Goal: Task Accomplishment & Management: Manage account settings

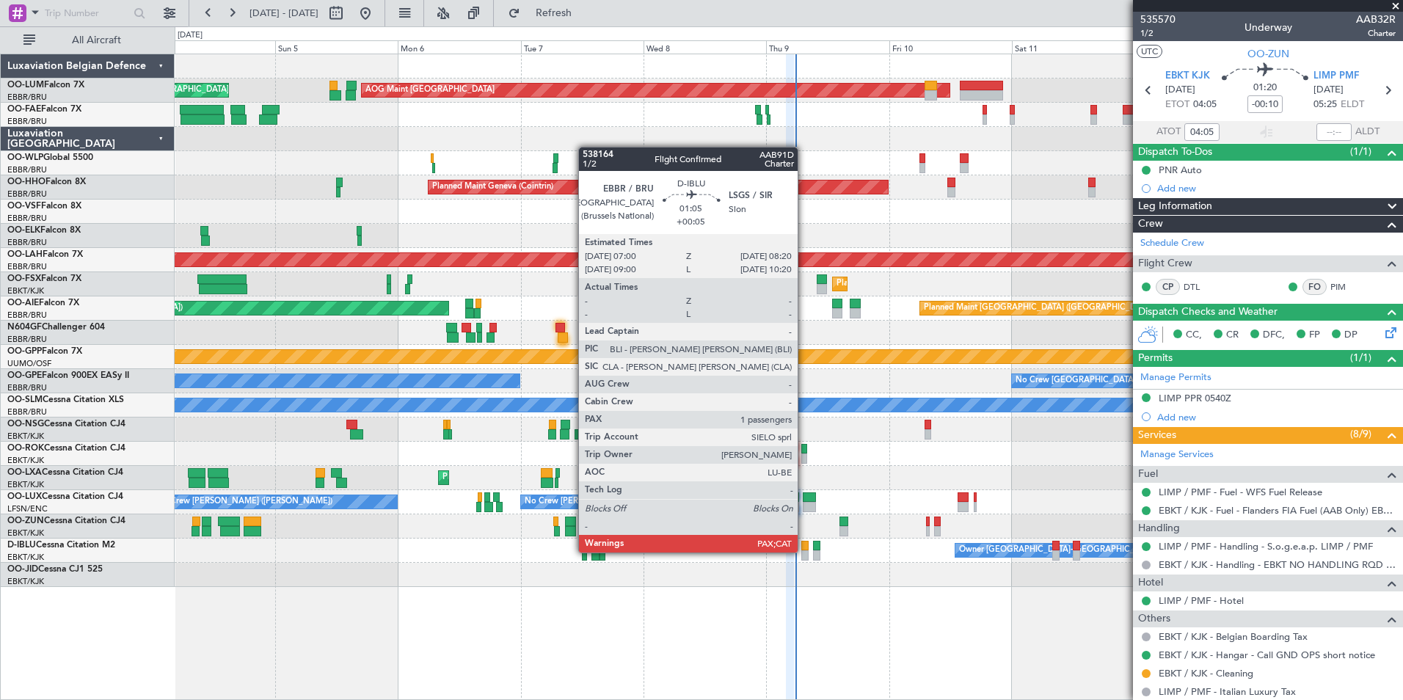
click at [804, 553] on div at bounding box center [804, 555] width 7 height 10
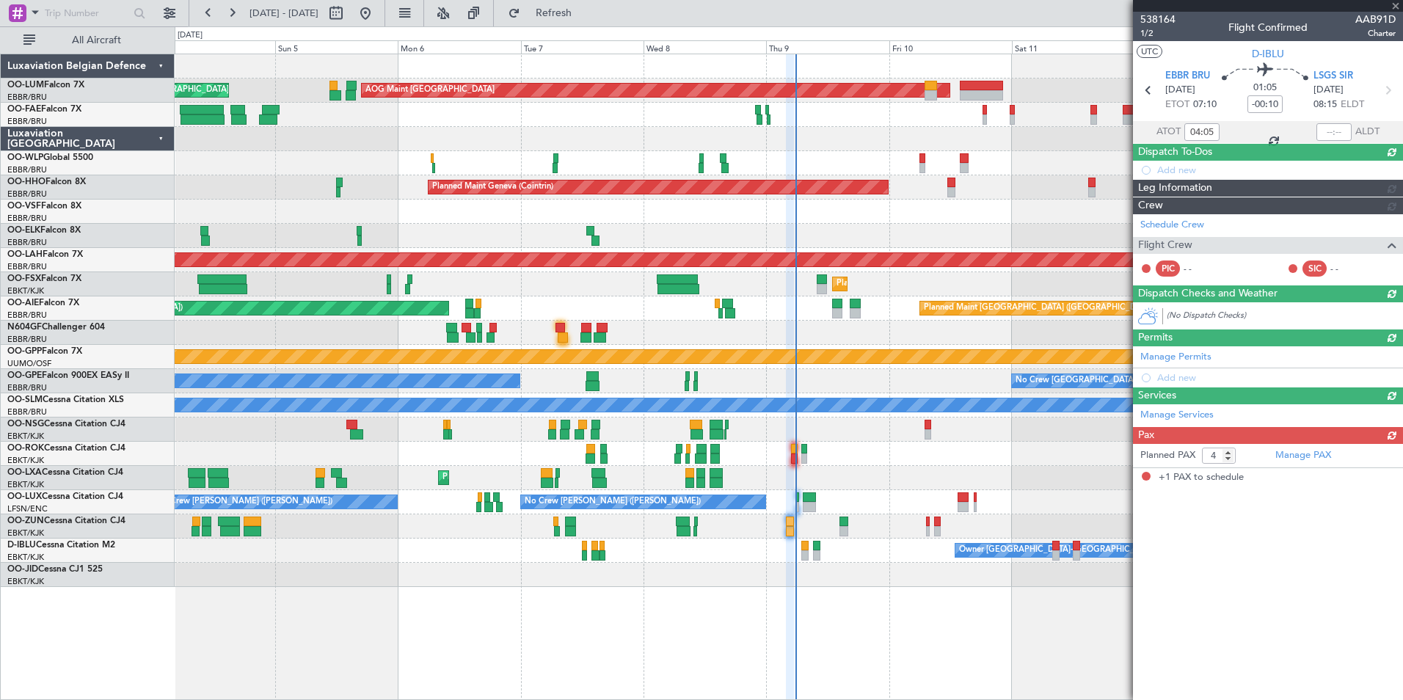
type input "+00:05"
type input "1"
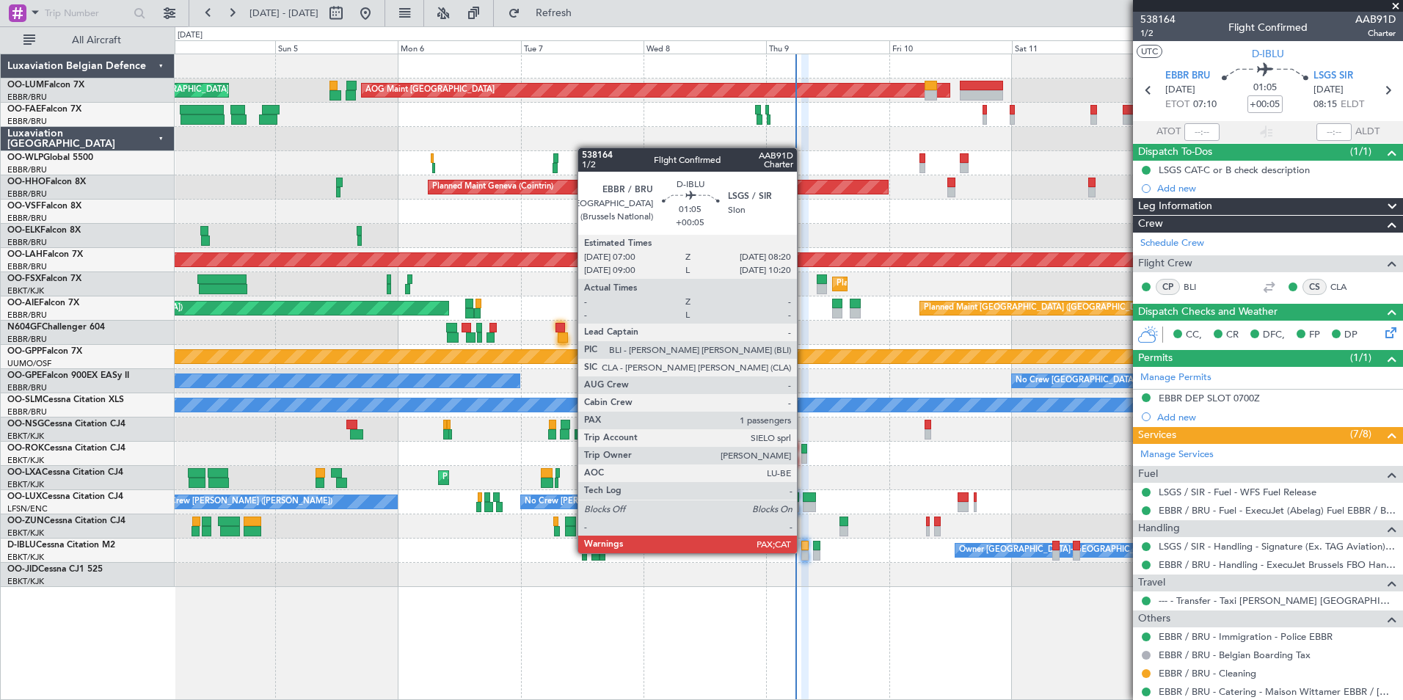
click at [803, 553] on div at bounding box center [804, 555] width 7 height 10
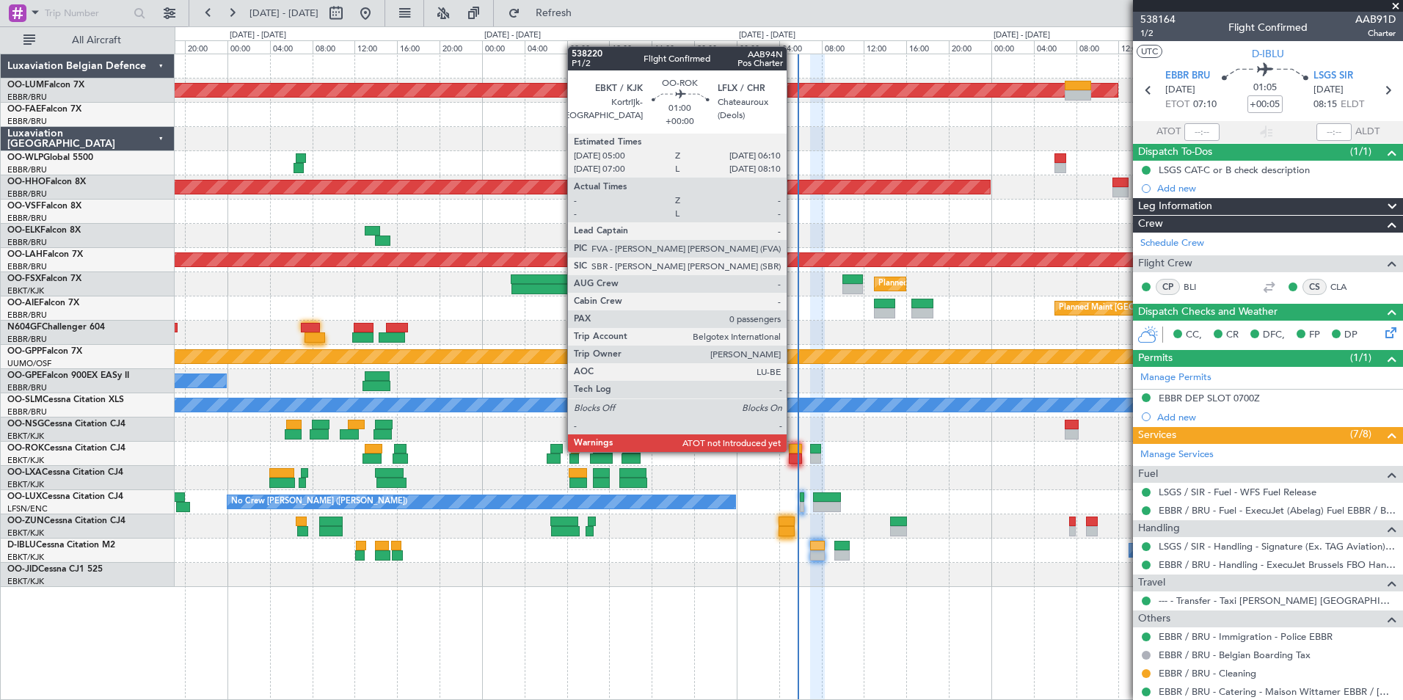
click at [793, 451] on div at bounding box center [795, 449] width 12 height 10
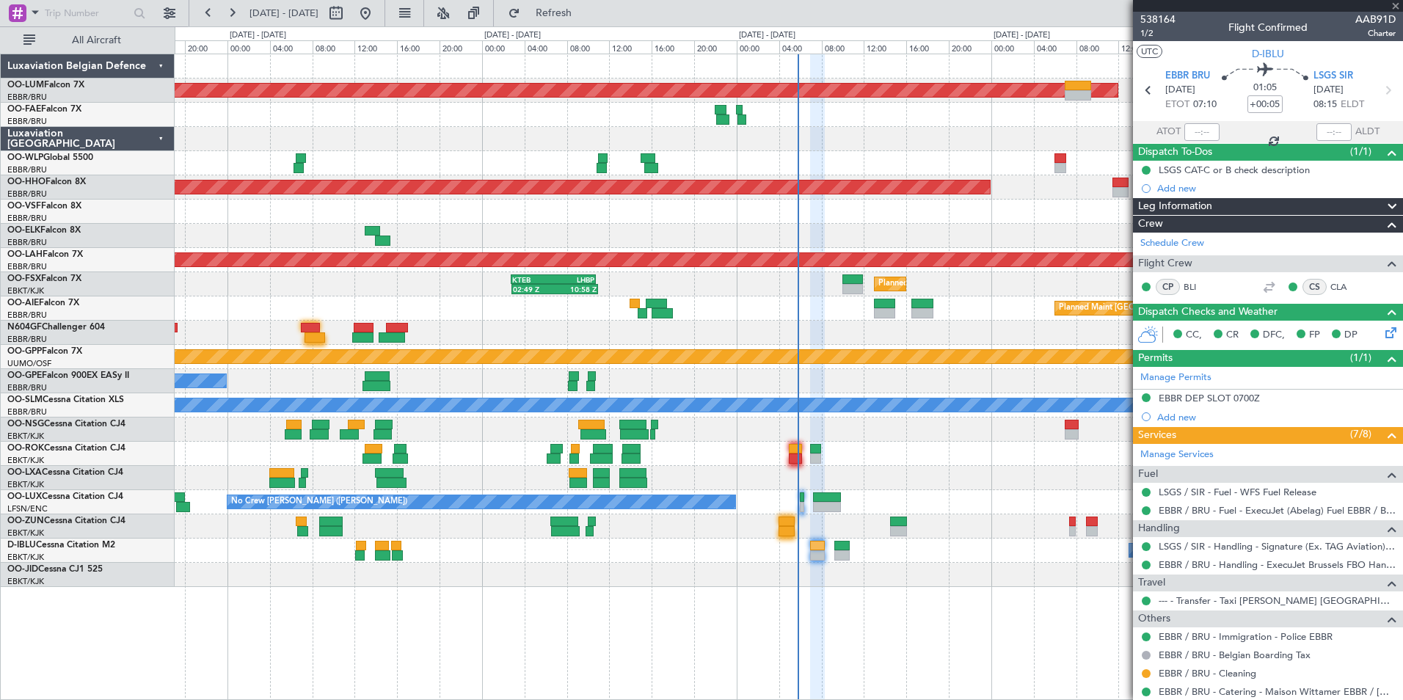
type input "0"
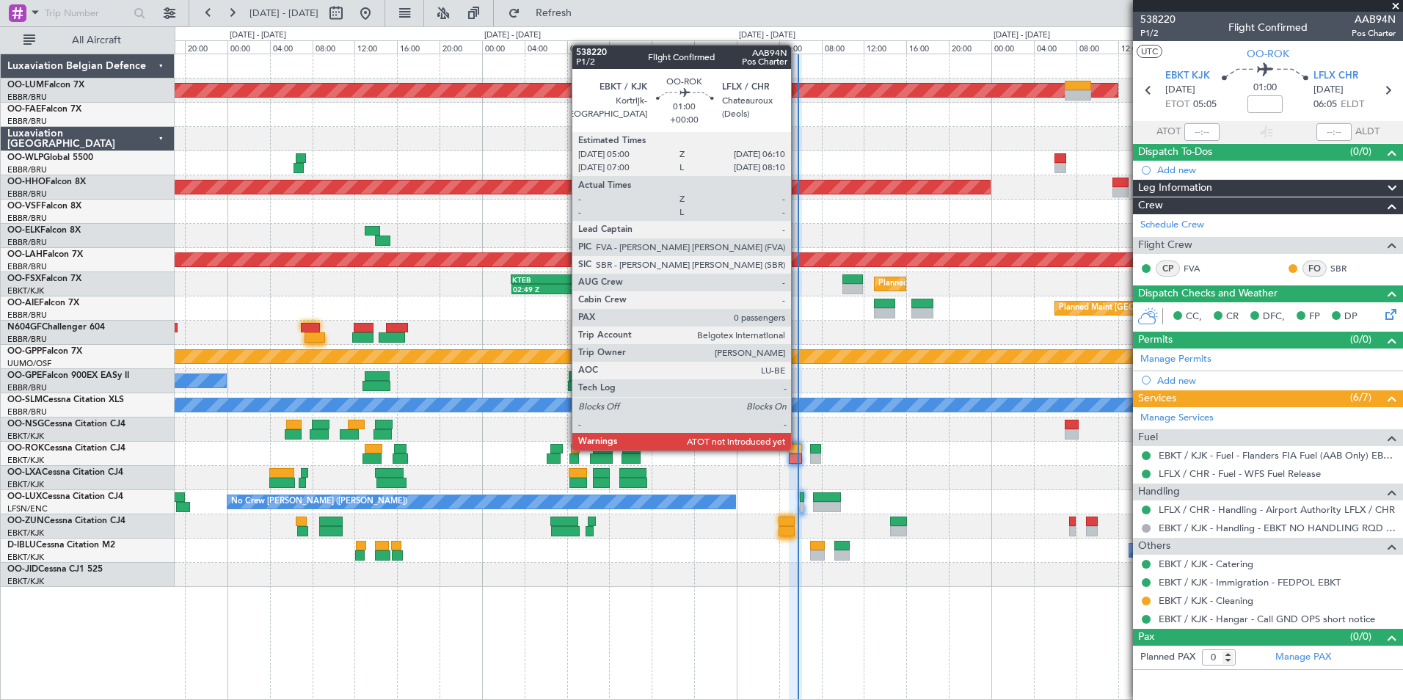
click at [798, 449] on div at bounding box center [795, 449] width 12 height 10
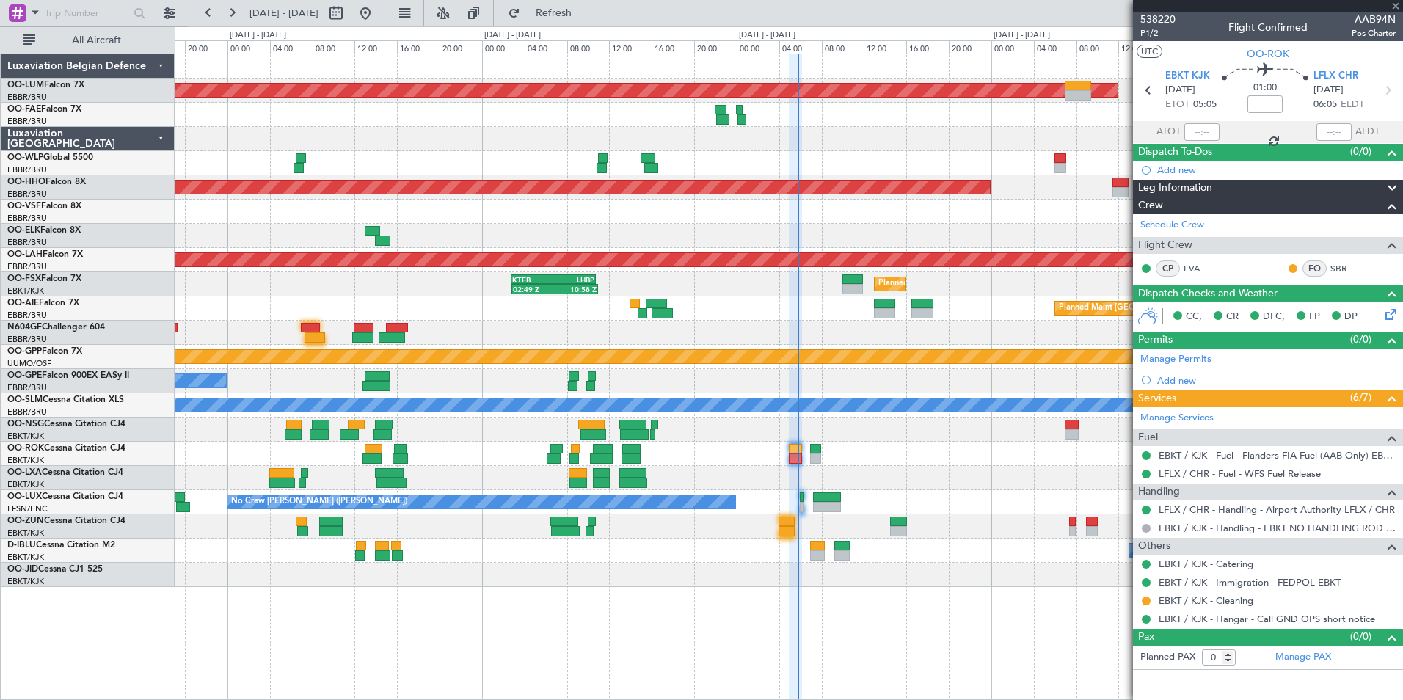
click at [1193, 134] on mat-tooltip-component "Estimated Take-Off Time" at bounding box center [1204, 131] width 117 height 39
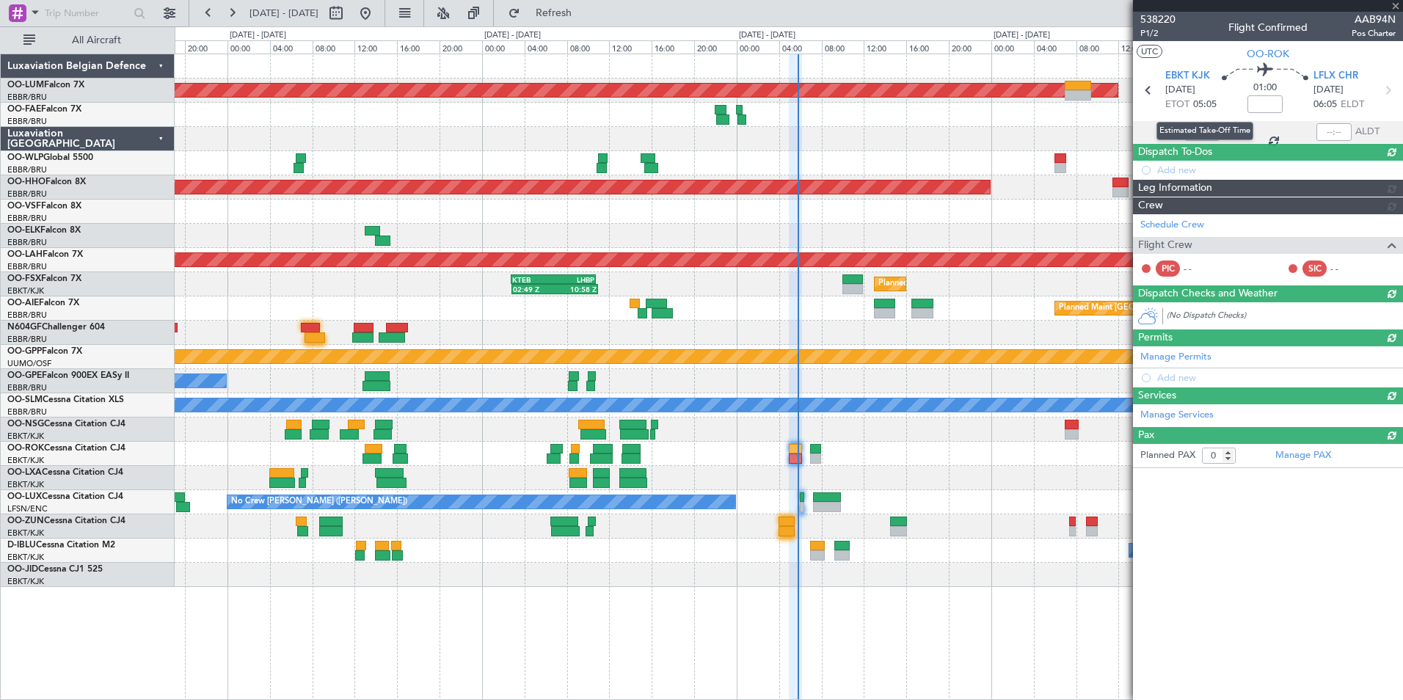
click at [1199, 134] on div "Estimated Take-Off Time" at bounding box center [1204, 131] width 97 height 18
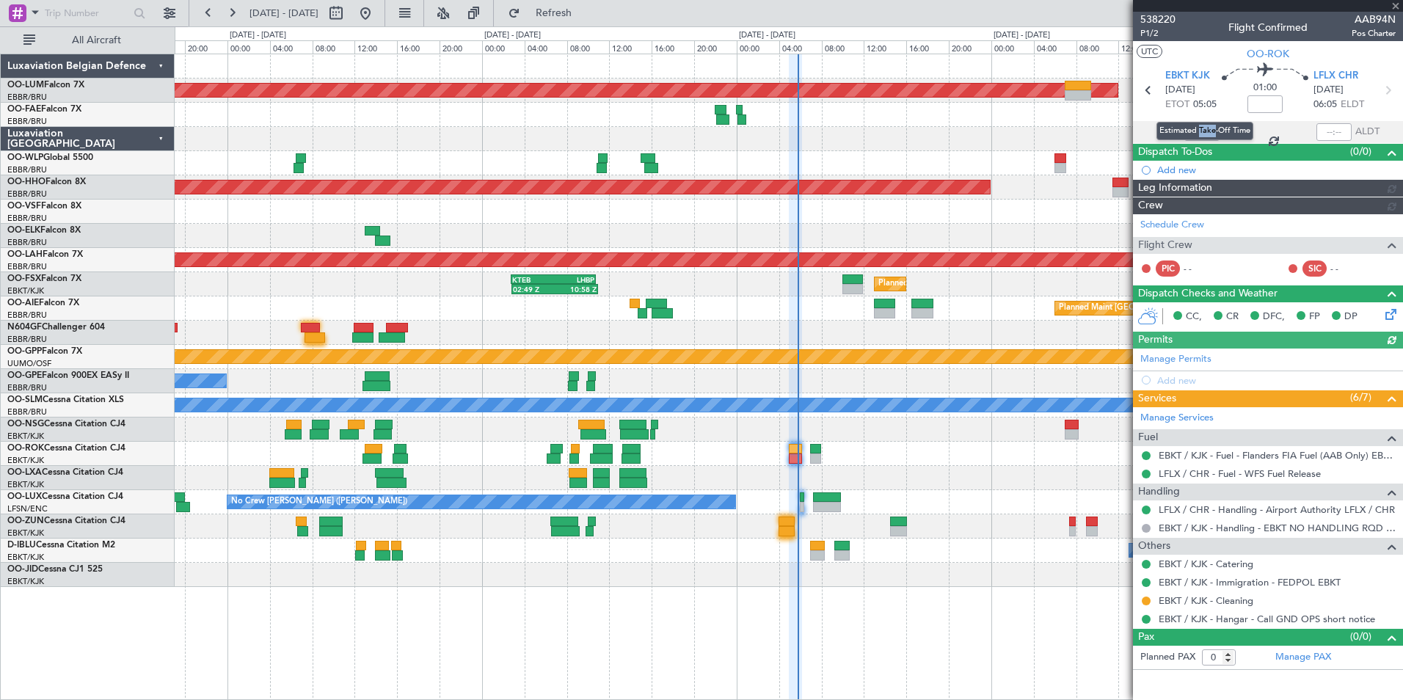
click at [1199, 134] on div "Estimated Take-Off Time" at bounding box center [1204, 131] width 97 height 18
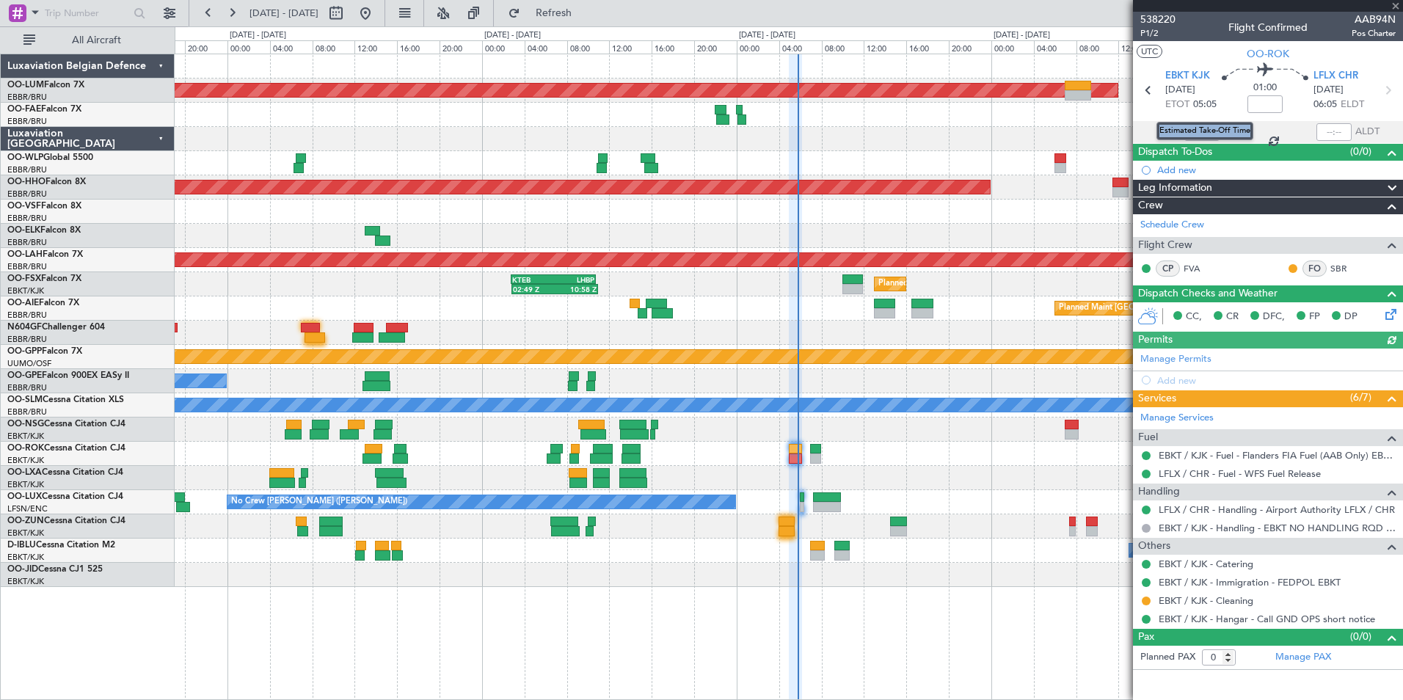
click at [1199, 134] on div "Estimated Take-Off Time" at bounding box center [1204, 131] width 97 height 18
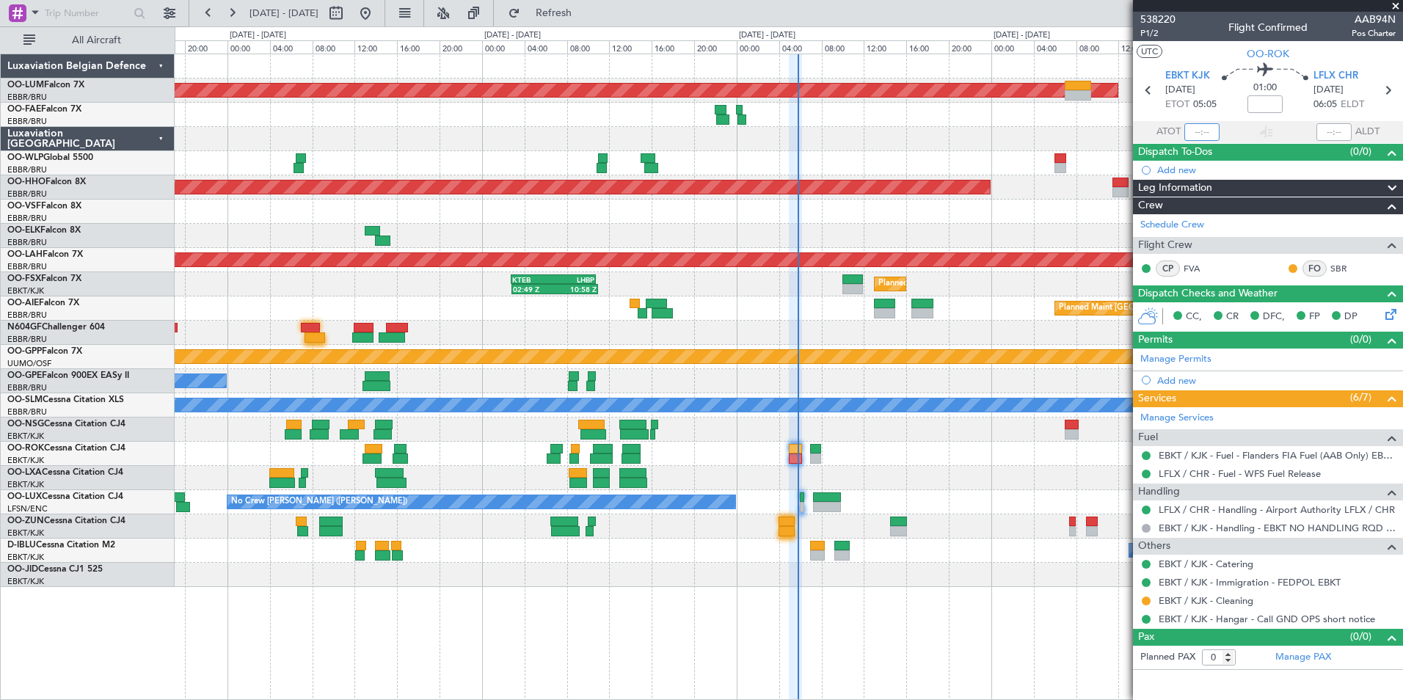
click at [1200, 132] on input "text" at bounding box center [1201, 132] width 35 height 18
type input "04:59"
click at [795, 529] on div at bounding box center [789, 526] width 1228 height 24
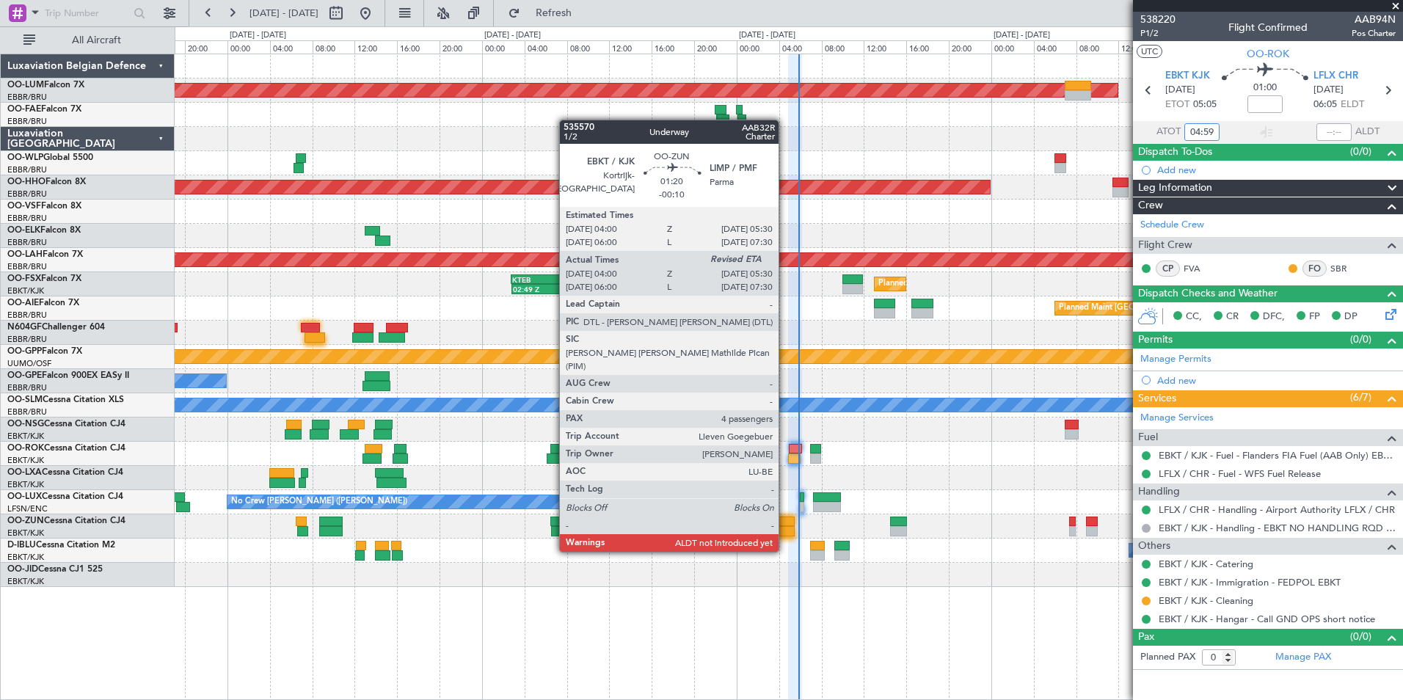
click at [785, 524] on div at bounding box center [787, 522] width 16 height 10
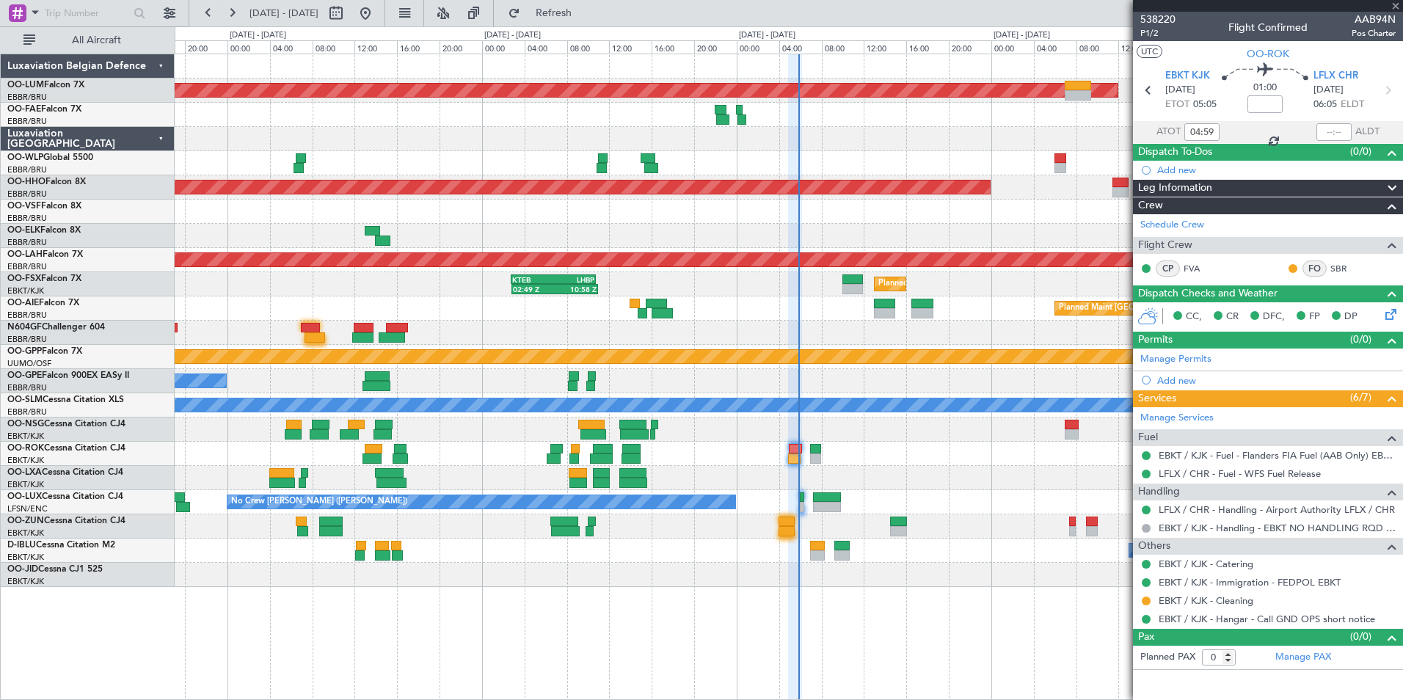
type input "-00:10"
type input "04:05"
type input "4"
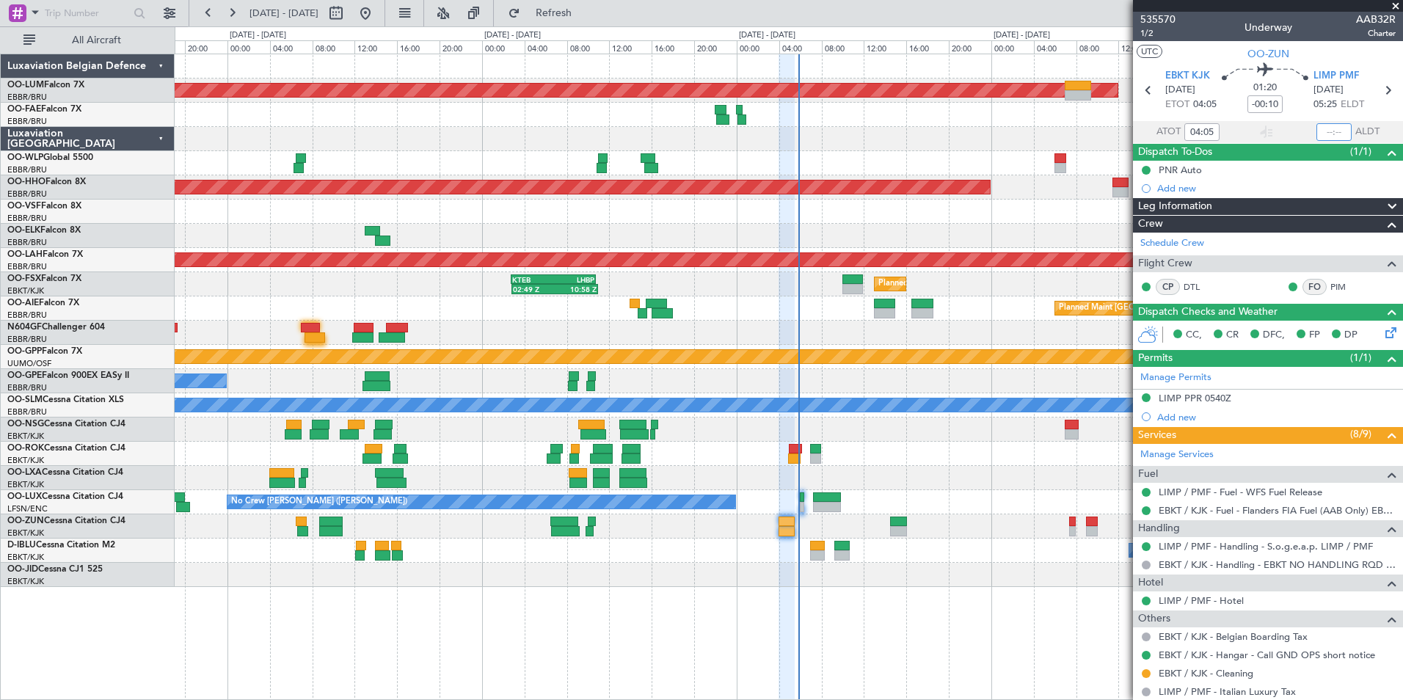
click at [1329, 132] on input "text" at bounding box center [1333, 132] width 35 height 18
type input "05:18"
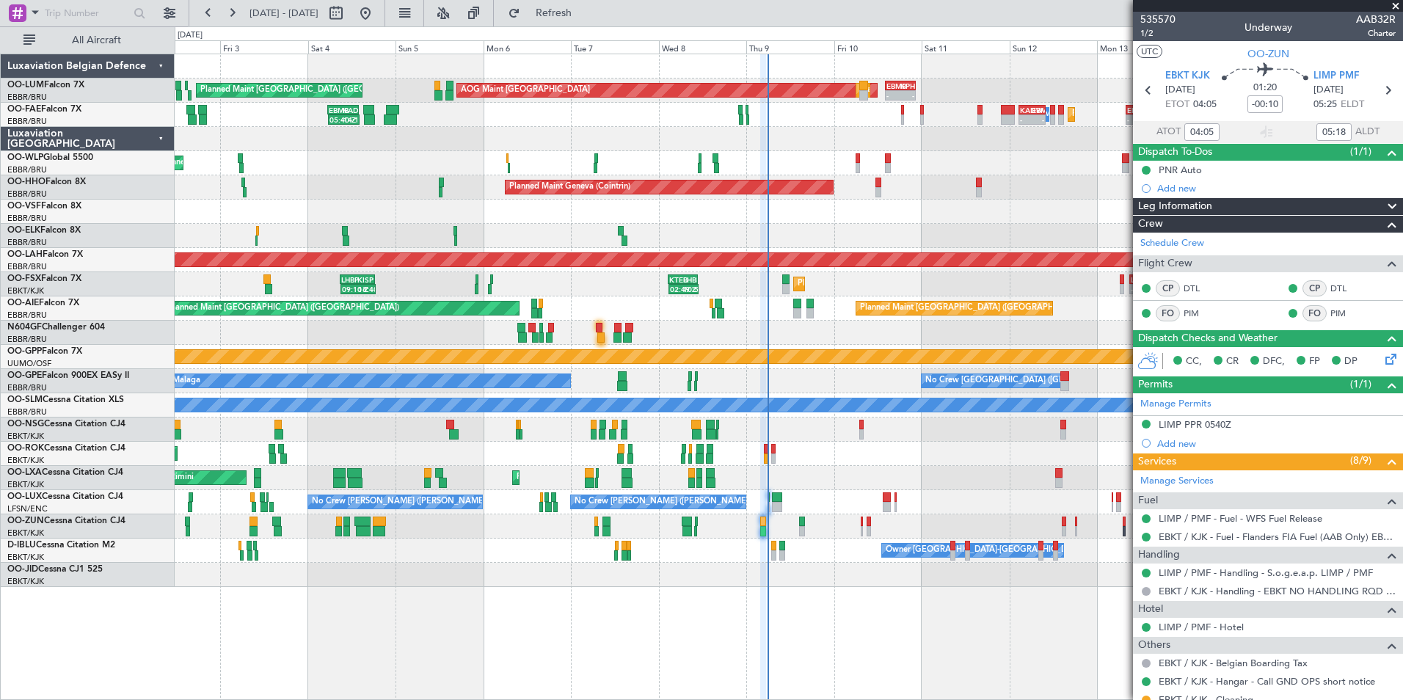
click at [777, 494] on div "AOG Maint Sibiu Planned Maint Brussels (Brussels National) - - EBMB 14:00 Z KPH…" at bounding box center [789, 320] width 1228 height 533
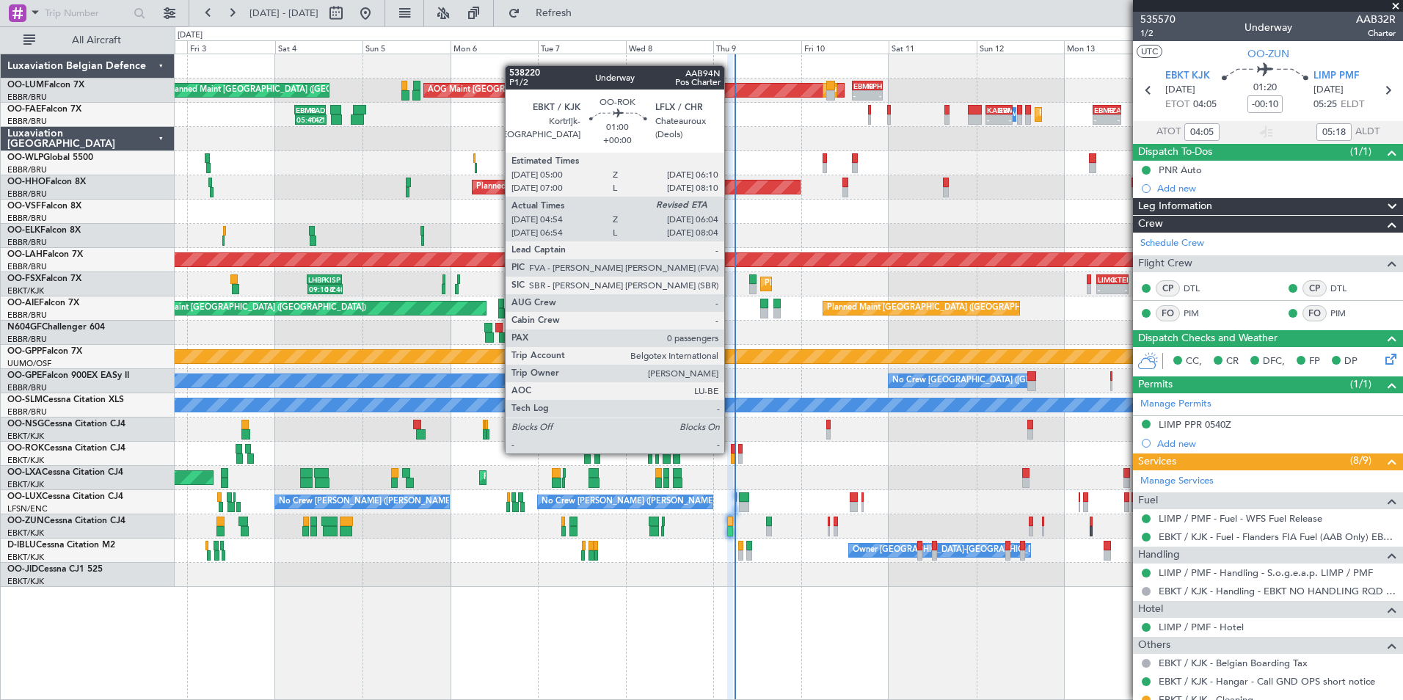
click at [731, 452] on div at bounding box center [733, 449] width 4 height 10
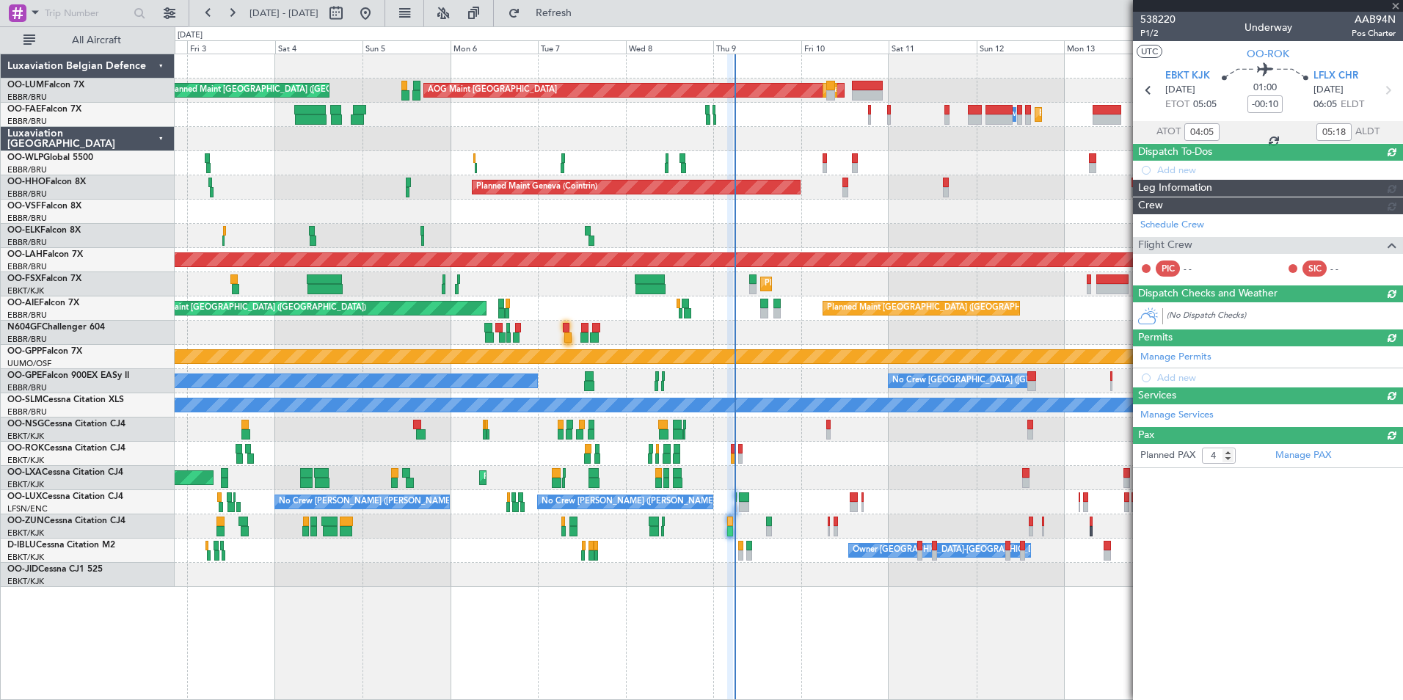
type input "04:59"
type input "0"
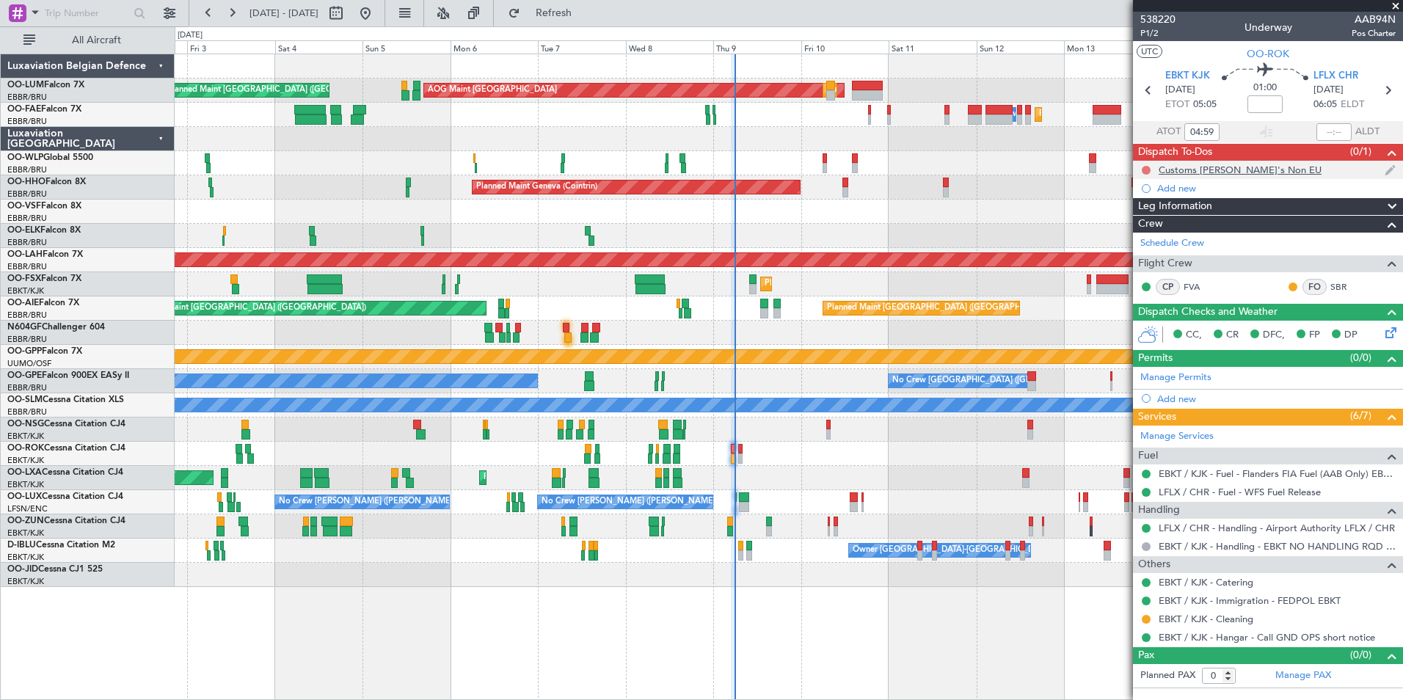
click at [1142, 169] on div at bounding box center [1146, 170] width 12 height 12
click at [1145, 169] on button at bounding box center [1146, 170] width 9 height 9
click at [1146, 231] on span "Completed" at bounding box center [1153, 234] width 48 height 15
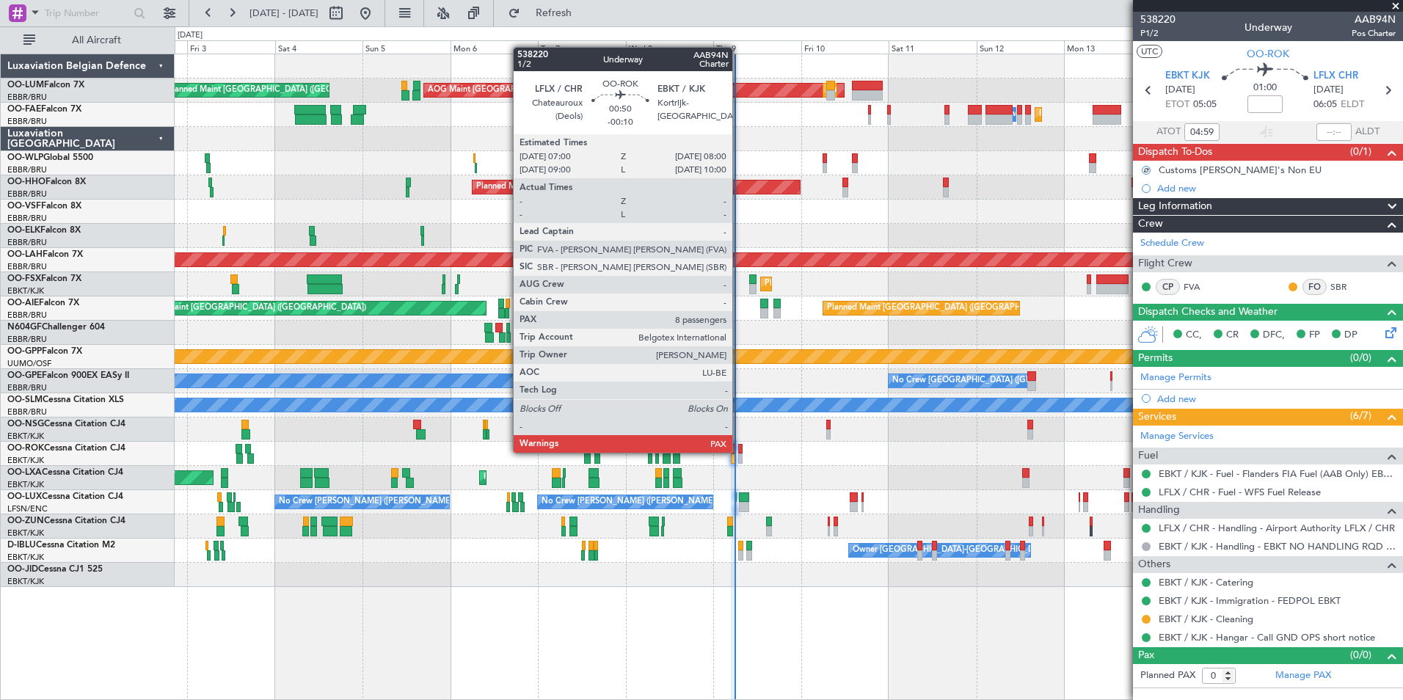
click at [739, 451] on div at bounding box center [740, 449] width 4 height 10
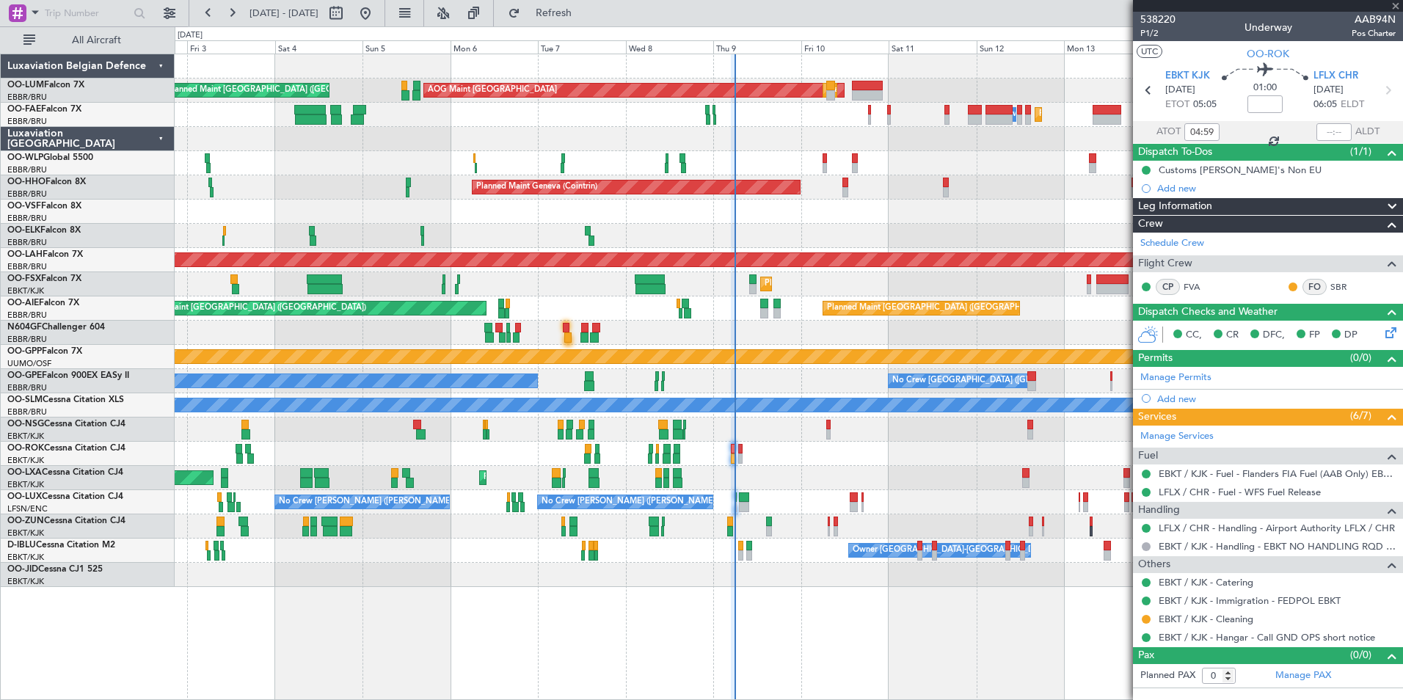
type input "-00:10"
type input "8"
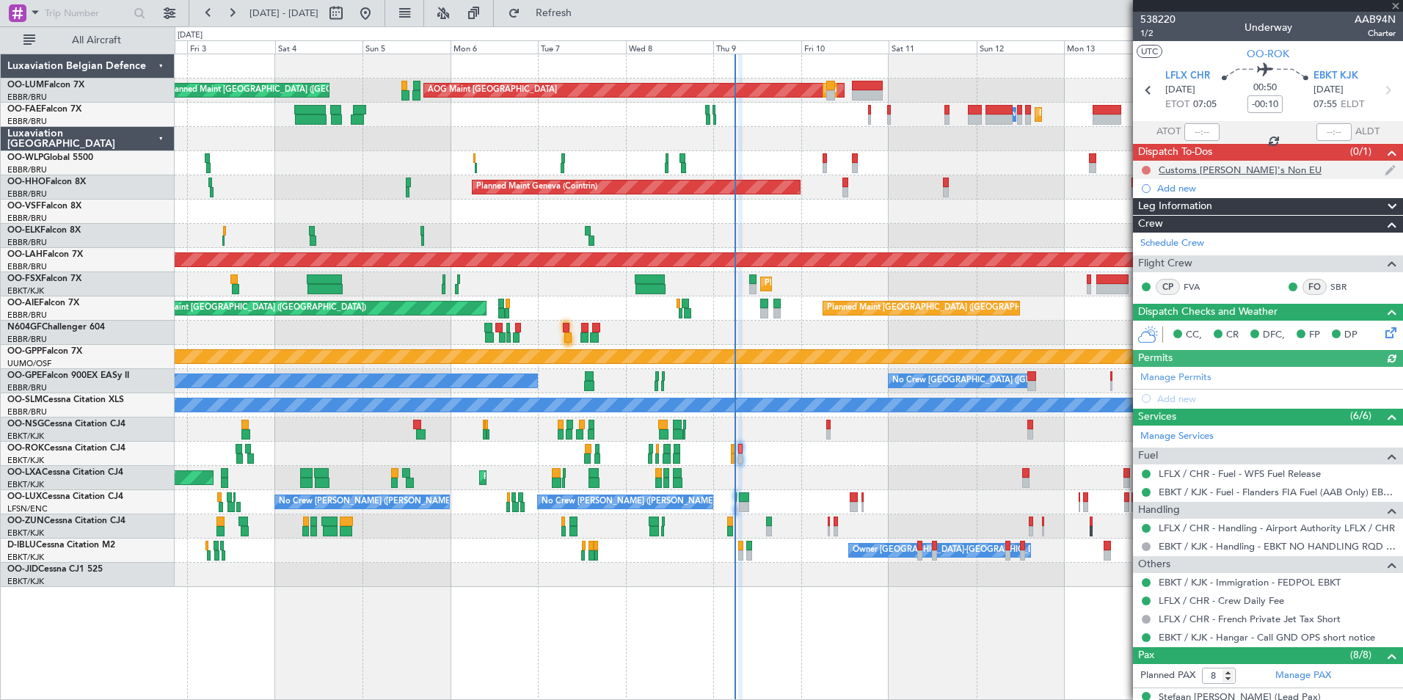
click at [1145, 169] on button at bounding box center [1146, 170] width 9 height 9
drag, startPoint x: 1127, startPoint y: 243, endPoint x: 23, endPoint y: 167, distance: 1106.2
click at [1124, 242] on li "Completed" at bounding box center [1147, 235] width 78 height 22
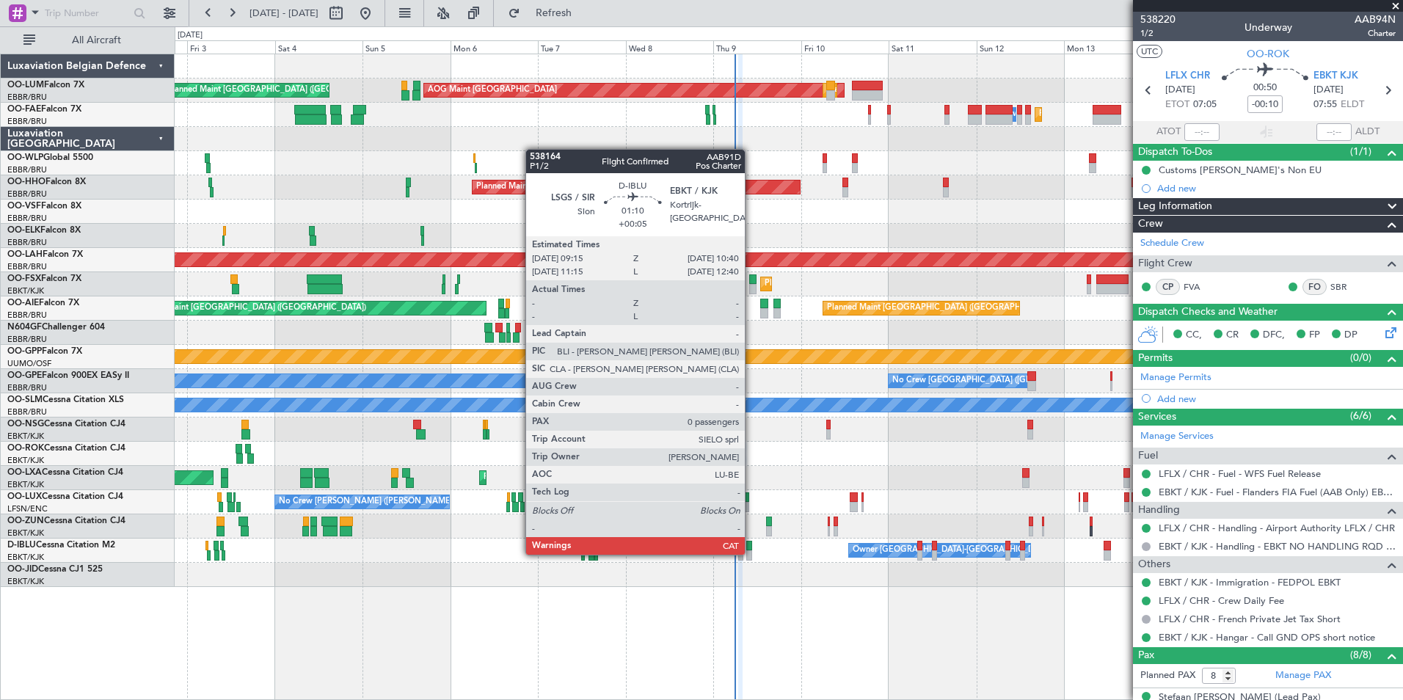
click at [751, 553] on div at bounding box center [749, 555] width 6 height 10
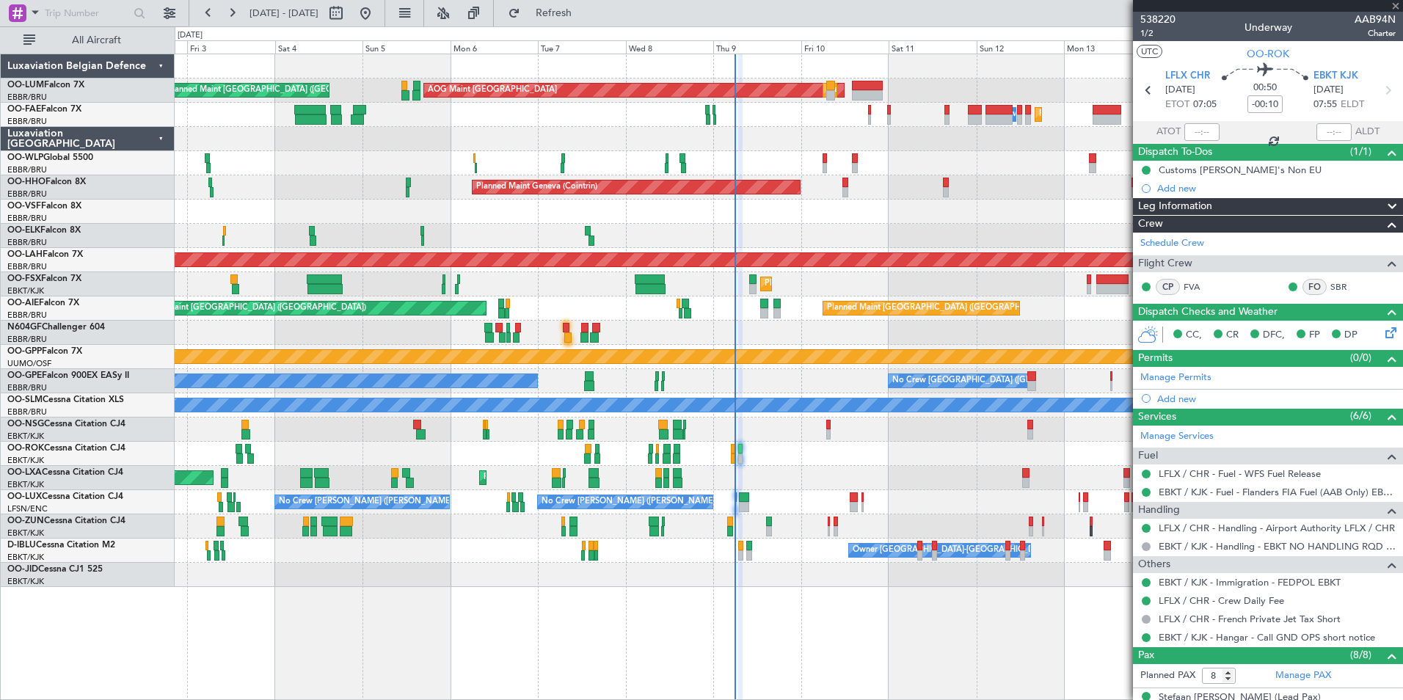
type input "+00:05"
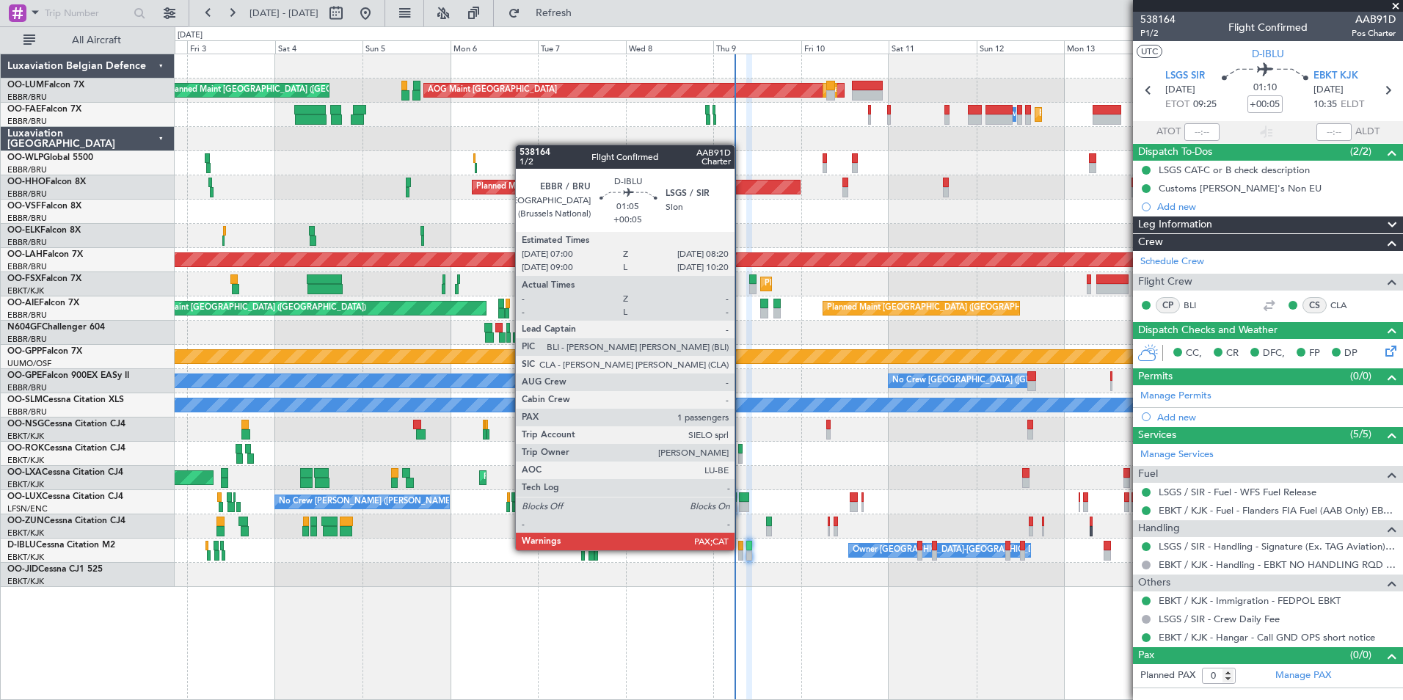
click at [741, 550] on div at bounding box center [740, 555] width 5 height 10
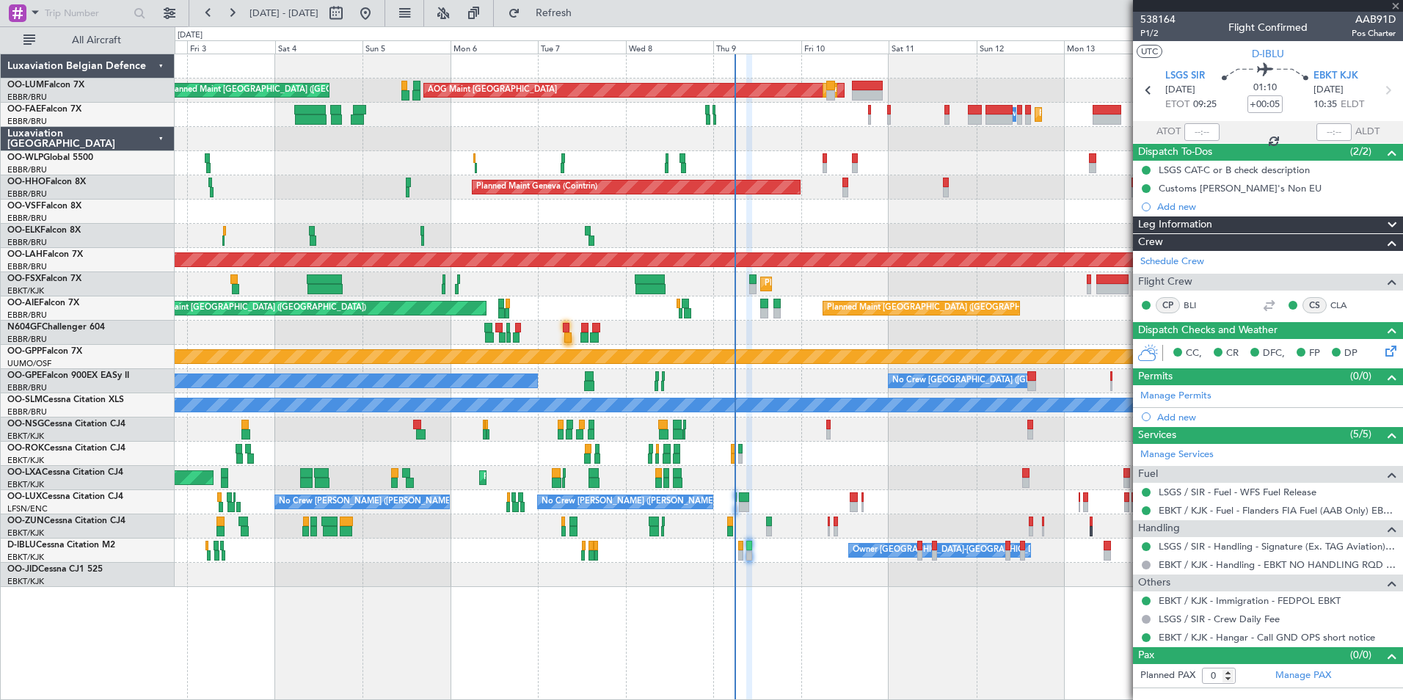
type input "1"
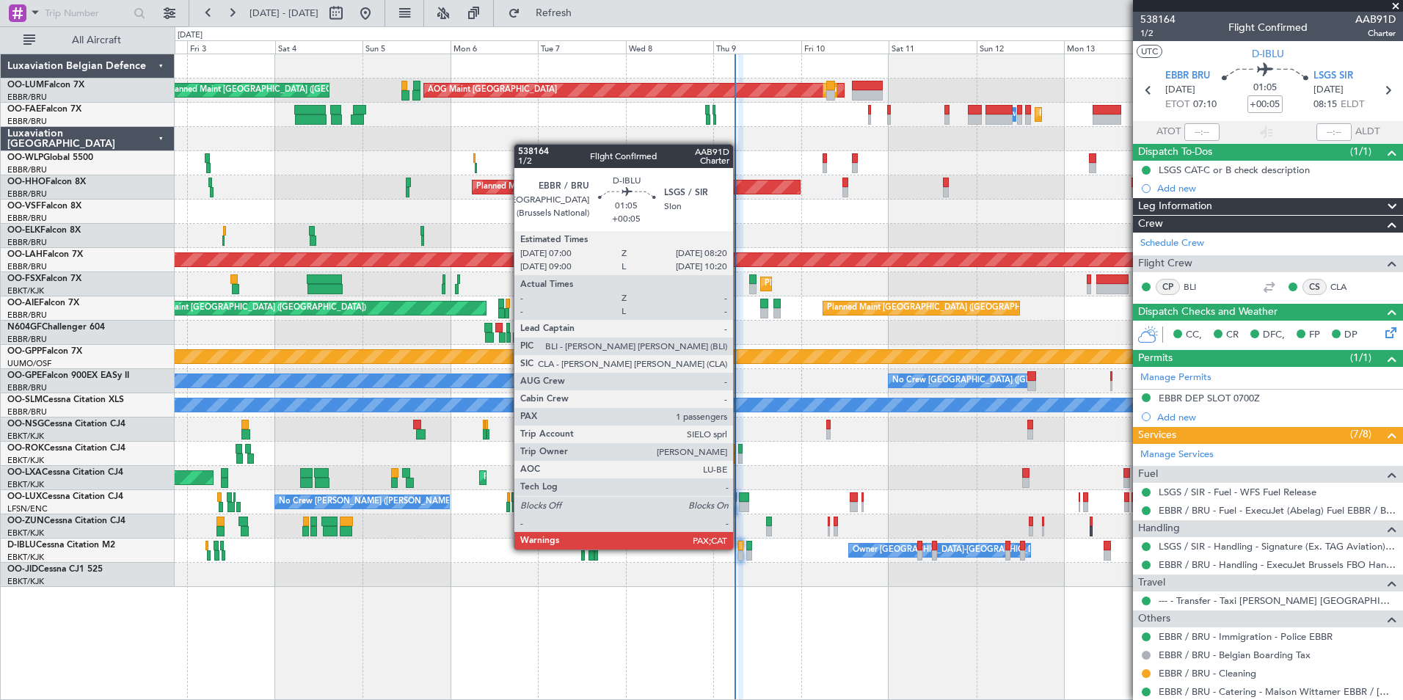
click at [740, 550] on div at bounding box center [740, 546] width 5 height 10
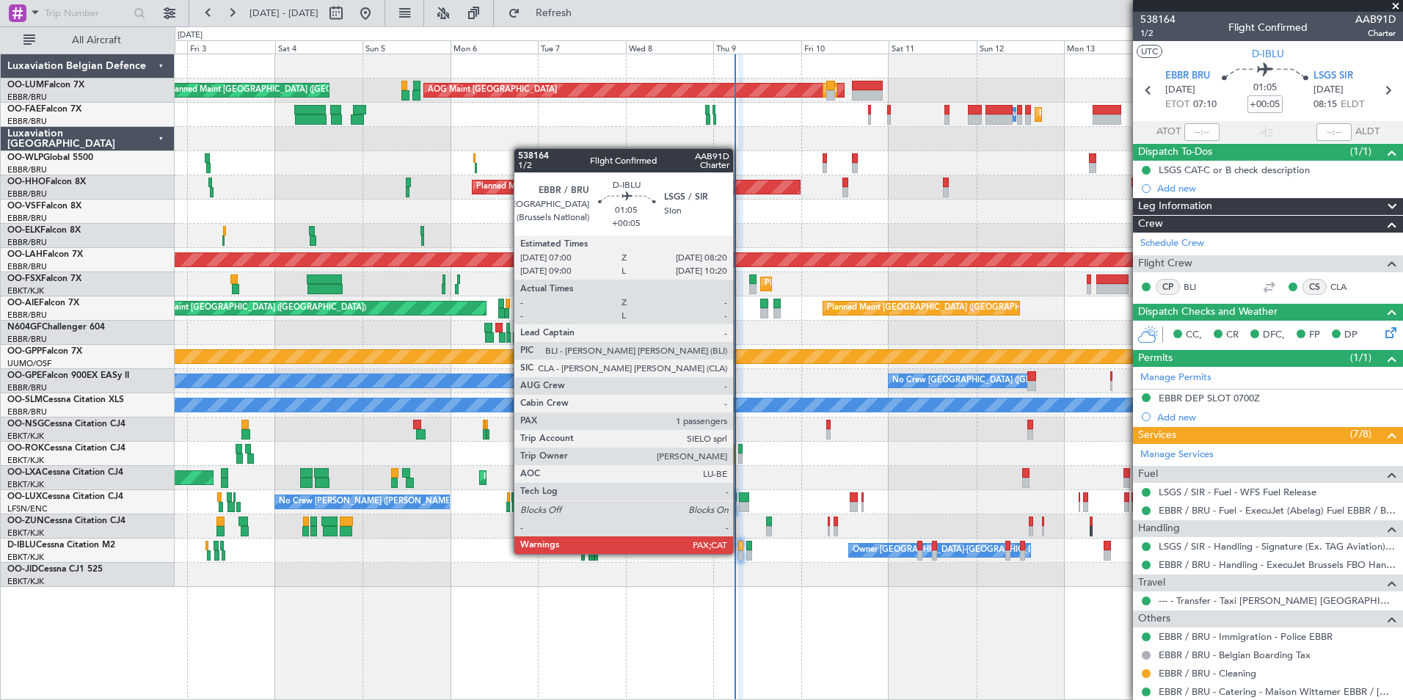
click at [740, 554] on div at bounding box center [740, 555] width 5 height 10
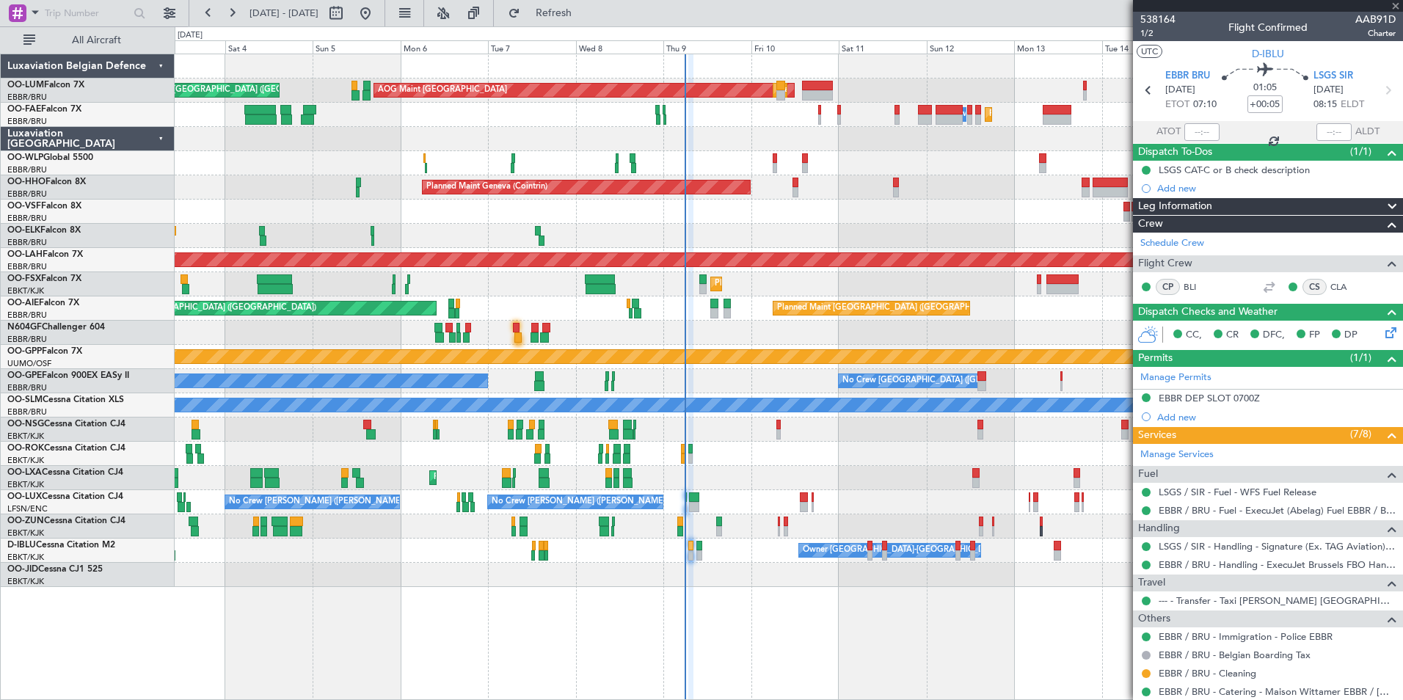
click at [696, 592] on div "AOG Maint Sibiu Planned Maint Brussels (Brussels National) Planned Maint Brusse…" at bounding box center [789, 377] width 1228 height 646
click at [657, 460] on div "AOG Maint Kortrijk-[GEOGRAPHIC_DATA]" at bounding box center [789, 454] width 1228 height 24
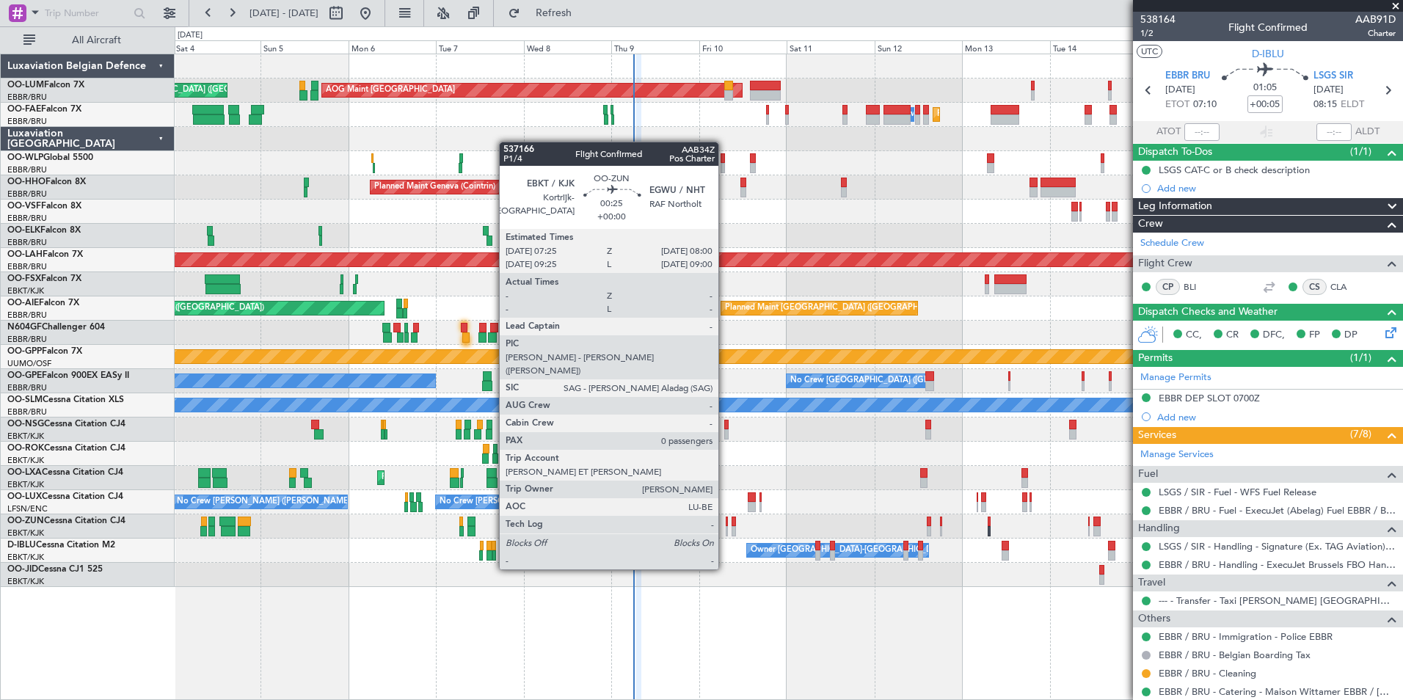
click at [726, 528] on div at bounding box center [727, 531] width 2 height 10
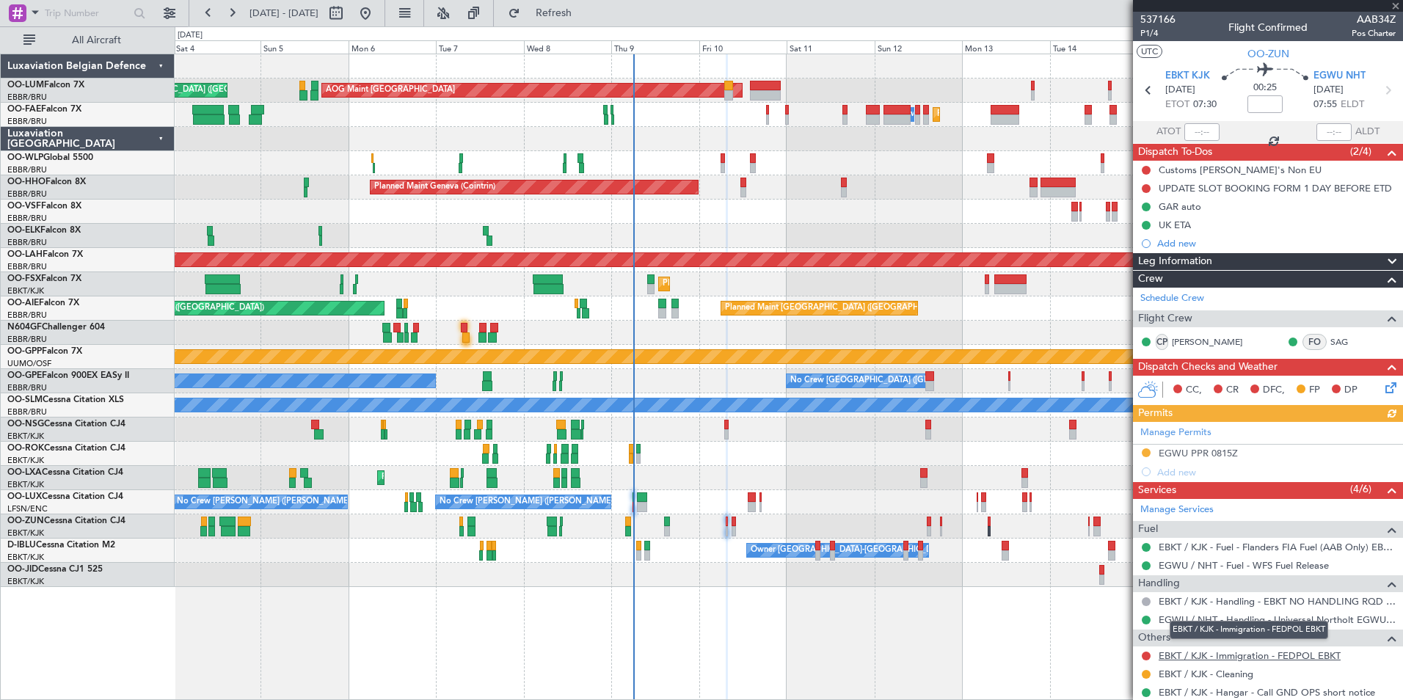
click at [1239, 654] on link "EBKT / KJK - Immigration - FEDPOL EBKT" at bounding box center [1250, 655] width 182 height 12
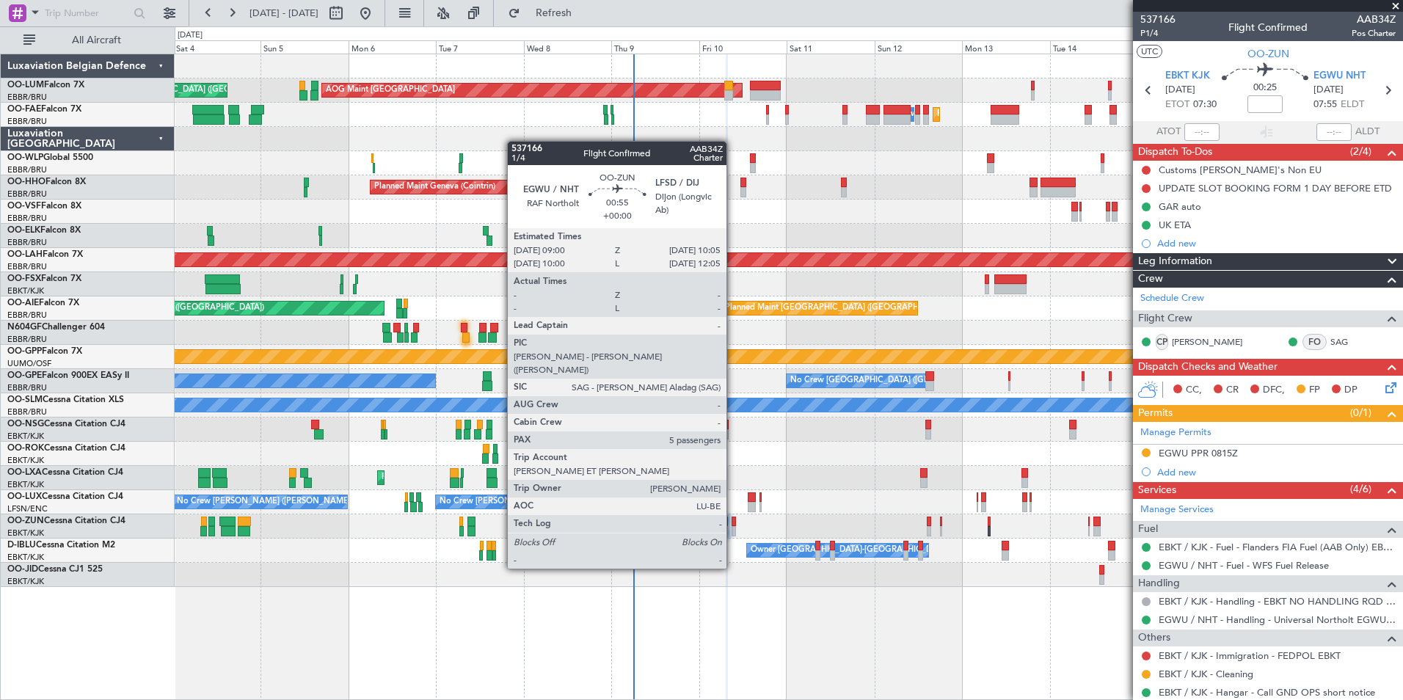
click at [733, 528] on div at bounding box center [734, 531] width 4 height 10
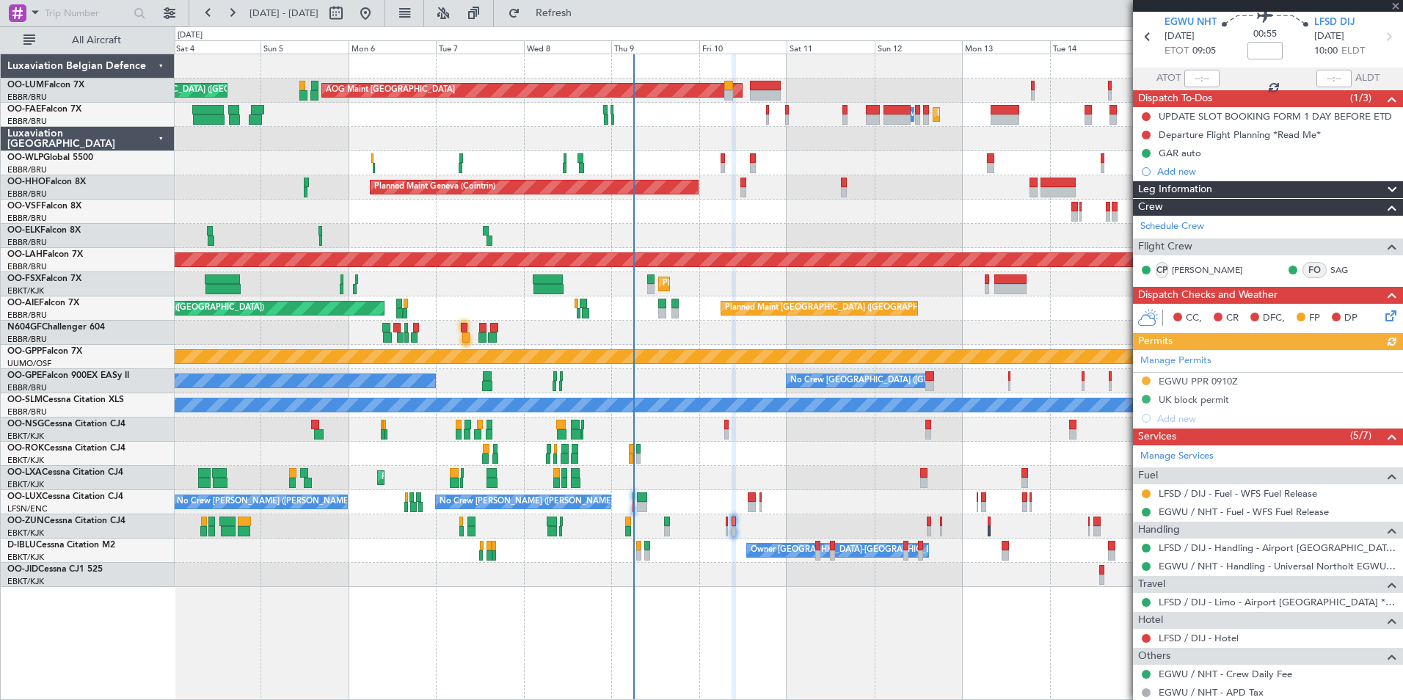
scroll to position [73, 0]
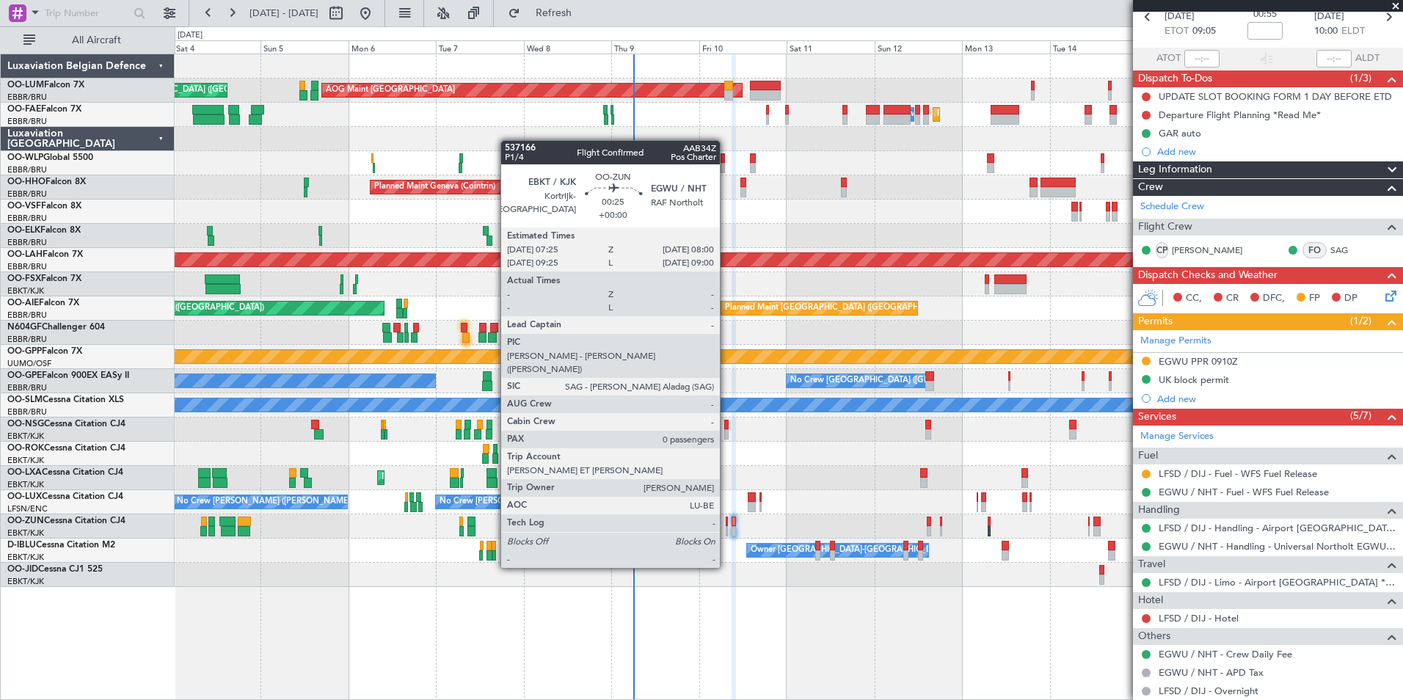
click at [726, 527] on div at bounding box center [727, 531] width 2 height 10
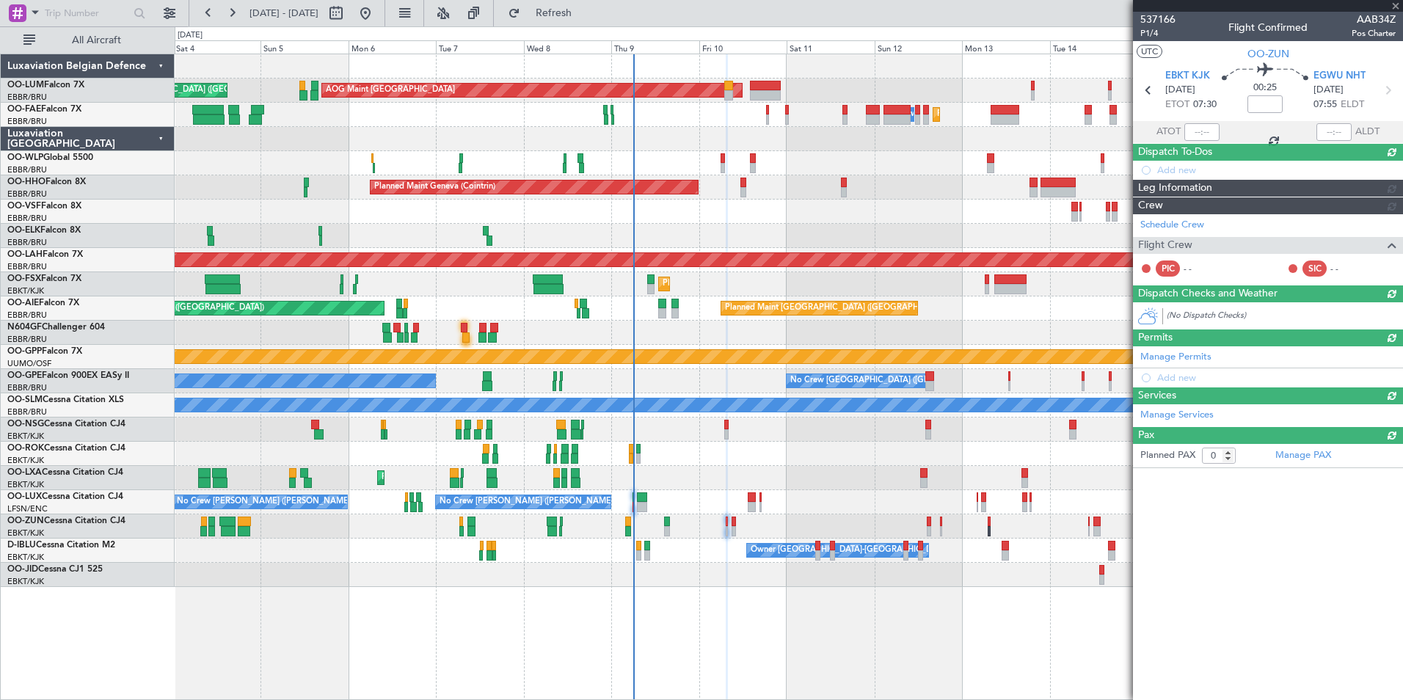
scroll to position [0, 0]
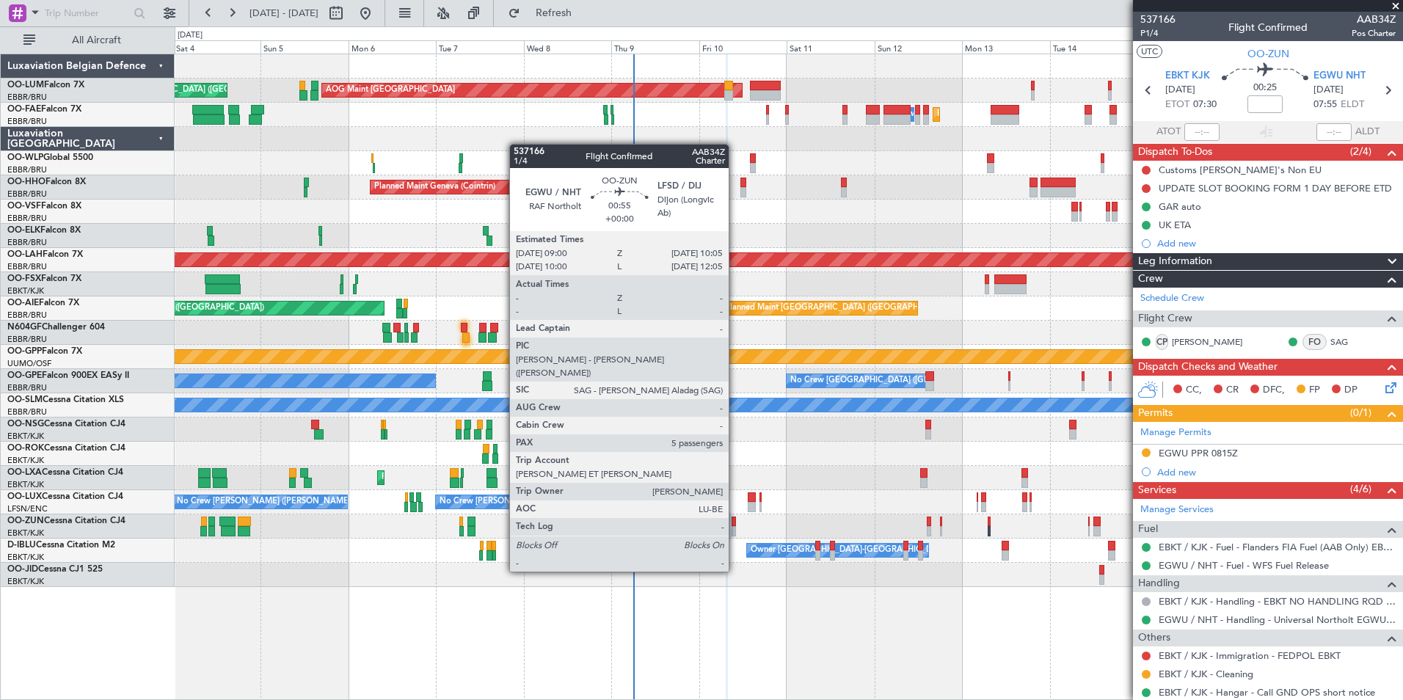
click at [735, 531] on div at bounding box center [734, 531] width 4 height 10
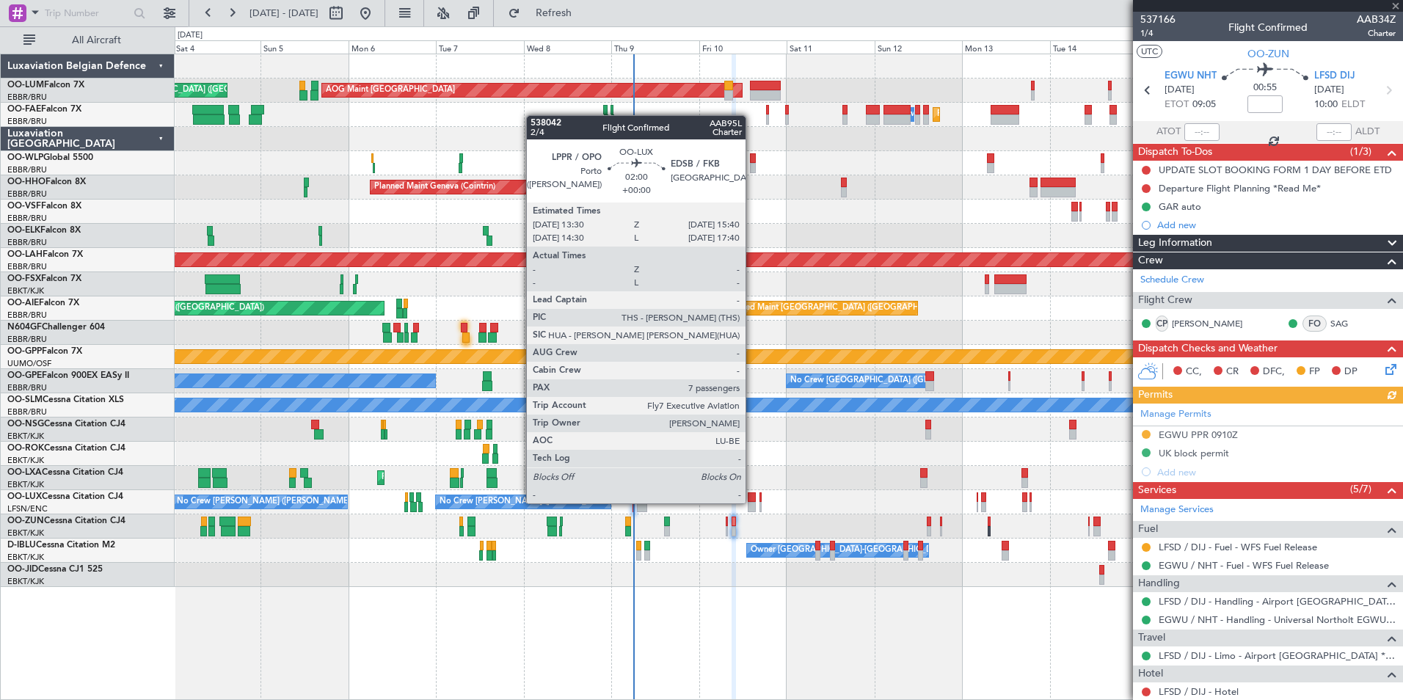
click at [752, 503] on div at bounding box center [752, 507] width 8 height 10
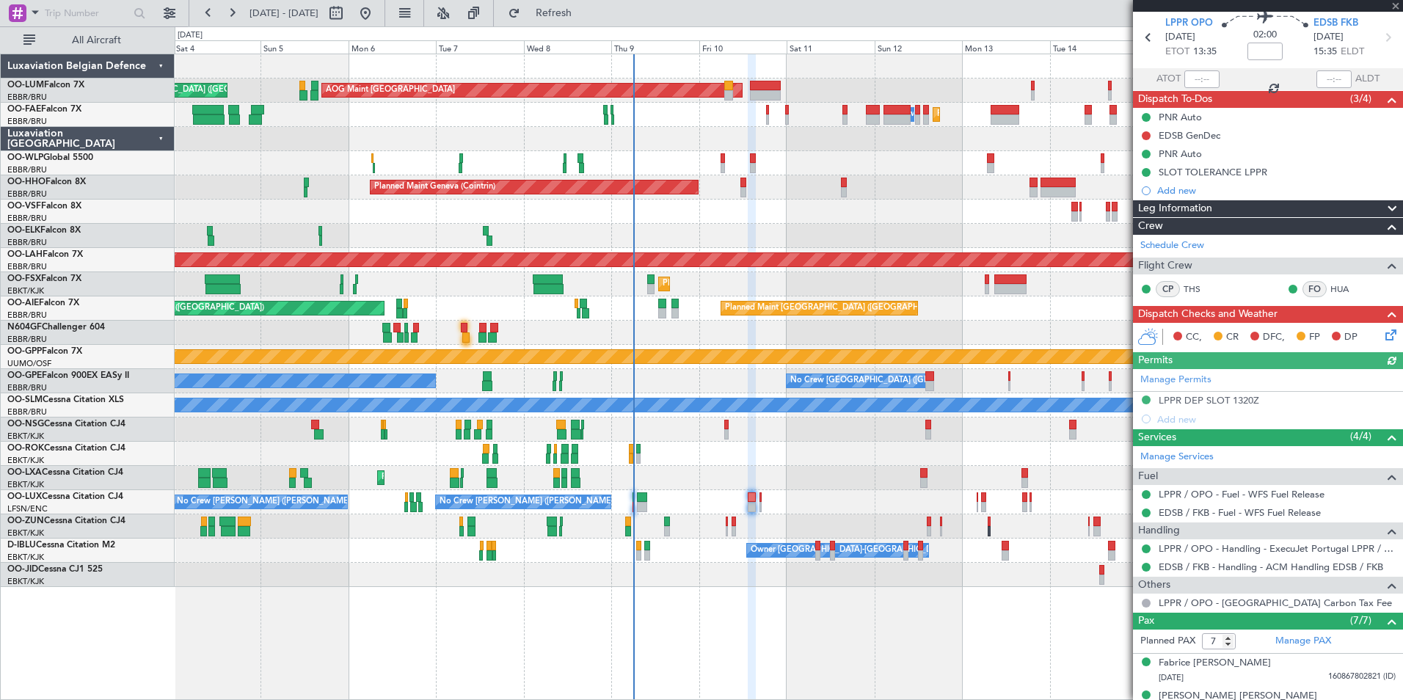
scroll to position [73, 0]
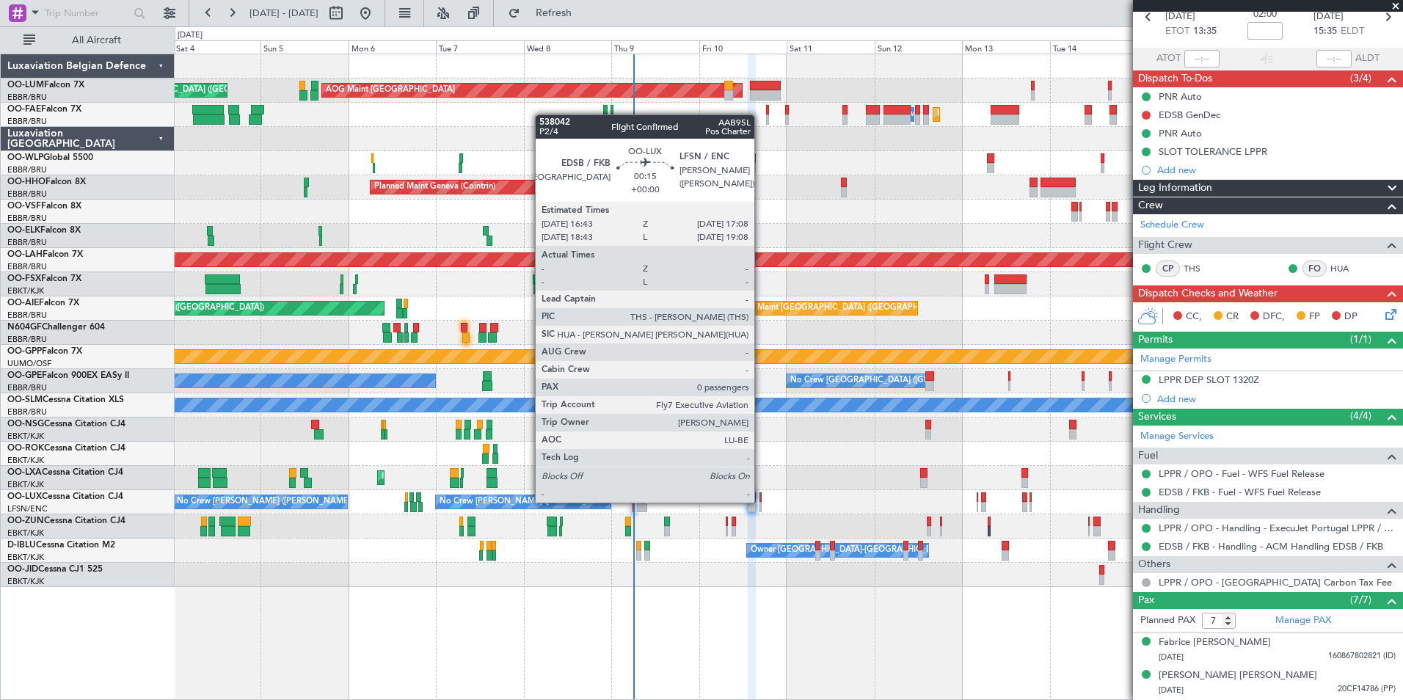
click at [761, 501] on div at bounding box center [760, 497] width 2 height 10
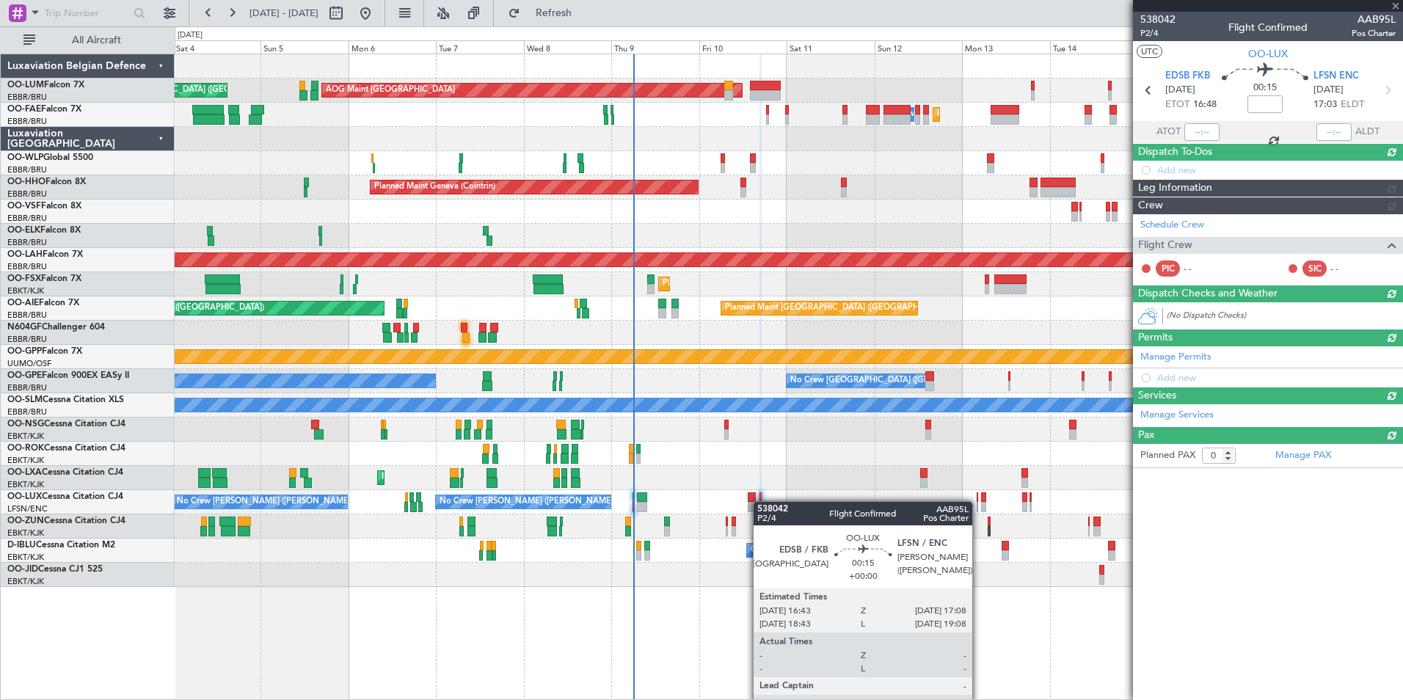
scroll to position [0, 0]
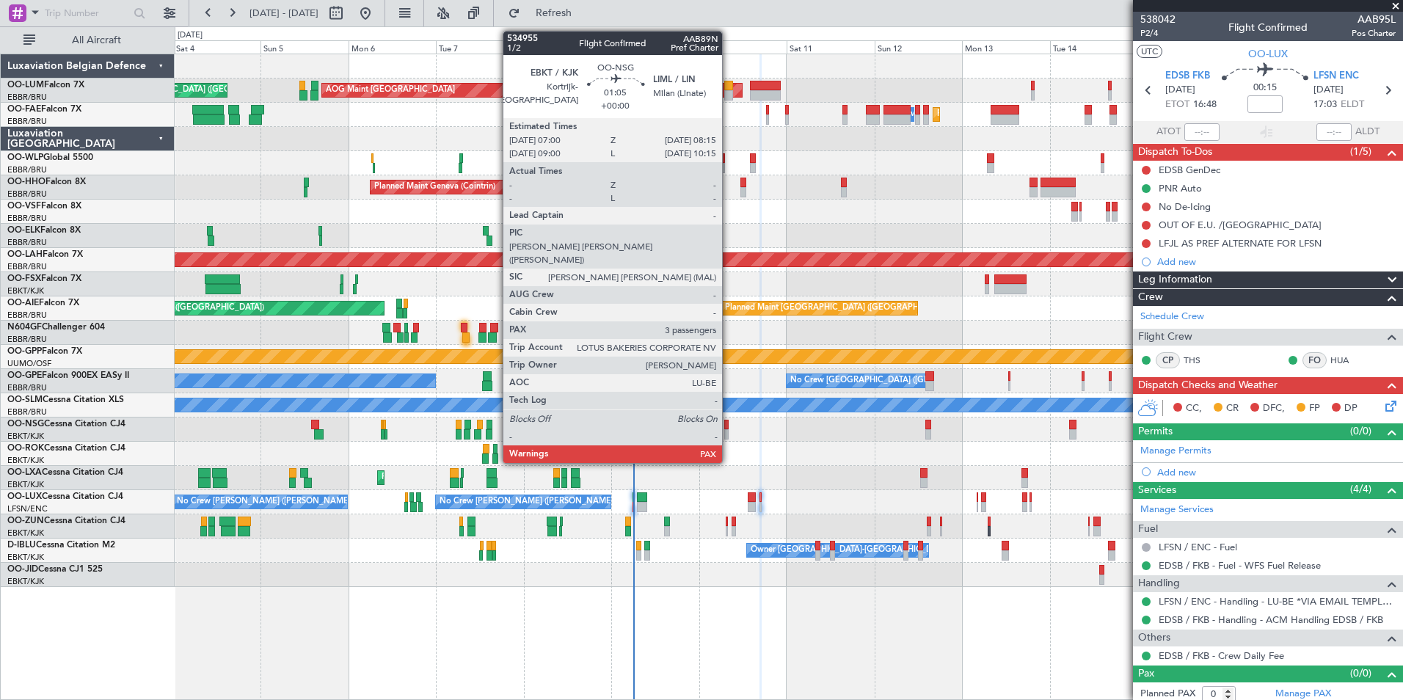
click at [729, 426] on div at bounding box center [726, 425] width 5 height 10
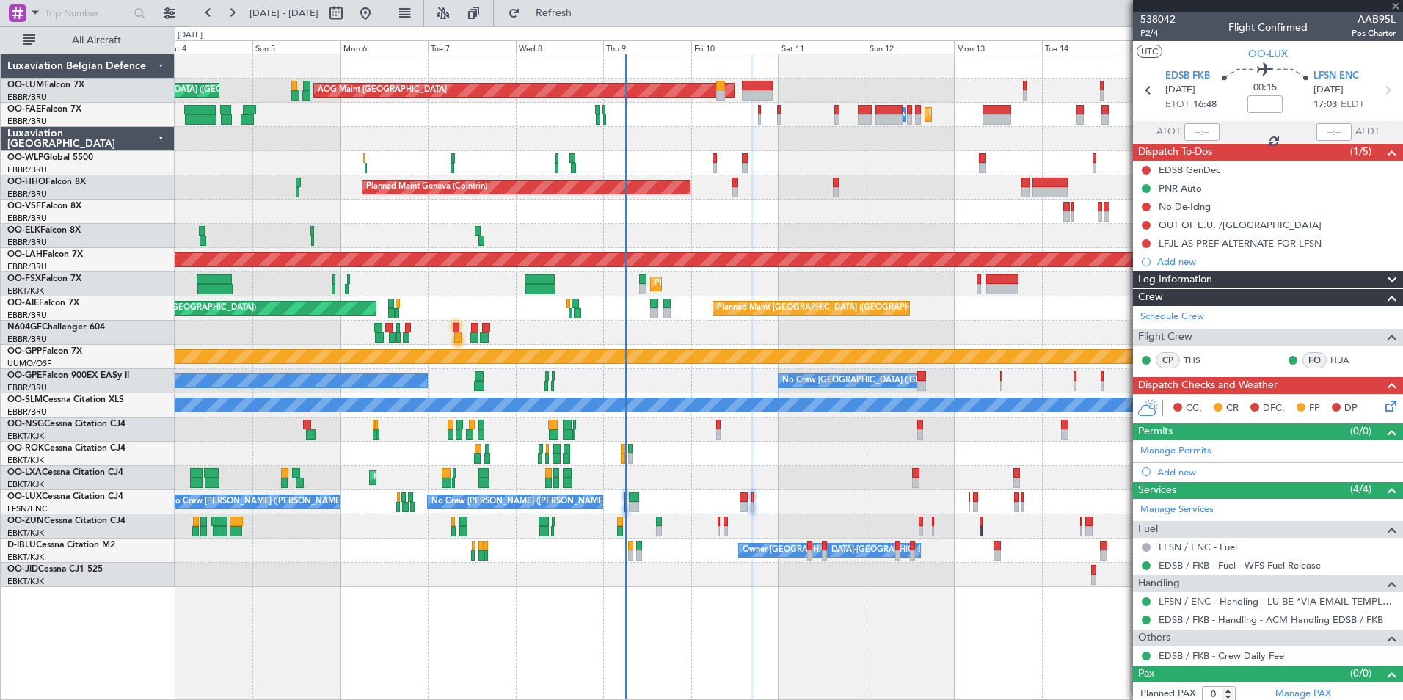
click at [750, 462] on div "AOG Maint Kortrijk-[GEOGRAPHIC_DATA]" at bounding box center [789, 454] width 1228 height 24
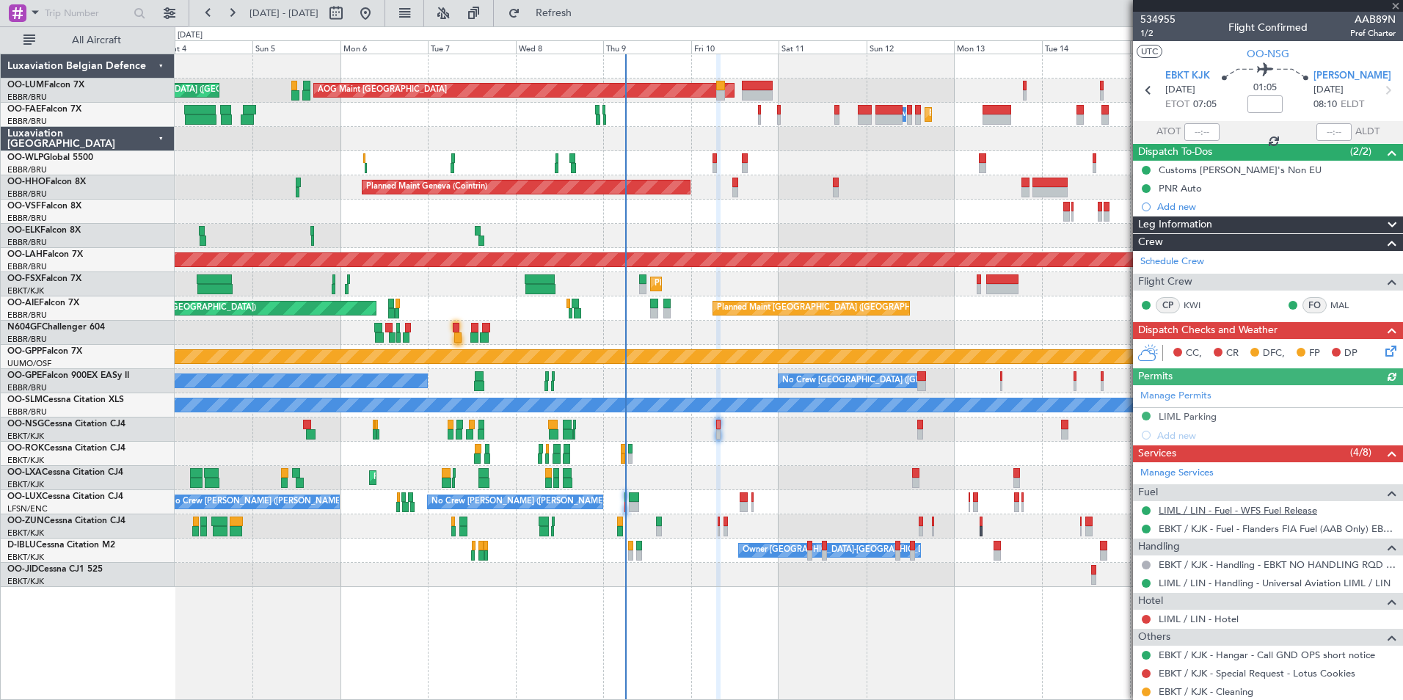
scroll to position [147, 0]
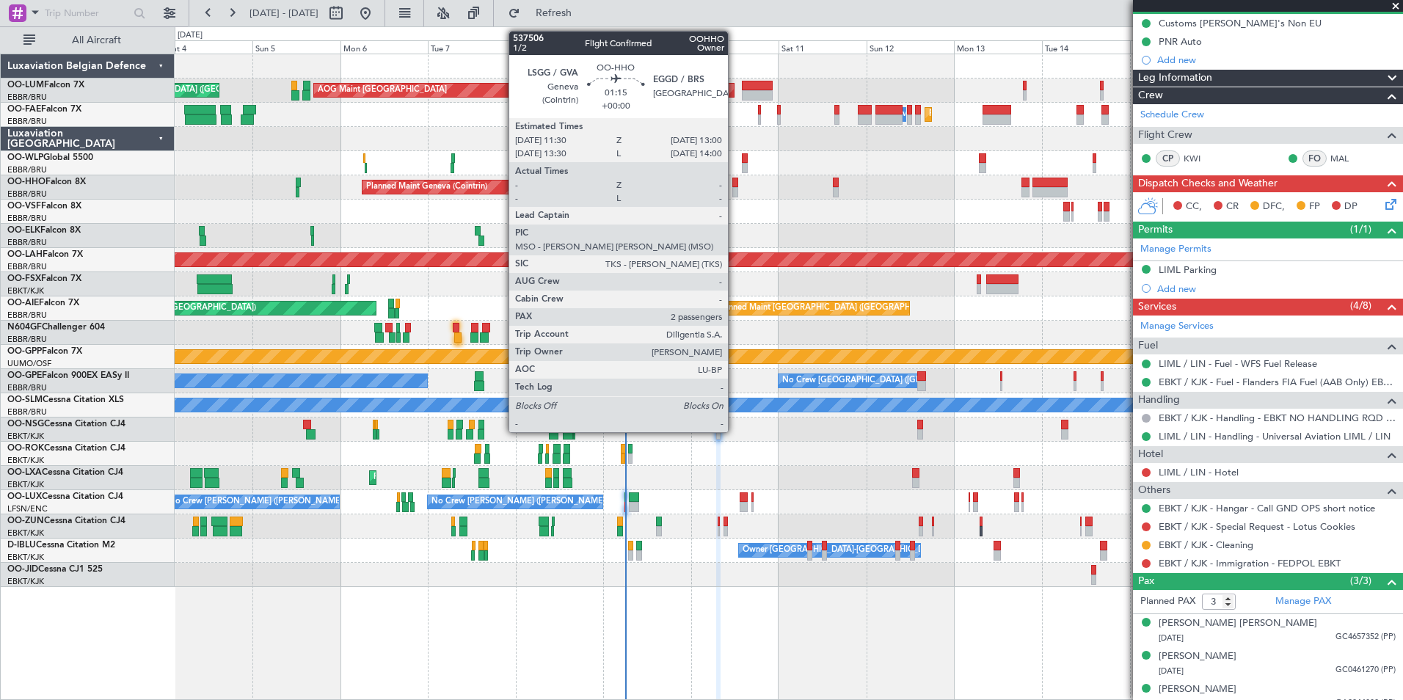
click at [735, 186] on div at bounding box center [735, 183] width 6 height 10
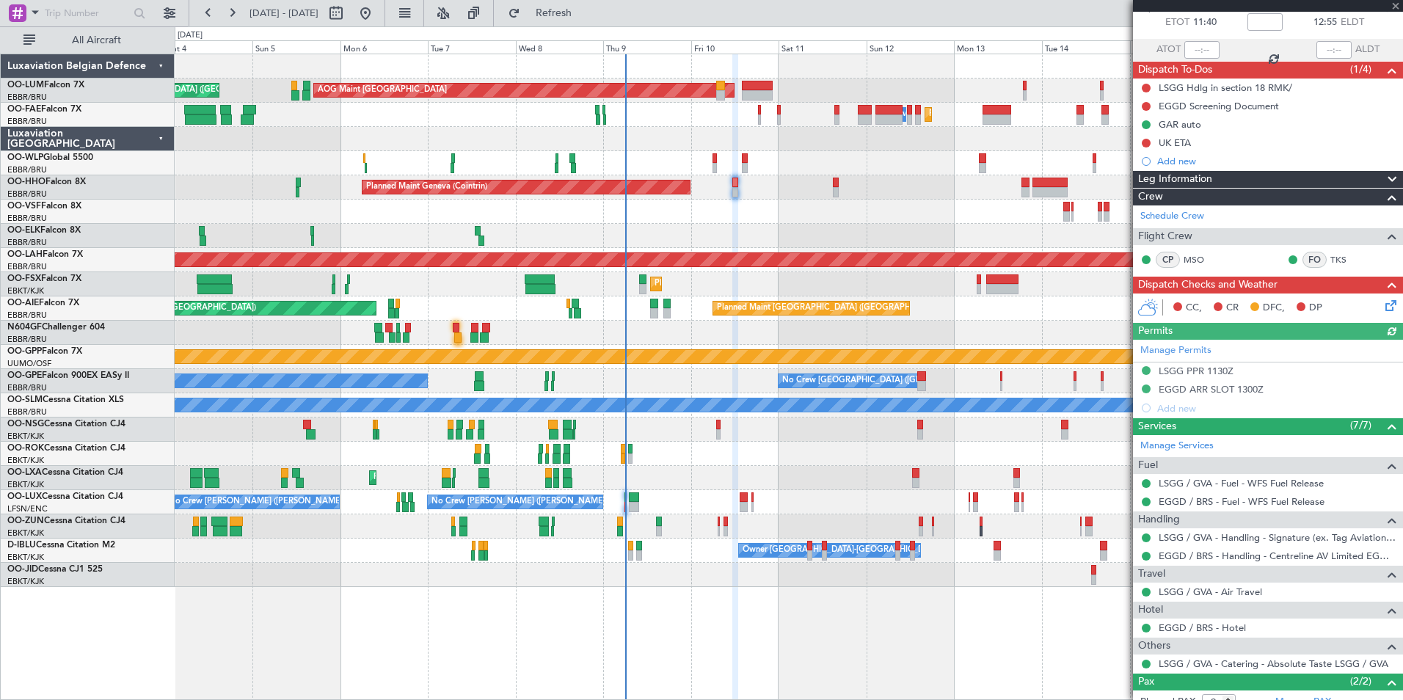
scroll to position [0, 0]
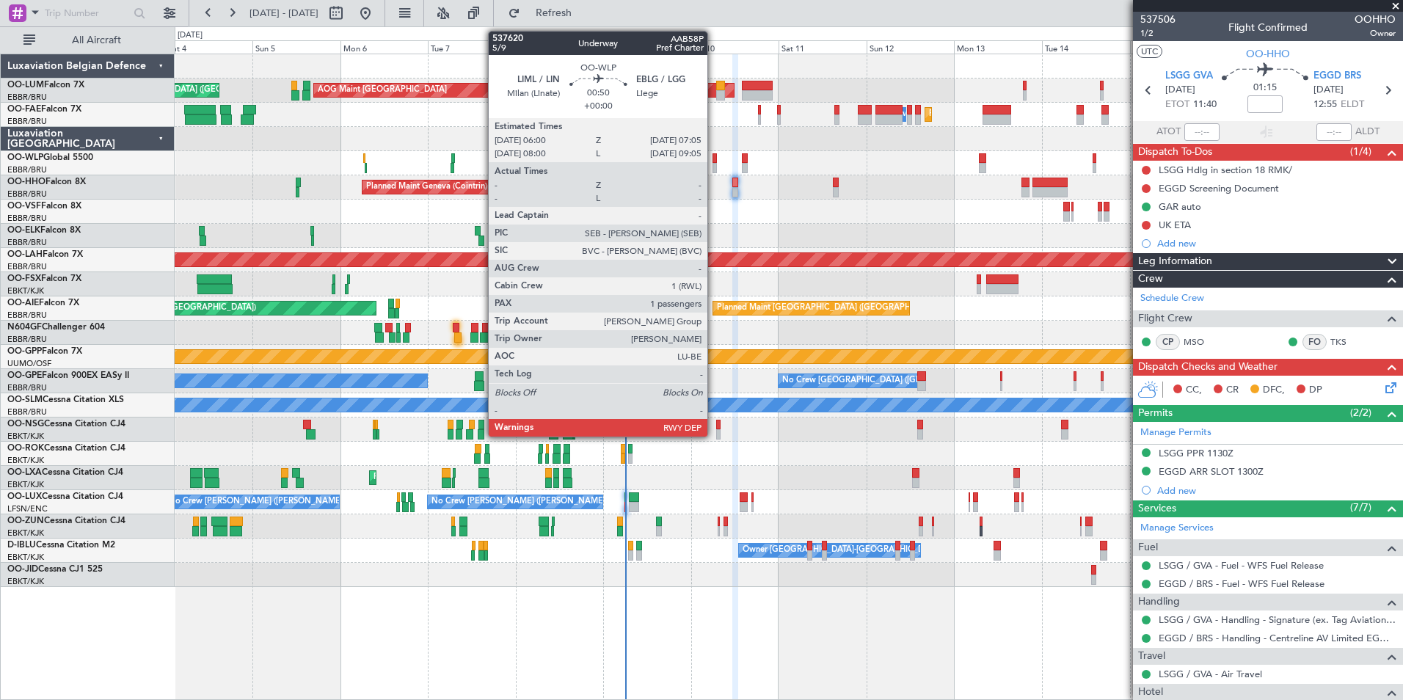
click at [714, 158] on div at bounding box center [714, 158] width 4 height 10
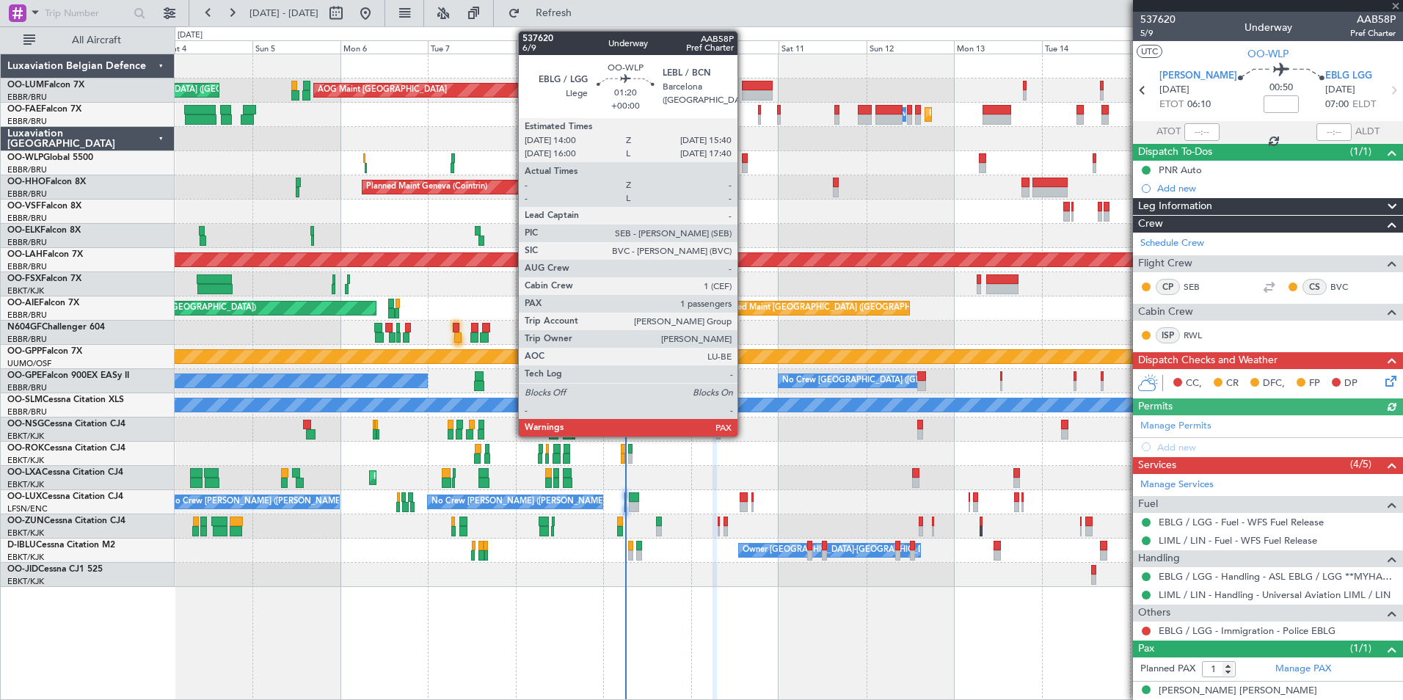
click at [744, 165] on div at bounding box center [745, 168] width 7 height 10
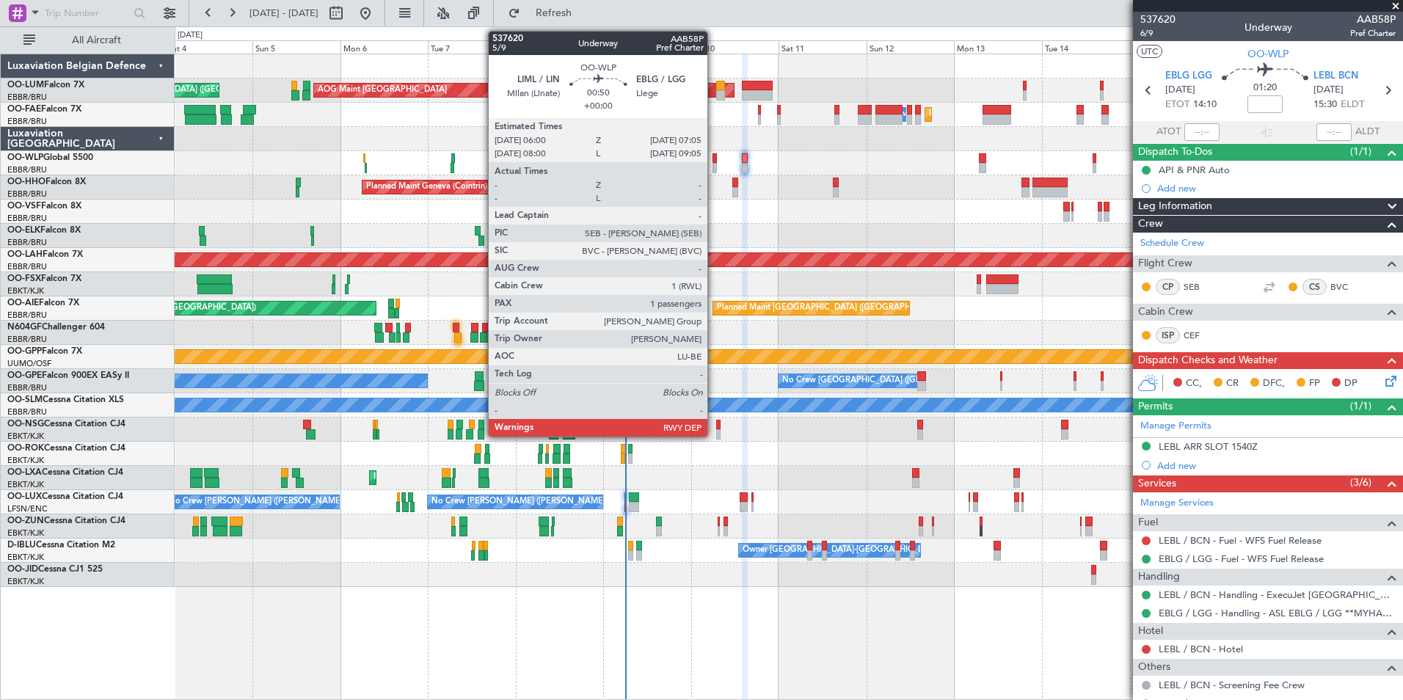
click at [714, 164] on div at bounding box center [714, 168] width 4 height 10
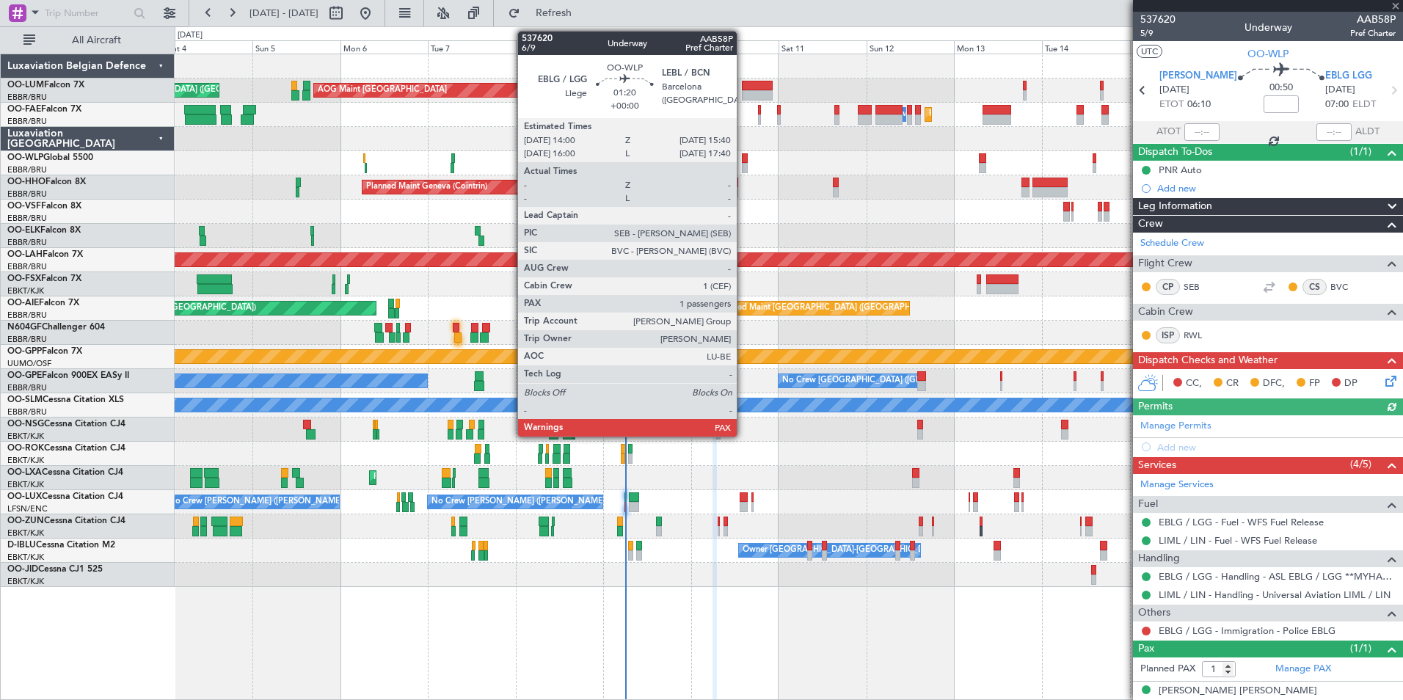
click at [743, 167] on div at bounding box center [745, 168] width 7 height 10
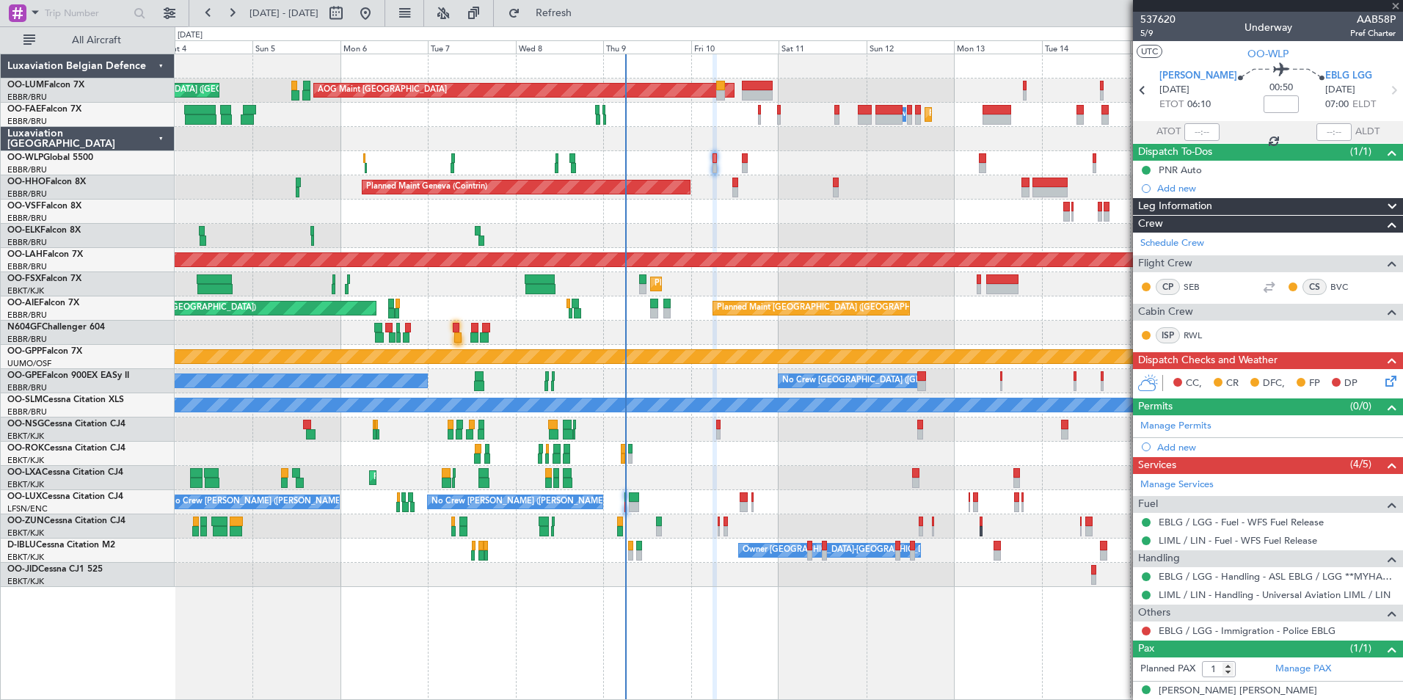
type input "2"
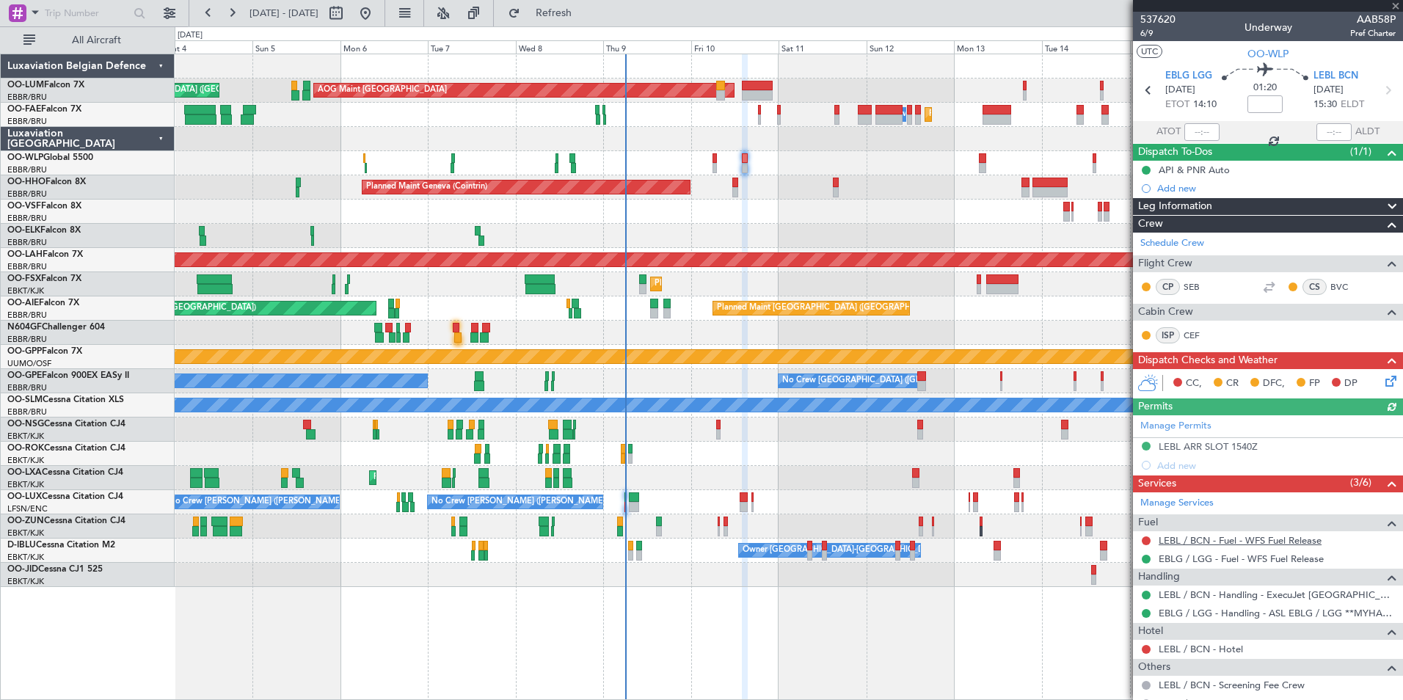
click at [1245, 539] on link "LEBL / BCN - Fuel - WFS Fuel Release" at bounding box center [1240, 540] width 163 height 12
click at [585, 10] on span "Refresh" at bounding box center [554, 13] width 62 height 10
click at [0, 525] on html "04 Oct 2025 - 18 Oct 2025 Refresh Quick Links All Aircraft Planned Maint Brusse…" at bounding box center [701, 350] width 1403 height 700
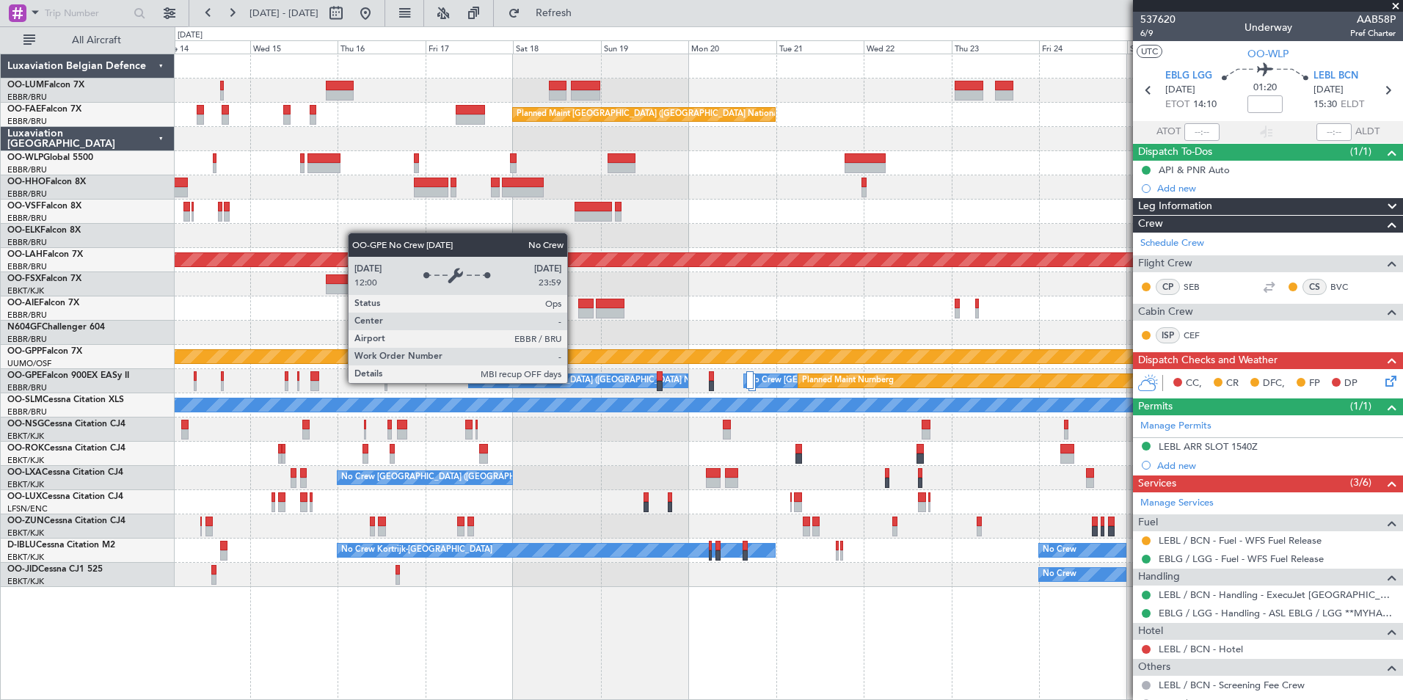
click at [12, 470] on div "Owner Melsbroek Air Base Owner Melsbroek Air Base Planned Maint Brussels (Bruss…" at bounding box center [701, 363] width 1403 height 674
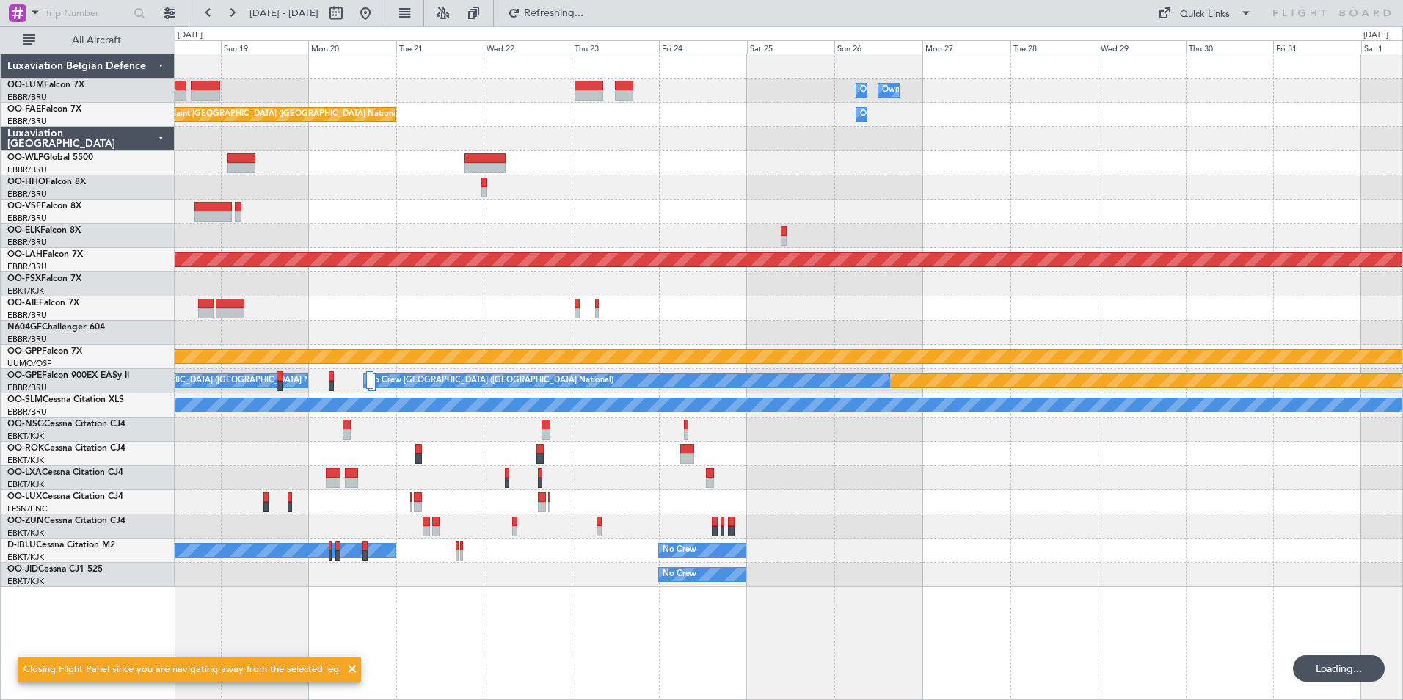
click at [669, 241] on div at bounding box center [789, 236] width 1228 height 24
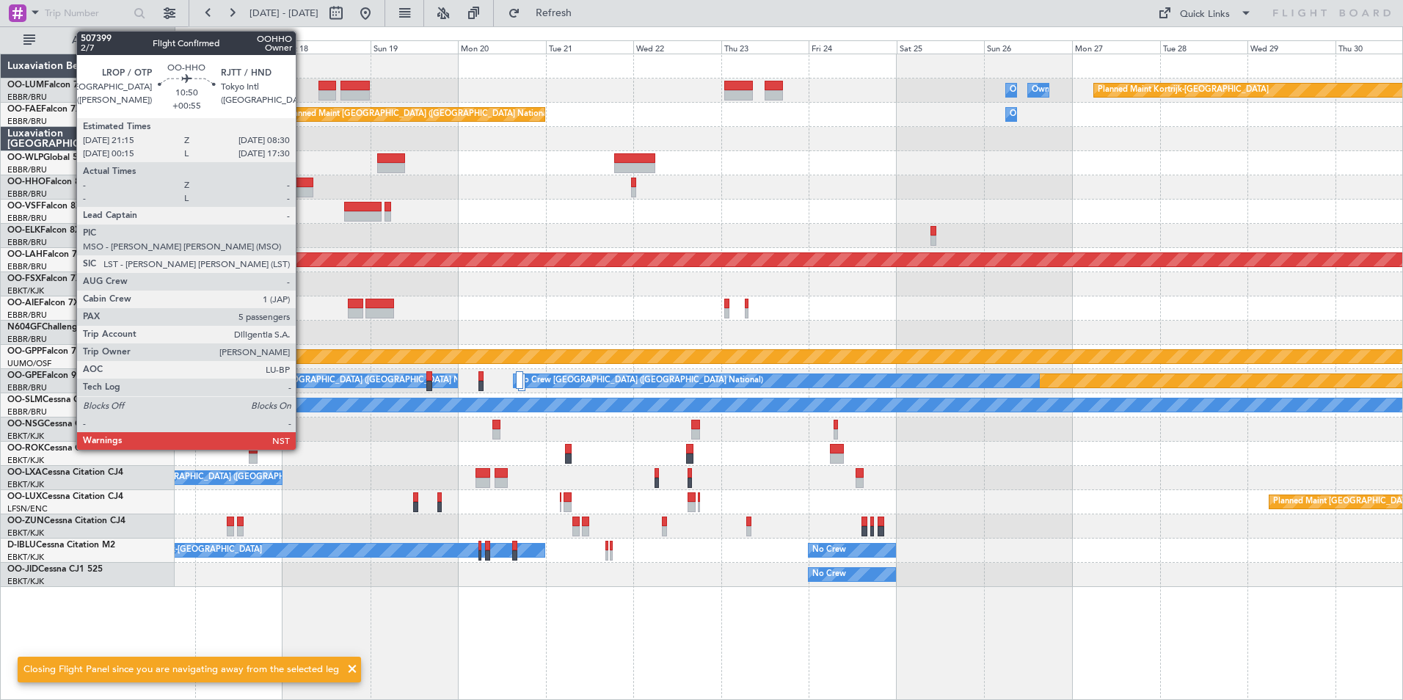
click at [548, 195] on div at bounding box center [789, 187] width 1228 height 24
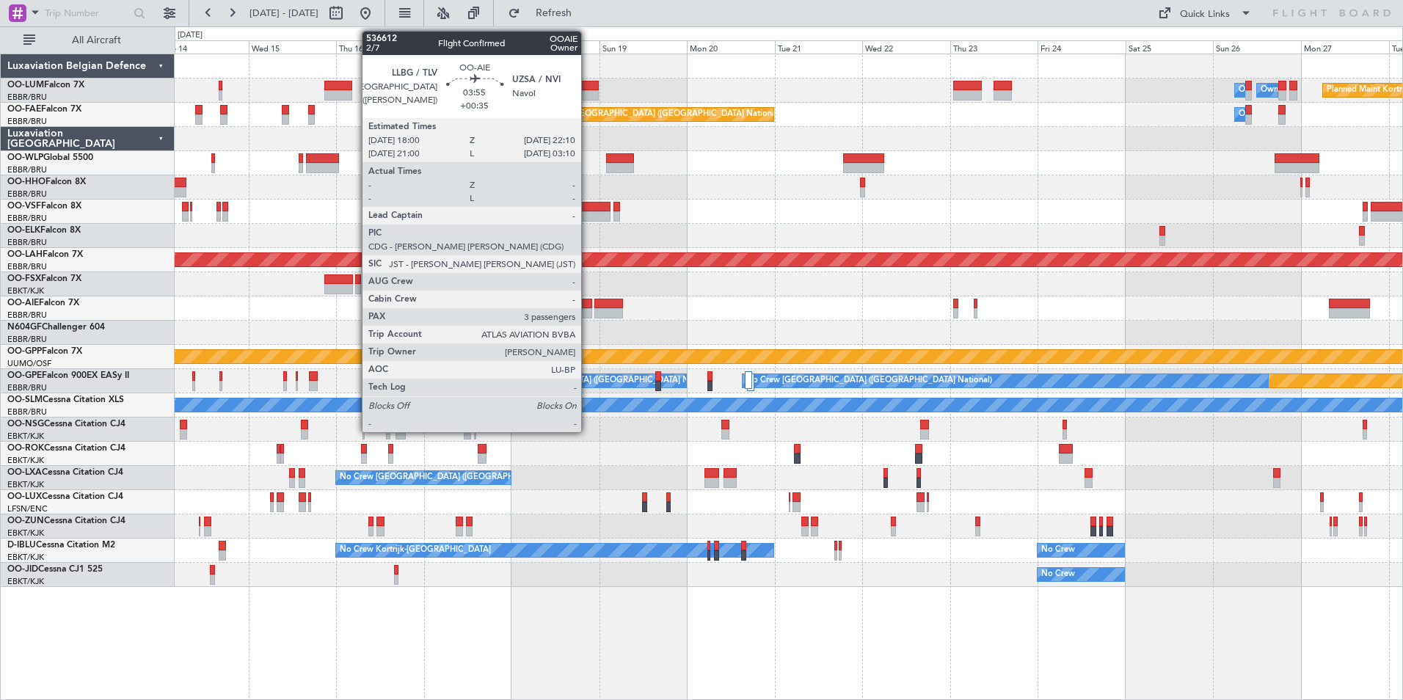
click at [588, 309] on div at bounding box center [584, 313] width 15 height 10
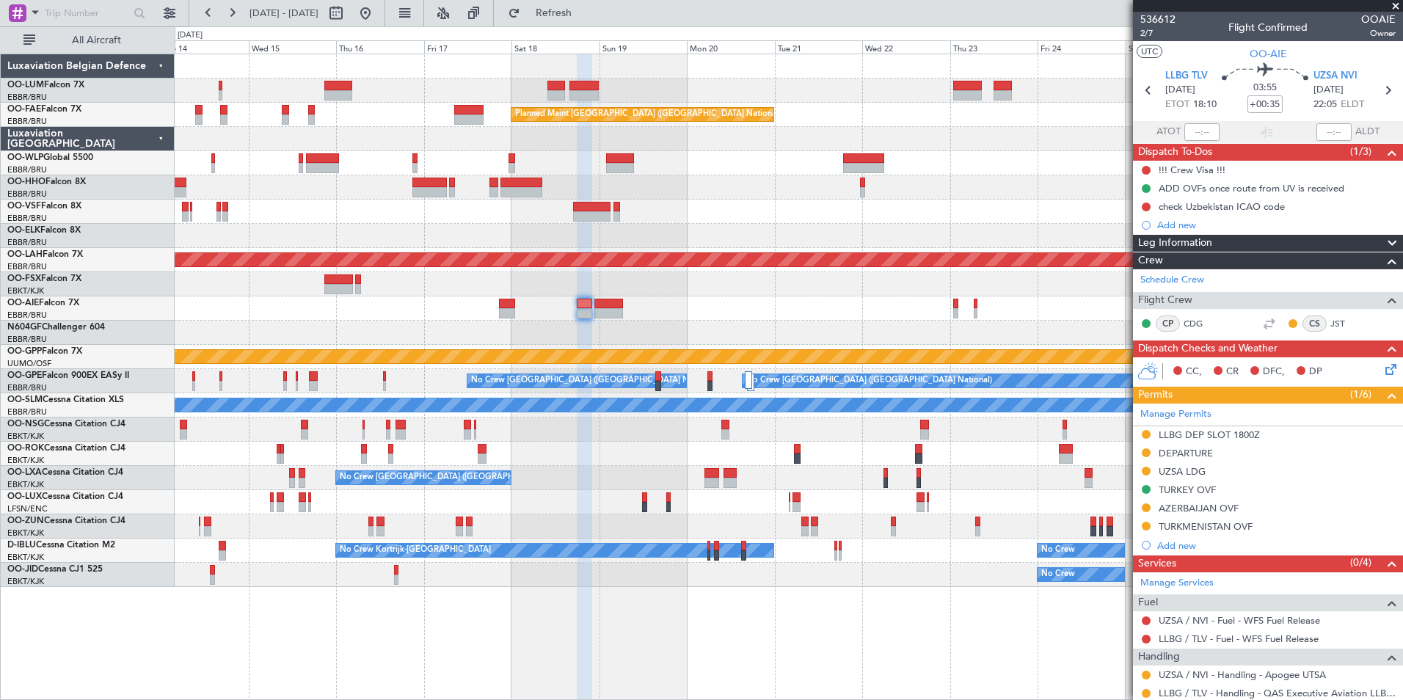
click at [583, 338] on div at bounding box center [789, 333] width 1228 height 24
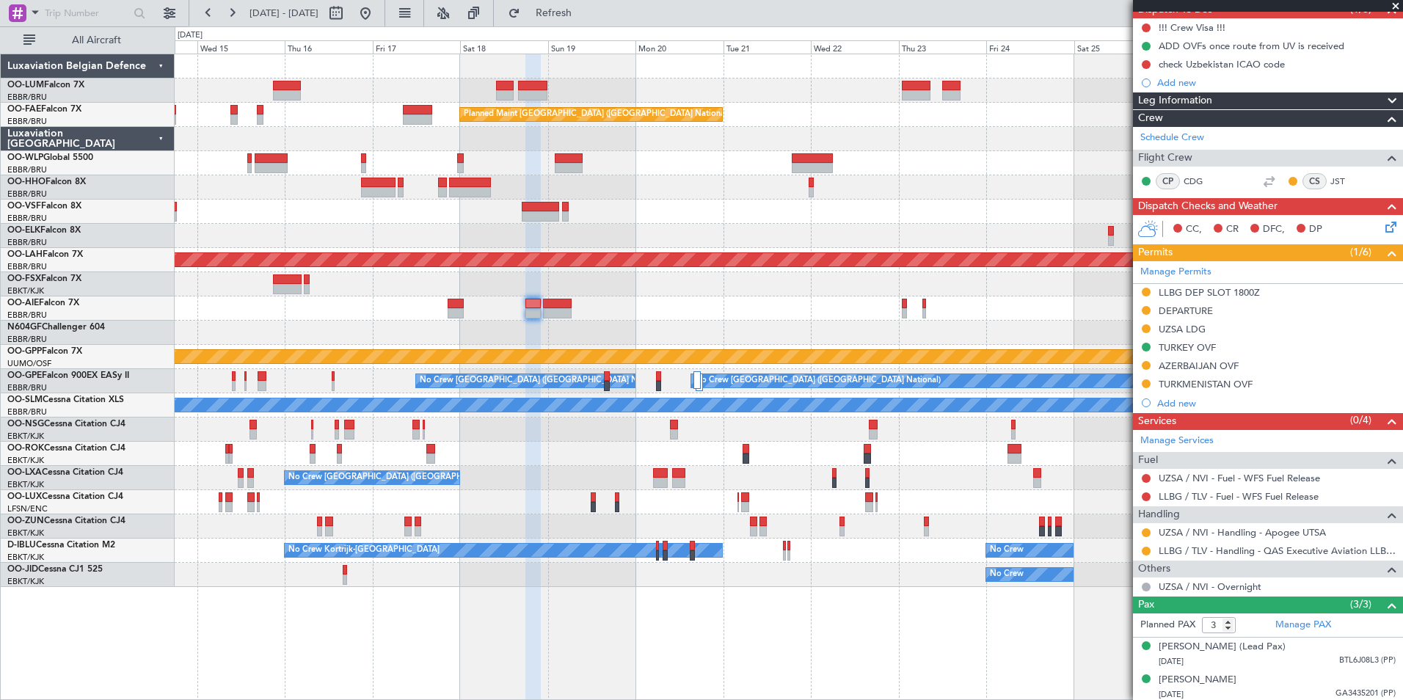
scroll to position [147, 0]
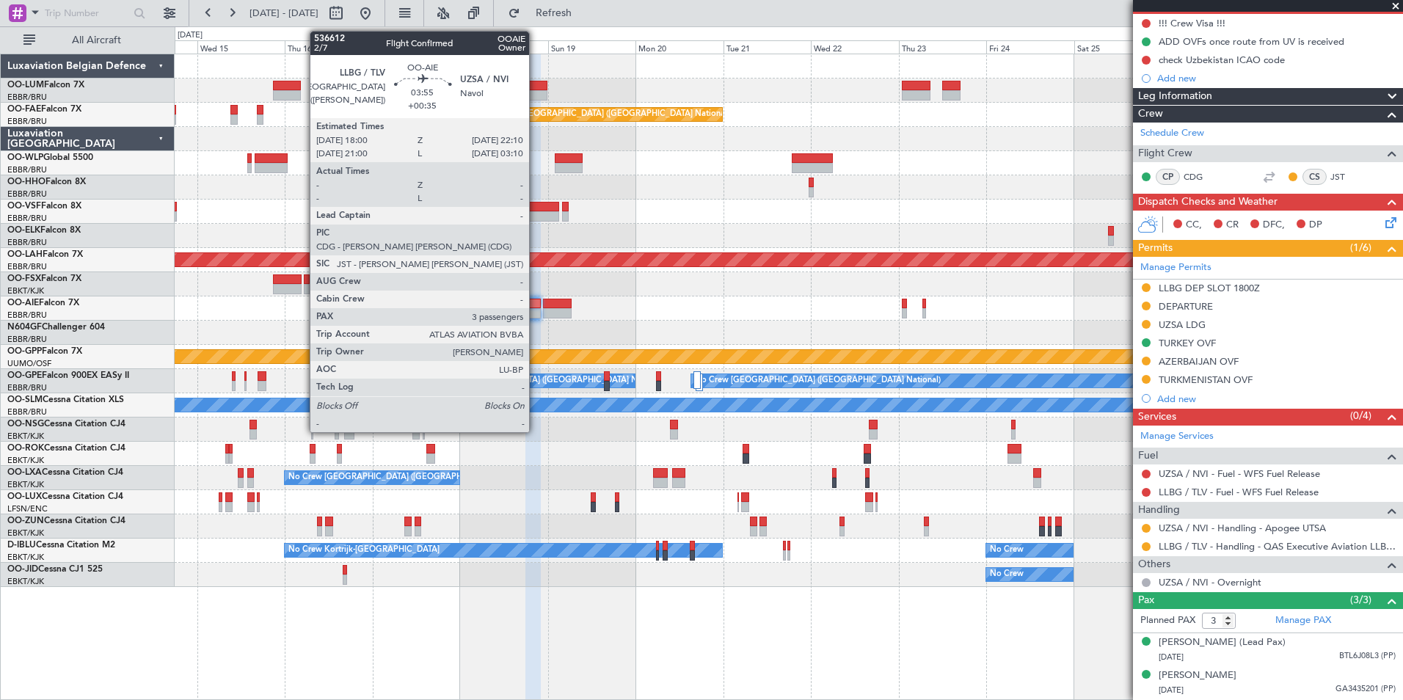
click at [536, 314] on div at bounding box center [532, 313] width 15 height 10
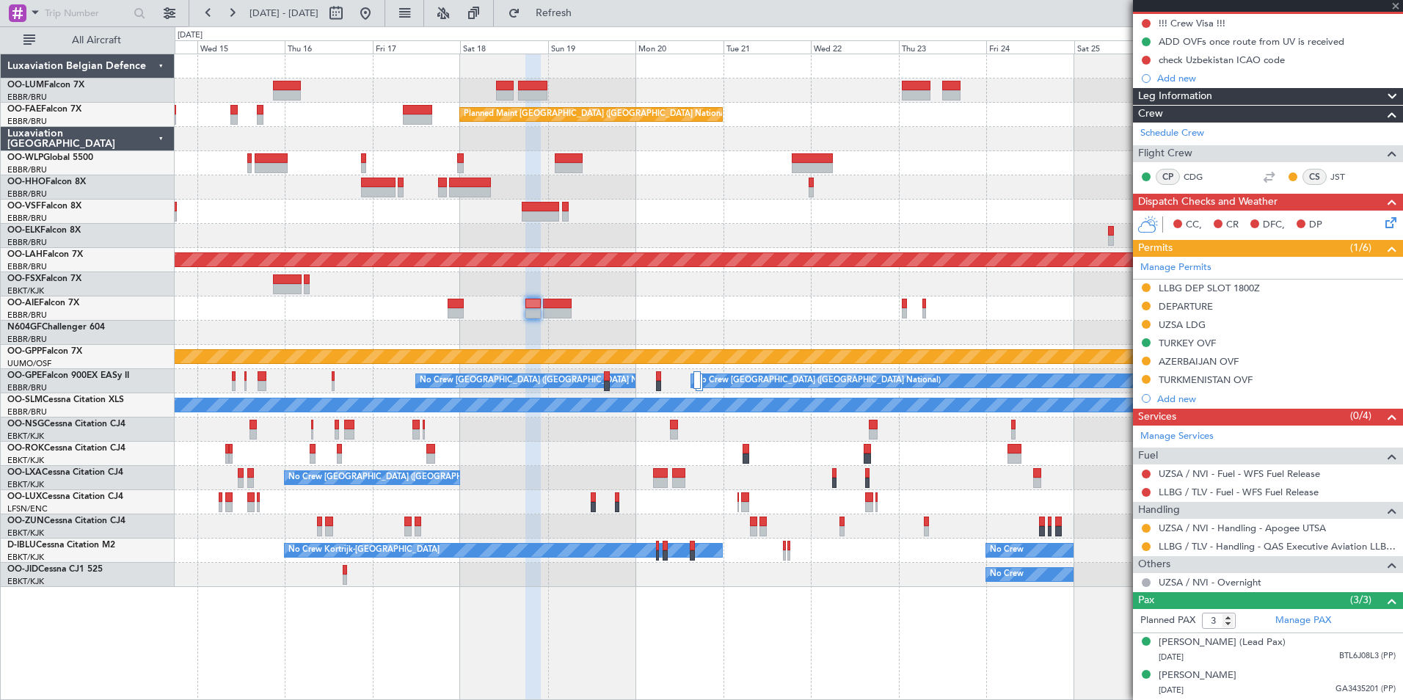
scroll to position [0, 0]
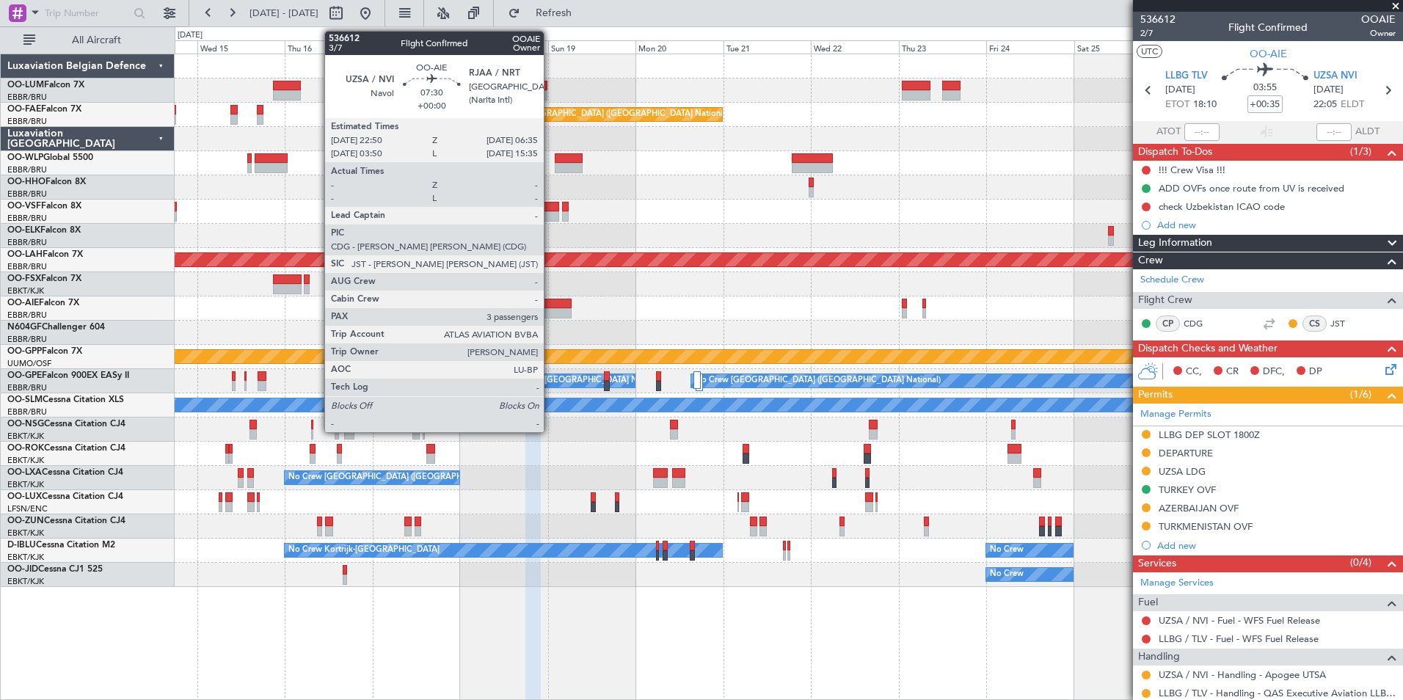
click at [550, 307] on div at bounding box center [557, 304] width 29 height 10
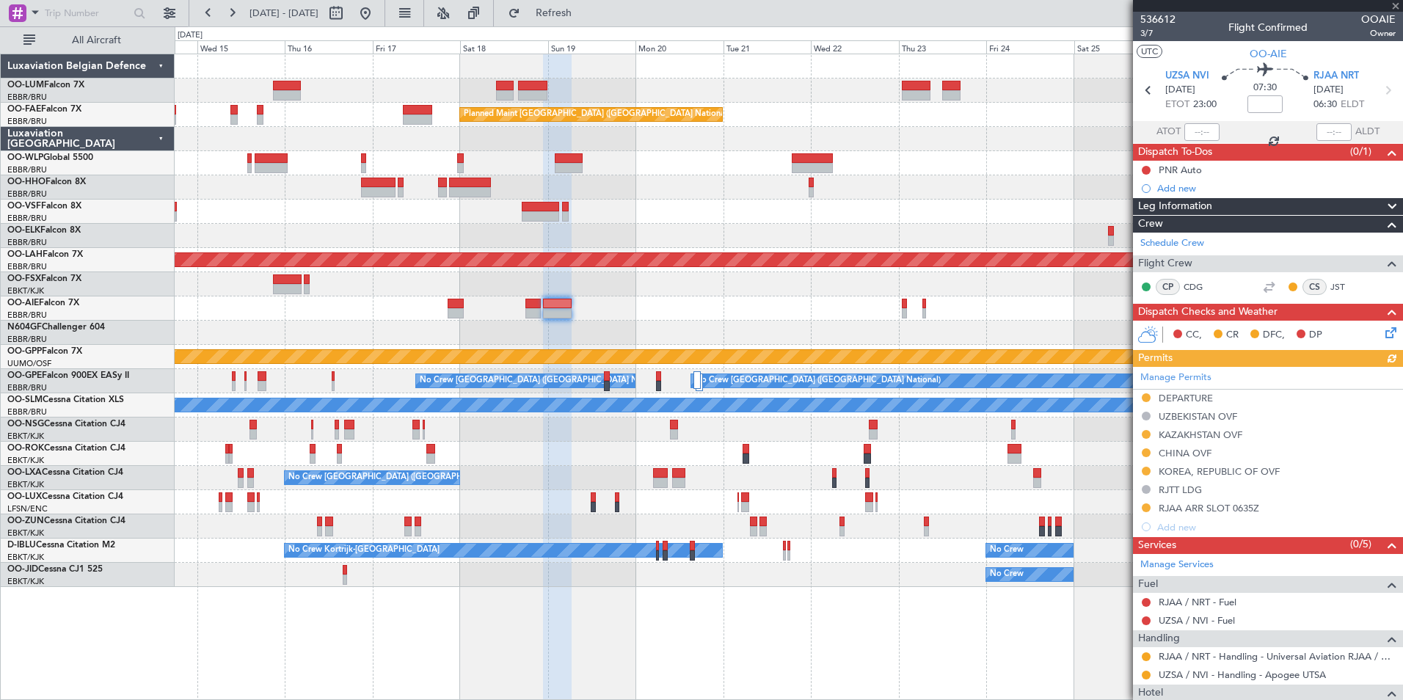
click at [1199, 508] on div "Manage Permits DEPARTURE UZBEKISTAN OVF KAZAKHSTAN OVF CHINA OVF KOREA, REPUBLI…" at bounding box center [1268, 451] width 270 height 169
click at [1199, 509] on div "RJAA ARR SLOT 0635Z" at bounding box center [1209, 508] width 101 height 12
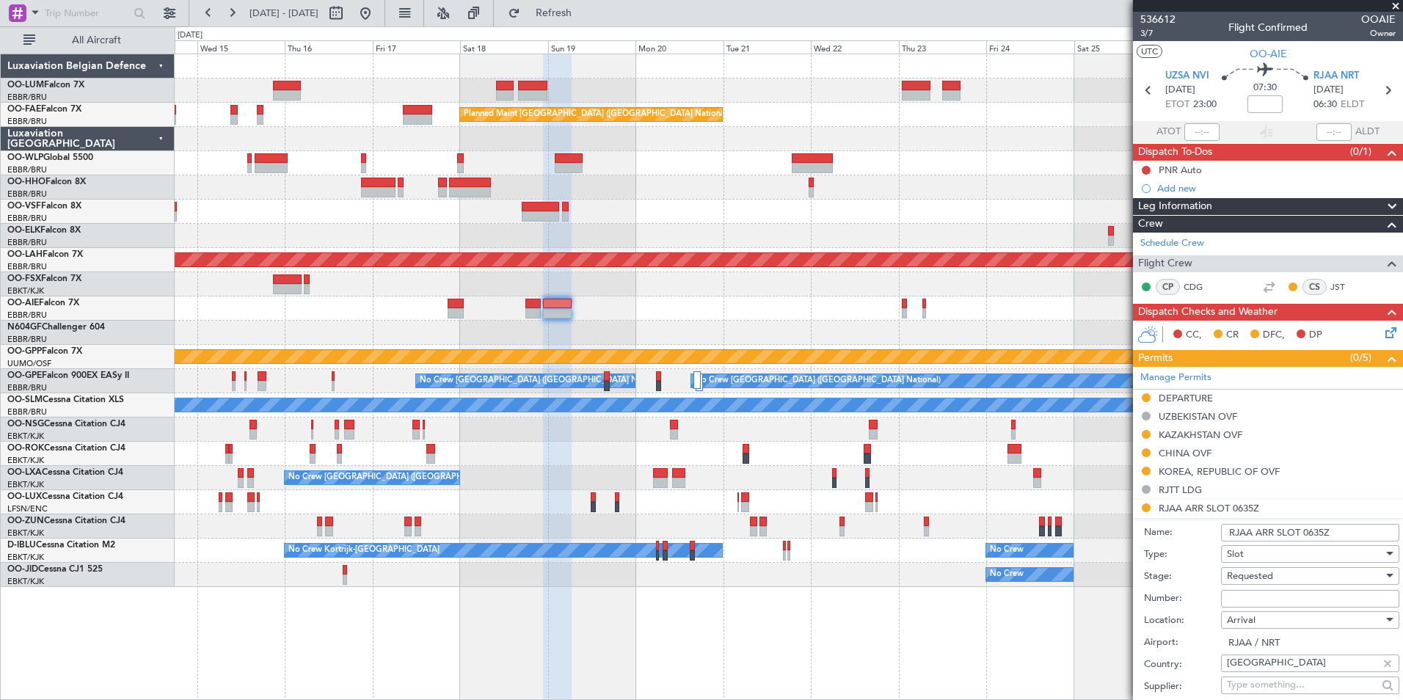
click at [1247, 572] on span "Requested" at bounding box center [1250, 575] width 46 height 13
click at [1248, 693] on span "Received OK" at bounding box center [1305, 693] width 154 height 22
click at [1247, 592] on input "Number:" at bounding box center [1310, 599] width 178 height 18
type input "o"
type input "p"
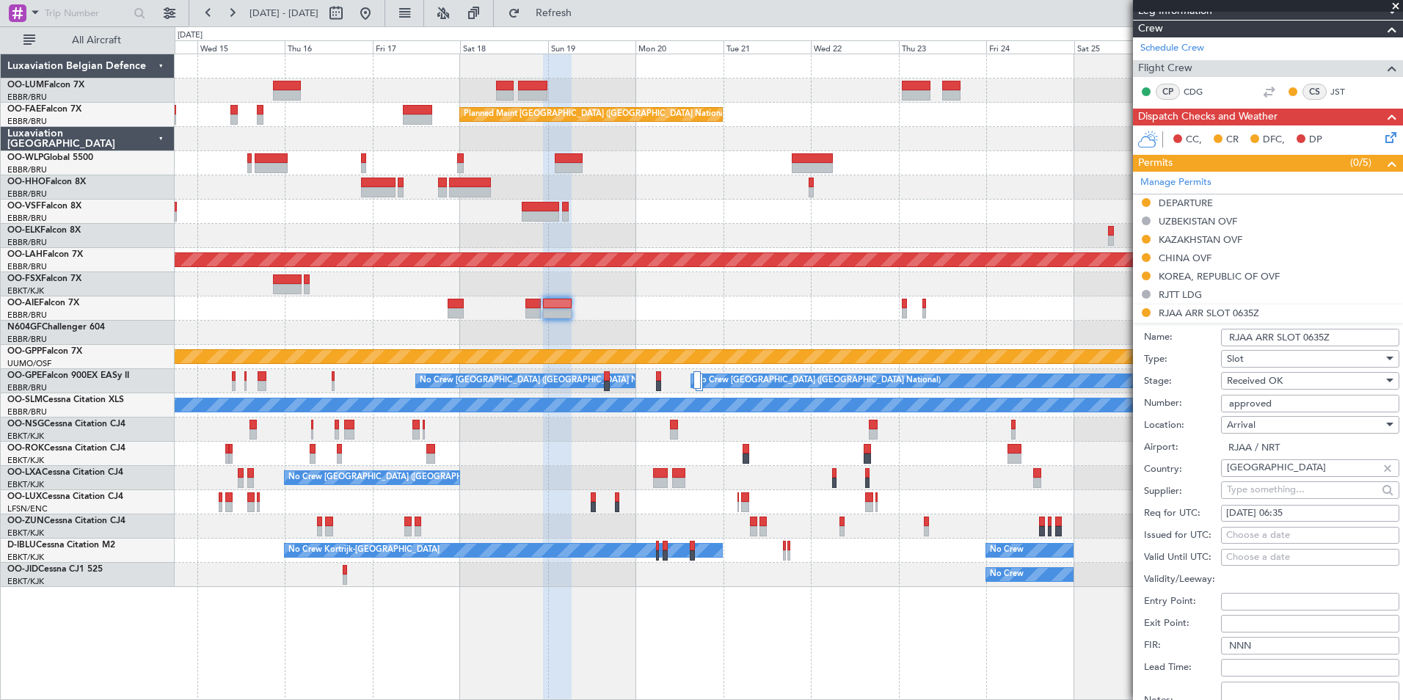
scroll to position [294, 0]
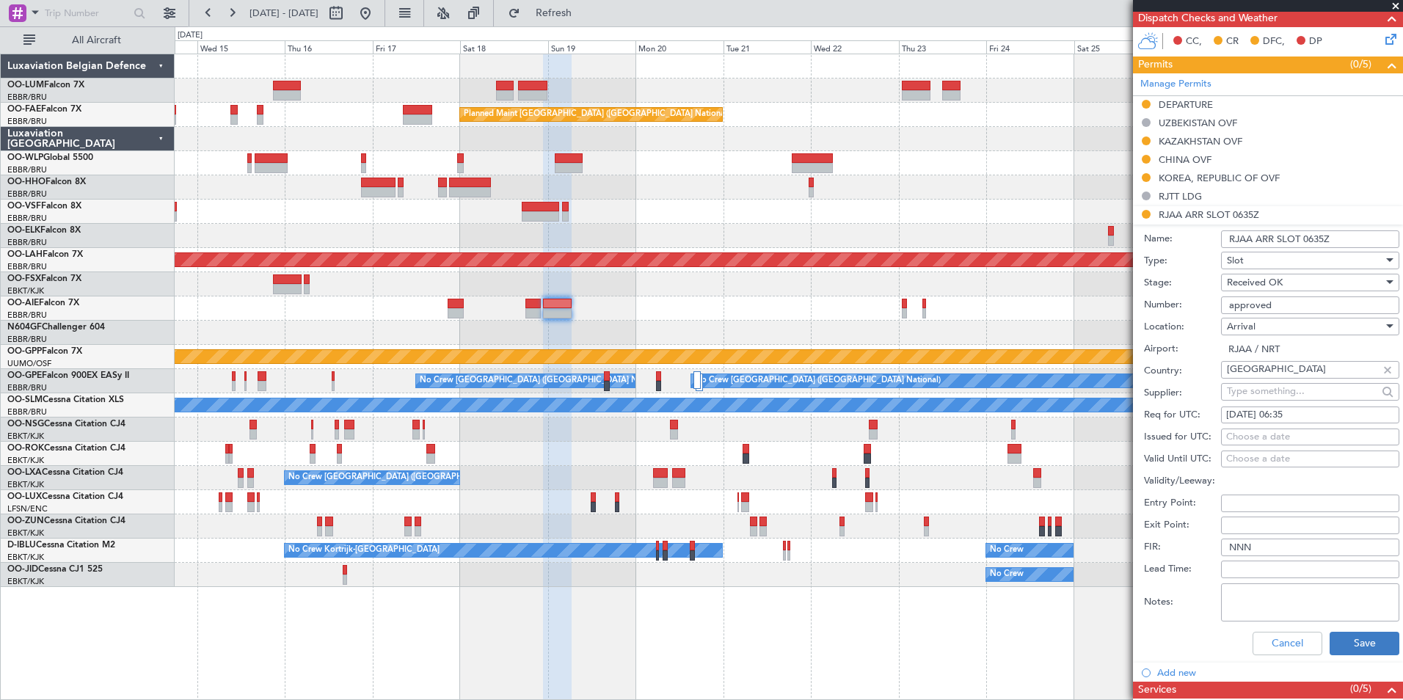
type input "approved"
click at [1340, 639] on button "Save" at bounding box center [1365, 643] width 70 height 23
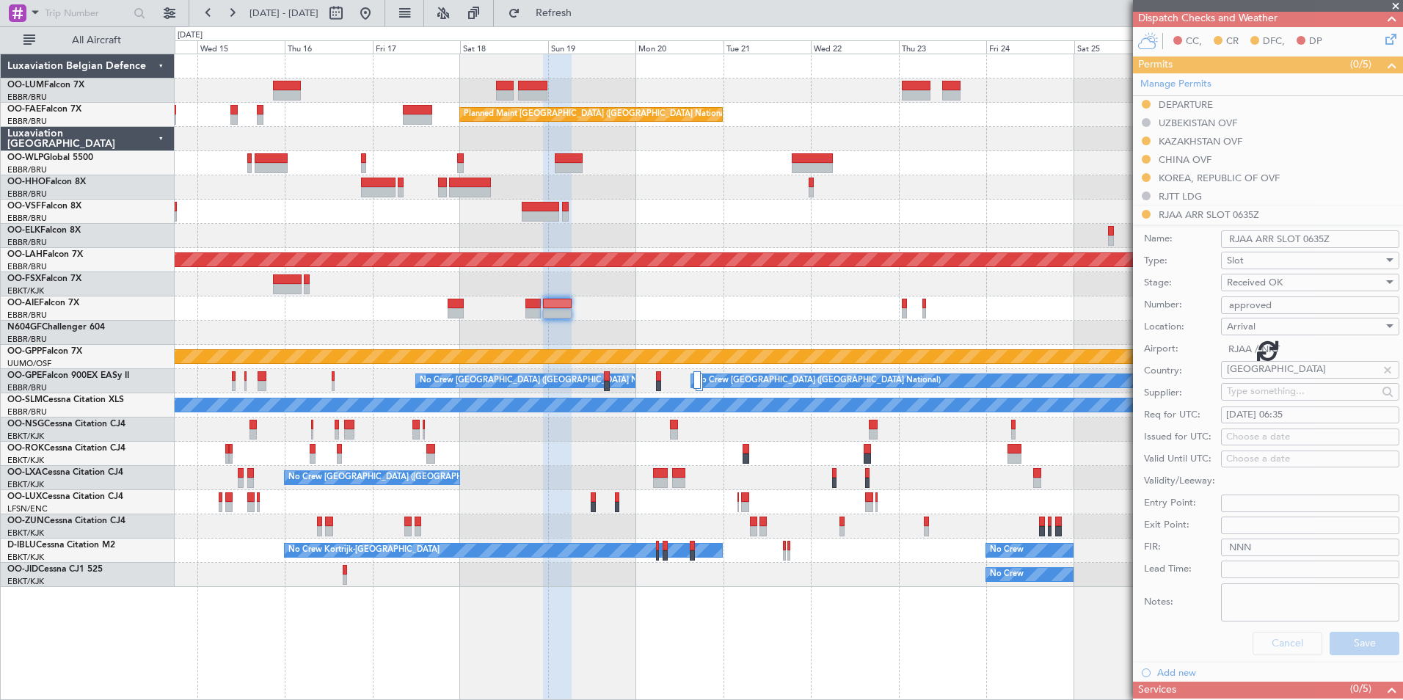
scroll to position [175, 0]
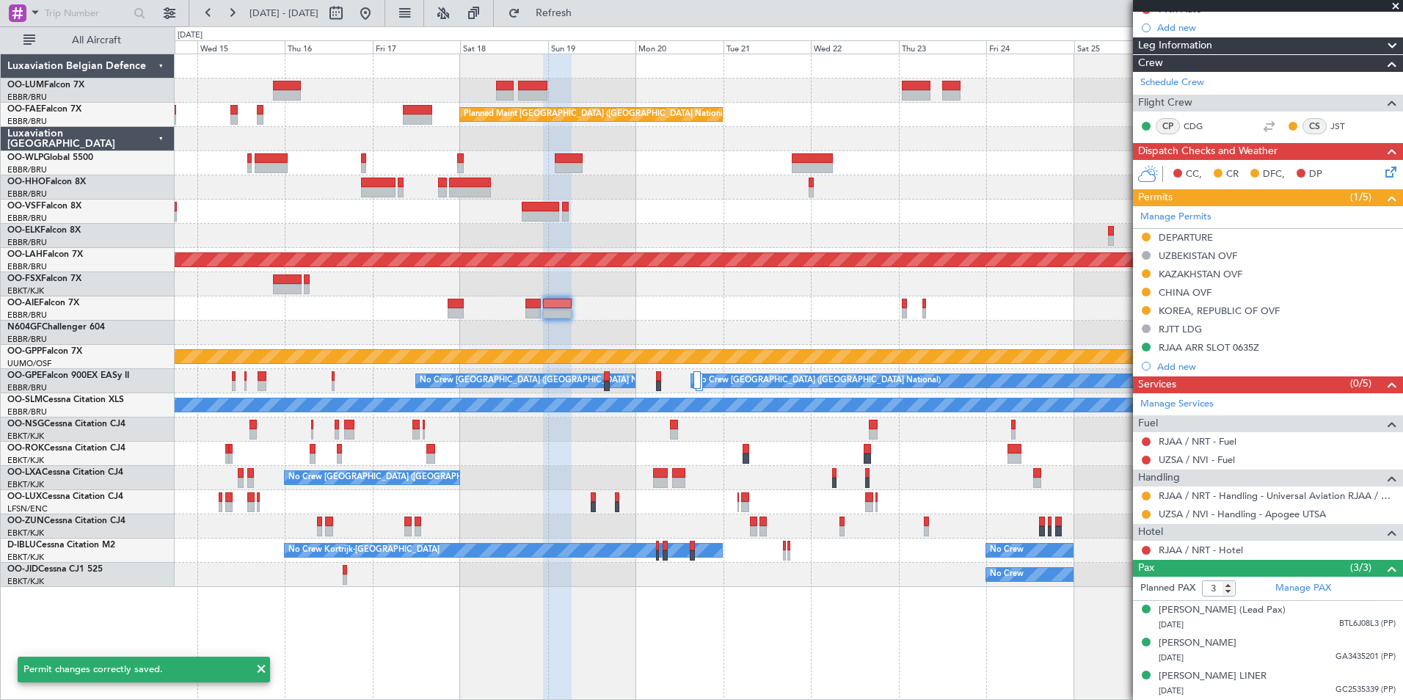
click at [542, 316] on div "Owner Melsbroek Air Base Owner Melsbroek Air Base Planned Maint Kortrijk-Wevelg…" at bounding box center [789, 320] width 1228 height 533
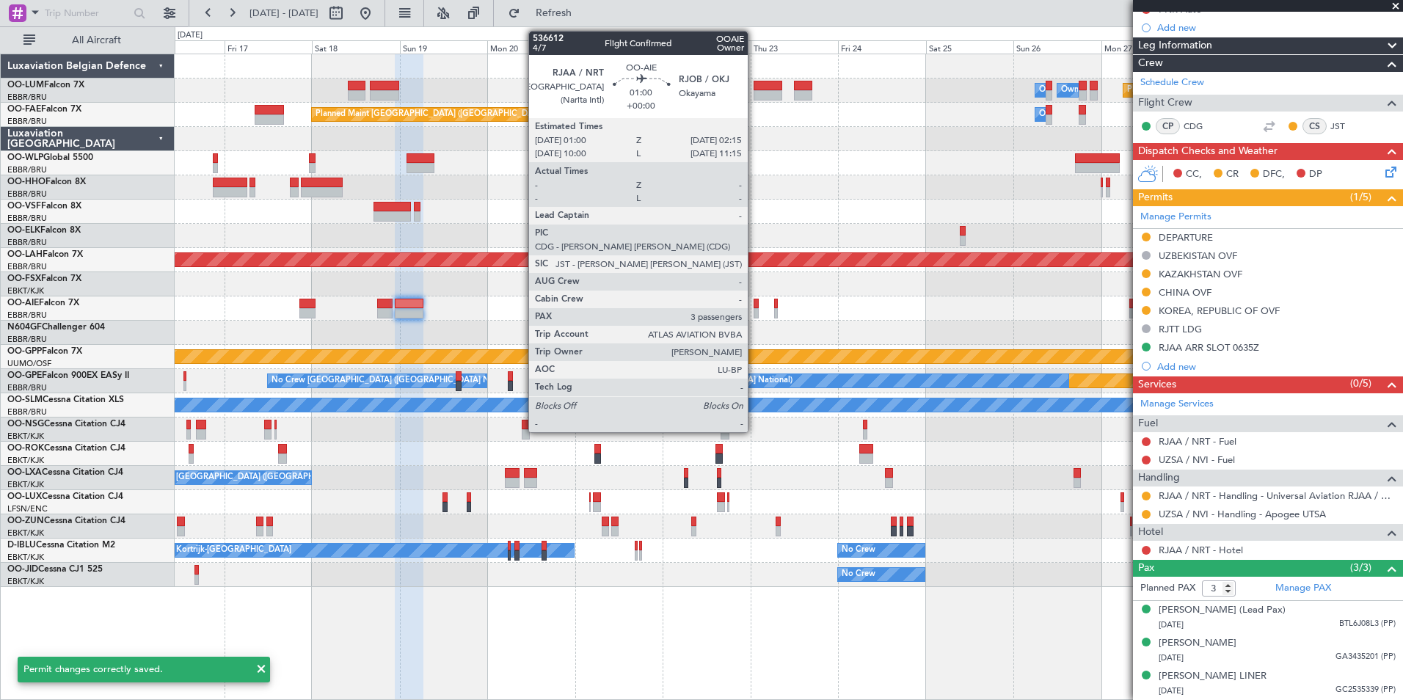
click at [754, 313] on div at bounding box center [756, 313] width 5 height 10
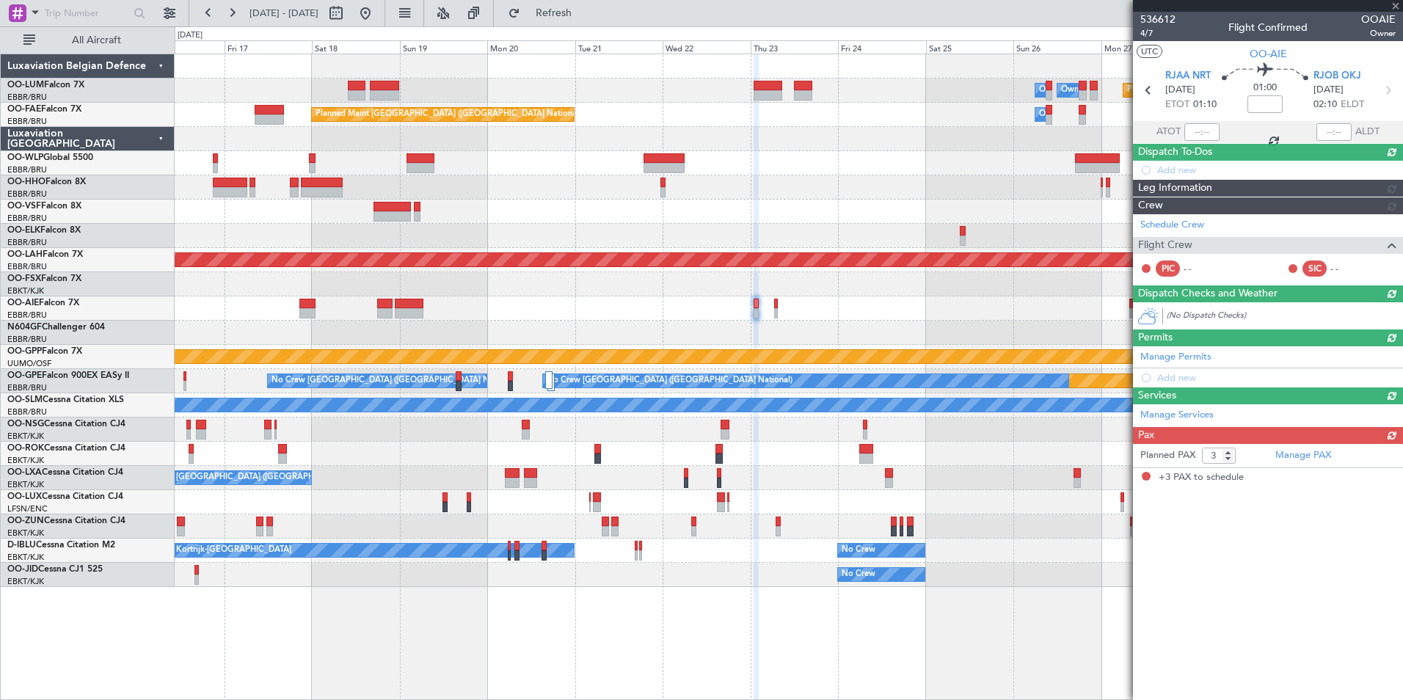
scroll to position [0, 0]
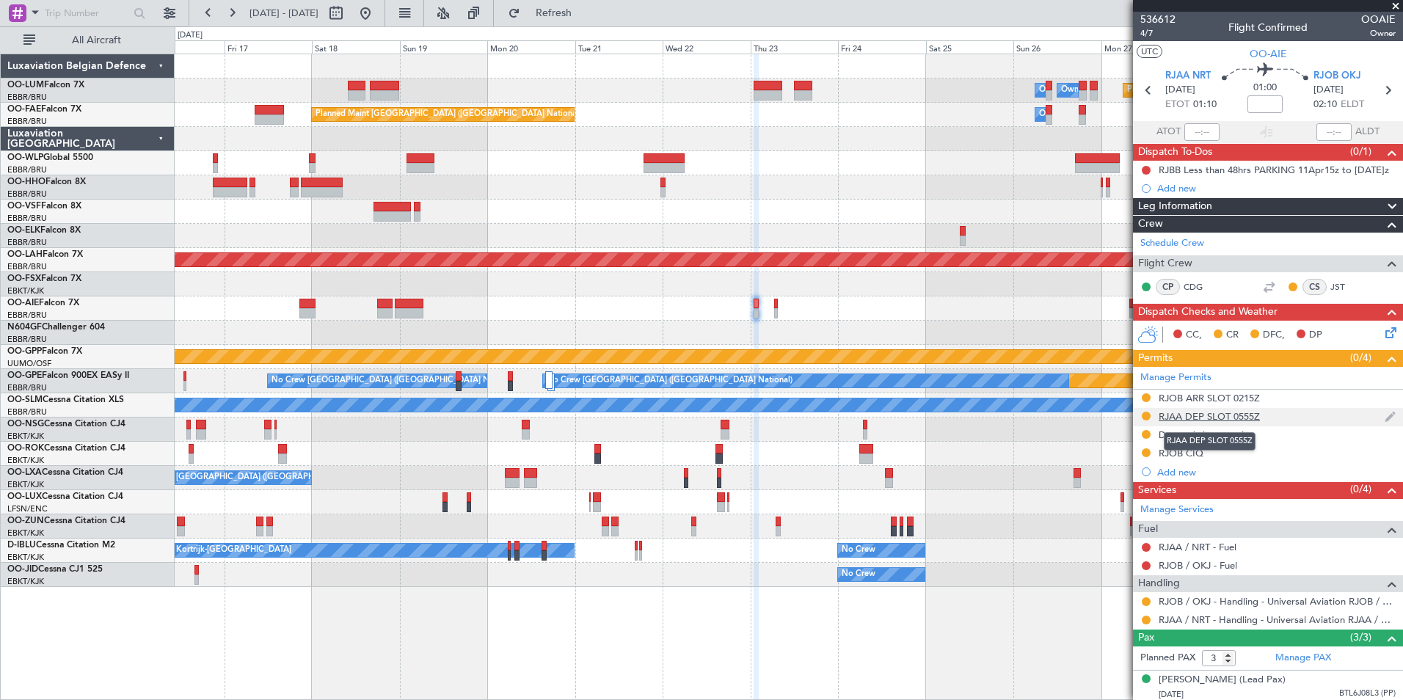
click at [1218, 415] on div "RJAA DEP SLOT 0555Z" at bounding box center [1209, 416] width 101 height 12
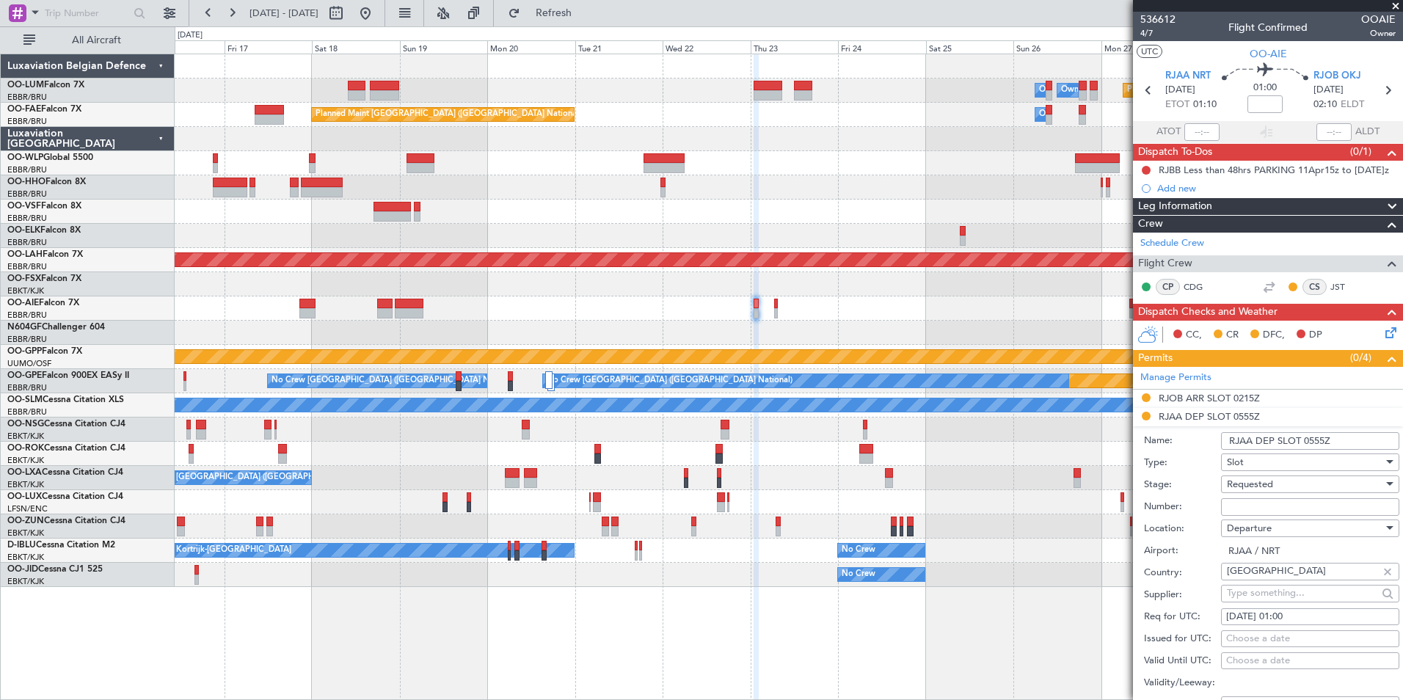
click at [1323, 442] on input "RJAA DEP SLOT 0555Z" at bounding box center [1310, 441] width 178 height 18
type input "RJAA DEP SLOT 0100Z"
click at [1270, 487] on span "Requested" at bounding box center [1250, 484] width 46 height 13
drag, startPoint x: 1275, startPoint y: 596, endPoint x: 1266, endPoint y: 539, distance: 57.9
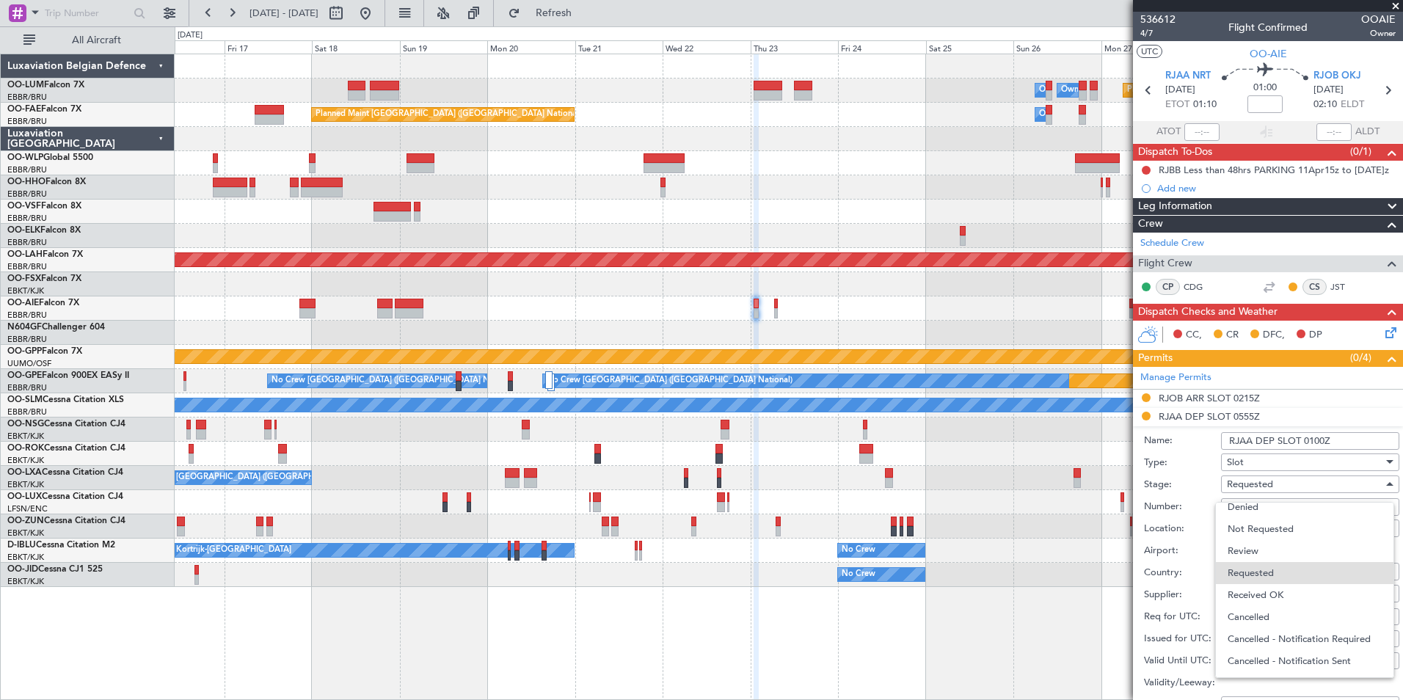
click at [1276, 592] on span "Received OK" at bounding box center [1305, 595] width 154 height 22
click at [1259, 503] on input "Number:" at bounding box center [1310, 507] width 178 height 18
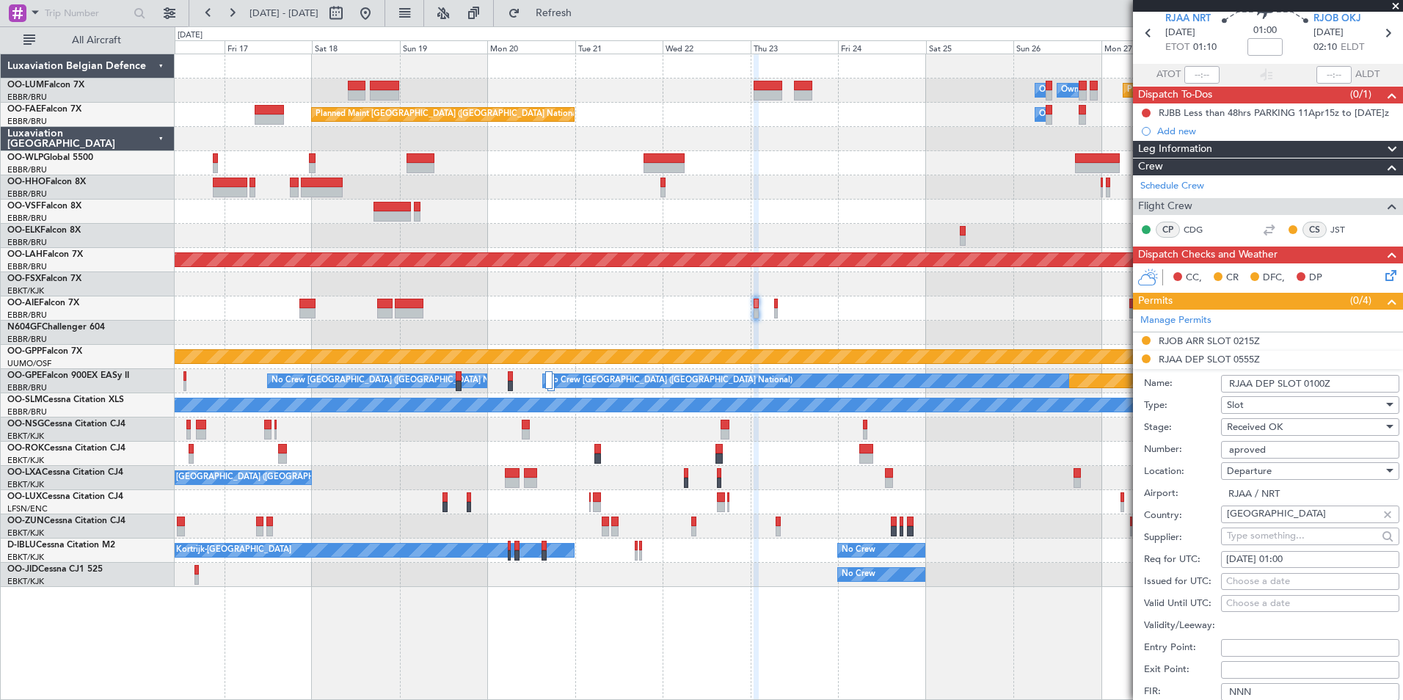
scroll to position [220, 0]
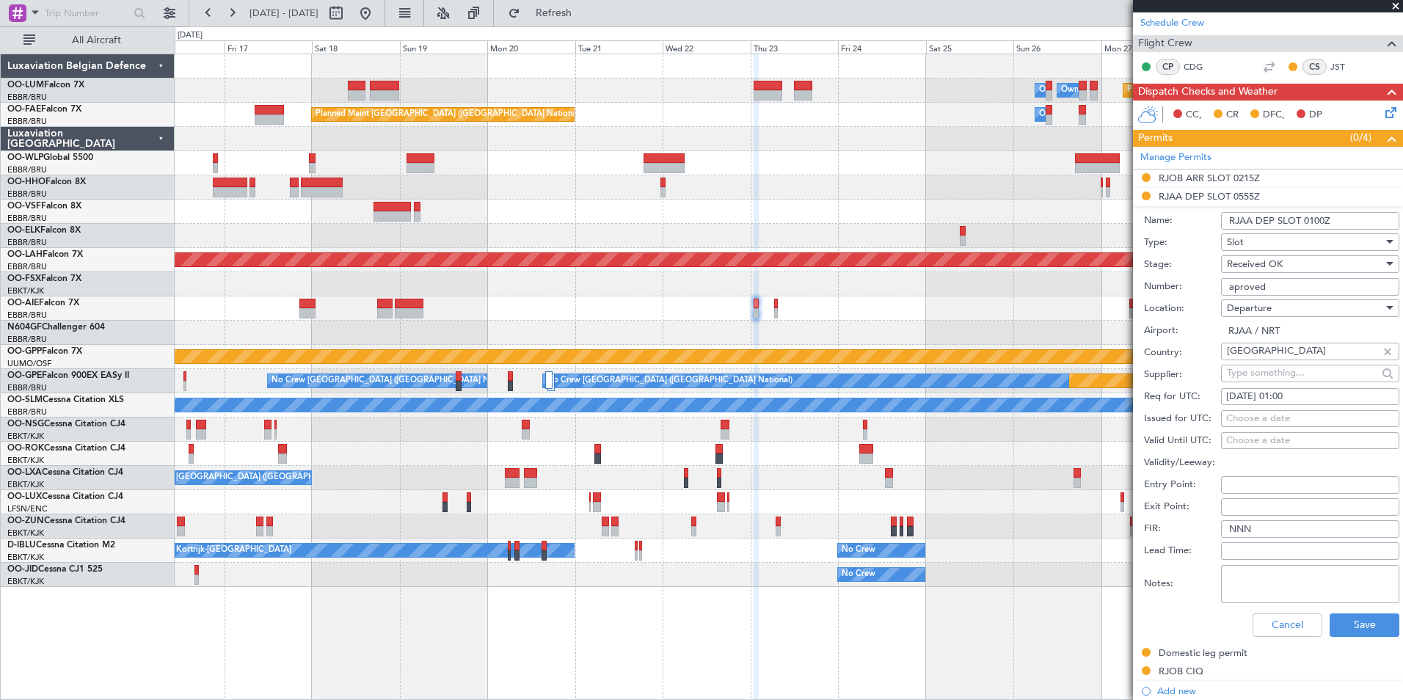
drag, startPoint x: 1270, startPoint y: 286, endPoint x: 1231, endPoint y: 291, distance: 39.1
click at [1231, 291] on input "aproved" at bounding box center [1310, 287] width 178 height 18
type input "approved"
click at [1219, 263] on label "Stage:" at bounding box center [1182, 265] width 77 height 15
click at [1273, 285] on input "approved" at bounding box center [1310, 287] width 178 height 18
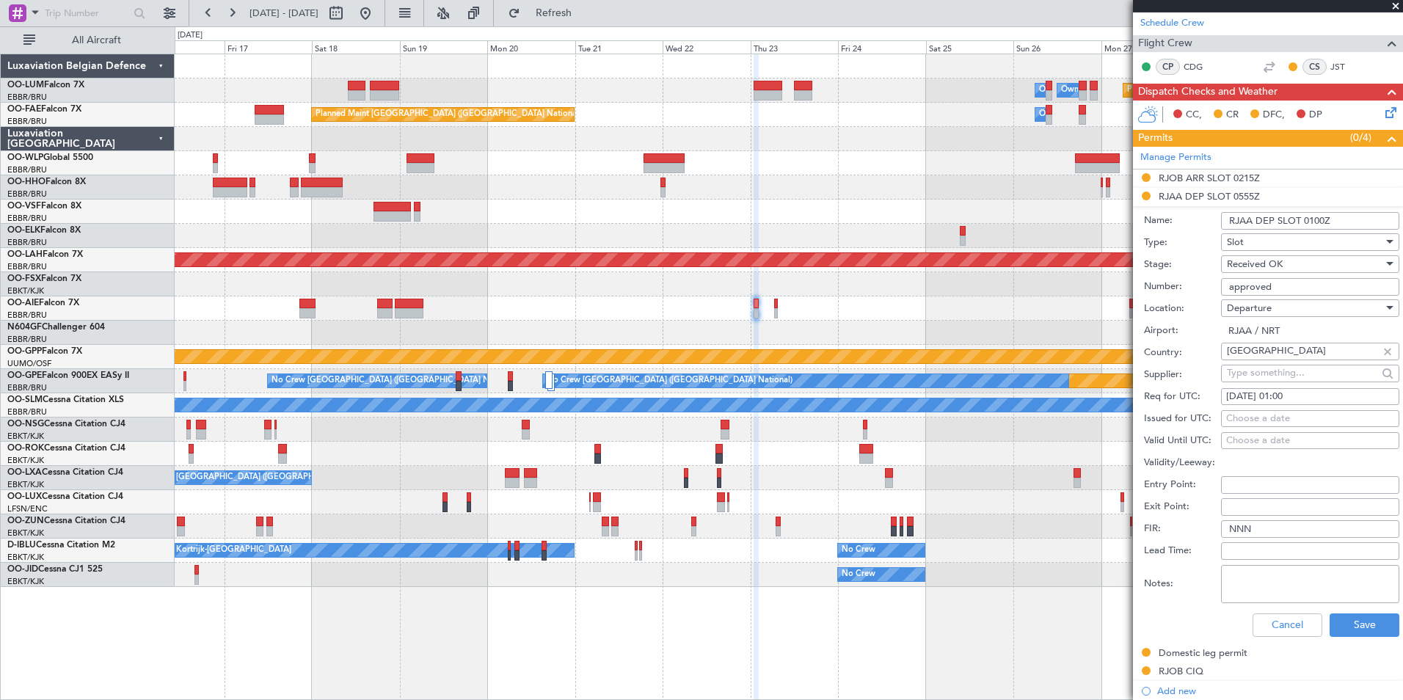
drag, startPoint x: 1277, startPoint y: 285, endPoint x: 1131, endPoint y: 285, distance: 146.0
click at [1131, 285] on fb-app "16 Oct 2025 - 30 Oct 2025 Refresh Quick Links All Aircraft Owner Melsbroek Air …" at bounding box center [701, 355] width 1403 height 689
drag, startPoint x: 1285, startPoint y: 283, endPoint x: 1248, endPoint y: 285, distance: 36.7
click at [1248, 285] on input "appreoved" at bounding box center [1310, 287] width 178 height 18
type input "approved"
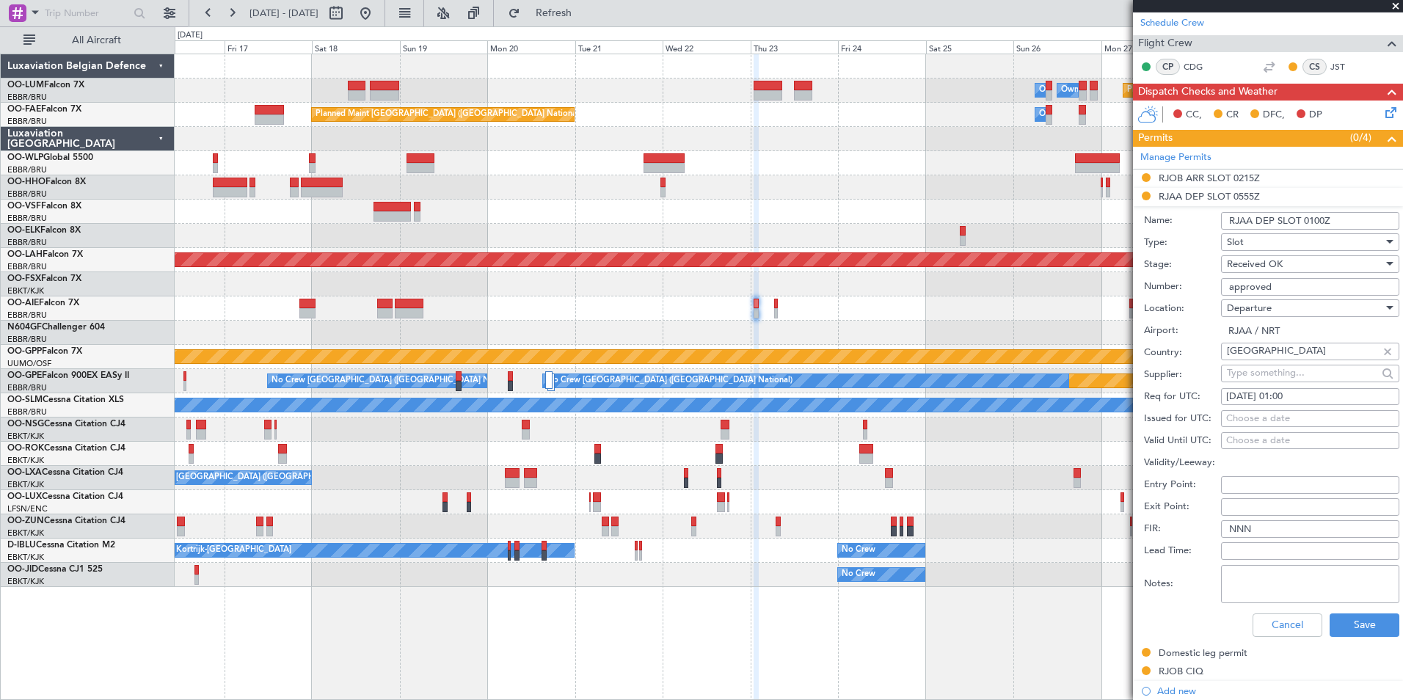
click at [1180, 277] on div "Number: approved" at bounding box center [1271, 287] width 255 height 22
click at [1370, 636] on div "Cancel Save" at bounding box center [1271, 625] width 255 height 38
click at [1368, 632] on button "Save" at bounding box center [1365, 624] width 70 height 23
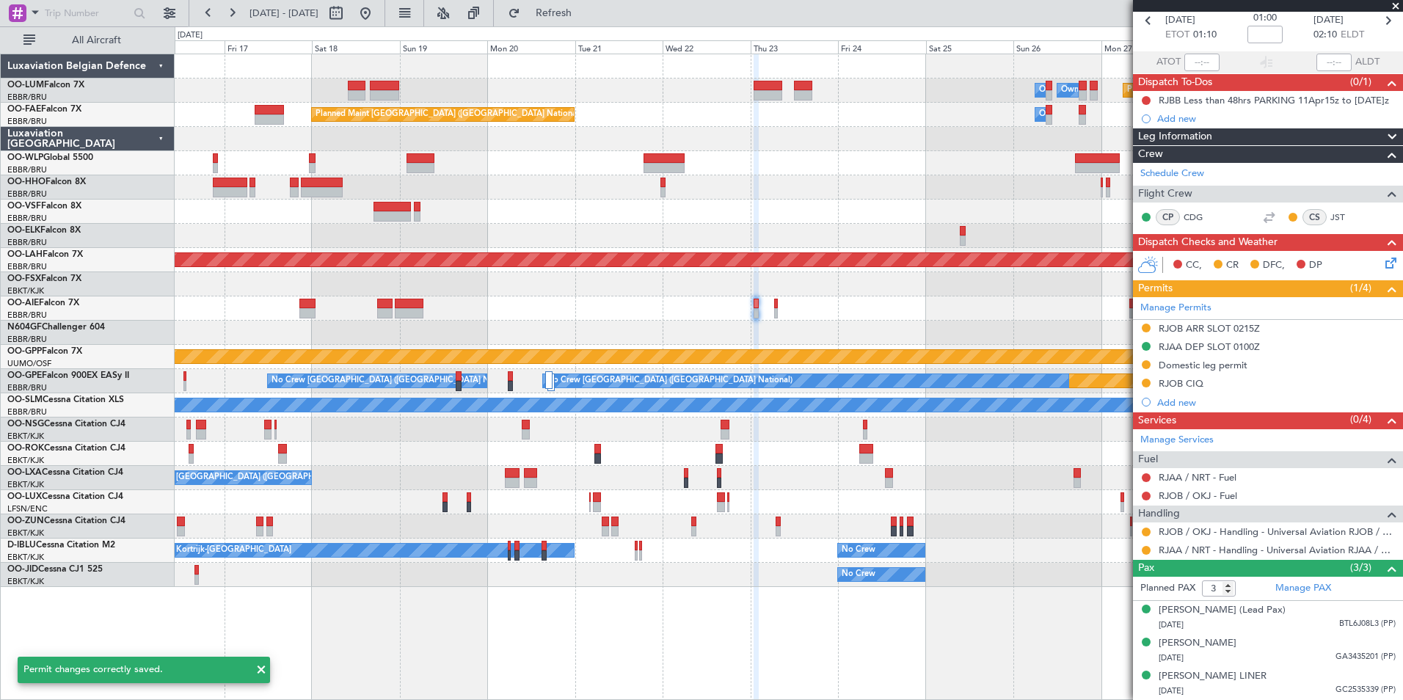
scroll to position [84, 0]
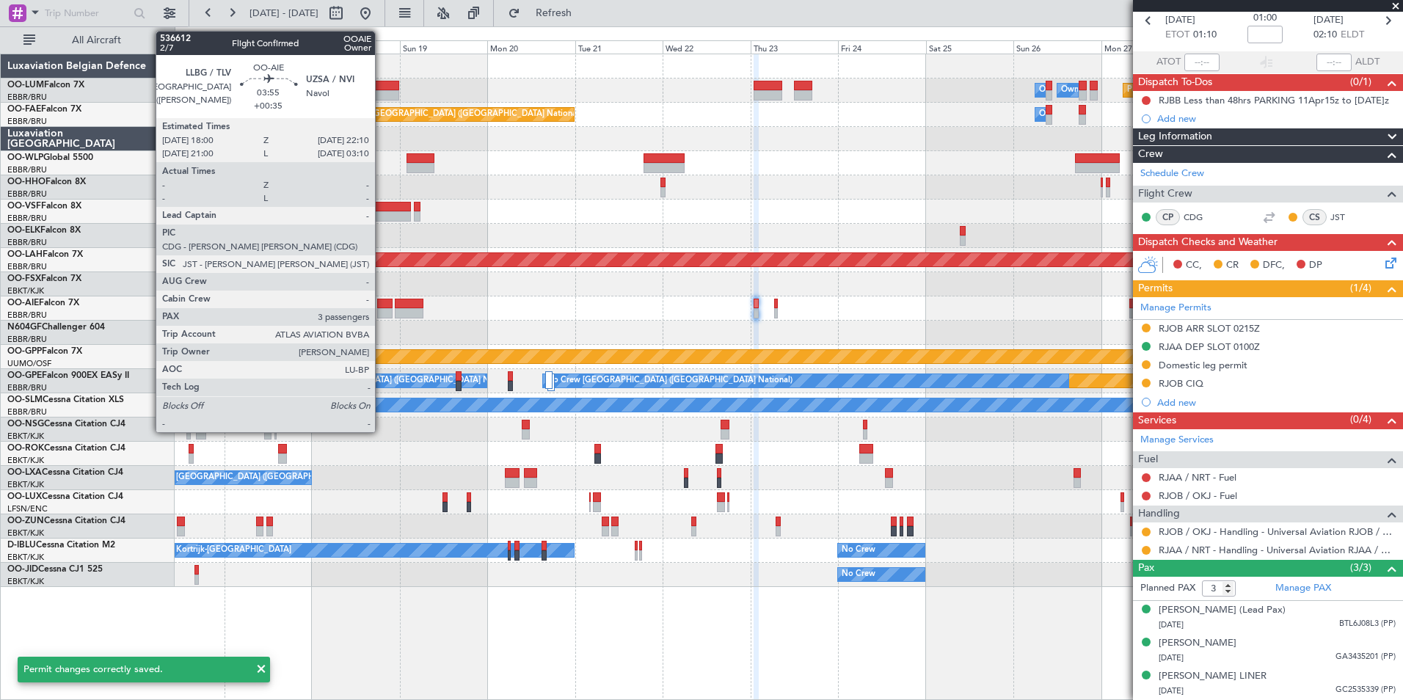
click at [382, 315] on div at bounding box center [384, 313] width 15 height 10
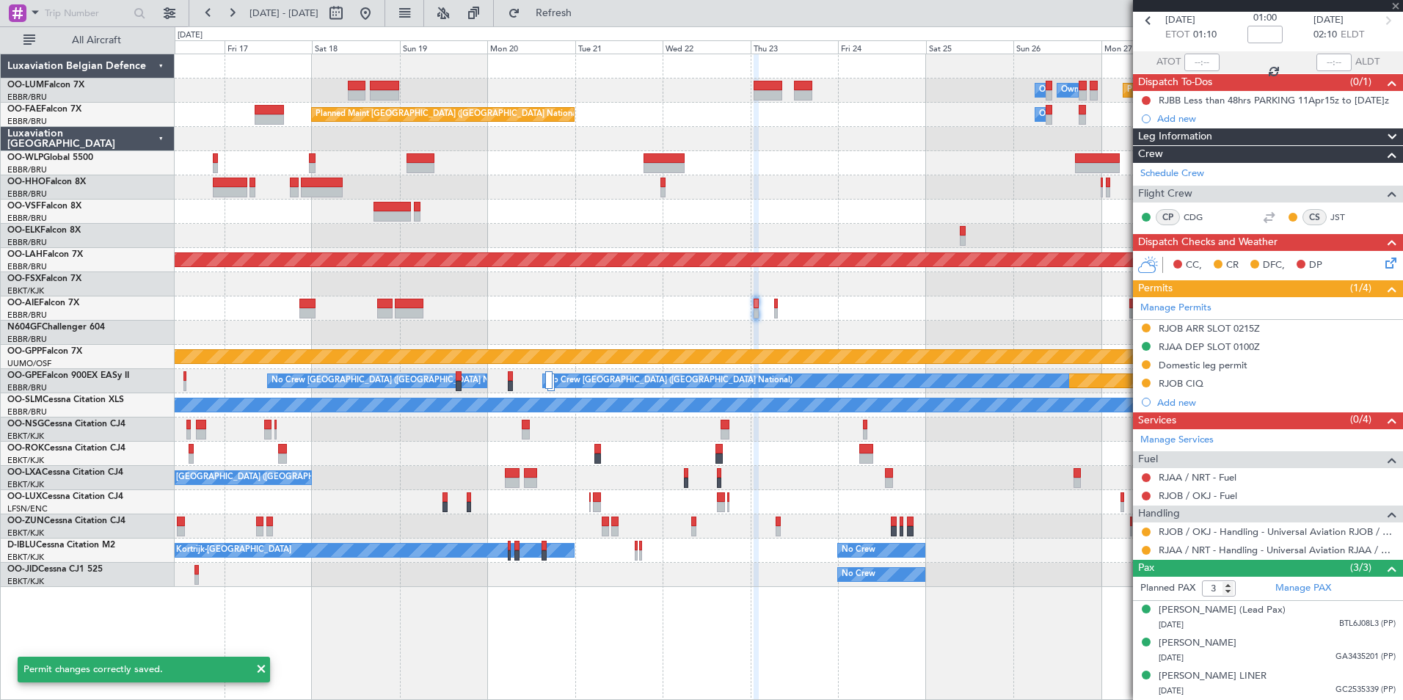
type input "+00:35"
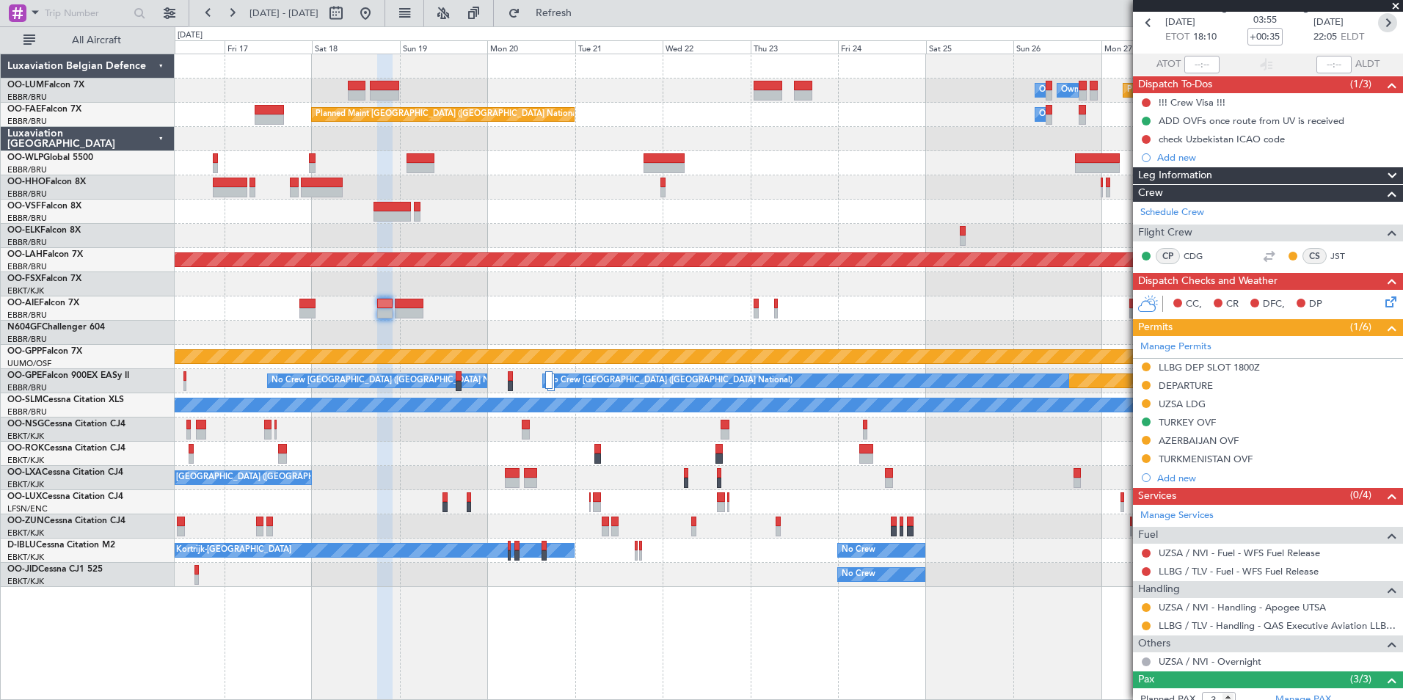
scroll to position [0, 0]
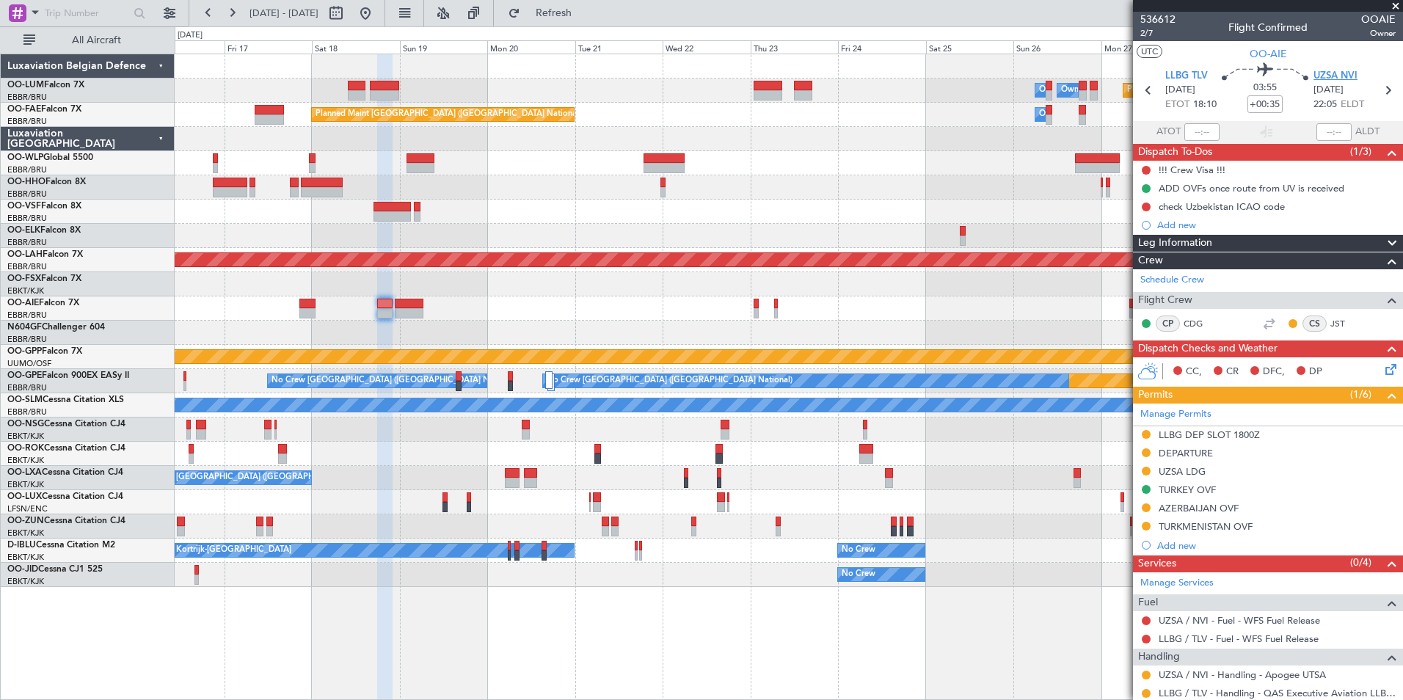
click at [1347, 70] on span "UZSA NVI" at bounding box center [1335, 76] width 44 height 15
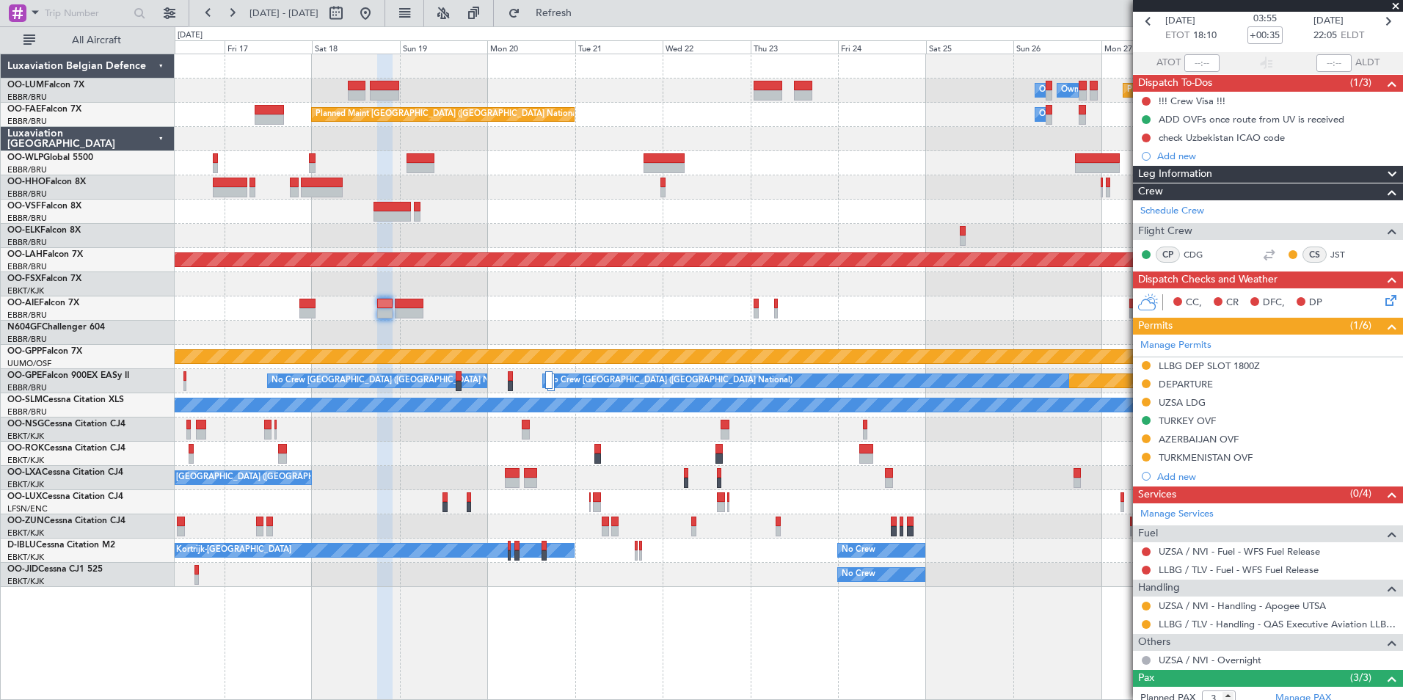
scroll to position [147, 0]
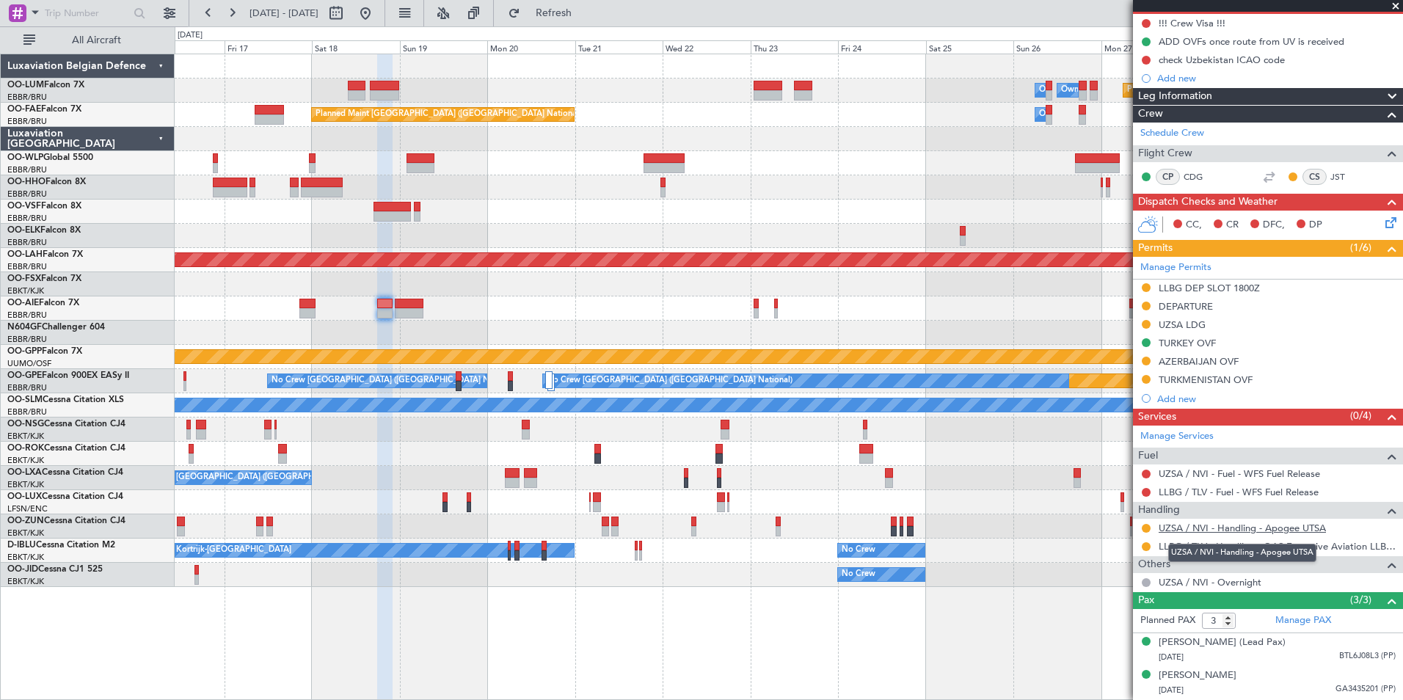
click at [1195, 525] on link "UZSA / NVI - Handling - Apogee UTSA" at bounding box center [1242, 528] width 167 height 12
click at [480, 327] on div "Owner Melsbroek Air Base Owner Melsbroek Air Base Planned Maint Kortrijk-Wevelg…" at bounding box center [789, 320] width 1228 height 533
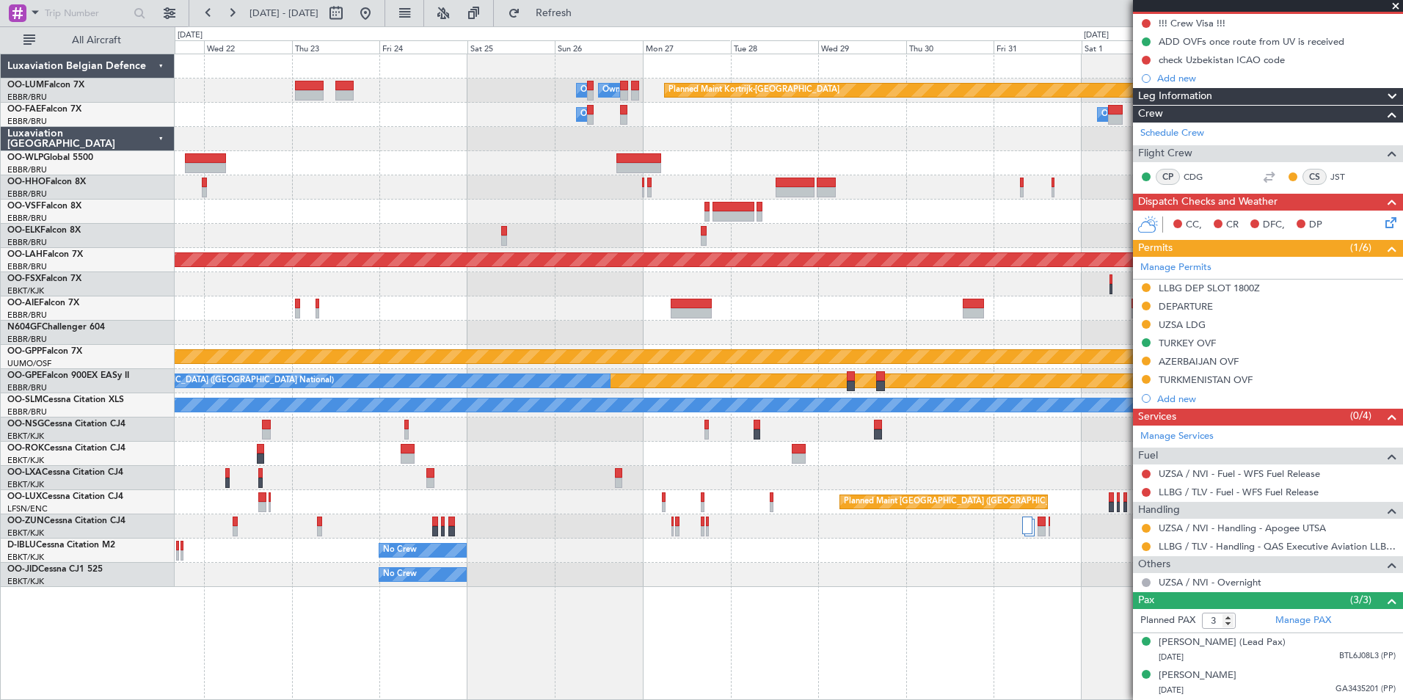
click at [637, 323] on div at bounding box center [789, 333] width 1228 height 24
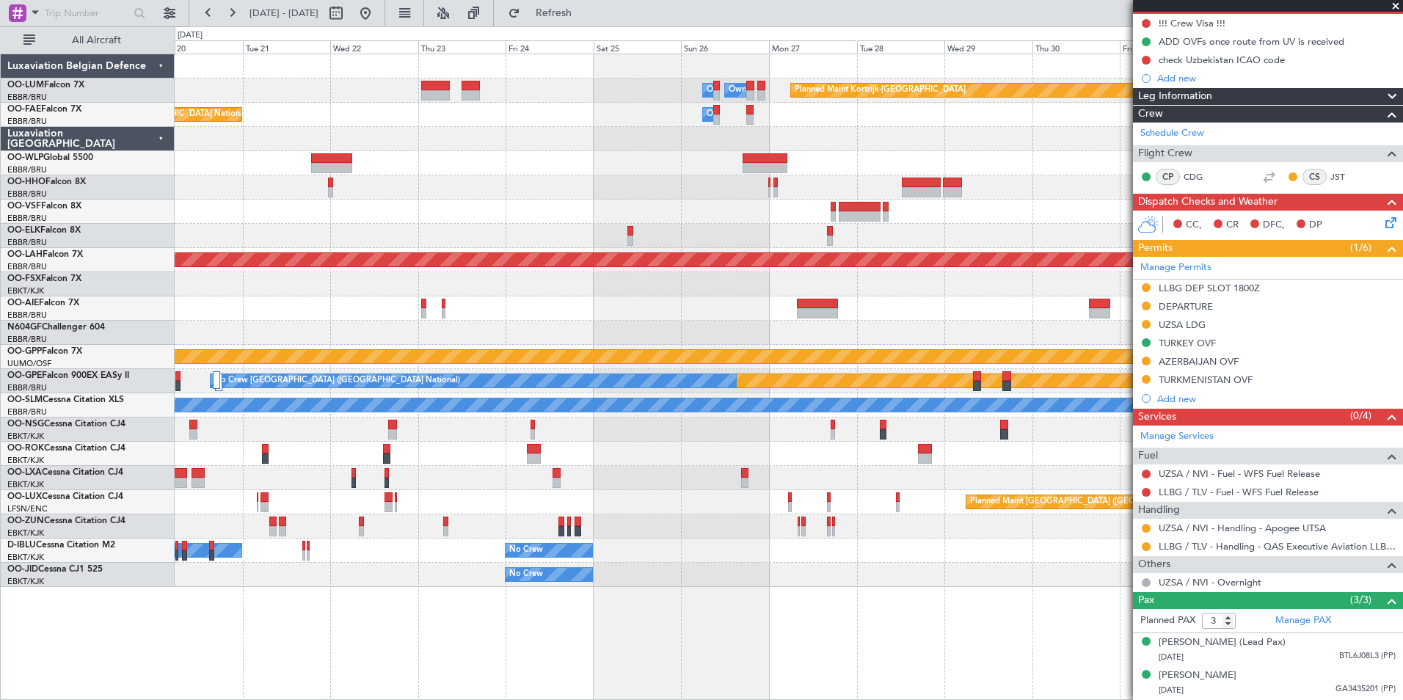
click at [726, 326] on div "Owner Melsbroek Air Base Owner Melsbroek Air Base Planned Maint Kortrijk-Wevelg…" at bounding box center [789, 320] width 1228 height 533
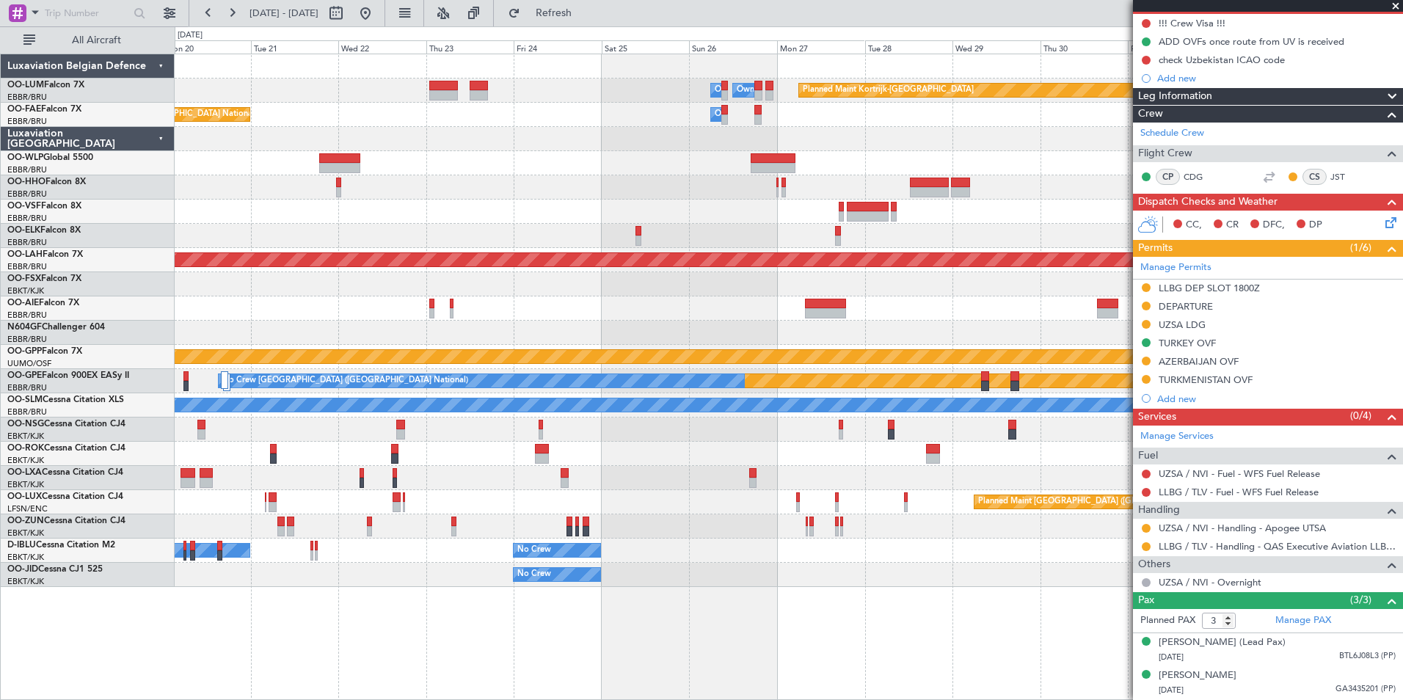
click at [898, 335] on div at bounding box center [789, 333] width 1228 height 24
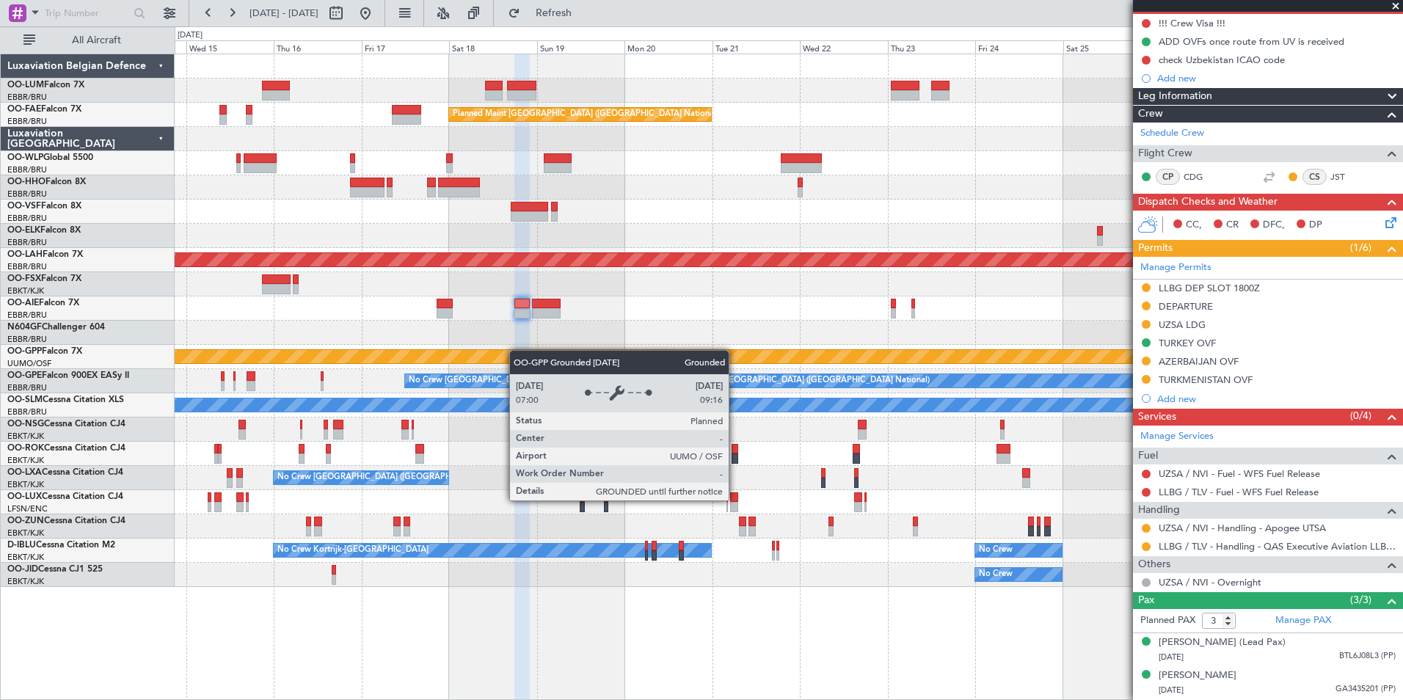
click at [544, 352] on div "Owner Melsbroek Air Base Owner Melsbroek Air Base Planned Maint Kortrijk-Wevelg…" at bounding box center [789, 320] width 1228 height 533
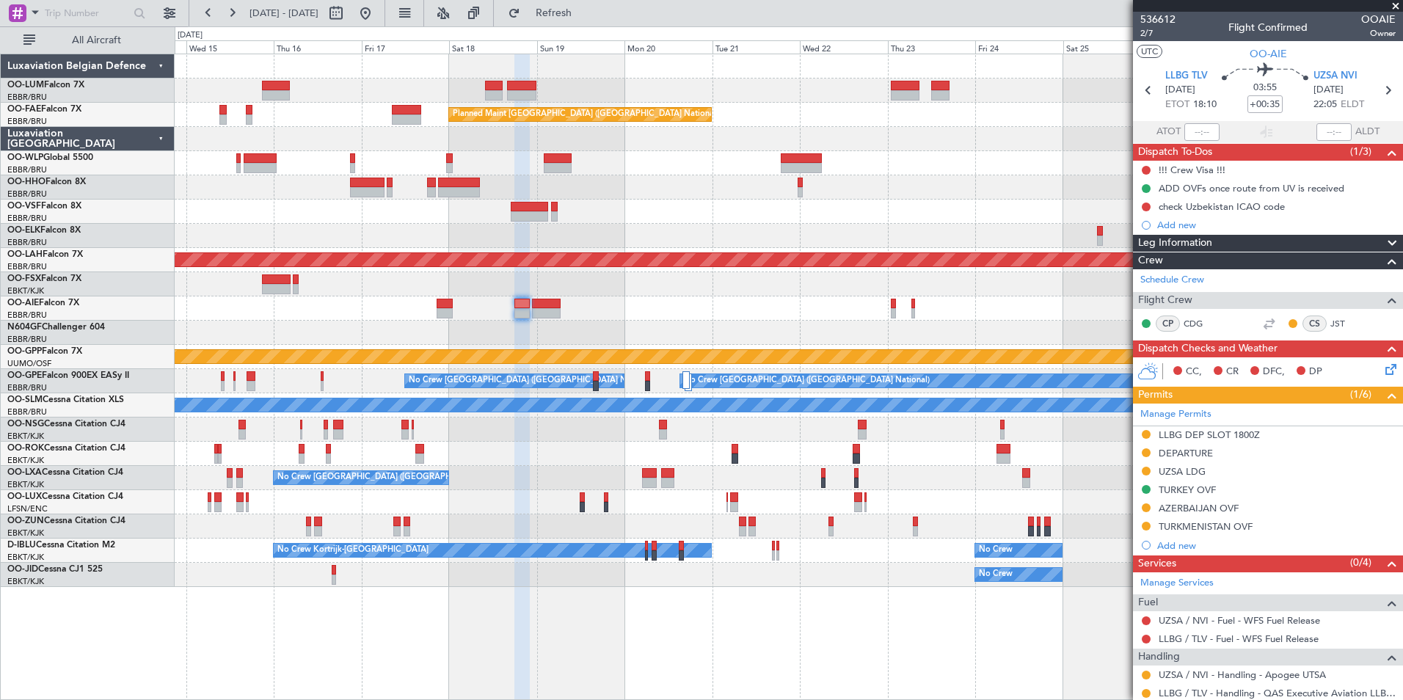
scroll to position [147, 0]
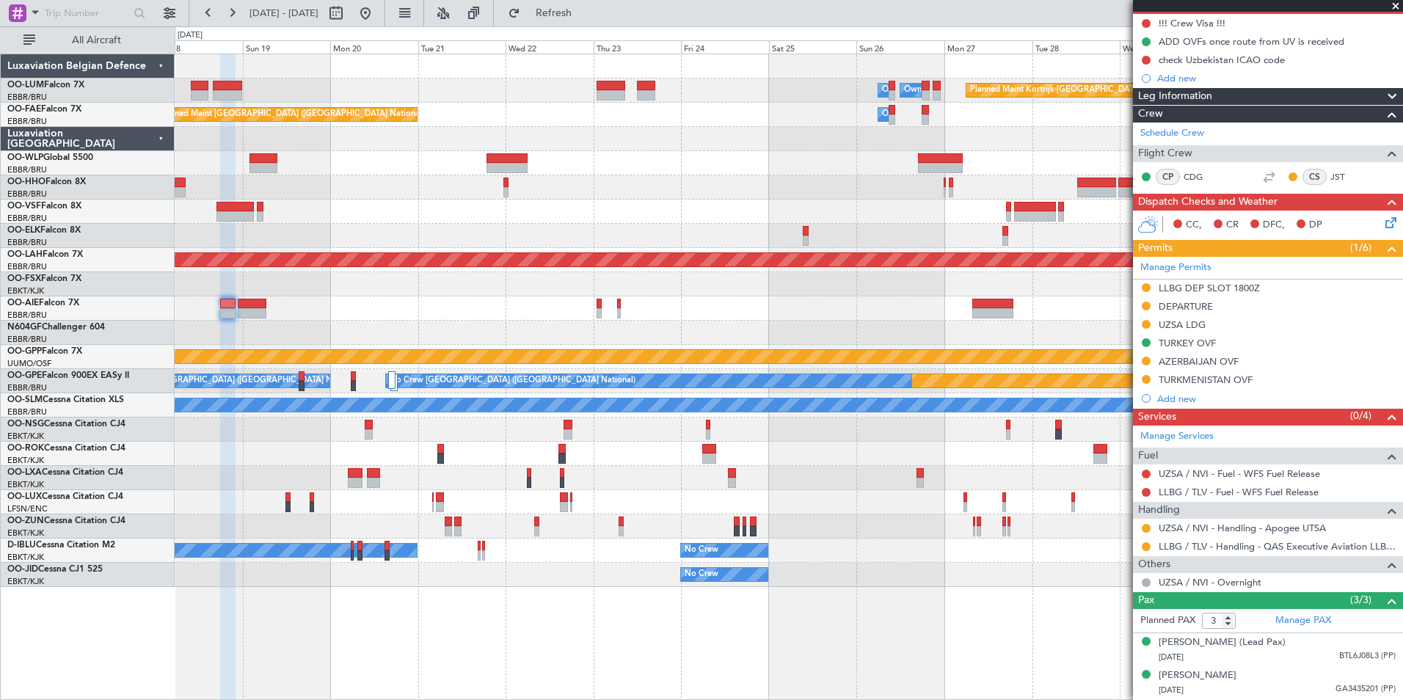
click at [359, 305] on div "Planned Maint Kortrijk-Wevelgem Owner Melsbroek Air Base Owner Melsbroek Air Ba…" at bounding box center [789, 320] width 1228 height 533
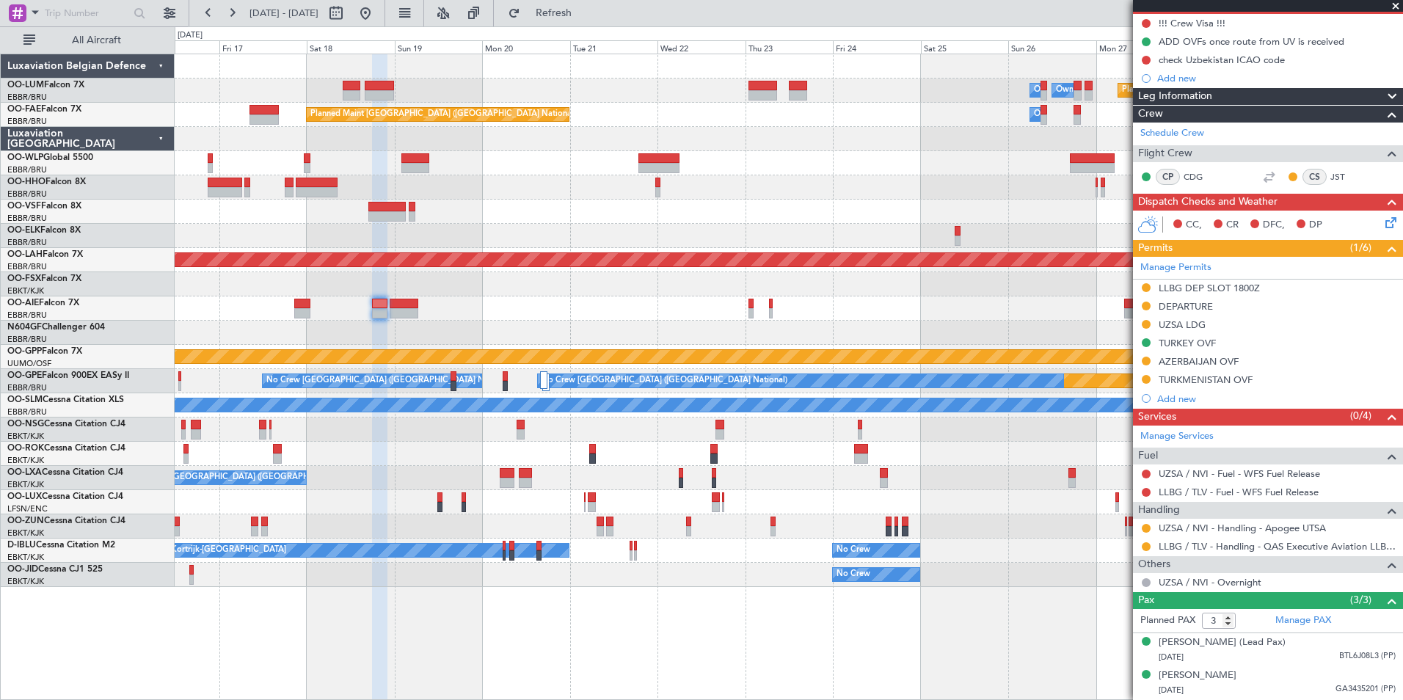
click at [702, 344] on div "Planned Maint Kortrijk-Wevelgem Owner Melsbroek Air Base Owner Melsbroek Air Ba…" at bounding box center [789, 320] width 1228 height 533
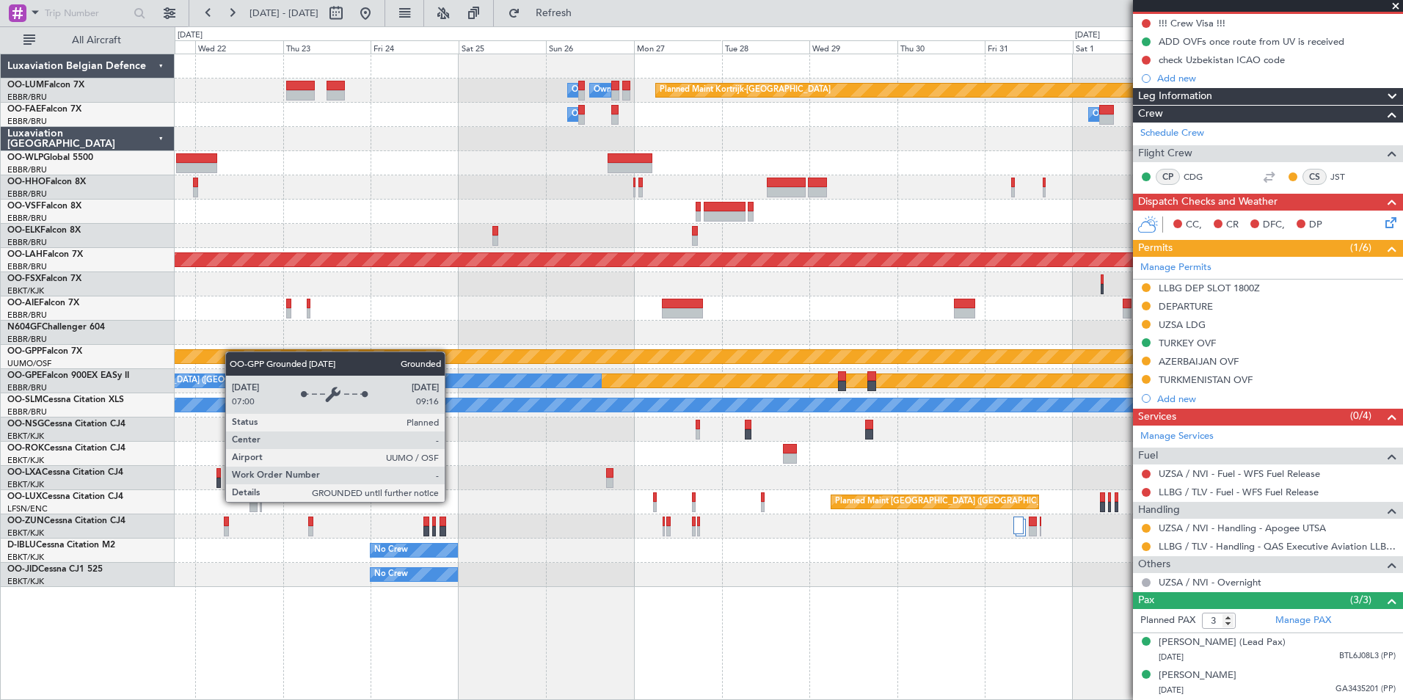
click at [222, 357] on div "Planned Maint Kortrijk-Wevelgem Owner Melsbroek Air Base Owner Melsbroek Air Ba…" at bounding box center [789, 320] width 1228 height 533
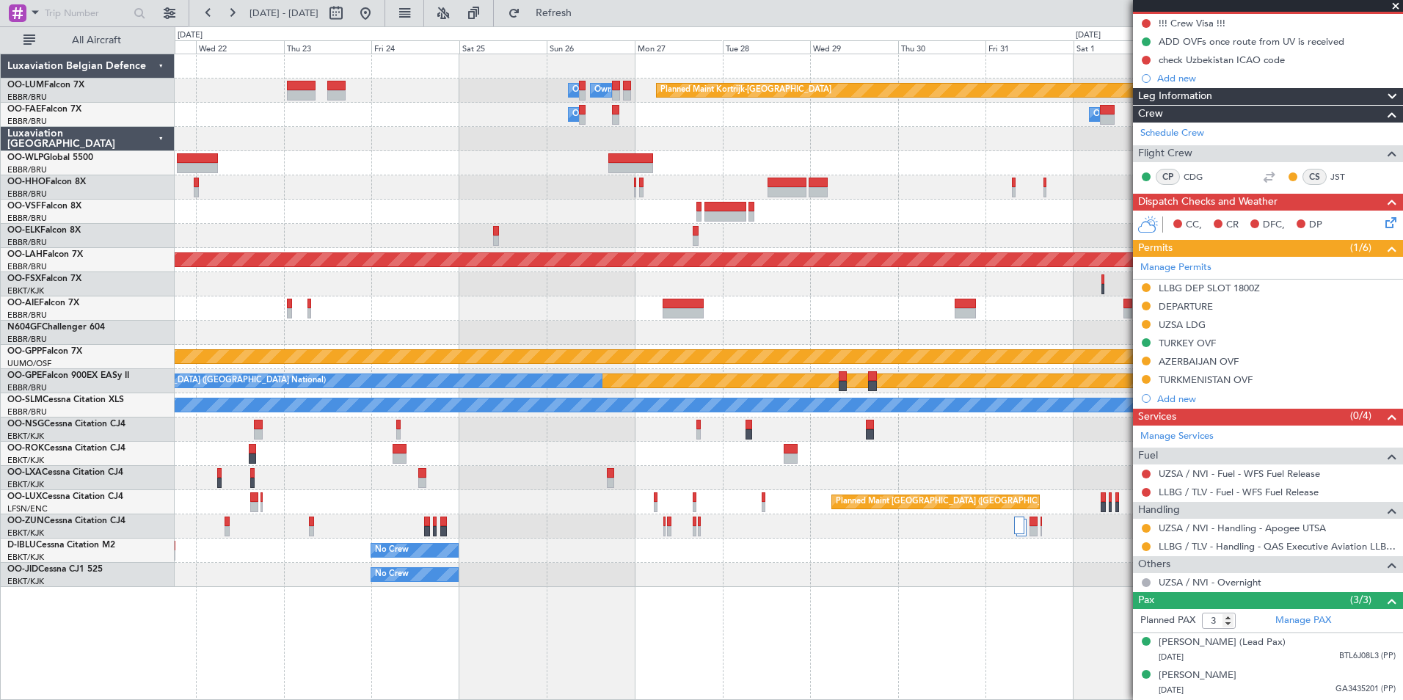
click at [805, 313] on div "Planned Maint Kortrijk-Wevelgem Owner Melsbroek Air Base Owner Melsbroek Air Ba…" at bounding box center [789, 320] width 1228 height 533
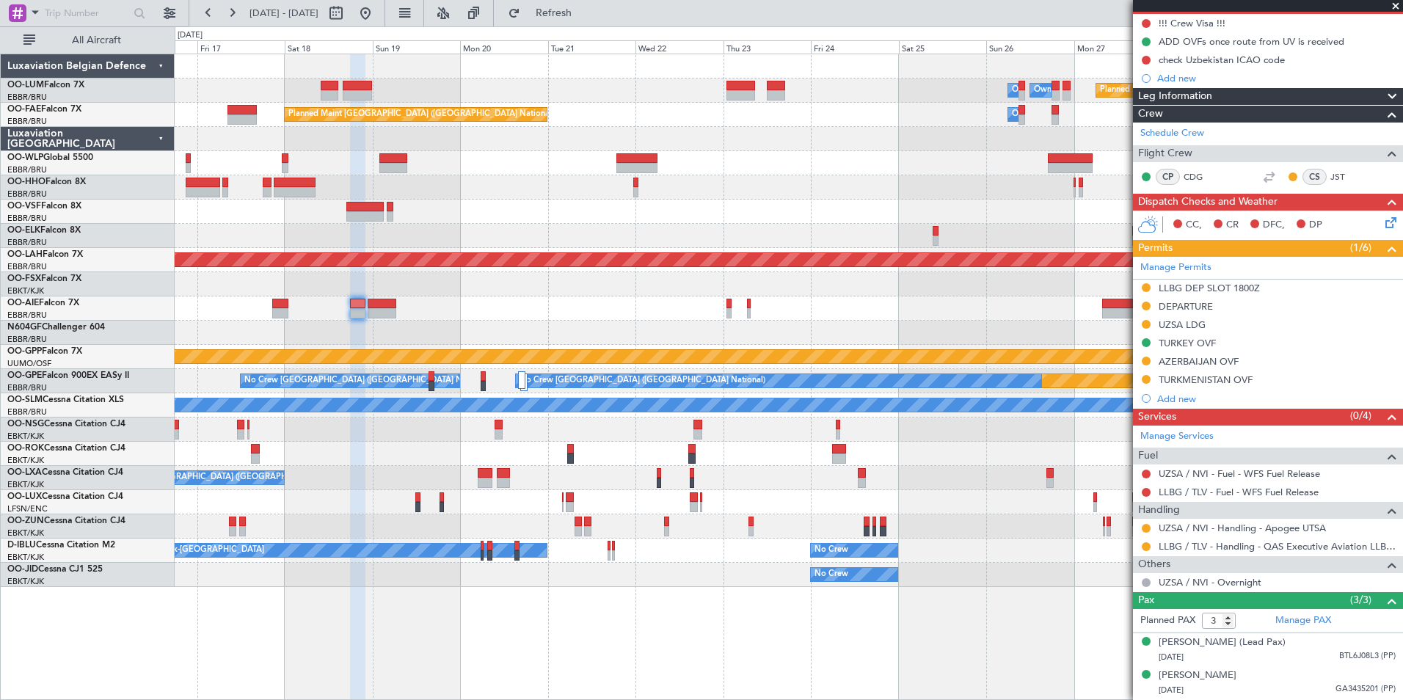
click at [529, 331] on div at bounding box center [789, 333] width 1228 height 24
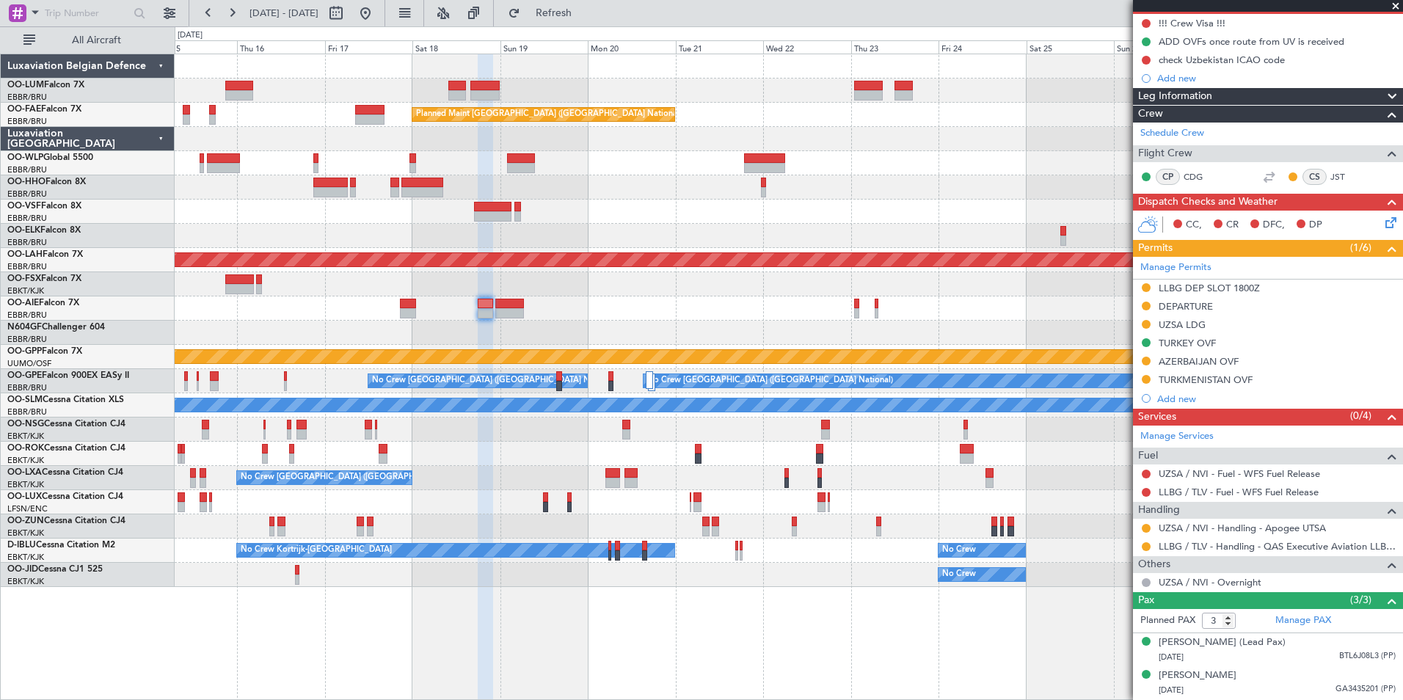
click at [544, 296] on div "Planned Maint Kortrijk-Wevelgem Owner Melsbroek Air Base Owner Melsbroek Air Ba…" at bounding box center [789, 320] width 1228 height 533
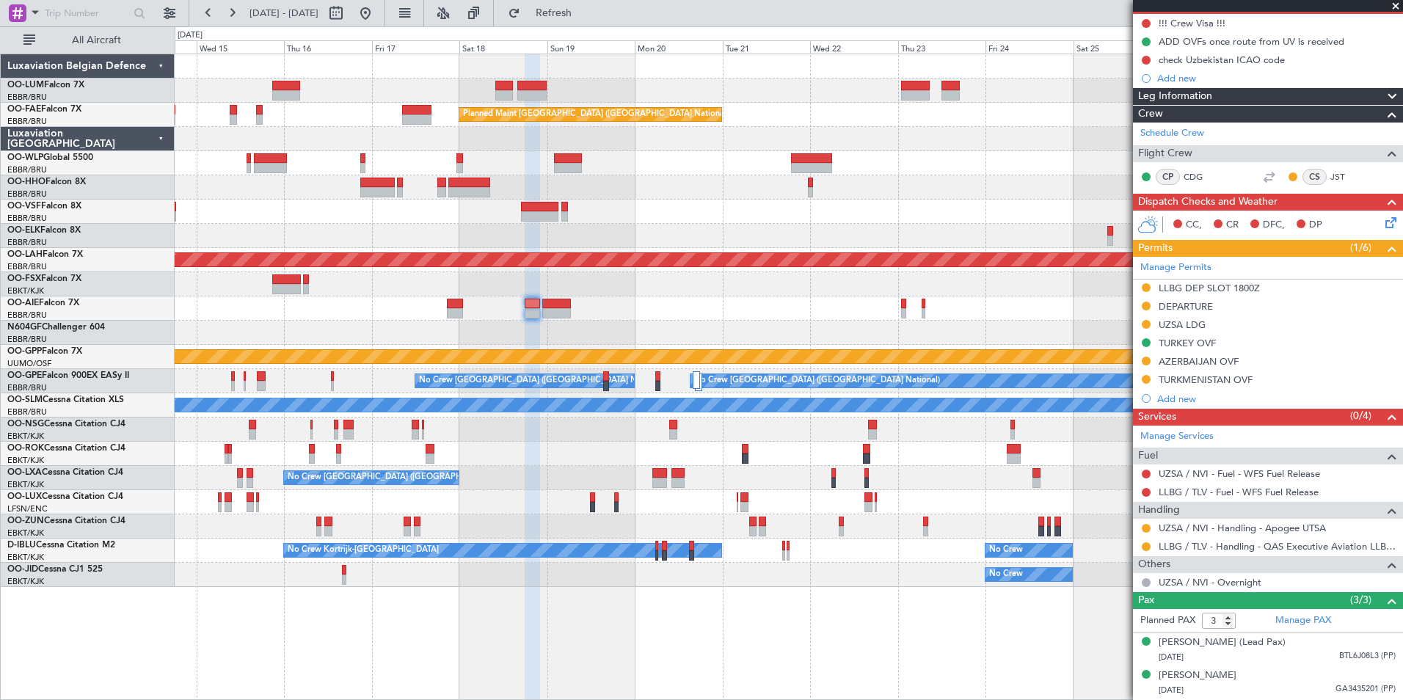
click at [793, 310] on div "Planned Maint [GEOGRAPHIC_DATA] ([GEOGRAPHIC_DATA])" at bounding box center [789, 308] width 1228 height 24
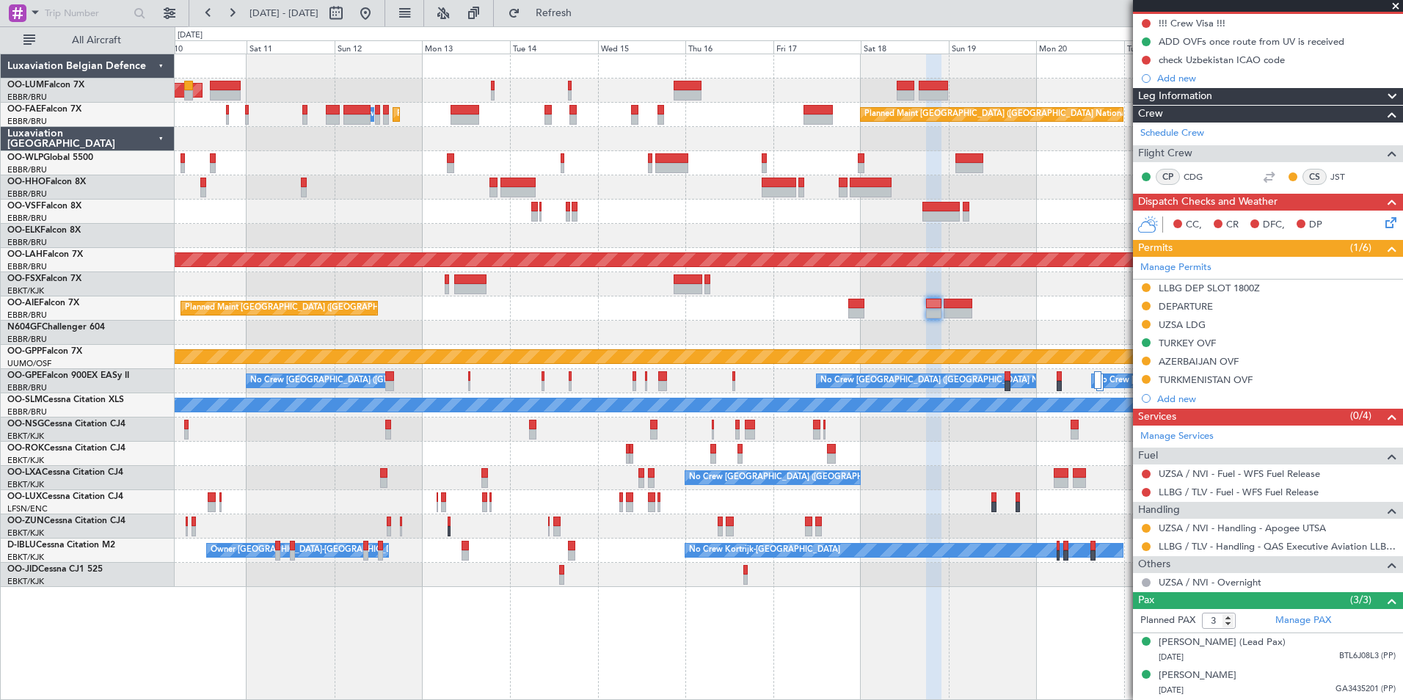
click at [1041, 322] on div at bounding box center [789, 333] width 1228 height 24
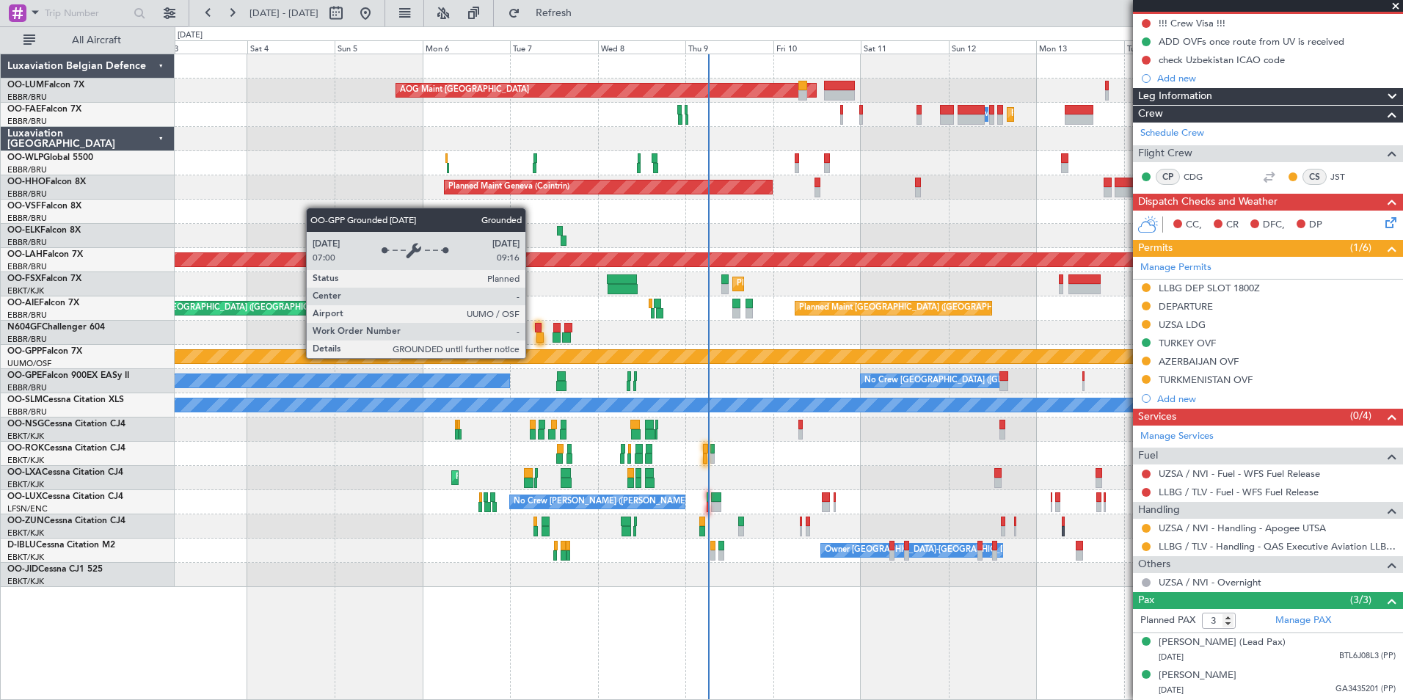
click at [748, 349] on div "Grounded [PERSON_NAME]" at bounding box center [788, 356] width 3683 height 15
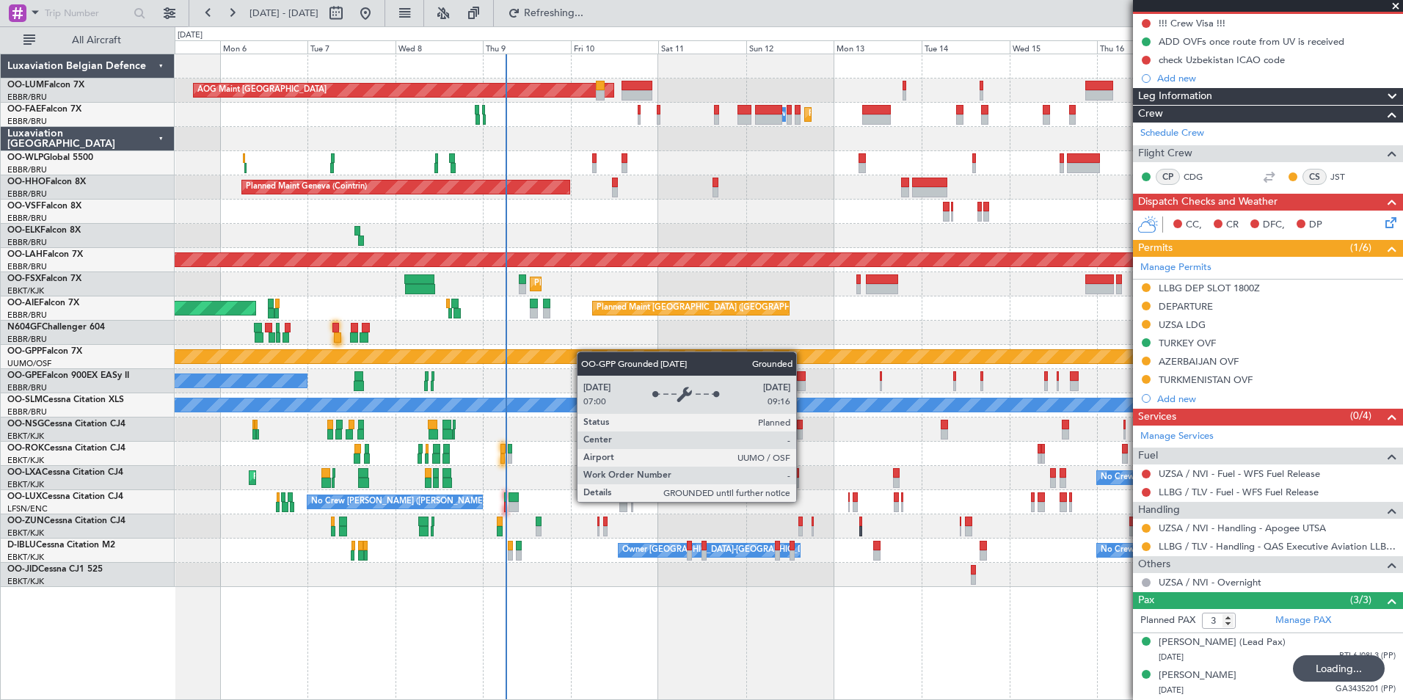
click at [532, 360] on div "Planned Maint Brussels (Brussels National) AOG Maint Sibiu Planned Maint Melsbr…" at bounding box center [789, 320] width 1228 height 533
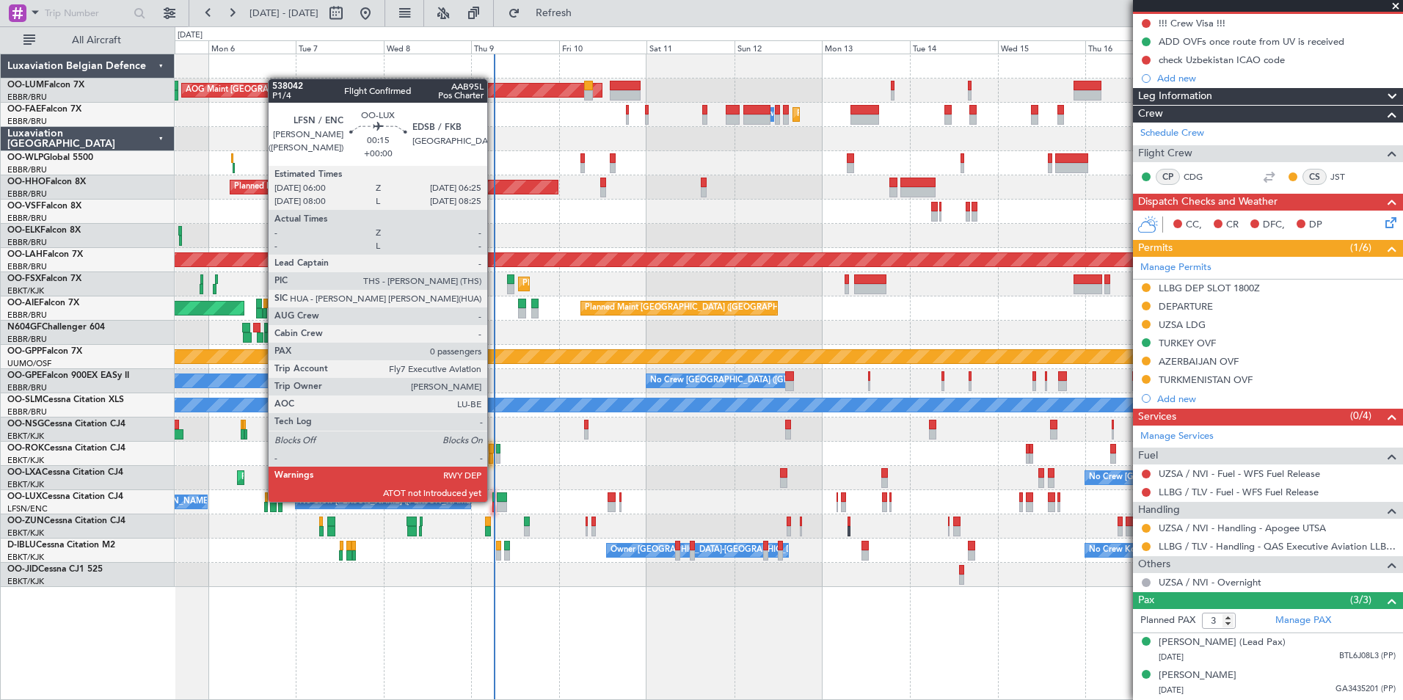
click at [494, 500] on div at bounding box center [493, 497] width 2 height 10
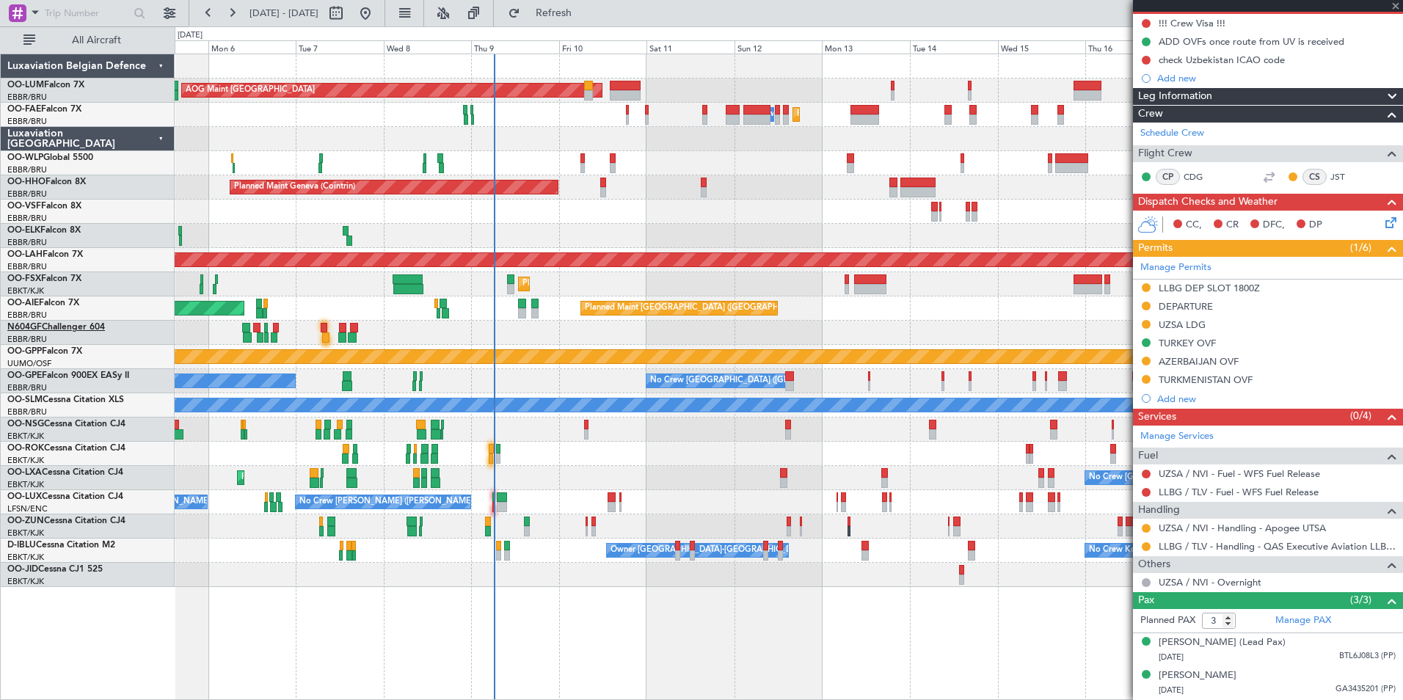
type input "0"
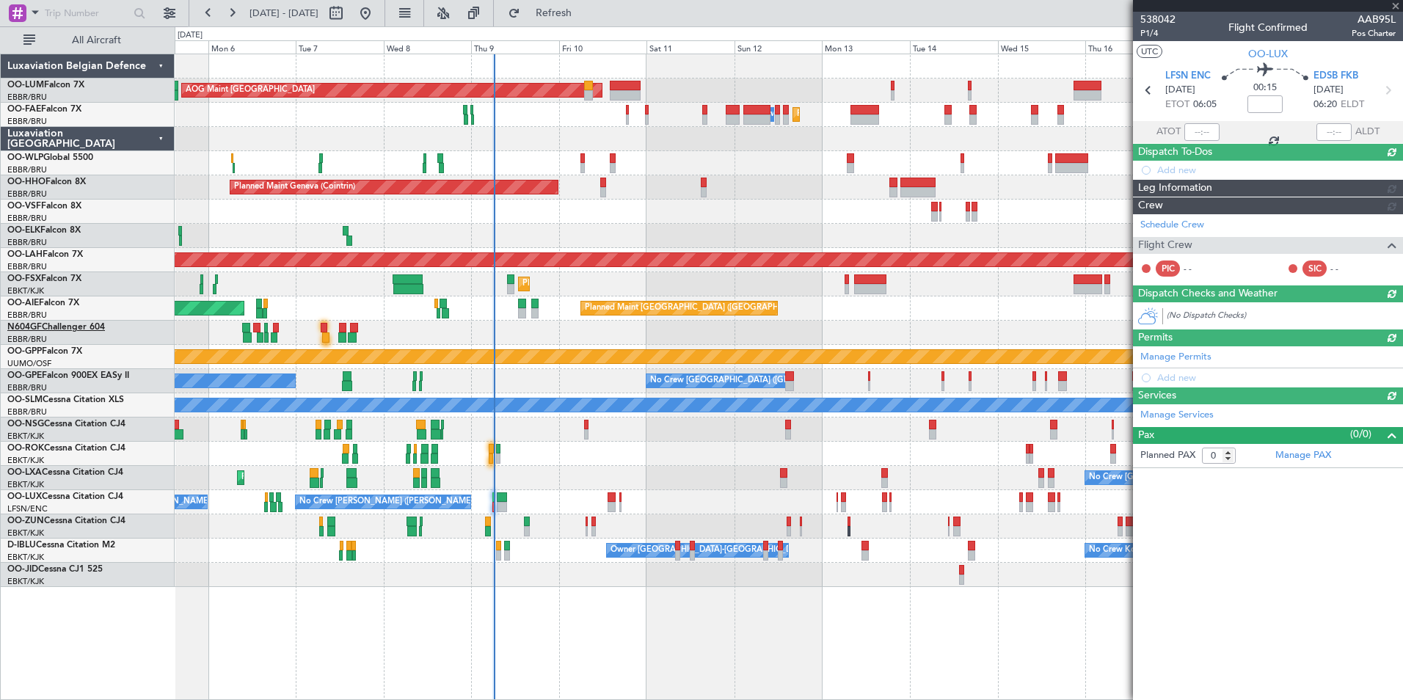
scroll to position [0, 0]
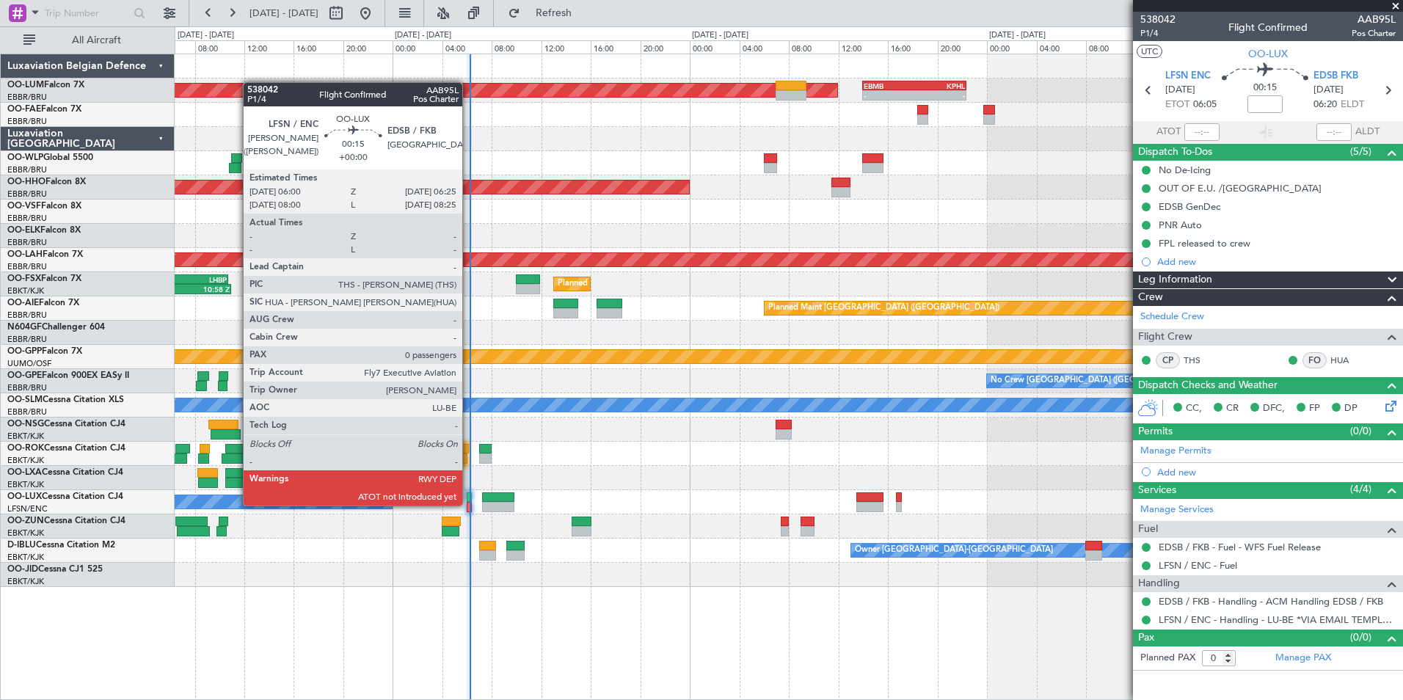
click at [470, 504] on div at bounding box center [470, 507] width 6 height 10
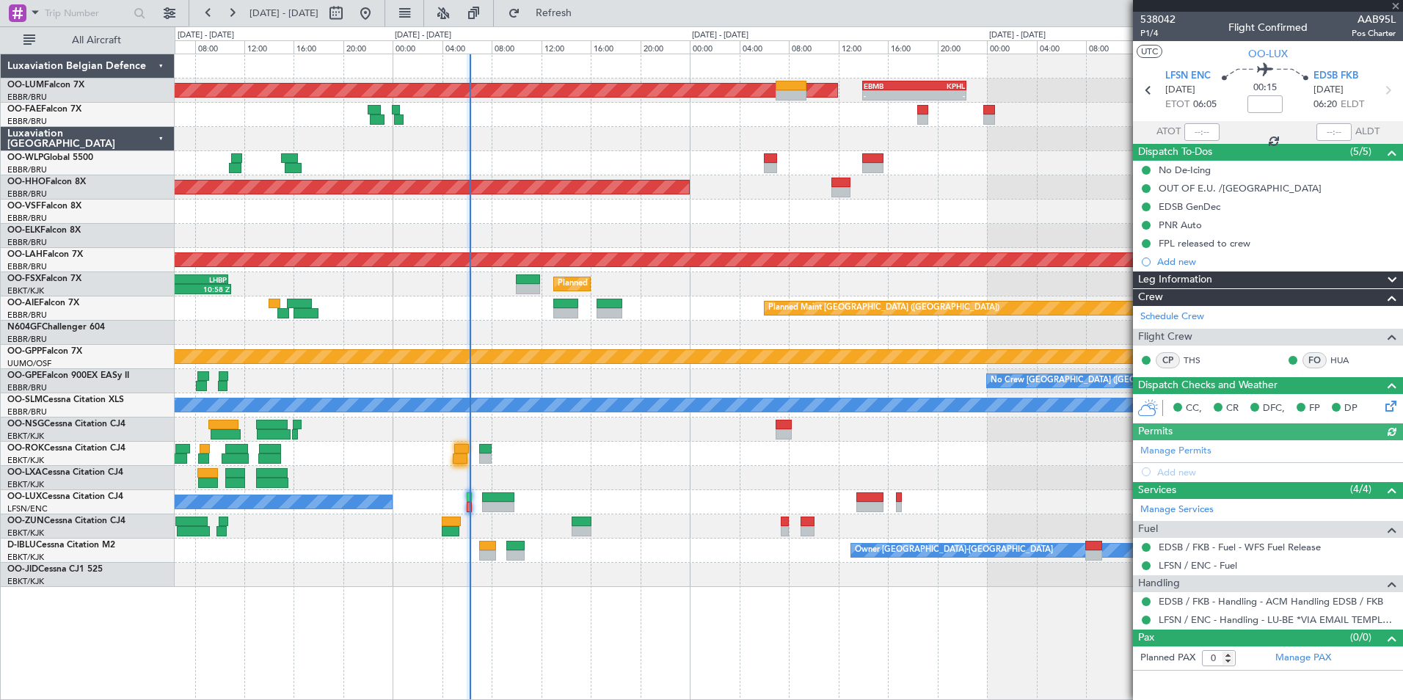
click at [1210, 136] on div at bounding box center [1201, 132] width 35 height 18
click at [1206, 127] on input "text" at bounding box center [1201, 132] width 35 height 18
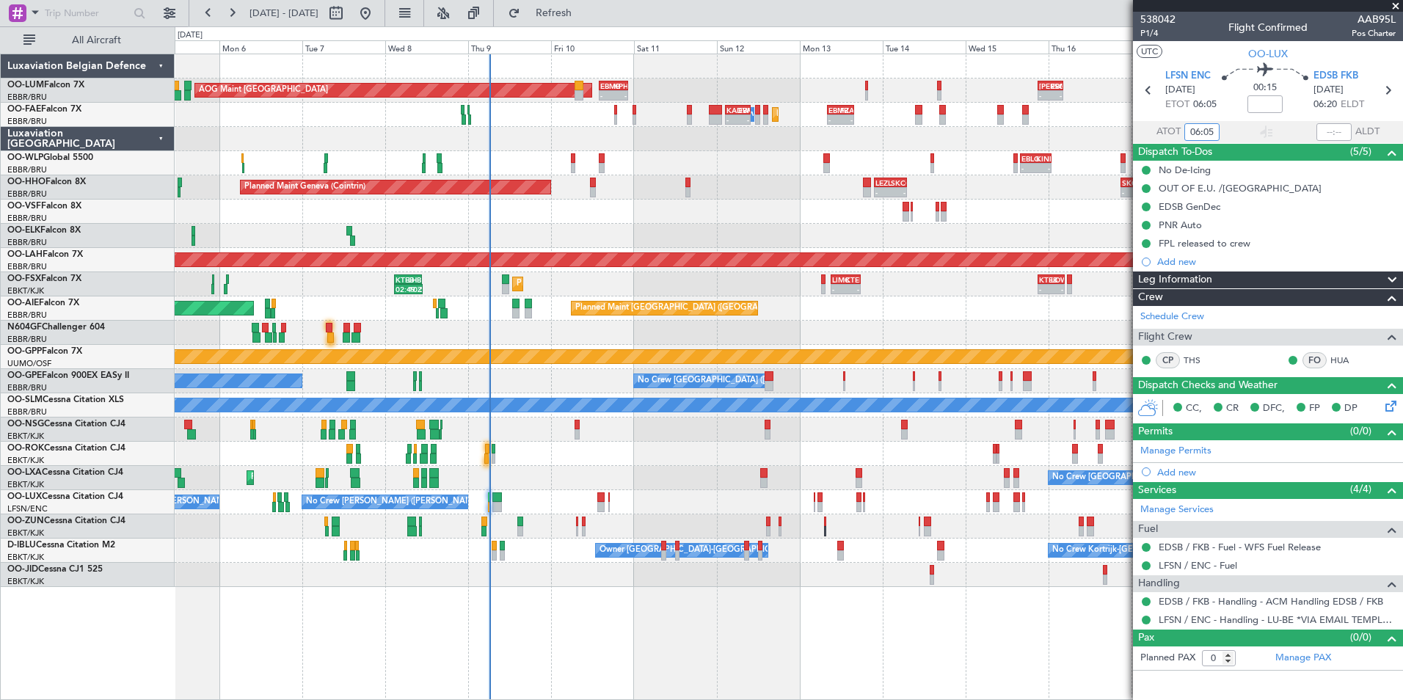
click at [559, 526] on div at bounding box center [789, 526] width 1228 height 24
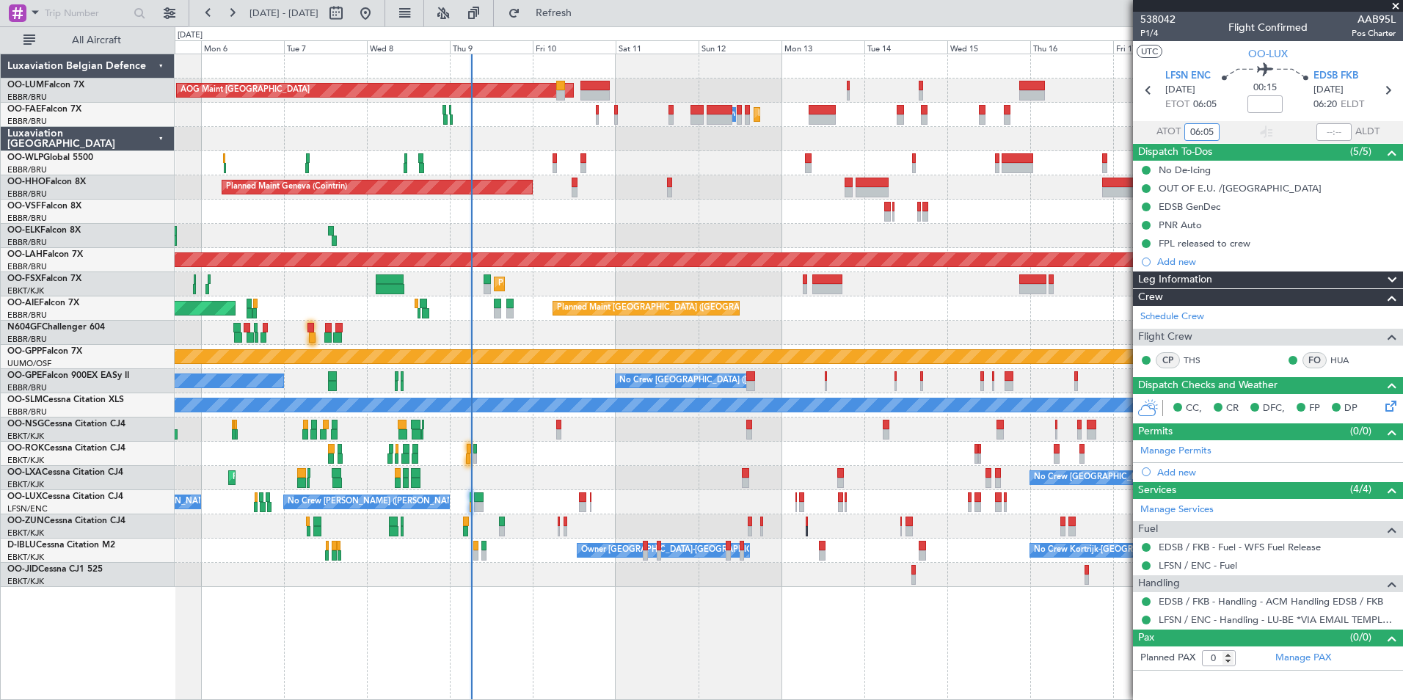
click at [551, 438] on div at bounding box center [789, 430] width 1228 height 24
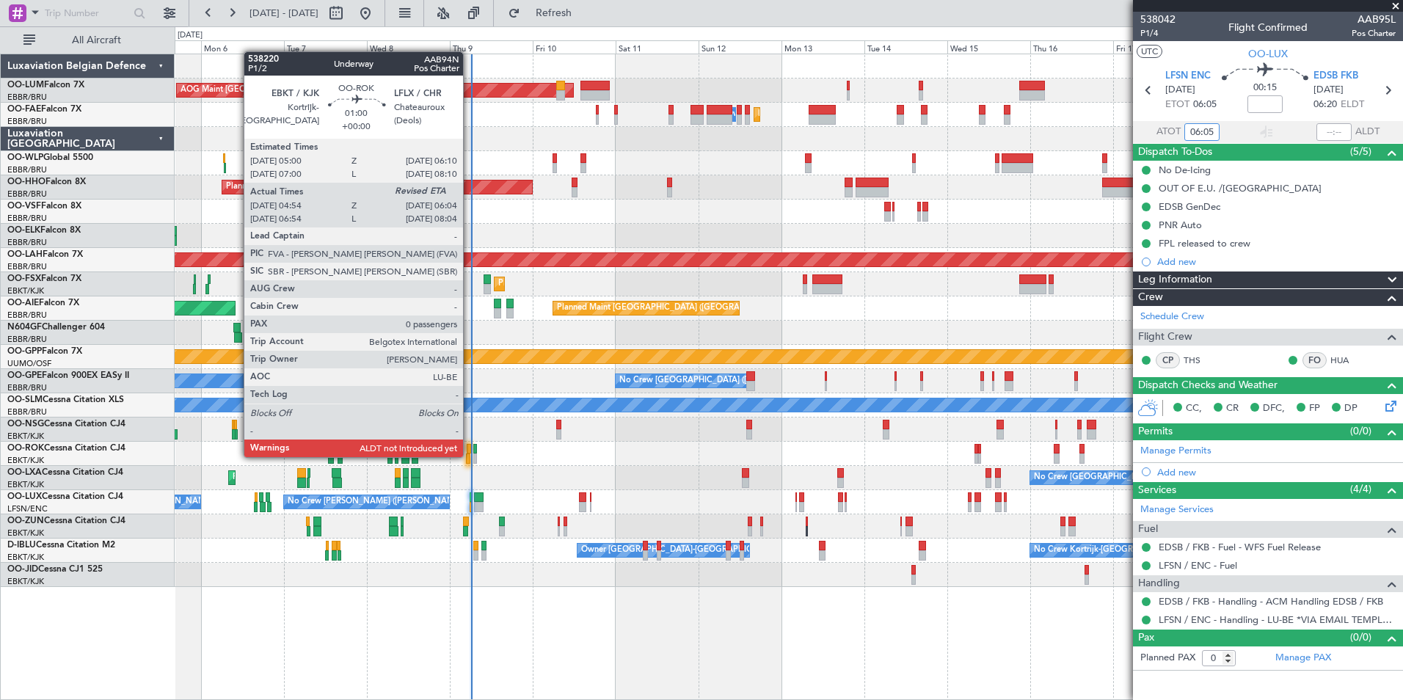
click at [470, 456] on div at bounding box center [468, 458] width 4 height 10
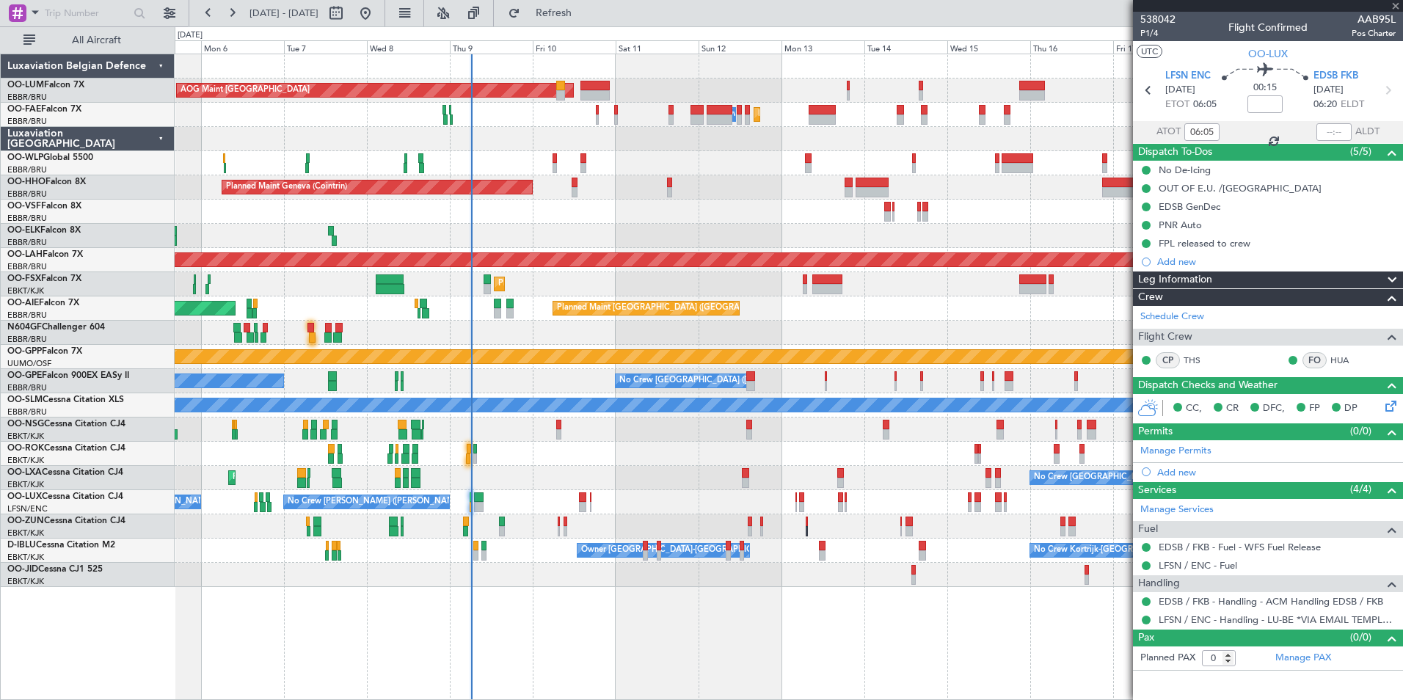
type input "04:59"
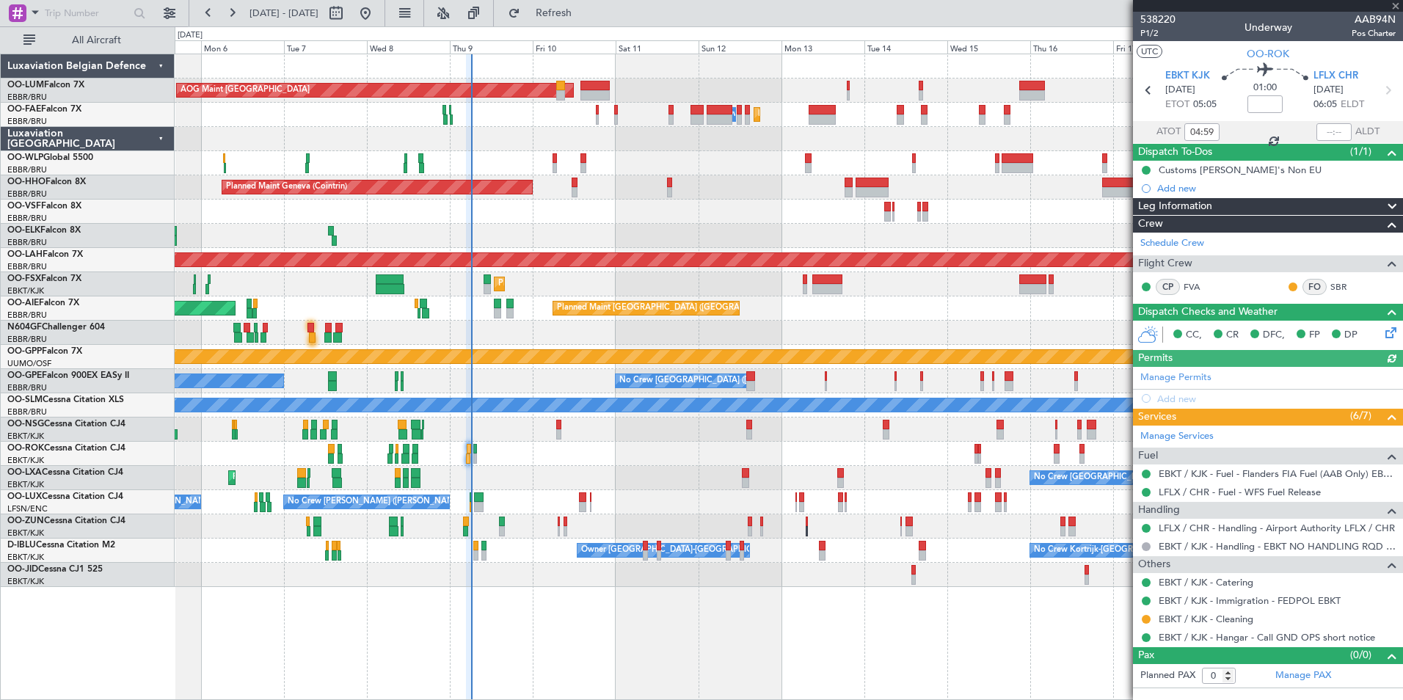
click at [1337, 134] on div at bounding box center [1333, 132] width 35 height 18
click at [1337, 134] on input "text" at bounding box center [1333, 132] width 35 height 18
click at [1336, 134] on input "text" at bounding box center [1333, 132] width 35 height 18
click at [1338, 133] on input "text" at bounding box center [1333, 132] width 35 height 18
type input "05:53"
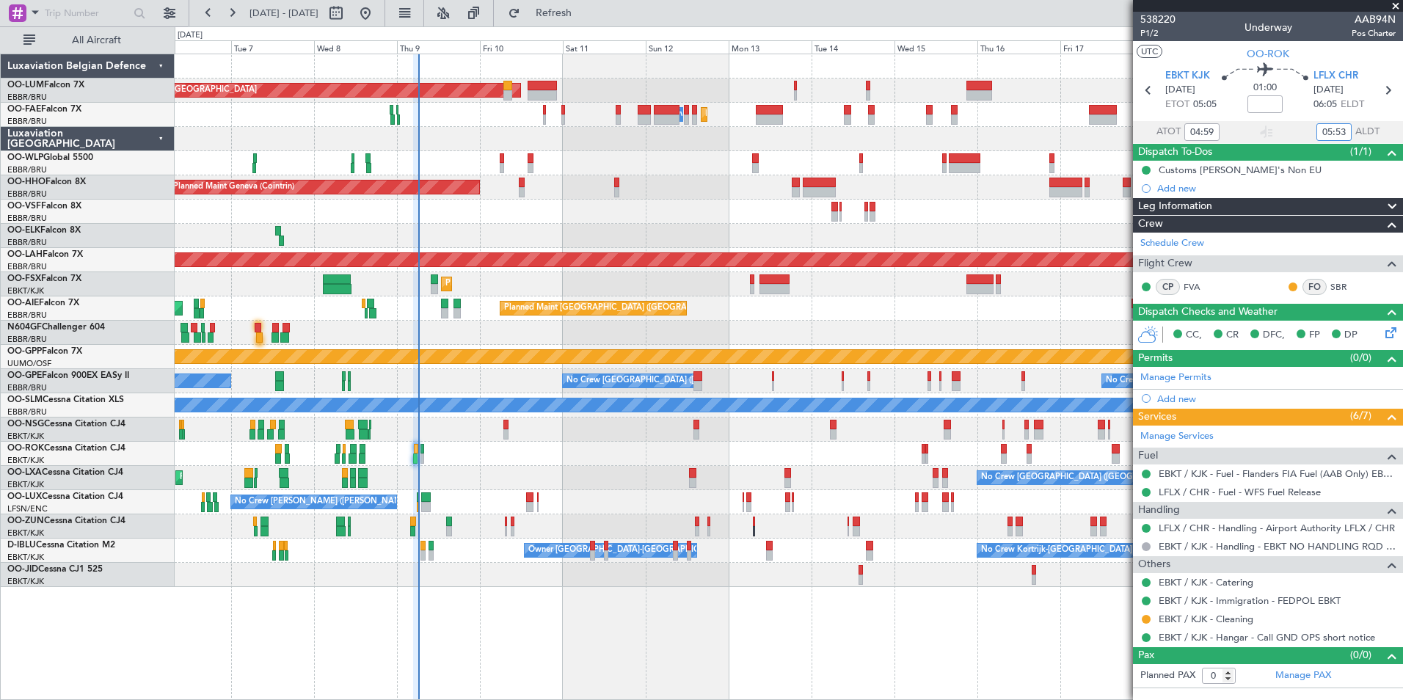
click at [599, 341] on div at bounding box center [789, 333] width 1228 height 24
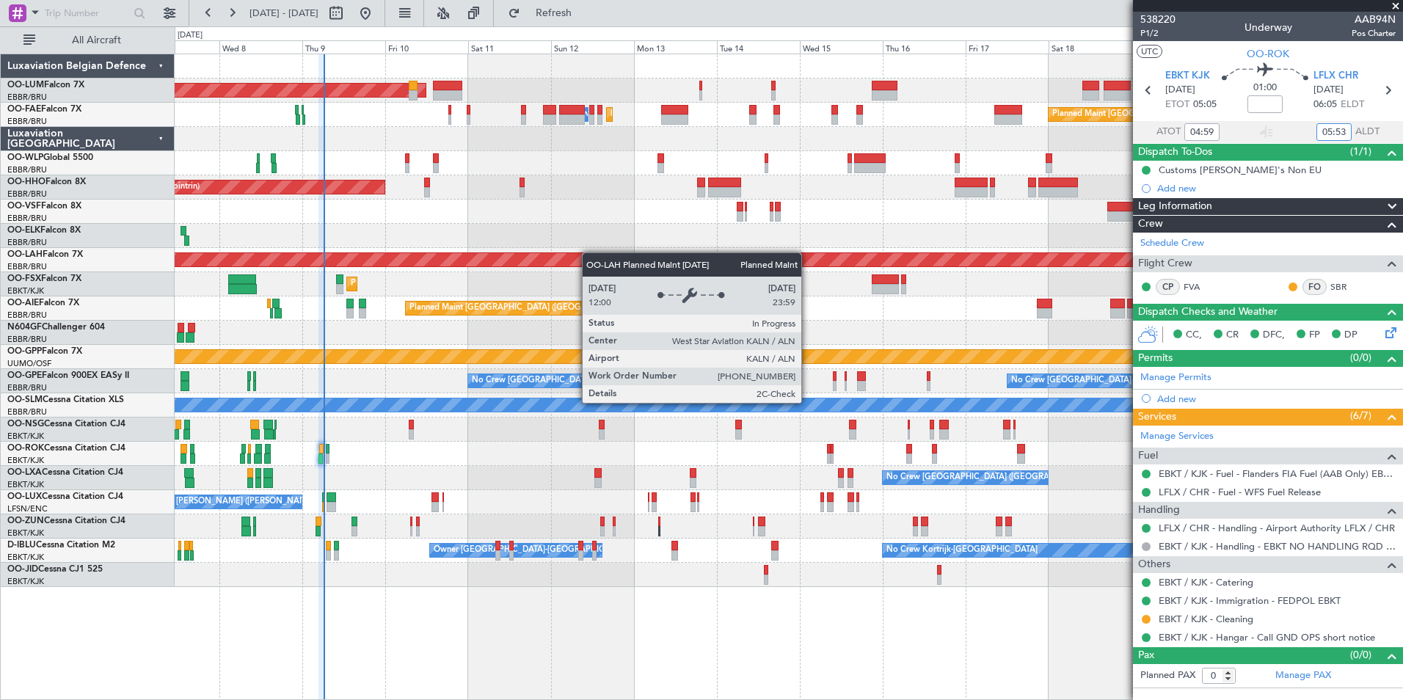
click at [590, 254] on div "Planned Maint [PERSON_NAME]-[GEOGRAPHIC_DATA][PERSON_NAME] ([GEOGRAPHIC_DATA][P…" at bounding box center [789, 260] width 1228 height 24
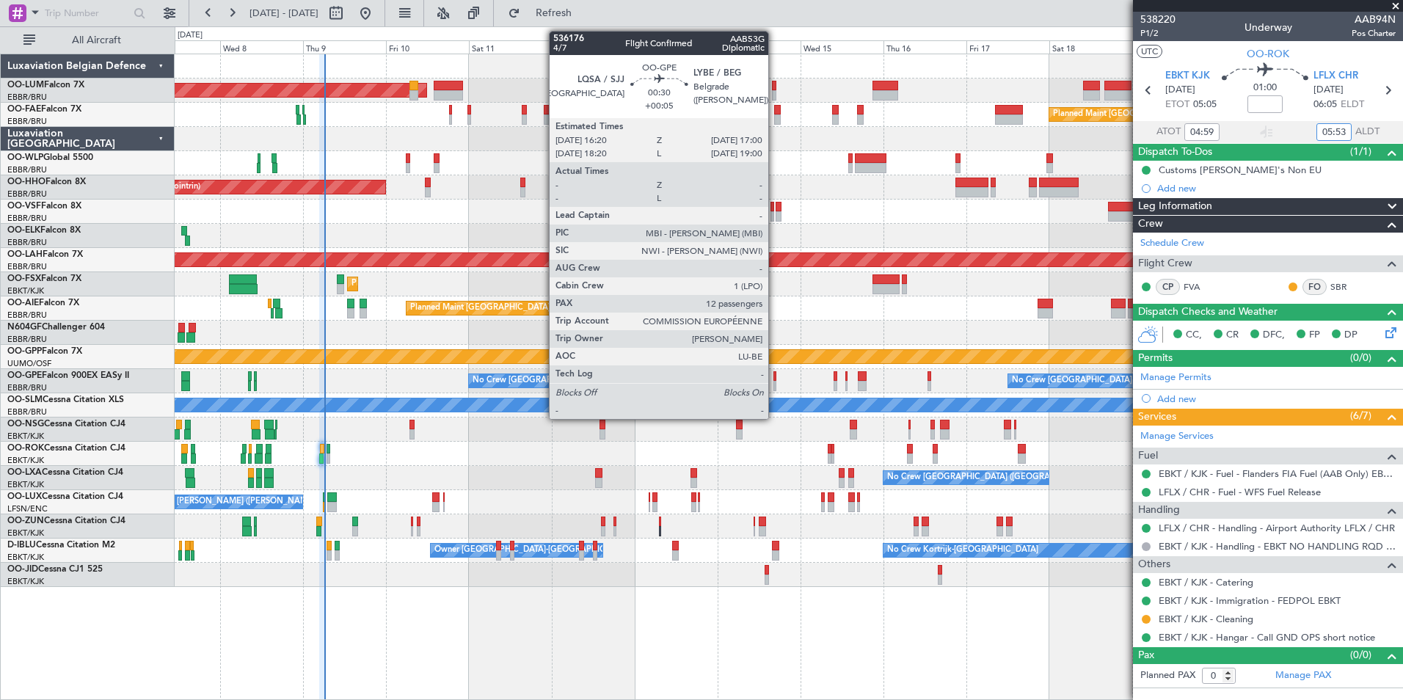
click at [775, 379] on div at bounding box center [774, 376] width 3 height 10
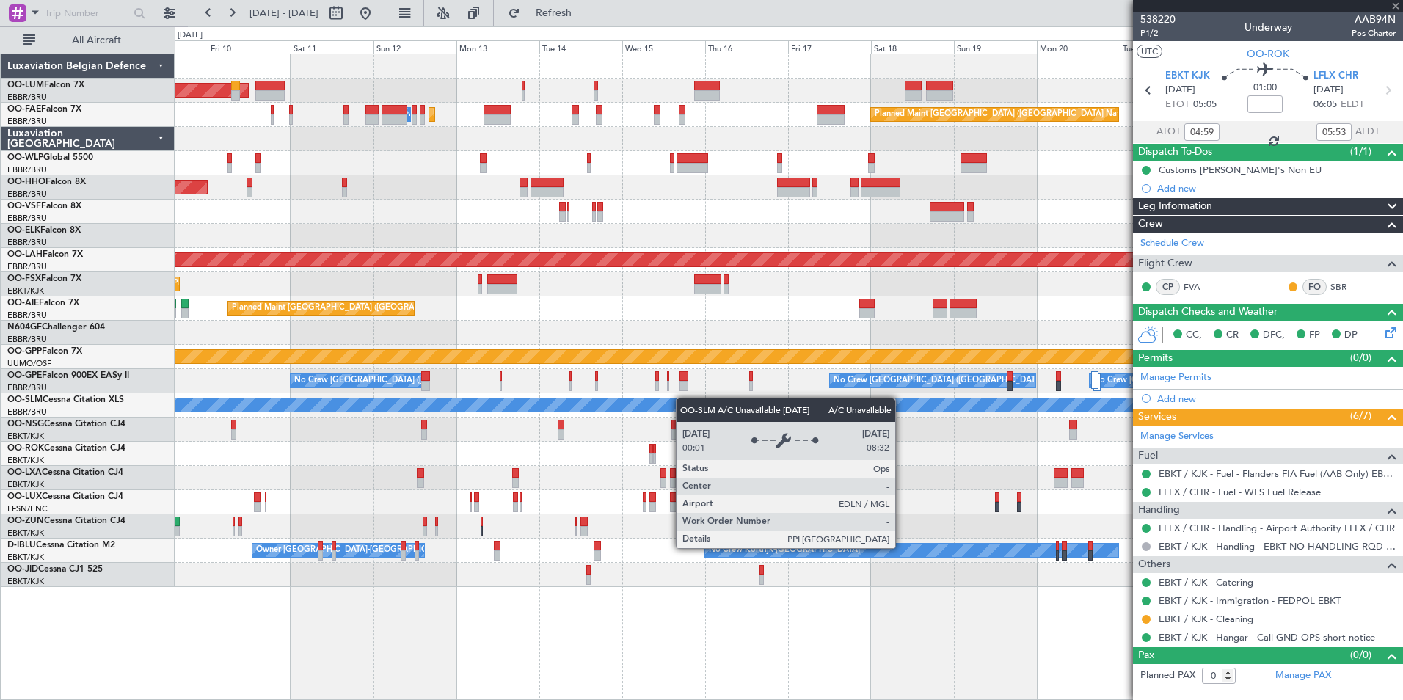
click at [621, 409] on div "Planned Maint Brussels (Brussels National) AOG Maint Sibiu Owner Melsbroek Air …" at bounding box center [789, 320] width 1228 height 533
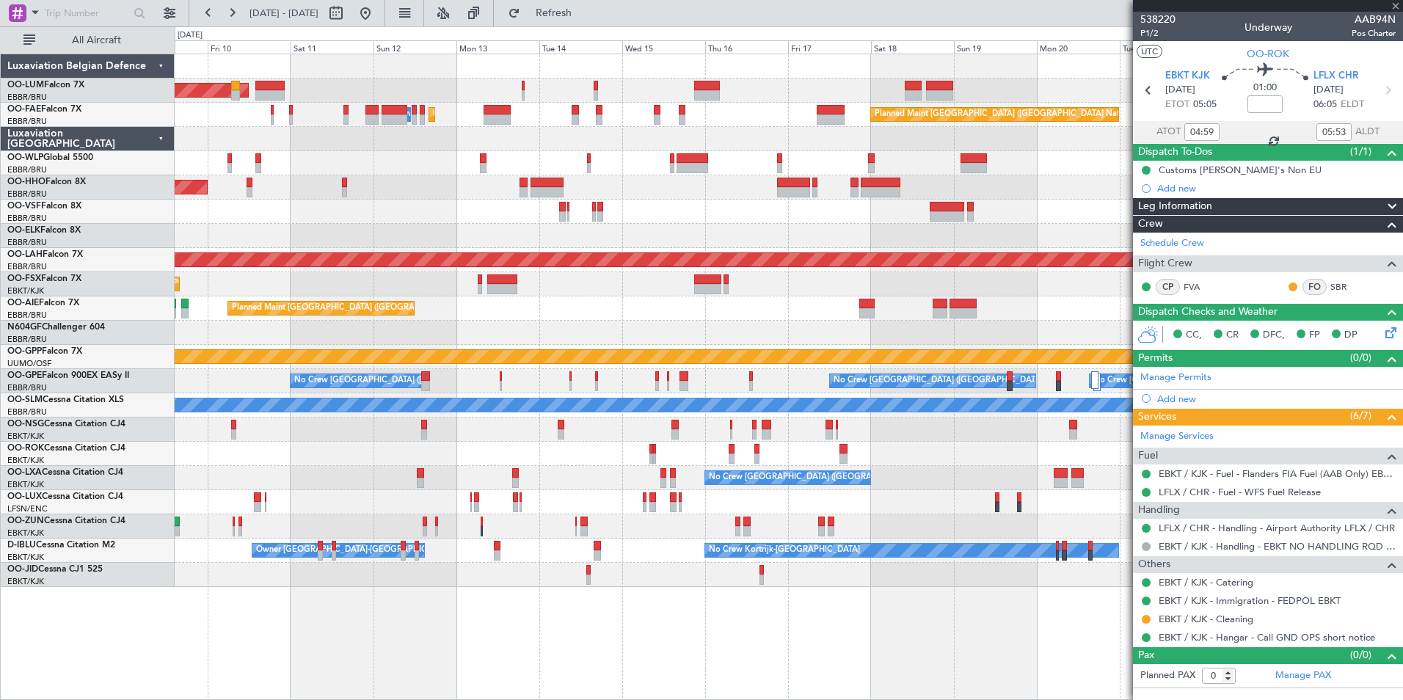
type input "+00:05"
type input "12"
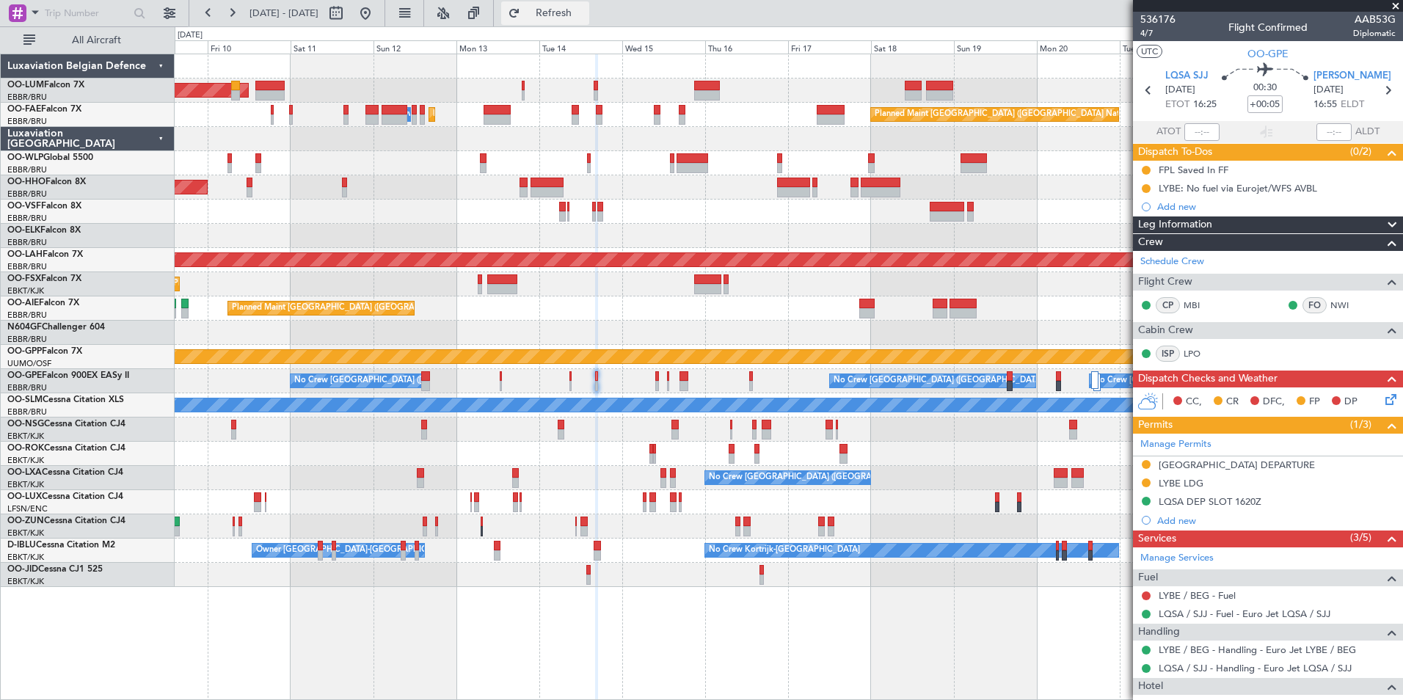
click at [585, 13] on span "Refresh" at bounding box center [554, 13] width 62 height 10
click at [1189, 587] on div "LYBE / BEG - Fuel" at bounding box center [1268, 595] width 270 height 18
click at [1190, 597] on link "LYBE / BEG - Fuel" at bounding box center [1197, 595] width 77 height 12
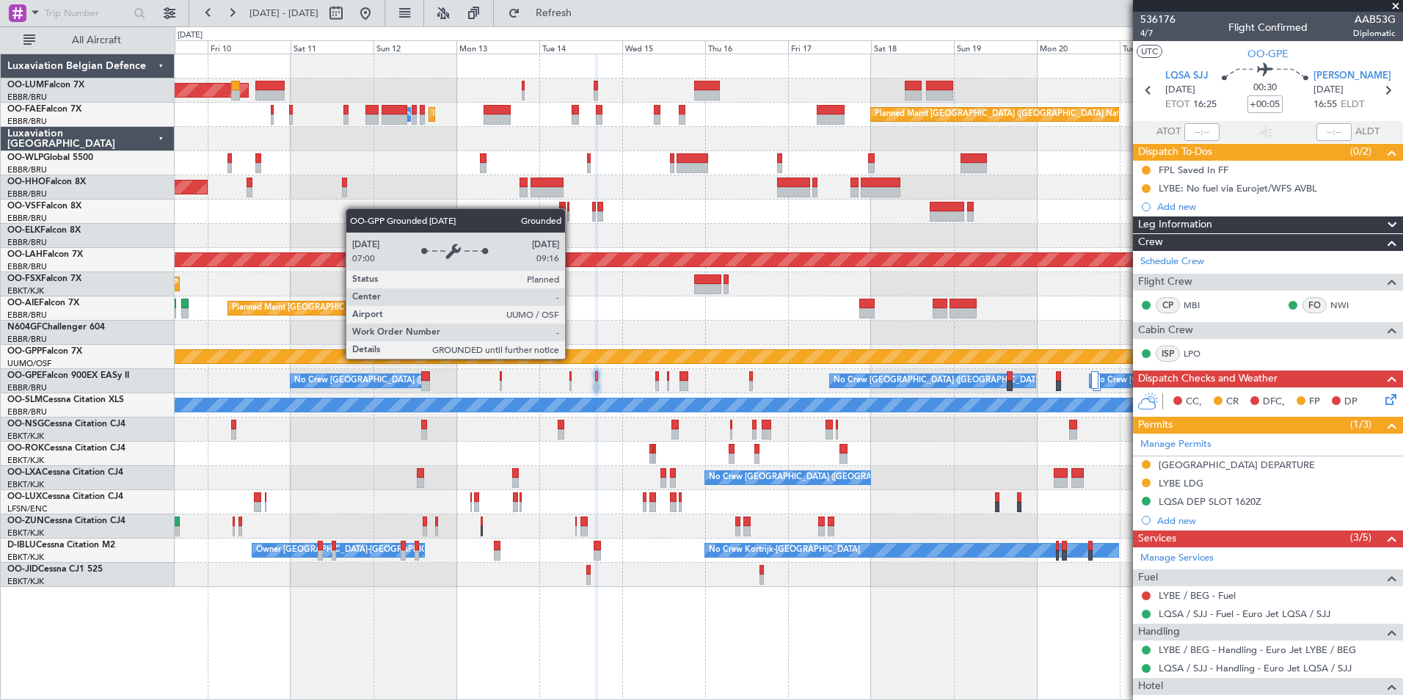
click at [558, 406] on div "A/C Unavailable [GEOGRAPHIC_DATA]" at bounding box center [789, 404] width 3682 height 13
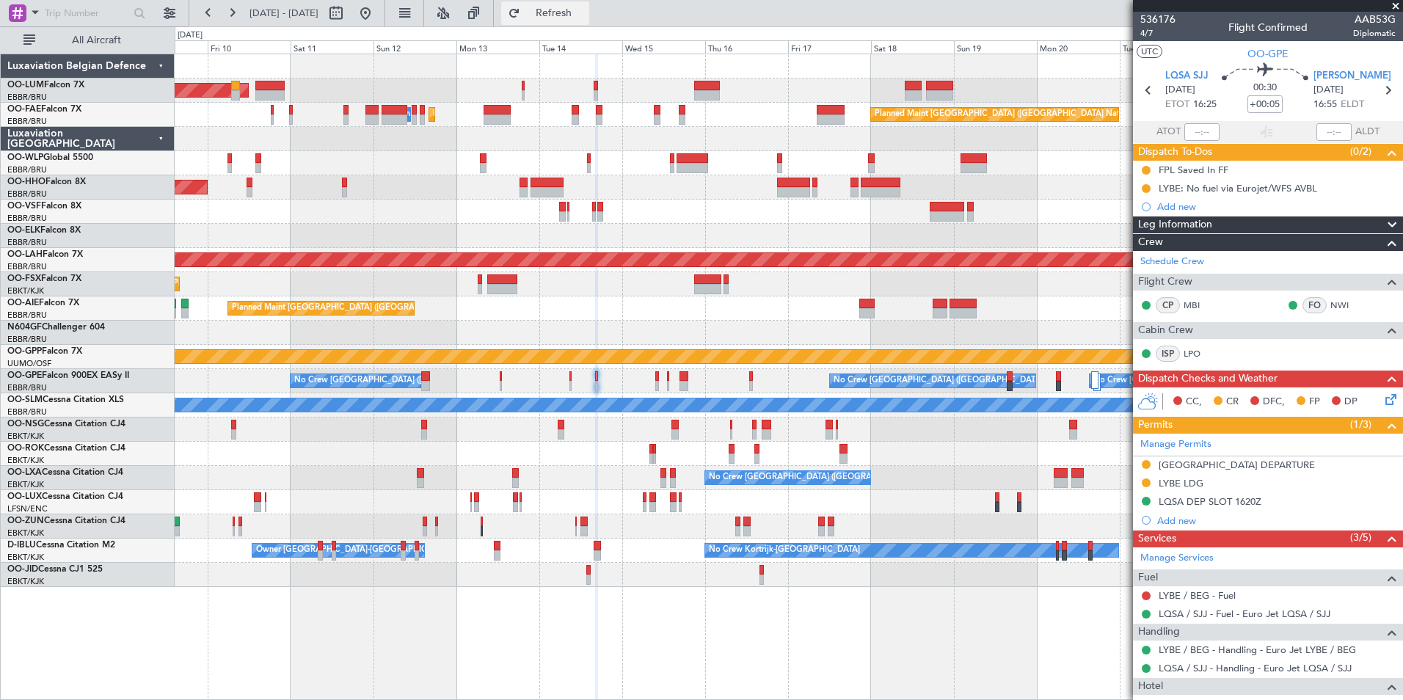
click at [585, 18] on span "Refresh" at bounding box center [554, 13] width 62 height 10
click at [1149, 593] on button at bounding box center [1146, 595] width 9 height 9
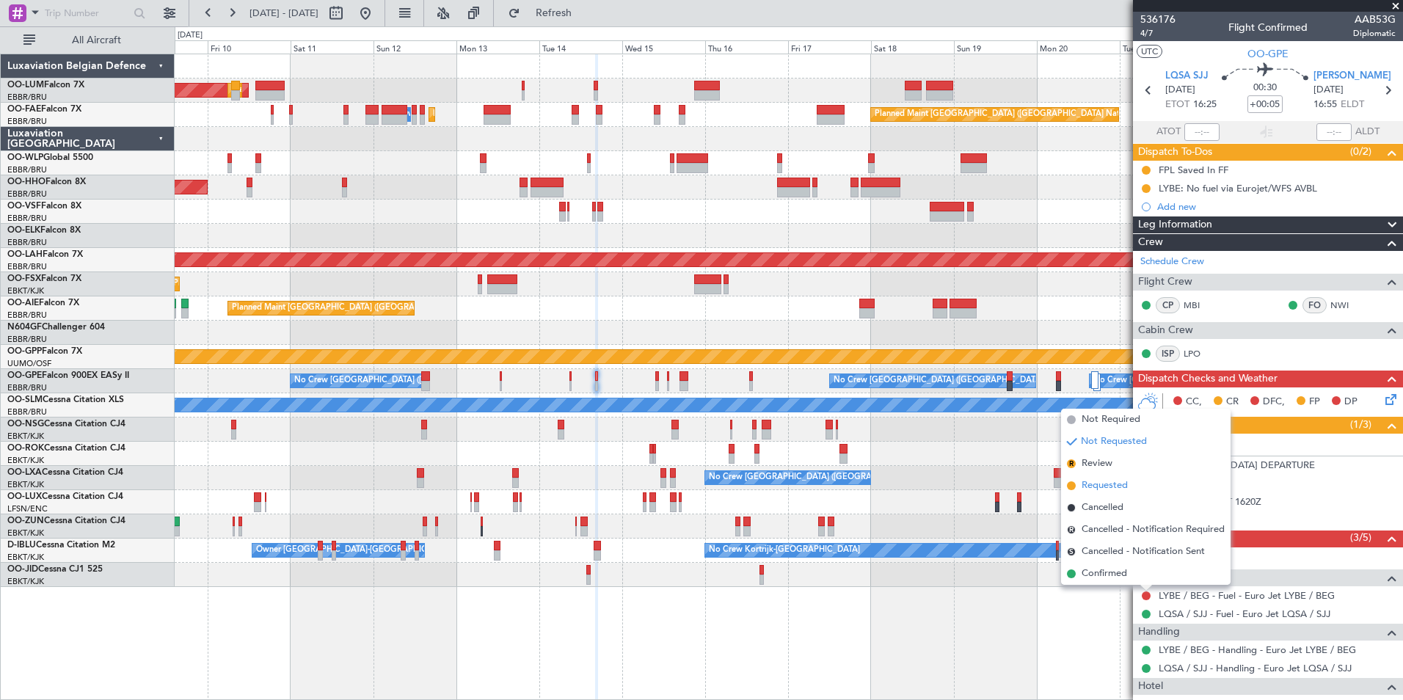
click at [1108, 488] on span "Requested" at bounding box center [1105, 485] width 46 height 15
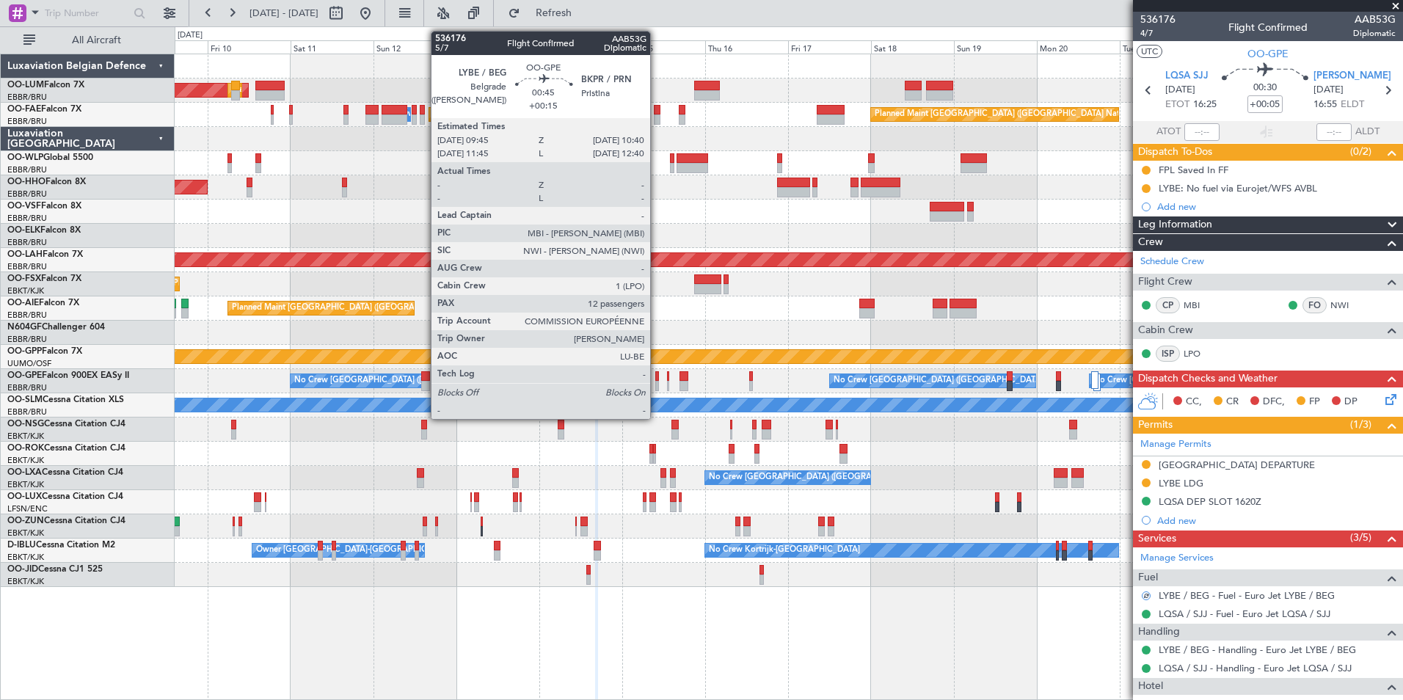
click at [657, 379] on div at bounding box center [657, 376] width 4 height 10
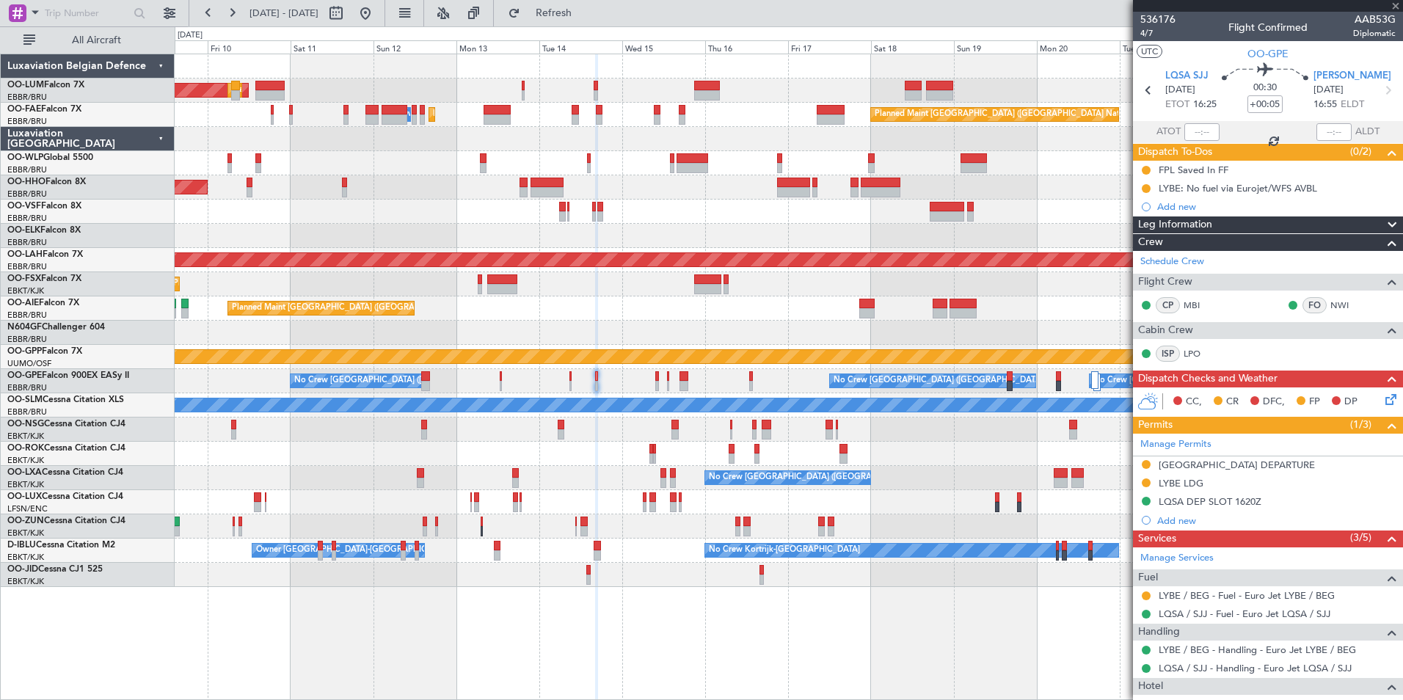
type input "+00:15"
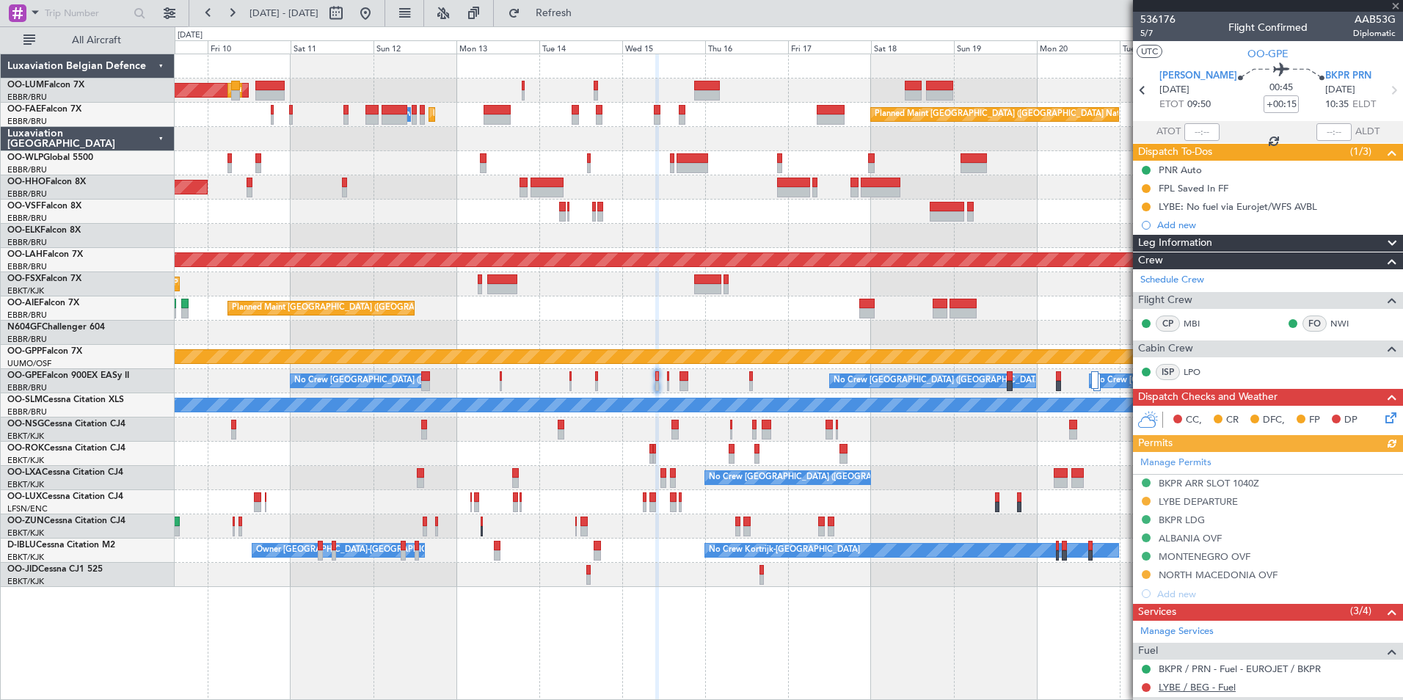
click at [1180, 686] on link "LYBE / BEG - Fuel" at bounding box center [1197, 687] width 77 height 12
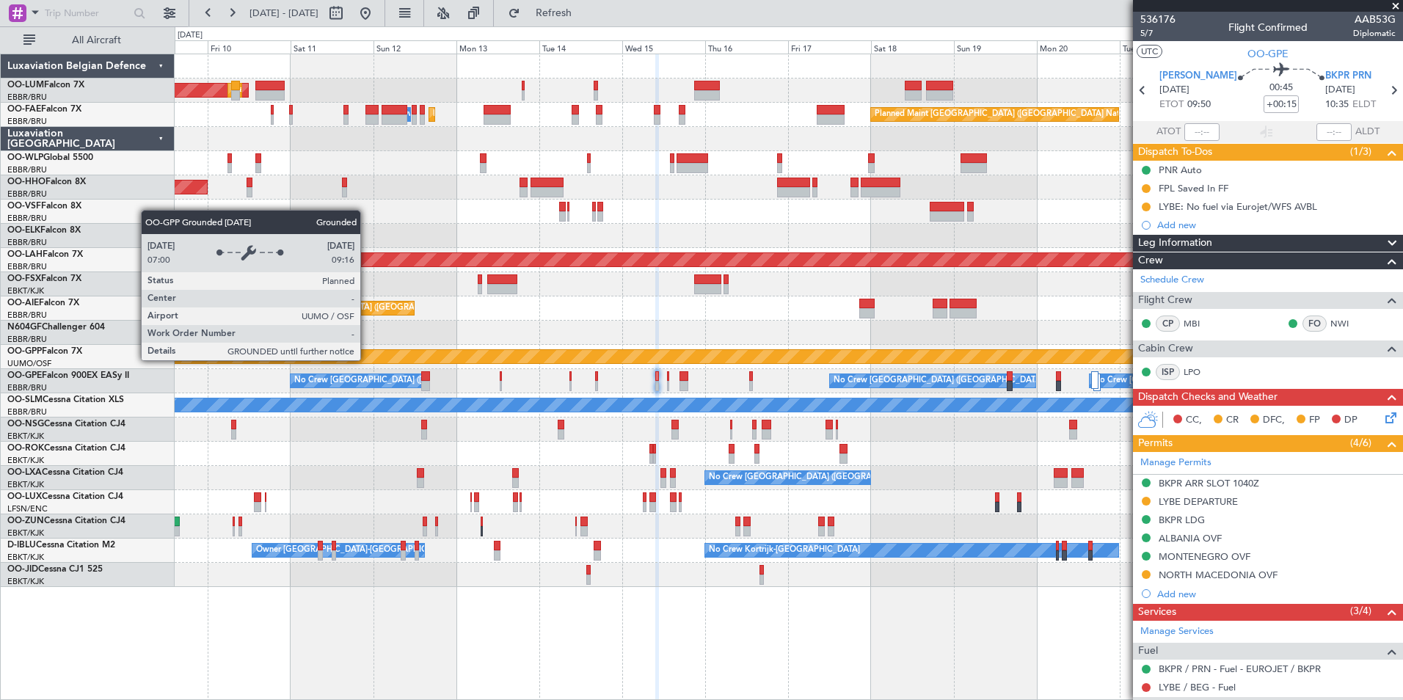
click at [881, 368] on div "Grounded [PERSON_NAME]" at bounding box center [789, 357] width 1228 height 24
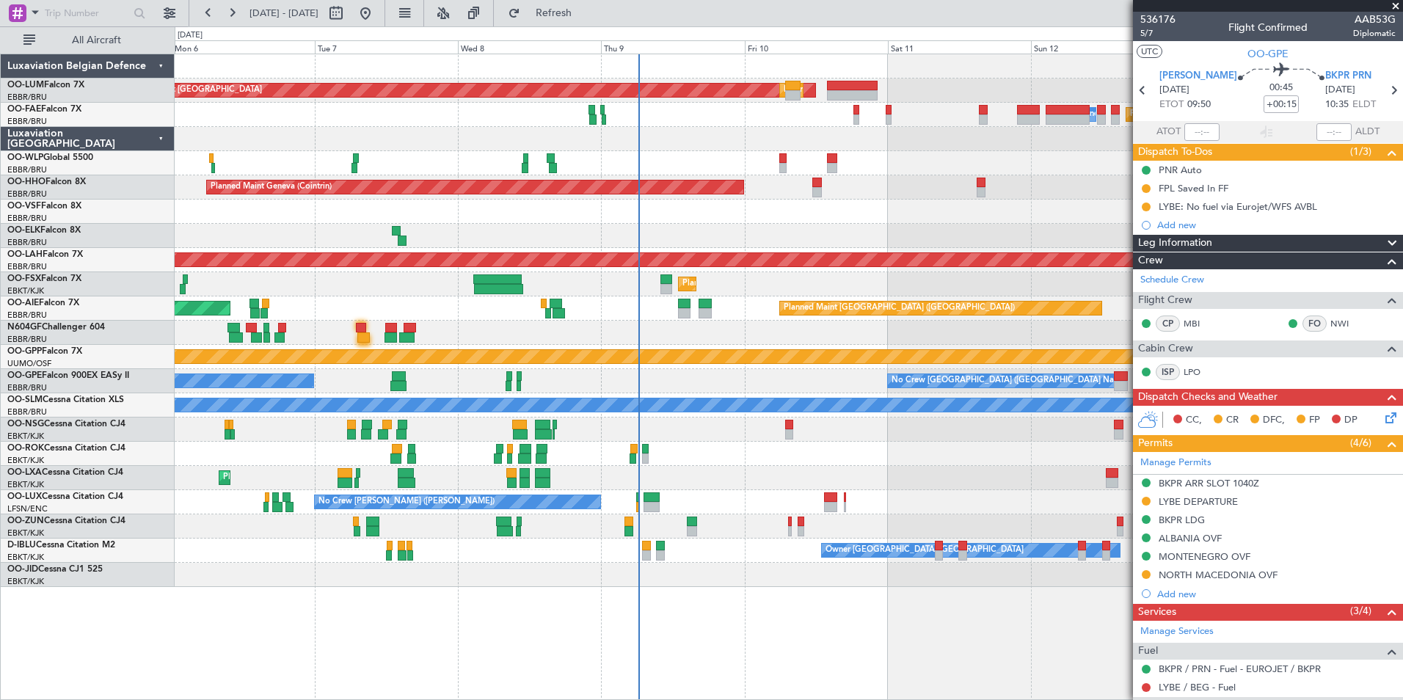
click at [722, 466] on div "Planned Maint Kortrijk-Wevelgem No Crew Brussels (Brussels National)" at bounding box center [789, 478] width 1228 height 24
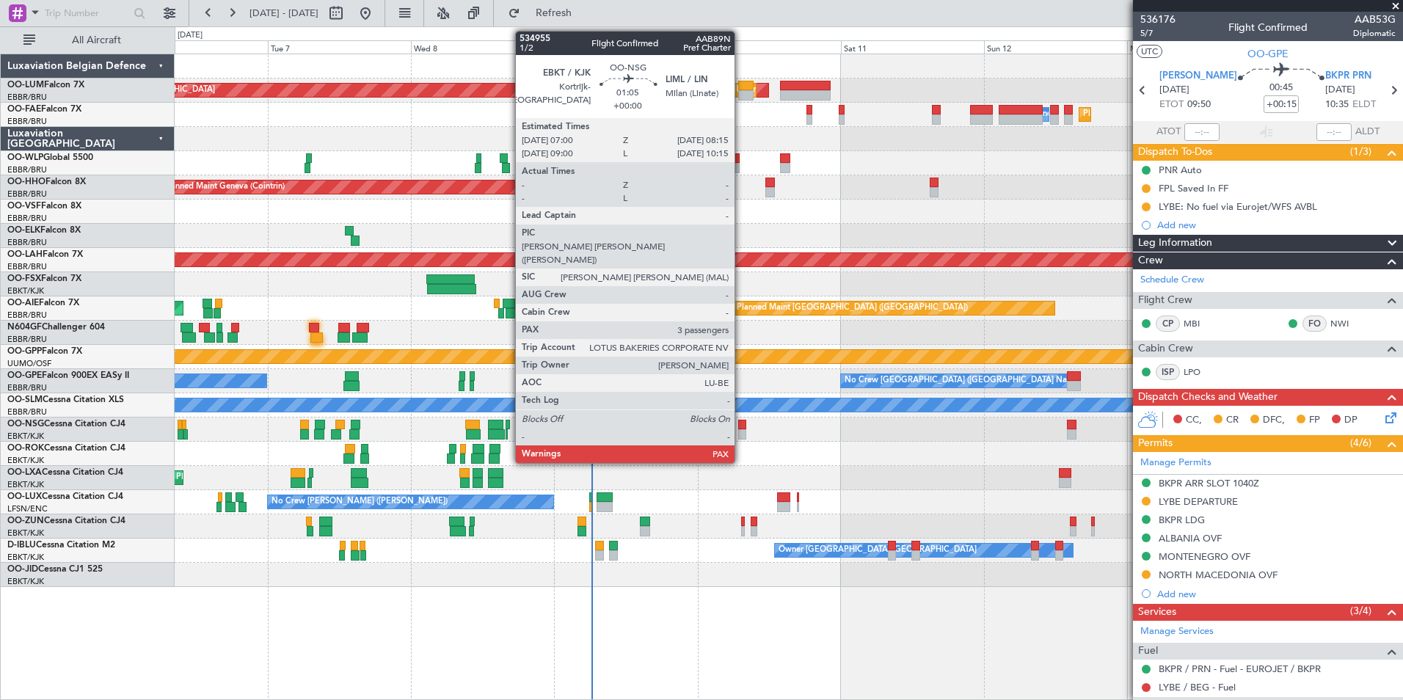
click at [741, 431] on div at bounding box center [742, 434] width 8 height 10
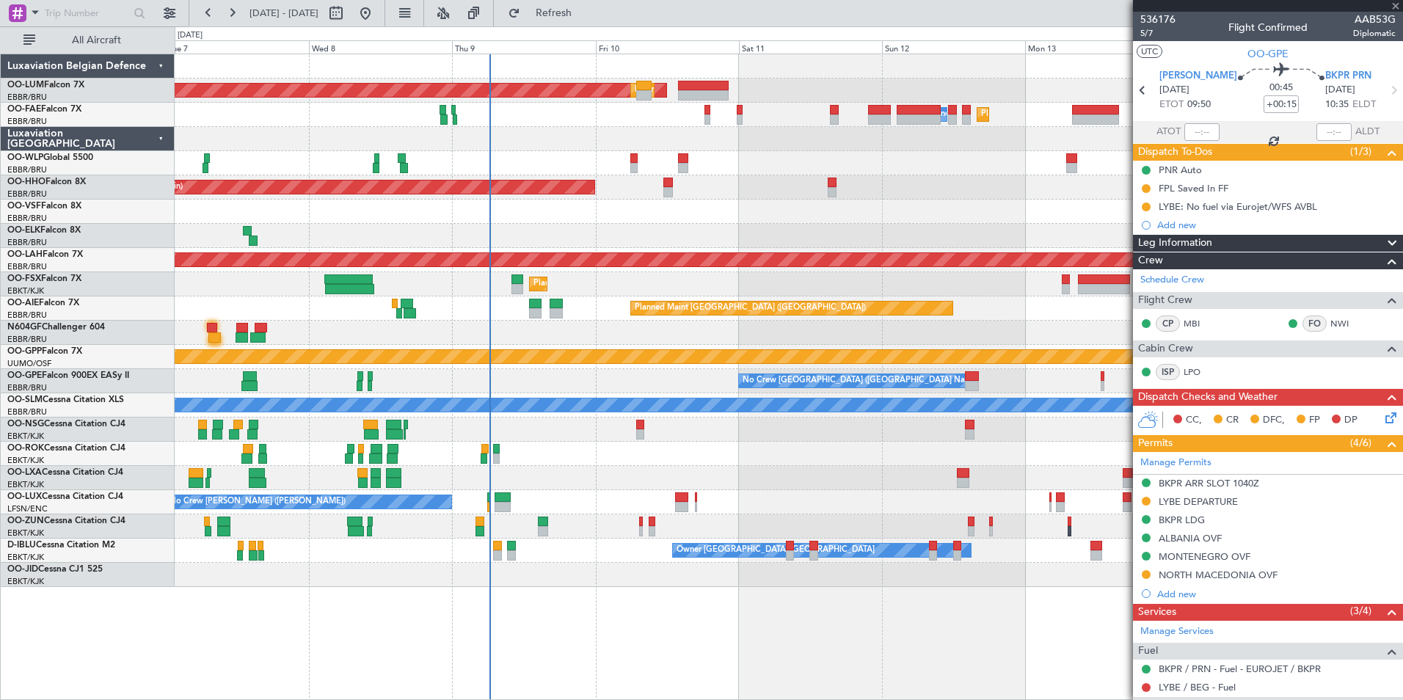
click at [682, 453] on div "AOG Maint Sibiu Planned Maint Brussels (Brussels National) Planned Maint Melsbr…" at bounding box center [789, 320] width 1228 height 533
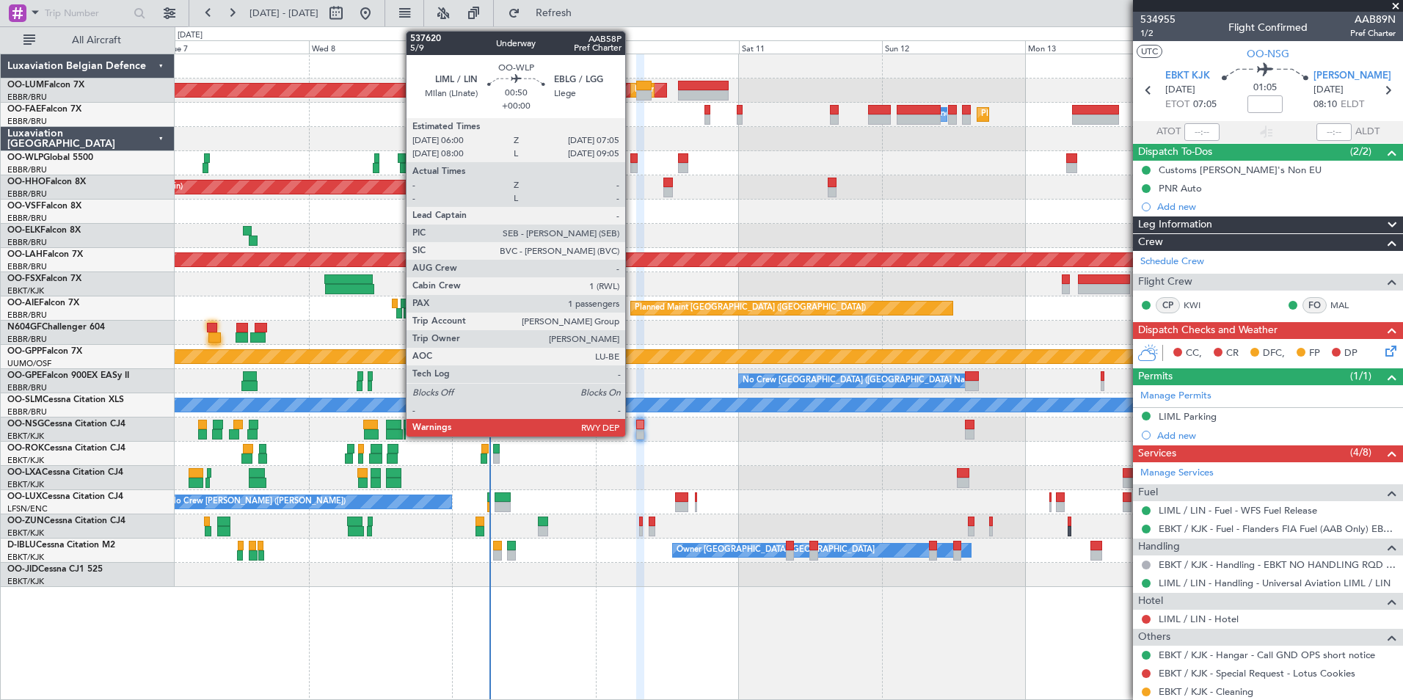
click at [632, 162] on div at bounding box center [633, 158] width 7 height 10
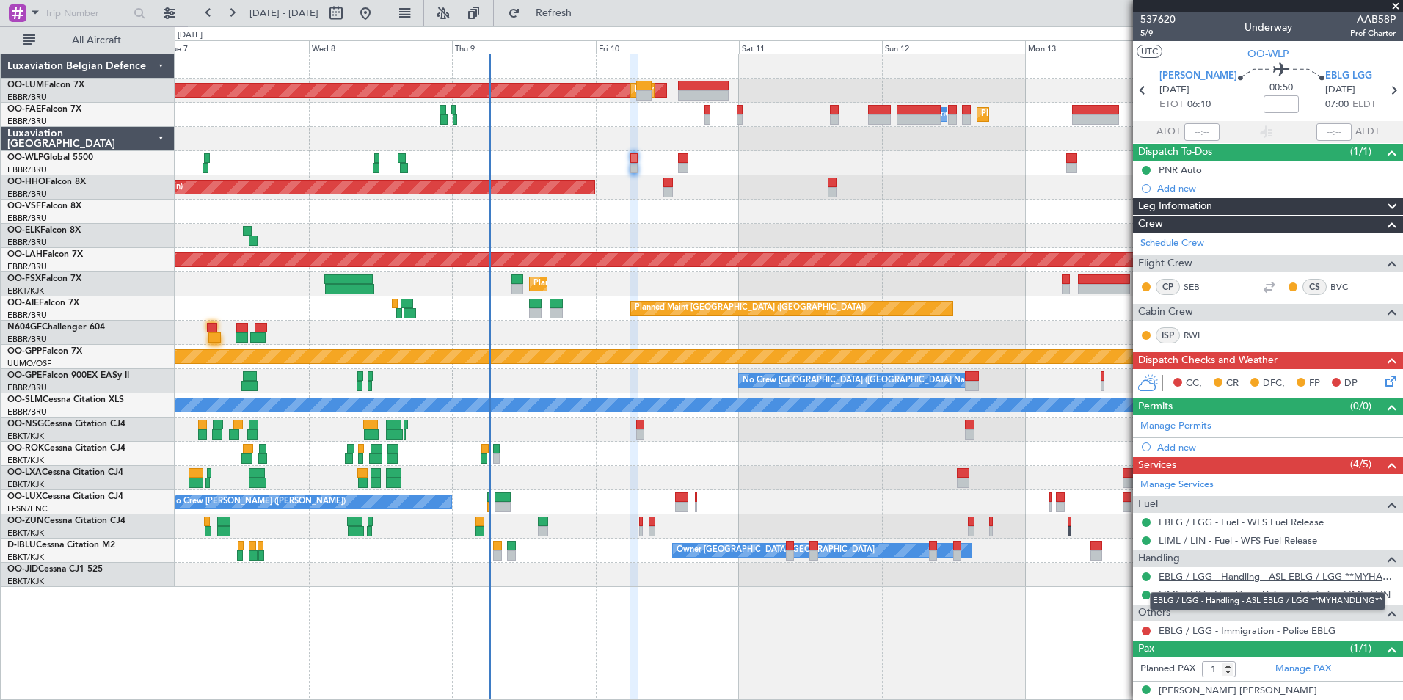
click at [1182, 577] on link "EBLG / LGG - Handling - ASL EBLG / LGG **MYHANDLING**" at bounding box center [1277, 576] width 237 height 12
click at [1239, 592] on link "LIML / LIN - Handling - Universal Aviation LIML / LIN" at bounding box center [1275, 594] width 232 height 12
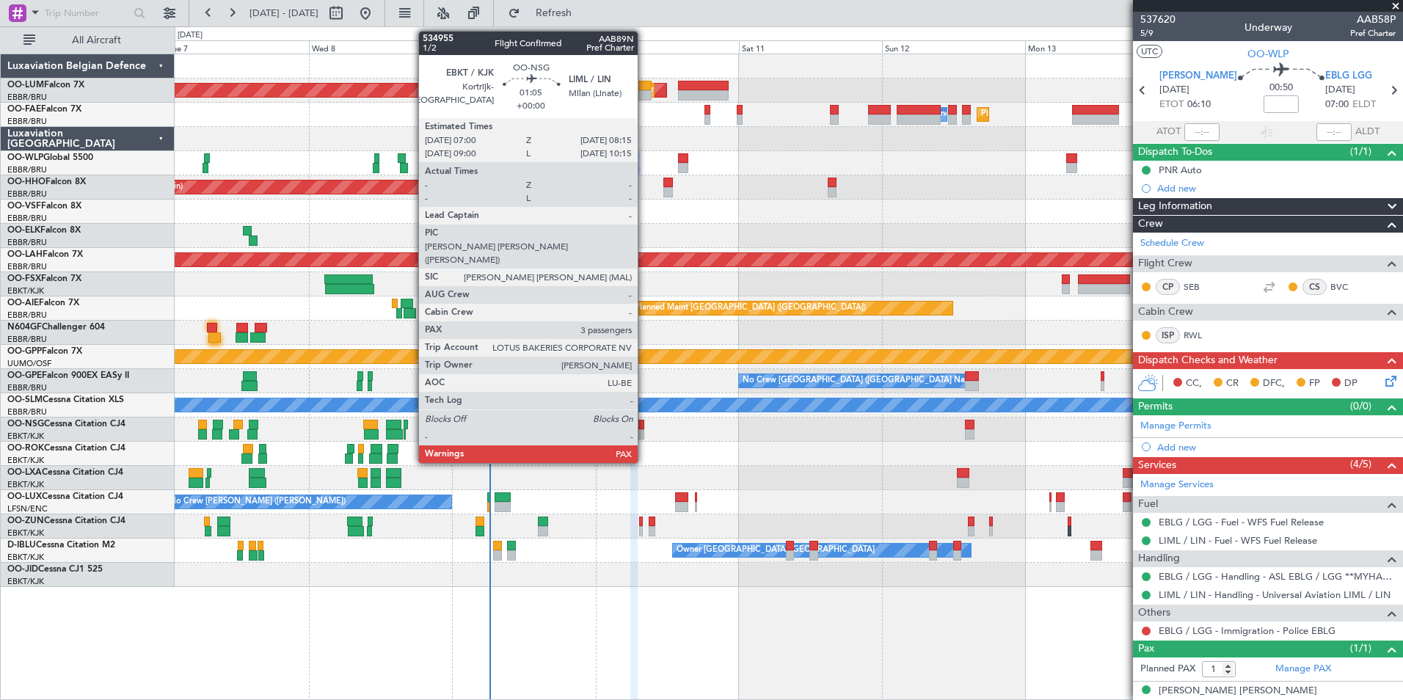
click at [644, 429] on div at bounding box center [640, 434] width 8 height 10
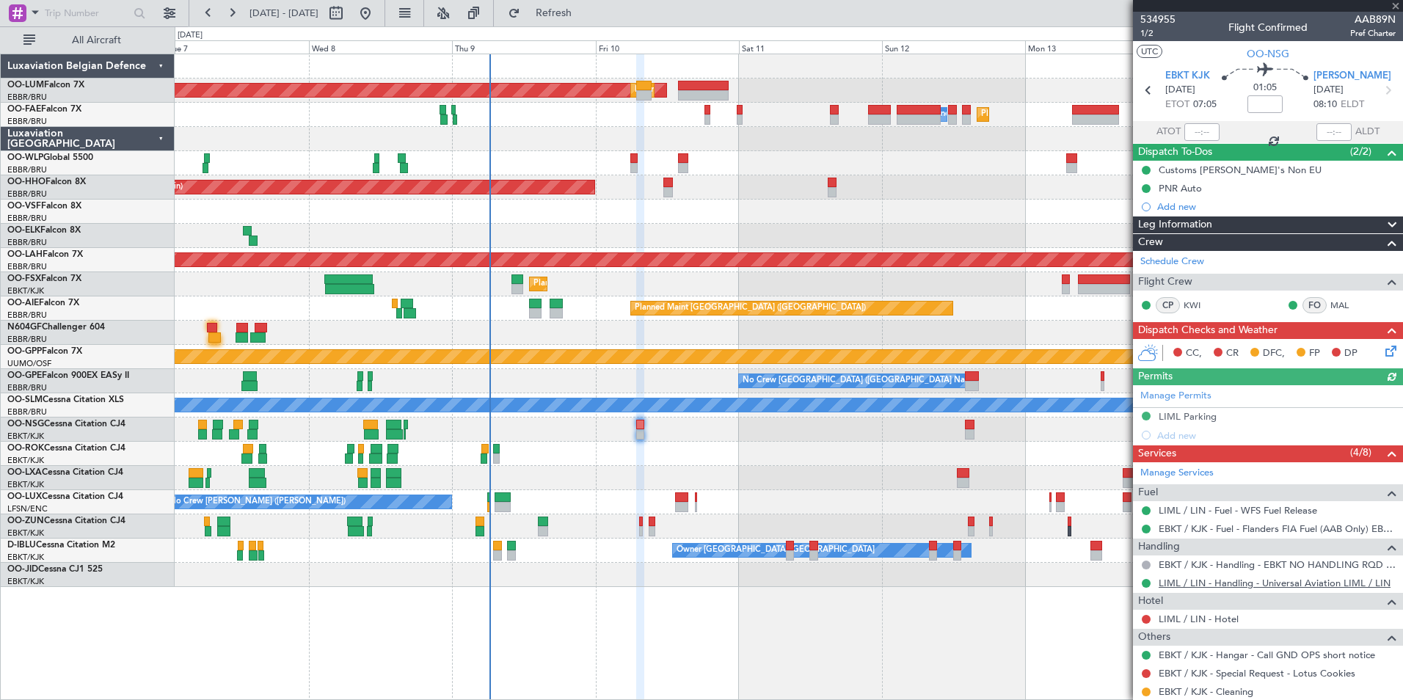
click at [1186, 579] on link "LIML / LIN - Handling - Universal Aviation LIML / LIN" at bounding box center [1275, 583] width 232 height 12
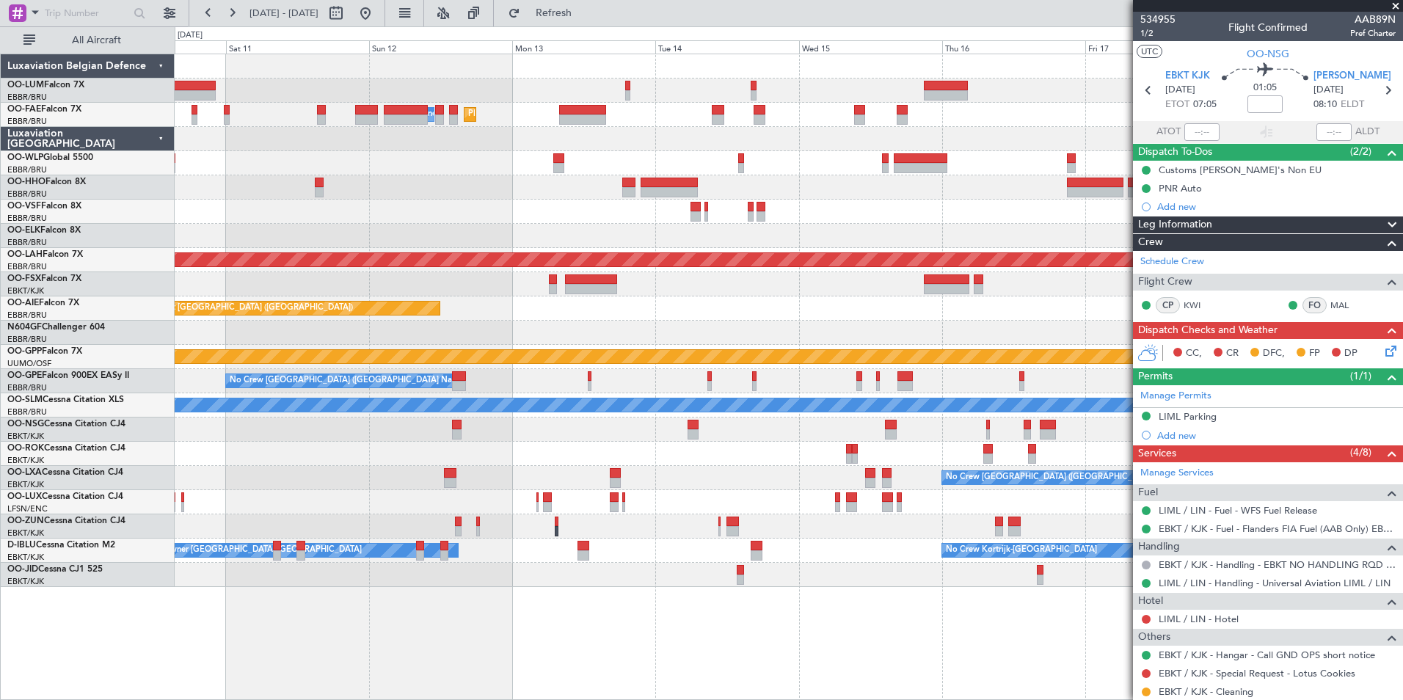
click at [363, 453] on div "Planned Maint Brussels (Brussels National) AOG Maint Sibiu Planned Maint Melsbr…" at bounding box center [789, 320] width 1228 height 533
click at [553, 323] on div "Planned Maint Brussels (Brussels National) AOG Maint Sibiu Planned Maint Melsbr…" at bounding box center [789, 320] width 1228 height 533
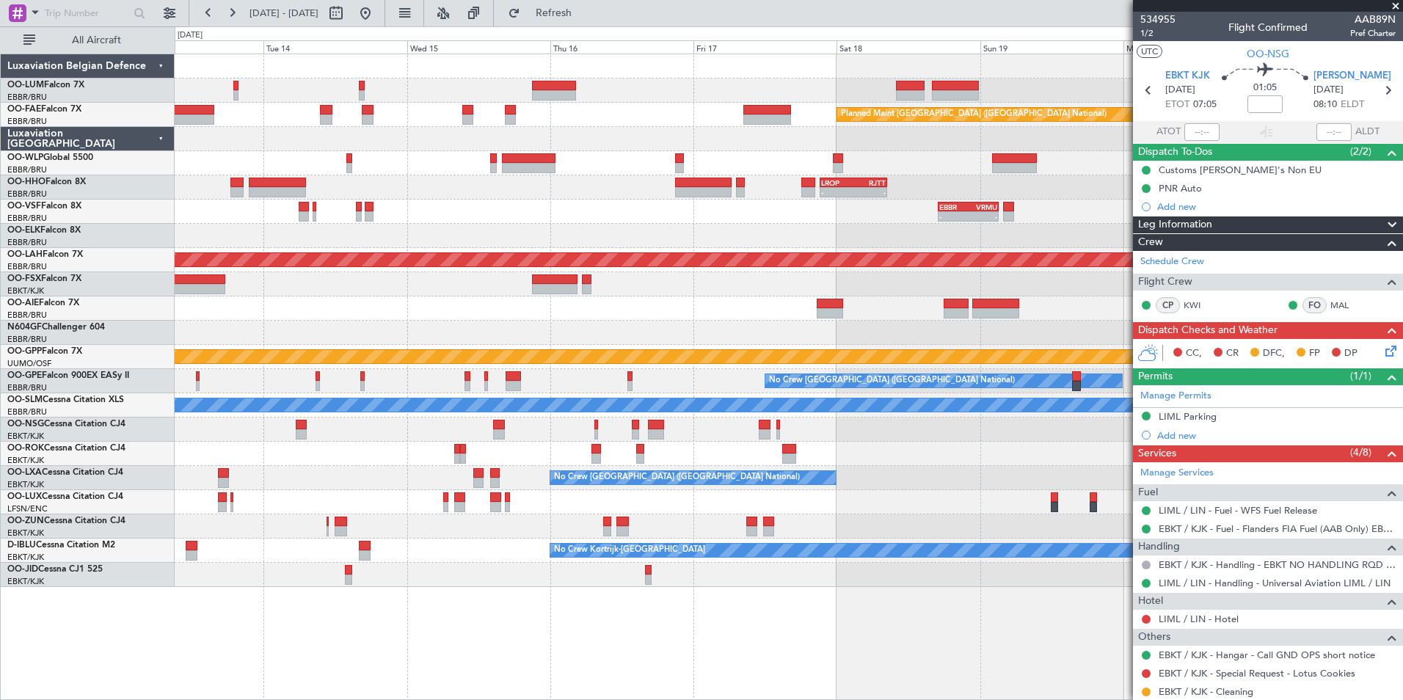
click at [583, 285] on div at bounding box center [789, 284] width 1228 height 24
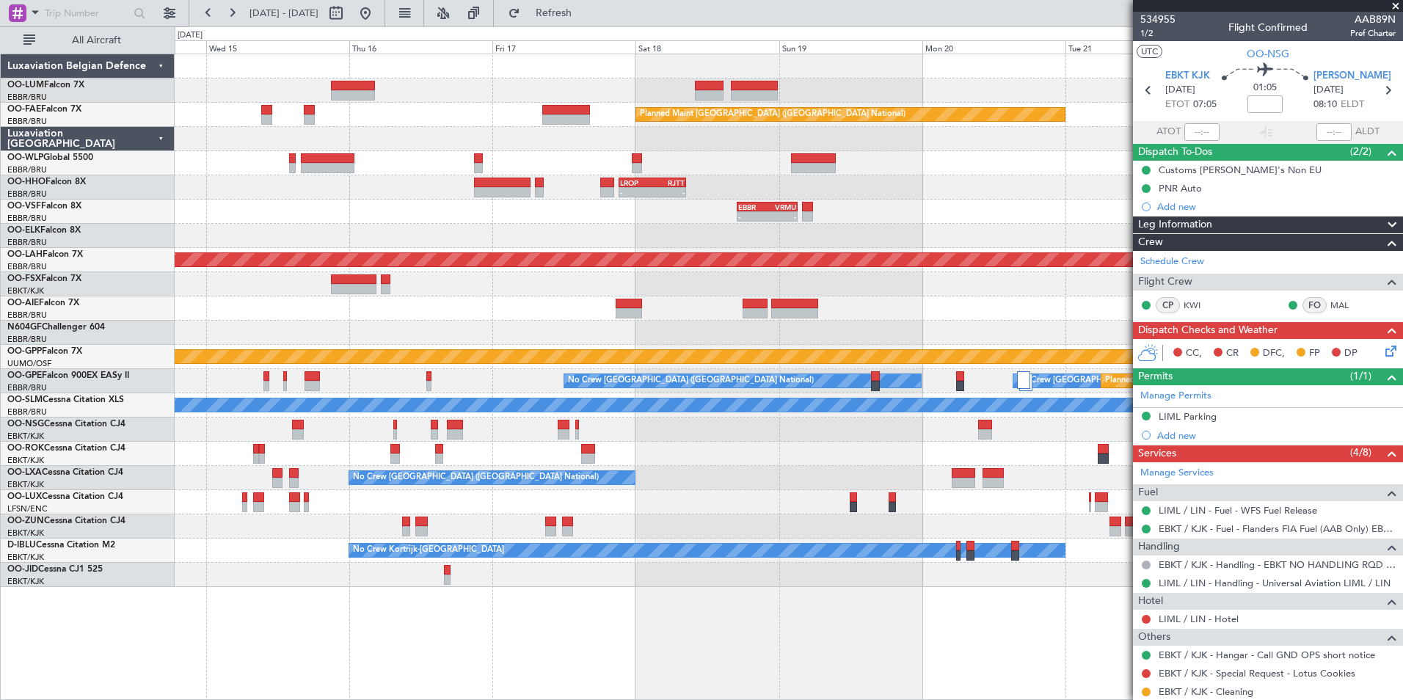
click at [660, 203] on div "Planned Maint Brussels (Brussels National) Planned Maint Melsbroek Air Base - -…" at bounding box center [789, 320] width 1228 height 533
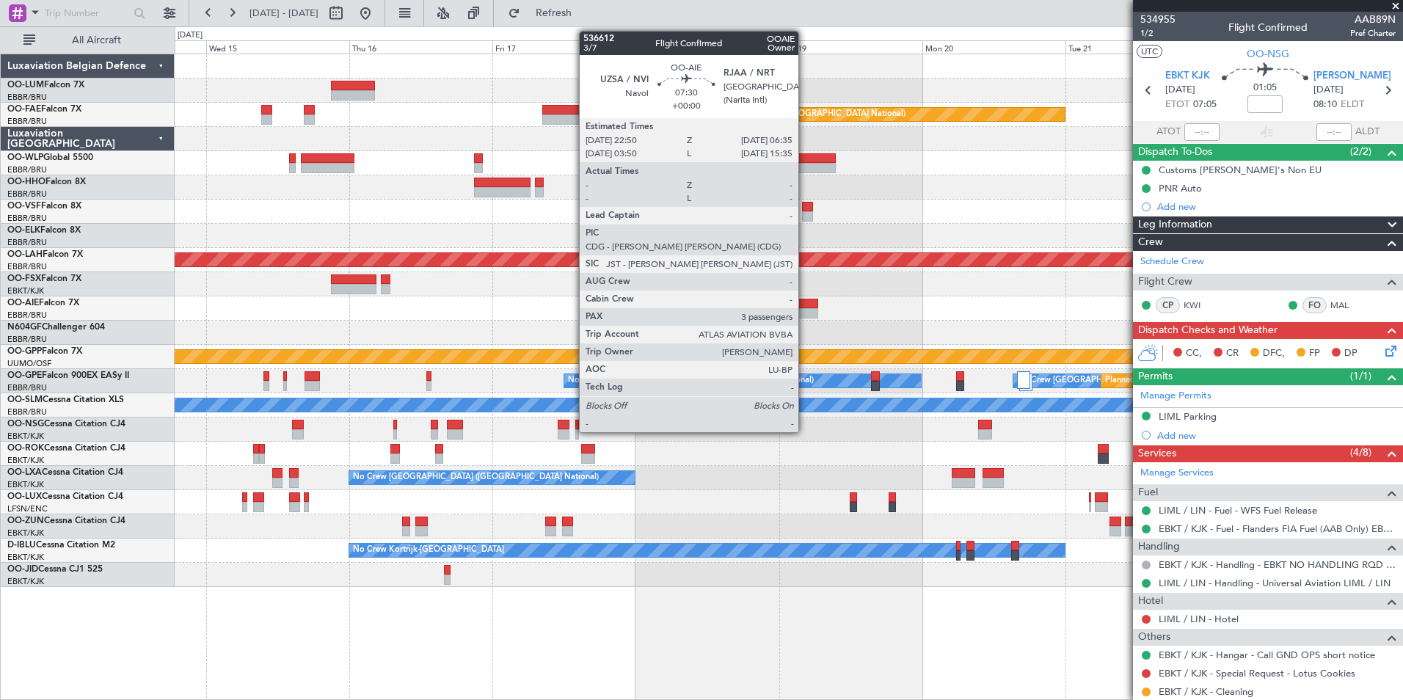
click at [805, 309] on div at bounding box center [794, 313] width 47 height 10
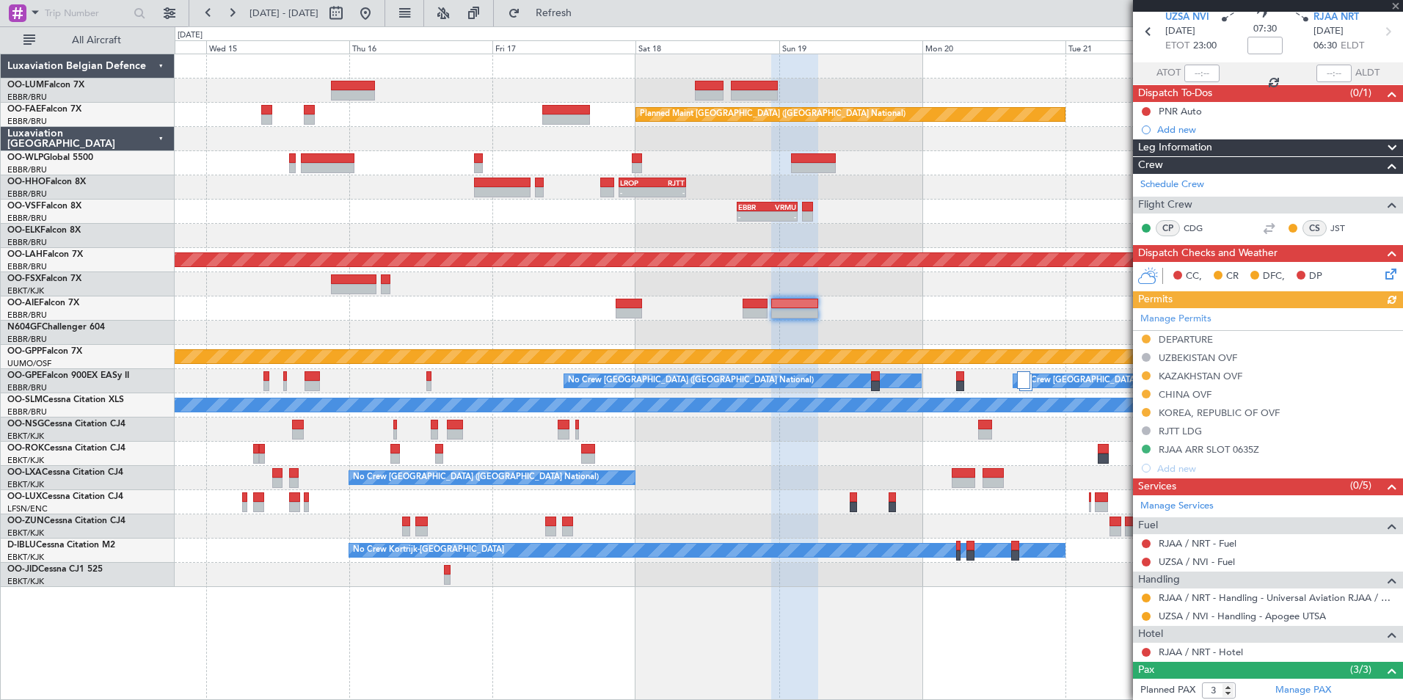
scroll to position [73, 0]
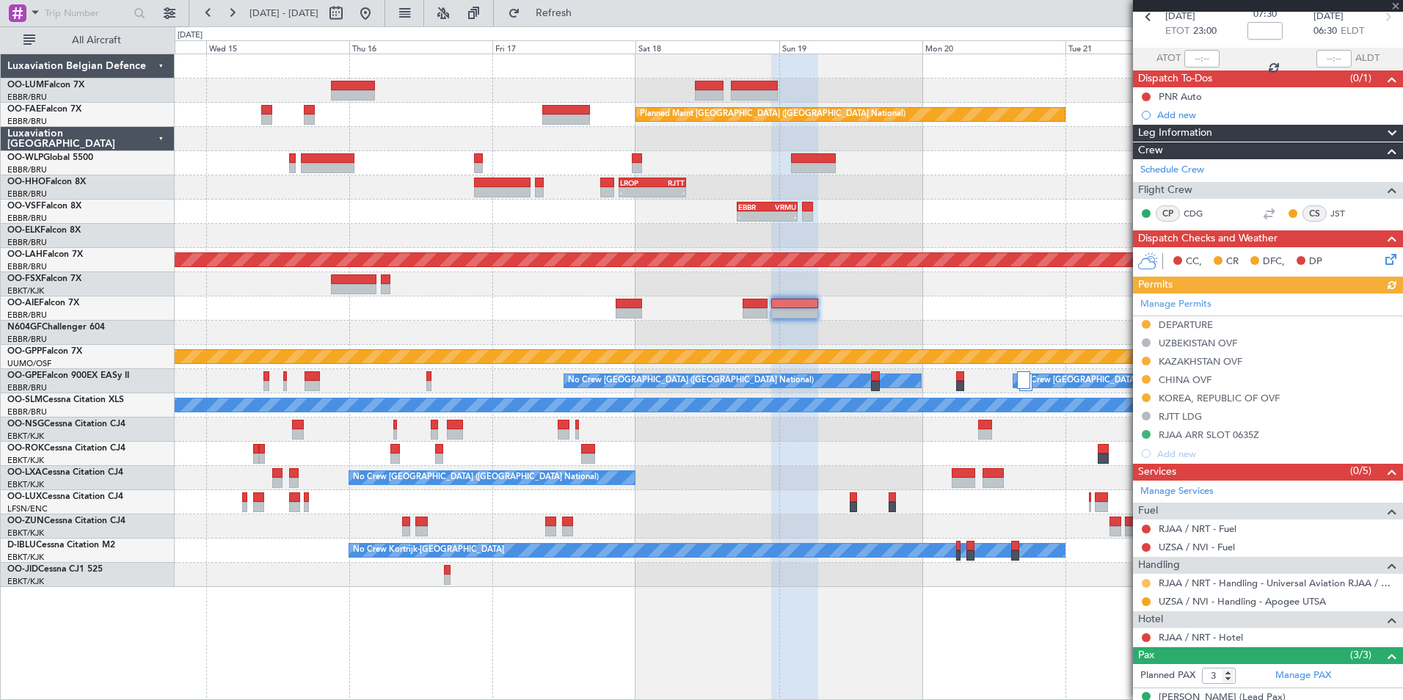
click at [1143, 580] on button at bounding box center [1146, 583] width 9 height 9
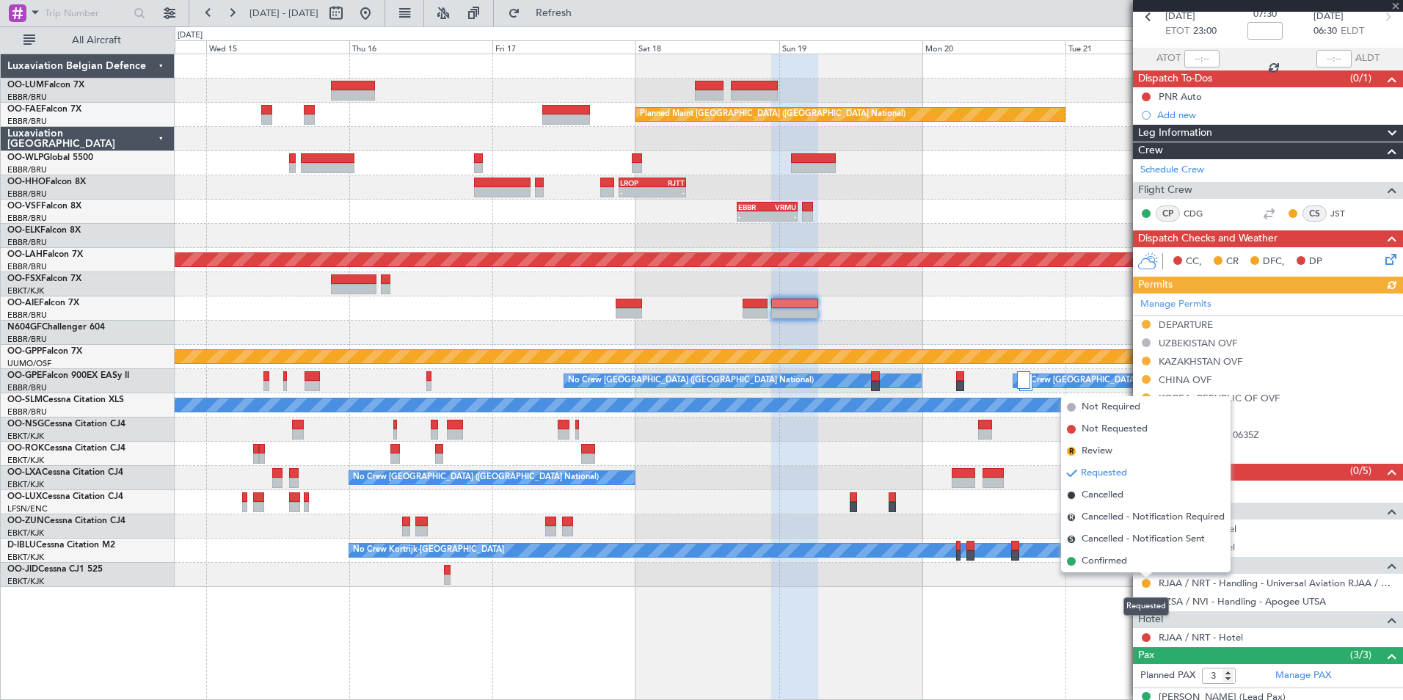
click at [1142, 597] on mat-tooltip-component "Requested" at bounding box center [1146, 606] width 66 height 39
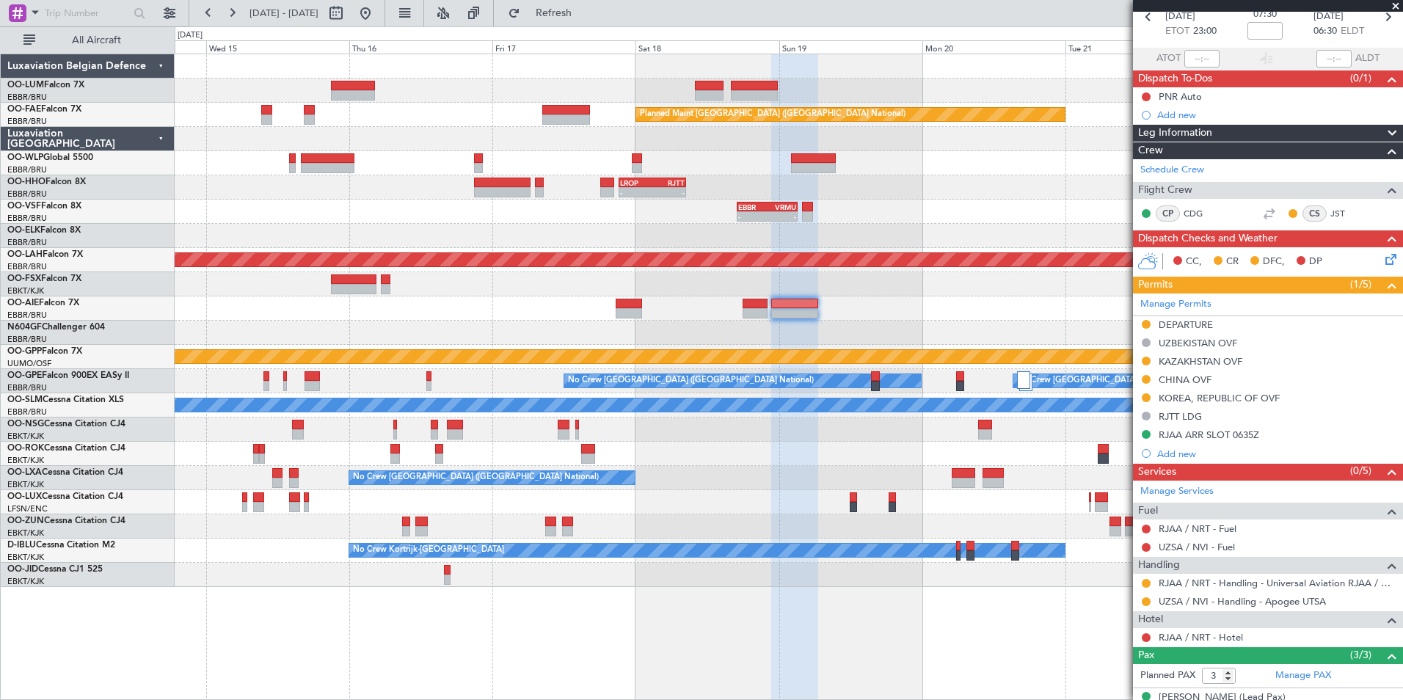
click at [1140, 601] on div at bounding box center [1146, 602] width 12 height 12
click at [1156, 599] on div "UZSA / NVI - Handling - Apogee UTSA" at bounding box center [1268, 601] width 270 height 18
click at [1146, 599] on button at bounding box center [1146, 601] width 9 height 9
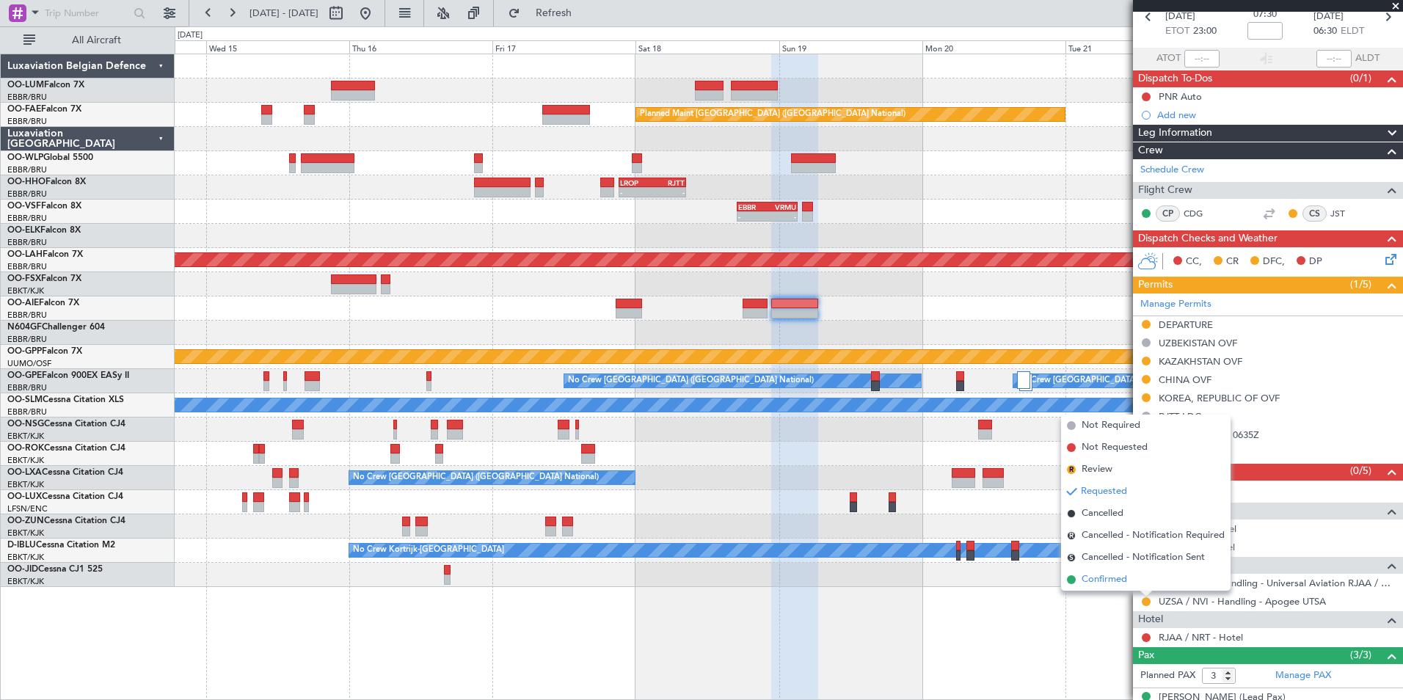
click at [1129, 578] on li "Confirmed" at bounding box center [1145, 580] width 169 height 22
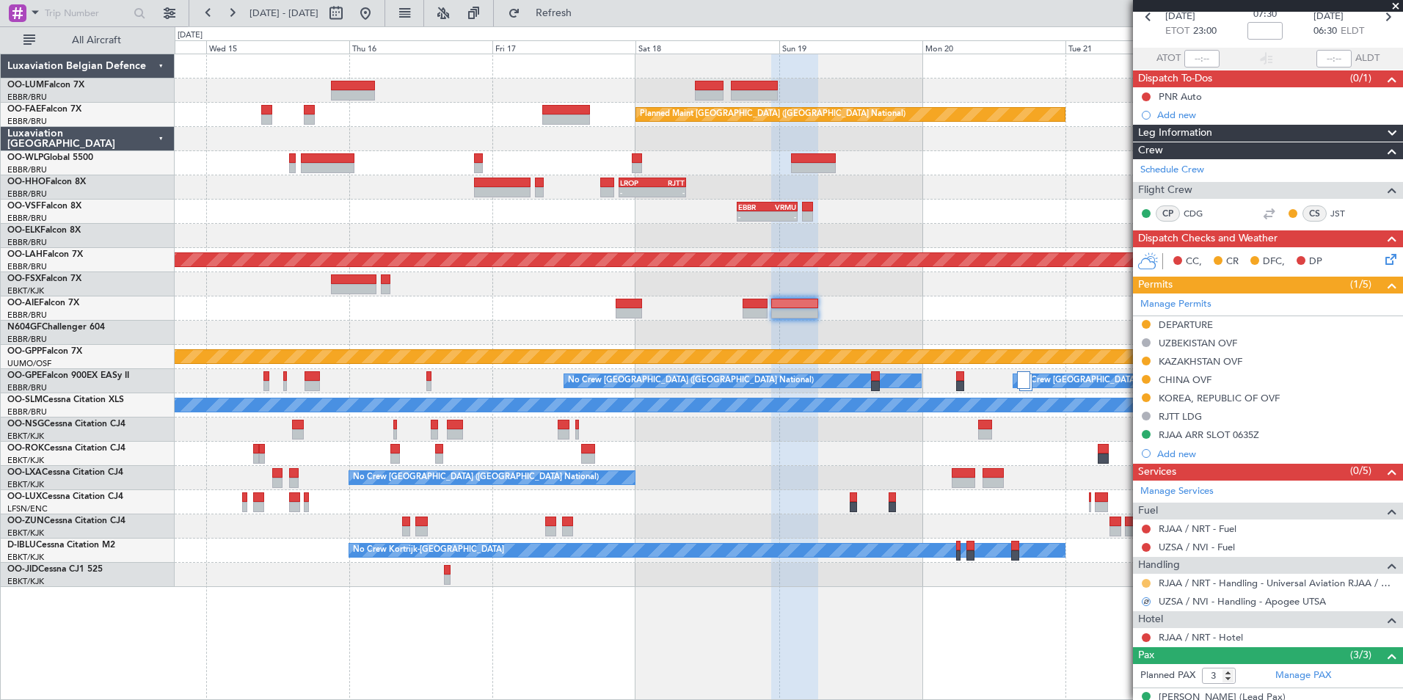
click at [1144, 581] on button at bounding box center [1146, 583] width 9 height 9
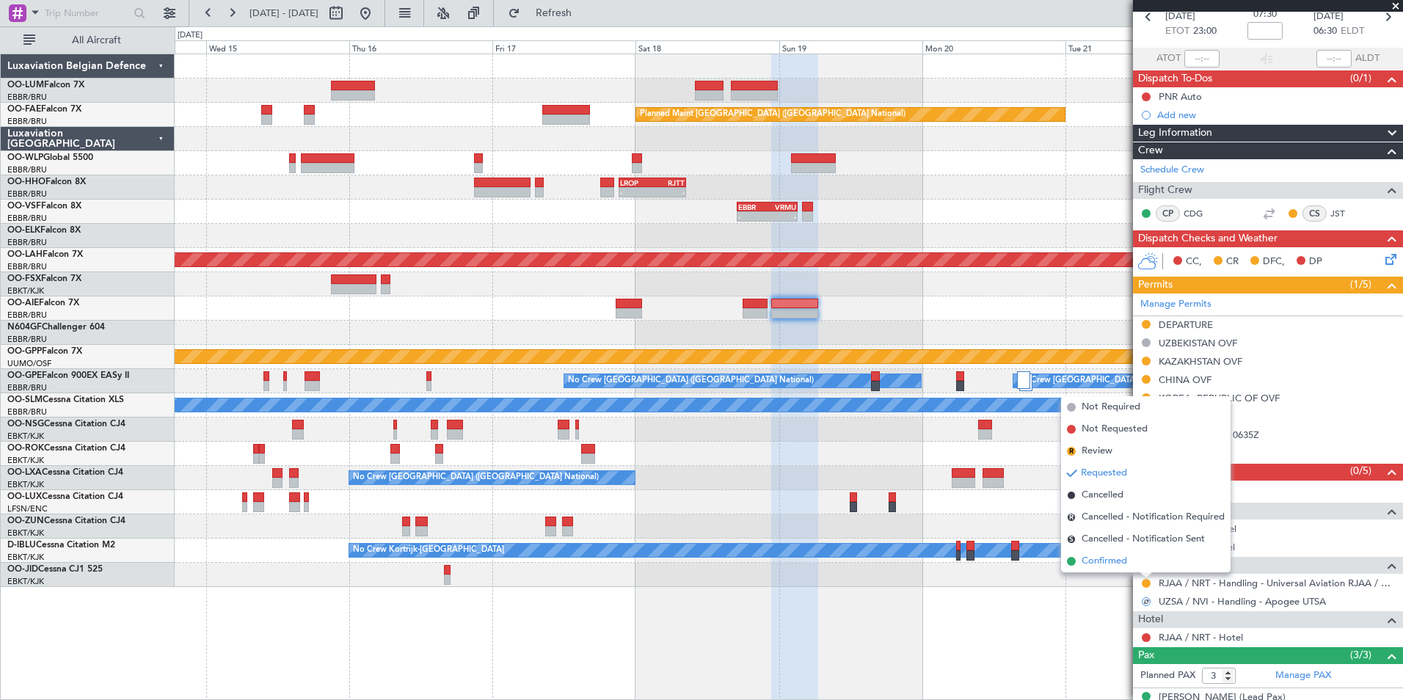
click at [1126, 569] on li "Confirmed" at bounding box center [1145, 561] width 169 height 22
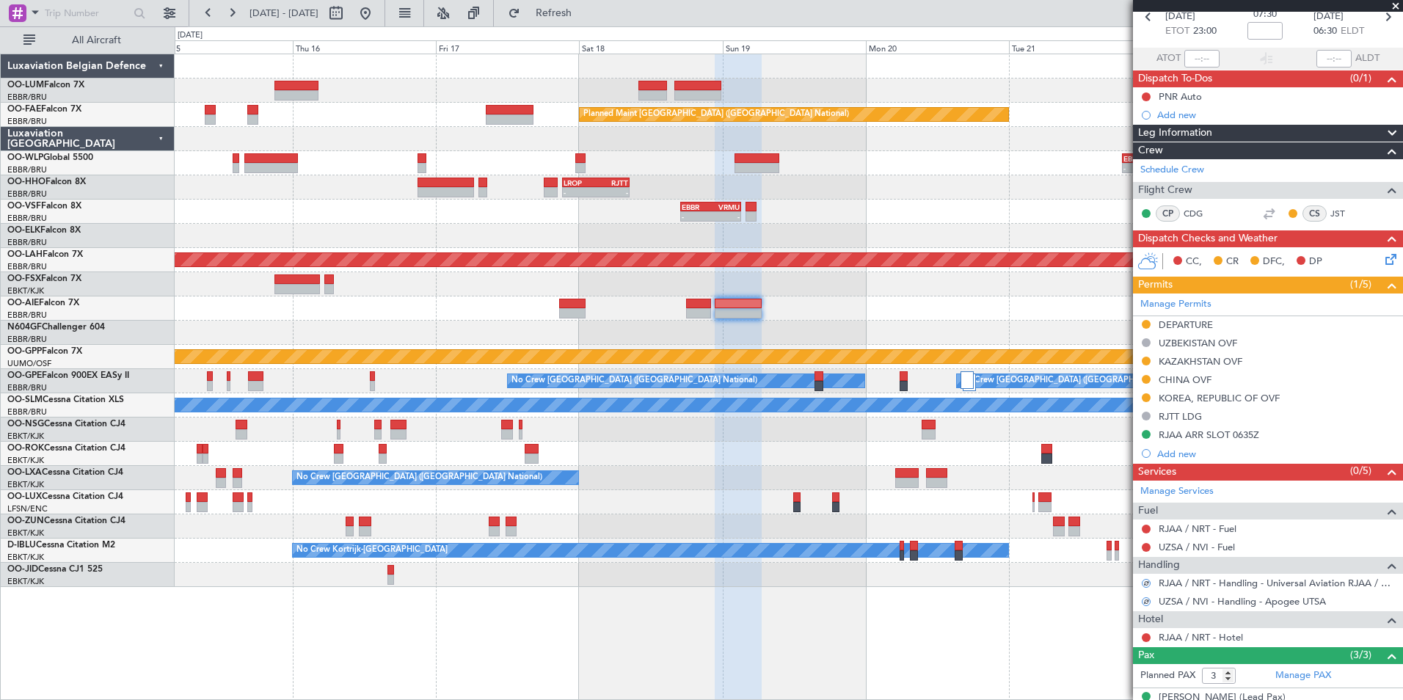
click at [394, 330] on div "Planned Maint Brussels (Brussels National) - - EBLG 19:00 Z FIMP 06:10 Z - - LR…" at bounding box center [789, 320] width 1228 height 533
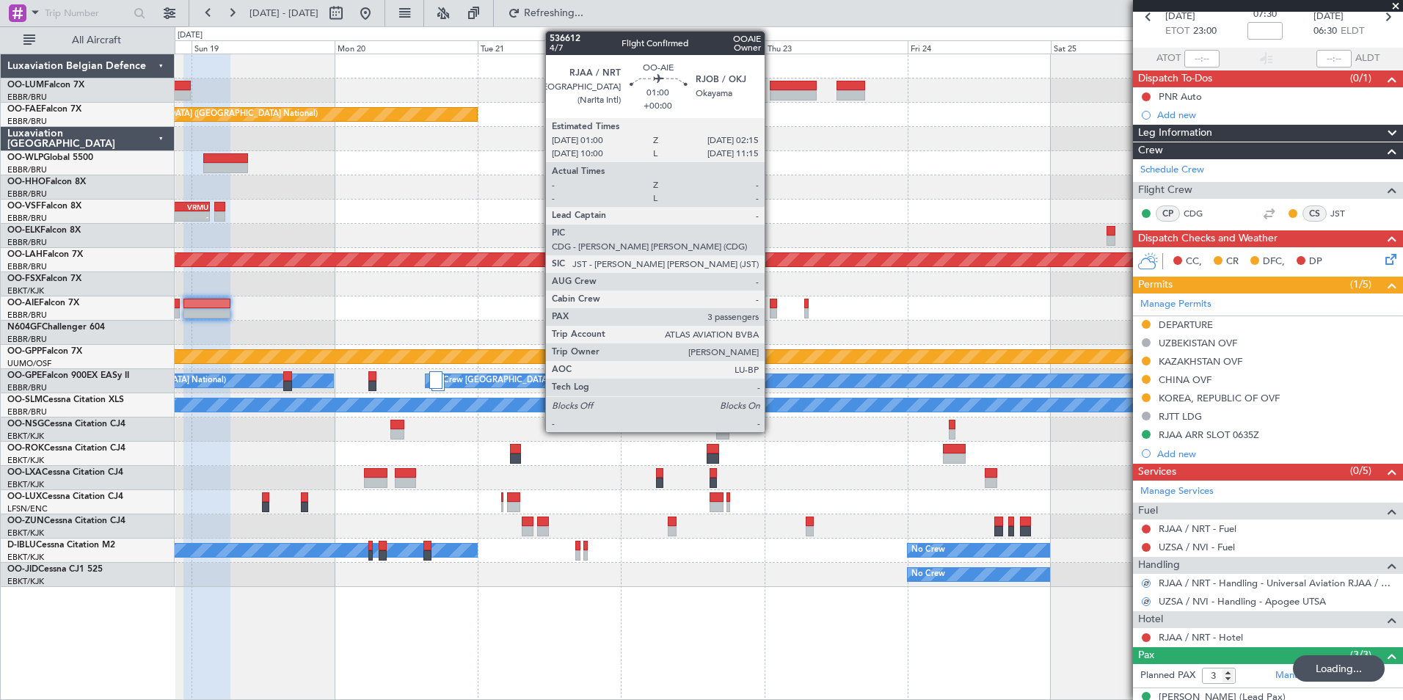
click at [771, 315] on div at bounding box center [774, 313] width 8 height 10
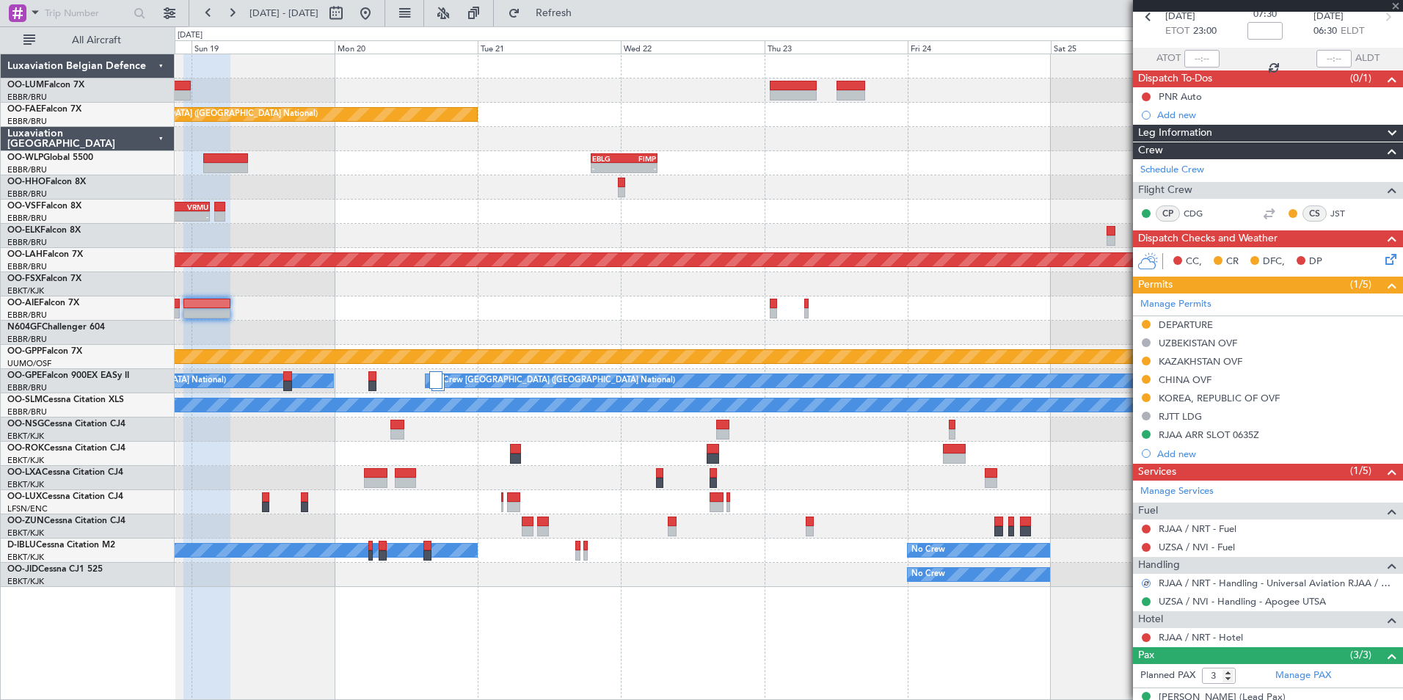
scroll to position [0, 0]
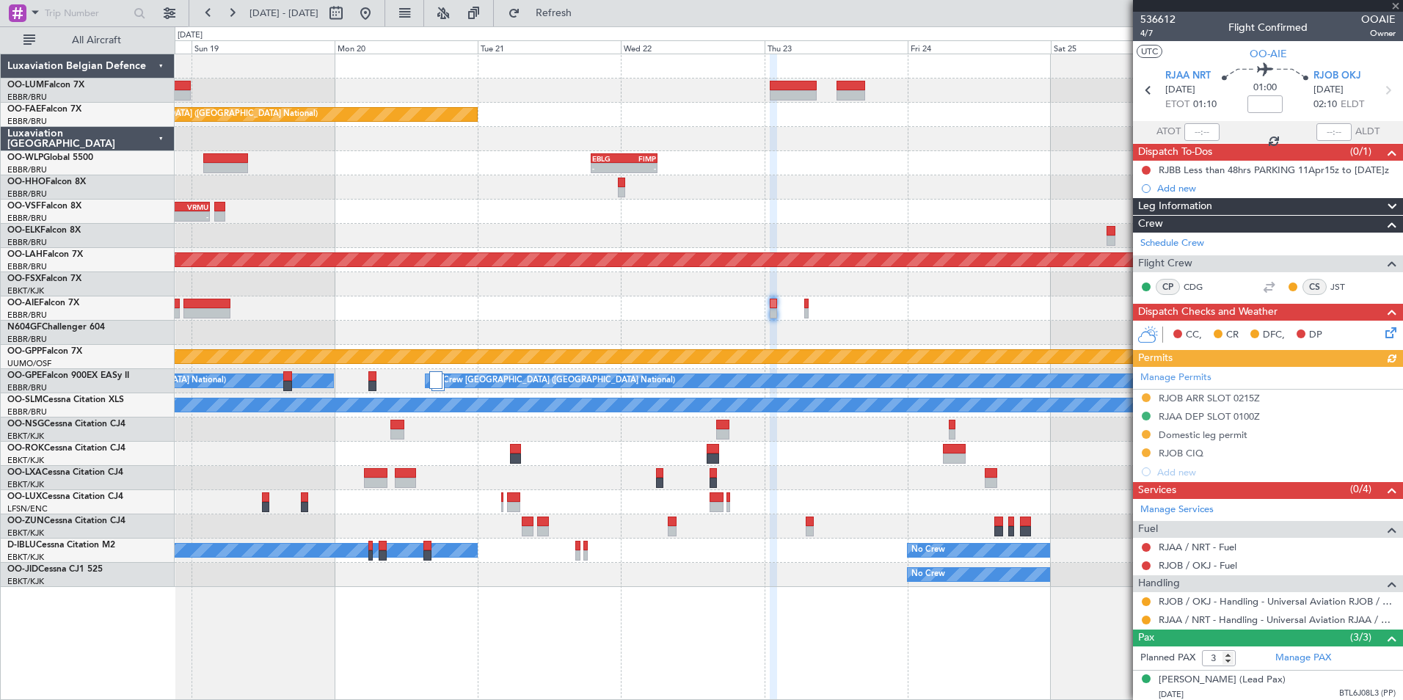
click at [1148, 621] on mat-tooltip-component "Requested" at bounding box center [1146, 624] width 66 height 39
click at [1144, 618] on div "Requested" at bounding box center [1145, 625] width 45 height 18
click at [1144, 620] on button at bounding box center [1146, 620] width 9 height 9
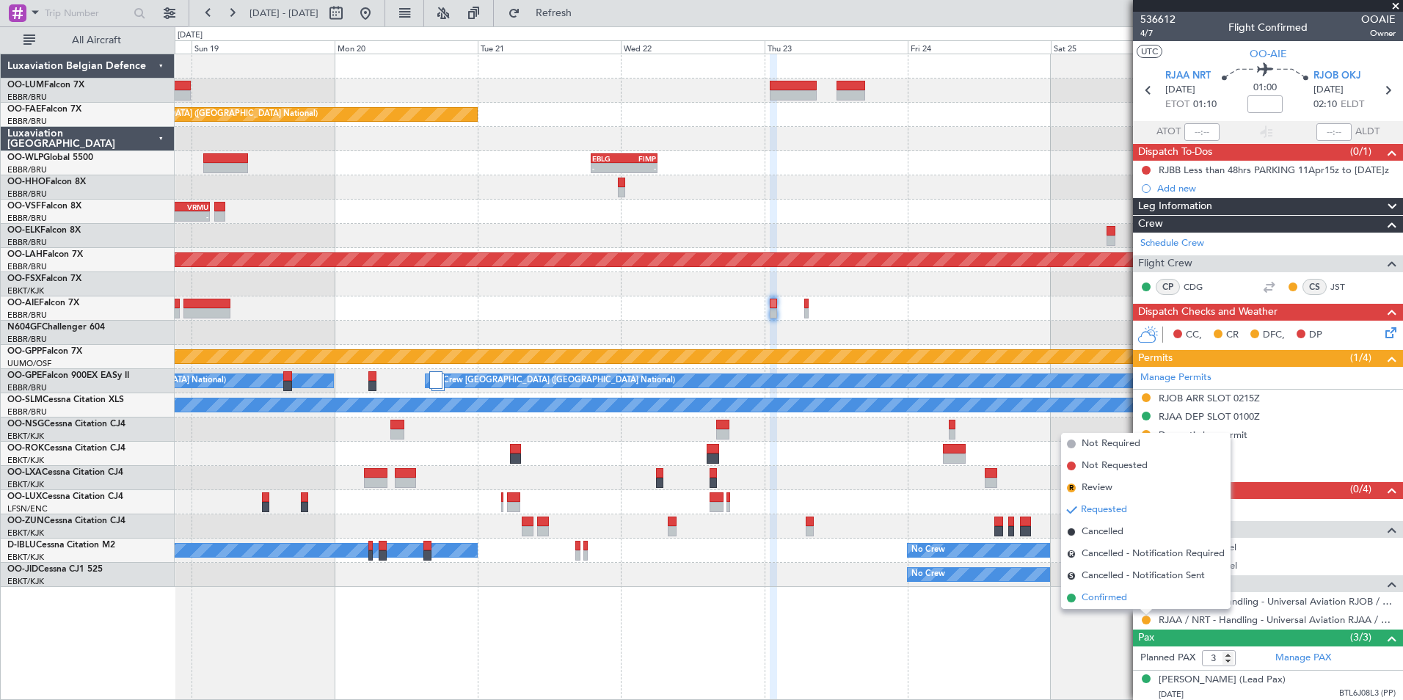
click at [1112, 602] on span "Confirmed" at bounding box center [1104, 598] width 45 height 15
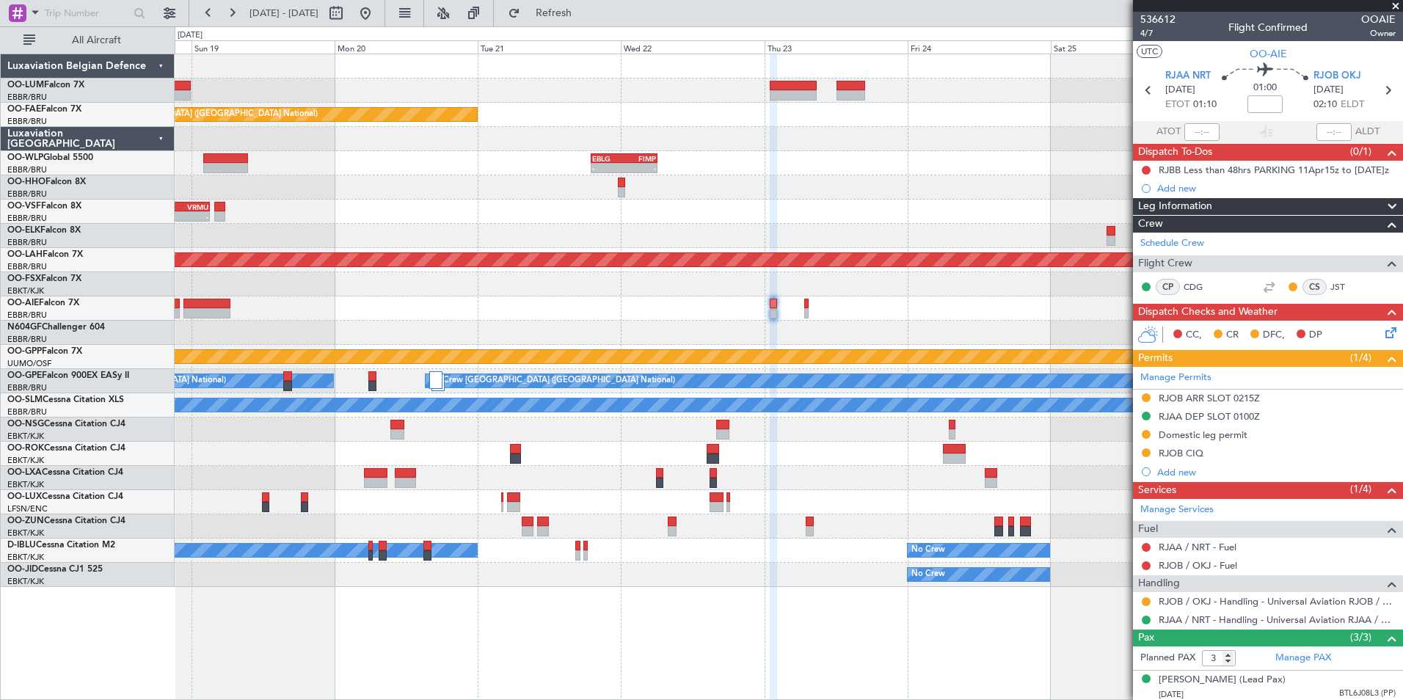
click at [1234, 335] on fb-app "18 Oct 2025 - 27 Oct 2025 Refresh Quick Links All Aircraft Planned Maint Kortri…" at bounding box center [701, 355] width 1403 height 689
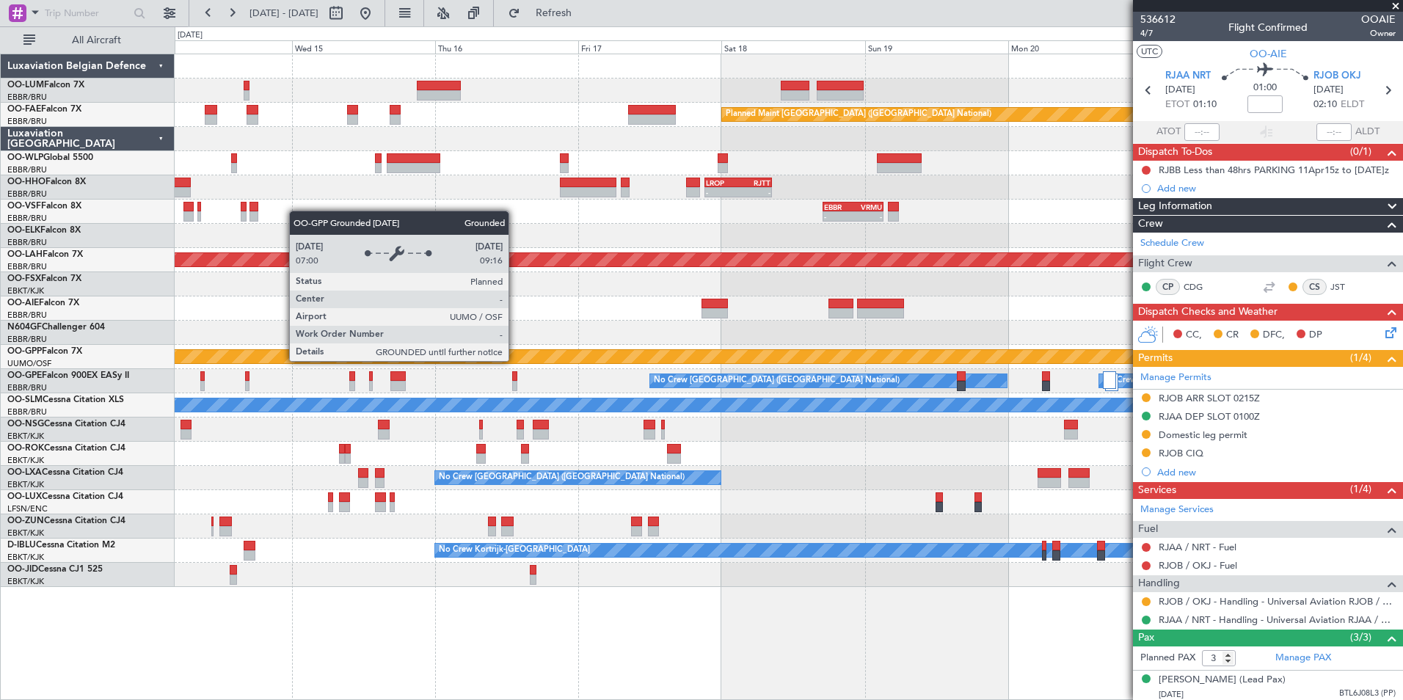
click at [912, 371] on div "Planned Maint Brussels (Brussels National) Owner Melsbroek Air Base Planned Mai…" at bounding box center [789, 320] width 1228 height 533
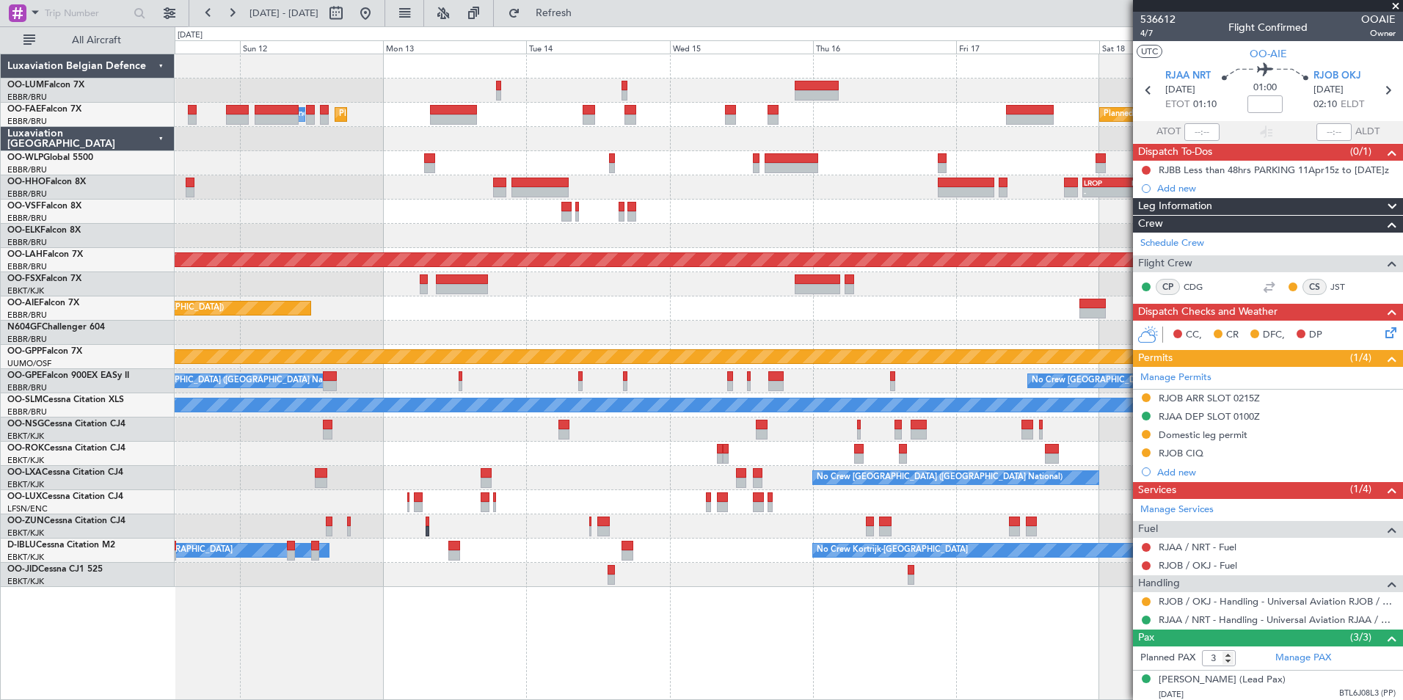
click at [611, 334] on div at bounding box center [789, 333] width 1228 height 24
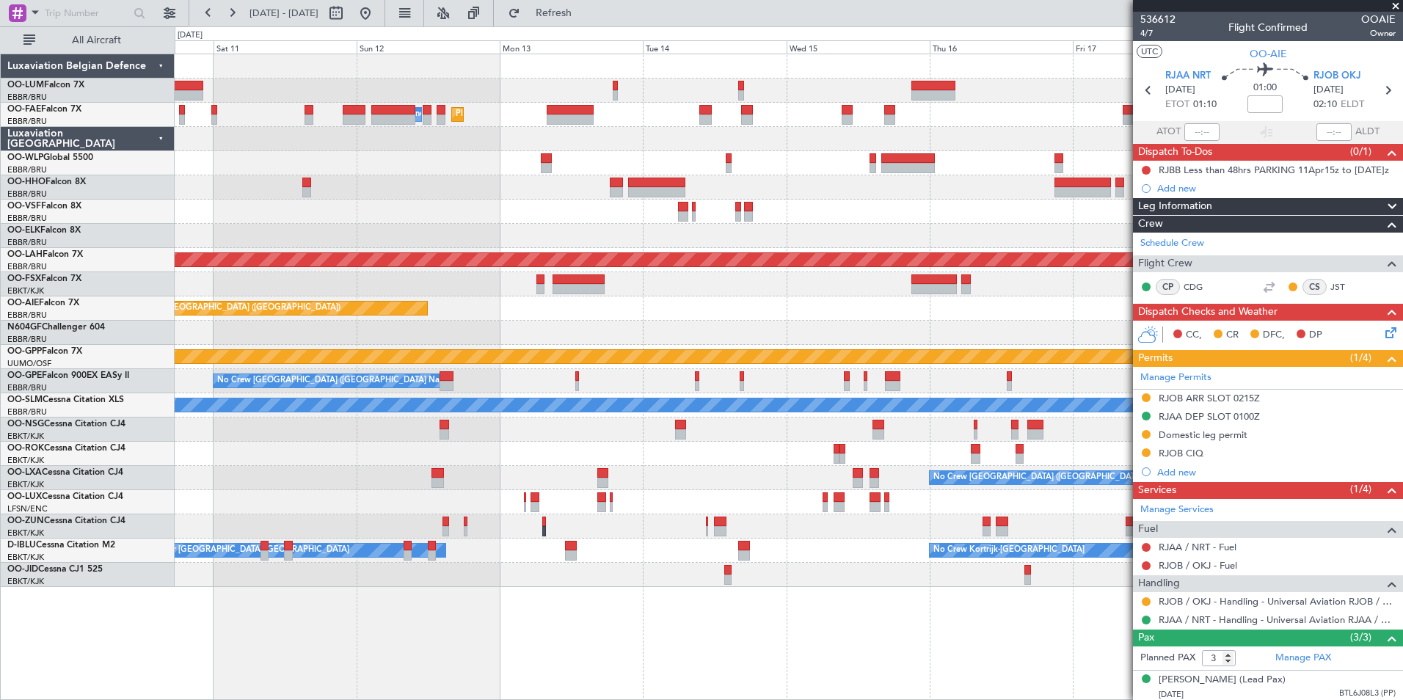
click at [985, 431] on div at bounding box center [789, 430] width 1228 height 24
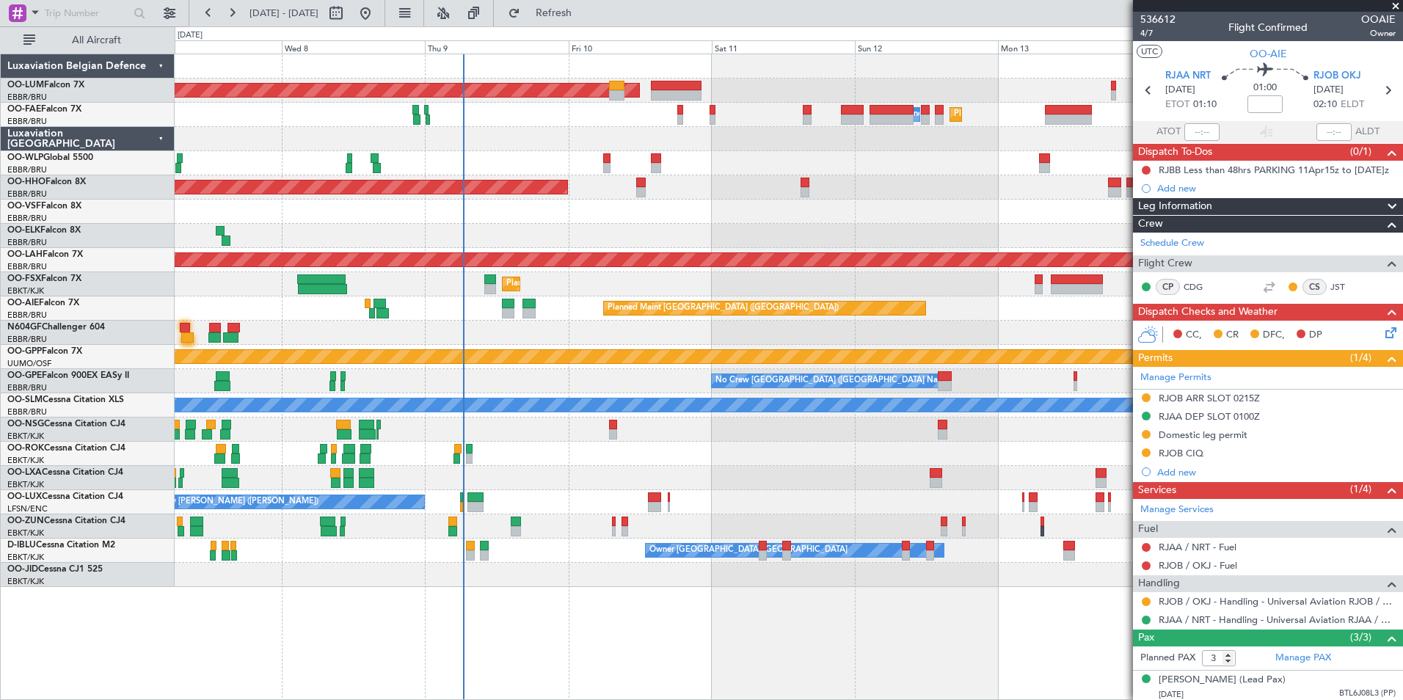
click at [547, 441] on div at bounding box center [789, 430] width 1228 height 24
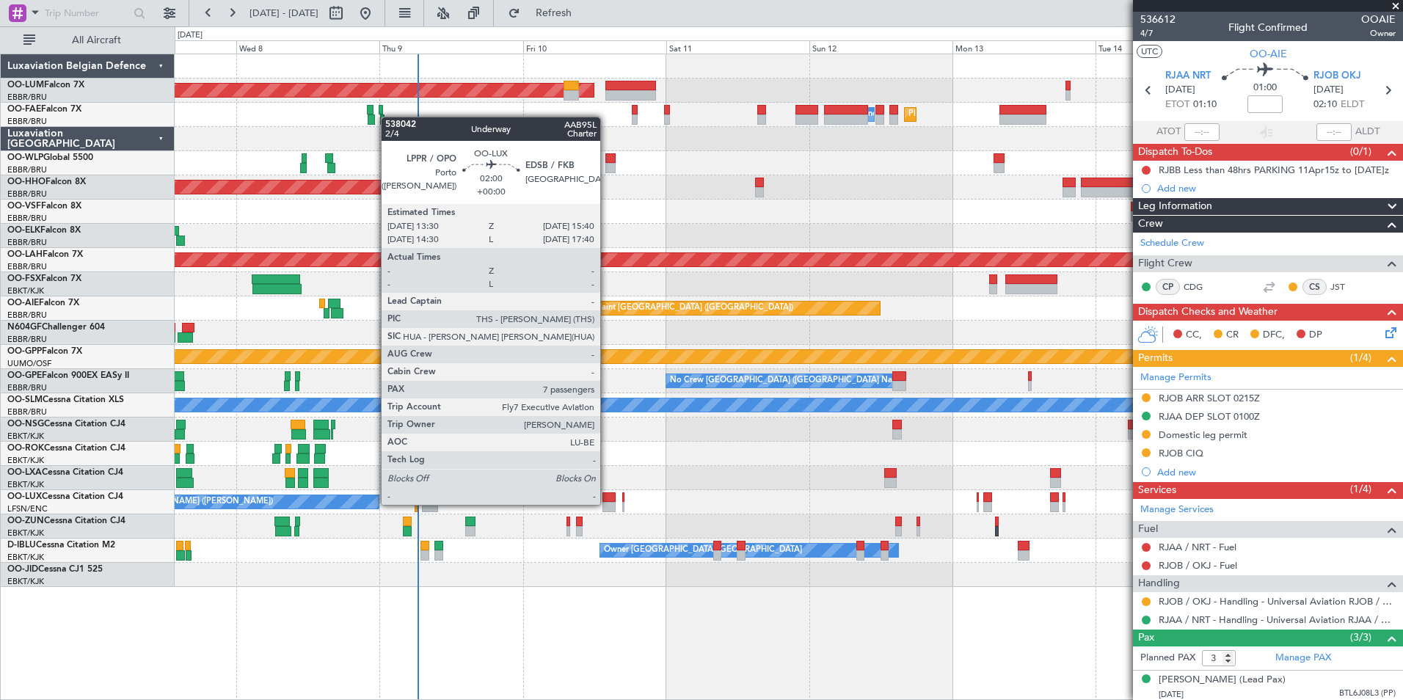
click at [607, 505] on div at bounding box center [608, 507] width 13 height 10
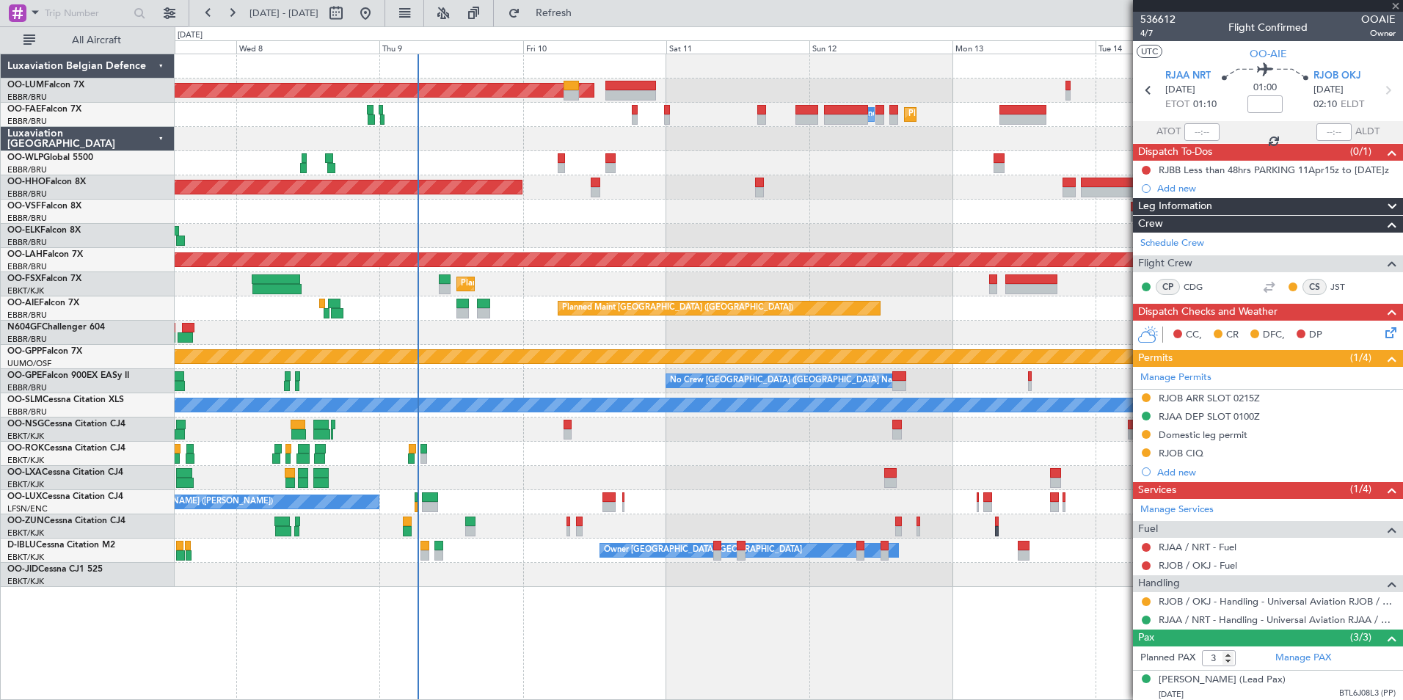
type input "7"
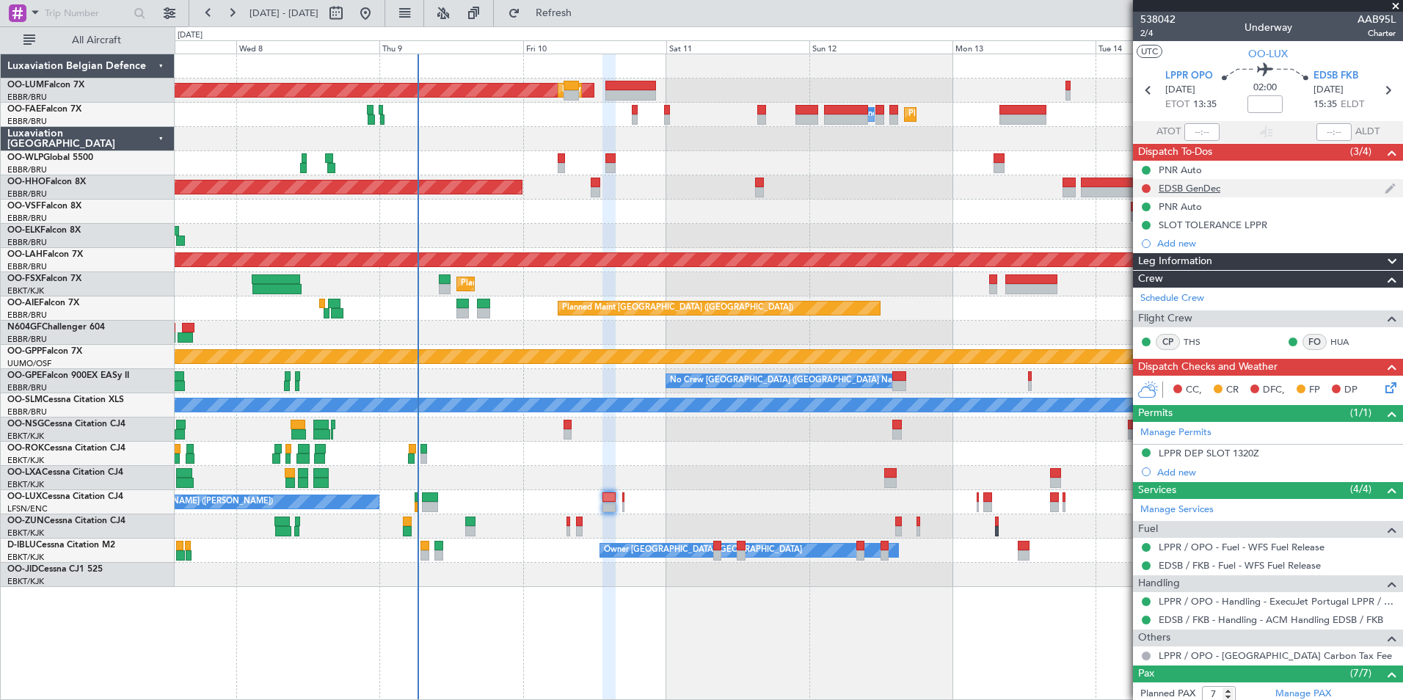
click at [1206, 184] on div "EDSB GenDec" at bounding box center [1190, 188] width 62 height 12
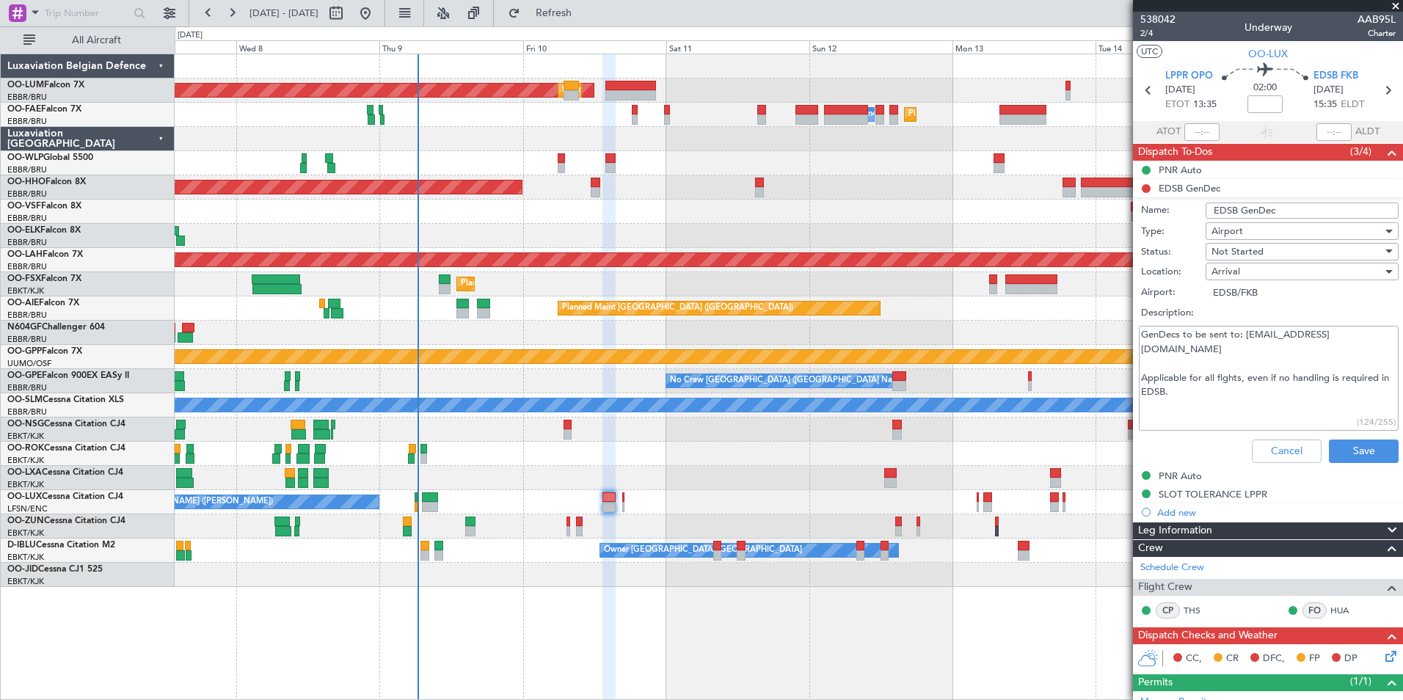
drag, startPoint x: 1137, startPoint y: 334, endPoint x: 1359, endPoint y: 339, distance: 221.7
click at [1359, 339] on div "GenDecs to be sent to: luftaufsicht@baden-airpark.de Applicable for all flghts,…" at bounding box center [1268, 378] width 285 height 111
drag, startPoint x: 1236, startPoint y: 338, endPoint x: 1207, endPoint y: 362, distance: 37.5
click at [1388, 338] on div "GenDecs to be sent to: luftaufsicht@baden-airpark.de Applicable for all flghts,…" at bounding box center [1268, 378] width 285 height 111
drag, startPoint x: 1153, startPoint y: 362, endPoint x: 1291, endPoint y: 364, distance: 138.7
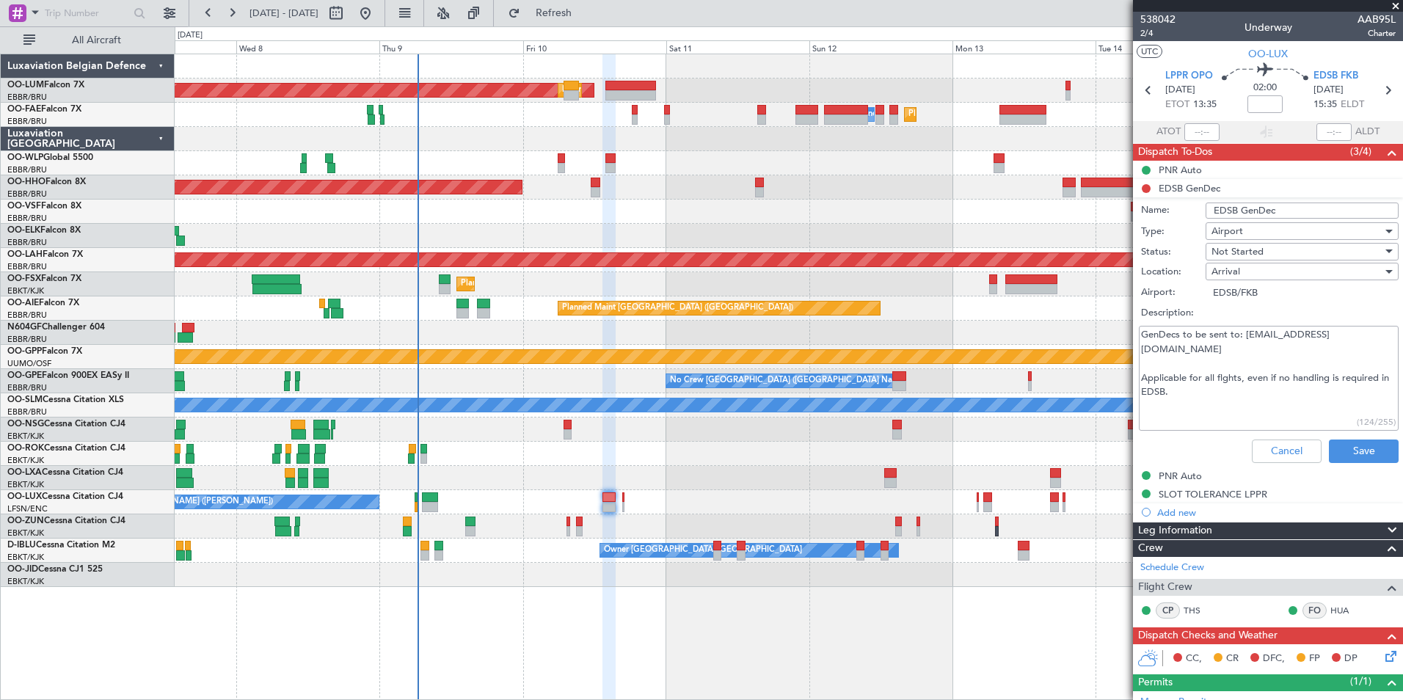
click at [1291, 364] on textarea "GenDecs to be sent to: luftaufsicht@baden-airpark.de Applicable for all flghts,…" at bounding box center [1269, 378] width 260 height 105
click at [1258, 393] on textarea "GenDecs to be sent to: luftaufsicht@baden-airpark.de Applicable for all flghts,…" at bounding box center [1269, 378] width 260 height 105
drag, startPoint x: 1232, startPoint y: 369, endPoint x: 1323, endPoint y: 372, distance: 91.0
click at [1323, 372] on textarea "GenDecs to be sent to: luftaufsicht@baden-airpark.de Applicable for all flghts,…" at bounding box center [1269, 378] width 260 height 105
click at [1309, 385] on textarea "GenDecs to be sent to: luftaufsicht@baden-airpark.de Applicable for all flghts,…" at bounding box center [1269, 378] width 260 height 105
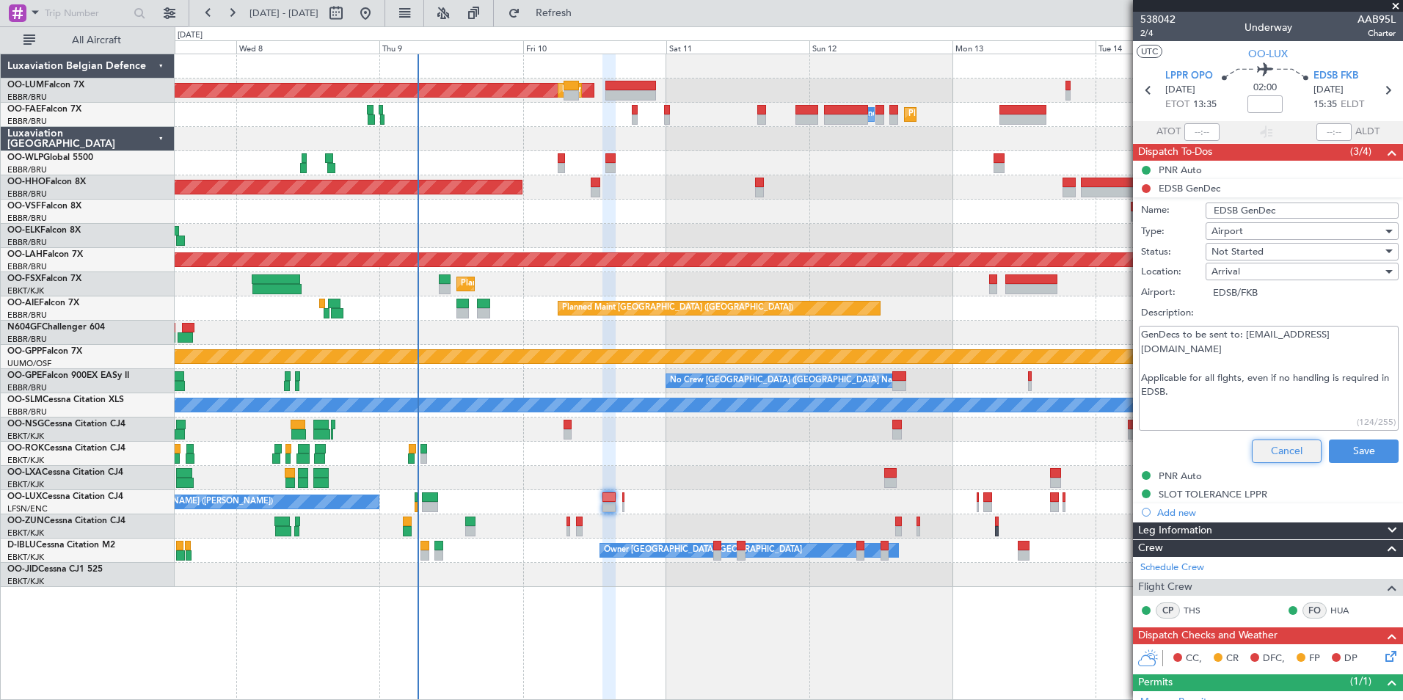
click at [1259, 445] on button "Cancel" at bounding box center [1287, 451] width 70 height 23
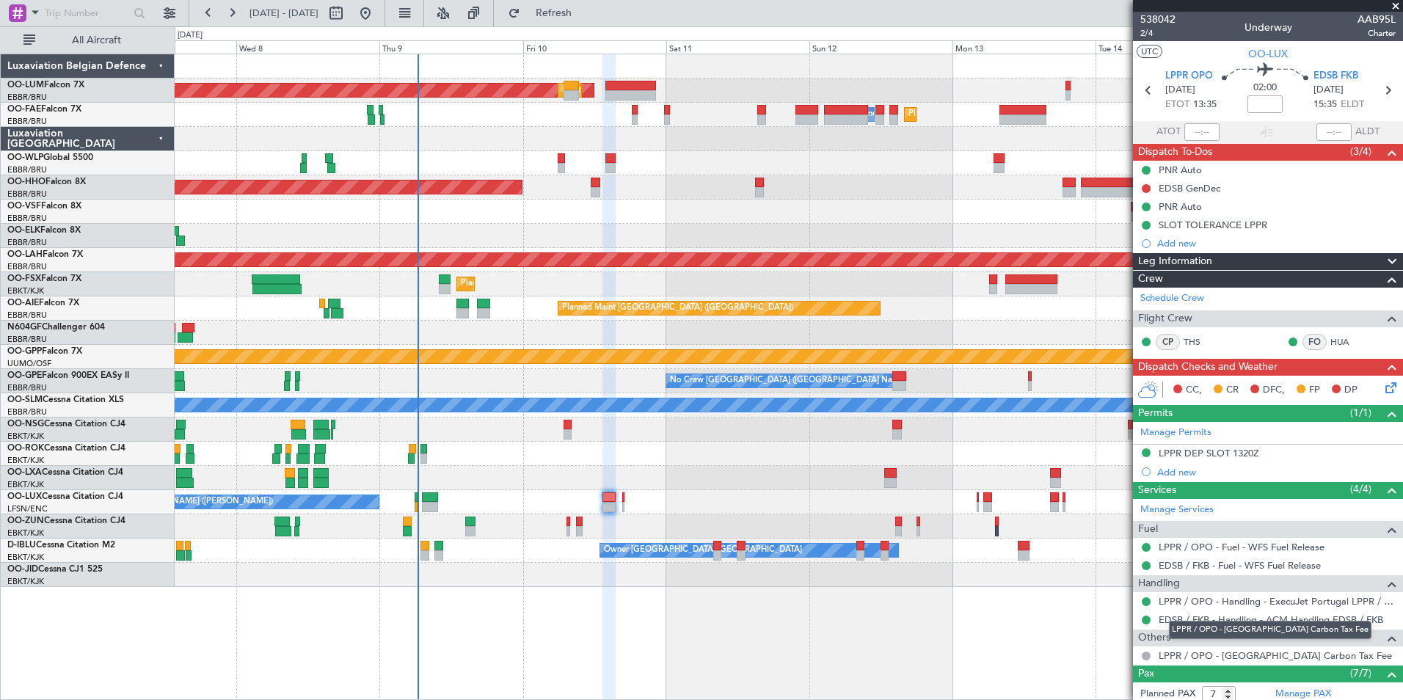
click at [1288, 618] on mat-tooltip-component "LPPR / OPO - [GEOGRAPHIC_DATA] Carbon Tax Fee" at bounding box center [1270, 629] width 223 height 39
click at [1160, 618] on mat-tooltip-component "LPPR / OPO - Handling - ExecuJet Portugal LPPR / OPO" at bounding box center [1273, 626] width 234 height 39
click at [1320, 621] on mat-tooltip-component "LPPR / OPO - Handling - ExecuJet Portugal LPPR / OPO" at bounding box center [1273, 626] width 234 height 39
click at [1319, 621] on div "LPPR / OPO - Handling - ExecuJet Portugal LPPR / OPO" at bounding box center [1273, 626] width 214 height 18
drag, startPoint x: 1319, startPoint y: 621, endPoint x: 1185, endPoint y: 614, distance: 134.4
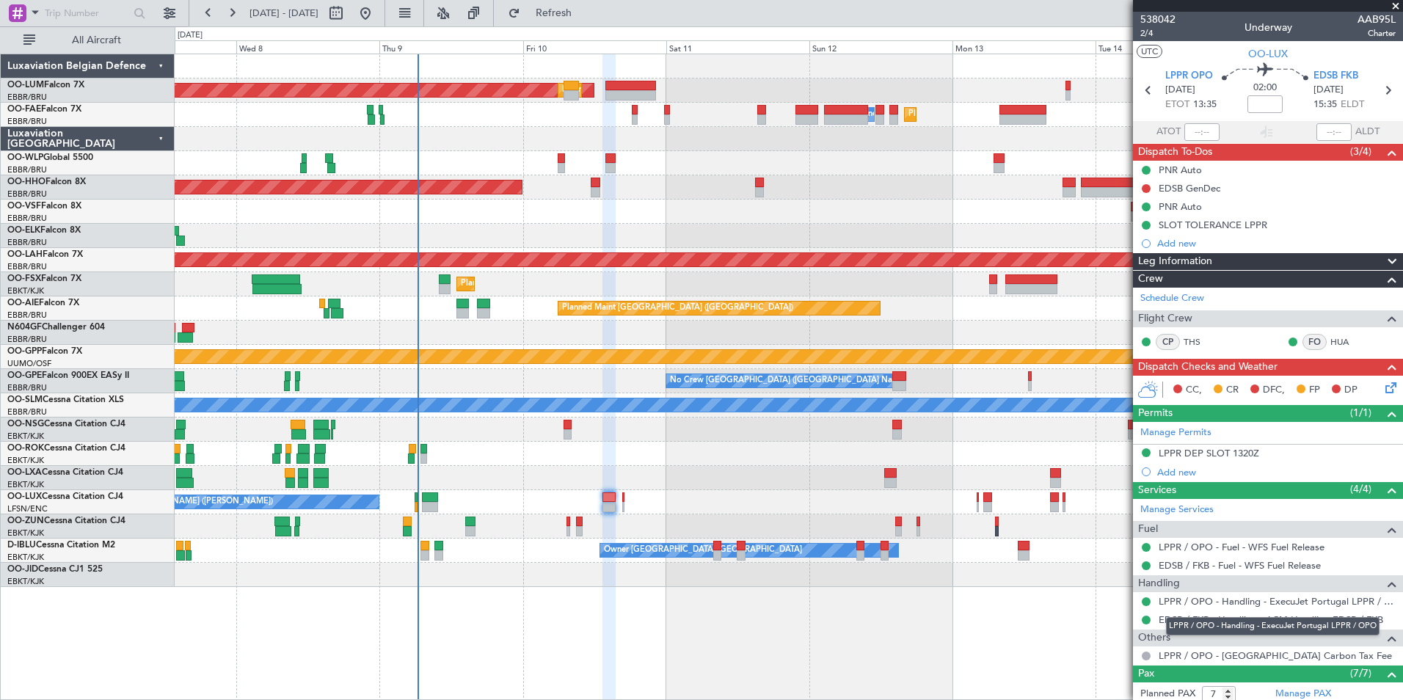
click at [1186, 614] on mat-tooltip-component "LPPR / OPO - Handling - ExecuJet Portugal LPPR / OPO" at bounding box center [1273, 626] width 234 height 39
drag, startPoint x: 1153, startPoint y: 625, endPoint x: 1192, endPoint y: 607, distance: 43.0
click at [1151, 625] on div "EDSB / FKB - Handling - ACM Handling EDSB / FKB" at bounding box center [1268, 619] width 270 height 18
click at [1166, 619] on div "LPPR / OPO - Handling - ExecuJet Portugal LPPR / OPO" at bounding box center [1273, 626] width 214 height 18
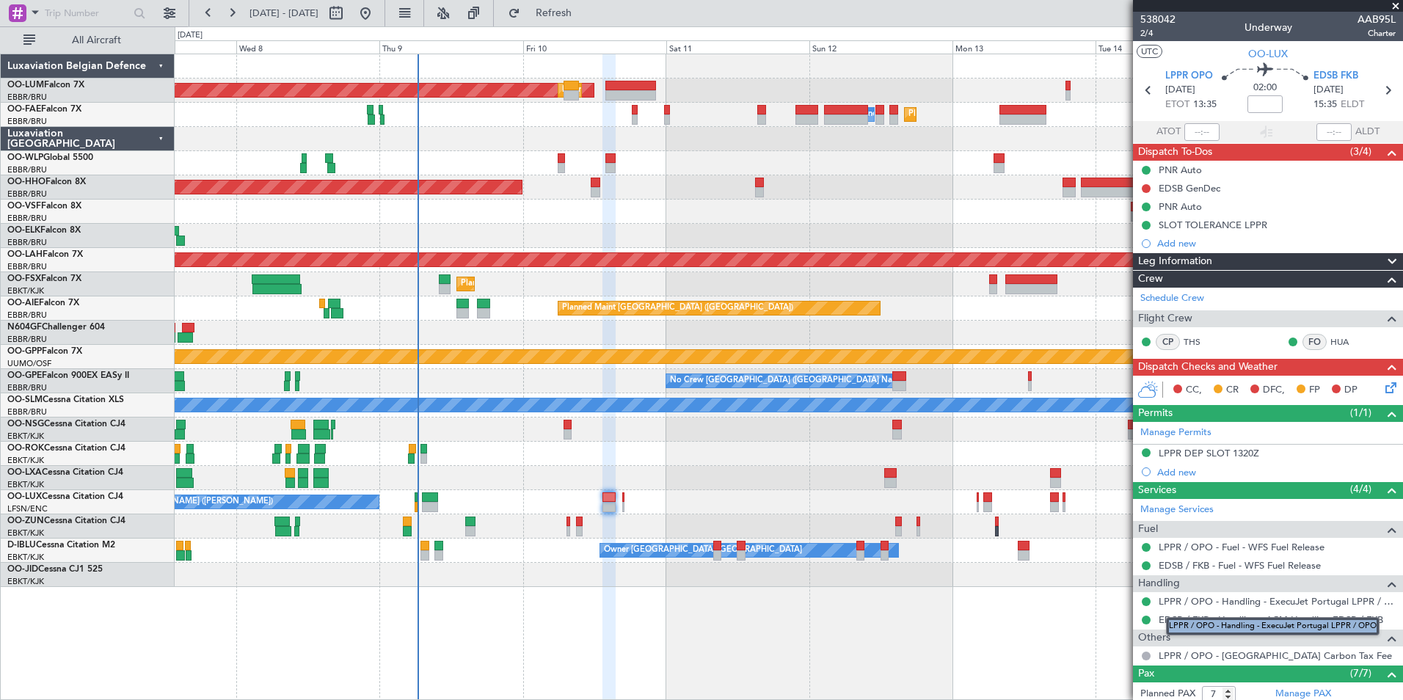
click at [1166, 619] on div "LPPR / OPO - Handling - ExecuJet Portugal LPPR / OPO" at bounding box center [1273, 626] width 214 height 18
click at [696, 497] on div "No Crew [PERSON_NAME] ([PERSON_NAME]) No Crew [PERSON_NAME] ([PERSON_NAME])" at bounding box center [789, 502] width 1228 height 24
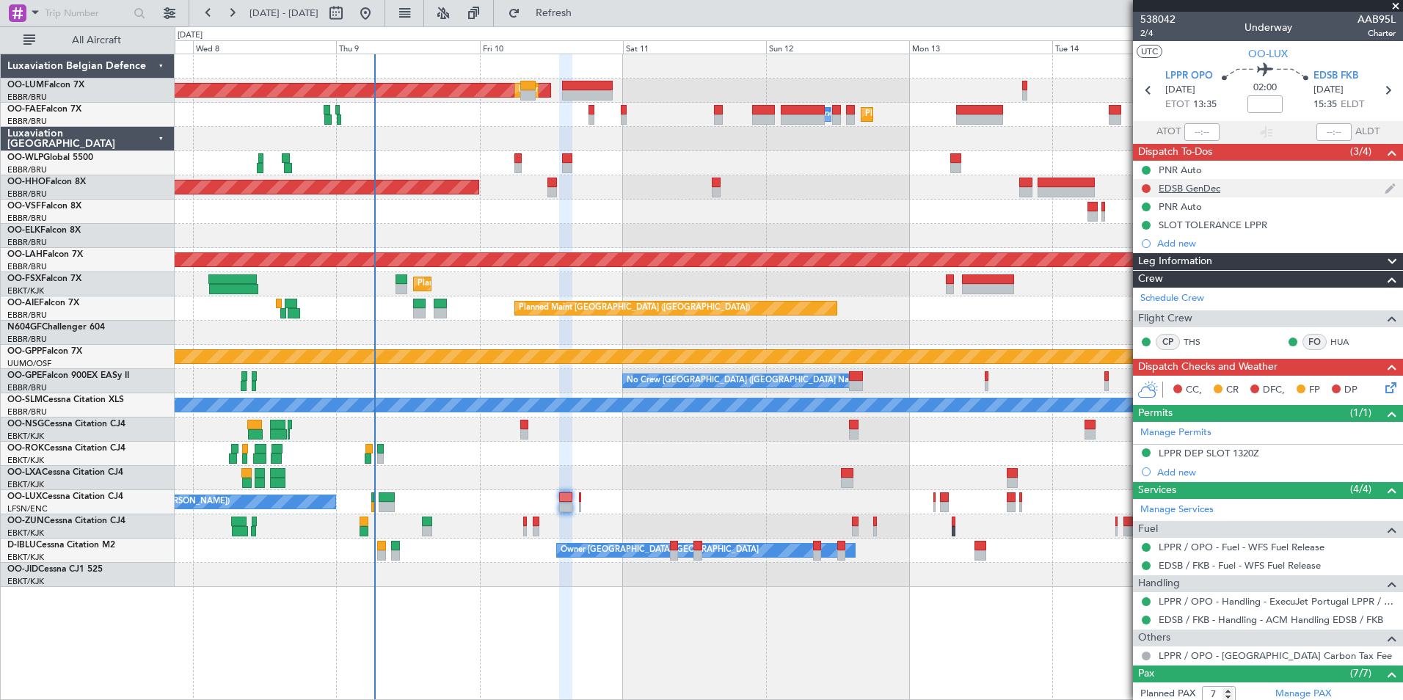
click at [1206, 188] on div "EDSB GenDec" at bounding box center [1190, 188] width 62 height 12
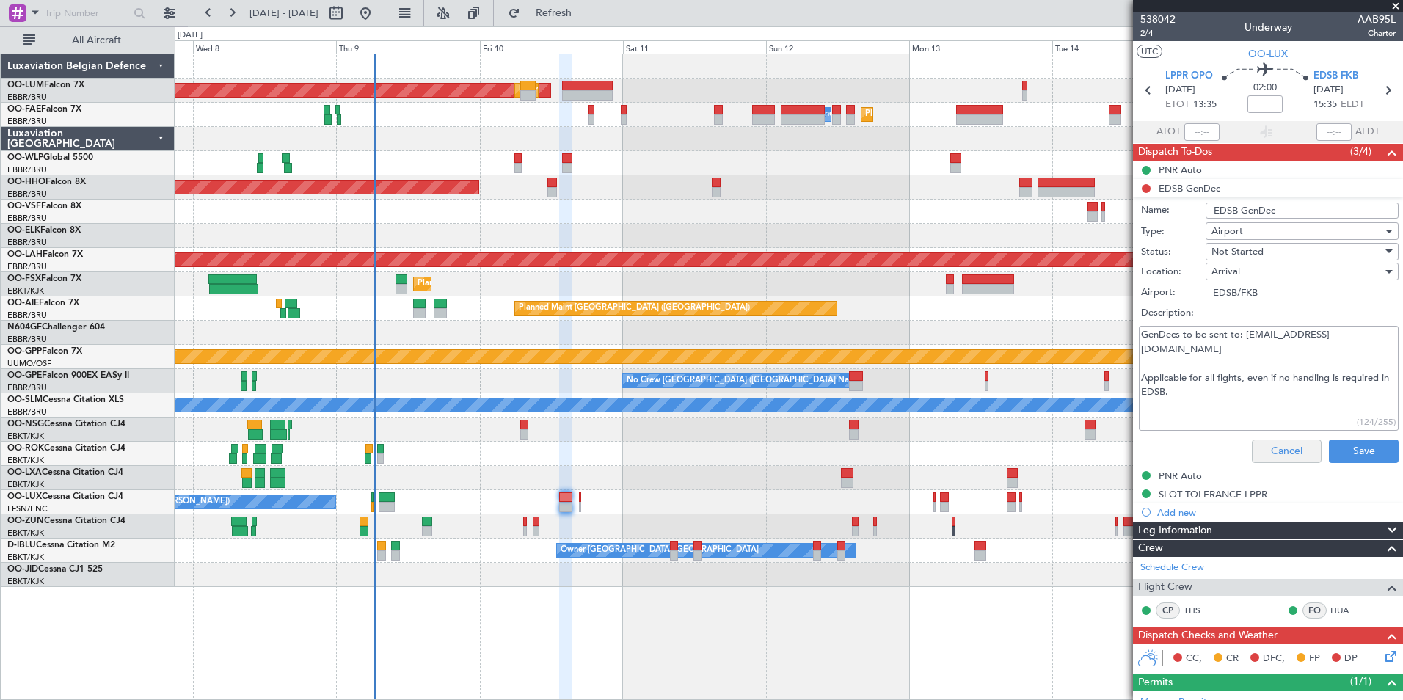
drag, startPoint x: 1274, startPoint y: 437, endPoint x: 1273, endPoint y: 446, distance: 9.6
click at [1274, 437] on div "Cancel Save" at bounding box center [1264, 451] width 277 height 35
click at [1271, 450] on button "Cancel" at bounding box center [1287, 451] width 70 height 23
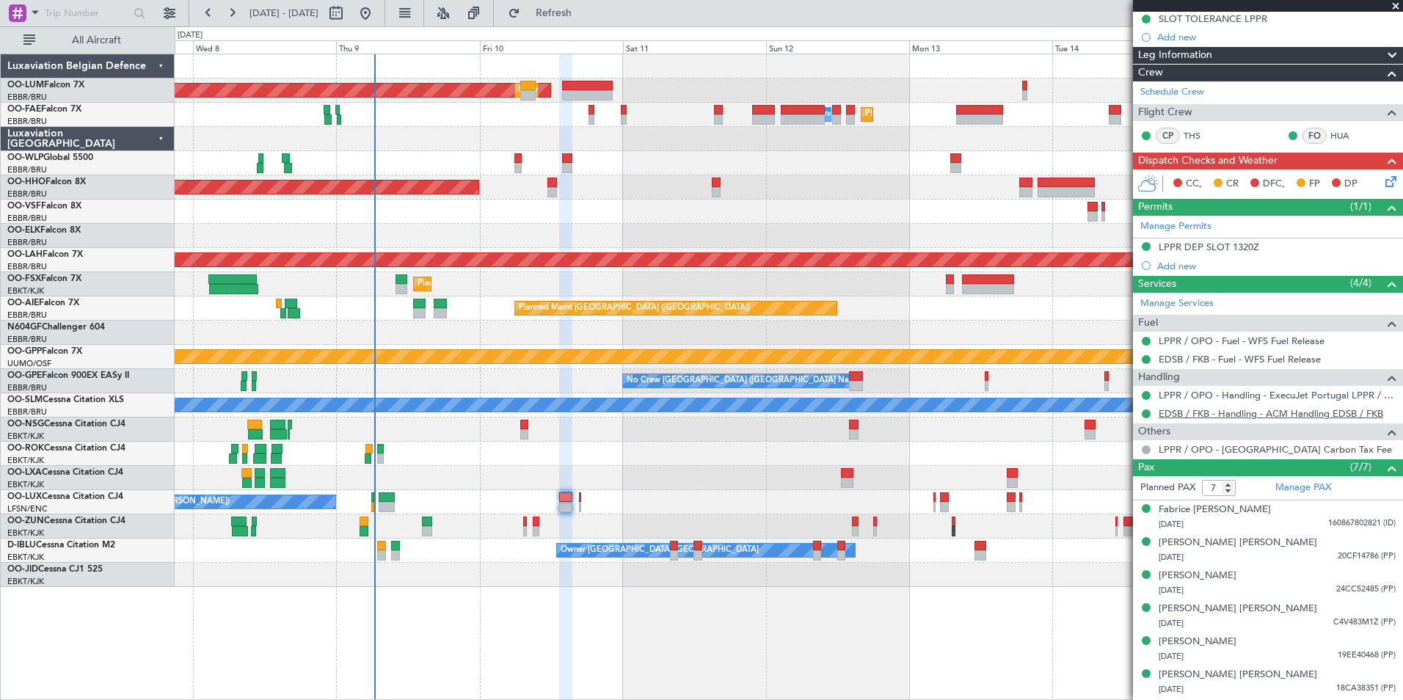
scroll to position [220, 0]
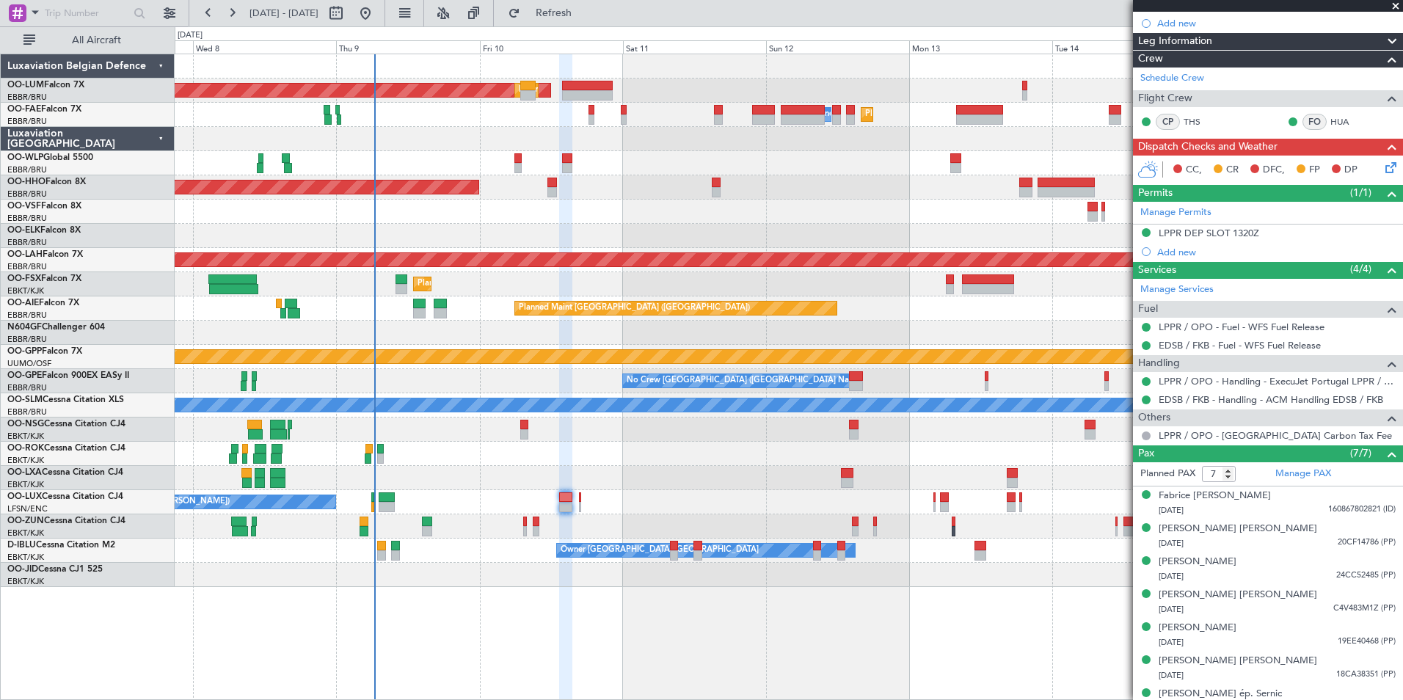
click at [643, 512] on div "No Crew [PERSON_NAME] ([PERSON_NAME]) No Crew [PERSON_NAME] ([PERSON_NAME])" at bounding box center [789, 502] width 1228 height 24
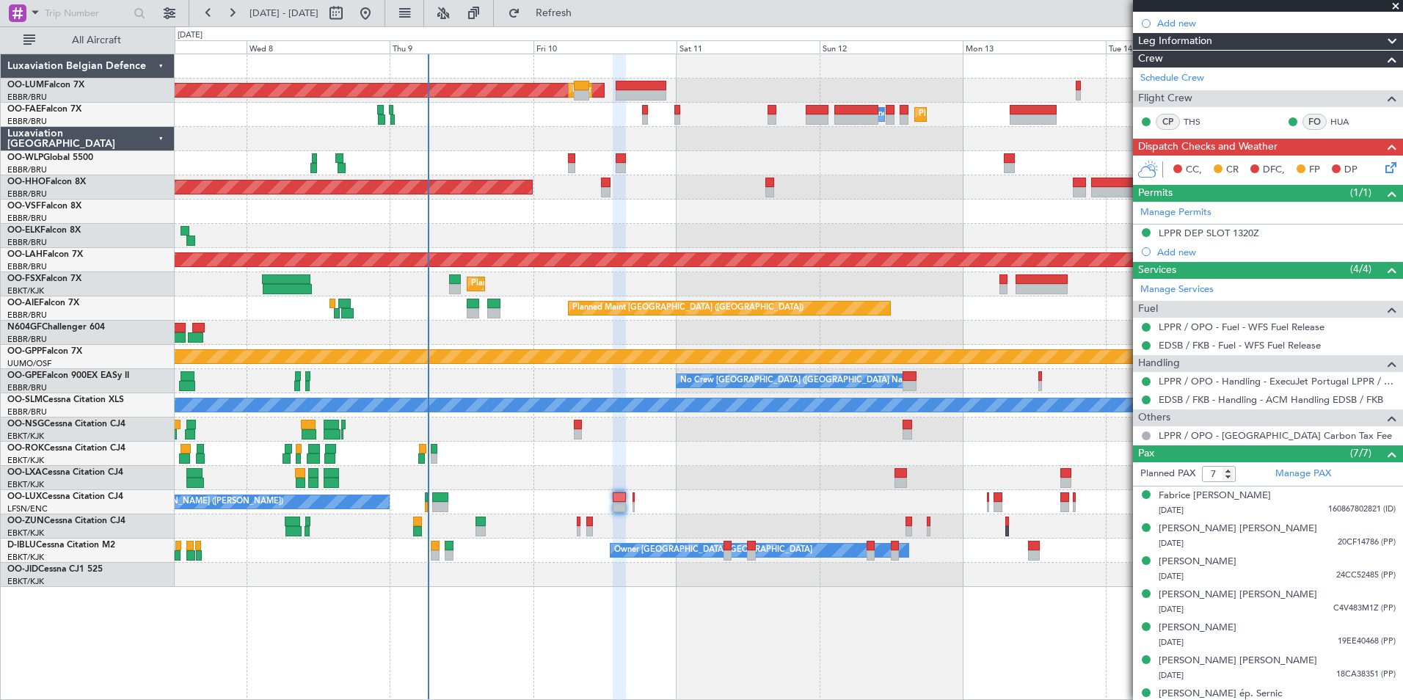
click at [608, 438] on div at bounding box center [789, 430] width 1228 height 24
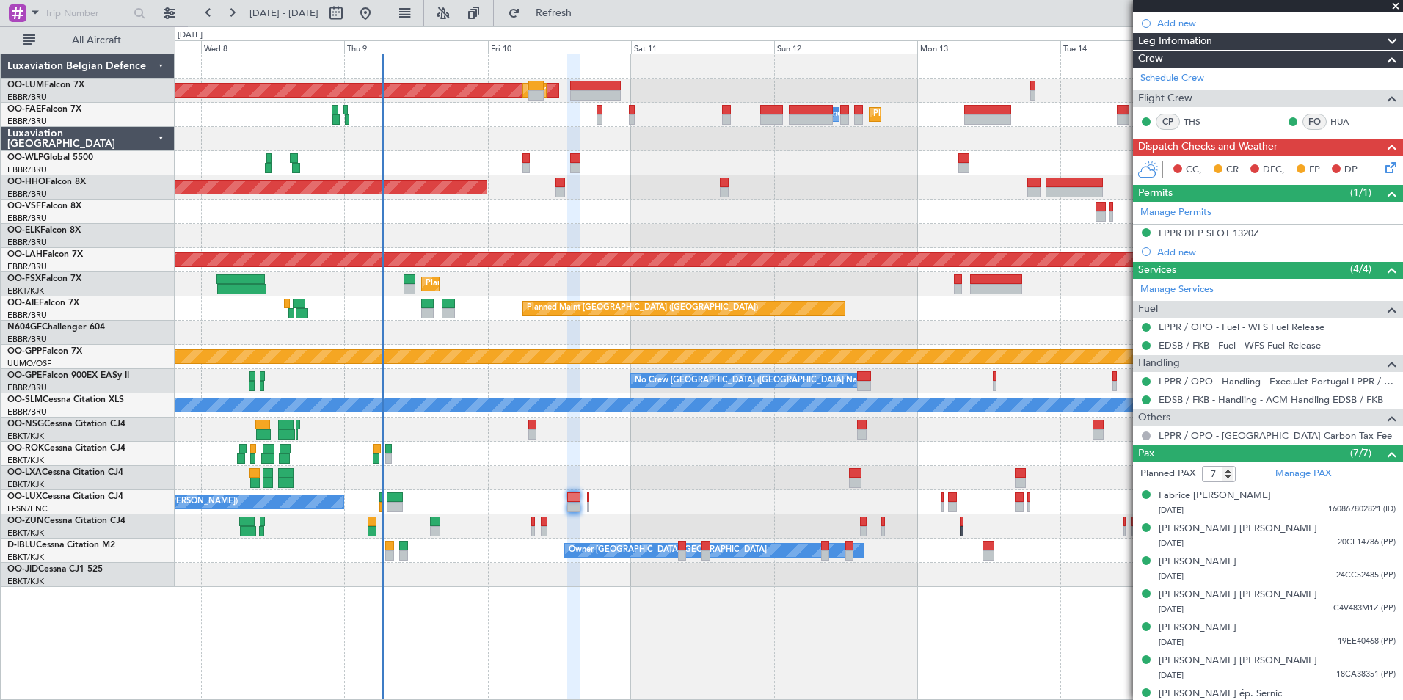
click at [609, 285] on div "Planned Maint Kortrijk-[GEOGRAPHIC_DATA]" at bounding box center [789, 284] width 1228 height 24
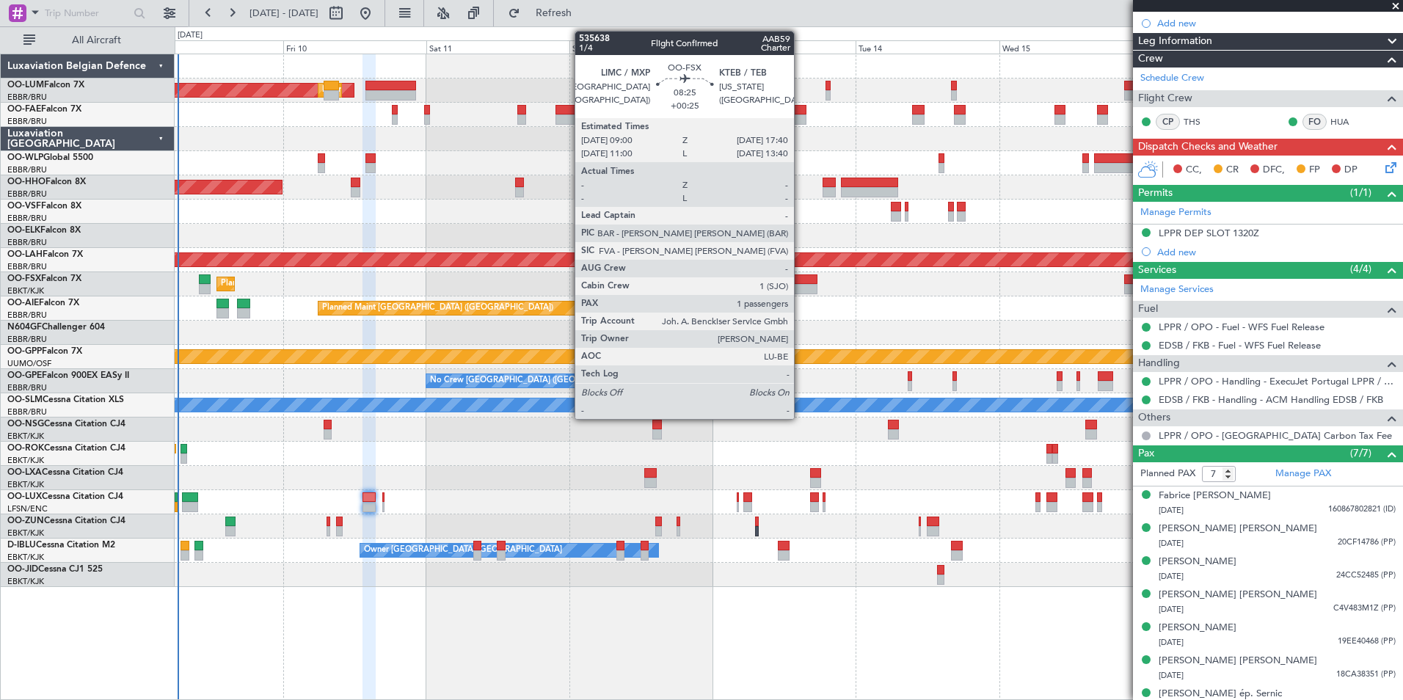
click at [801, 285] on div at bounding box center [791, 289] width 52 height 10
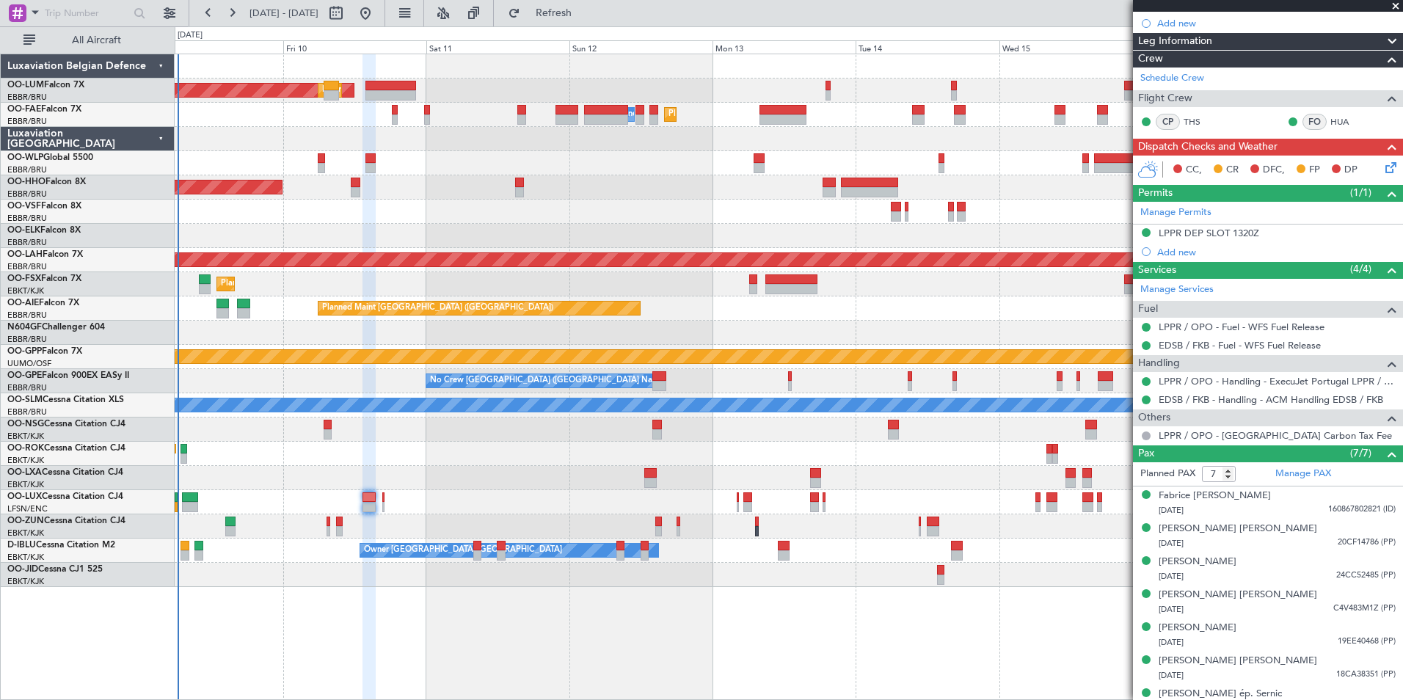
click at [561, 371] on div "AOG Maint Sibiu Planned Maint Brussels (Brussels National) Planned Maint Melsbr…" at bounding box center [789, 320] width 1228 height 533
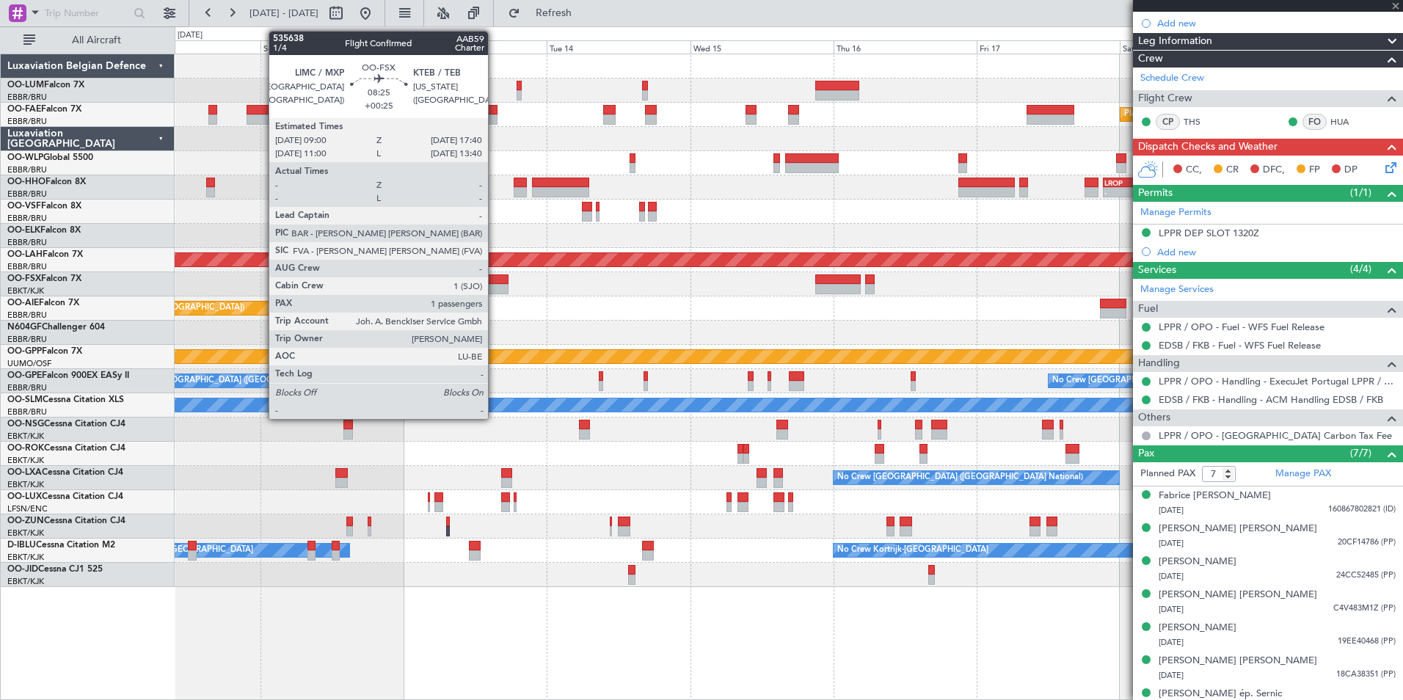
type input "+00:25"
type input "1"
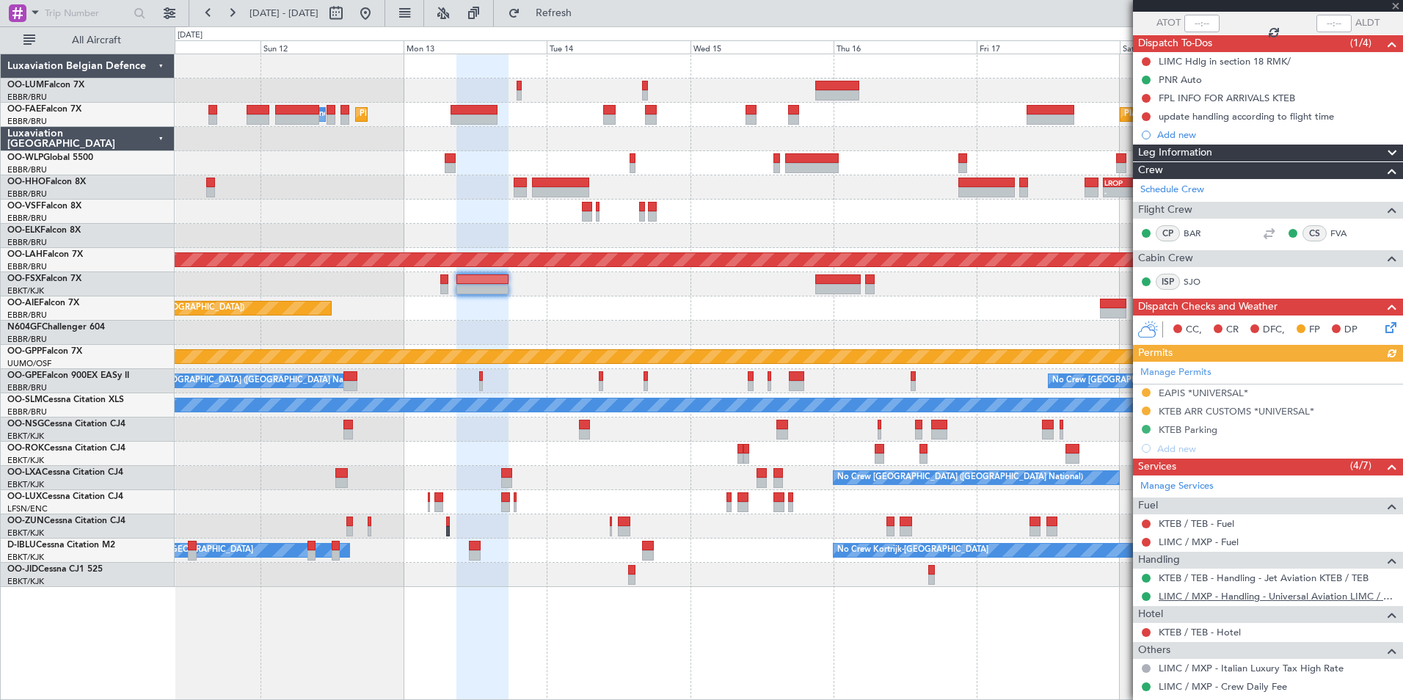
scroll to position [215, 0]
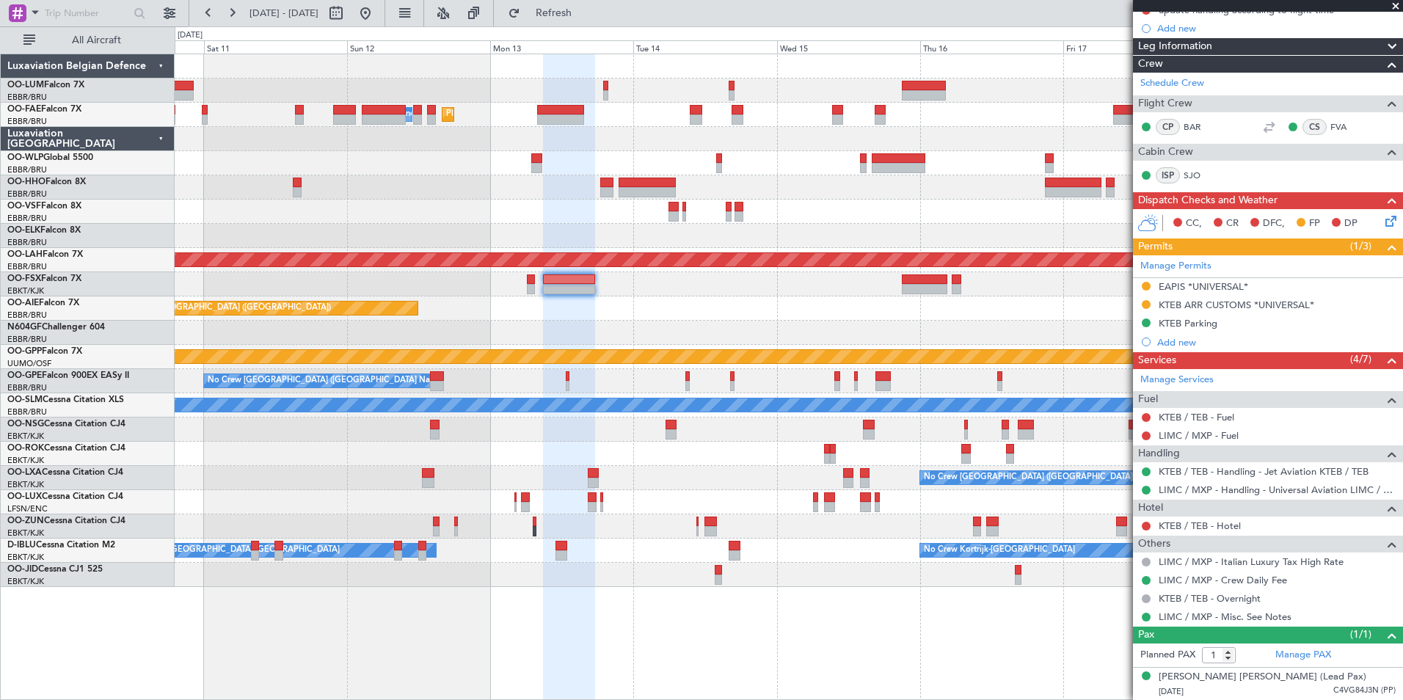
click at [602, 395] on div "A/C Unavailable [GEOGRAPHIC_DATA]" at bounding box center [789, 405] width 1228 height 24
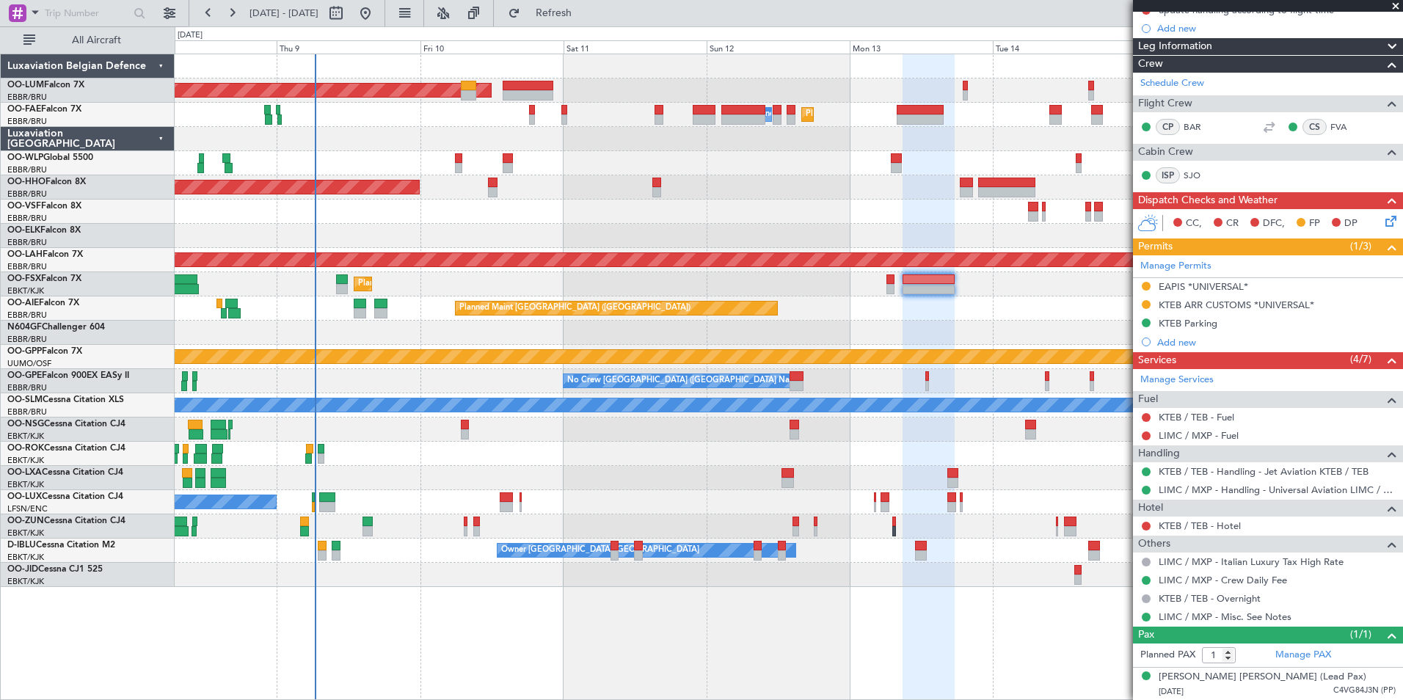
click at [886, 442] on div "Planned Maint Brussels (Brussels National) AOG Maint Sibiu Planned Maint Melsbr…" at bounding box center [789, 320] width 1228 height 533
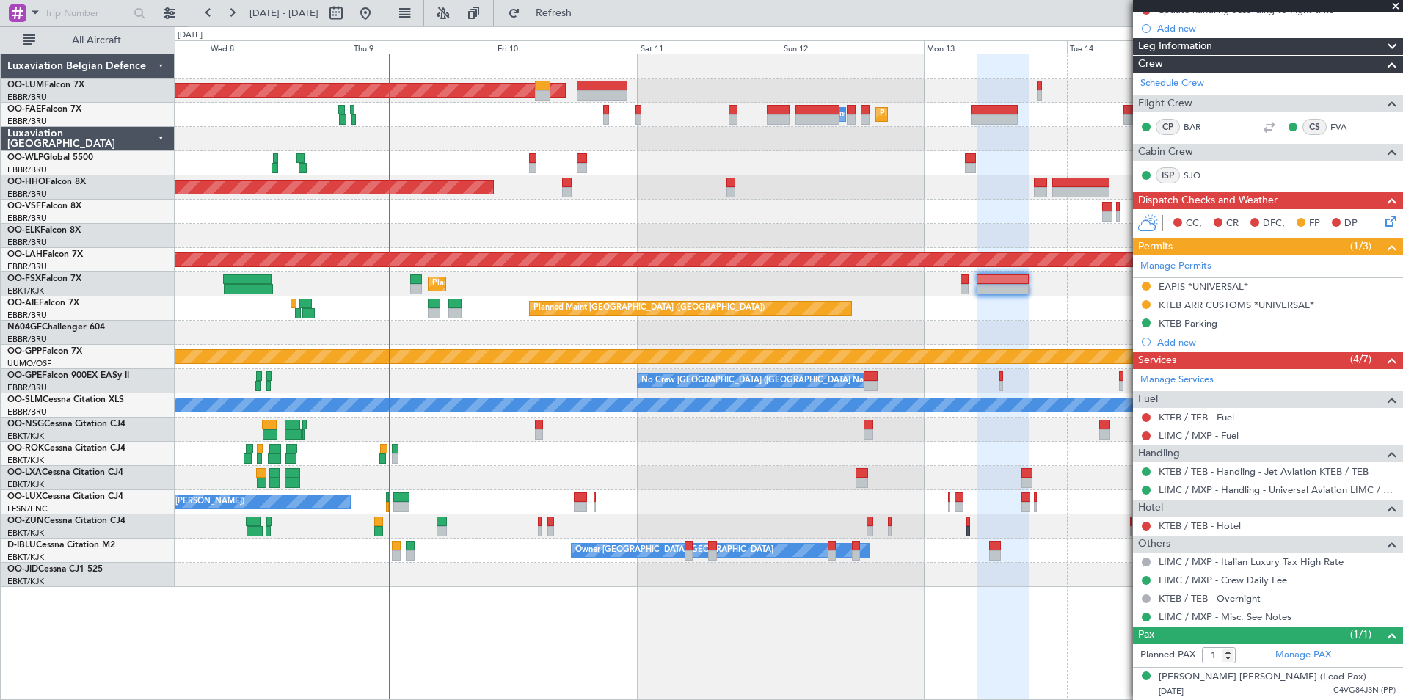
click at [511, 504] on div "No Crew [PERSON_NAME] ([PERSON_NAME]) No Crew [PERSON_NAME] ([PERSON_NAME])" at bounding box center [789, 502] width 1228 height 24
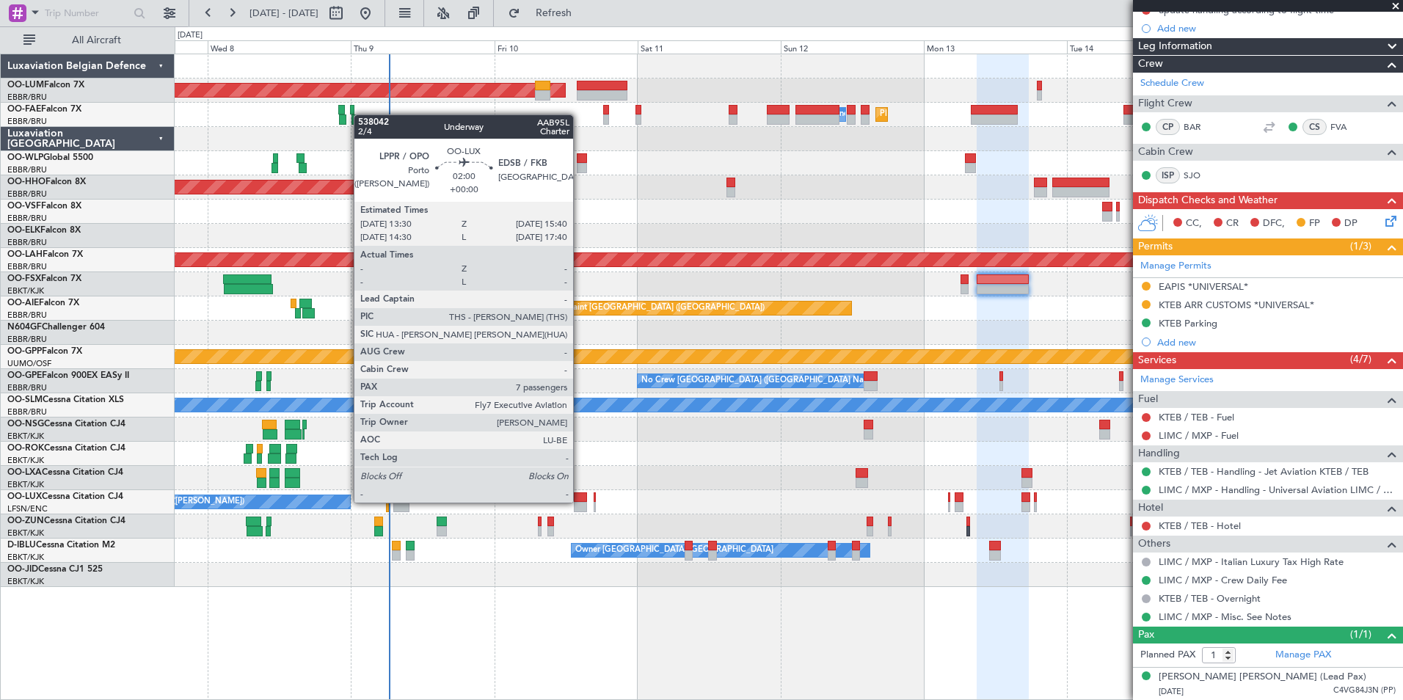
click at [580, 503] on div at bounding box center [580, 507] width 13 height 10
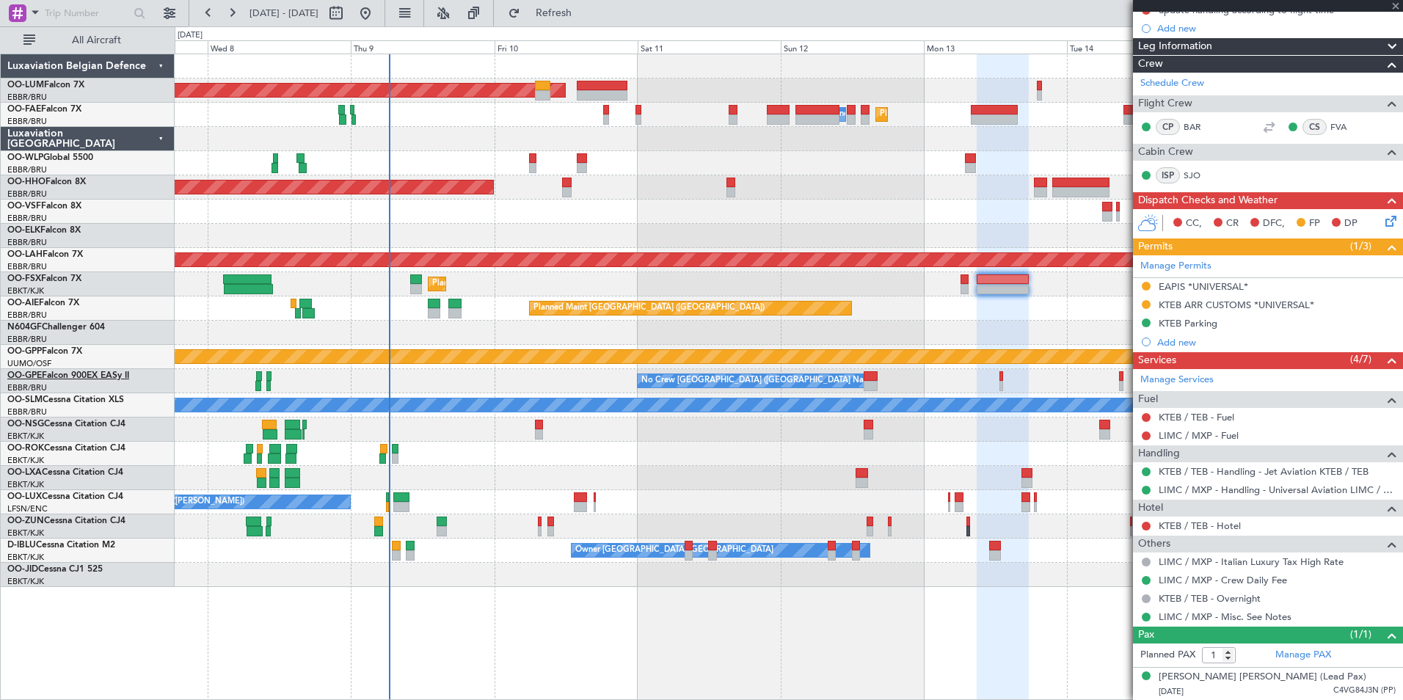
type input "7"
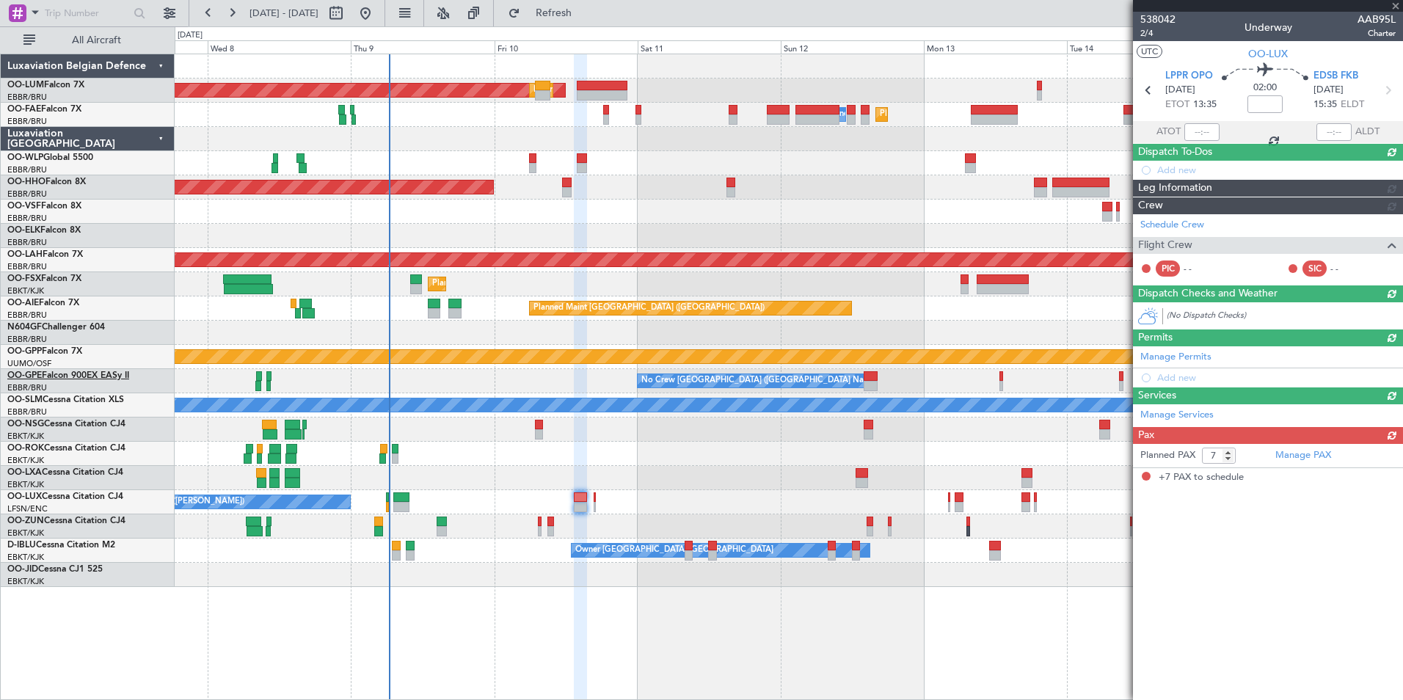
scroll to position [0, 0]
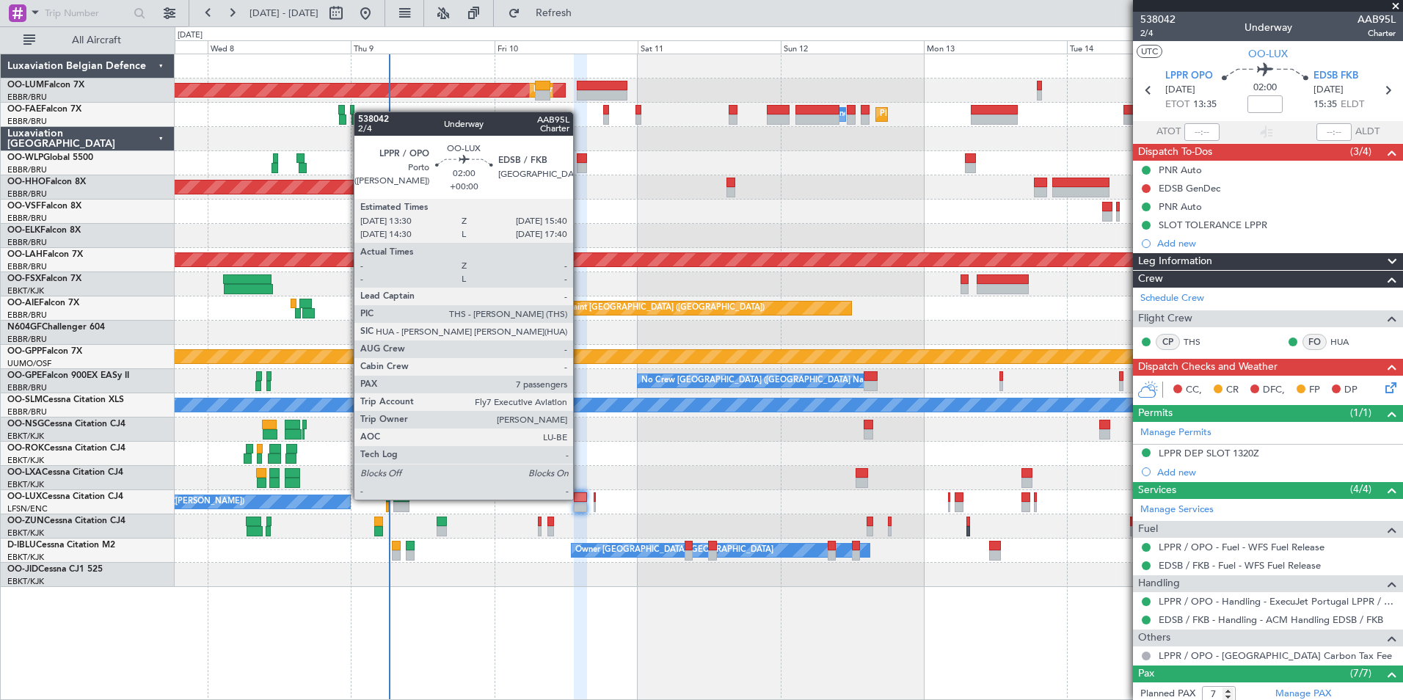
click at [580, 500] on div at bounding box center [580, 497] width 13 height 10
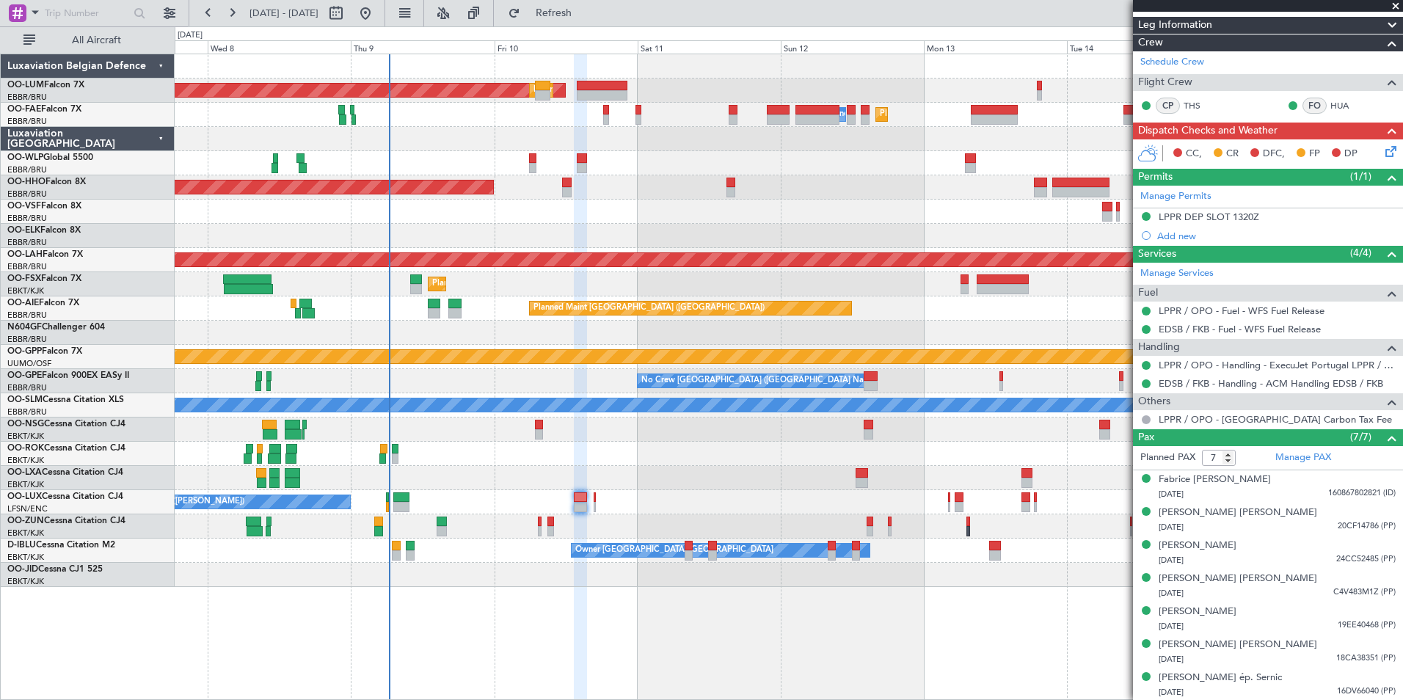
scroll to position [237, 0]
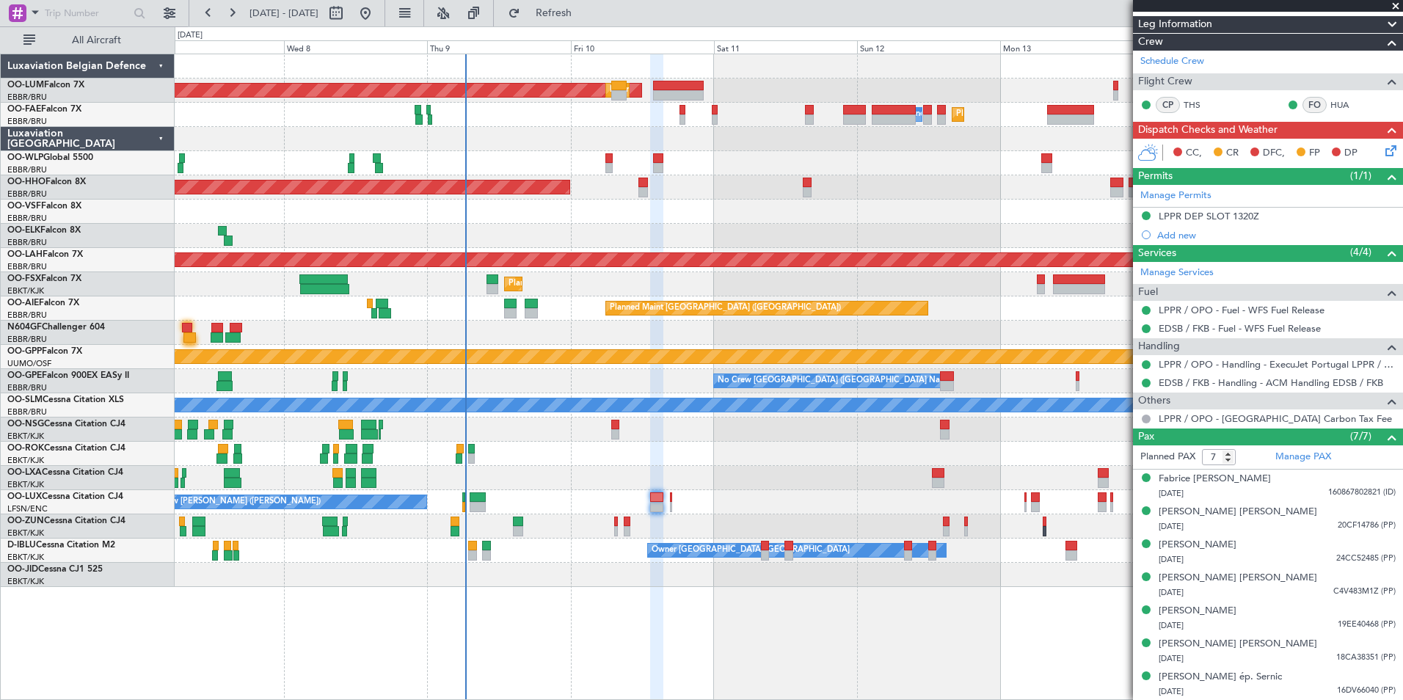
click at [755, 517] on div at bounding box center [789, 526] width 1228 height 24
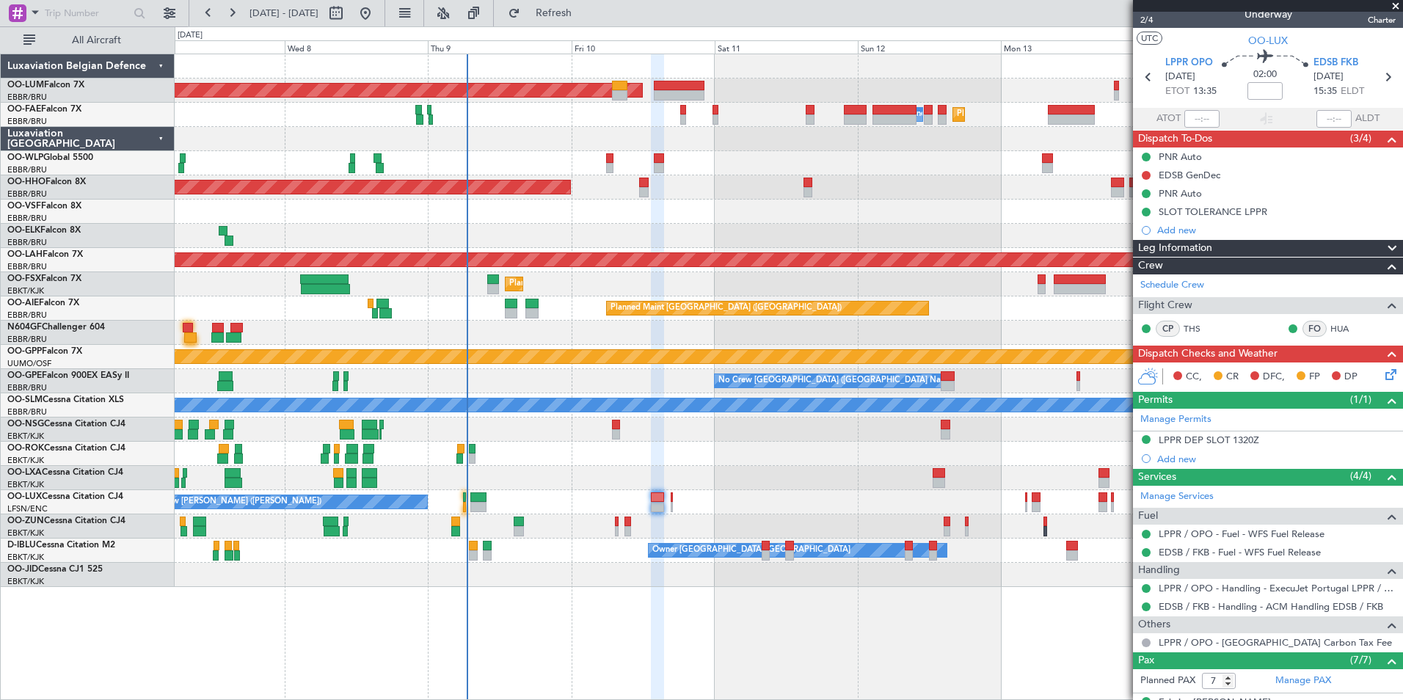
scroll to position [0, 0]
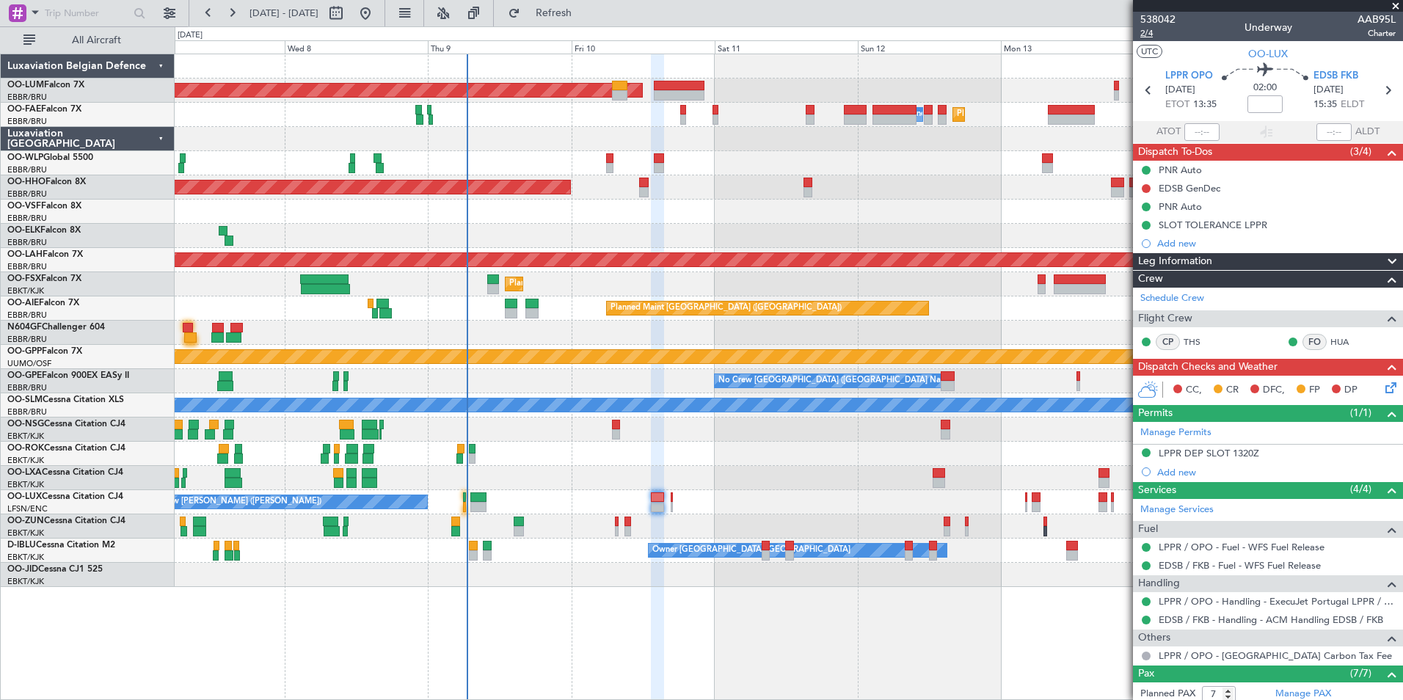
click at [1149, 33] on span "2/4" at bounding box center [1157, 33] width 35 height 12
click at [1259, 109] on input at bounding box center [1264, 104] width 35 height 18
click at [839, 498] on div "No Crew [PERSON_NAME] ([PERSON_NAME]) No Crew [PERSON_NAME] ([PERSON_NAME])" at bounding box center [789, 502] width 1228 height 24
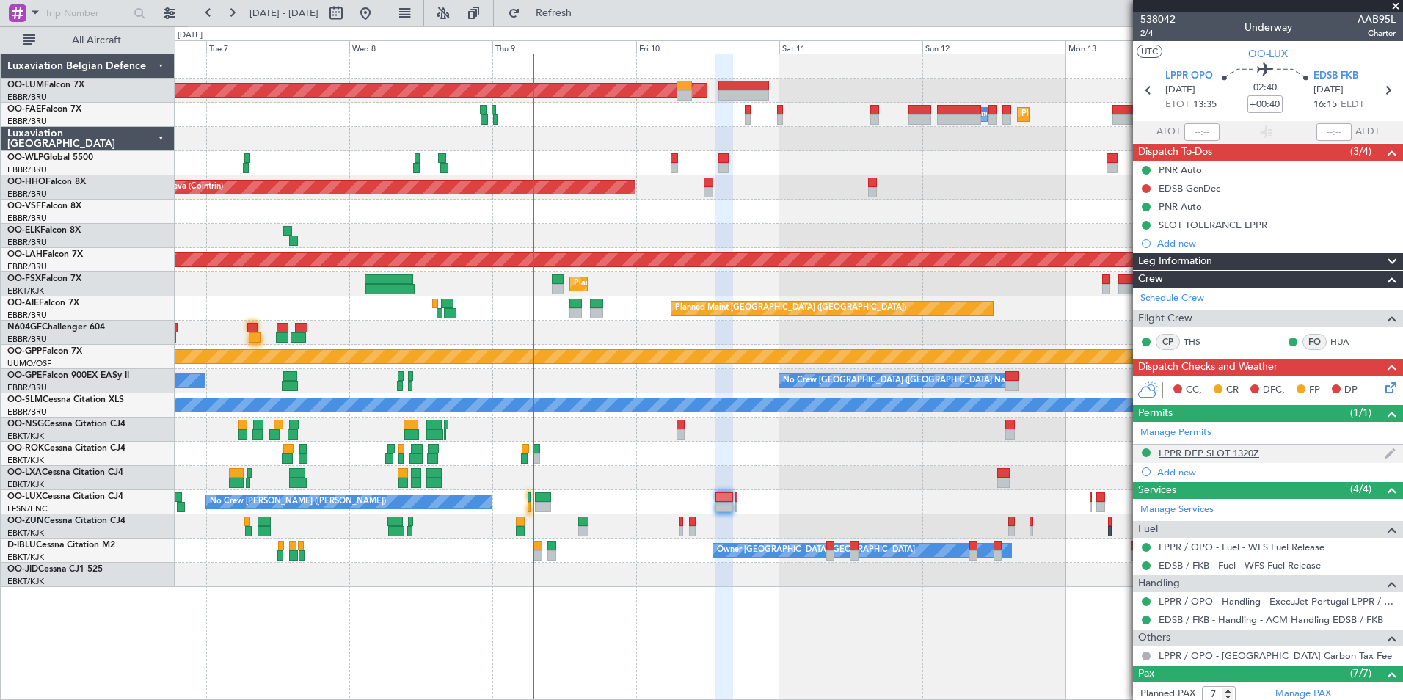
click at [1216, 448] on div "LPPR DEP SLOT 1320Z" at bounding box center [1209, 453] width 101 height 12
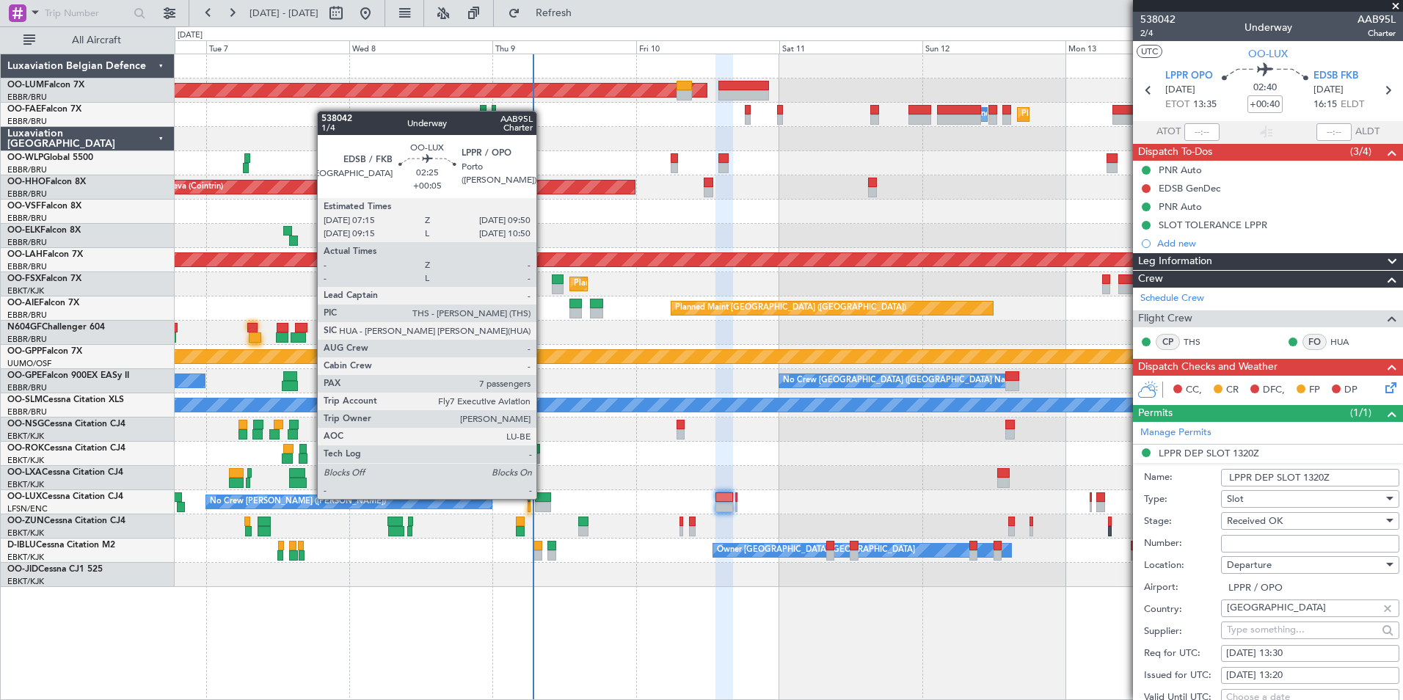
click at [543, 499] on div at bounding box center [543, 497] width 16 height 10
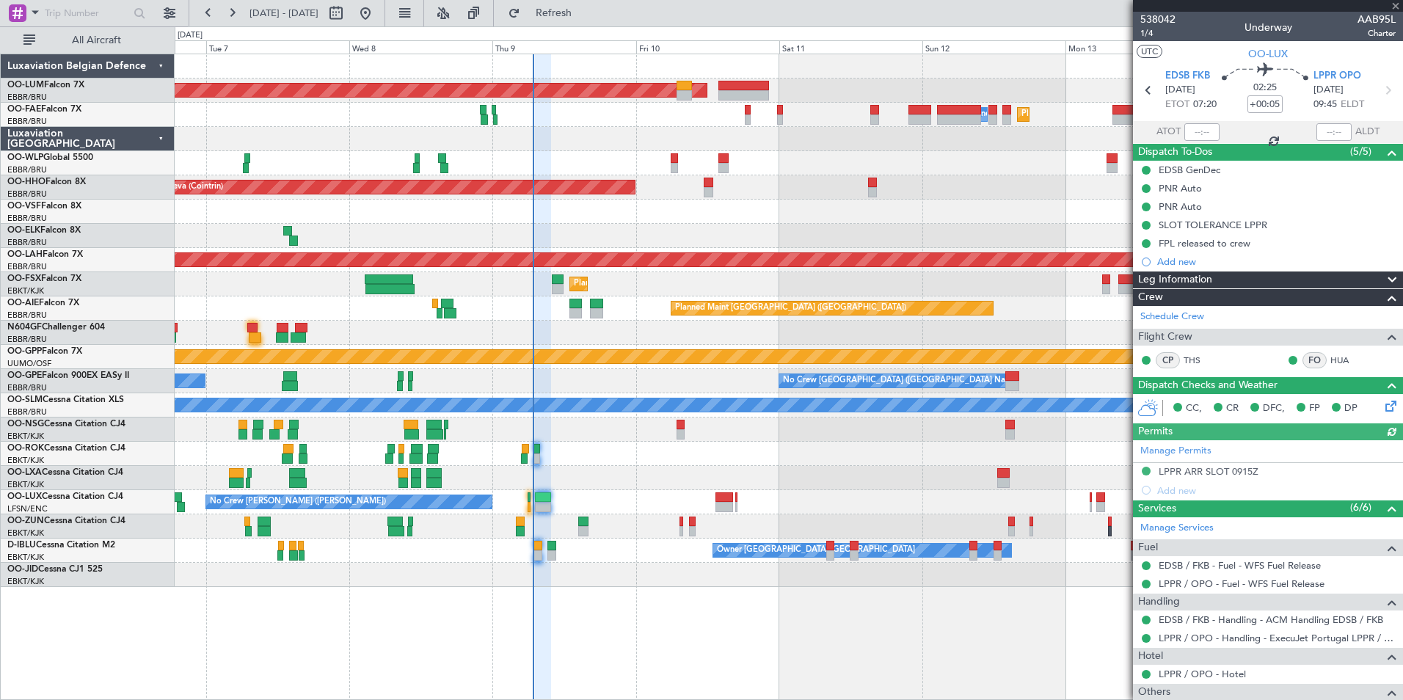
click at [1211, 471] on div "Manage Permits LPPR ARR SLOT 0915Z Add new" at bounding box center [1268, 469] width 270 height 59
click at [1217, 473] on div "LPPR ARR SLOT 0915Z" at bounding box center [1209, 471] width 100 height 12
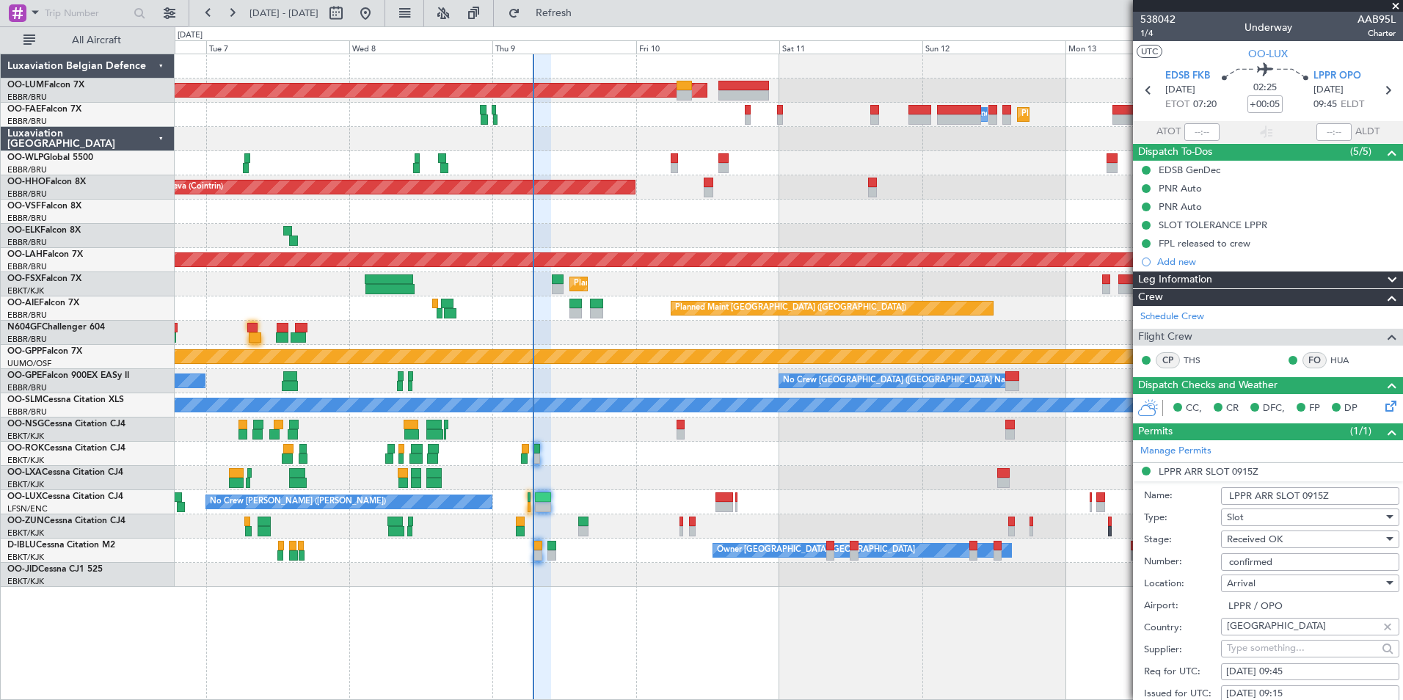
scroll to position [294, 0]
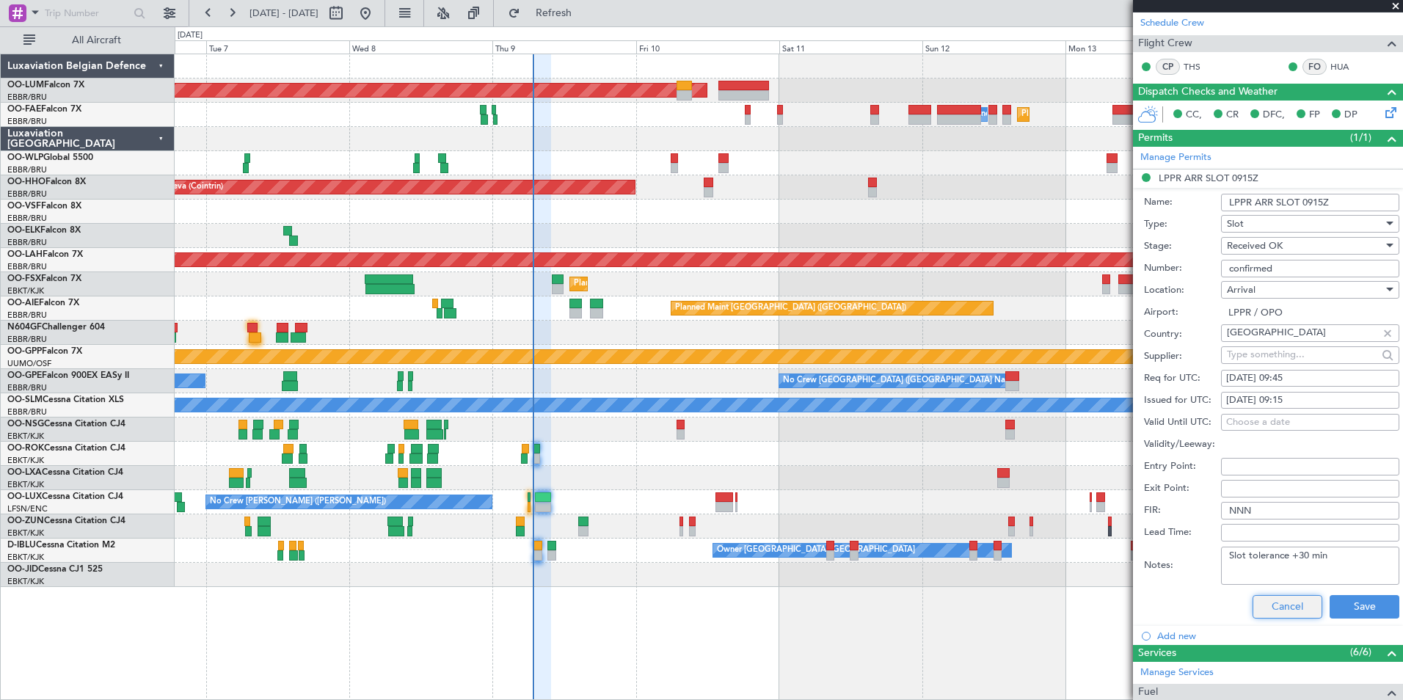
click at [1282, 605] on button "Cancel" at bounding box center [1288, 606] width 70 height 23
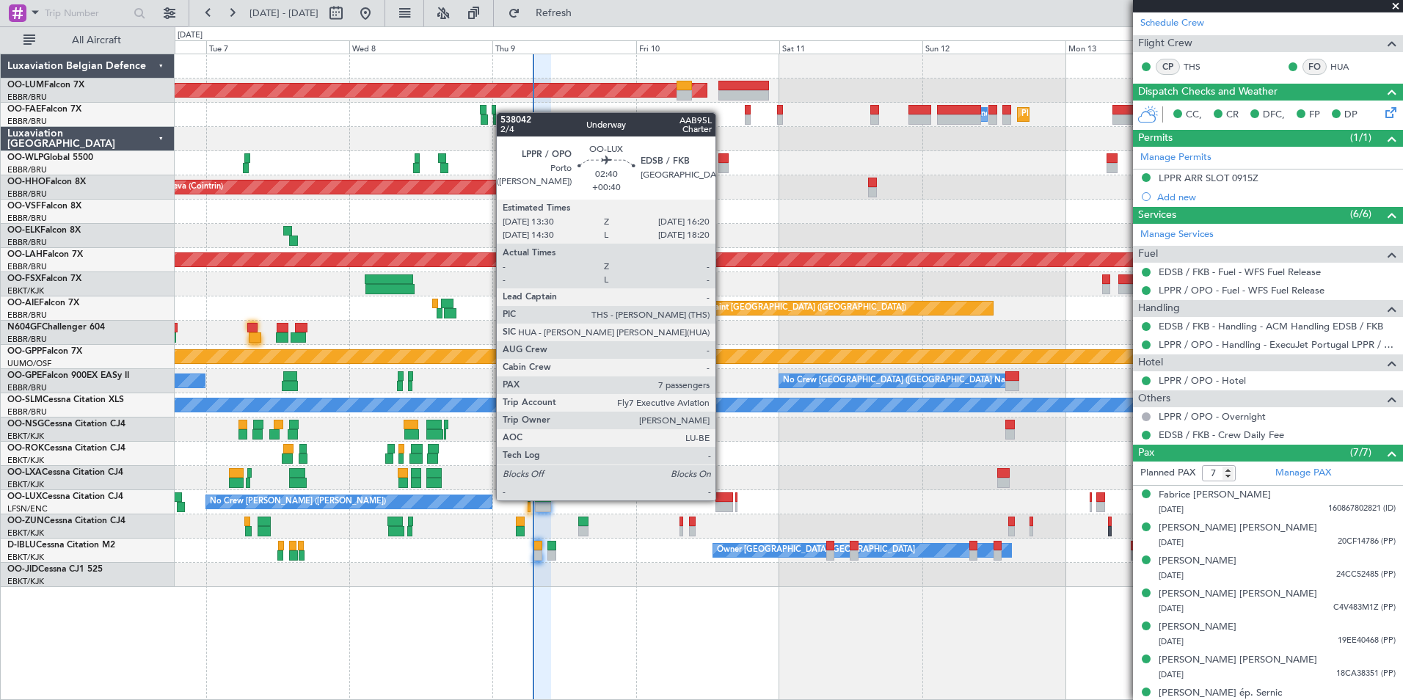
click at [722, 500] on div at bounding box center [724, 497] width 18 height 10
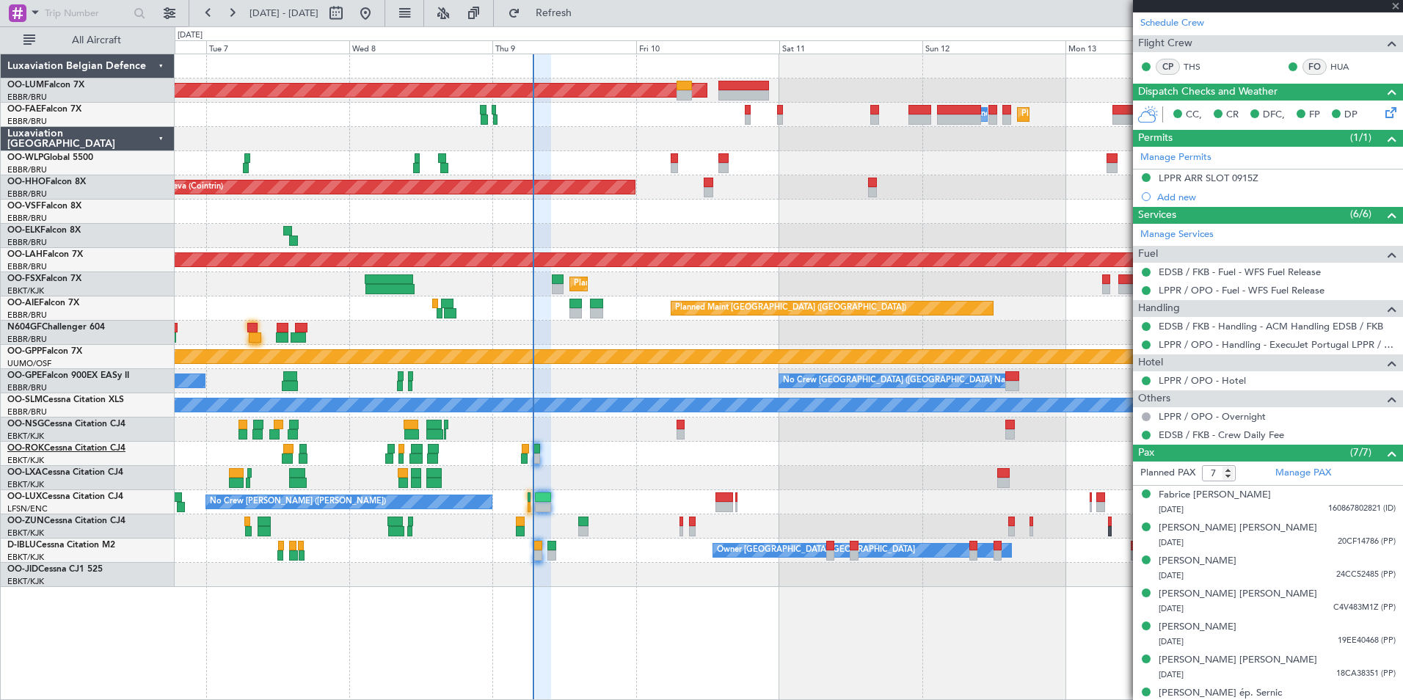
type input "+00:40"
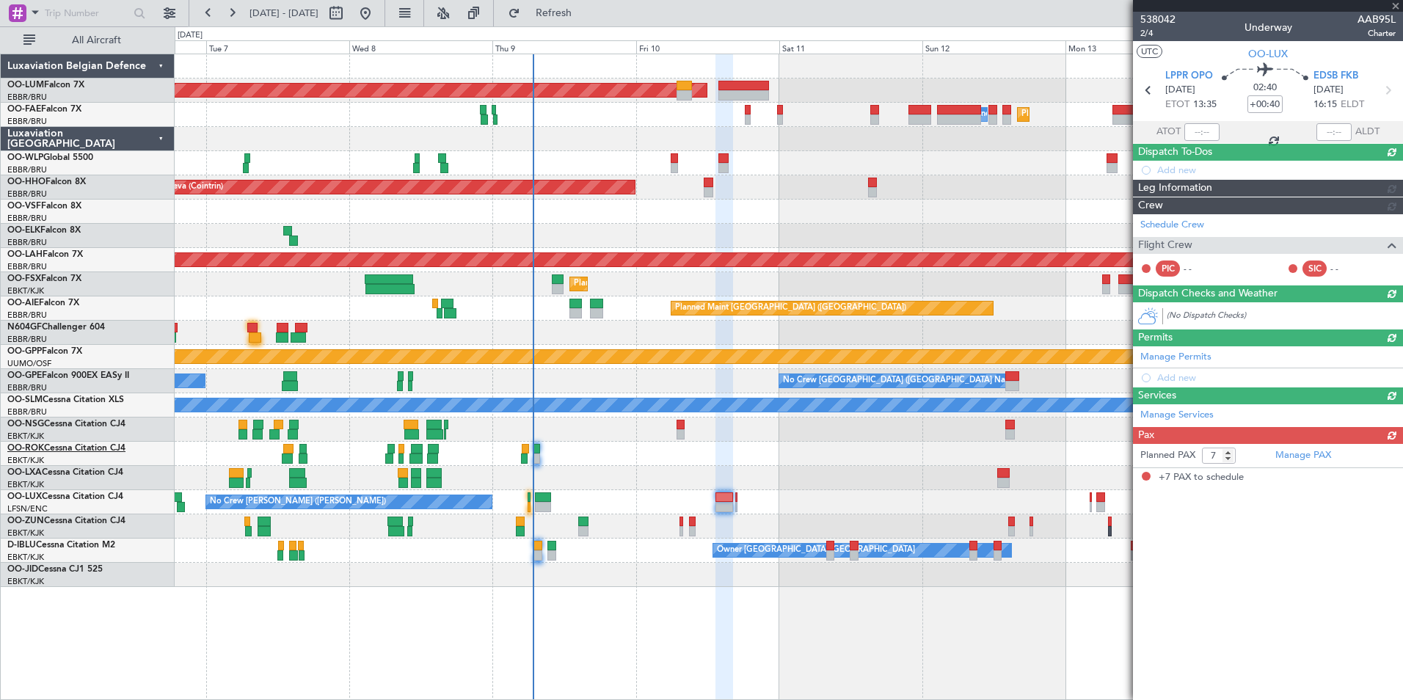
scroll to position [0, 0]
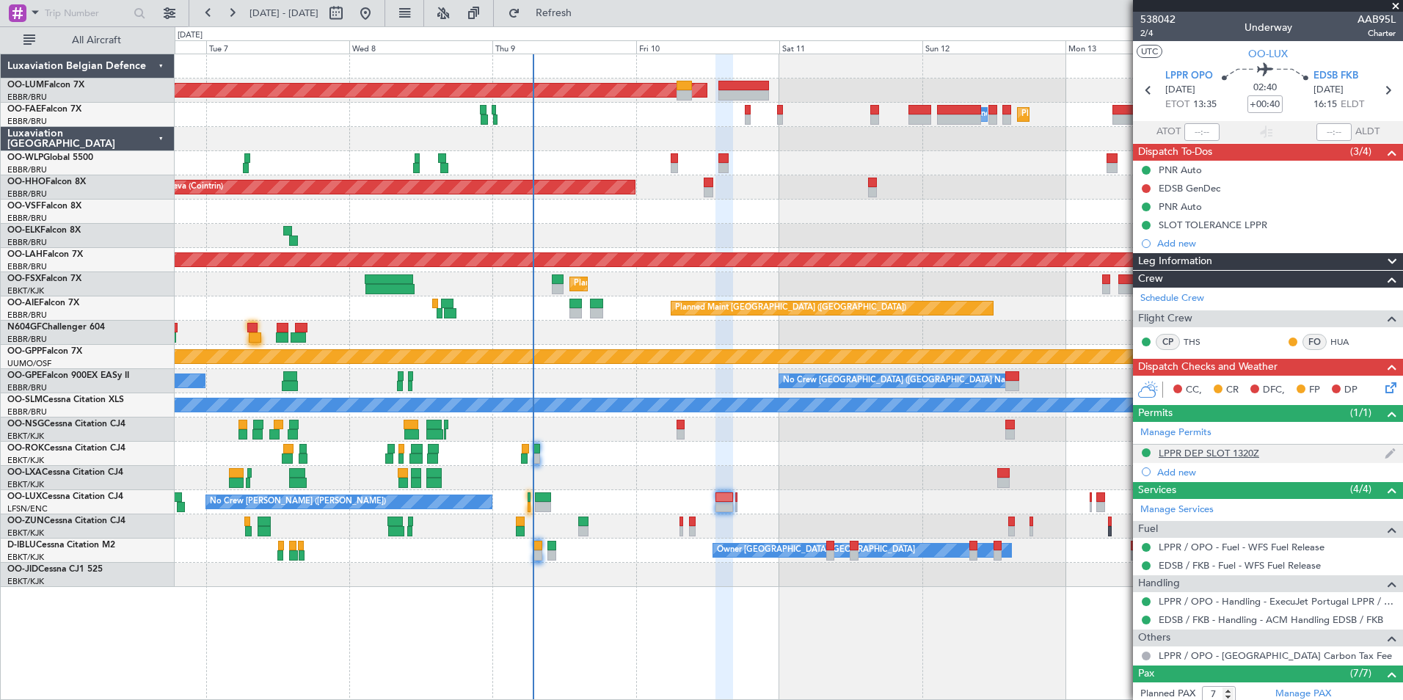
click at [1203, 453] on div "LPPR DEP SLOT 1320Z" at bounding box center [1209, 453] width 101 height 12
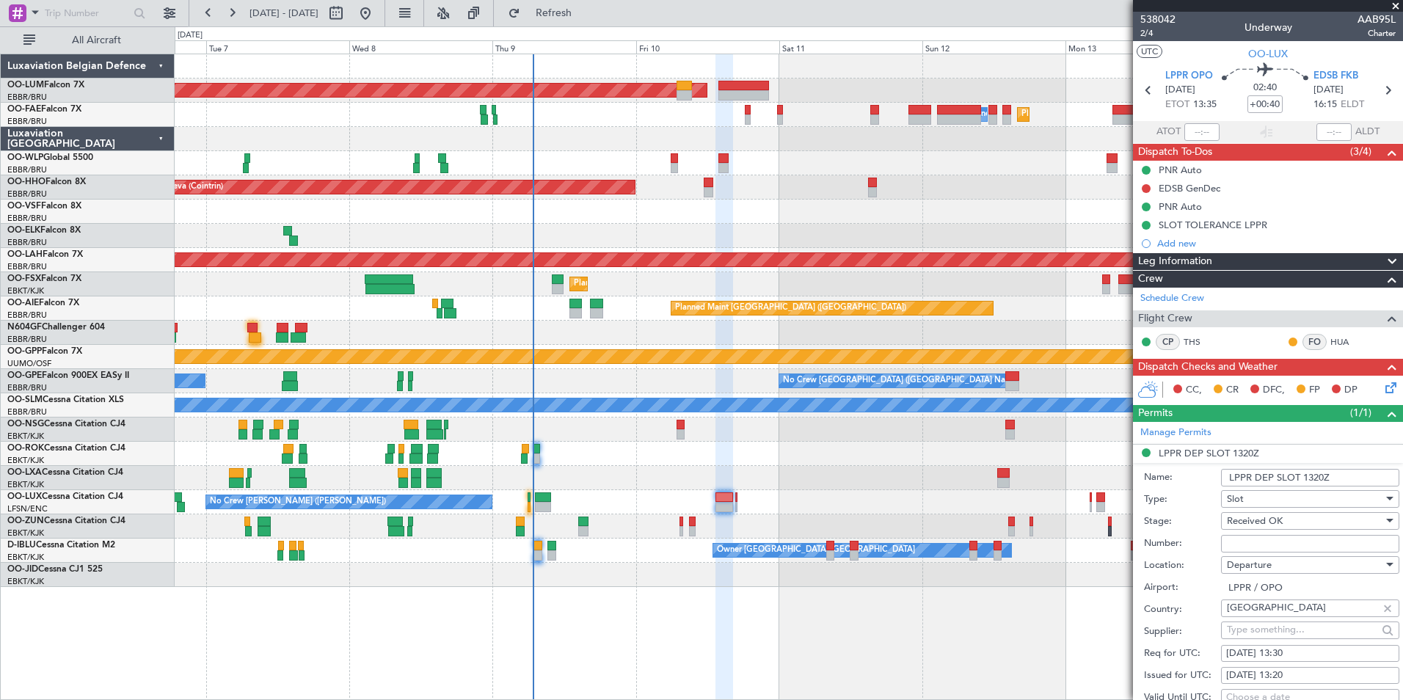
click at [1250, 540] on input "Number:" at bounding box center [1310, 544] width 178 height 18
type input "Approved"
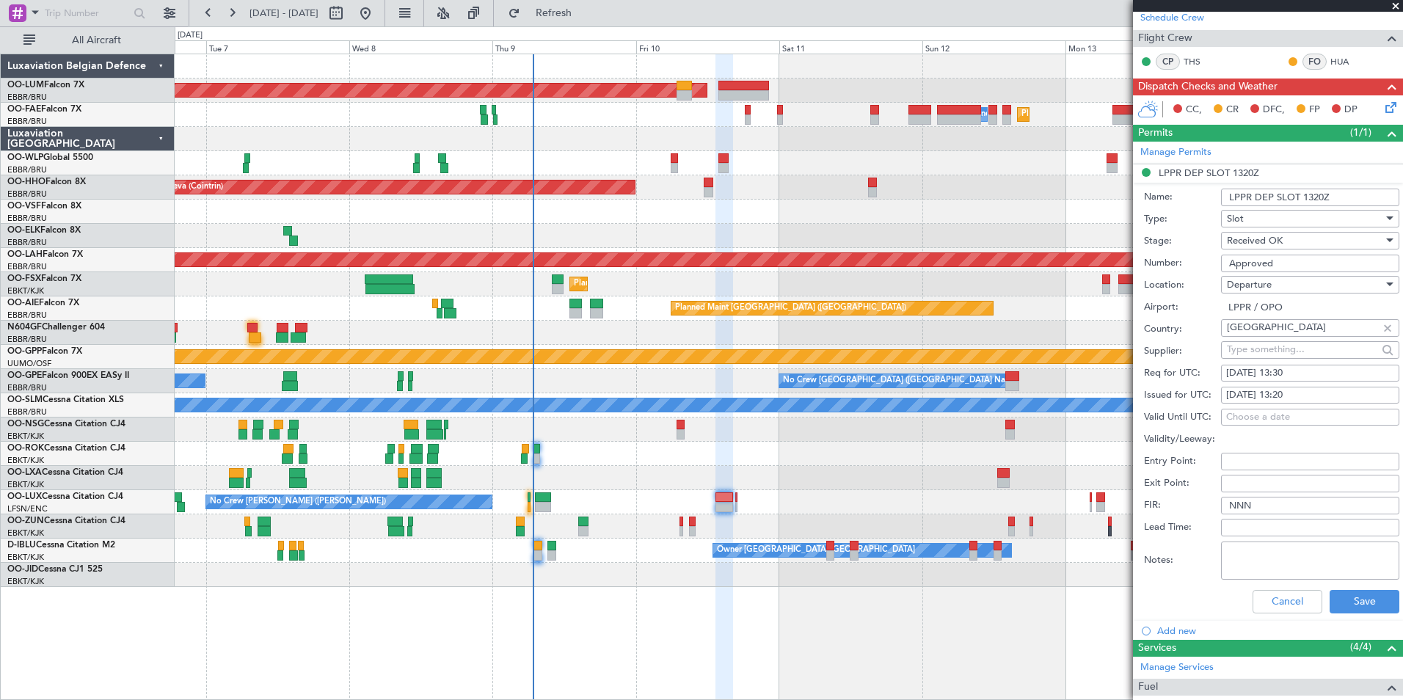
scroll to position [294, 0]
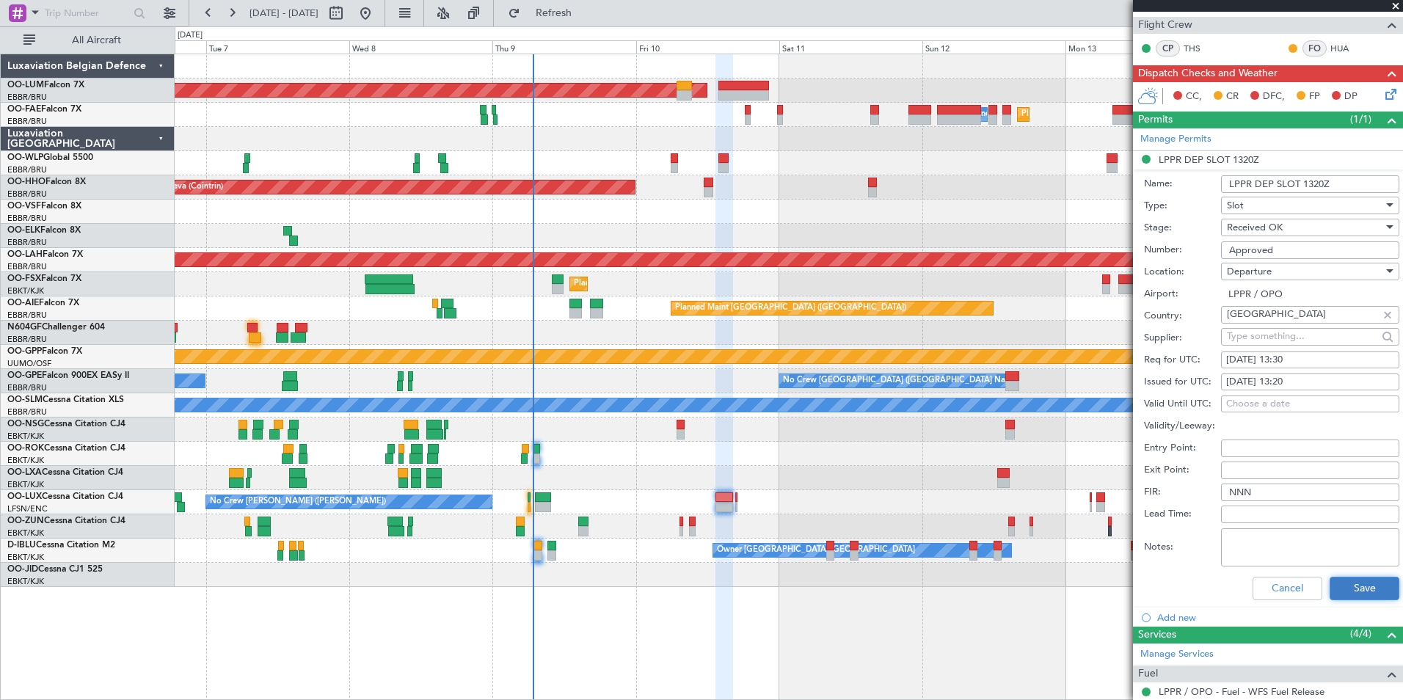
click at [1368, 592] on button "Save" at bounding box center [1365, 588] width 70 height 23
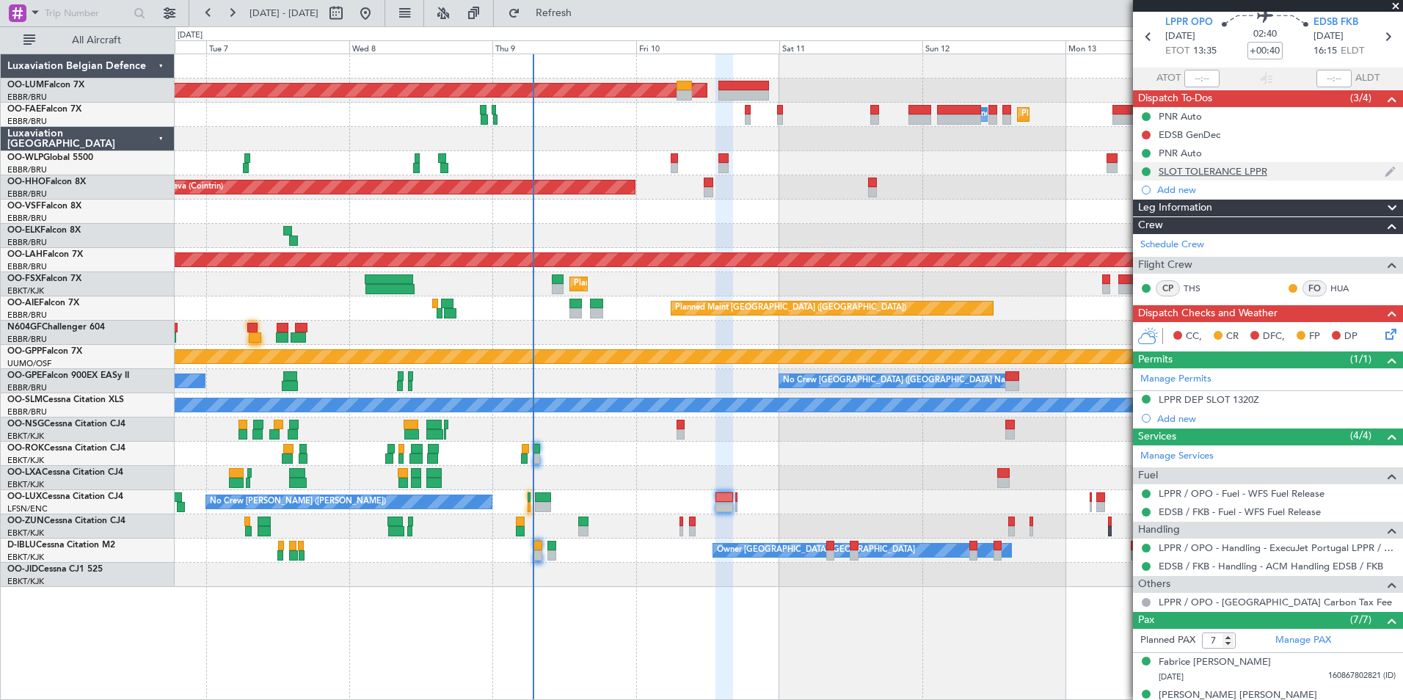
scroll to position [0, 0]
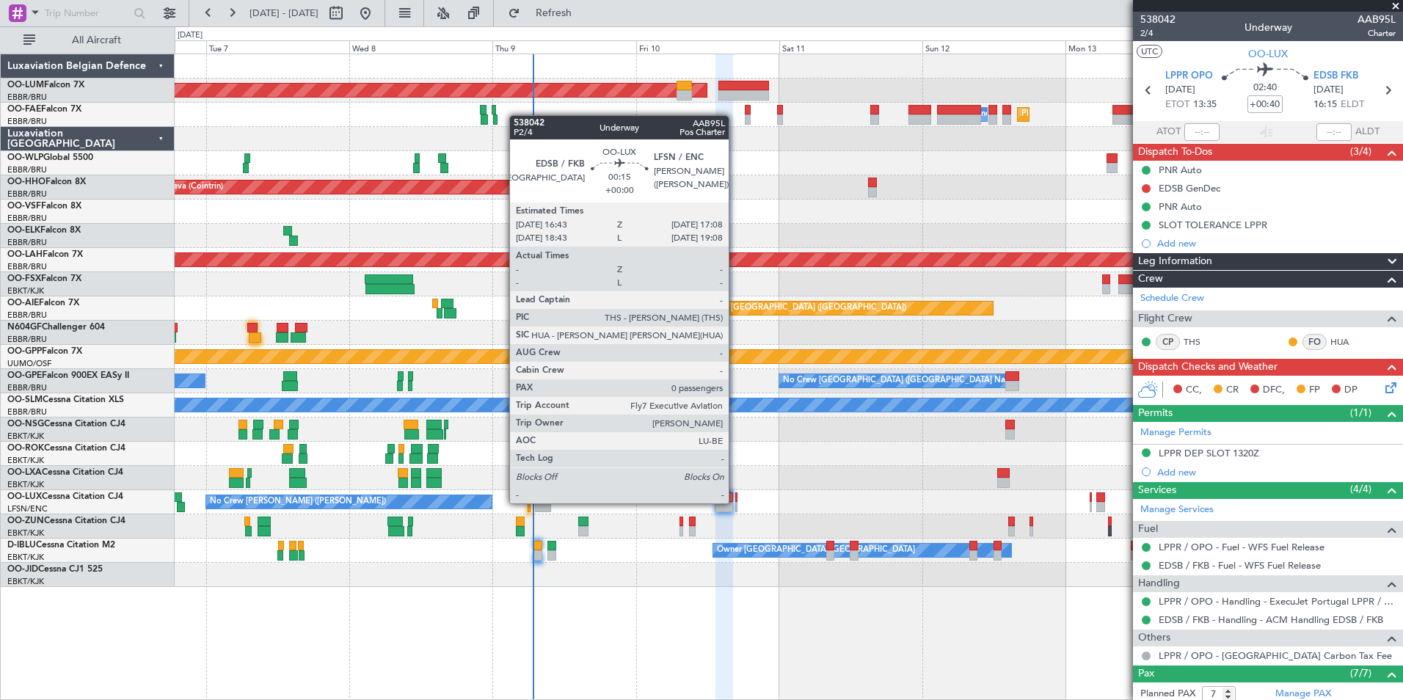
click at [735, 502] on div at bounding box center [736, 507] width 3 height 10
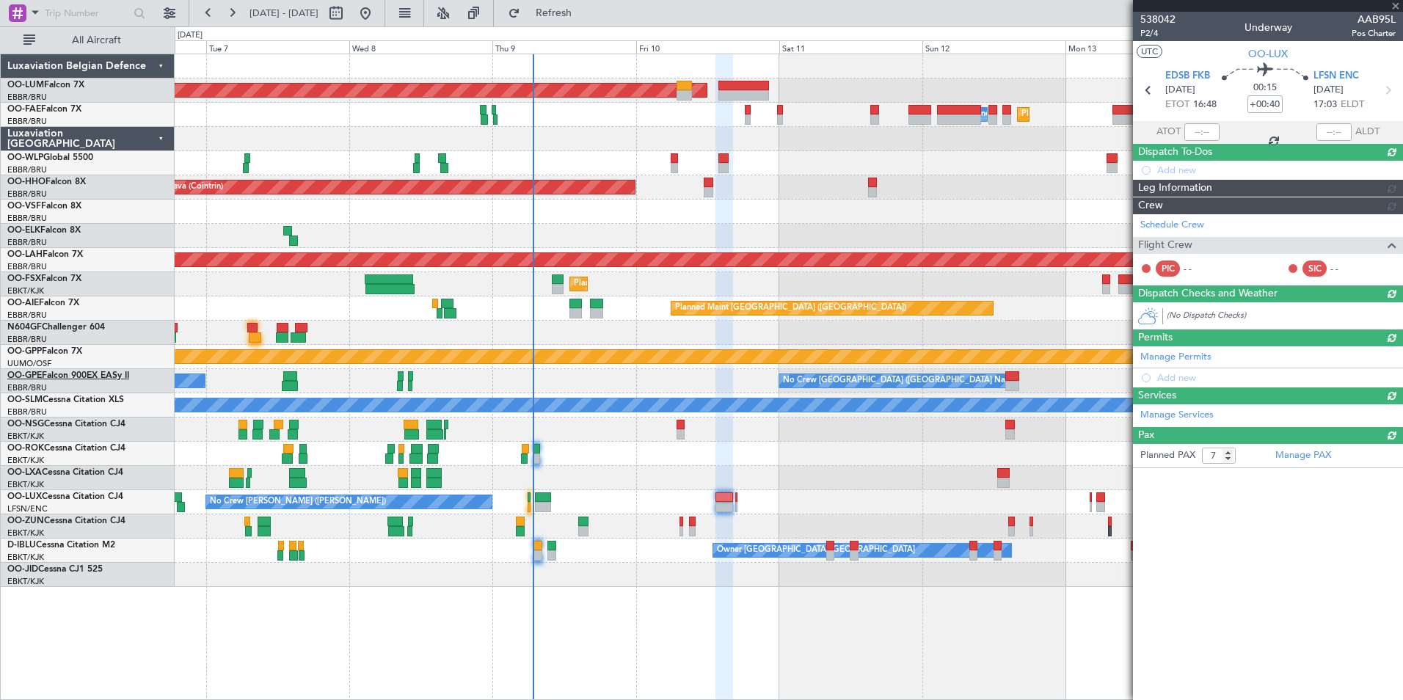
type input "0"
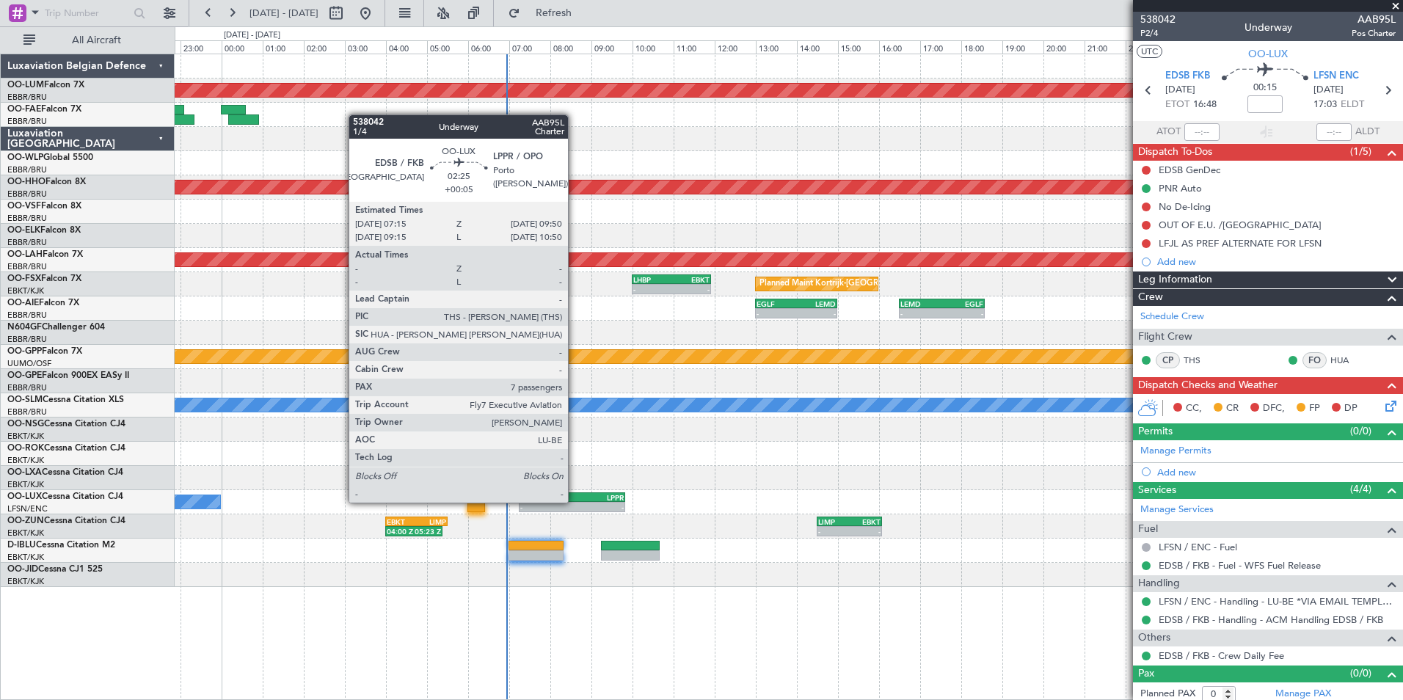
click at [575, 503] on div "-" at bounding box center [598, 507] width 52 height 9
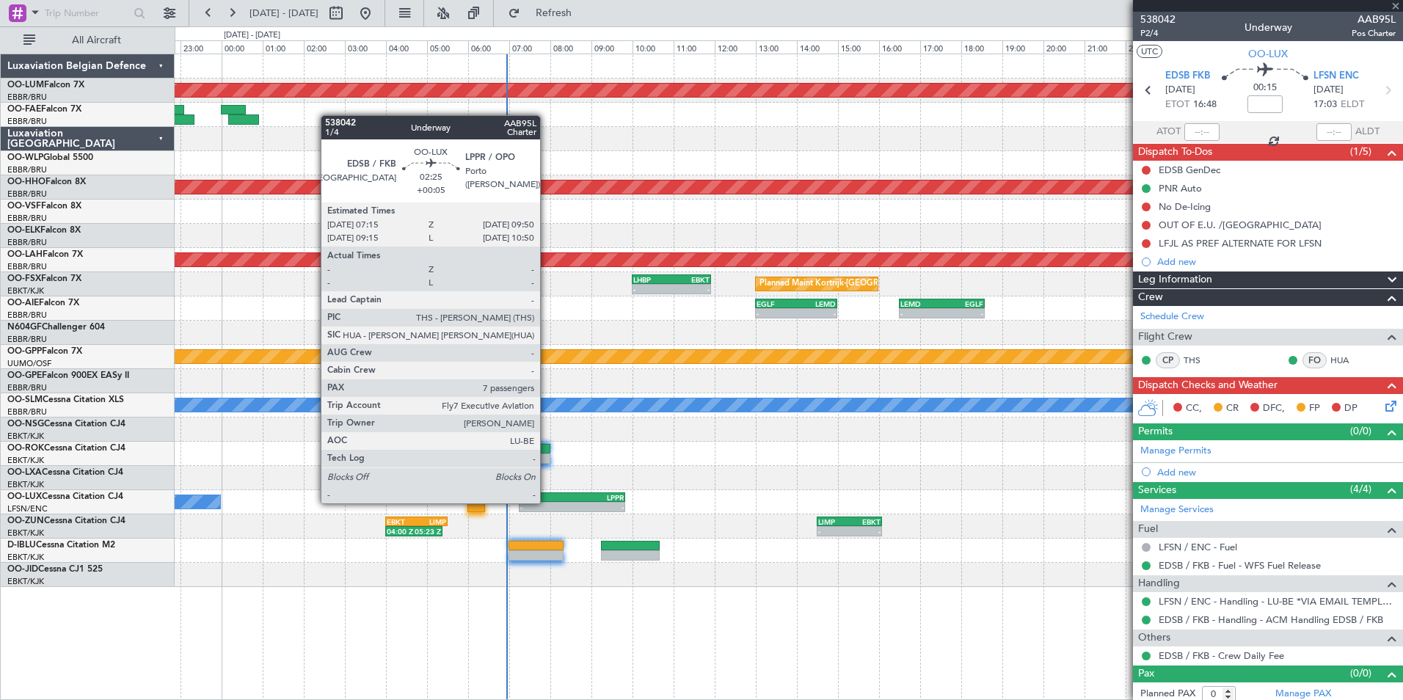
type input "+00:05"
type input "7"
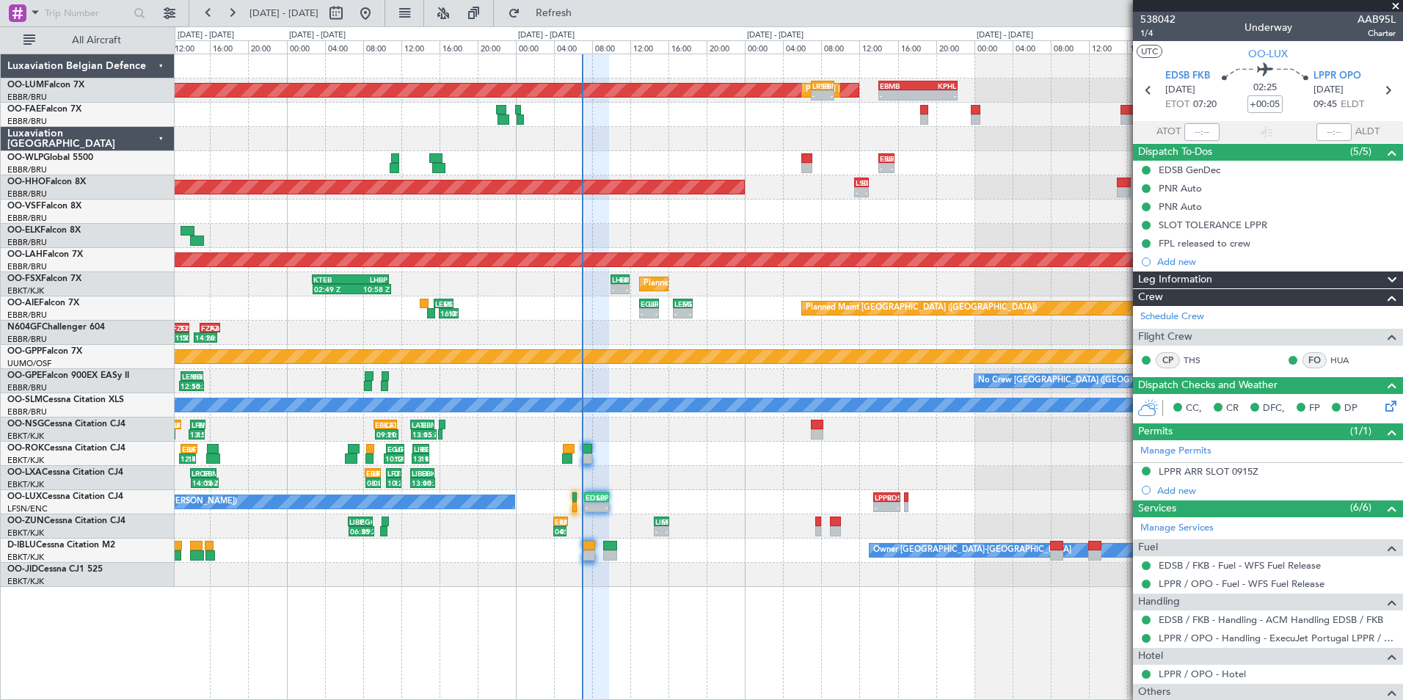
click at [516, 521] on div "AOG Maint Sibiu Planned Maint Brussels (Brussels National) - - LRSB 07:00 Z EBM…" at bounding box center [789, 320] width 1228 height 533
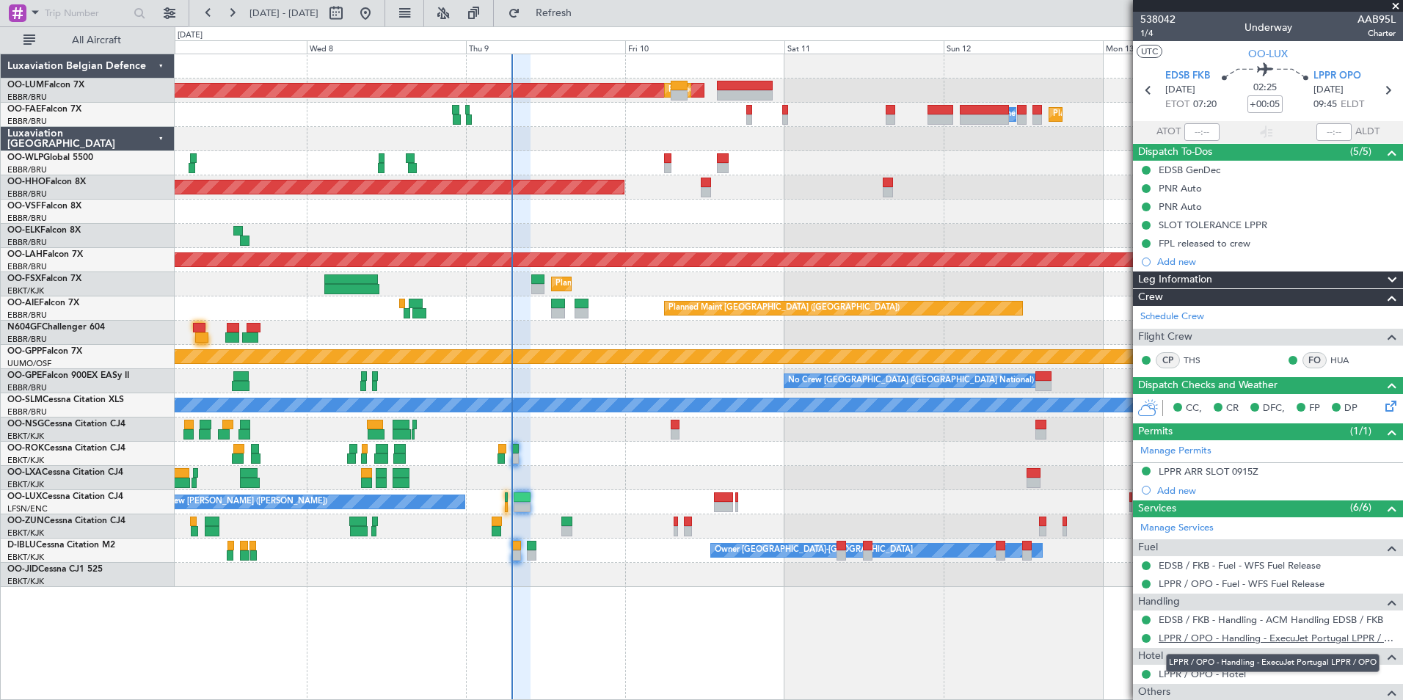
click at [1206, 635] on link "LPPR / OPO - Handling - ExecuJet Portugal LPPR / OPO" at bounding box center [1277, 638] width 237 height 12
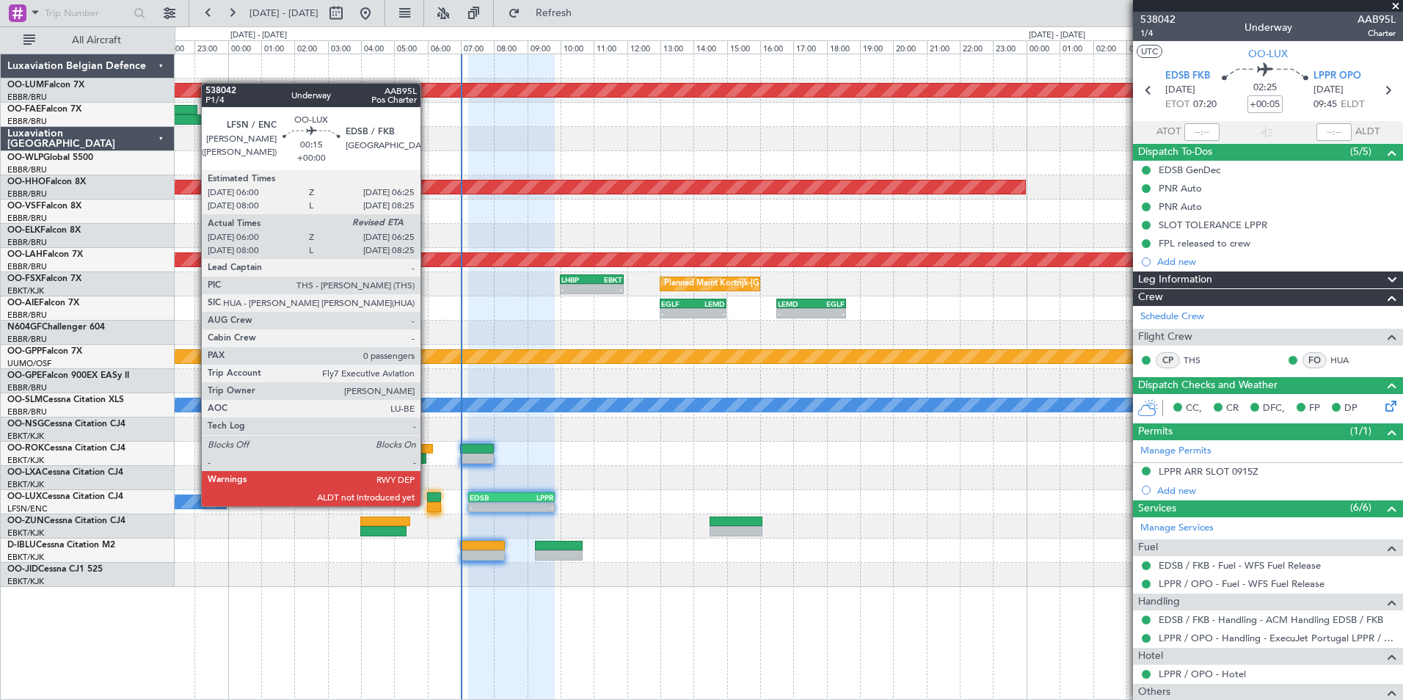
click at [431, 503] on div at bounding box center [434, 507] width 14 height 10
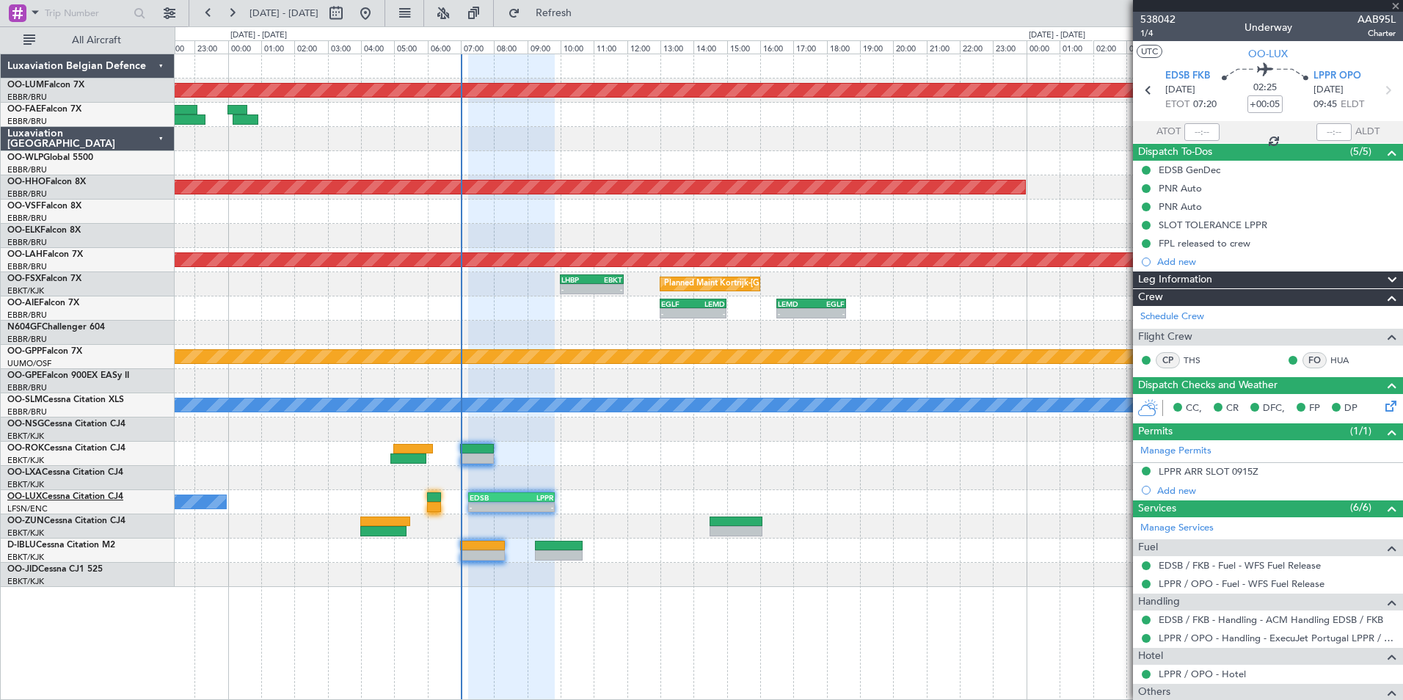
type input "06:05"
type input "0"
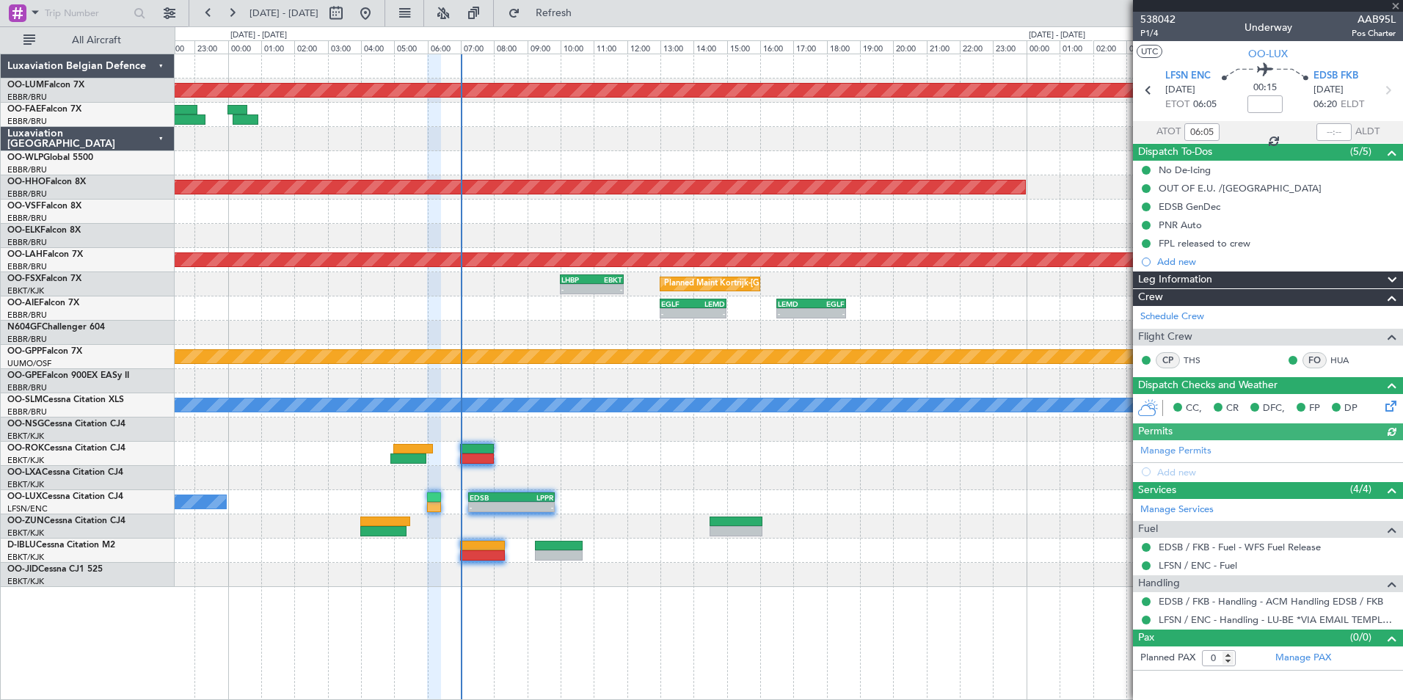
click at [1319, 129] on div at bounding box center [1333, 132] width 35 height 18
click at [1322, 128] on div at bounding box center [1333, 132] width 35 height 18
click at [1337, 128] on div at bounding box center [1333, 132] width 35 height 18
click at [1338, 134] on div at bounding box center [1333, 132] width 35 height 18
click at [1332, 130] on input "text" at bounding box center [1333, 132] width 35 height 18
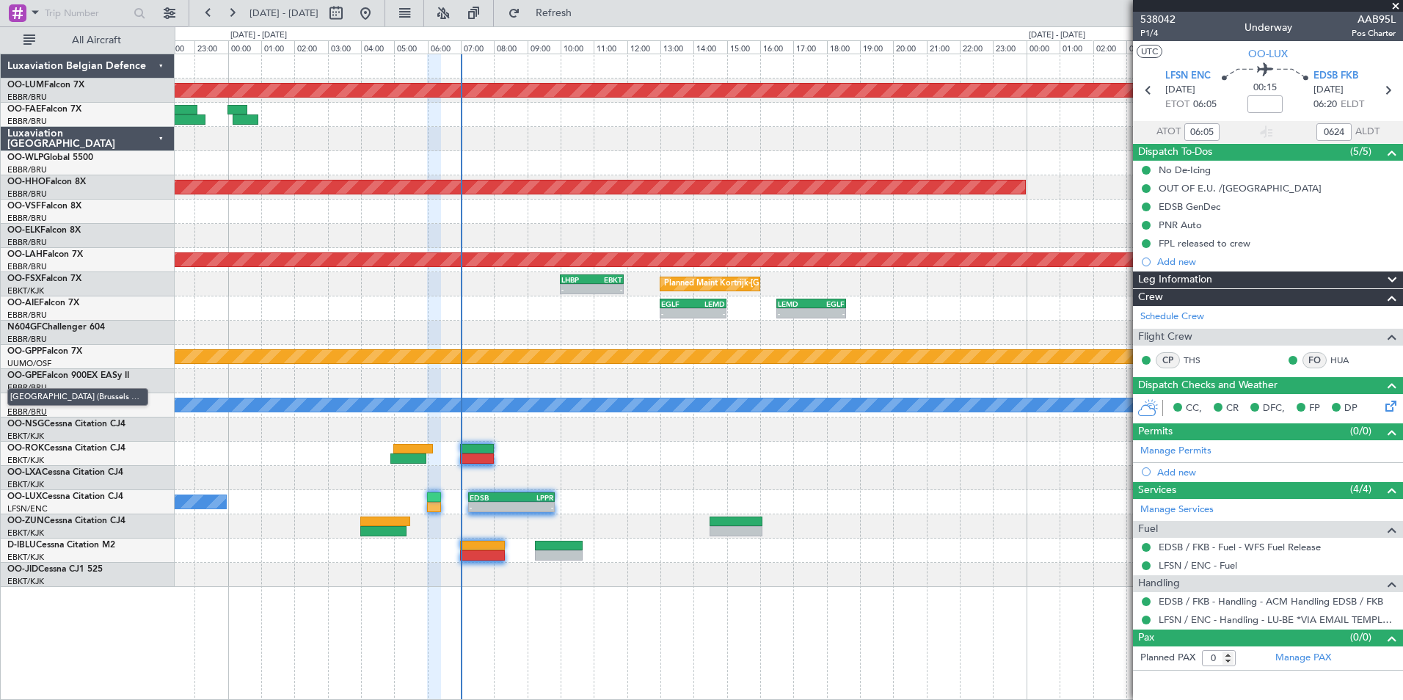
type input "06:24"
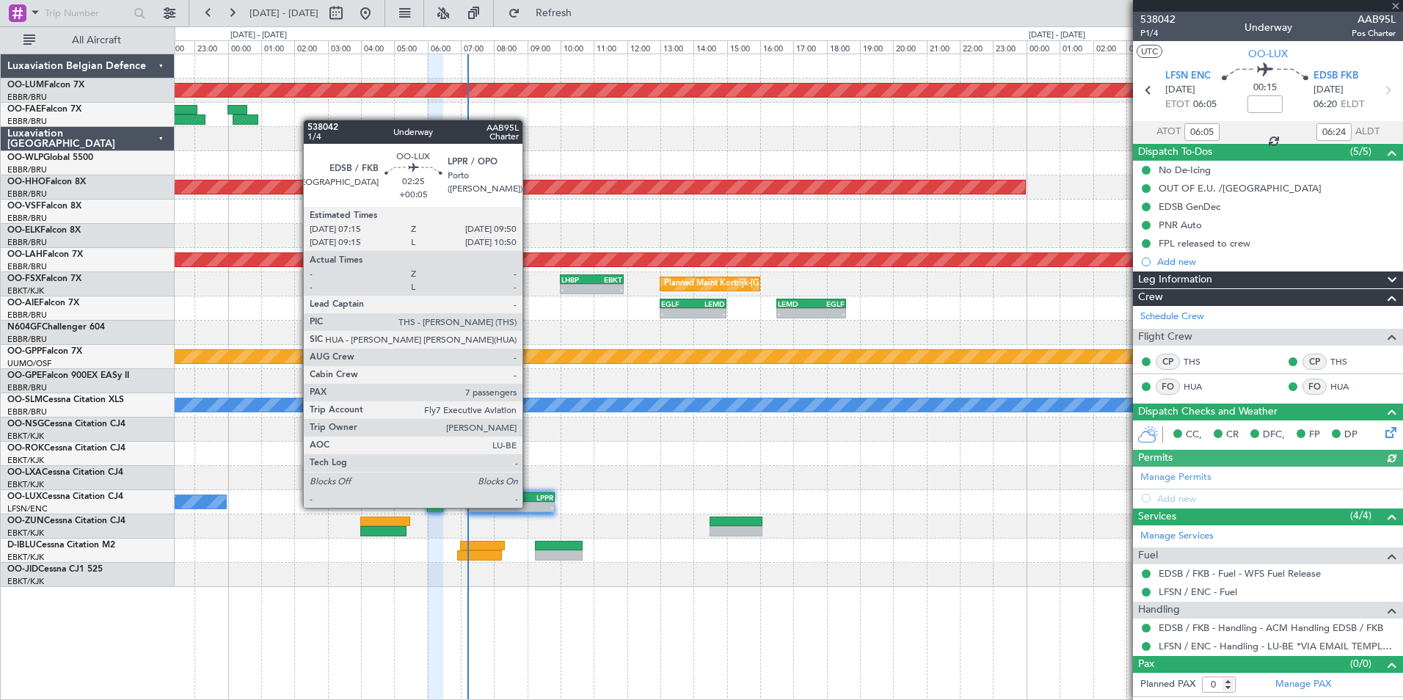
click at [529, 508] on div "-" at bounding box center [532, 507] width 42 height 9
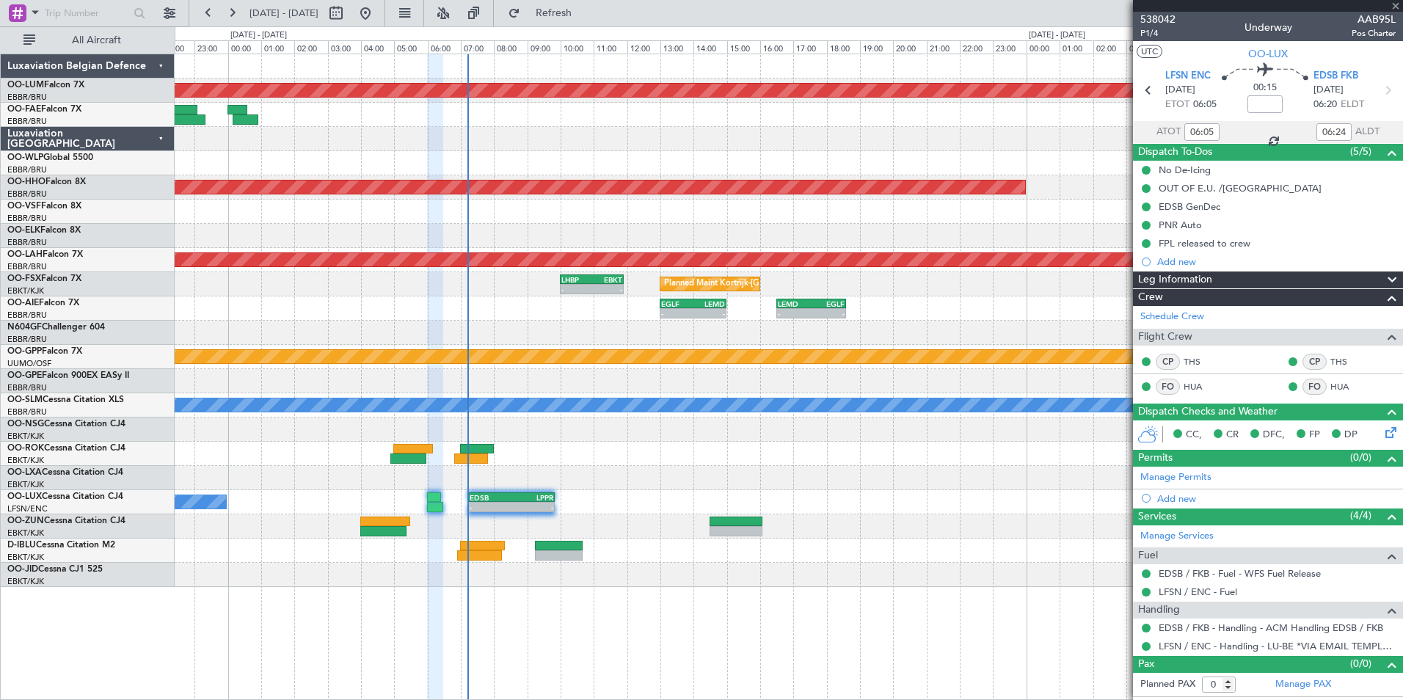
type input "+00:05"
type input "7"
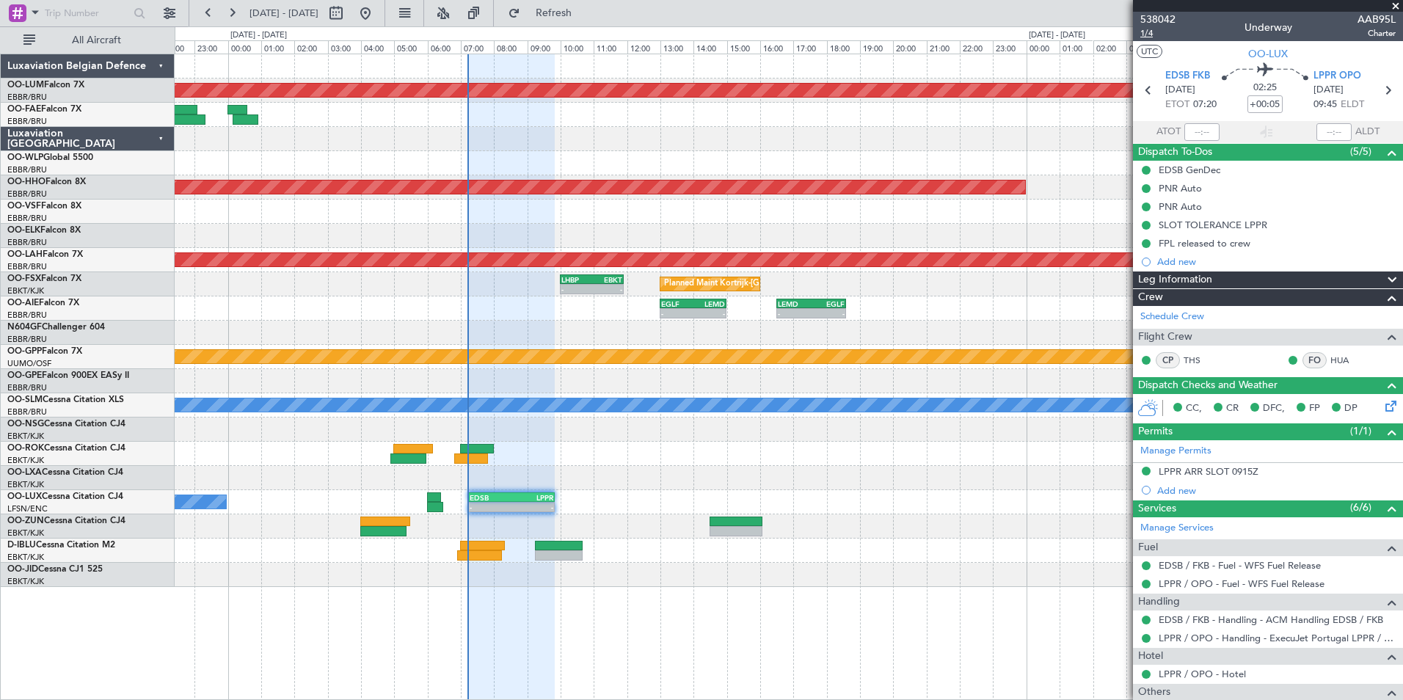
click at [1151, 34] on span "1/4" at bounding box center [1157, 33] width 35 height 12
click at [585, 8] on span "Refresh" at bounding box center [554, 13] width 62 height 10
click at [580, 20] on button "Refresh" at bounding box center [545, 12] width 88 height 23
click at [585, 18] on span "Refresh" at bounding box center [554, 13] width 62 height 10
drag, startPoint x: 607, startPoint y: 16, endPoint x: 610, endPoint y: 178, distance: 162.2
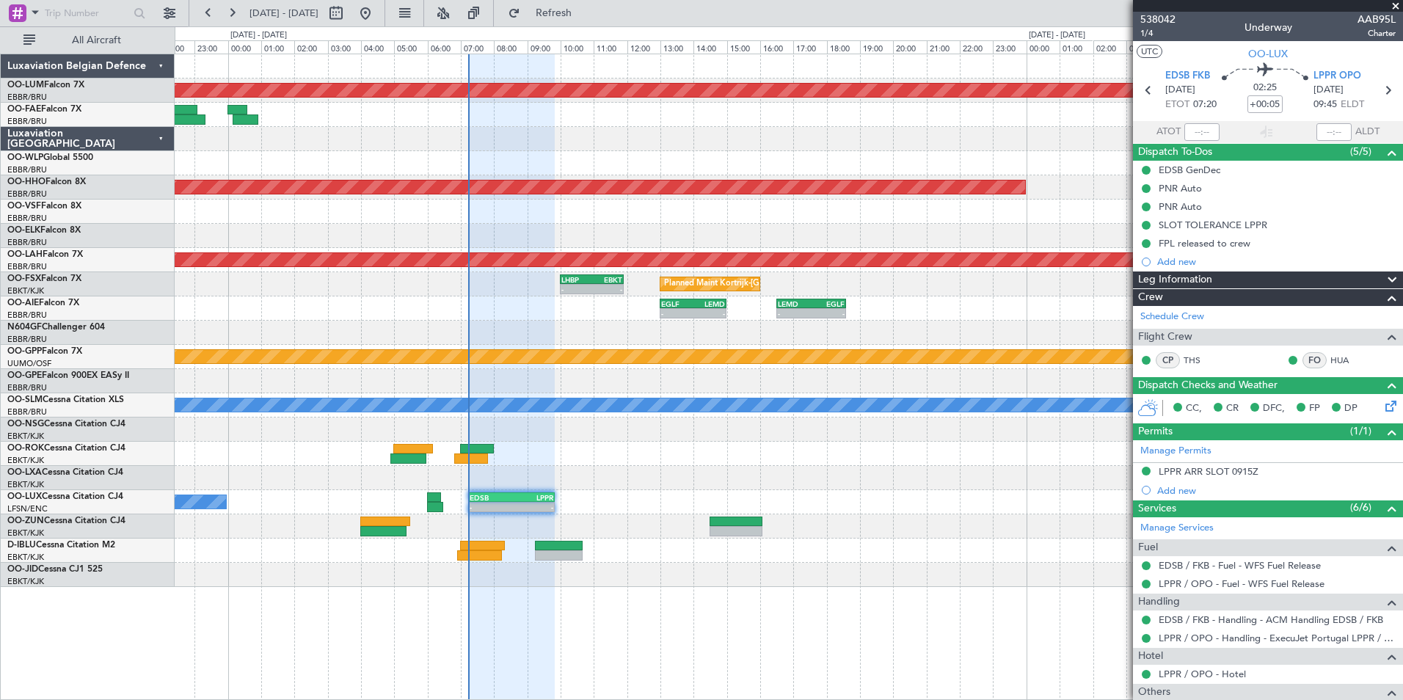
click at [585, 15] on span "Refresh" at bounding box center [554, 13] width 62 height 10
click at [635, 516] on div "AOG Maint Sibiu Planned Maint Brussels (Brussels National) - - LRSB 07:00 Z EBM…" at bounding box center [789, 320] width 1228 height 533
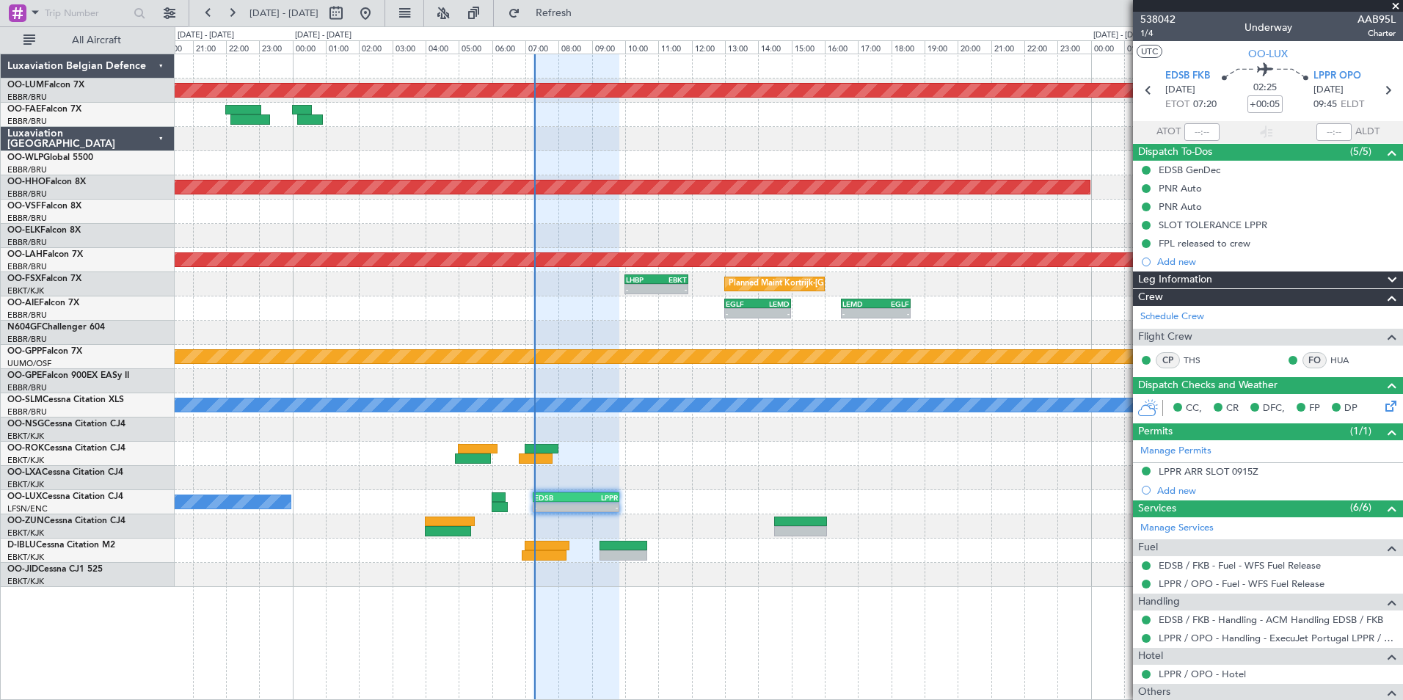
click at [605, 475] on div "LIBD 13:00 Z EBKT 15:30 Z 13:00 Z 15:35 Z" at bounding box center [789, 478] width 1228 height 24
click at [713, 468] on div "AOG Maint Sibiu Planned Maint Brussels (Brussels National) - - LRSB 07:00 Z EBM…" at bounding box center [789, 320] width 1228 height 533
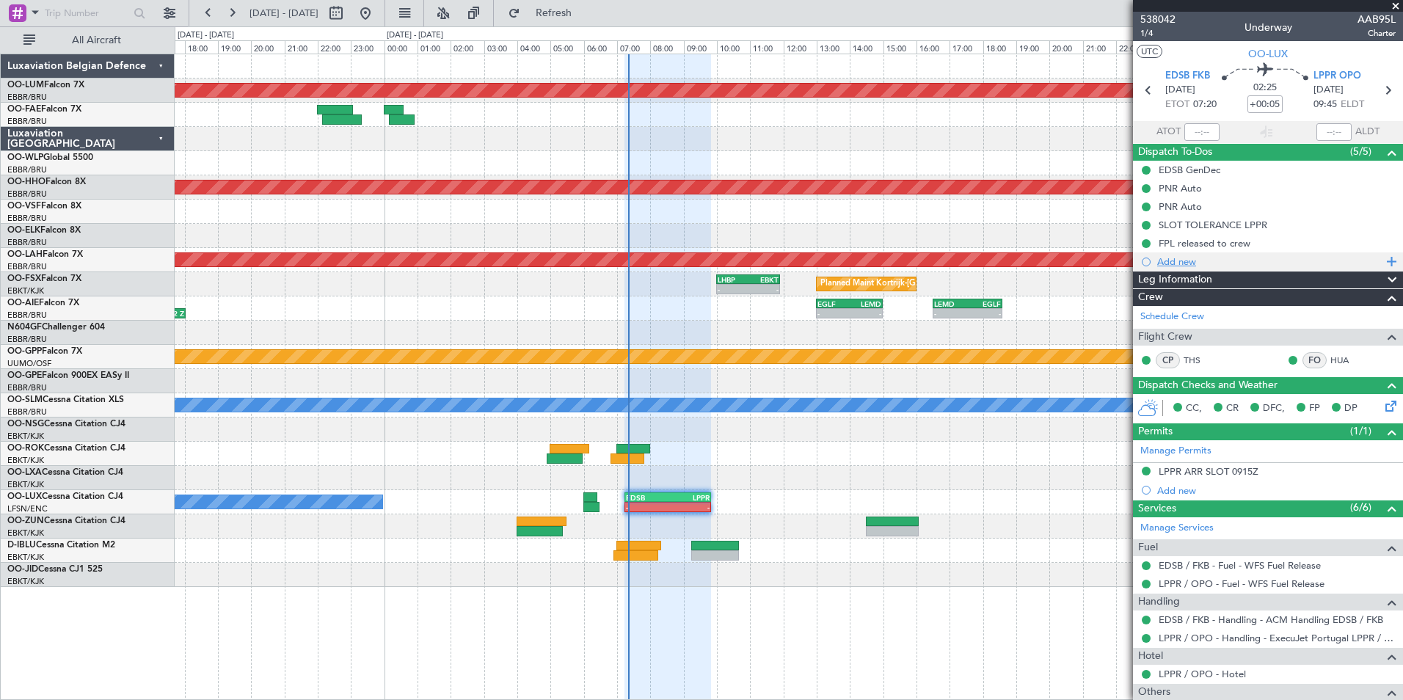
click at [1175, 266] on div "Add new" at bounding box center [1269, 261] width 225 height 12
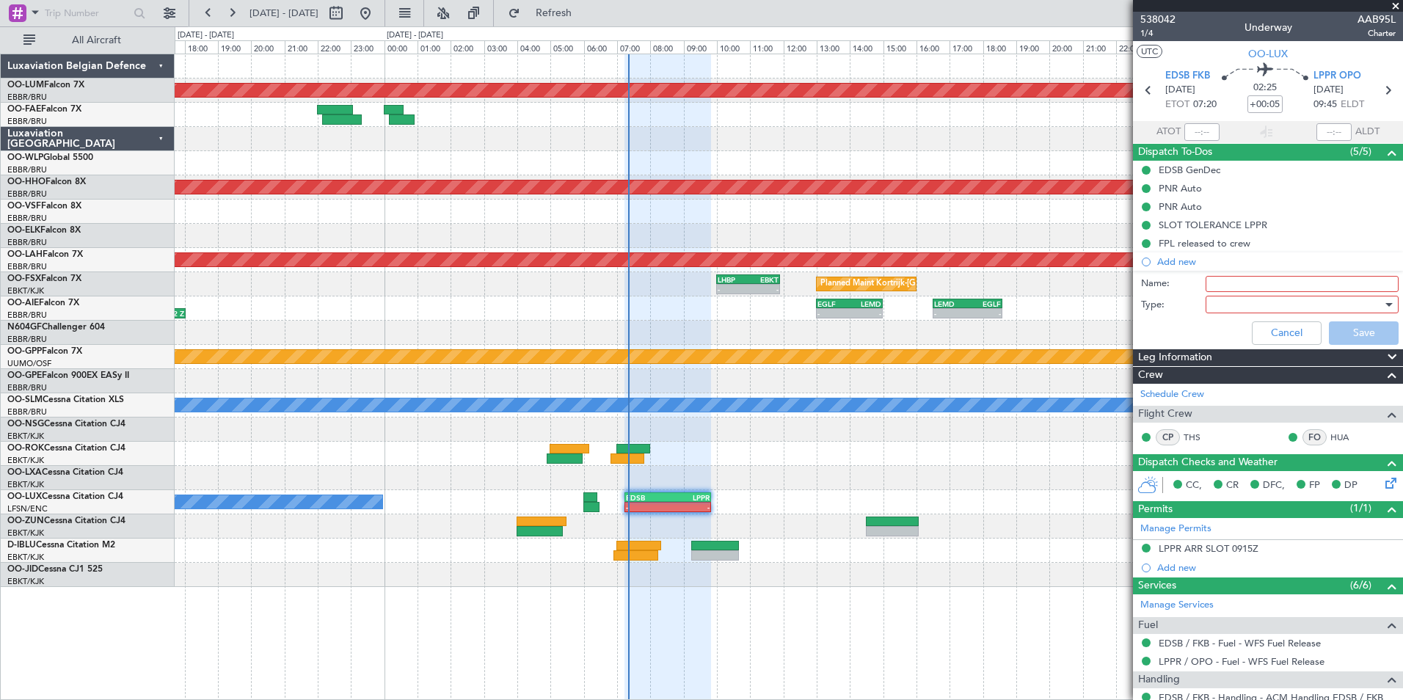
click at [1211, 282] on input "Name:" at bounding box center [1302, 284] width 193 height 16
type input "LEVX"
click at [1228, 302] on div at bounding box center [1296, 305] width 171 height 22
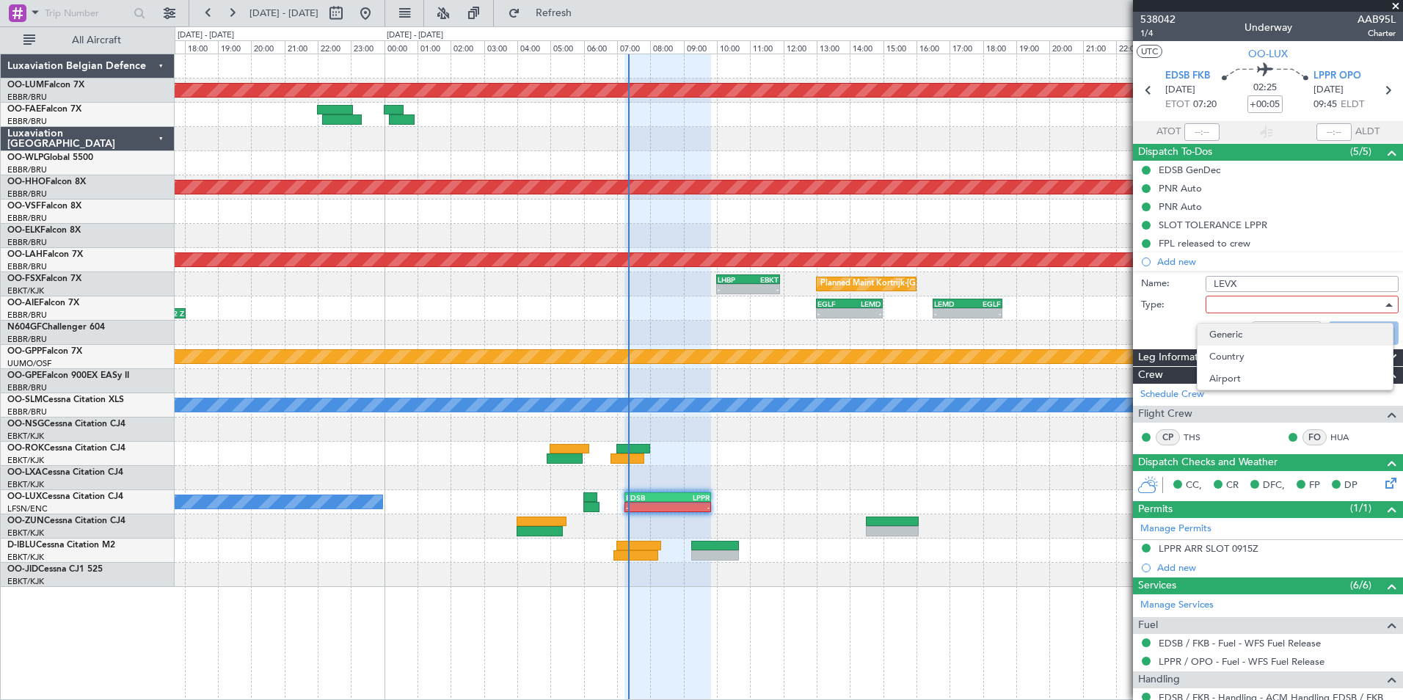
click at [1236, 333] on span "Generic" at bounding box center [1295, 335] width 172 height 22
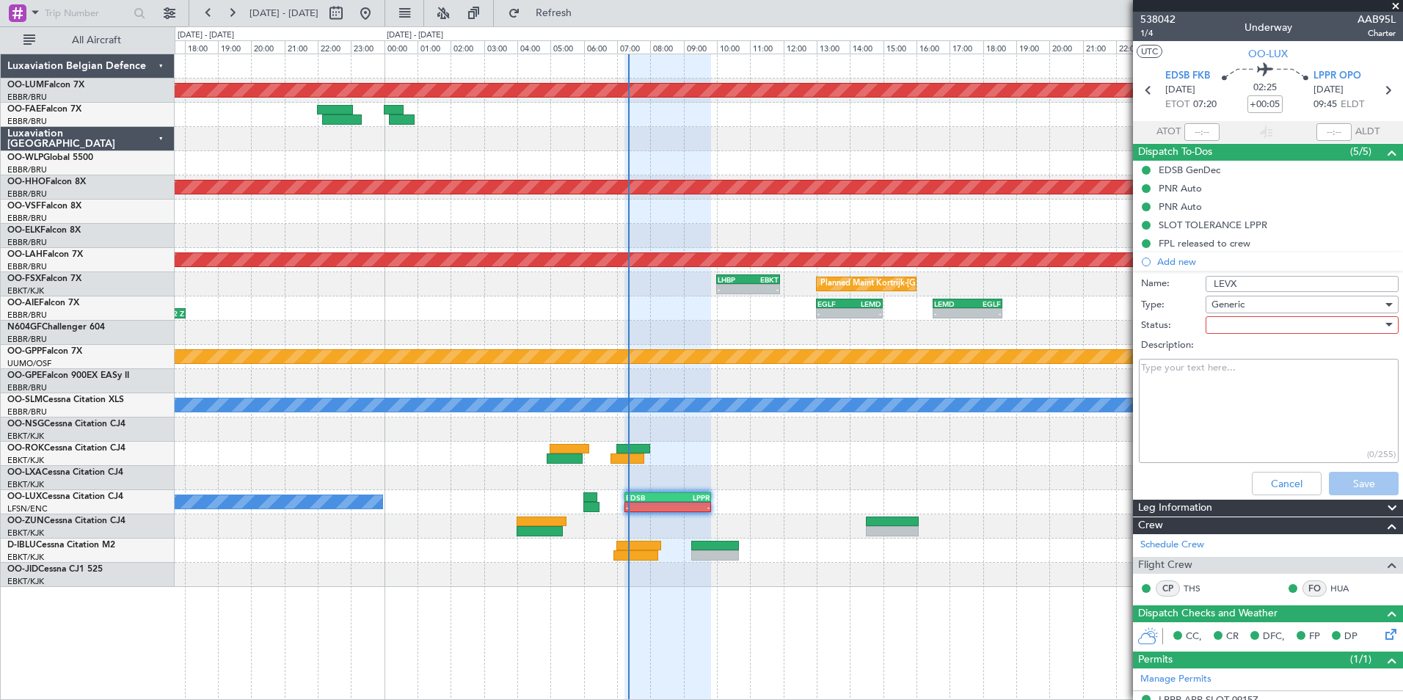
click at [1225, 331] on div at bounding box center [1296, 325] width 171 height 22
click at [1234, 399] on span "Completed" at bounding box center [1295, 398] width 172 height 22
click at [1209, 375] on textarea "Description:" at bounding box center [1269, 411] width 260 height 105
click at [1200, 378] on textarea "Description:" at bounding box center [1269, 411] width 260 height 105
paste textarea "+ 34 660 04 2477"
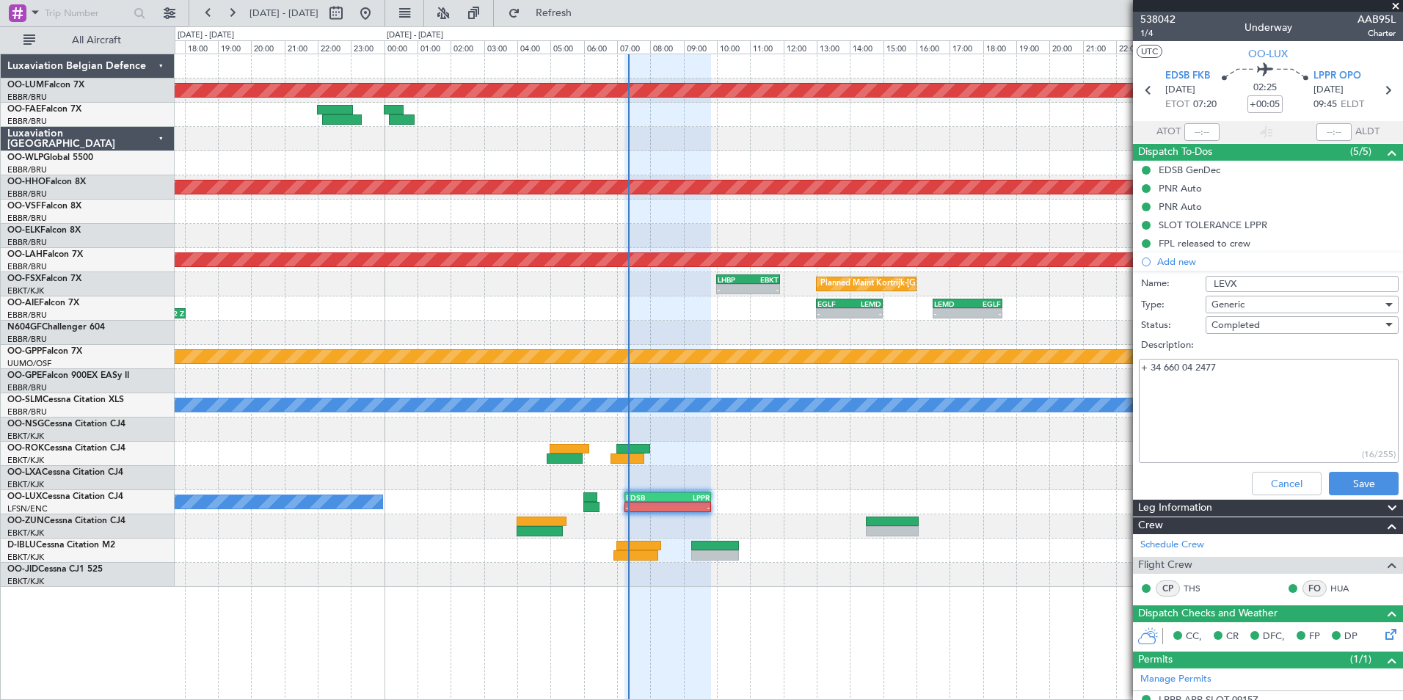
click at [1147, 393] on textarea "+ 34 660 04 2477" at bounding box center [1269, 411] width 260 height 105
click at [1235, 365] on textarea "+ 34 660 04 2477" at bounding box center [1269, 411] width 260 height 105
paste textarea "ops.vgo@unitedaviation.es"
type textarea "+ 34 660 04 2477 ops.vgo@unitedaviation.es"
drag, startPoint x: 1357, startPoint y: 480, endPoint x: 985, endPoint y: 543, distance: 377.3
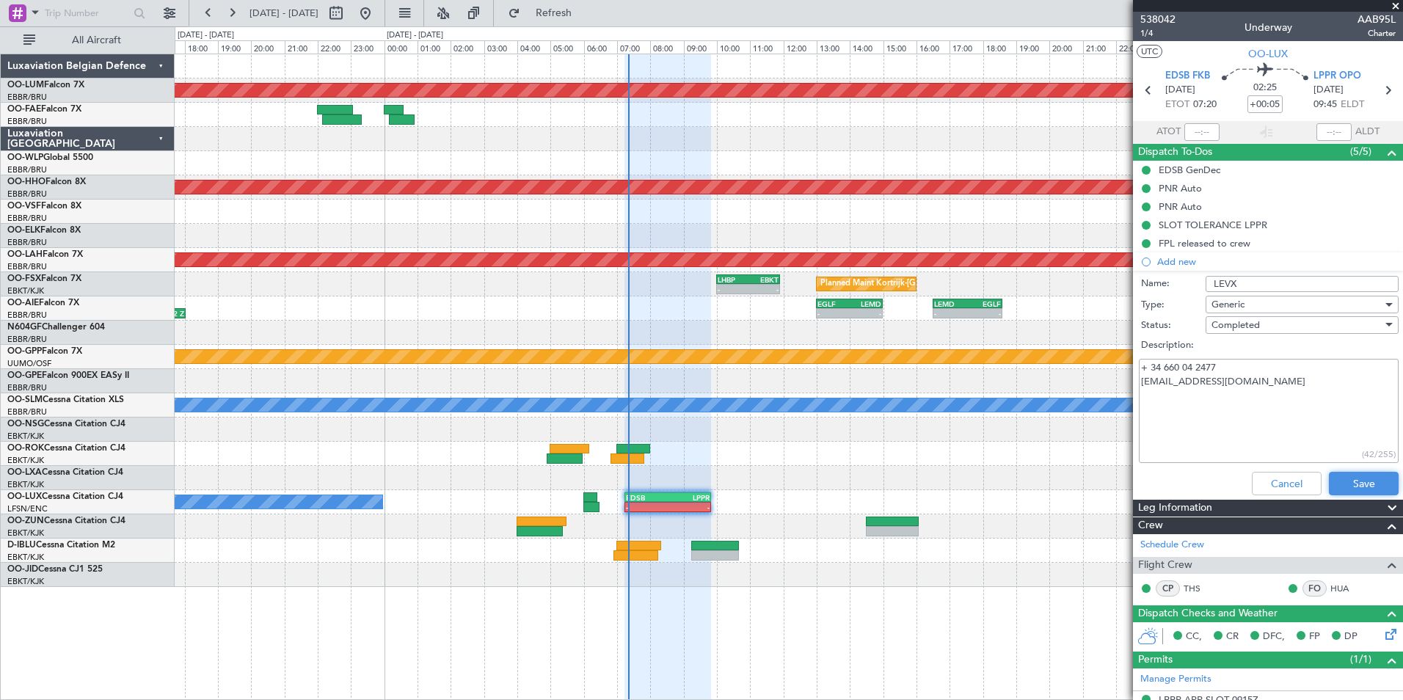
click at [1357, 481] on button "Save" at bounding box center [1364, 483] width 70 height 23
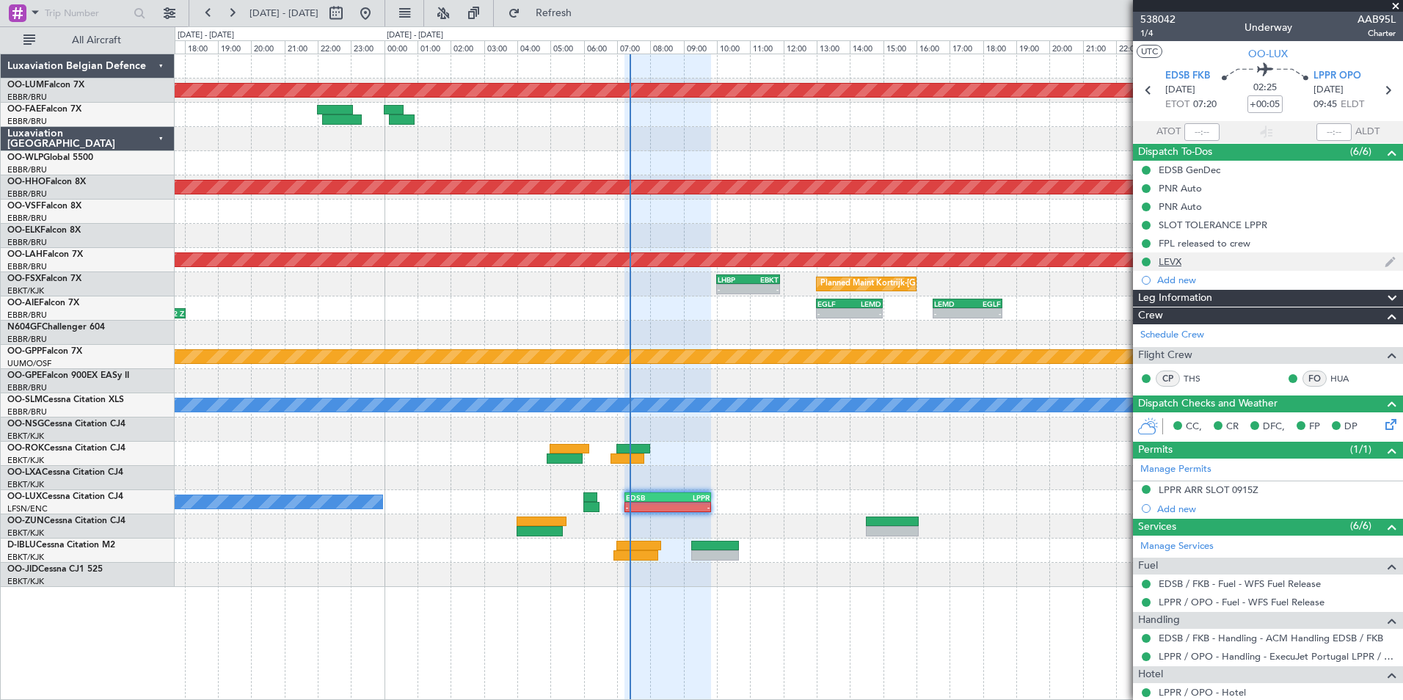
click at [1164, 260] on div "LEVX" at bounding box center [1170, 261] width 23 height 12
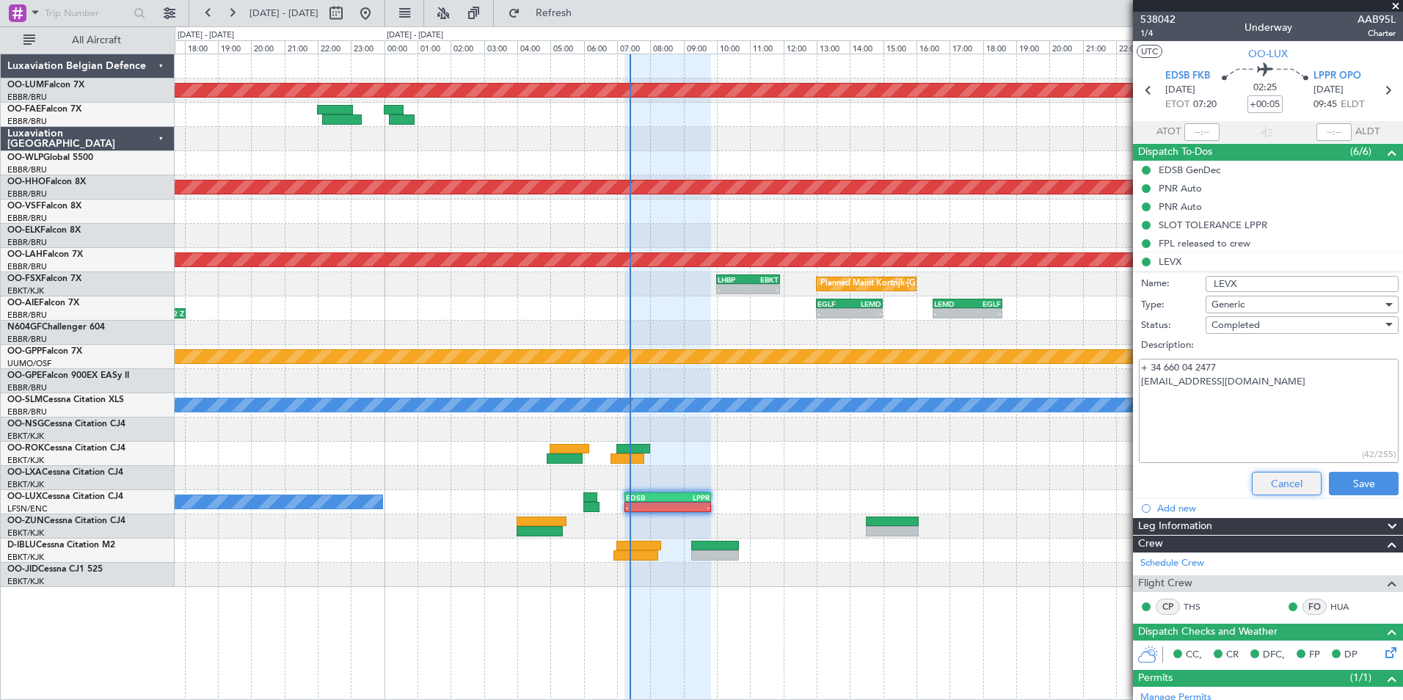
click at [1261, 486] on button "Cancel" at bounding box center [1287, 483] width 70 height 23
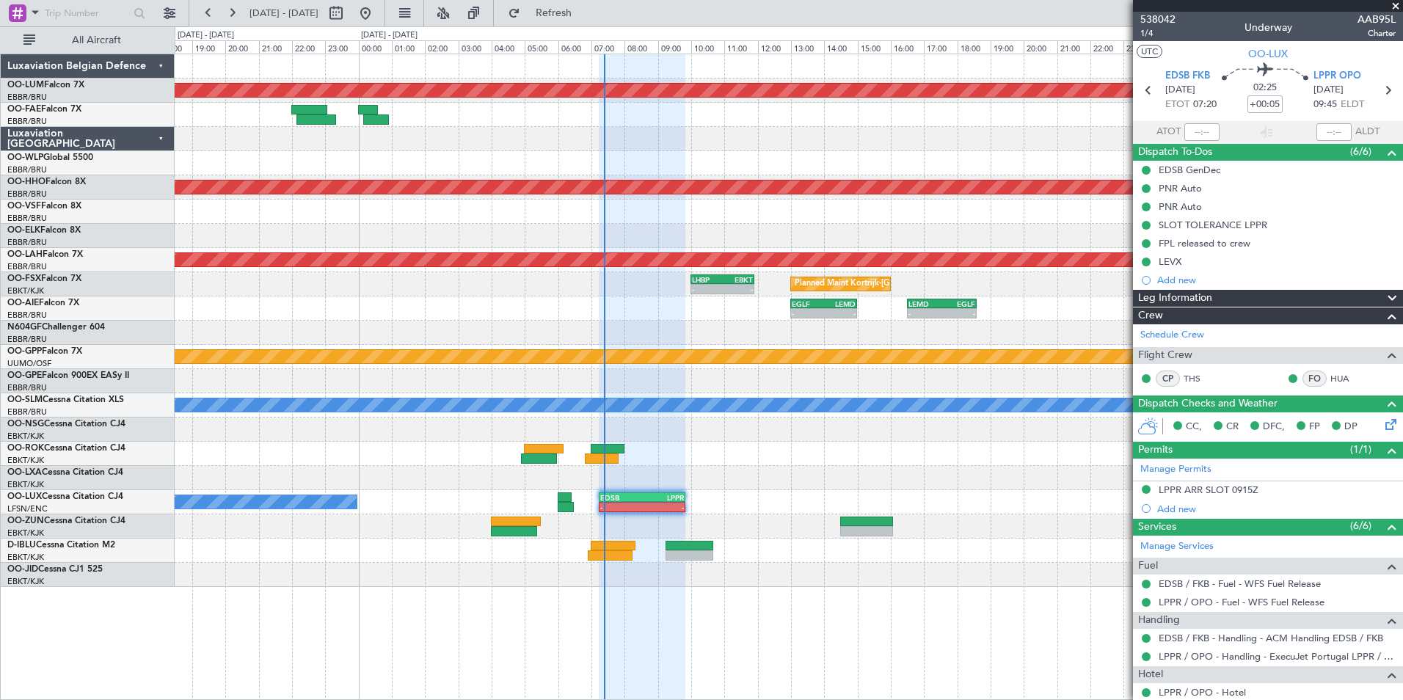
click at [745, 496] on div "No Crew Nancy (Essey) - - EDSB 07:15 Z LPPR 09:50 Z - - LPPR 13:30 Z EDSB 16:20…" at bounding box center [789, 502] width 1228 height 24
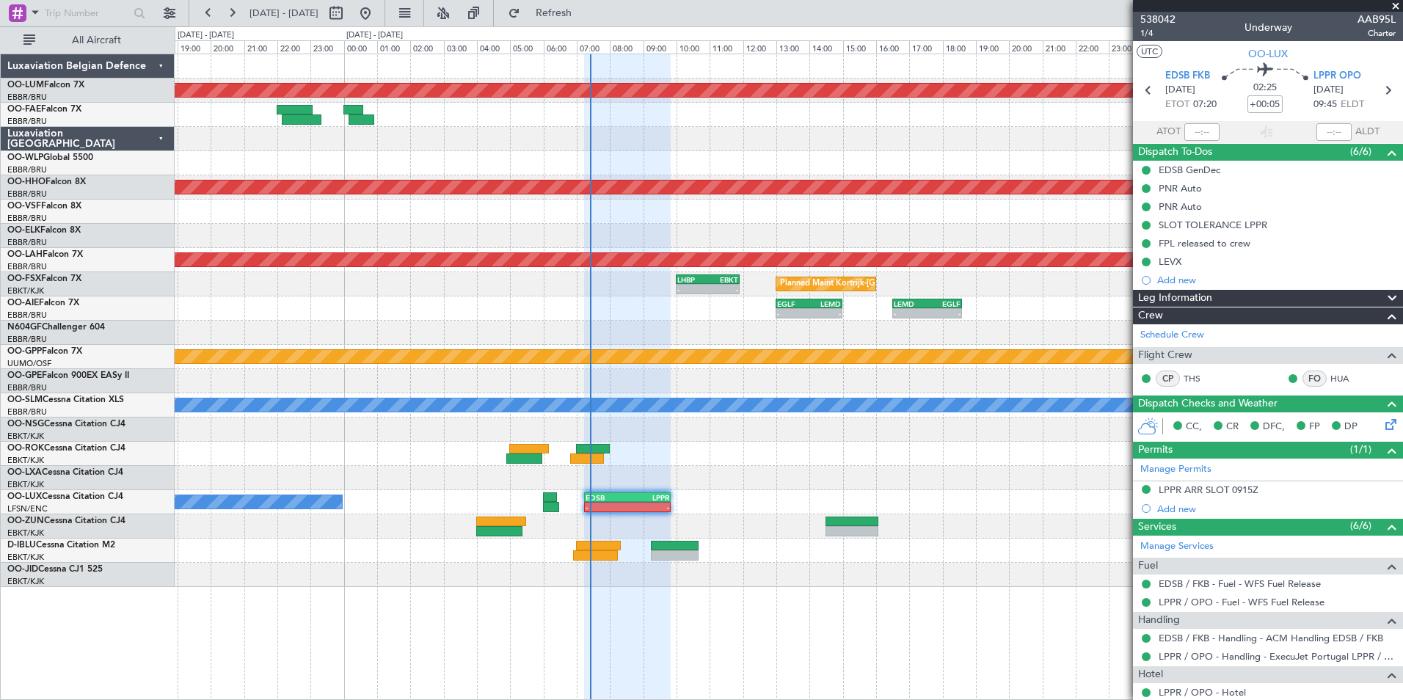
click at [503, 495] on div "No Crew Nancy (Essey) - - EDSB 07:15 Z LPPR 09:50 Z LPPR 13:30 Z EDSB 16:20 Z -…" at bounding box center [789, 502] width 1228 height 24
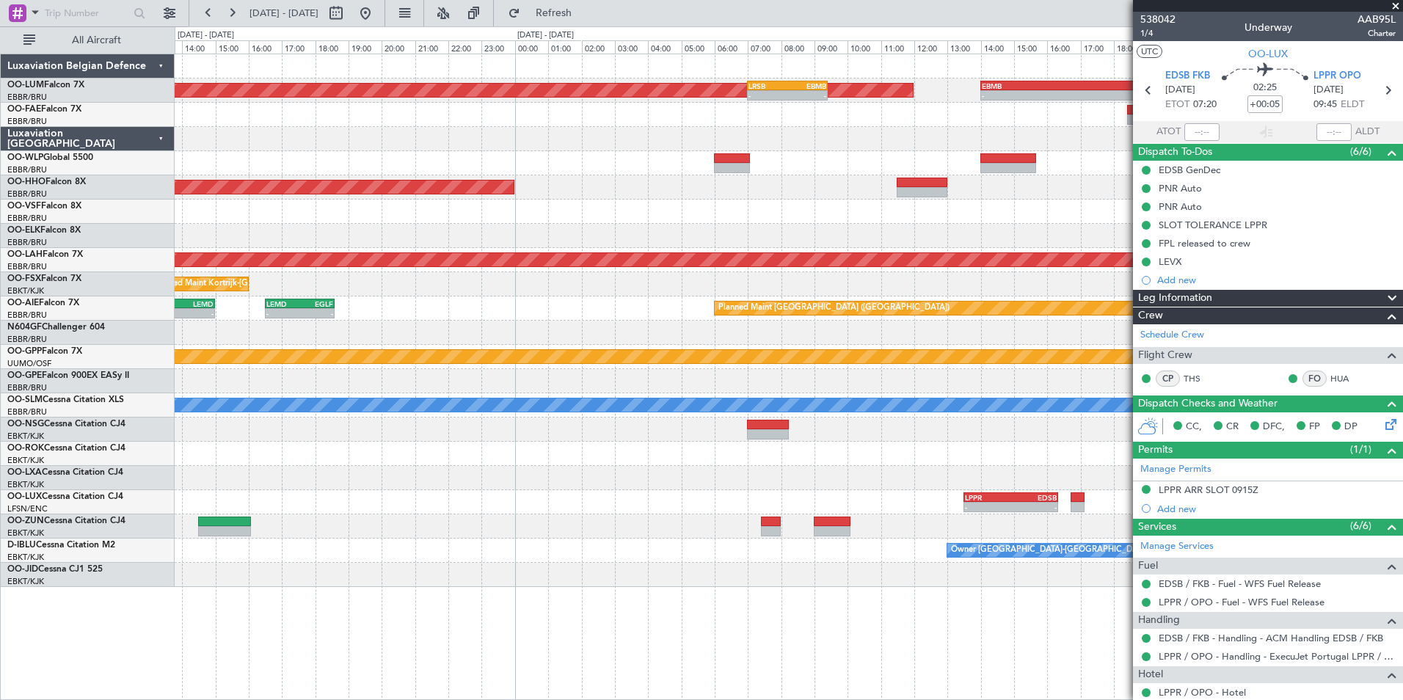
click at [490, 485] on div at bounding box center [789, 478] width 1228 height 24
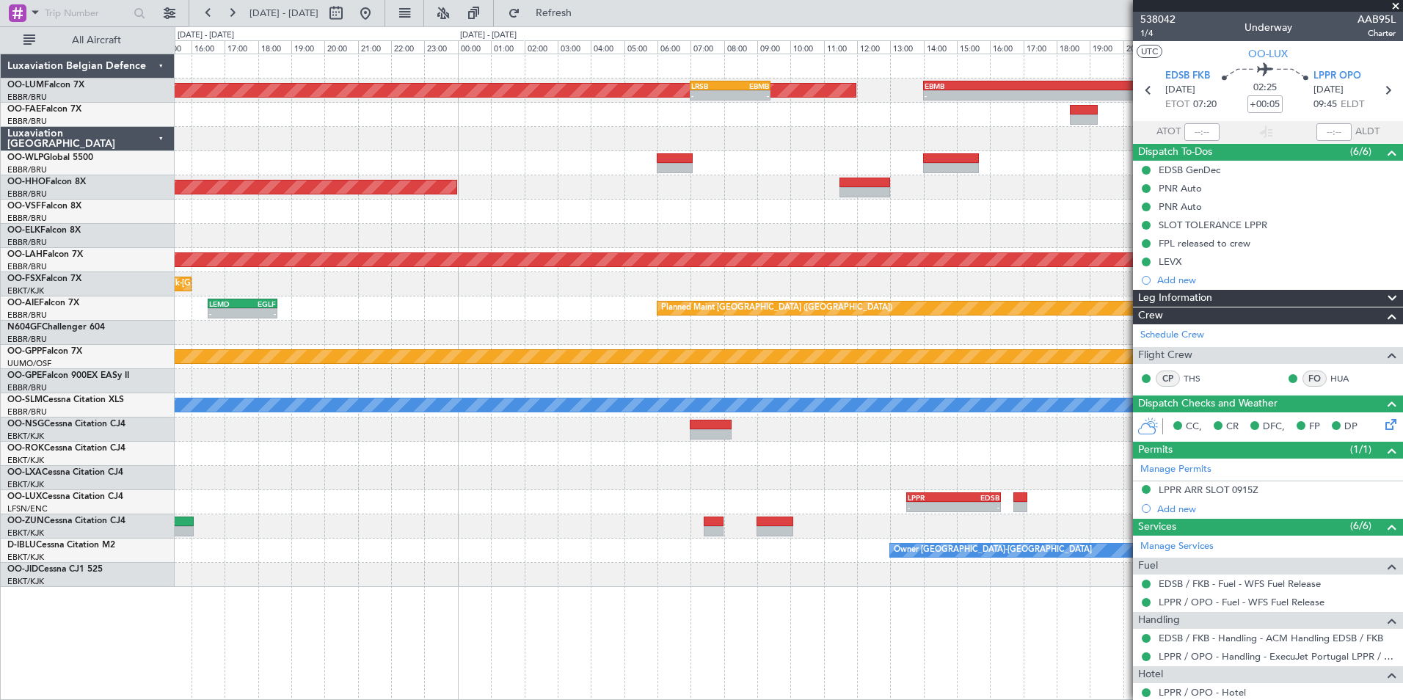
click at [566, 502] on div "Planned Maint Brussels (Brussels National) AOG Maint Sibiu - - LRSB 07:00 Z EBM…" at bounding box center [789, 320] width 1228 height 533
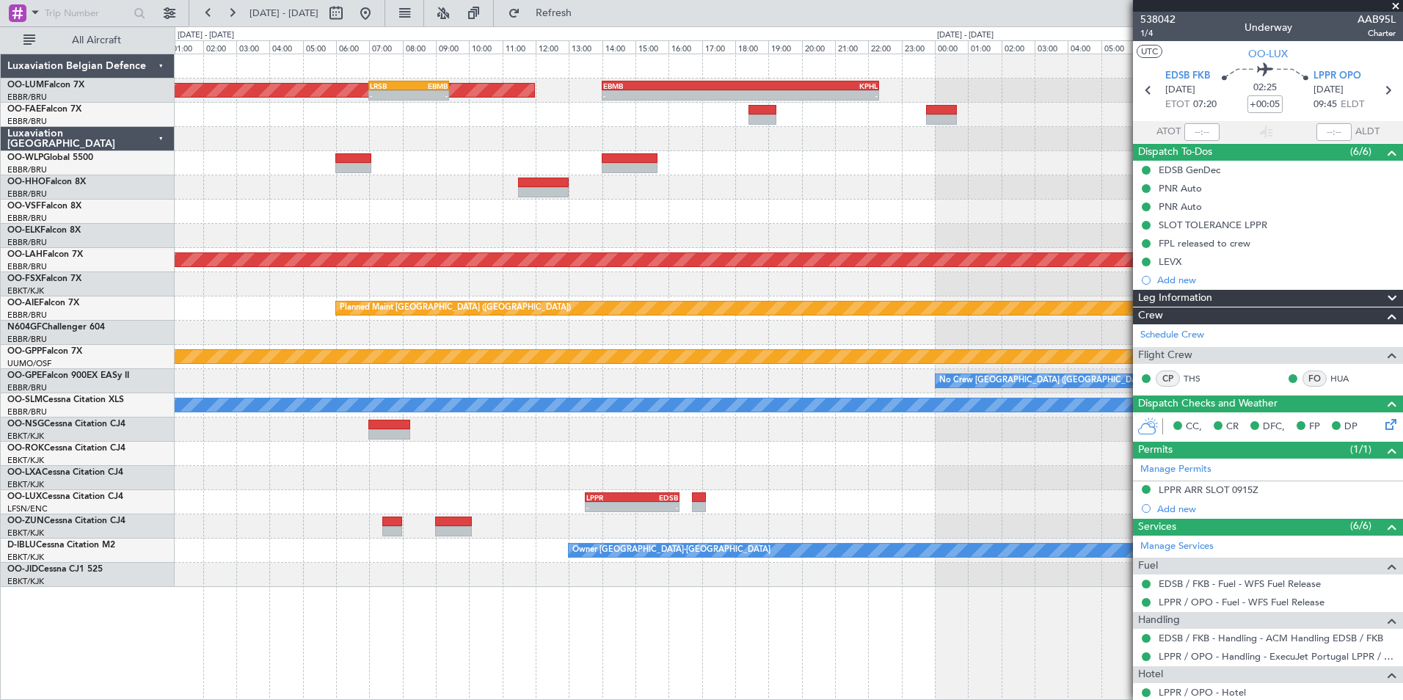
click at [599, 522] on div at bounding box center [789, 526] width 1228 height 24
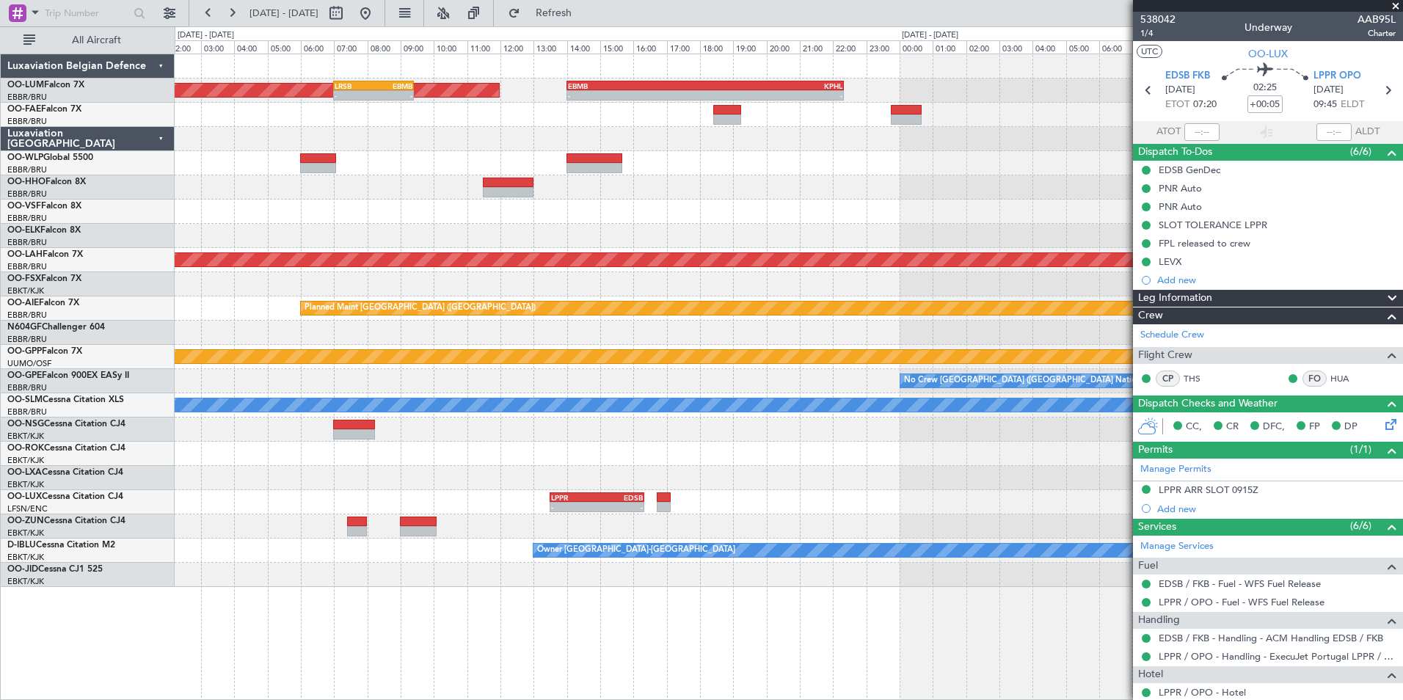
click at [1173, 260] on mat-tooltip-component "SLOT TOLERANCE LPPR" at bounding box center [1213, 249] width 120 height 39
click at [1169, 265] on div "LEVX" at bounding box center [1170, 261] width 23 height 12
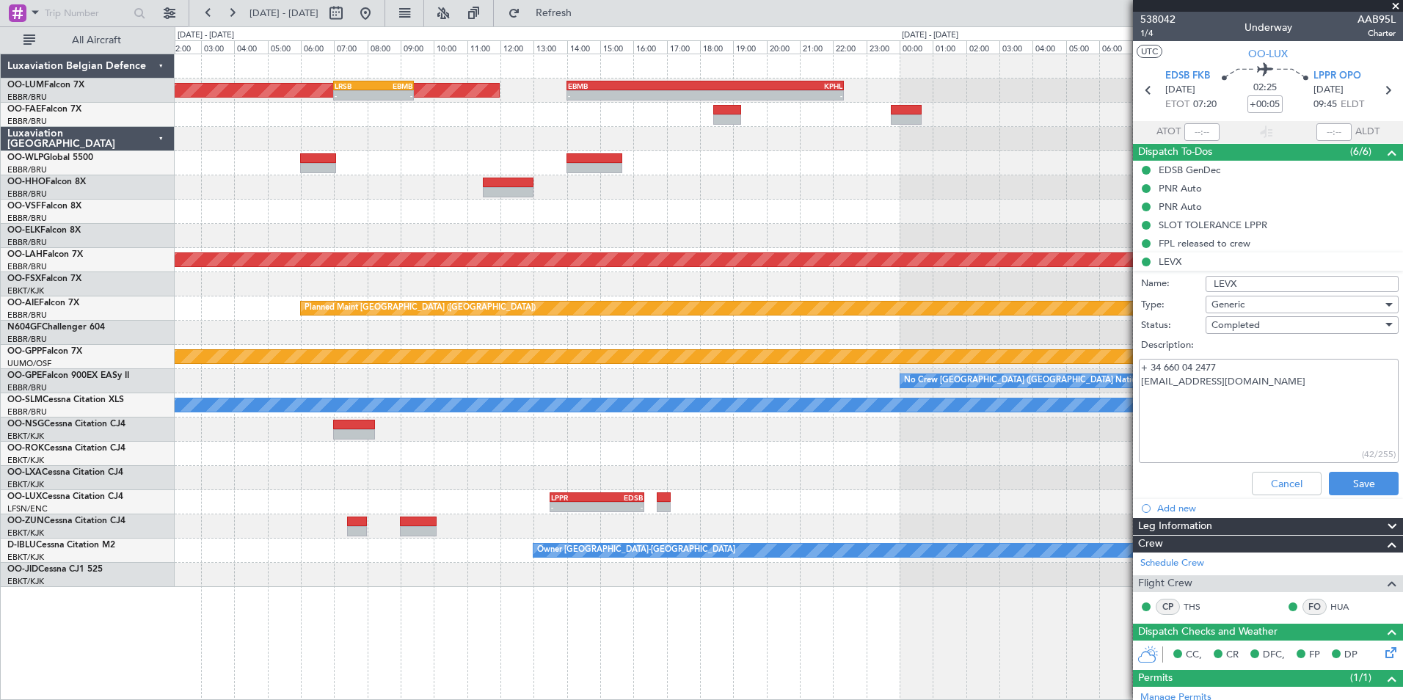
click at [1279, 287] on input "LEVX" at bounding box center [1302, 284] width 193 height 16
type input "LEVX HANDLIGN AND PARKING"
click at [1365, 489] on button "Save" at bounding box center [1364, 483] width 70 height 23
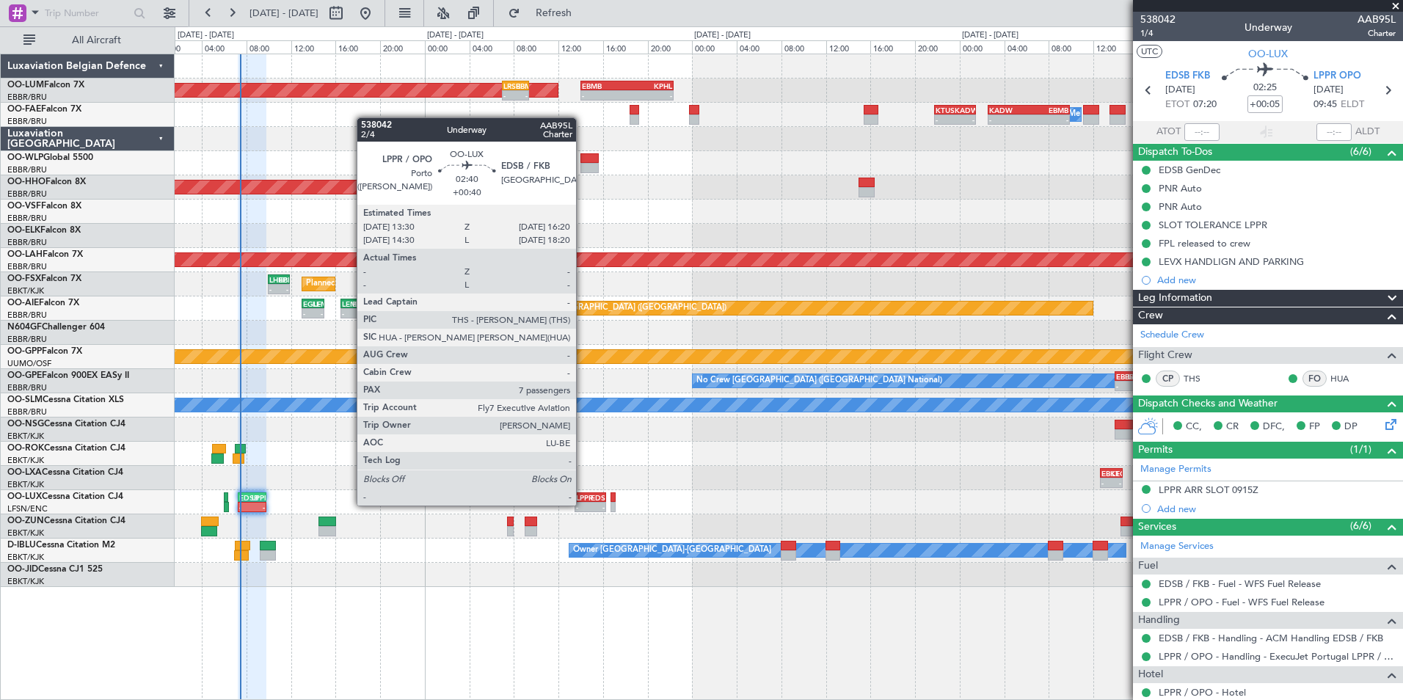
click at [583, 506] on div "-" at bounding box center [583, 507] width 15 height 9
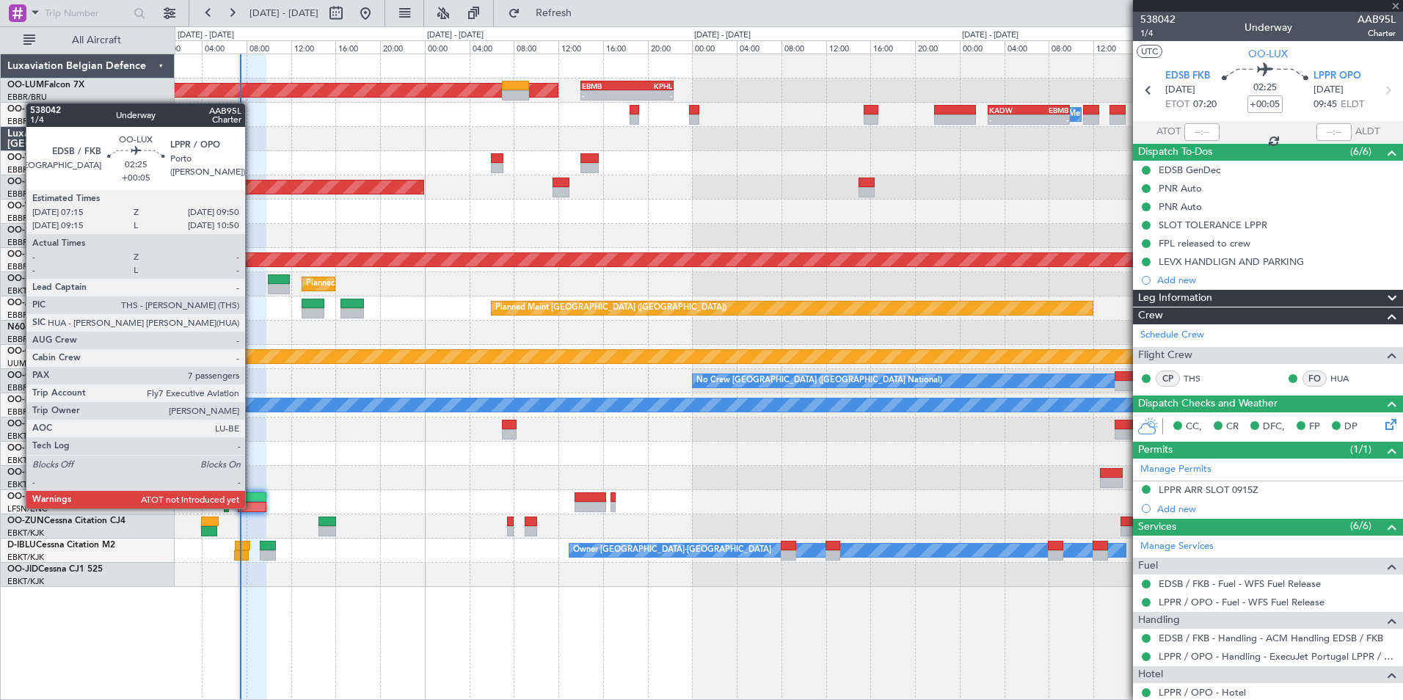
click at [252, 508] on div at bounding box center [252, 507] width 29 height 10
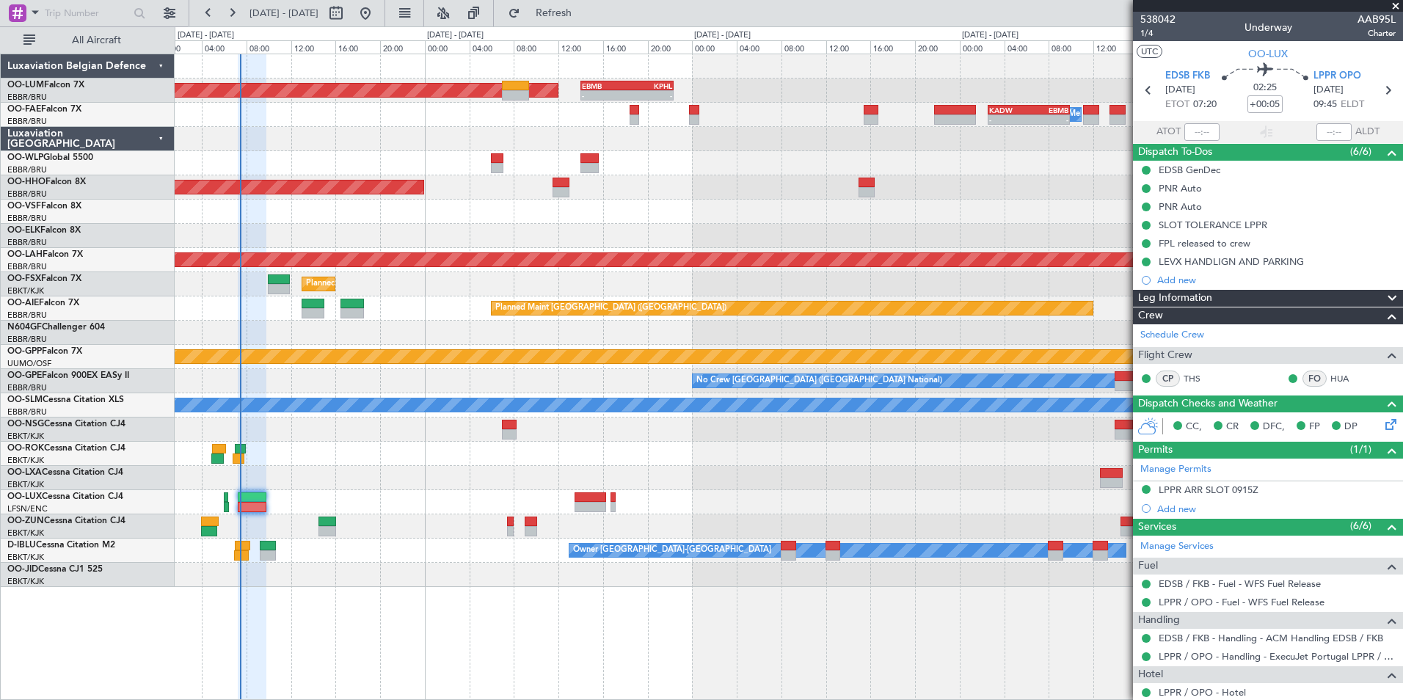
click at [305, 486] on div at bounding box center [789, 478] width 1228 height 24
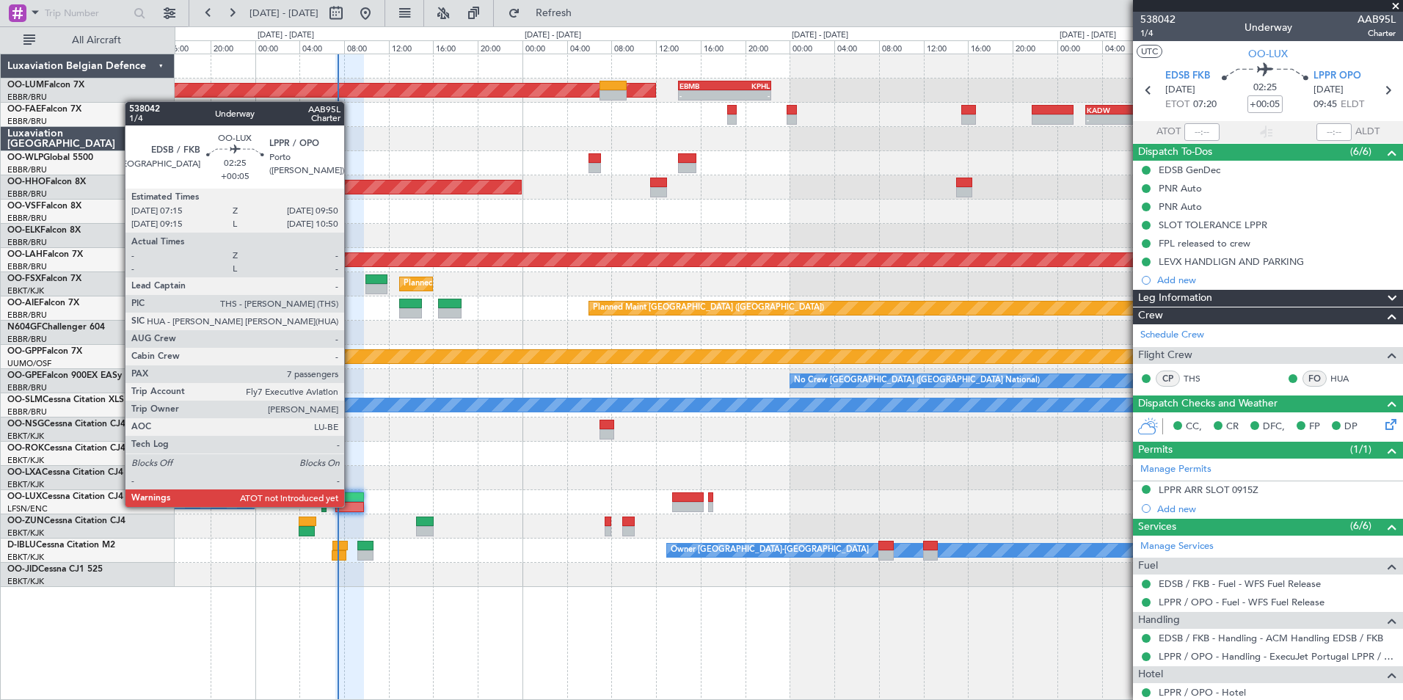
click at [478, 491] on div "No Crew [PERSON_NAME] ([PERSON_NAME])" at bounding box center [789, 502] width 1228 height 24
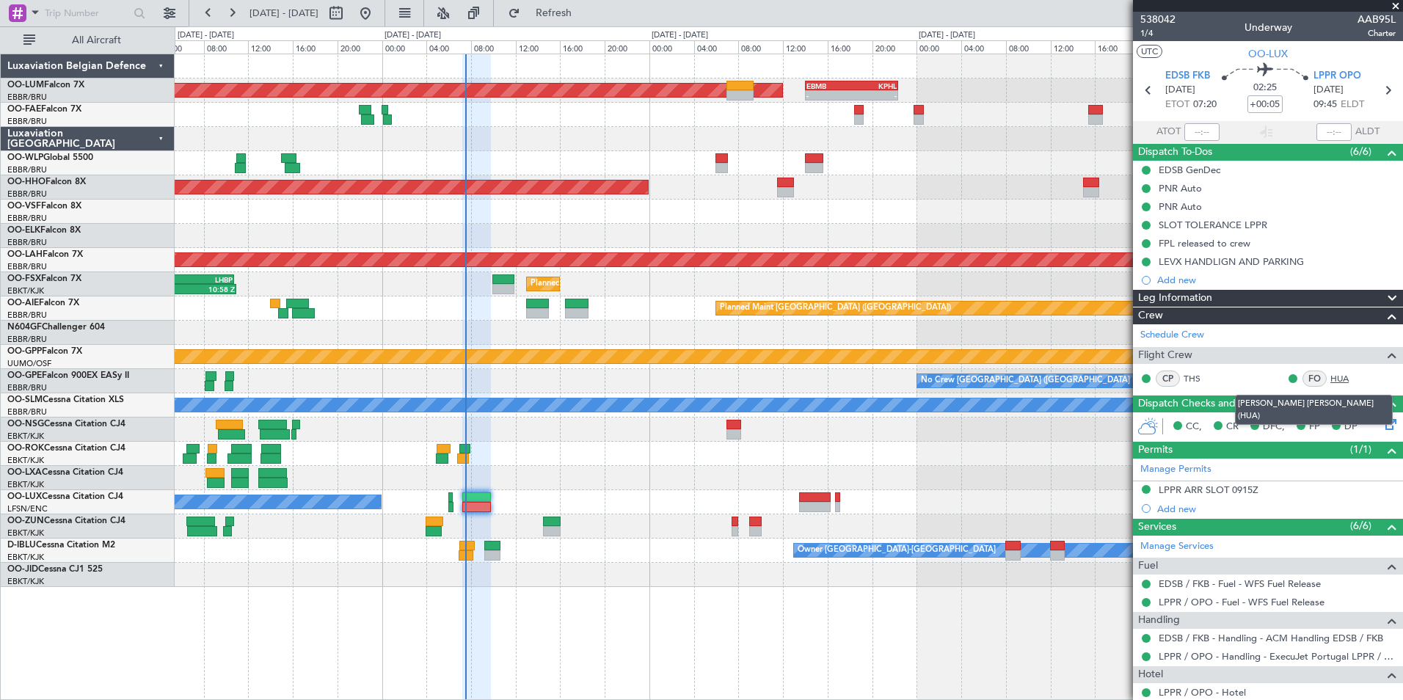
click at [1330, 373] on link "HUA" at bounding box center [1346, 378] width 33 height 13
click at [554, 478] on div at bounding box center [789, 478] width 1228 height 24
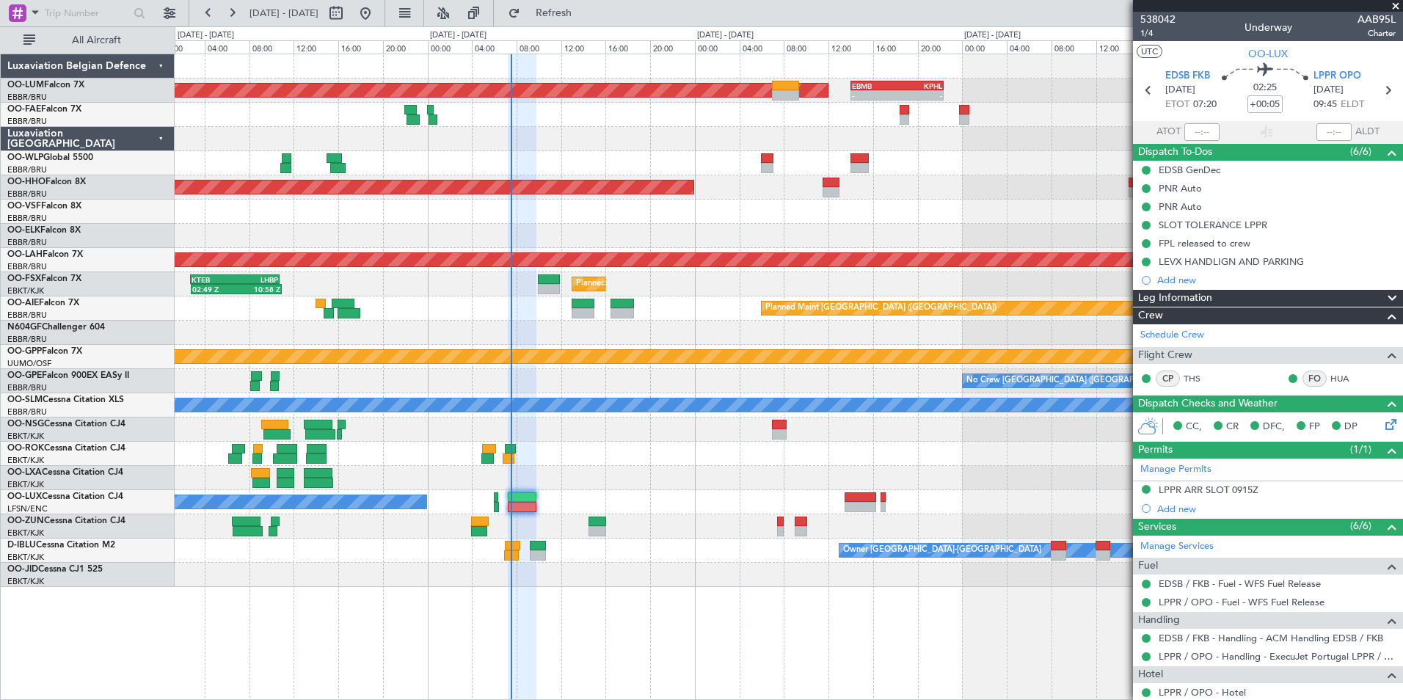
click at [635, 509] on div "No Crew [PERSON_NAME] ([PERSON_NAME])" at bounding box center [789, 502] width 1228 height 24
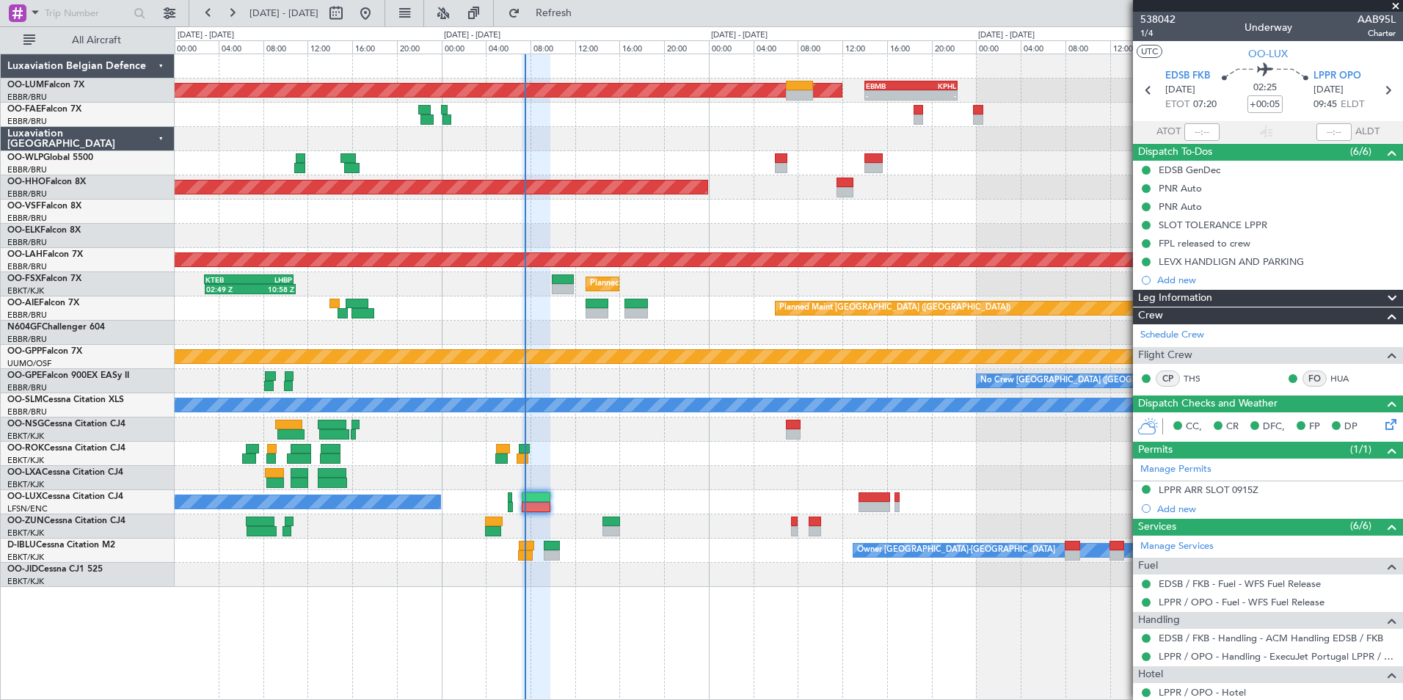
click at [550, 534] on div at bounding box center [789, 526] width 1228 height 24
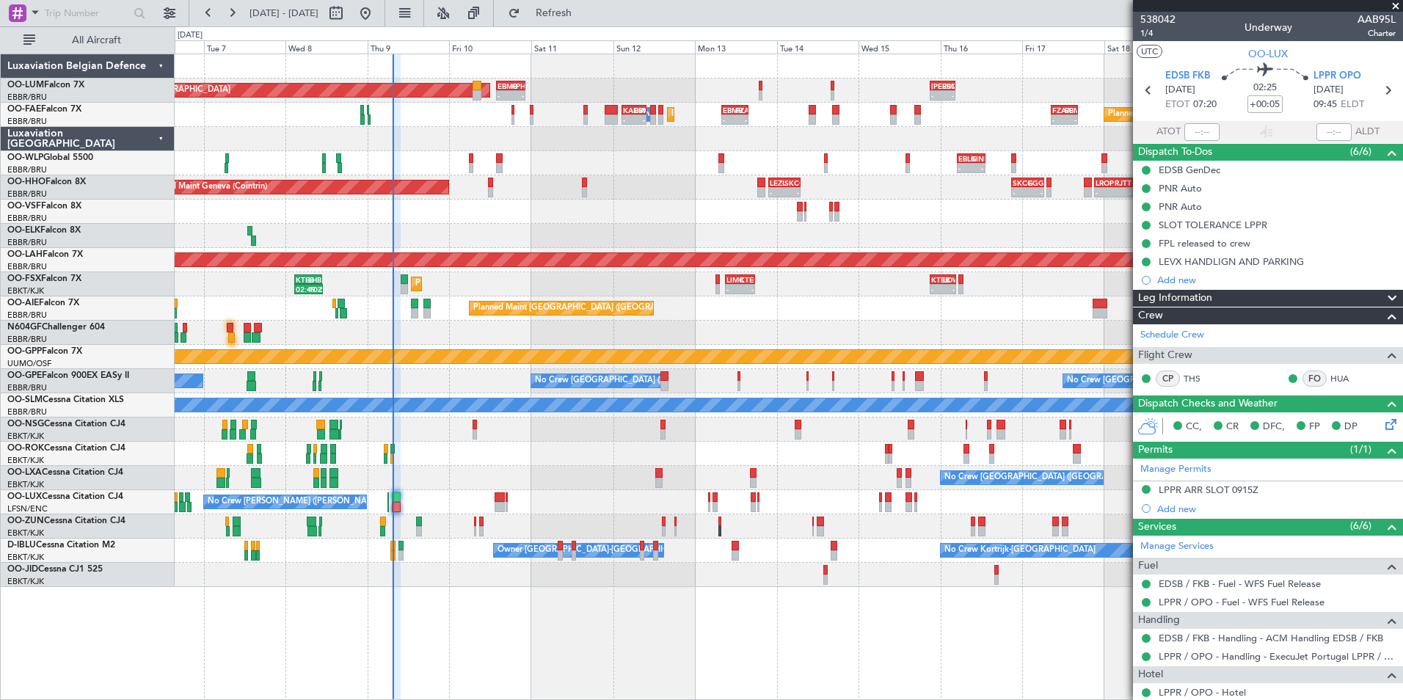
click at [427, 494] on div "No Crew Nancy (Essey) No Crew Nancy (Essey)" at bounding box center [789, 502] width 1228 height 24
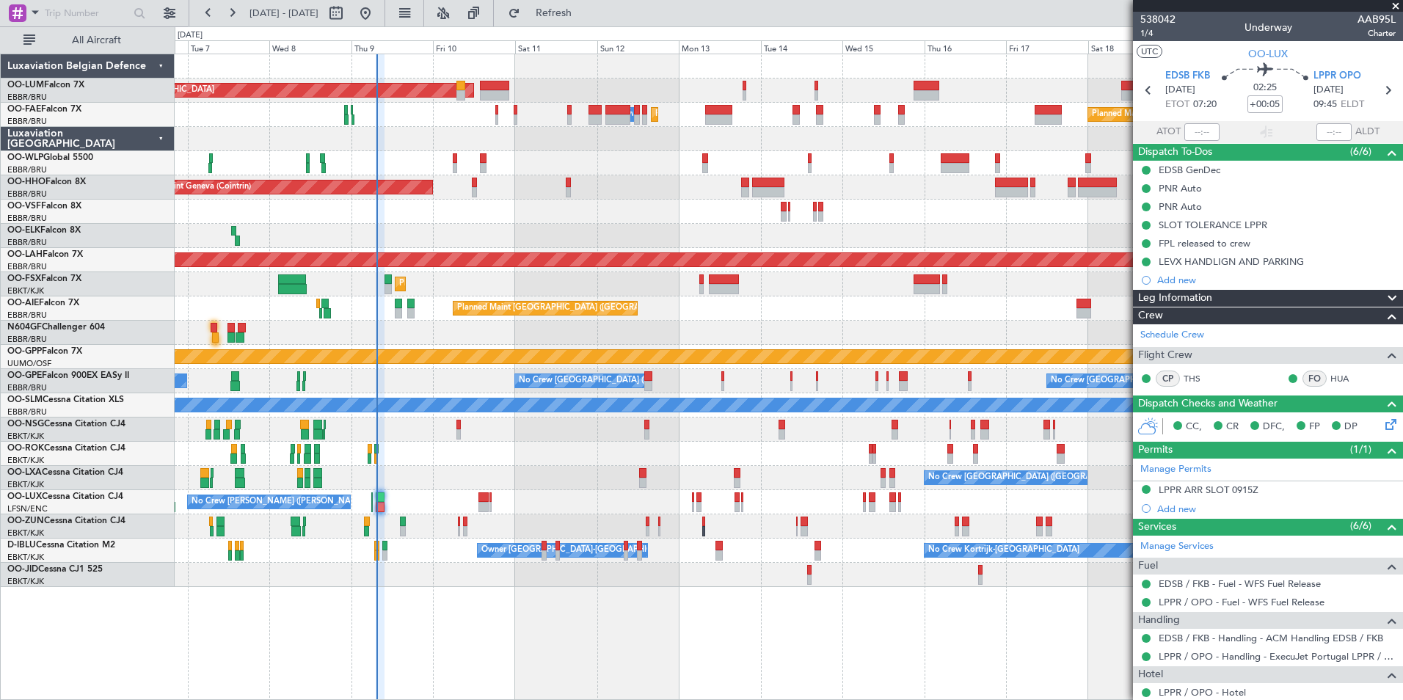
click at [558, 505] on div "No Crew Nancy (Essey) No Crew Nancy (Essey)" at bounding box center [789, 502] width 1228 height 24
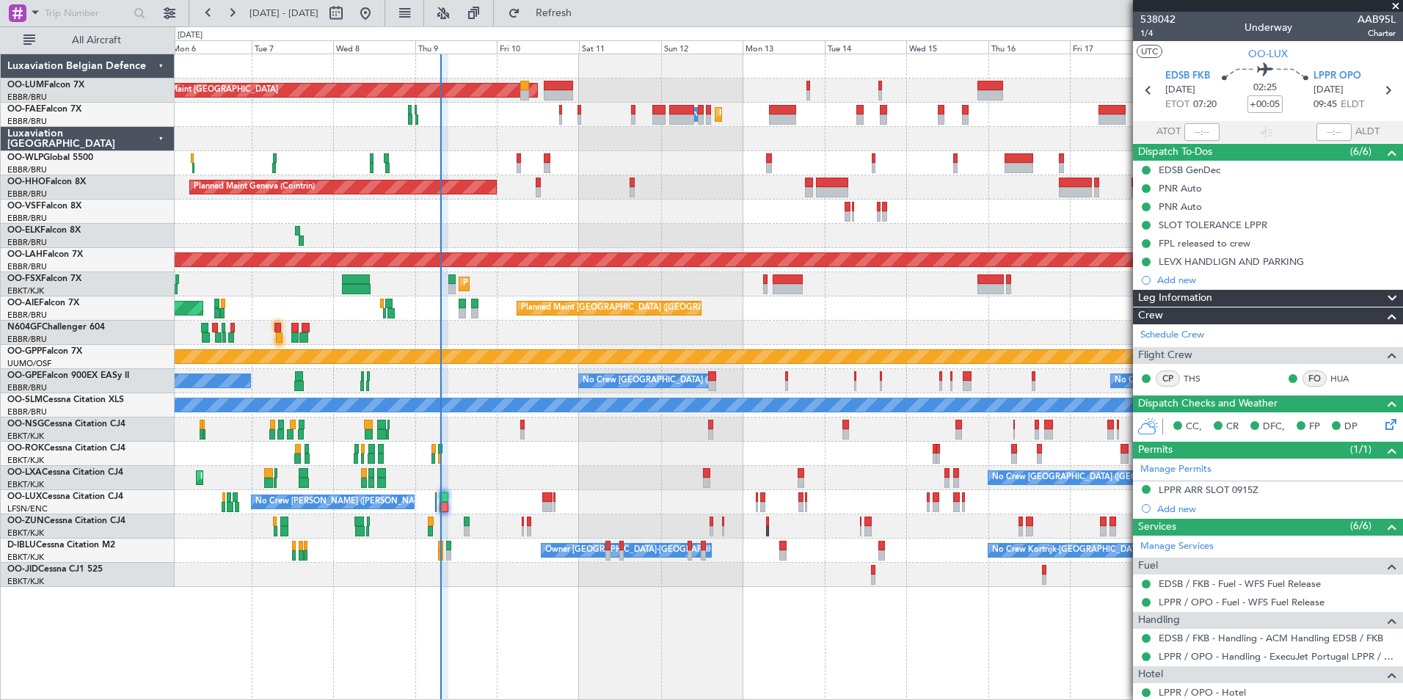
click at [478, 467] on div "Planned Maint Brussels (Brussels National) AOG Maint Sibiu Planned Maint Brusse…" at bounding box center [789, 320] width 1228 height 533
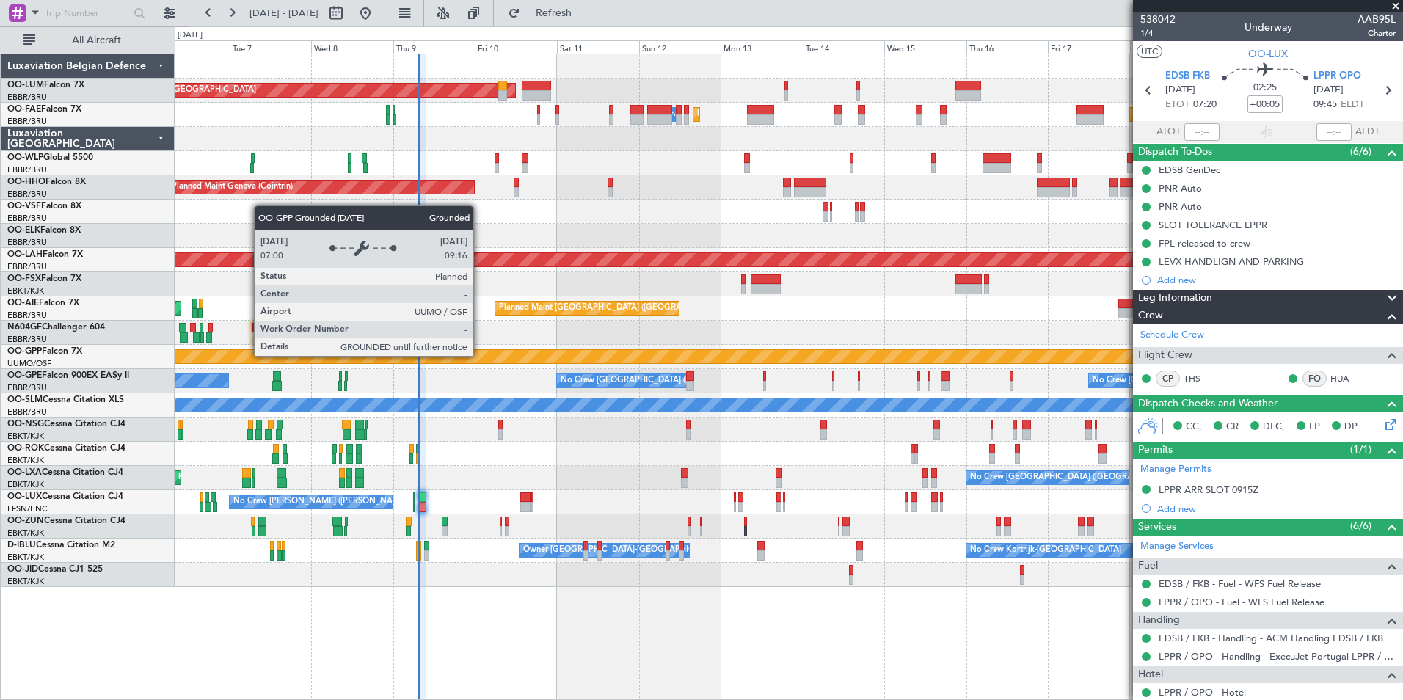
click at [456, 362] on div "Grounded [PERSON_NAME]" at bounding box center [789, 356] width 3682 height 13
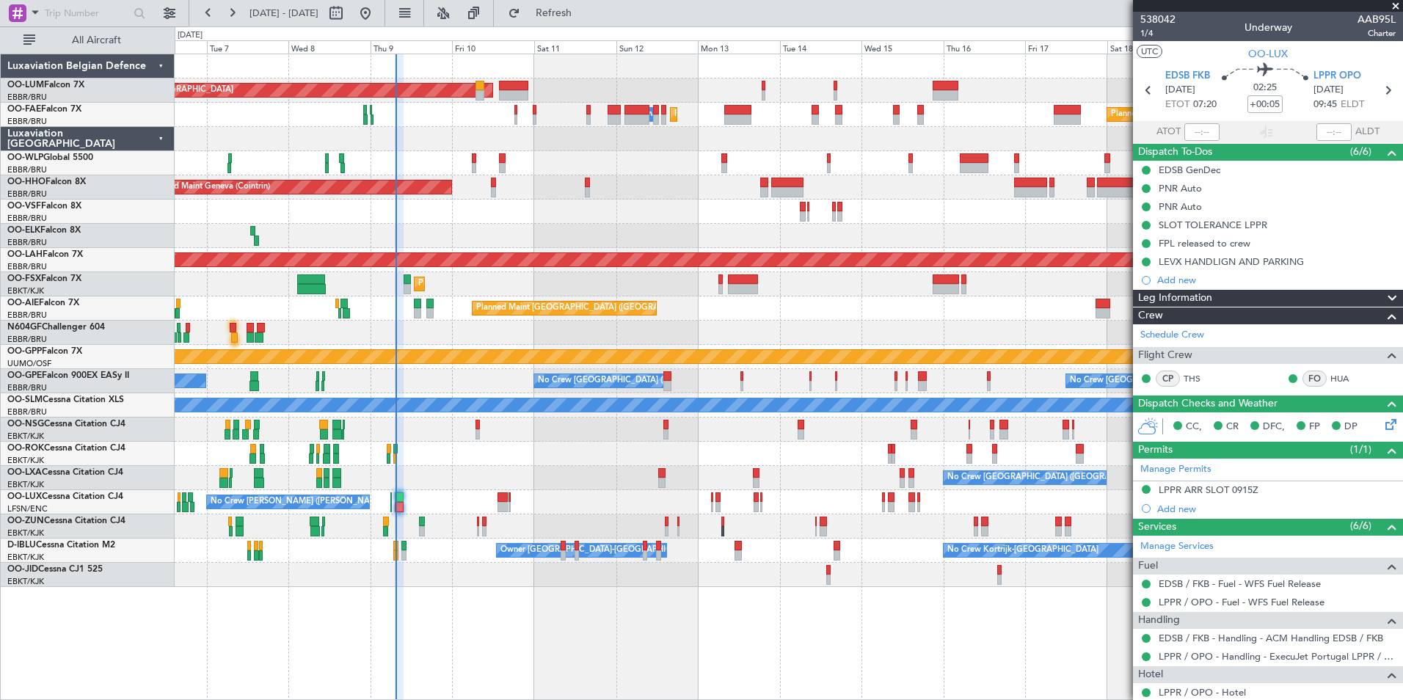
click at [470, 508] on div "No Crew Nancy (Essey) No Crew Nancy (Essey)" at bounding box center [789, 502] width 1228 height 24
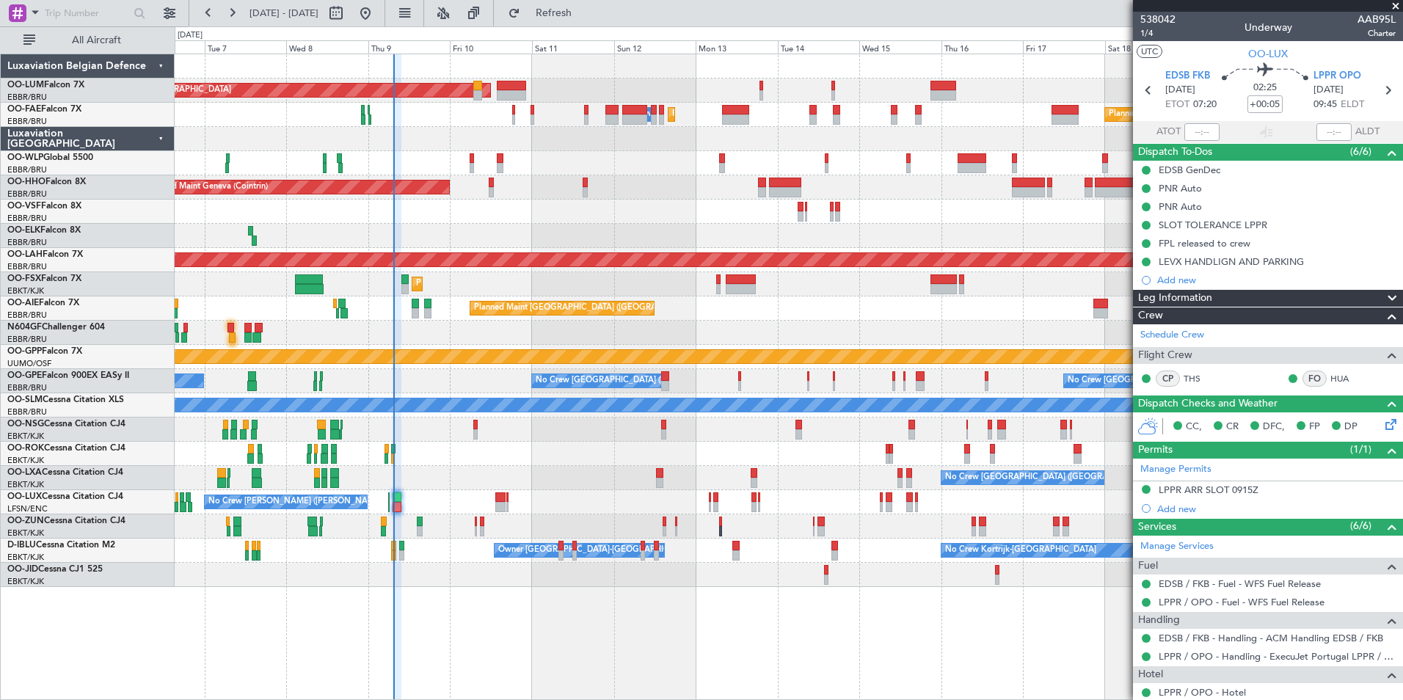
click at [410, 546] on div "Owner Kortrijk-Wevelgem No Crew Kortrijk-Wevelgem No Crew" at bounding box center [789, 551] width 1228 height 24
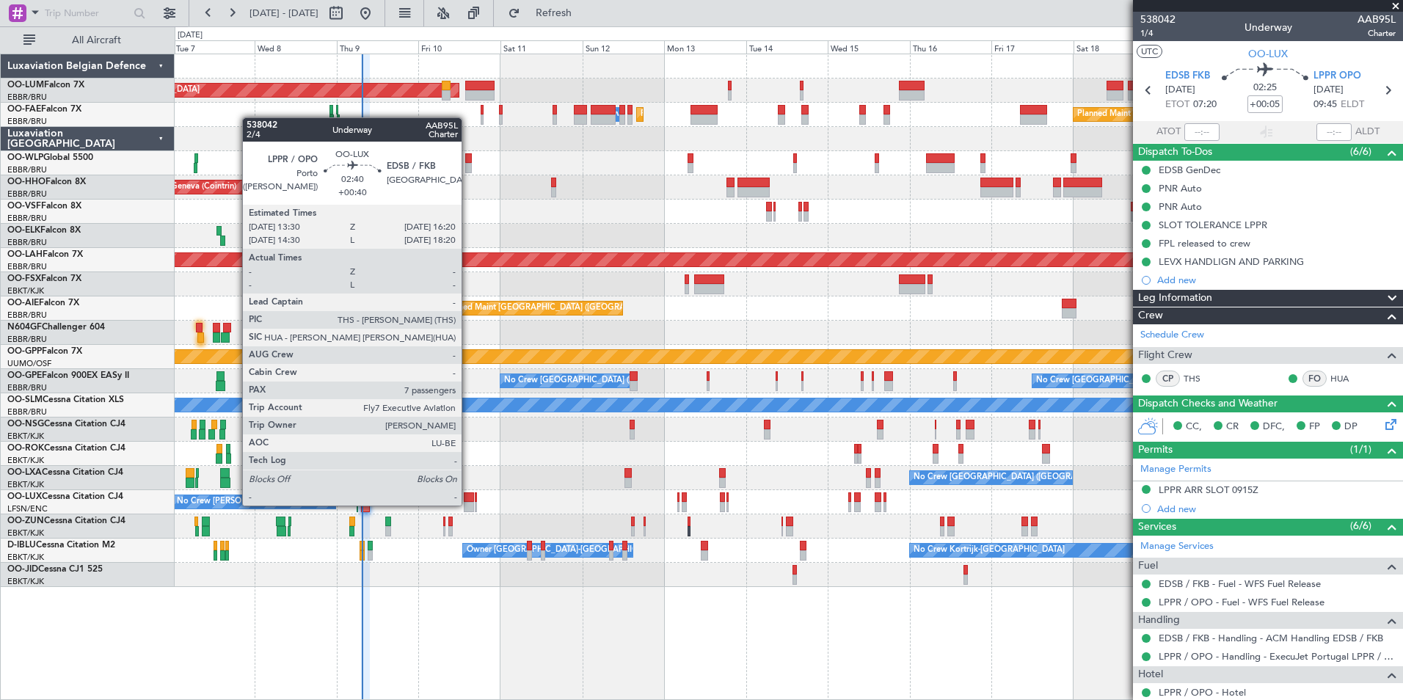
click at [468, 506] on div at bounding box center [469, 507] width 10 height 10
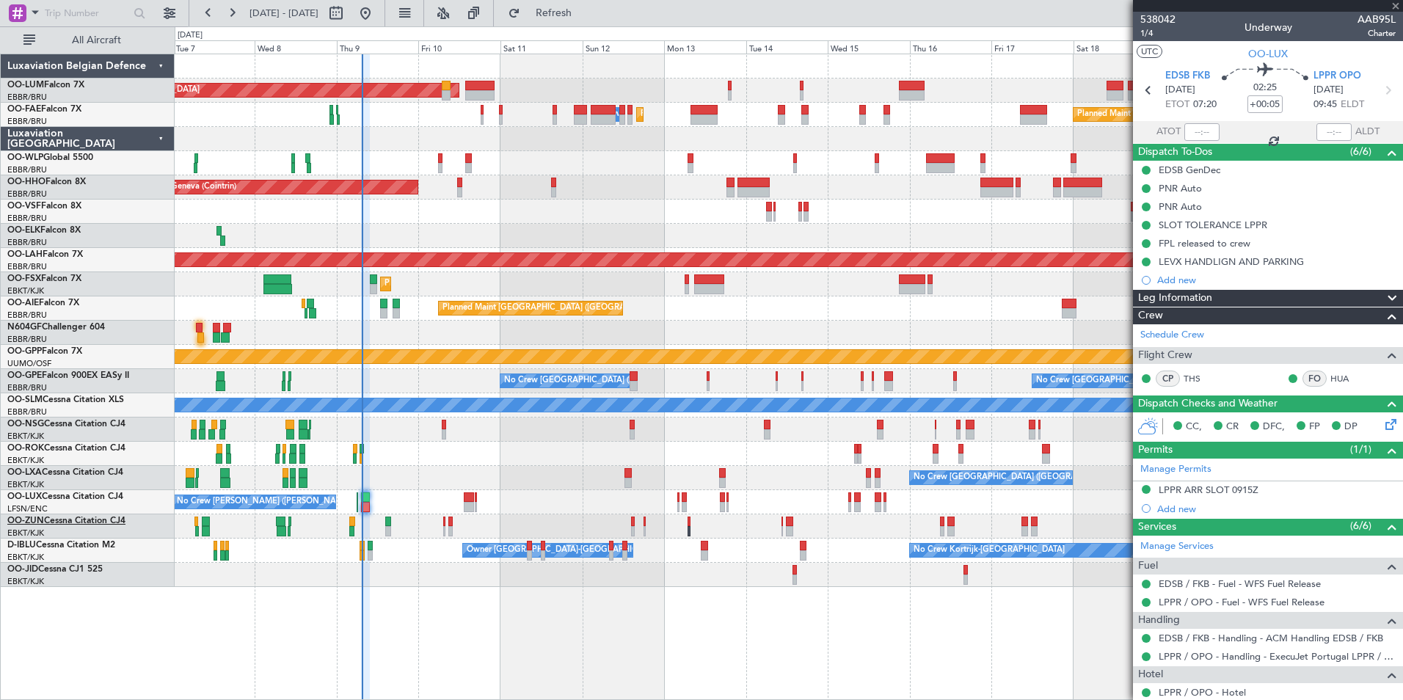
type input "+00:40"
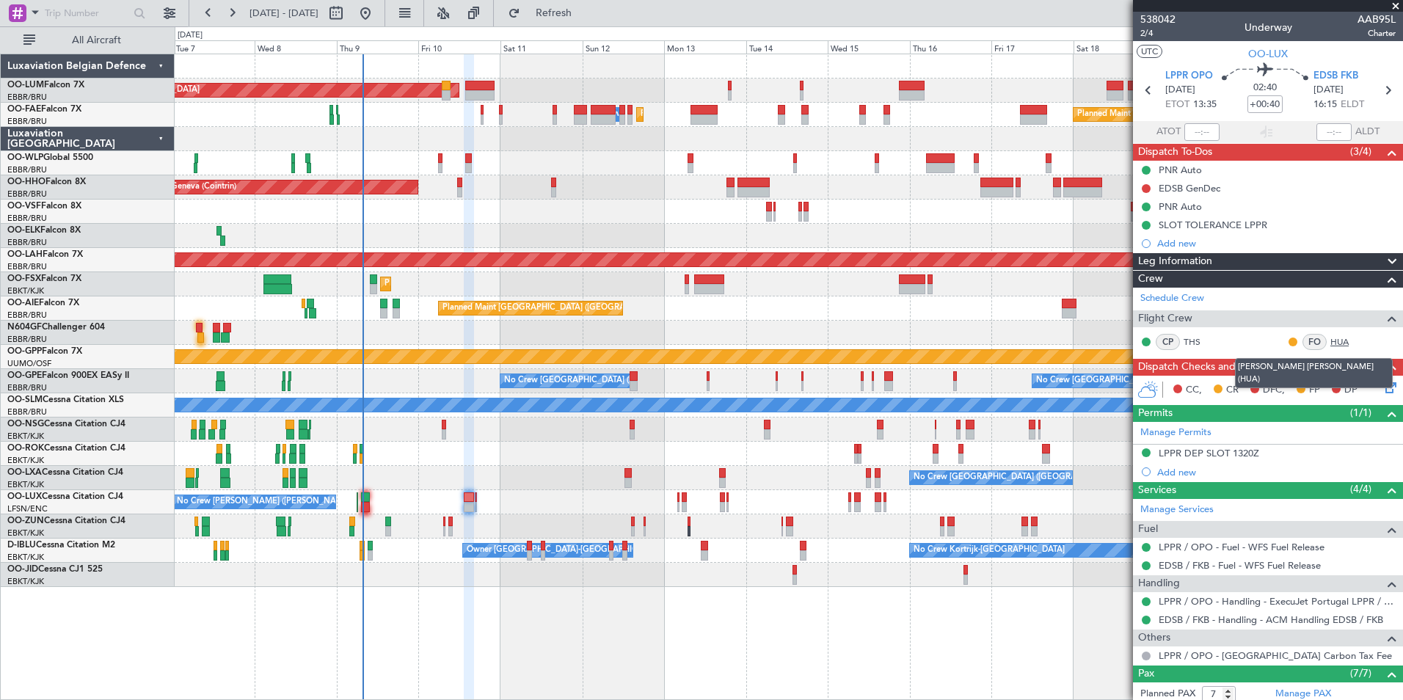
click at [1338, 342] on link "HUA" at bounding box center [1346, 341] width 33 height 13
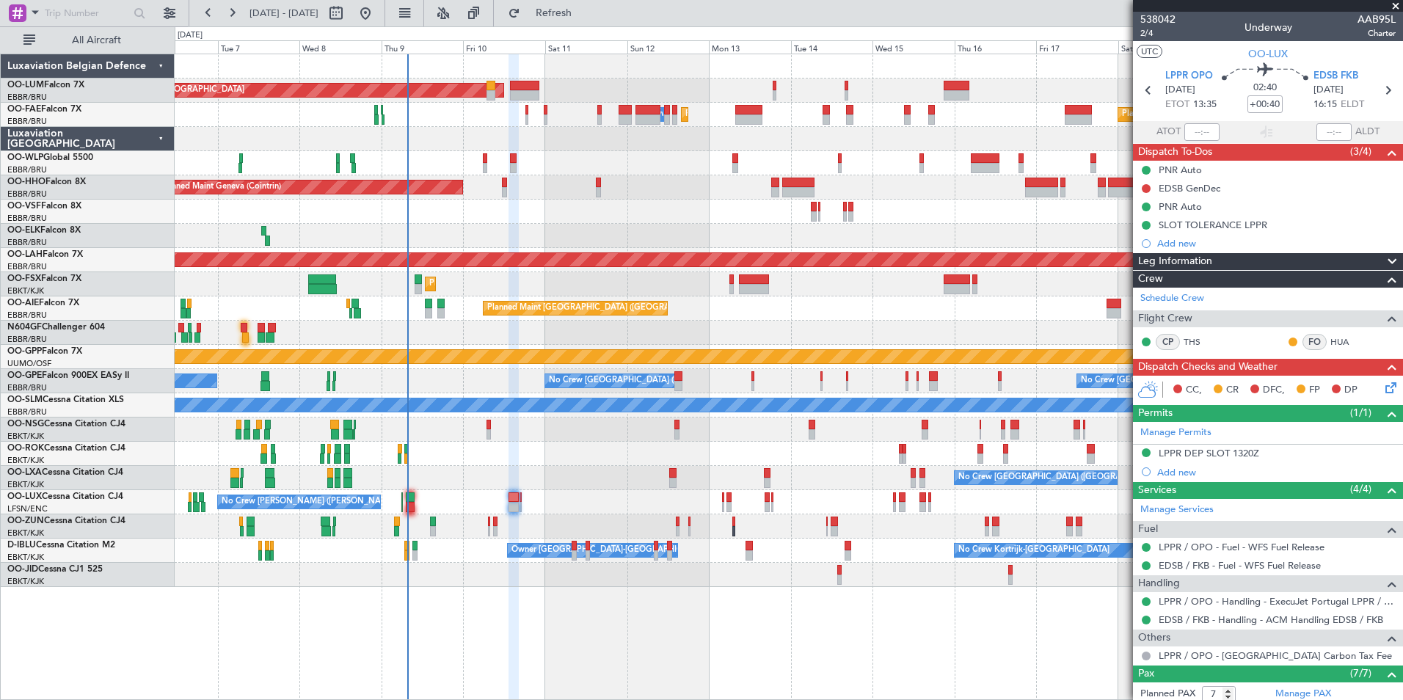
click at [434, 510] on div "No Crew Nancy (Essey) No Crew Nancy (Essey)" at bounding box center [789, 502] width 1228 height 24
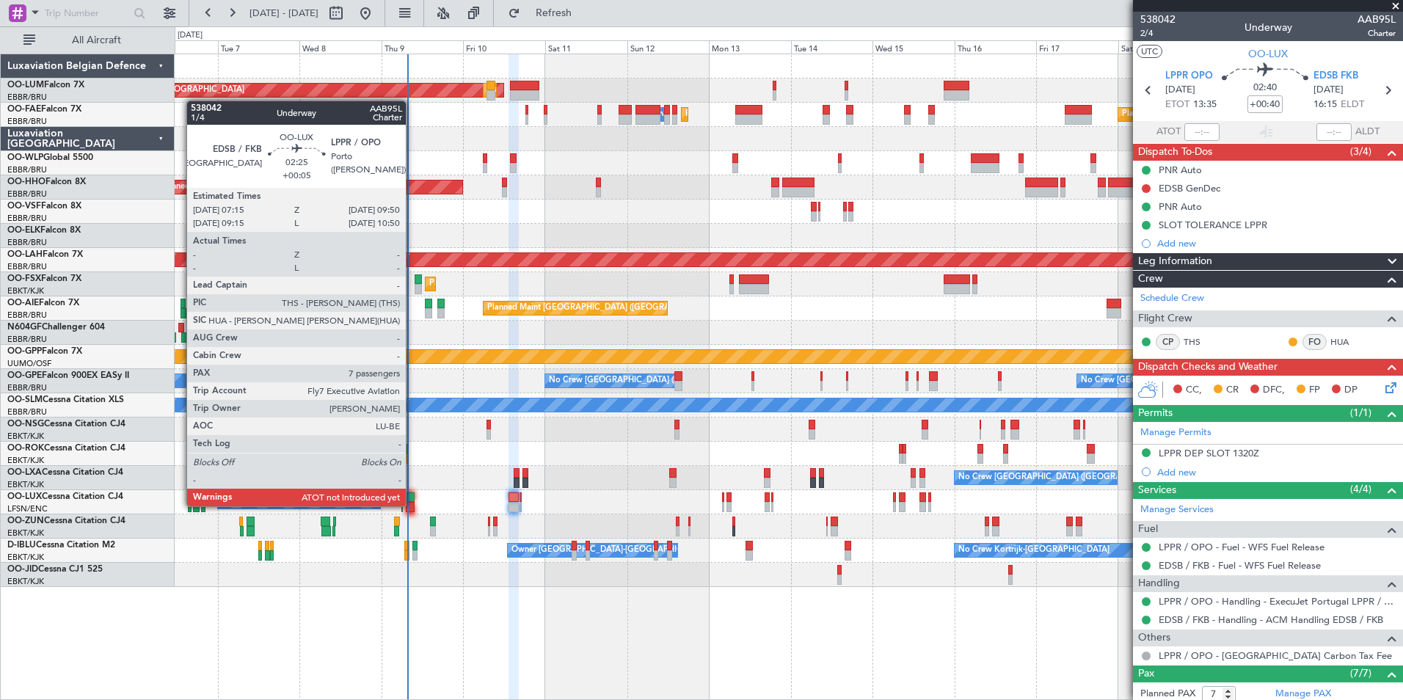
click at [412, 506] on div at bounding box center [411, 507] width 10 height 10
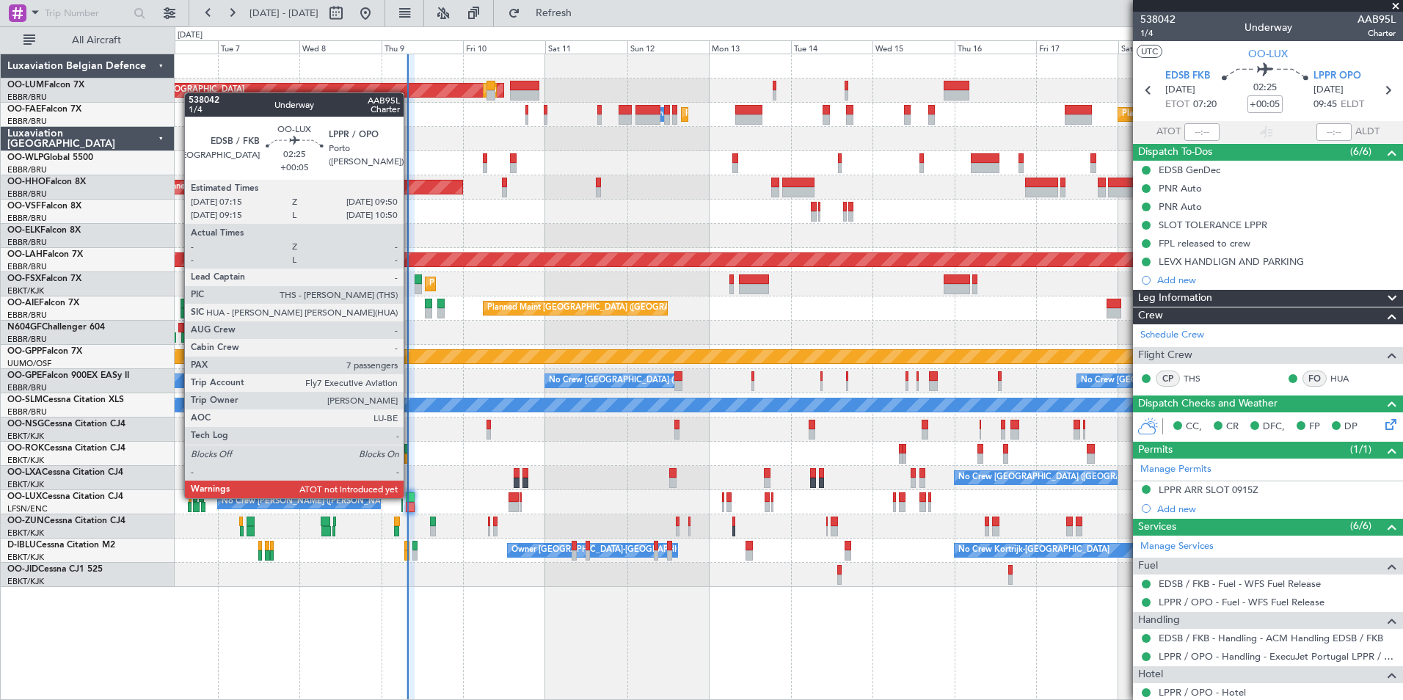
click at [410, 498] on div at bounding box center [411, 497] width 10 height 10
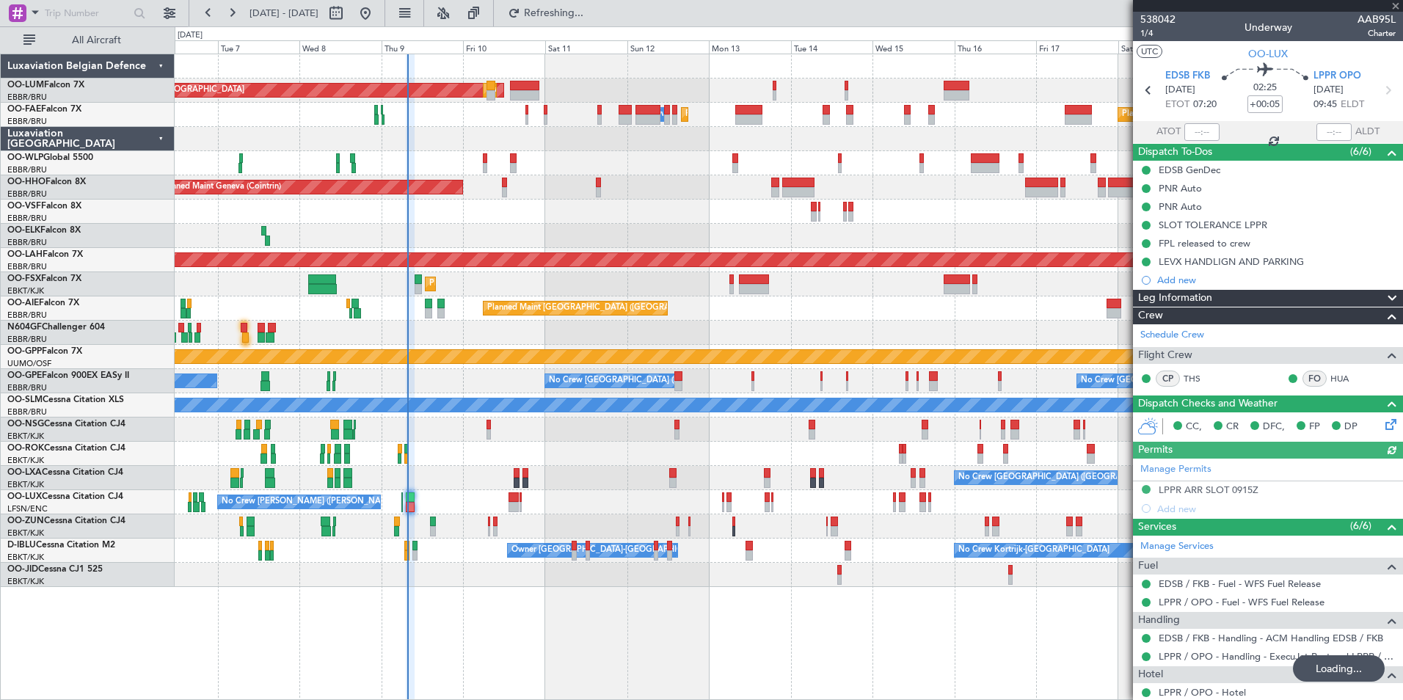
click at [1148, 660] on div at bounding box center [1146, 657] width 12 height 12
click at [1146, 655] on button at bounding box center [1146, 656] width 9 height 9
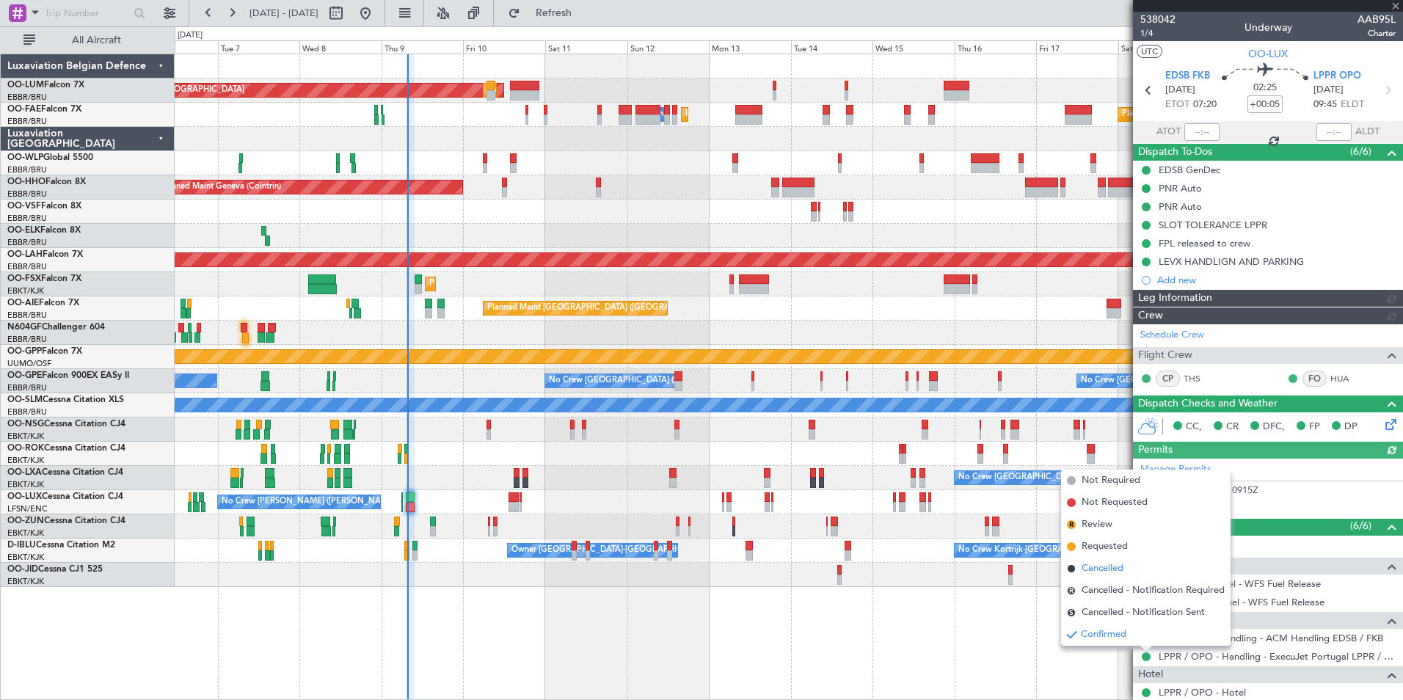
click at [1100, 561] on span "Cancelled" at bounding box center [1103, 568] width 42 height 15
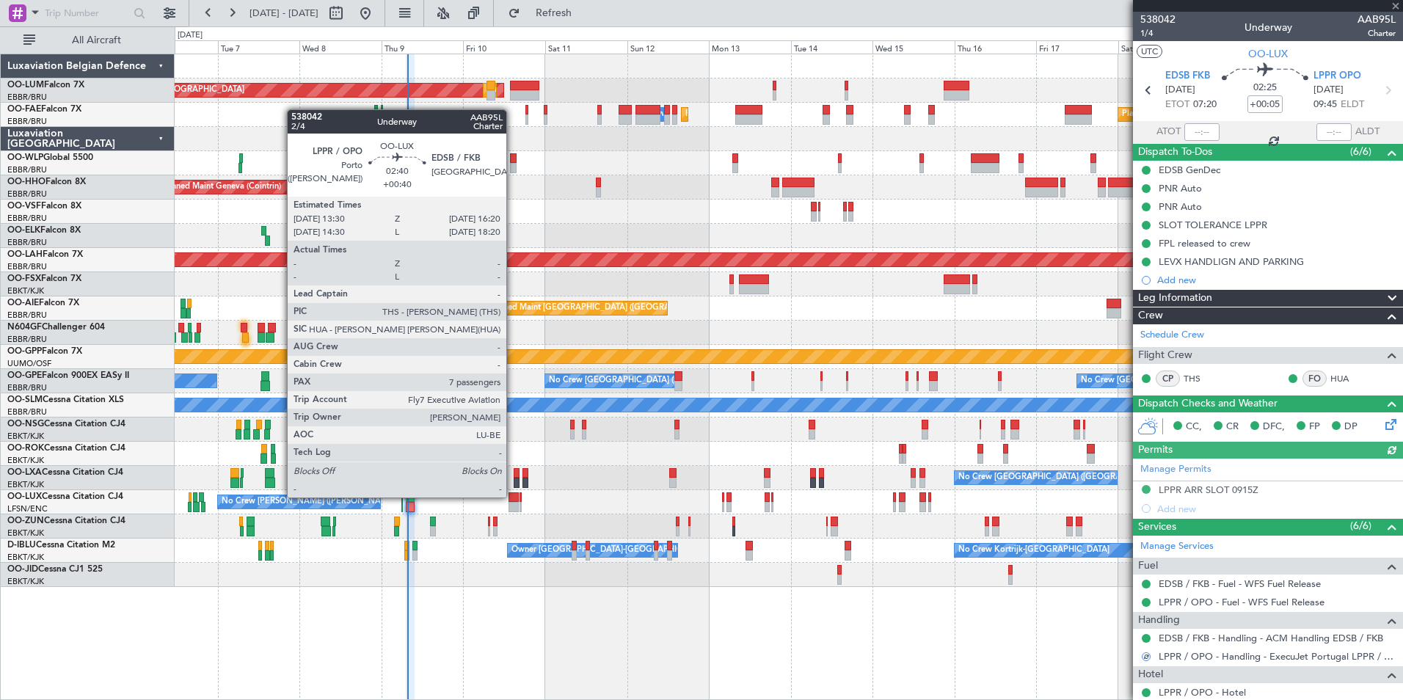
click at [513, 497] on div at bounding box center [513, 497] width 10 height 10
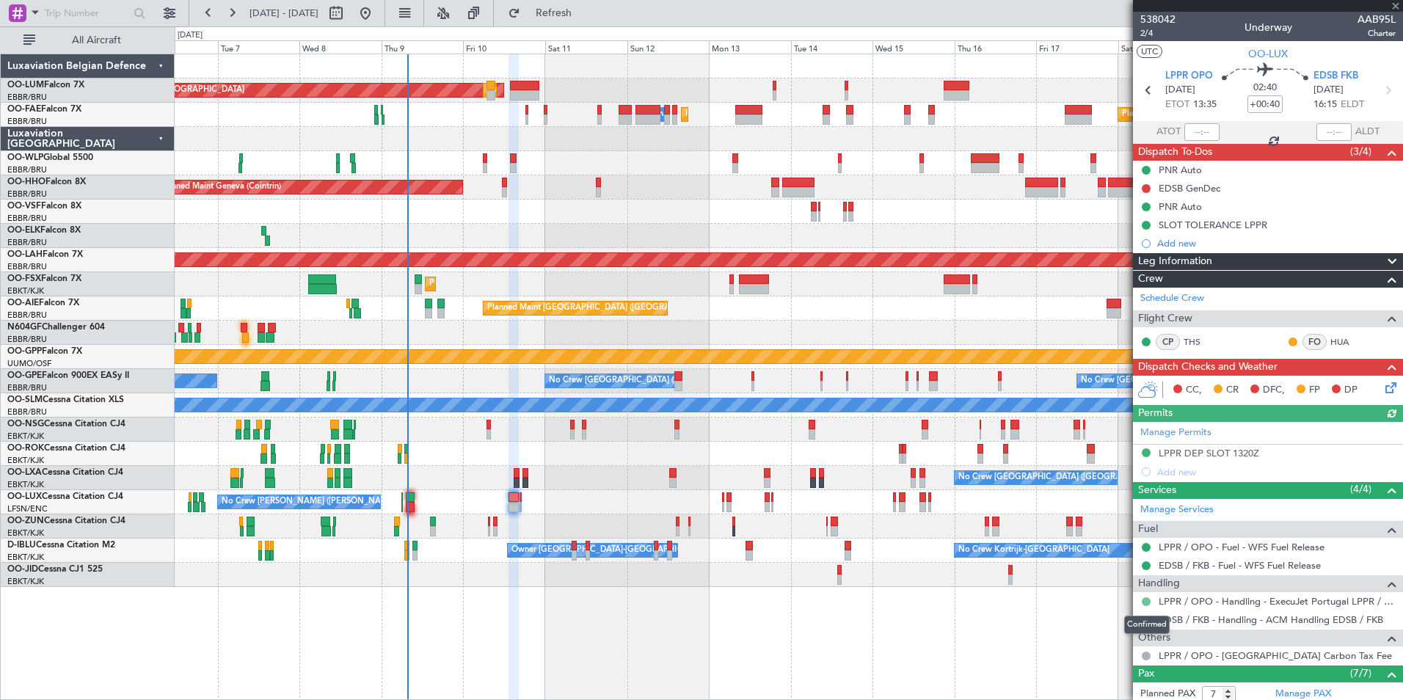
click at [1145, 601] on button at bounding box center [1146, 601] width 9 height 9
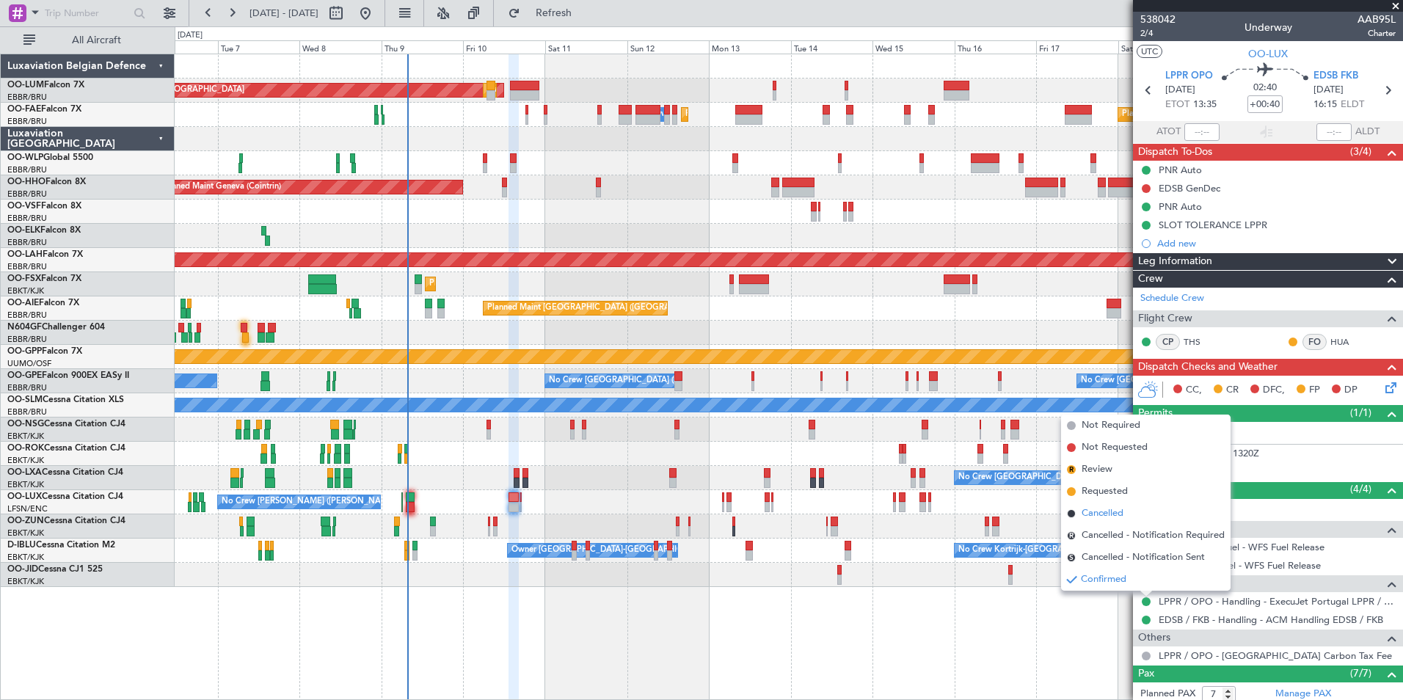
click at [1087, 513] on span "Cancelled" at bounding box center [1103, 513] width 42 height 15
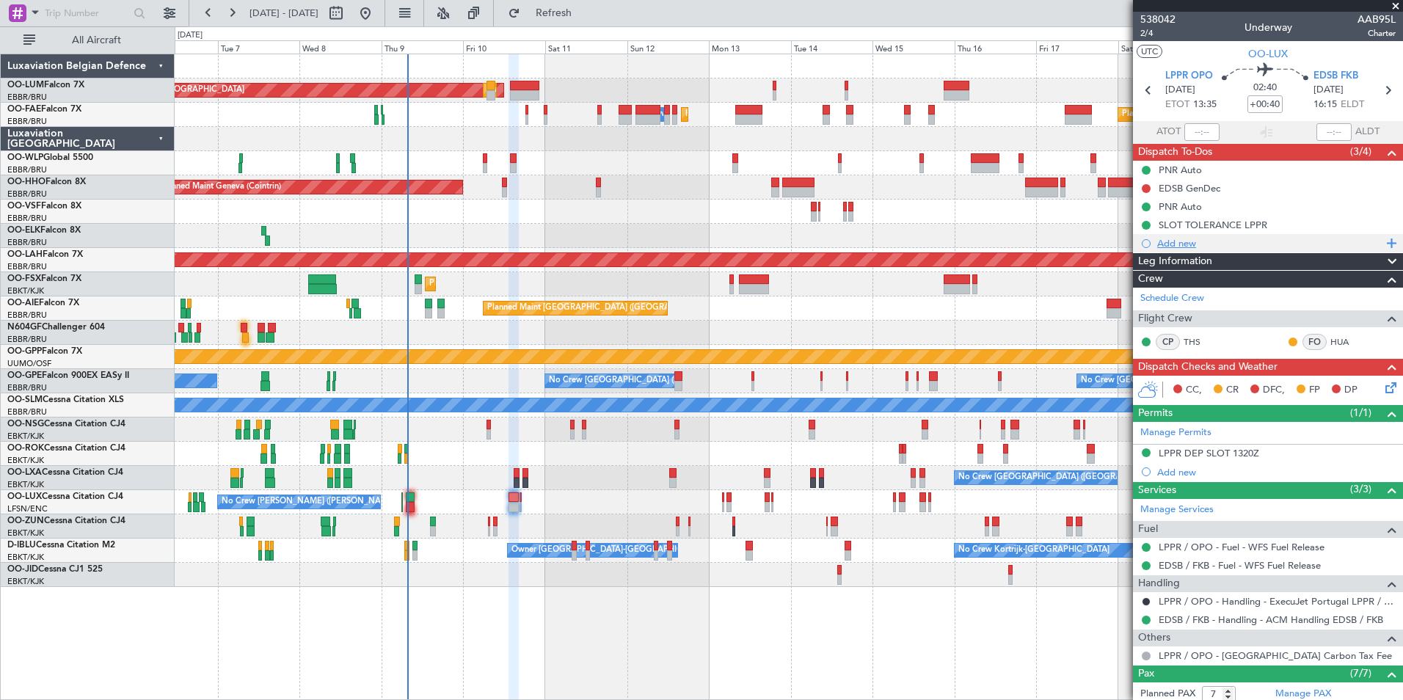
click at [1182, 238] on div "Add new" at bounding box center [1269, 243] width 225 height 12
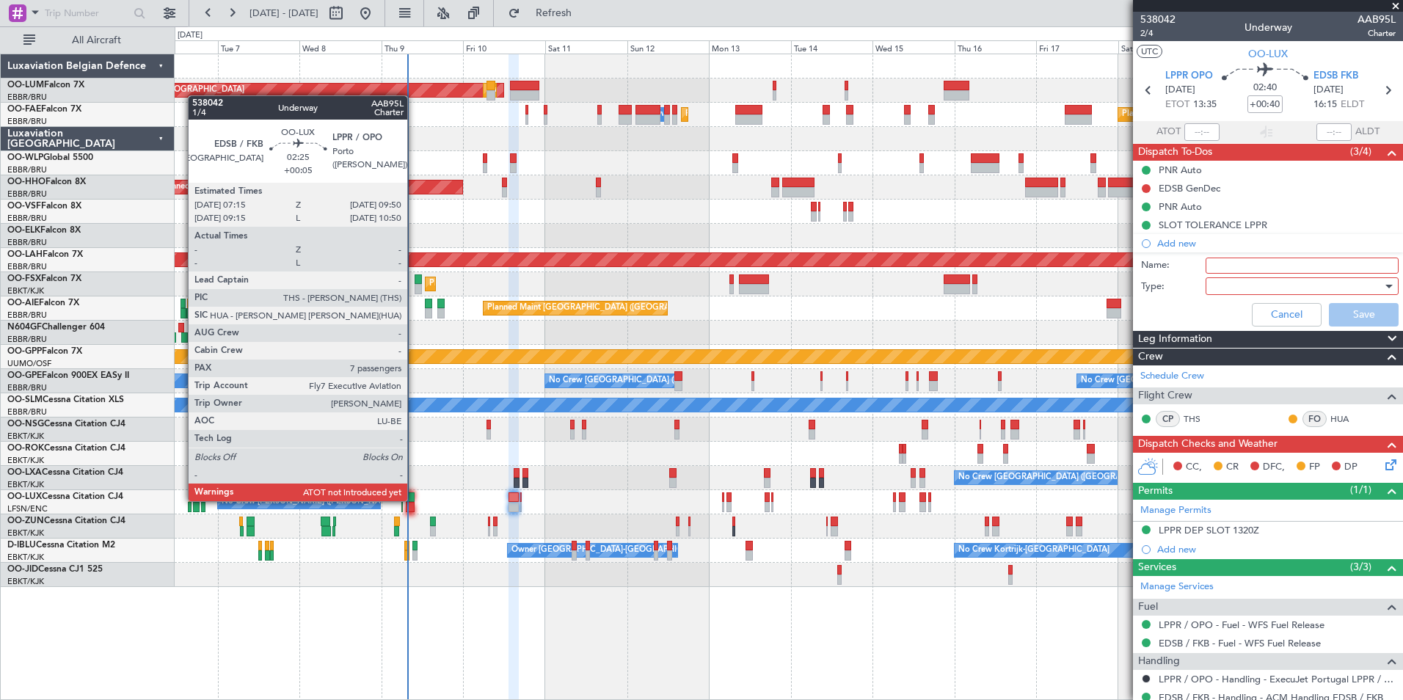
click at [414, 501] on div at bounding box center [411, 497] width 10 height 10
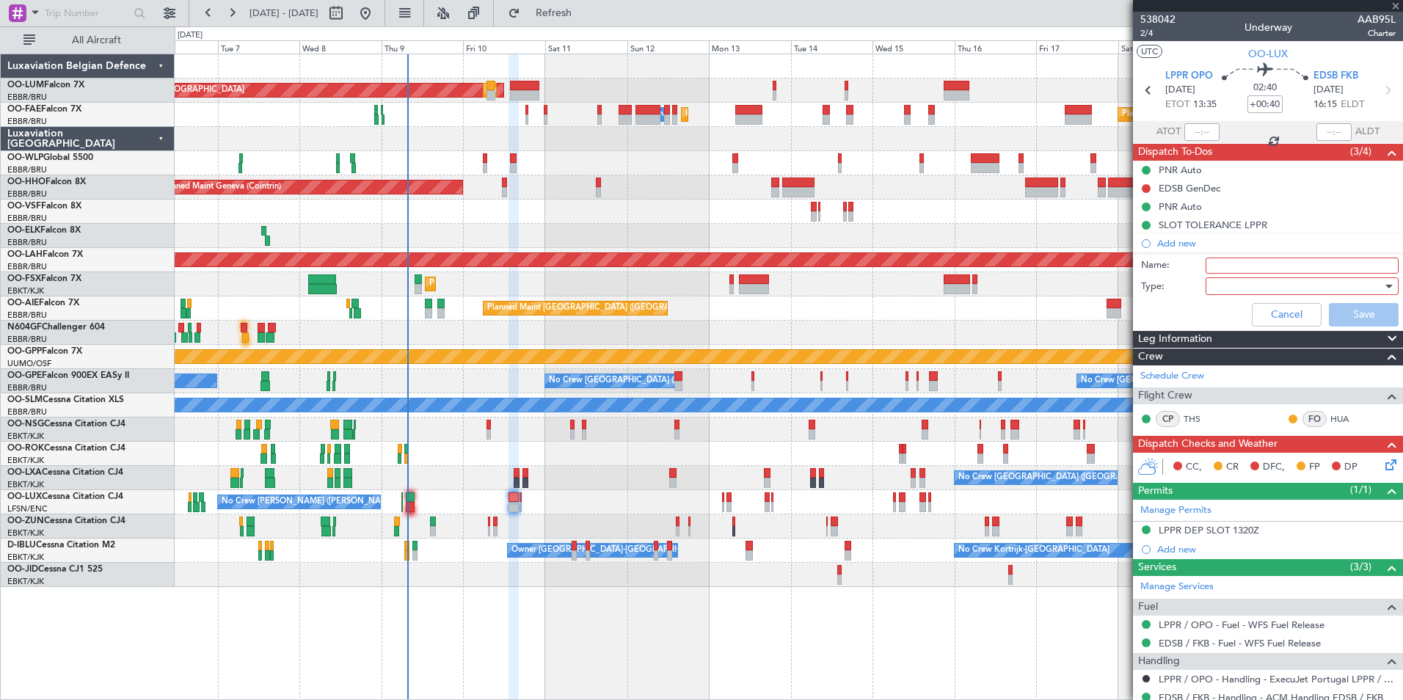
type input "+00:05"
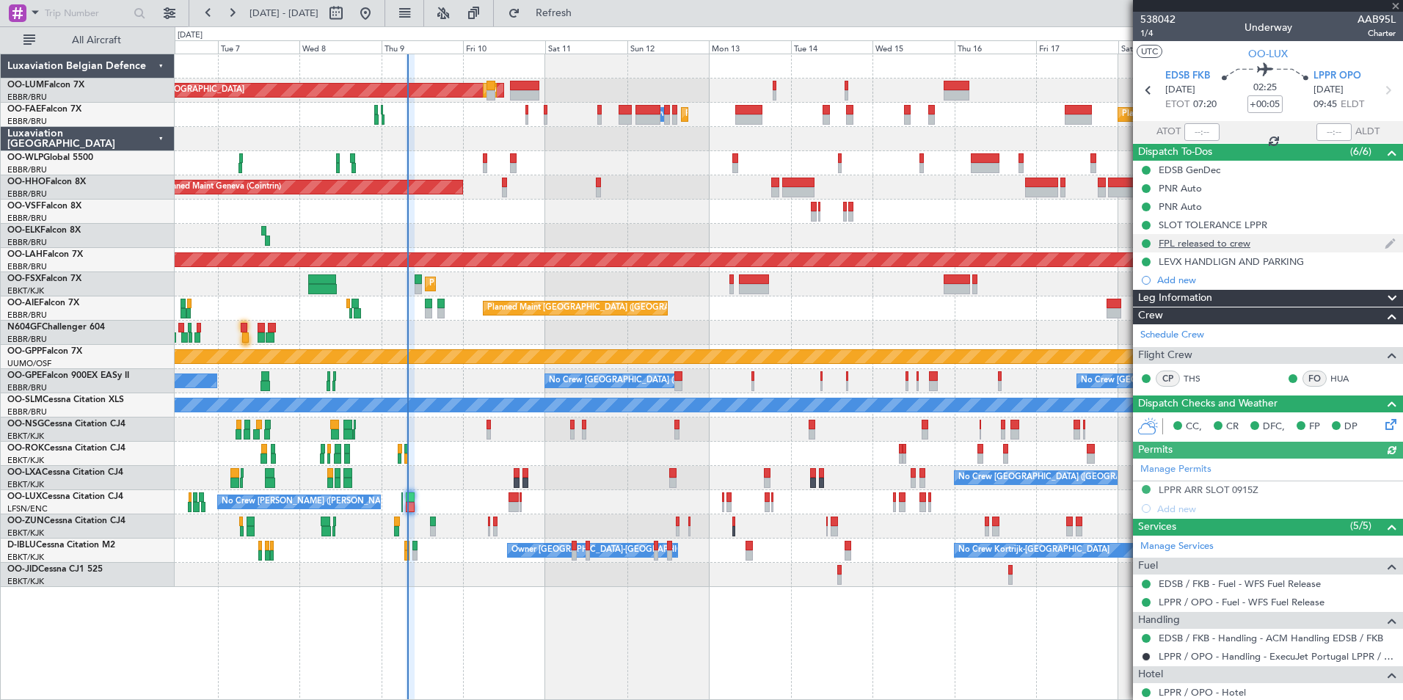
click at [1200, 263] on mat-tooltip-component "FPL released to crew" at bounding box center [1203, 268] width 103 height 39
click at [1250, 259] on div "LEVX HANDLIGN AND PARKING" at bounding box center [1231, 261] width 145 height 12
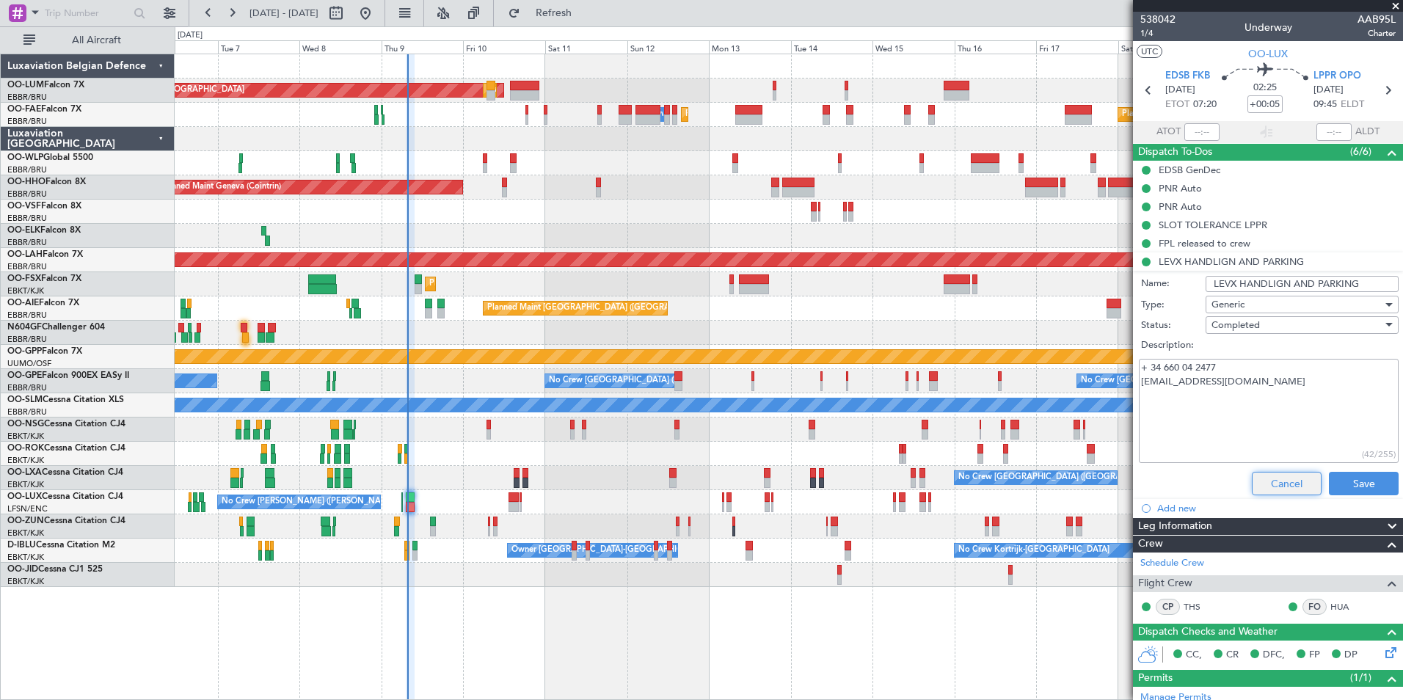
click at [1289, 481] on button "Cancel" at bounding box center [1287, 483] width 70 height 23
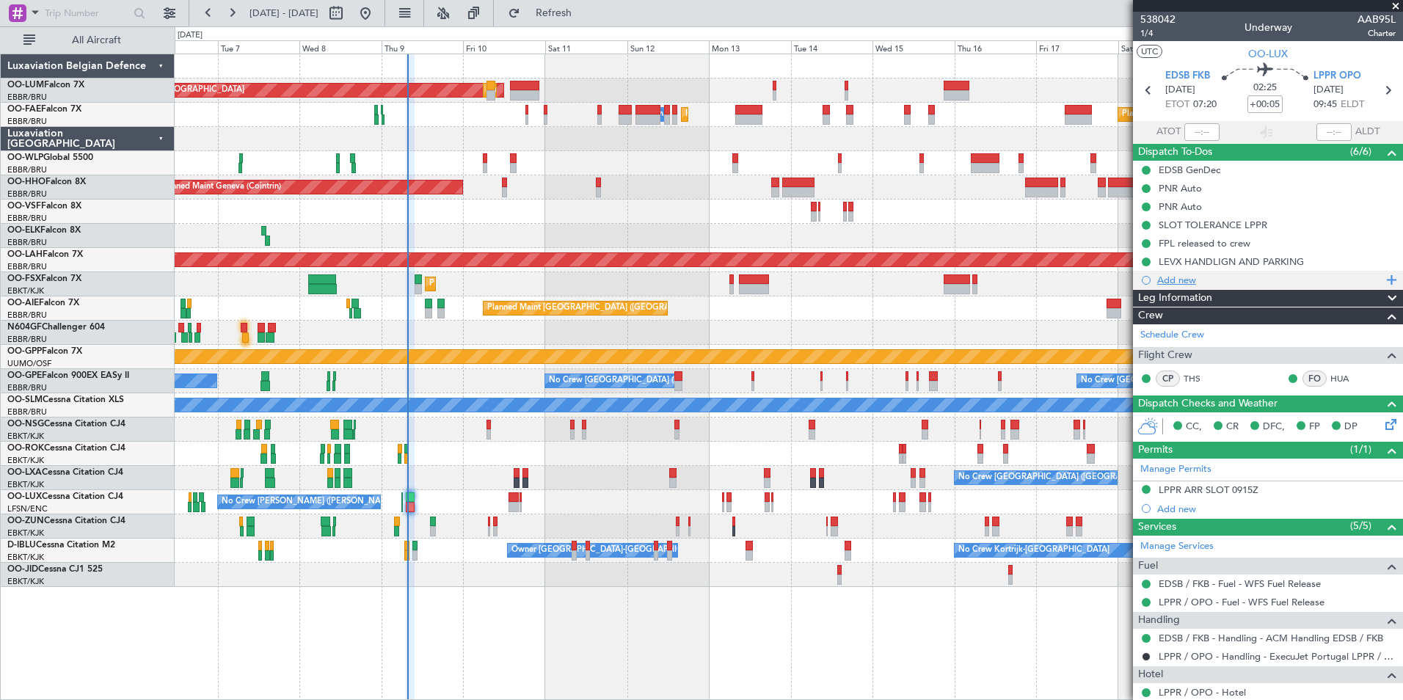
click at [1160, 281] on div "Add new" at bounding box center [1269, 280] width 225 height 12
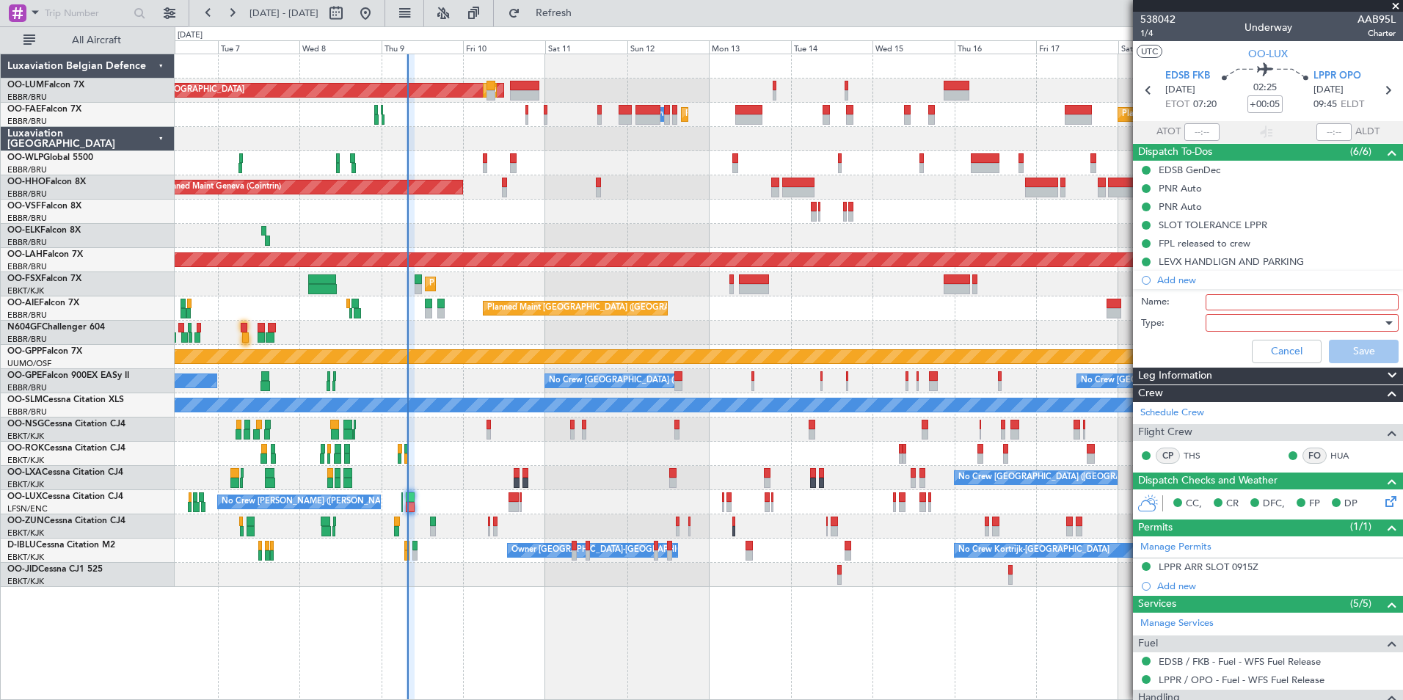
click at [1236, 291] on div "Name:" at bounding box center [1268, 302] width 285 height 22
click at [1225, 299] on input "Name:" at bounding box center [1302, 302] width 193 height 16
type input "Fuel LEVX ( WFS)"
click at [1206, 328] on div at bounding box center [1302, 323] width 193 height 18
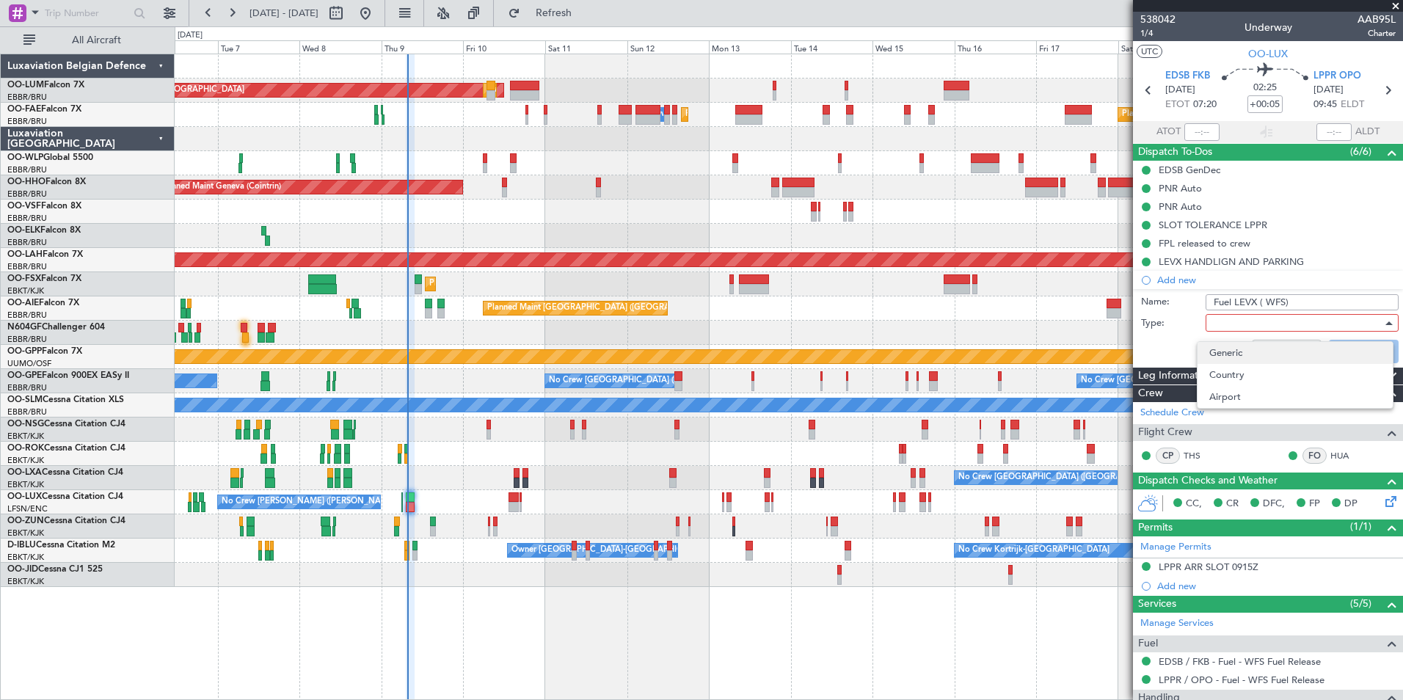
click at [1219, 354] on span "Generic" at bounding box center [1295, 353] width 172 height 22
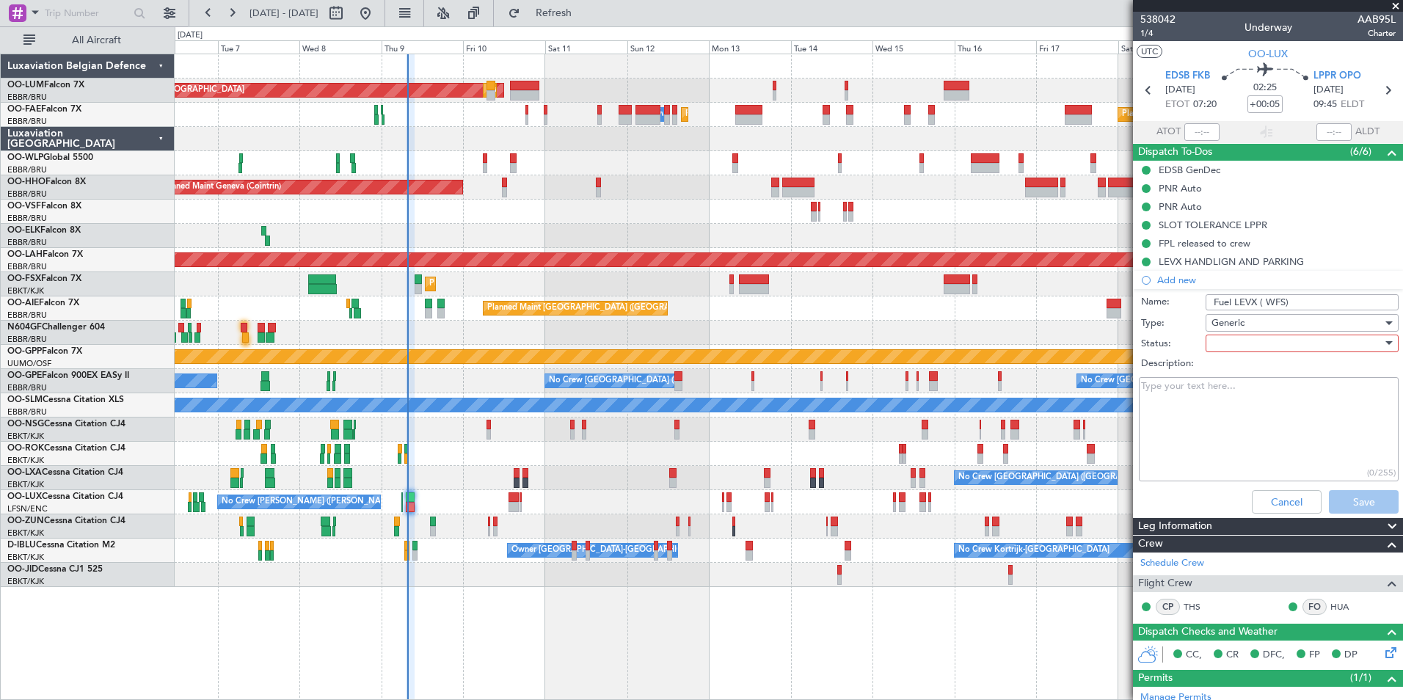
click at [1223, 344] on div at bounding box center [1296, 343] width 171 height 22
drag, startPoint x: 1231, startPoint y: 393, endPoint x: 1291, endPoint y: 450, distance: 82.5
click at [1231, 394] on span "In Progress" at bounding box center [1295, 395] width 172 height 22
click at [1341, 497] on button "Save" at bounding box center [1364, 501] width 70 height 23
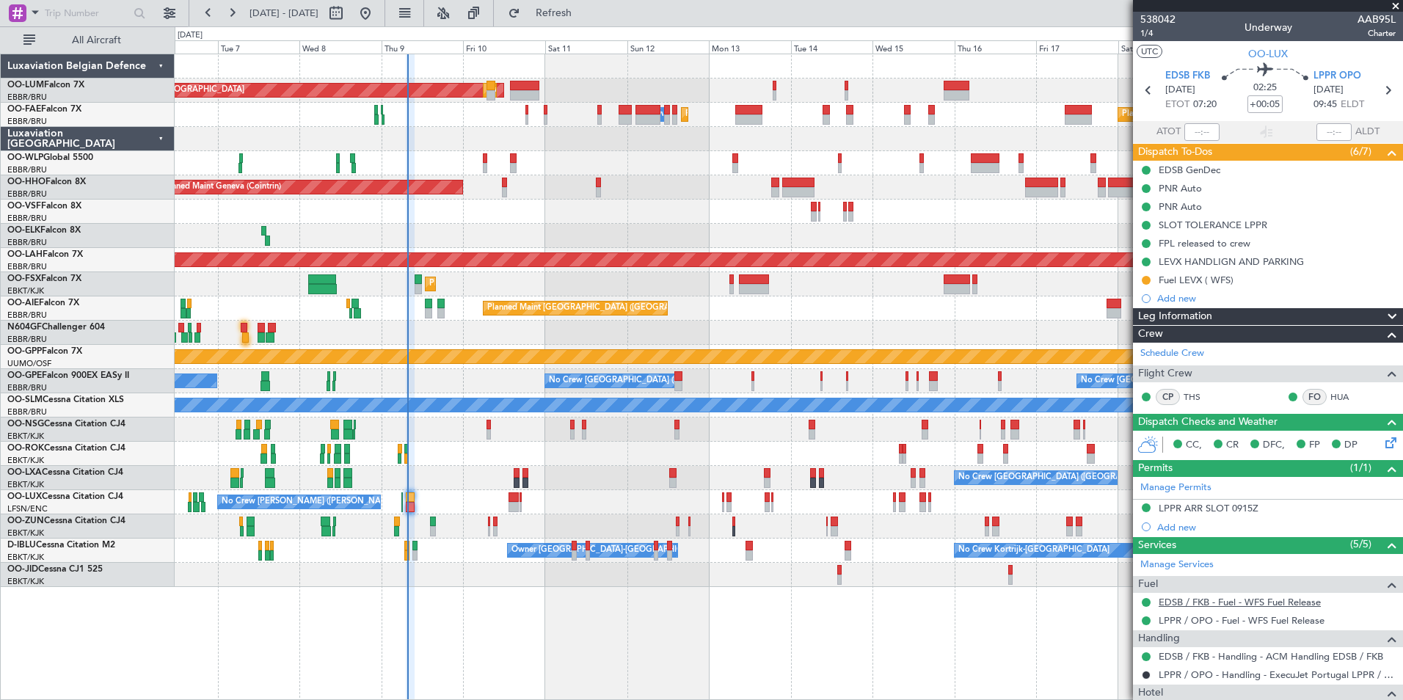
click at [1198, 605] on link "EDSB / FKB - Fuel - WFS Fuel Release" at bounding box center [1240, 602] width 162 height 12
click at [481, 506] on div "No Crew [PERSON_NAME] ([PERSON_NAME]) No Crew [PERSON_NAME] ([PERSON_NAME])" at bounding box center [789, 502] width 1228 height 24
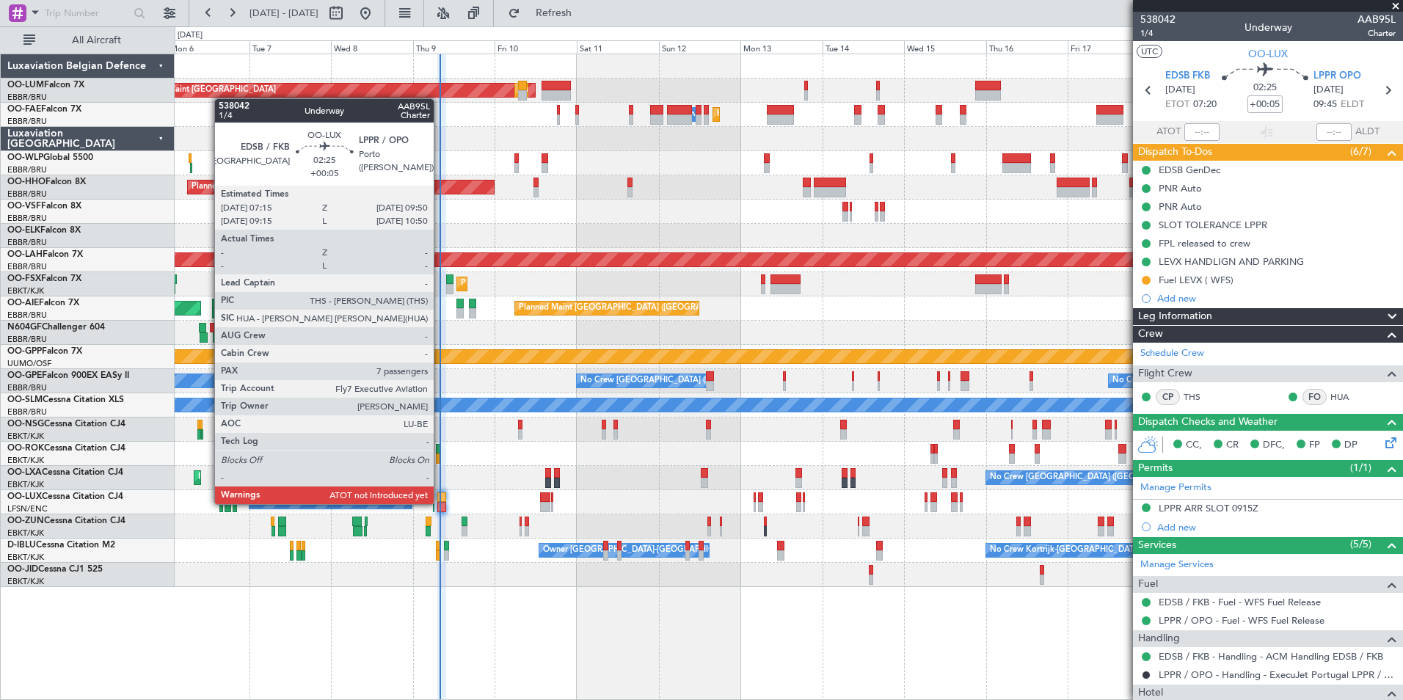
click at [440, 504] on div at bounding box center [442, 507] width 10 height 10
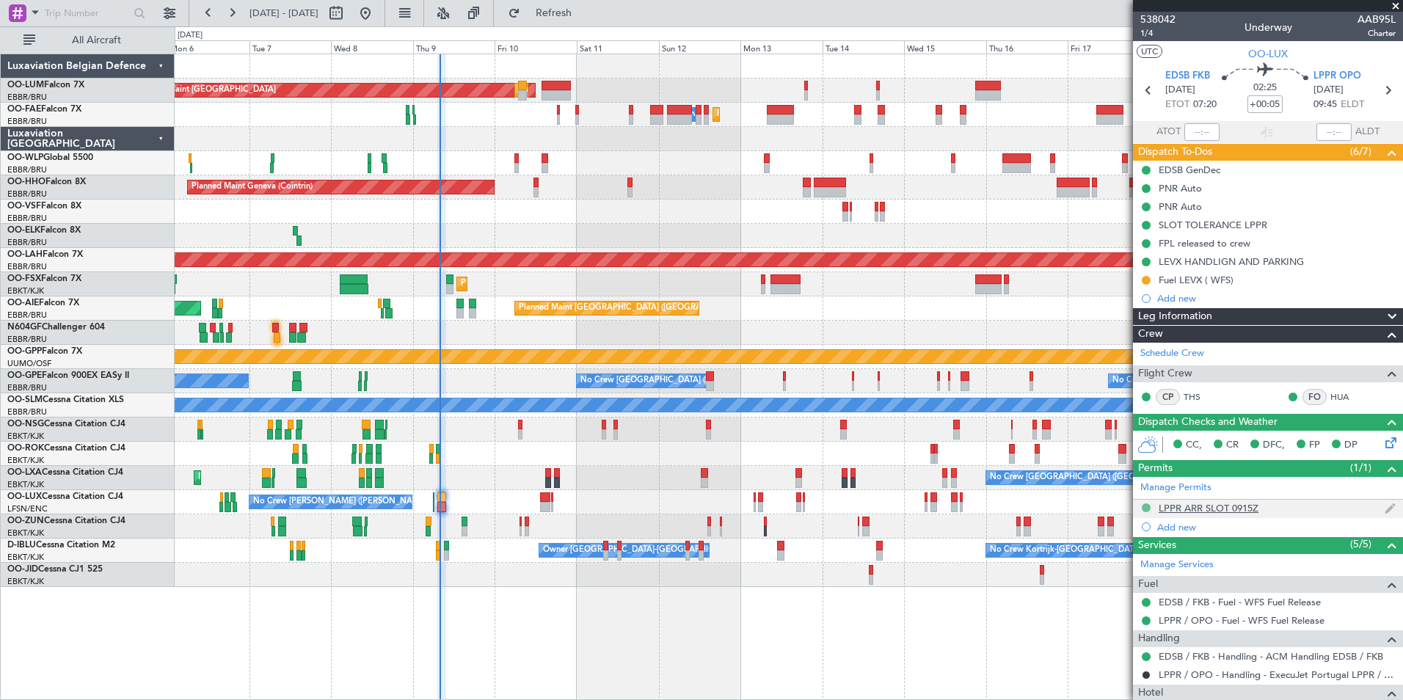
click at [1143, 507] on button at bounding box center [1146, 507] width 9 height 9
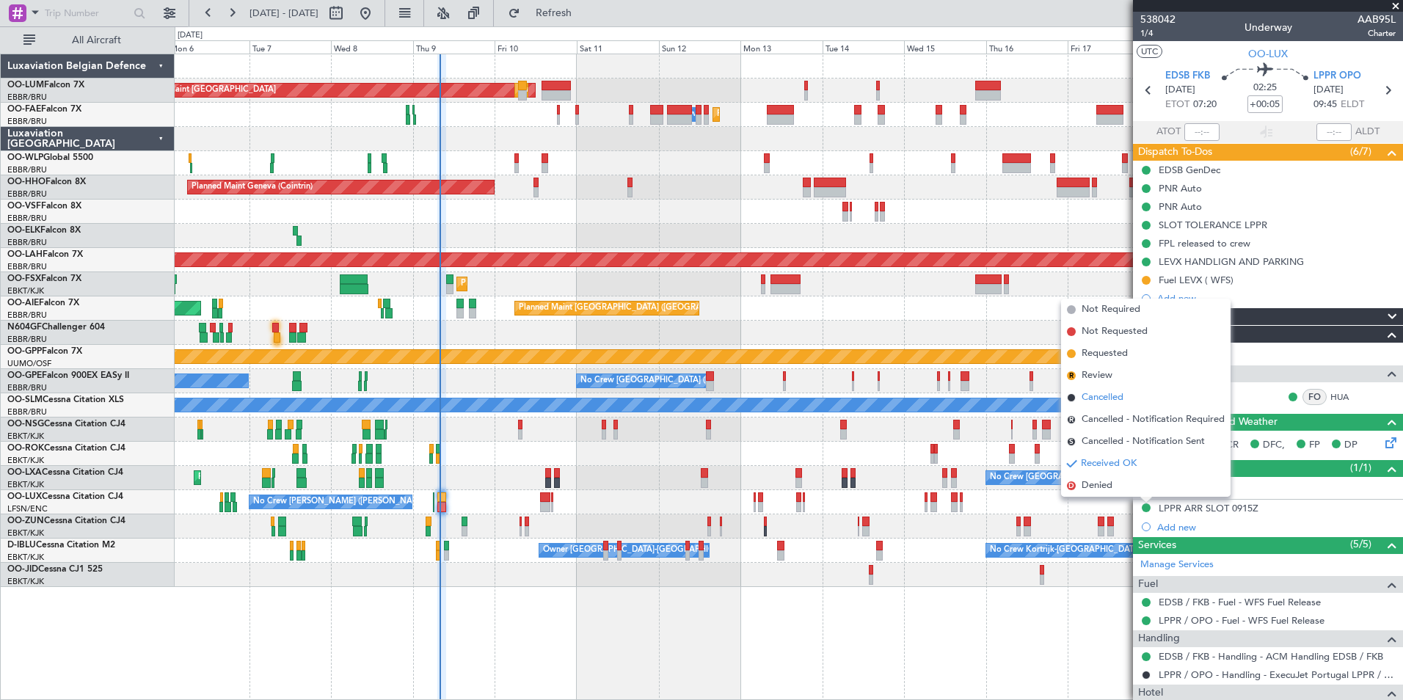
click at [1101, 390] on li "Cancelled" at bounding box center [1145, 398] width 169 height 22
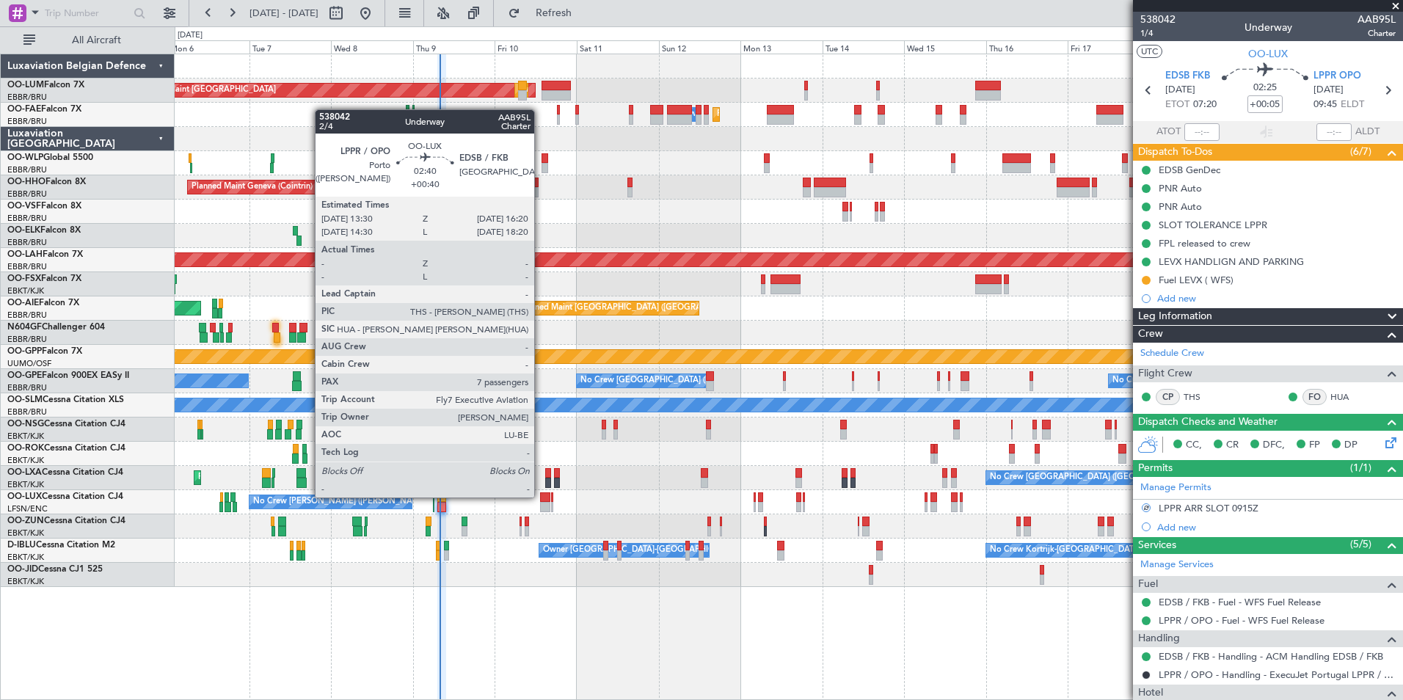
click at [541, 497] on div at bounding box center [545, 497] width 10 height 10
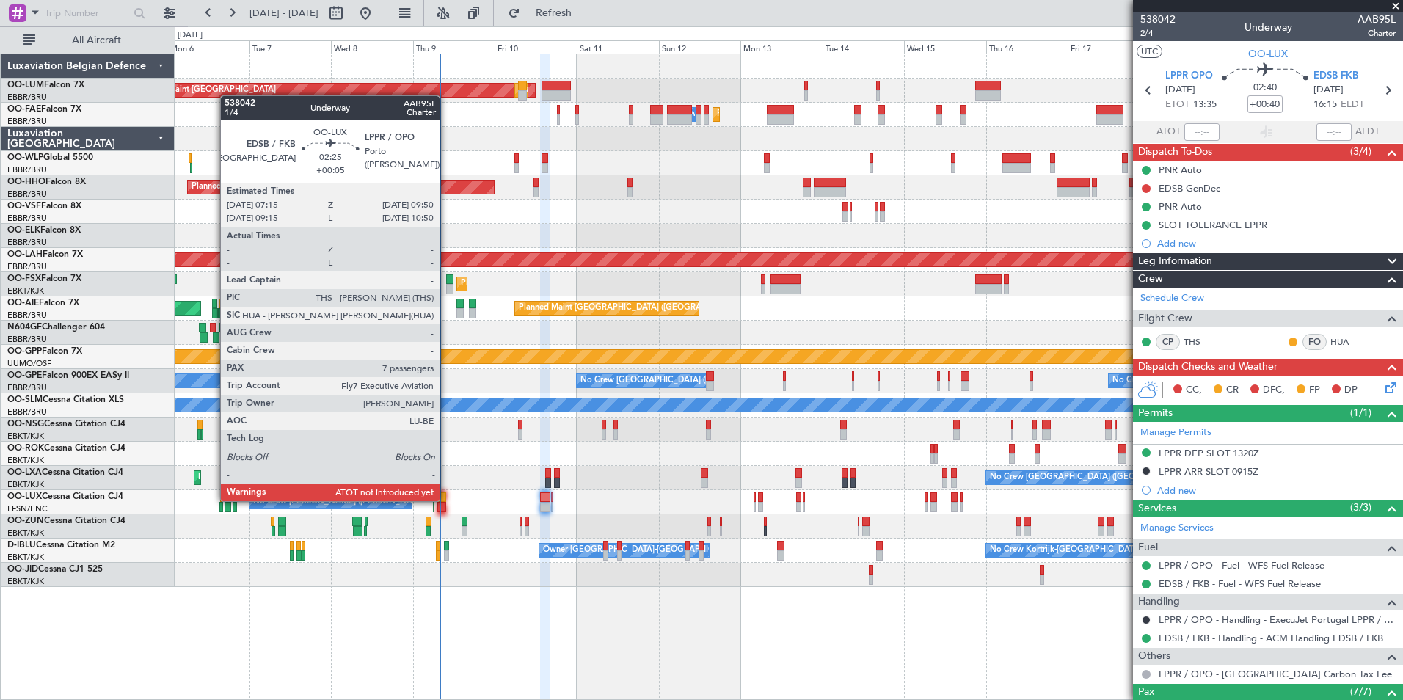
click at [446, 501] on div at bounding box center [442, 497] width 10 height 10
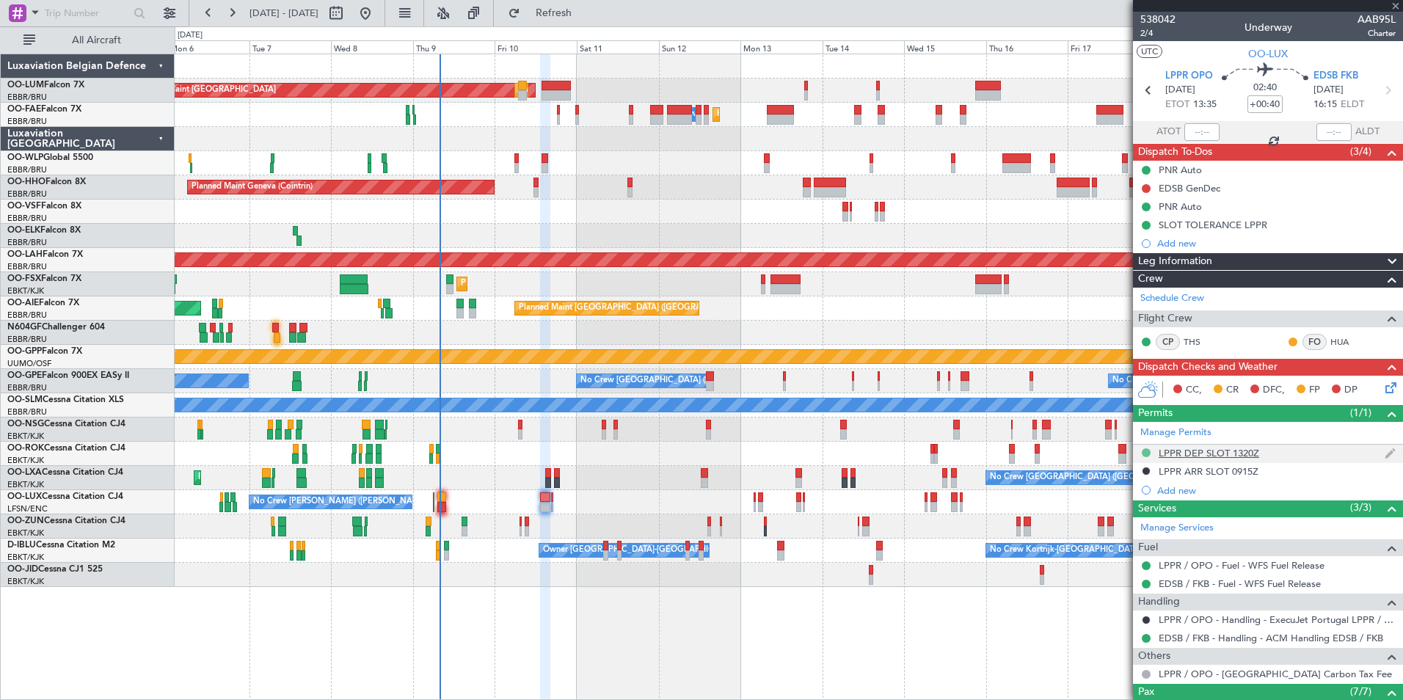
click at [1150, 453] on button at bounding box center [1146, 452] width 9 height 9
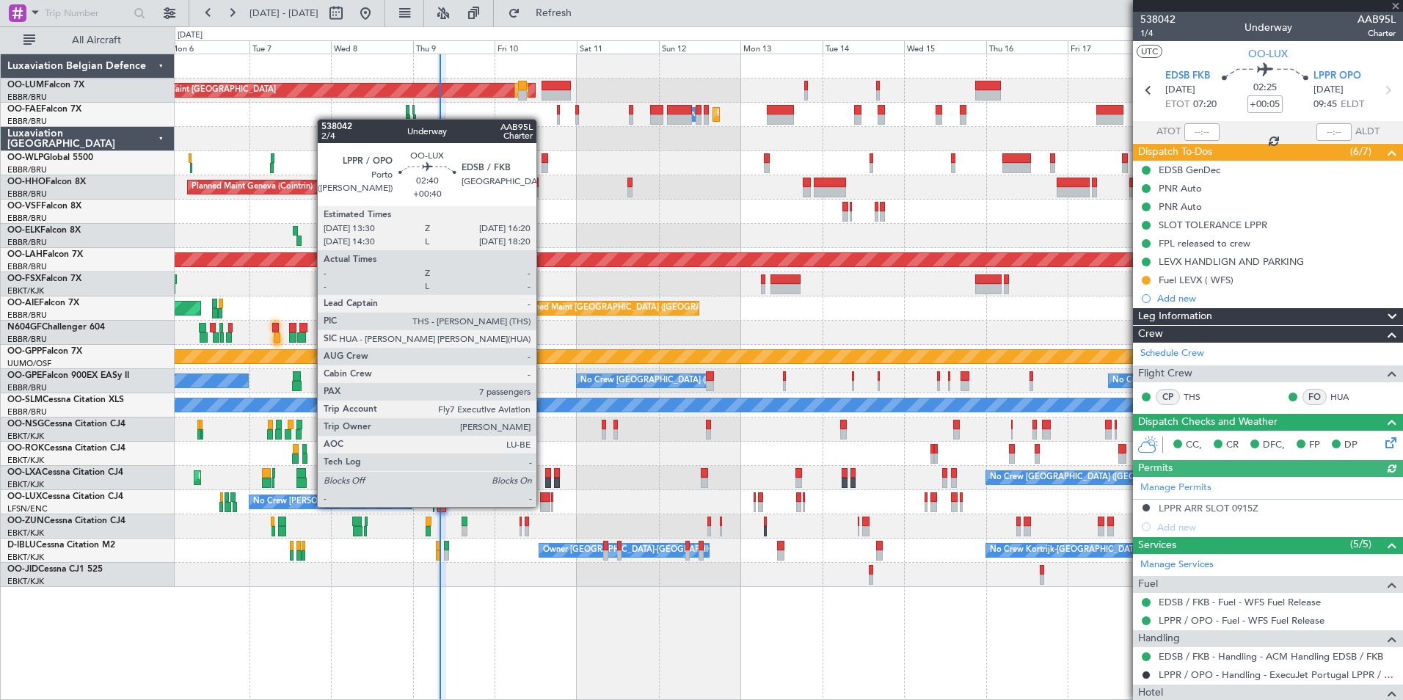
click at [543, 507] on div at bounding box center [545, 507] width 10 height 10
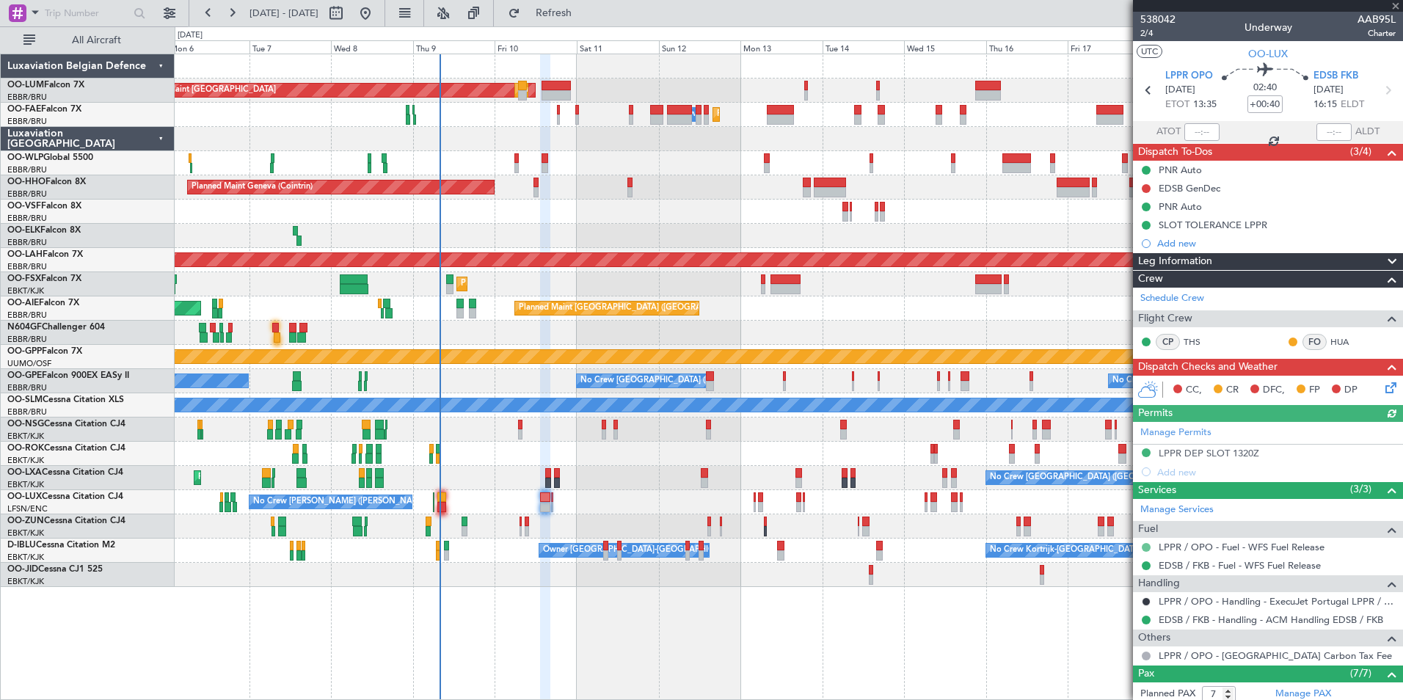
click at [1147, 544] on button at bounding box center [1146, 547] width 9 height 9
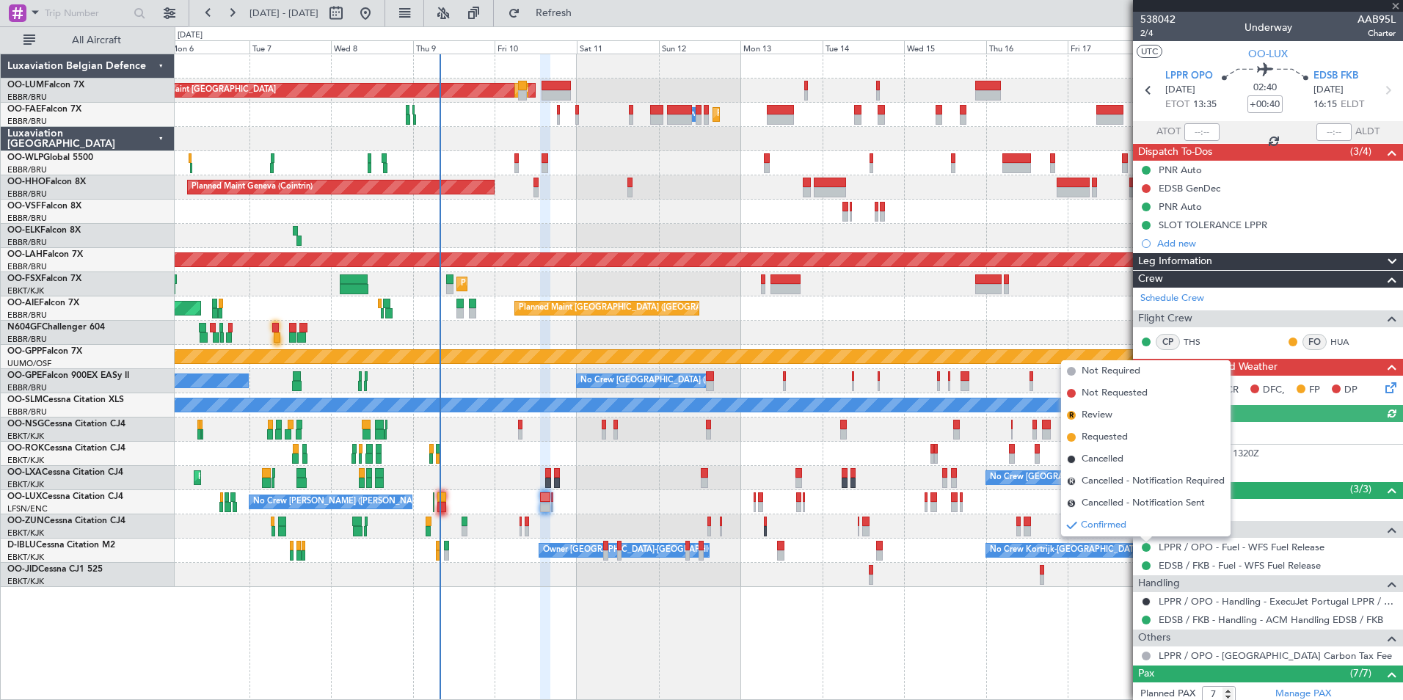
click at [1045, 594] on div "AOG Maint Sibiu Planned Maint Brussels (Brussels National) Planned Maint Brusse…" at bounding box center [789, 377] width 1228 height 646
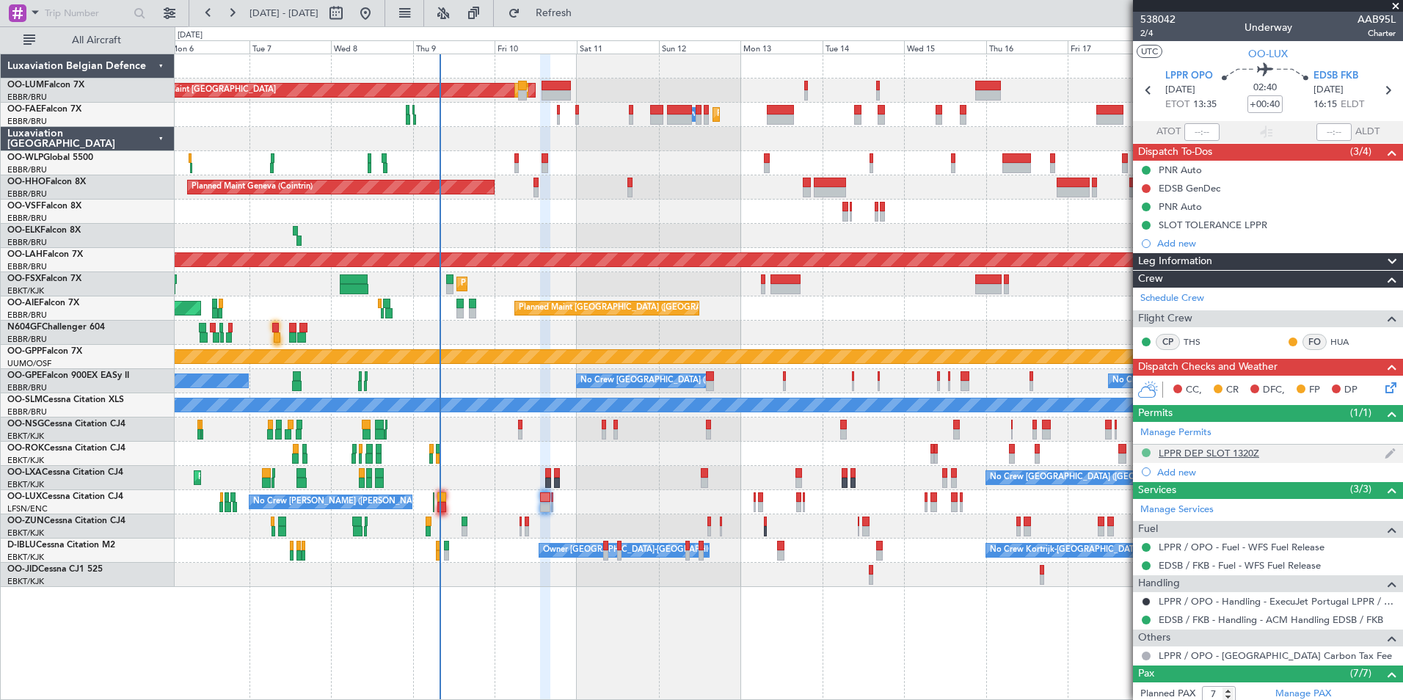
click at [1146, 451] on button at bounding box center [1146, 452] width 9 height 9
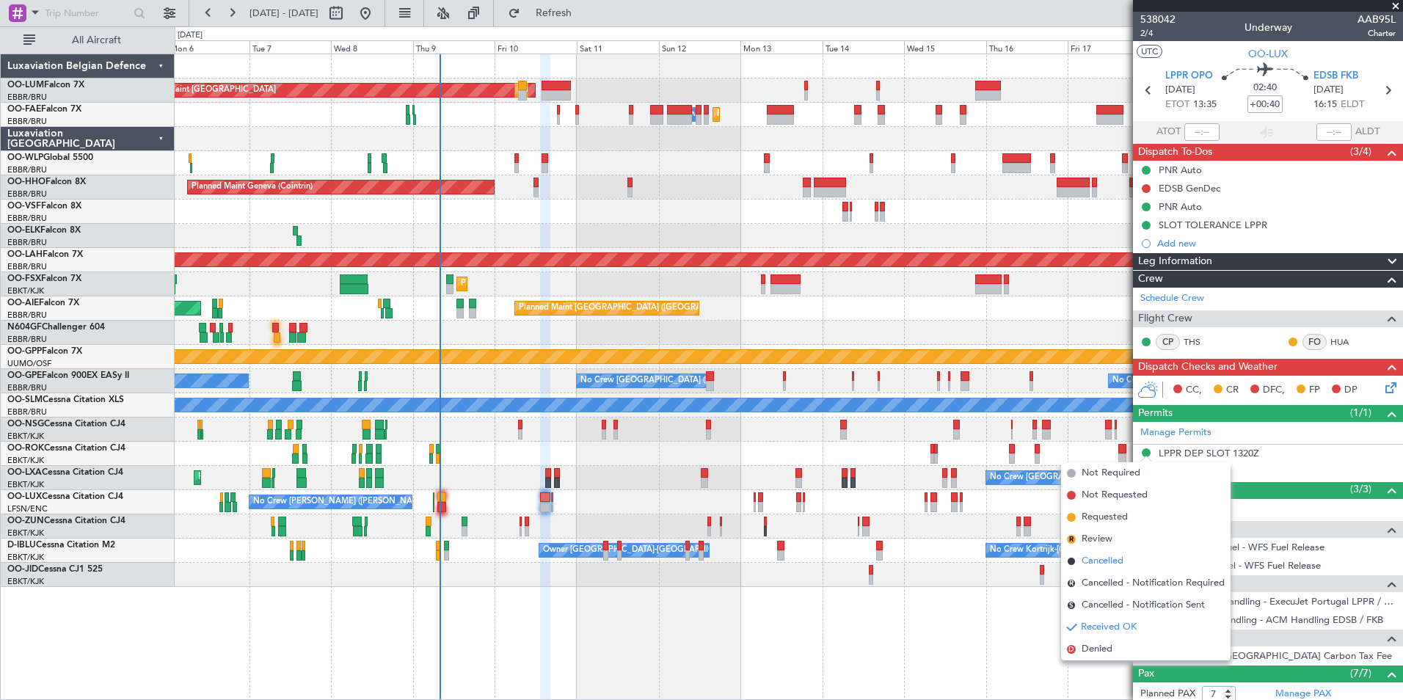
click at [1097, 564] on span "Cancelled" at bounding box center [1103, 561] width 42 height 15
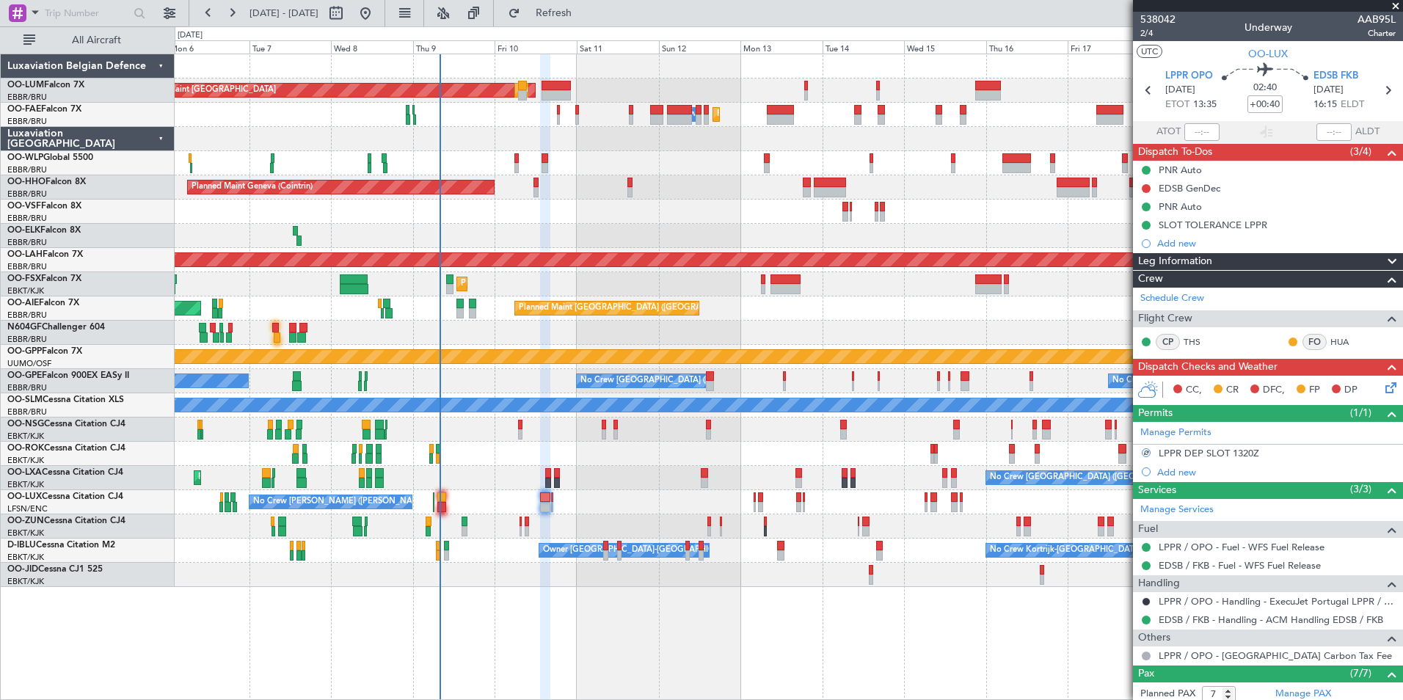
click at [776, 638] on div "AOG Maint Sibiu Planned Maint Brussels (Brussels National) Planned Maint Brusse…" at bounding box center [789, 377] width 1228 height 646
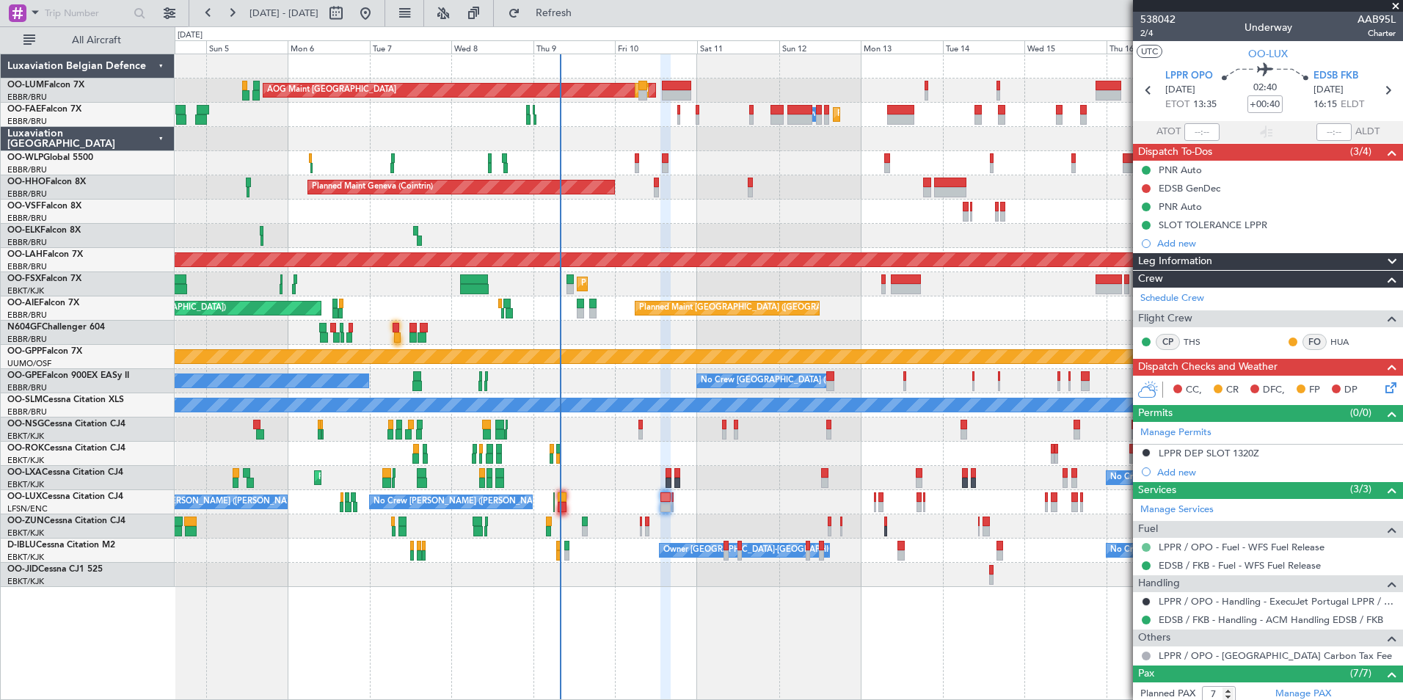
click at [1145, 547] on button at bounding box center [1146, 547] width 9 height 9
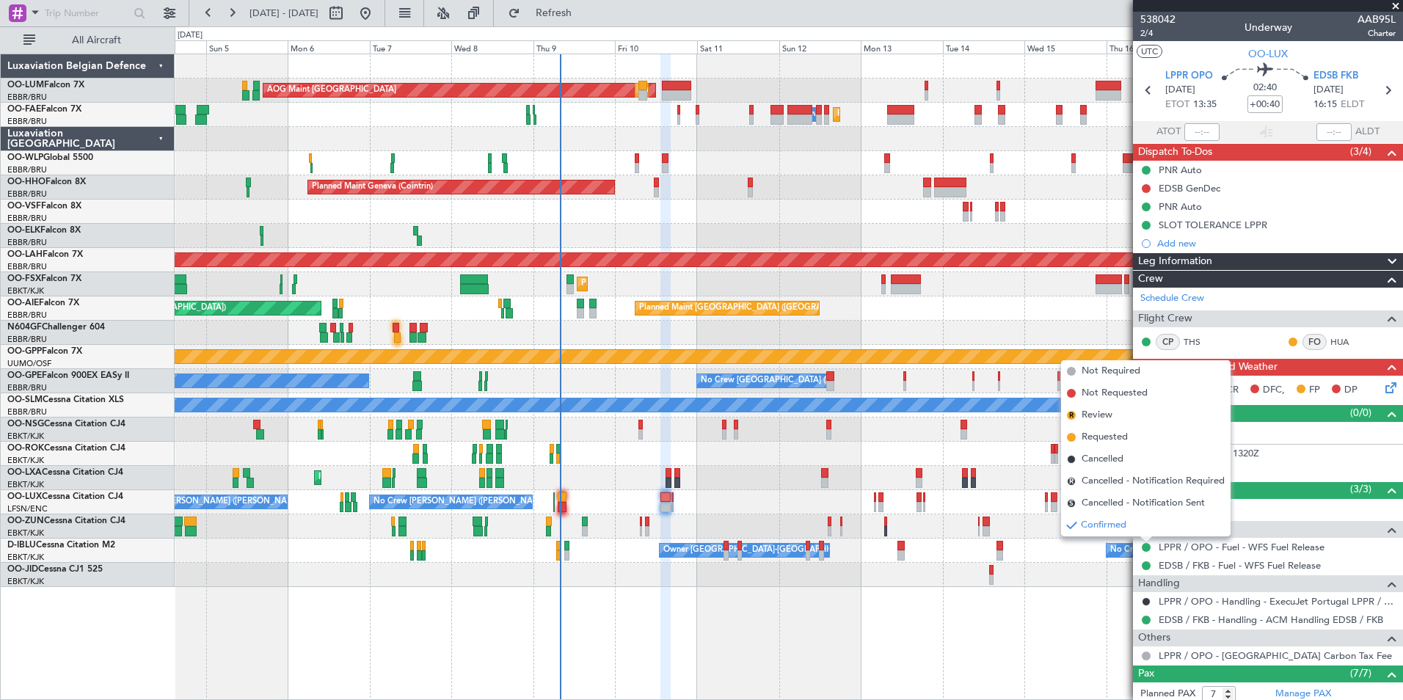
click at [1107, 463] on span "Cancelled" at bounding box center [1103, 459] width 42 height 15
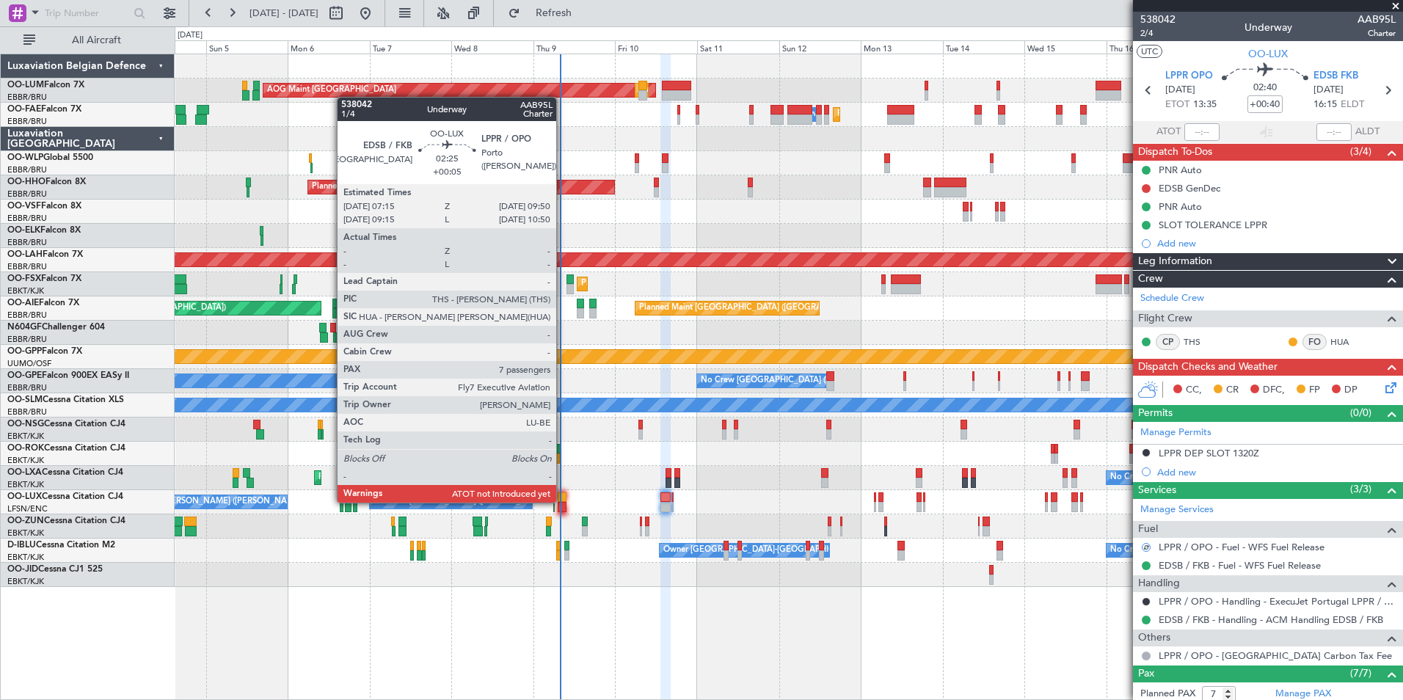
click at [563, 503] on div at bounding box center [563, 507] width 10 height 10
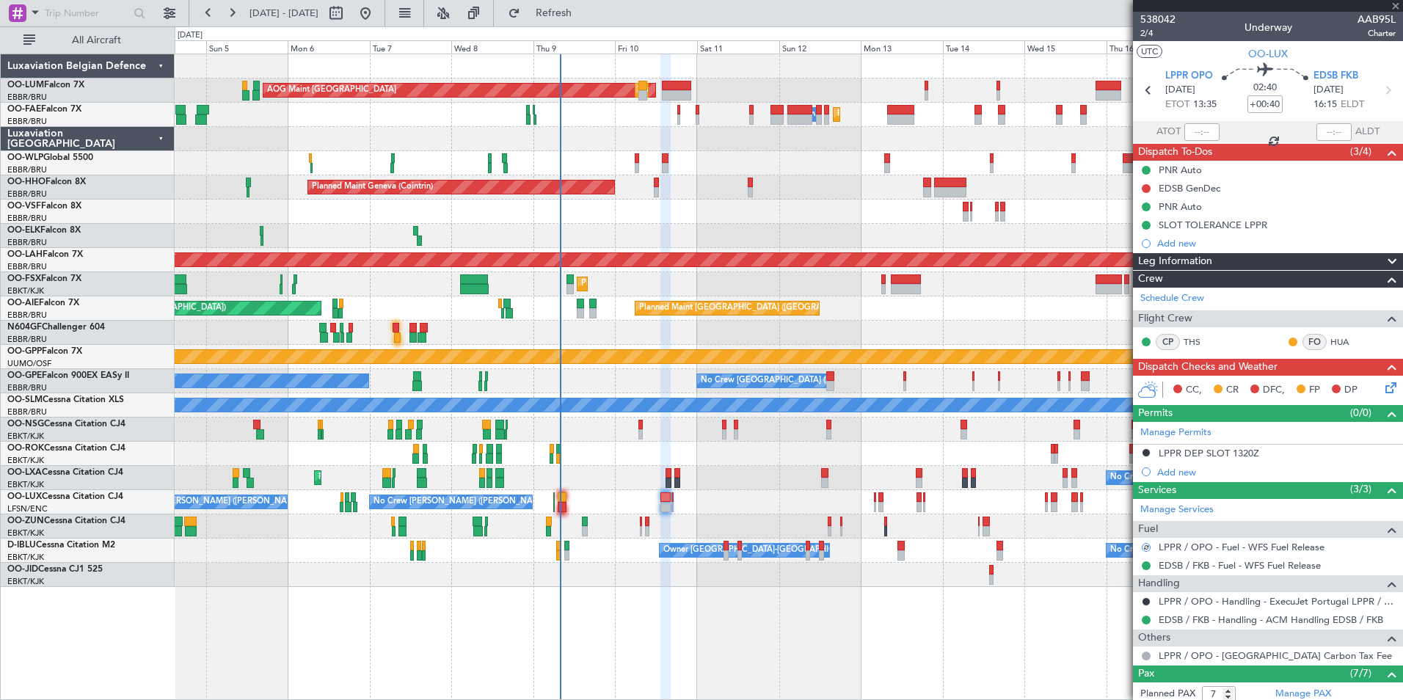
type input "+00:05"
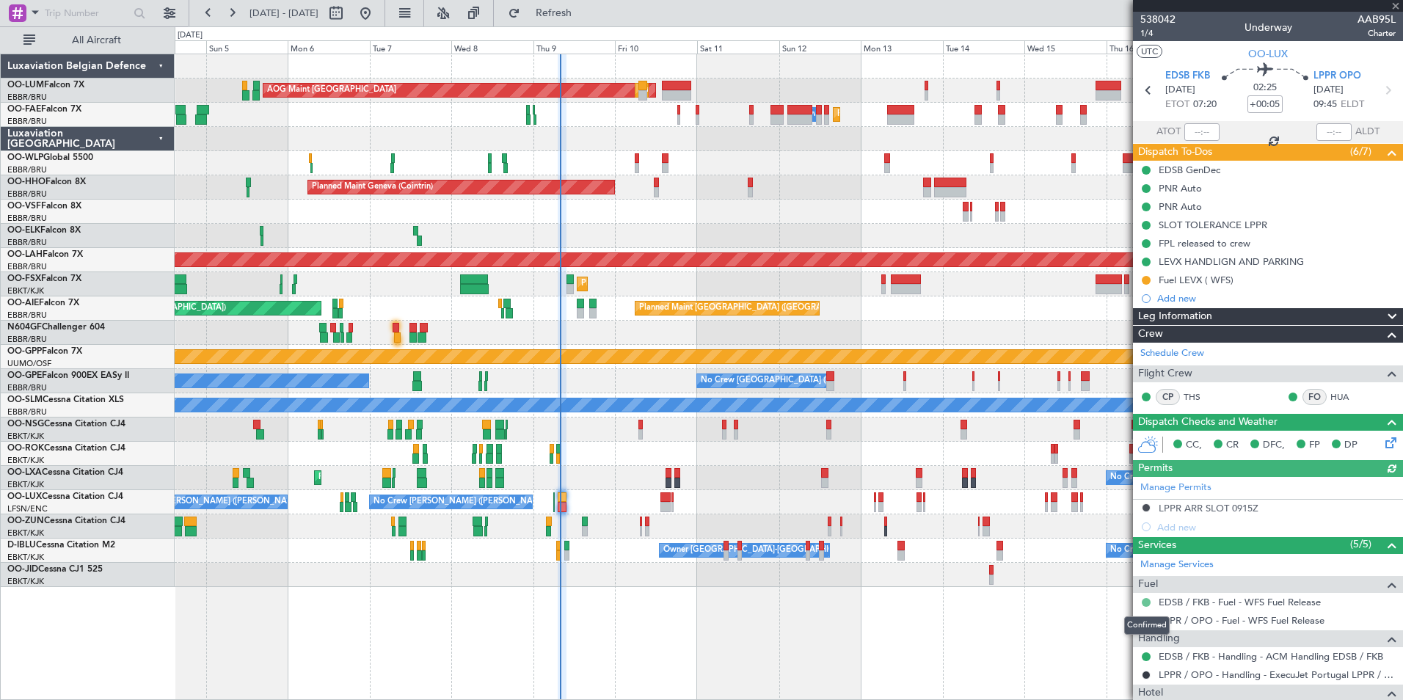
click at [1148, 617] on mat-tooltip-component "Confirmed" at bounding box center [1147, 625] width 66 height 39
click at [1141, 623] on div at bounding box center [1146, 621] width 12 height 12
click at [1153, 619] on div "LPPR / OPO - Fuel - WFS Fuel Release" at bounding box center [1268, 620] width 270 height 18
click at [1148, 620] on button at bounding box center [1146, 620] width 9 height 9
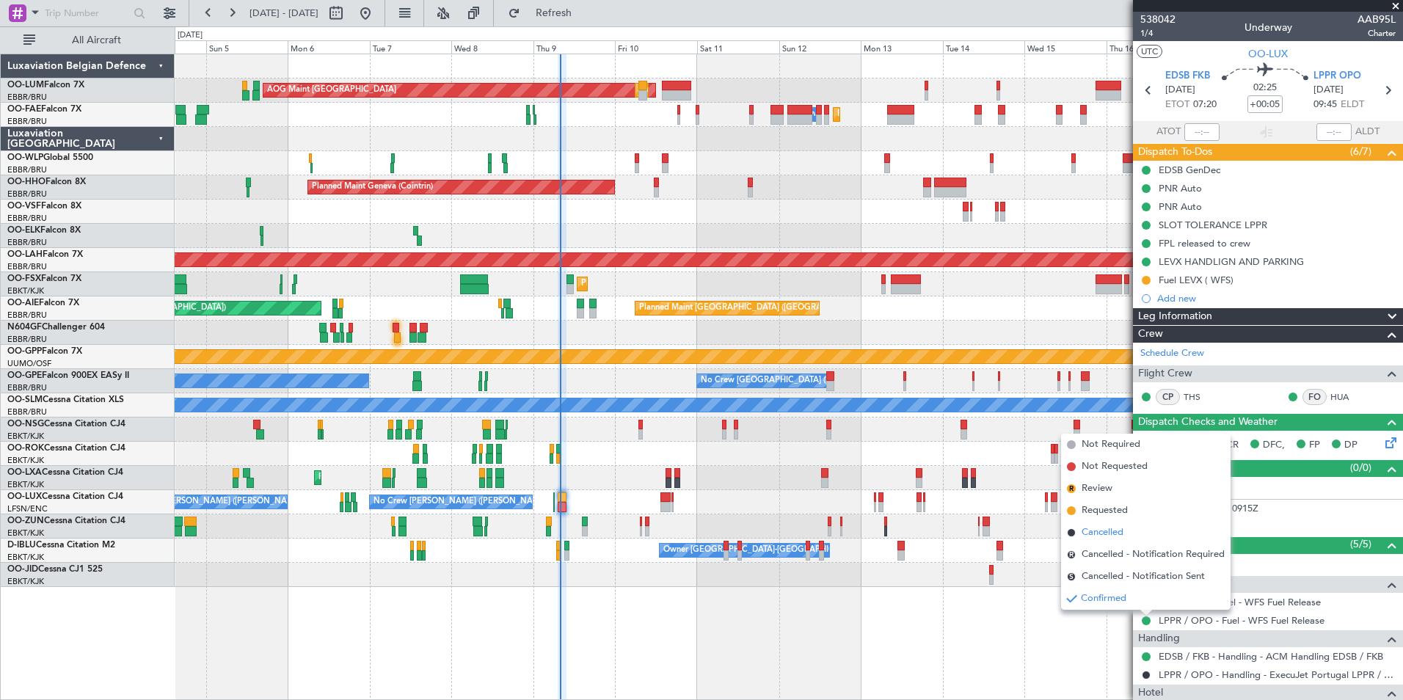
click at [1123, 530] on span "Cancelled" at bounding box center [1103, 532] width 42 height 15
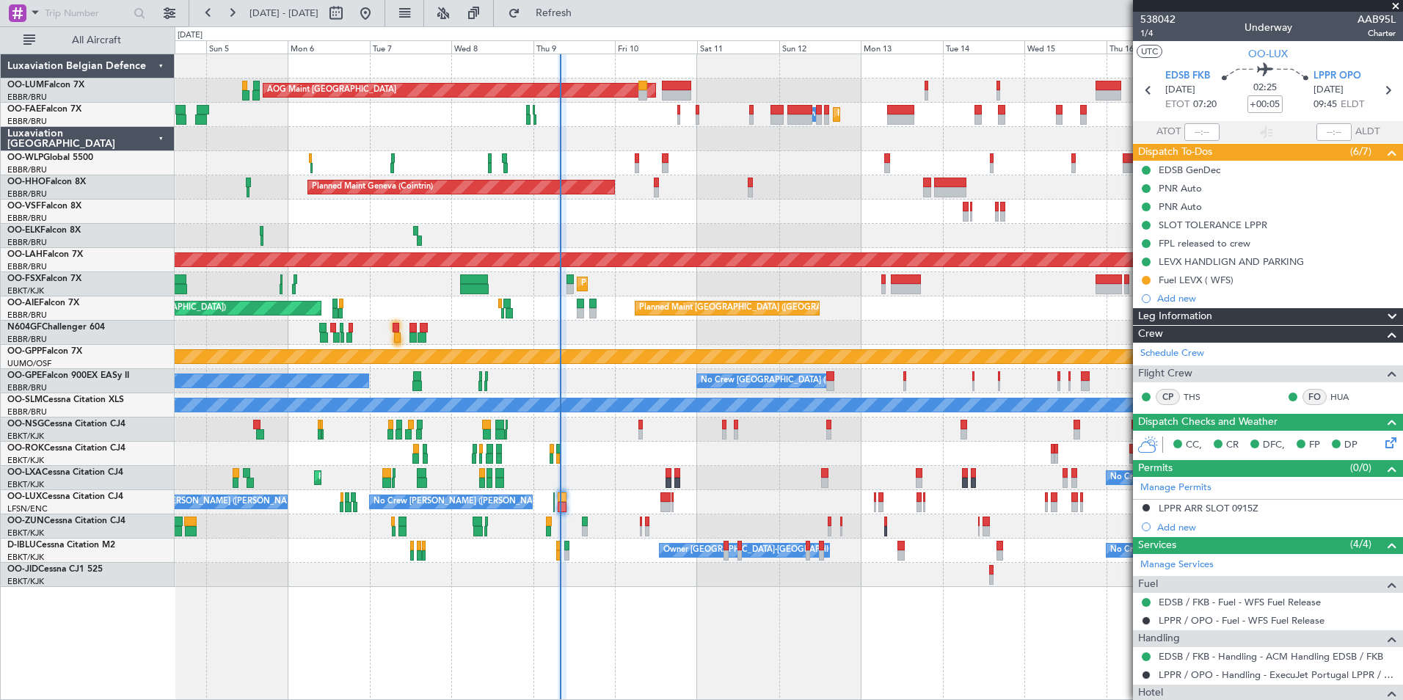
click at [619, 517] on div "Planned Maint Brussels (Brussels National) AOG Maint Sibiu Planned Maint Brusse…" at bounding box center [789, 320] width 1228 height 533
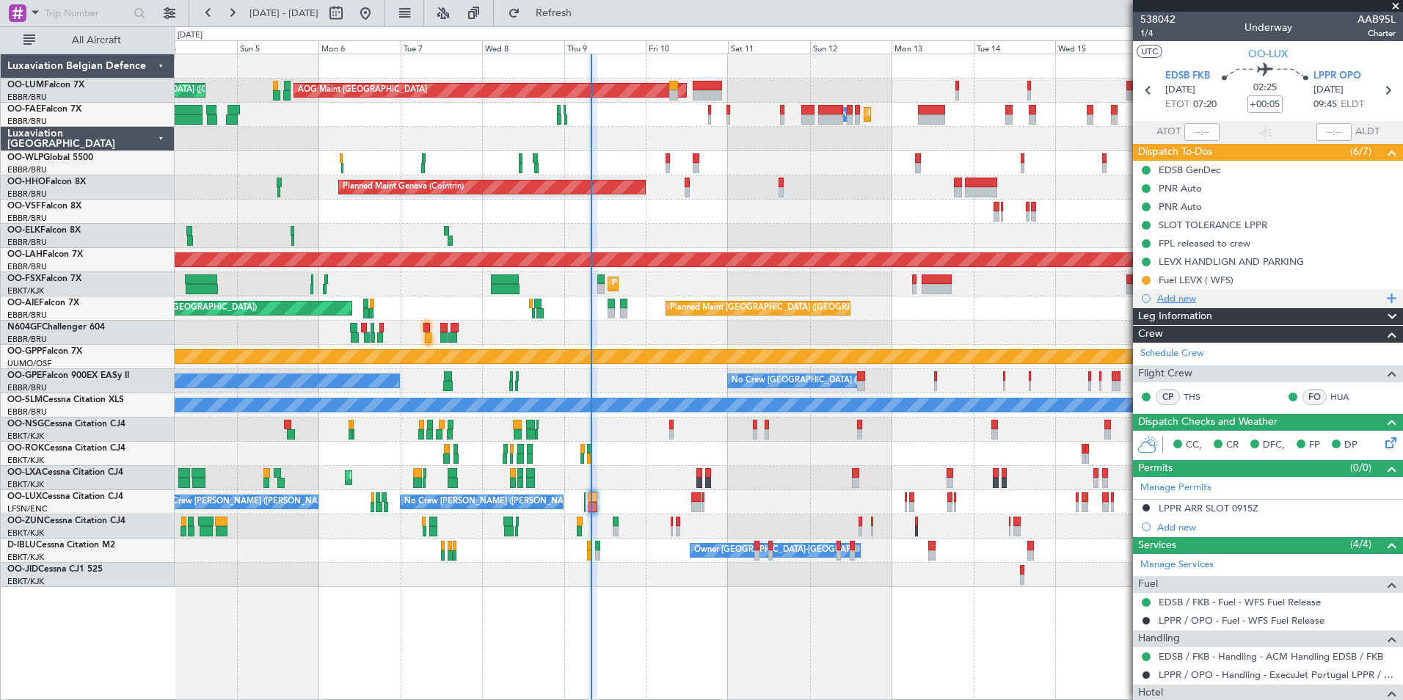
click at [1192, 295] on div "Add new" at bounding box center [1269, 298] width 225 height 12
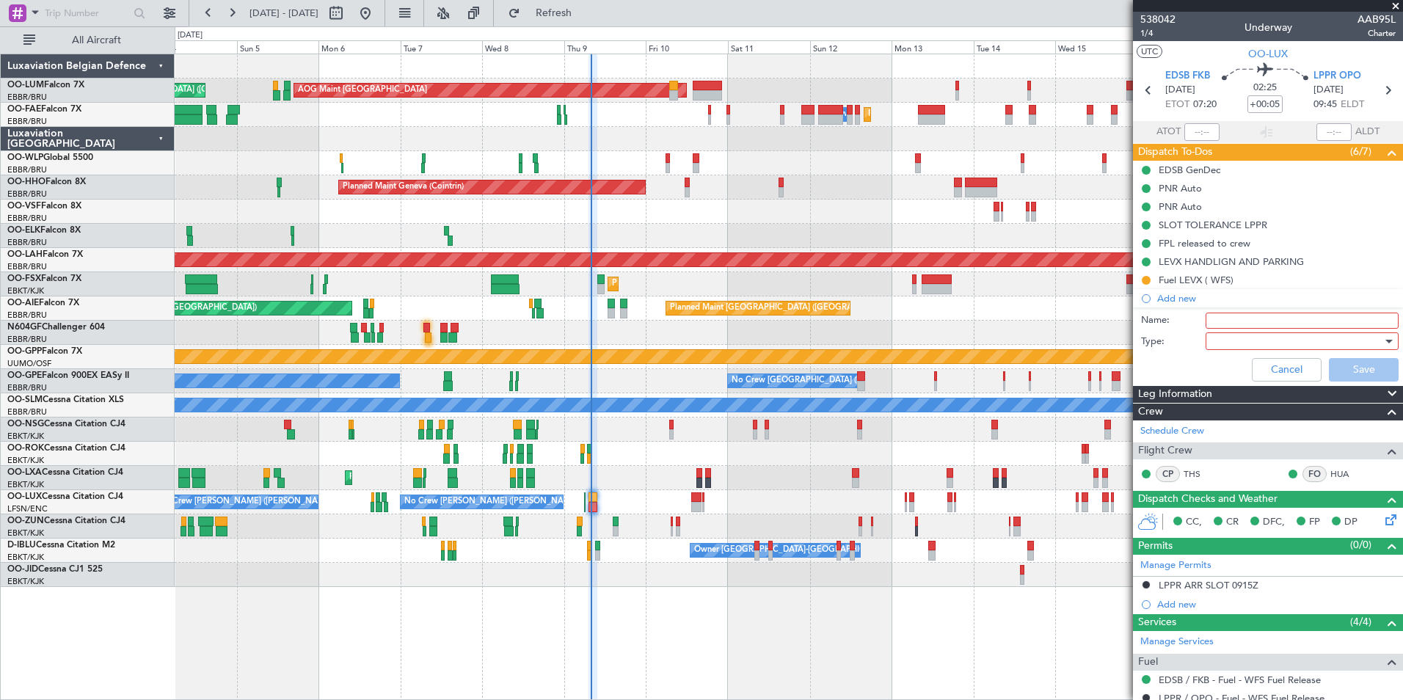
click at [1214, 322] on input "Name:" at bounding box center [1302, 321] width 193 height 16
type input "GENDEC LEVX"
click at [1225, 345] on div at bounding box center [1296, 341] width 171 height 22
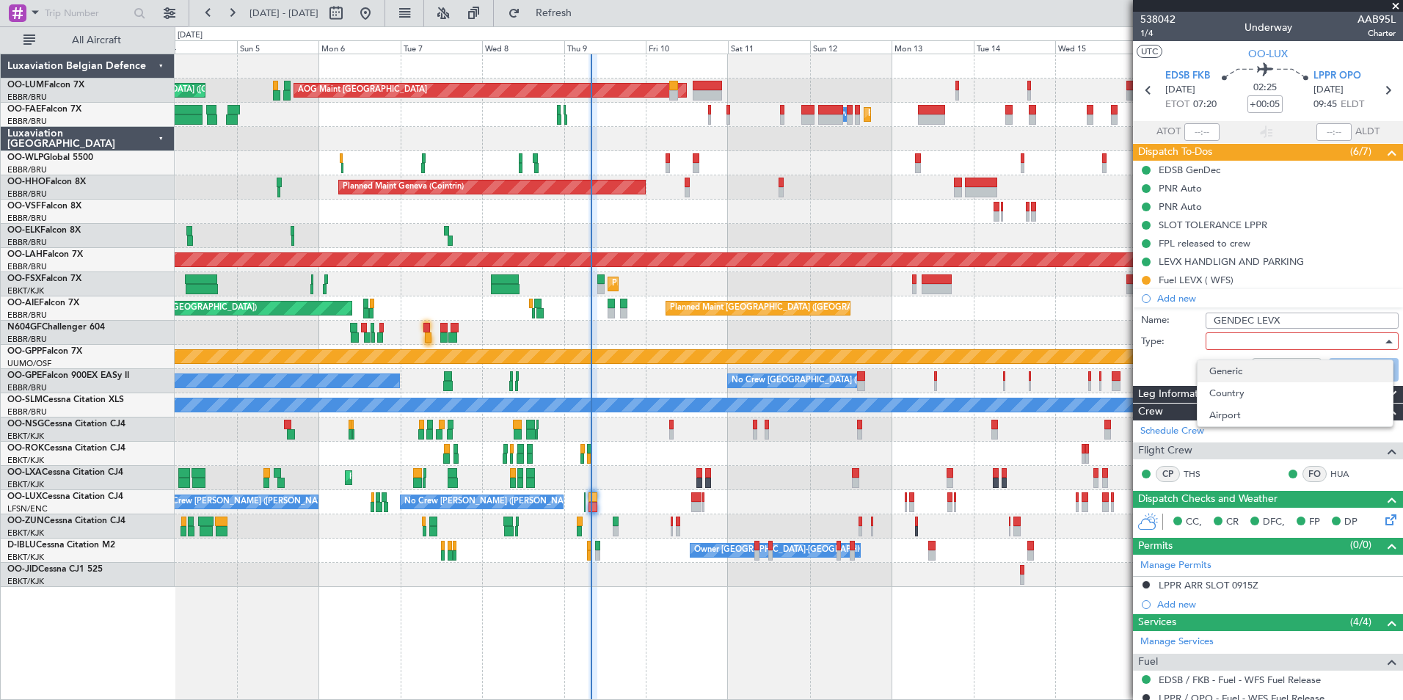
click at [1225, 368] on span "Generic" at bounding box center [1295, 371] width 172 height 22
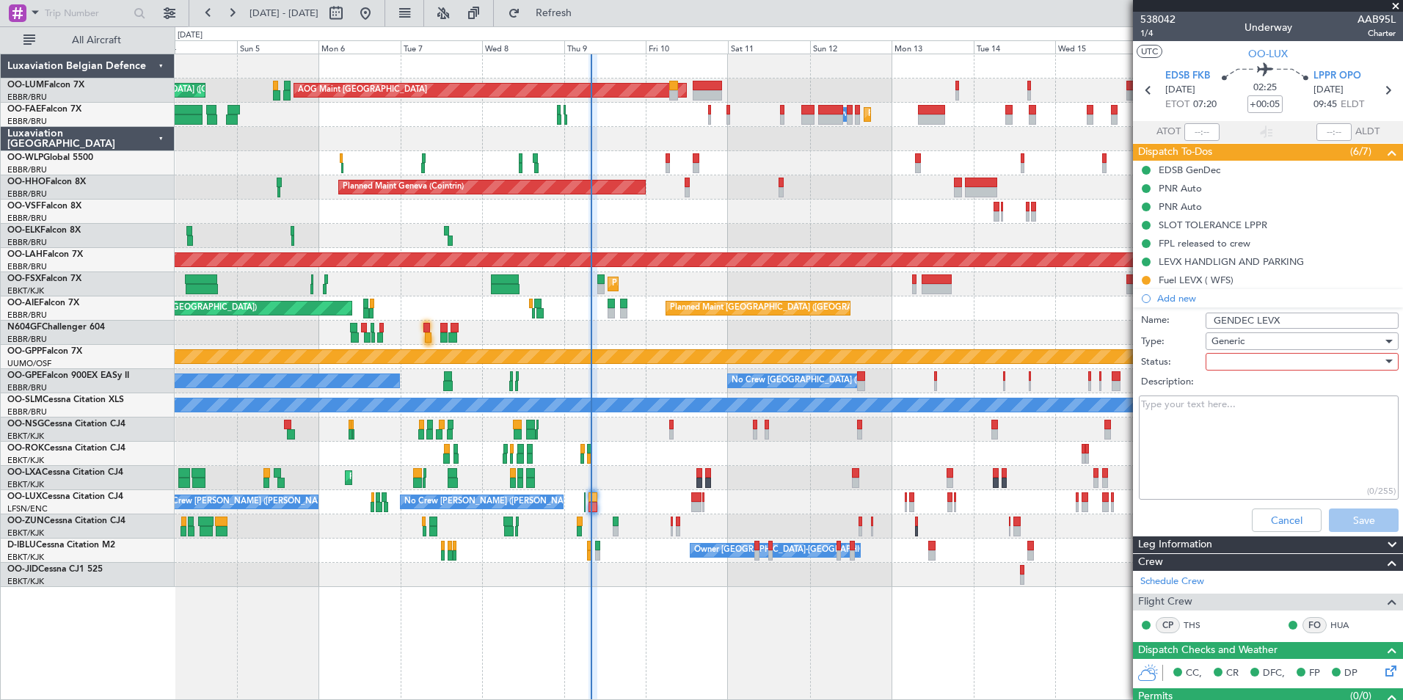
click at [1225, 368] on div at bounding box center [1296, 362] width 171 height 22
click at [1231, 398] on span "Not Started" at bounding box center [1295, 391] width 172 height 22
click at [1372, 517] on button "Save" at bounding box center [1364, 519] width 70 height 23
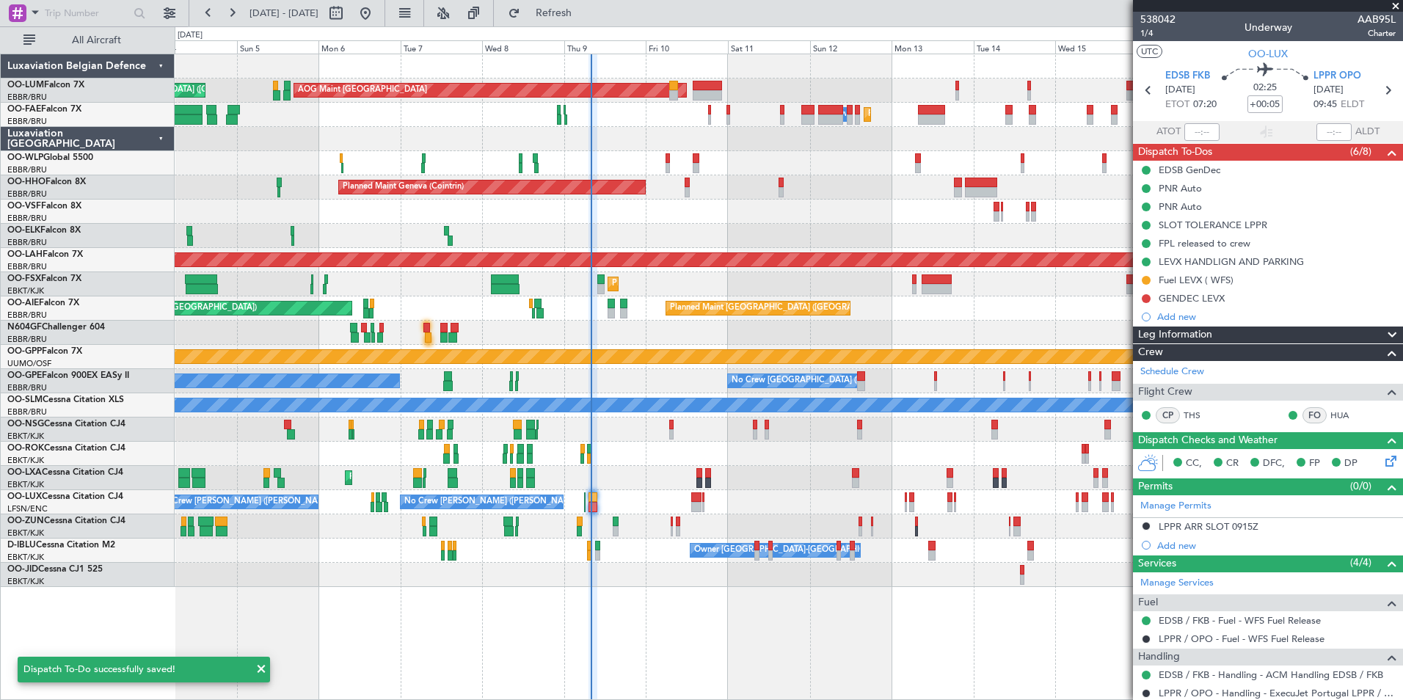
click at [1197, 296] on mat-tooltip-component "Fuel LEVX ( WFS)" at bounding box center [1196, 304] width 90 height 39
click at [1184, 299] on div "Fuel LEVX ( WFS)" at bounding box center [1196, 305] width 69 height 18
click at [1225, 302] on div "GENDEC LEVX" at bounding box center [1268, 298] width 270 height 18
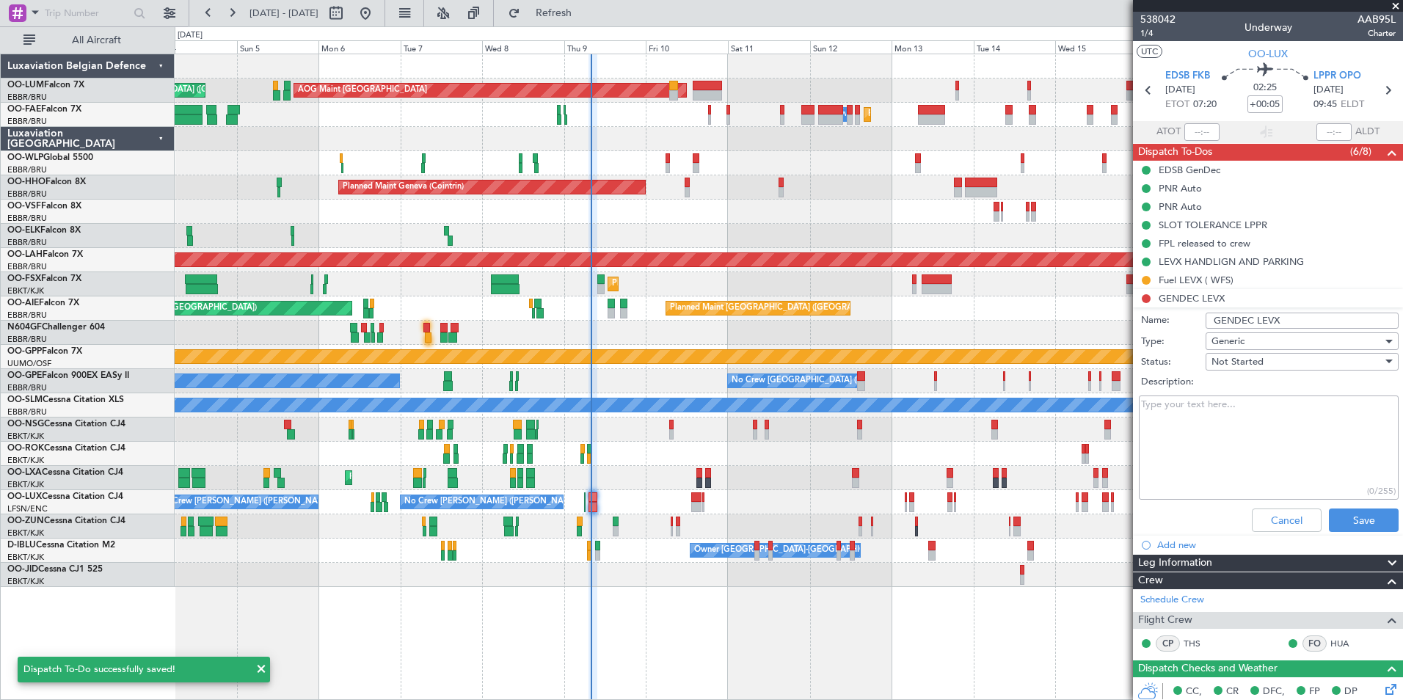
click at [1251, 318] on input "GENDEC LEVX" at bounding box center [1302, 321] width 193 height 16
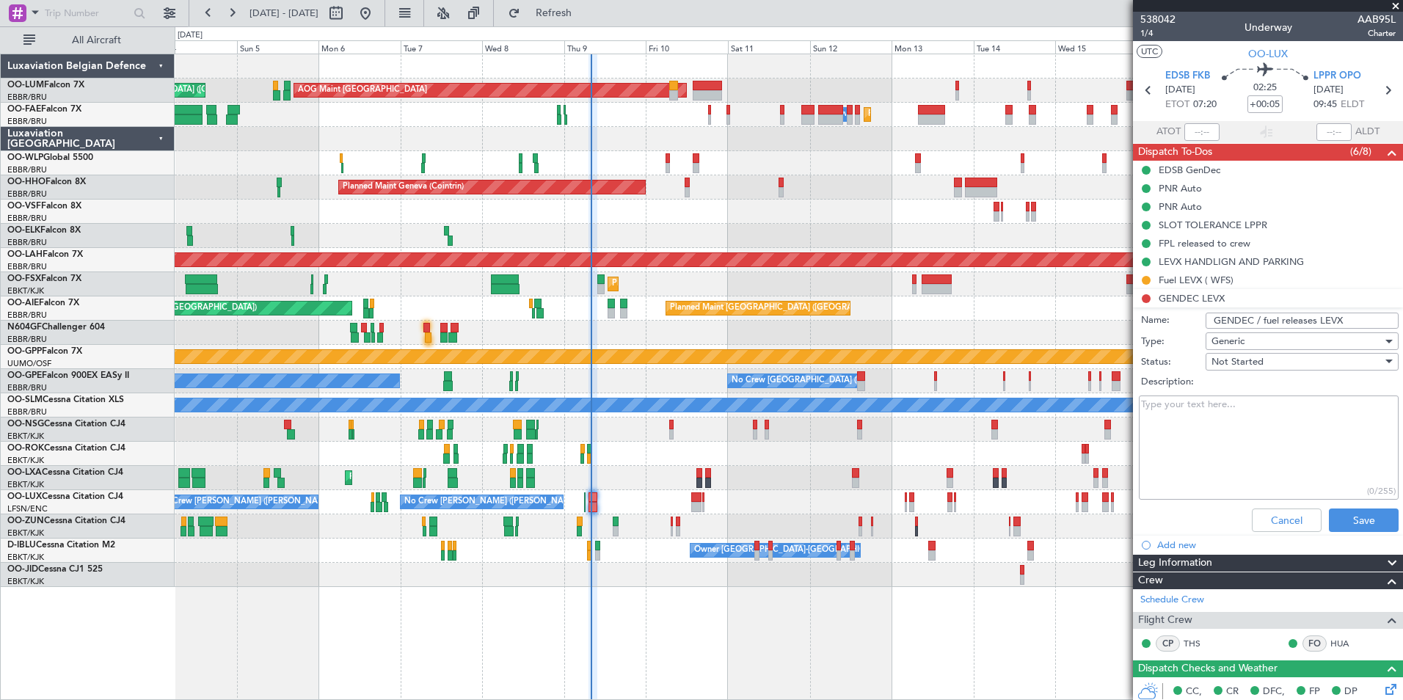
type input "GENDEC / fuel releases LEVX"
click at [1349, 531] on div "Cancel Save" at bounding box center [1264, 520] width 277 height 35
click at [1350, 514] on button "Save" at bounding box center [1364, 519] width 70 height 23
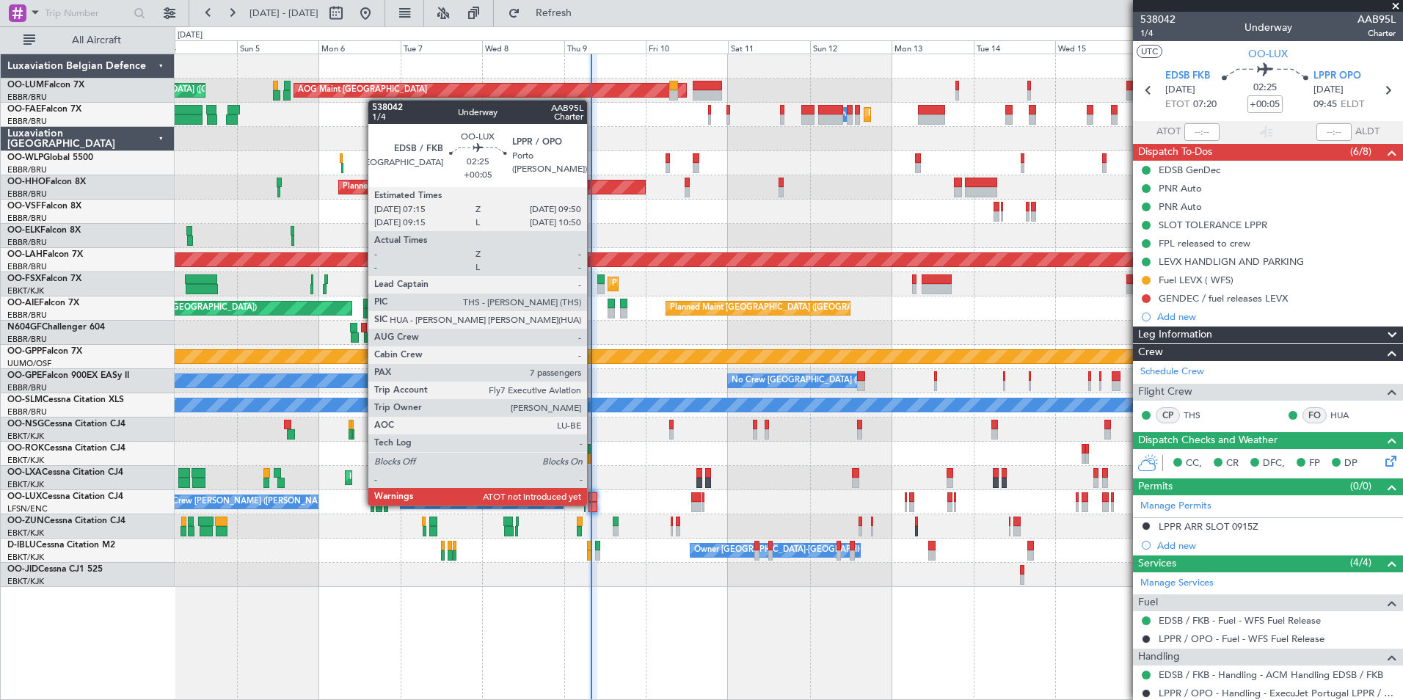
click at [594, 506] on div at bounding box center [593, 507] width 10 height 10
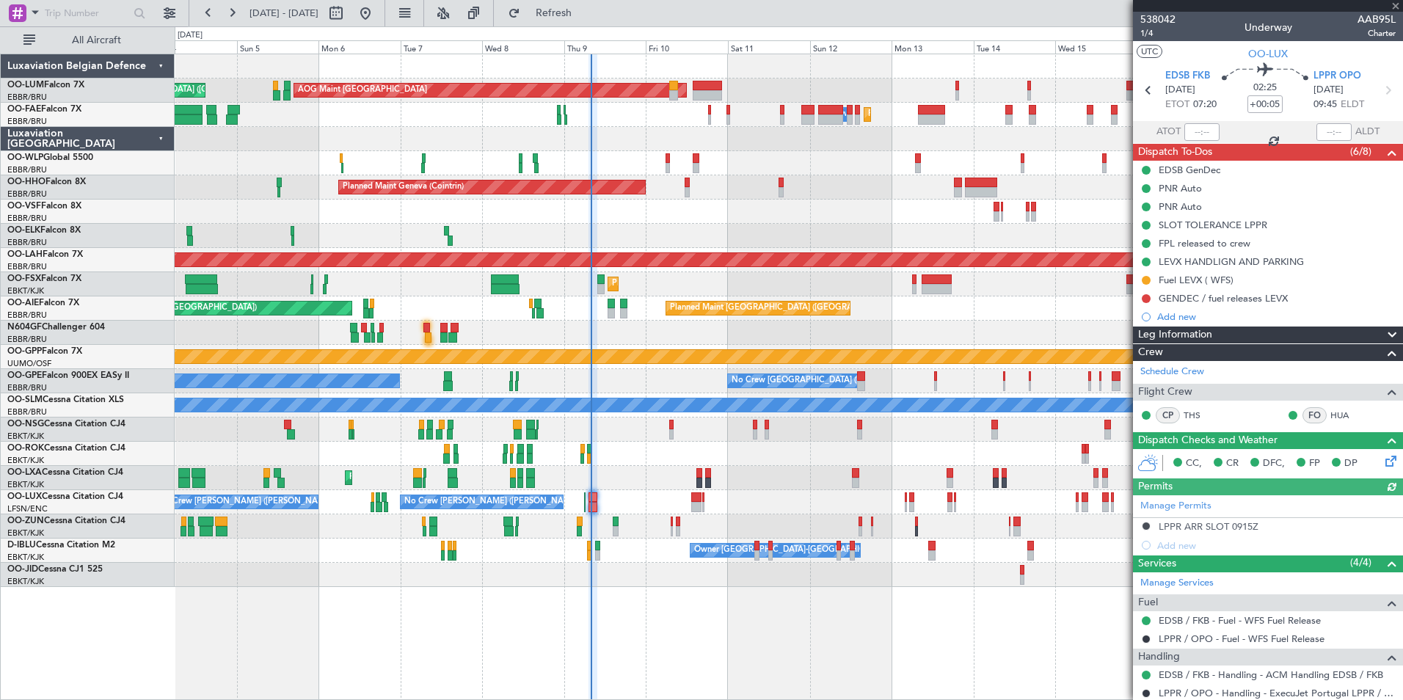
drag, startPoint x: 1225, startPoint y: 302, endPoint x: 1200, endPoint y: 313, distance: 27.7
click at [1225, 302] on div "GENDEC / fuel releases LEVX" at bounding box center [1223, 298] width 129 height 12
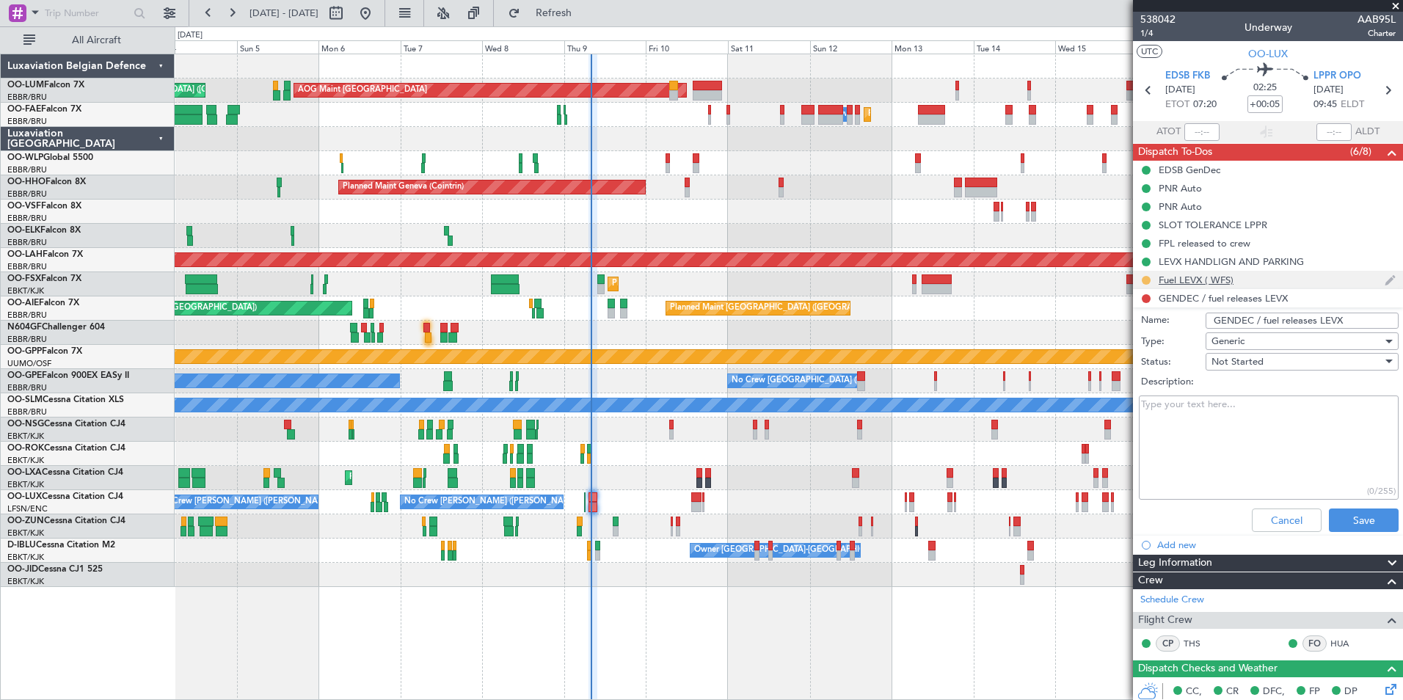
click at [1143, 277] on button at bounding box center [1146, 280] width 9 height 9
click at [1148, 338] on span "Completed" at bounding box center [1152, 345] width 48 height 15
click at [1368, 514] on button "Save" at bounding box center [1364, 519] width 70 height 23
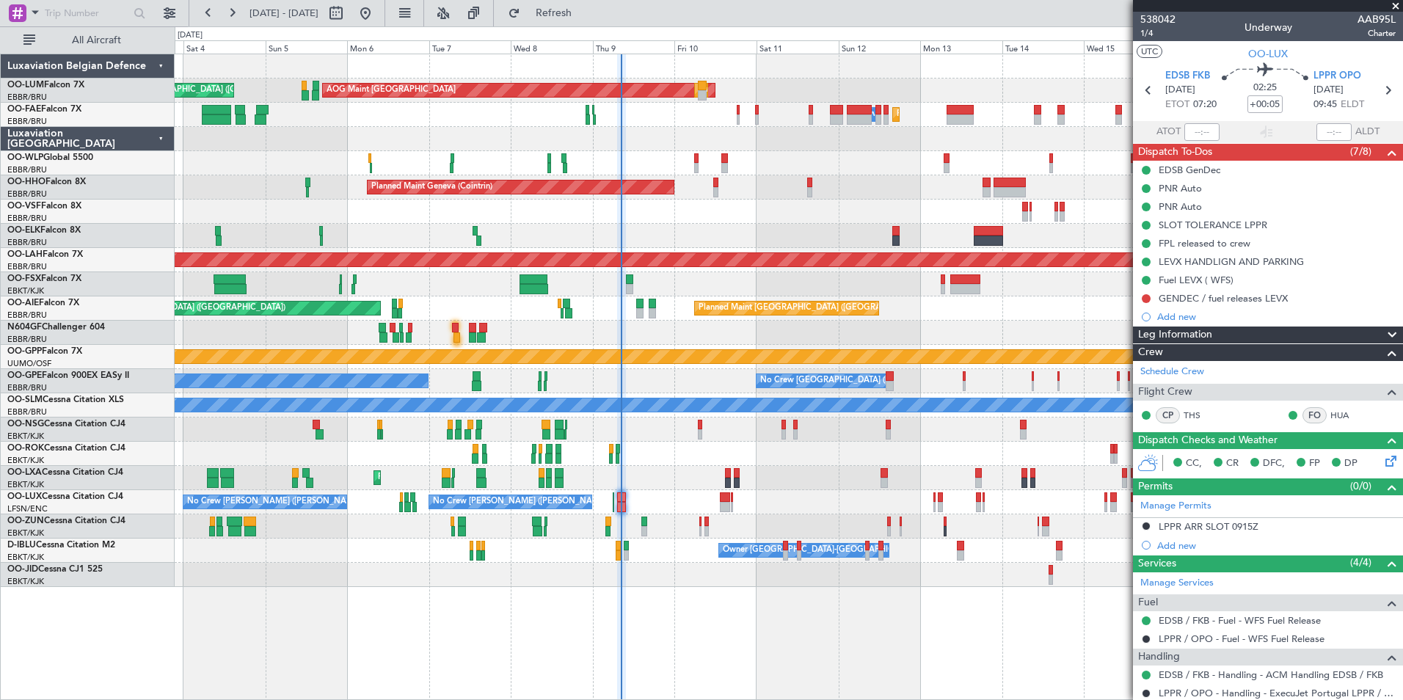
click at [636, 519] on div at bounding box center [789, 526] width 1228 height 24
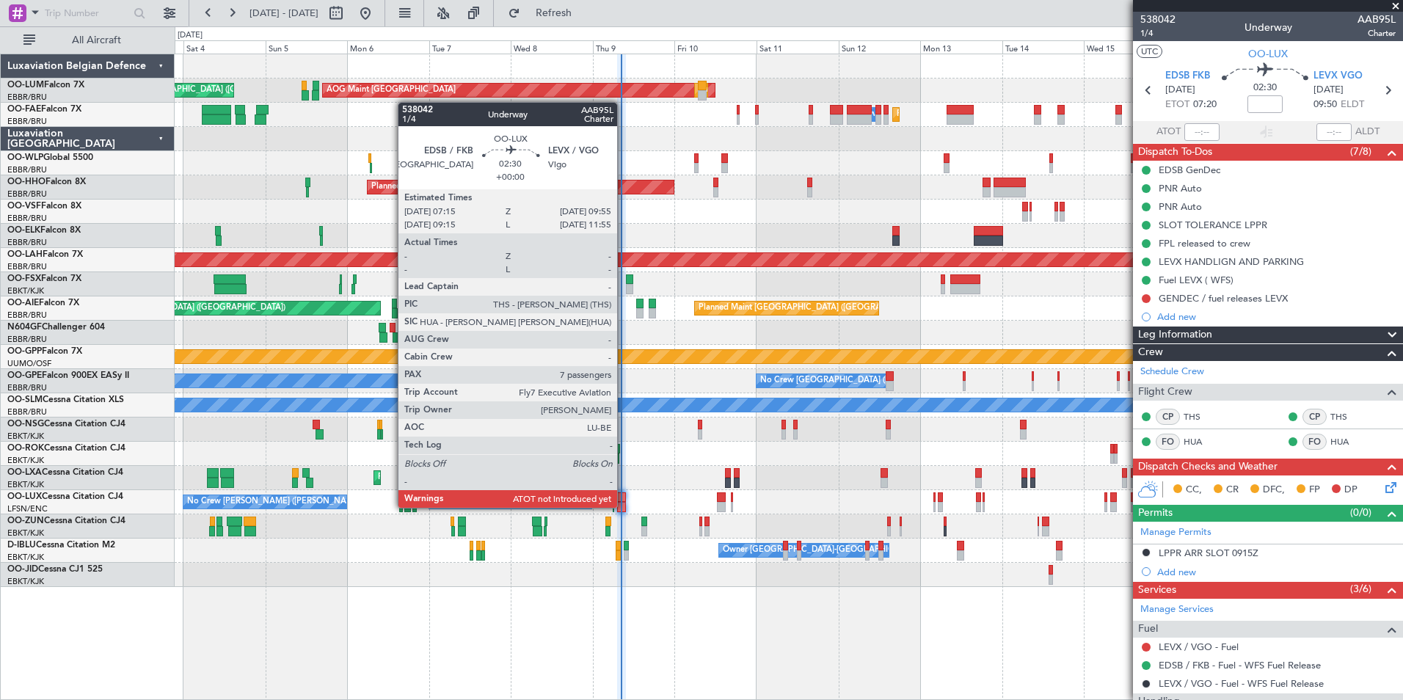
click at [624, 506] on div at bounding box center [622, 507] width 10 height 10
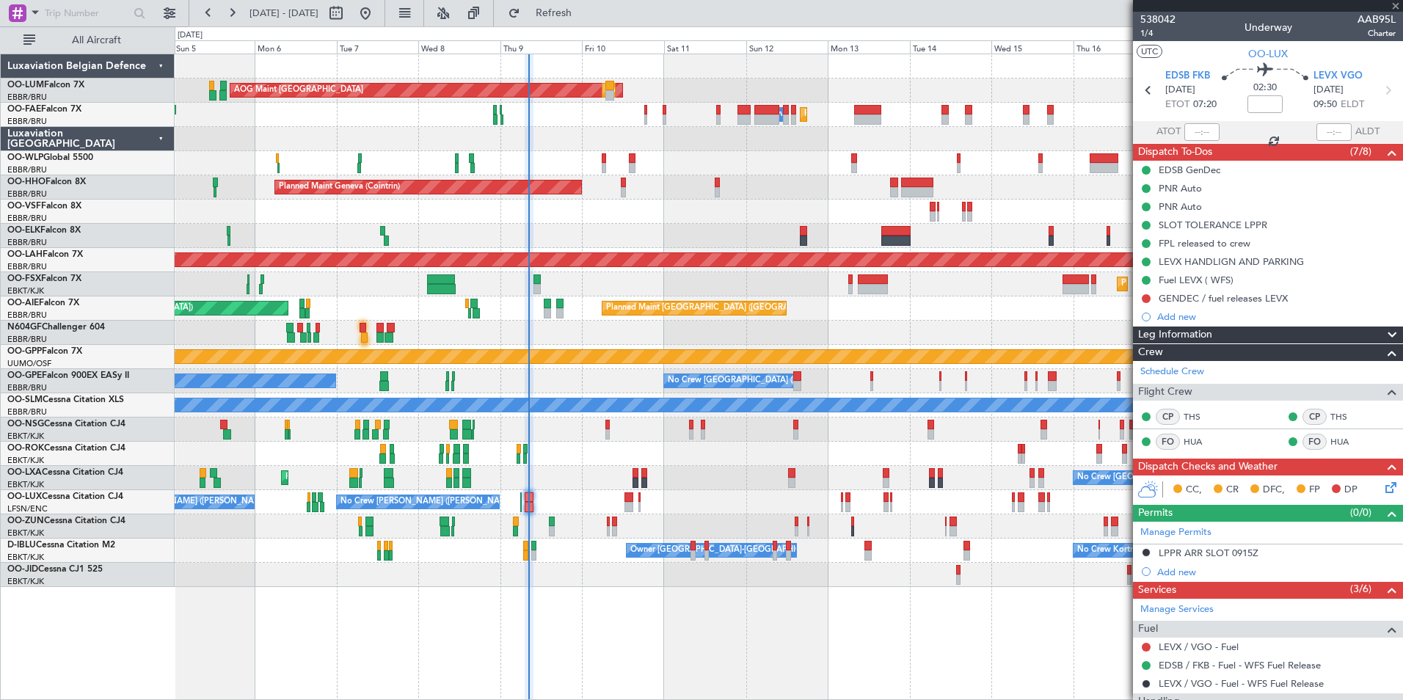
click at [594, 473] on div "AOG Maint Sibiu Planned Maint Brussels (Brussels National) Planned Maint Brusse…" at bounding box center [789, 320] width 1228 height 533
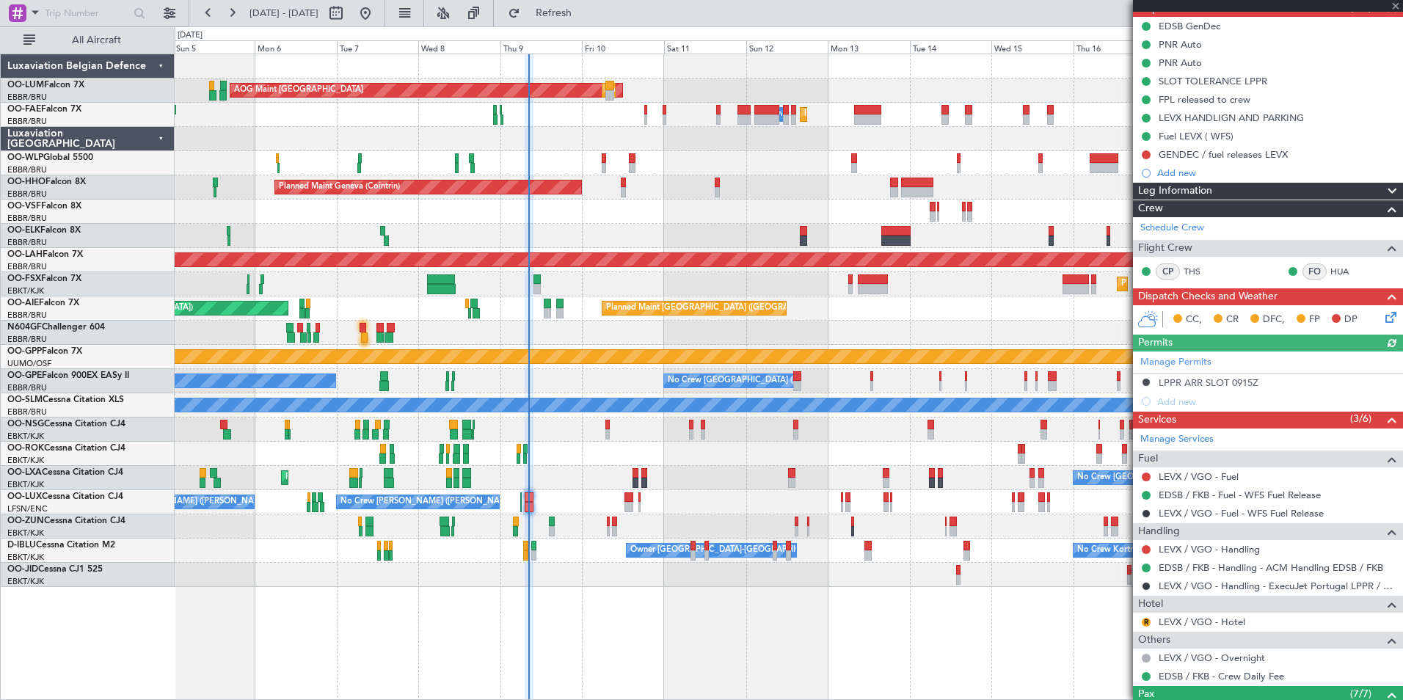
scroll to position [147, 0]
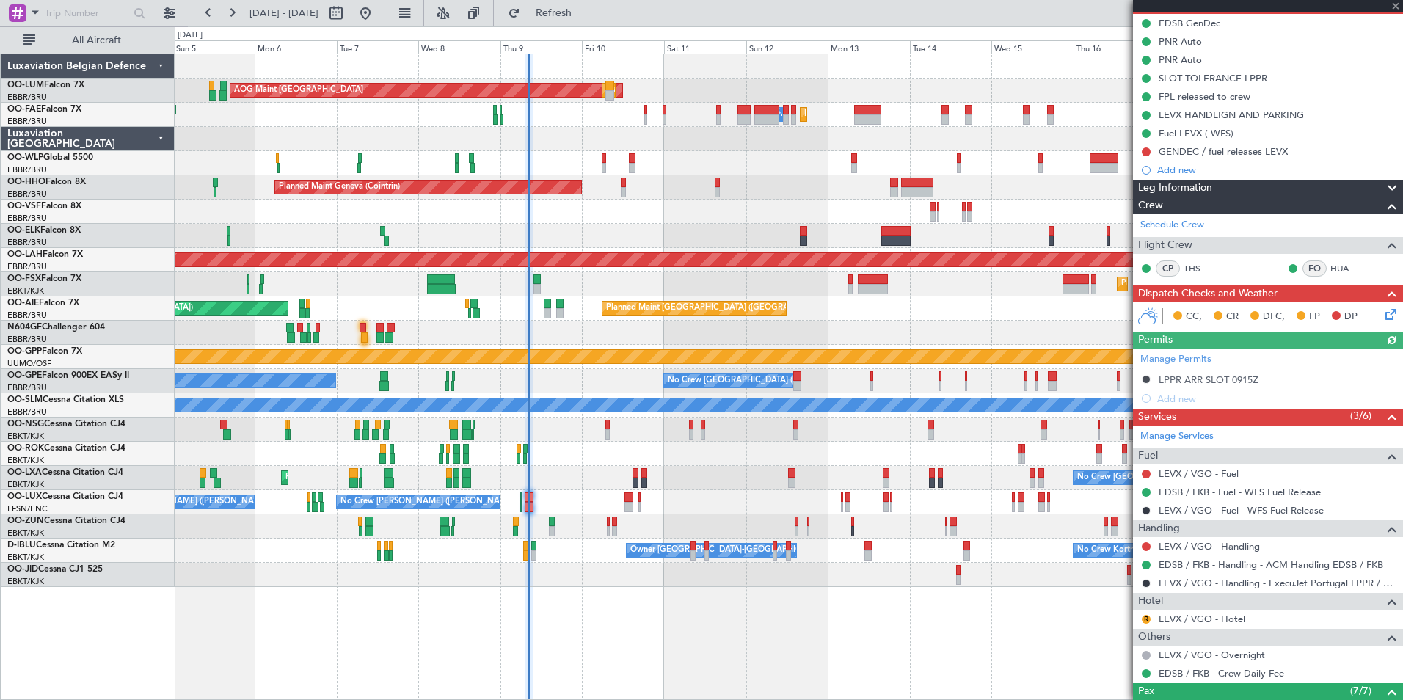
click at [1197, 473] on link "LEVX / VGO - Fuel" at bounding box center [1199, 473] width 80 height 12
click at [585, 10] on span "Refresh" at bounding box center [554, 13] width 62 height 10
click at [1146, 475] on button at bounding box center [1146, 474] width 9 height 9
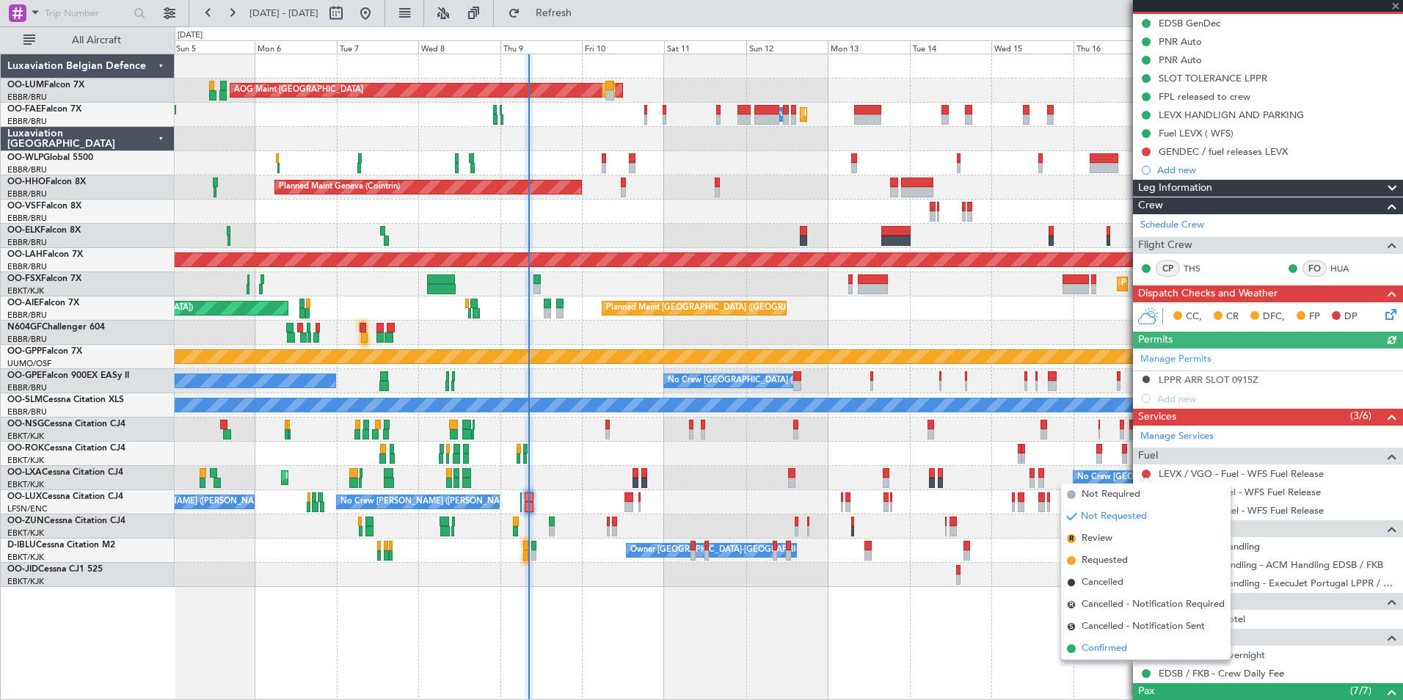
click at [1112, 657] on li "Confirmed" at bounding box center [1145, 649] width 169 height 22
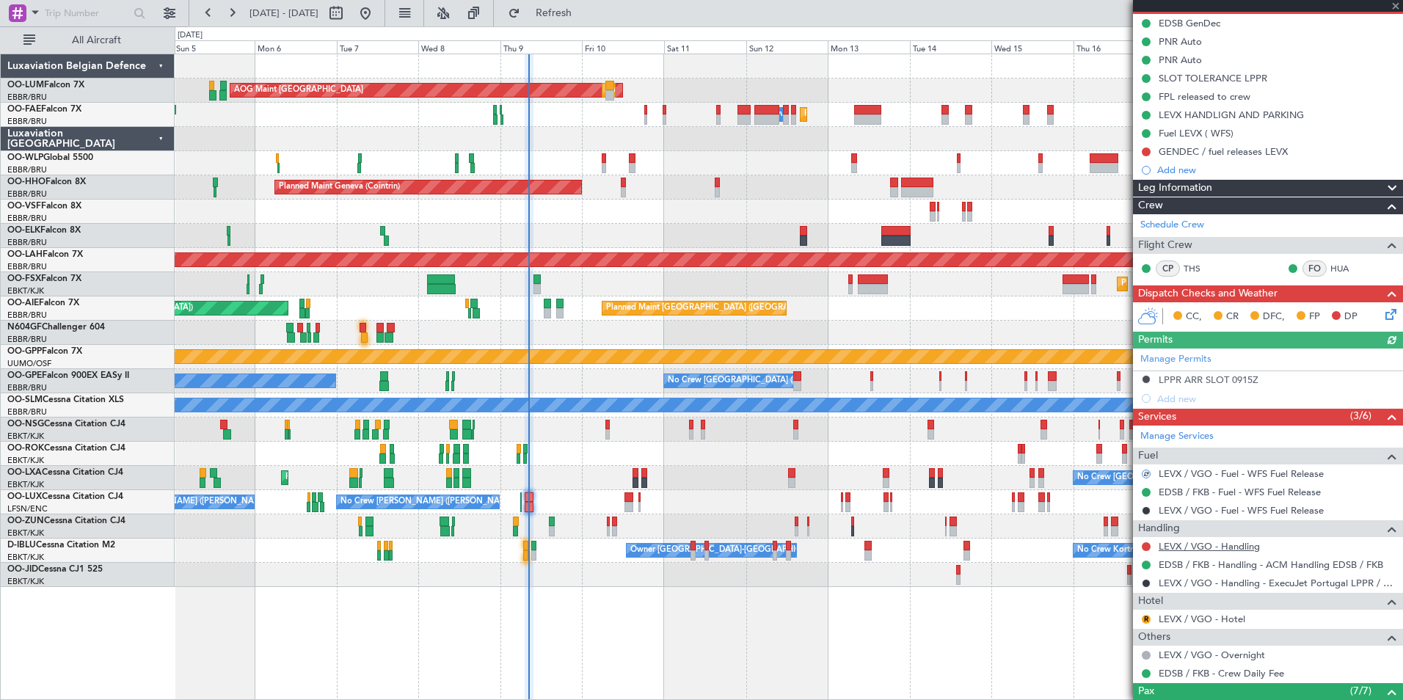
click at [1189, 544] on link "LEVX / VGO - Handling" at bounding box center [1209, 546] width 101 height 12
click at [585, 15] on span "Refresh" at bounding box center [554, 13] width 62 height 10
click at [1150, 621] on mat-tooltip-component "Cancelled" at bounding box center [1146, 606] width 63 height 39
click at [1228, 621] on link "LEVX / VGO - Hotel" at bounding box center [1202, 619] width 87 height 12
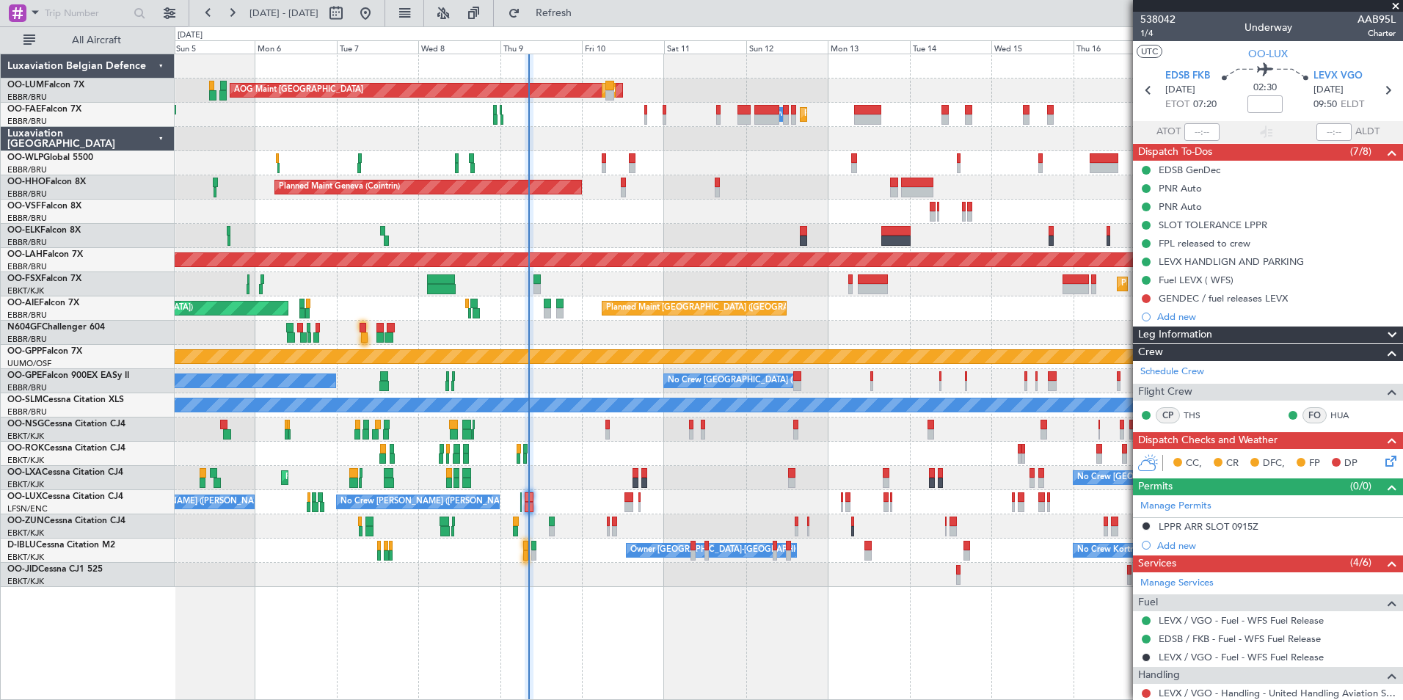
scroll to position [147, 0]
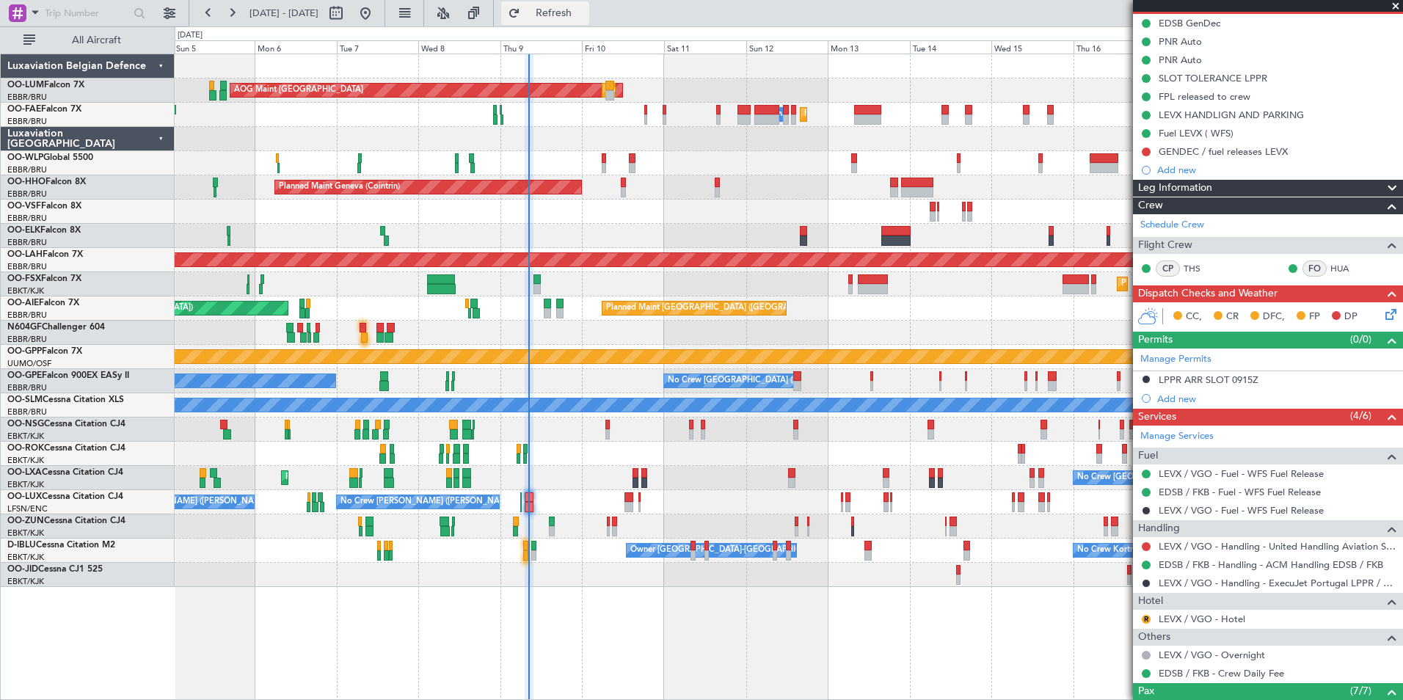
click at [585, 12] on span "Refresh" at bounding box center [554, 13] width 62 height 10
click at [602, 462] on div "AOG Maint Kortrijk-[GEOGRAPHIC_DATA]" at bounding box center [789, 454] width 1228 height 24
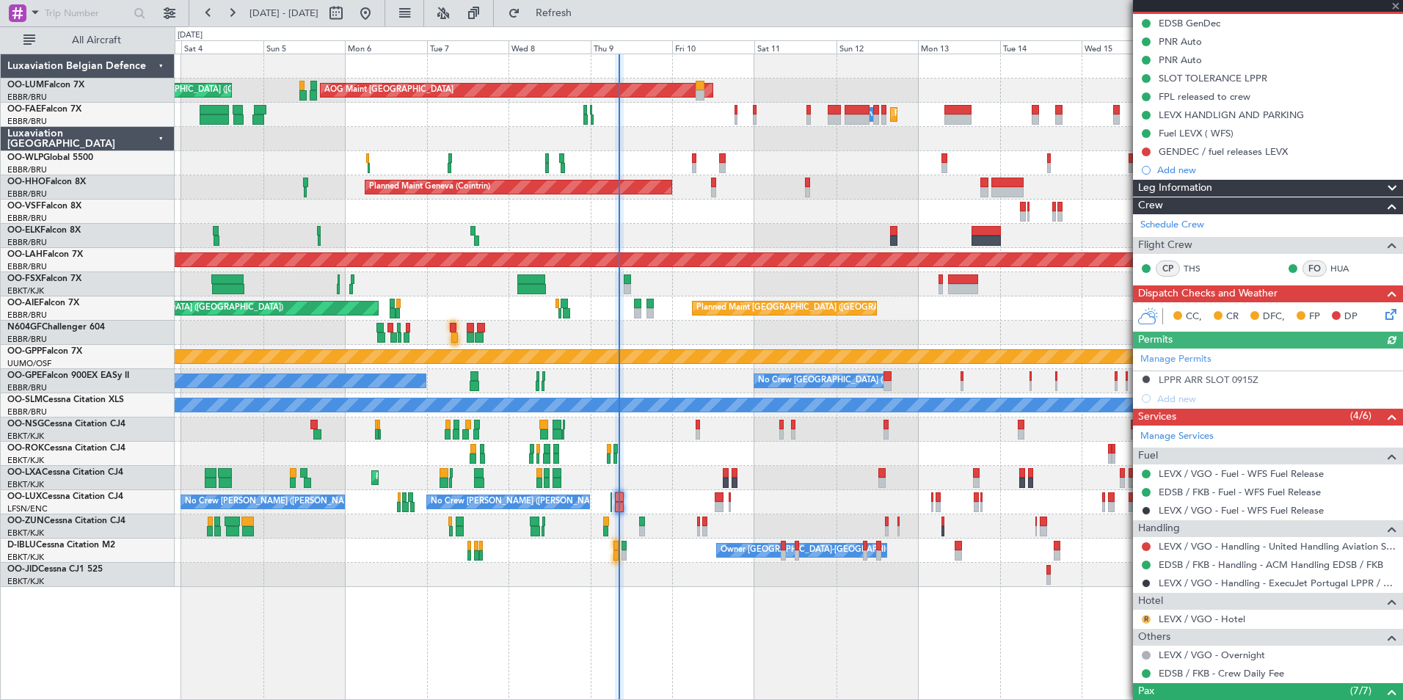
click at [1145, 619] on button "R" at bounding box center [1146, 619] width 9 height 9
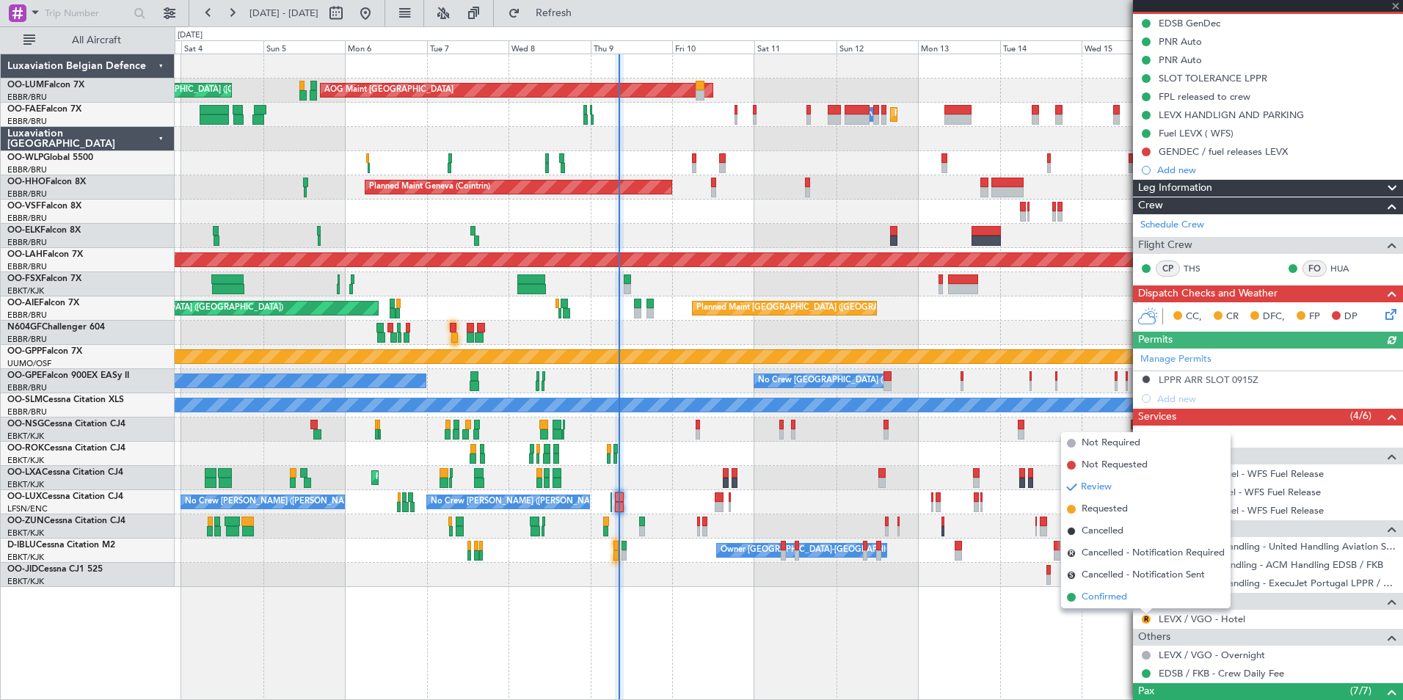
click at [1115, 597] on span "Confirmed" at bounding box center [1104, 597] width 45 height 15
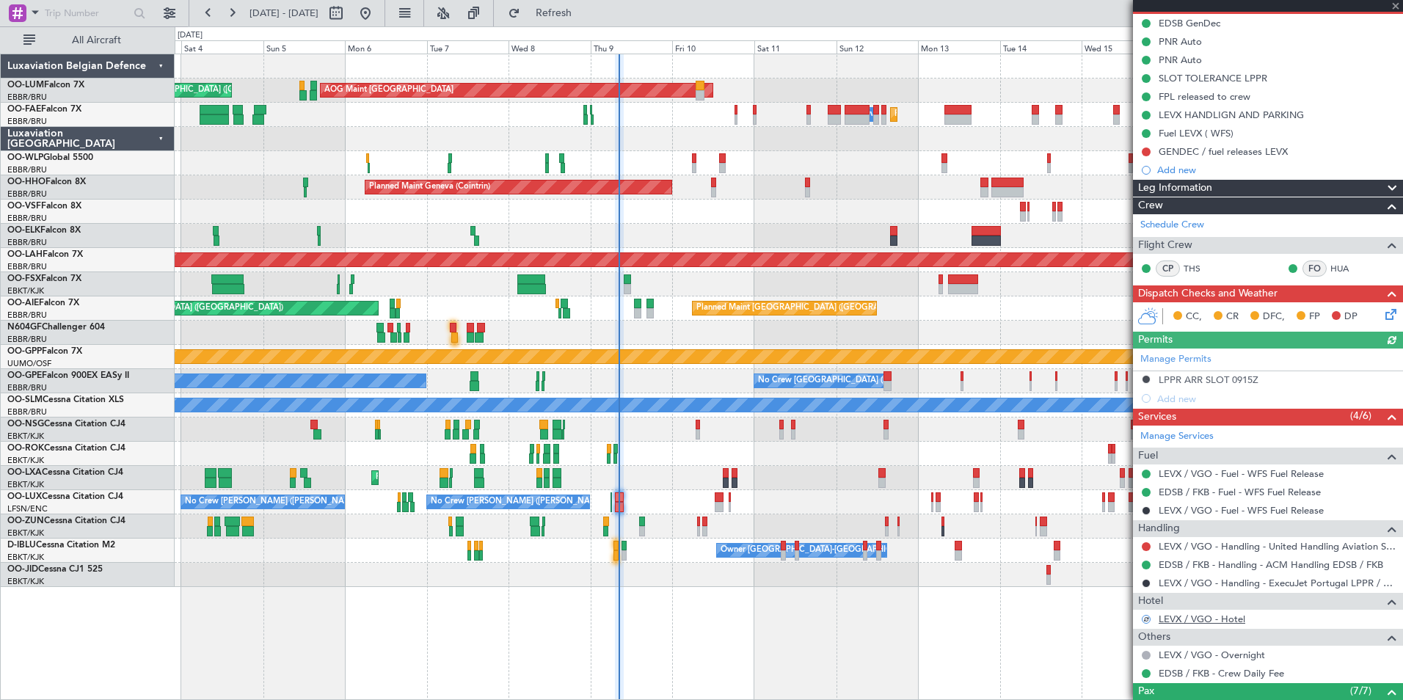
click at [1191, 627] on mat-tooltip-component "LEVX / VGO - Hotel" at bounding box center [1201, 643] width 99 height 39
click at [1192, 624] on mat-tooltip-component "LEVX / VGO - Hotel" at bounding box center [1201, 643] width 99 height 39
click at [1189, 624] on link "LEVX / VGO - Hotel" at bounding box center [1202, 619] width 87 height 12
click at [585, 15] on span "Refresh" at bounding box center [554, 13] width 62 height 10
click at [1150, 544] on button at bounding box center [1146, 546] width 9 height 9
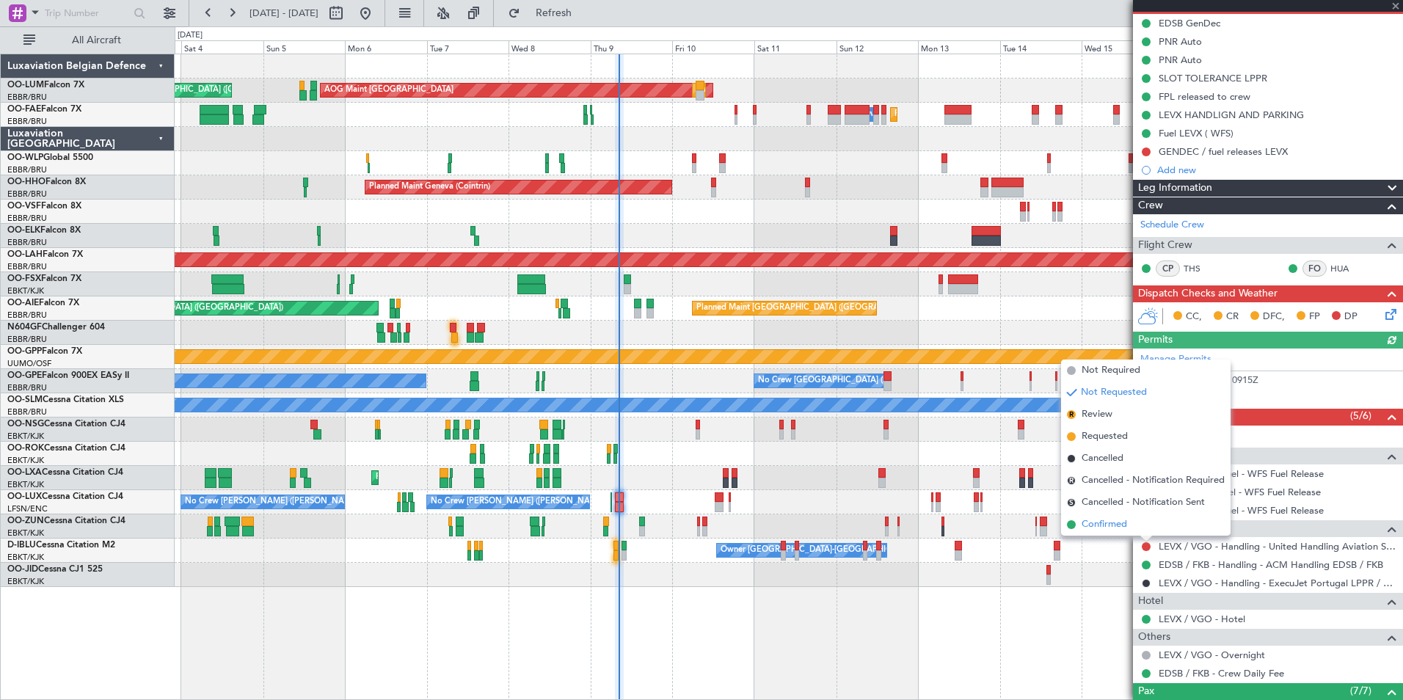
click at [1110, 519] on span "Confirmed" at bounding box center [1104, 524] width 45 height 15
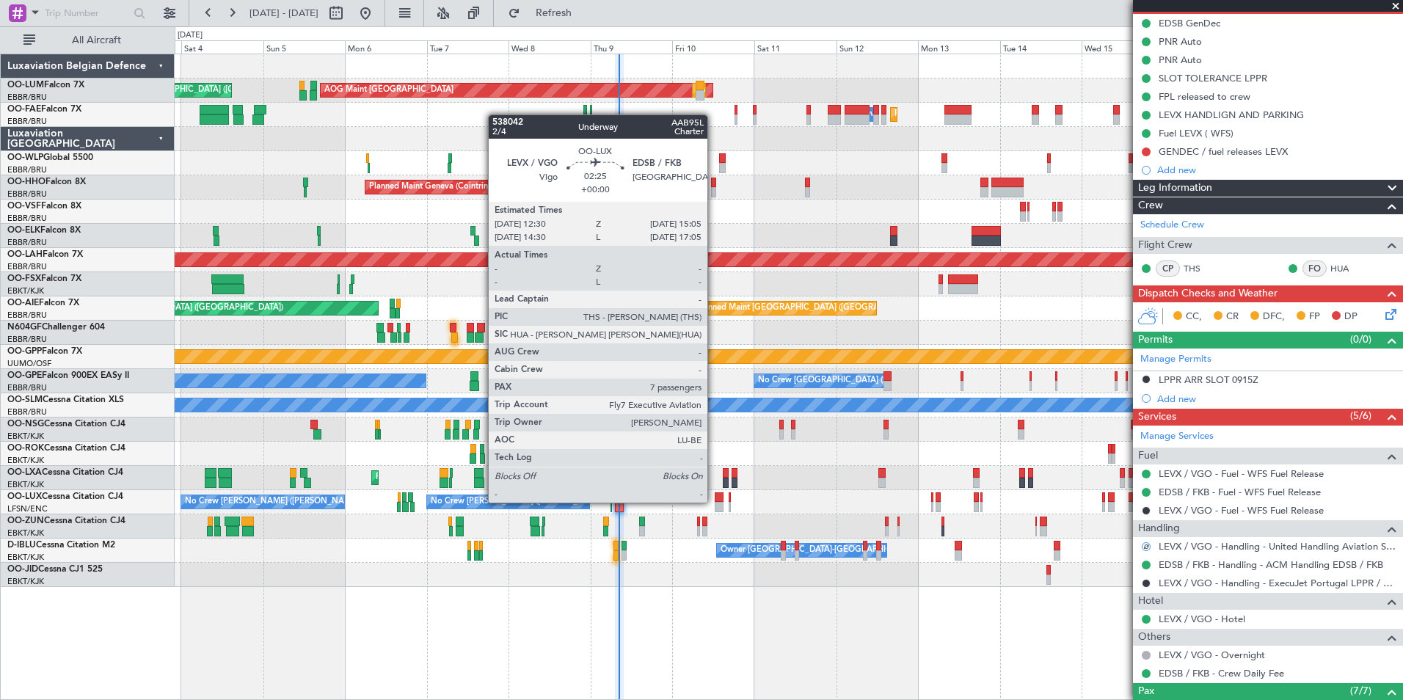
click at [715, 501] on div at bounding box center [720, 497] width 10 height 10
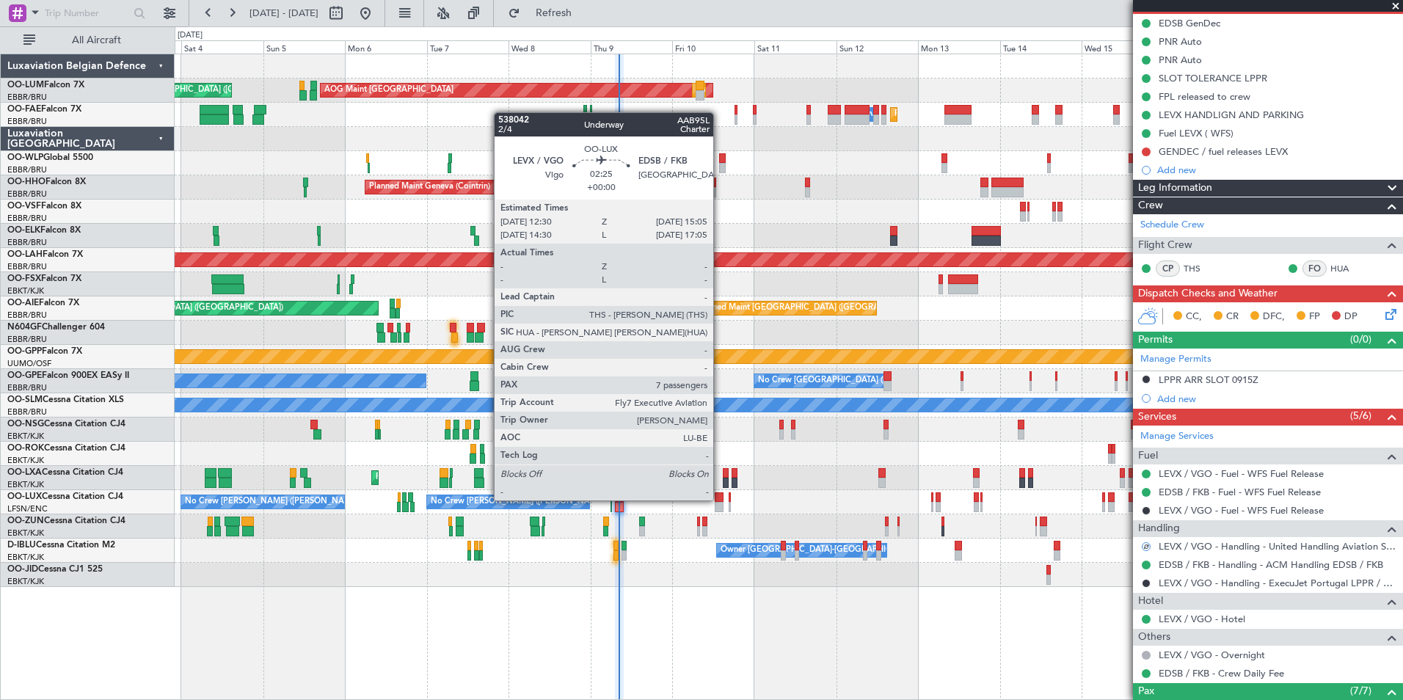
click at [720, 499] on div at bounding box center [720, 497] width 10 height 10
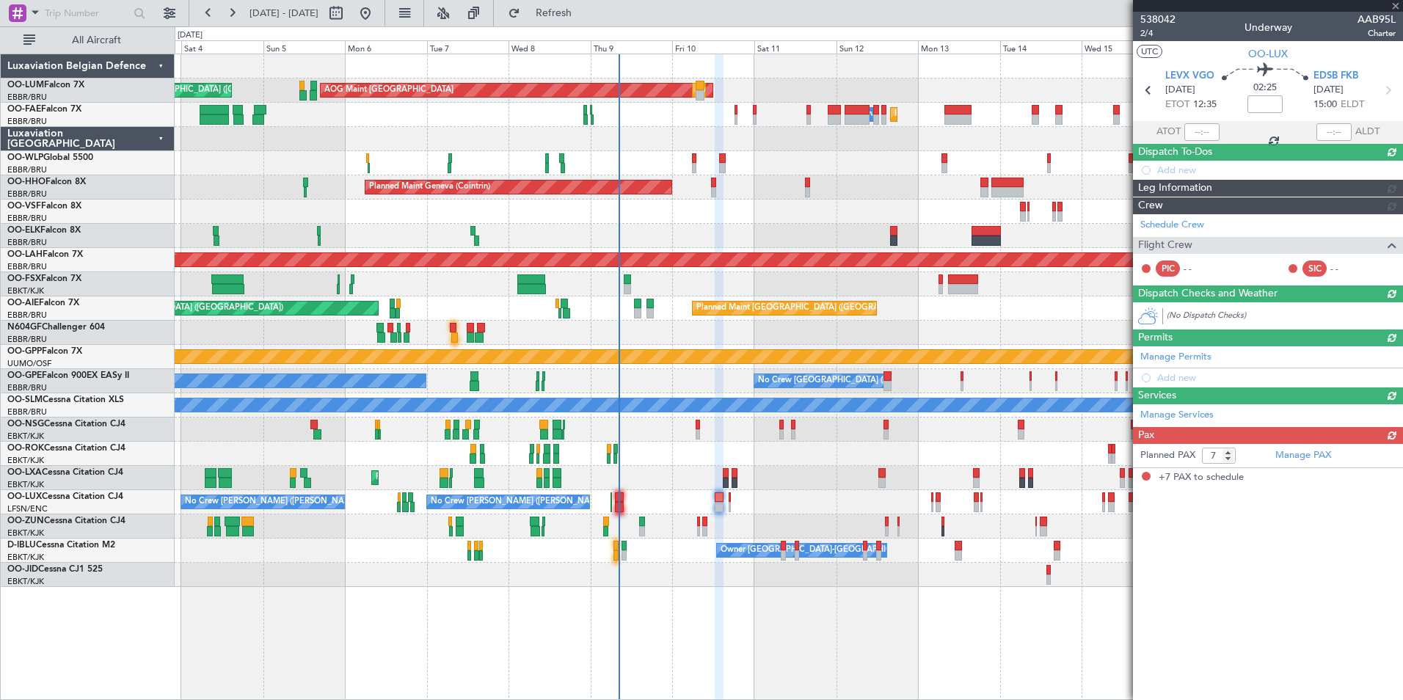
scroll to position [0, 0]
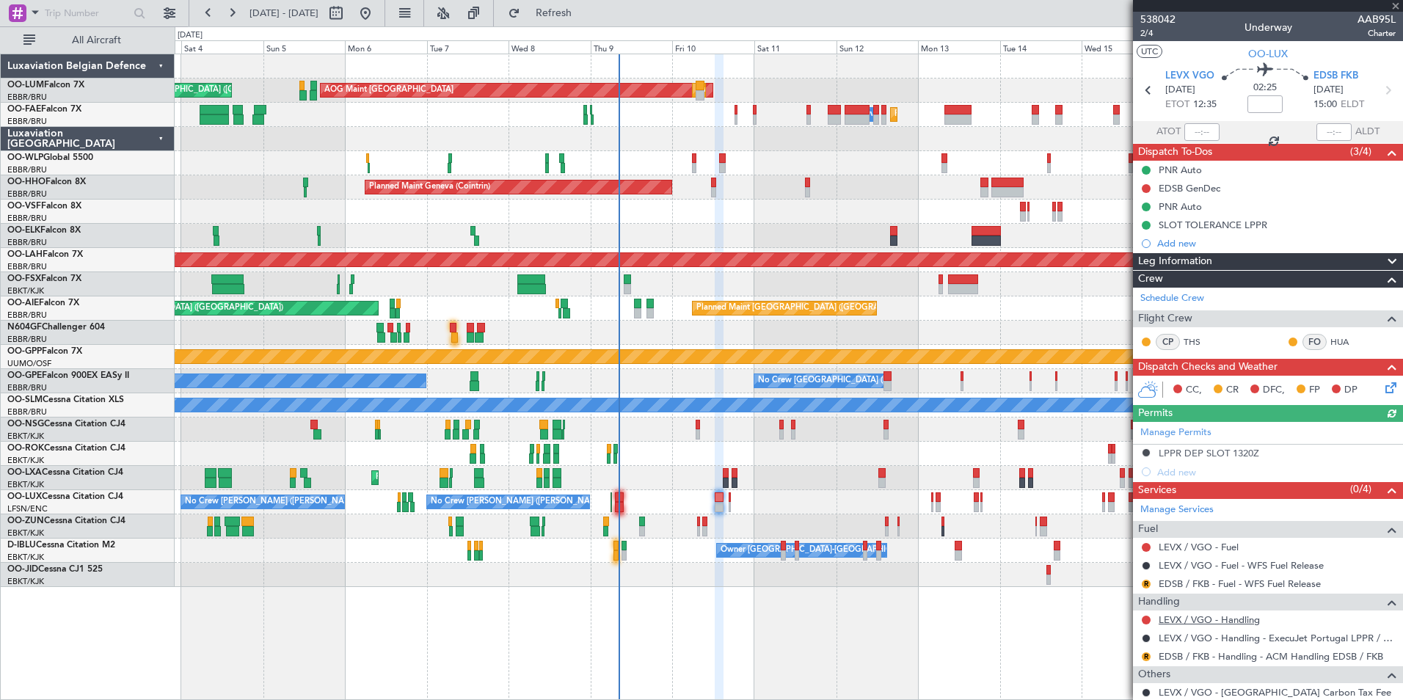
click at [1181, 618] on link "LEVX / VGO - Handling" at bounding box center [1209, 619] width 101 height 12
click at [585, 16] on span "Refresh" at bounding box center [554, 13] width 62 height 10
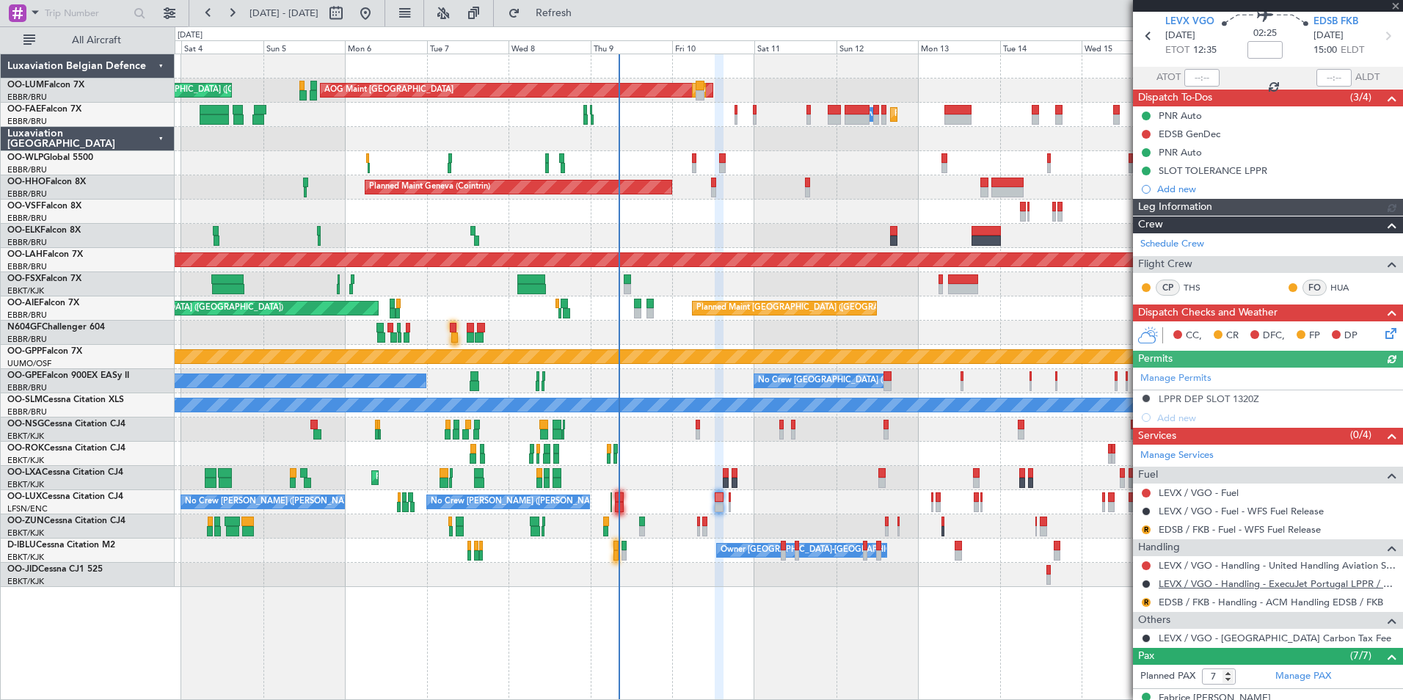
scroll to position [147, 0]
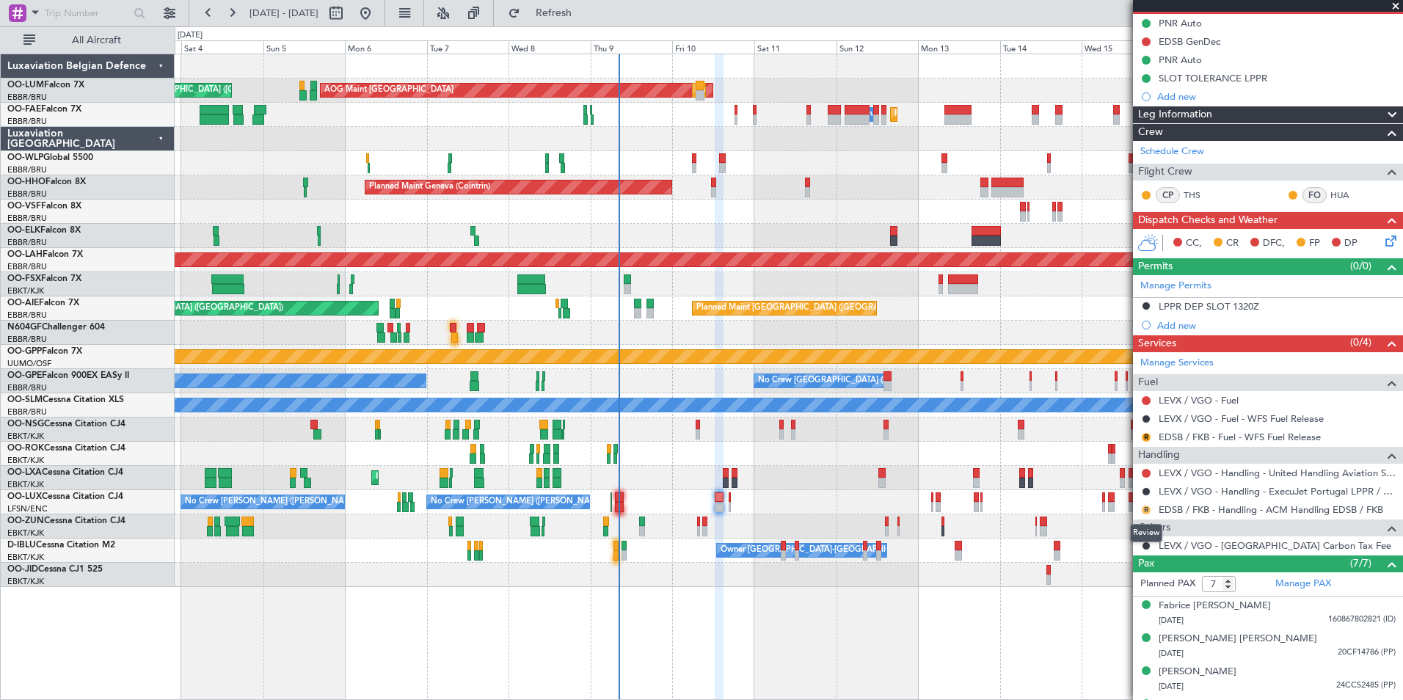
click at [1148, 506] on button "R" at bounding box center [1146, 510] width 9 height 9
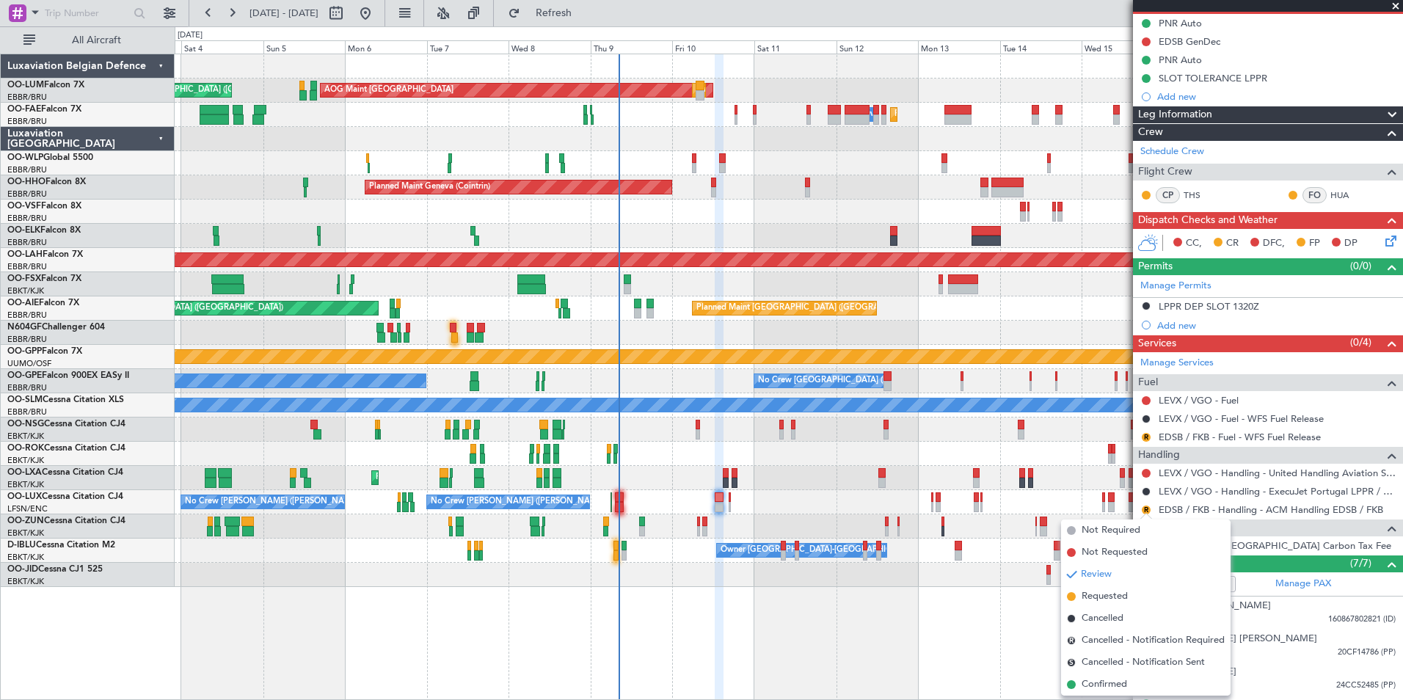
click at [1140, 464] on div "LEVX / VGO - Handling - United Handling Aviation Serv LEVX / VGO" at bounding box center [1268, 473] width 270 height 18
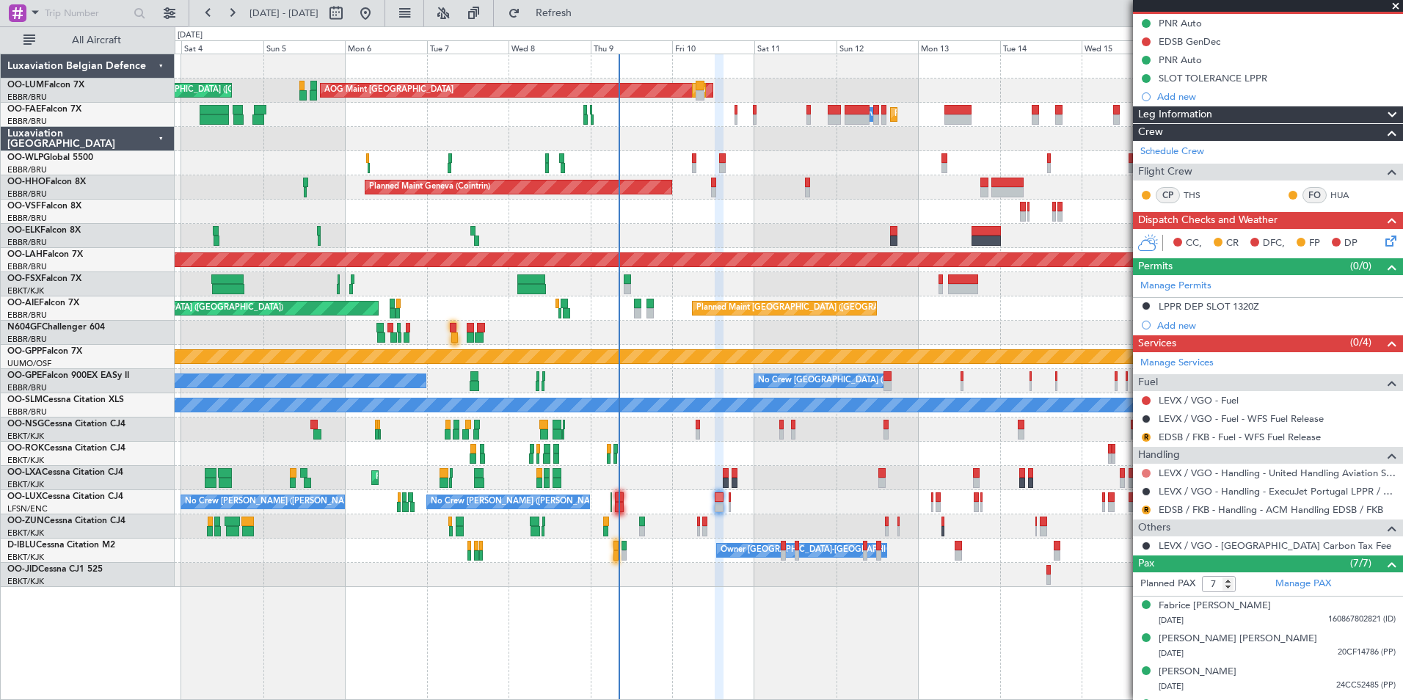
click at [1145, 469] on button at bounding box center [1146, 473] width 9 height 9
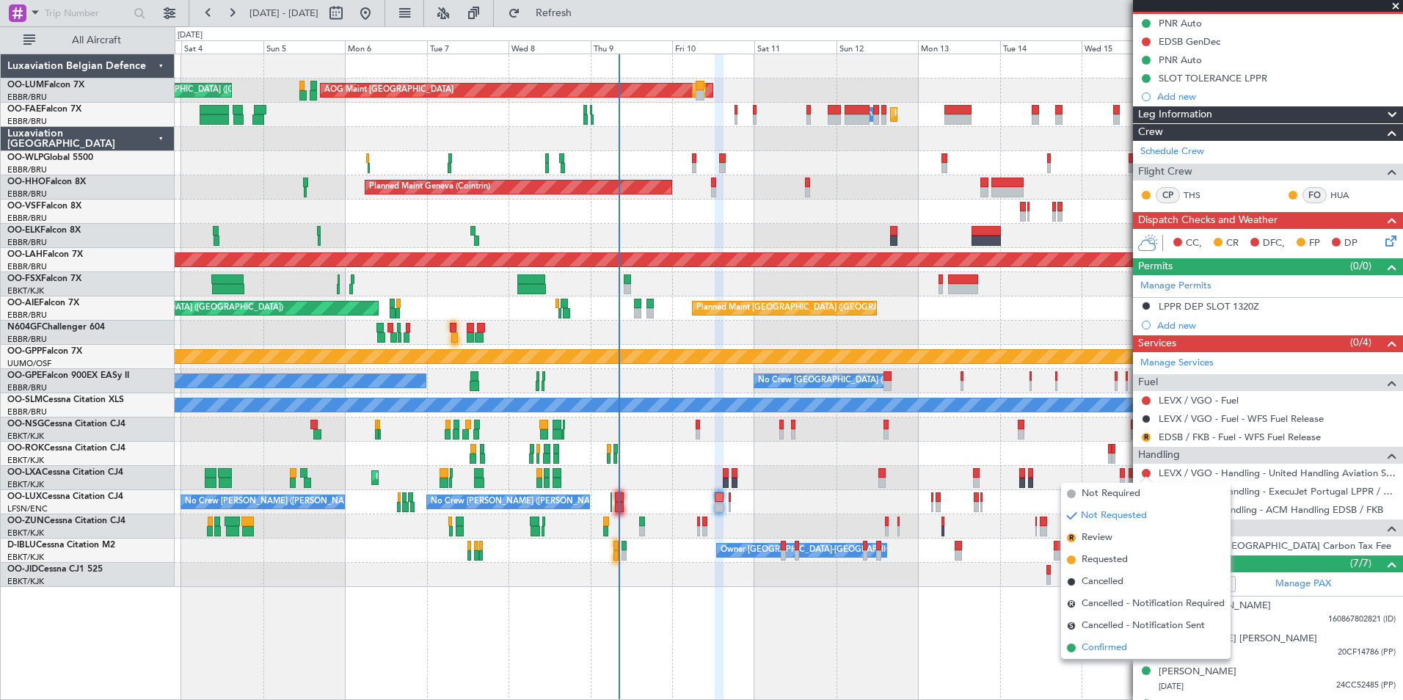
click at [1115, 652] on span "Confirmed" at bounding box center [1104, 648] width 45 height 15
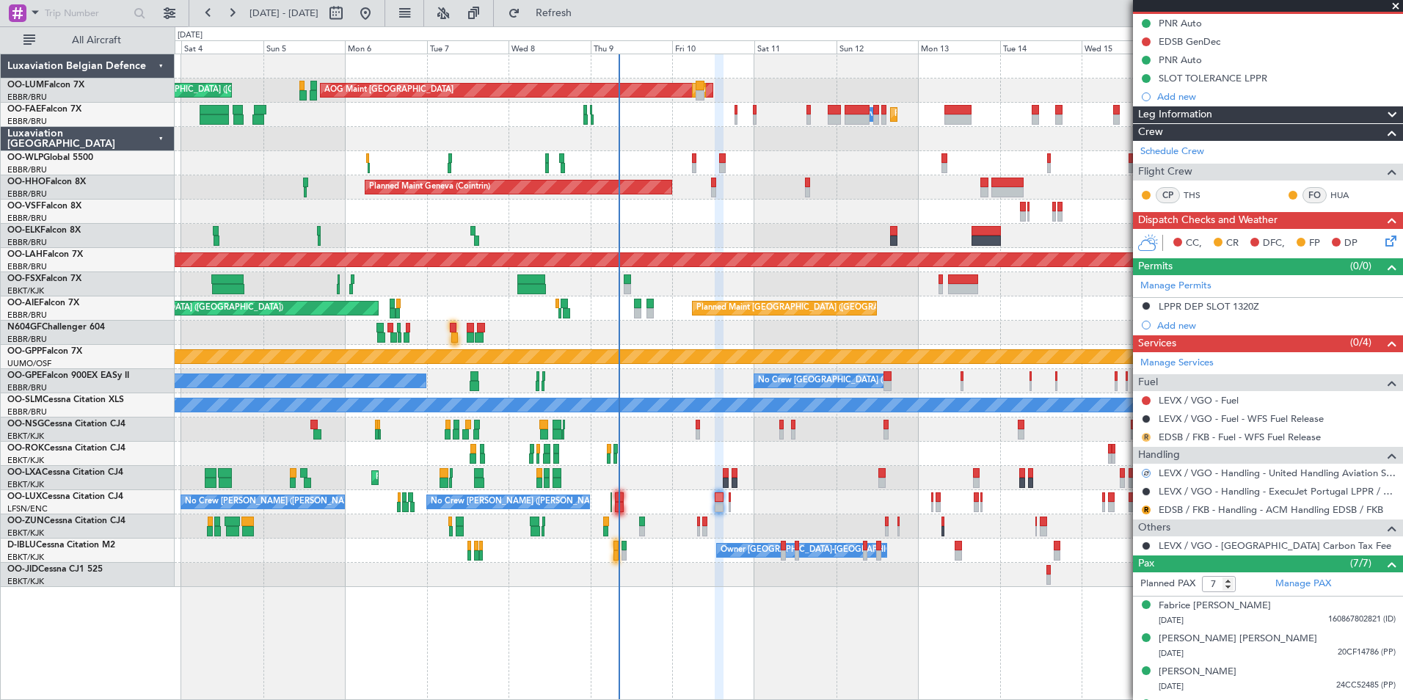
click at [1145, 434] on button "R" at bounding box center [1146, 437] width 9 height 9
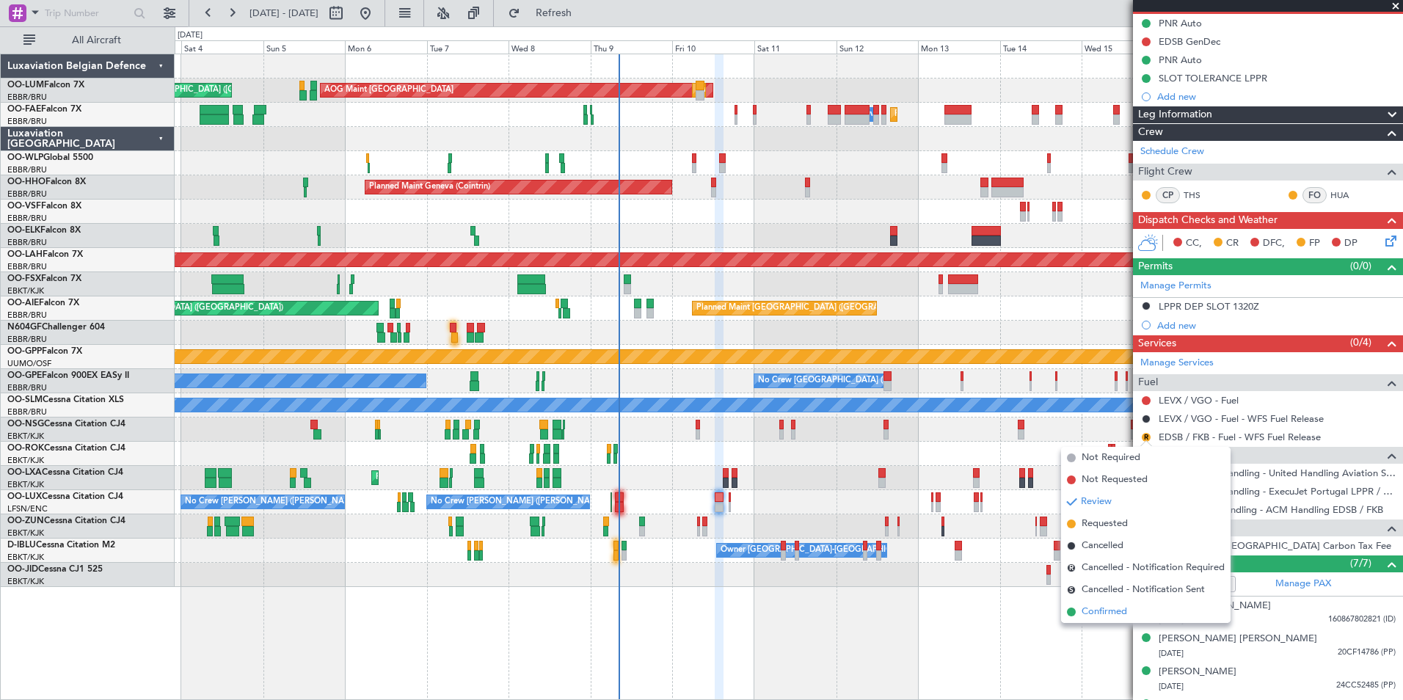
click at [1116, 616] on span "Confirmed" at bounding box center [1104, 612] width 45 height 15
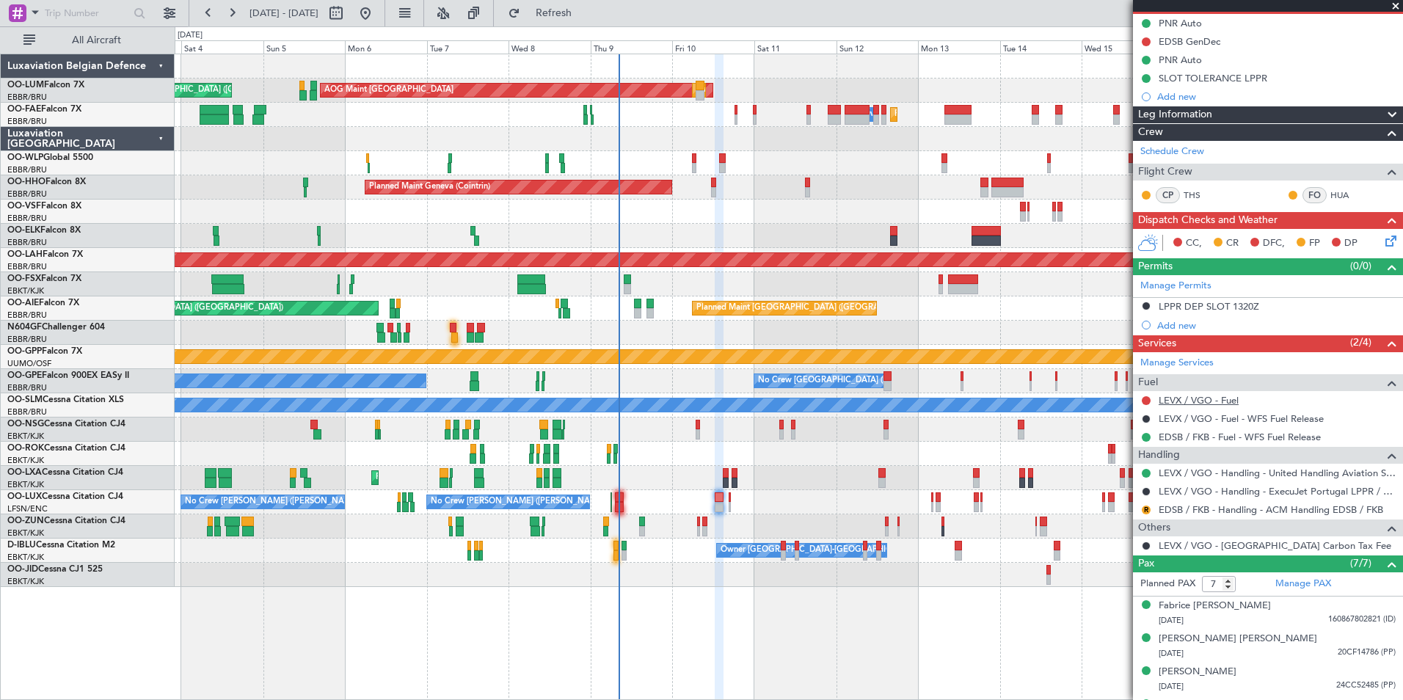
click at [1183, 395] on link "LEVX / VGO - Fuel" at bounding box center [1199, 400] width 80 height 12
click at [589, 4] on button "Refresh" at bounding box center [545, 12] width 88 height 23
click at [1145, 401] on button at bounding box center [1146, 400] width 9 height 9
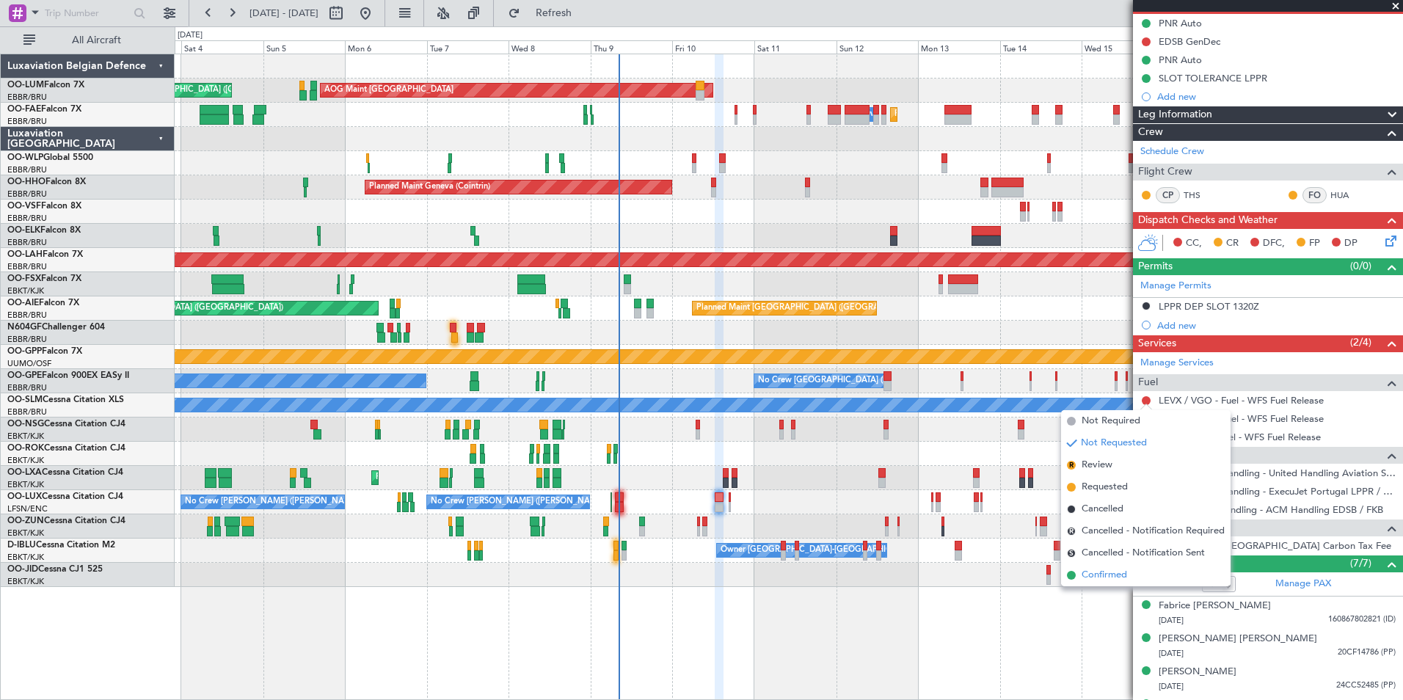
click at [1109, 582] on span "Confirmed" at bounding box center [1104, 575] width 45 height 15
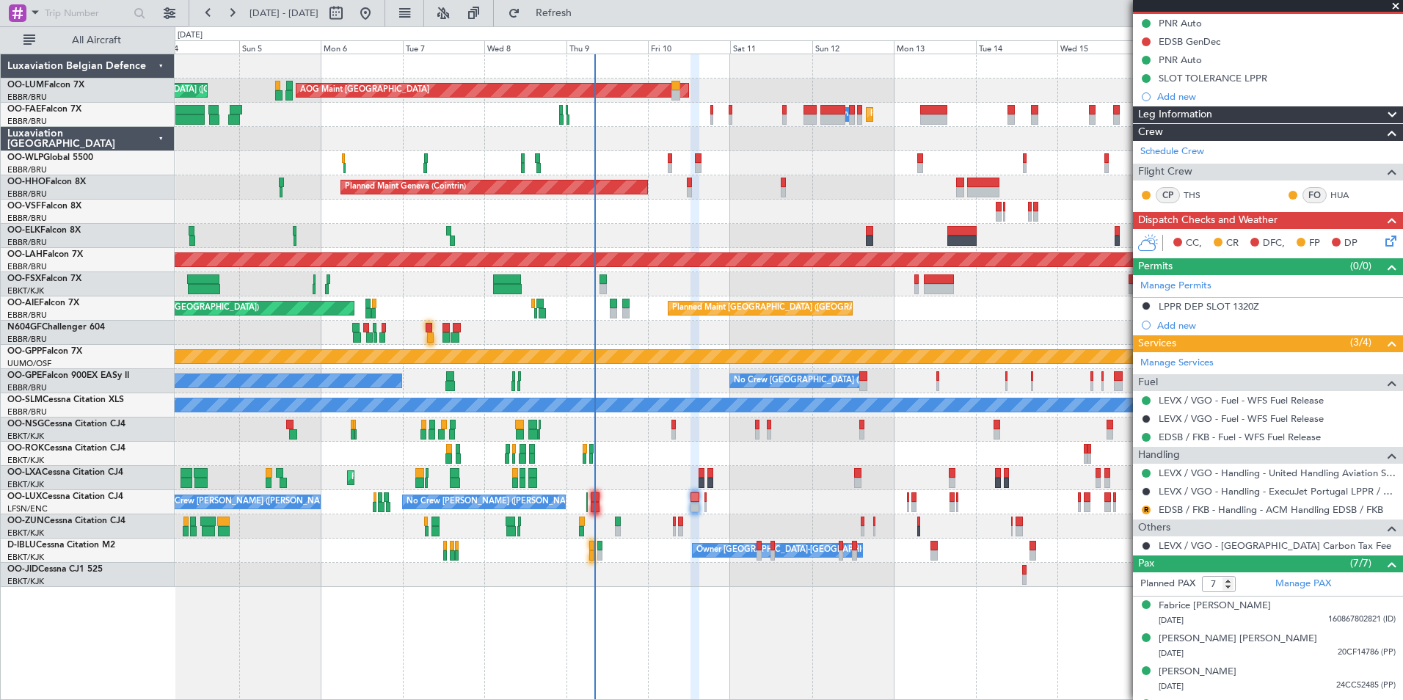
click at [784, 478] on div "No Crew Brussels (Brussels National) Planned Maint Kortrijk-Wevelgem AOG Maint …" at bounding box center [789, 478] width 1228 height 24
click at [768, 498] on div "No Crew Nancy (Essey) No Crew Nancy (Essey)" at bounding box center [789, 502] width 1228 height 24
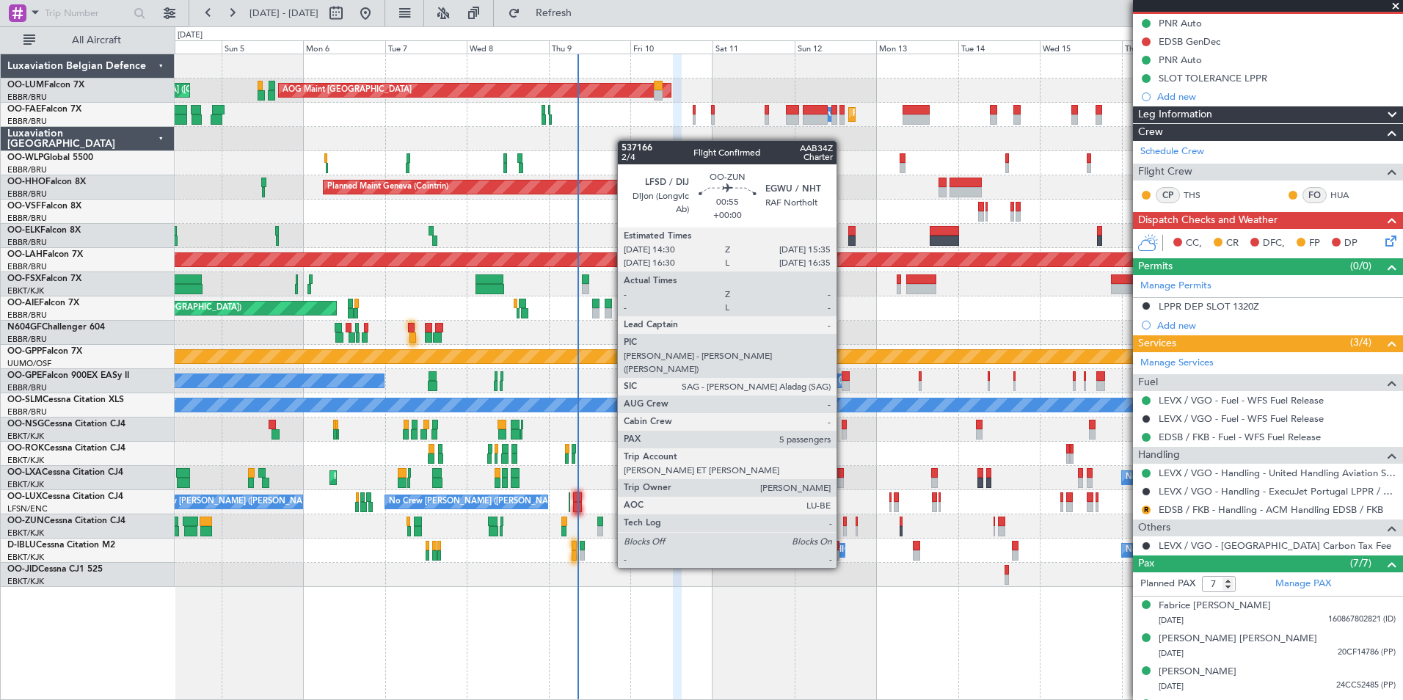
click at [843, 527] on div at bounding box center [845, 531] width 4 height 10
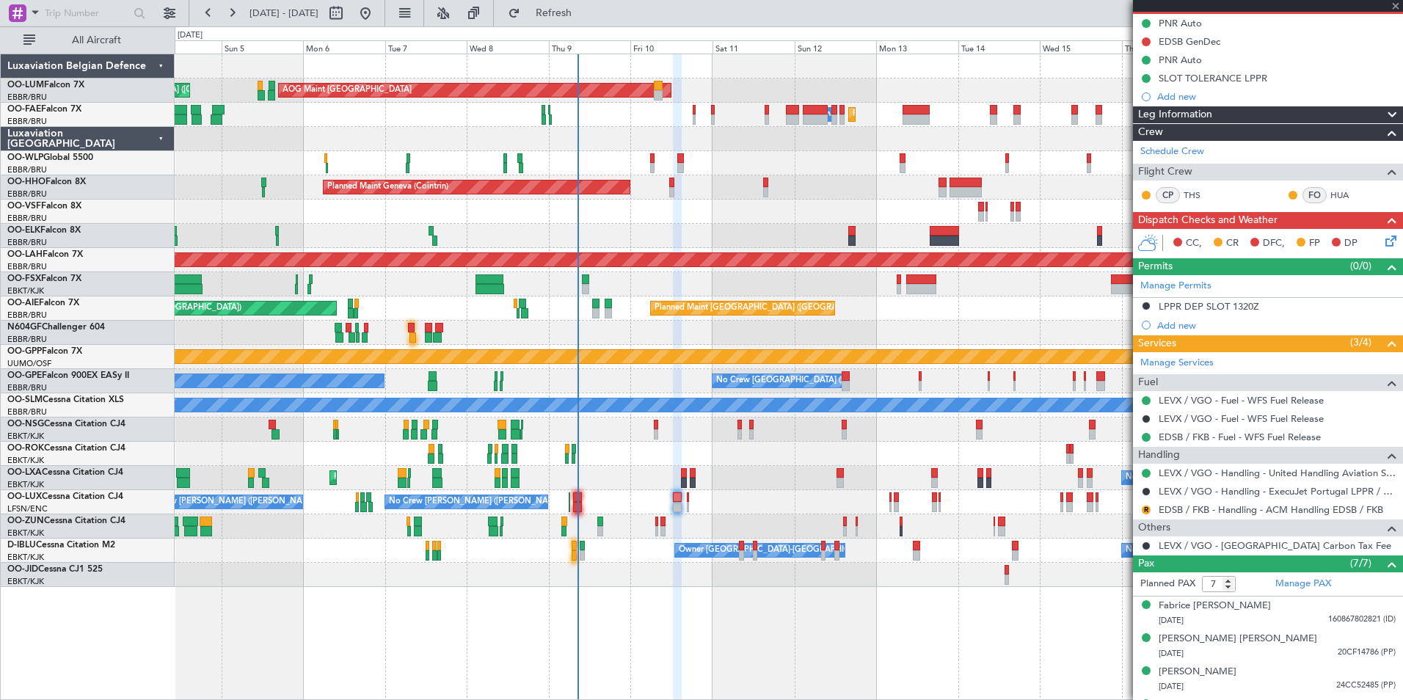
click at [825, 558] on div "No Crew Kortrijk-Wevelgem Owner Kortrijk-Wevelgem" at bounding box center [789, 551] width 1228 height 24
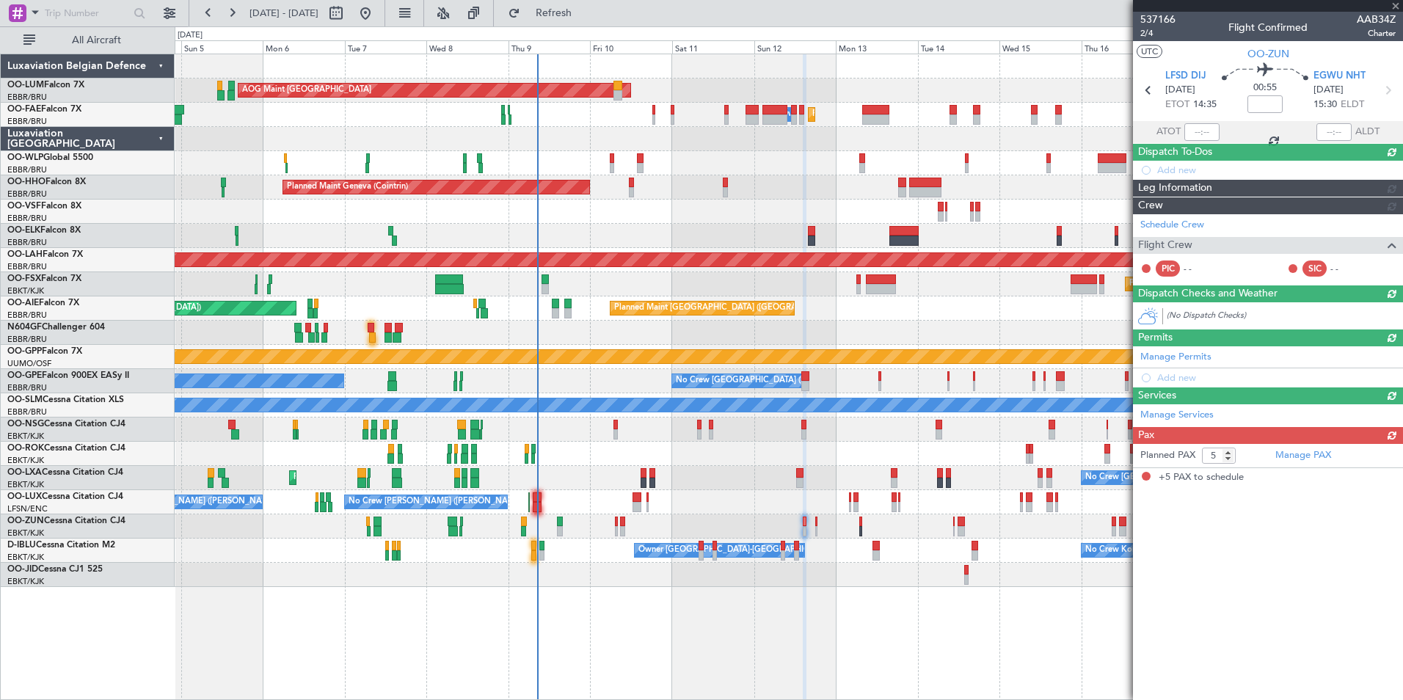
scroll to position [0, 0]
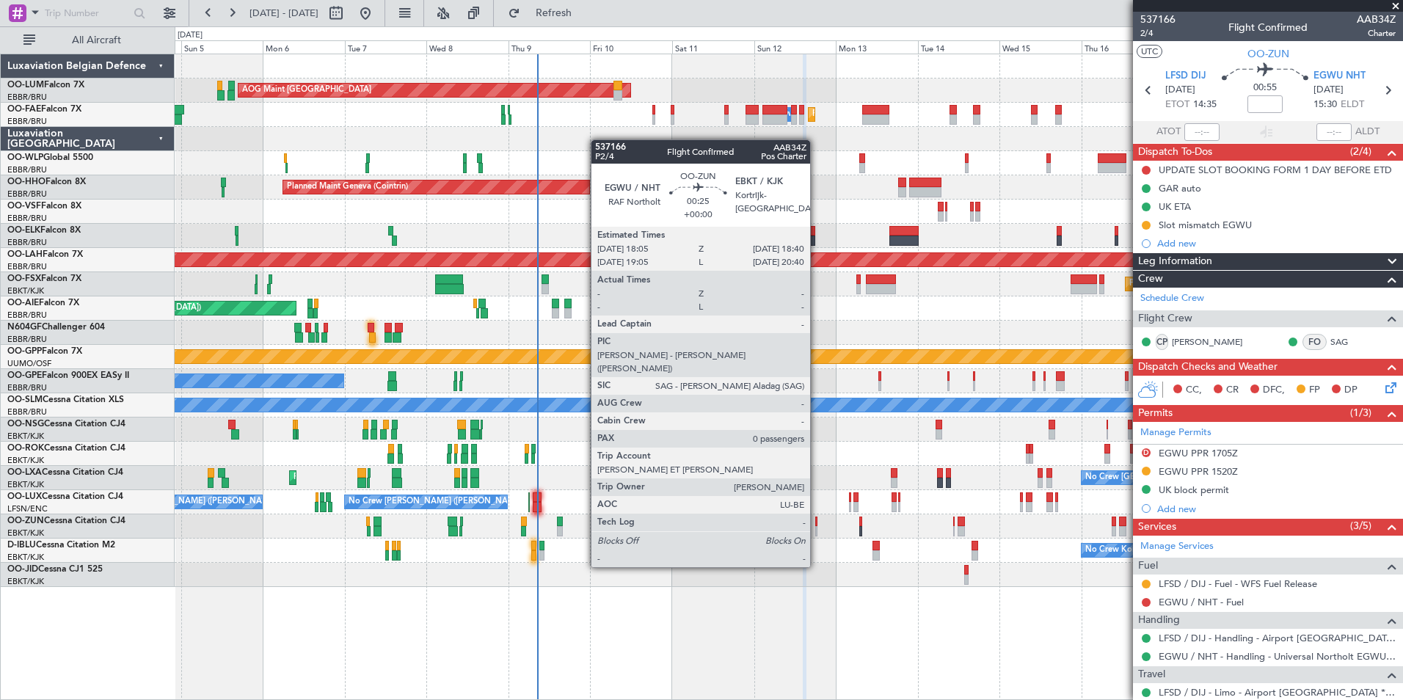
click at [817, 526] on div at bounding box center [816, 531] width 2 height 10
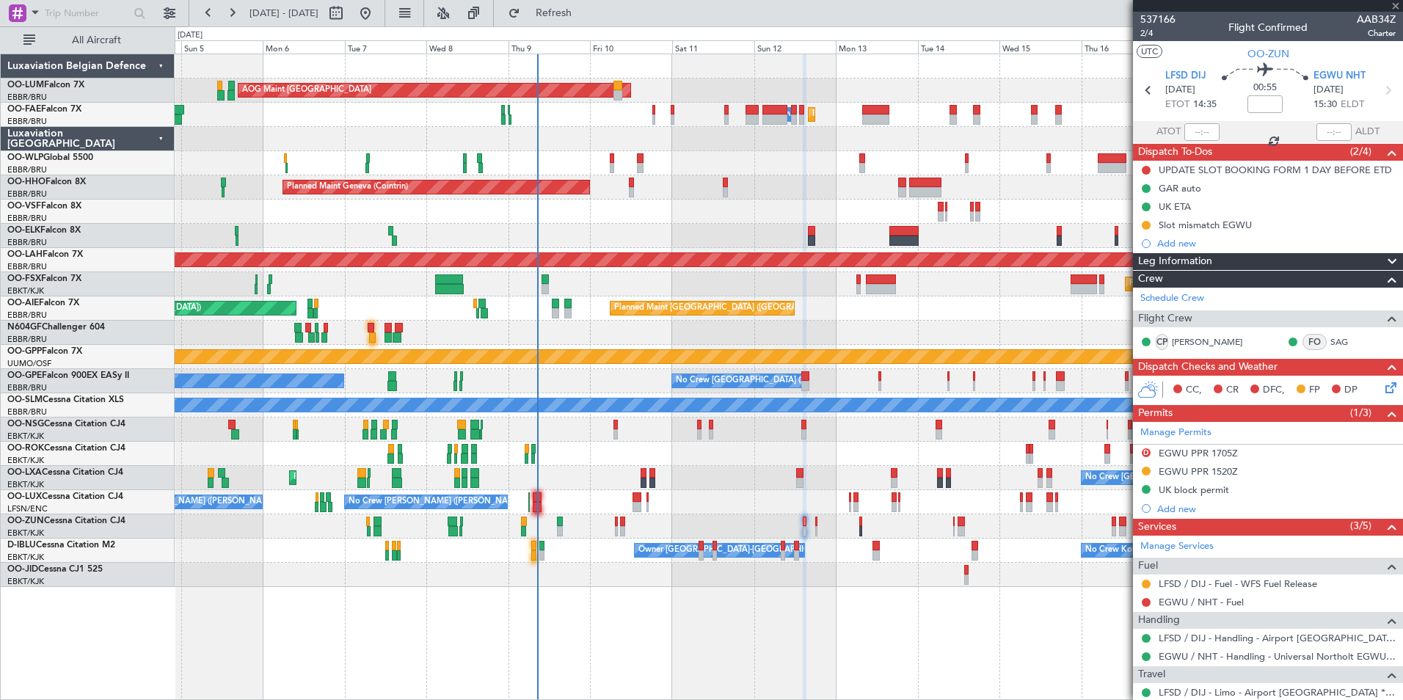
type input "0"
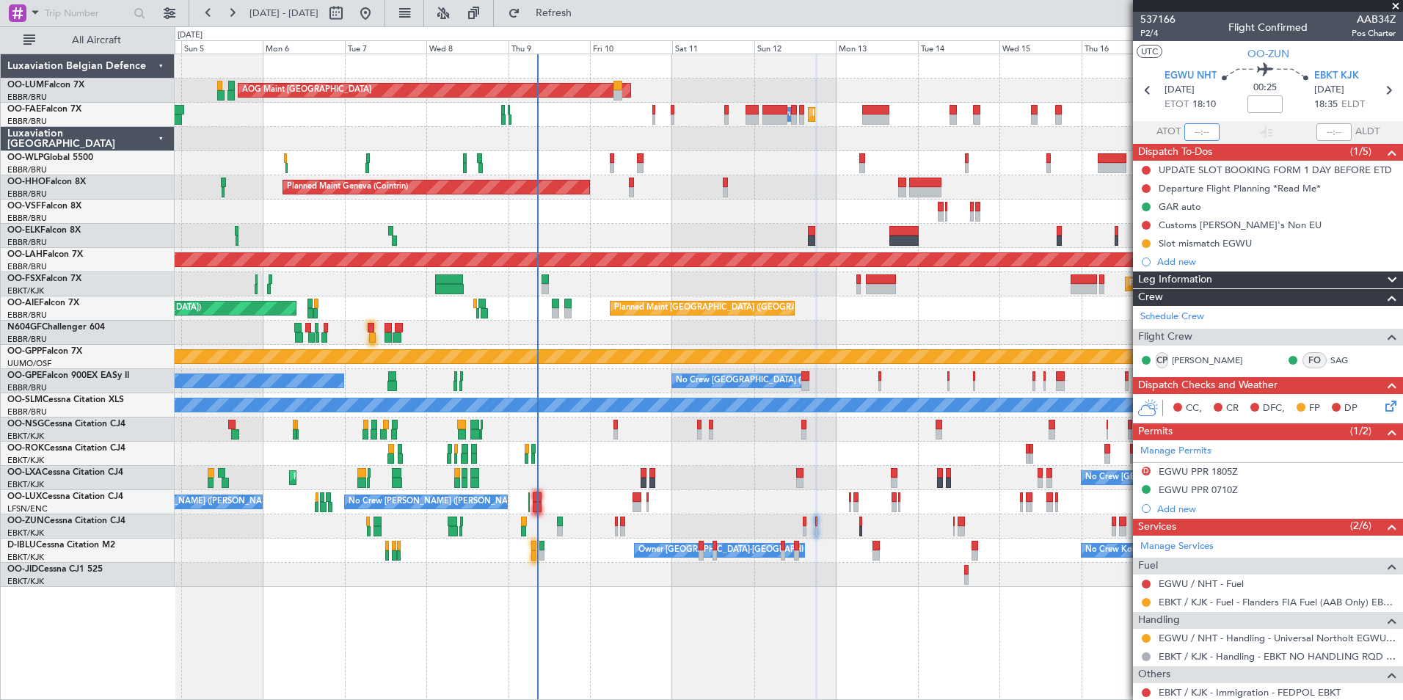
click at [1206, 132] on input "text" at bounding box center [1201, 132] width 35 height 18
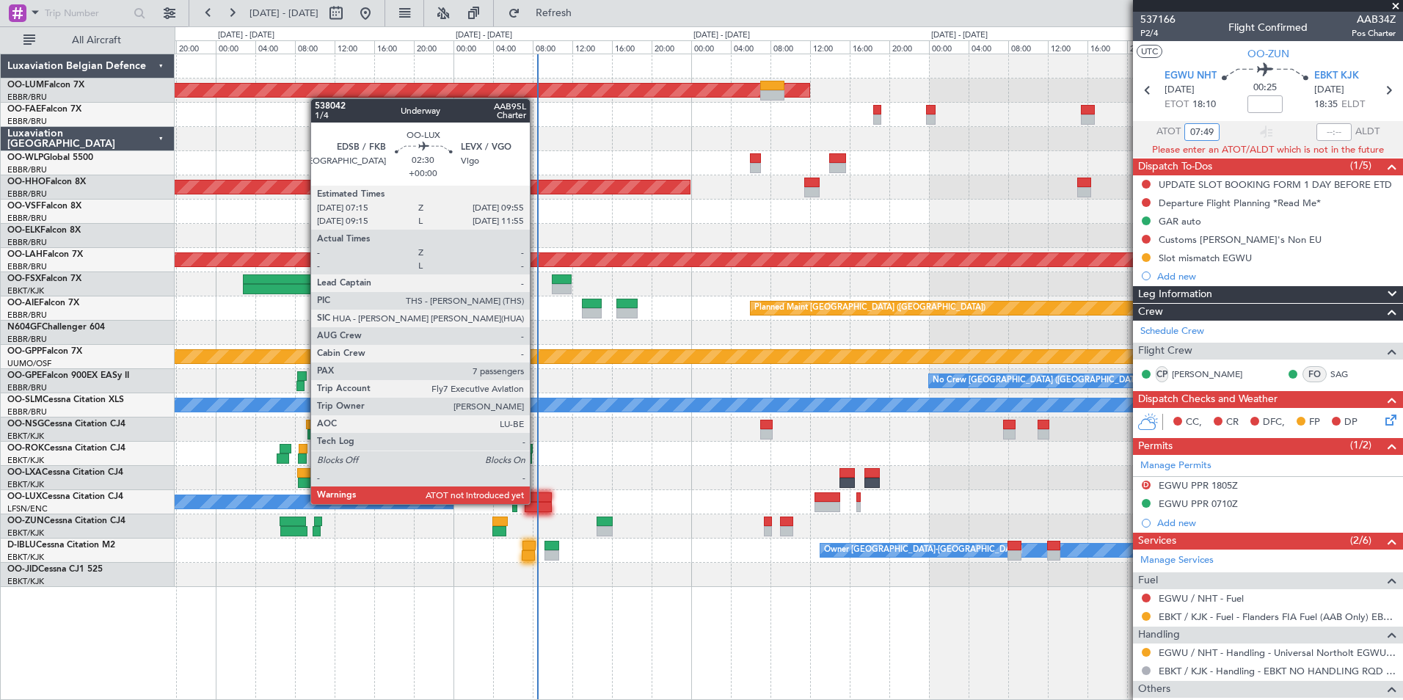
click at [536, 504] on div at bounding box center [538, 507] width 26 height 10
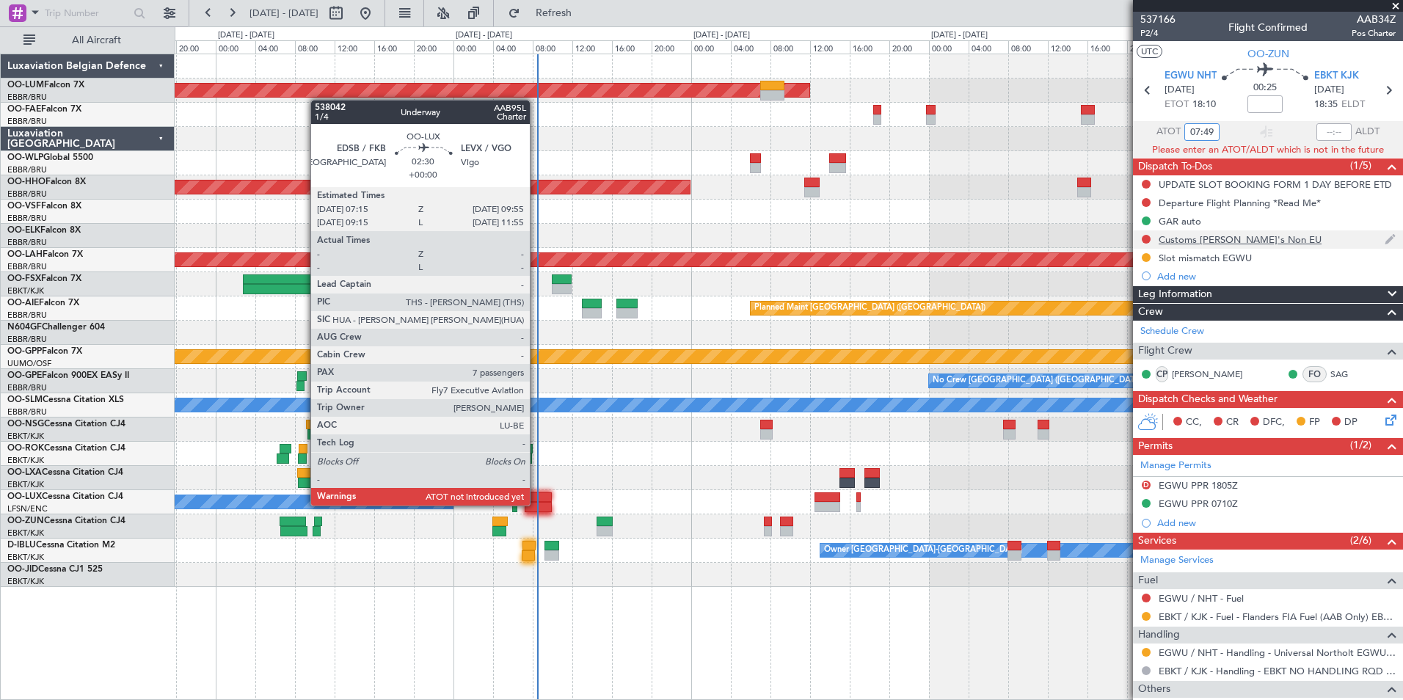
type input "07:49"
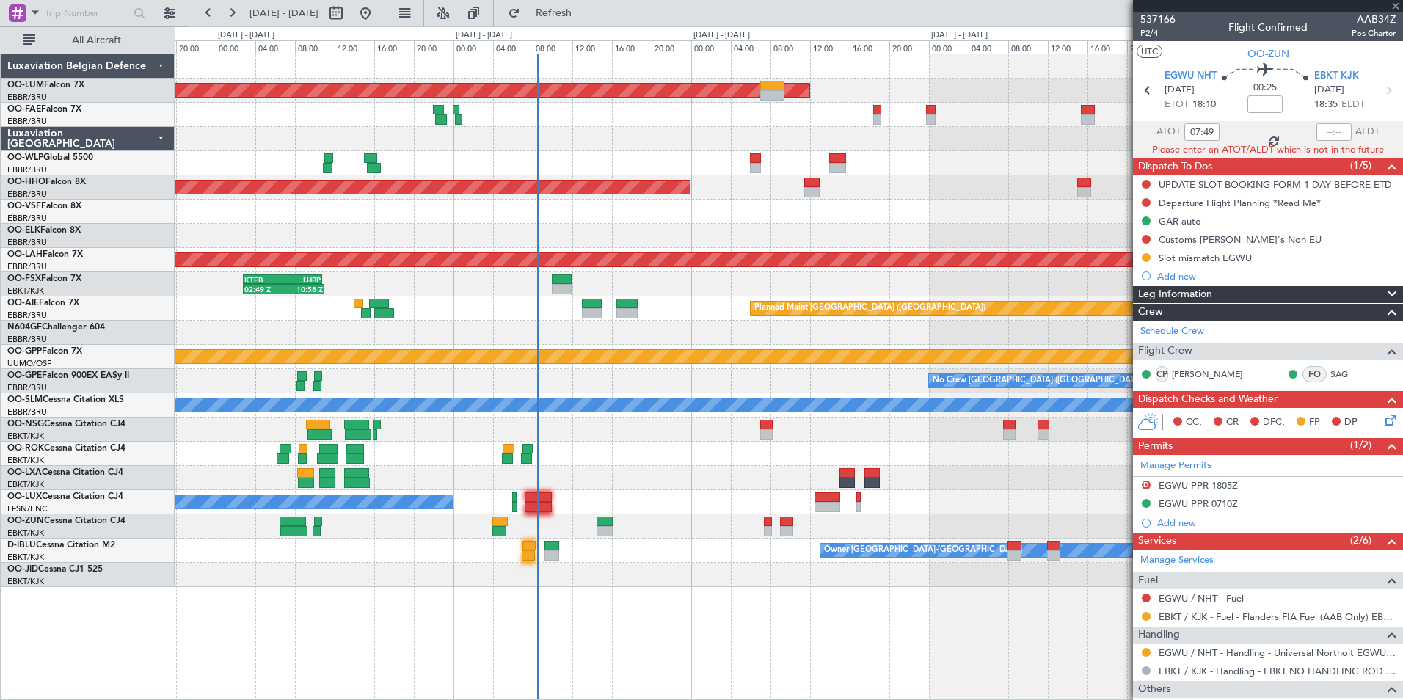
type input "7"
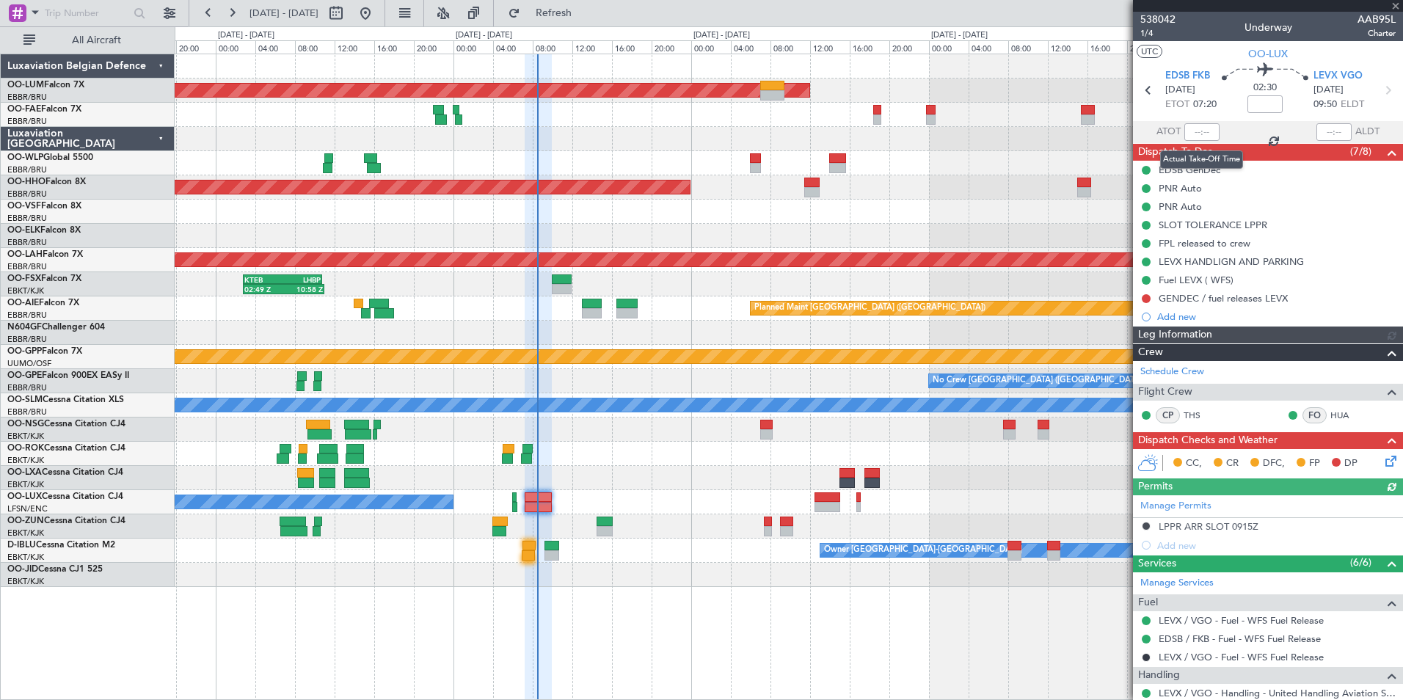
click at [1202, 131] on div at bounding box center [1201, 132] width 35 height 18
click at [1195, 132] on div at bounding box center [1201, 132] width 35 height 18
click at [1195, 134] on div at bounding box center [1201, 132] width 35 height 18
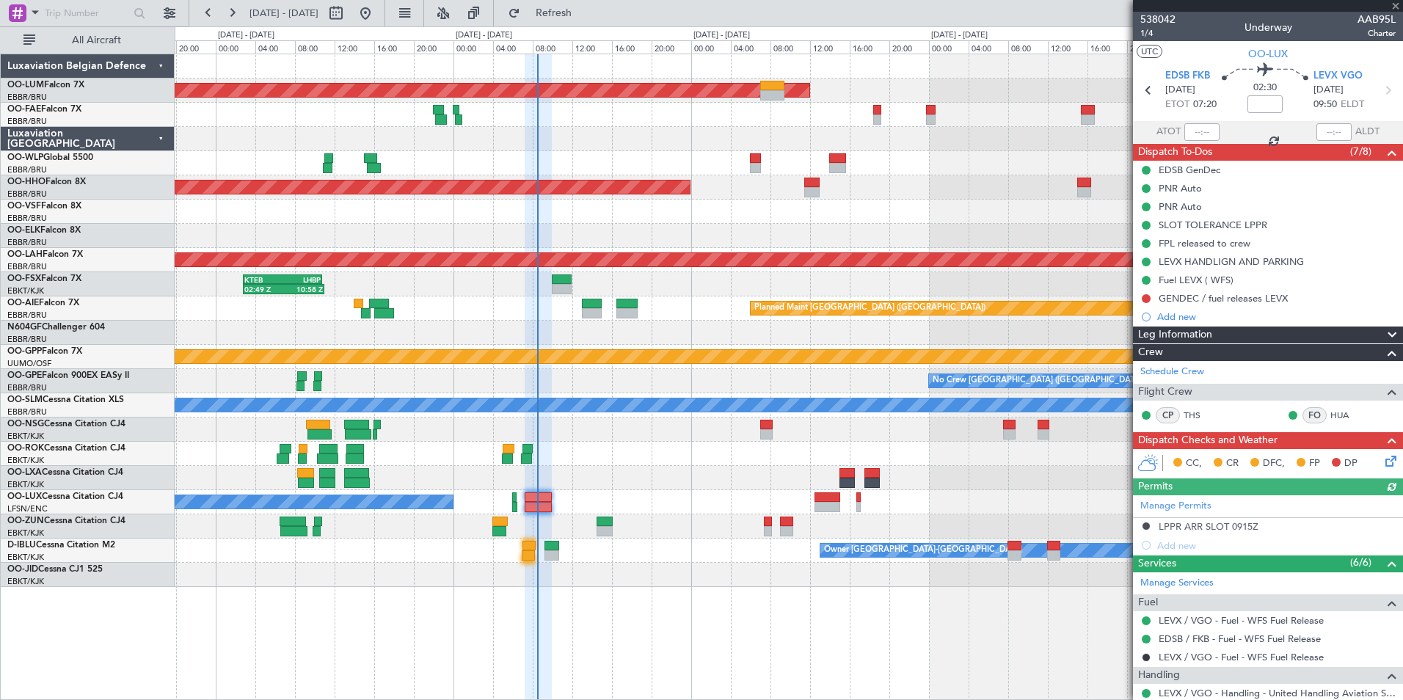
click at [1195, 134] on div at bounding box center [1201, 132] width 35 height 18
click at [1192, 131] on div at bounding box center [1201, 132] width 35 height 18
click at [1204, 126] on div at bounding box center [1201, 132] width 35 height 18
click at [1203, 131] on div at bounding box center [1201, 132] width 35 height 18
click at [1203, 131] on input "text" at bounding box center [1201, 132] width 35 height 18
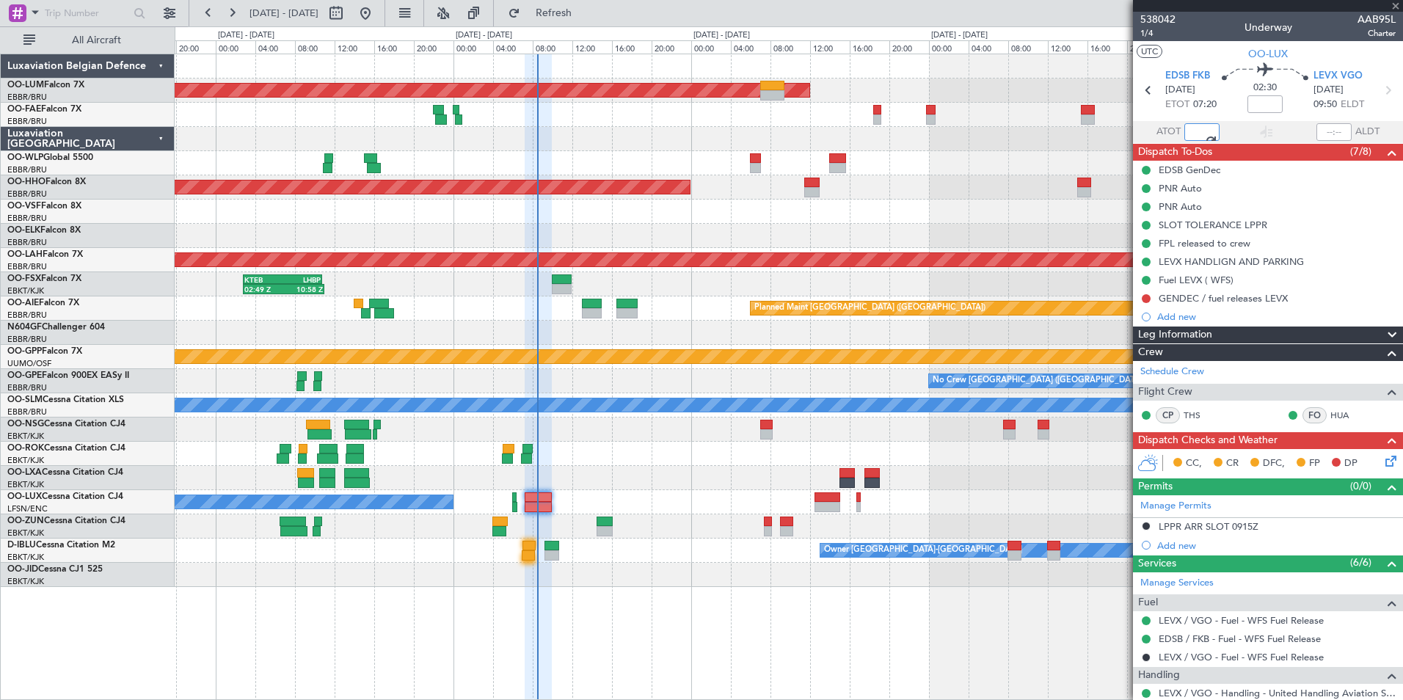
click at [575, 575] on div at bounding box center [789, 575] width 1228 height 24
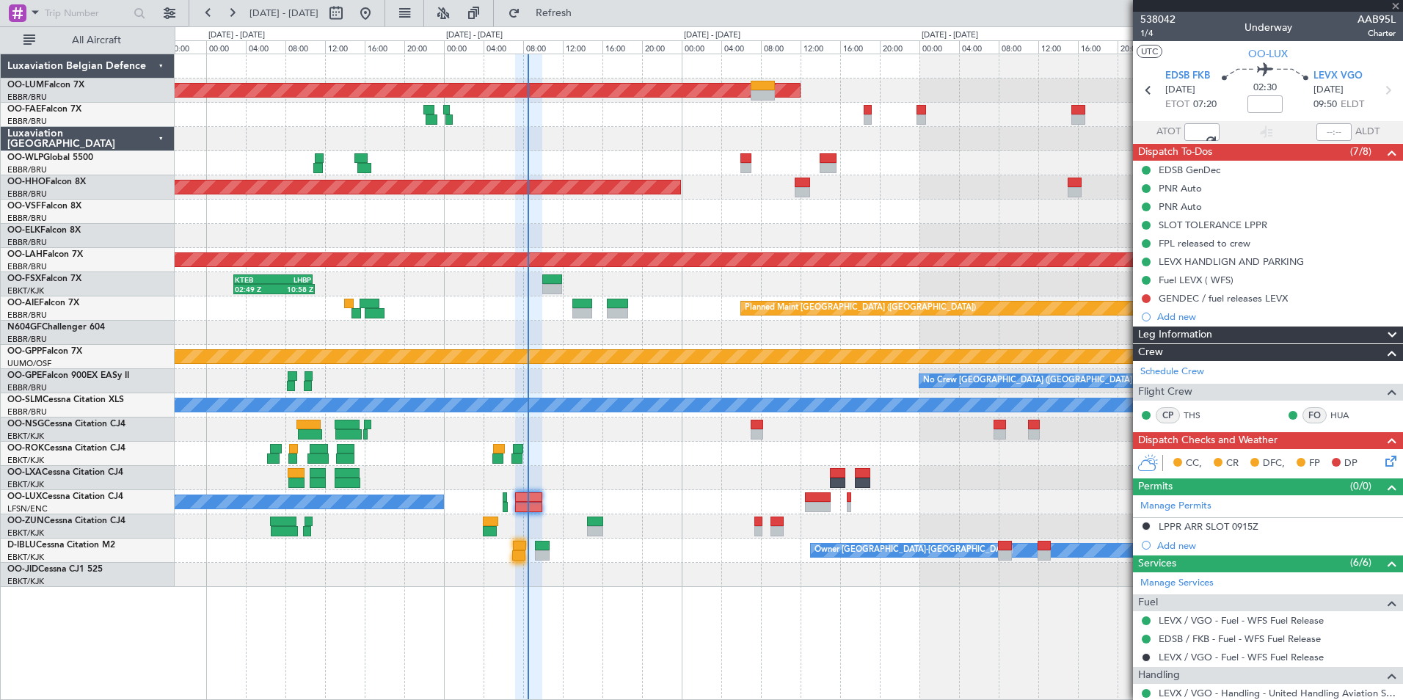
click at [1383, 464] on icon at bounding box center [1388, 459] width 12 height 12
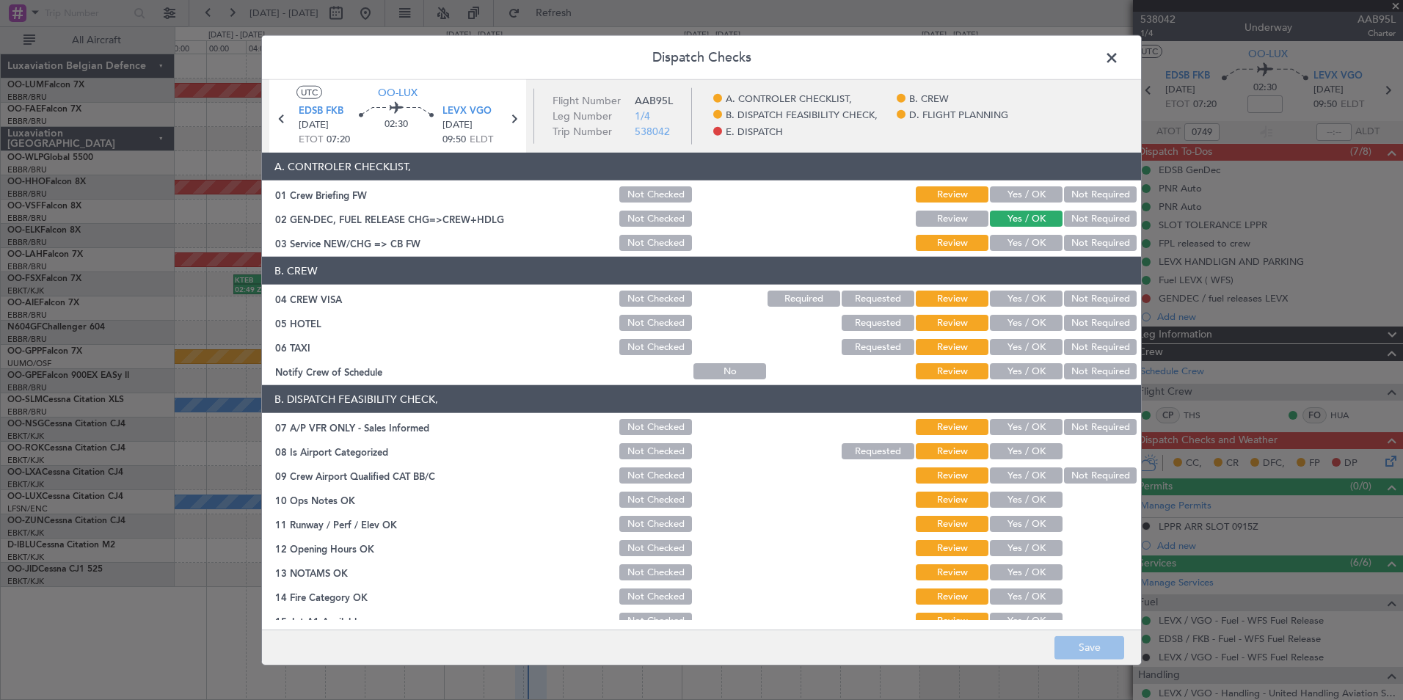
click at [1119, 55] on span at bounding box center [1119, 61] width 0 height 29
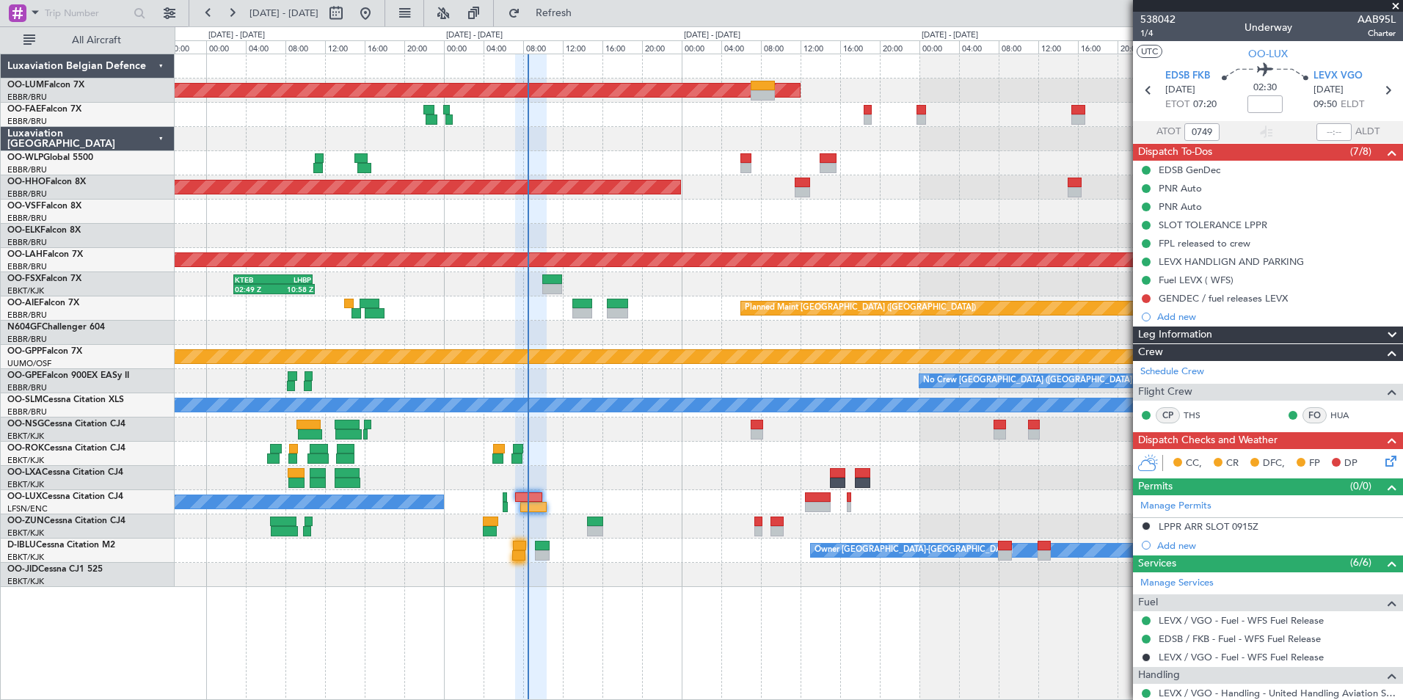
click at [1382, 459] on icon at bounding box center [1388, 459] width 12 height 12
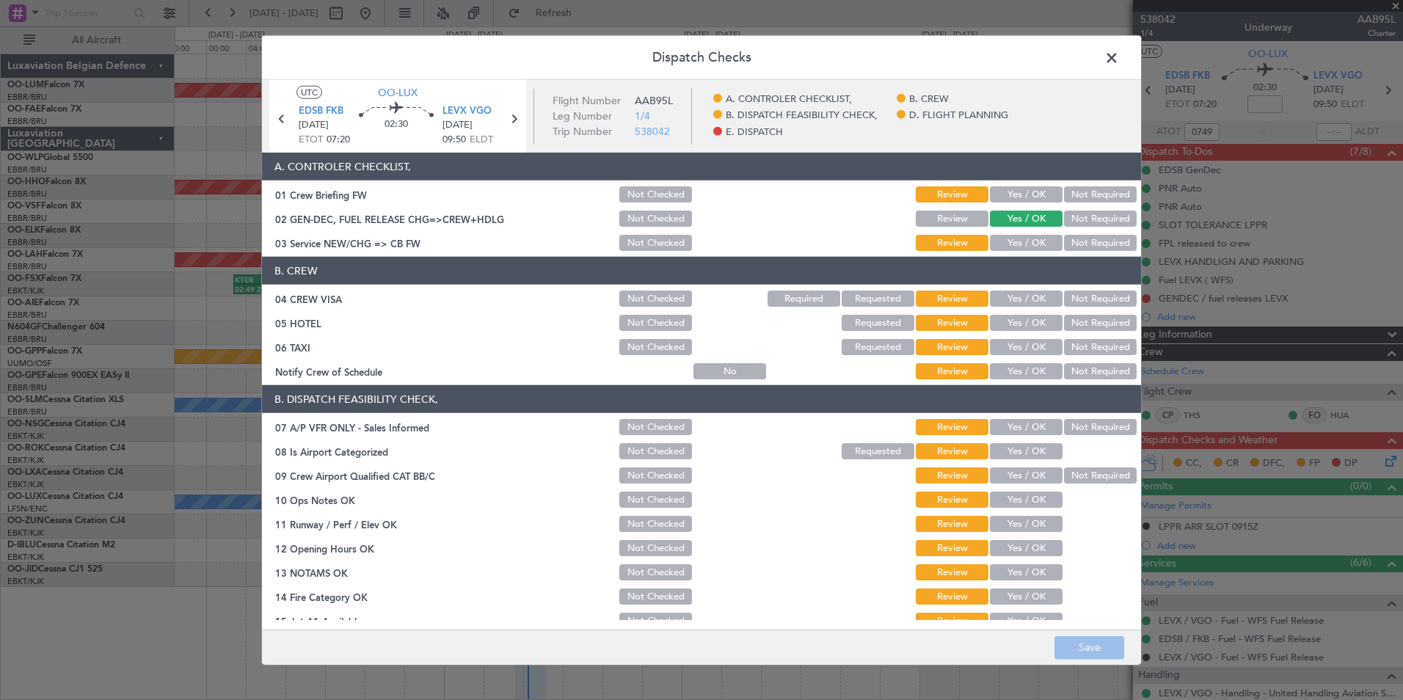
click at [941, 219] on button "Review" at bounding box center [952, 219] width 73 height 16
click at [1091, 643] on button "Save" at bounding box center [1089, 646] width 70 height 23
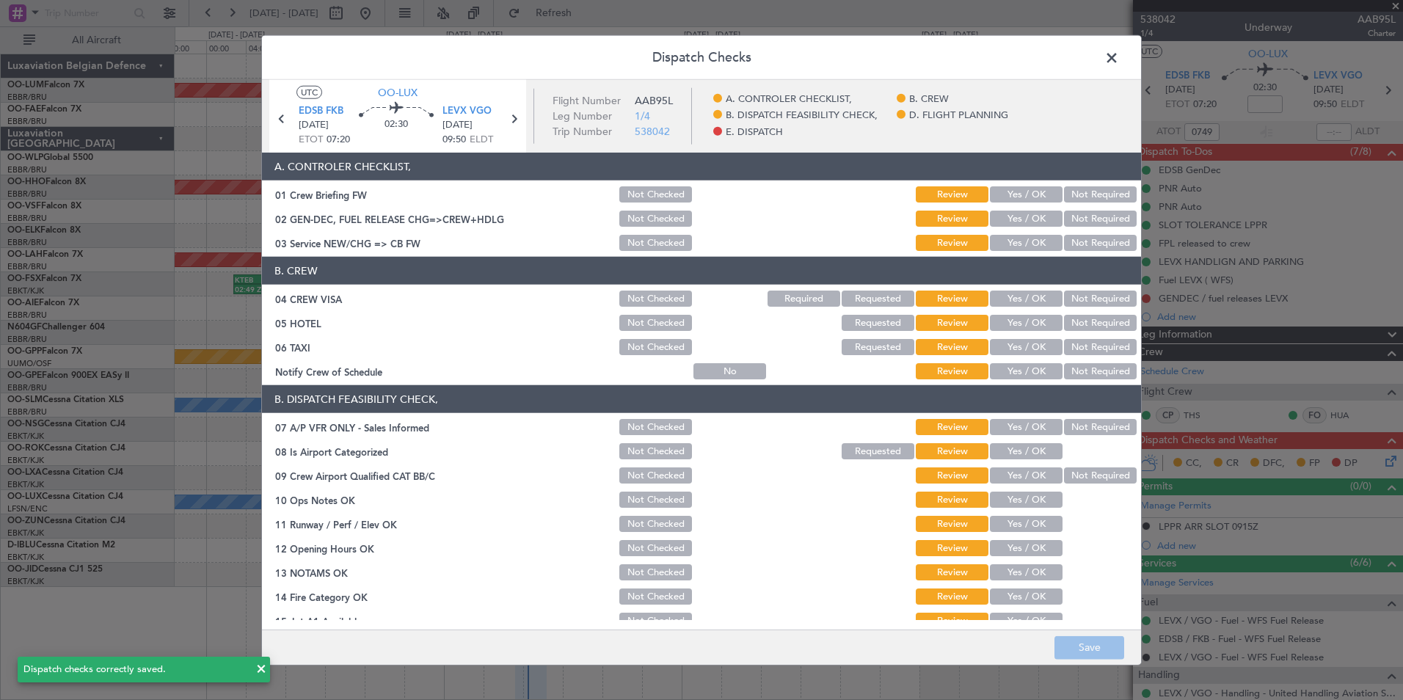
click at [1119, 51] on span at bounding box center [1119, 61] width 0 height 29
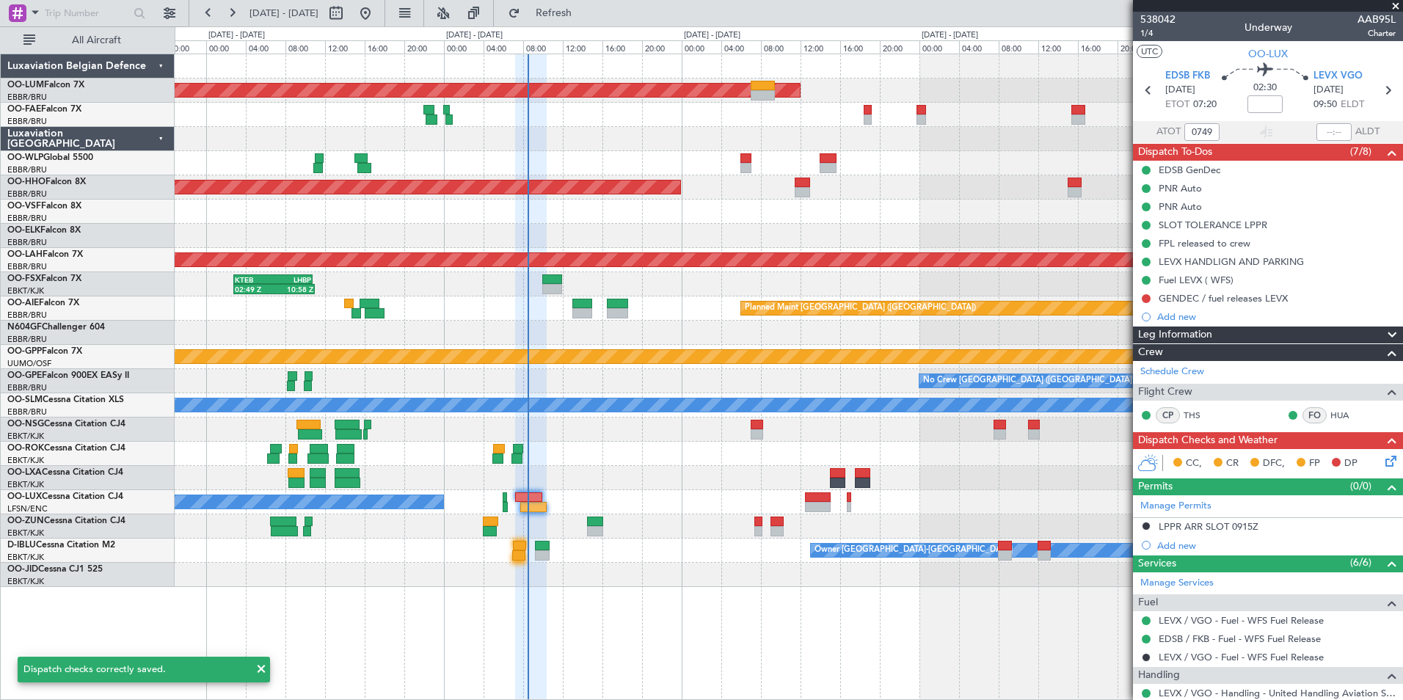
click at [1382, 464] on icon at bounding box center [1388, 459] width 12 height 12
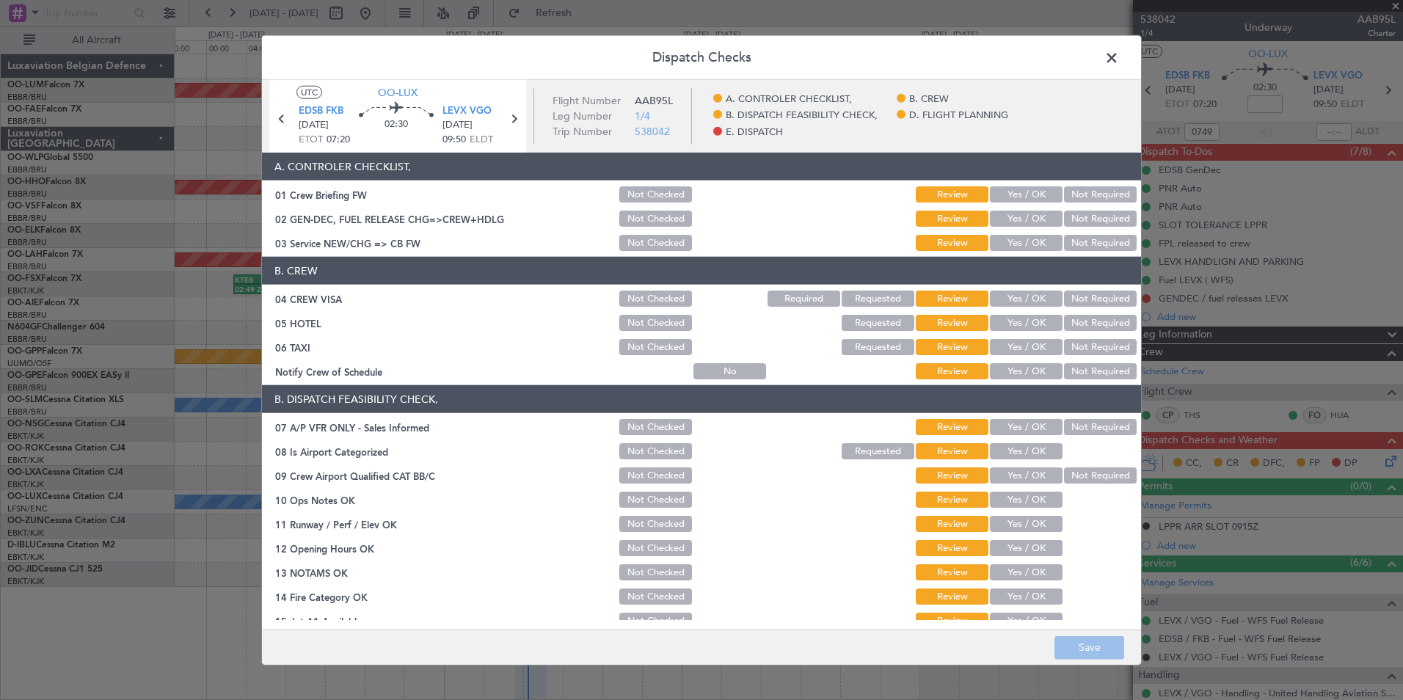
click at [1027, 197] on button "Yes / OK" at bounding box center [1026, 194] width 73 height 16
click at [1019, 250] on button "Yes / OK" at bounding box center [1026, 243] width 73 height 16
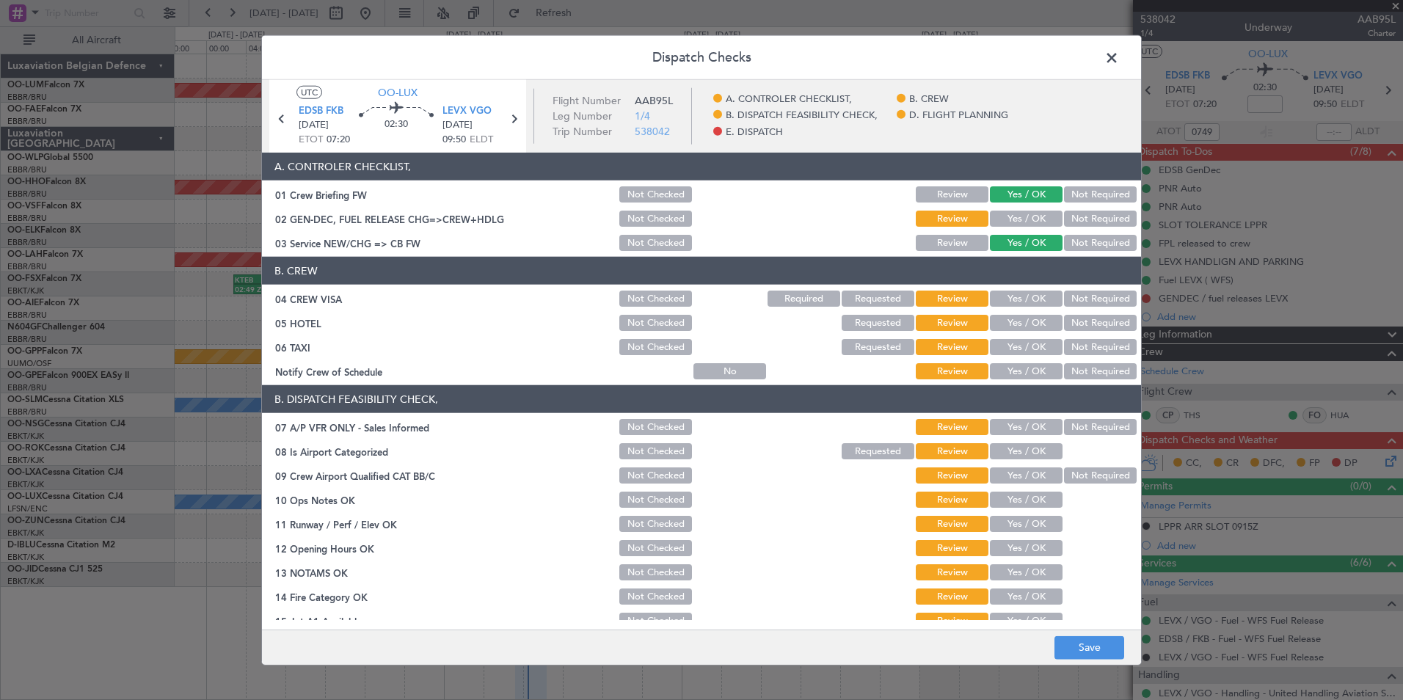
click at [1088, 300] on button "Not Required" at bounding box center [1100, 299] width 73 height 16
click at [1082, 327] on button "Not Required" at bounding box center [1100, 323] width 73 height 16
click at [1082, 346] on button "Not Required" at bounding box center [1100, 347] width 73 height 16
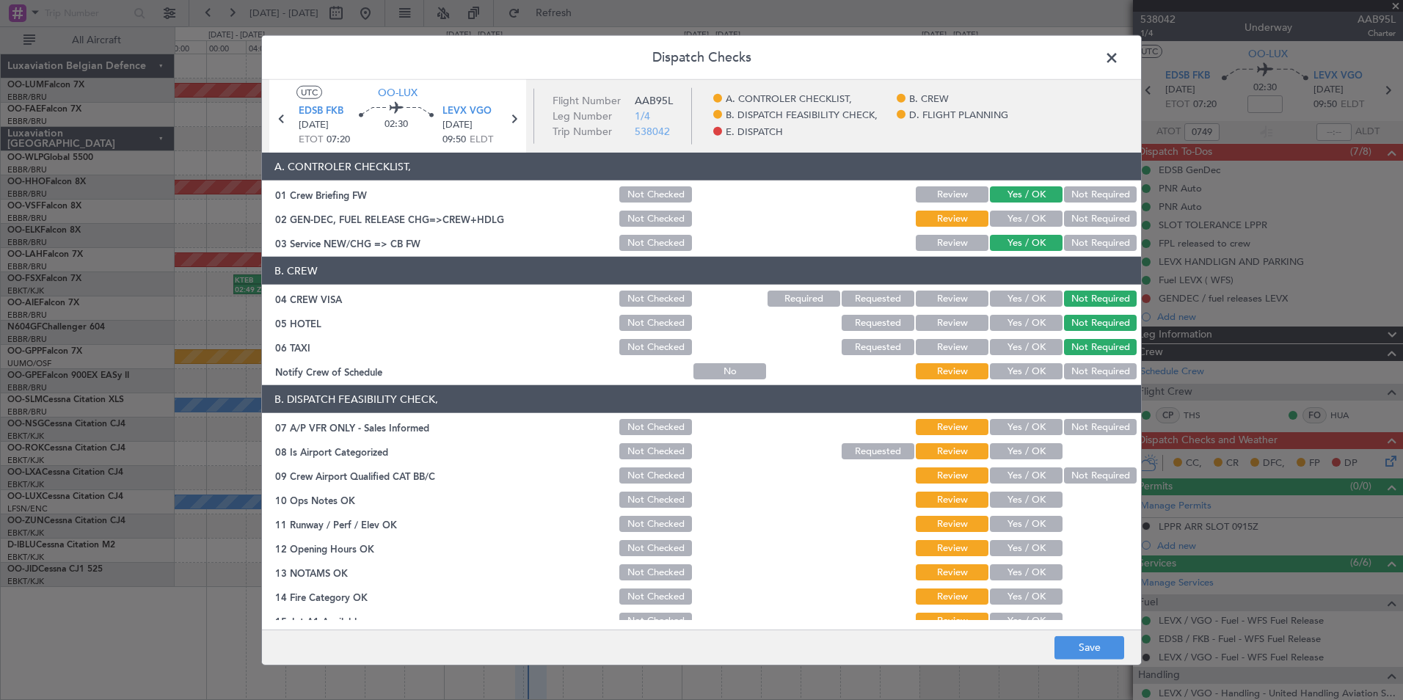
click at [1030, 379] on div "Yes / OK" at bounding box center [1025, 371] width 74 height 21
click at [1029, 323] on button "Yes / OK" at bounding box center [1026, 323] width 73 height 16
click at [1018, 375] on button "Yes / OK" at bounding box center [1026, 371] width 73 height 16
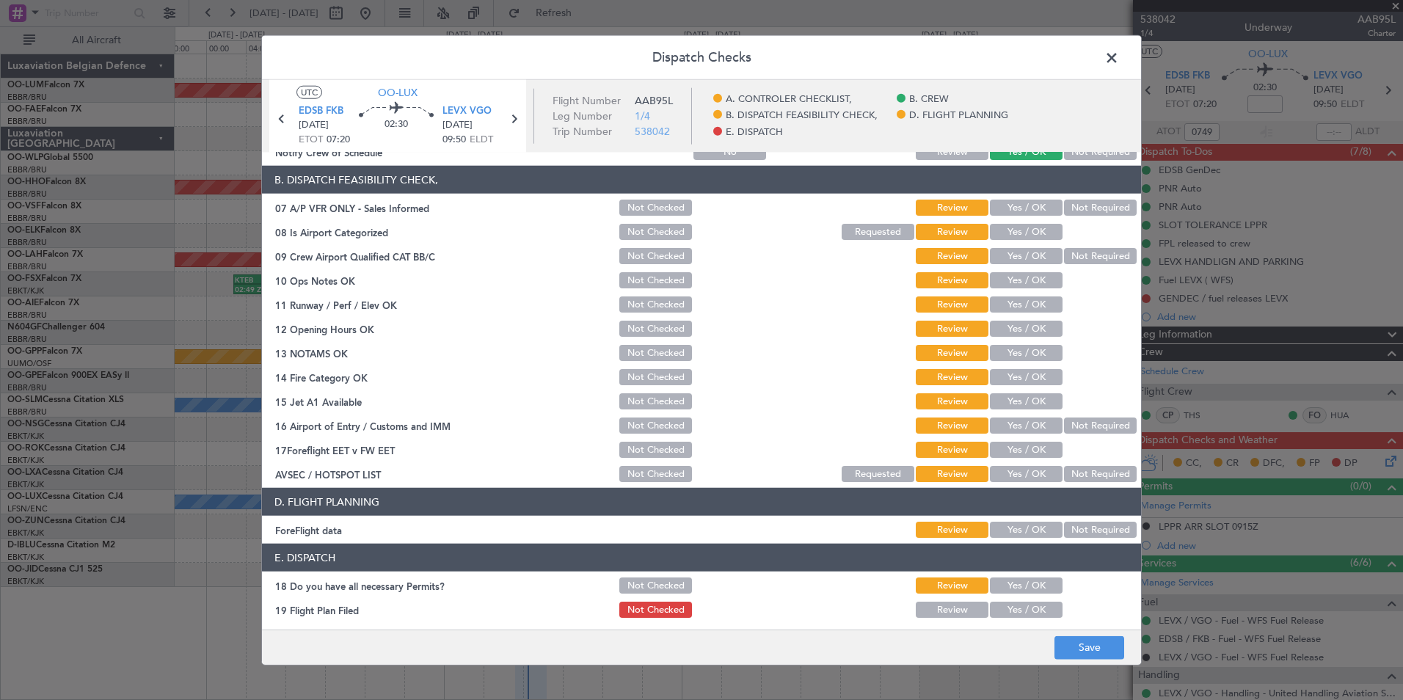
scroll to position [220, 0]
click at [1090, 209] on button "Not Required" at bounding box center [1100, 207] width 73 height 16
click at [1010, 227] on button "Yes / OK" at bounding box center [1026, 231] width 73 height 16
click at [1100, 253] on button "Not Required" at bounding box center [1100, 255] width 73 height 16
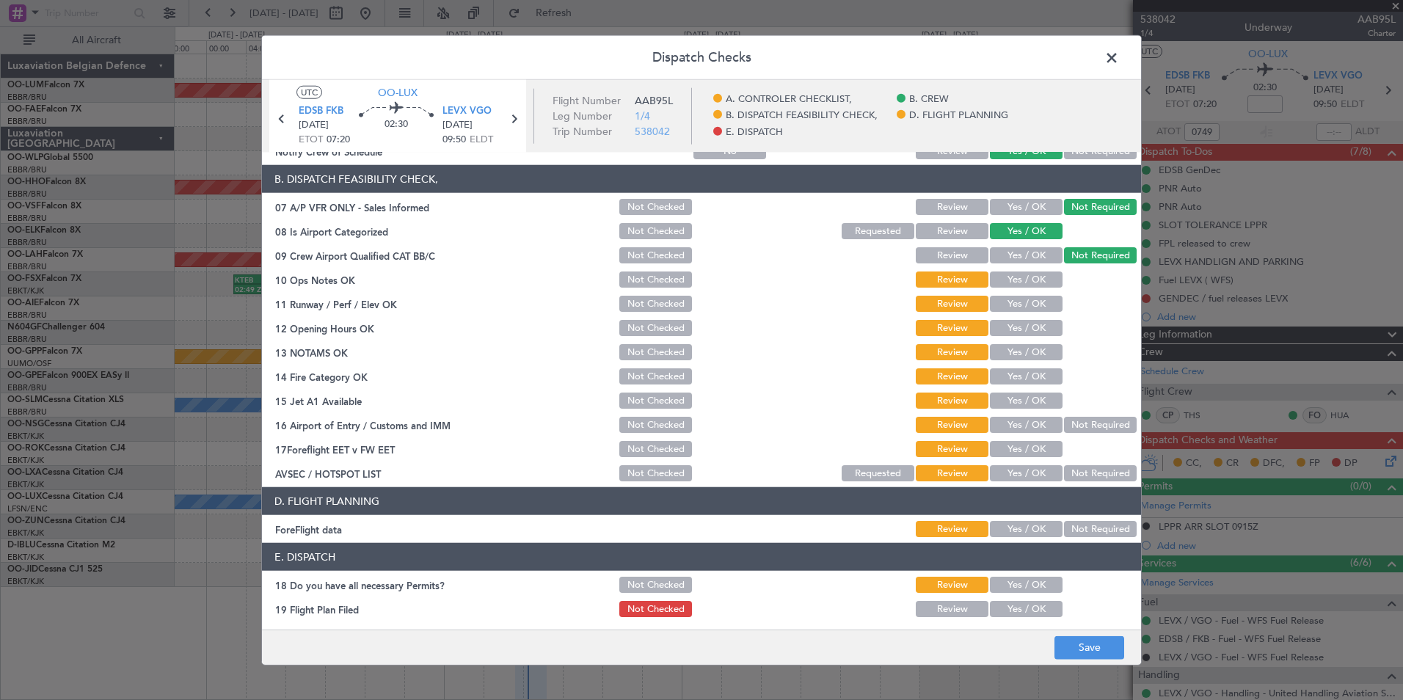
click at [1038, 272] on button "Yes / OK" at bounding box center [1026, 279] width 73 height 16
click at [1029, 302] on button "Yes / OK" at bounding box center [1026, 304] width 73 height 16
click at [1028, 332] on button "Yes / OK" at bounding box center [1026, 328] width 73 height 16
click at [1029, 351] on button "Yes / OK" at bounding box center [1026, 352] width 73 height 16
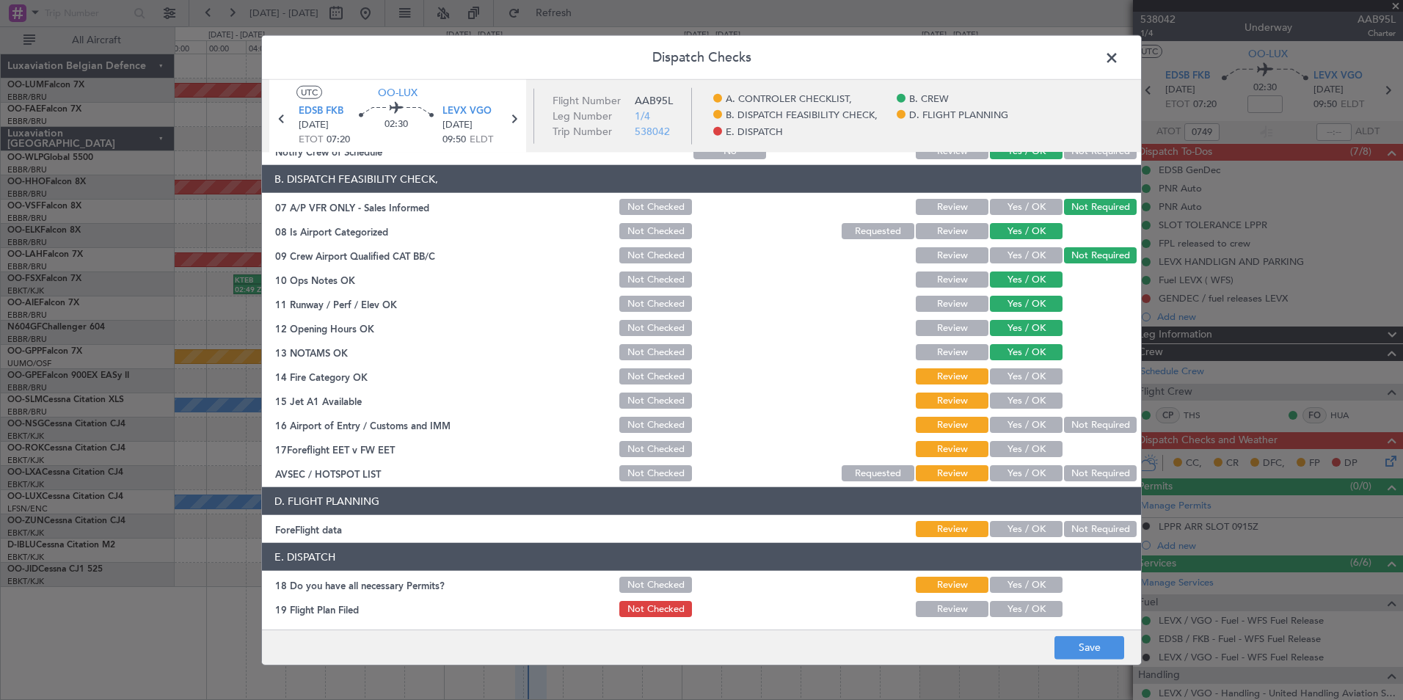
click at [1025, 383] on button "Yes / OK" at bounding box center [1026, 376] width 73 height 16
click at [1025, 402] on button "Yes / OK" at bounding box center [1026, 401] width 73 height 16
click at [1024, 420] on button "Yes / OK" at bounding box center [1026, 425] width 73 height 16
click at [1014, 445] on button "Yes / OK" at bounding box center [1026, 449] width 73 height 16
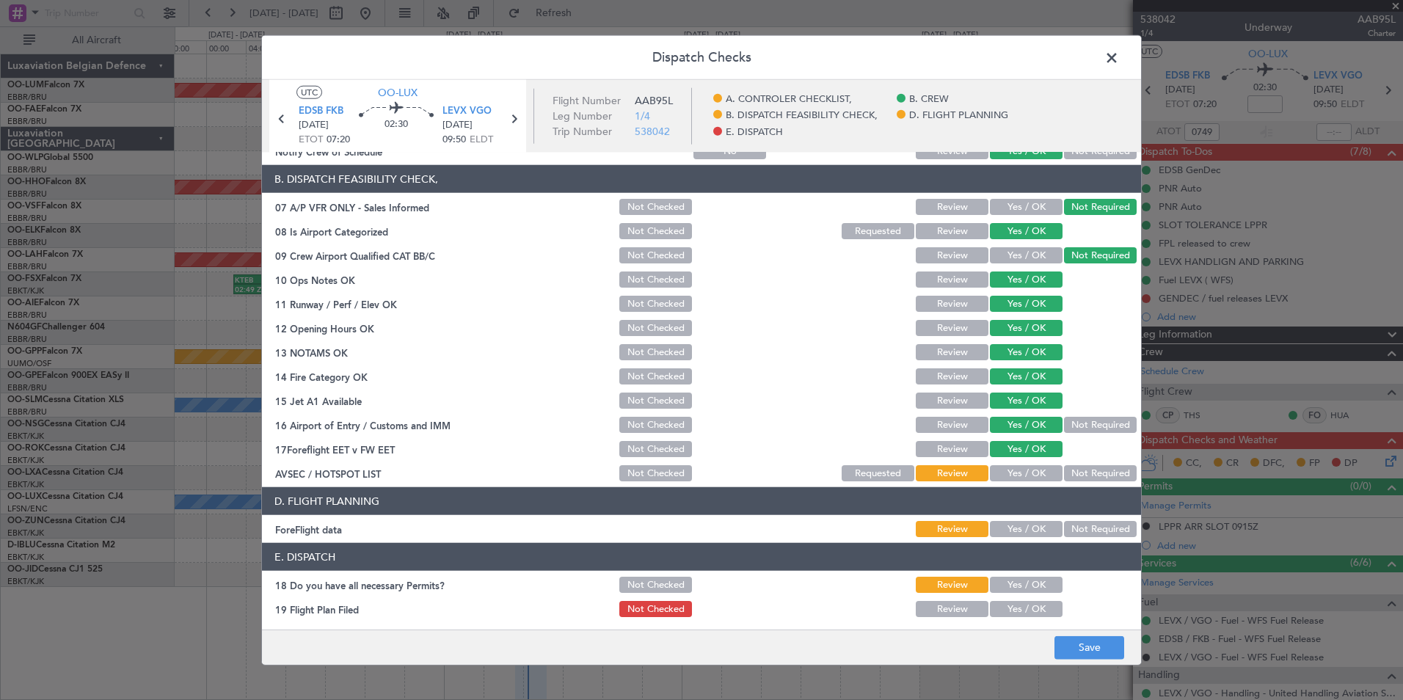
click at [1079, 476] on button "Not Required" at bounding box center [1100, 473] width 73 height 16
click at [1088, 639] on button "Save" at bounding box center [1089, 646] width 70 height 23
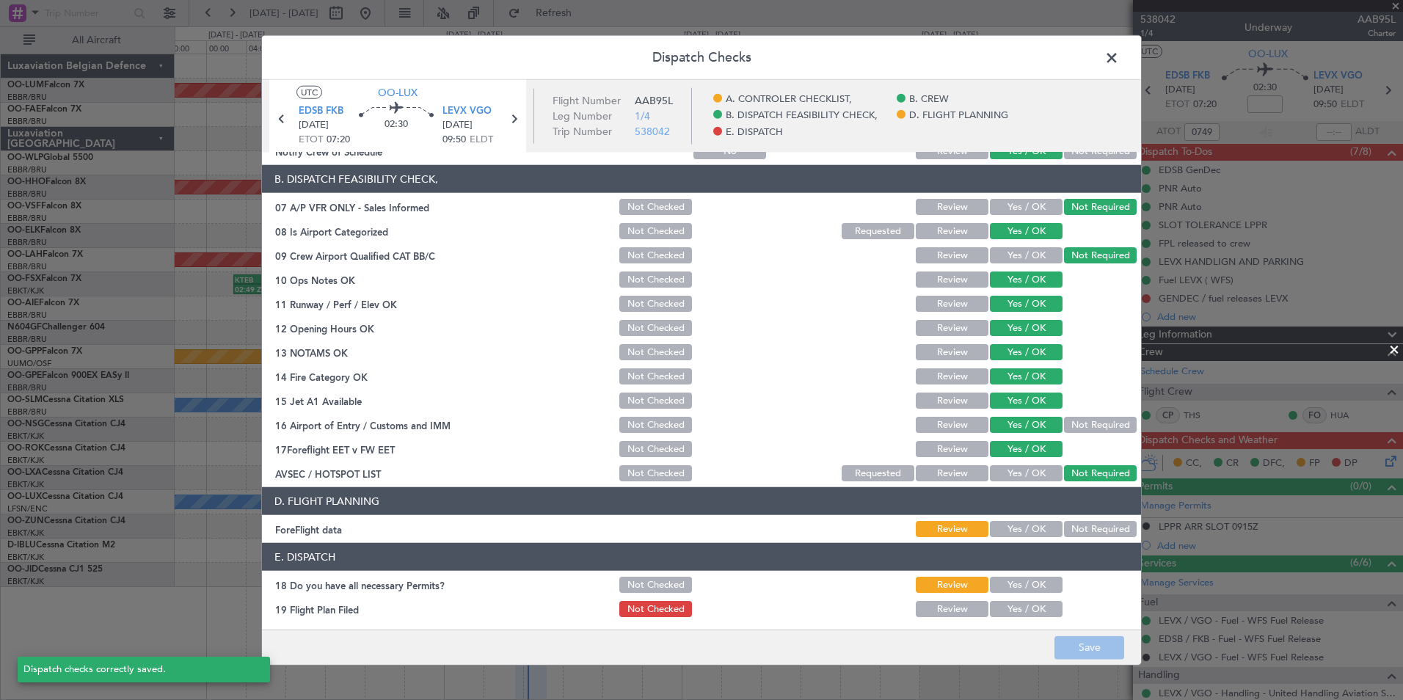
click at [1119, 59] on span at bounding box center [1119, 61] width 0 height 29
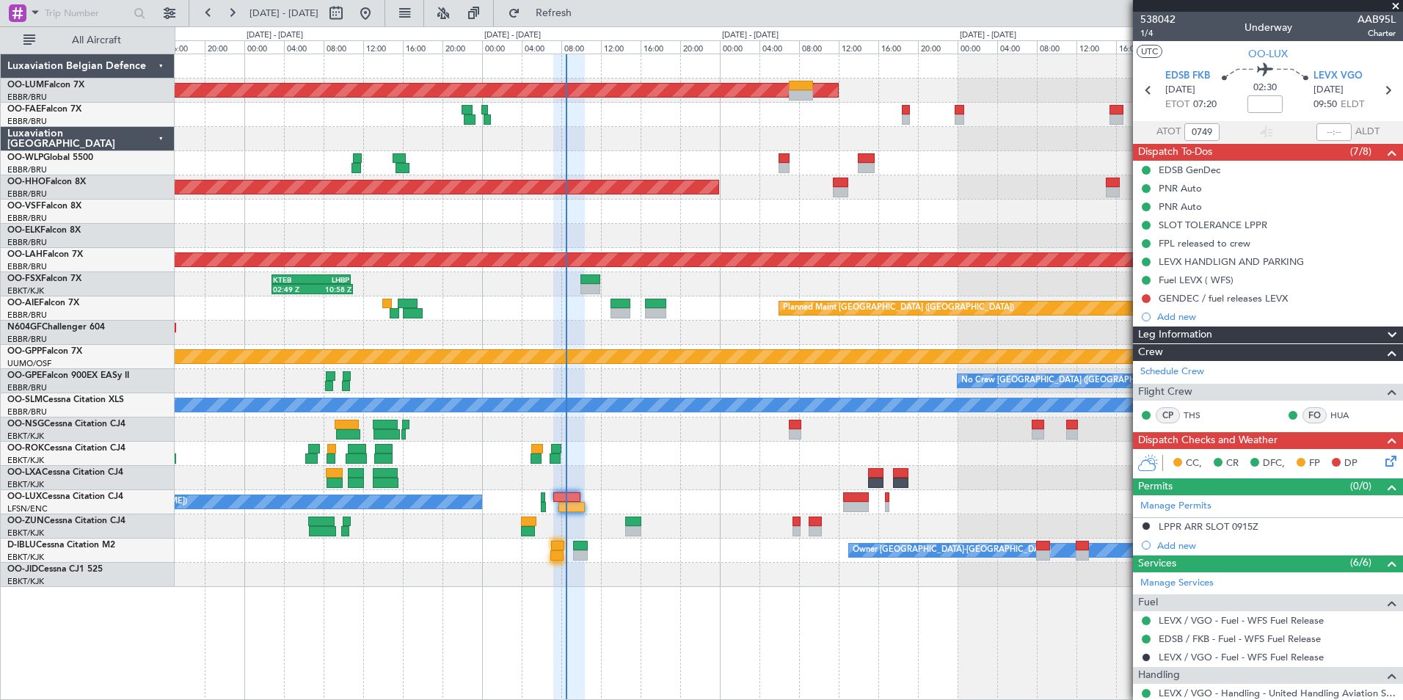
click at [704, 453] on div at bounding box center [789, 454] width 1228 height 24
click at [1266, 105] on input at bounding box center [1264, 104] width 35 height 18
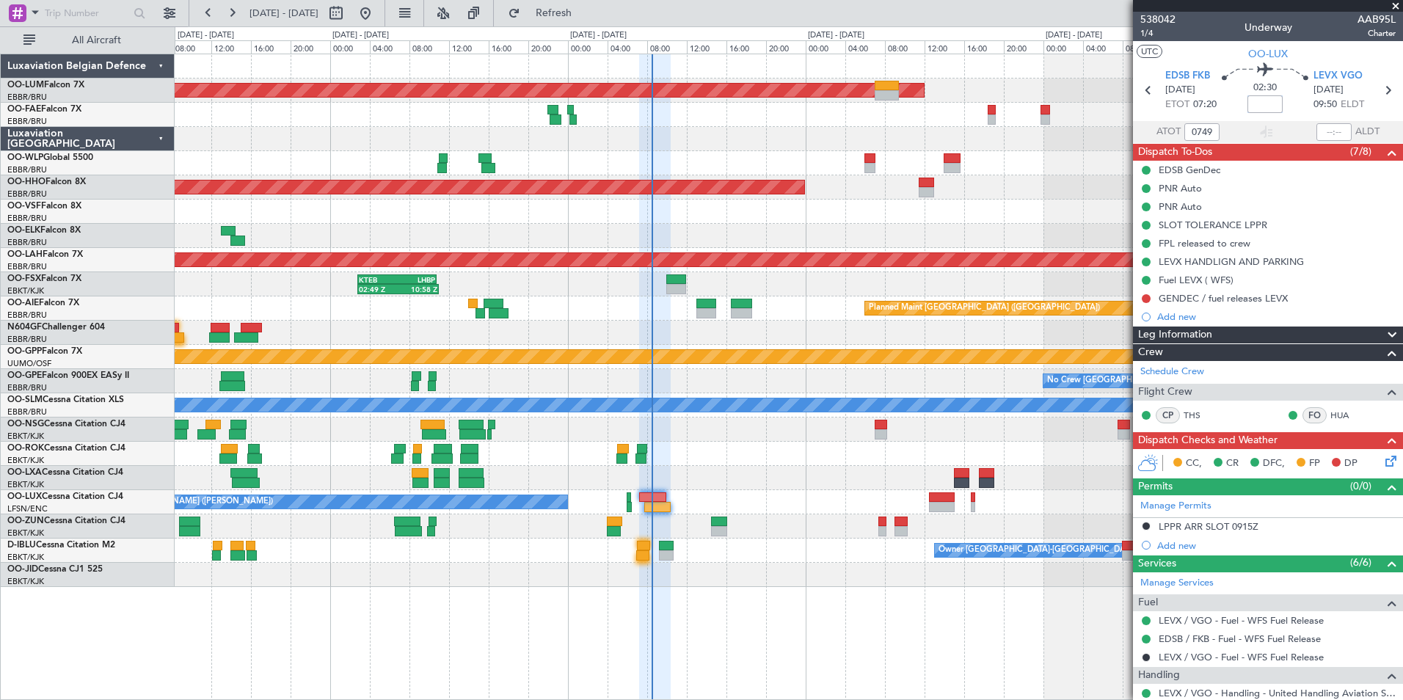
click at [704, 498] on div "No Crew [PERSON_NAME] ([PERSON_NAME])" at bounding box center [789, 502] width 1228 height 24
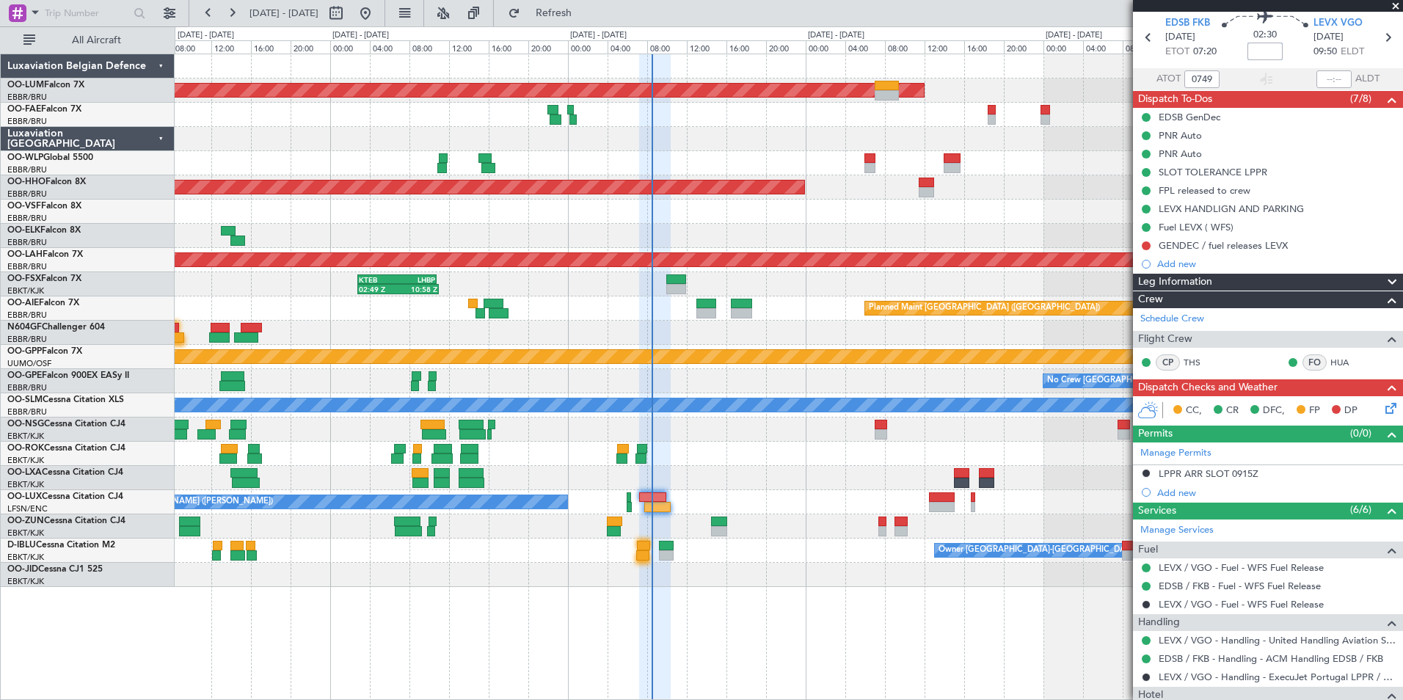
scroll to position [73, 0]
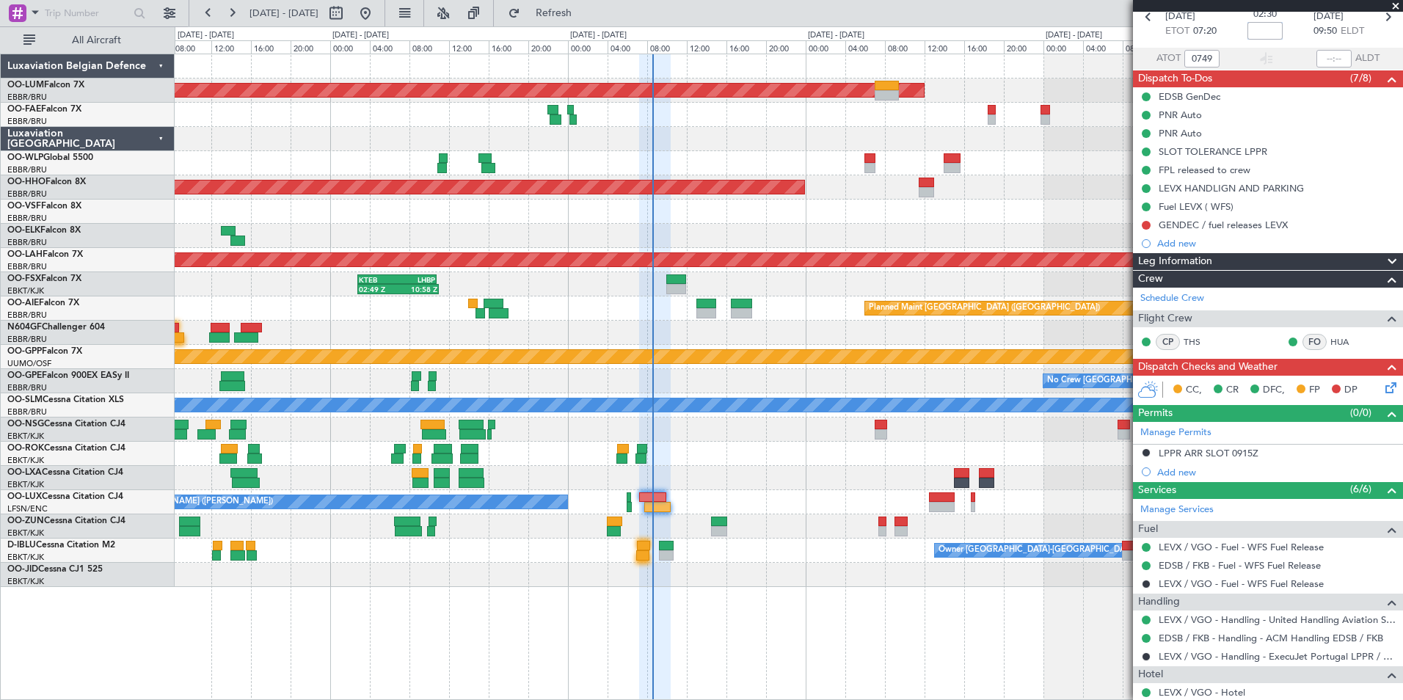
click at [734, 503] on div "No Crew [PERSON_NAME] ([PERSON_NAME])" at bounding box center [789, 502] width 1228 height 24
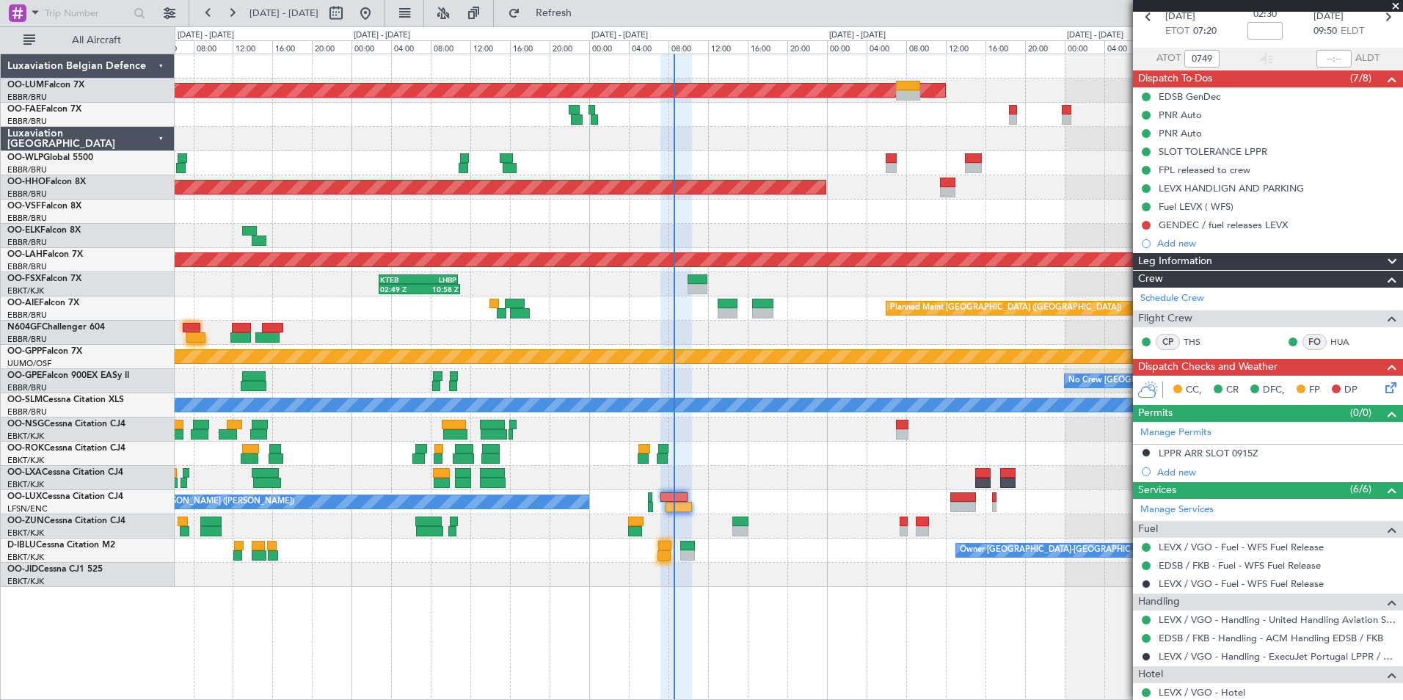
click at [1382, 387] on icon at bounding box center [1388, 385] width 12 height 12
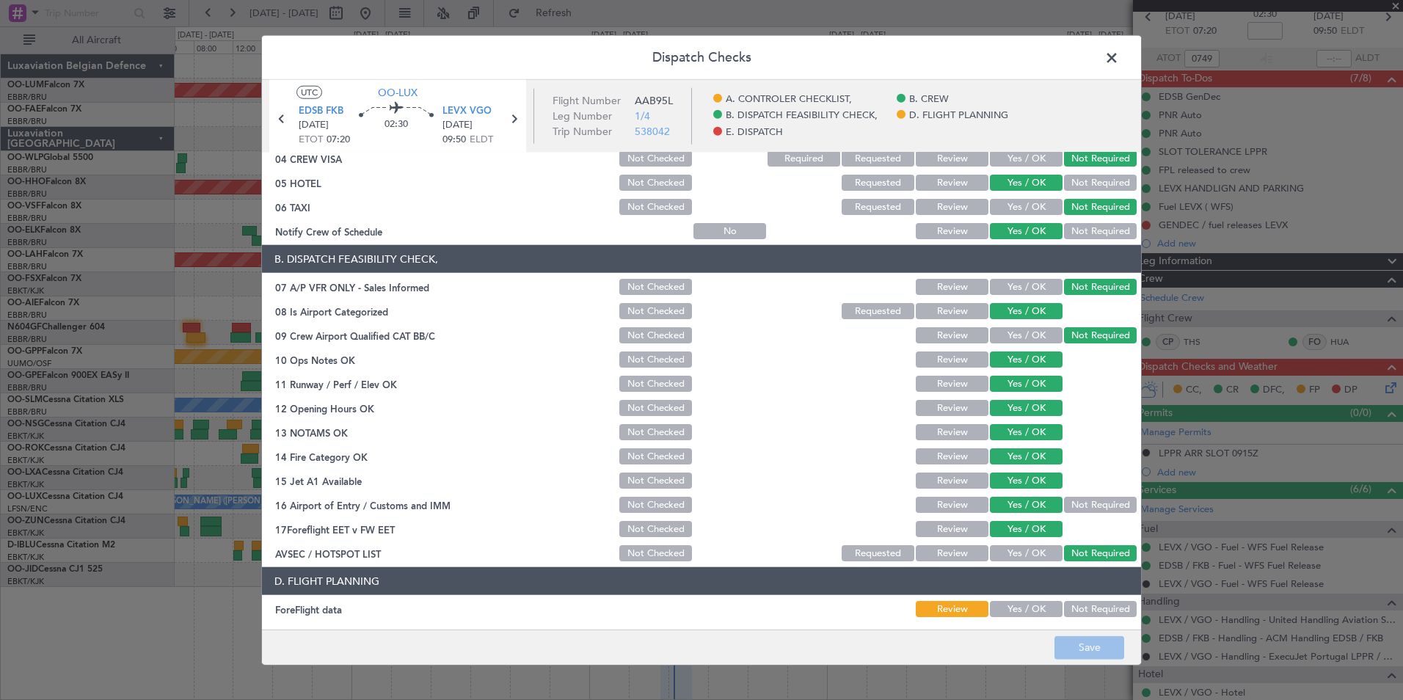
scroll to position [271, 0]
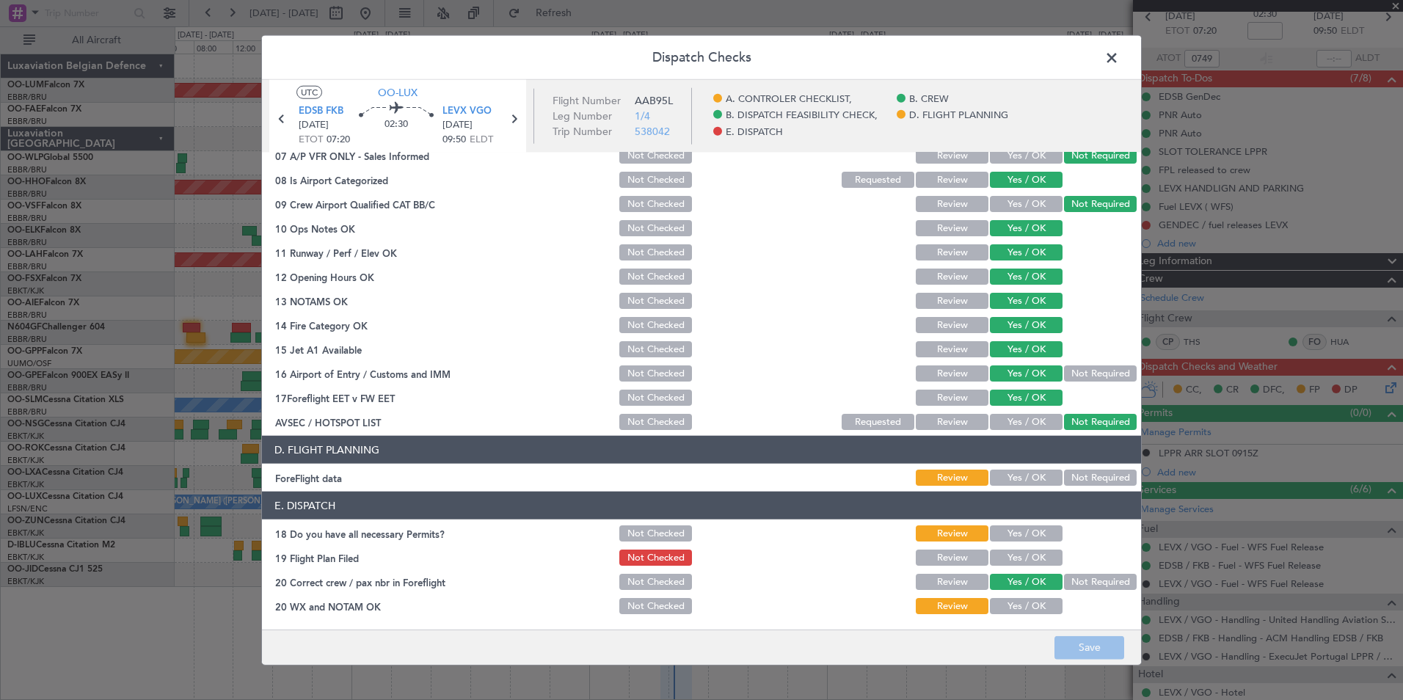
drag, startPoint x: 1111, startPoint y: 471, endPoint x: 1049, endPoint y: 517, distance: 77.0
click at [1112, 470] on button "Not Required" at bounding box center [1100, 478] width 73 height 16
click at [1046, 524] on div "Yes / OK" at bounding box center [1025, 533] width 74 height 21
click at [1032, 541] on button "Yes / OK" at bounding box center [1026, 533] width 73 height 16
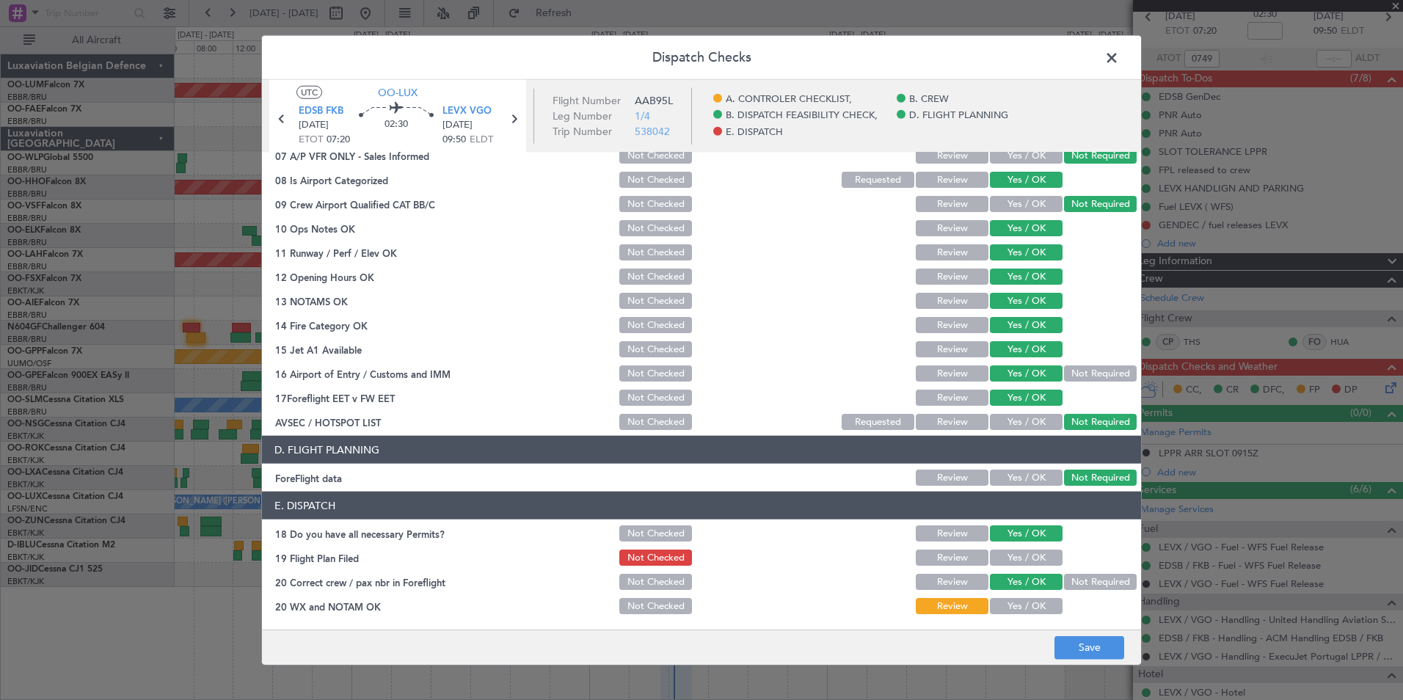
click at [1031, 553] on button "Yes / OK" at bounding box center [1026, 558] width 73 height 16
click at [1018, 614] on div "Yes / OK" at bounding box center [1025, 606] width 74 height 21
click at [1046, 609] on button "Yes / OK" at bounding box center [1026, 606] width 73 height 16
click at [1073, 631] on footer "Save" at bounding box center [701, 646] width 879 height 35
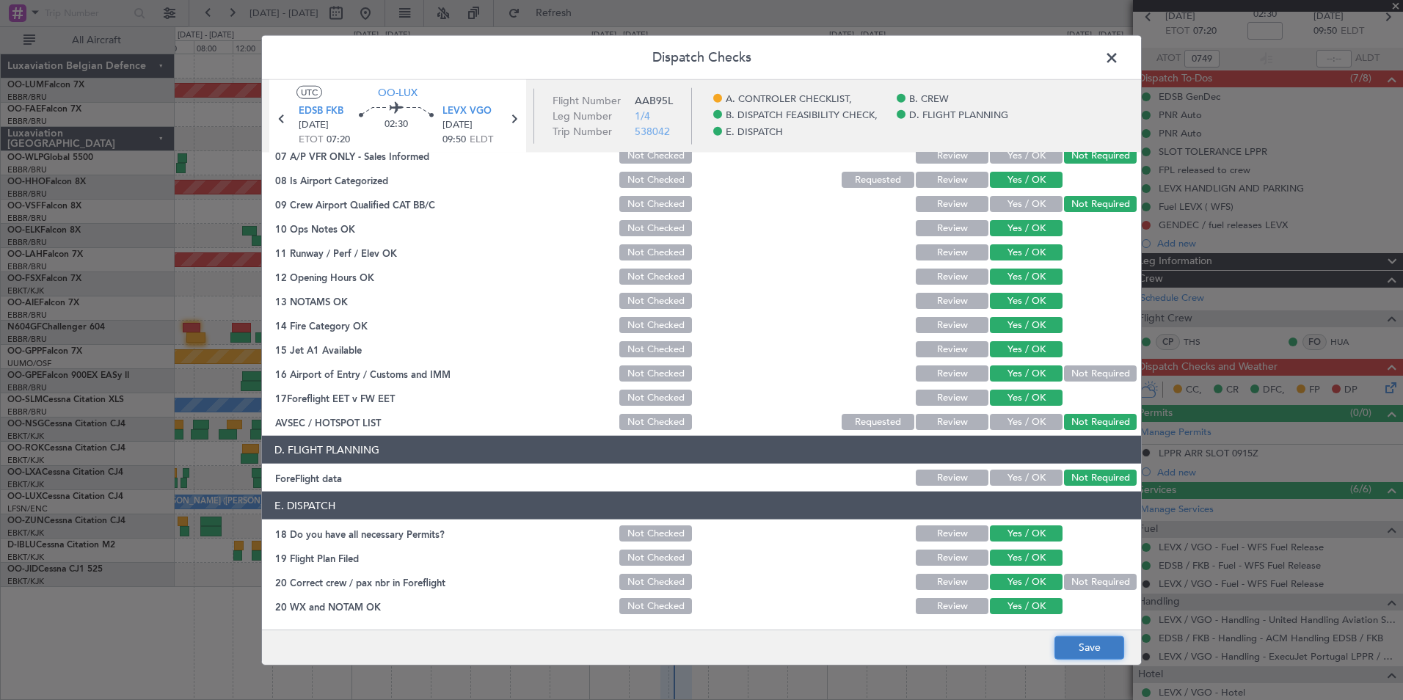
click at [1083, 640] on button "Save" at bounding box center [1089, 646] width 70 height 23
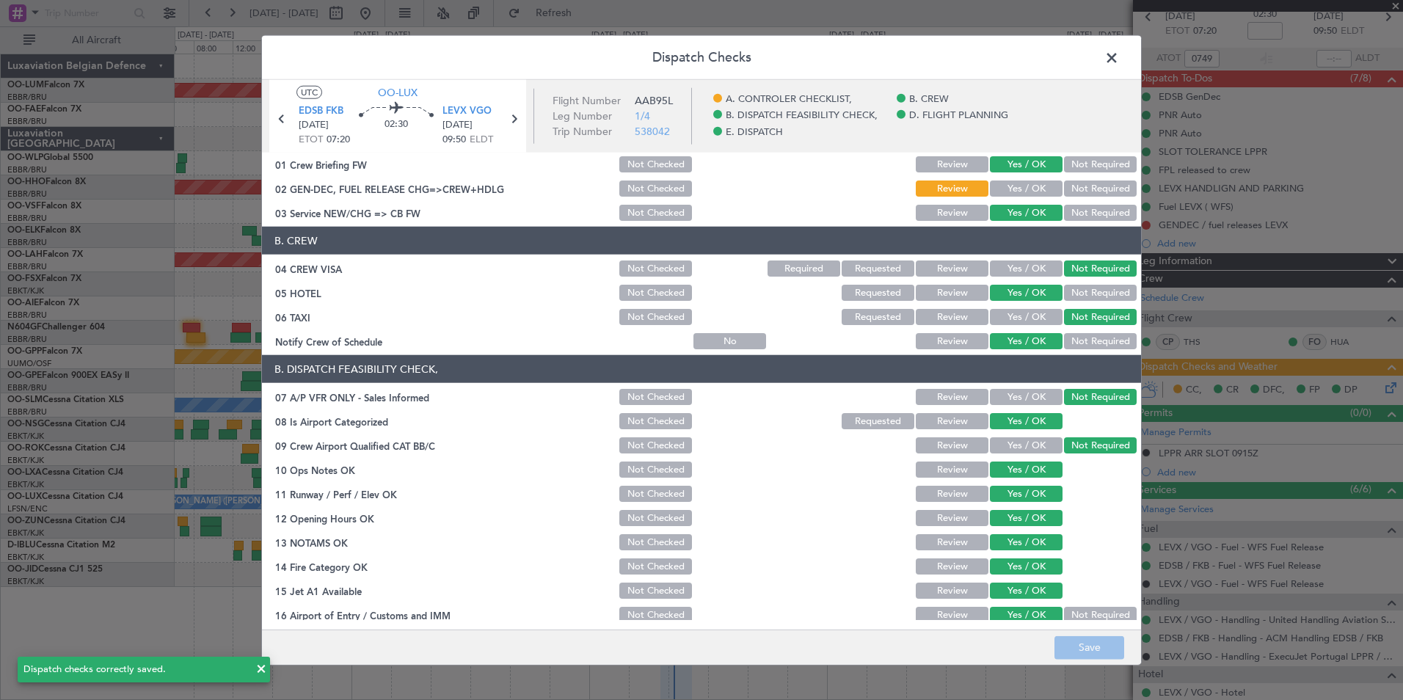
scroll to position [0, 0]
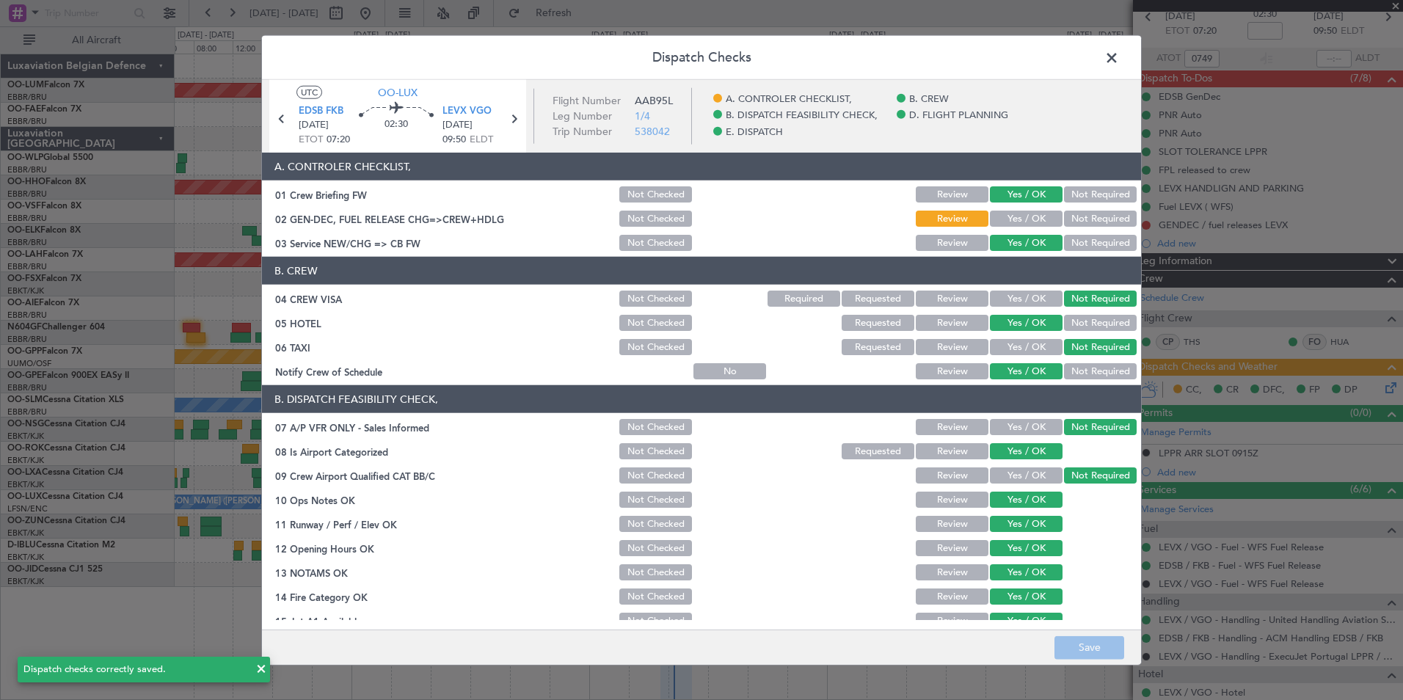
click at [1119, 48] on span at bounding box center [1119, 61] width 0 height 29
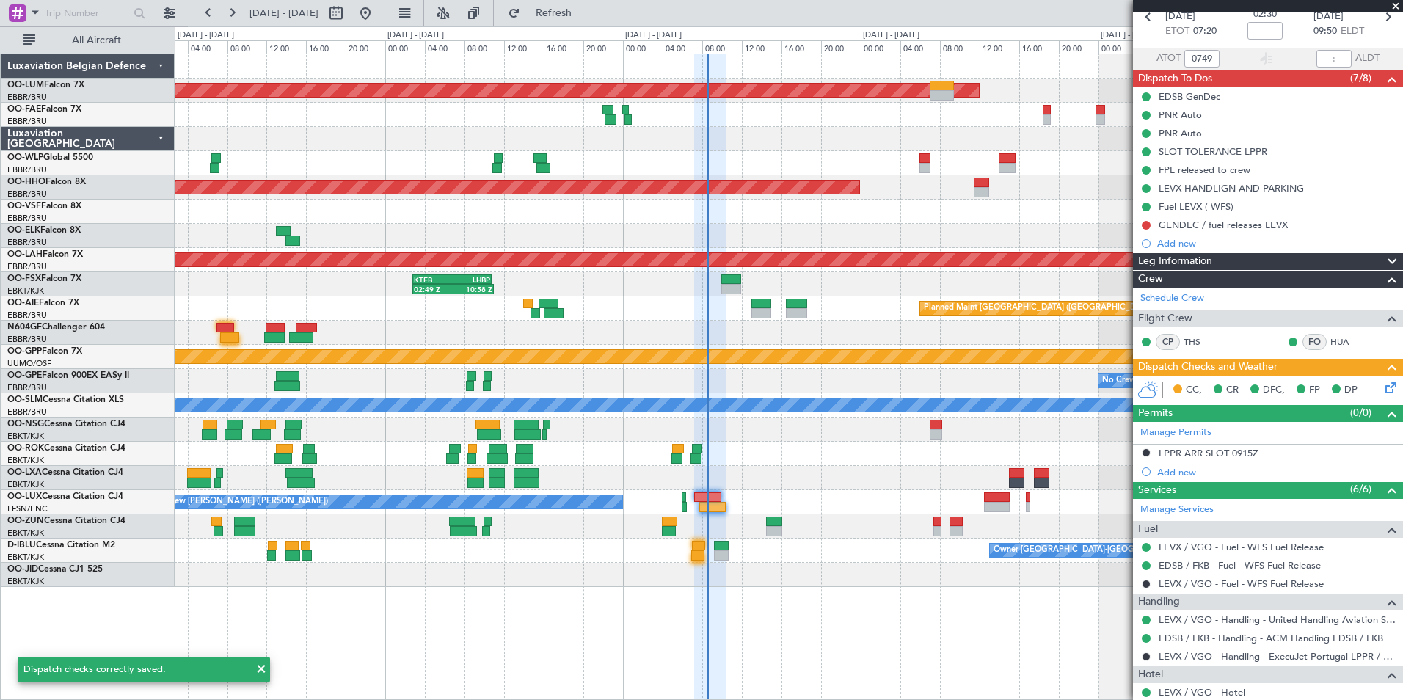
click at [767, 559] on div "Owner [GEOGRAPHIC_DATA]-[GEOGRAPHIC_DATA]" at bounding box center [789, 551] width 1228 height 24
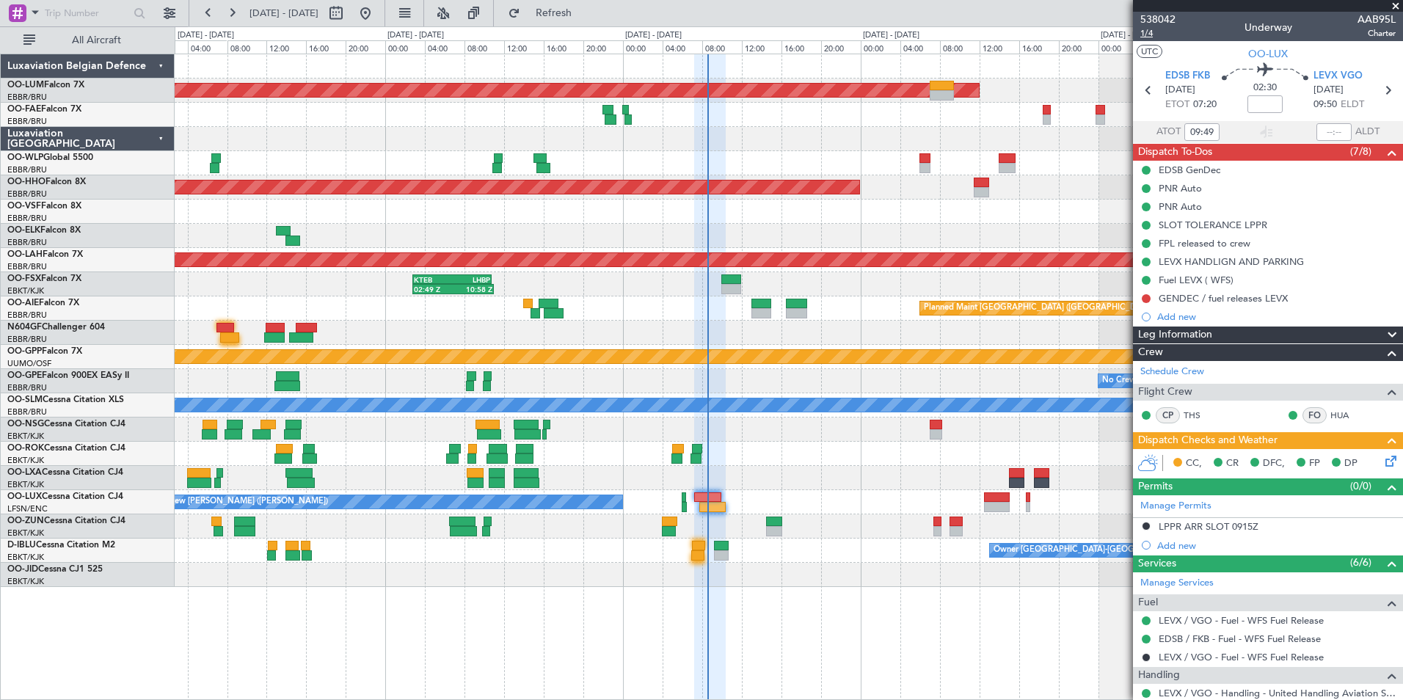
type input "07:49"
click at [1146, 35] on span "1/4" at bounding box center [1157, 33] width 35 height 12
click at [734, 503] on div "No Crew [PERSON_NAME] ([PERSON_NAME]) No Crew [PERSON_NAME] ([PERSON_NAME])" at bounding box center [789, 502] width 1228 height 24
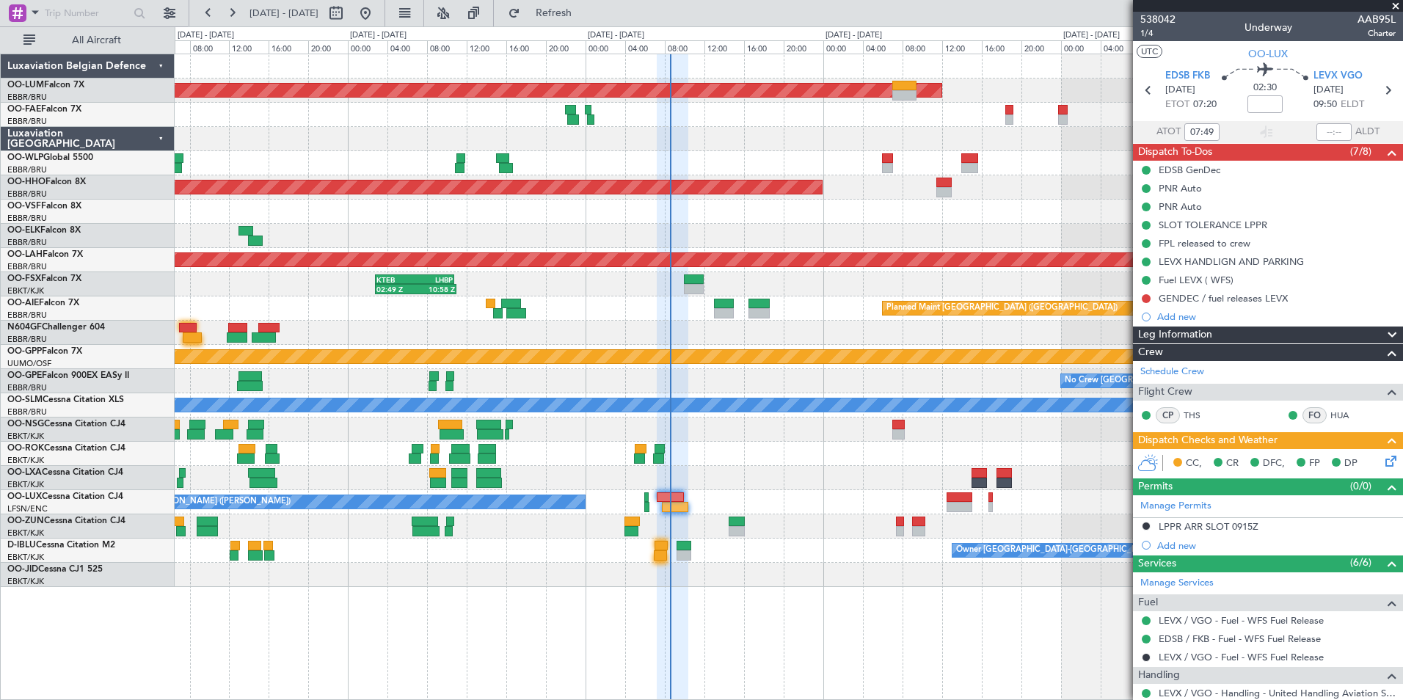
click at [15, 448] on div "Planned Maint Brussels (Brussels National) AOG Maint Sibiu - - KADW 02:35 Z EBM…" at bounding box center [701, 363] width 1403 height 674
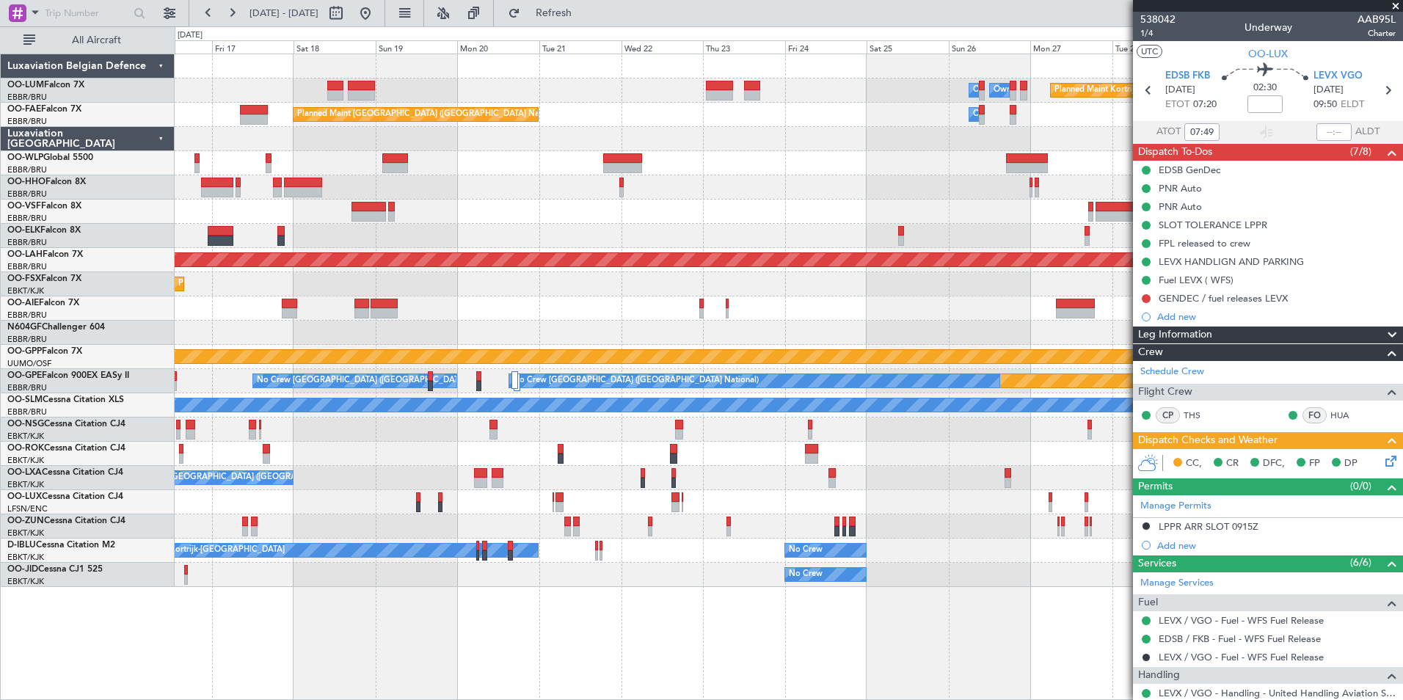
click at [936, 334] on div at bounding box center [789, 333] width 1228 height 24
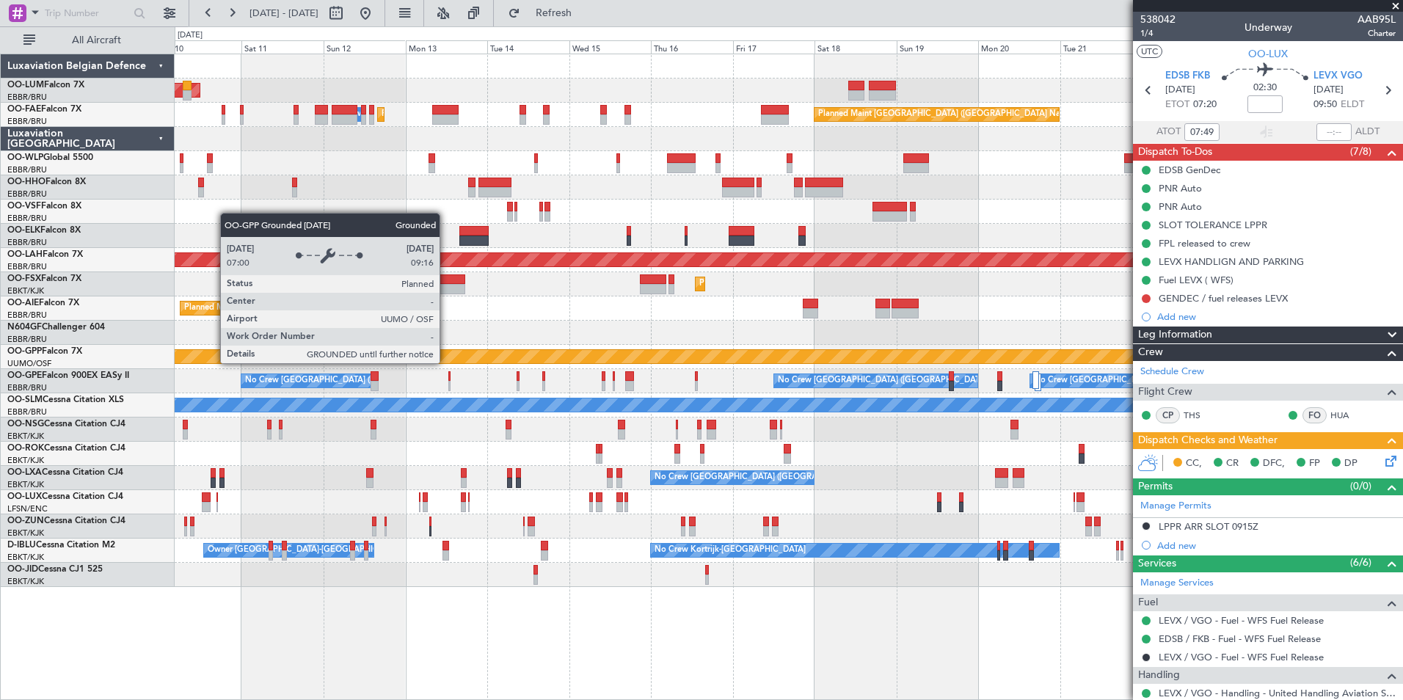
click at [809, 363] on div "Grounded [PERSON_NAME]" at bounding box center [789, 357] width 1228 height 24
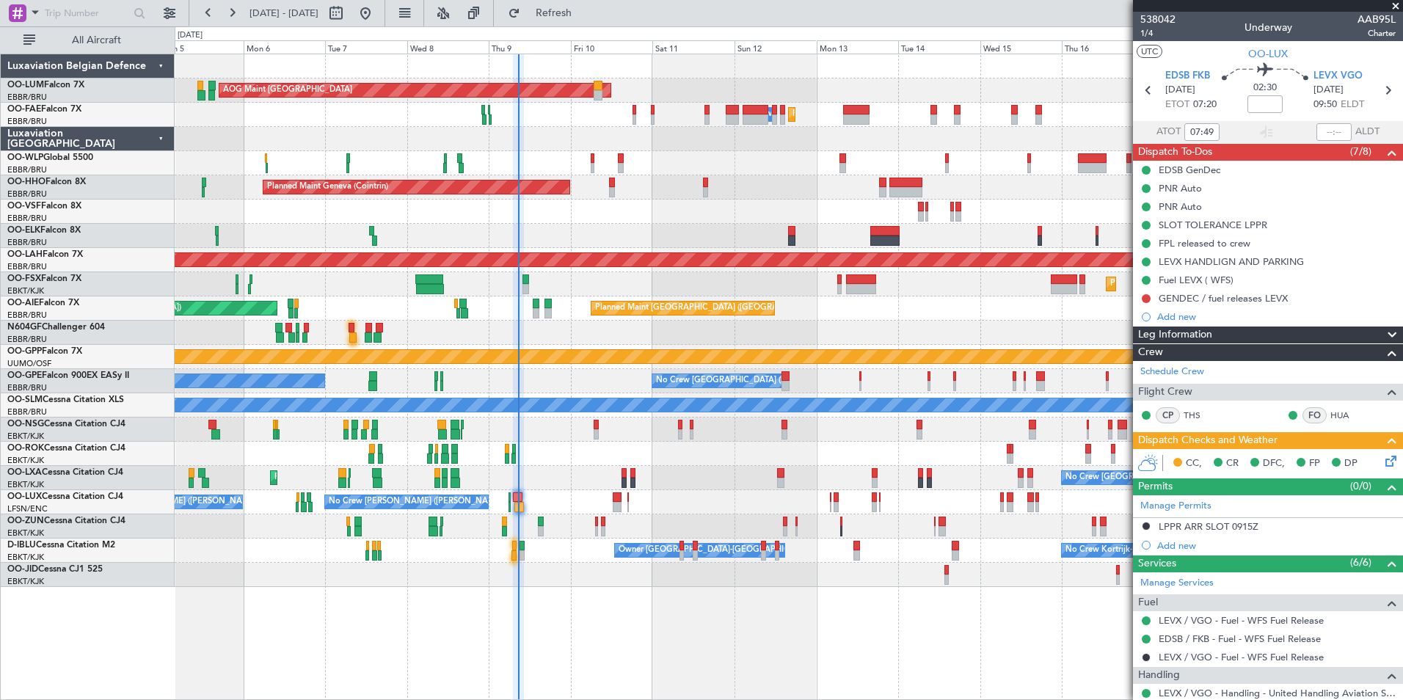
click at [558, 432] on div at bounding box center [789, 430] width 1228 height 24
click at [621, 477] on div "No Crew Brussels (Brussels National) Planned Maint Kortrijk-Wevelgem AOG Maint …" at bounding box center [789, 478] width 1228 height 24
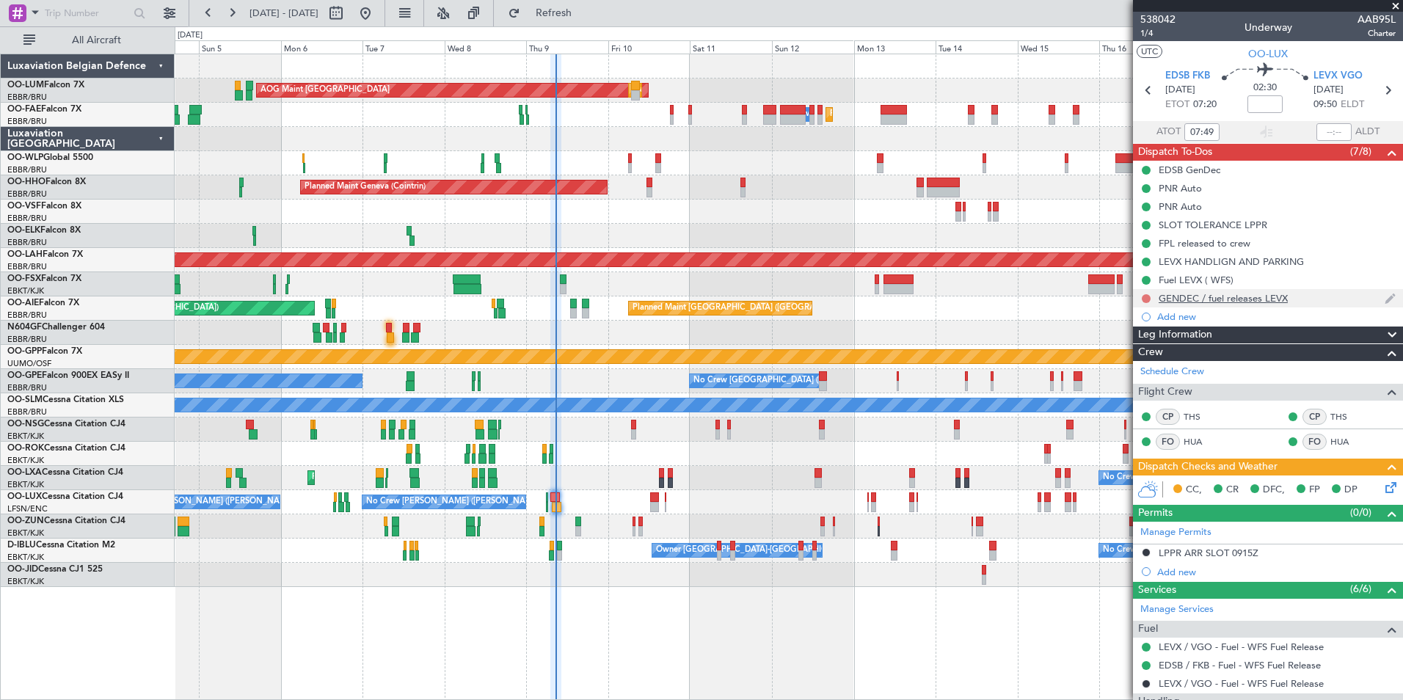
click at [1143, 300] on button at bounding box center [1146, 298] width 9 height 9
click at [1135, 366] on span "Completed" at bounding box center [1153, 363] width 48 height 15
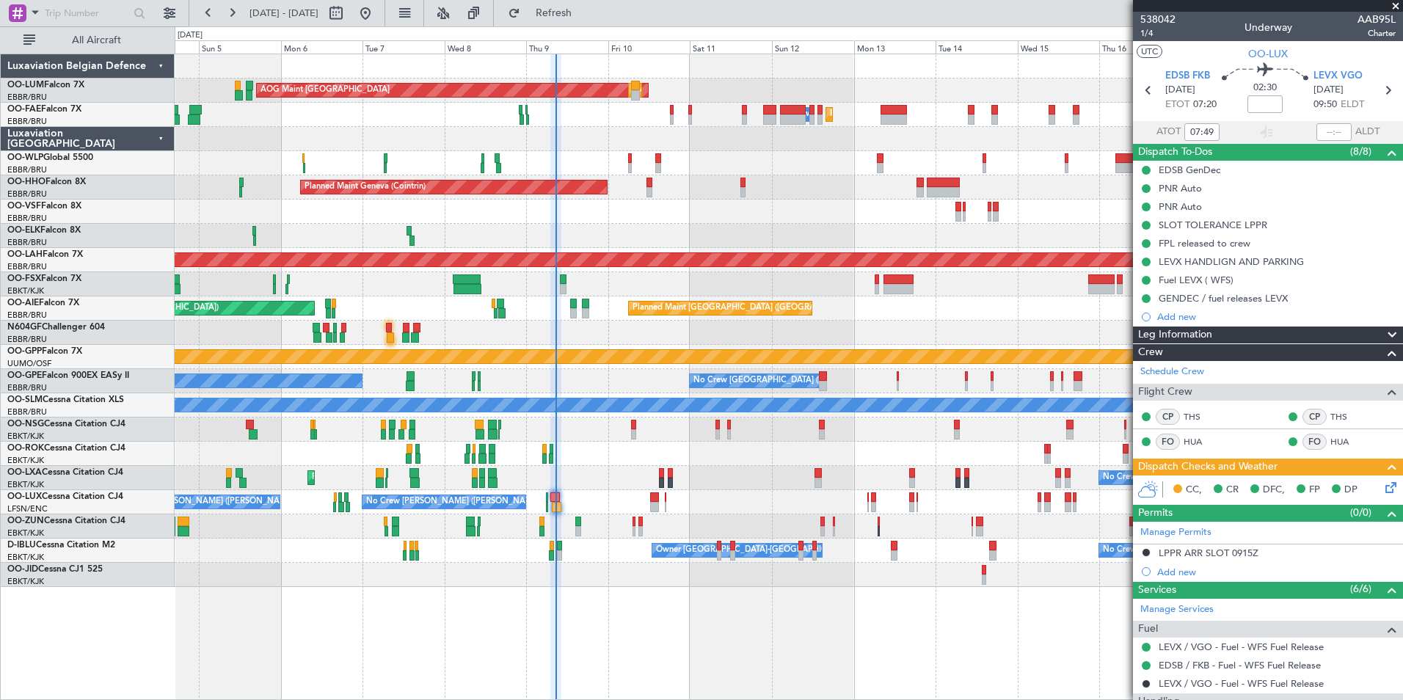
click at [1389, 486] on div "CC, CR DFC, FP DP" at bounding box center [1268, 489] width 270 height 29
click at [1388, 486] on icon at bounding box center [1388, 485] width 12 height 12
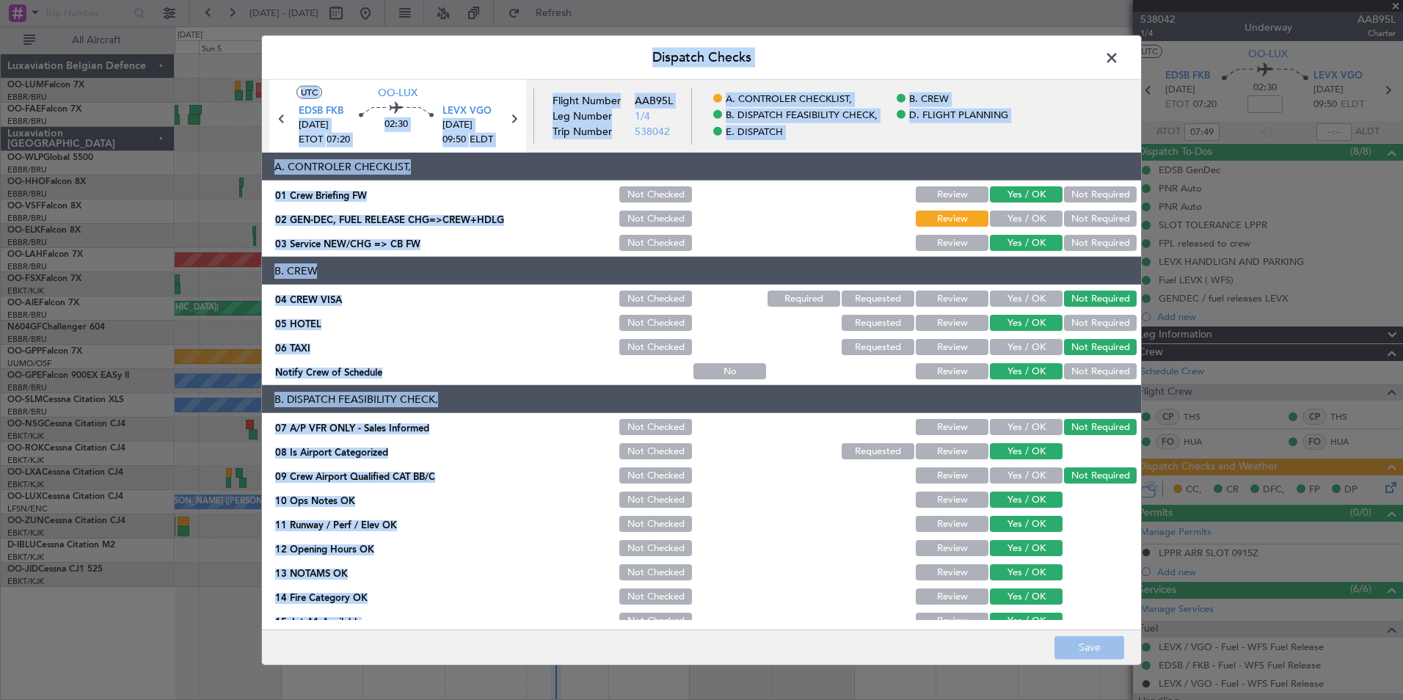
click at [1004, 216] on button "Yes / OK" at bounding box center [1026, 219] width 73 height 16
click at [1104, 651] on button "Save" at bounding box center [1089, 646] width 70 height 23
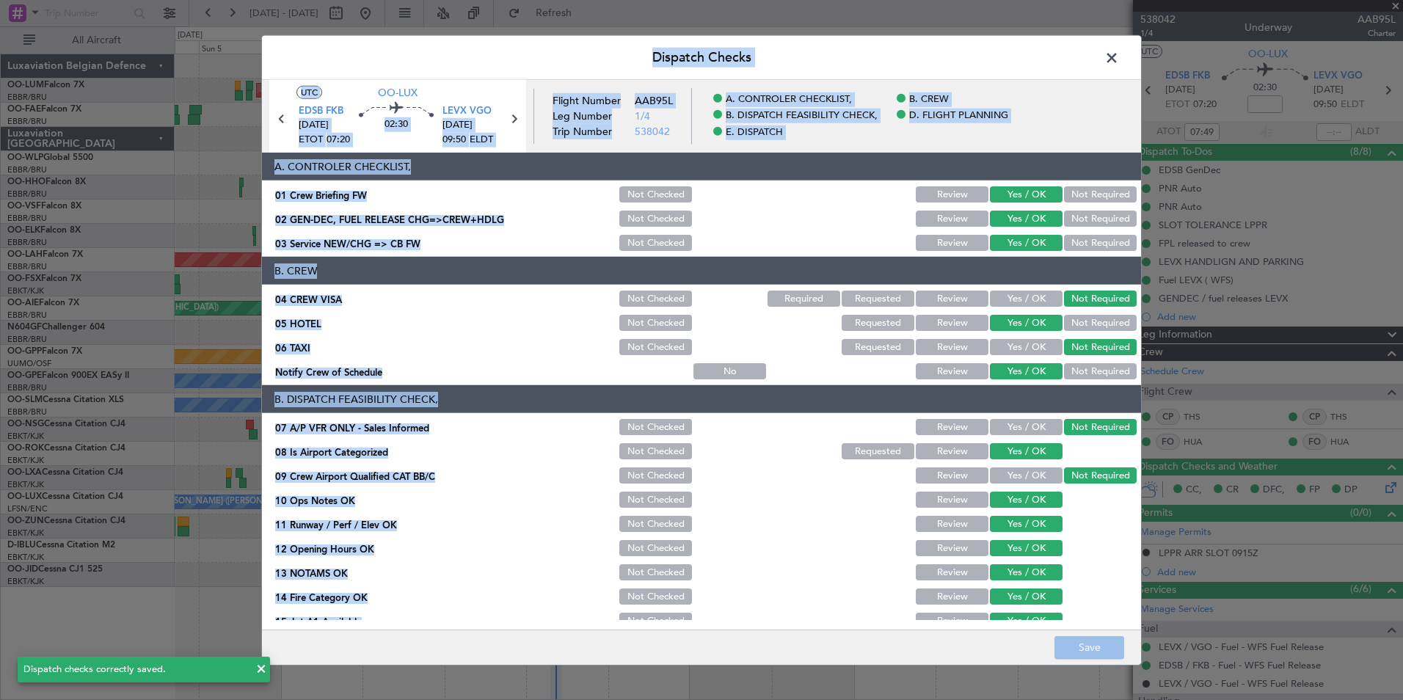
click at [1119, 62] on span at bounding box center [1119, 61] width 0 height 29
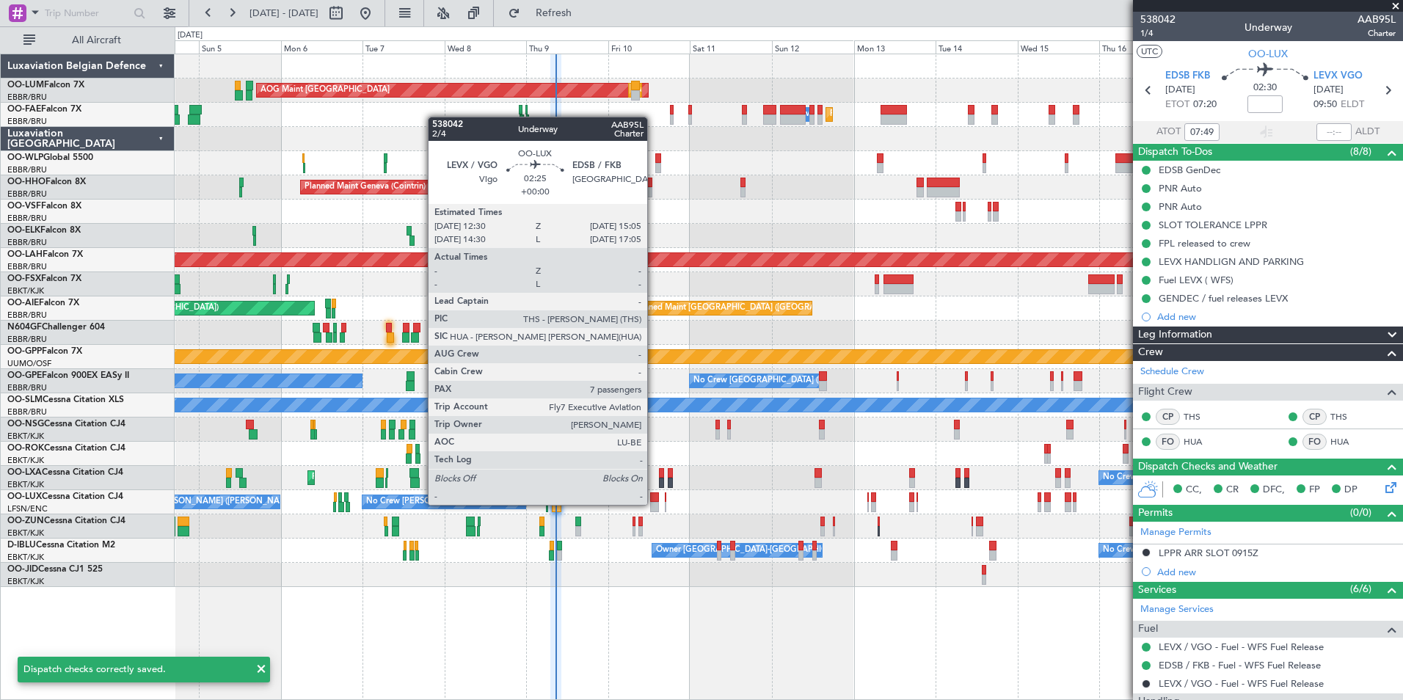
click at [654, 503] on div at bounding box center [655, 507] width 10 height 10
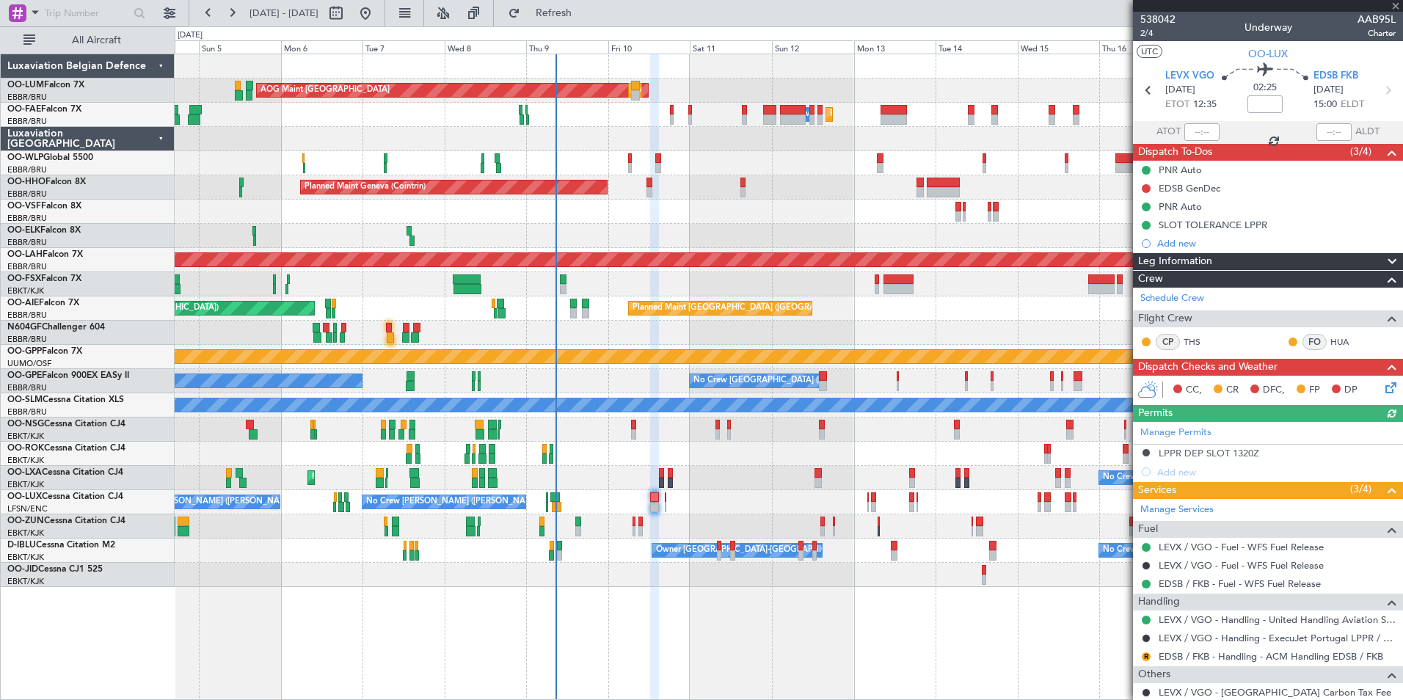
click at [1385, 384] on icon at bounding box center [1388, 385] width 12 height 12
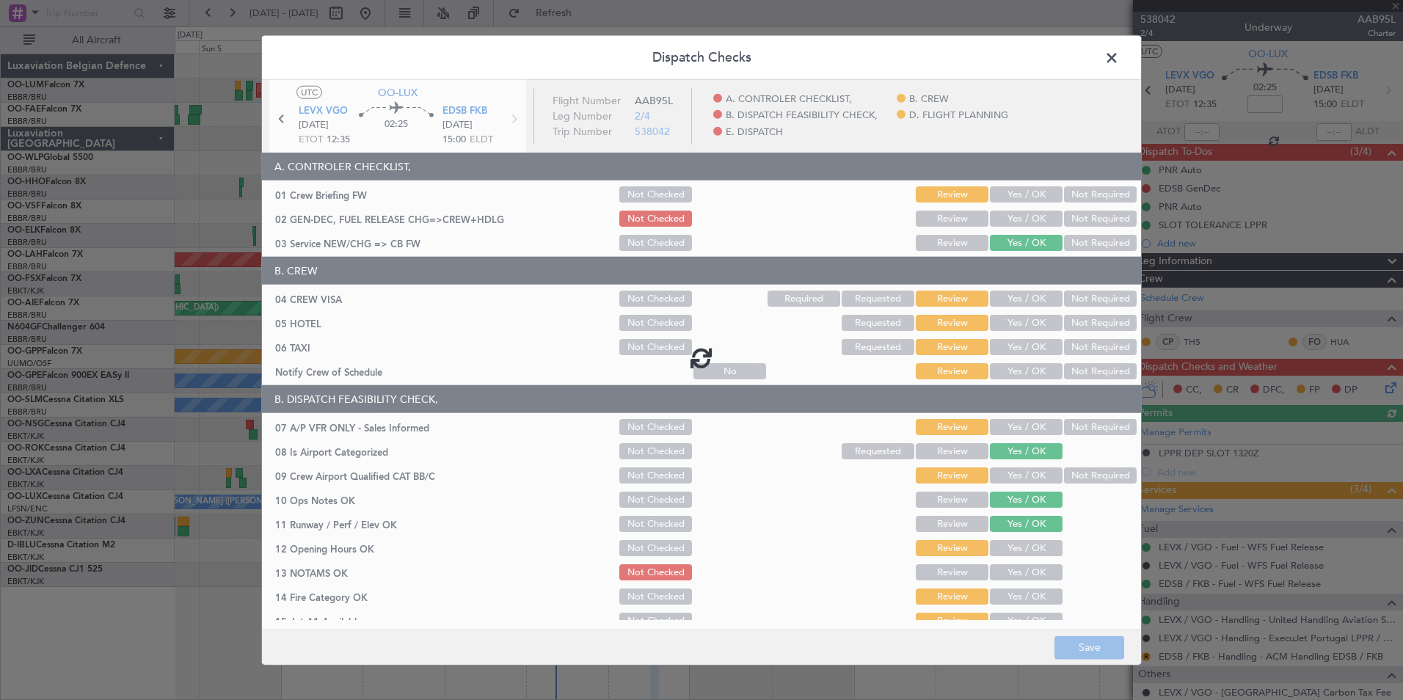
click at [1119, 52] on span at bounding box center [1119, 61] width 0 height 29
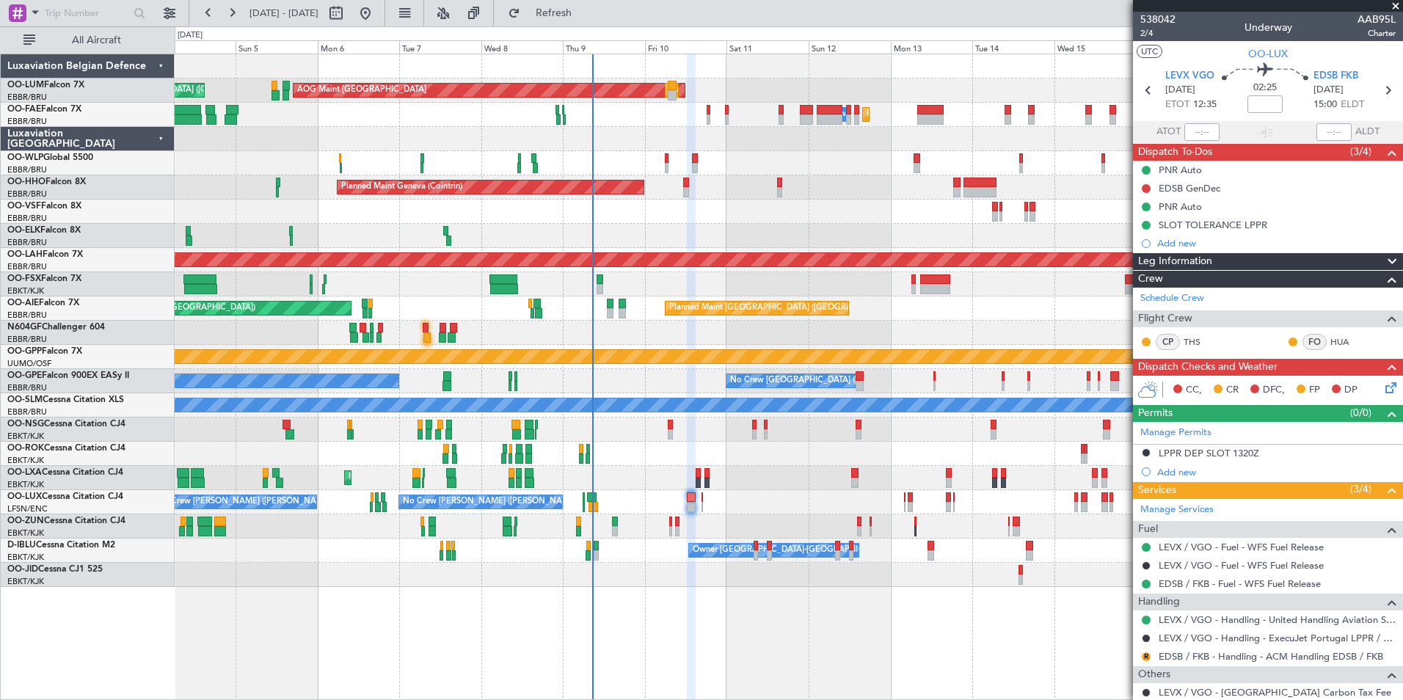
click at [619, 526] on div at bounding box center [789, 526] width 1228 height 24
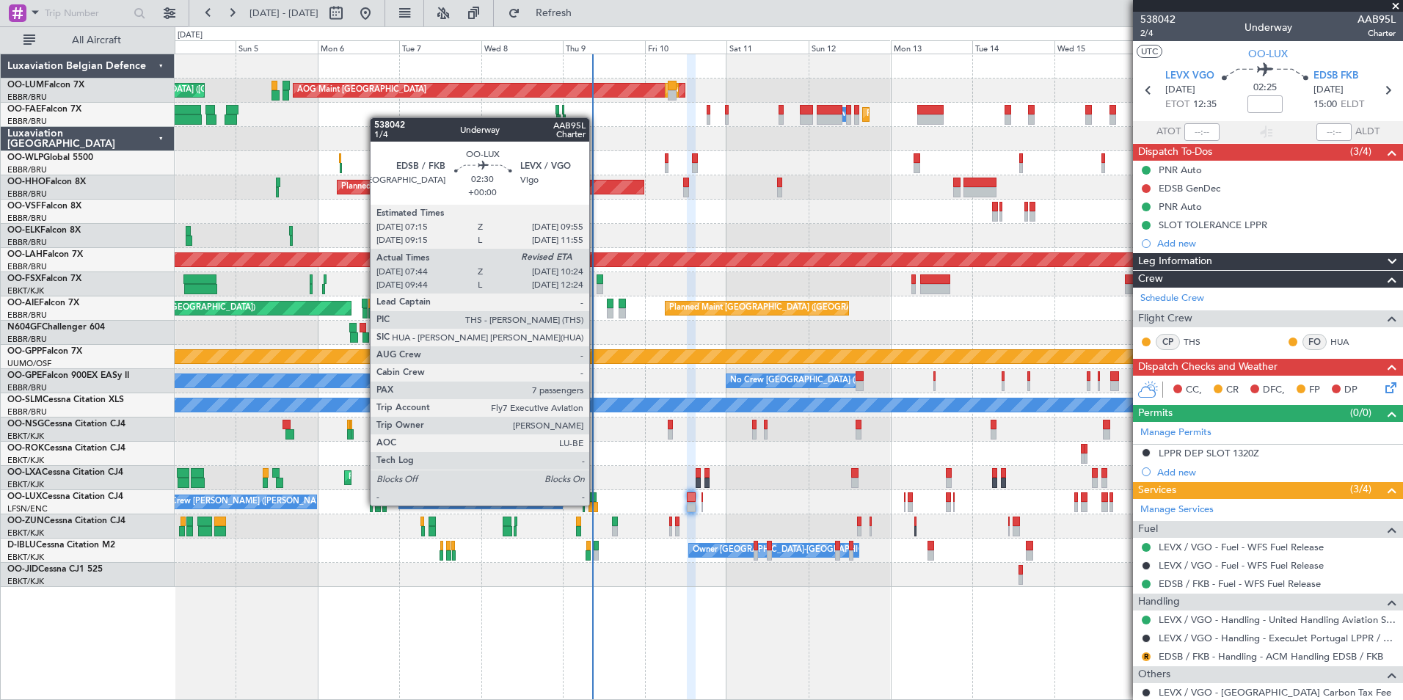
click at [596, 504] on div at bounding box center [593, 507] width 10 height 10
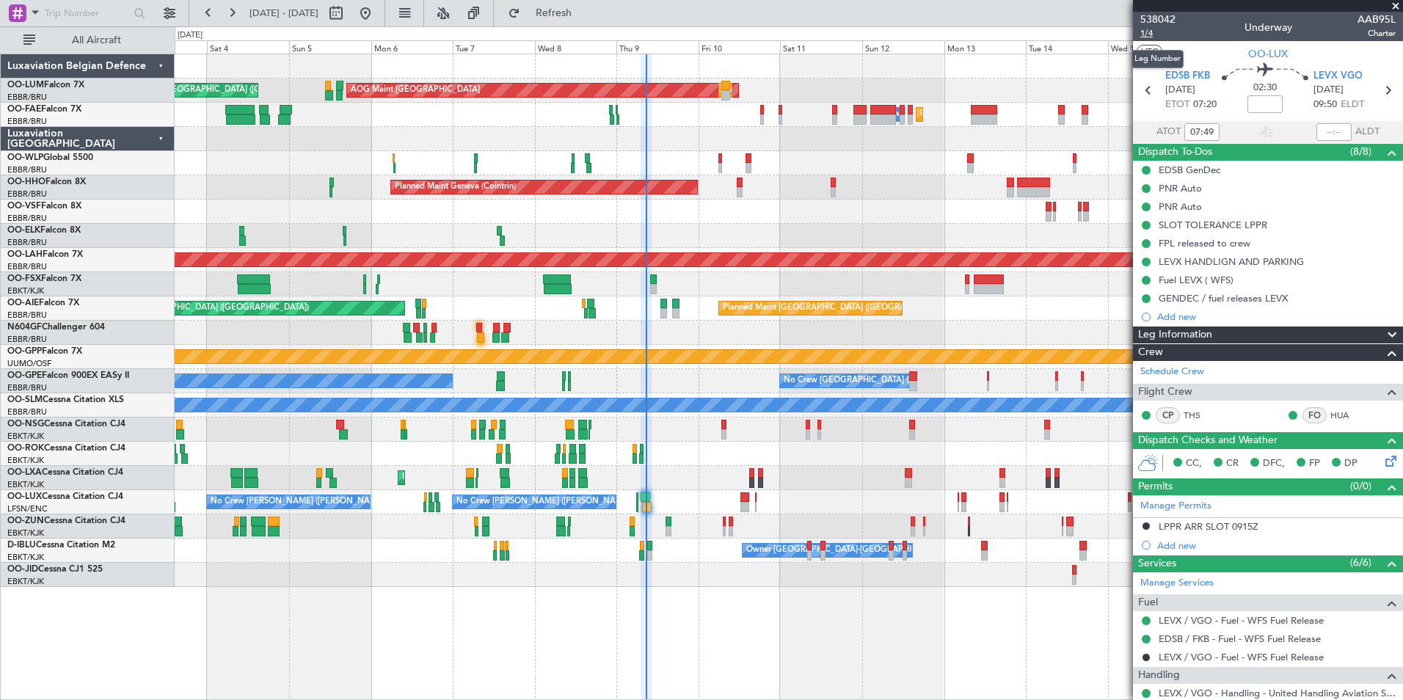
click at [1148, 36] on span "1/4" at bounding box center [1157, 33] width 35 height 12
click at [585, 9] on span "Refresh" at bounding box center [554, 13] width 62 height 10
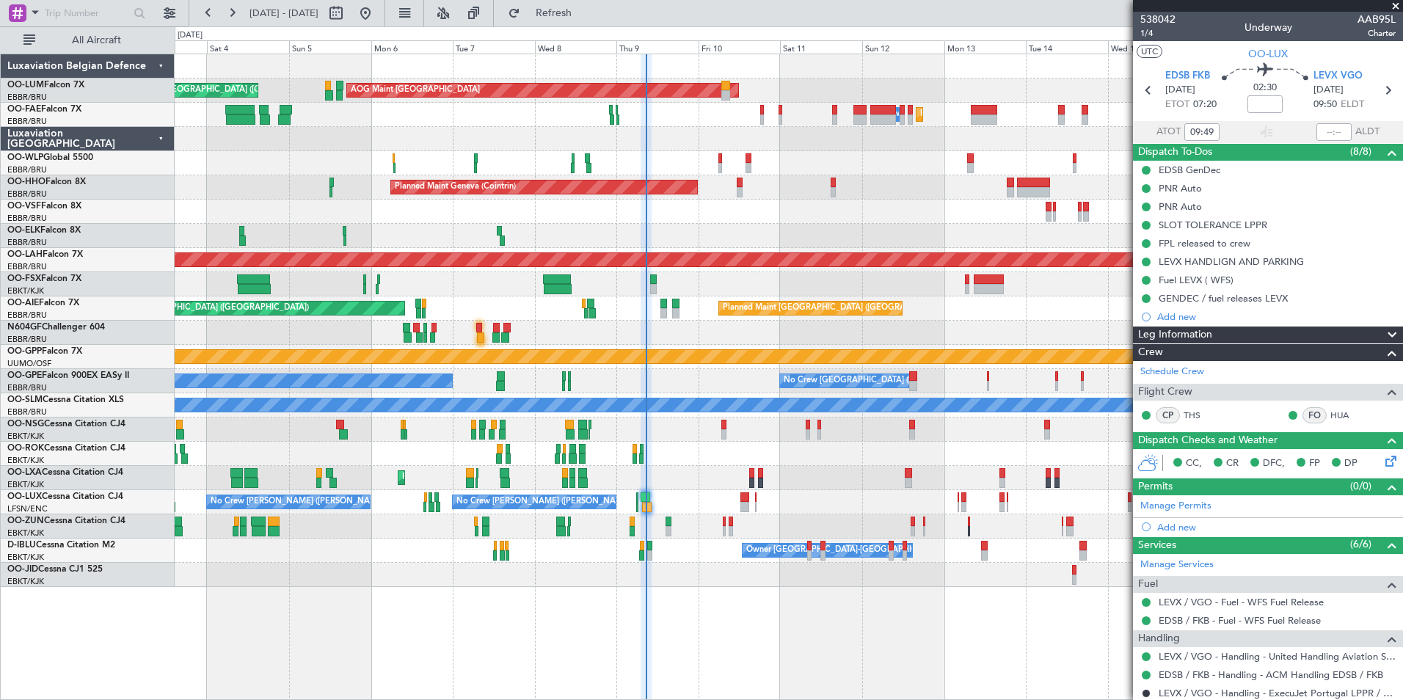
type input "07:49"
click at [1152, 34] on span "1/4" at bounding box center [1157, 33] width 35 height 12
click at [486, 16] on button at bounding box center [473, 12] width 23 height 23
click at [583, 18] on span "Refresh" at bounding box center [554, 13] width 62 height 10
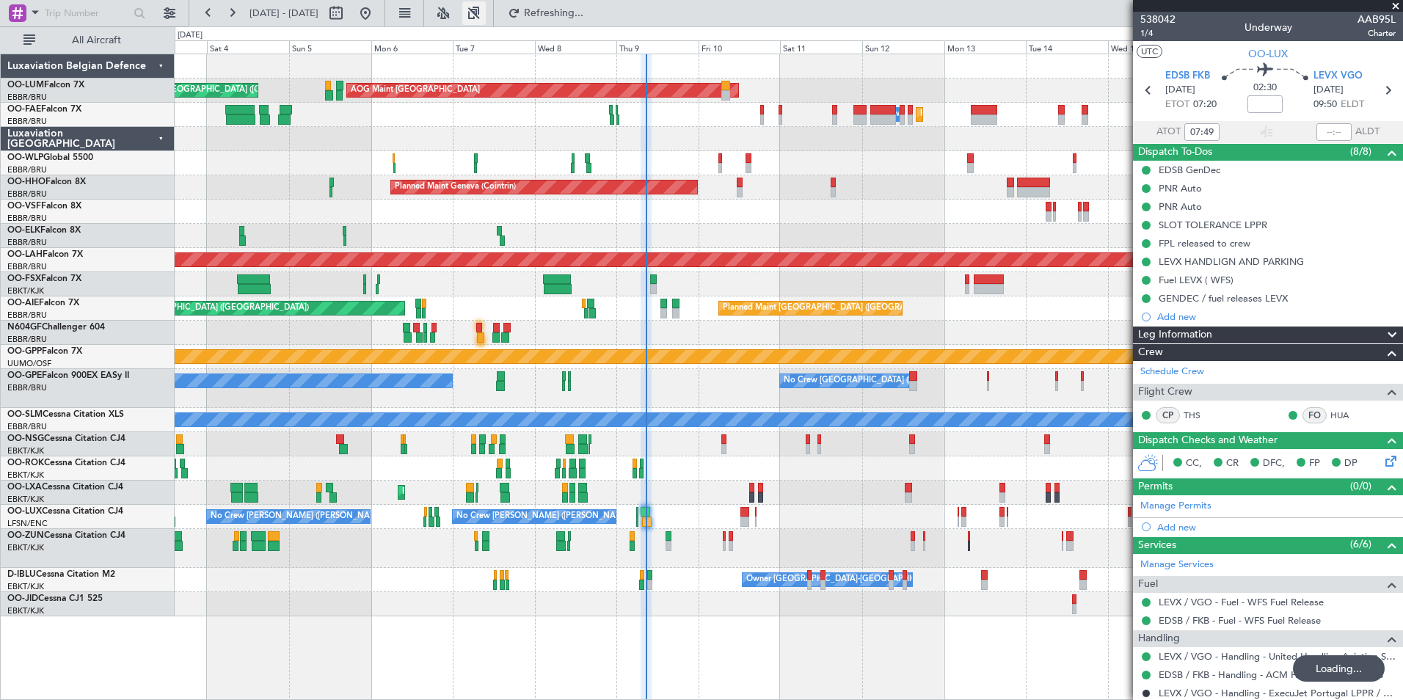
click at [486, 13] on button at bounding box center [473, 12] width 23 height 23
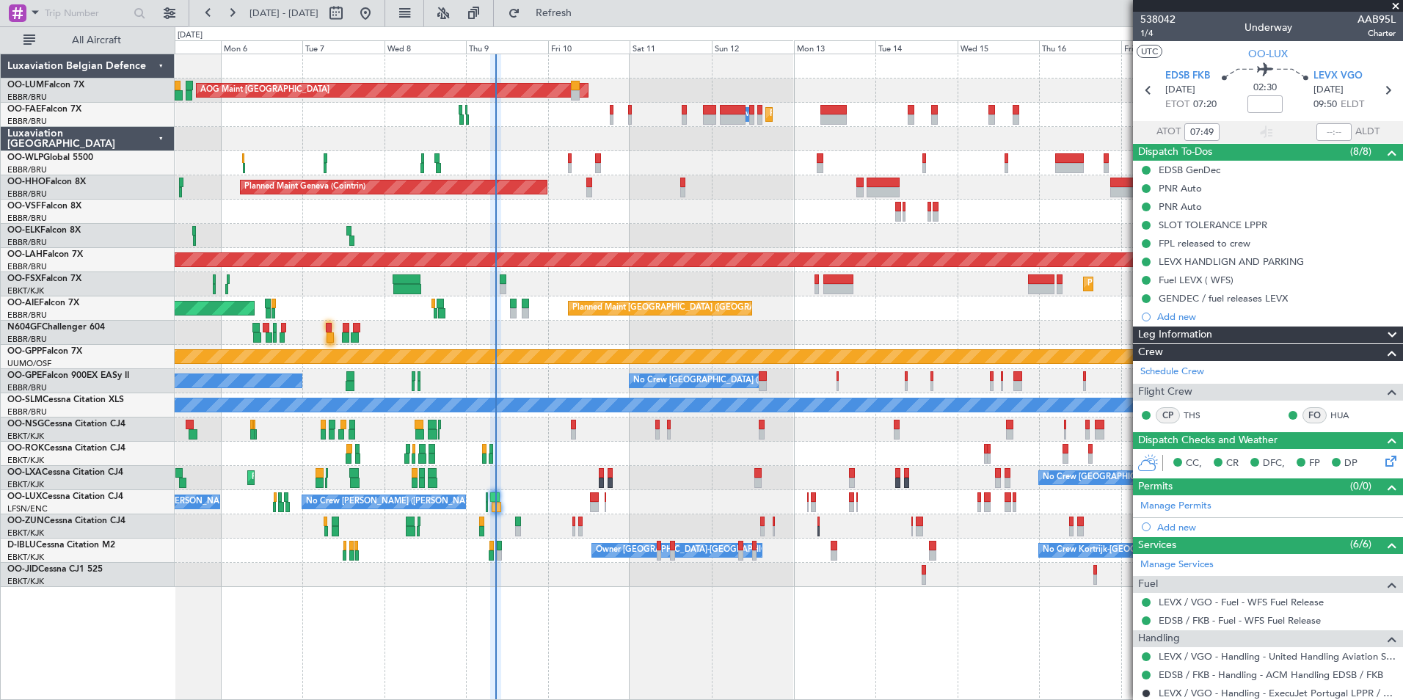
click at [781, 349] on div "Grounded [PERSON_NAME]" at bounding box center [789, 357] width 1228 height 24
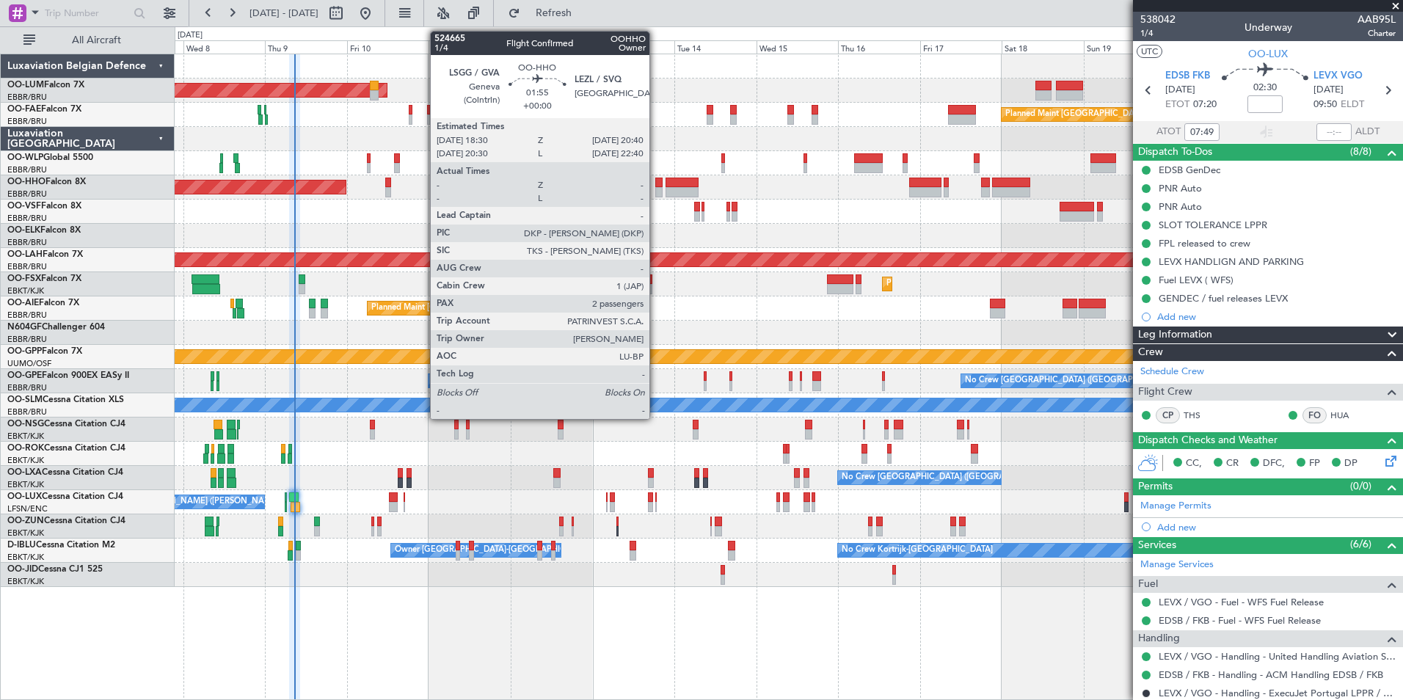
click at [656, 189] on div at bounding box center [659, 192] width 8 height 10
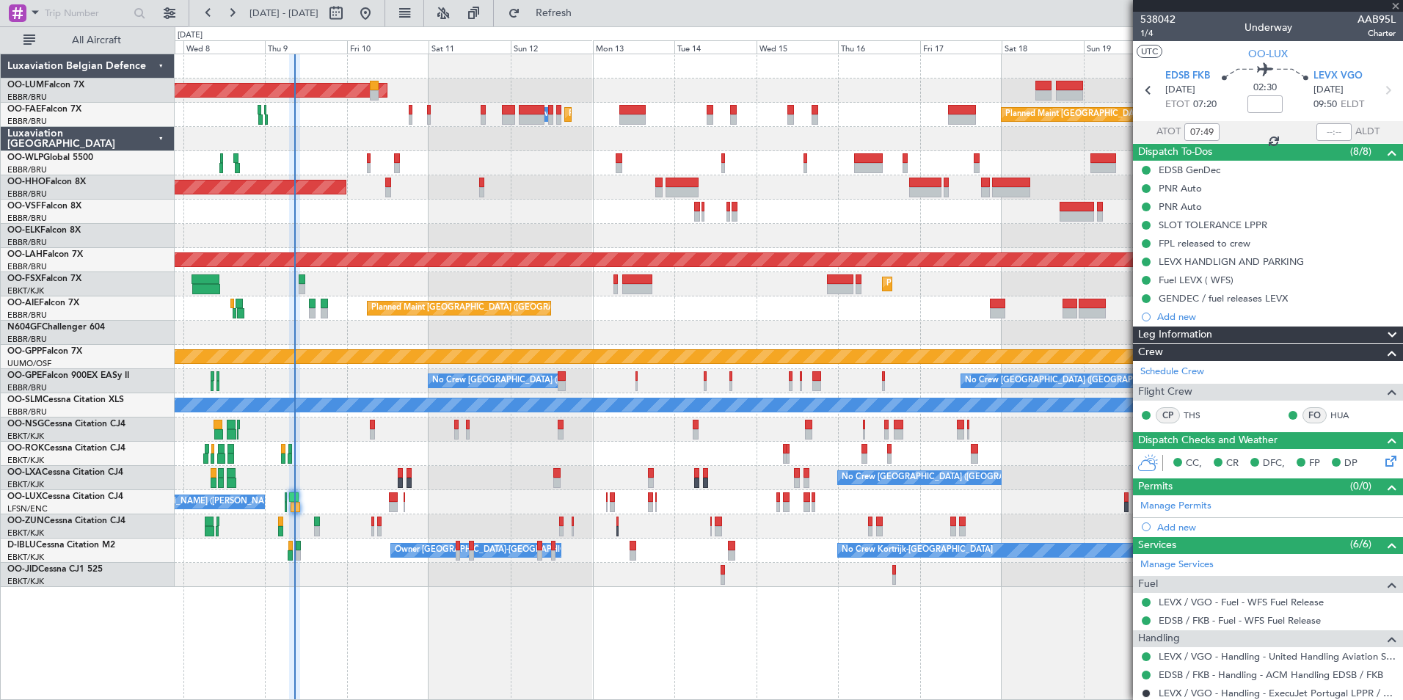
type input "2"
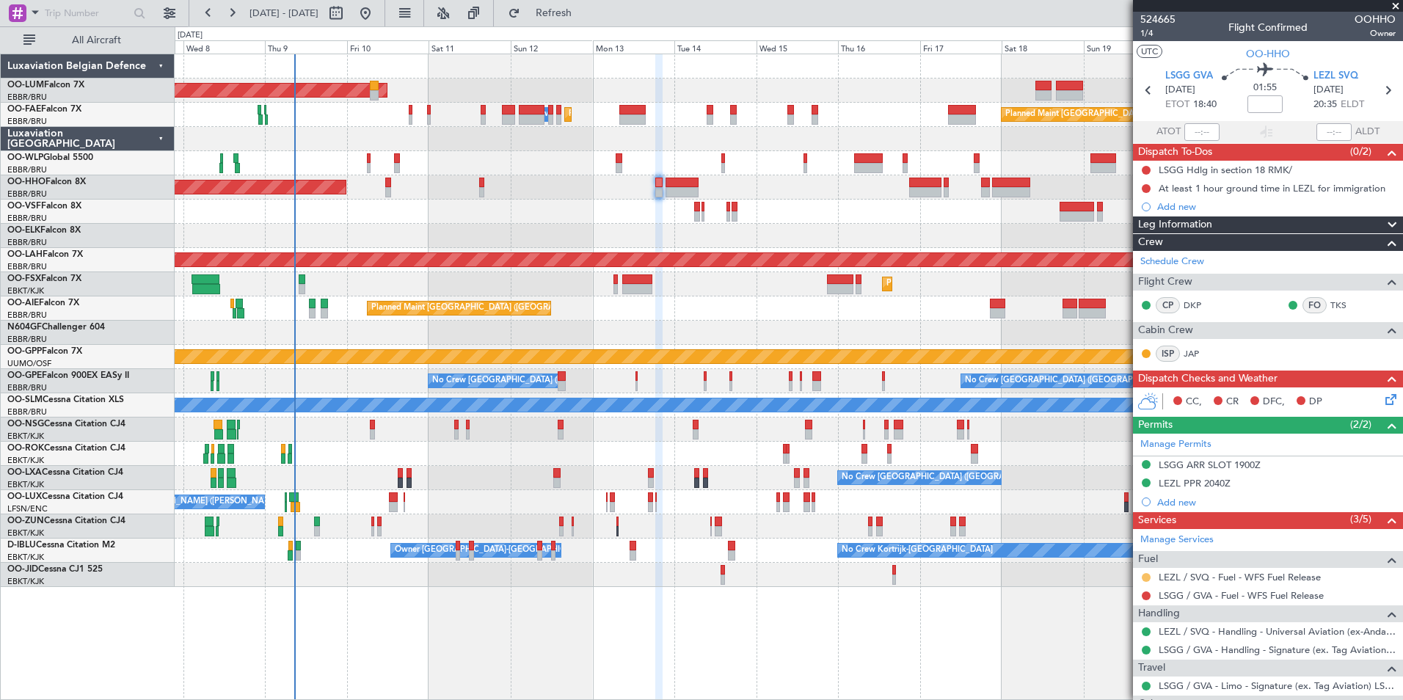
click at [1147, 577] on button at bounding box center [1146, 577] width 9 height 9
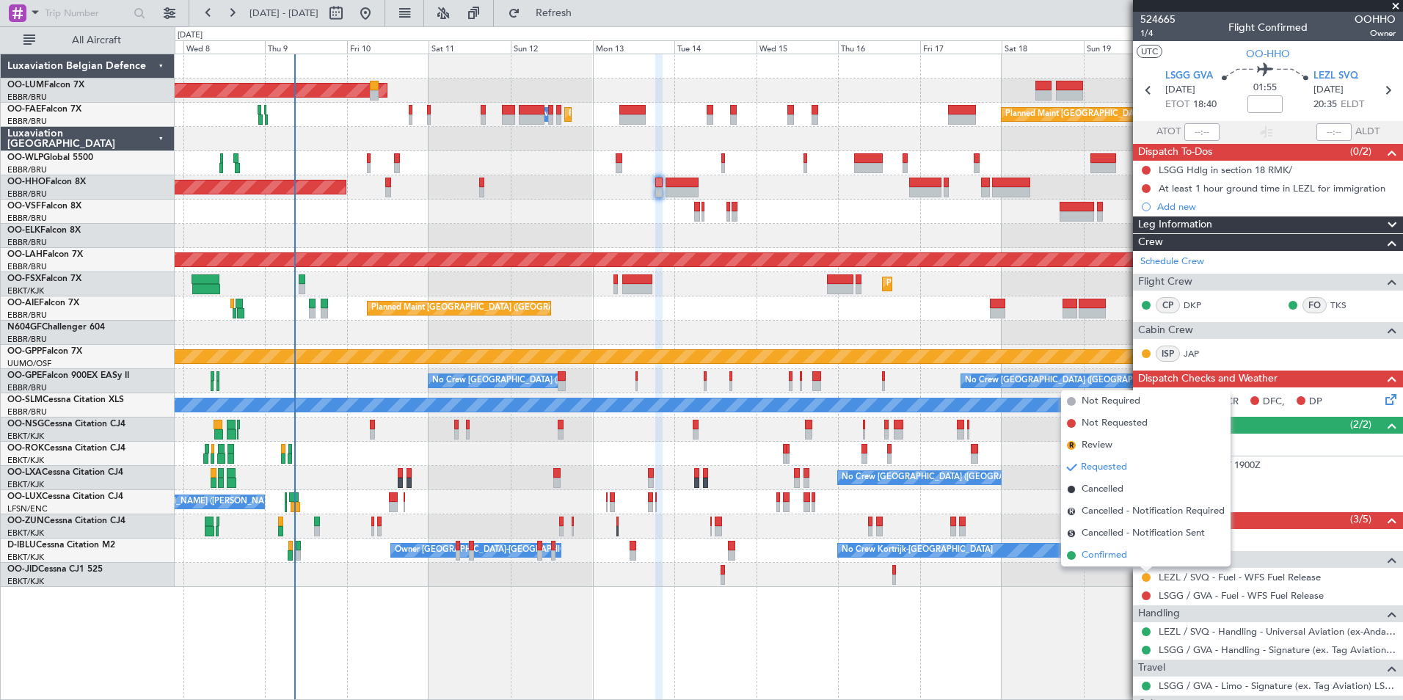
click at [1107, 558] on span "Confirmed" at bounding box center [1104, 555] width 45 height 15
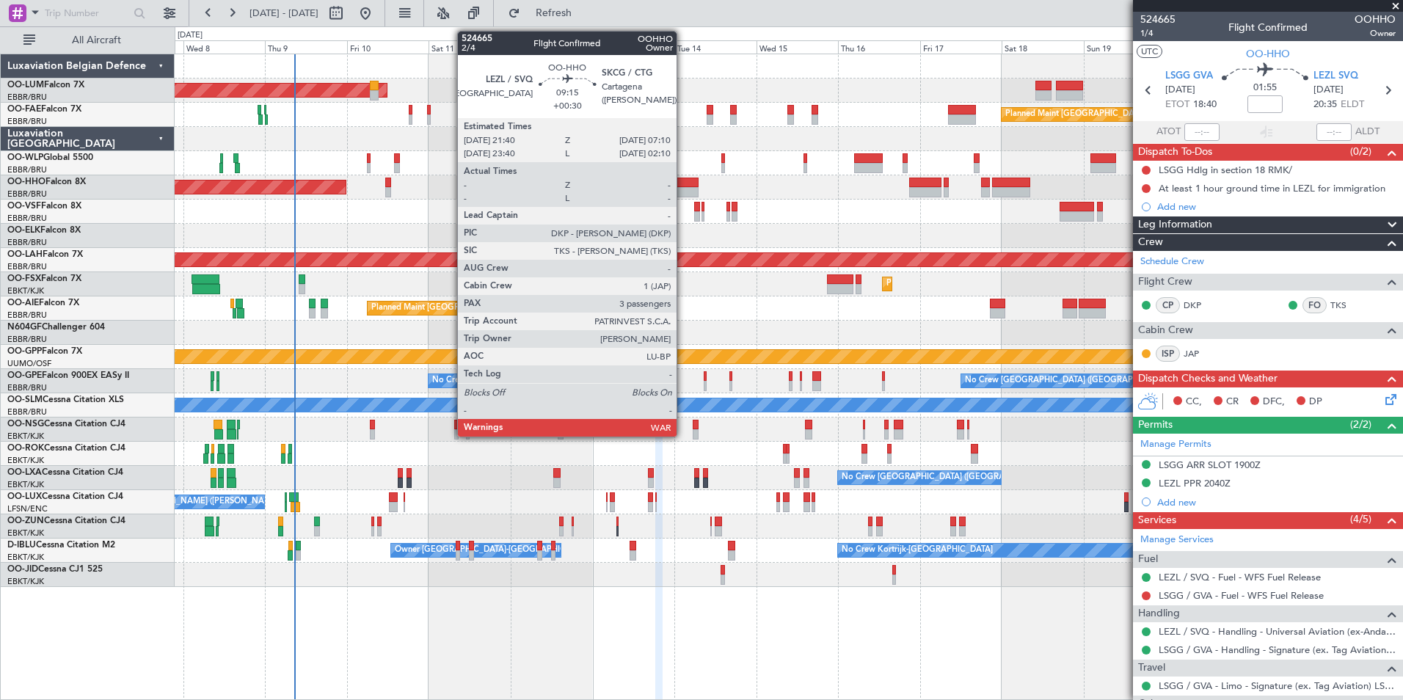
click at [683, 187] on div at bounding box center [682, 192] width 33 height 10
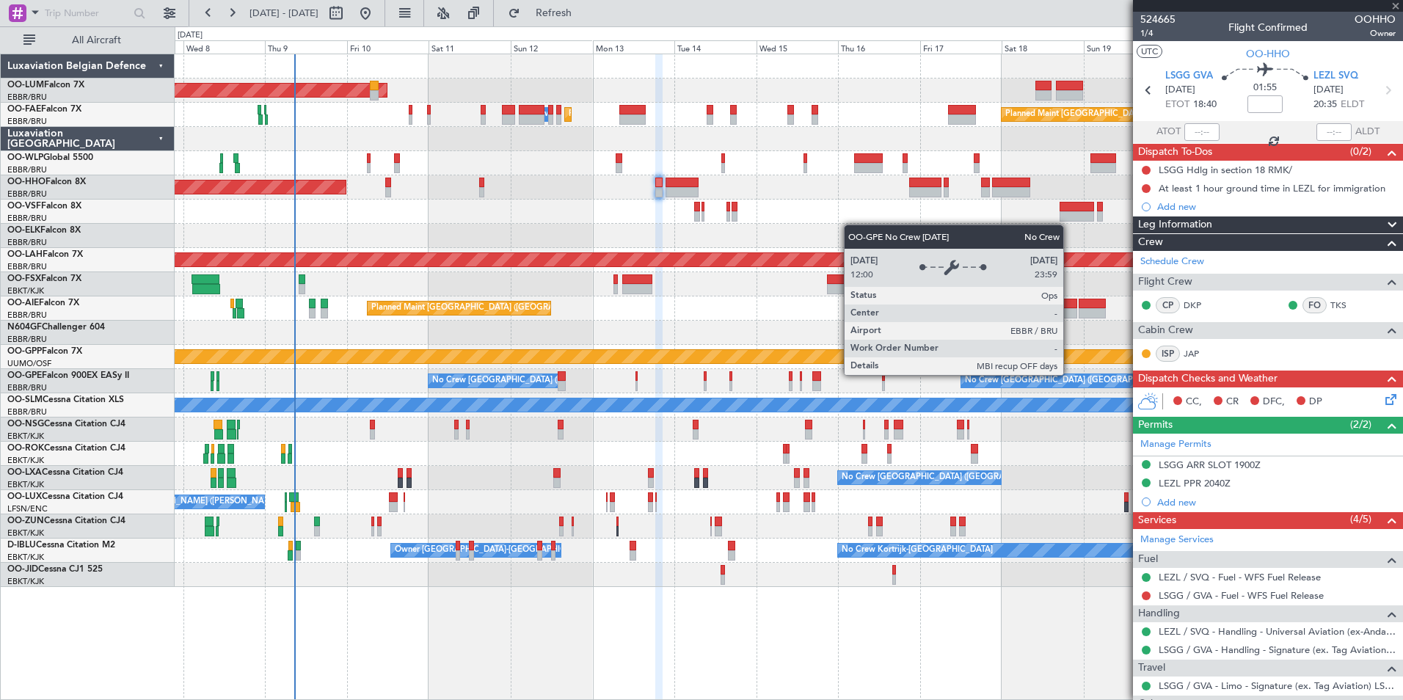
type input "+00:30"
type input "3"
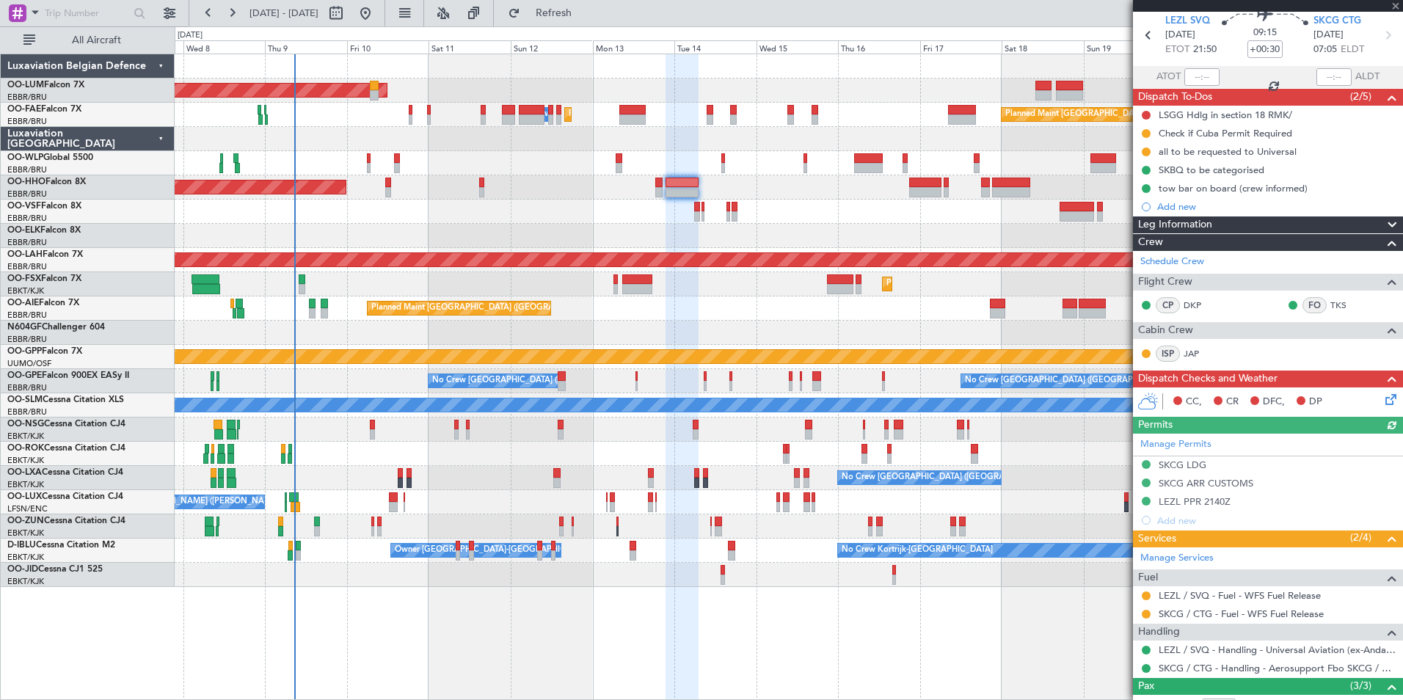
scroll to position [73, 0]
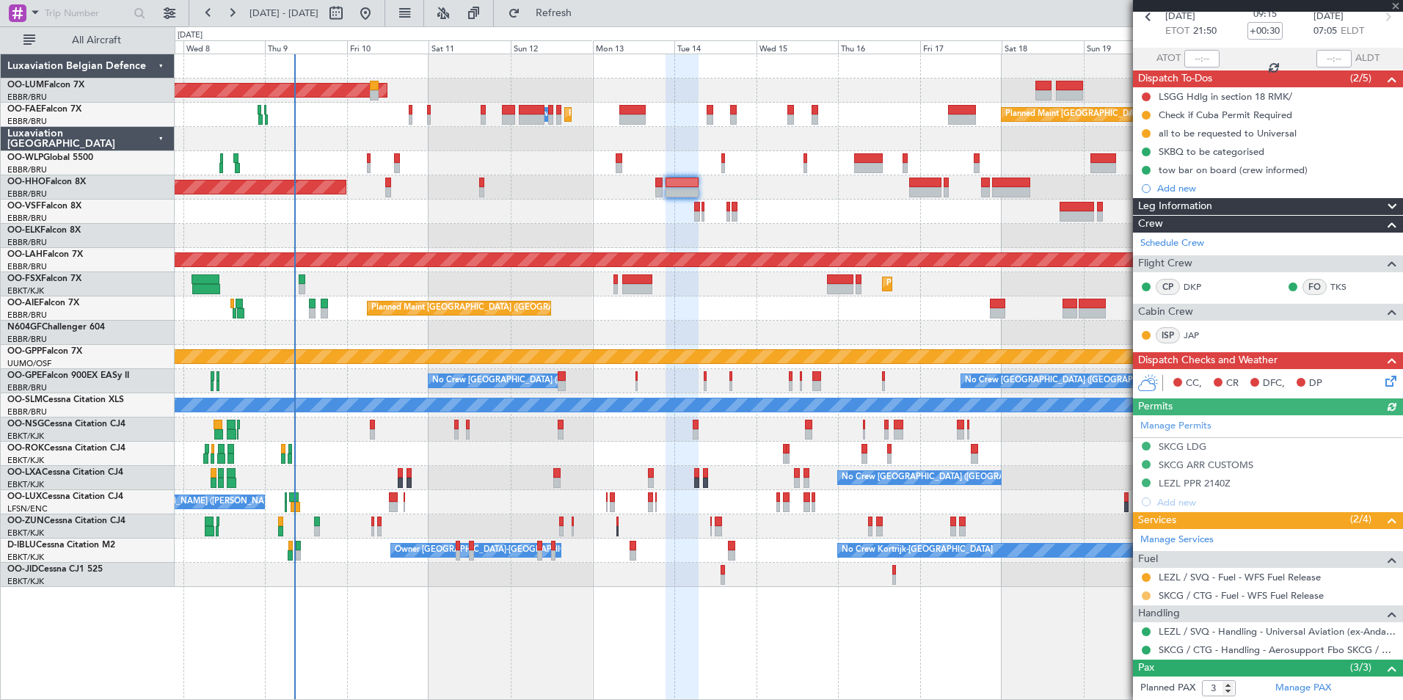
click at [1144, 595] on button at bounding box center [1146, 595] width 9 height 9
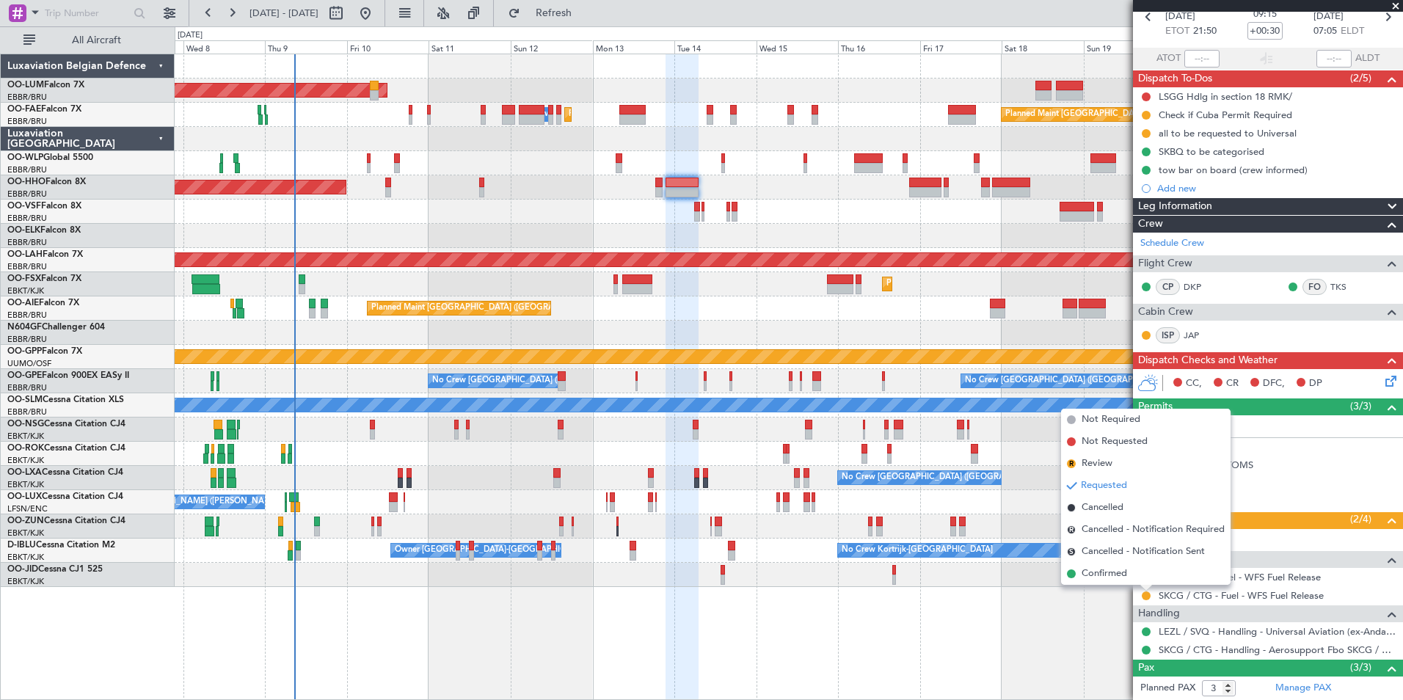
click at [1064, 619] on div "Planned Maint Brussels (Brussels National) AOG Maint Sibiu Owner Melsbroek Air …" at bounding box center [789, 377] width 1228 height 646
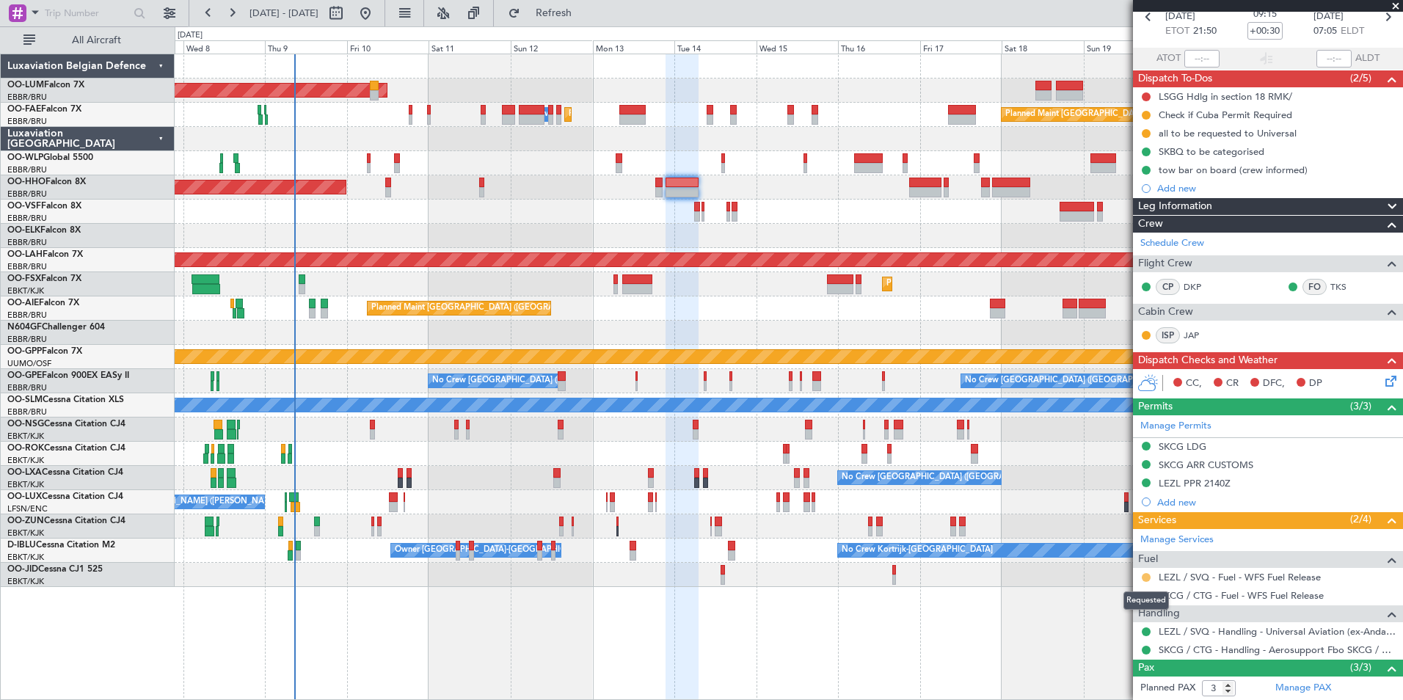
click at [1142, 575] on button at bounding box center [1146, 577] width 9 height 9
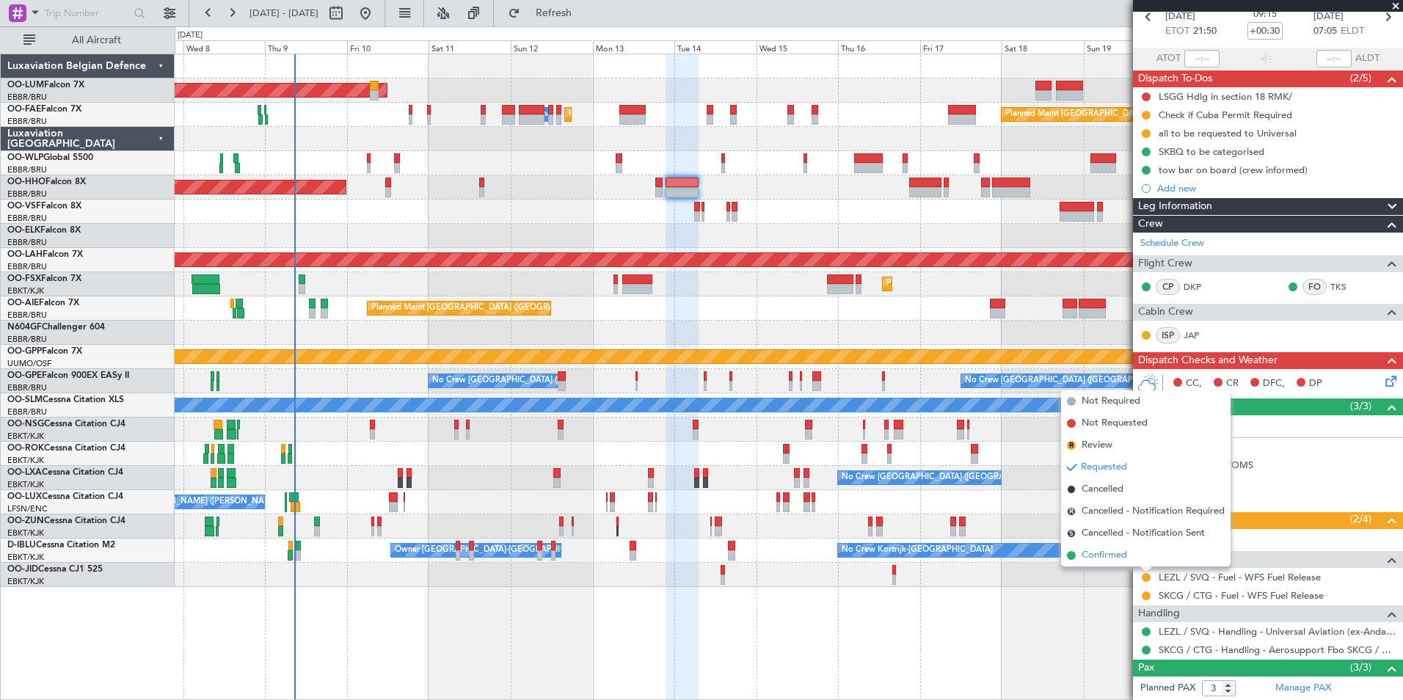
click at [1103, 549] on span "Confirmed" at bounding box center [1104, 555] width 45 height 15
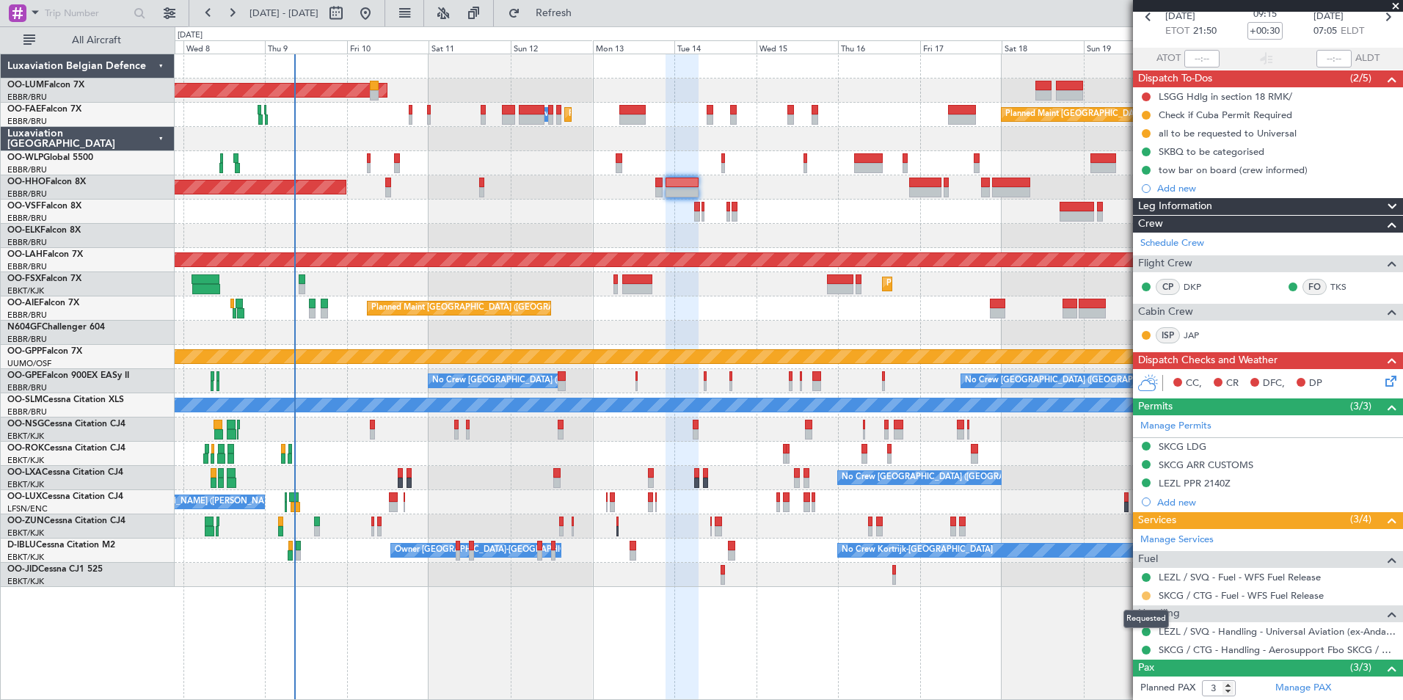
click at [1147, 594] on button at bounding box center [1146, 595] width 9 height 9
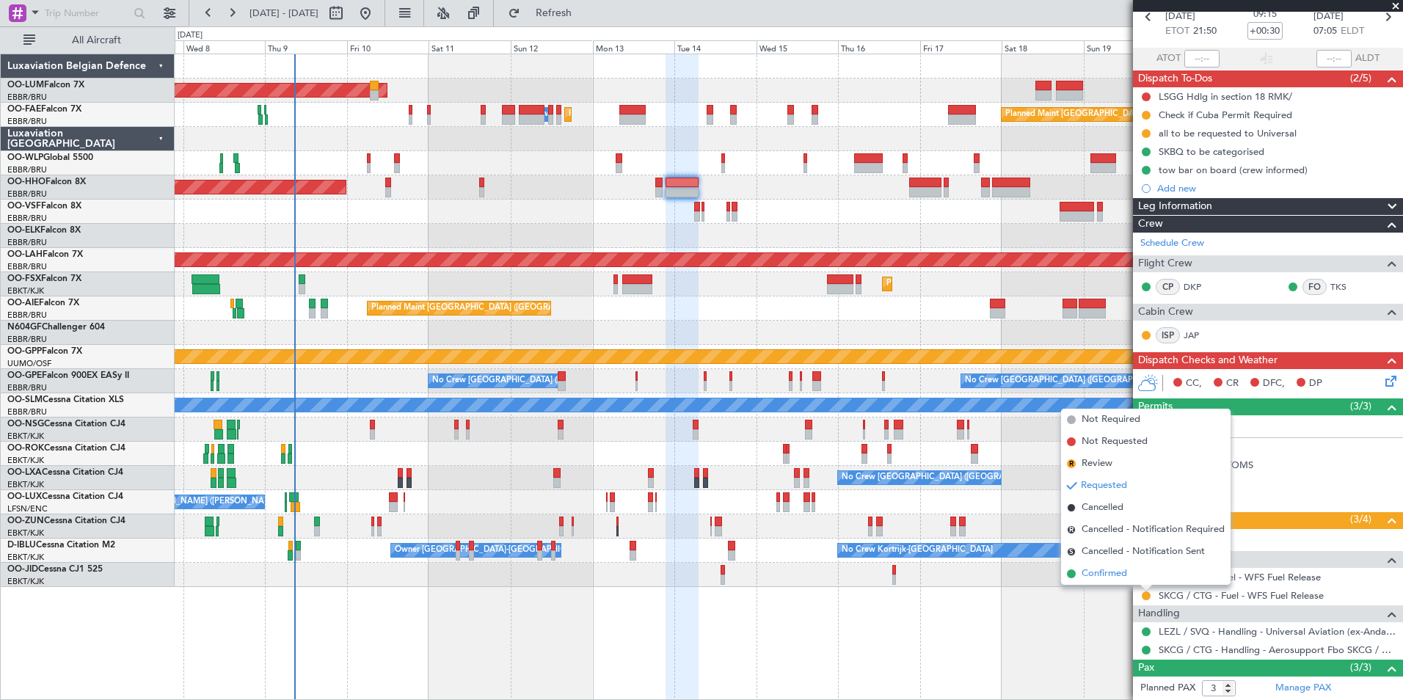
click at [1113, 577] on span "Confirmed" at bounding box center [1104, 573] width 45 height 15
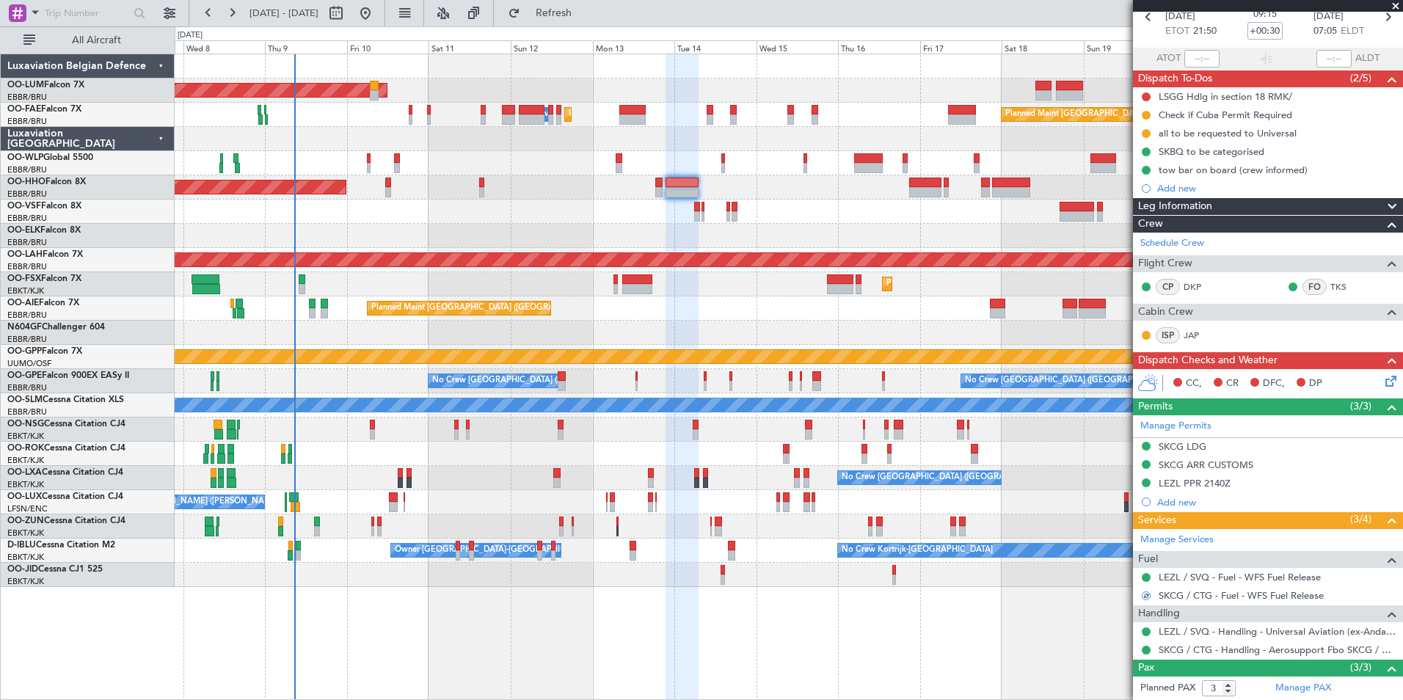
click at [810, 195] on div "Planned Maint Geneva (Cointrin)" at bounding box center [789, 187] width 1228 height 24
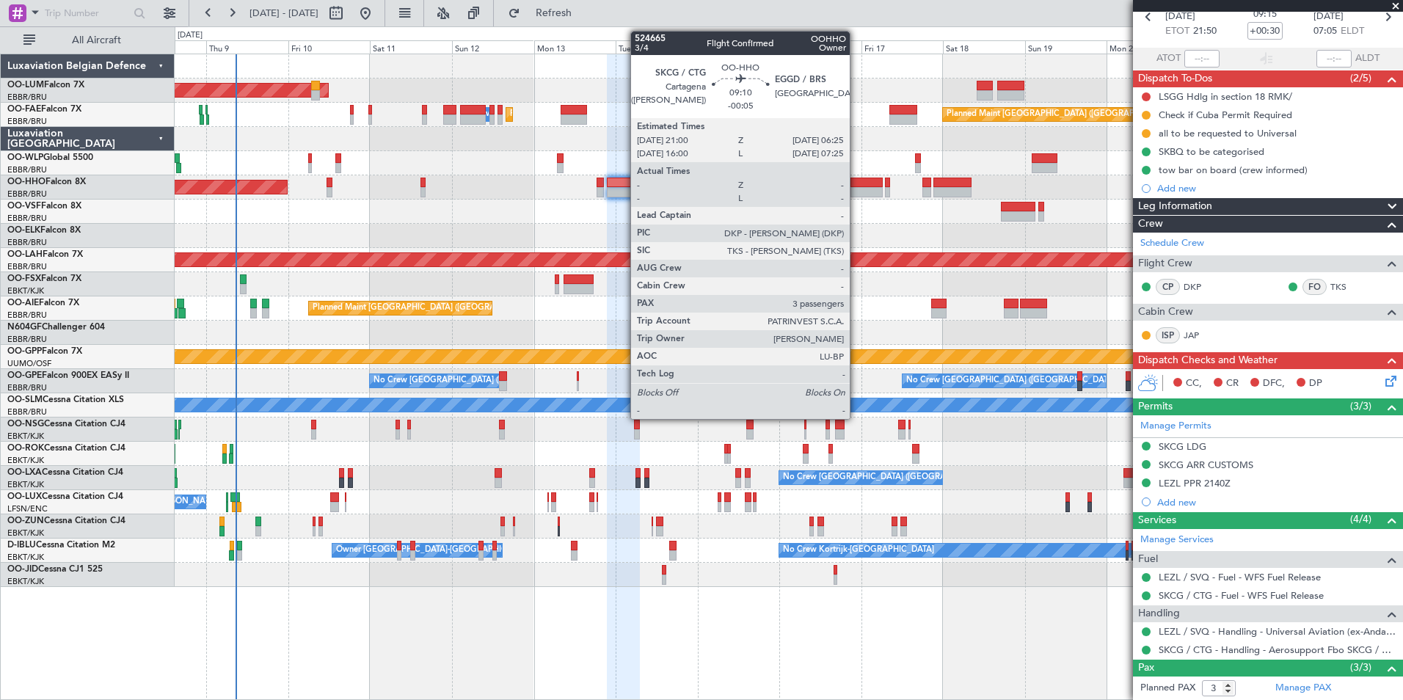
click at [856, 190] on div at bounding box center [866, 192] width 32 height 10
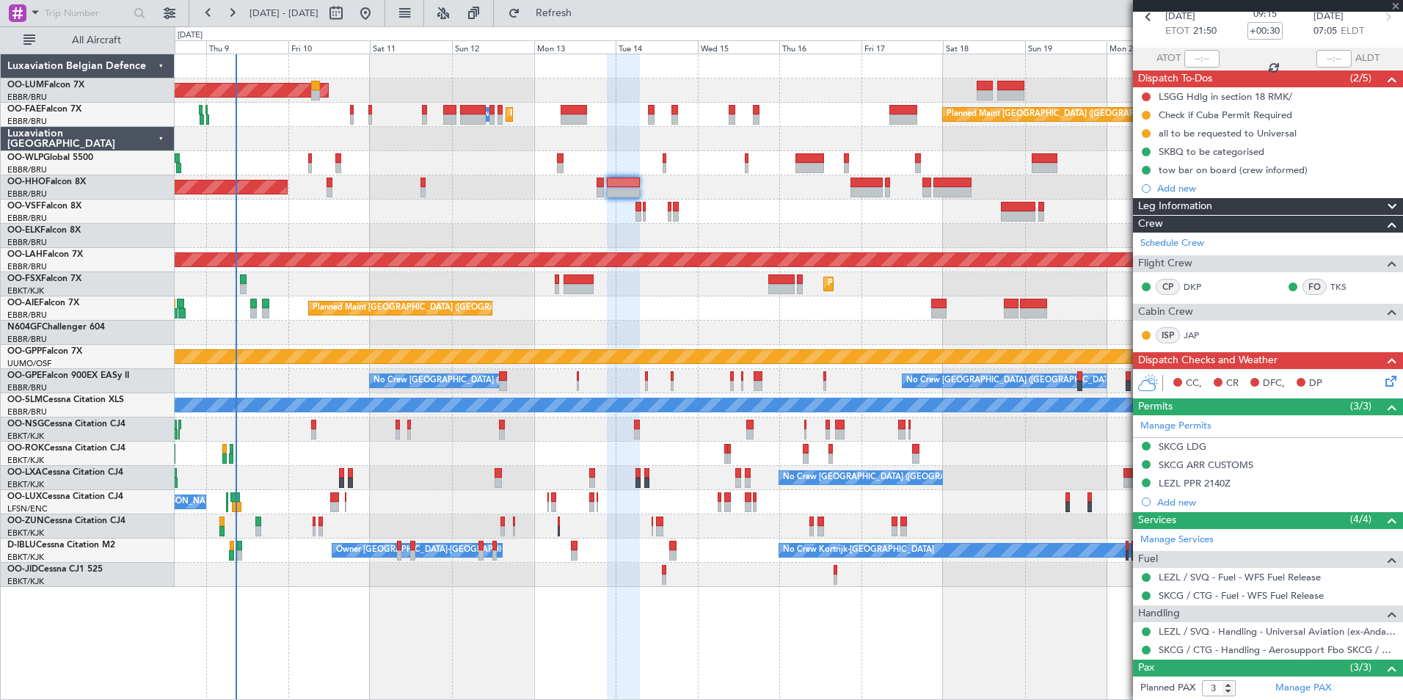
type input "-00:05"
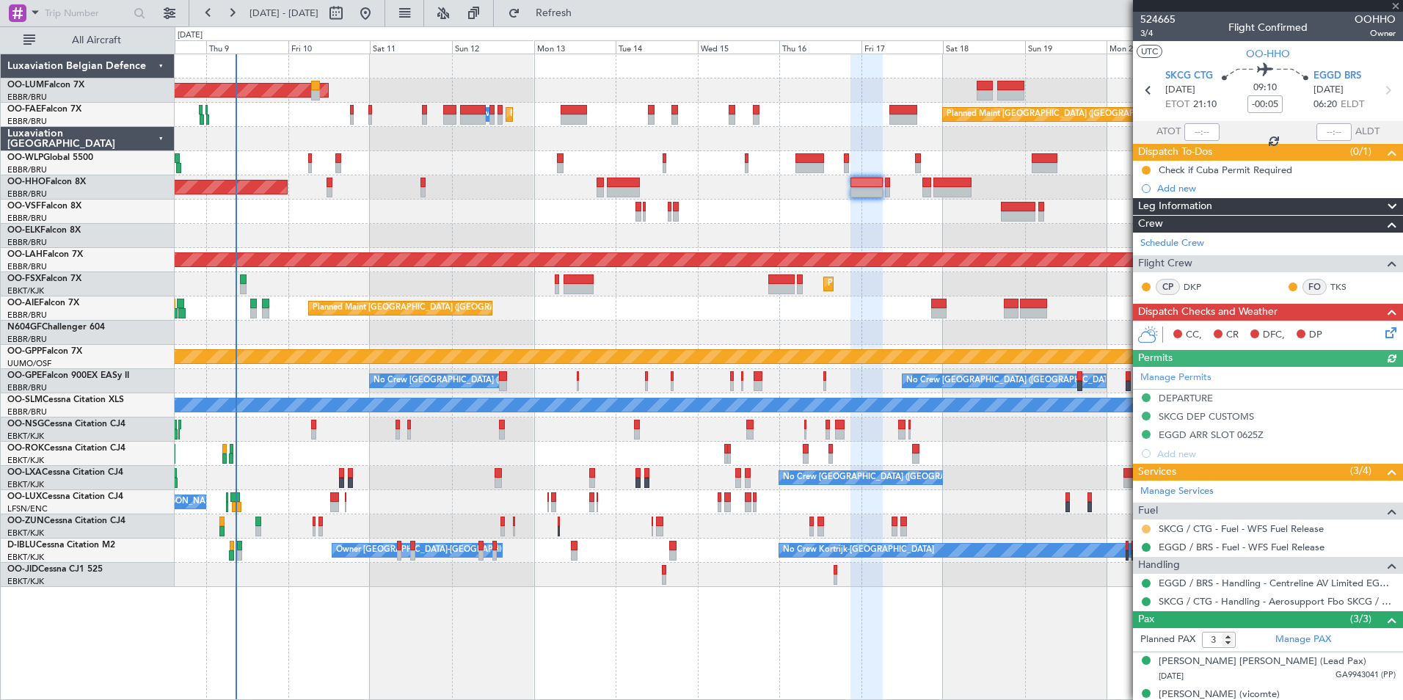
click at [1146, 525] on button at bounding box center [1146, 529] width 9 height 9
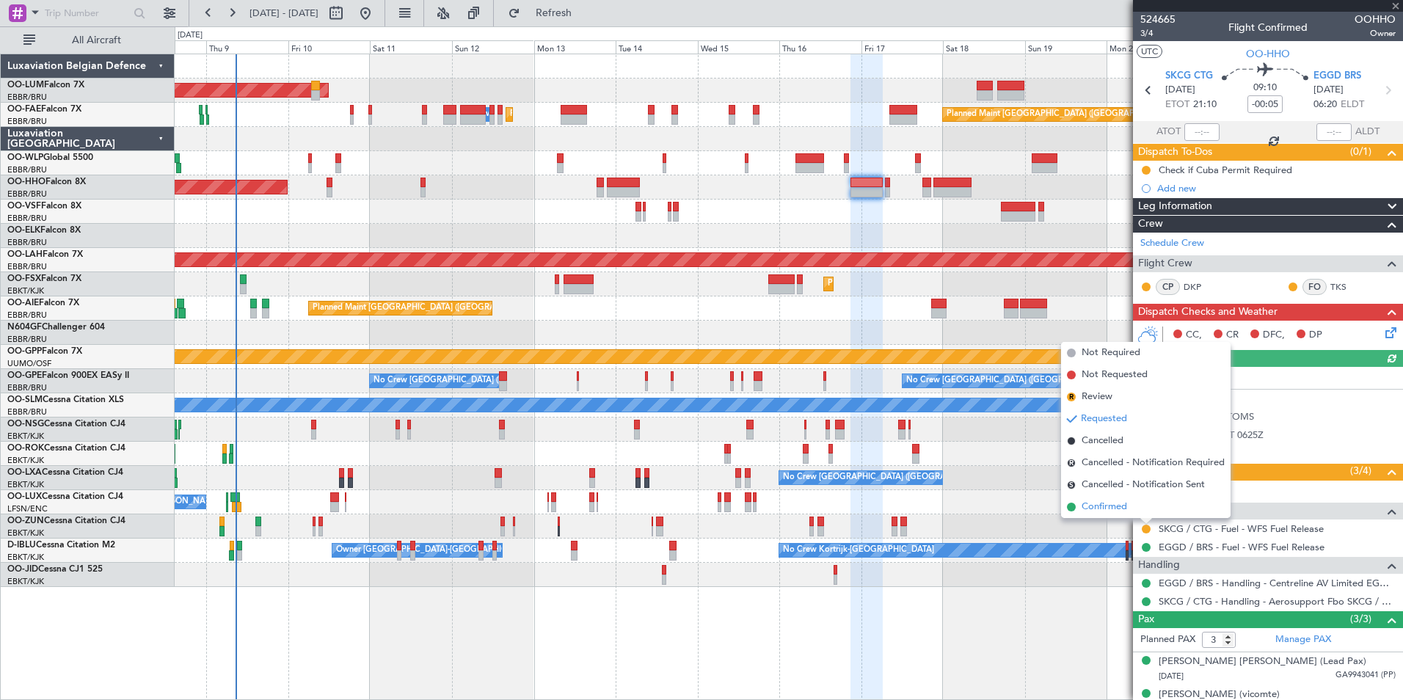
click at [1114, 506] on span "Confirmed" at bounding box center [1104, 507] width 45 height 15
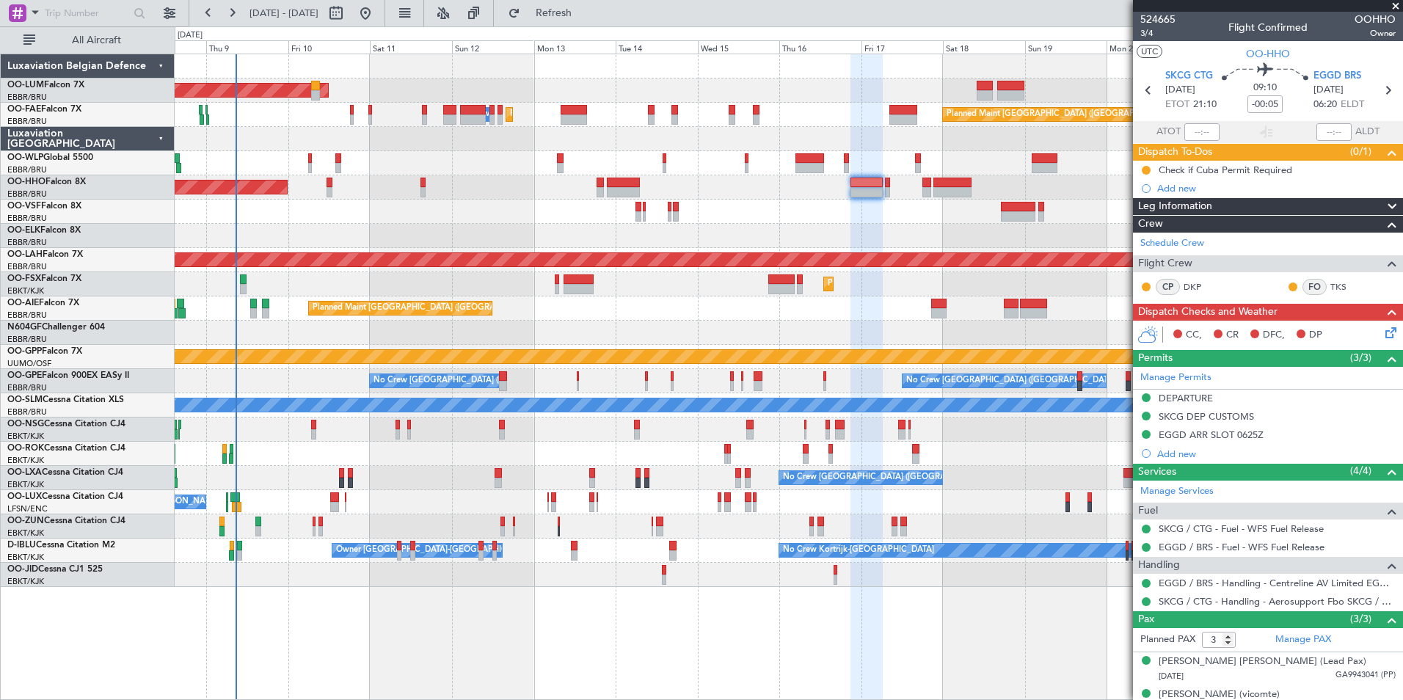
click at [617, 475] on div "No Crew Brussels (Brussels National) Planned Maint Kortrijk-Wevelgem" at bounding box center [789, 478] width 1228 height 24
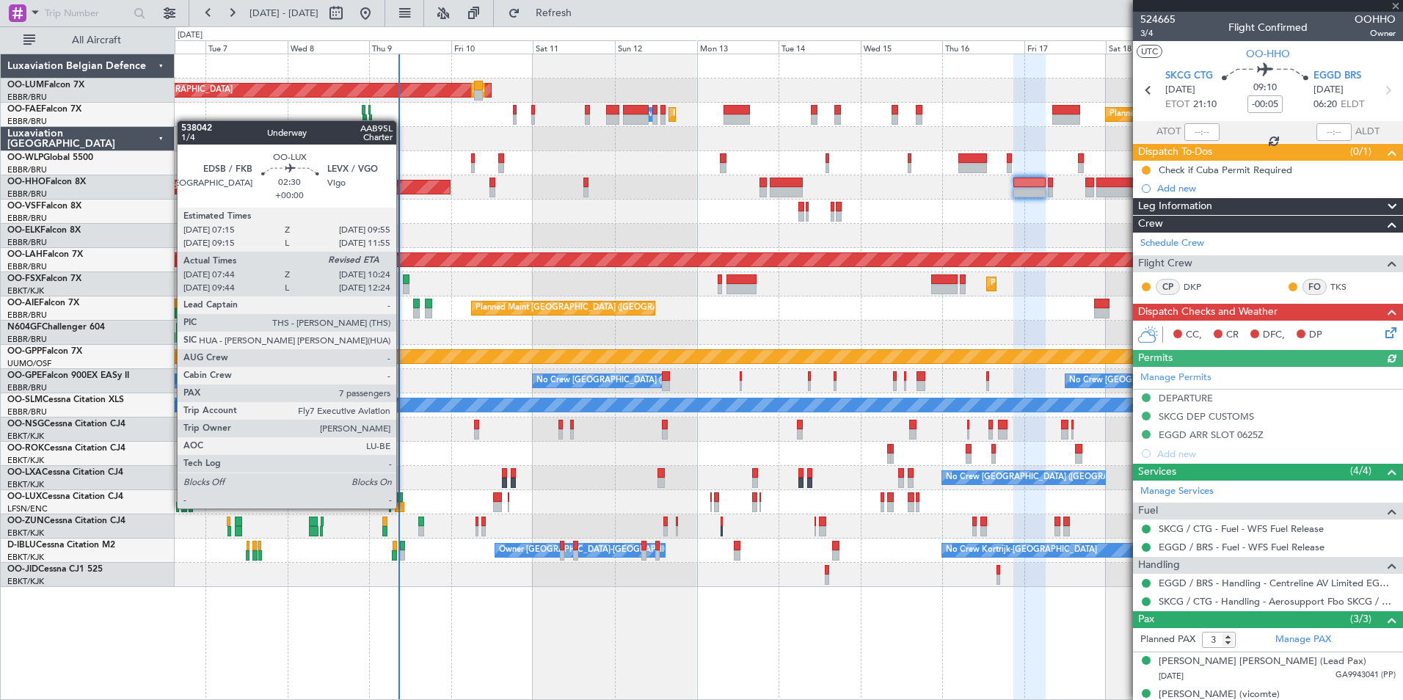
click at [403, 507] on div at bounding box center [400, 507] width 10 height 10
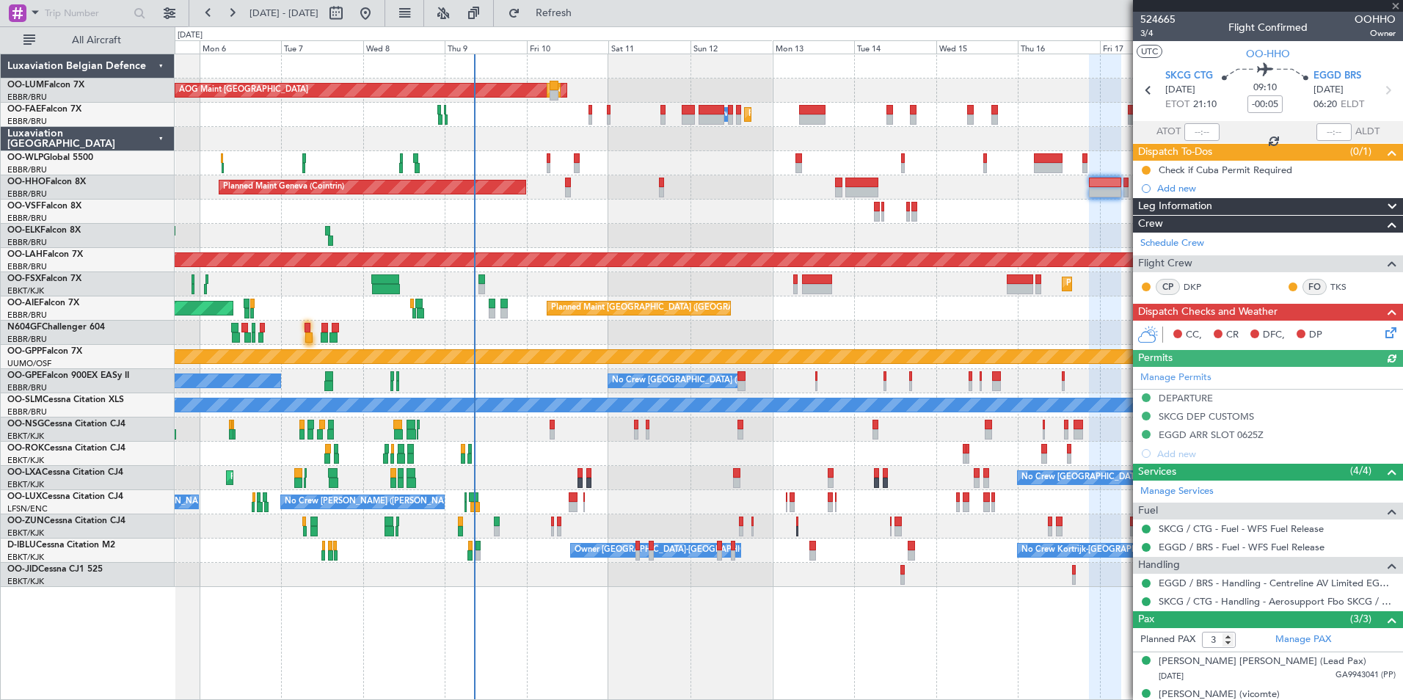
click at [528, 516] on div at bounding box center [789, 526] width 1228 height 24
type input "07:49"
type input "7"
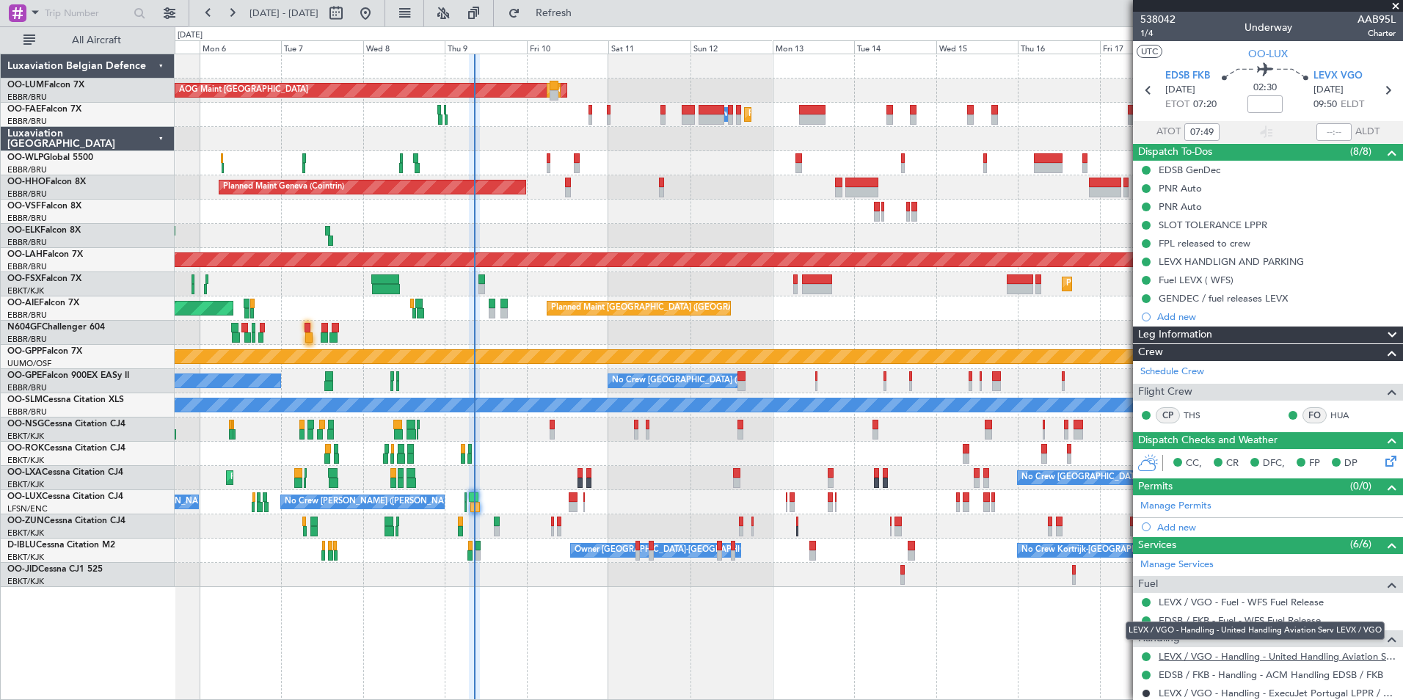
click at [1298, 655] on link "LEVX / VGO - Handling - United Handling Aviation Serv LEVX / VGO" at bounding box center [1277, 656] width 237 height 12
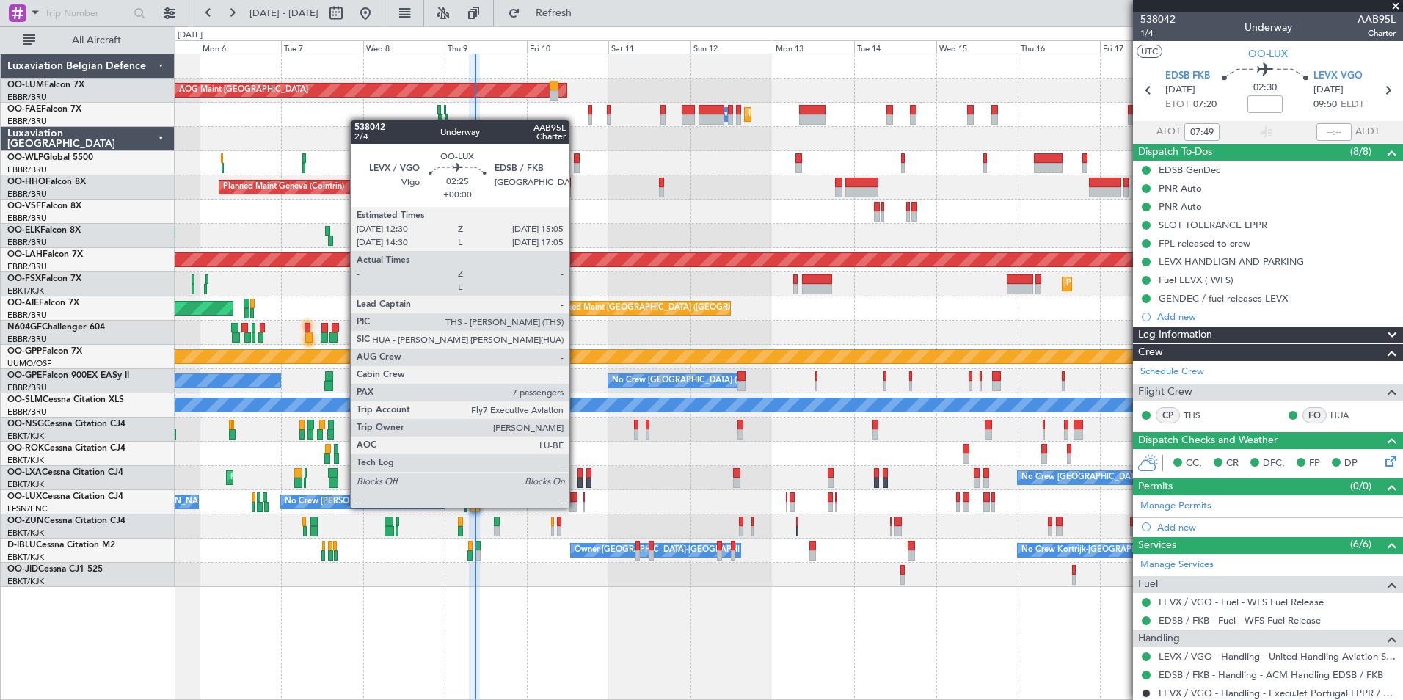
click at [576, 506] on div at bounding box center [574, 507] width 10 height 10
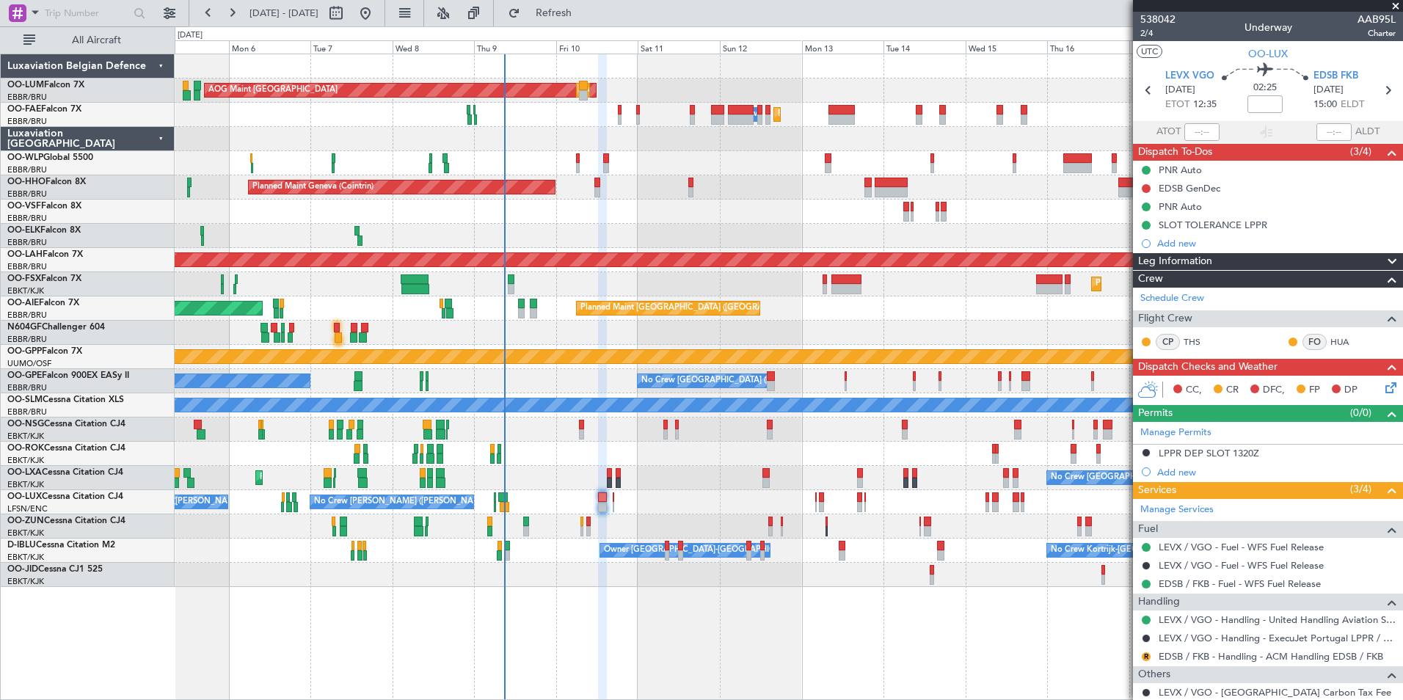
click at [570, 338] on div at bounding box center [789, 333] width 1228 height 24
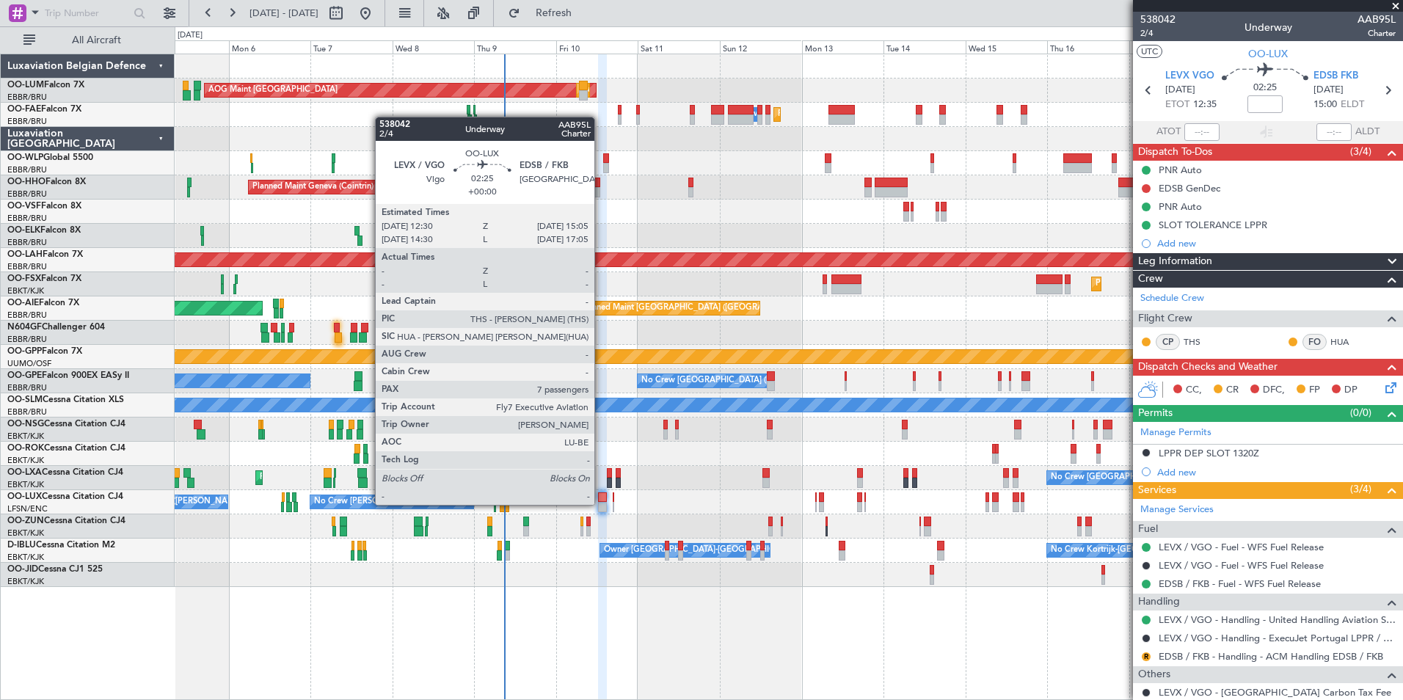
click at [601, 503] on div at bounding box center [603, 507] width 10 height 10
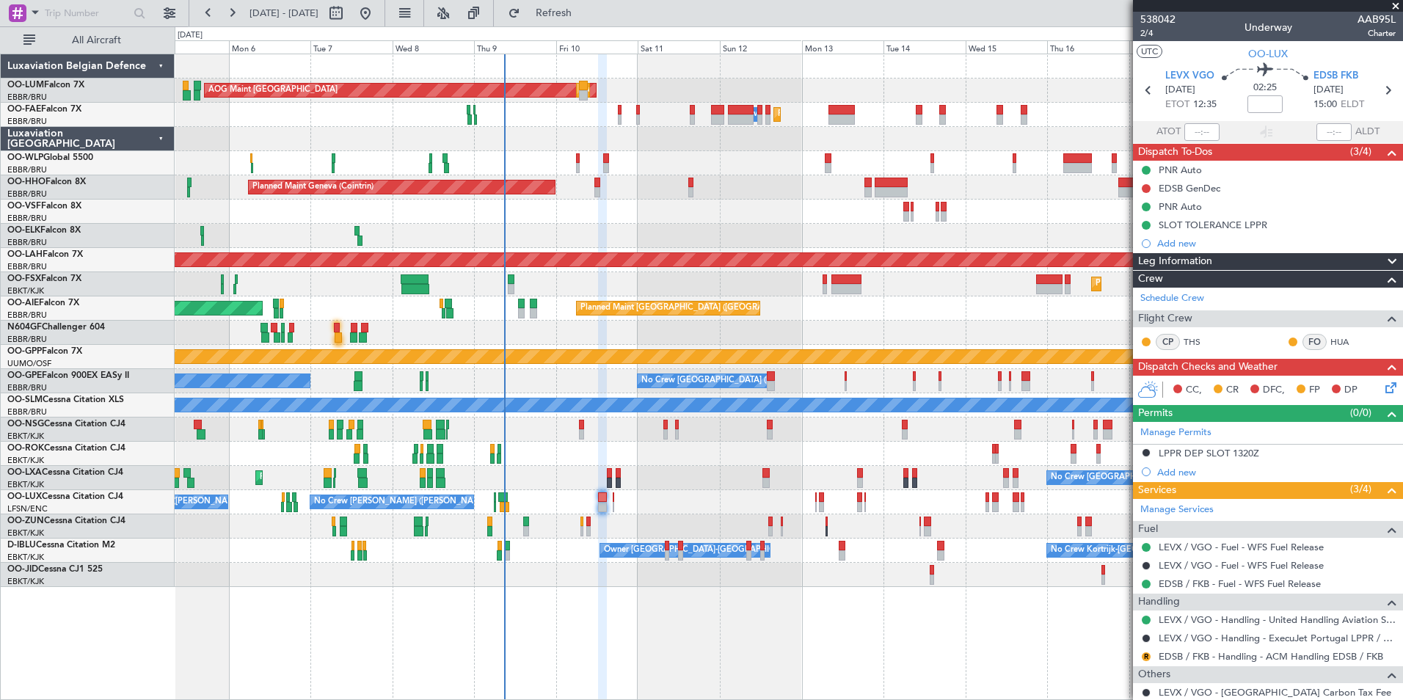
click at [574, 536] on div at bounding box center [789, 526] width 1228 height 24
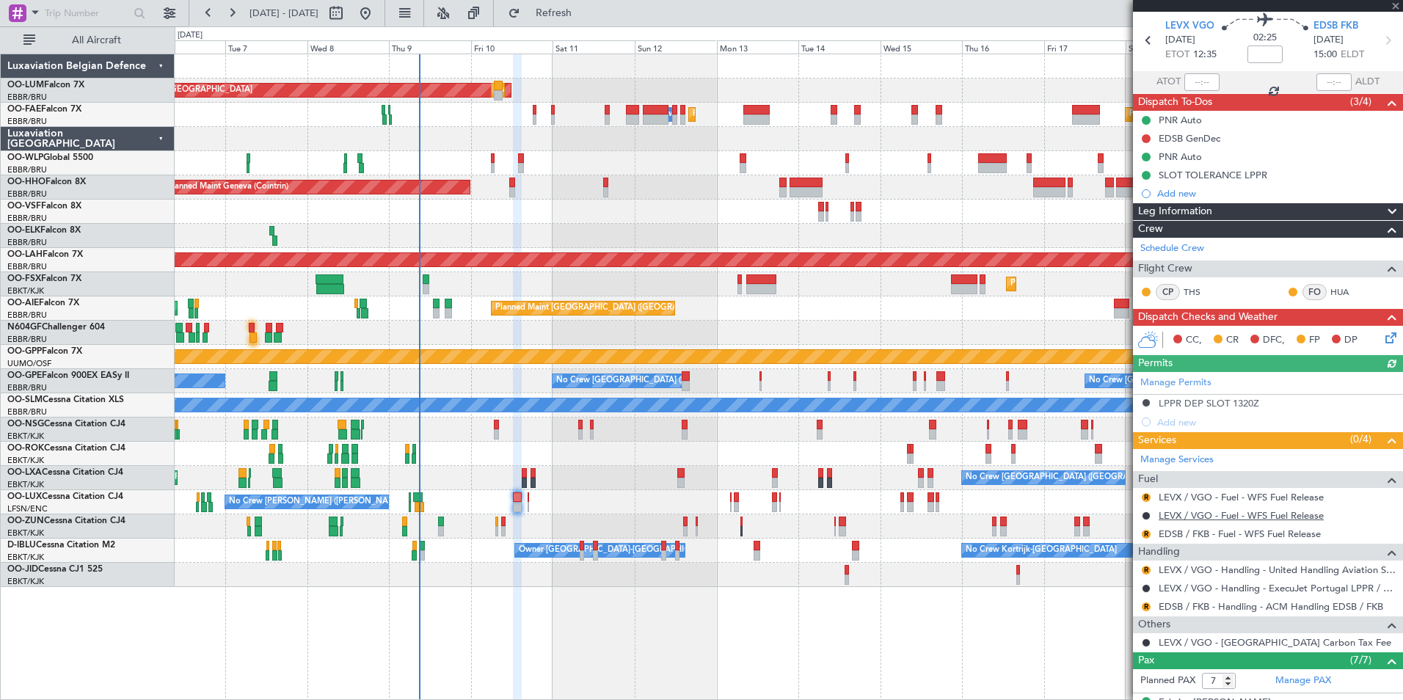
scroll to position [73, 0]
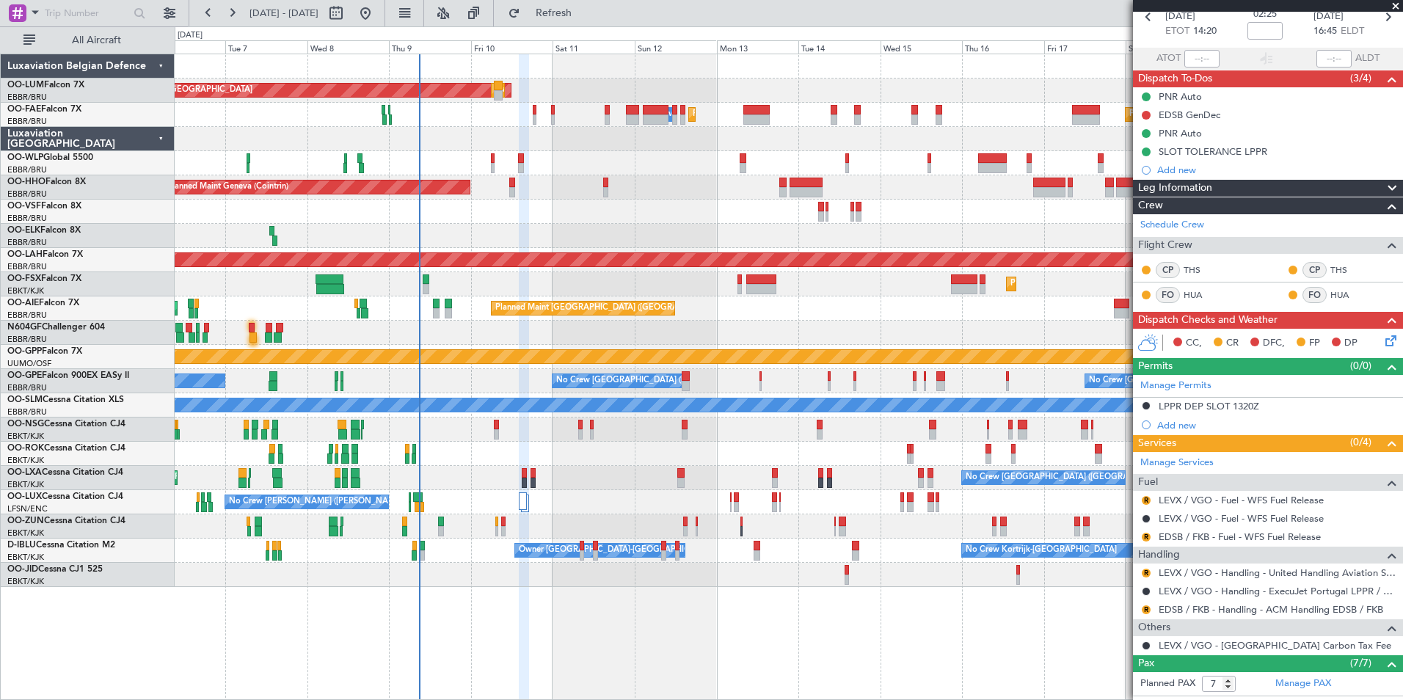
click at [529, 505] on div "No Crew [PERSON_NAME] ([PERSON_NAME]) No Crew [PERSON_NAME] ([PERSON_NAME])" at bounding box center [789, 502] width 1228 height 24
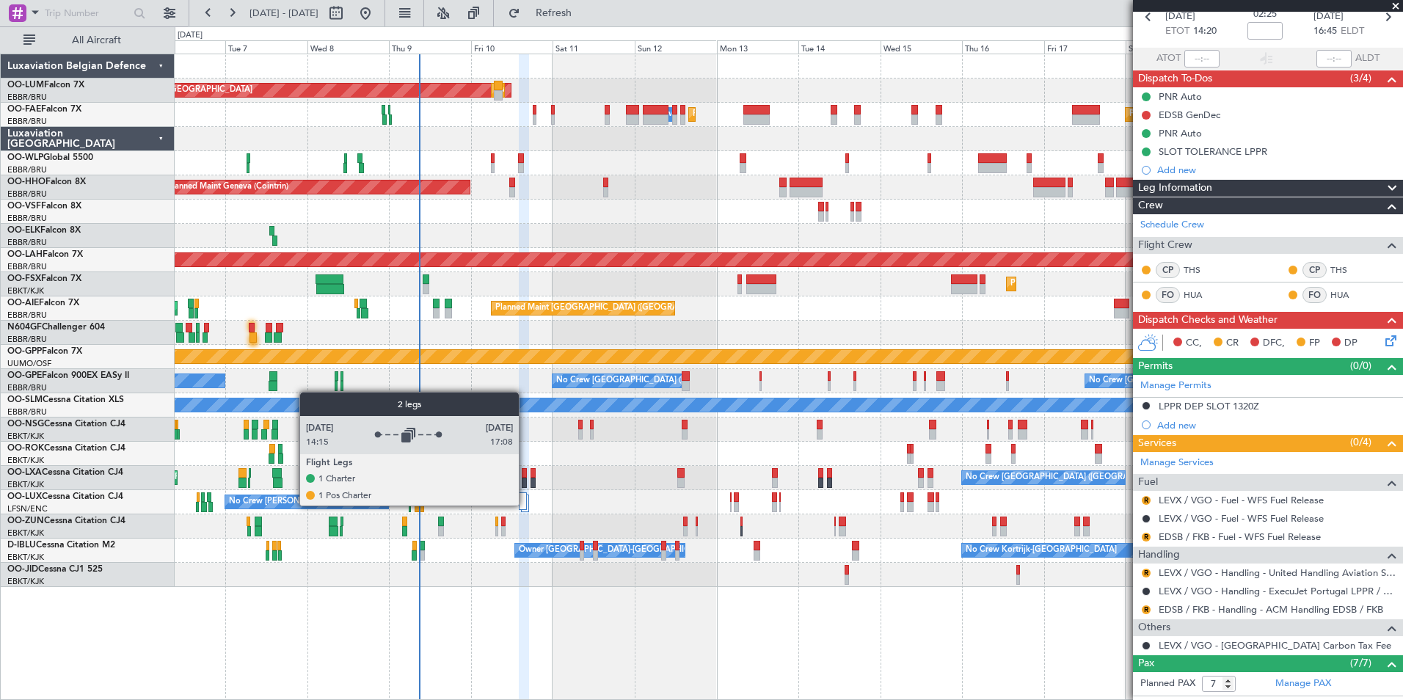
click at [525, 505] on div at bounding box center [523, 501] width 8 height 18
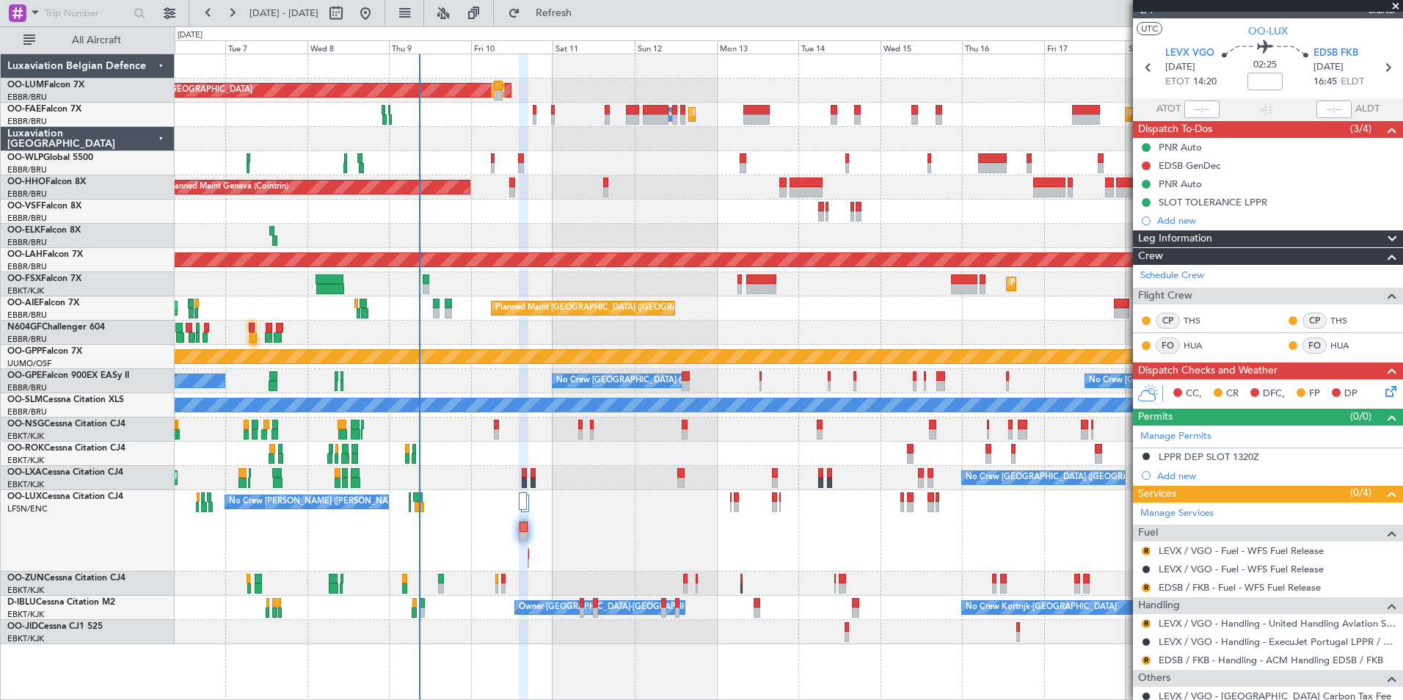
scroll to position [0, 0]
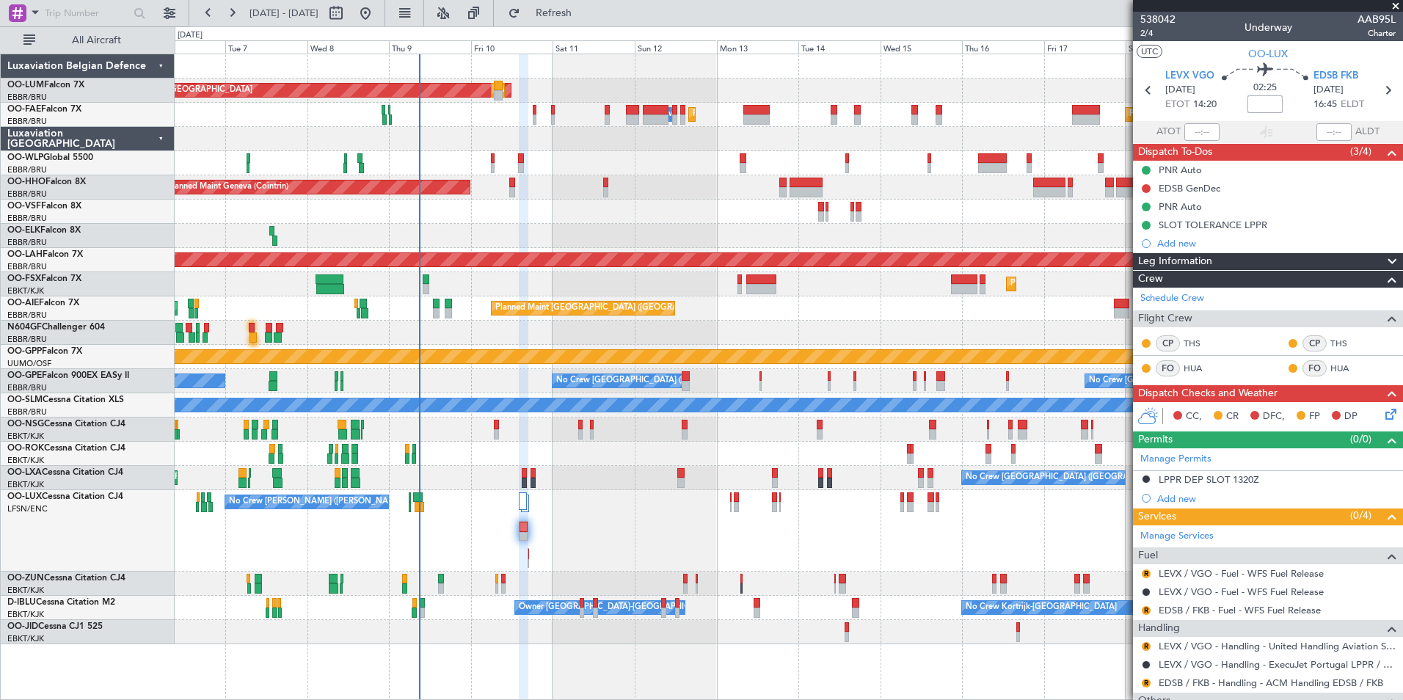
click at [1261, 103] on input at bounding box center [1264, 104] width 35 height 18
type input "1"
type input "-00:10"
click at [554, 532] on div "No Crew Nancy (Essey) No Crew Nancy (Essey)" at bounding box center [789, 530] width 1228 height 81
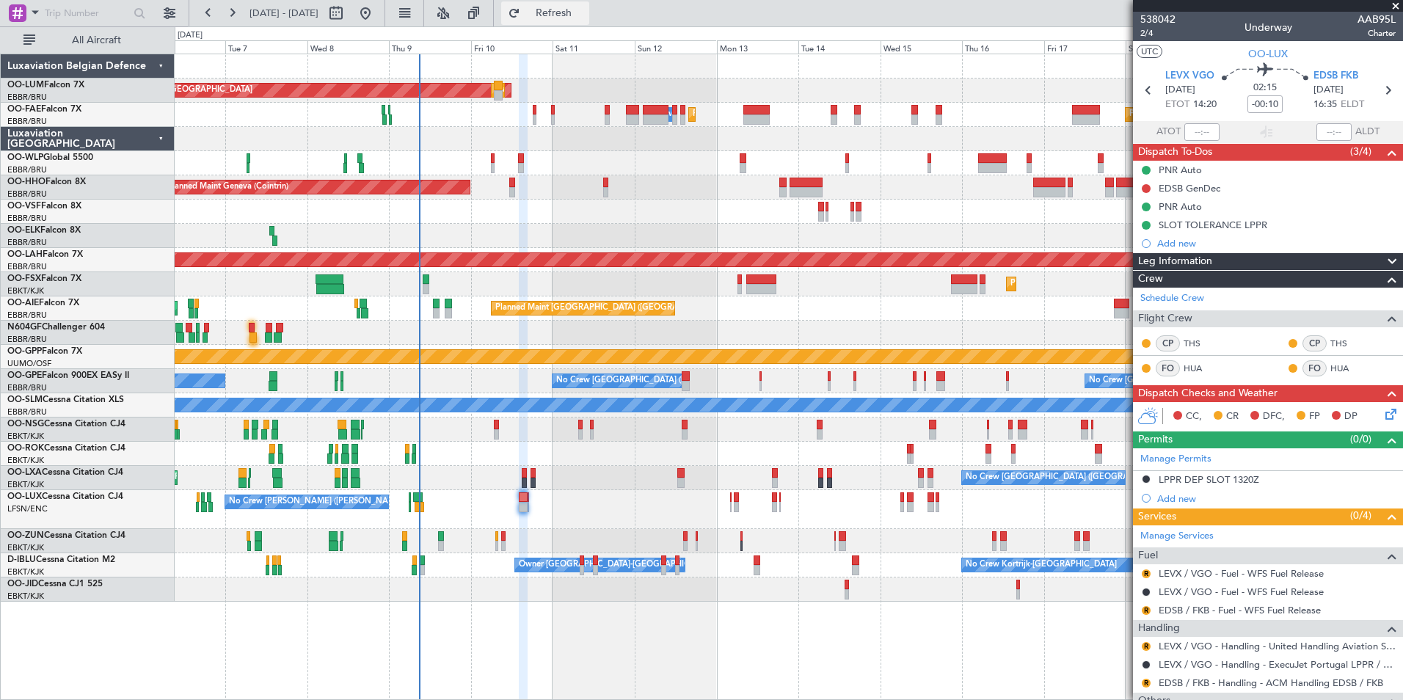
click at [585, 15] on span "Refresh" at bounding box center [554, 13] width 62 height 10
click at [589, 21] on button "Refresh" at bounding box center [545, 12] width 88 height 23
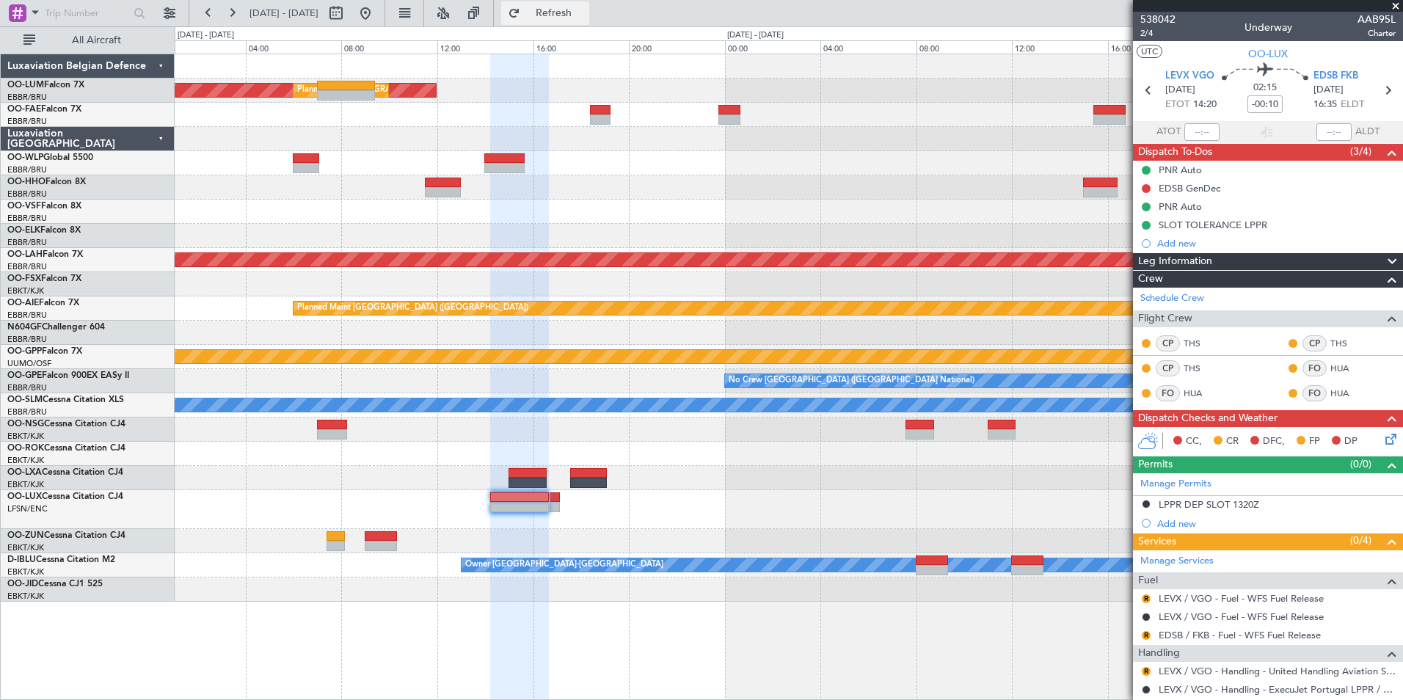
click at [585, 8] on span "Refresh" at bounding box center [554, 13] width 62 height 10
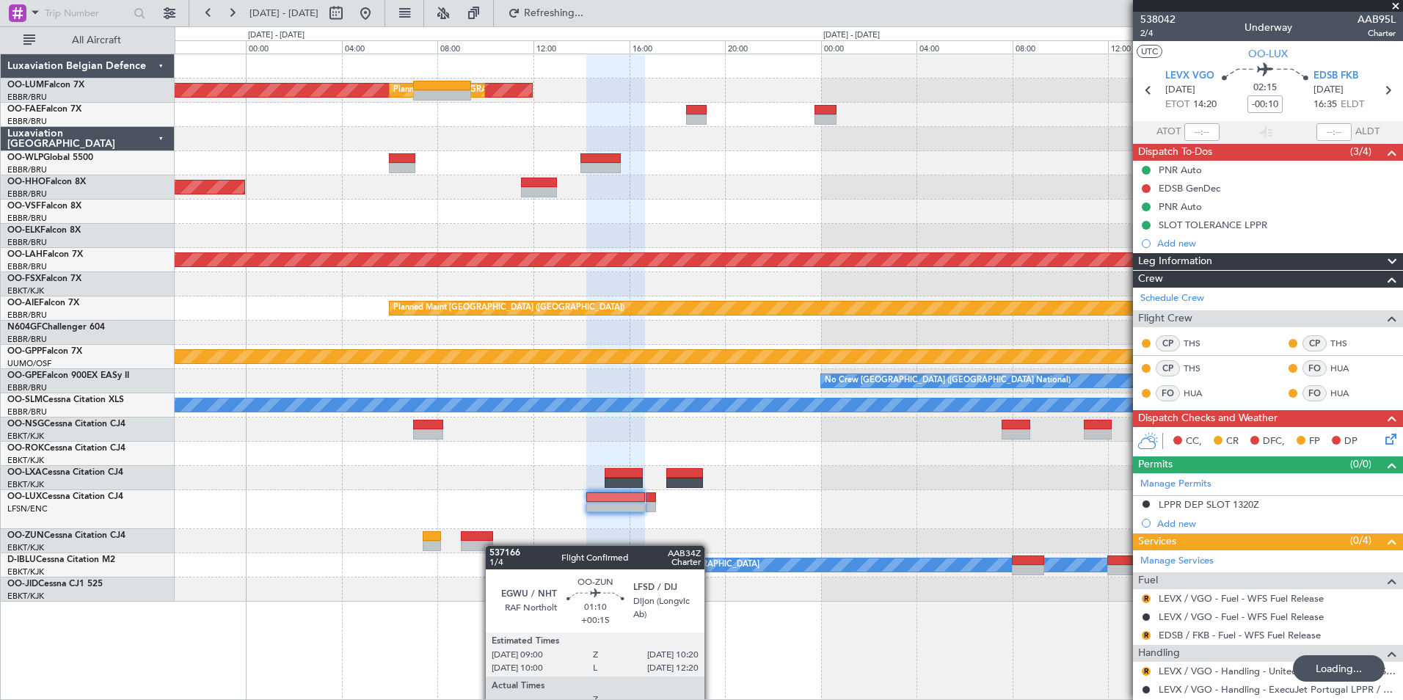
click at [492, 545] on div at bounding box center [477, 546] width 32 height 10
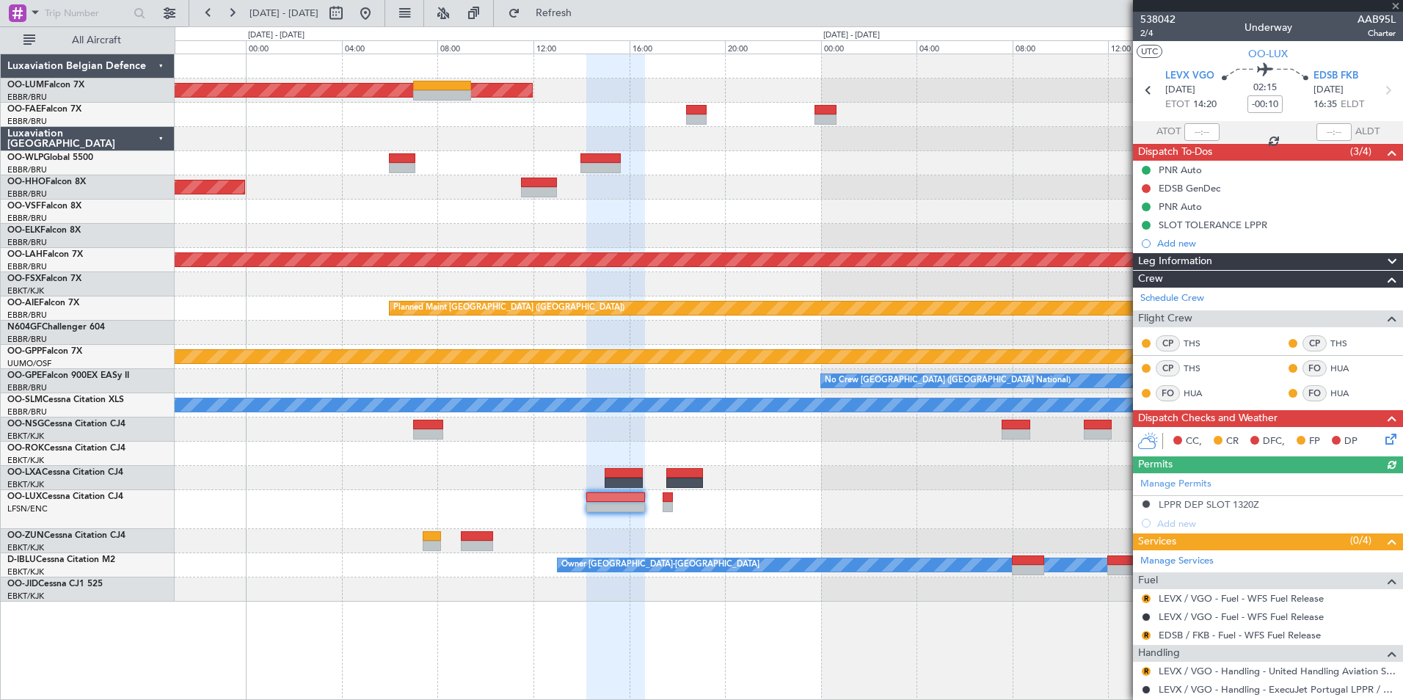
type input "+00:15"
type input "5"
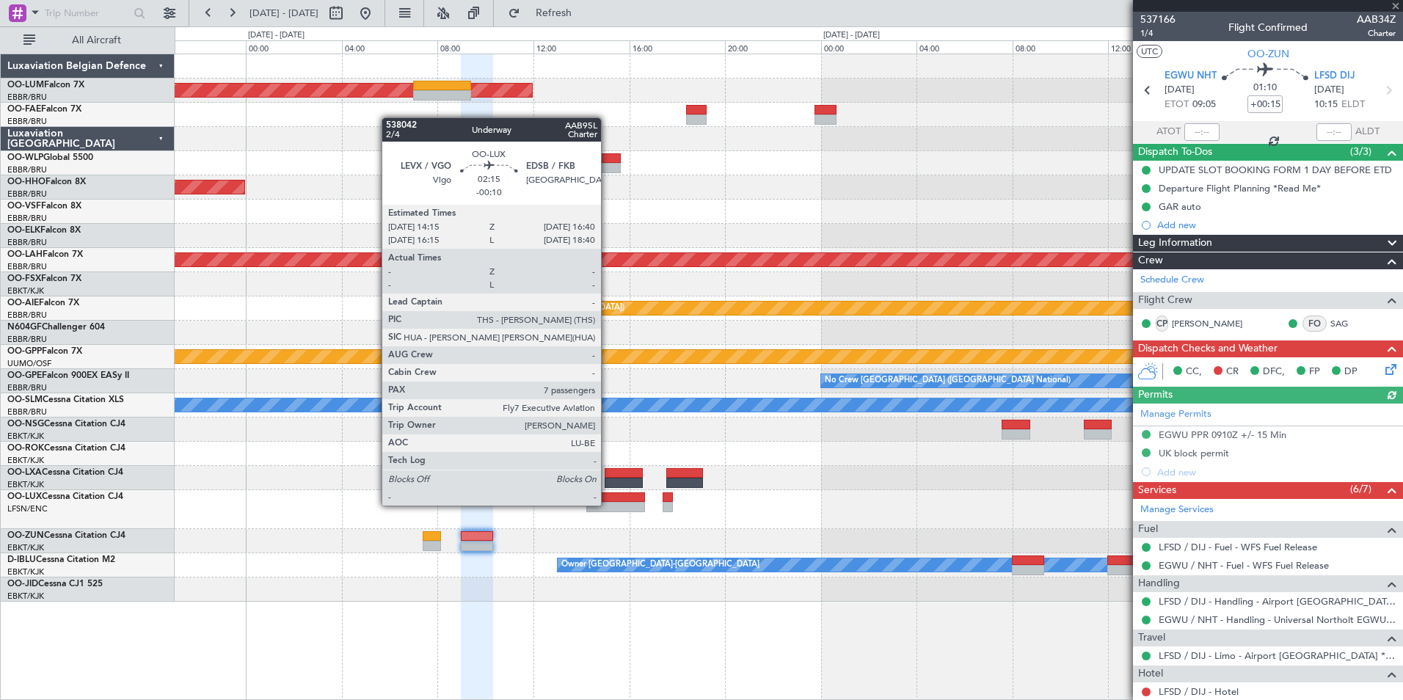
click at [608, 504] on div at bounding box center [615, 507] width 58 height 10
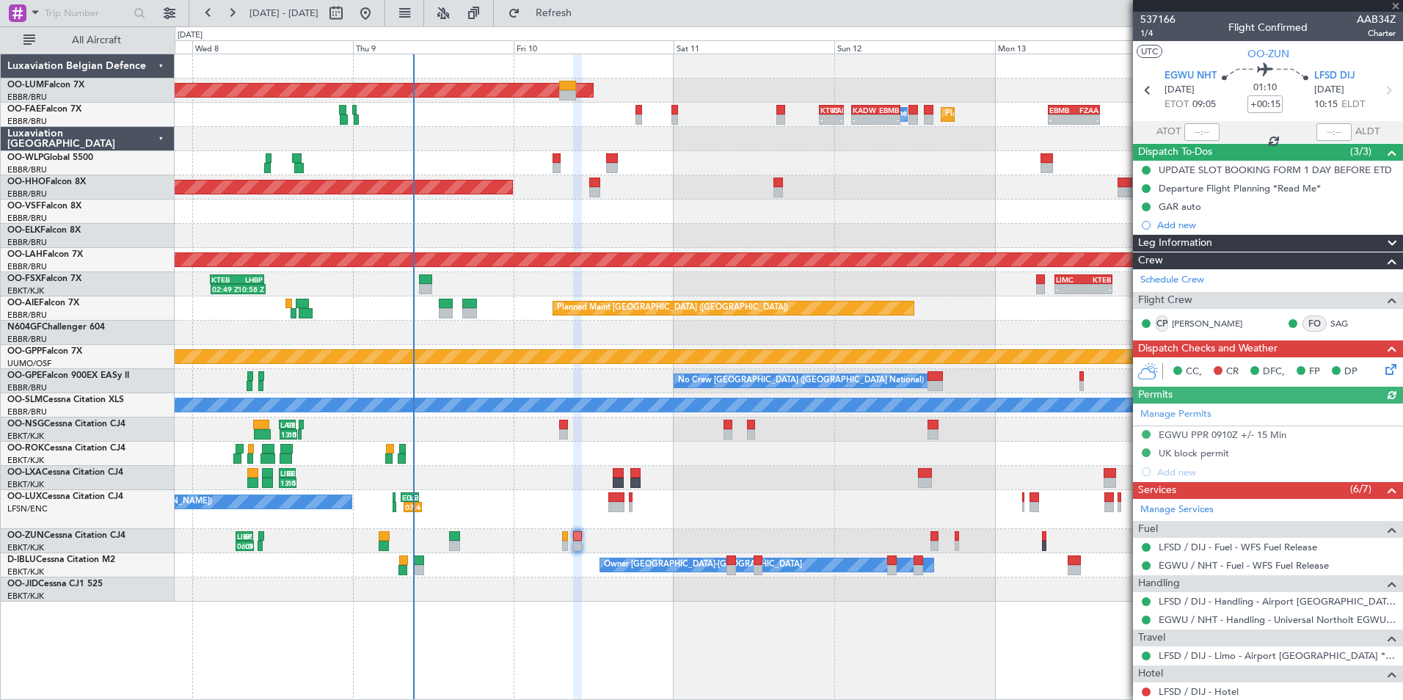
click at [609, 541] on div "06:35 Z 09:15 Z LIBP 06:30 Z EGGW 09:05 Z" at bounding box center [789, 541] width 1228 height 24
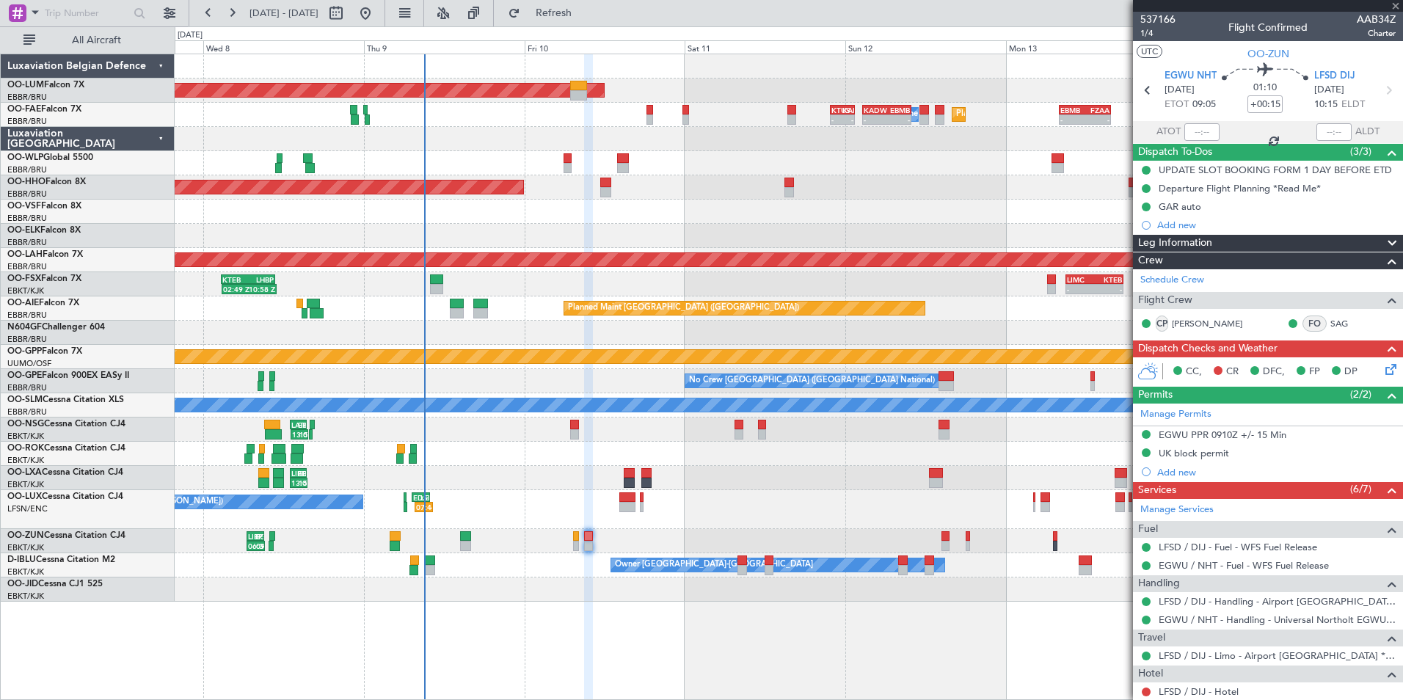
type input "-00:10"
type input "7"
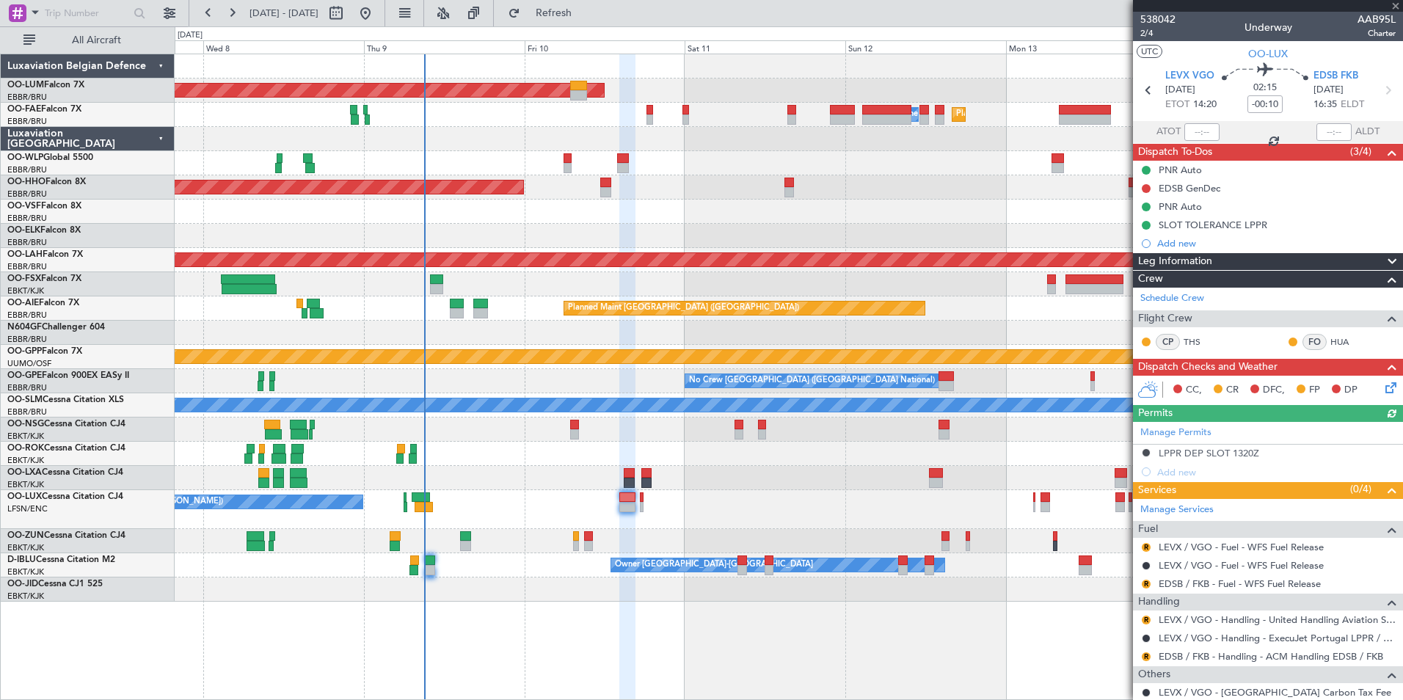
click at [680, 542] on div at bounding box center [789, 541] width 1228 height 24
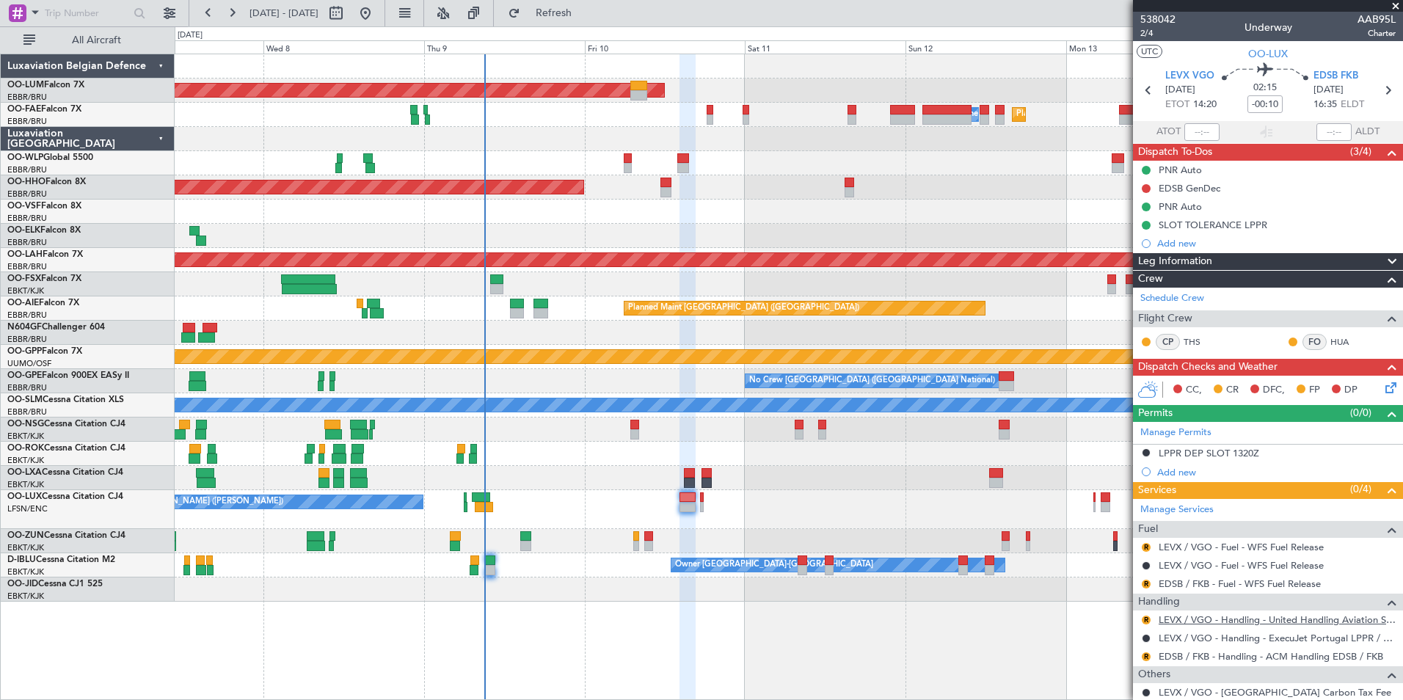
click at [1195, 622] on link "LEVX / VGO - Handling - United Handling Aviation Serv LEVX / VGO" at bounding box center [1277, 619] width 237 height 12
click at [585, 12] on span "Refresh" at bounding box center [554, 13] width 62 height 10
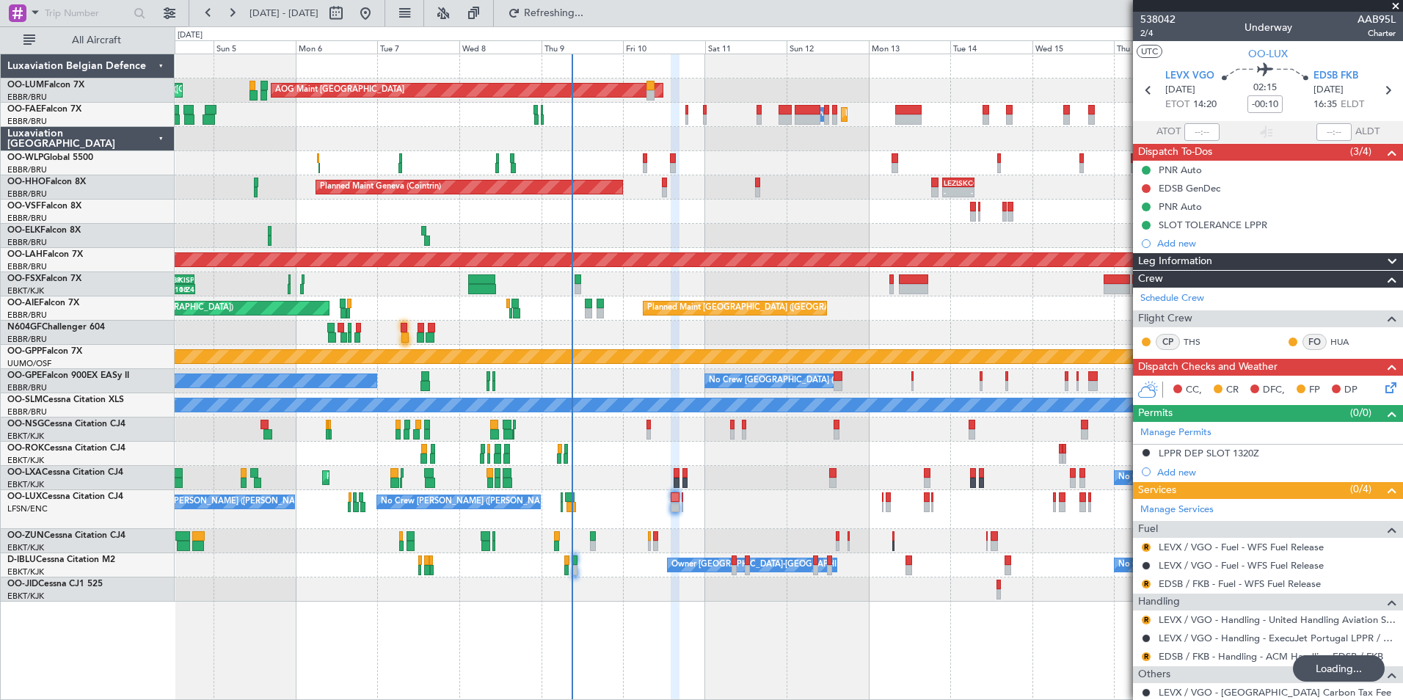
click at [679, 527] on div "No Crew [PERSON_NAME] ([PERSON_NAME]) No Crew [PERSON_NAME] ([PERSON_NAME])" at bounding box center [789, 509] width 1228 height 39
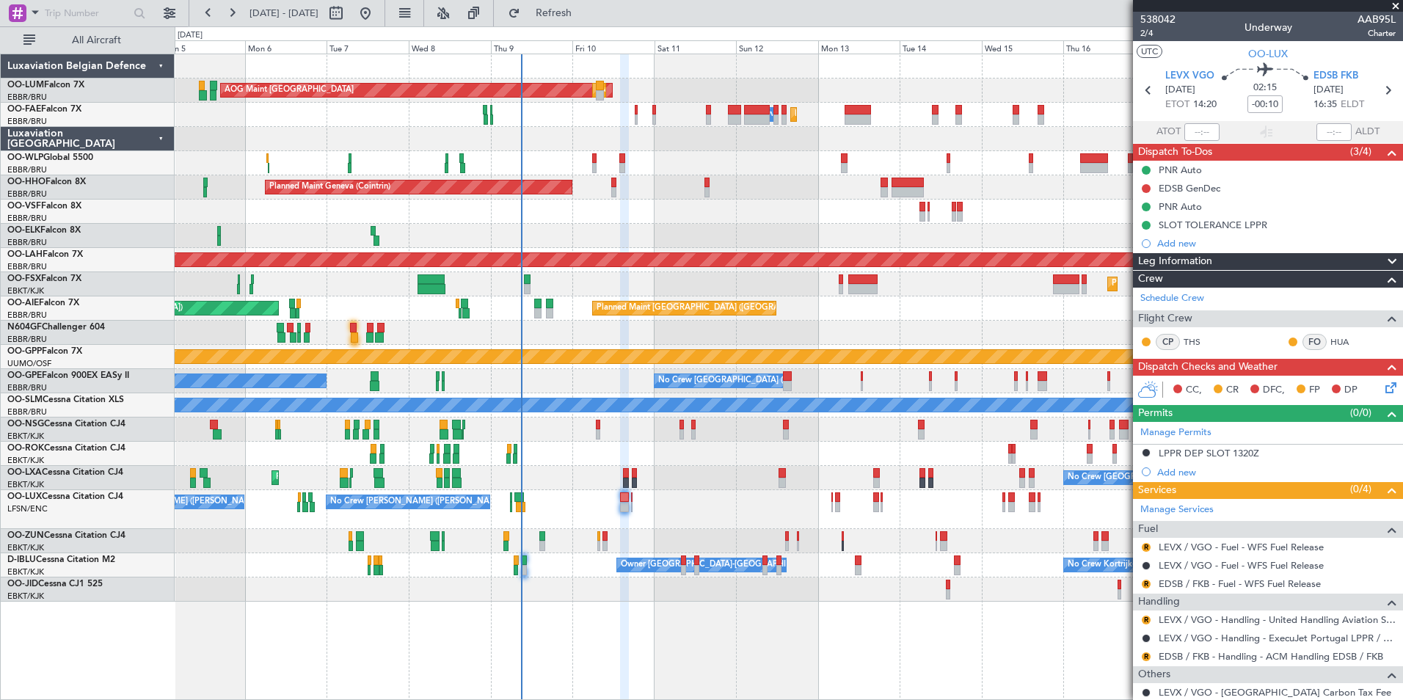
click at [1151, 619] on div "R" at bounding box center [1146, 620] width 12 height 12
click at [1148, 620] on button "R" at bounding box center [1146, 620] width 9 height 9
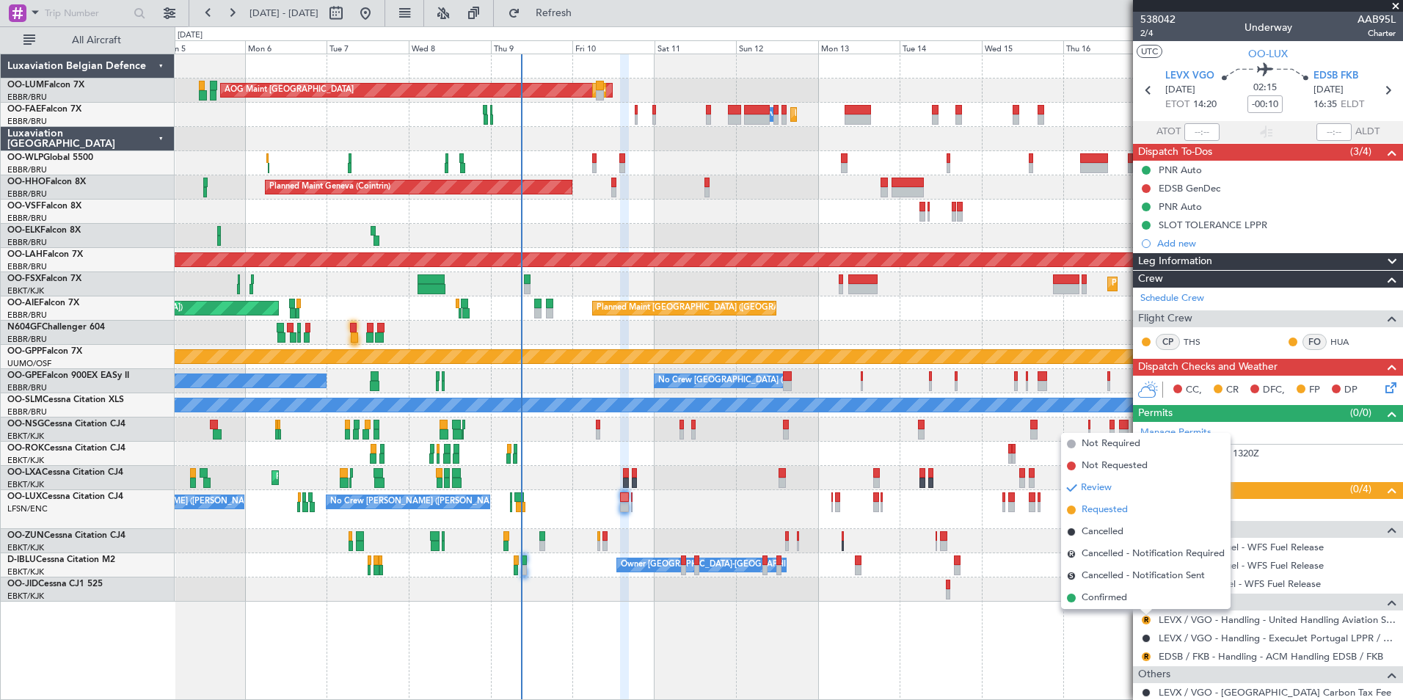
click at [1102, 508] on span "Requested" at bounding box center [1105, 510] width 46 height 15
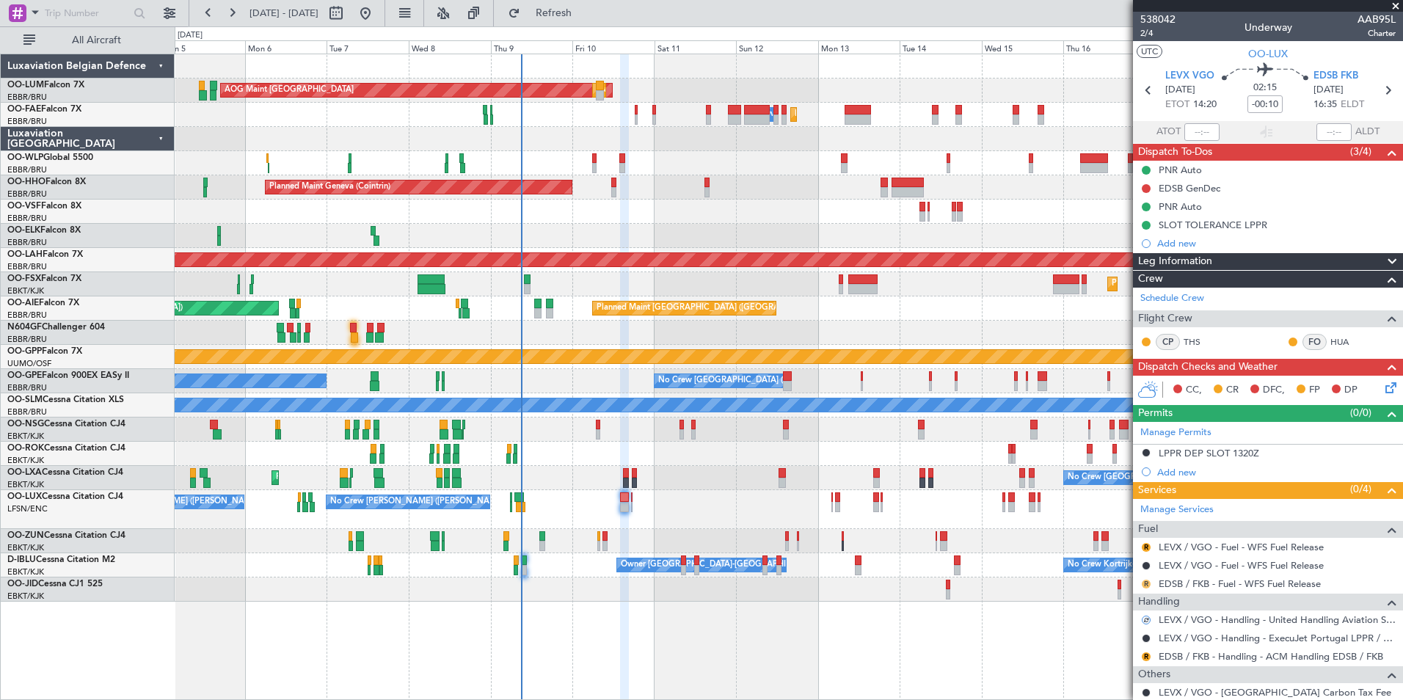
click at [1146, 585] on button "R" at bounding box center [1146, 584] width 9 height 9
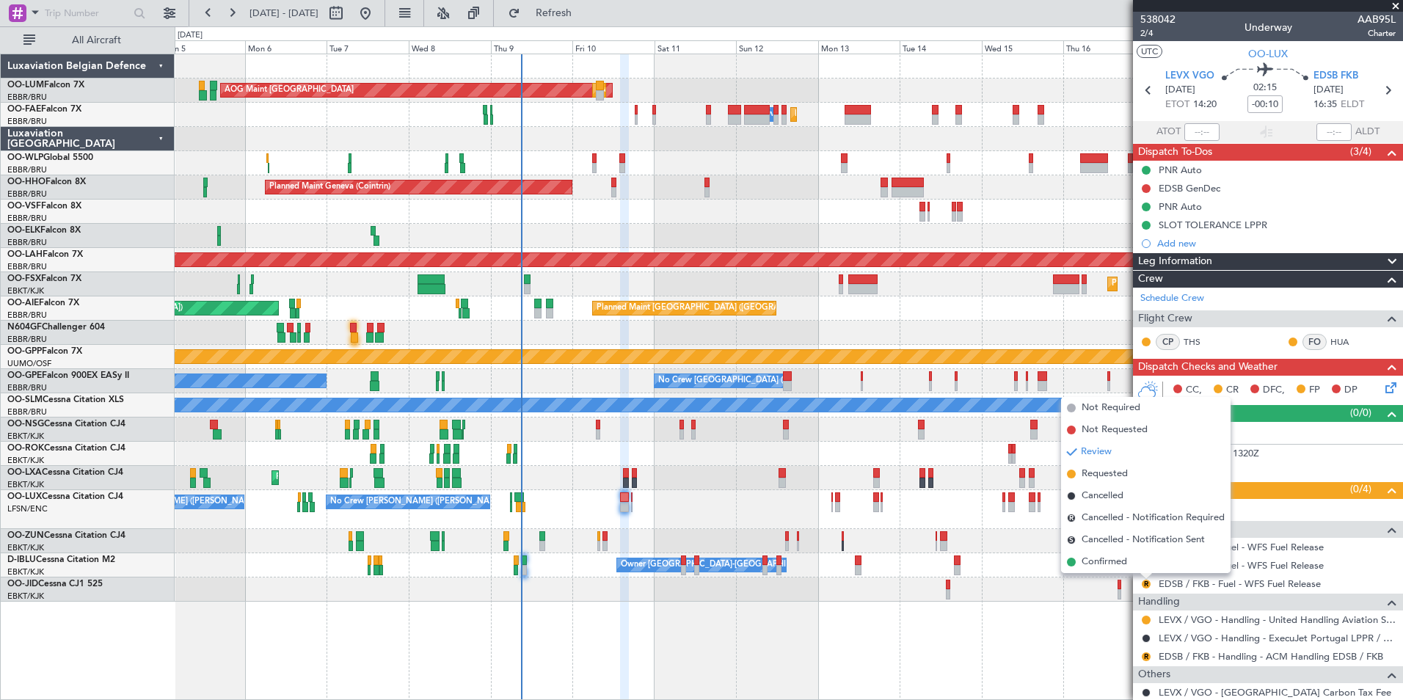
click at [1122, 567] on span "Confirmed" at bounding box center [1104, 562] width 45 height 15
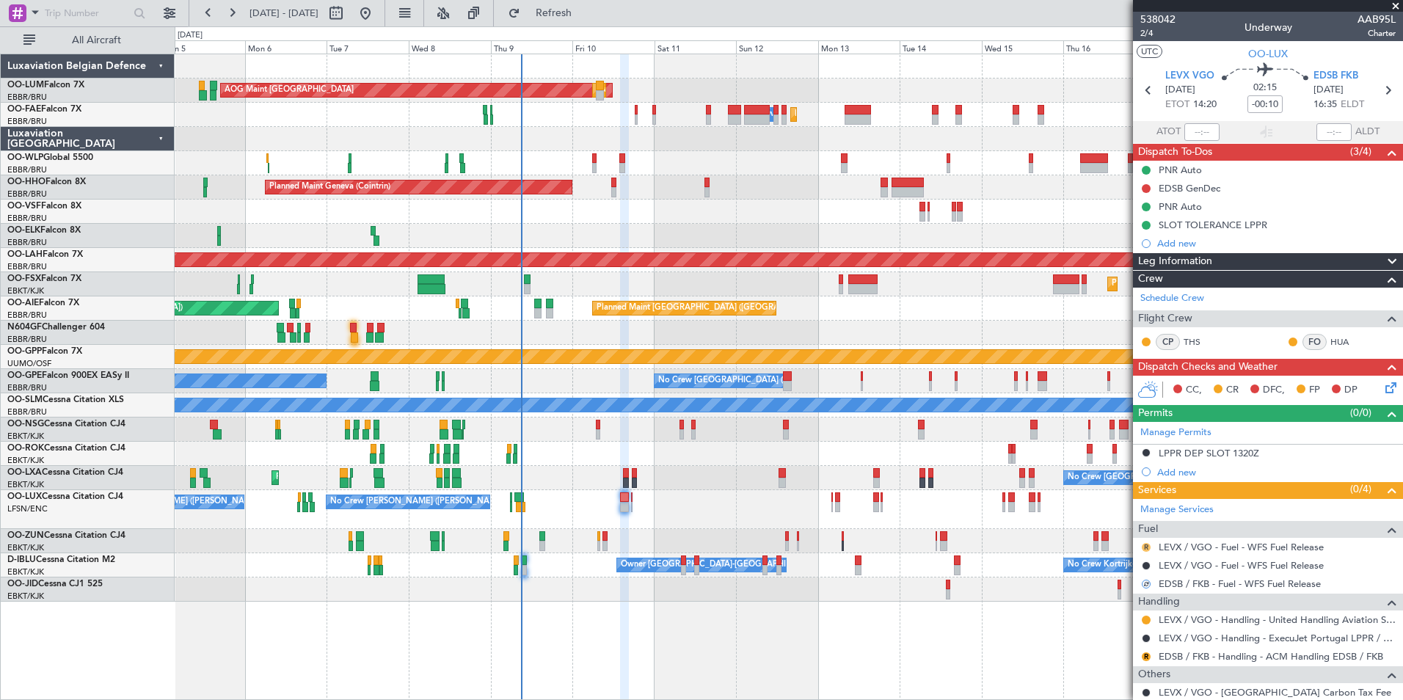
click at [1148, 546] on button "R" at bounding box center [1146, 547] width 9 height 9
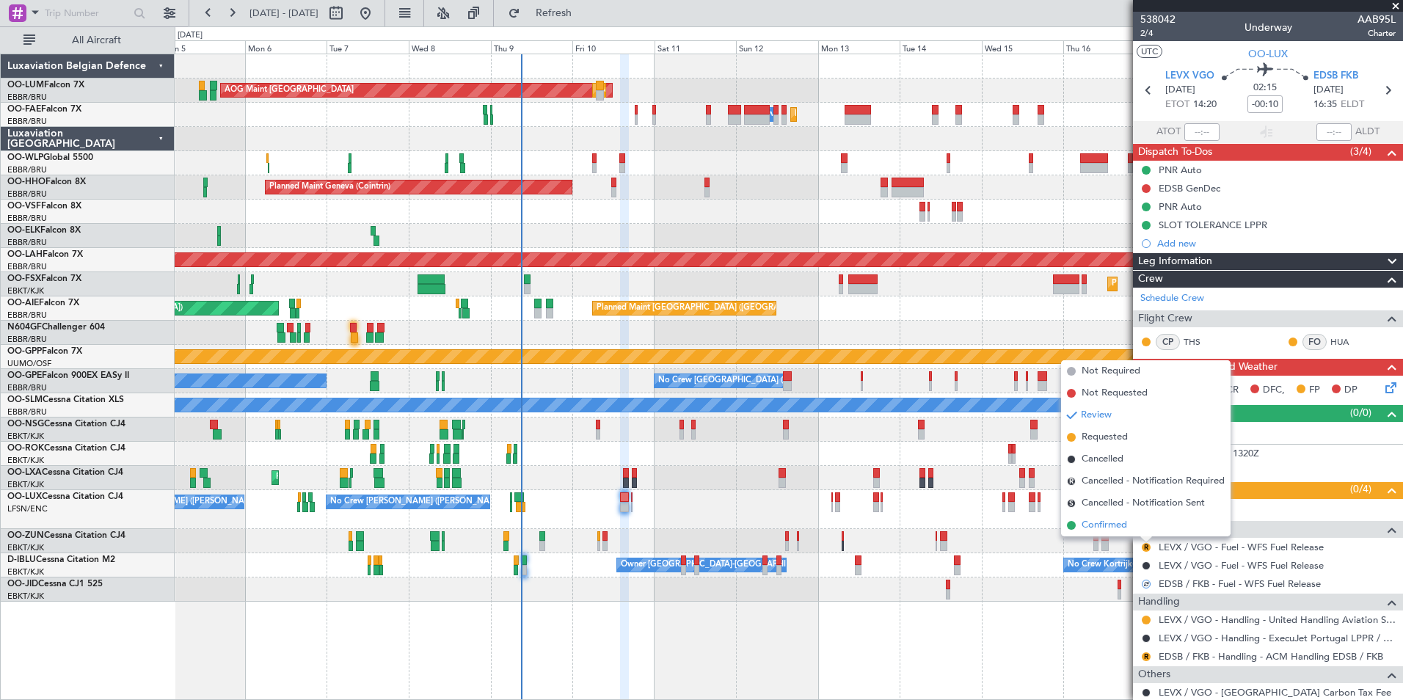
click at [1103, 514] on li "Confirmed" at bounding box center [1145, 525] width 169 height 22
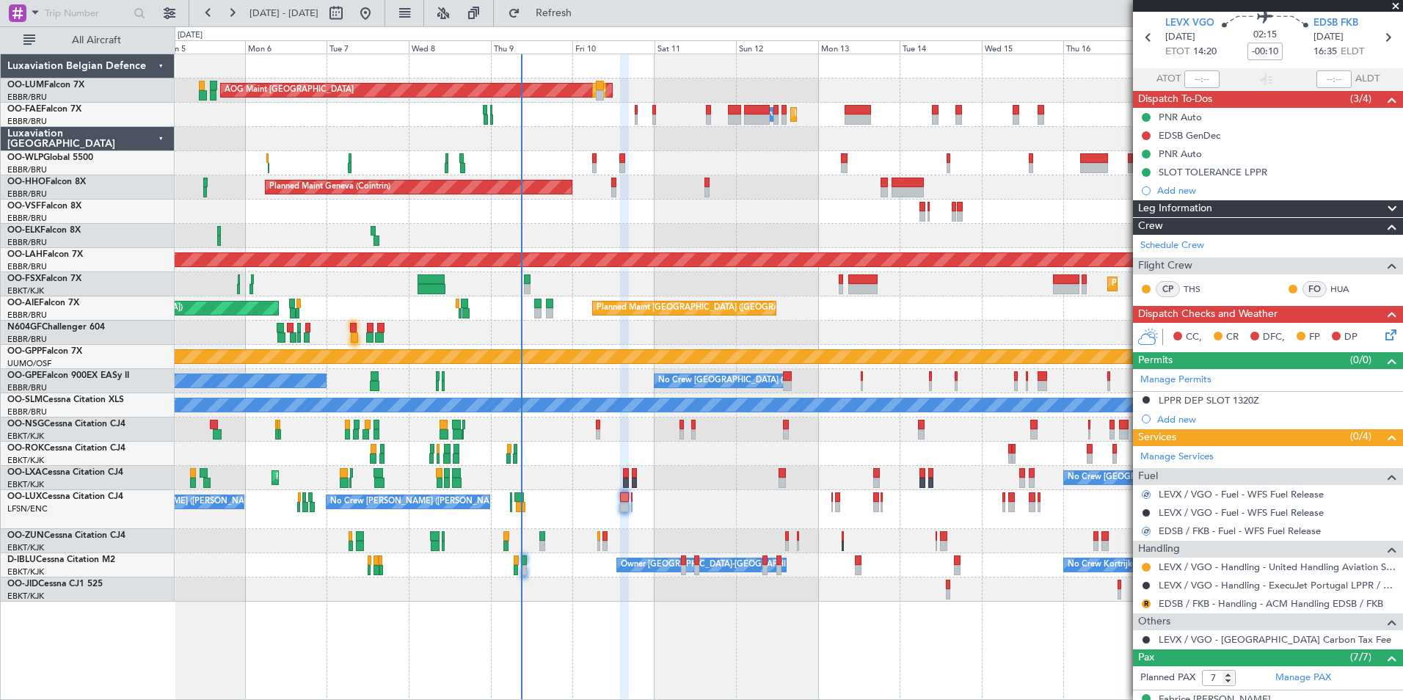
scroll to position [73, 0]
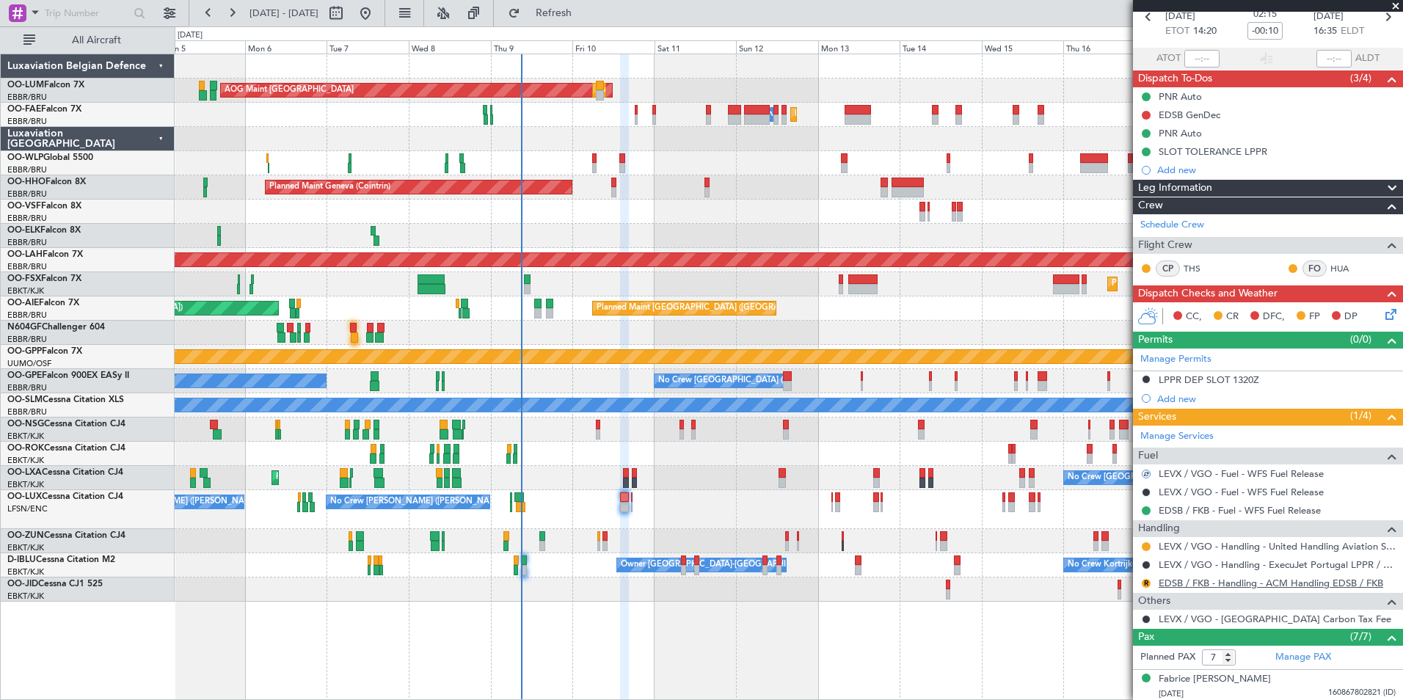
click at [1189, 583] on link "EDSB / FKB - Handling - ACM Handling EDSB / FKB" at bounding box center [1271, 583] width 225 height 12
click at [1207, 586] on link "EDSB / FKB - Handling - ACM Handling EDSB / FKB" at bounding box center [1271, 583] width 225 height 12
click at [1201, 585] on link "EDSB / FKB - Handling - ACM Handling EDSB / FKB" at bounding box center [1271, 583] width 225 height 12
click at [1145, 583] on button "R" at bounding box center [1146, 583] width 9 height 9
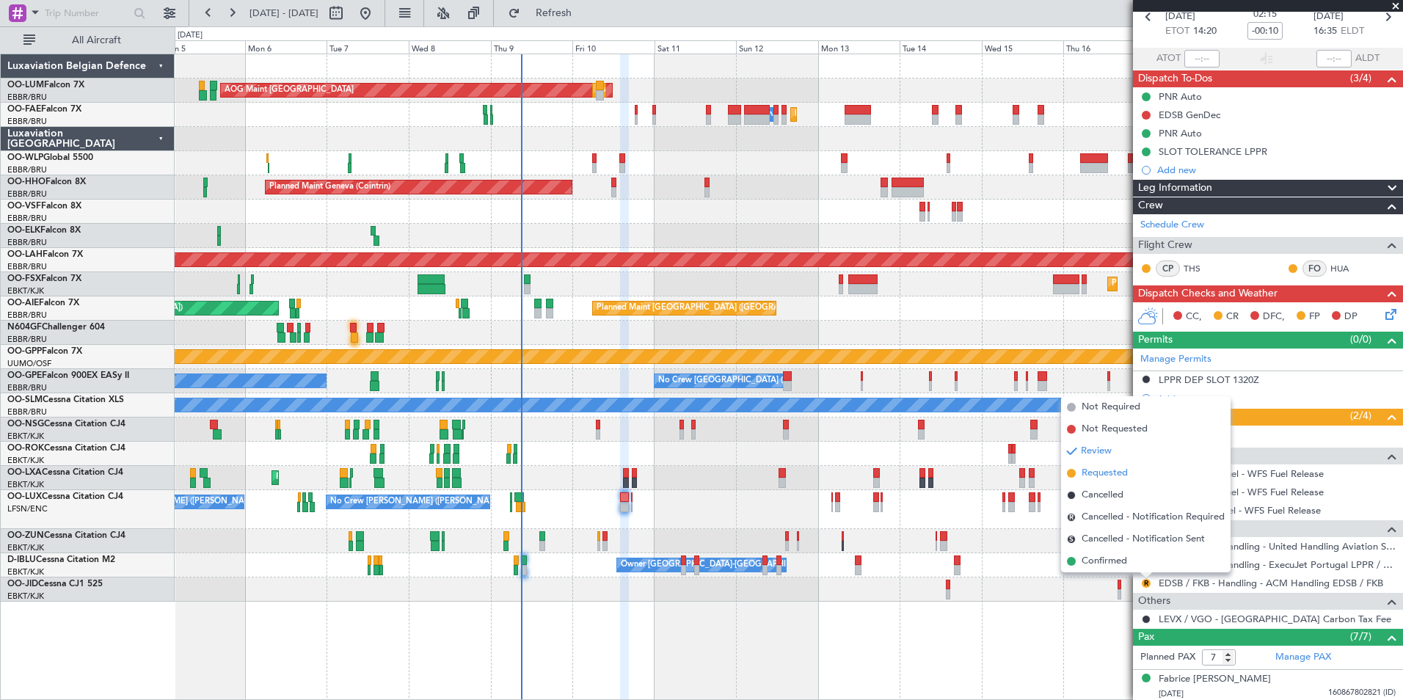
click at [1100, 474] on span "Requested" at bounding box center [1105, 473] width 46 height 15
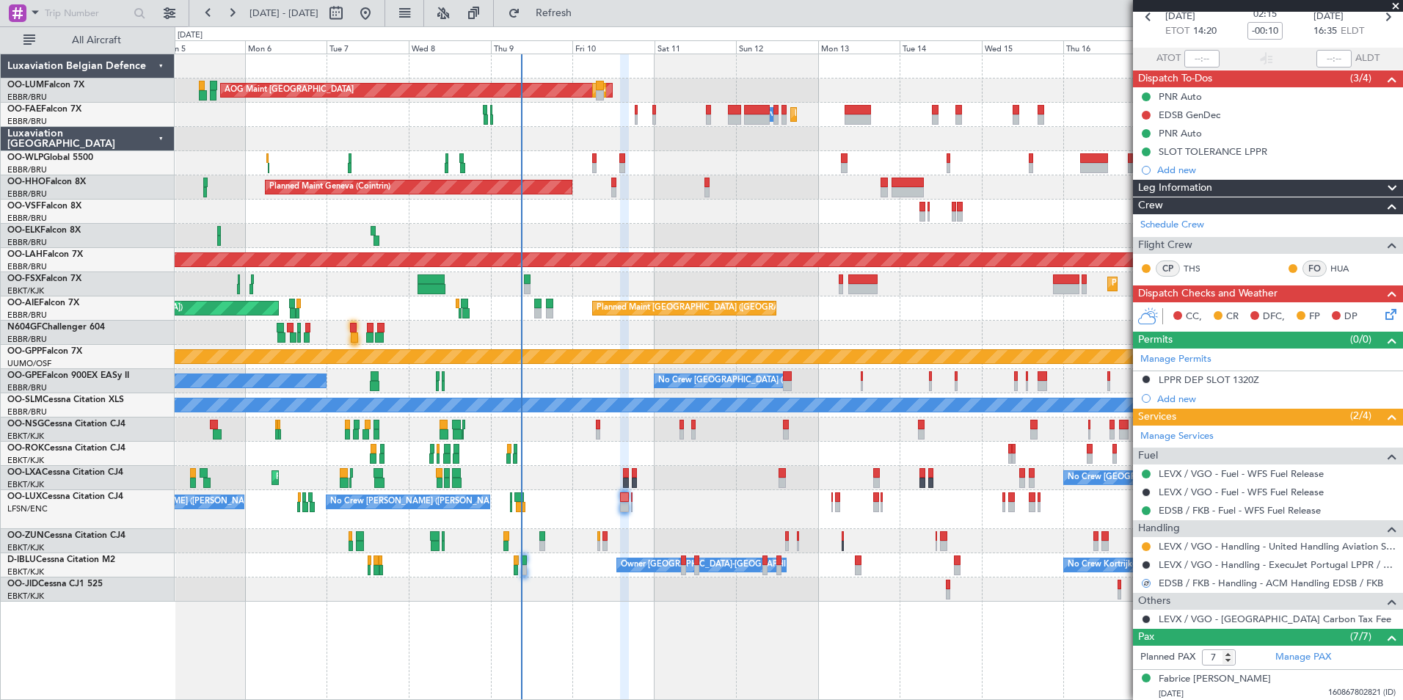
click at [630, 501] on div "No Crew [PERSON_NAME] ([PERSON_NAME]) No Crew [PERSON_NAME] ([PERSON_NAME])" at bounding box center [789, 509] width 1228 height 39
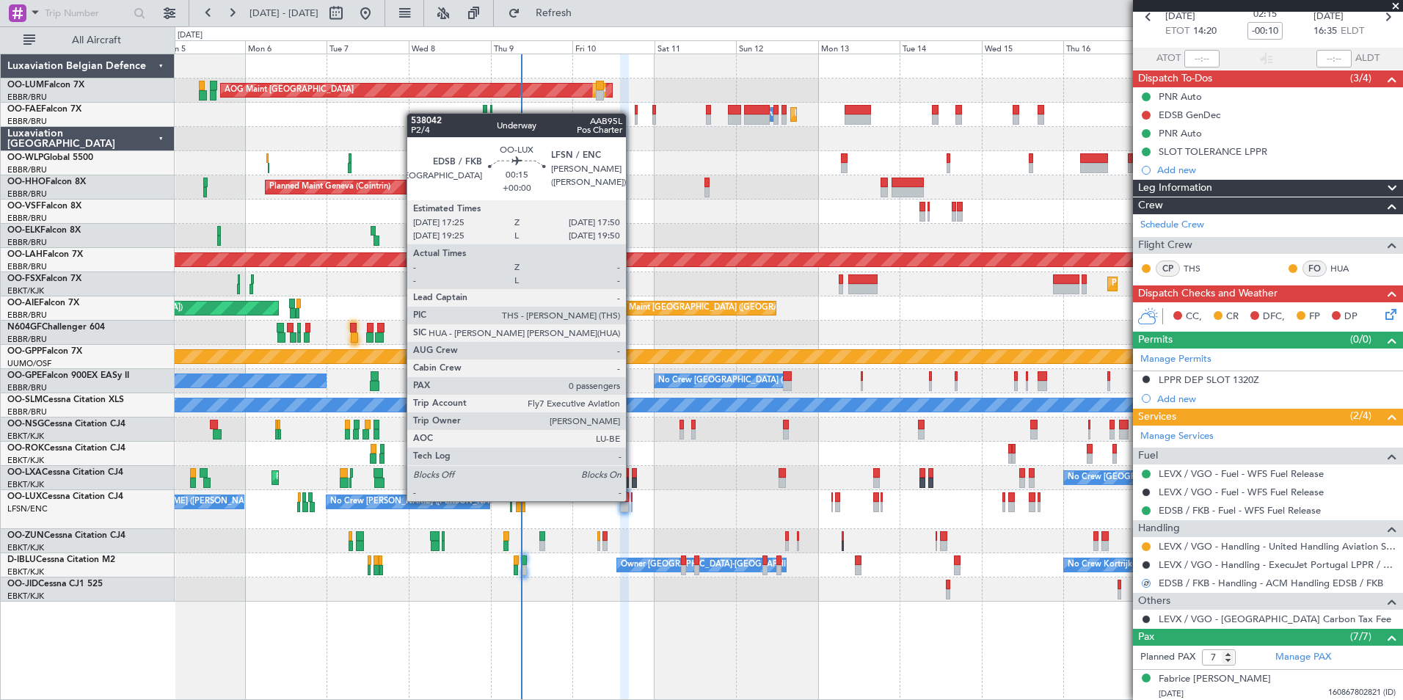
click at [632, 500] on div at bounding box center [631, 497] width 1 height 10
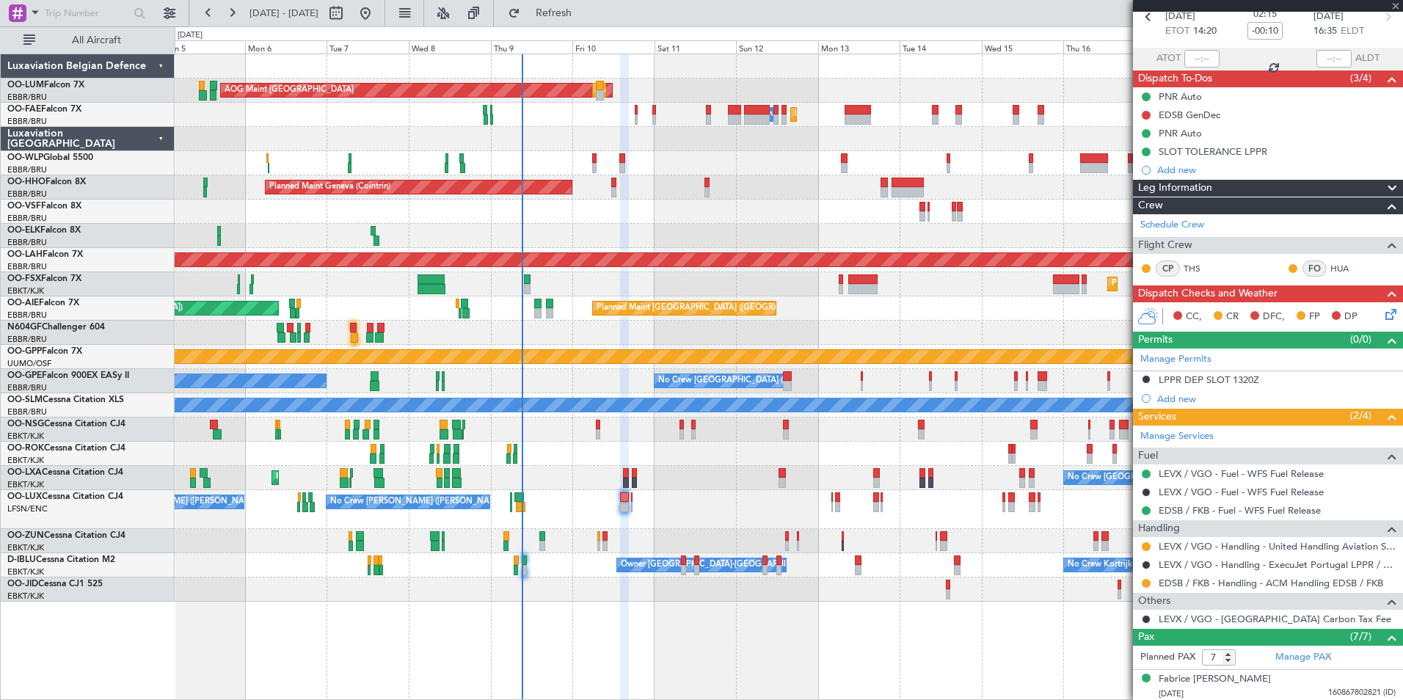
type input "0"
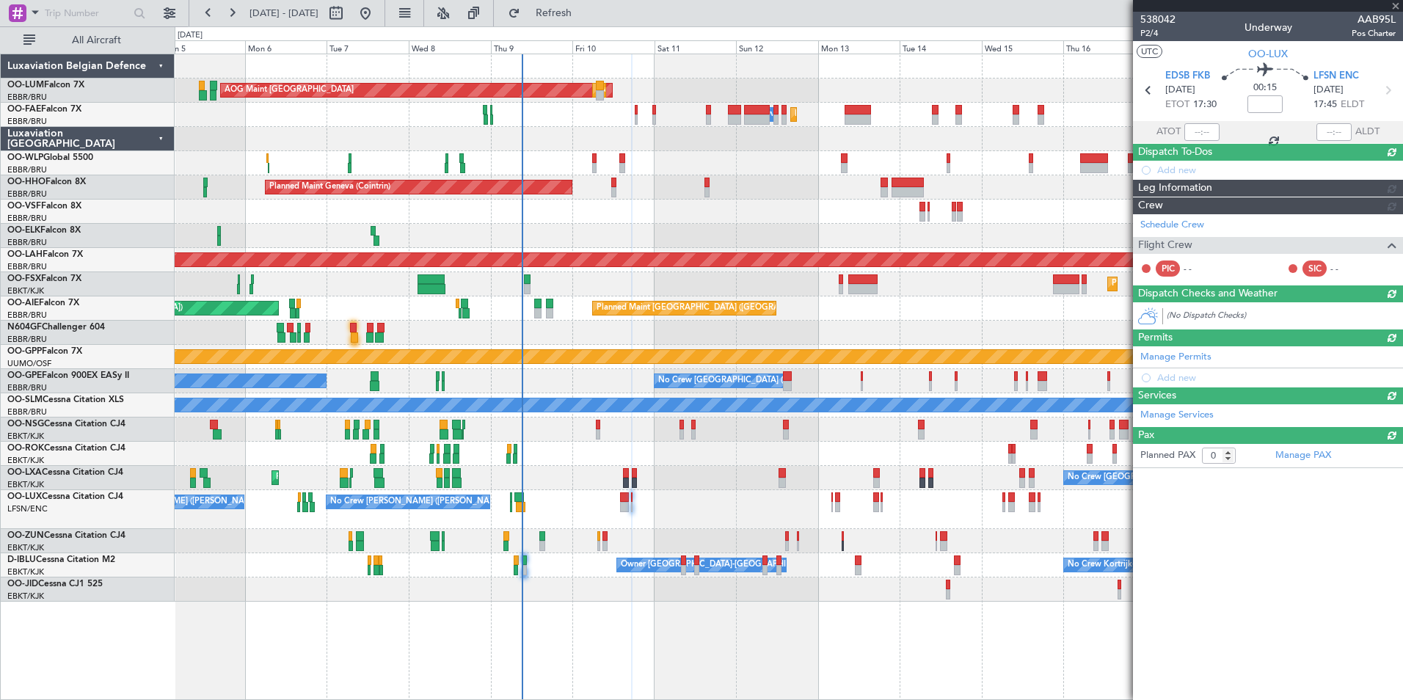
scroll to position [0, 0]
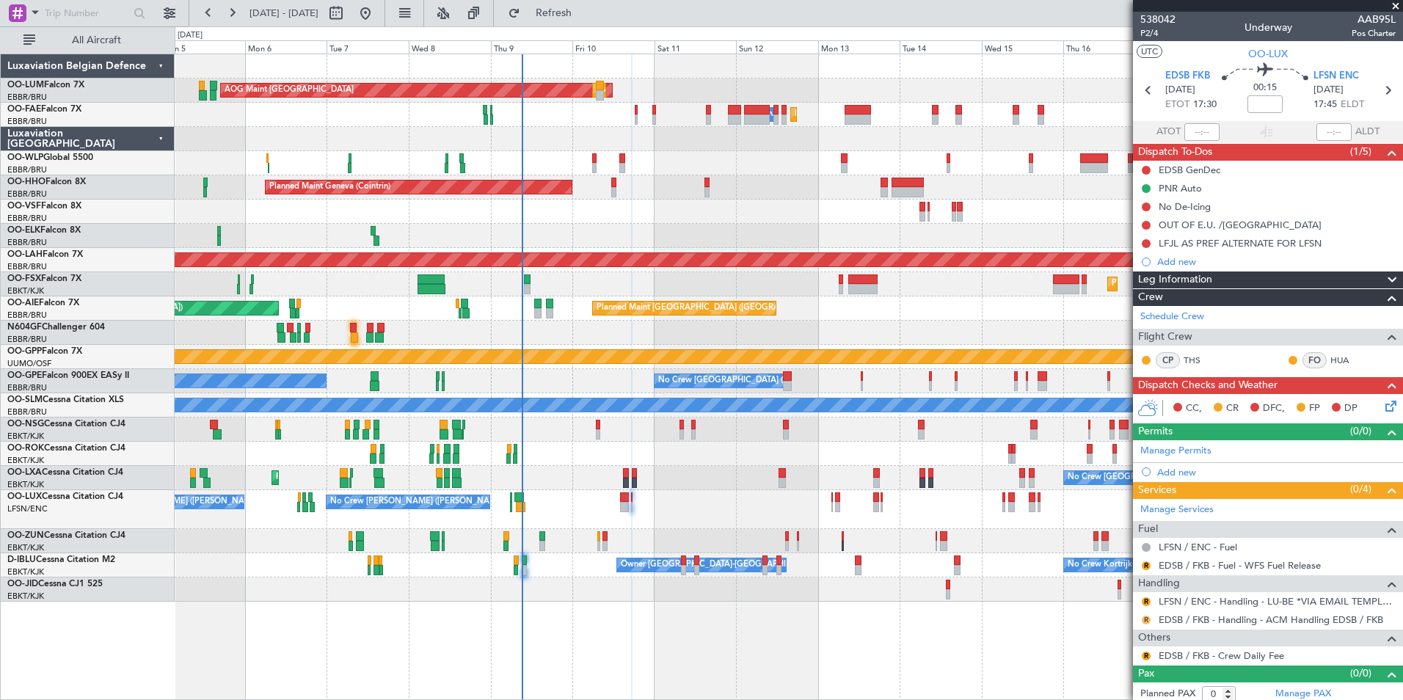
click at [1143, 616] on button "R" at bounding box center [1146, 620] width 9 height 9
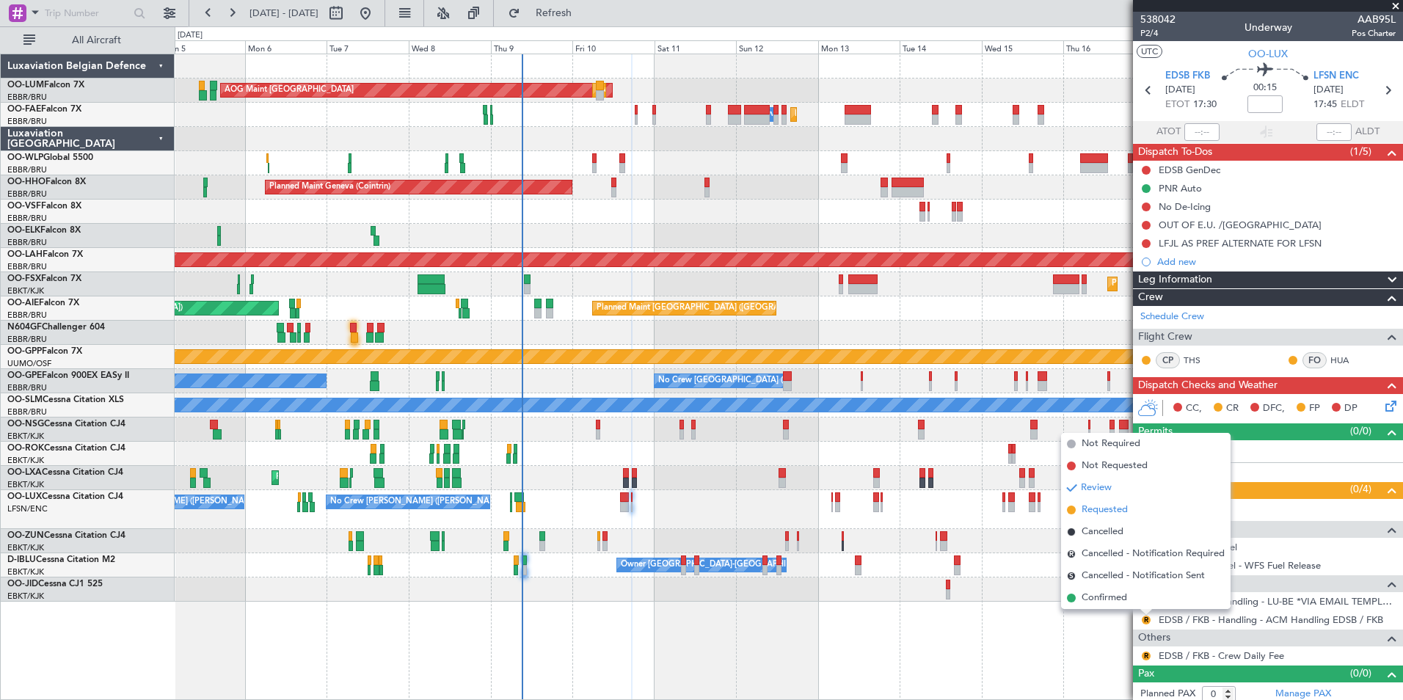
click at [1113, 512] on span "Requested" at bounding box center [1105, 510] width 46 height 15
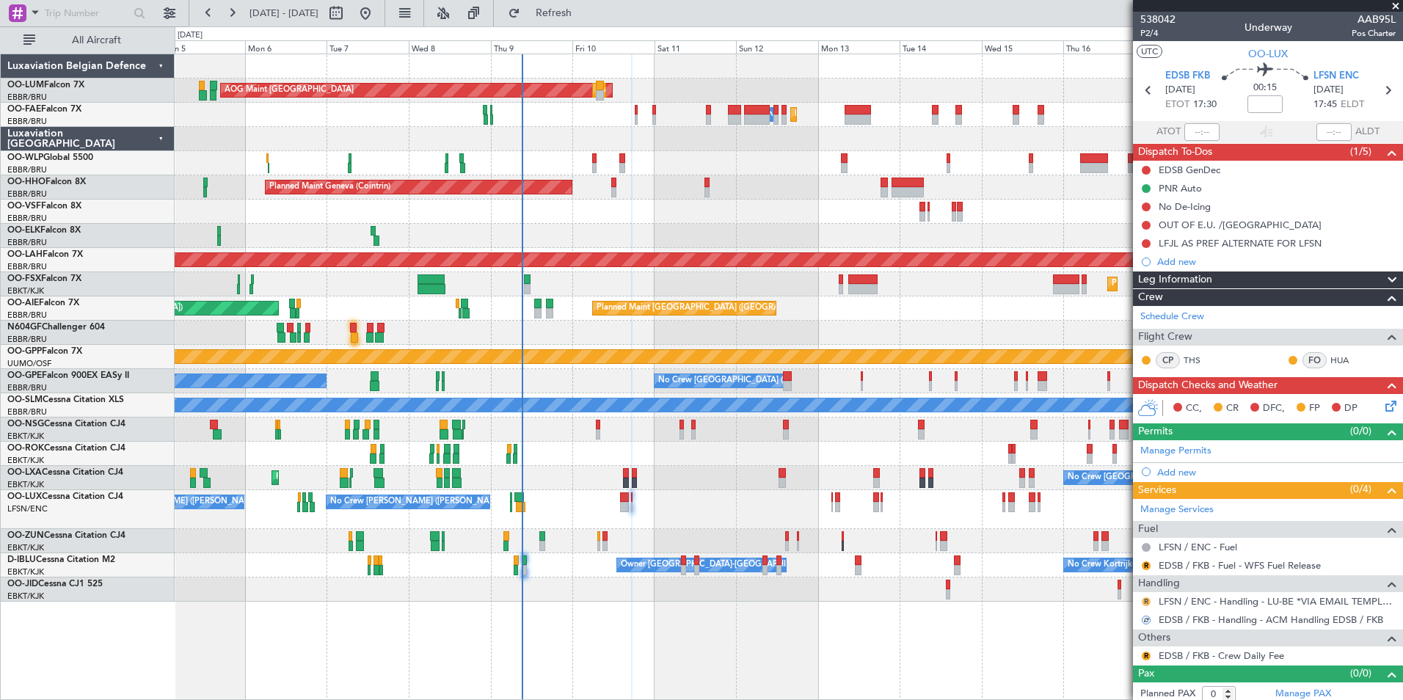
click at [1145, 599] on button "R" at bounding box center [1146, 601] width 9 height 9
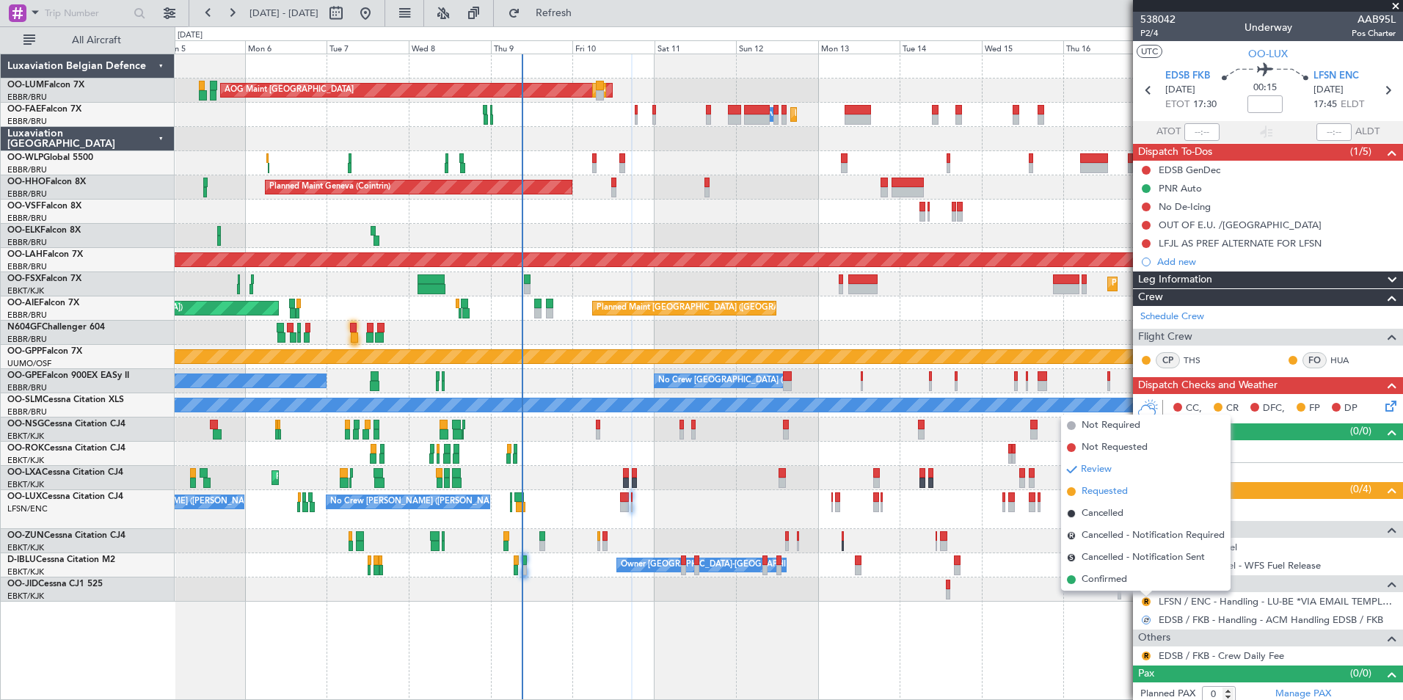
click at [1103, 495] on span "Requested" at bounding box center [1105, 491] width 46 height 15
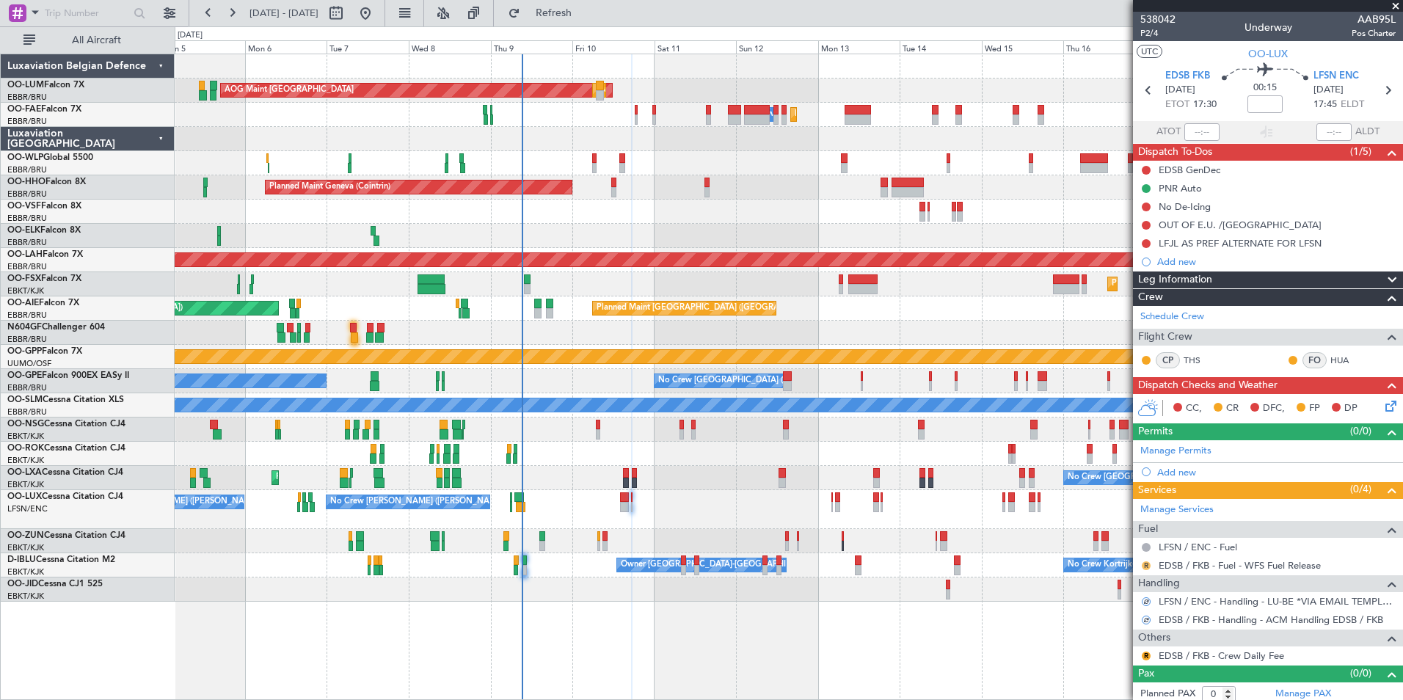
click at [1145, 566] on button "R" at bounding box center [1146, 565] width 9 height 9
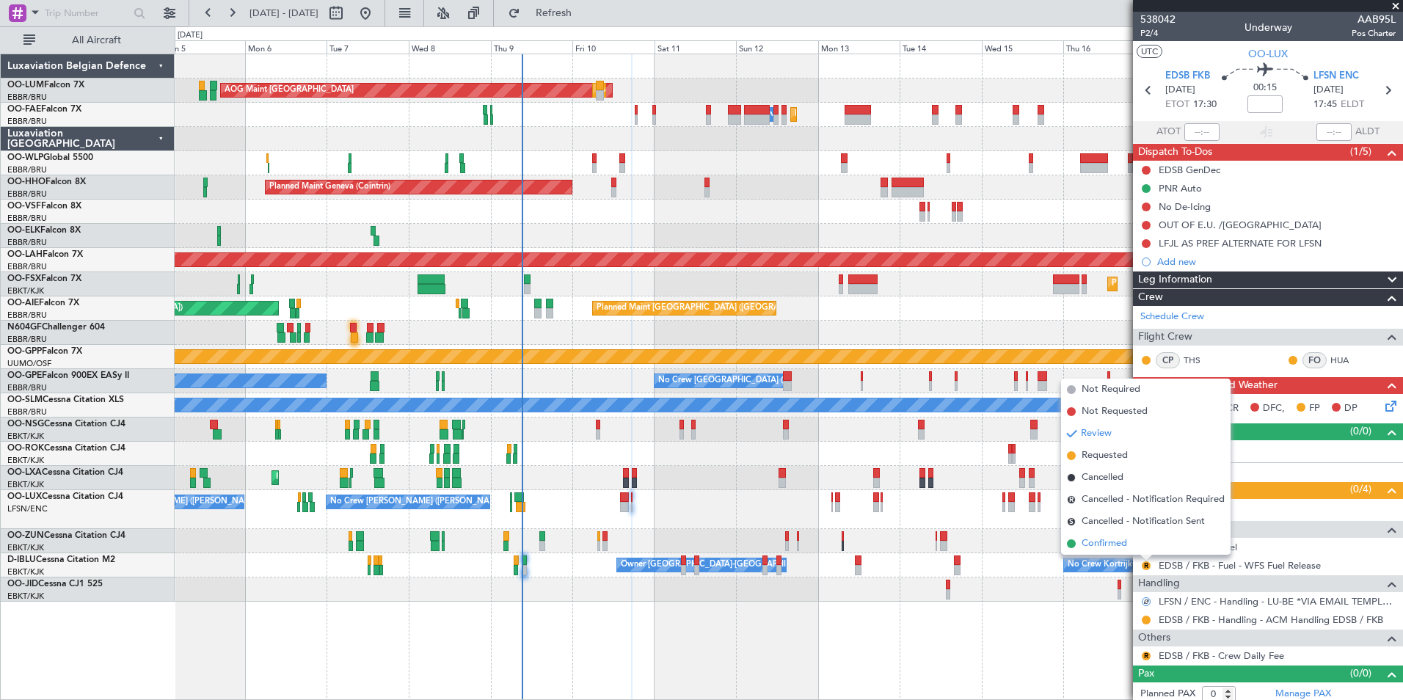
click at [1112, 533] on li "Confirmed" at bounding box center [1145, 544] width 169 height 22
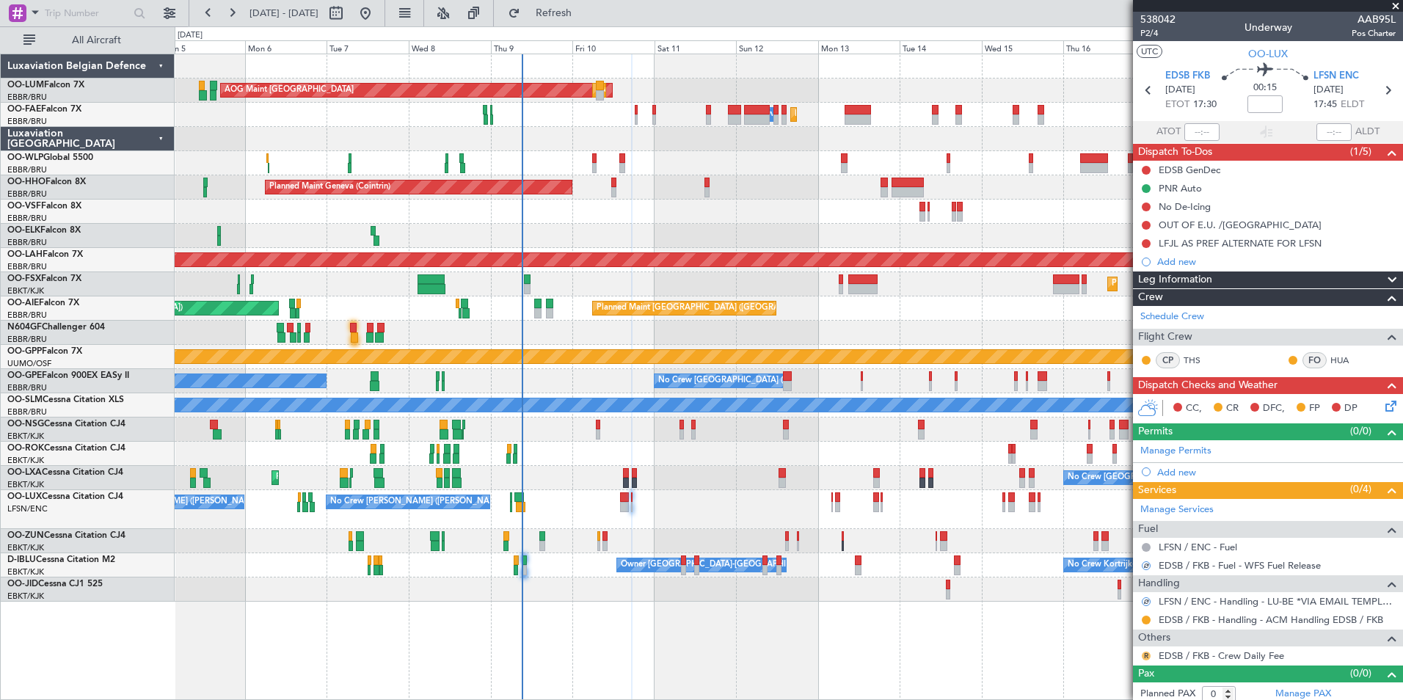
click at [1148, 654] on button "R" at bounding box center [1146, 656] width 9 height 9
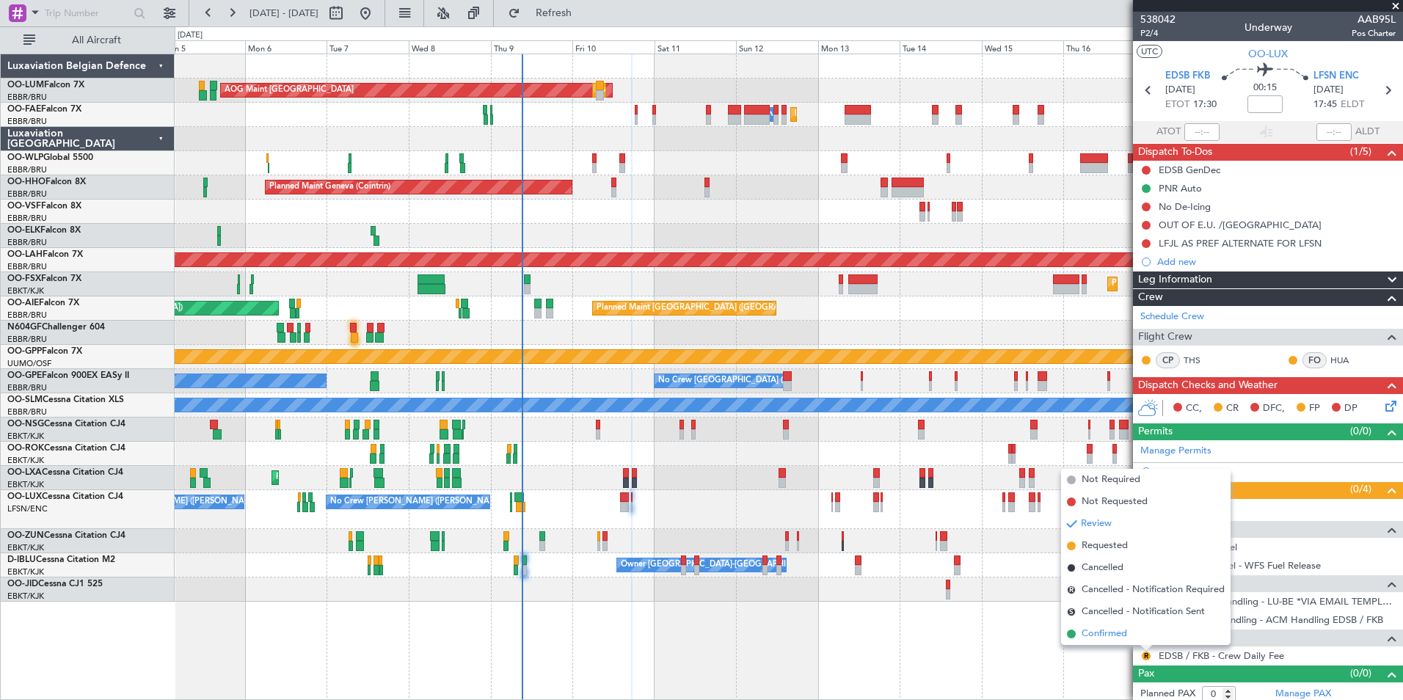
click at [1115, 630] on span "Confirmed" at bounding box center [1104, 634] width 45 height 15
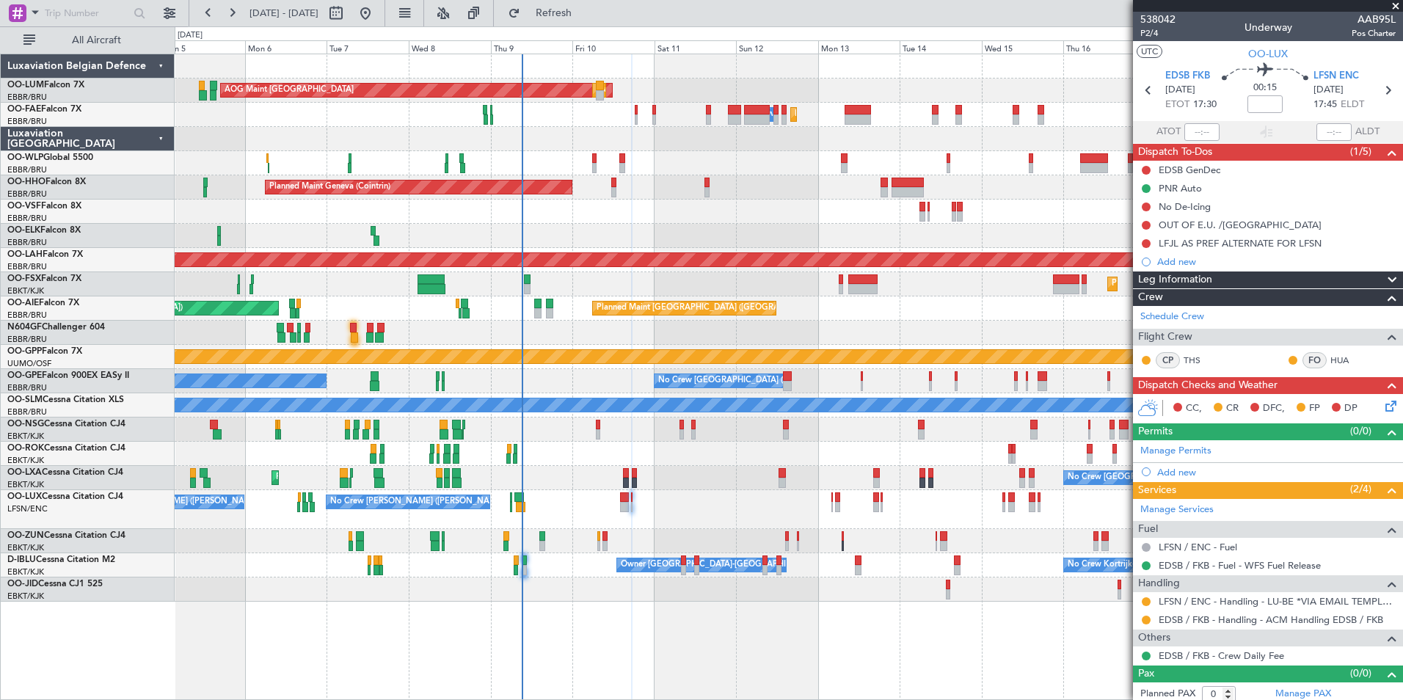
click at [618, 493] on div "AOG Maint Sibiu Planned Maint Brussels (Brussels National) Planned Maint Brusse…" at bounding box center [789, 327] width 1228 height 547
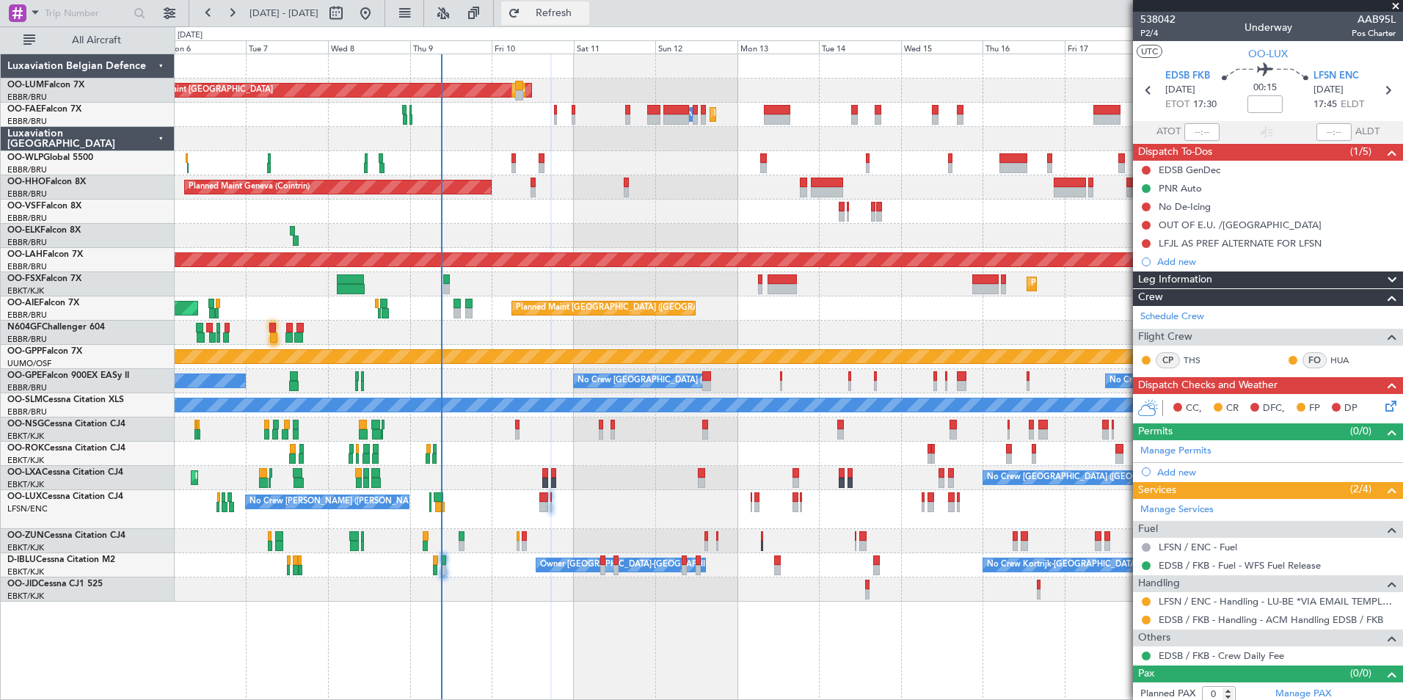
click at [585, 18] on span "Refresh" at bounding box center [554, 13] width 62 height 10
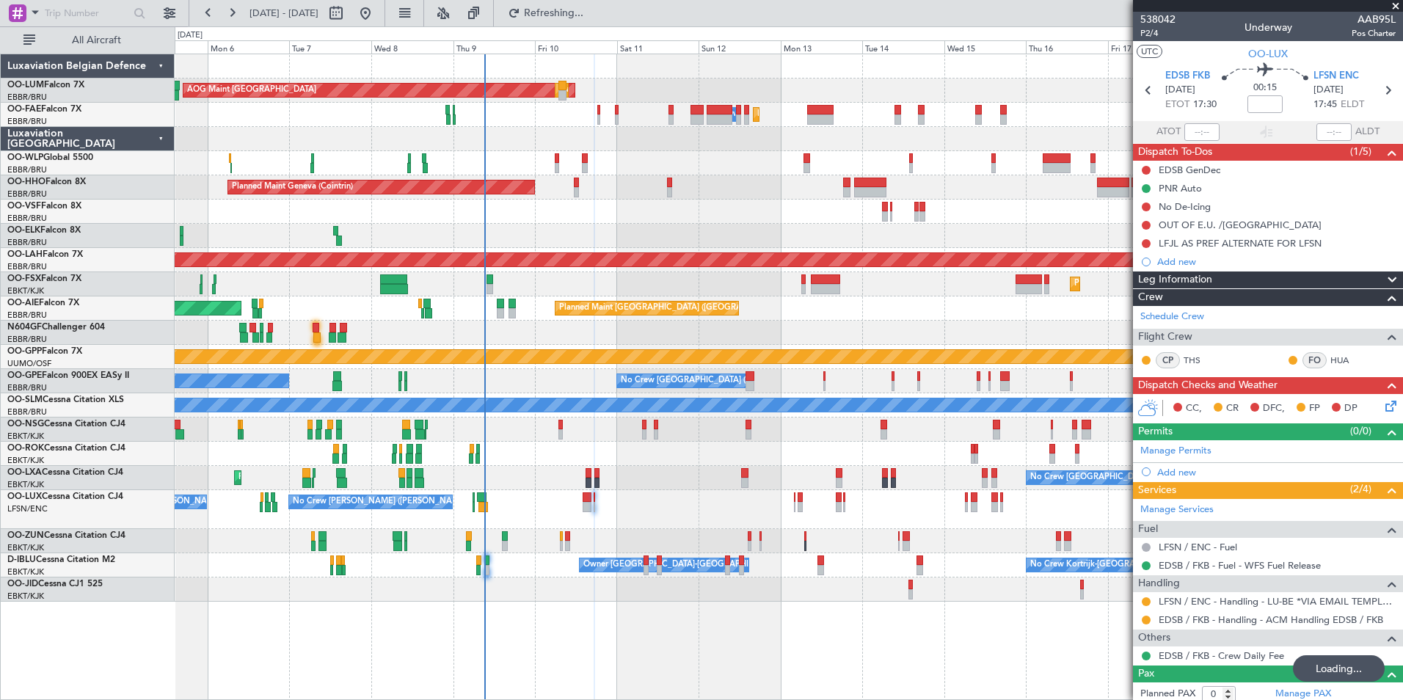
click at [587, 546] on div "AOG Maint Sibiu Planned Maint Brussels (Brussels National) Planned Maint Brusse…" at bounding box center [789, 327] width 1228 height 547
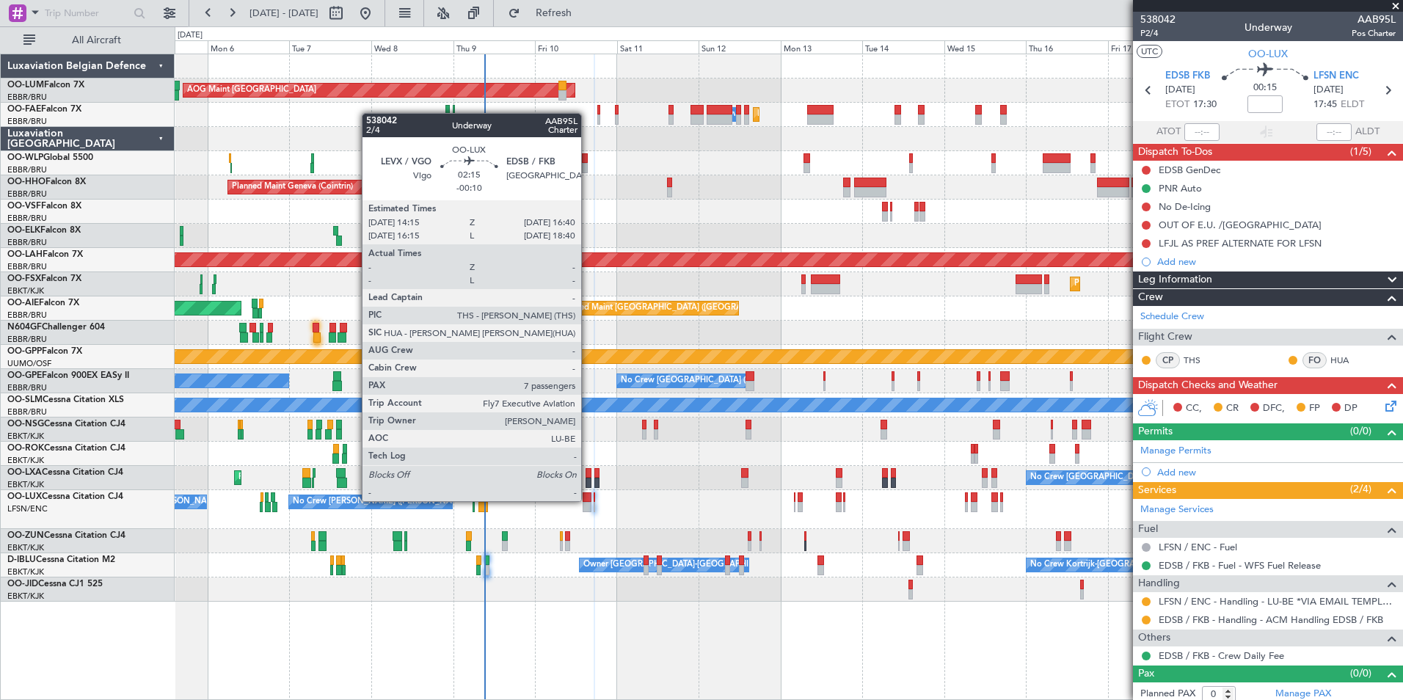
click at [588, 500] on div at bounding box center [587, 497] width 9 height 10
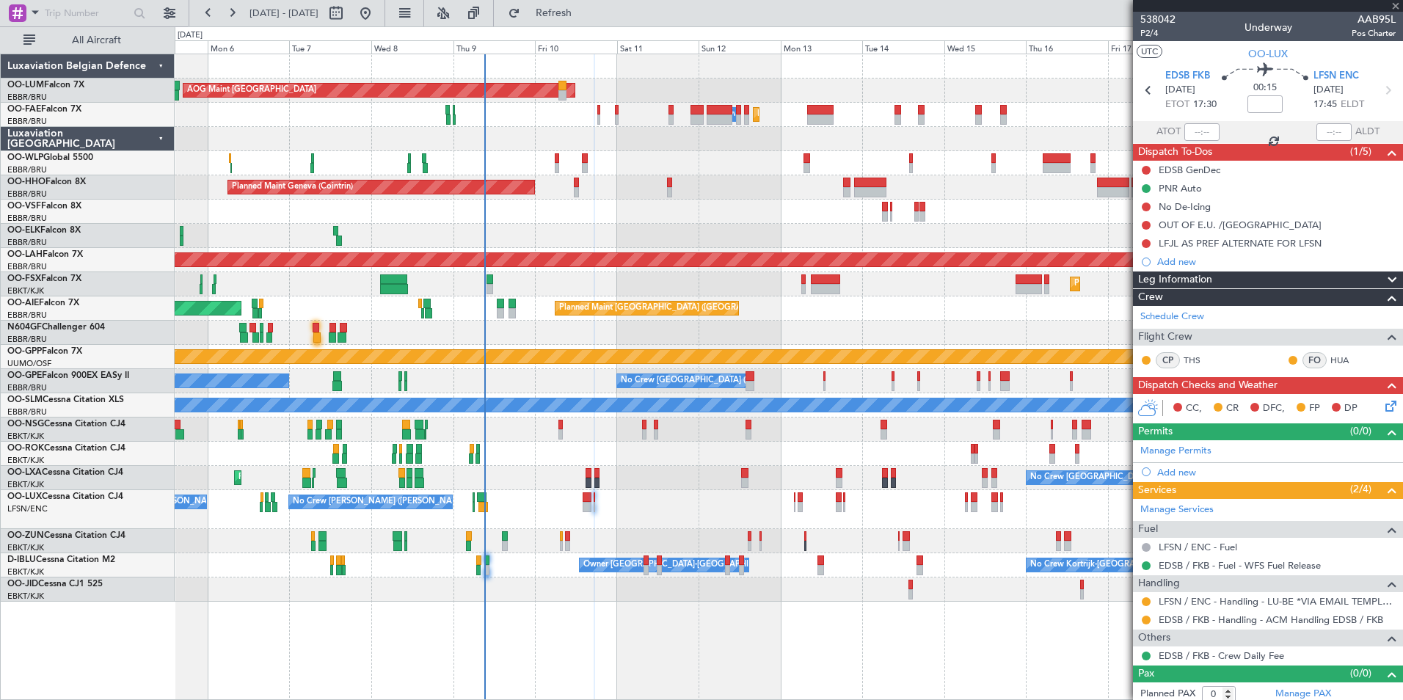
click at [693, 532] on div "Planned Maint Brussels (Brussels National) AOG Maint Sibiu Planned Maint Brusse…" at bounding box center [789, 327] width 1228 height 547
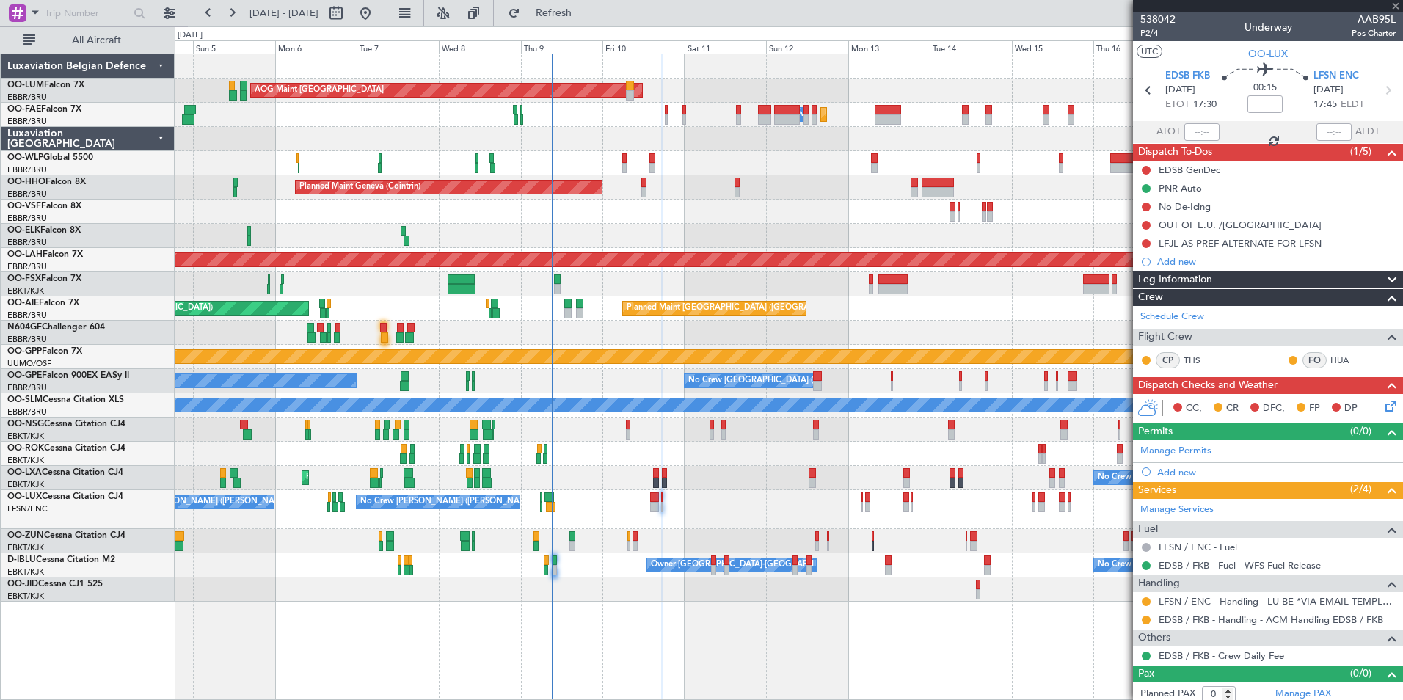
type input "-00:10"
type input "7"
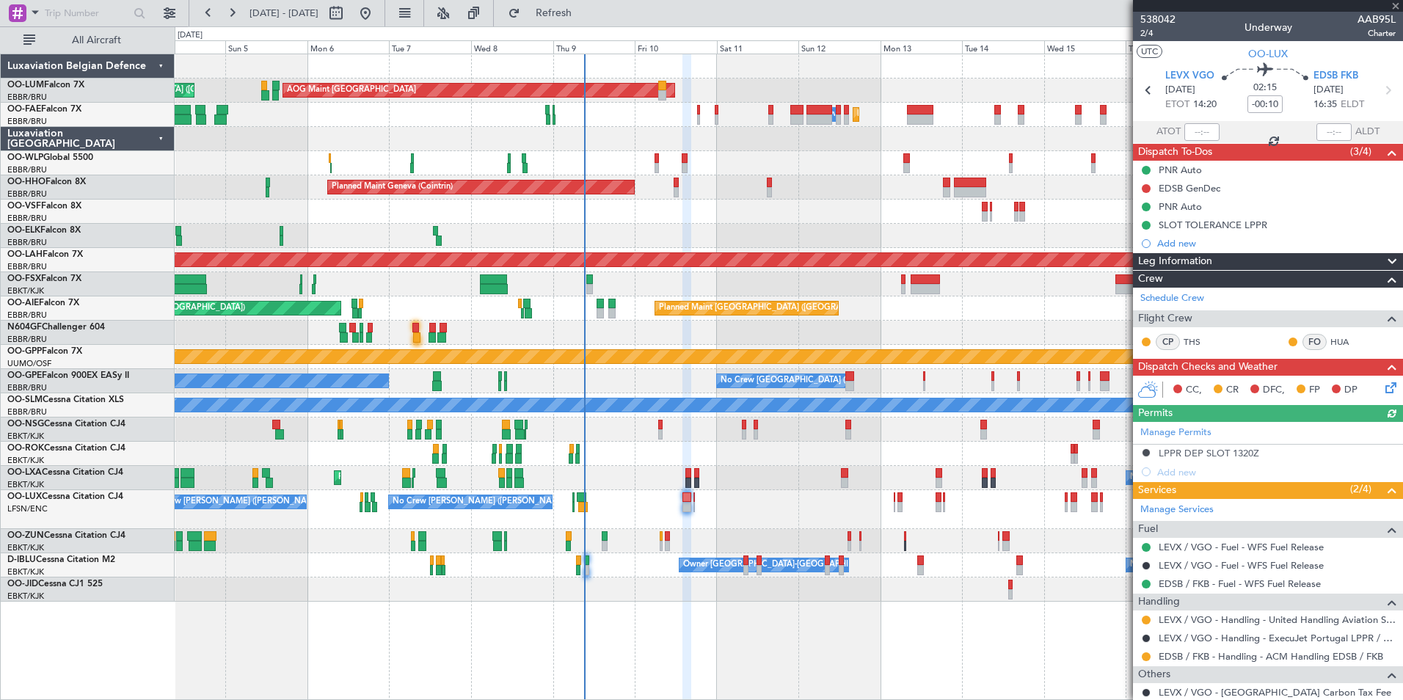
click at [690, 539] on div at bounding box center [789, 541] width 1228 height 24
click at [1148, 38] on span "2/4" at bounding box center [1157, 33] width 35 height 12
click at [579, 6] on button "Refresh" at bounding box center [545, 12] width 88 height 23
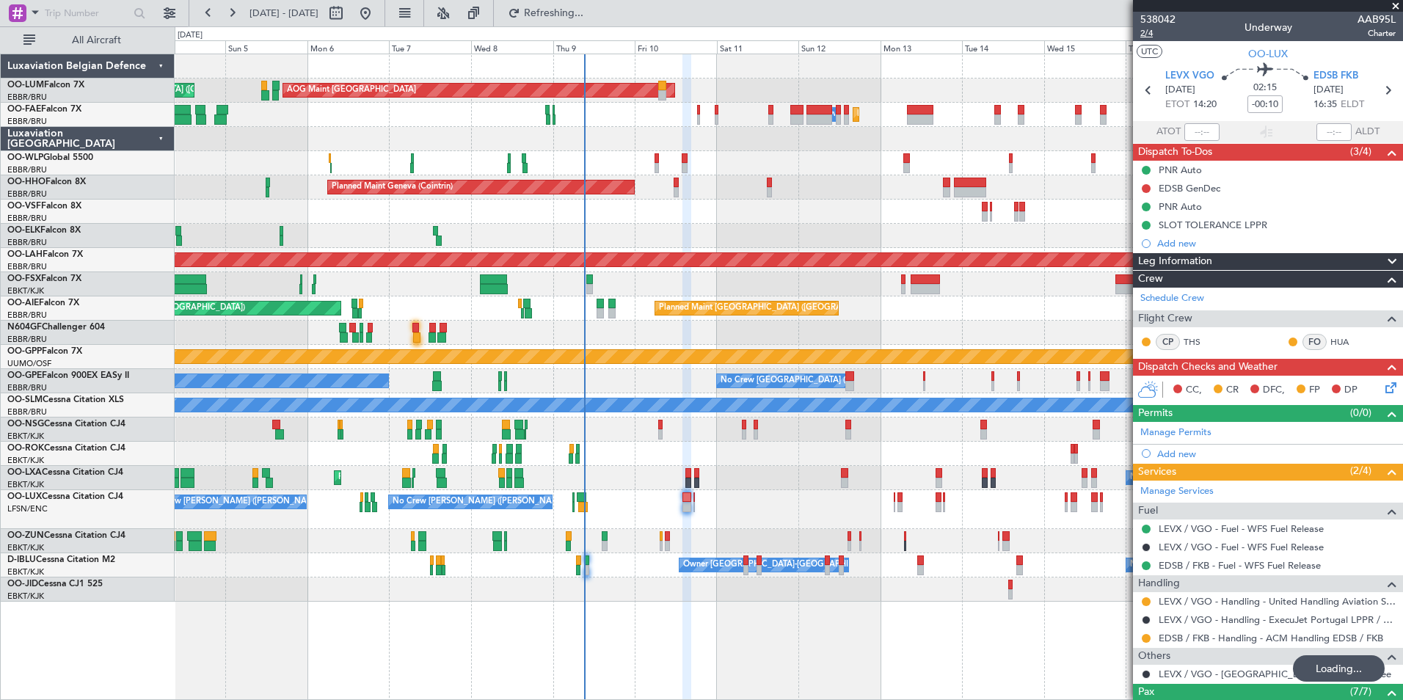
click at [1146, 32] on span "2/4" at bounding box center [1157, 33] width 35 height 12
click at [597, 0] on fb-refresh-button "Refresh" at bounding box center [545, 13] width 103 height 26
click at [585, 11] on span "Refresh" at bounding box center [554, 13] width 62 height 10
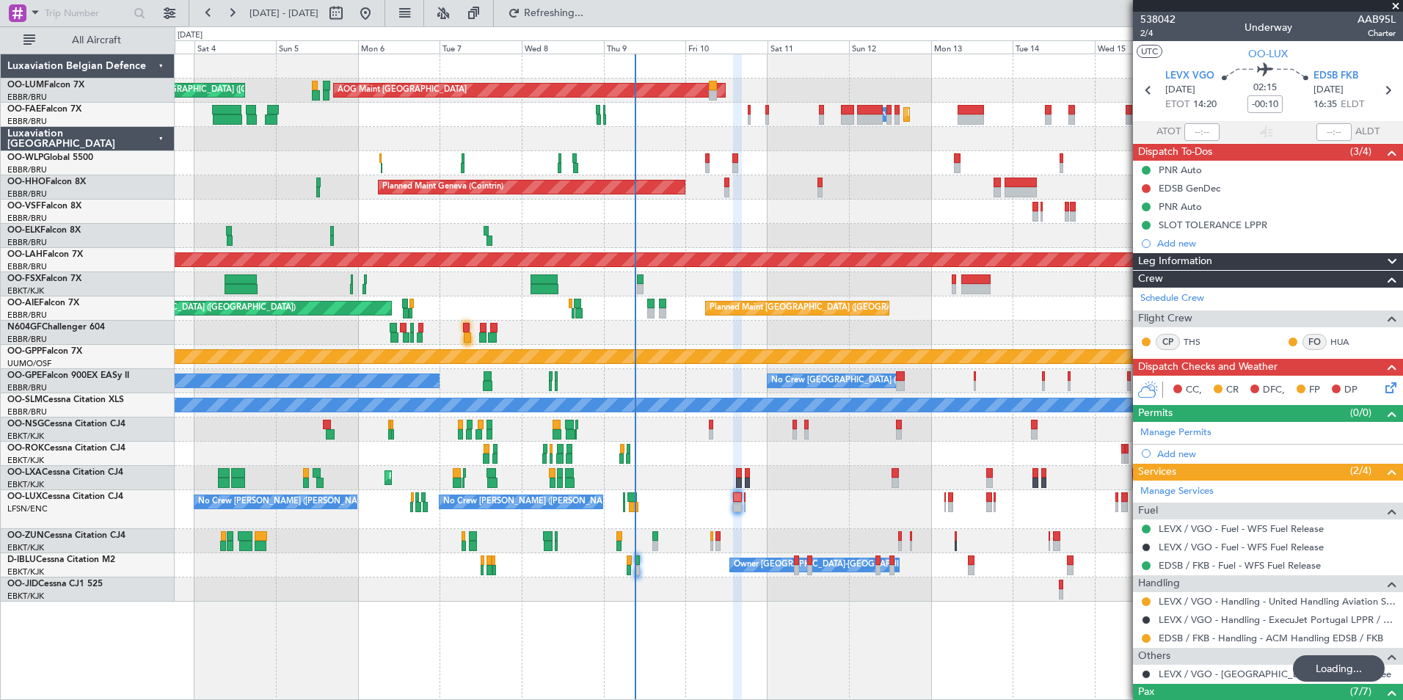
click at [710, 485] on div "No Crew [GEOGRAPHIC_DATA] ([GEOGRAPHIC_DATA] National) Planned Maint [GEOGRAPHI…" at bounding box center [789, 478] width 1228 height 24
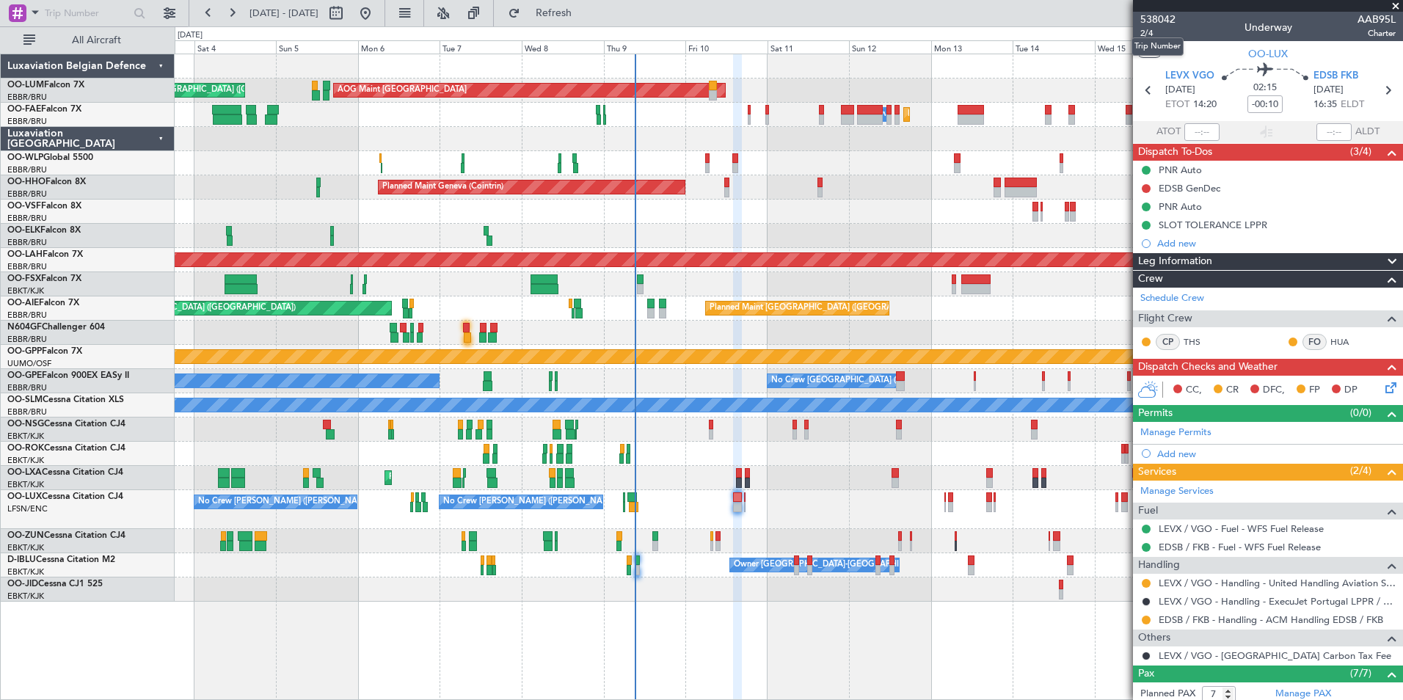
click at [1153, 30] on mat-tooltip-component "Trip Number" at bounding box center [1157, 46] width 73 height 39
click at [1148, 34] on span "2/4" at bounding box center [1157, 33] width 35 height 12
click at [589, 18] on button "Refresh" at bounding box center [545, 12] width 88 height 23
click at [1149, 32] on span "2/4" at bounding box center [1157, 33] width 35 height 12
click at [585, 8] on span "Refresh" at bounding box center [554, 13] width 62 height 10
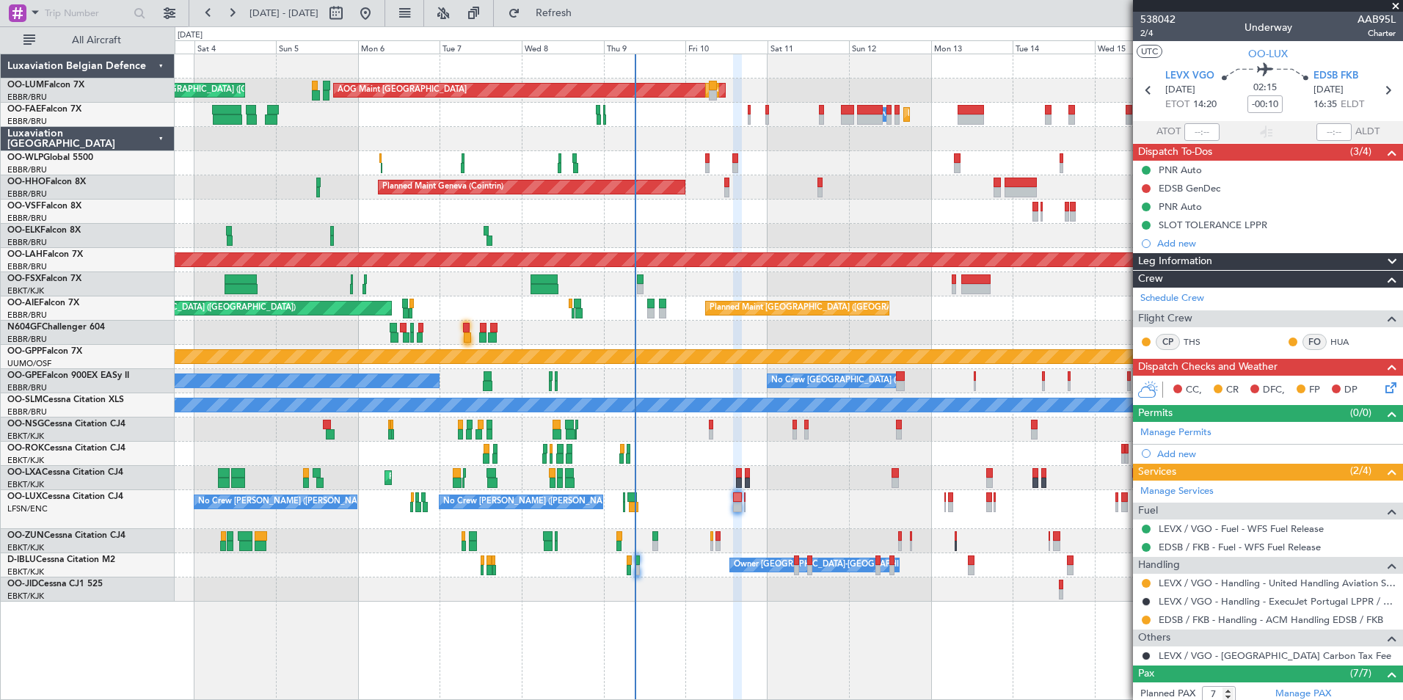
click at [831, 549] on div at bounding box center [789, 541] width 1228 height 24
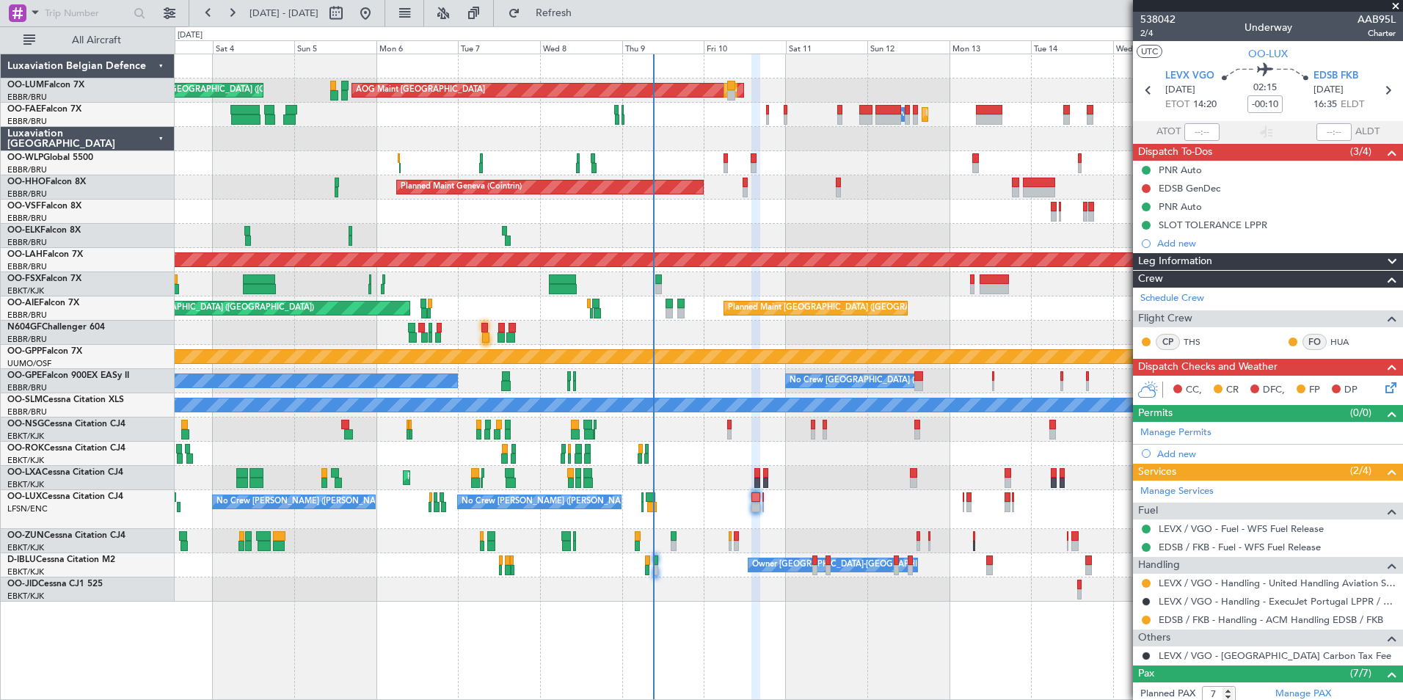
click at [665, 416] on div "A/C Unavailable [GEOGRAPHIC_DATA]" at bounding box center [789, 405] width 1228 height 24
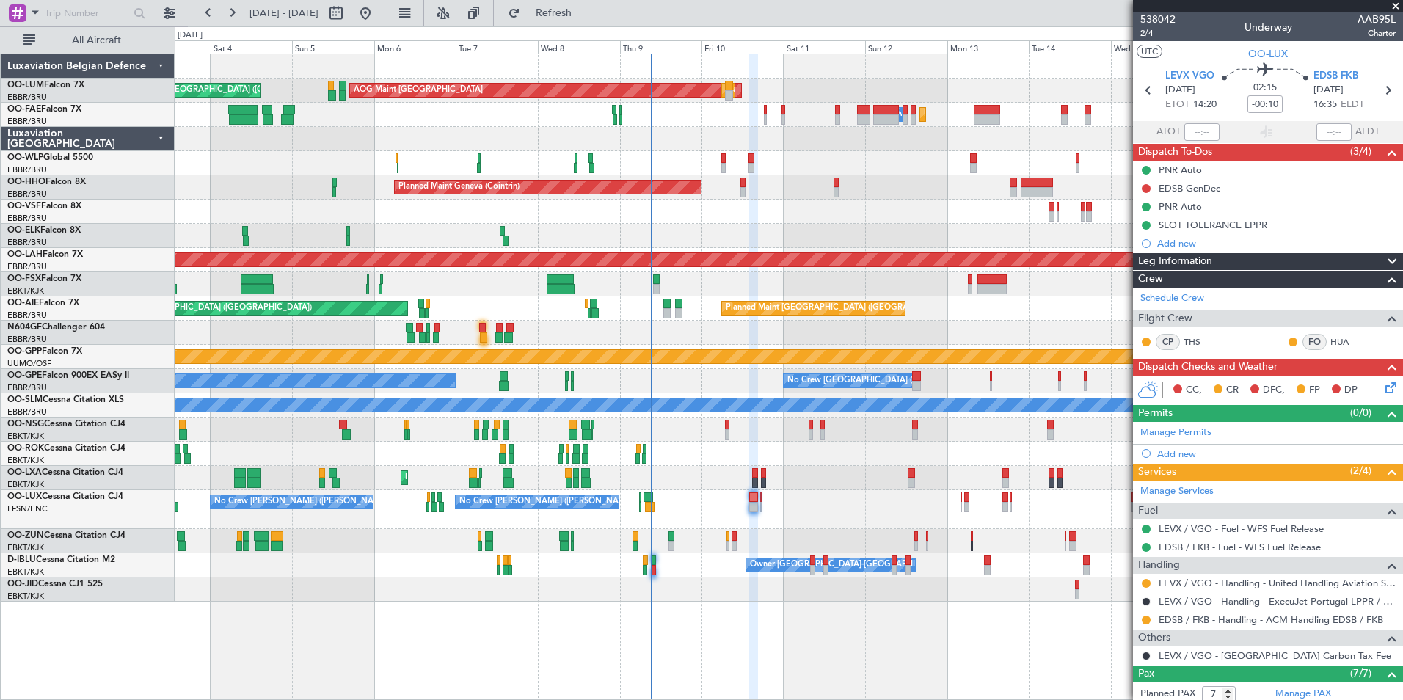
click at [694, 531] on div "AOG Maint [GEOGRAPHIC_DATA] Planned Maint [GEOGRAPHIC_DATA] ([GEOGRAPHIC_DATA])…" at bounding box center [789, 327] width 1228 height 547
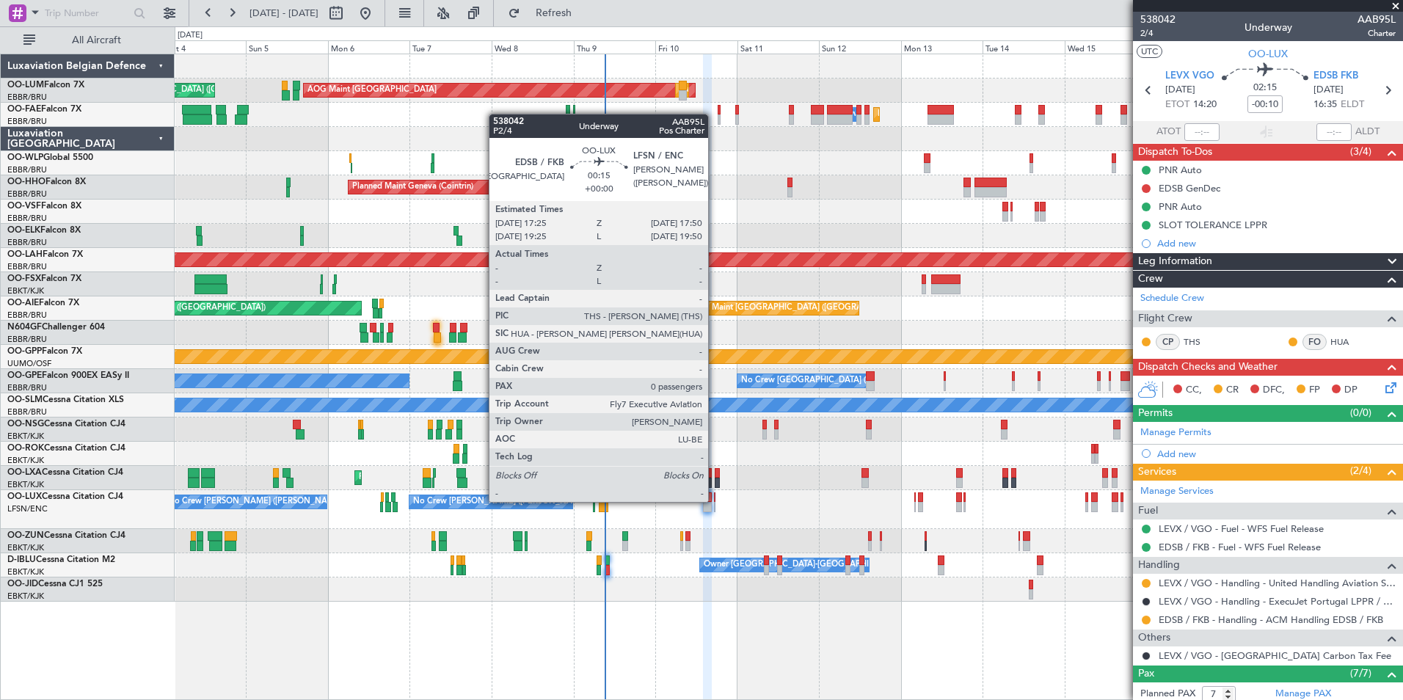
click at [715, 500] on div at bounding box center [714, 497] width 1 height 10
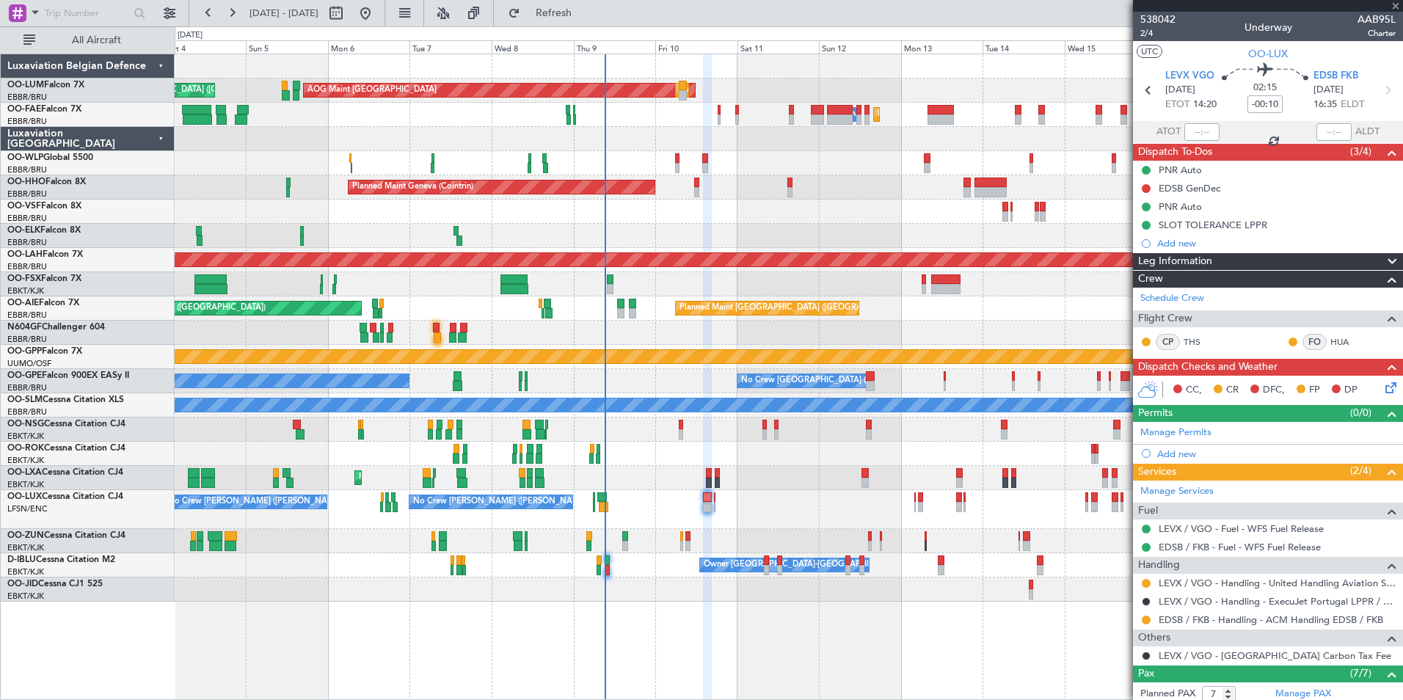
type input "0"
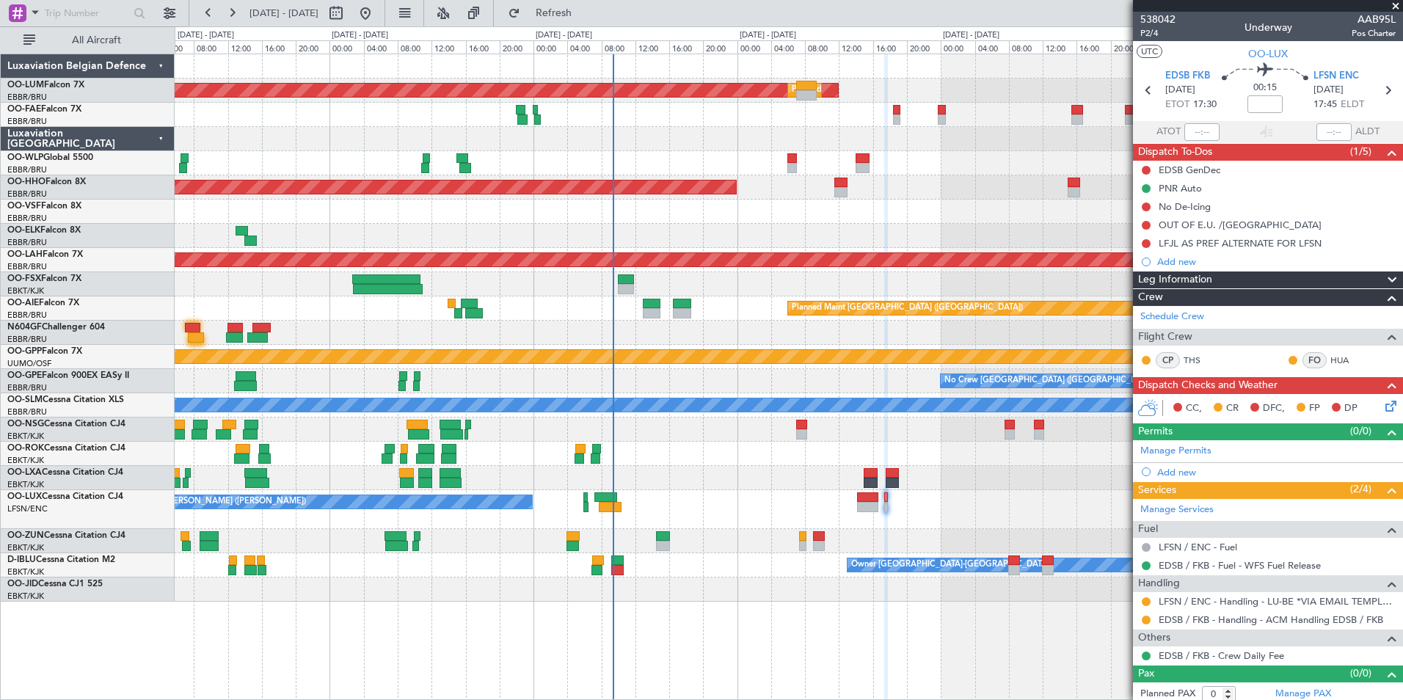
click at [631, 583] on div at bounding box center [789, 589] width 1228 height 24
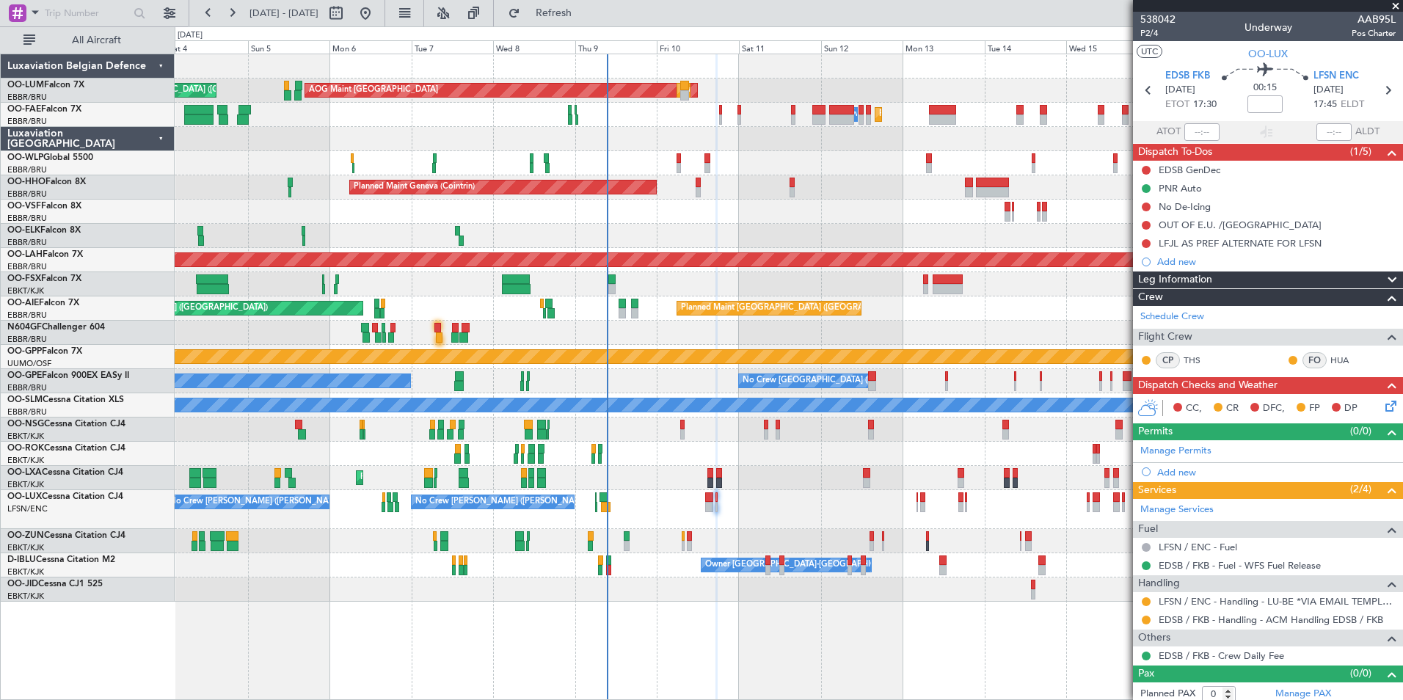
click at [648, 591] on div at bounding box center [789, 589] width 1228 height 24
click at [1148, 620] on div "LFSN / ENC - Handling - LU-BE *VIA EMAIL TEMPLATE* LFSN / ENC" at bounding box center [1253, 626] width 260 height 18
click at [1149, 619] on button at bounding box center [1146, 620] width 9 height 9
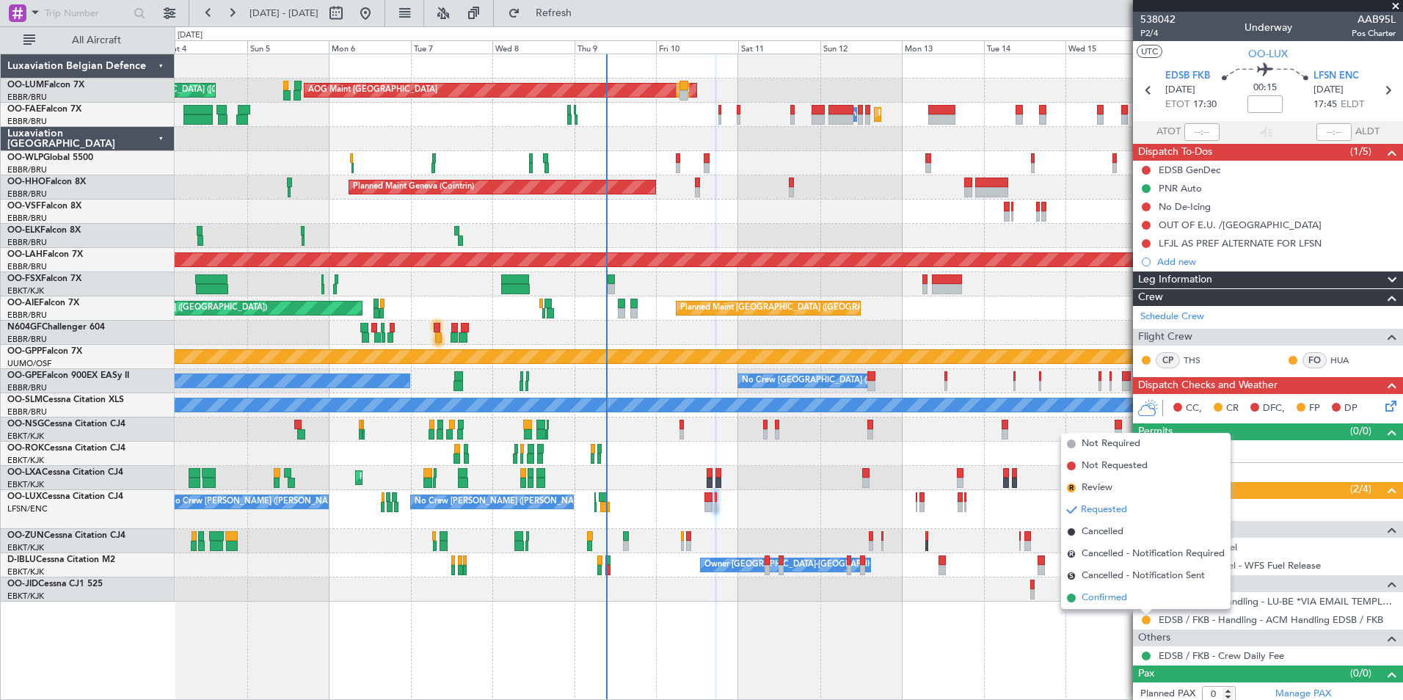
click at [1116, 599] on span "Confirmed" at bounding box center [1104, 598] width 45 height 15
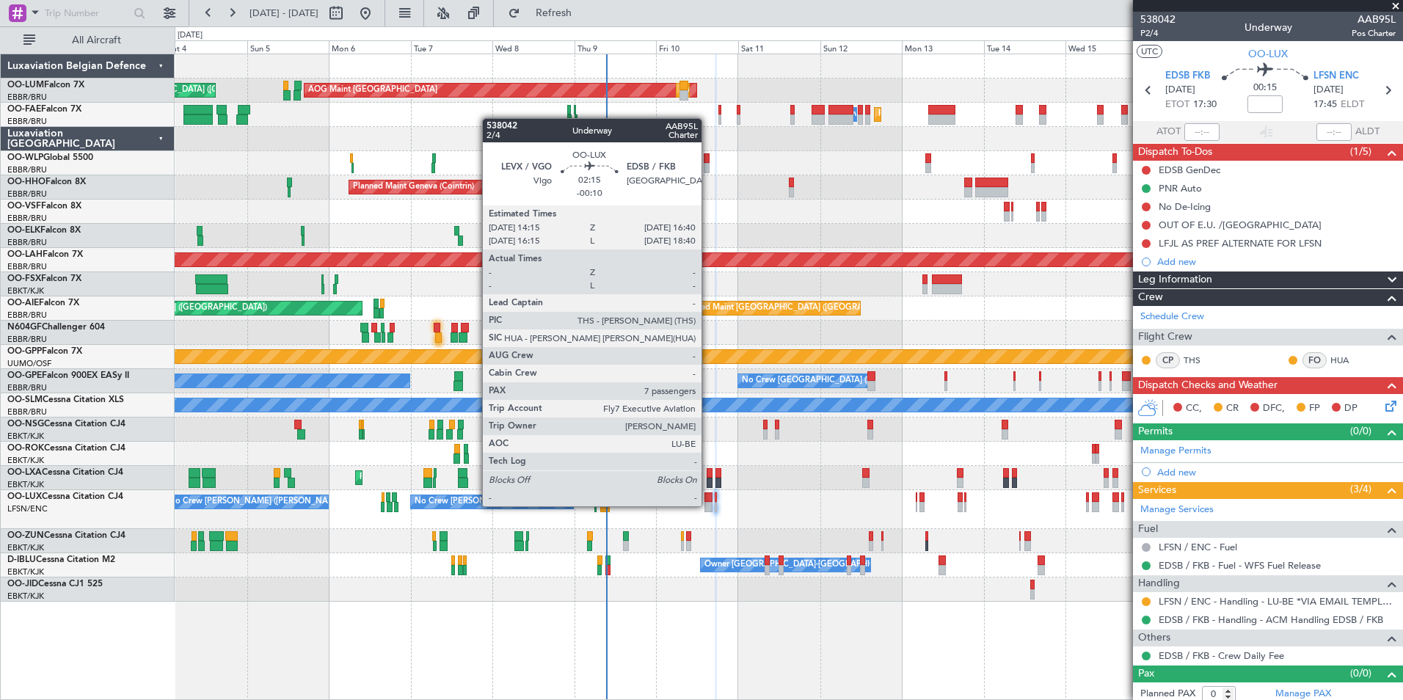
click at [708, 505] on div at bounding box center [708, 507] width 9 height 10
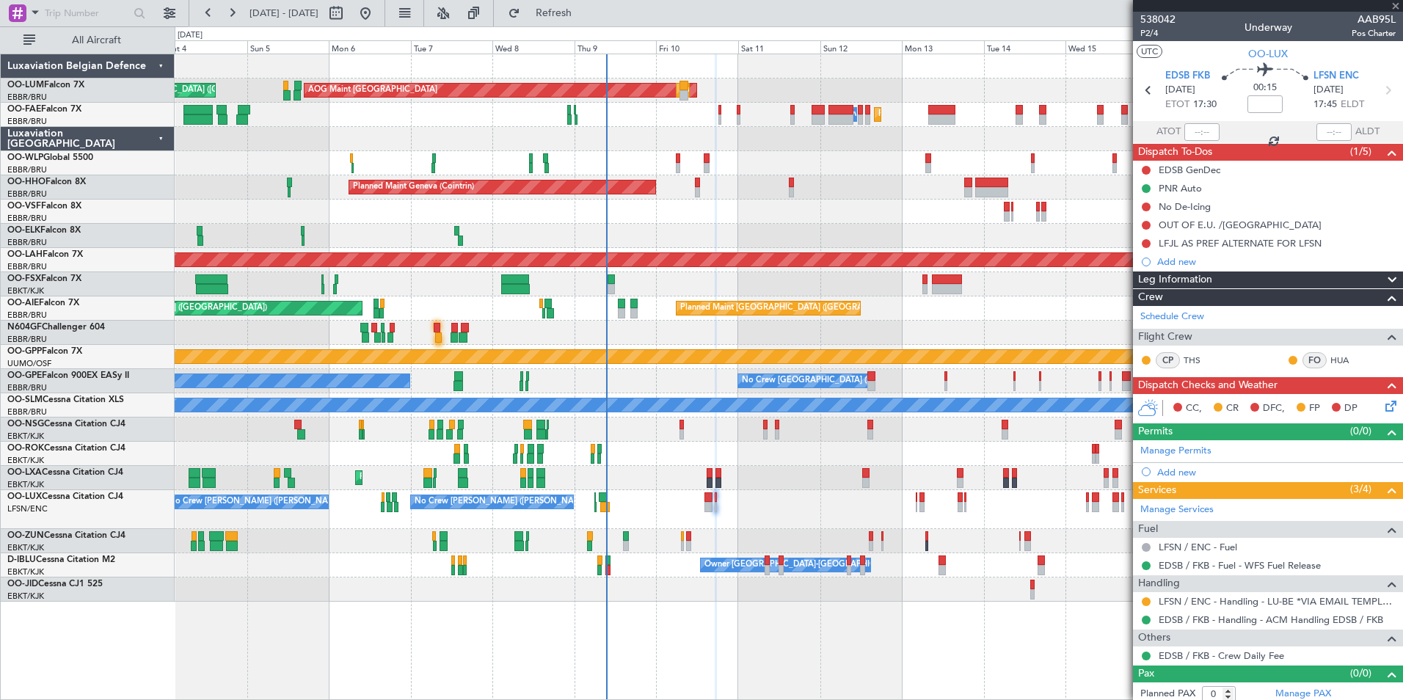
type input "-00:10"
type input "7"
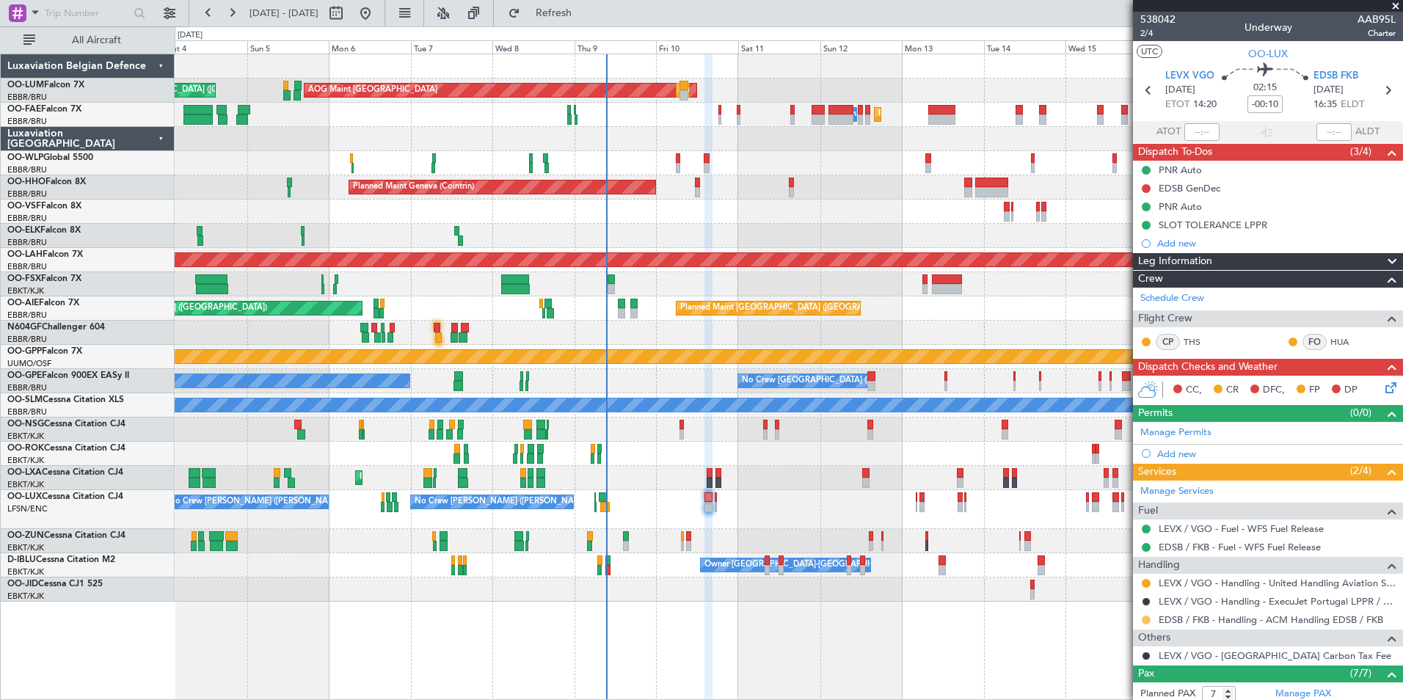
click at [1145, 619] on button at bounding box center [1146, 620] width 9 height 9
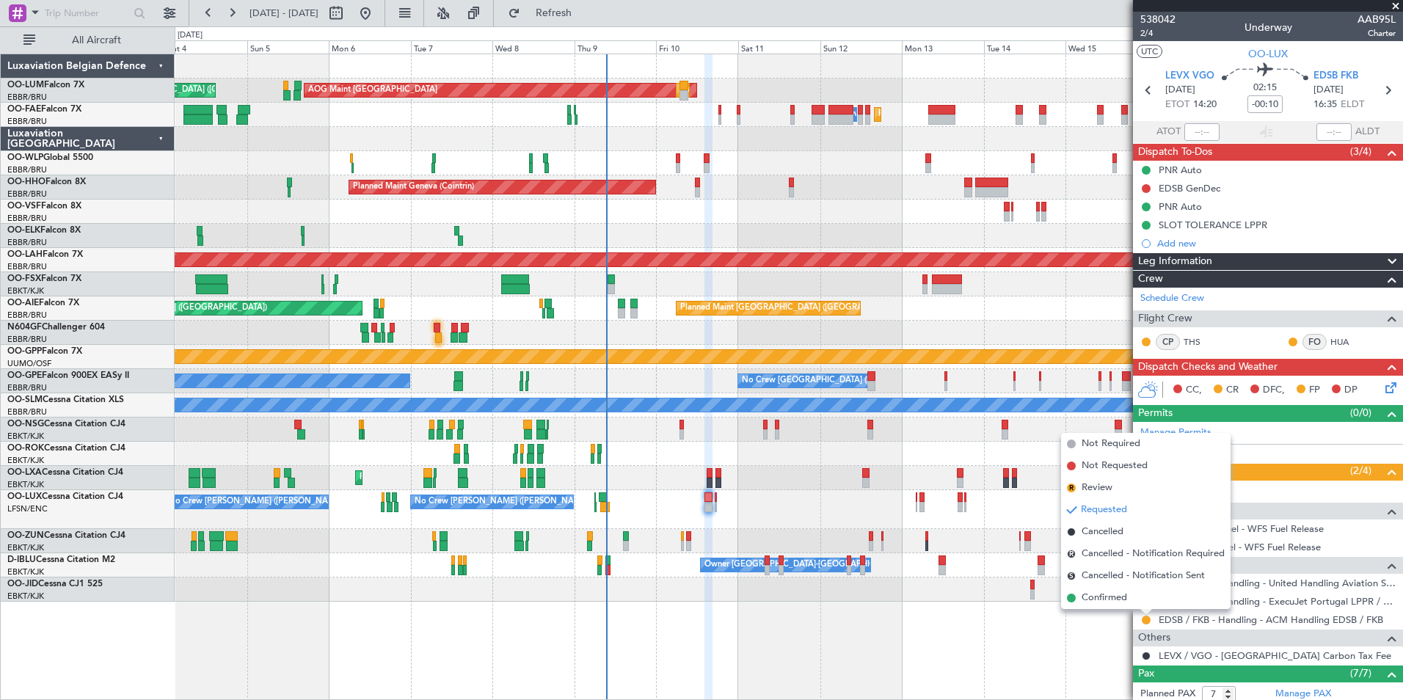
drag, startPoint x: 1098, startPoint y: 601, endPoint x: 1007, endPoint y: 627, distance: 94.0
click at [1098, 600] on span "Confirmed" at bounding box center [1104, 598] width 45 height 15
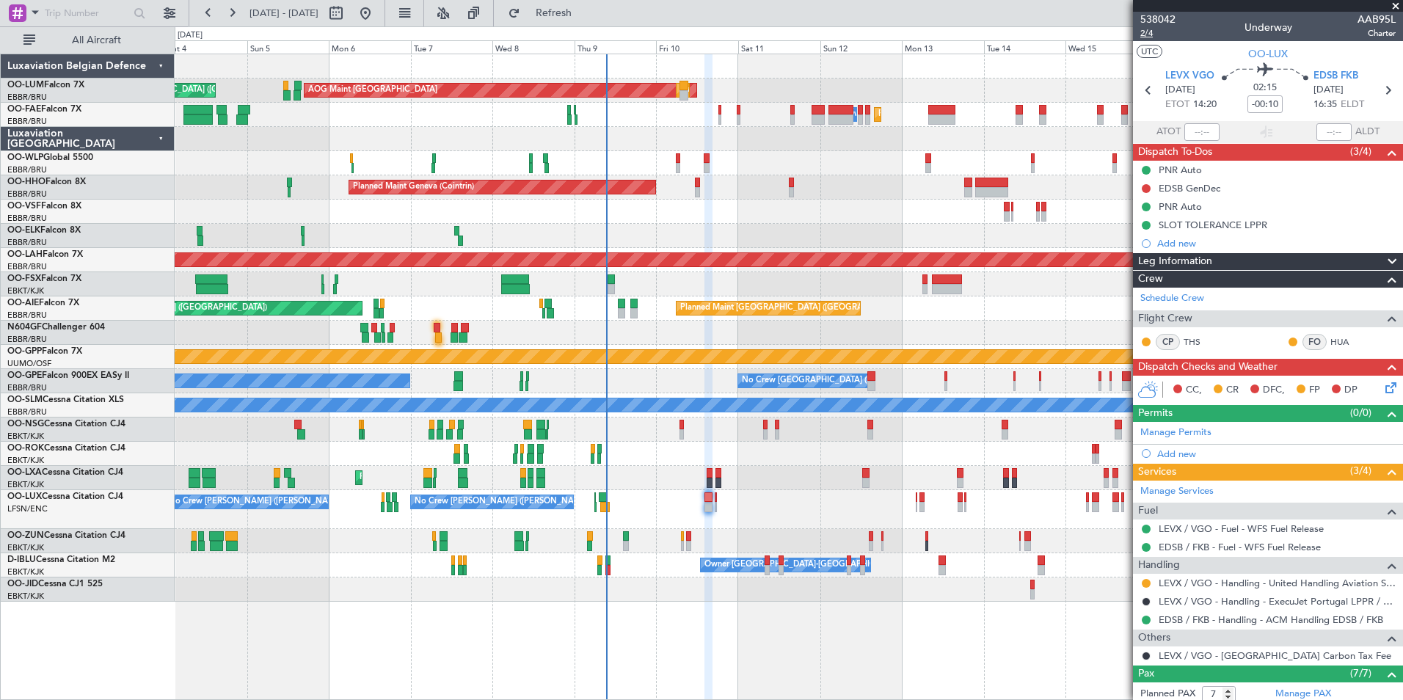
click at [1145, 31] on span "2/4" at bounding box center [1157, 33] width 35 height 12
click at [656, 467] on div "AOG Maint [GEOGRAPHIC_DATA] Planned Maint [GEOGRAPHIC_DATA] ([GEOGRAPHIC_DATA])…" at bounding box center [789, 327] width 1228 height 547
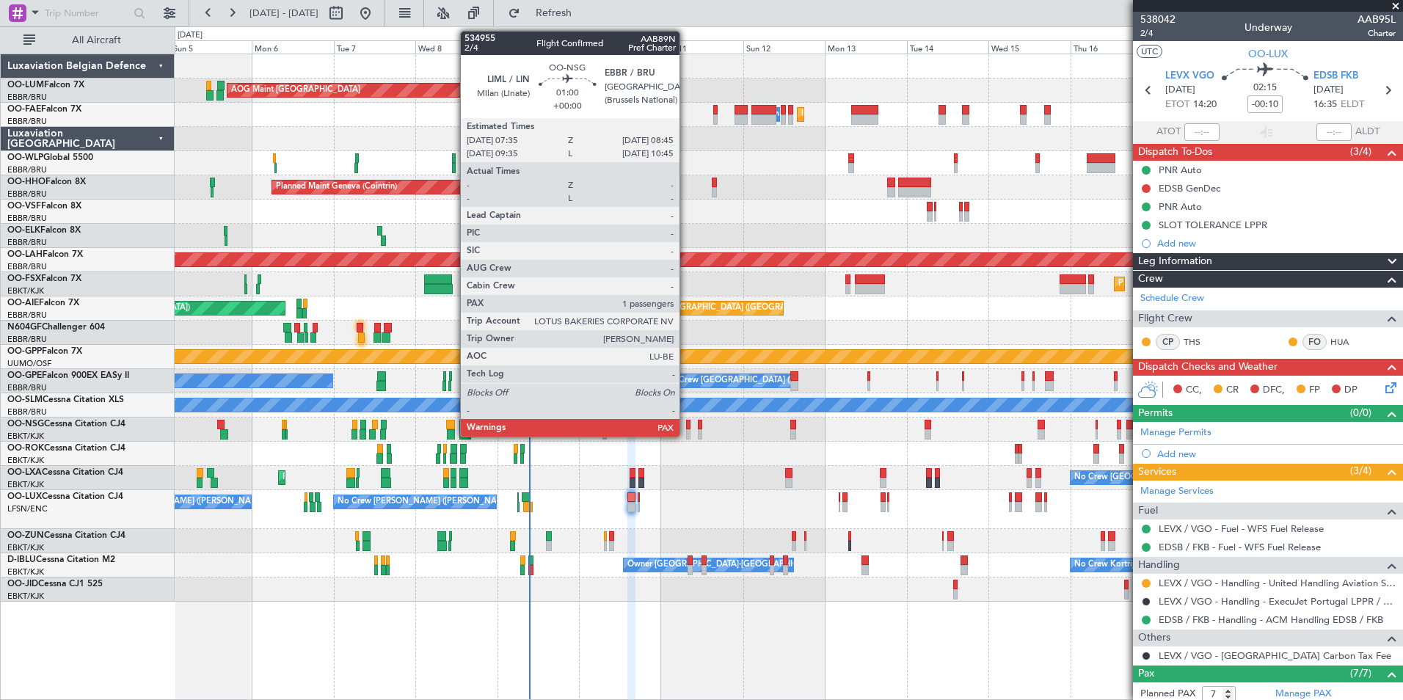
click at [686, 432] on div at bounding box center [688, 434] width 4 height 10
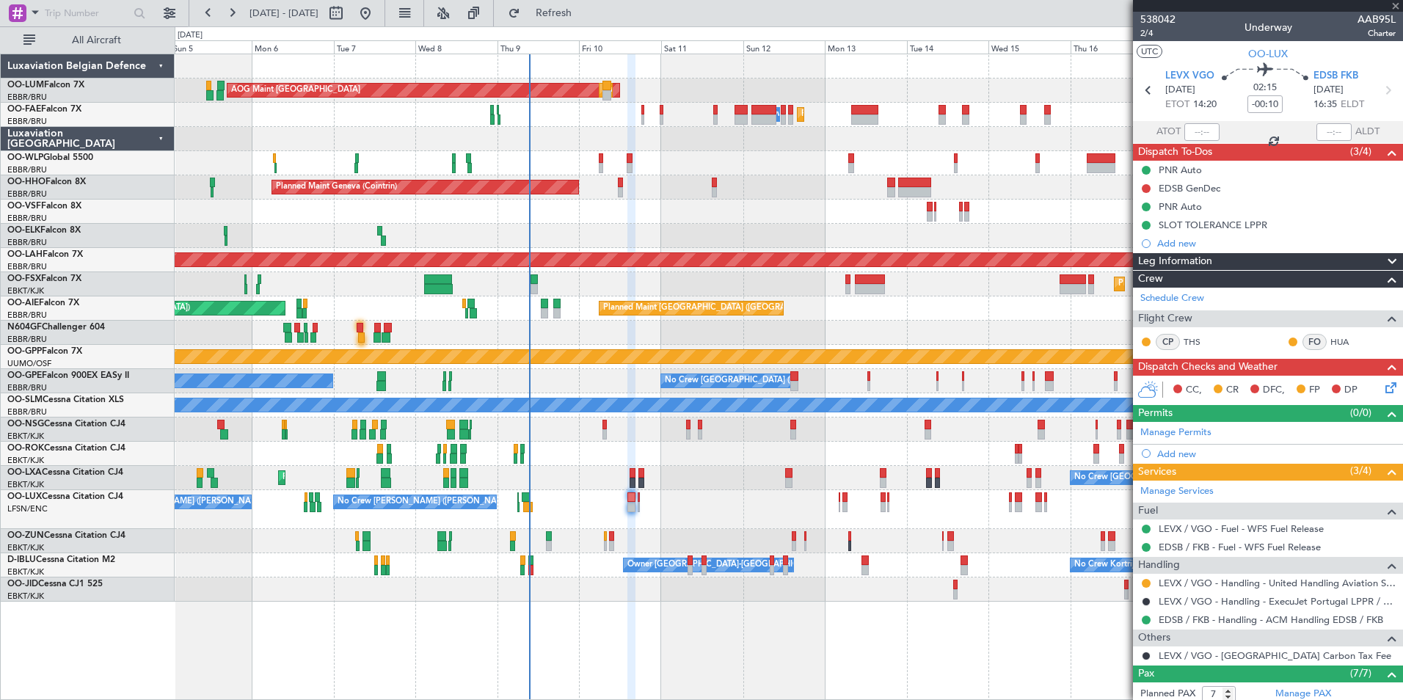
type input "1"
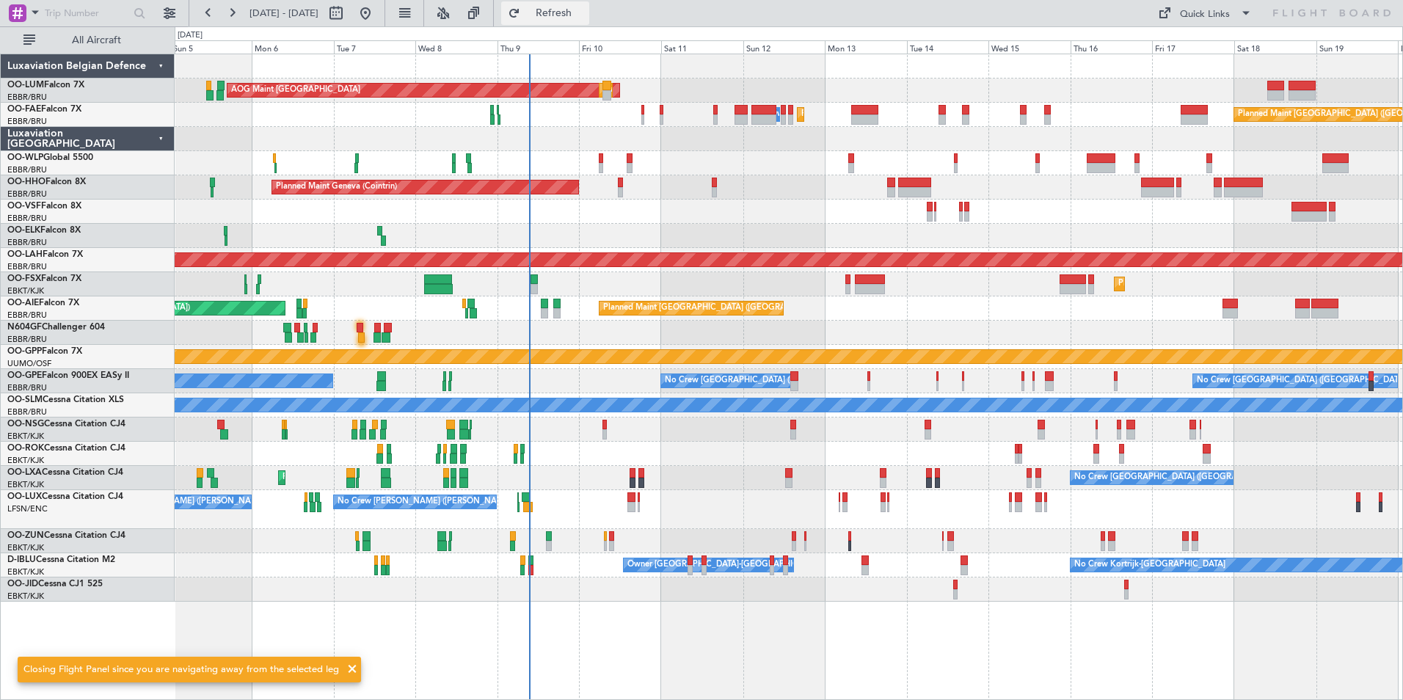
click at [585, 11] on span "Refresh" at bounding box center [554, 13] width 62 height 10
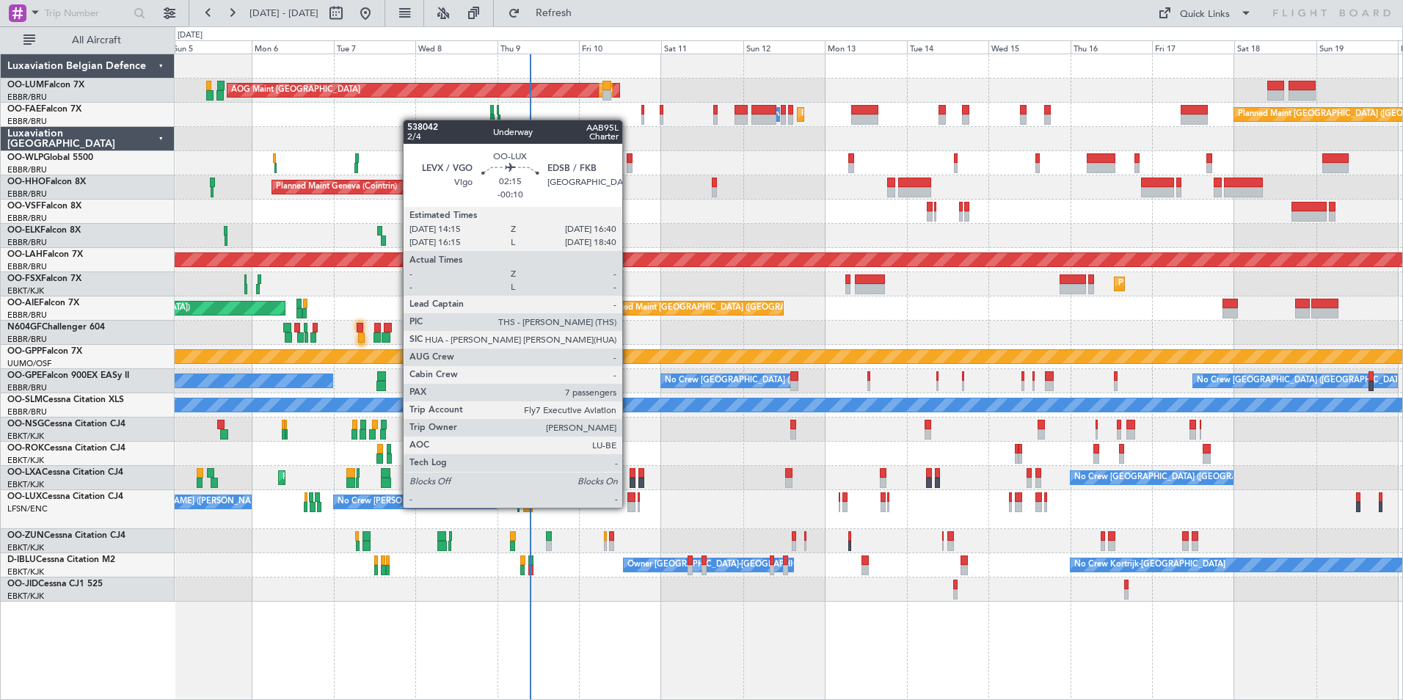
click at [629, 506] on div at bounding box center [631, 507] width 9 height 10
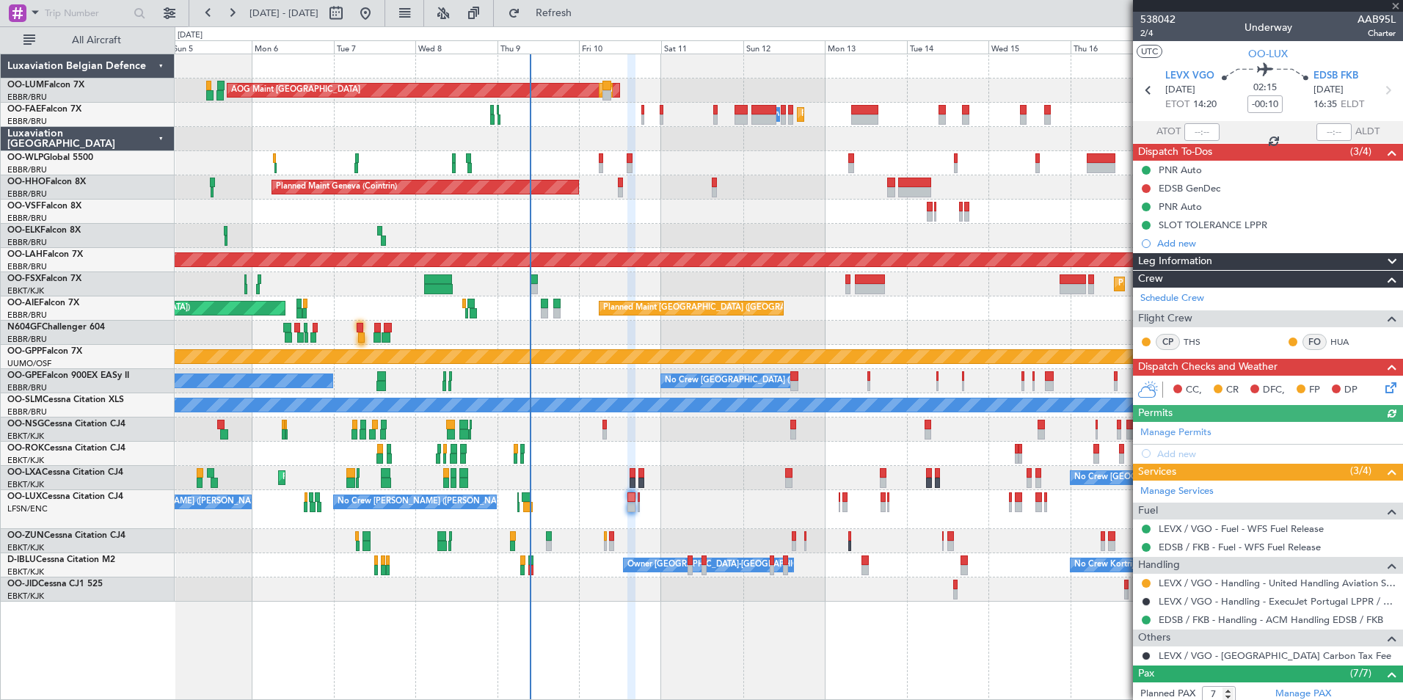
click at [1370, 387] on div "CC, CR DFC, FP DP" at bounding box center [1275, 390] width 216 height 22
click at [1382, 388] on icon at bounding box center [1388, 385] width 12 height 12
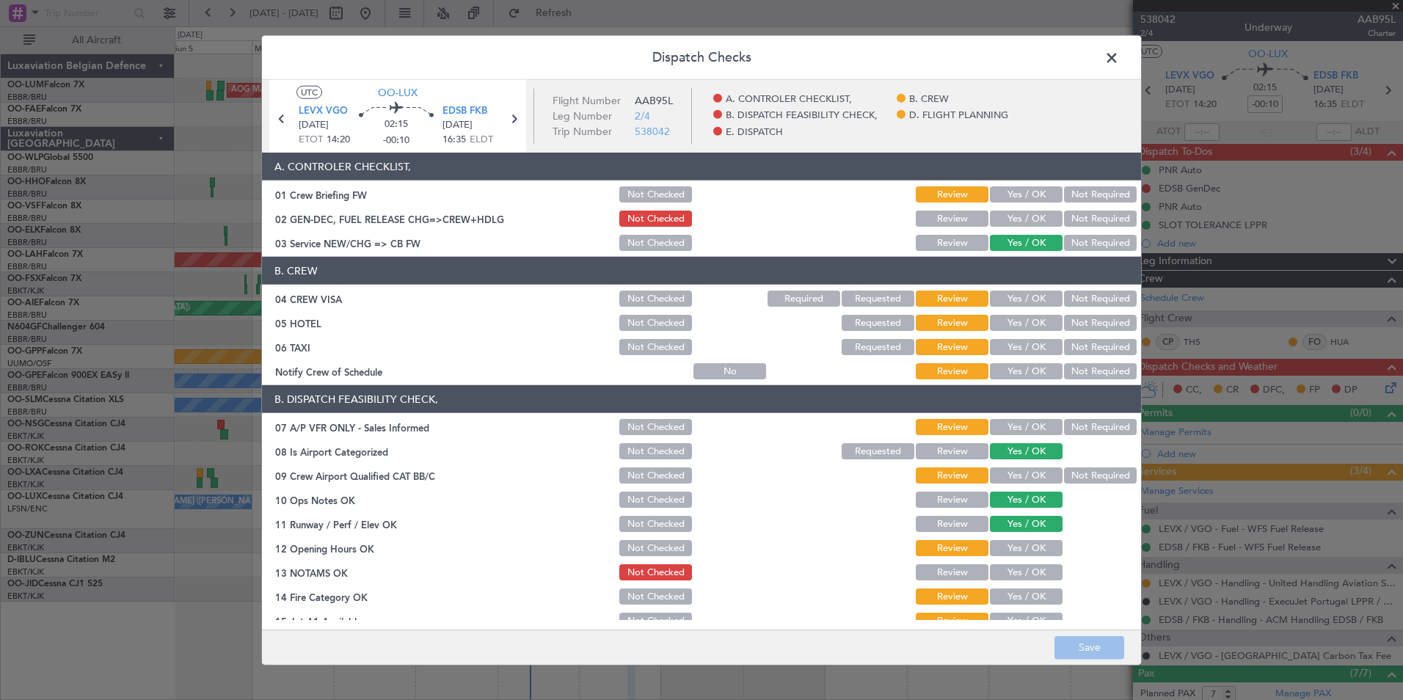
click at [1004, 192] on button "Yes / OK" at bounding box center [1026, 194] width 73 height 16
click at [1024, 215] on button "Yes / OK" at bounding box center [1026, 219] width 73 height 16
drag, startPoint x: 1093, startPoint y: 288, endPoint x: 1095, endPoint y: 304, distance: 15.6
click at [1093, 288] on div "Not Required" at bounding box center [1099, 298] width 74 height 21
click at [1095, 304] on button "Not Required" at bounding box center [1100, 299] width 73 height 16
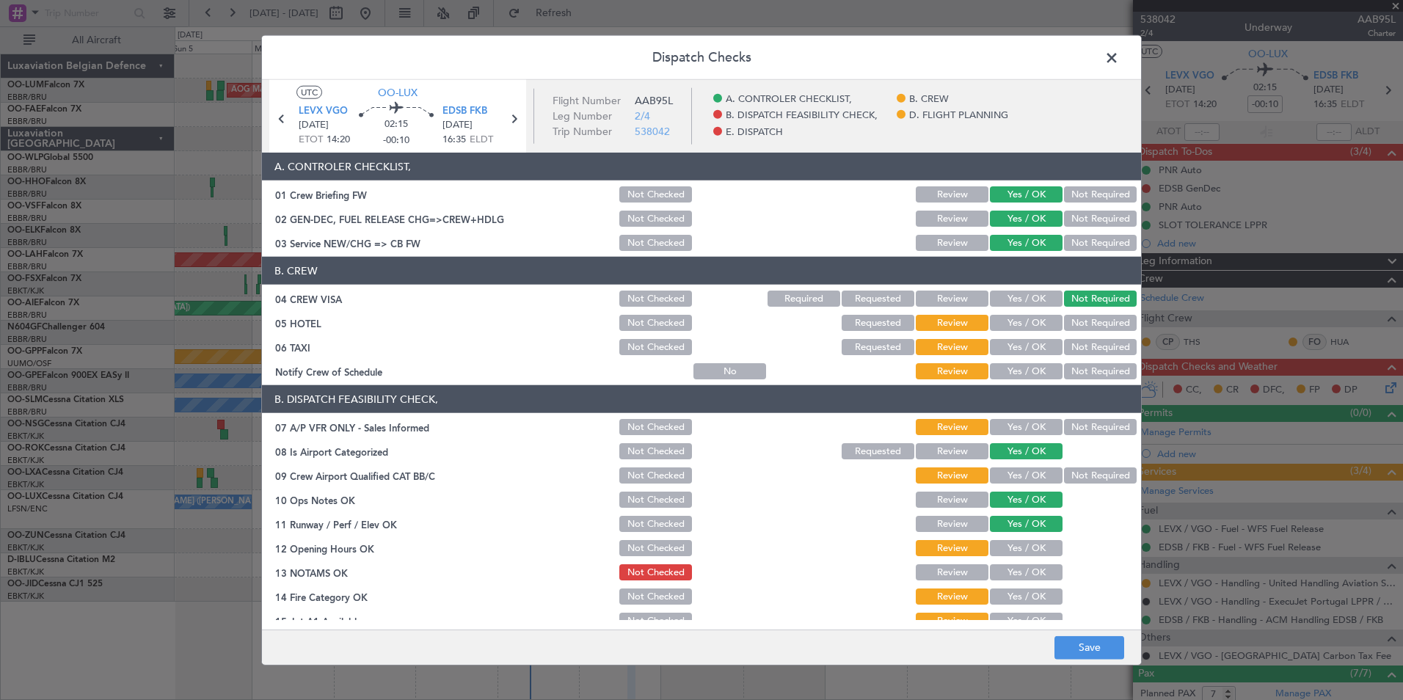
click at [1085, 329] on button "Not Required" at bounding box center [1100, 323] width 73 height 16
click at [1081, 344] on button "Not Required" at bounding box center [1100, 347] width 73 height 16
click at [1027, 360] on section "B. CREW 04 CREW VISA Not Checked Required Requested Review Yes / OK Not Require…" at bounding box center [701, 319] width 879 height 125
click at [1027, 371] on button "Yes / OK" at bounding box center [1026, 371] width 73 height 16
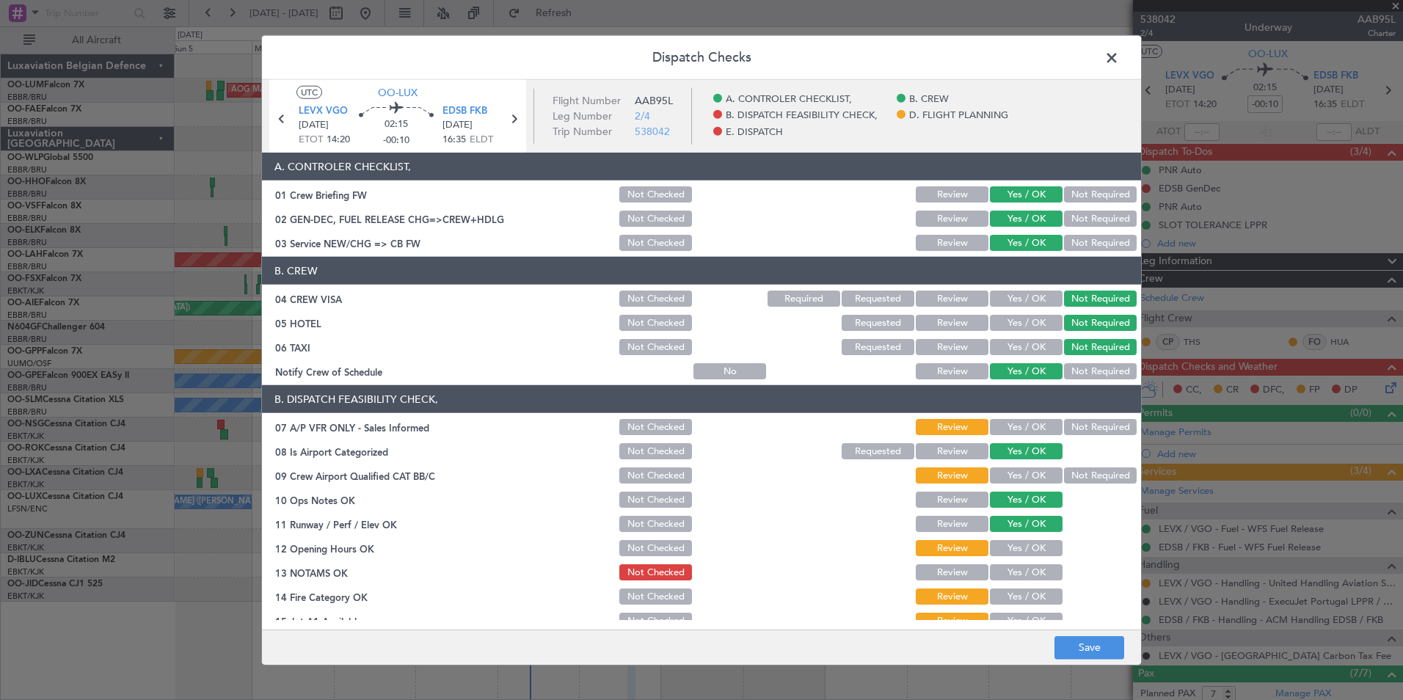
click at [1071, 426] on button "Not Required" at bounding box center [1100, 427] width 73 height 16
click at [1026, 478] on button "Yes / OK" at bounding box center [1026, 475] width 73 height 16
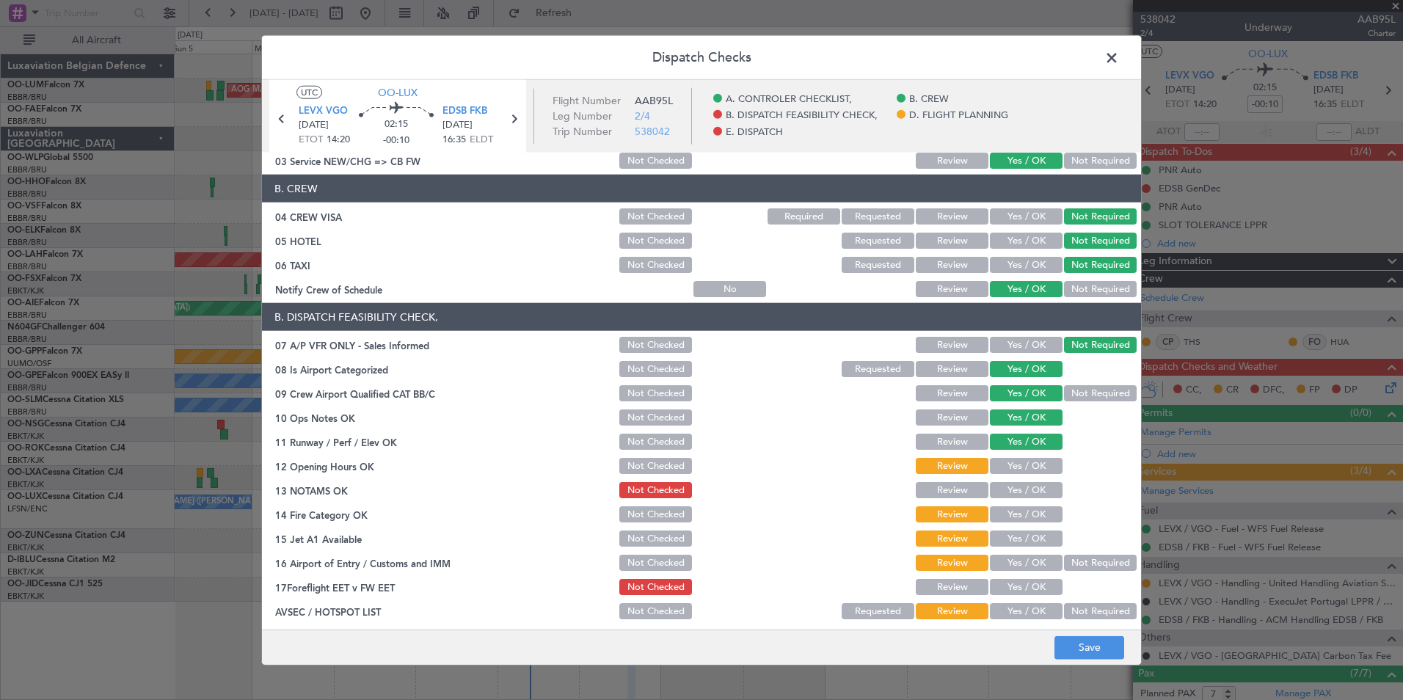
scroll to position [220, 0]
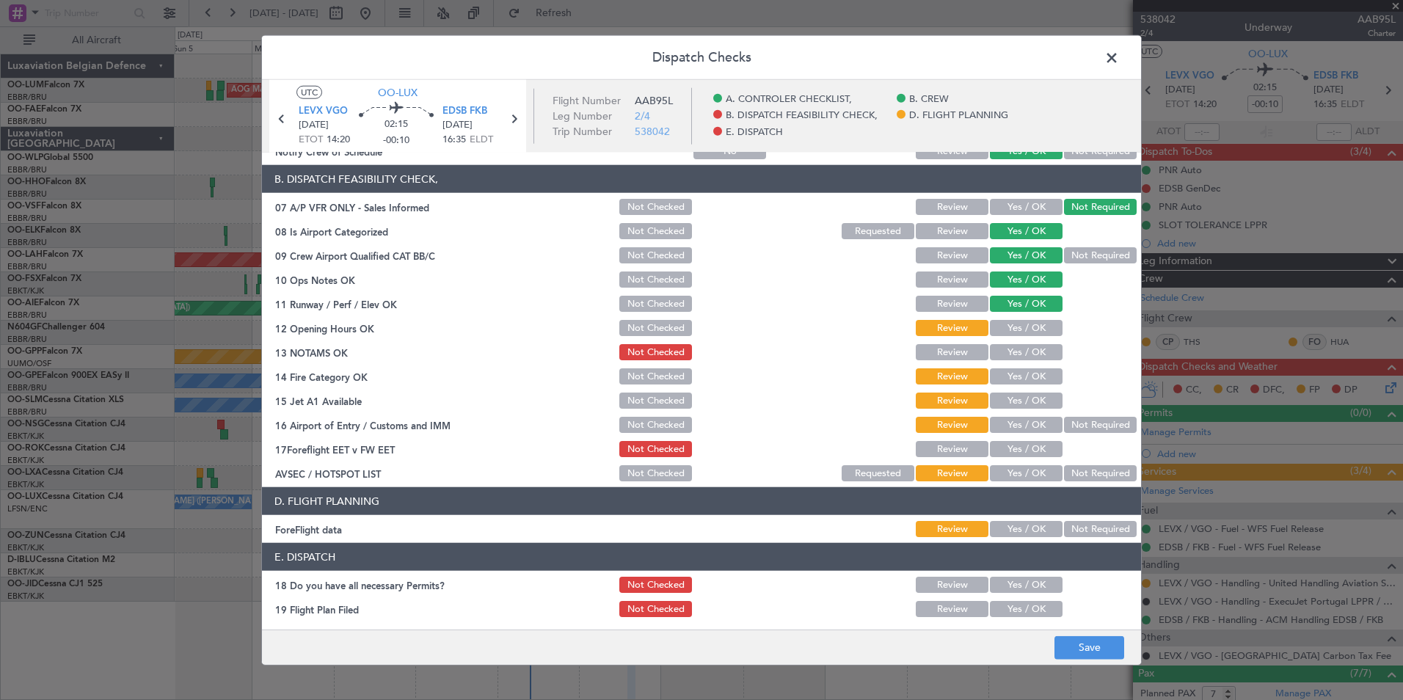
click at [1018, 339] on section "B. DISPATCH FEASIBILITY CHECK, 07 A/P VFR ONLY - Sales Informed Not Checked Rev…" at bounding box center [701, 324] width 879 height 318
click at [1021, 334] on button "Yes / OK" at bounding box center [1026, 328] width 73 height 16
click at [1019, 354] on button "Yes / OK" at bounding box center [1026, 352] width 73 height 16
click at [1014, 379] on button "Yes / OK" at bounding box center [1026, 376] width 73 height 16
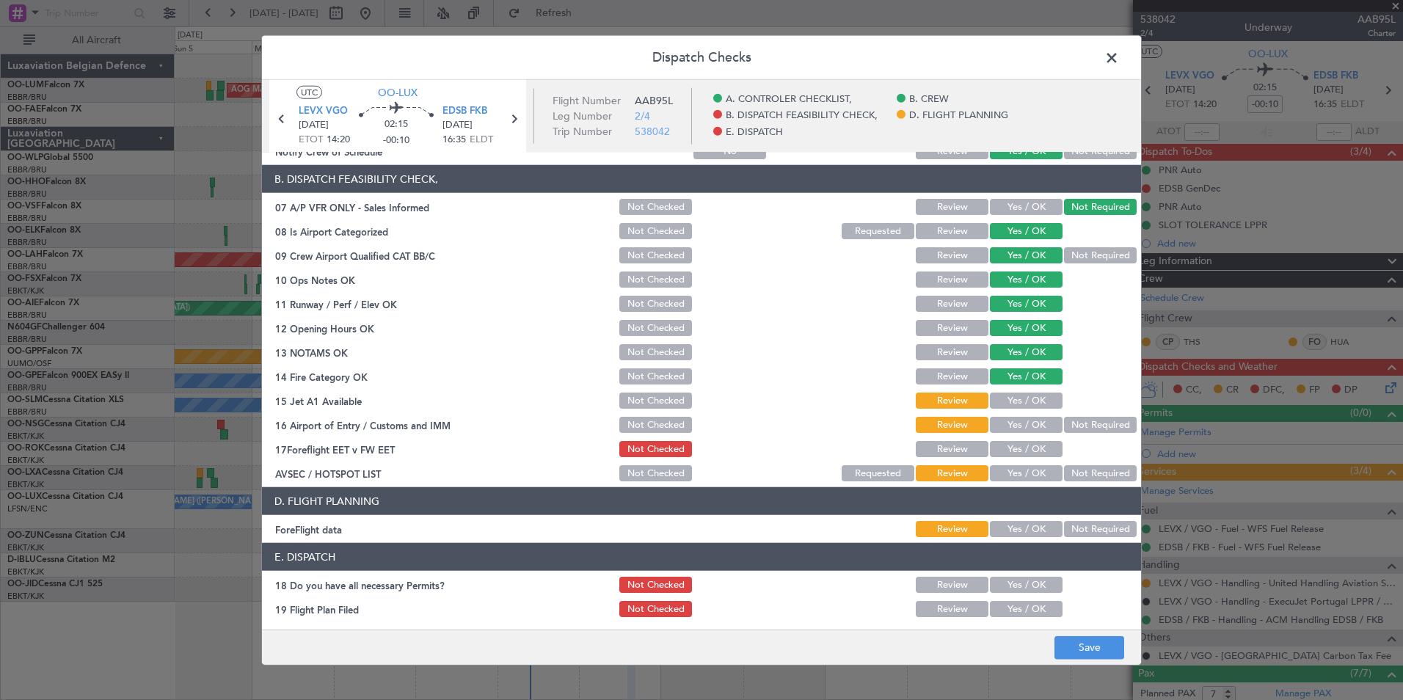
click at [1004, 405] on button "Yes / OK" at bounding box center [1026, 401] width 73 height 16
click at [1007, 423] on button "Yes / OK" at bounding box center [1026, 425] width 73 height 16
click at [1005, 438] on section "B. DISPATCH FEASIBILITY CHECK, 07 A/P VFR ONLY - Sales Informed Not Checked Rev…" at bounding box center [701, 324] width 879 height 318
click at [1005, 442] on button "Yes / OK" at bounding box center [1026, 449] width 73 height 16
click at [1065, 474] on button "Not Required" at bounding box center [1100, 473] width 73 height 16
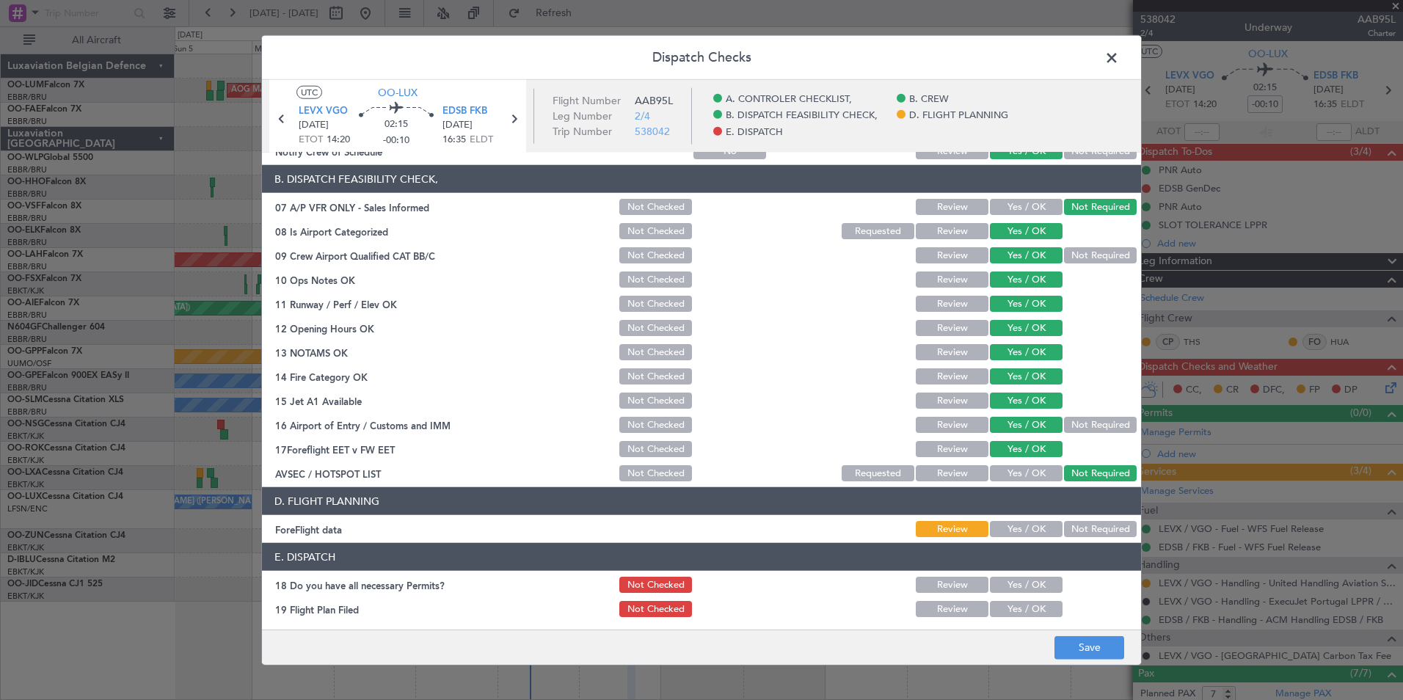
click at [1076, 524] on button "Not Required" at bounding box center [1100, 529] width 73 height 16
click at [1035, 586] on button "Yes / OK" at bounding box center [1026, 585] width 73 height 16
click at [1024, 610] on button "Yes / OK" at bounding box center [1026, 609] width 73 height 16
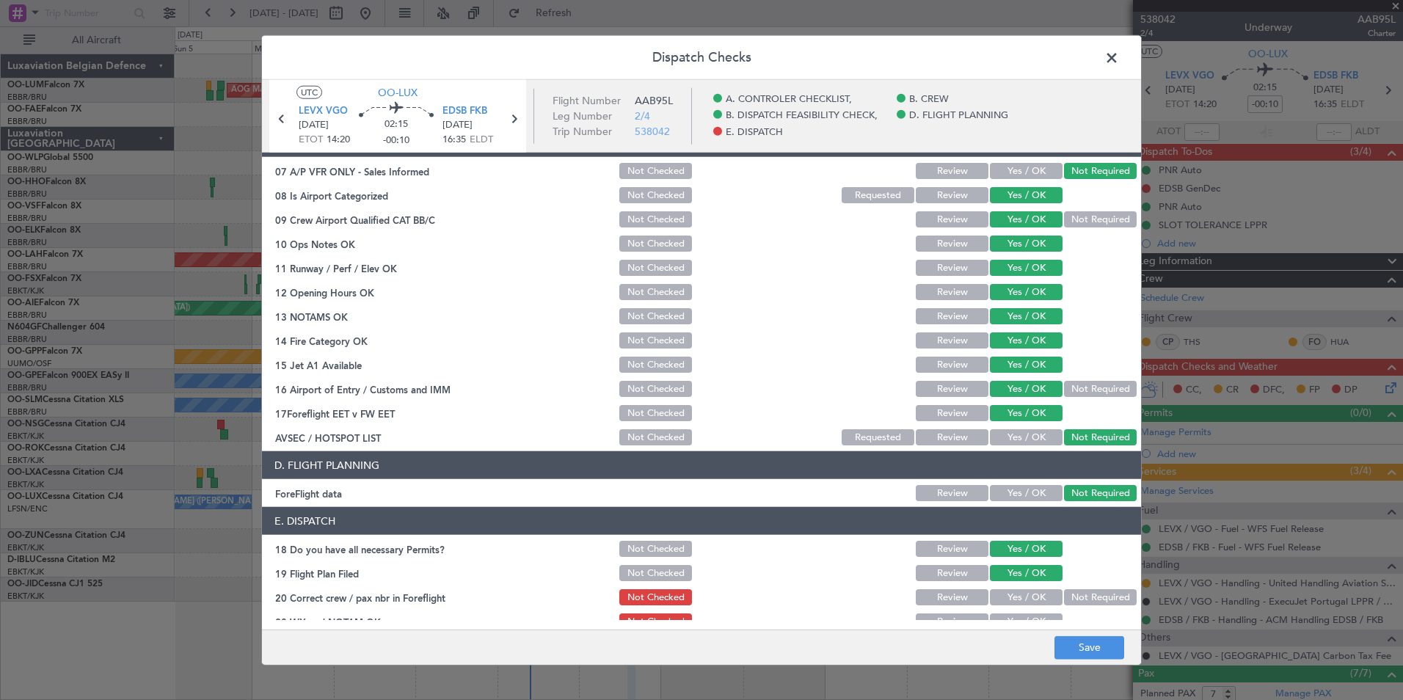
scroll to position [271, 0]
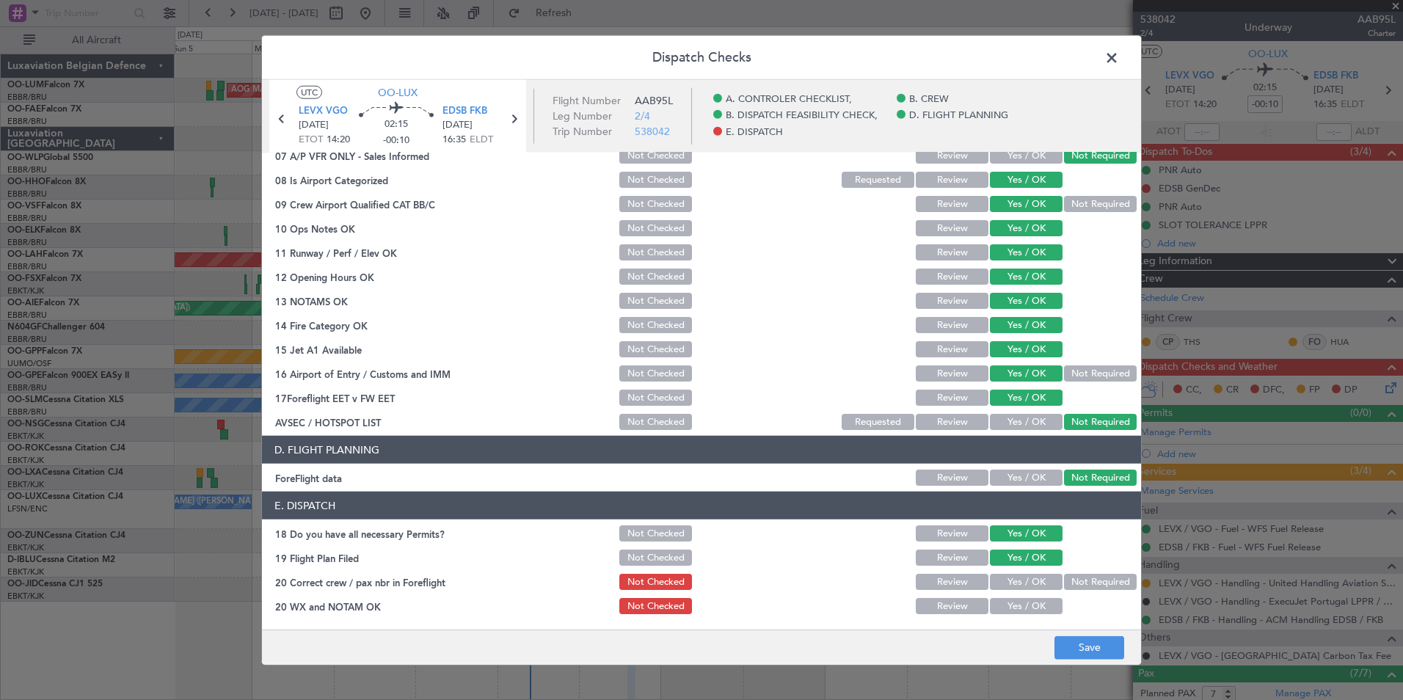
click at [1014, 578] on button "Yes / OK" at bounding box center [1026, 582] width 73 height 16
drag, startPoint x: 1013, startPoint y: 603, endPoint x: 1071, endPoint y: 644, distance: 71.7
click at [1013, 604] on button "Yes / OK" at bounding box center [1026, 606] width 73 height 16
click at [1082, 657] on button "Save" at bounding box center [1089, 646] width 70 height 23
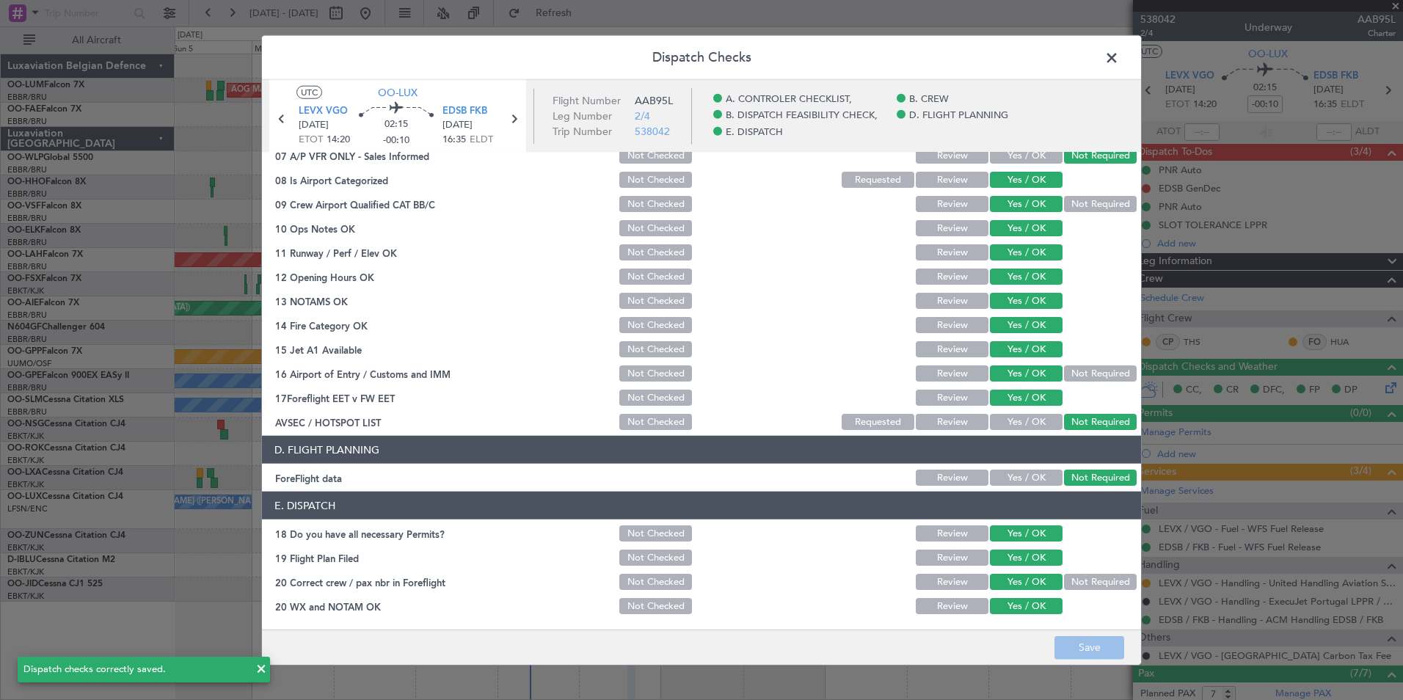
click at [1119, 61] on span at bounding box center [1119, 61] width 0 height 29
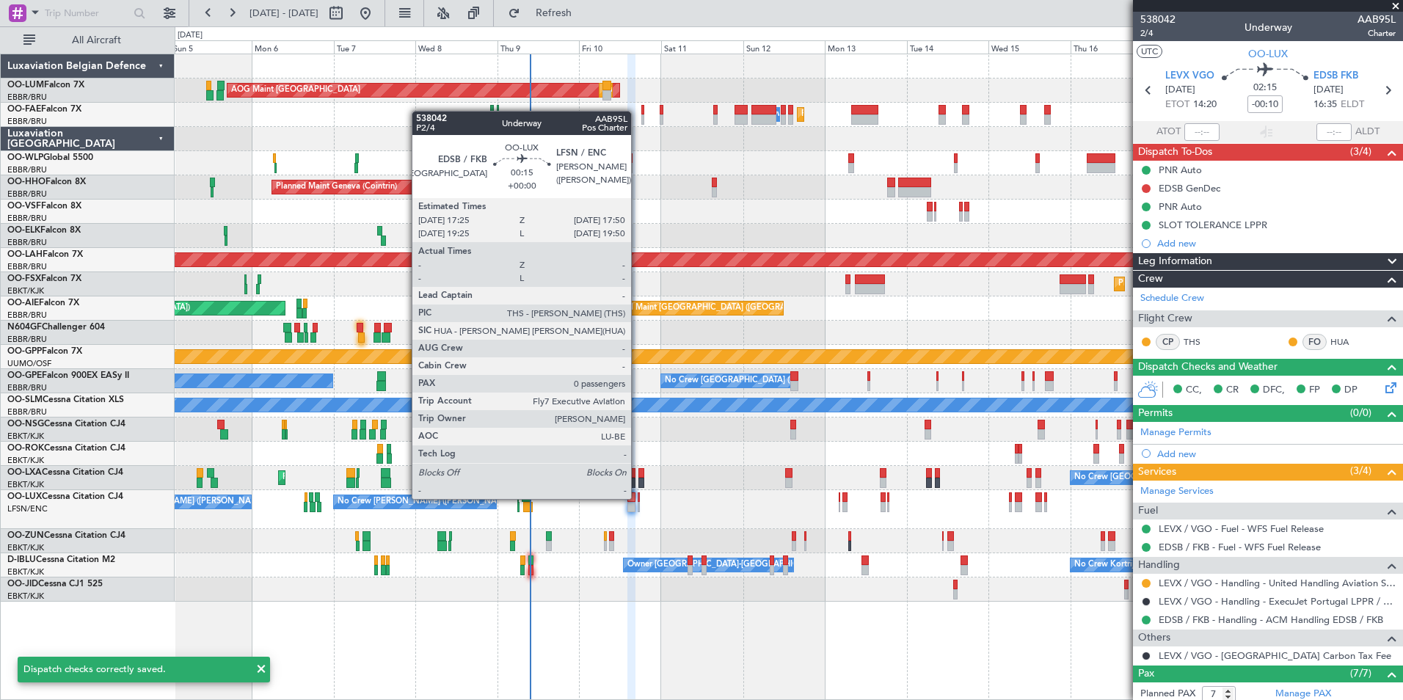
click at [638, 497] on div at bounding box center [638, 497] width 1 height 10
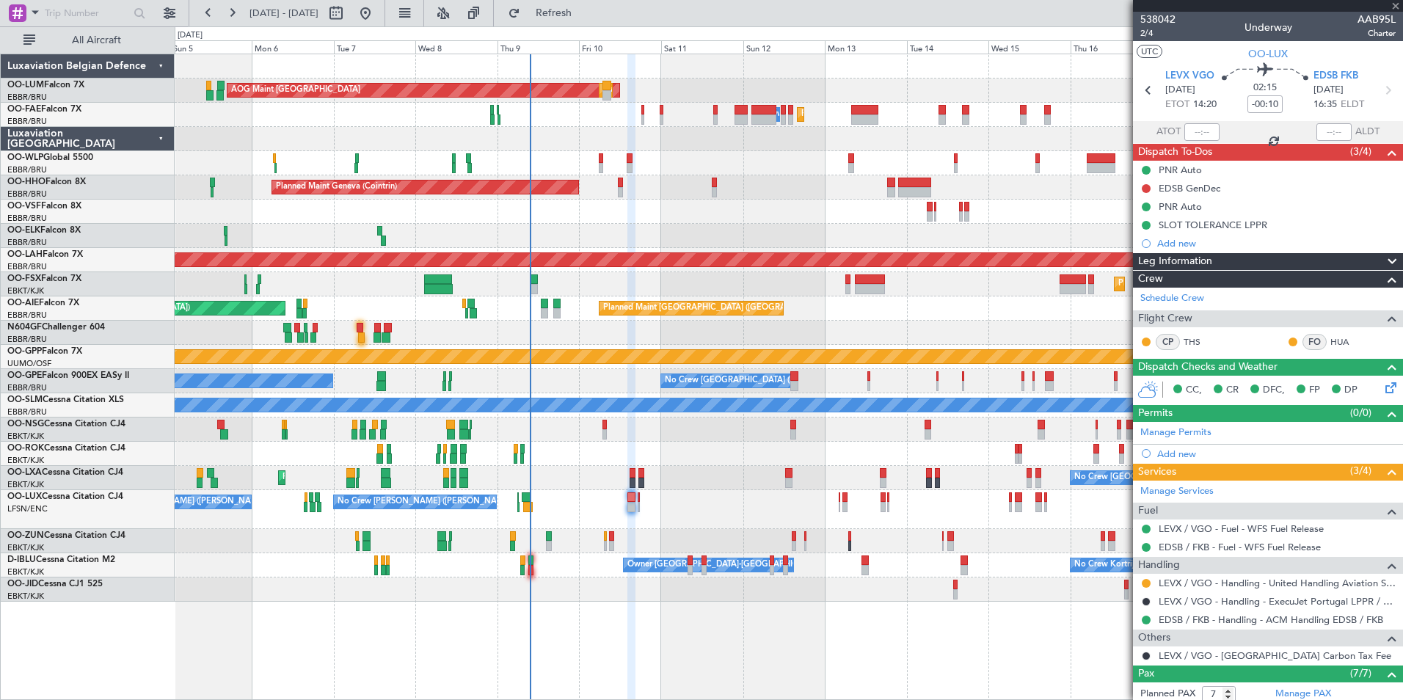
type input "0"
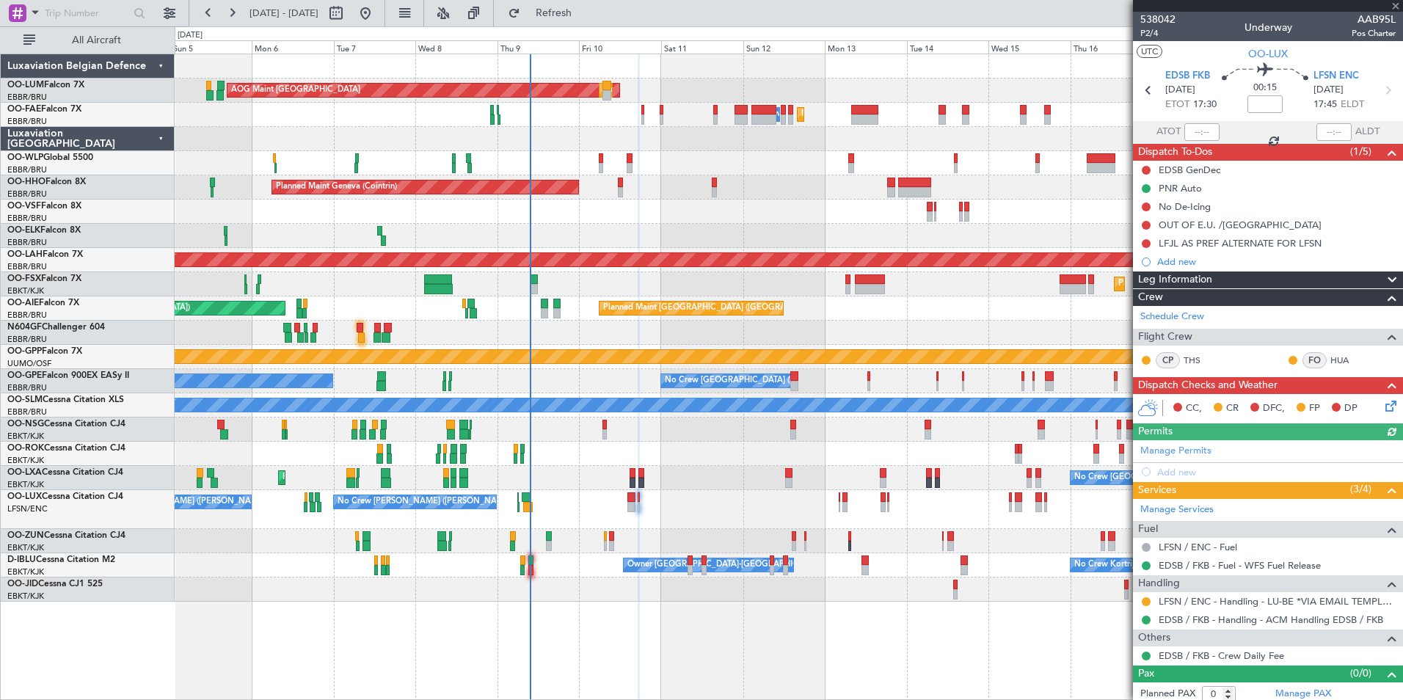
click at [1371, 402] on div "CC, CR DFC, FP DP" at bounding box center [1275, 409] width 216 height 22
click at [1382, 403] on icon at bounding box center [1388, 404] width 12 height 12
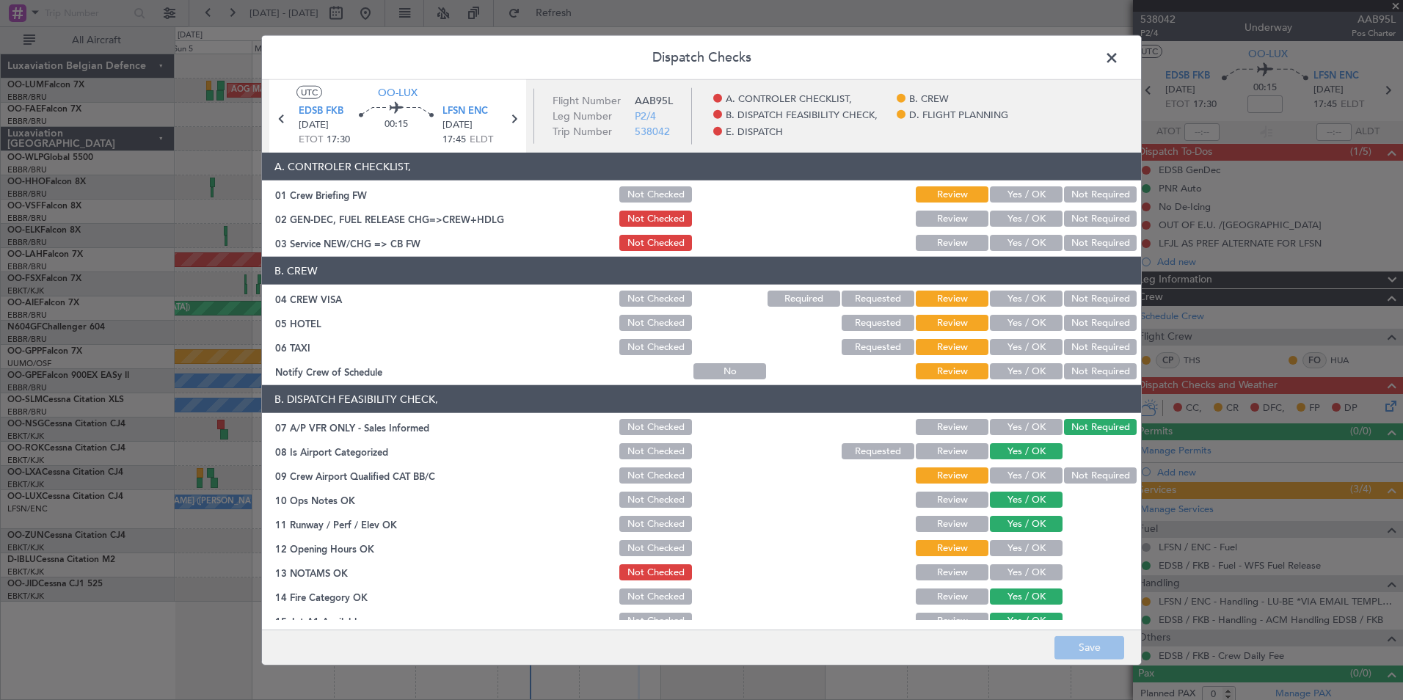
click at [1010, 204] on div "Yes / OK" at bounding box center [1025, 194] width 74 height 21
click at [1016, 202] on button "Yes / OK" at bounding box center [1026, 194] width 73 height 16
click at [1021, 216] on button "Yes / OK" at bounding box center [1026, 219] width 73 height 16
click at [1019, 242] on button "Yes / OK" at bounding box center [1026, 243] width 73 height 16
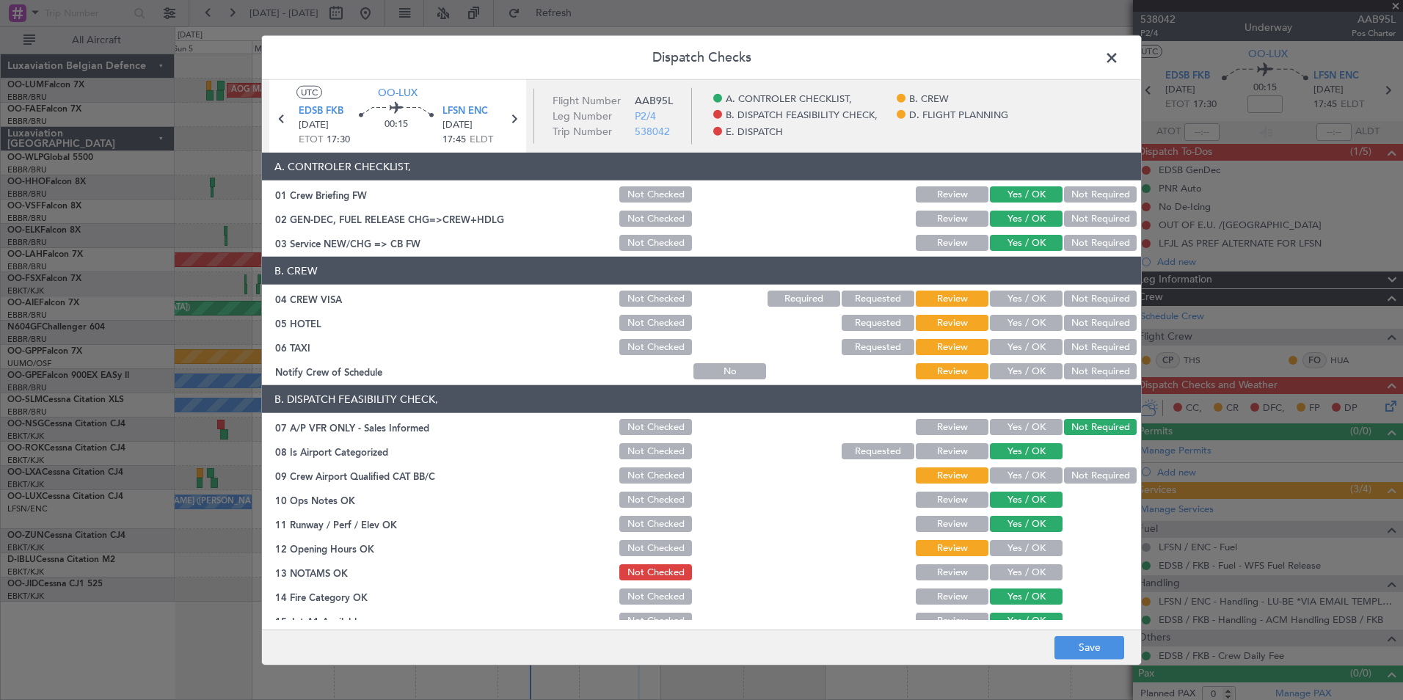
click at [1084, 299] on button "Not Required" at bounding box center [1100, 299] width 73 height 16
click at [1079, 325] on button "Not Required" at bounding box center [1100, 323] width 73 height 16
click at [1068, 345] on button "Not Required" at bounding box center [1100, 347] width 73 height 16
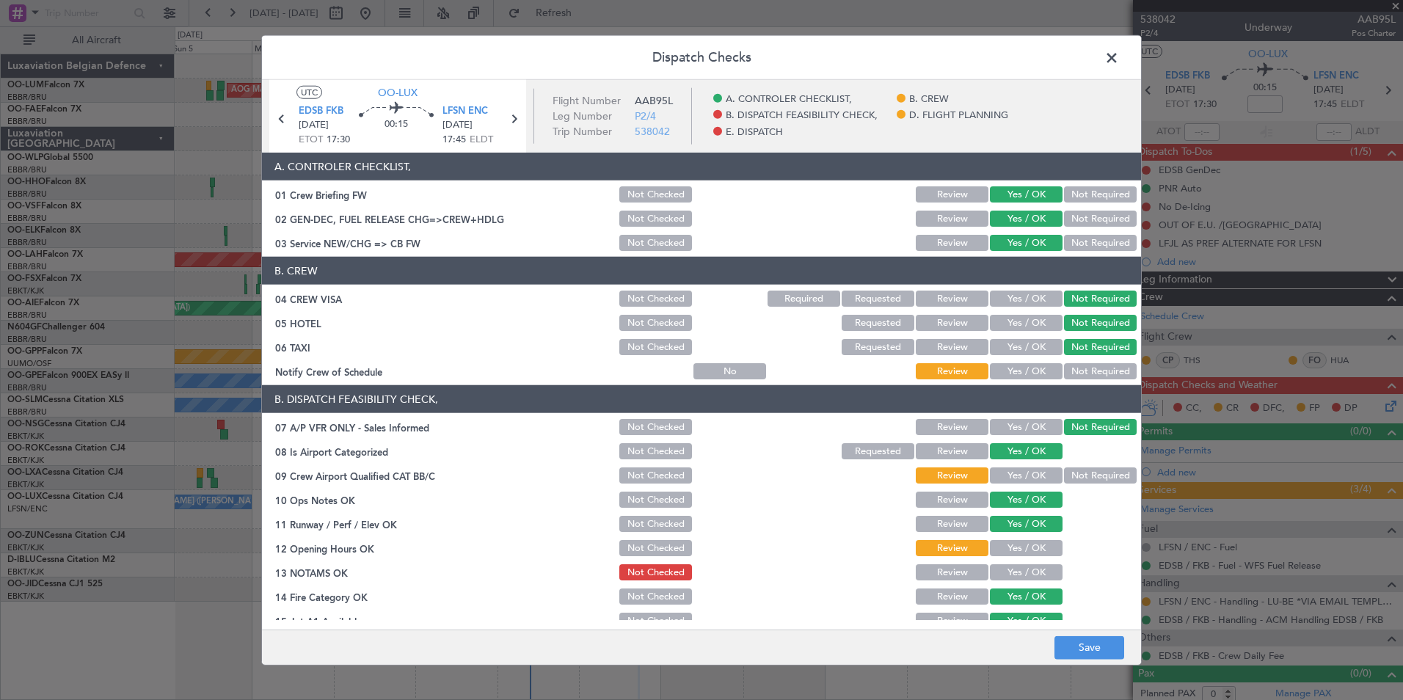
click at [1025, 379] on button "Yes / OK" at bounding box center [1026, 371] width 73 height 16
click at [1067, 474] on button "Not Required" at bounding box center [1100, 475] width 73 height 16
click at [1030, 539] on div "Yes / OK" at bounding box center [1025, 548] width 74 height 21
click at [1024, 556] on div "Yes / OK" at bounding box center [1025, 548] width 74 height 21
click at [1024, 564] on button "Yes / OK" at bounding box center [1026, 572] width 73 height 16
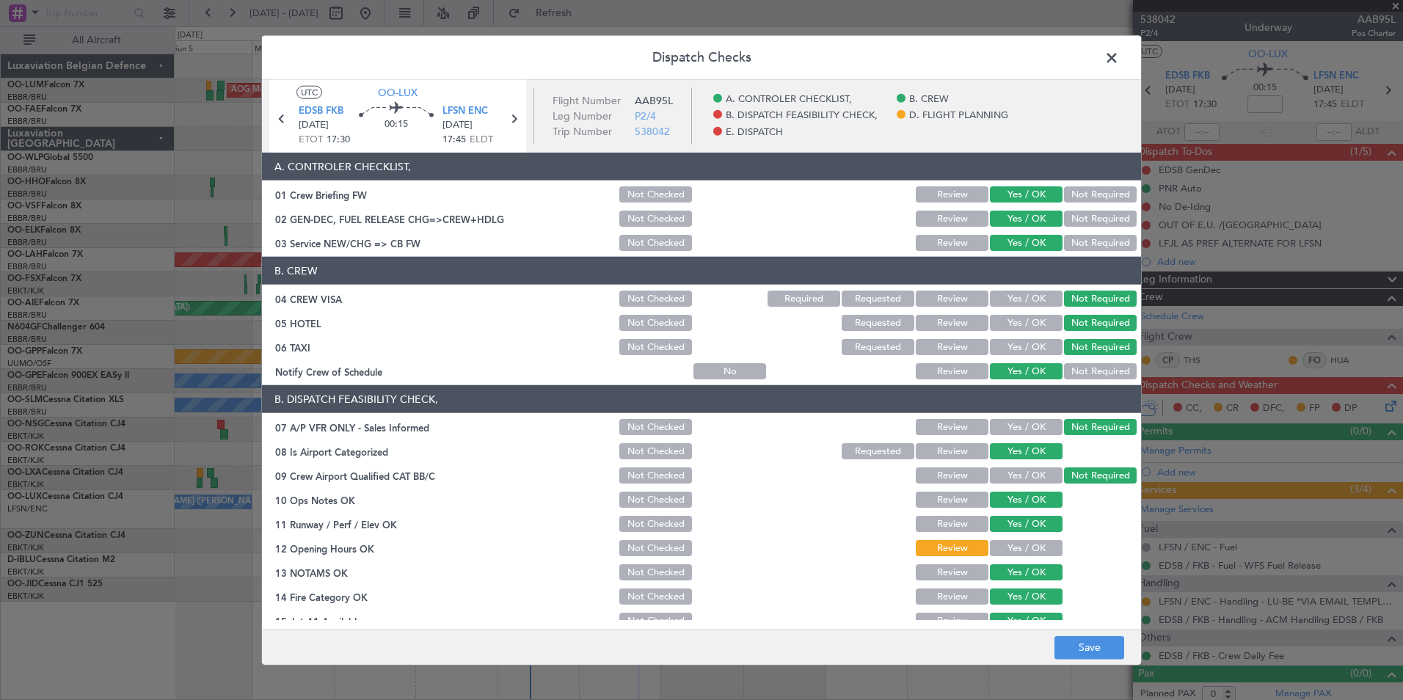
click at [1020, 558] on div "Yes / OK" at bounding box center [1025, 548] width 74 height 21
click at [1027, 540] on div "Yes / OK" at bounding box center [1025, 548] width 74 height 21
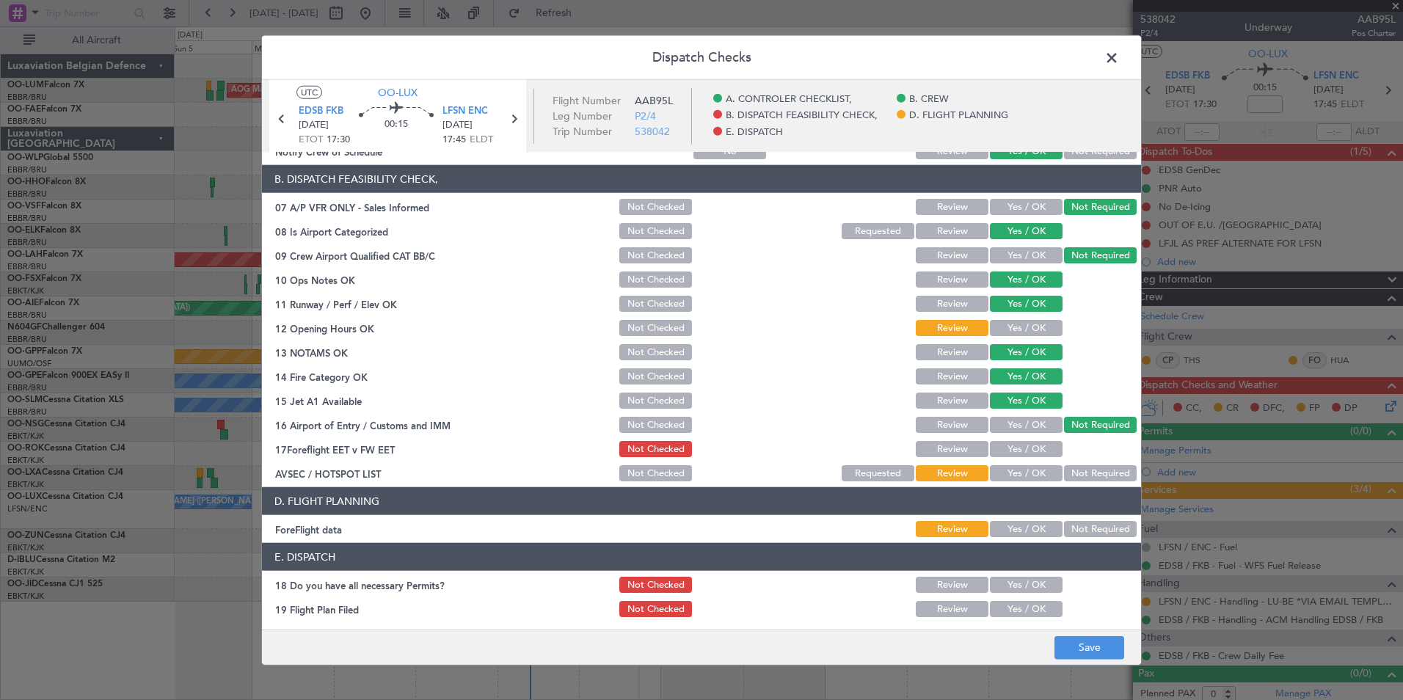
click at [1013, 315] on section "B. DISPATCH FEASIBILITY CHECK, 07 A/P VFR ONLY - Sales Informed Not Checked Rev…" at bounding box center [701, 324] width 879 height 318
drag, startPoint x: 1010, startPoint y: 325, endPoint x: 1009, endPoint y: 334, distance: 8.9
click at [1010, 327] on button "Yes / OK" at bounding box center [1026, 328] width 73 height 16
click at [1018, 440] on div "Yes / OK" at bounding box center [1025, 449] width 74 height 21
click at [1021, 454] on button "Yes / OK" at bounding box center [1026, 449] width 73 height 16
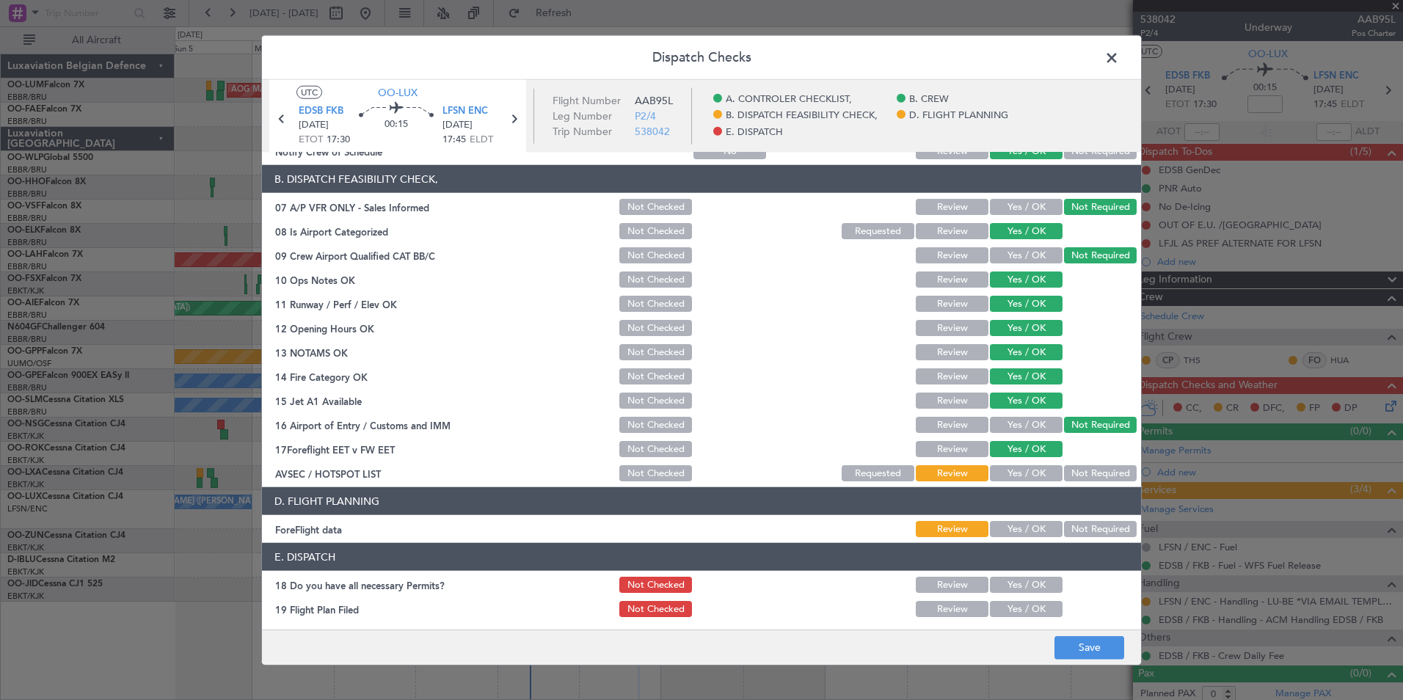
click at [1088, 474] on button "Not Required" at bounding box center [1100, 473] width 73 height 16
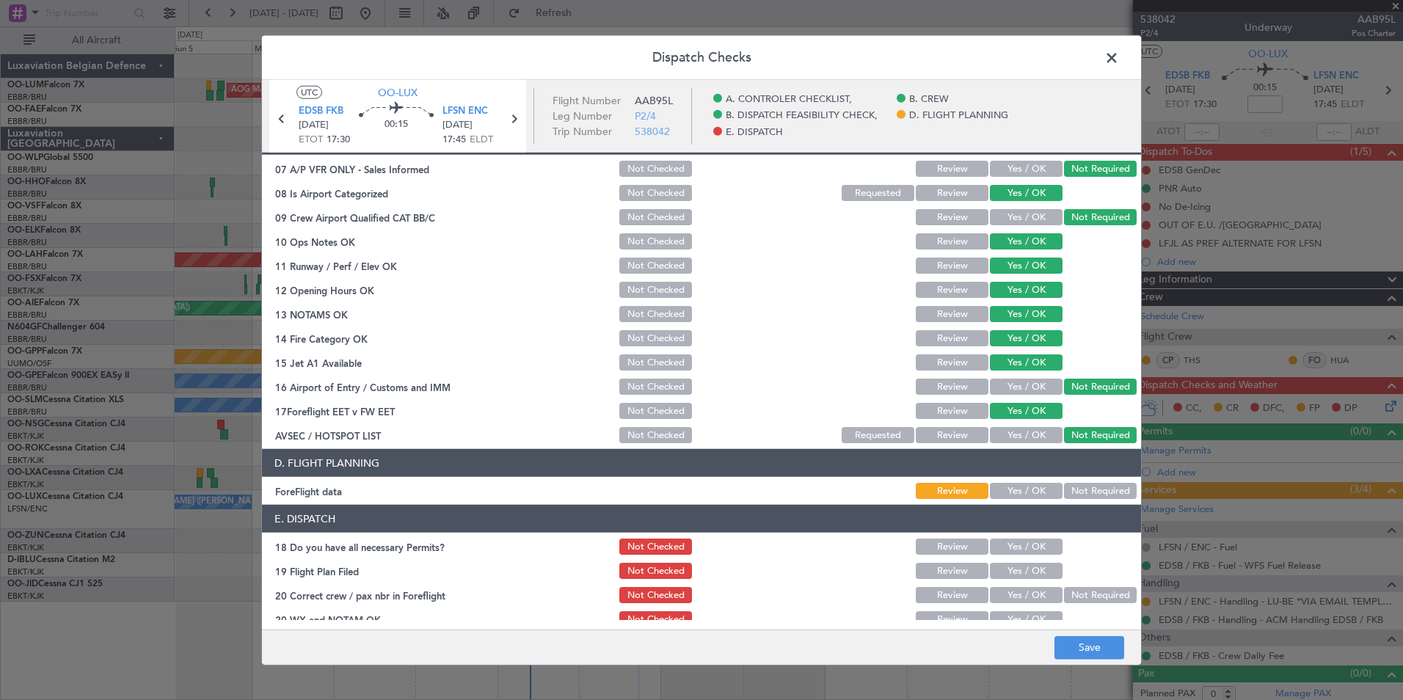
scroll to position [271, 0]
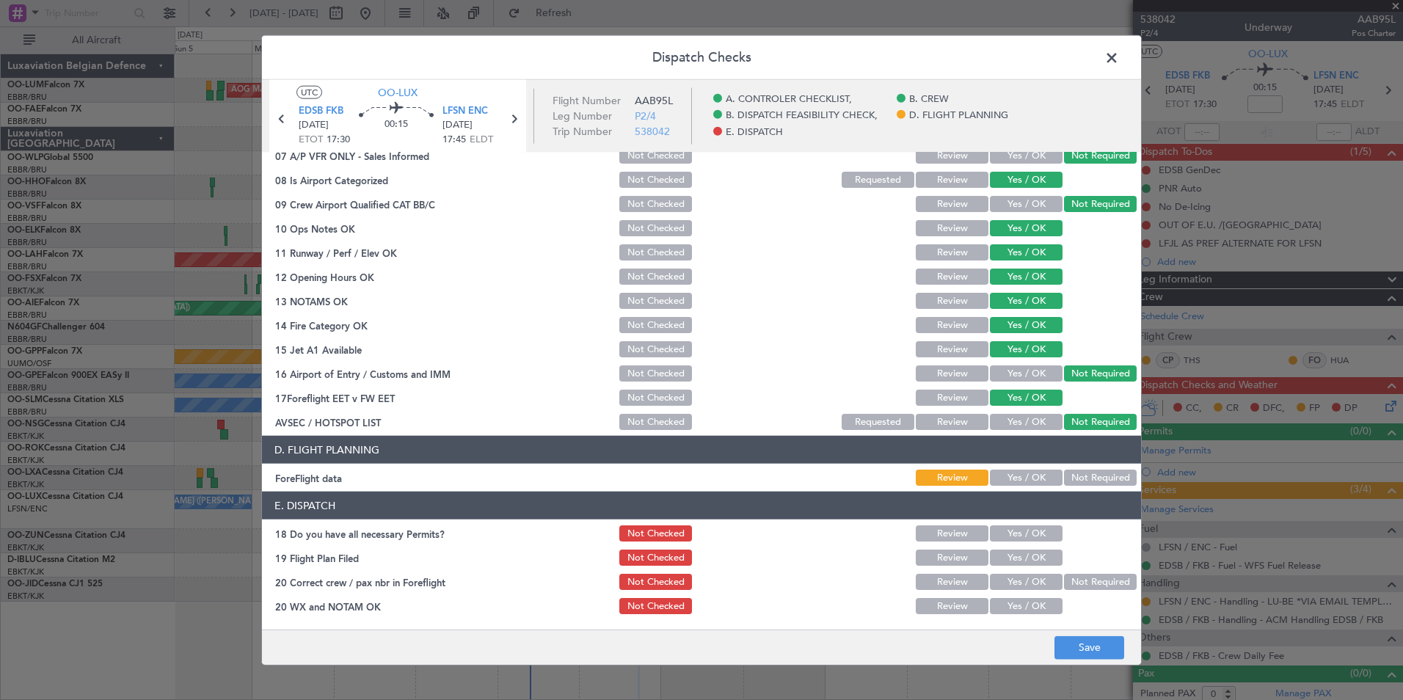
click at [1101, 475] on button "Not Required" at bounding box center [1100, 478] width 73 height 16
click at [1024, 539] on button "Yes / OK" at bounding box center [1026, 533] width 73 height 16
click at [1016, 566] on div "Yes / OK" at bounding box center [1025, 557] width 74 height 21
click at [1017, 589] on button "Yes / OK" at bounding box center [1026, 582] width 73 height 16
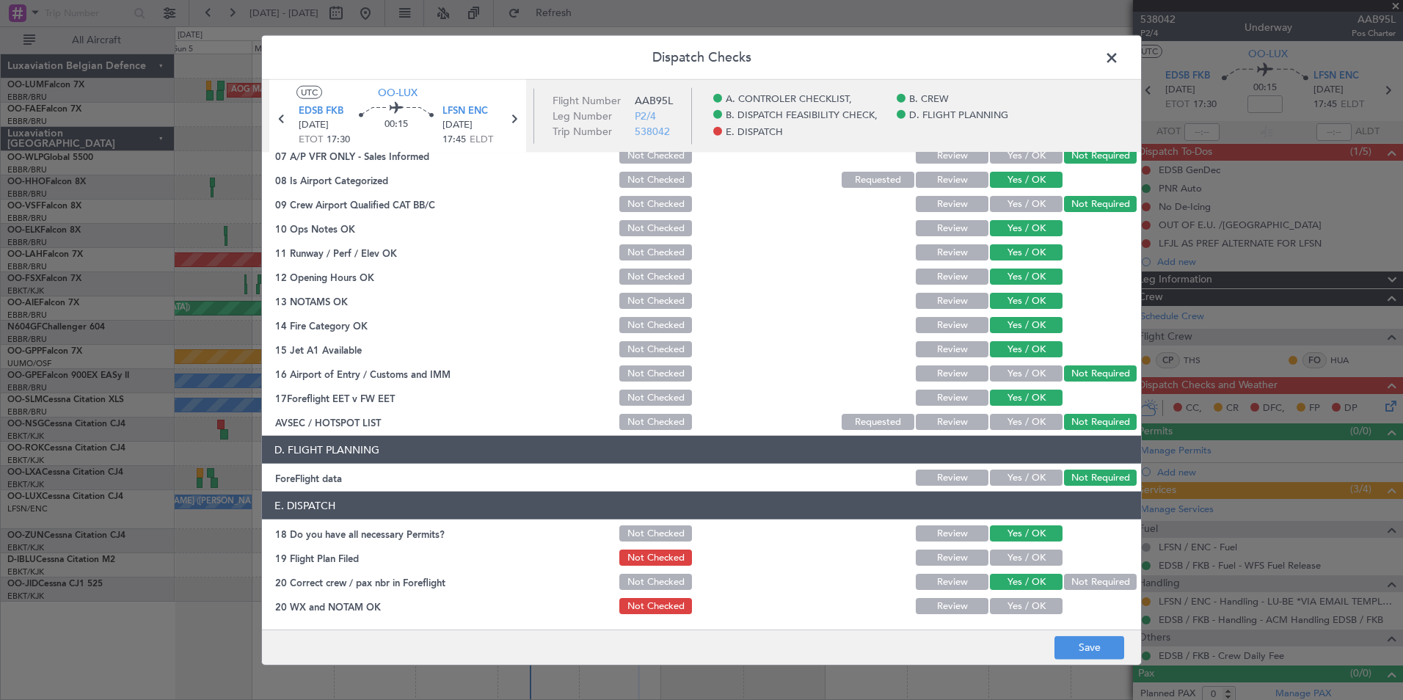
click at [1018, 600] on button "Yes / OK" at bounding box center [1026, 606] width 73 height 16
click at [1012, 565] on button "Yes / OK" at bounding box center [1026, 558] width 73 height 16
drag, startPoint x: 1056, startPoint y: 625, endPoint x: 1062, endPoint y: 633, distance: 10.4
click at [1062, 633] on div "Dispatch Checks UTC OO-LUX EDSB FKB [DATE] ETOT 17:30 00:15 LFSN ENC [DATE] 17:…" at bounding box center [701, 350] width 881 height 630
drag, startPoint x: 1062, startPoint y: 633, endPoint x: 1077, endPoint y: 645, distance: 18.8
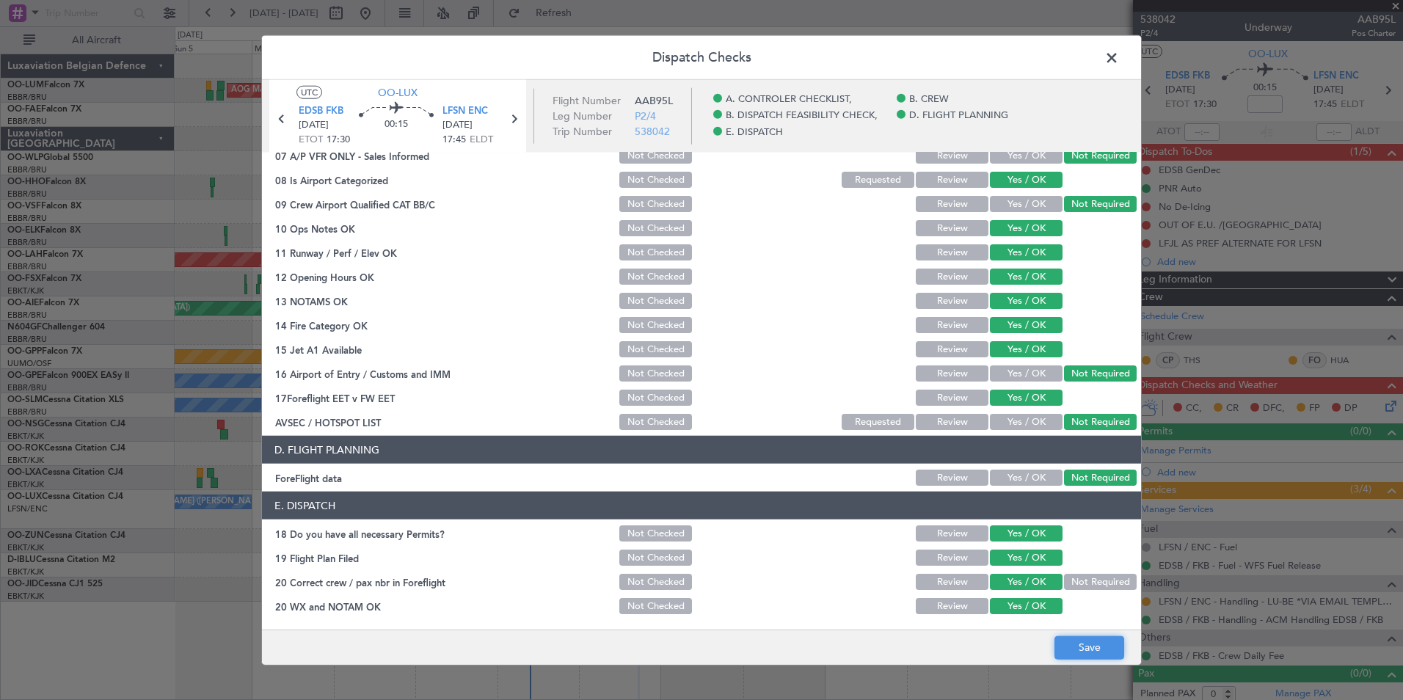
click at [1077, 645] on button "Save" at bounding box center [1089, 646] width 70 height 23
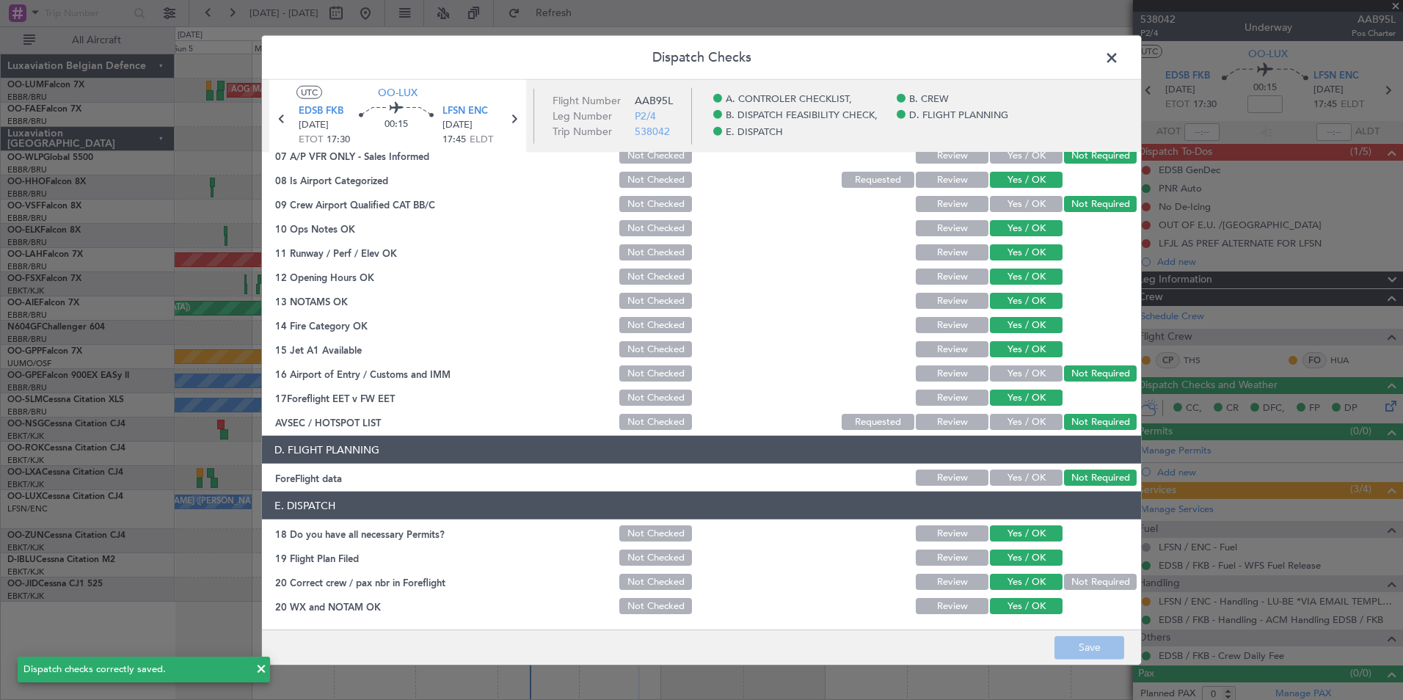
click at [1119, 67] on span at bounding box center [1119, 61] width 0 height 29
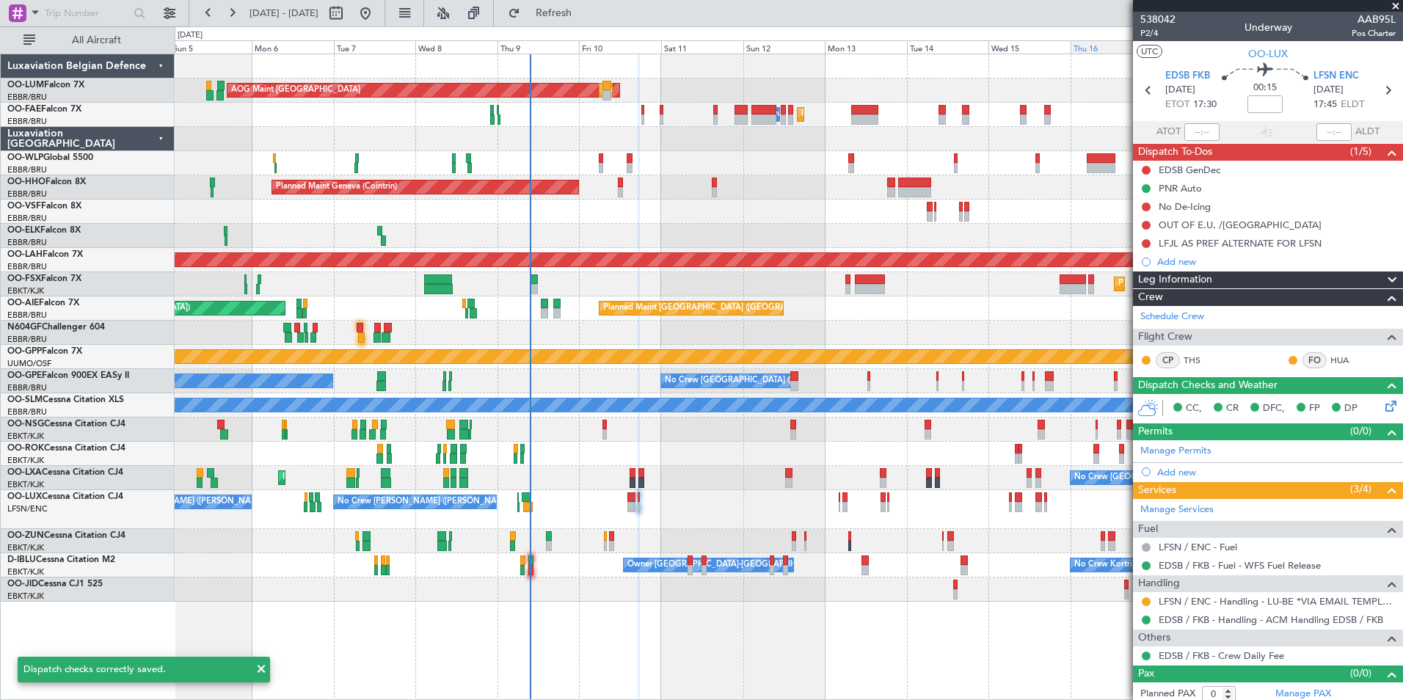
click at [1129, 51] on div "Thu 16" at bounding box center [1112, 46] width 82 height 13
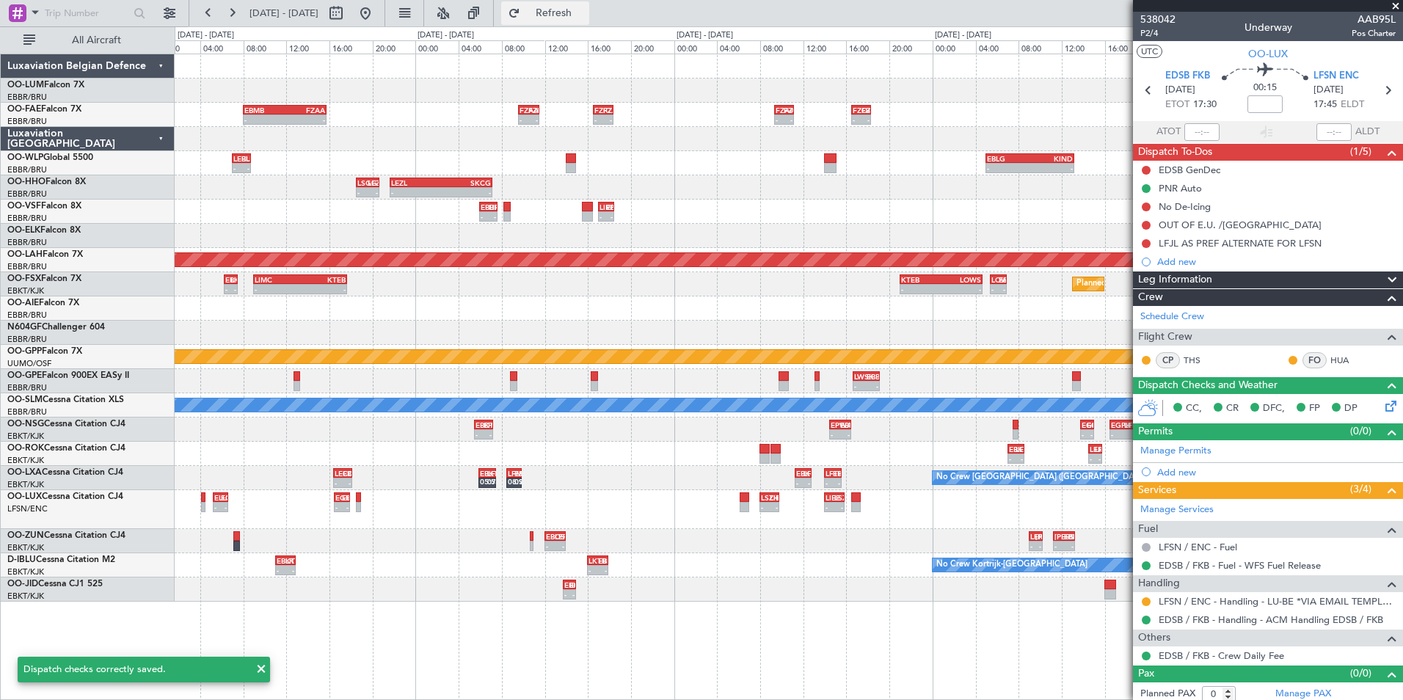
click at [566, 19] on button "Refresh" at bounding box center [545, 12] width 88 height 23
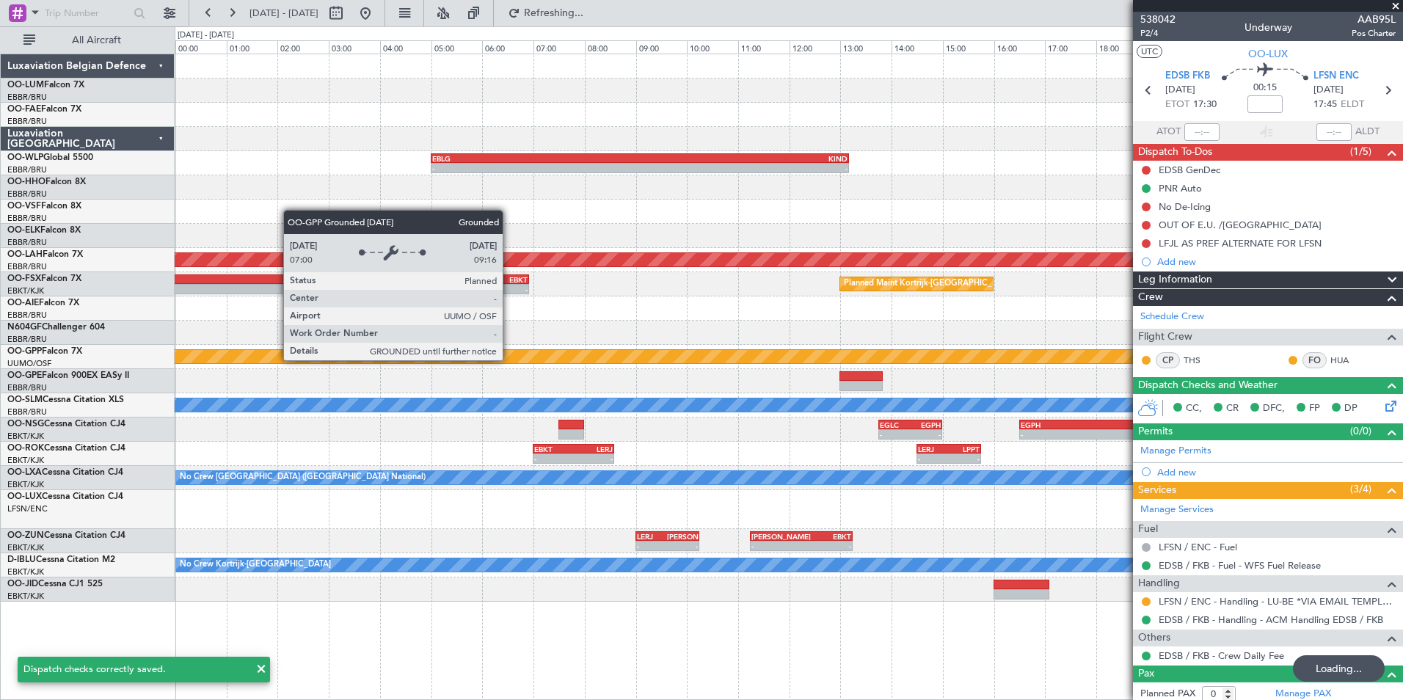
click at [1148, 404] on fb-app "[DATE] - [DATE] Refreshing... Quick Links All Aircraft FZOA 16:30 Z FZAA 18:20 …" at bounding box center [701, 355] width 1403 height 689
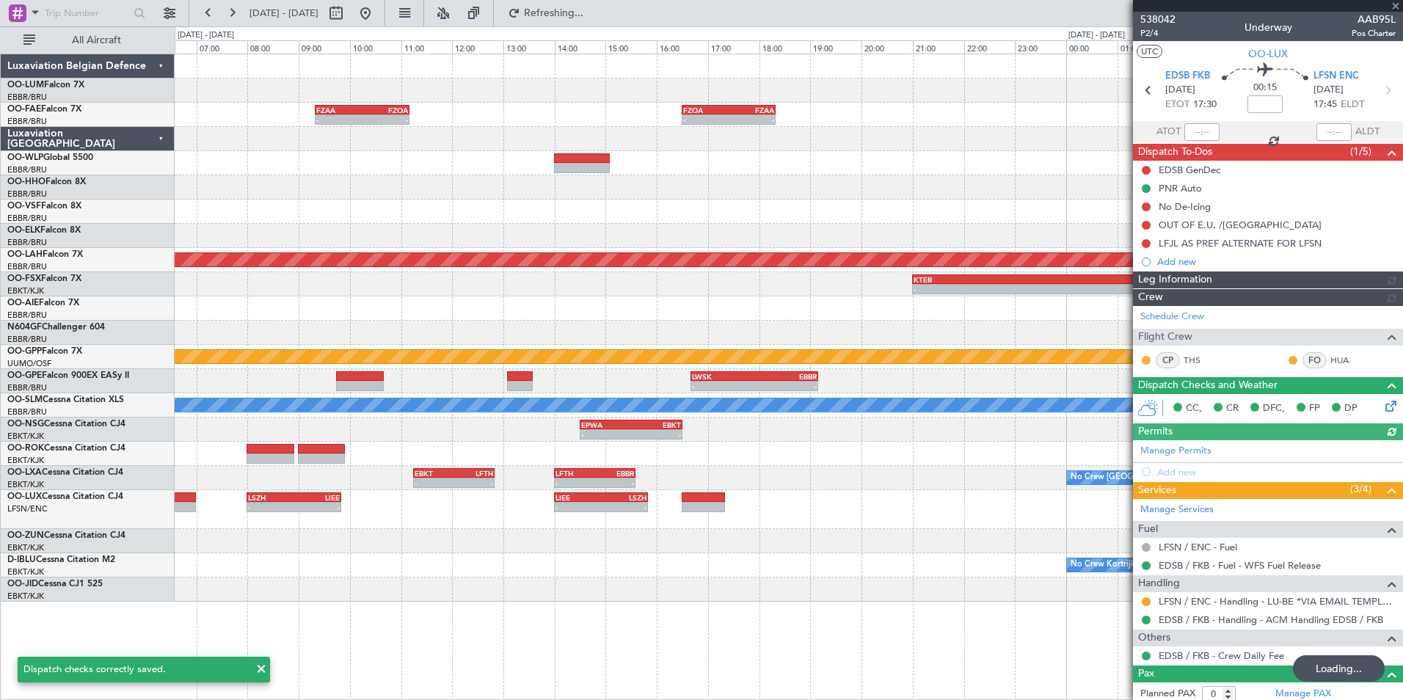
click at [817, 514] on div "- - FZOA 16:30 Z FZAA 18:20 Z FZAA 09:20 Z FZOA 11:10 Z - - - - EBLG 05:00 Z KI…" at bounding box center [789, 327] width 1228 height 547
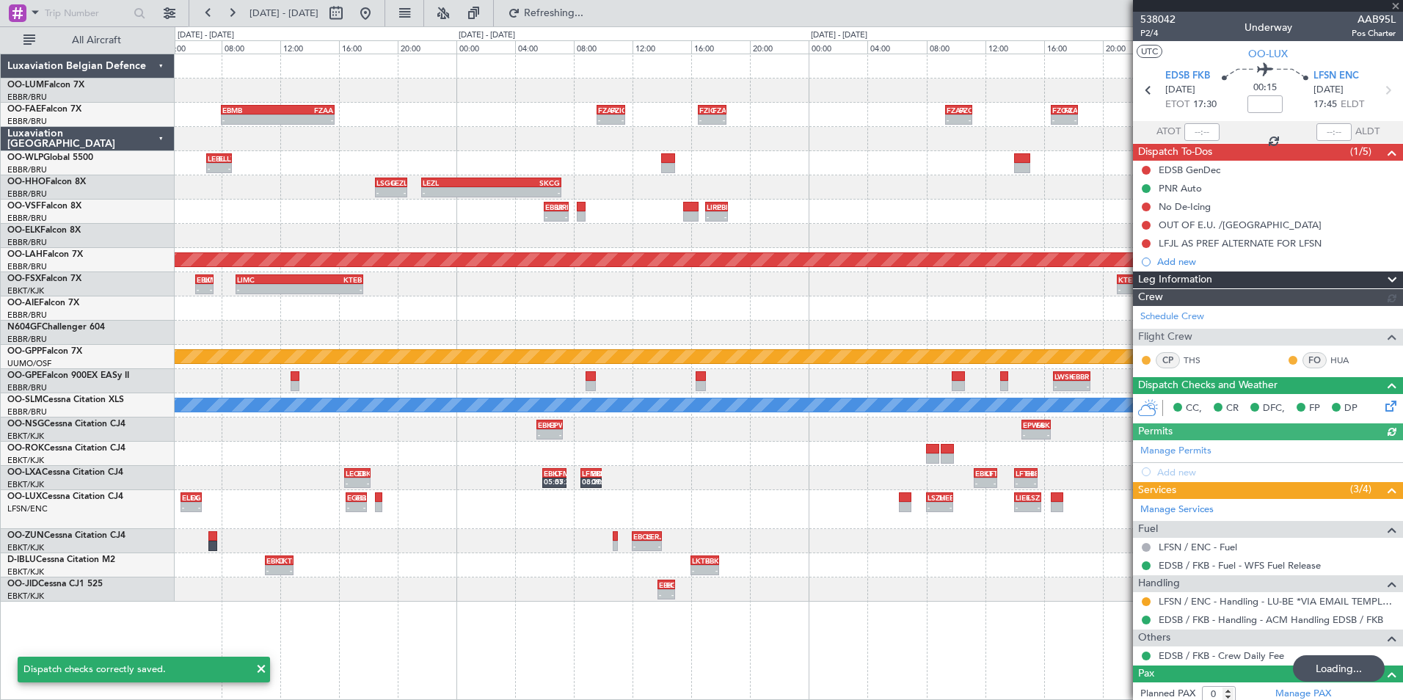
click at [938, 489] on div "No Crew [GEOGRAPHIC_DATA] ([GEOGRAPHIC_DATA] National) - - EBKT 11:15 Z LFTH 12…" at bounding box center [789, 478] width 1228 height 24
click at [1159, 535] on fb-app "[DATE] - [DATE] Refresh Quick Links All Aircraft - - FZAA 09:20 Z FZOA 11:10 Z …" at bounding box center [701, 355] width 1403 height 689
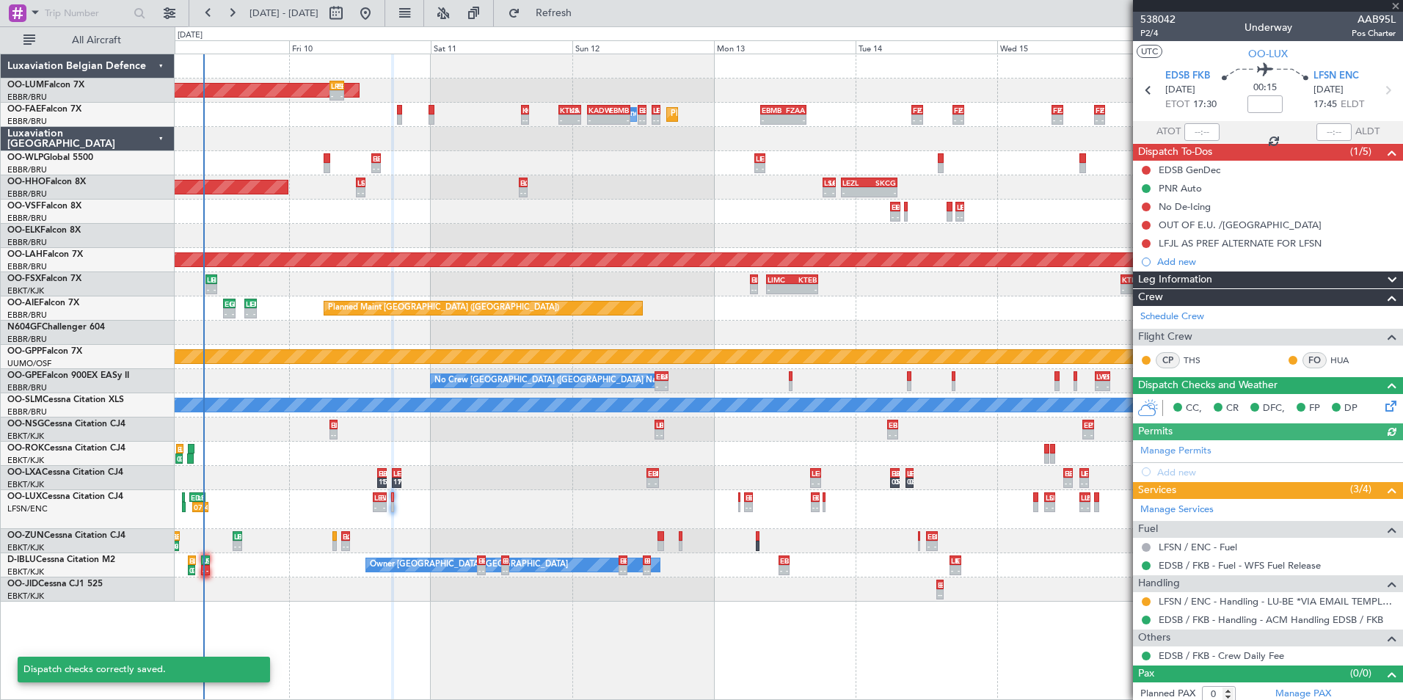
click at [1002, 529] on div "LRSB 07:00 Z EBMB 09:25 Z - - Planned Maint [GEOGRAPHIC_DATA] ([GEOGRAPHIC_DATA…" at bounding box center [789, 327] width 1228 height 547
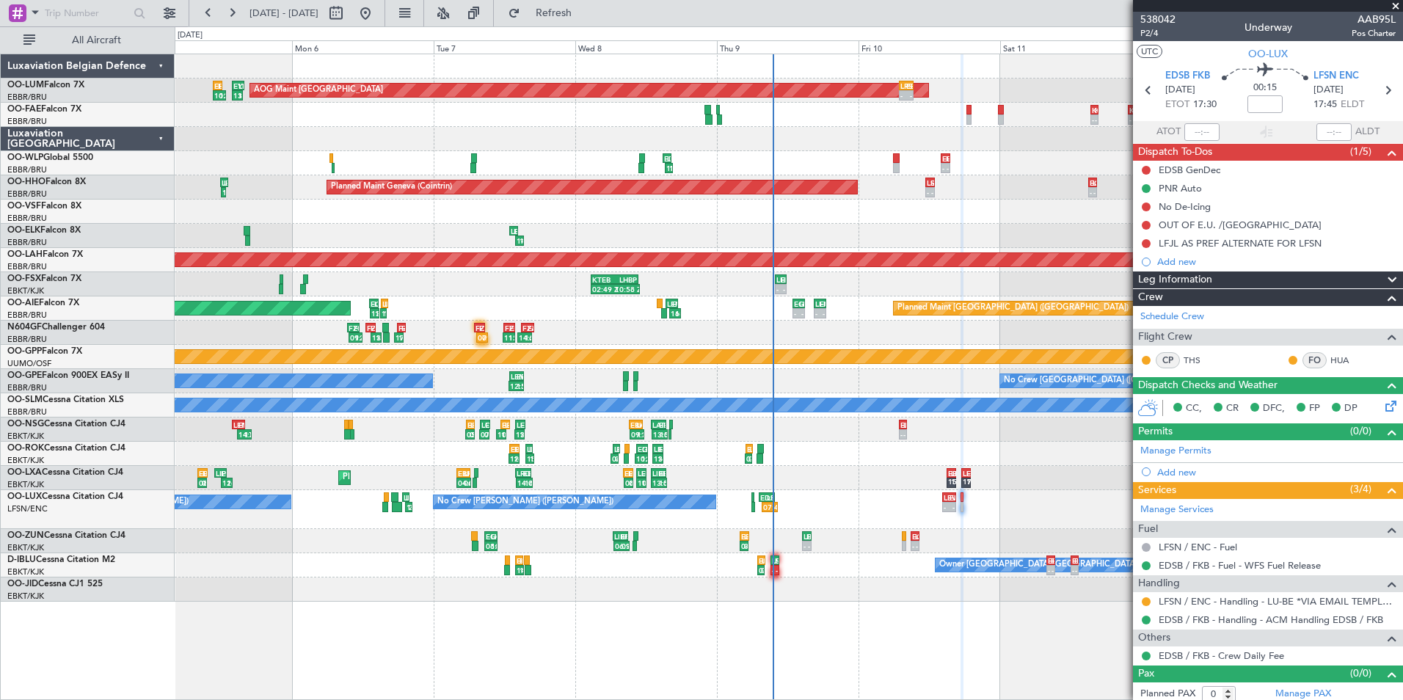
click at [800, 519] on div "- - ELLX 05:15 Z EGBB 06:40 Z - - EGBB 16:30 Z ELLX 17:55 Z LEVX 14:15 Z EDSB 1…" at bounding box center [789, 509] width 1228 height 39
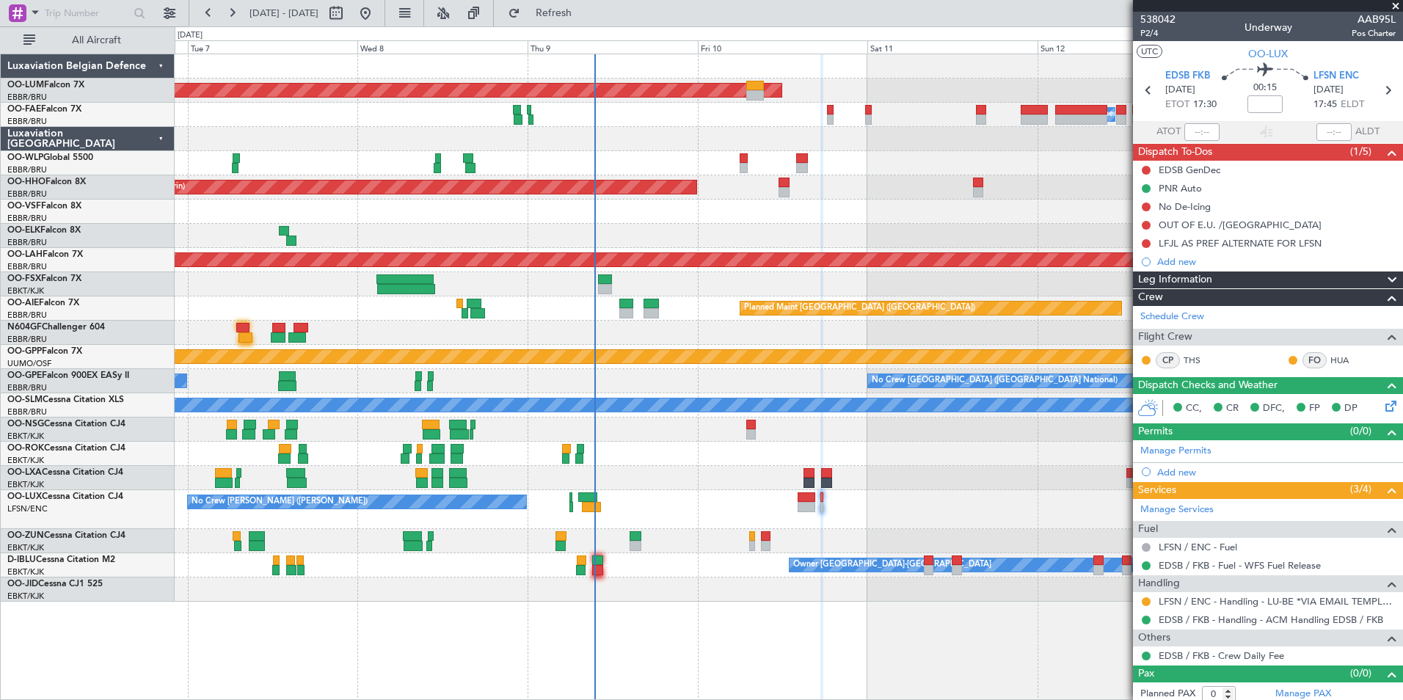
click at [769, 522] on div "No Crew [PERSON_NAME] ([PERSON_NAME]) No Crew [PERSON_NAME] ([PERSON_NAME])" at bounding box center [789, 509] width 1228 height 39
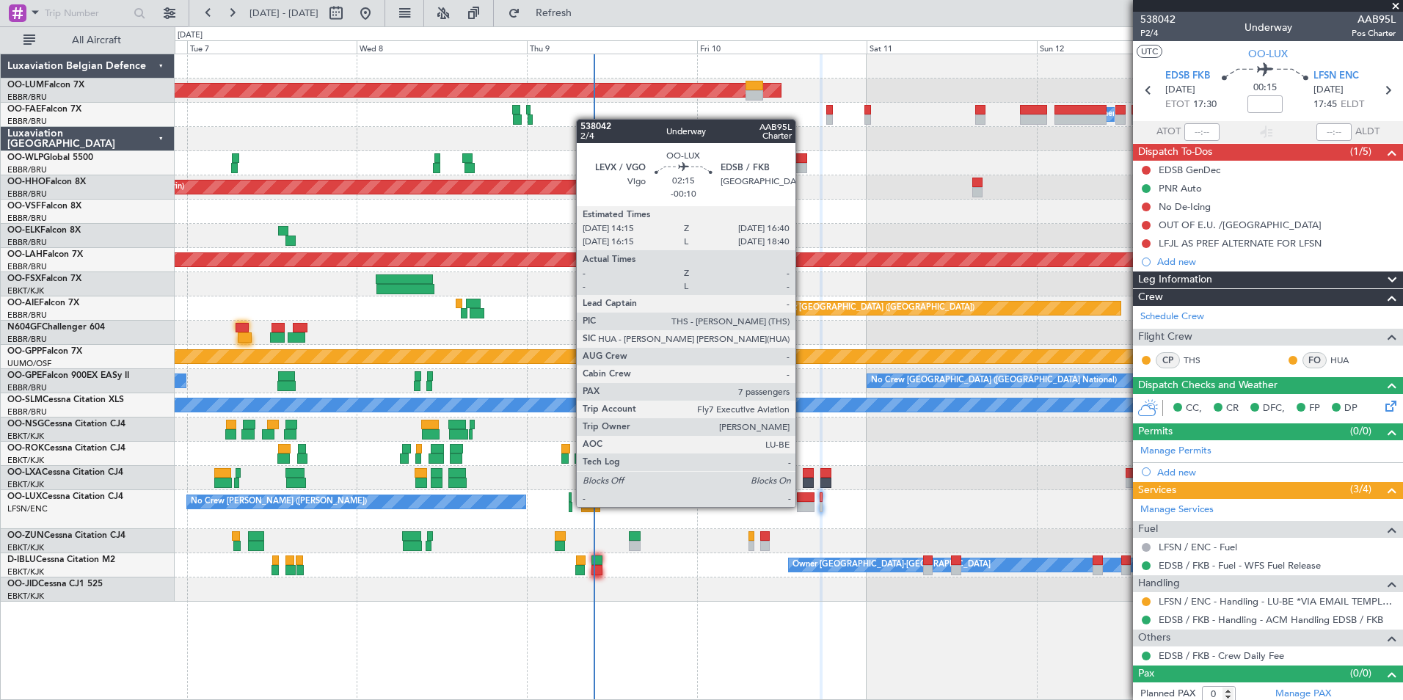
click at [802, 506] on div at bounding box center [806, 507] width 18 height 10
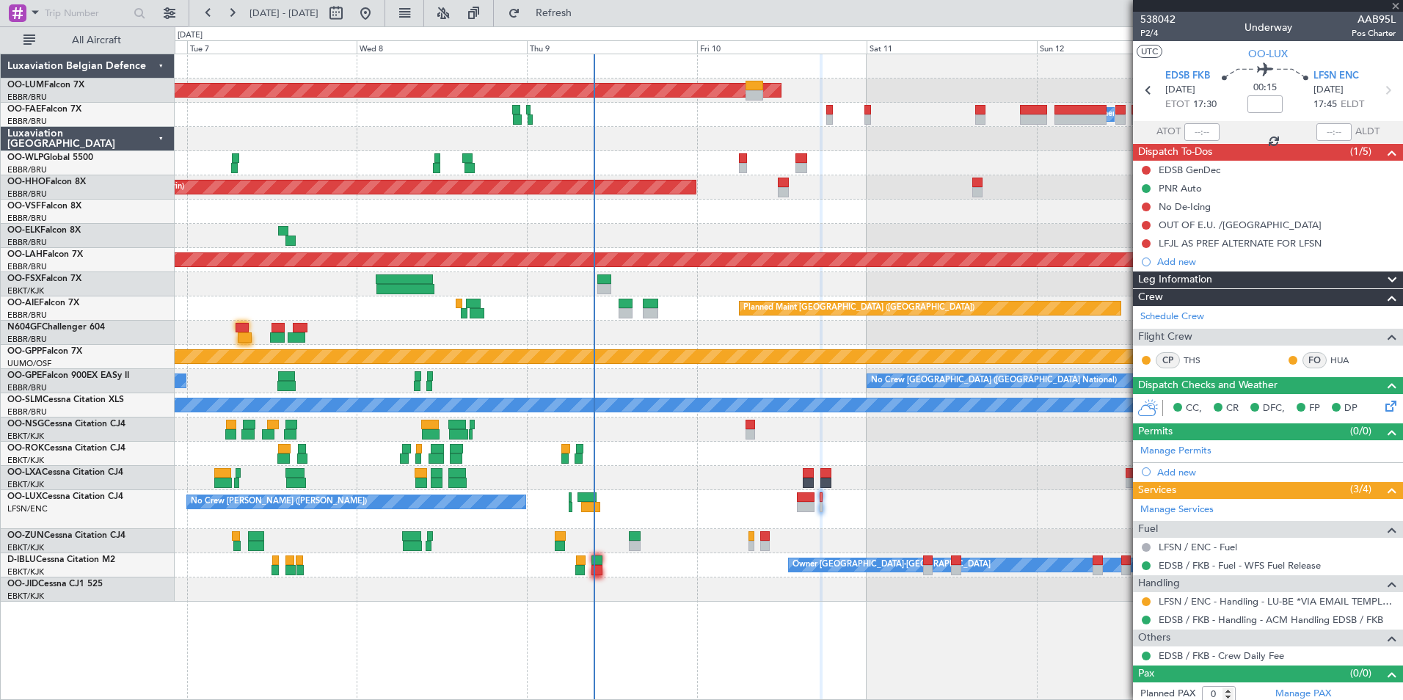
type input "-00:10"
type input "7"
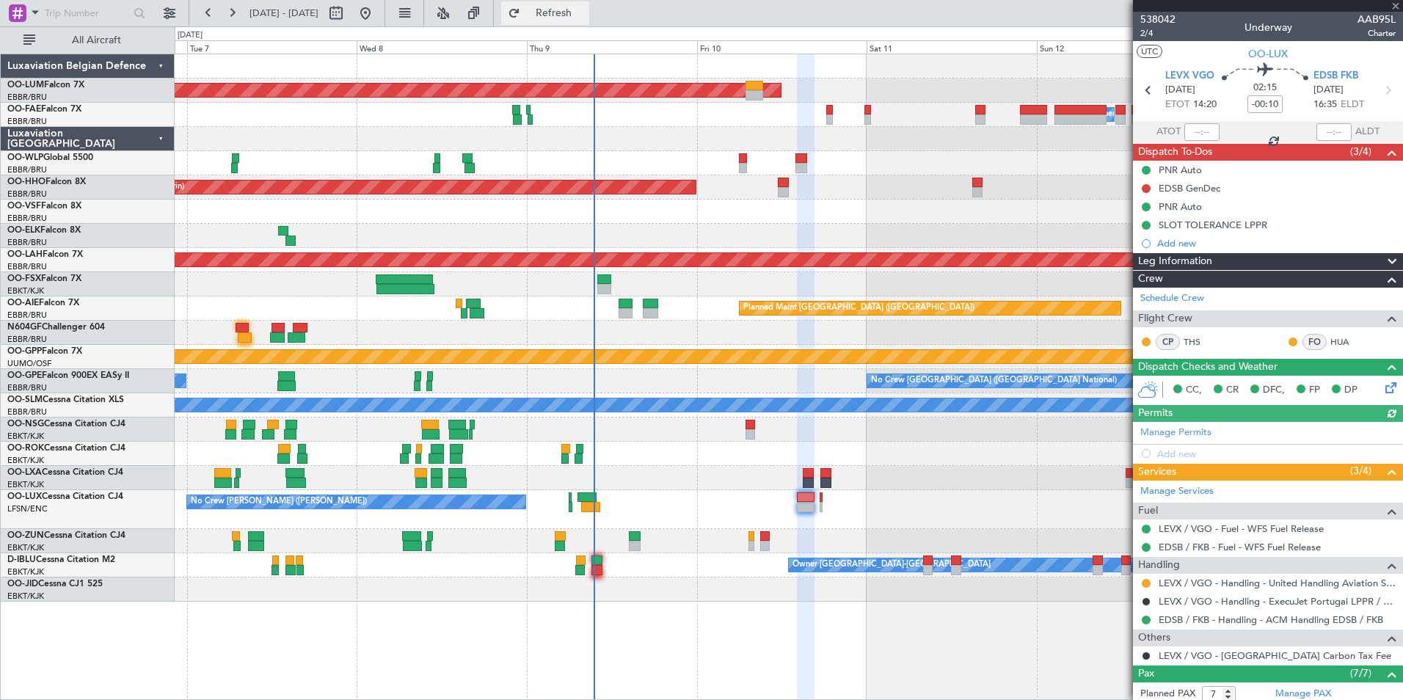
click at [589, 20] on button "Refresh" at bounding box center [545, 12] width 88 height 23
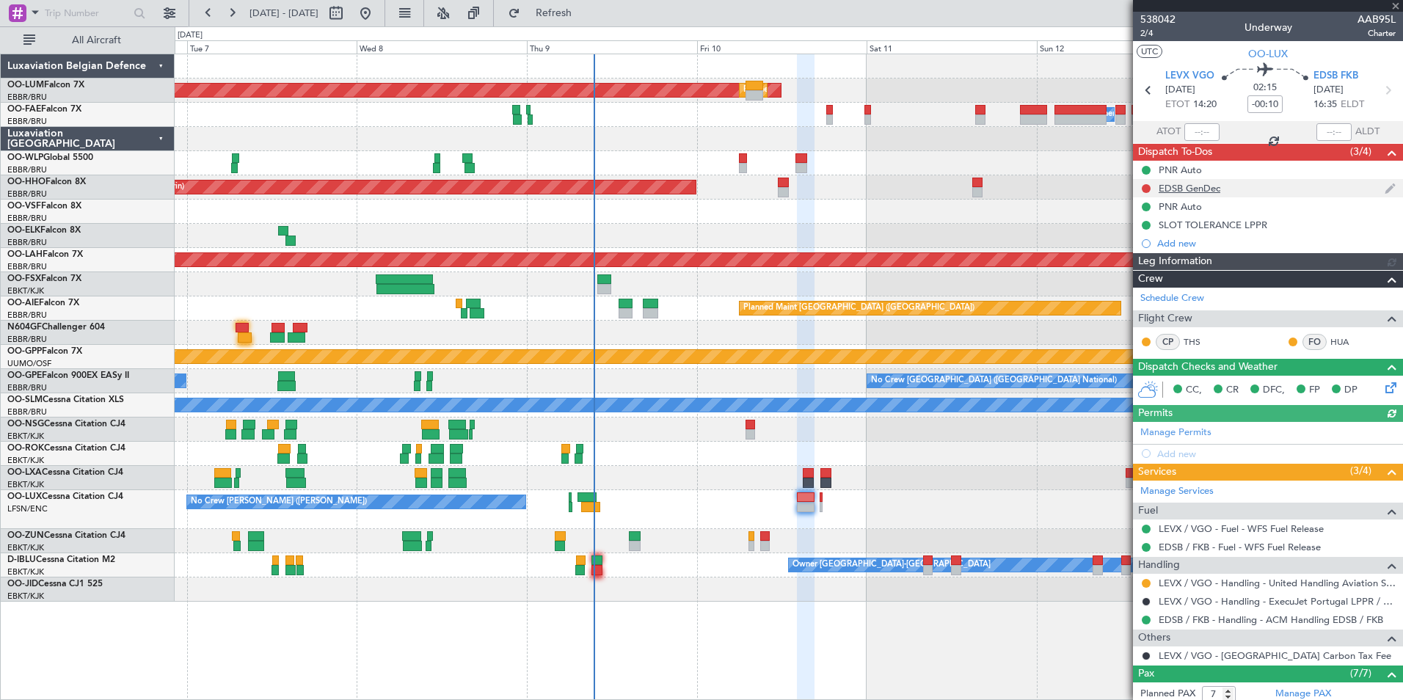
click at [1184, 189] on div "EDSB GenDec" at bounding box center [1190, 188] width 62 height 12
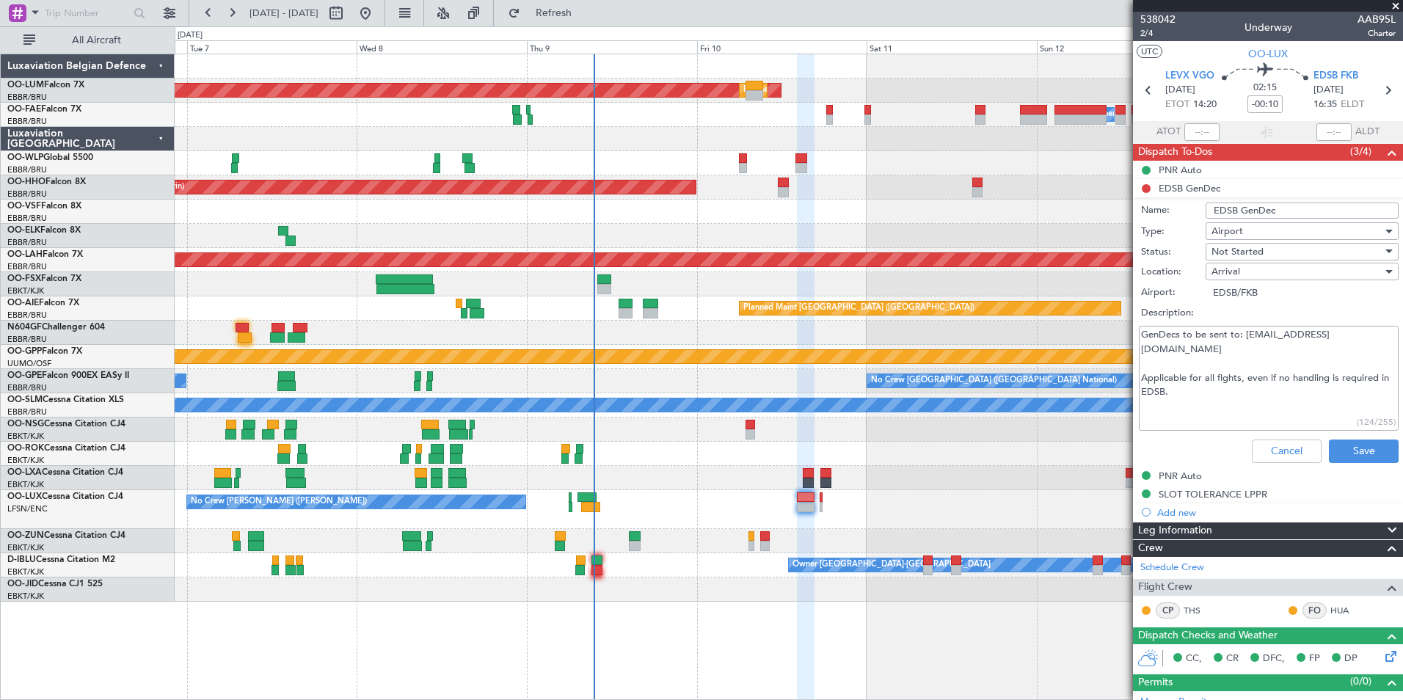
drag, startPoint x: 1244, startPoint y: 331, endPoint x: 1377, endPoint y: 341, distance: 133.2
click at [1377, 341] on textarea "GenDecs to be sent to: [EMAIL_ADDRESS][DOMAIN_NAME] Applicable for all flghts, …" at bounding box center [1269, 378] width 260 height 105
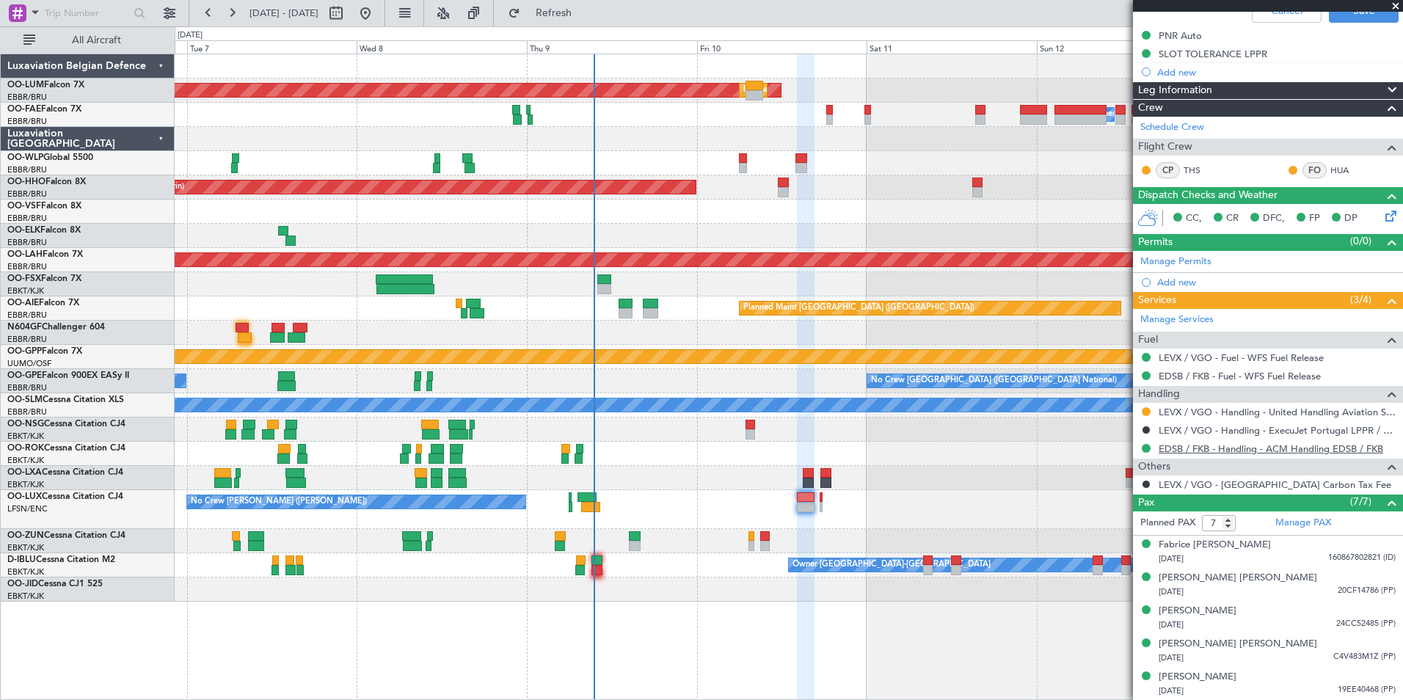
click at [1185, 450] on link "EDSB / FKB - Handling - ACM Handling EDSB / FKB" at bounding box center [1271, 448] width 225 height 12
click at [585, 10] on span "Refresh" at bounding box center [554, 13] width 62 height 10
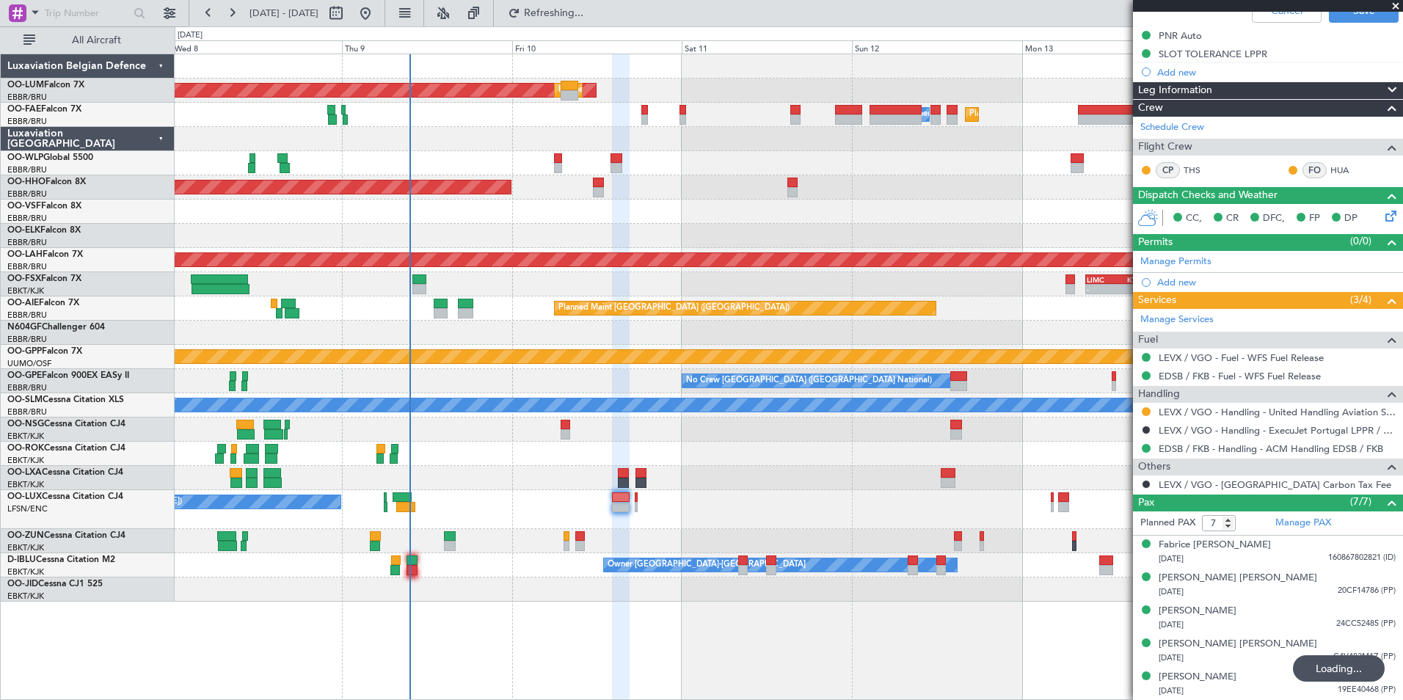
click at [531, 412] on div "A/C Unavailable [GEOGRAPHIC_DATA]" at bounding box center [789, 405] width 1228 height 24
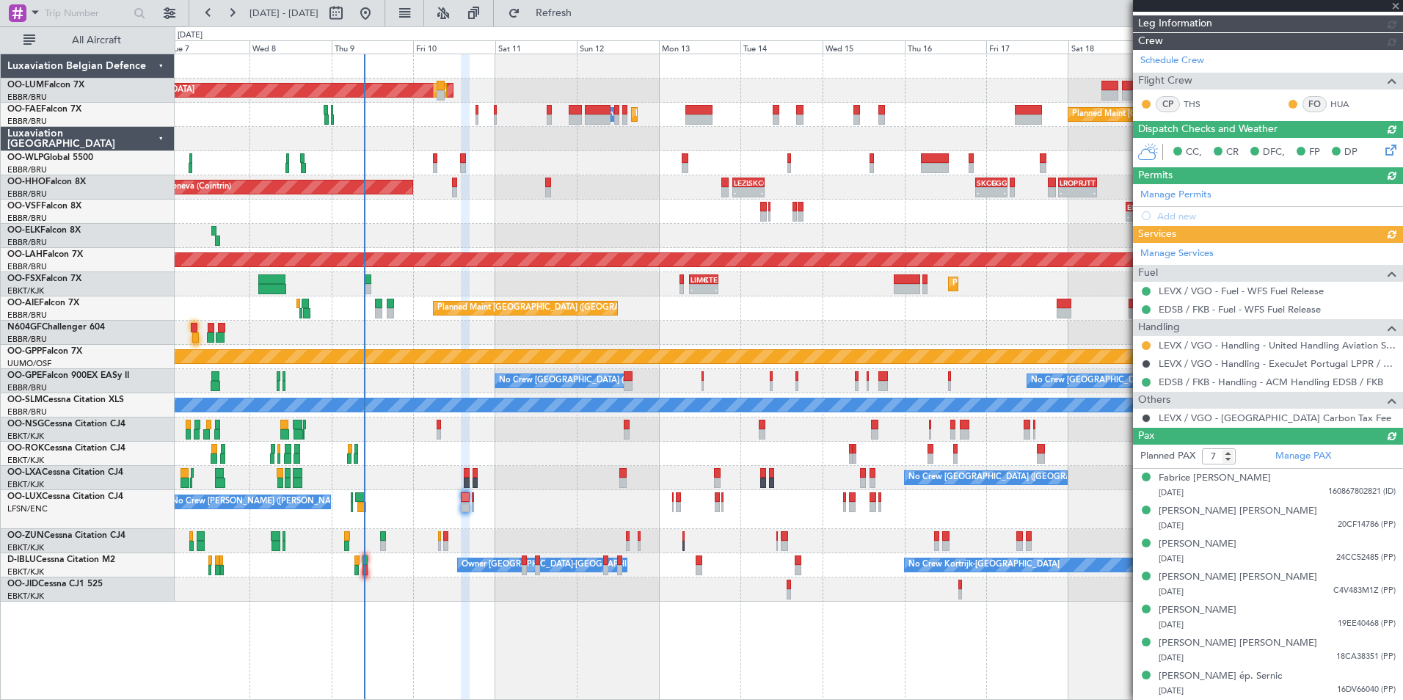
scroll to position [237, 0]
click at [575, 522] on div "No Crew [PERSON_NAME] ([PERSON_NAME]) No Crew [PERSON_NAME] ([PERSON_NAME])" at bounding box center [789, 509] width 1228 height 39
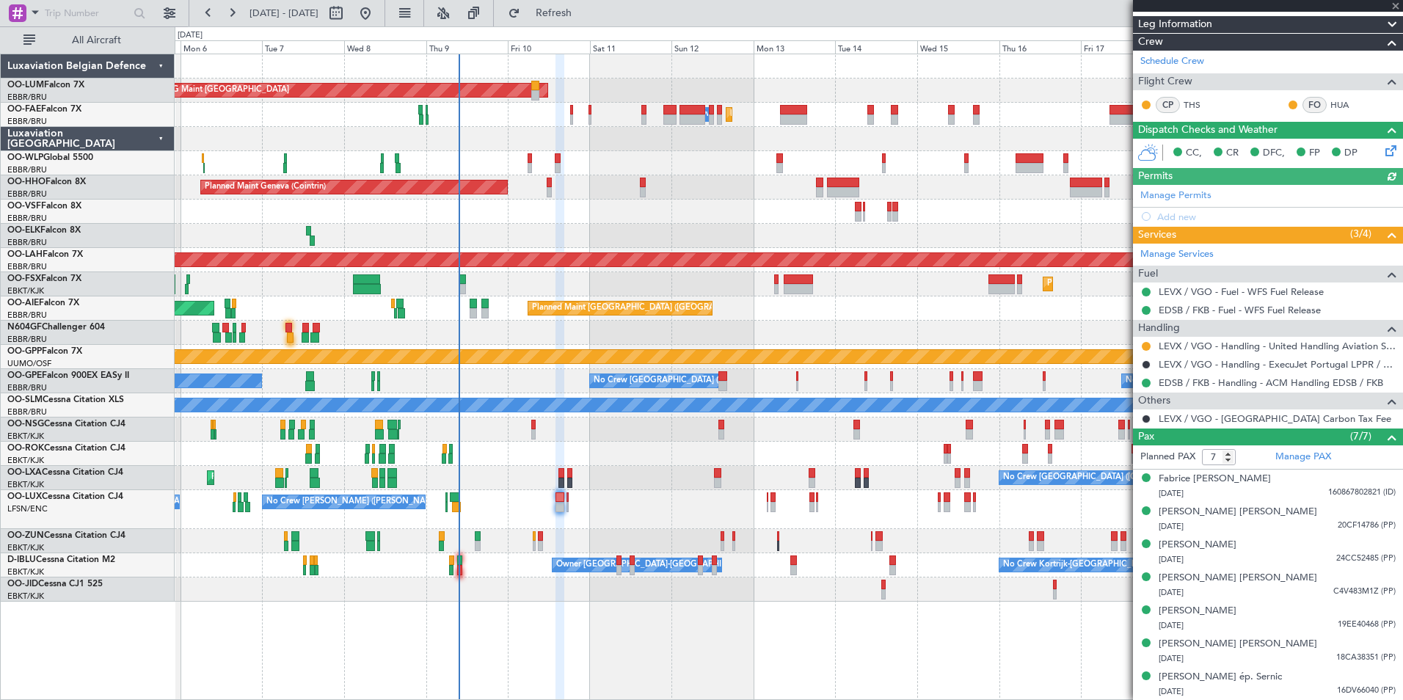
click at [588, 528] on div "No Crew [PERSON_NAME] ([PERSON_NAME]) No Crew [PERSON_NAME] ([PERSON_NAME])" at bounding box center [789, 509] width 1228 height 39
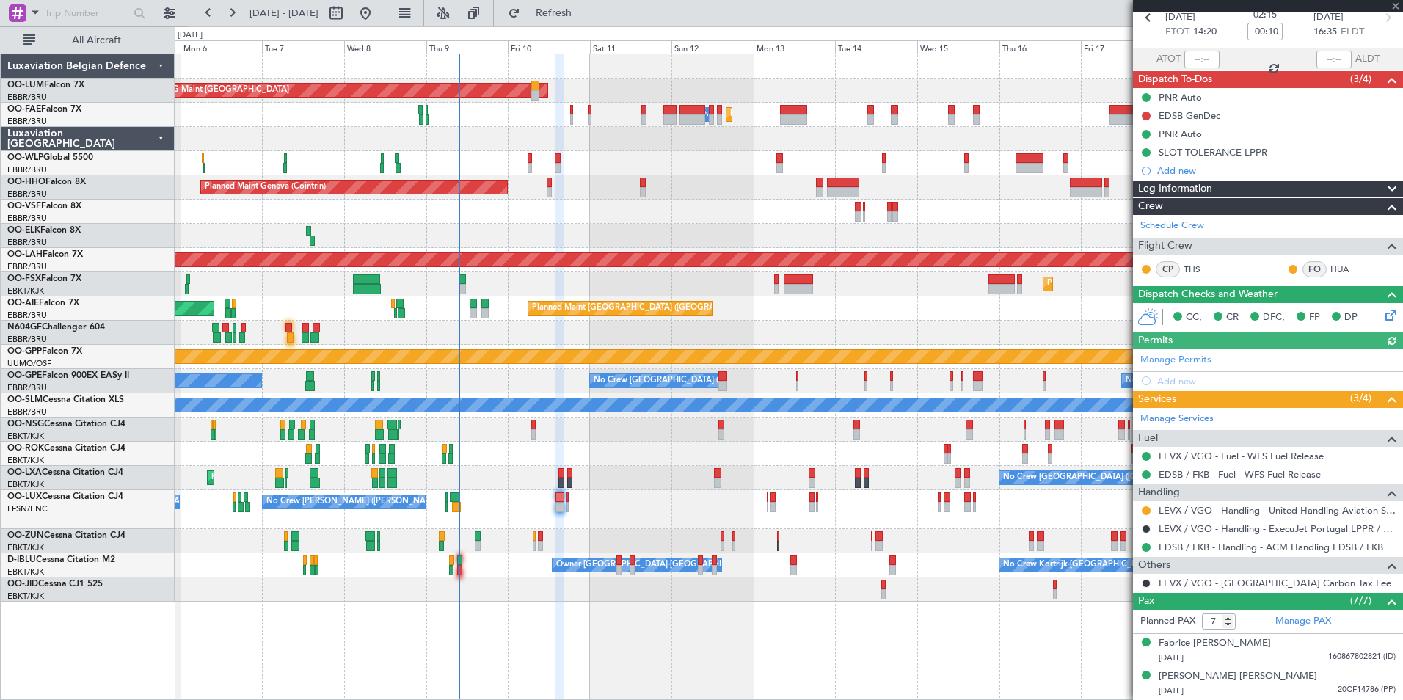
scroll to position [0, 0]
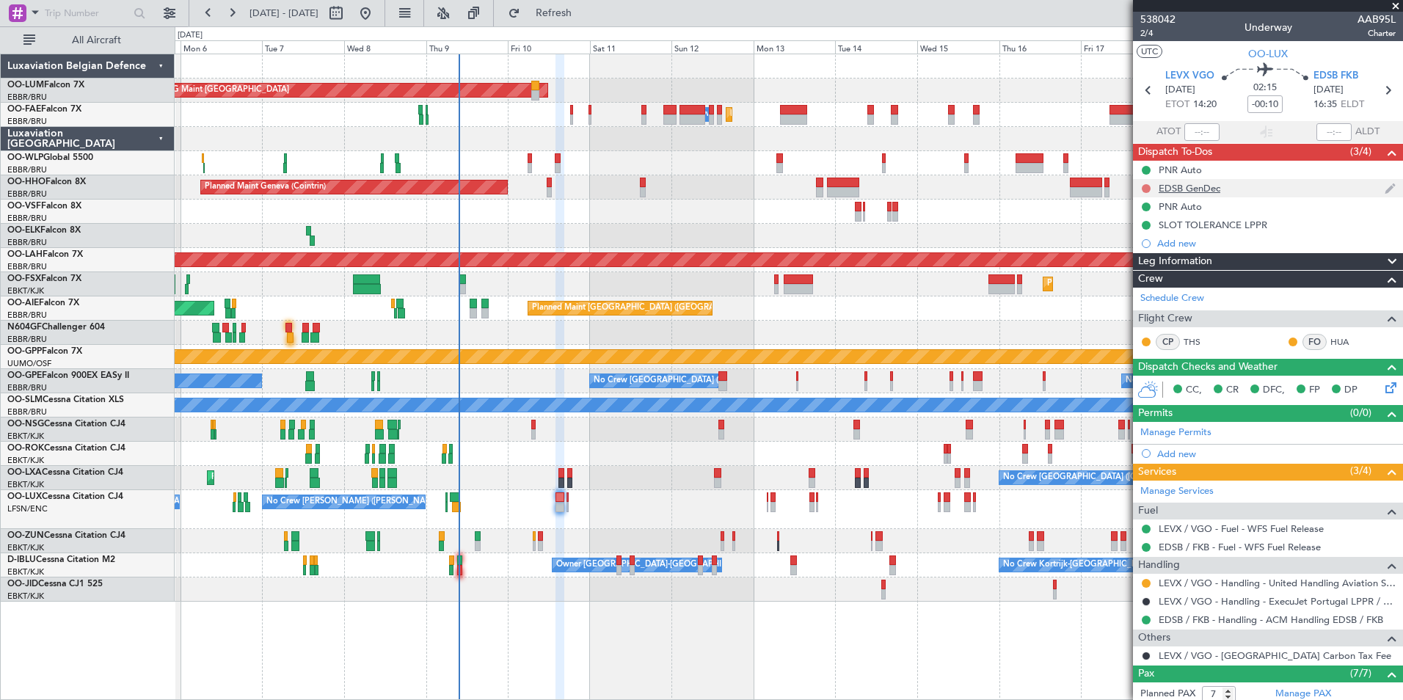
click at [1144, 186] on button at bounding box center [1146, 188] width 9 height 9
click at [1134, 244] on li "Completed" at bounding box center [1147, 253] width 78 height 22
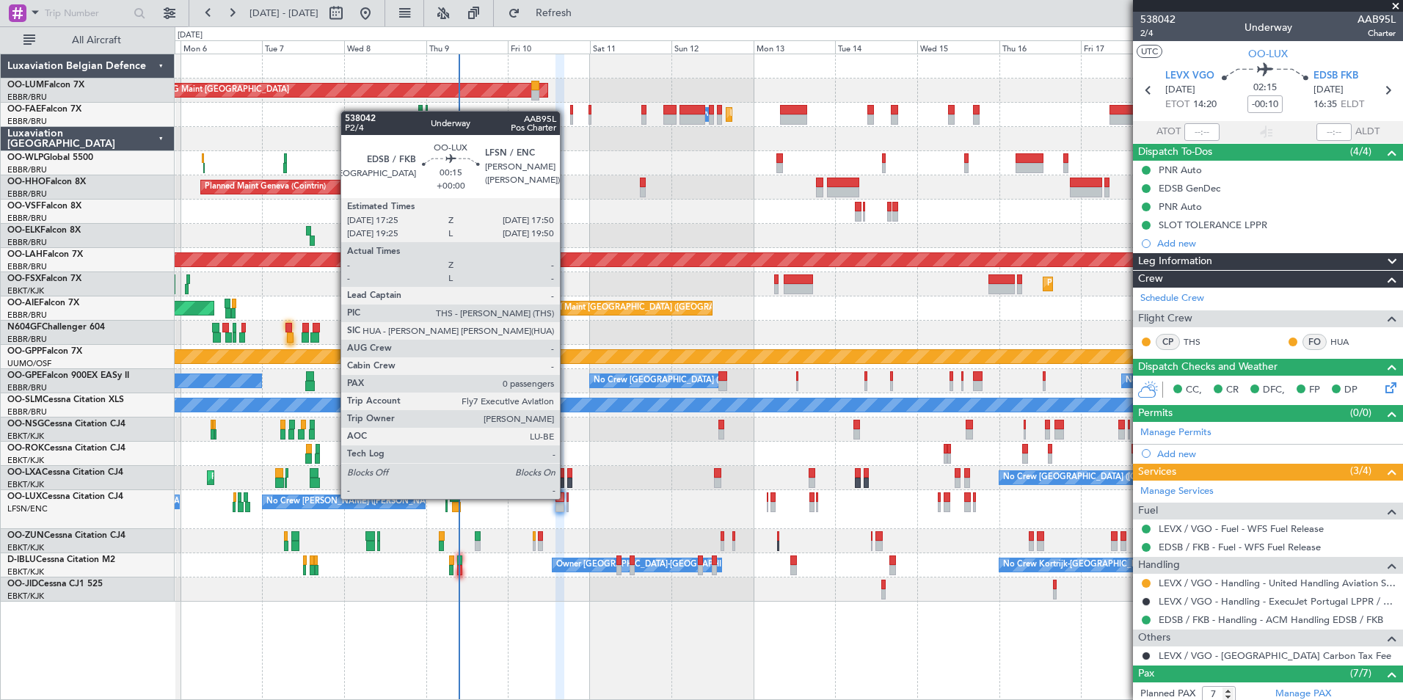
click at [567, 501] on div at bounding box center [566, 497] width 1 height 10
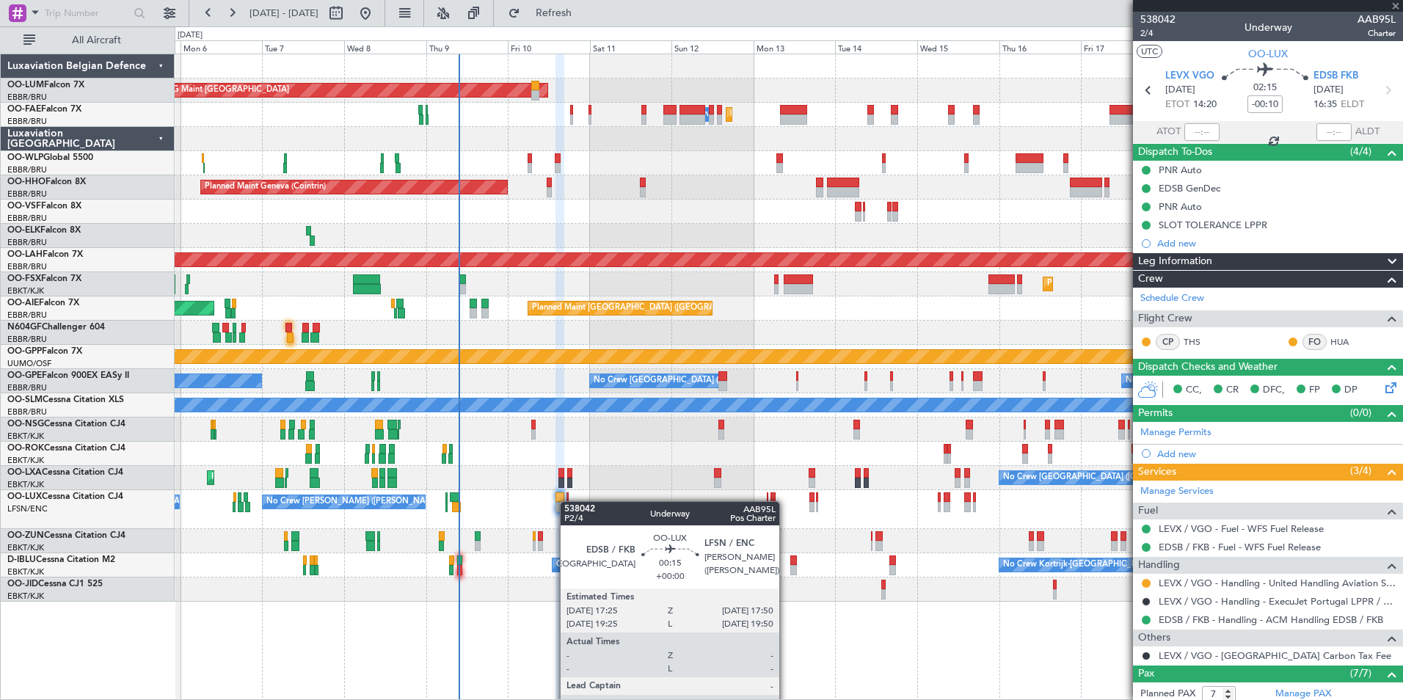
type input "0"
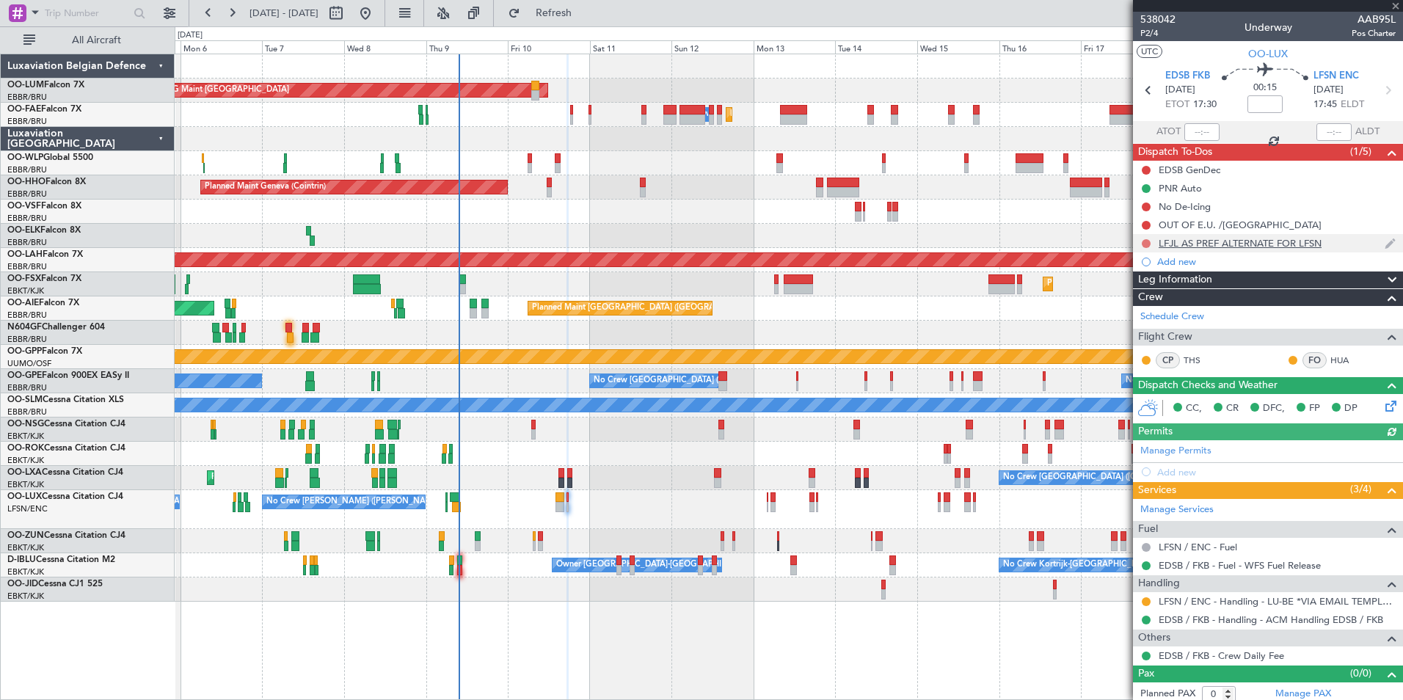
click at [1144, 242] on button at bounding box center [1146, 243] width 9 height 9
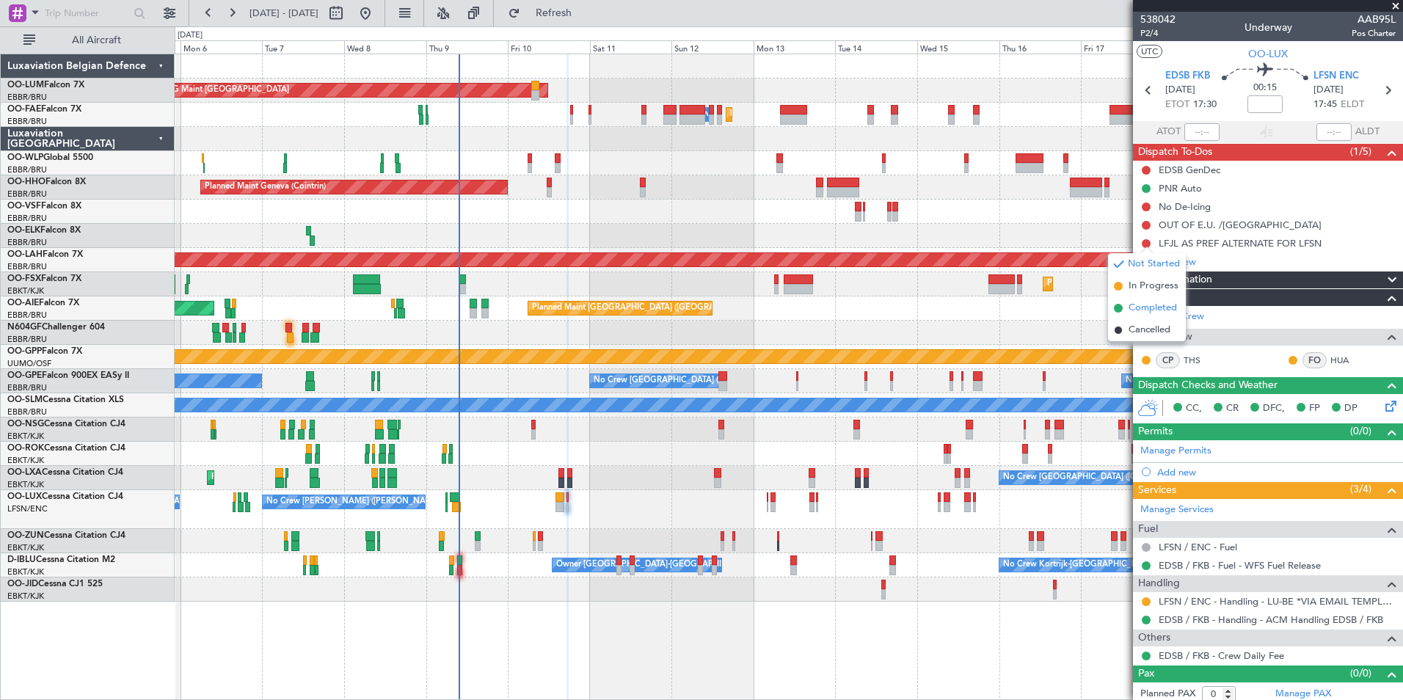
click at [1134, 311] on span "Completed" at bounding box center [1153, 308] width 48 height 15
click at [1145, 223] on button at bounding box center [1146, 225] width 9 height 9
click at [1137, 288] on span "Completed" at bounding box center [1153, 289] width 48 height 15
click at [1144, 203] on button at bounding box center [1146, 207] width 9 height 9
click at [1140, 271] on span "Completed" at bounding box center [1153, 271] width 48 height 15
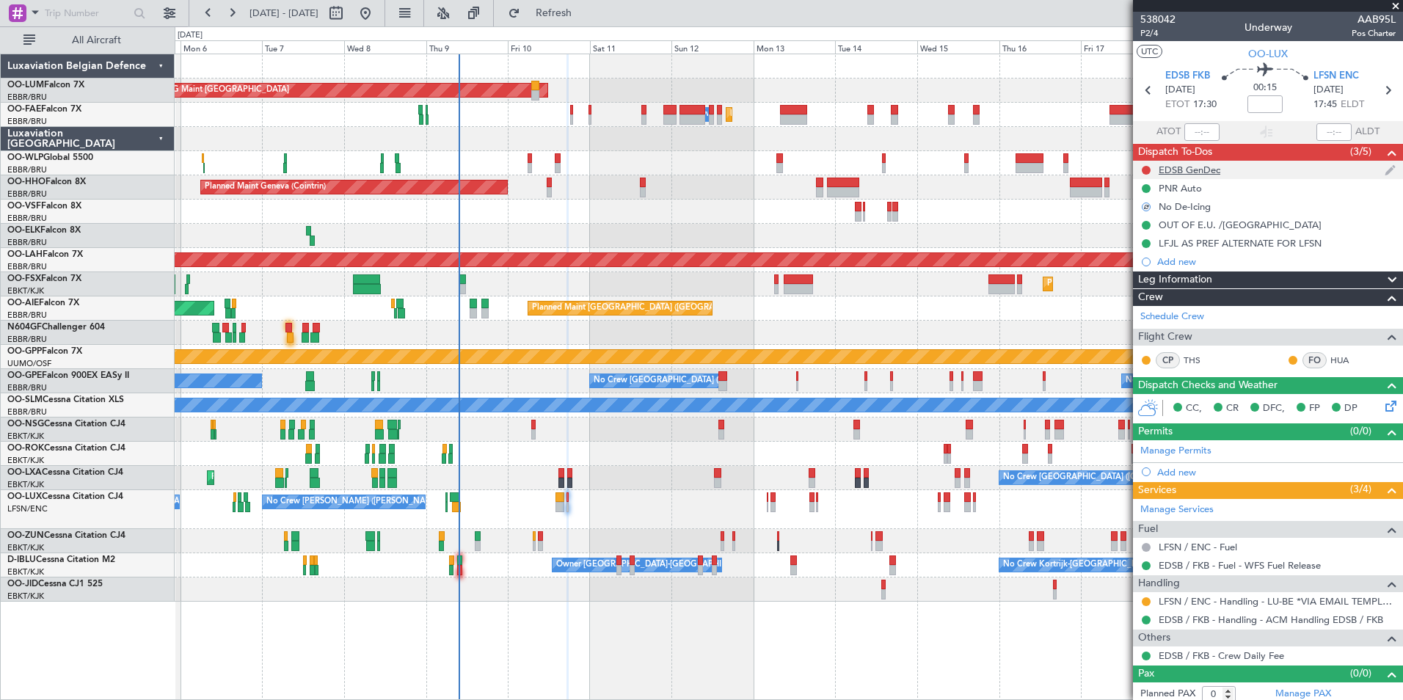
click at [1148, 161] on div "EDSB GenDec" at bounding box center [1268, 170] width 270 height 18
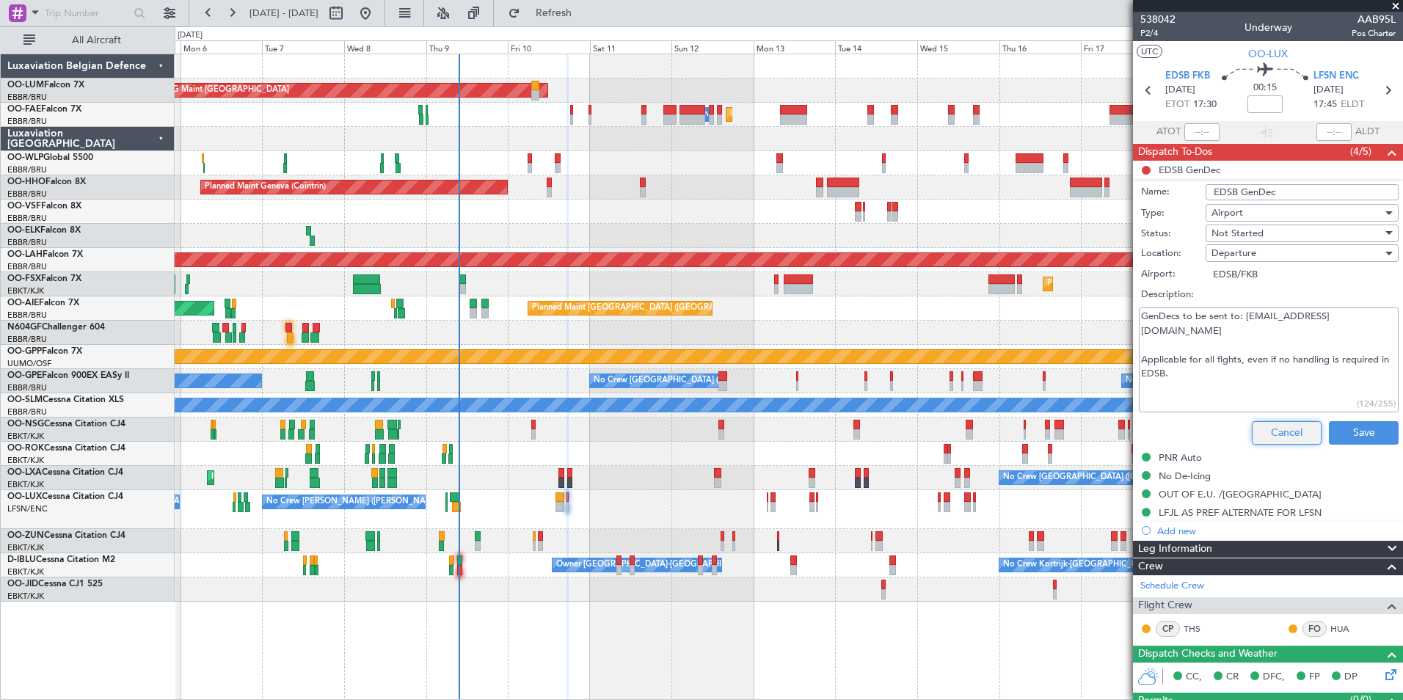
click at [1267, 424] on button "Cancel" at bounding box center [1287, 432] width 70 height 23
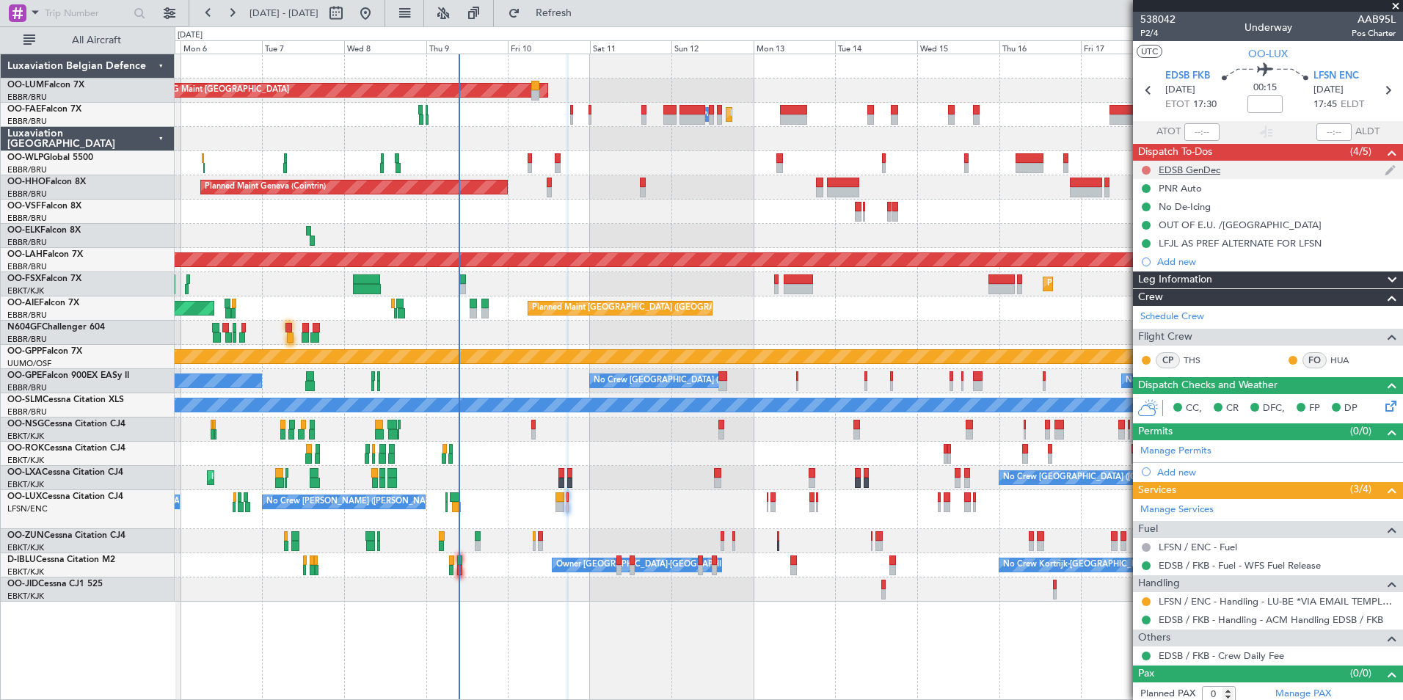
click at [1146, 169] on button at bounding box center [1146, 170] width 9 height 9
click at [1141, 241] on span "Completed" at bounding box center [1153, 234] width 48 height 15
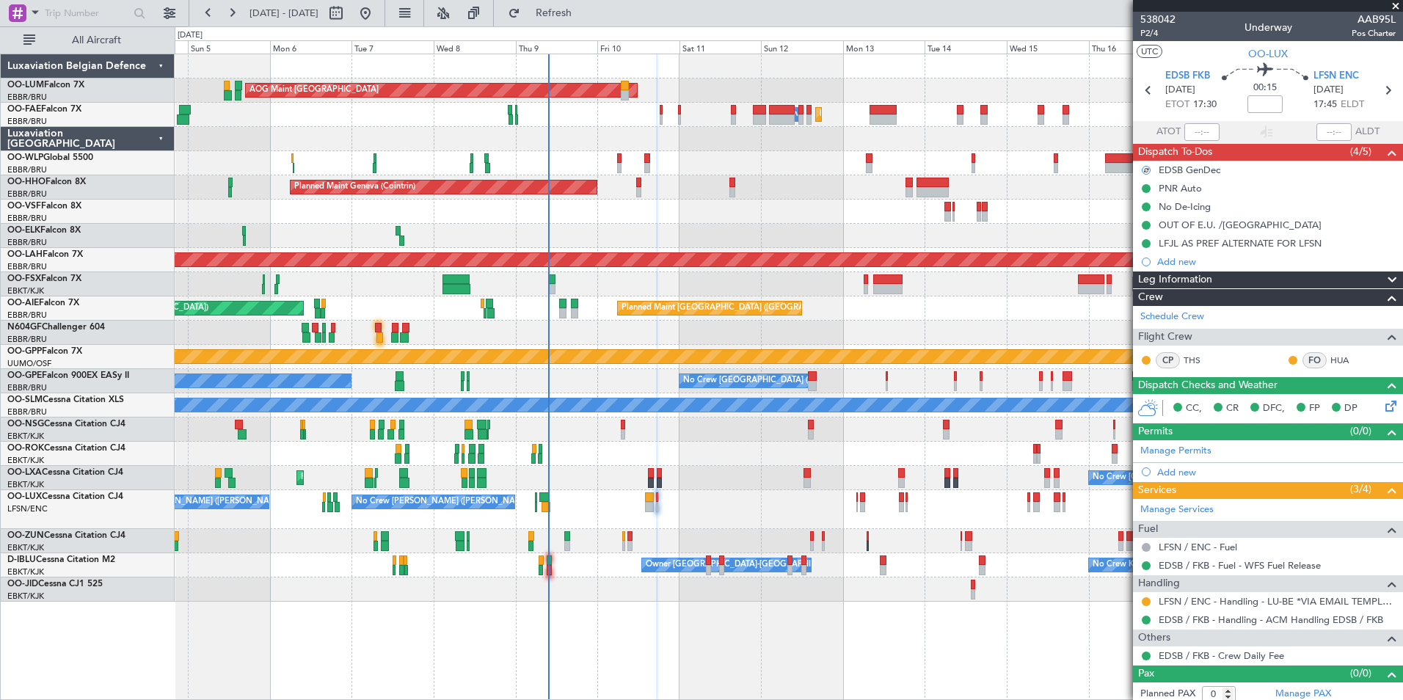
click at [751, 523] on div "No Crew Nancy (Essey) No Crew Nancy (Essey)" at bounding box center [789, 509] width 1228 height 39
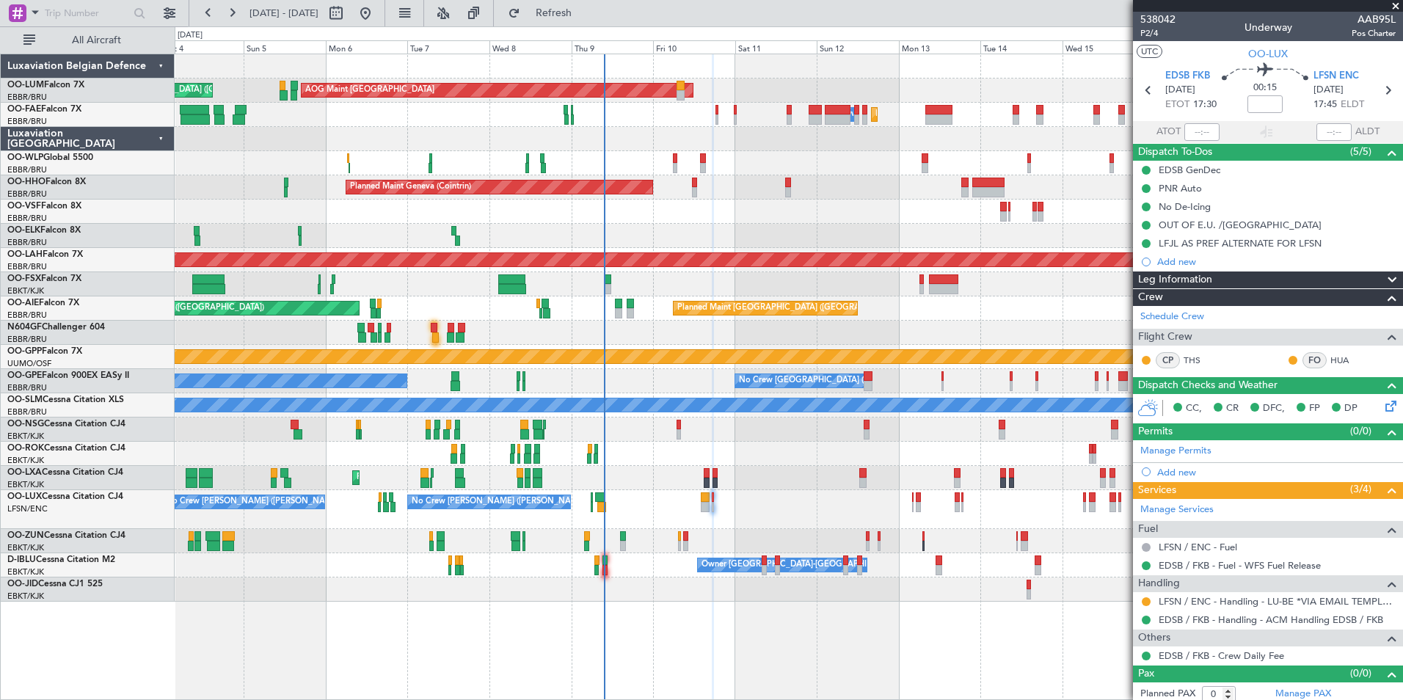
click at [718, 526] on div "No Crew Nancy (Essey) No Crew Nancy (Essey)" at bounding box center [789, 509] width 1228 height 39
click at [707, 529] on div "Planned Maint Brussels (Brussels National) AOG Maint Sibiu Planned Maint Brusse…" at bounding box center [789, 327] width 1228 height 547
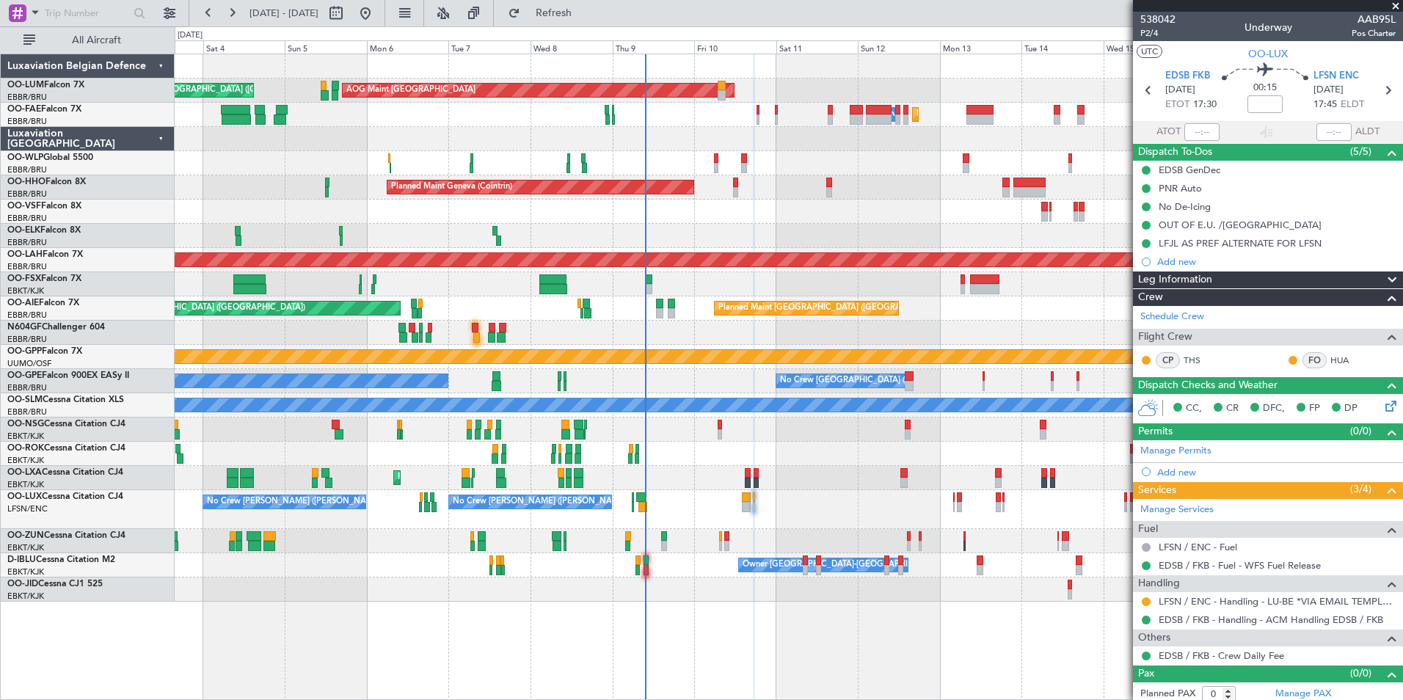
click at [737, 531] on div at bounding box center [789, 541] width 1228 height 24
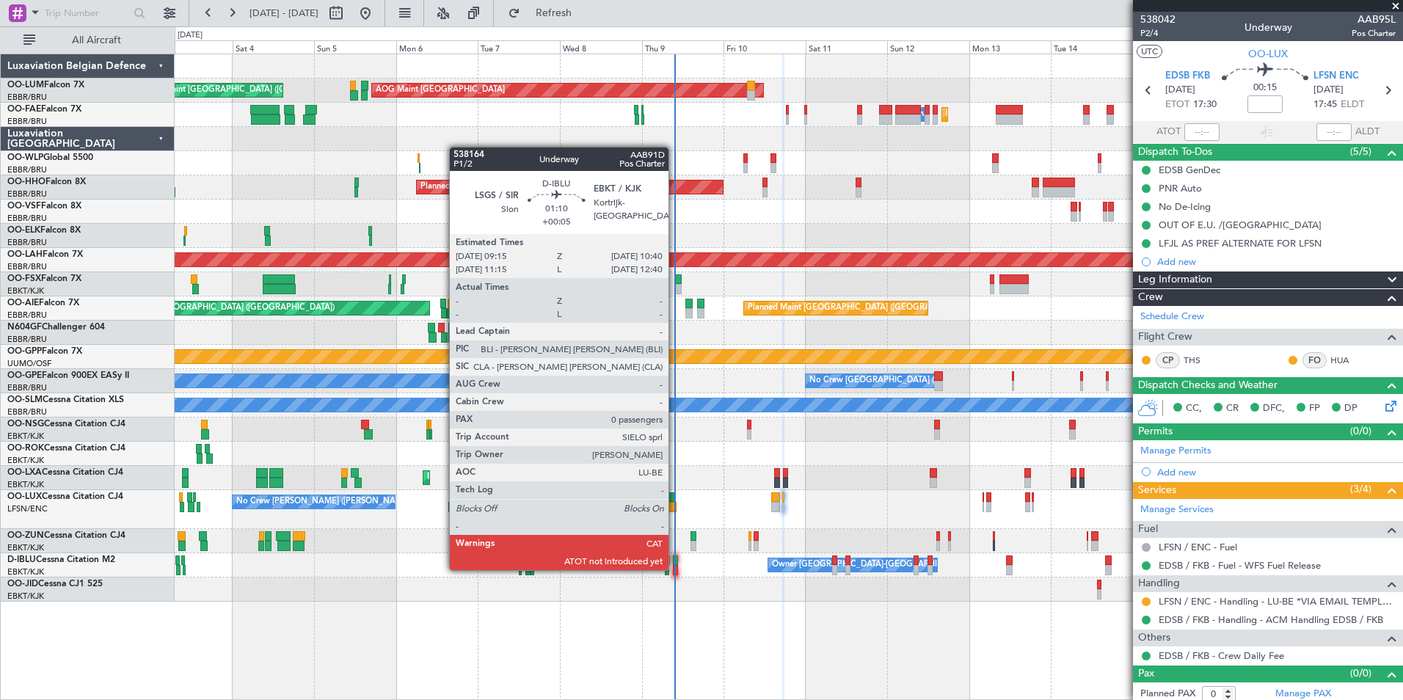
click at [675, 569] on div at bounding box center [675, 570] width 5 height 10
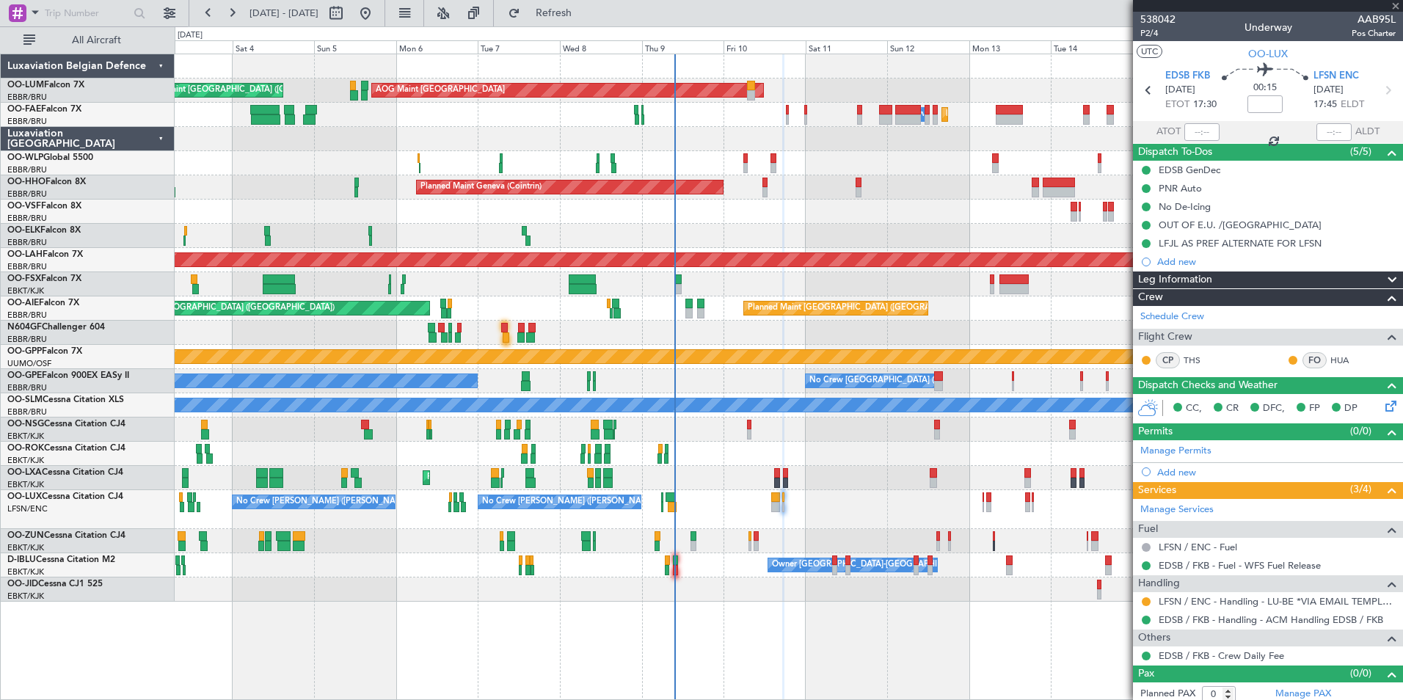
type input "+00:05"
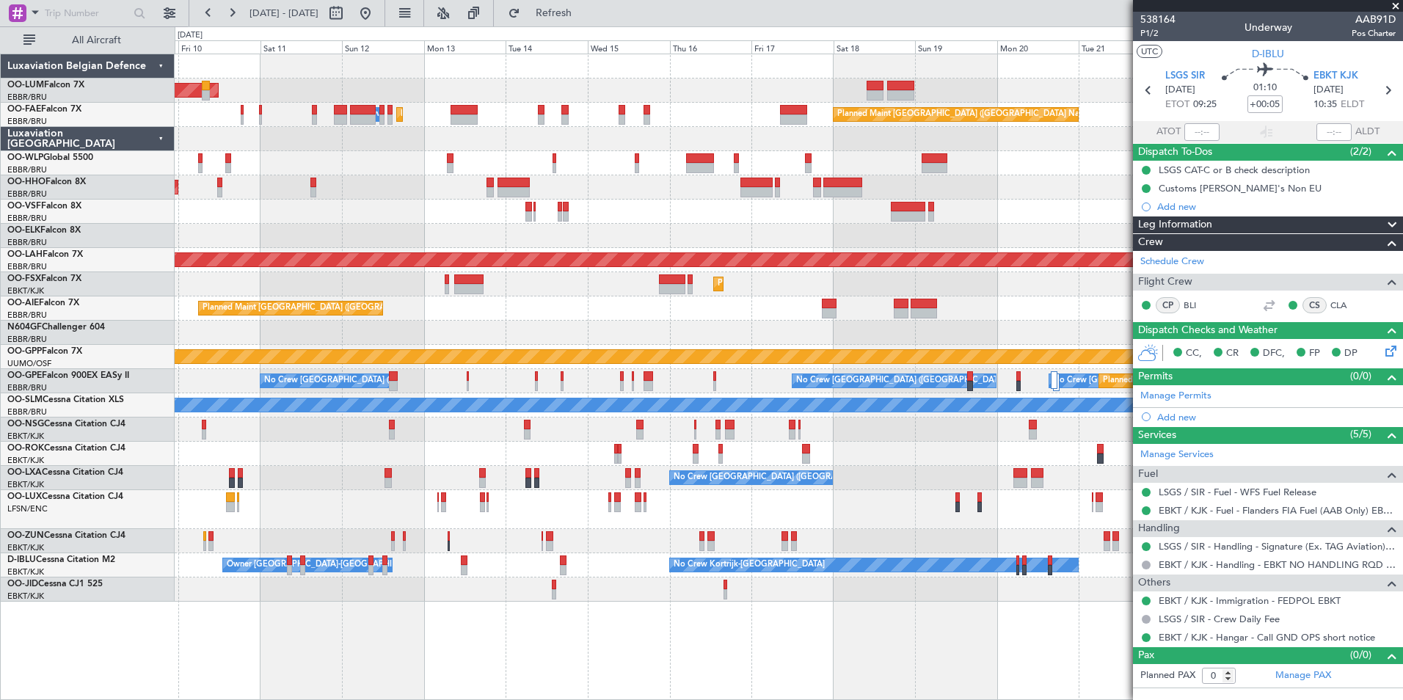
click at [321, 462] on div "Planned Maint [GEOGRAPHIC_DATA] ([GEOGRAPHIC_DATA] National) AOG Maint [GEOGRAP…" at bounding box center [789, 327] width 1228 height 547
click at [497, 393] on div "A/C Unavailable [GEOGRAPHIC_DATA]" at bounding box center [789, 405] width 1228 height 24
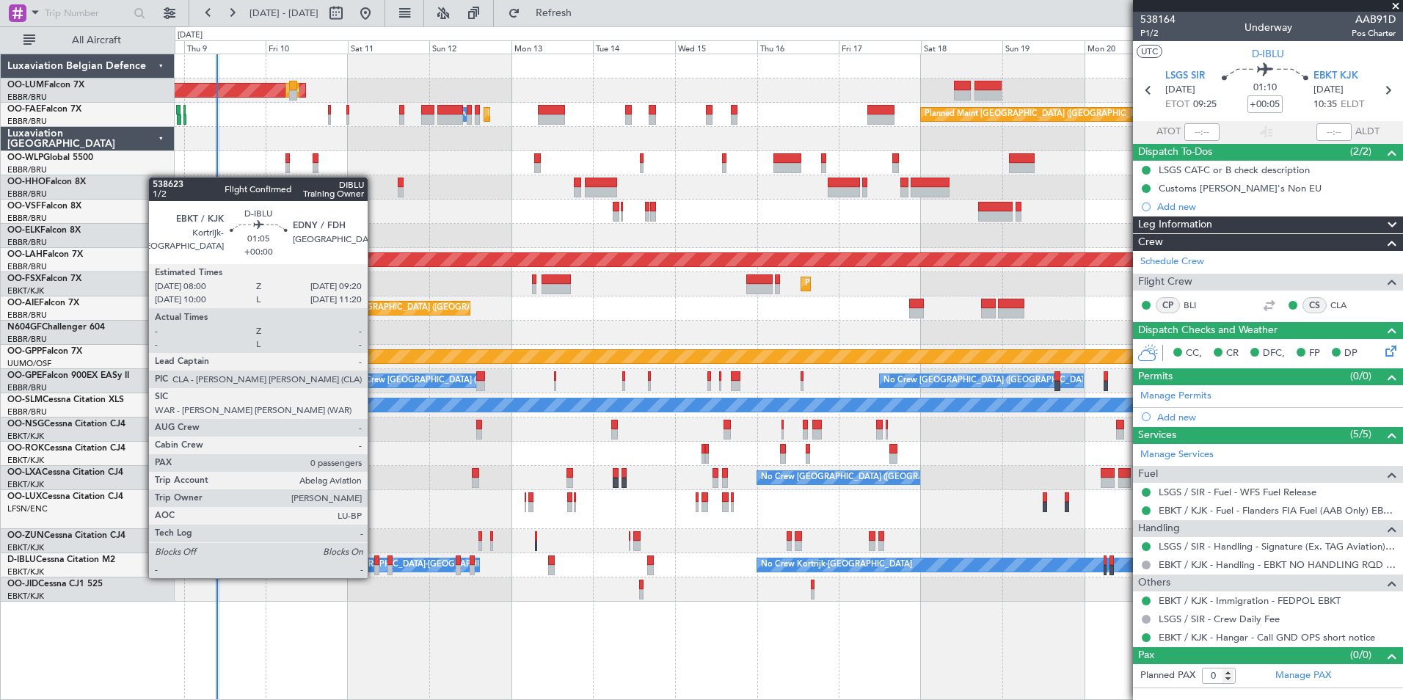
click at [375, 564] on div at bounding box center [376, 560] width 5 height 10
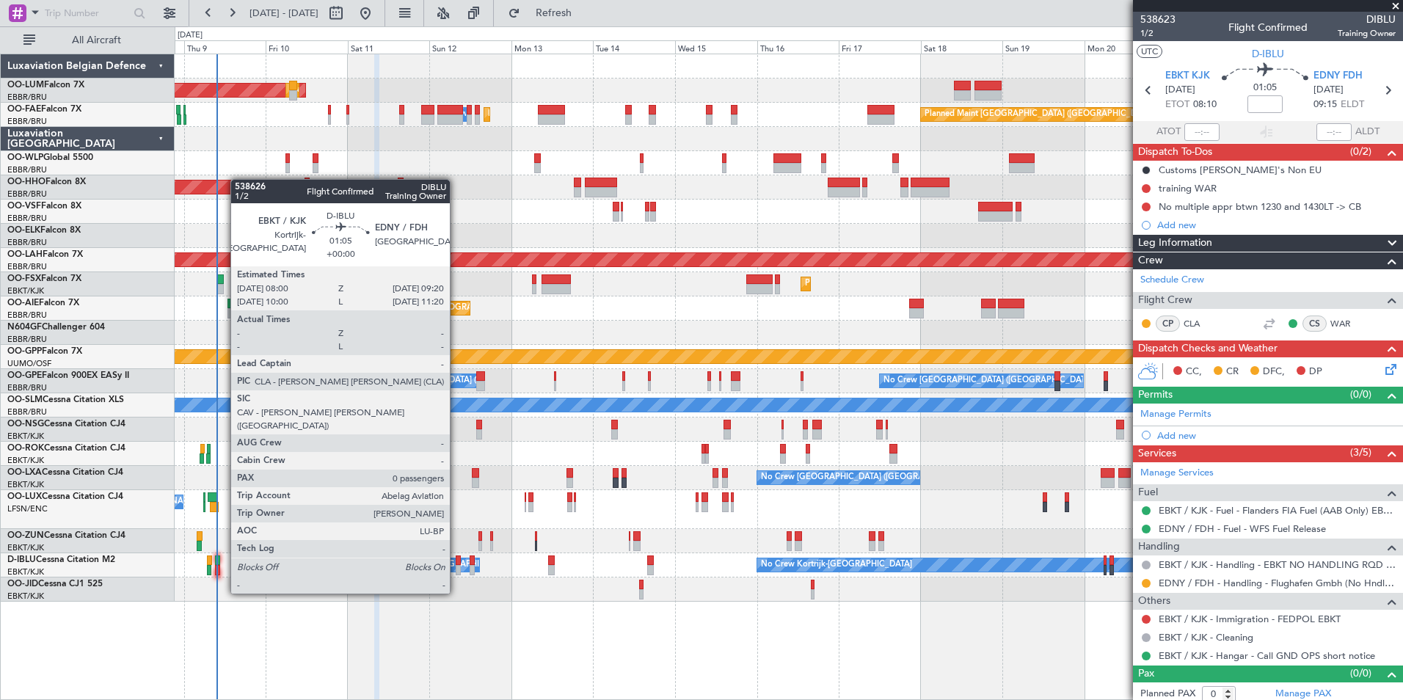
click at [456, 566] on div at bounding box center [458, 570] width 5 height 10
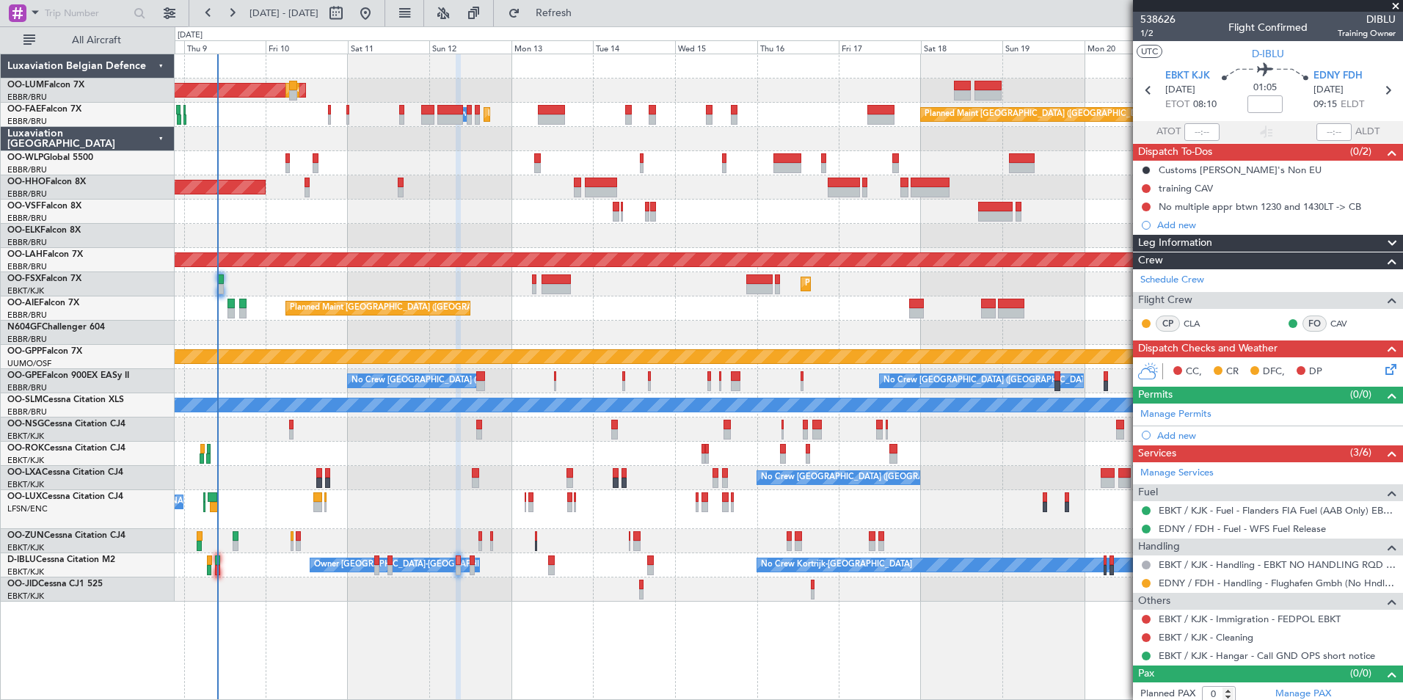
click at [569, 595] on div "AOG Maint [GEOGRAPHIC_DATA] Planned Maint [GEOGRAPHIC_DATA] ([GEOGRAPHIC_DATA])…" at bounding box center [789, 377] width 1228 height 646
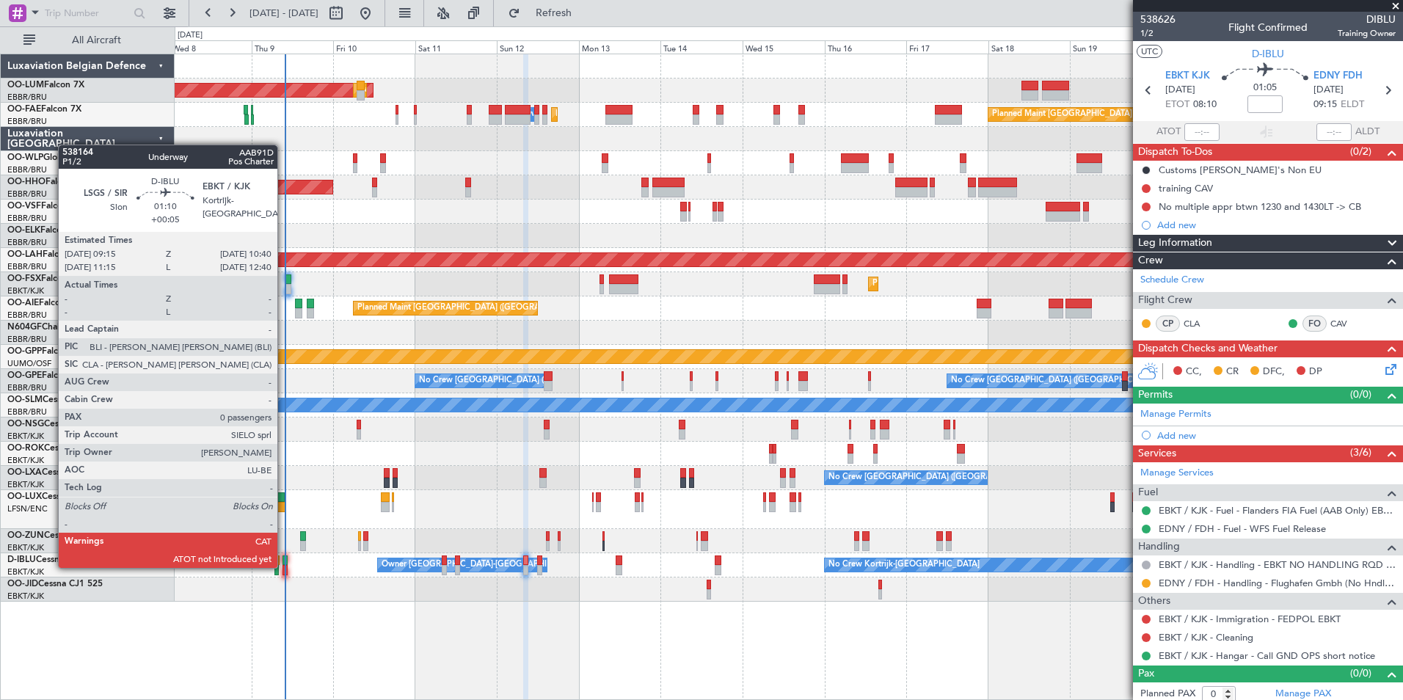
click at [284, 566] on div at bounding box center [284, 570] width 5 height 10
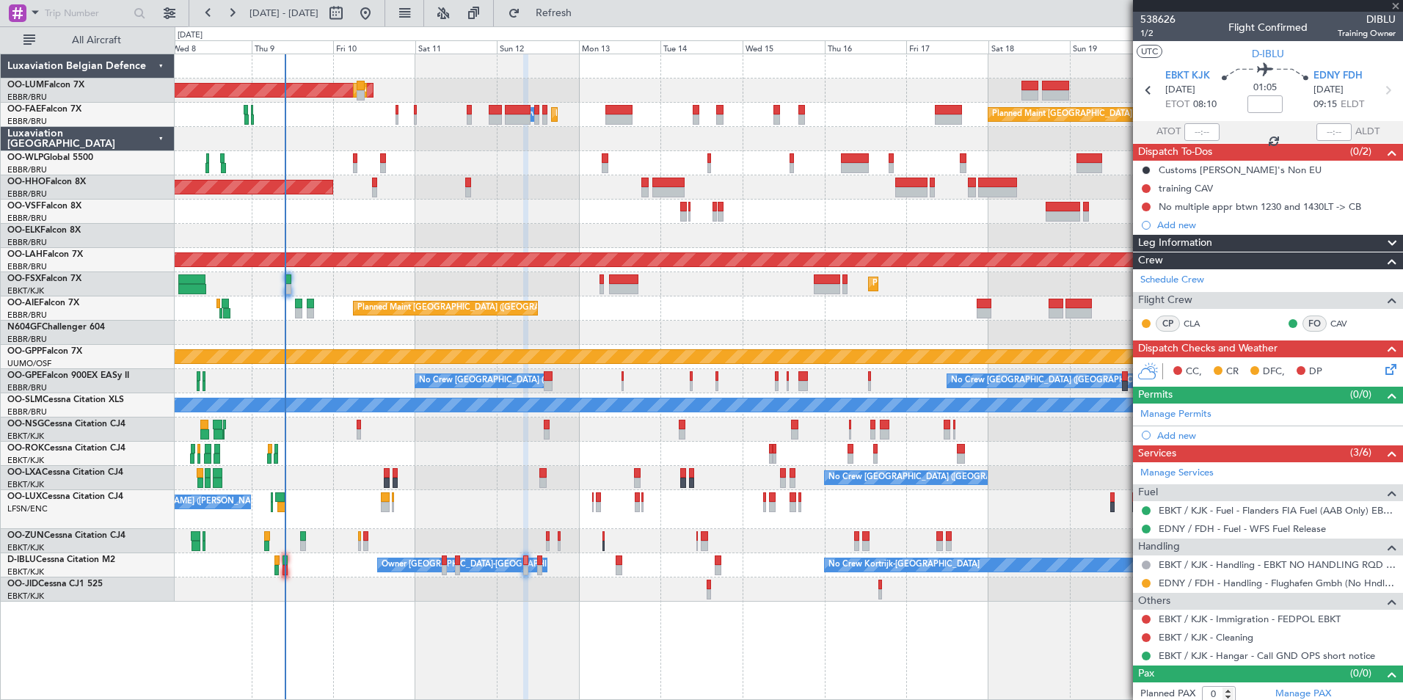
type input "+00:05"
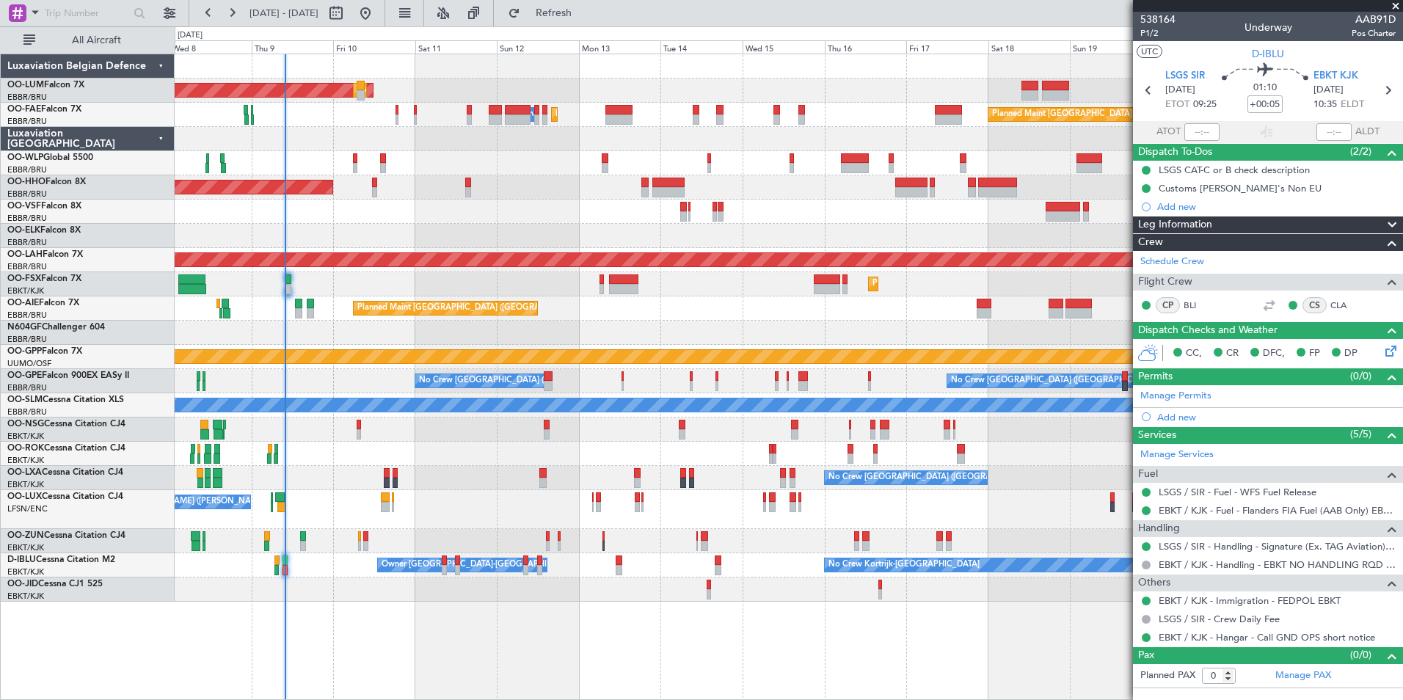
click at [292, 638] on div "AOG Maint [GEOGRAPHIC_DATA] Planned Maint [GEOGRAPHIC_DATA] ([GEOGRAPHIC_DATA])…" at bounding box center [789, 377] width 1228 height 646
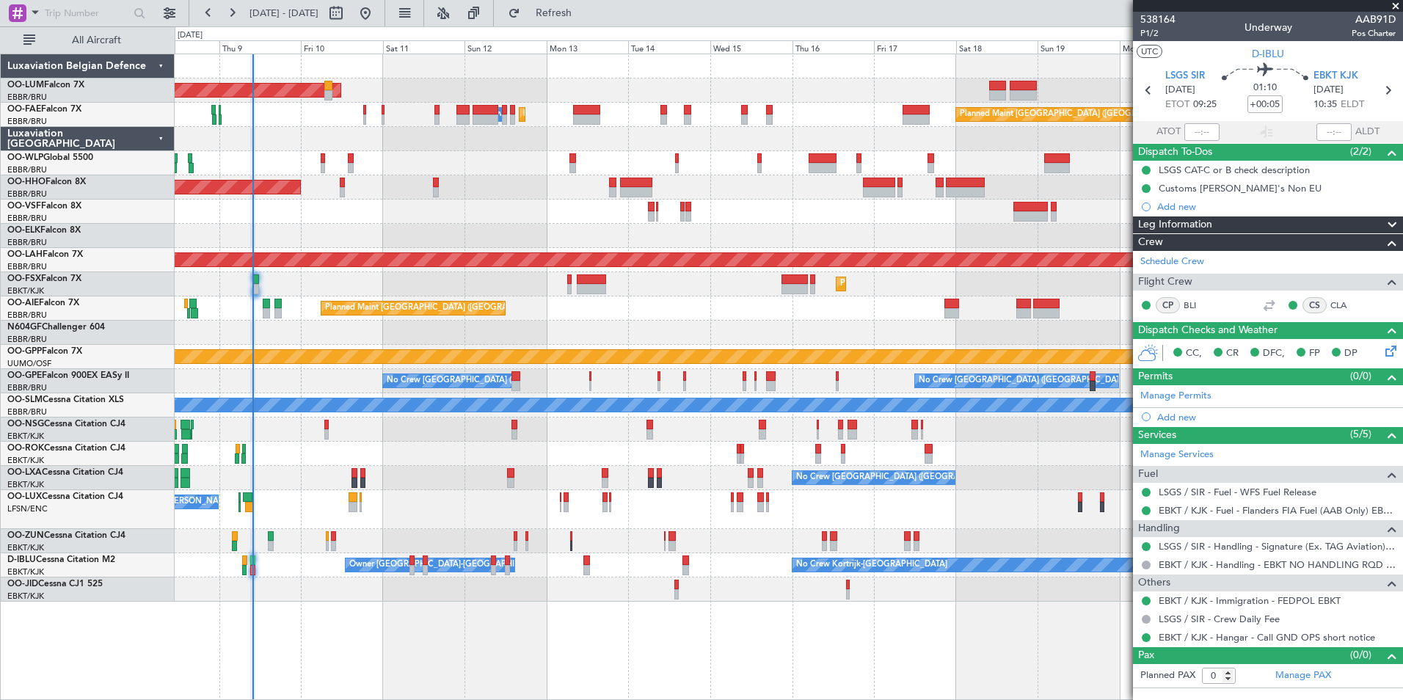
click at [481, 529] on div "Planned Maint [GEOGRAPHIC_DATA] ([GEOGRAPHIC_DATA] National) AOG Maint [GEOGRAP…" at bounding box center [789, 327] width 1228 height 547
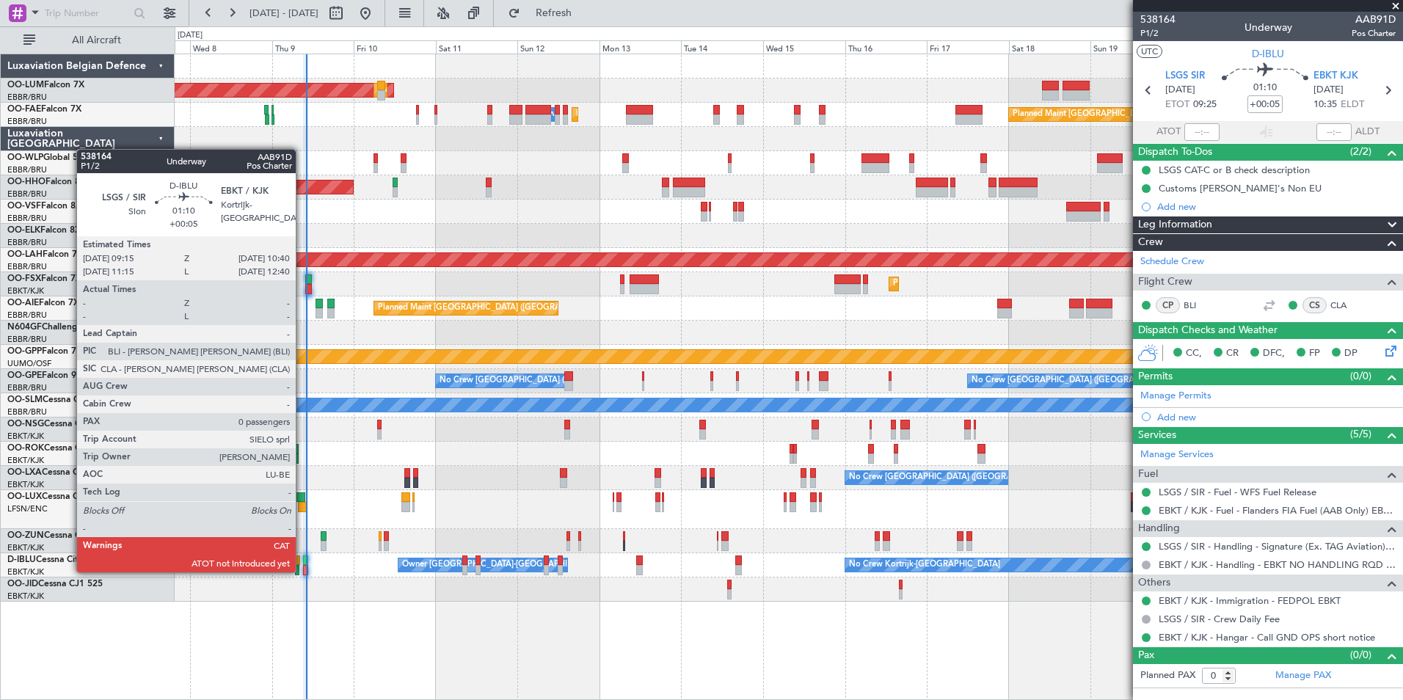
click at [303, 571] on div at bounding box center [305, 570] width 5 height 10
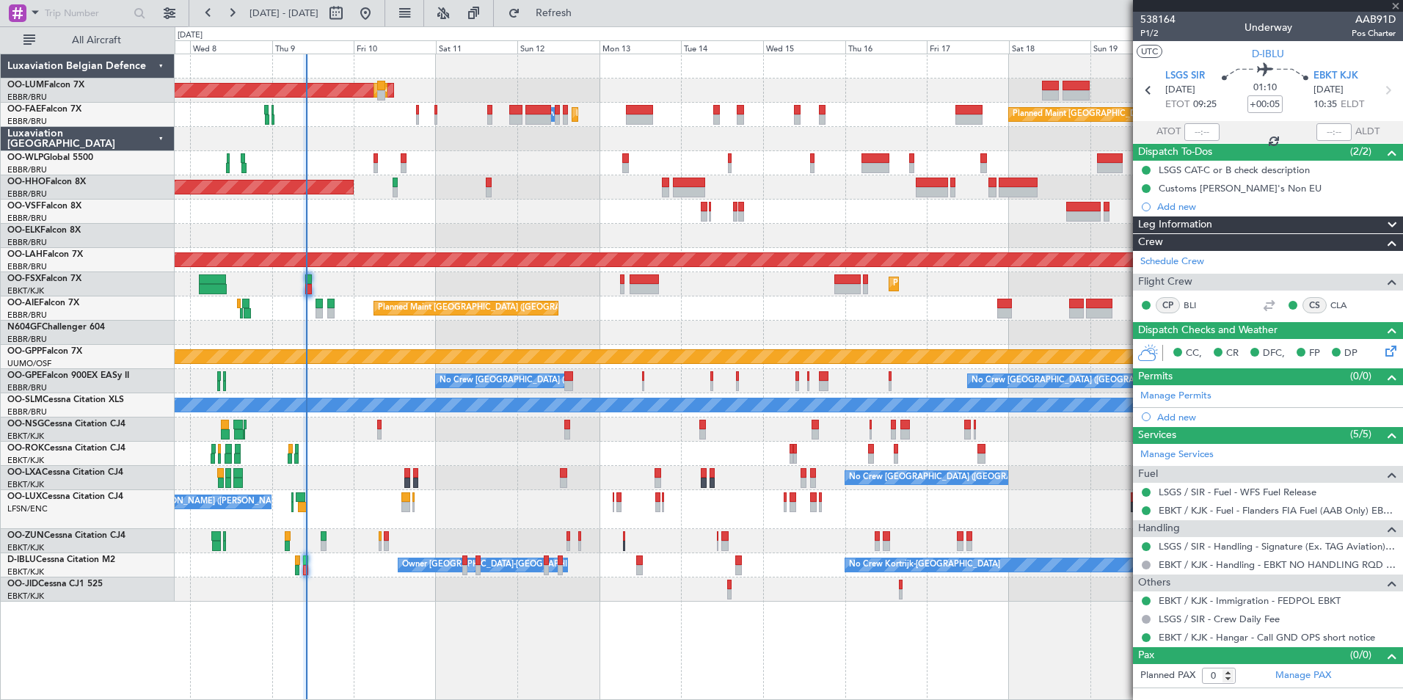
click at [304, 569] on div at bounding box center [305, 570] width 5 height 10
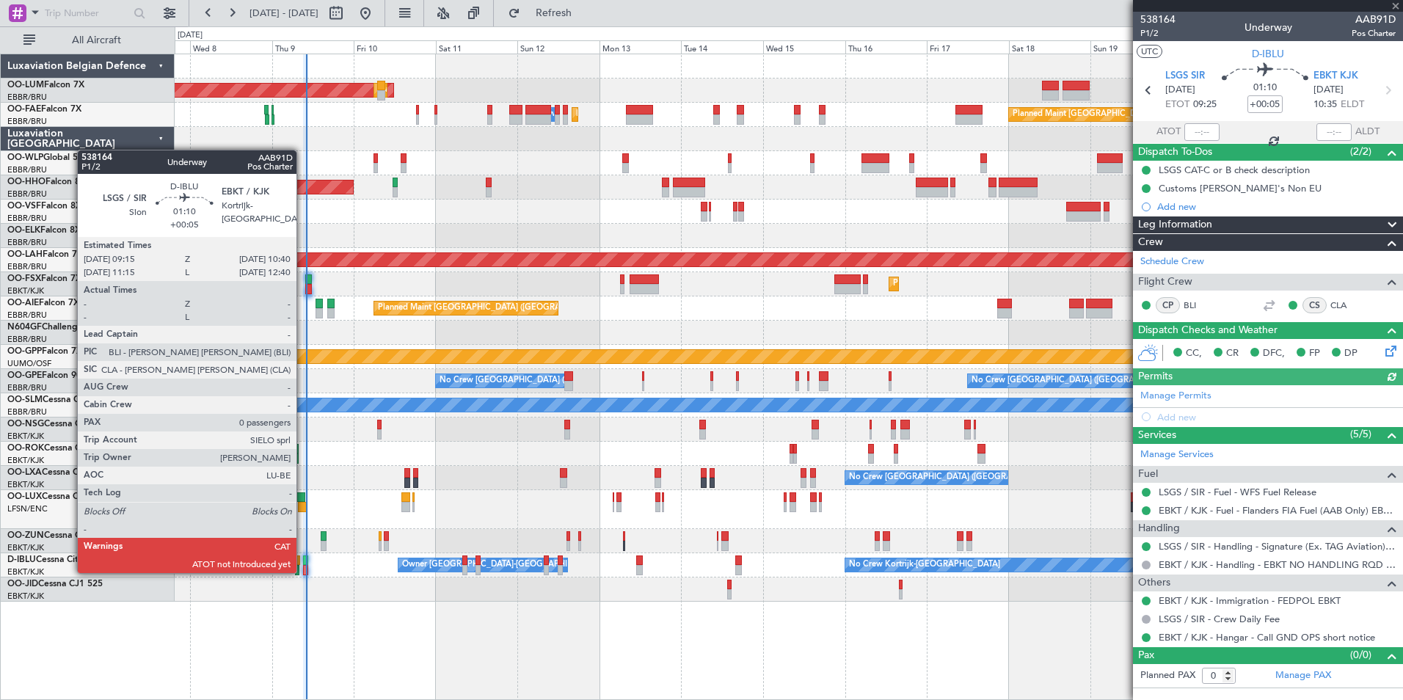
click at [303, 572] on div at bounding box center [305, 570] width 5 height 10
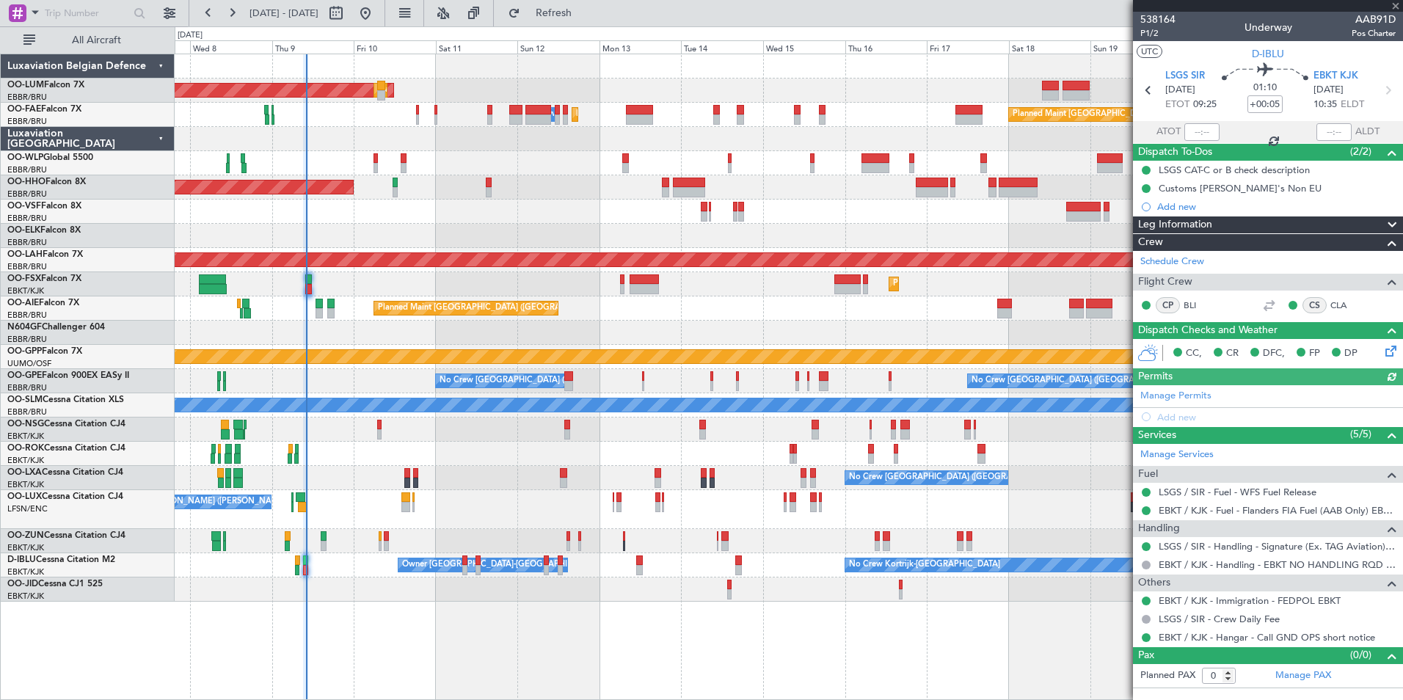
click at [1203, 134] on div at bounding box center [1201, 132] width 35 height 18
click at [1203, 133] on div at bounding box center [1201, 132] width 35 height 18
click at [1206, 133] on input "text" at bounding box center [1201, 132] width 35 height 18
type input "08:40"
click at [1342, 134] on div at bounding box center [1333, 132] width 35 height 18
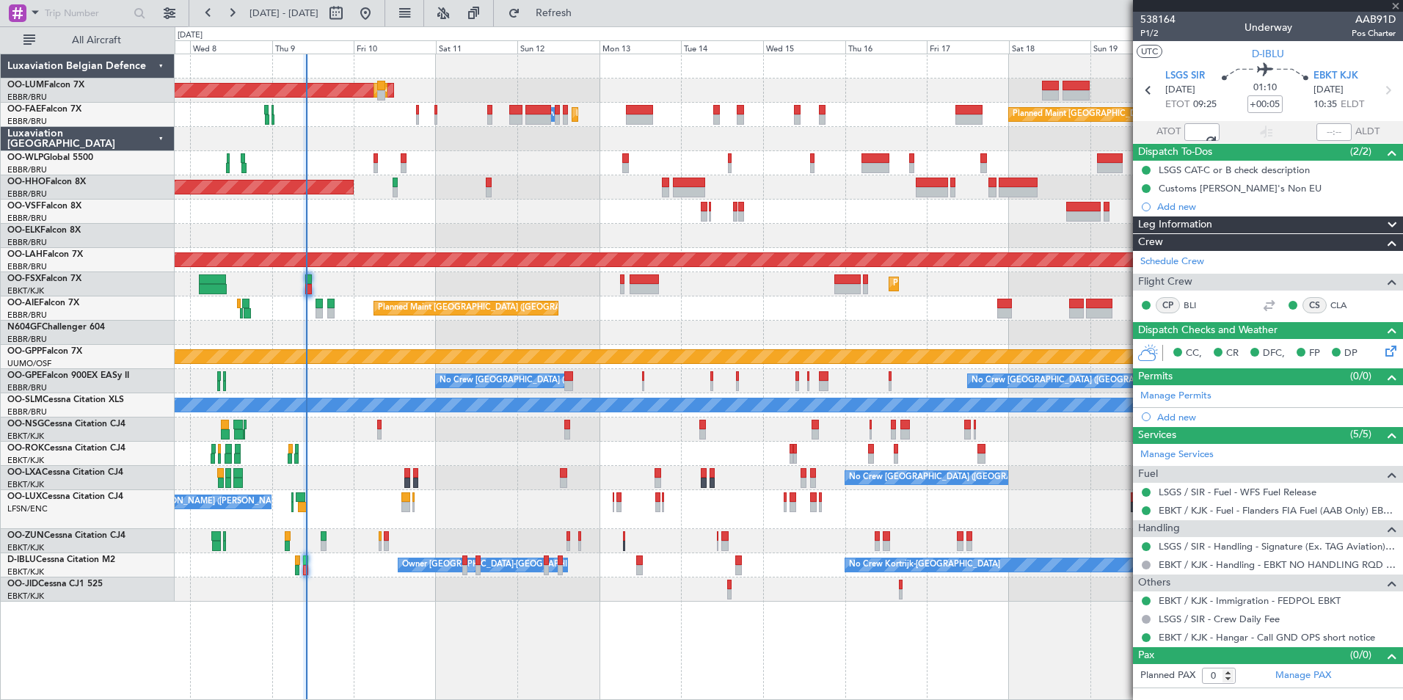
click at [1339, 129] on div at bounding box center [1333, 132] width 35 height 18
click at [1329, 134] on div at bounding box center [1333, 132] width 35 height 18
click at [1336, 134] on div at bounding box center [1333, 132] width 35 height 18
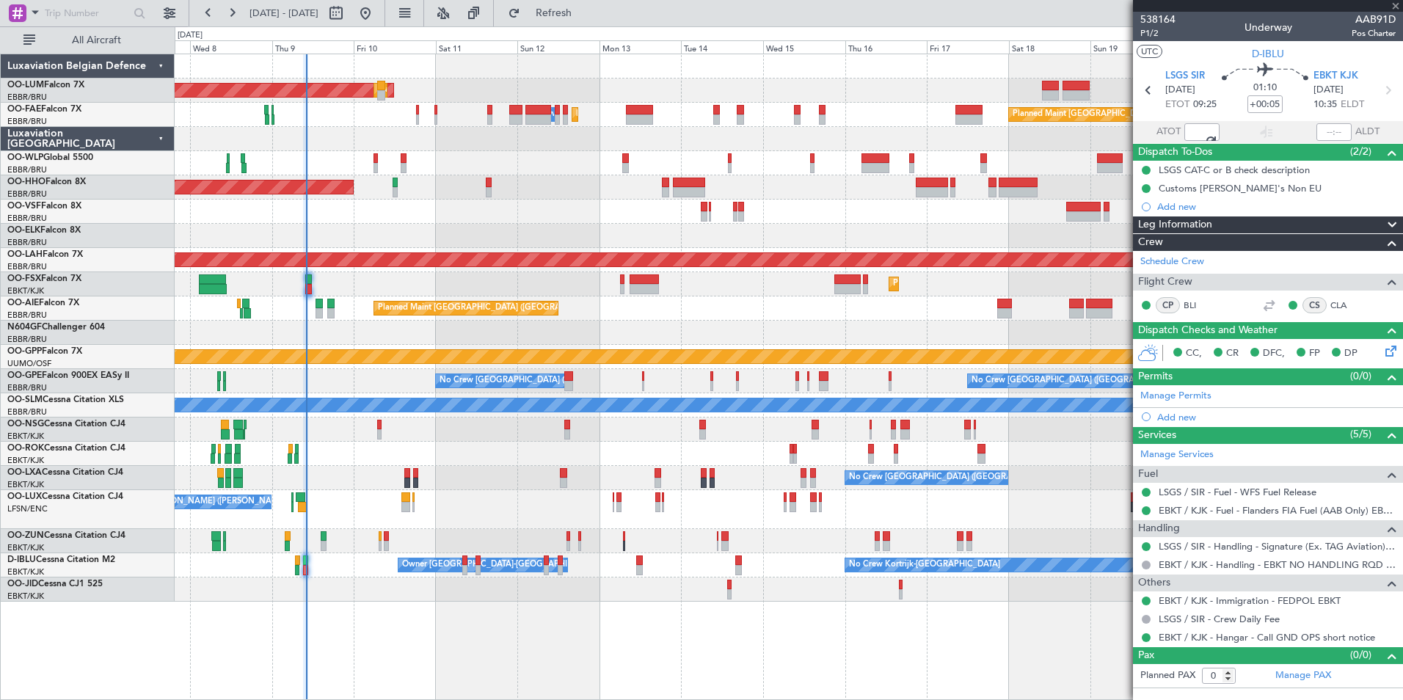
click at [1344, 134] on div at bounding box center [1333, 132] width 35 height 18
click at [1334, 133] on input "text" at bounding box center [1333, 132] width 35 height 18
click at [1343, 132] on input "text" at bounding box center [1333, 132] width 35 height 18
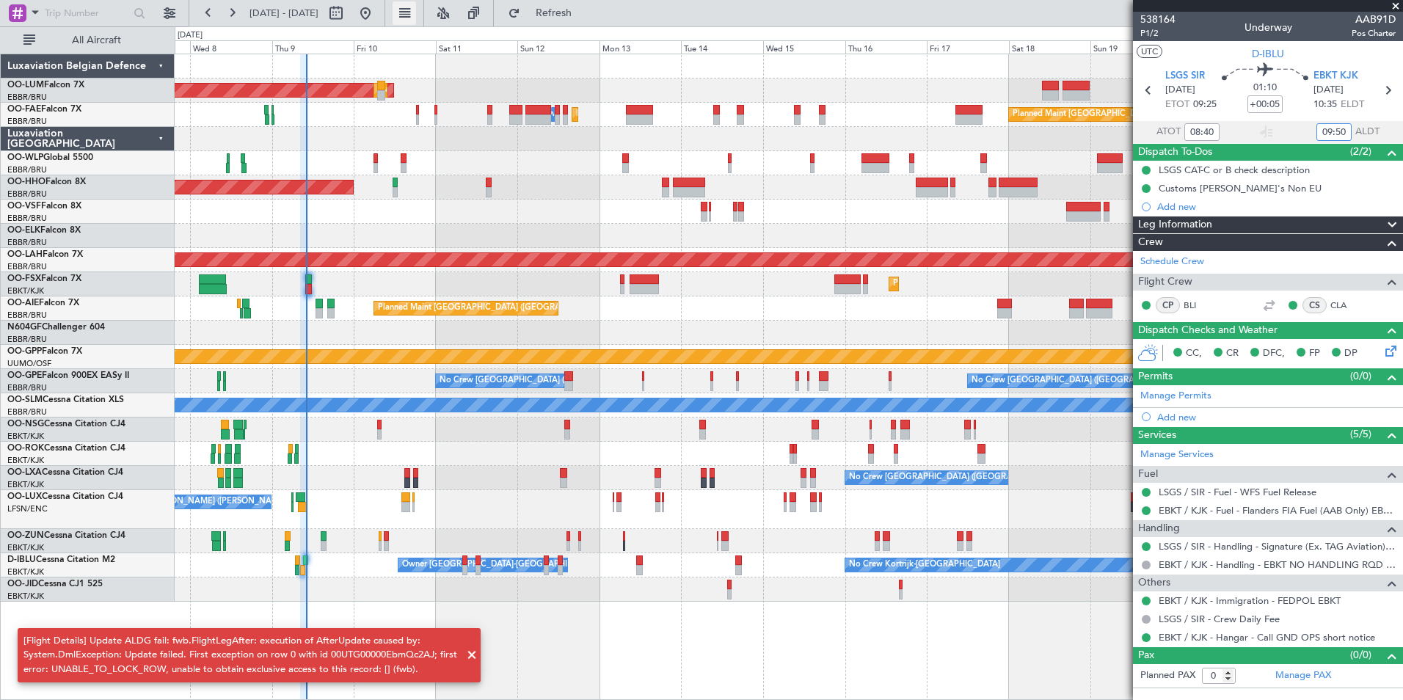
type input "09:50"
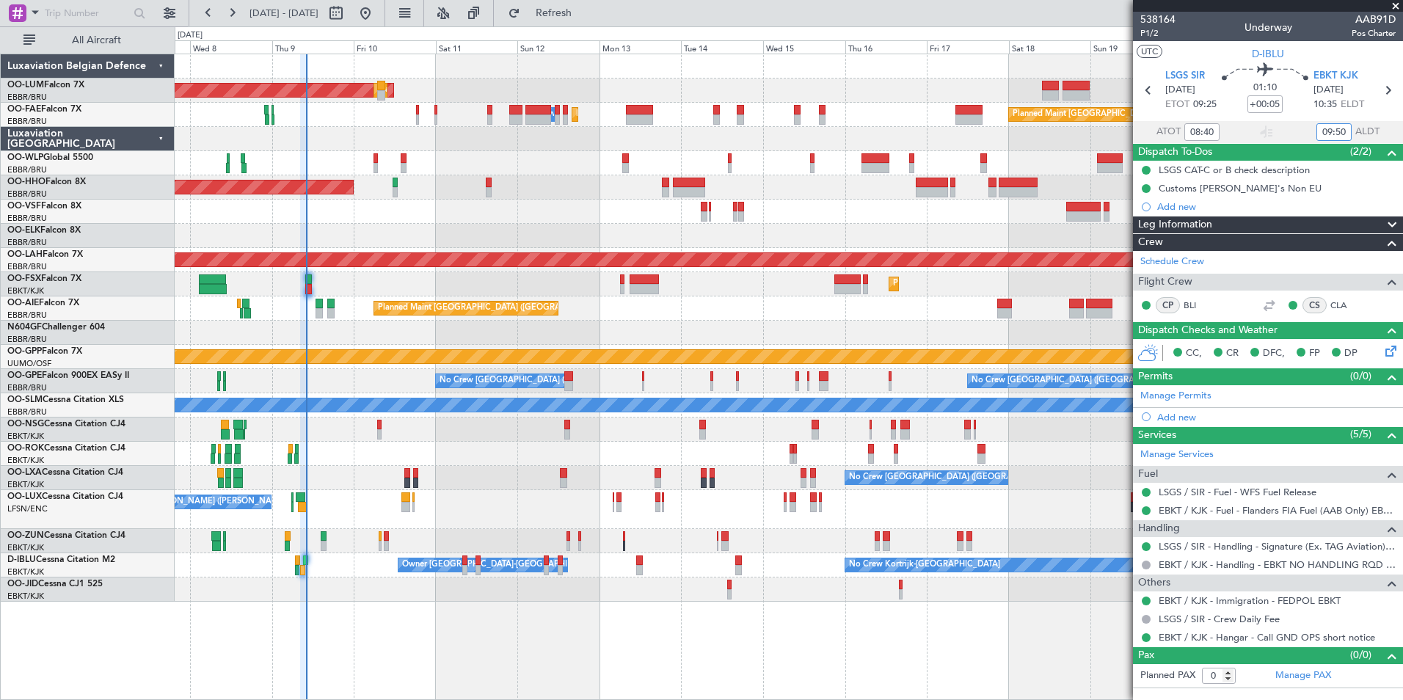
click at [525, 200] on div at bounding box center [789, 212] width 1228 height 24
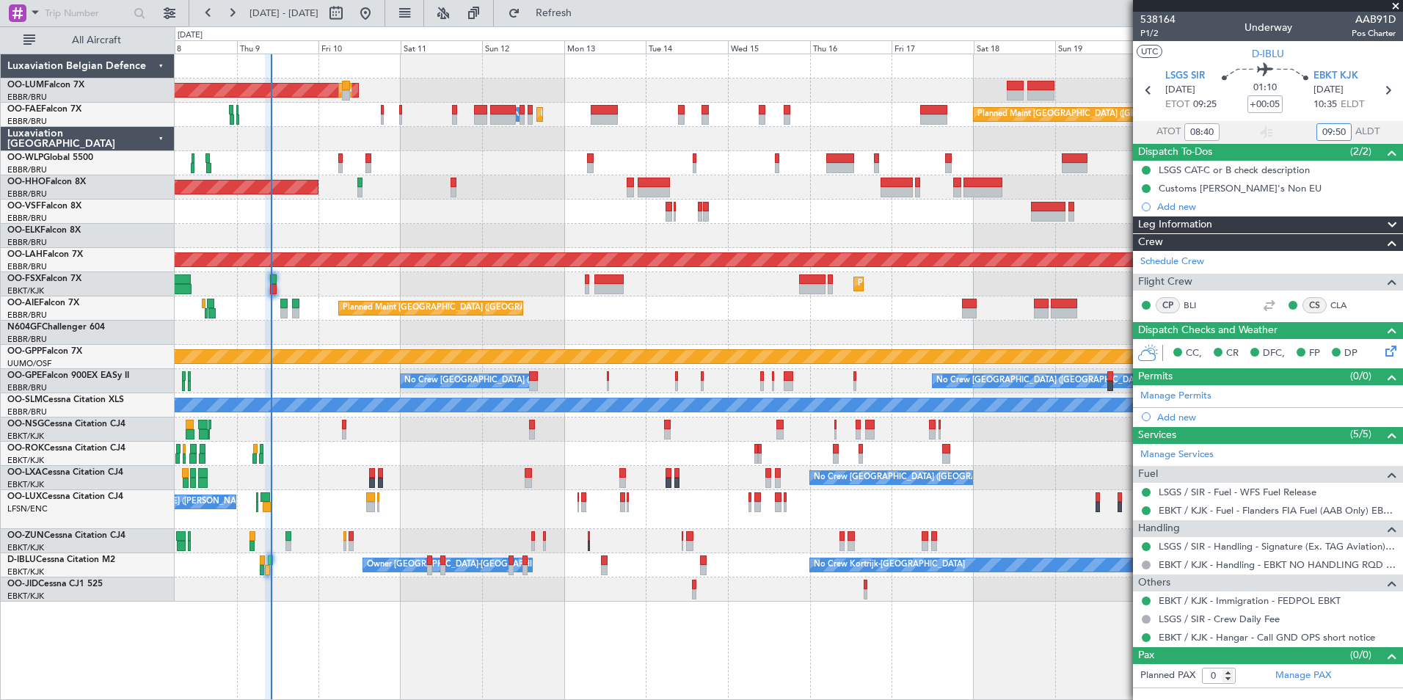
click at [421, 222] on div at bounding box center [789, 212] width 1228 height 24
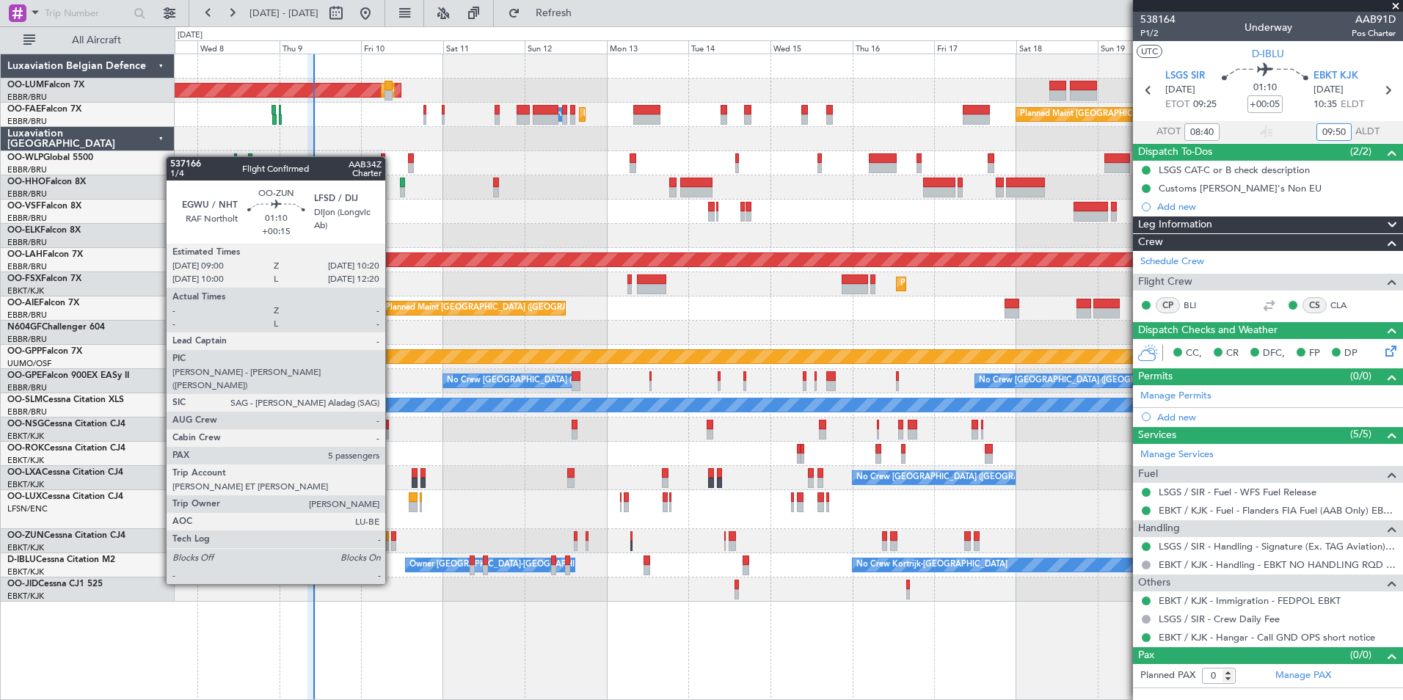
click at [392, 543] on div at bounding box center [393, 546] width 5 height 10
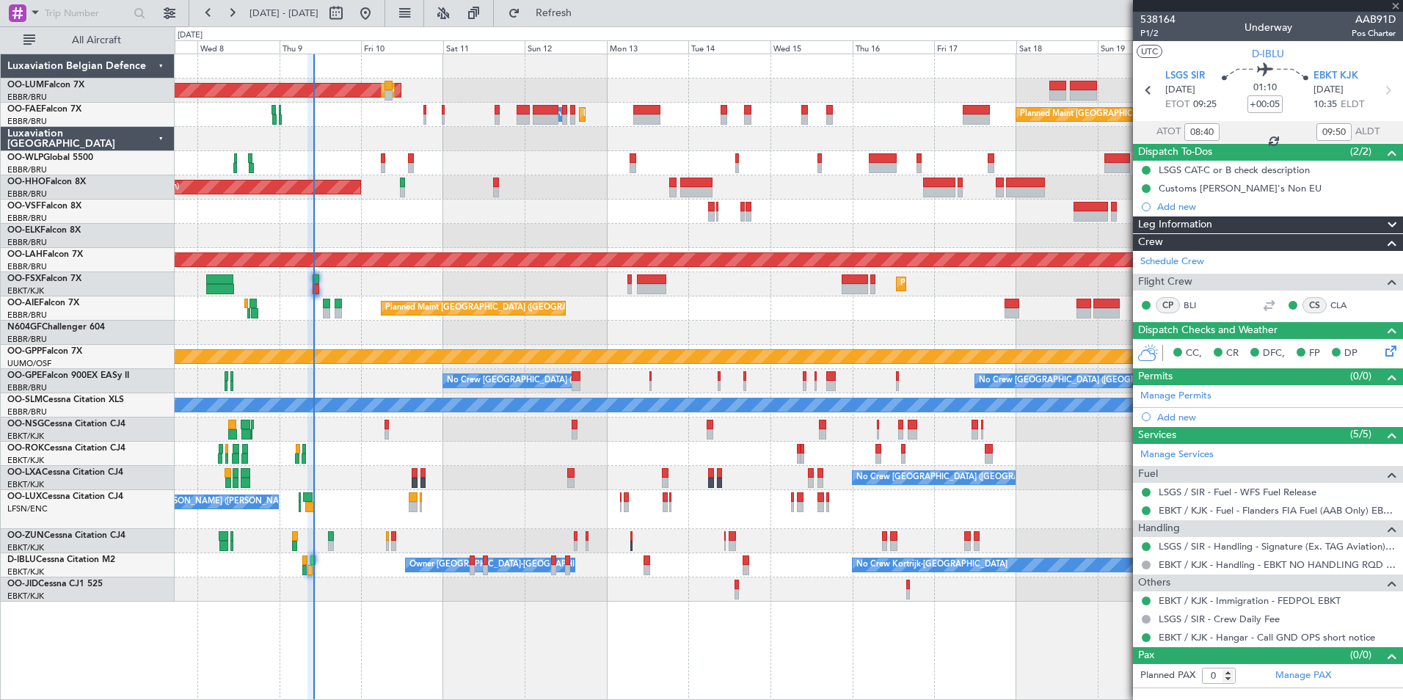
type input "+00:15"
type input "5"
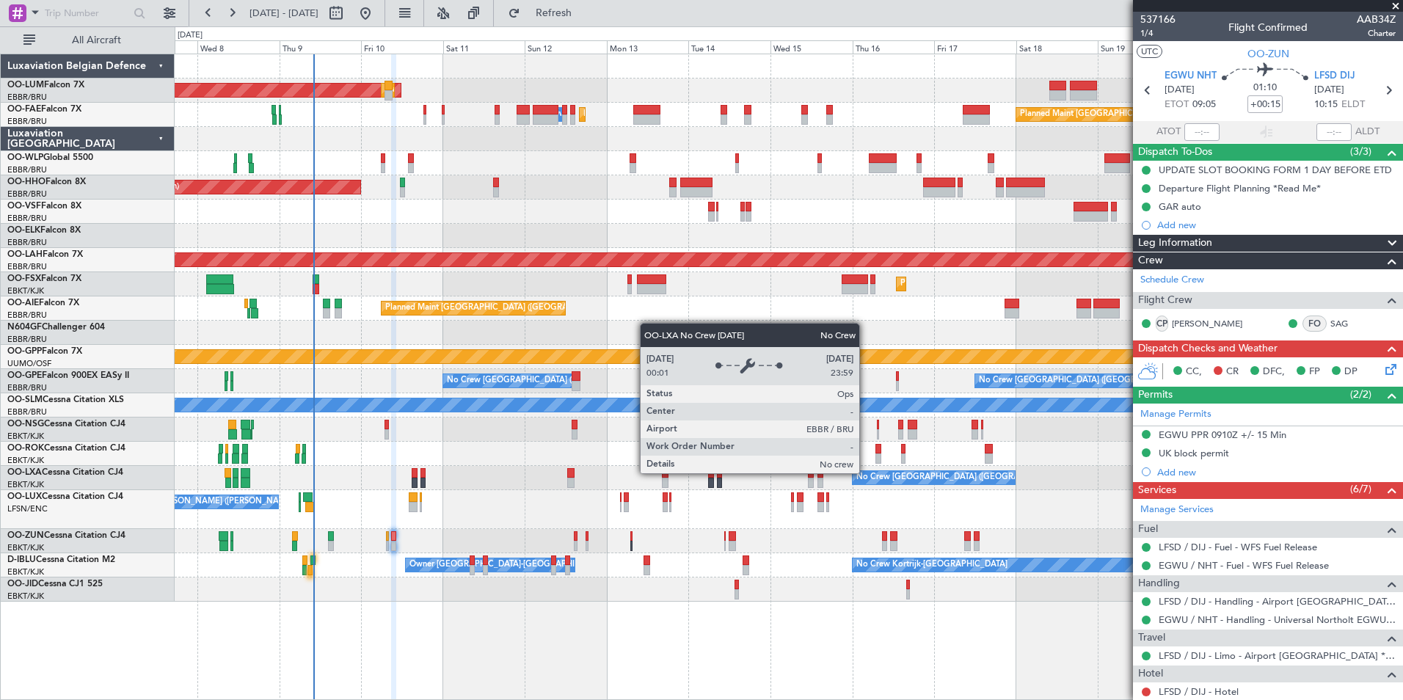
click at [153, 596] on div "AOG Maint Sibiu Planned Maint Brussels (Brussels National) Owner Melsbroek Air …" at bounding box center [701, 363] width 1403 height 674
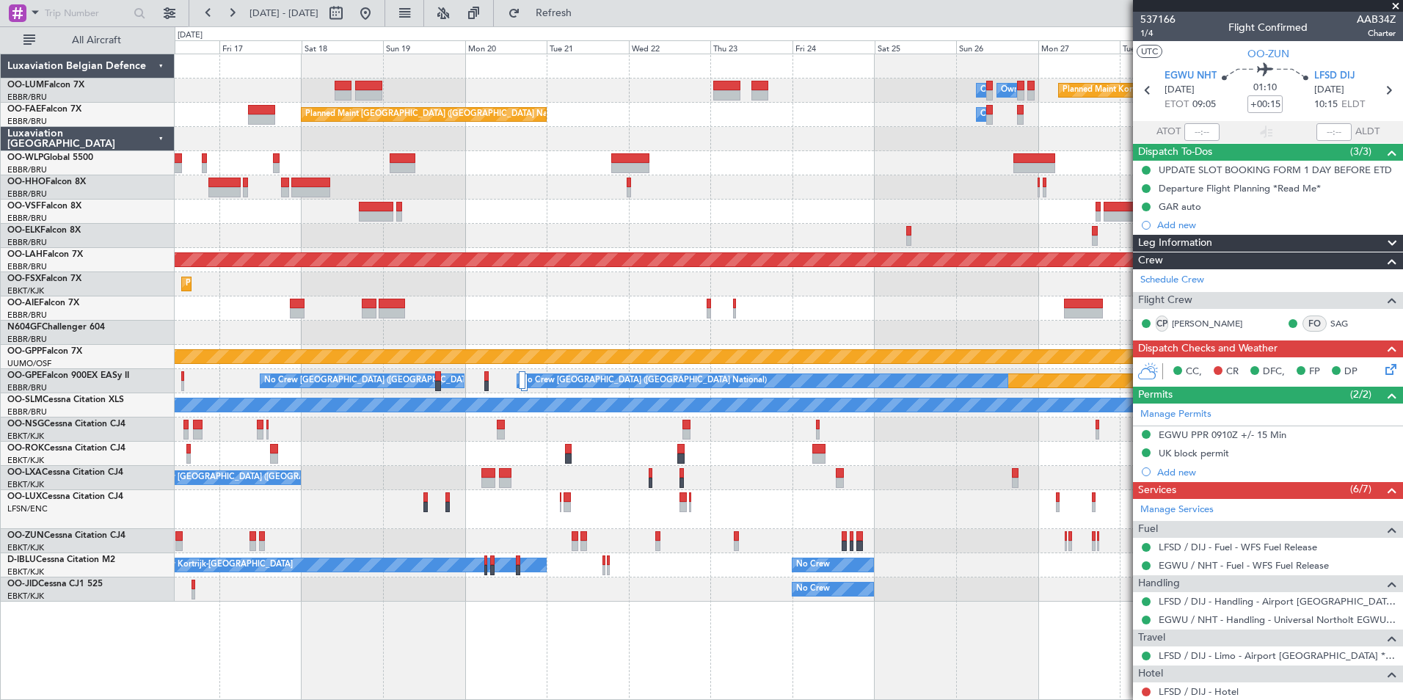
click at [0, 596] on html "07 Oct 2025 - 22 Oct 2025 Refresh Quick Links All Aircraft Owner Melsbroek Air …" at bounding box center [701, 350] width 1403 height 700
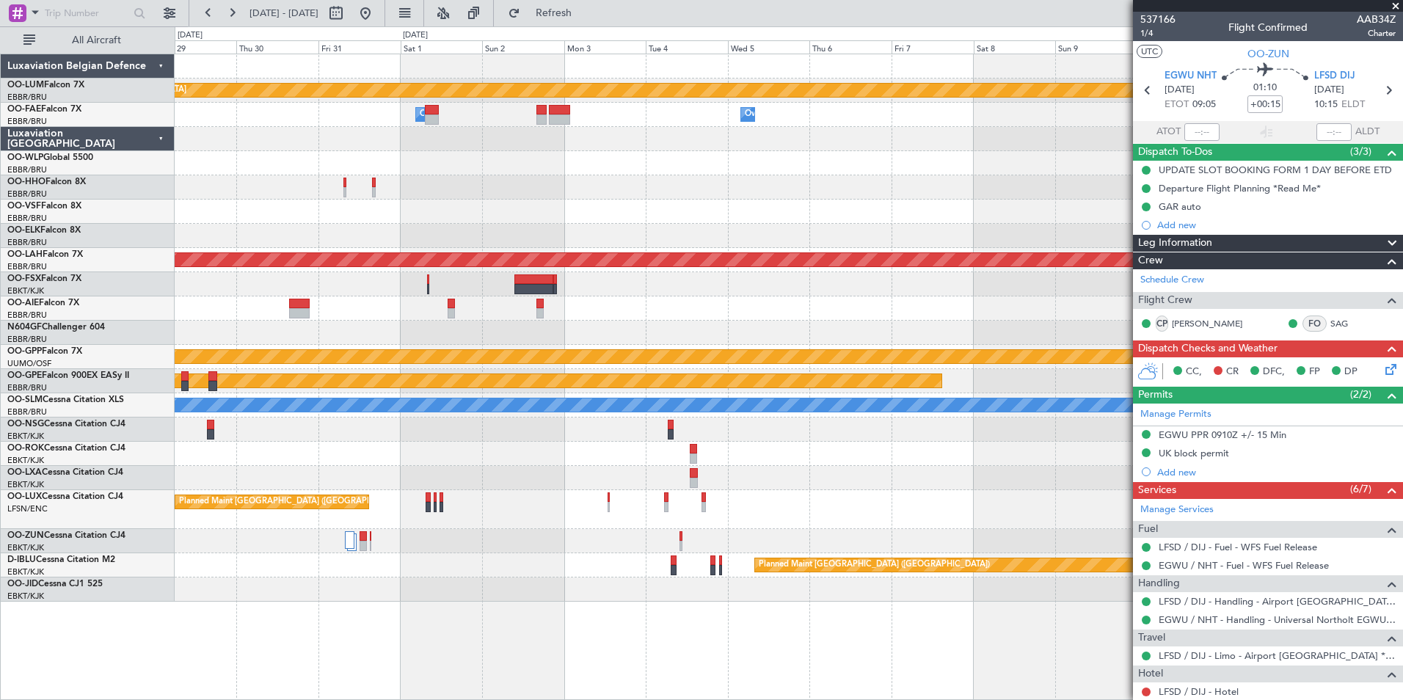
click at [0, 586] on html "07 Oct 2025 - 22 Oct 2025 Refresh Quick Links All Aircraft Planned Maint Kortri…" at bounding box center [701, 350] width 1403 height 700
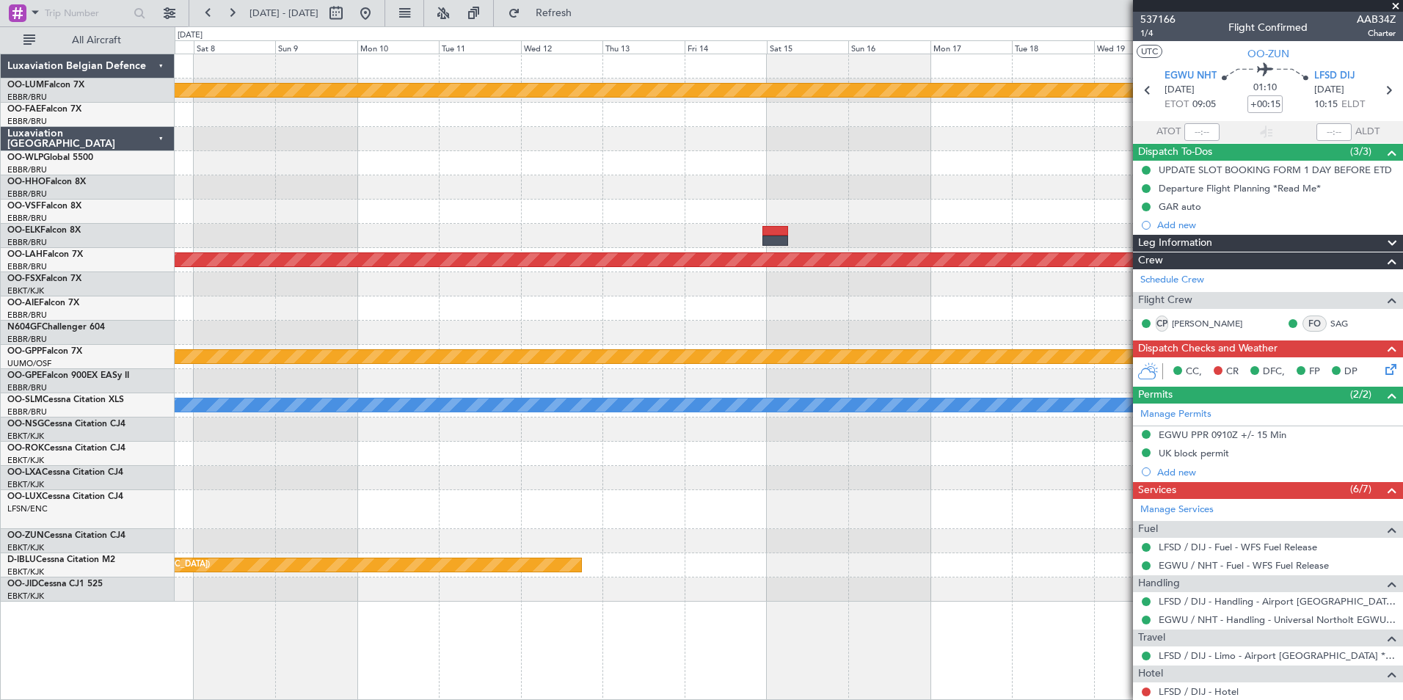
click at [0, 539] on html "07 Oct 2025 - 22 Oct 2025 Refresh Quick Links All Aircraft Planned Maint Kortri…" at bounding box center [701, 350] width 1403 height 700
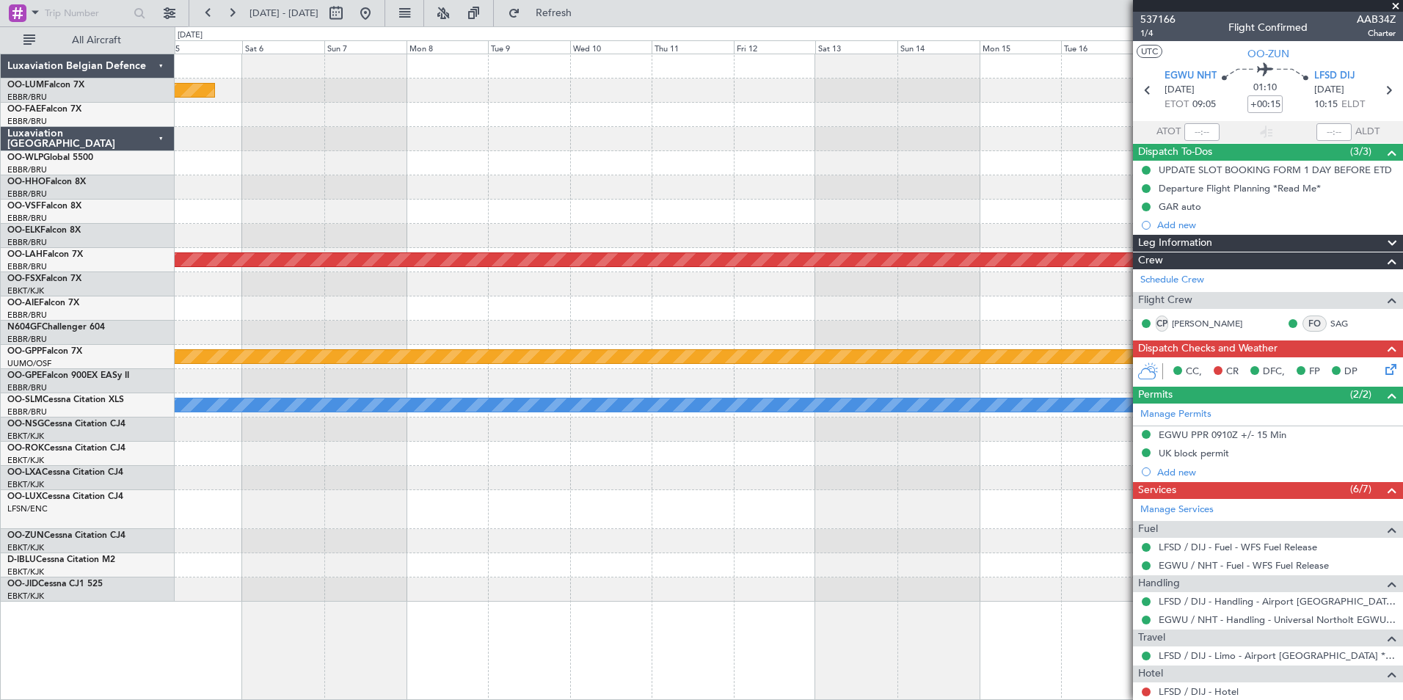
click at [0, 489] on html "07 Oct 2025 - 22 Oct 2025 Refresh Quick Links All Aircraft Planned Maint Kortri…" at bounding box center [701, 350] width 1403 height 700
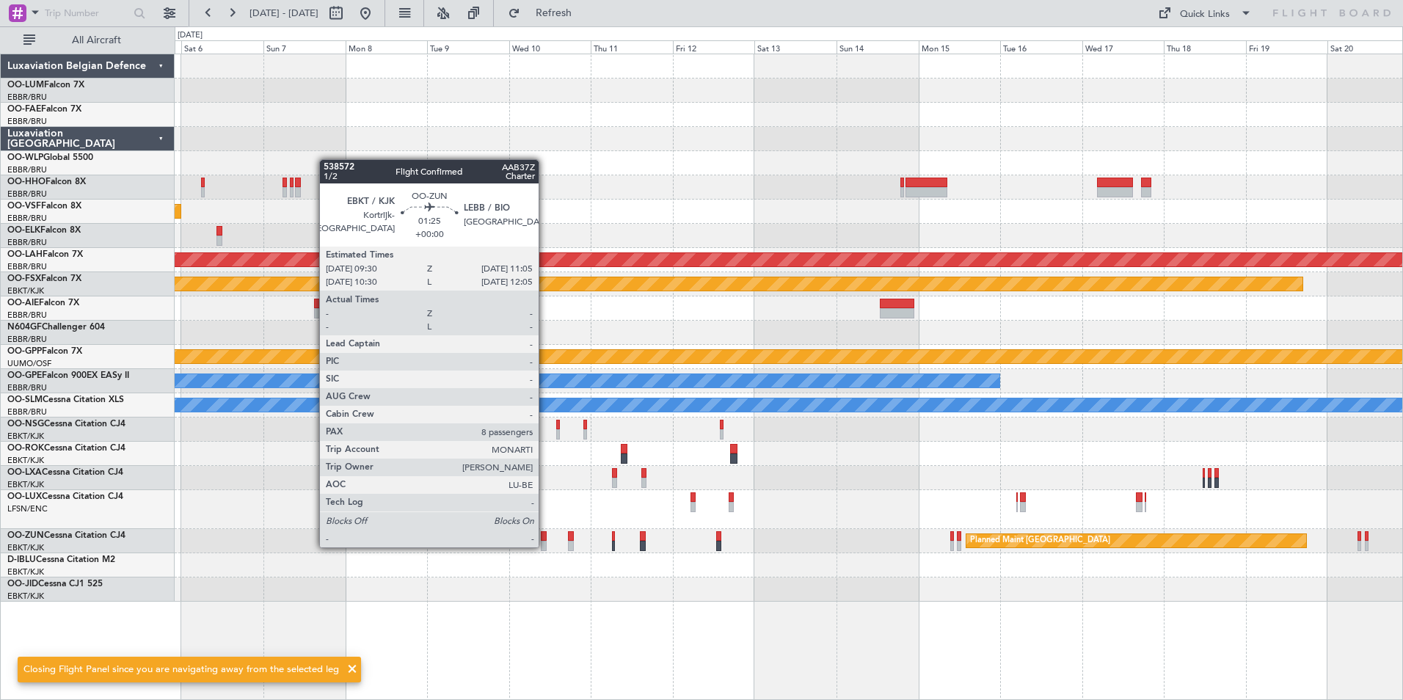
click at [545, 546] on div at bounding box center [544, 546] width 6 height 10
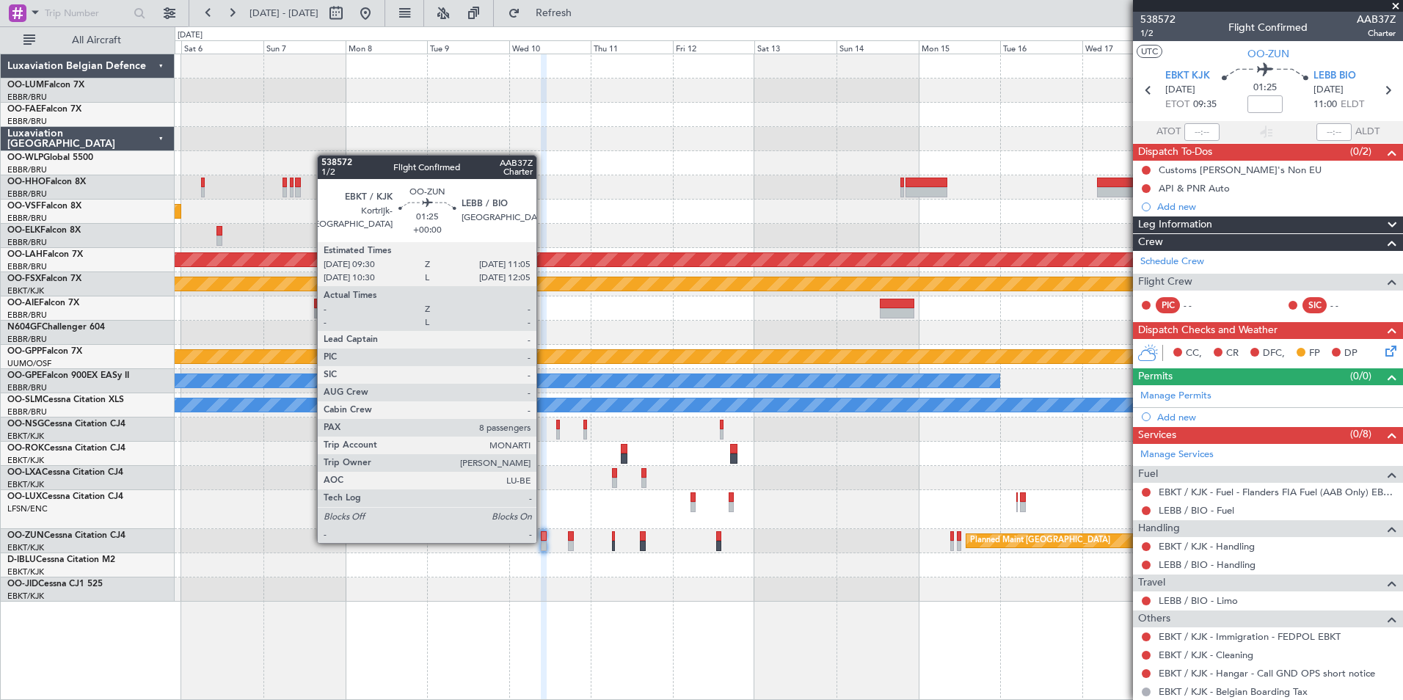
click at [543, 542] on div at bounding box center [544, 546] width 6 height 10
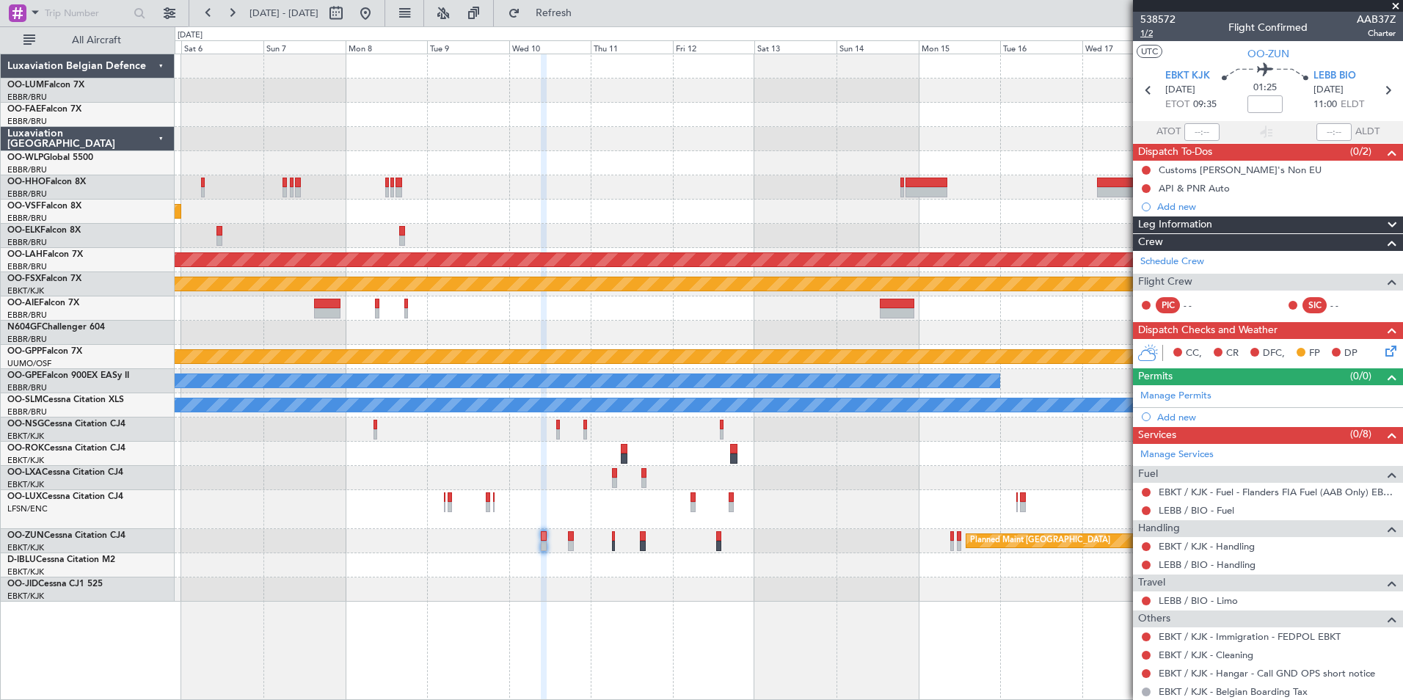
click at [1149, 35] on span "1/2" at bounding box center [1157, 33] width 35 height 12
click at [1146, 32] on mat-tooltip-component "Trip Number" at bounding box center [1157, 46] width 73 height 39
click at [1151, 32] on mat-tooltip-component "Trip Number" at bounding box center [1157, 46] width 73 height 39
click at [1144, 32] on span "1/2" at bounding box center [1157, 33] width 35 height 12
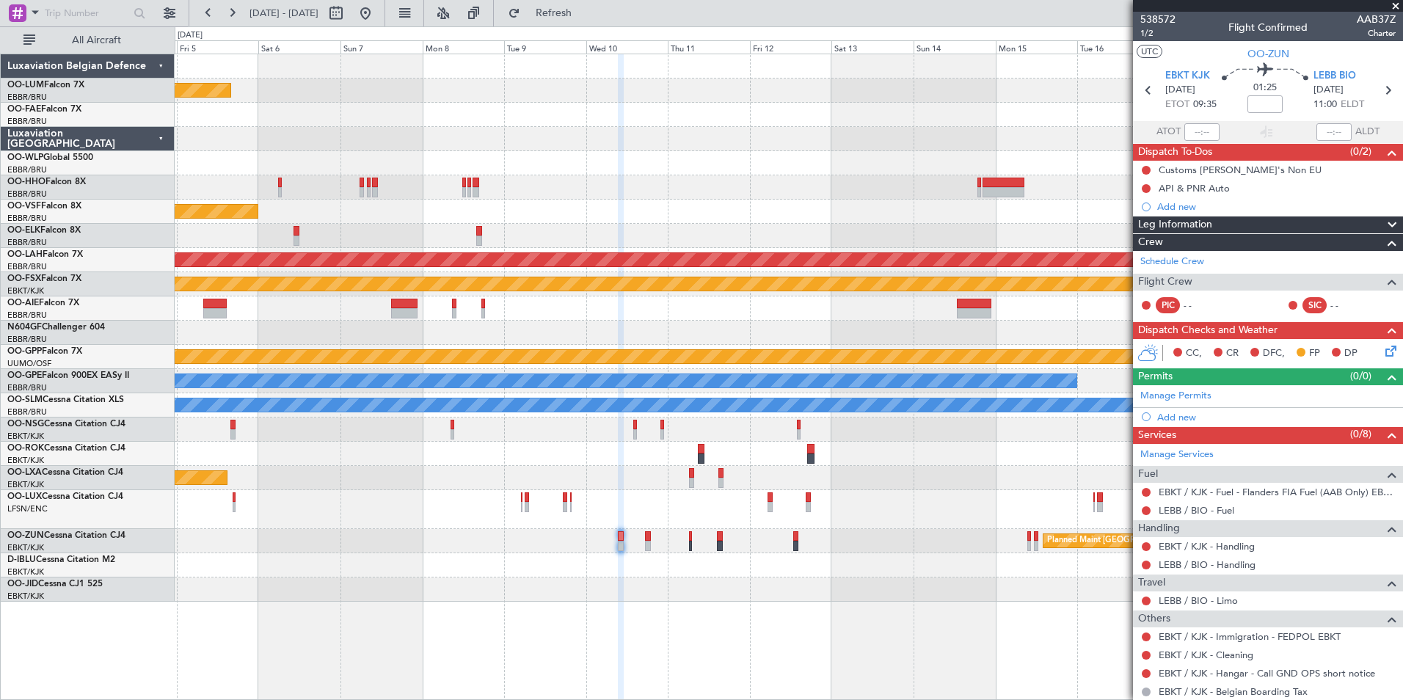
click at [635, 531] on div "Planned Maint Kortrijk-Wevelgem Planned Maint Geneva (Cointrin) Planned Maint A…" at bounding box center [789, 327] width 1228 height 547
click at [610, 551] on div "Planned Maint Zurich Planned Maint Kortrijk-Wevelgem" at bounding box center [789, 541] width 1228 height 24
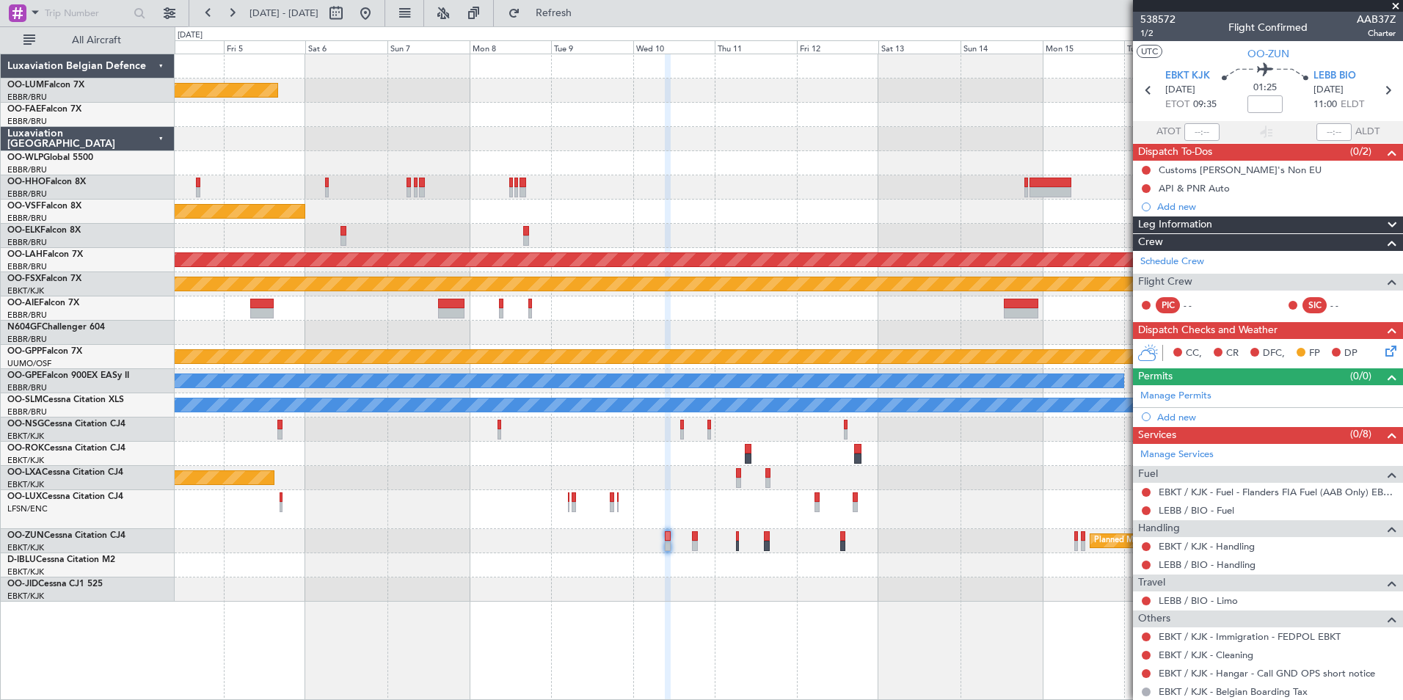
click at [1177, 205] on mat-tooltip-component "Customs [PERSON_NAME]'s Non EU" at bounding box center [1235, 194] width 165 height 39
click at [1165, 205] on div "Add new" at bounding box center [1269, 206] width 225 height 12
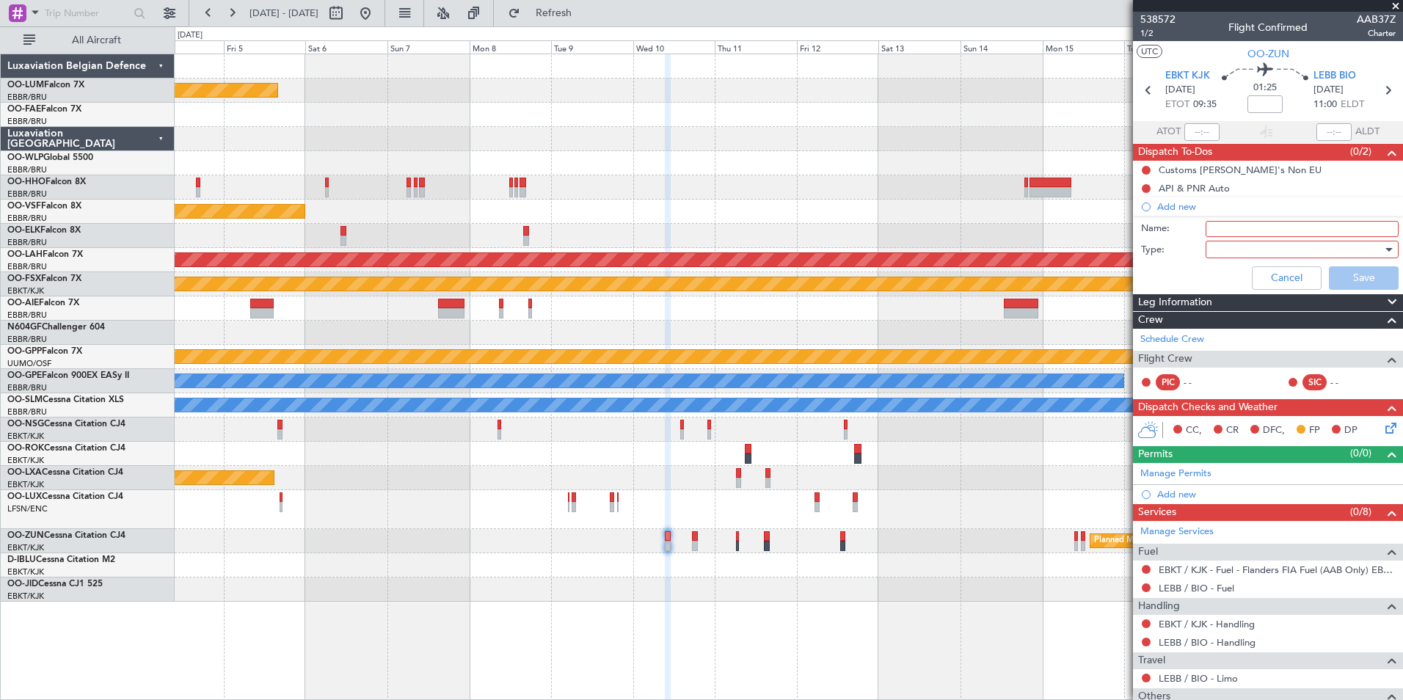
click at [1216, 236] on div "Name:" at bounding box center [1268, 229] width 285 height 22
click at [1222, 227] on input "Name:" at bounding box center [1302, 229] width 193 height 16
type input "PERFO check in FW"
click at [1212, 249] on div at bounding box center [1296, 249] width 171 height 22
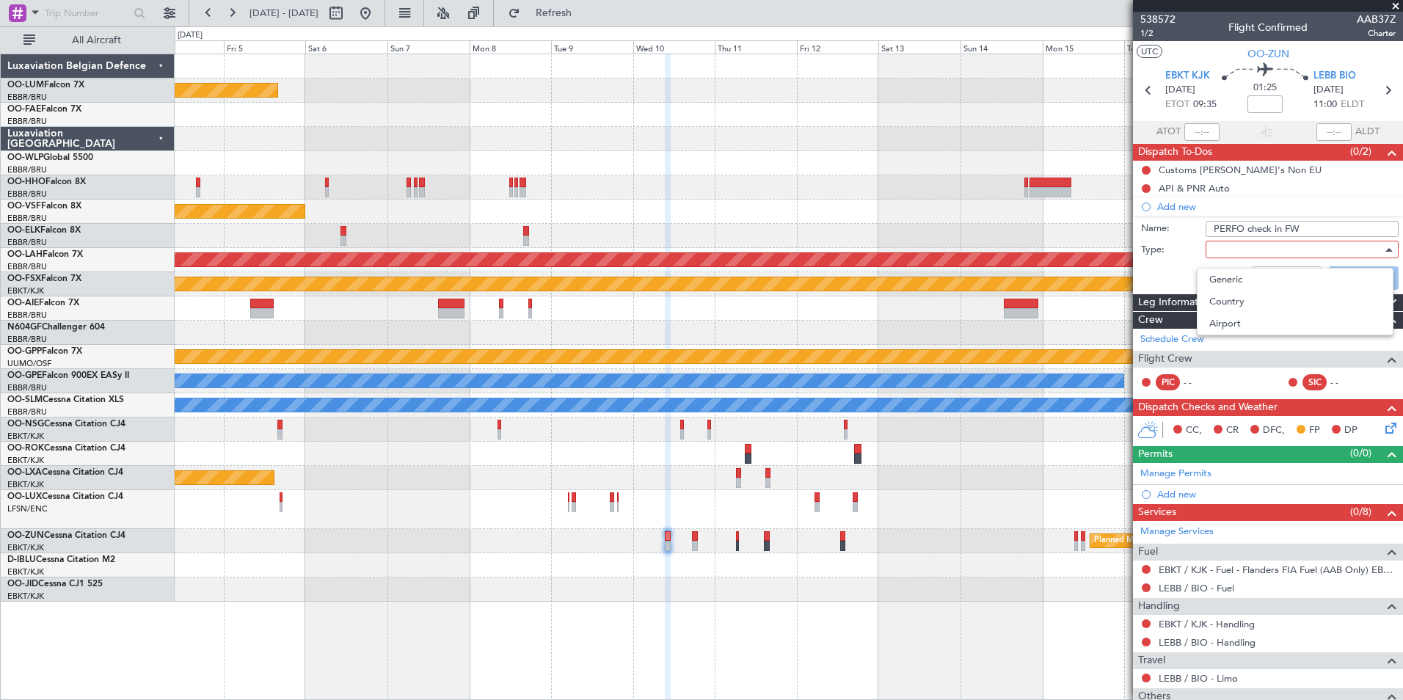
click at [1221, 269] on span "Generic" at bounding box center [1295, 280] width 172 height 22
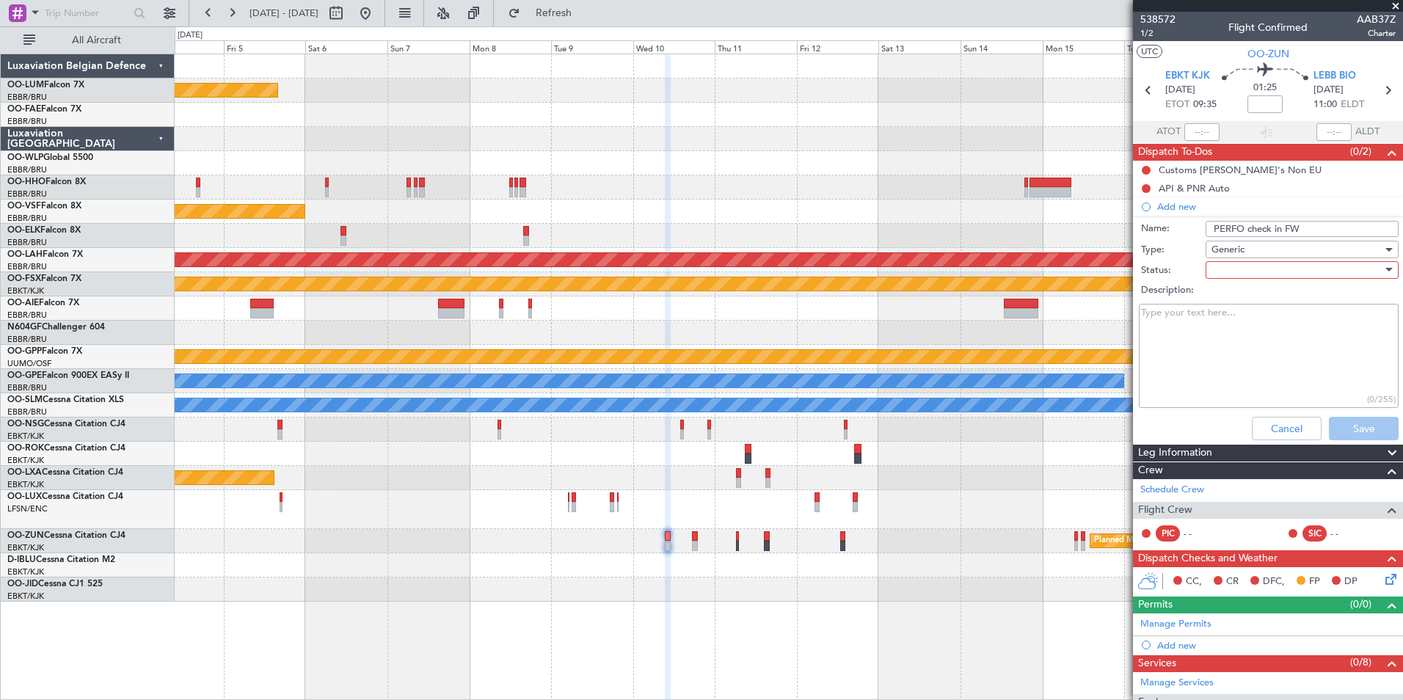
click at [1228, 280] on div "Description:" at bounding box center [1268, 290] width 285 height 21
click at [1232, 274] on div at bounding box center [1296, 270] width 171 height 22
click at [1233, 340] on span "Completed" at bounding box center [1295, 343] width 172 height 22
click at [1219, 335] on textarea "Description:" at bounding box center [1269, 356] width 260 height 105
type textarea "[DATE]"
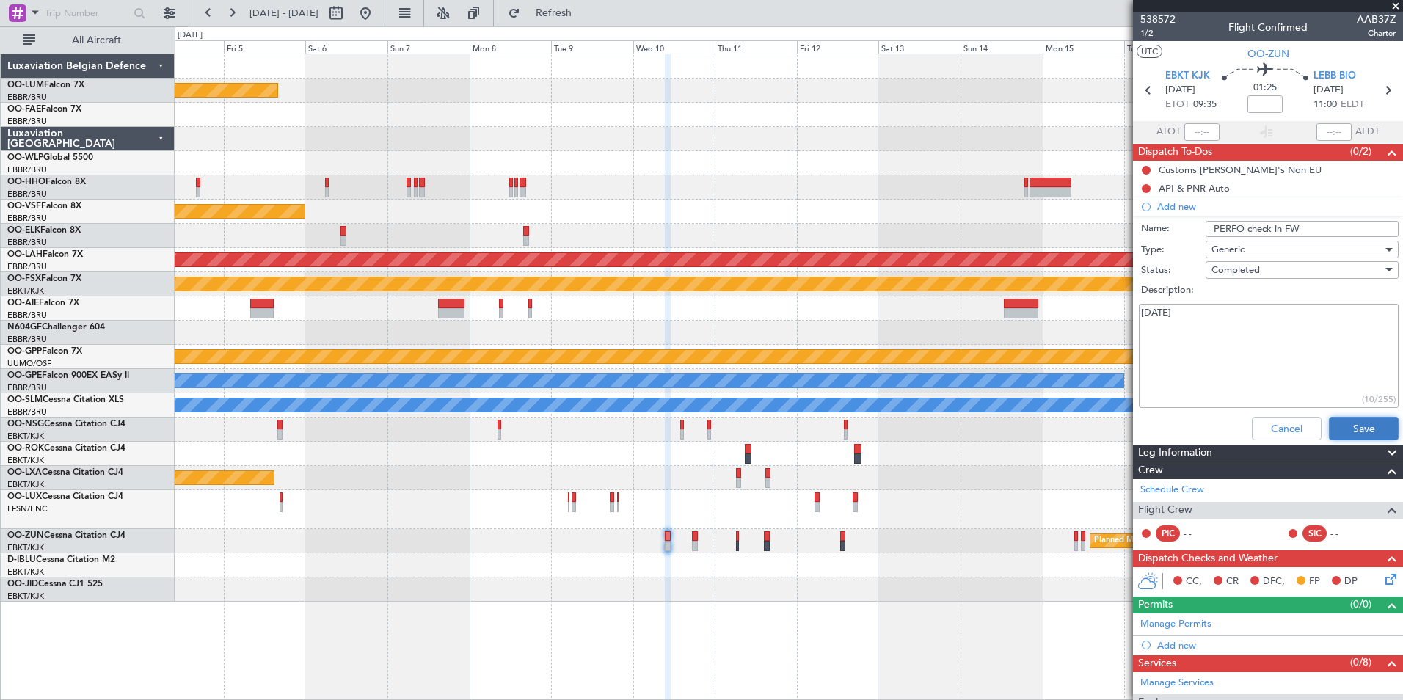
click at [1352, 421] on button "Save" at bounding box center [1364, 428] width 70 height 23
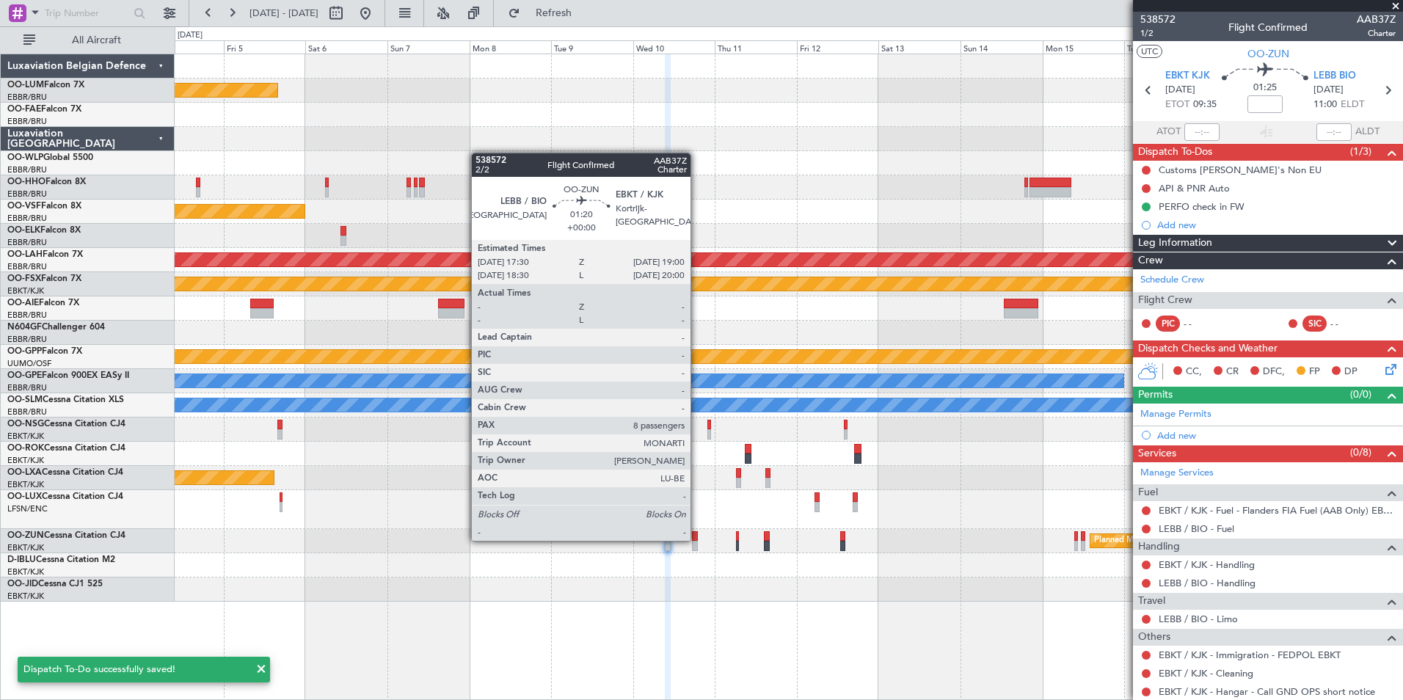
click at [697, 539] on div at bounding box center [694, 536] width 5 height 10
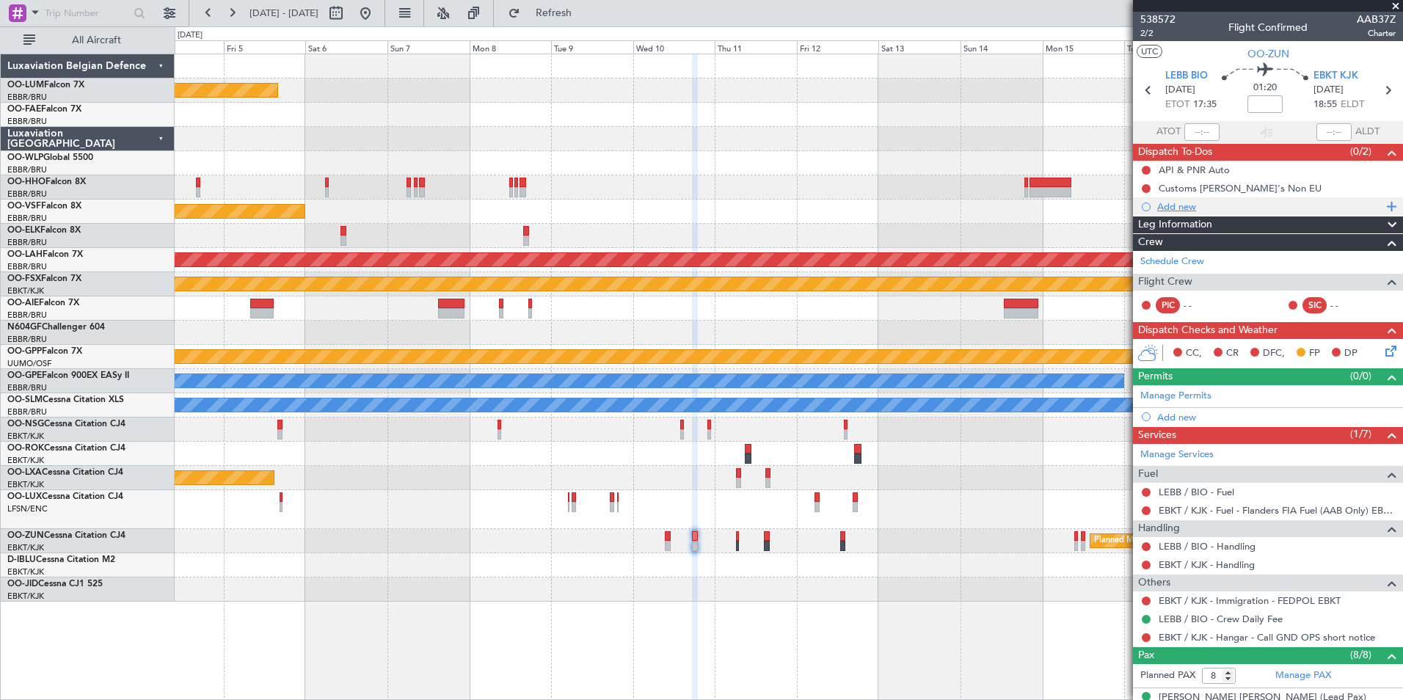
click at [1199, 211] on div "Add new" at bounding box center [1269, 206] width 225 height 12
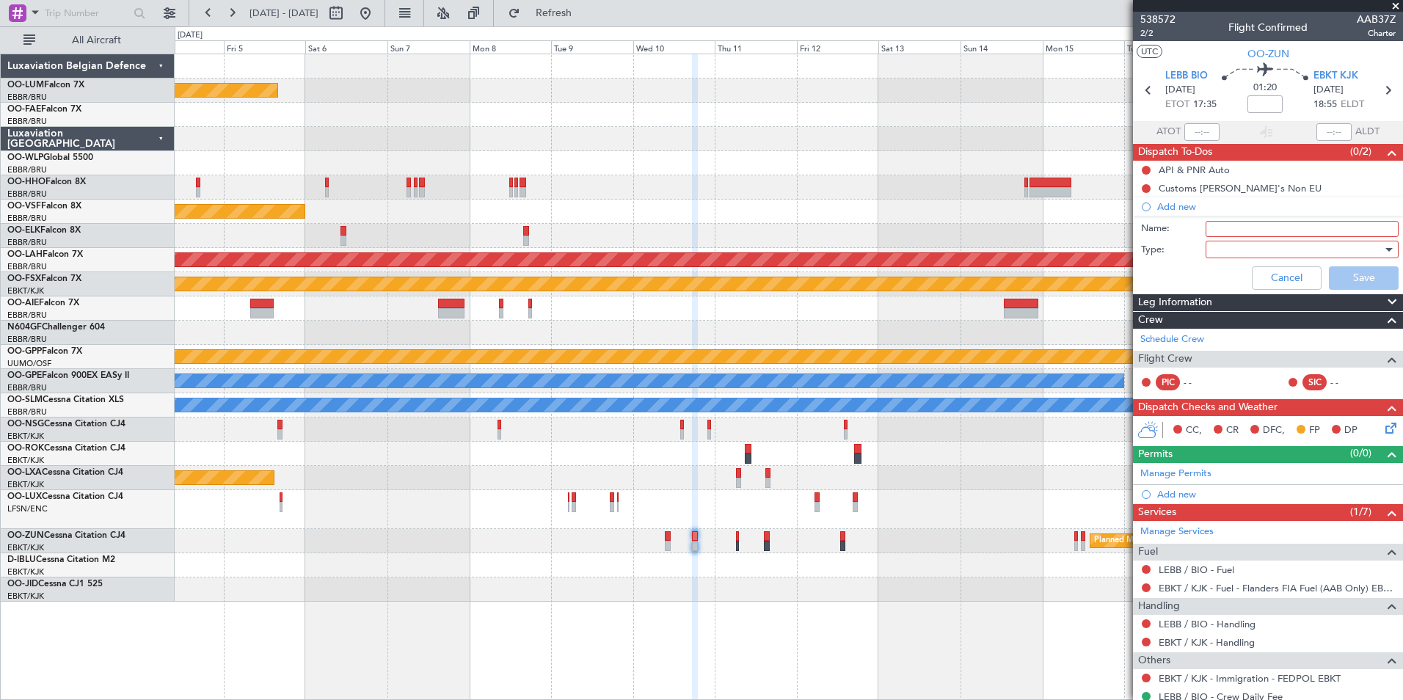
click at [1219, 231] on input "Name:" at bounding box center [1302, 229] width 193 height 16
type input "PERFO check in FW"
click at [1244, 253] on div at bounding box center [1296, 249] width 171 height 22
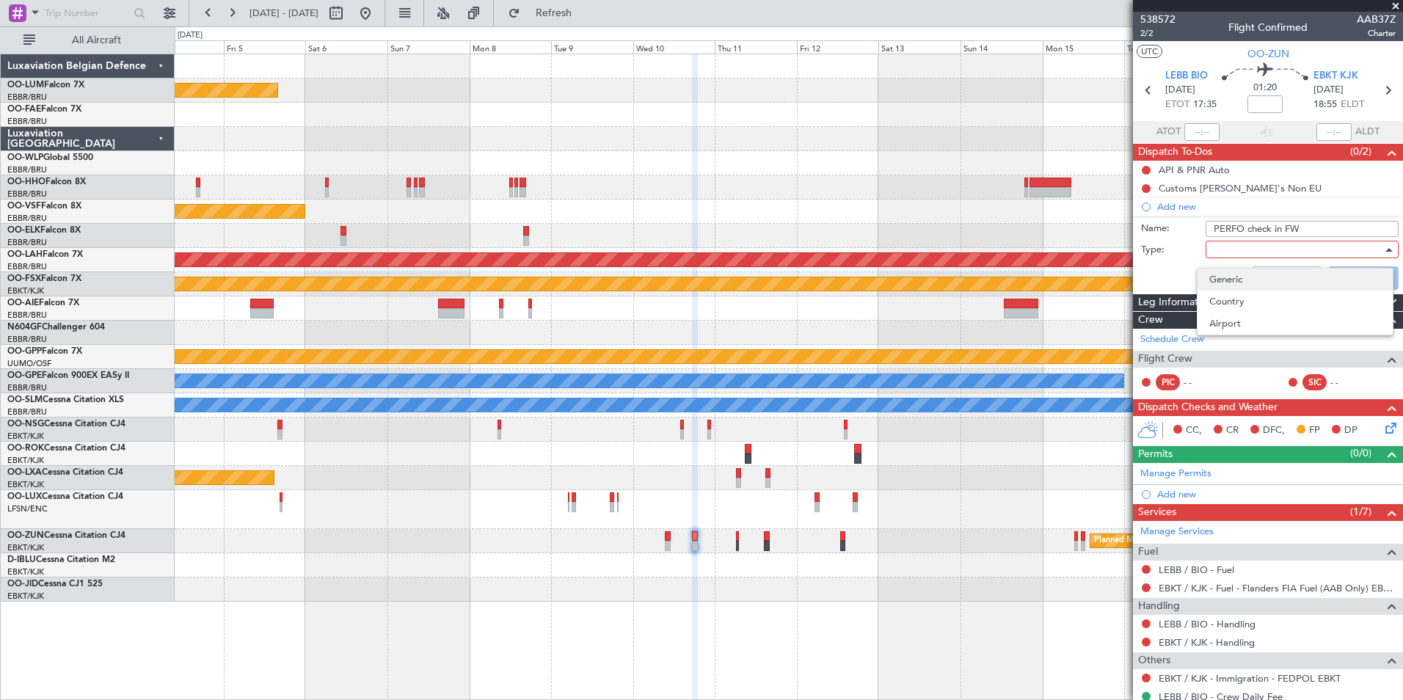
click at [1250, 277] on span "Generic" at bounding box center [1295, 280] width 172 height 22
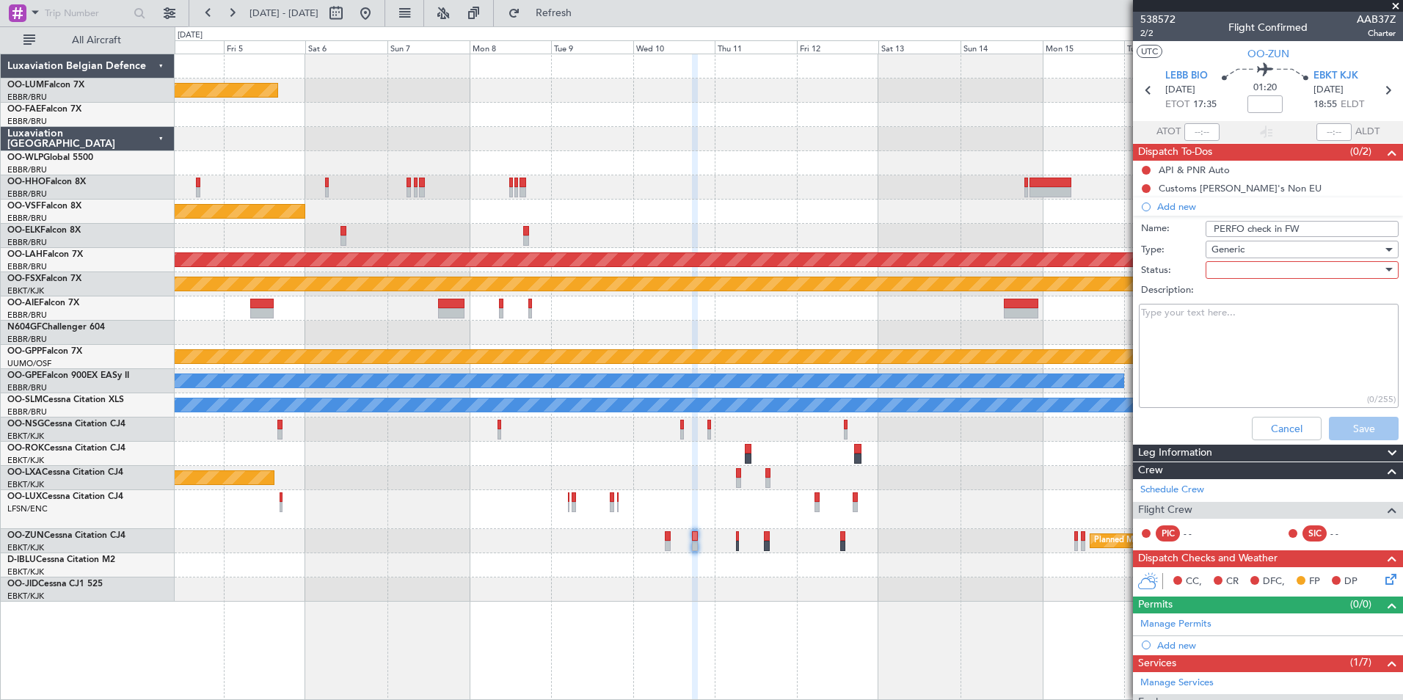
click at [1247, 271] on div at bounding box center [1296, 270] width 171 height 22
click at [1236, 349] on span "Completed" at bounding box center [1295, 343] width 172 height 22
click at [1175, 325] on textarea "Description:" at bounding box center [1269, 356] width 260 height 105
type textarea "[DATE]"
click at [1338, 423] on button "Save" at bounding box center [1364, 428] width 70 height 23
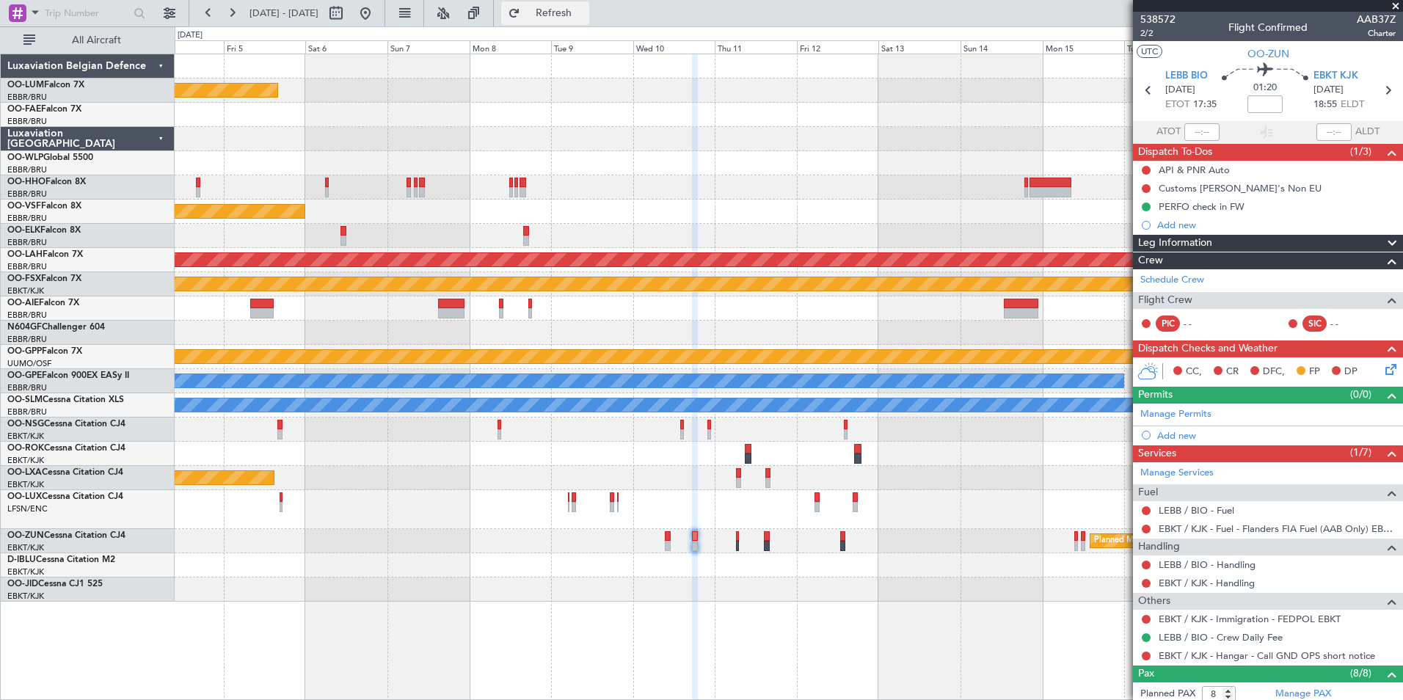
click at [585, 10] on span "Refresh" at bounding box center [554, 13] width 62 height 10
click at [927, 582] on div at bounding box center [789, 589] width 1228 height 24
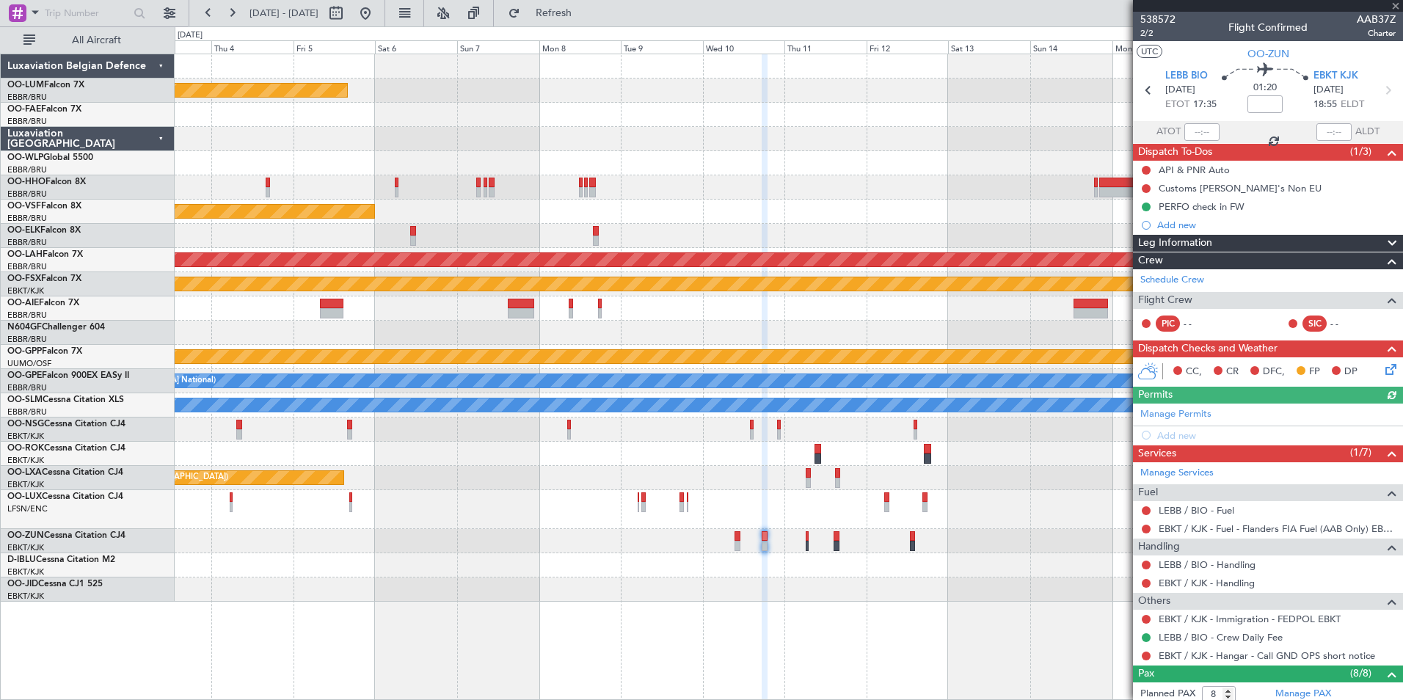
click at [881, 603] on div "Planned Maint Kortrijk-Wevelgem Planned Maint Geneva (Cointrin) Planned Maint A…" at bounding box center [789, 377] width 1228 height 646
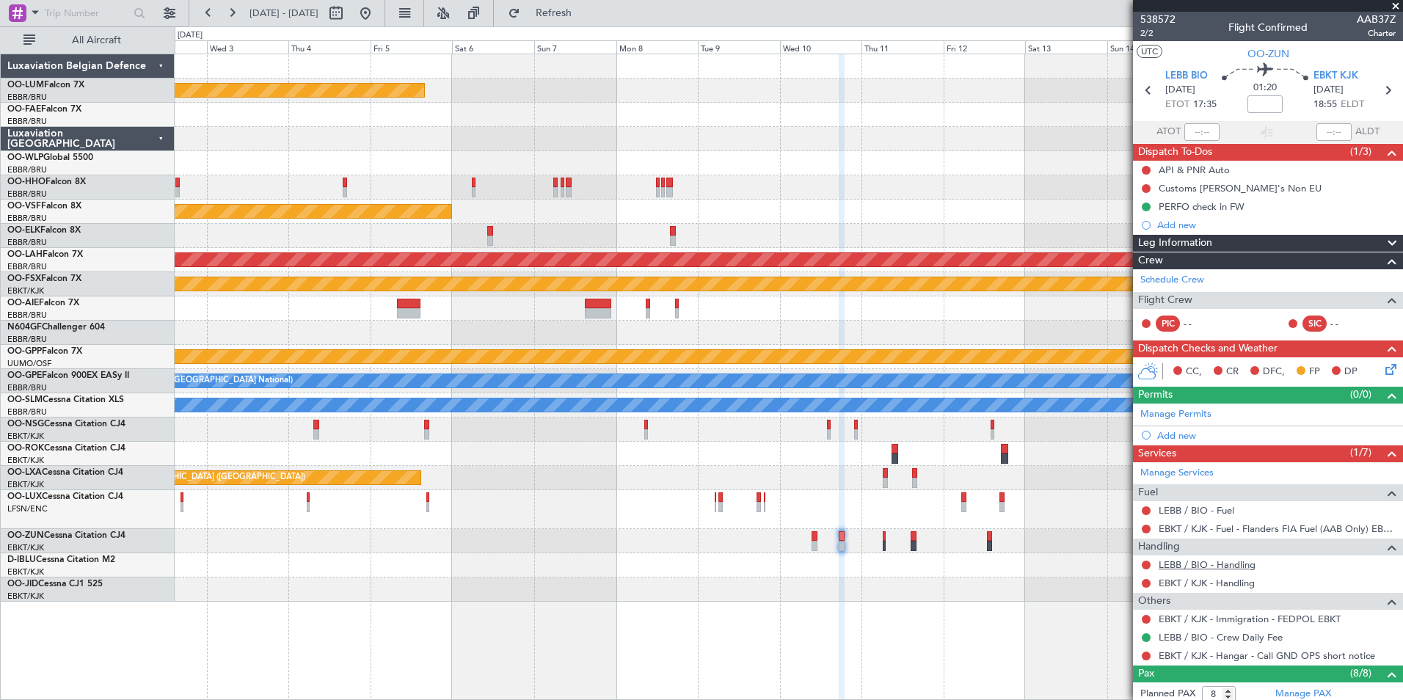
click at [1187, 566] on link "LEBB / BIO - Handling" at bounding box center [1207, 564] width 97 height 12
click at [589, 23] on button "Refresh" at bounding box center [545, 12] width 88 height 23
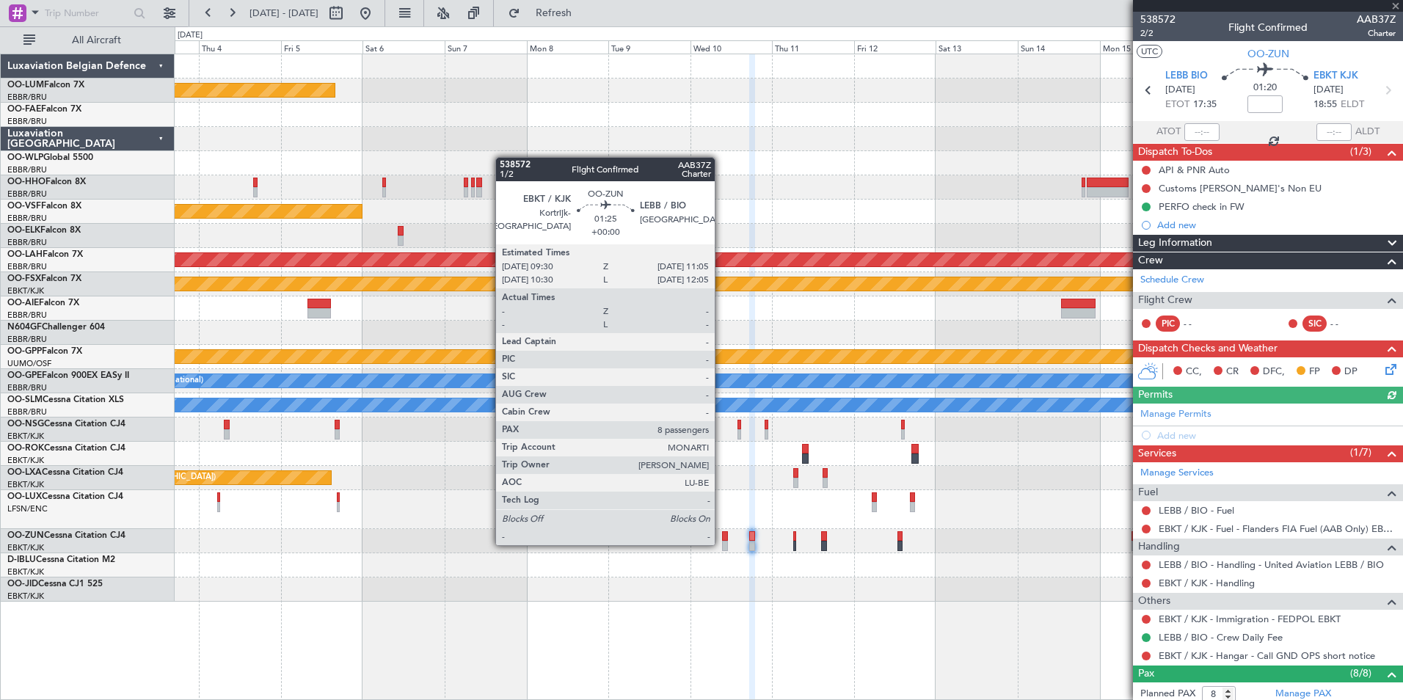
click at [722, 544] on div at bounding box center [725, 546] width 6 height 10
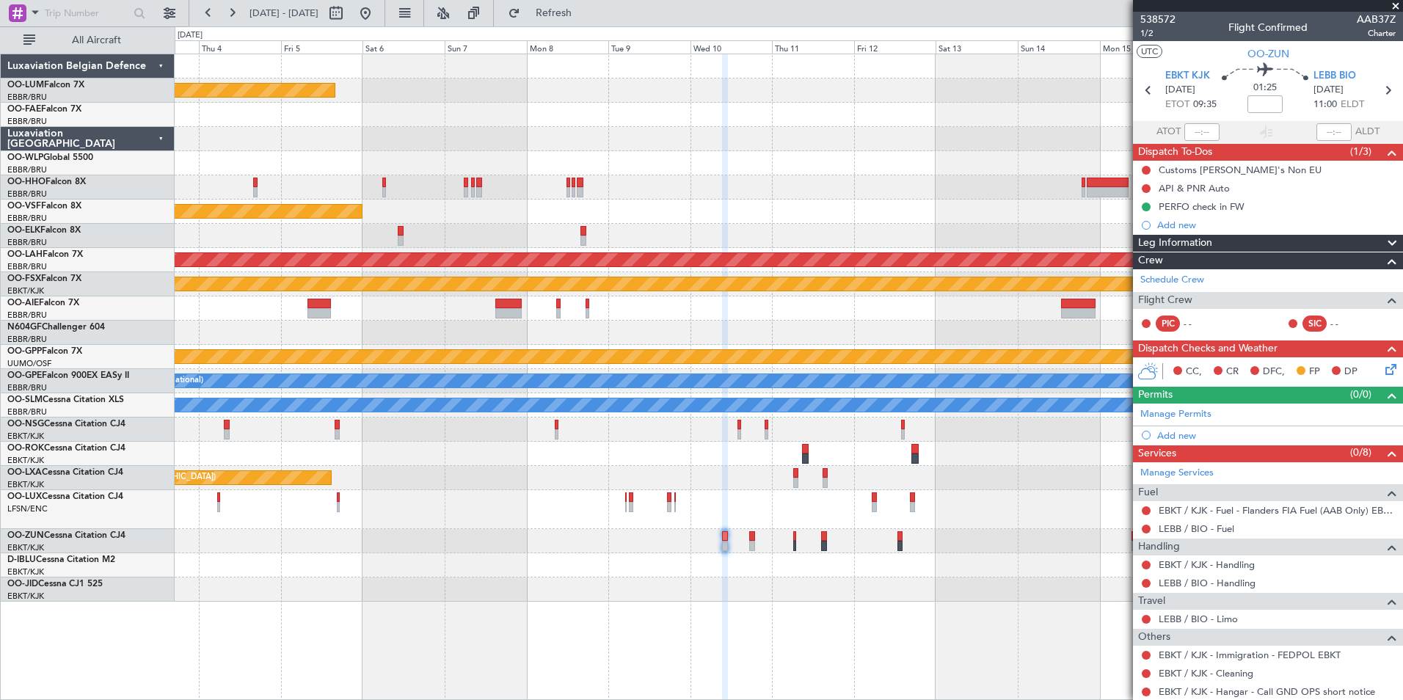
click at [824, 560] on div "Planned Maint Kortrijk-Wevelgem Planned Maint Geneva (Cointrin) Planned Maint A…" at bounding box center [789, 327] width 1228 height 547
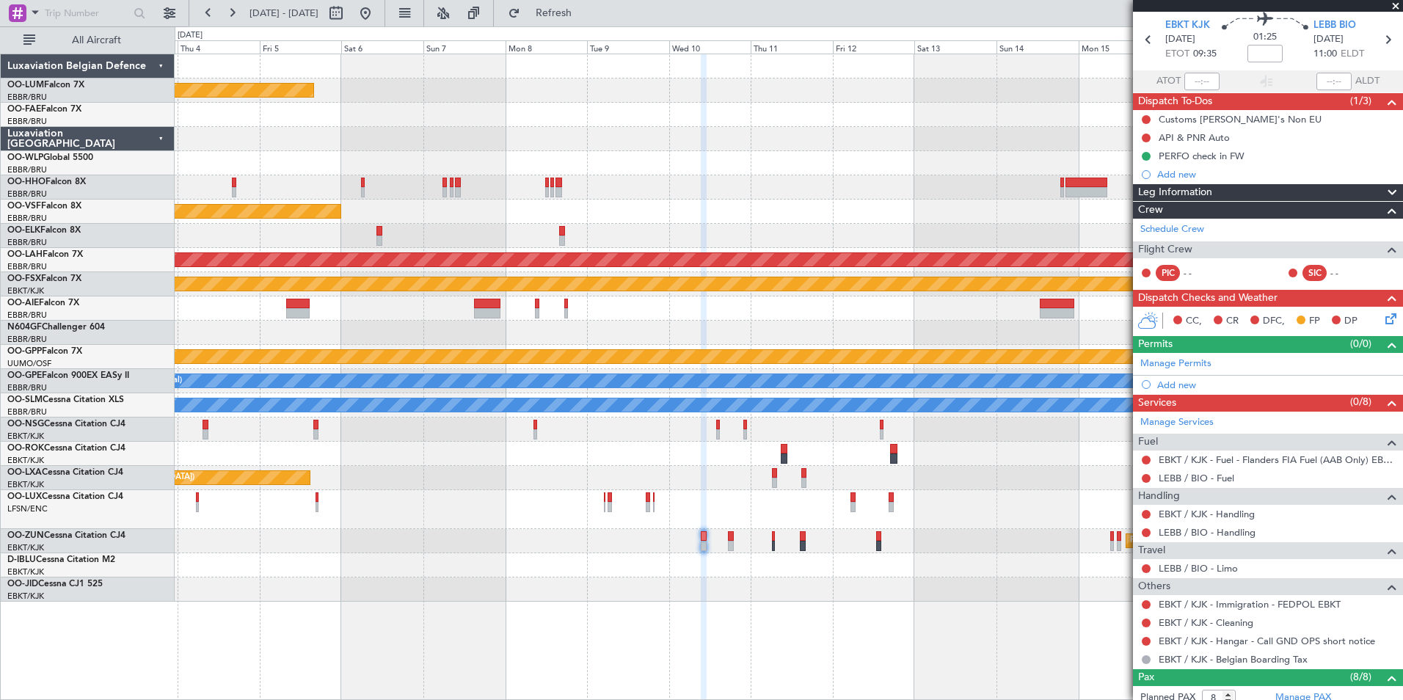
scroll to position [73, 0]
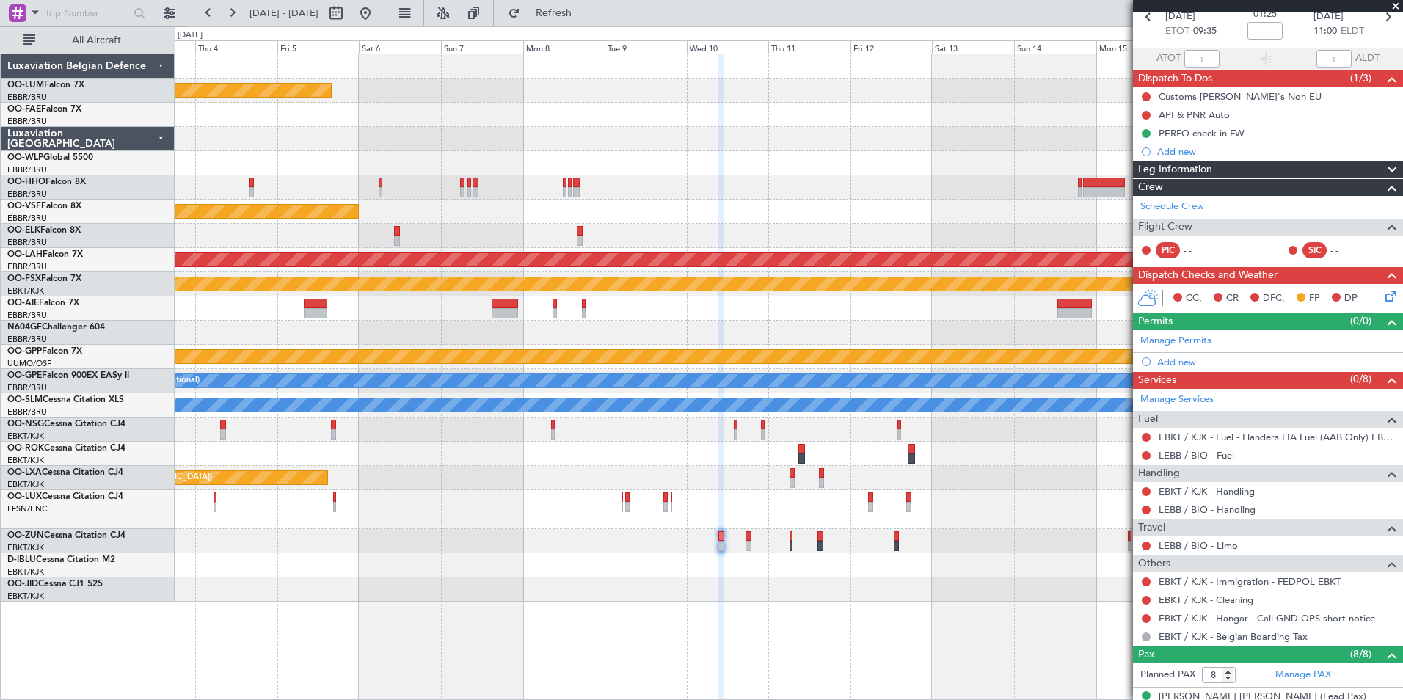
click at [582, 594] on div at bounding box center [789, 589] width 1228 height 24
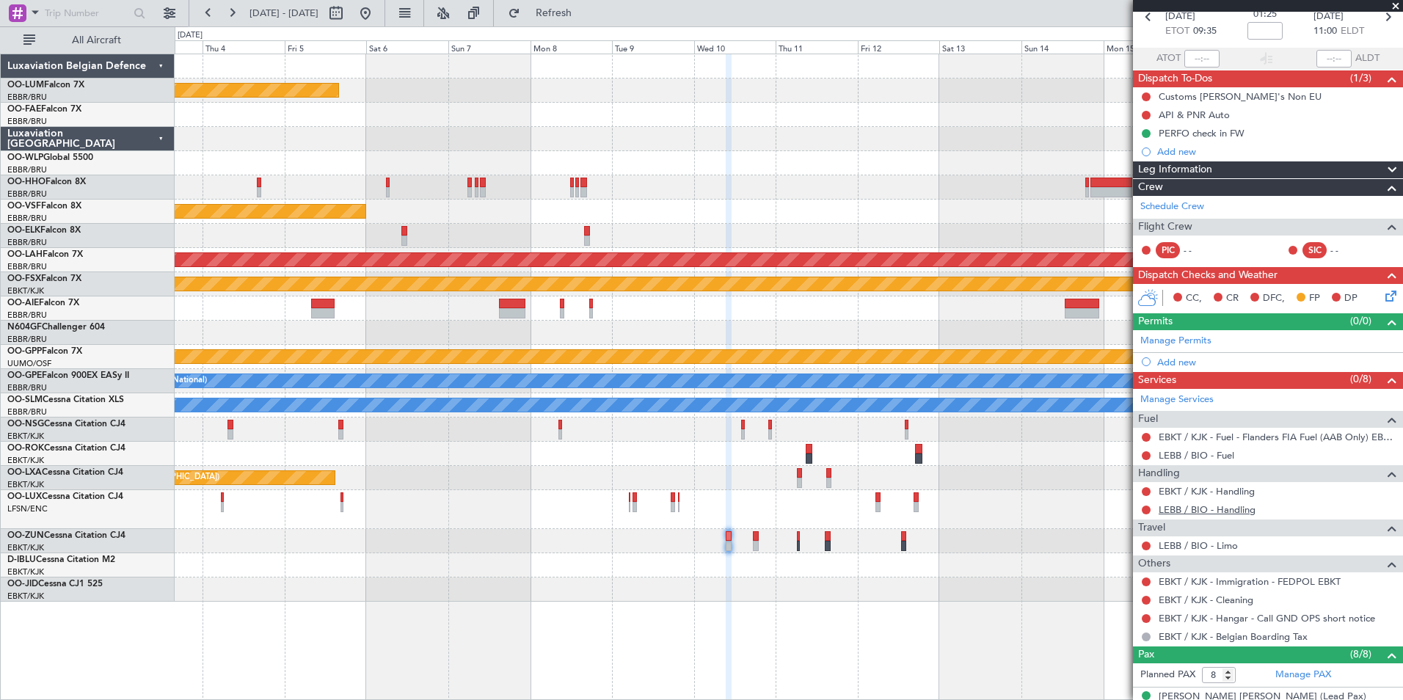
click at [1167, 511] on link "LEBB / BIO - Handling" at bounding box center [1207, 509] width 97 height 12
click at [589, 20] on button "Refresh" at bounding box center [545, 12] width 88 height 23
click at [1194, 486] on link "EBKT / KJK - Handling" at bounding box center [1207, 491] width 96 height 12
click at [1185, 136] on div "PERFO check in FW" at bounding box center [1202, 133] width 86 height 12
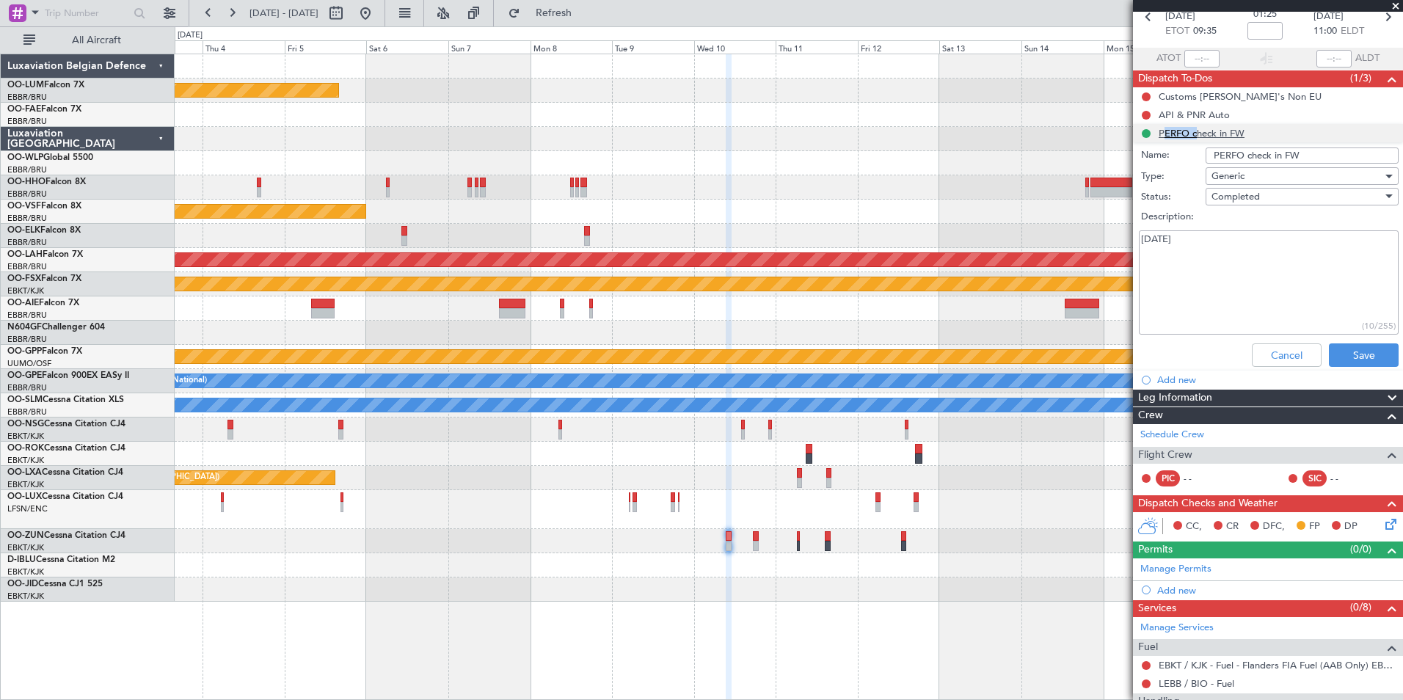
click at [1185, 136] on li "PERFO check in FW Name: PERFO check in FW Type: Generic Status: Completed Descr…" at bounding box center [1268, 248] width 270 height 249
click at [1225, 252] on textarea "[DATE]" at bounding box center [1269, 282] width 260 height 105
click at [1252, 287] on textarea "09/10/2025 4 Female / 4 male perfo ok" at bounding box center [1269, 282] width 260 height 105
click at [1245, 262] on textarea "09/10/2025 4 Female / 4 male perfo ok" at bounding box center [1269, 282] width 260 height 105
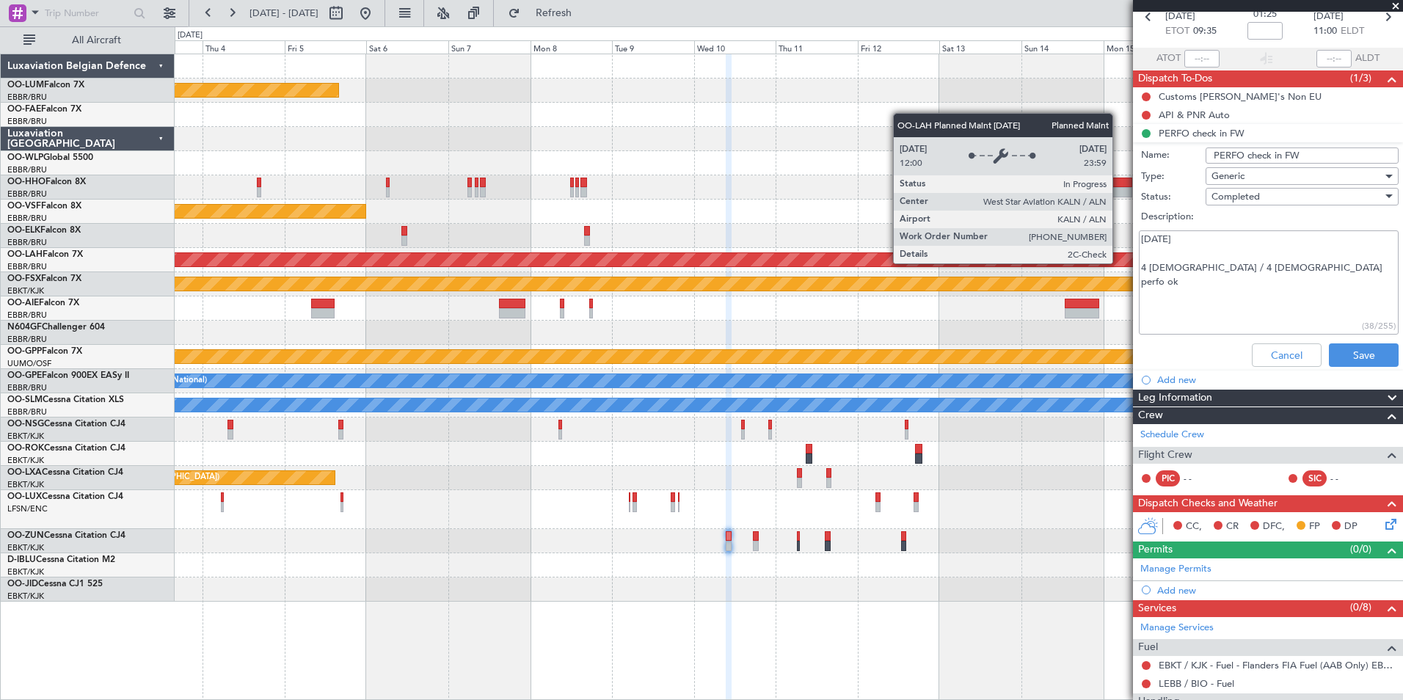
drag, startPoint x: 1298, startPoint y: 272, endPoint x: 1119, endPoint y: 263, distance: 179.3
click at [1119, 263] on fb-app "03 Dec 2025 - 18 Dec 2025 Refresh Quick Links All Aircraft Planned Maint Kortri…" at bounding box center [701, 355] width 1403 height 689
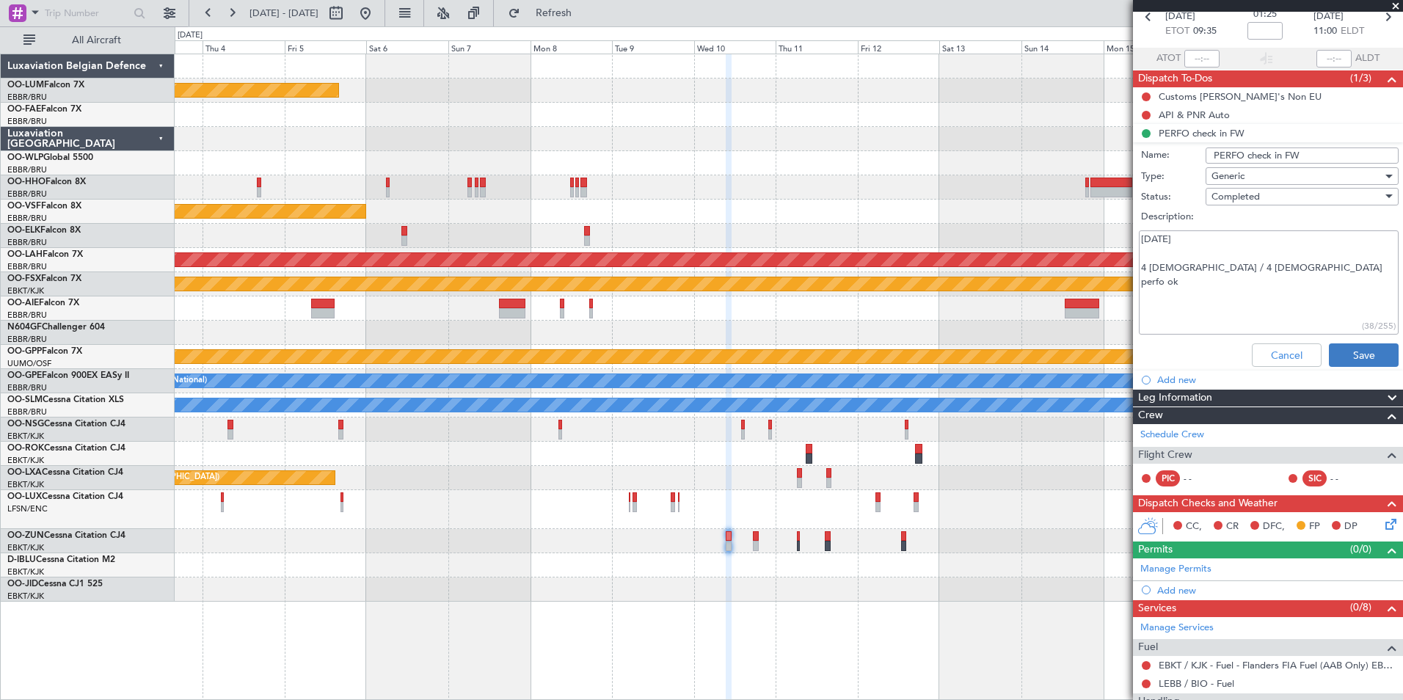
type textarea "09/10/2025 4 Female / 4 male perfo ok"
click at [1357, 353] on button "Save" at bounding box center [1364, 354] width 70 height 23
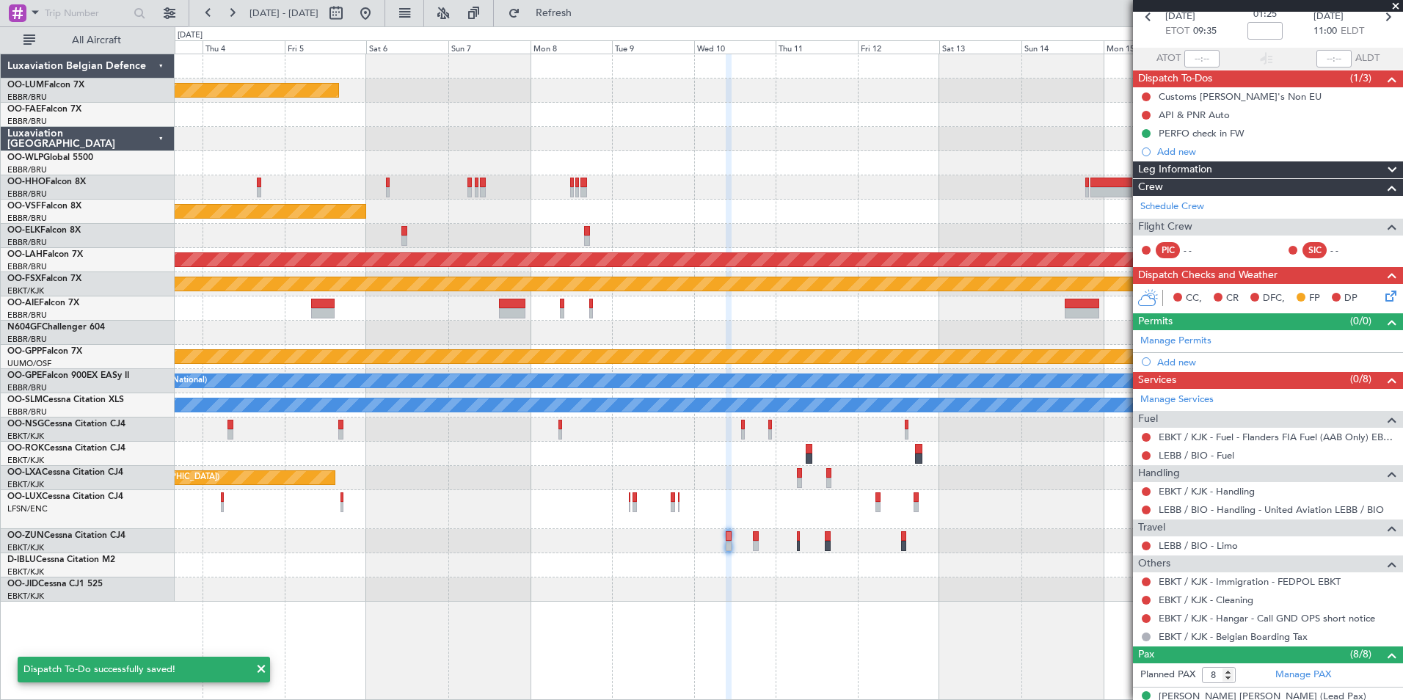
click at [759, 541] on div "Planned Maint Zurich Planned Maint Kortrijk-Wevelgem" at bounding box center [789, 541] width 1228 height 24
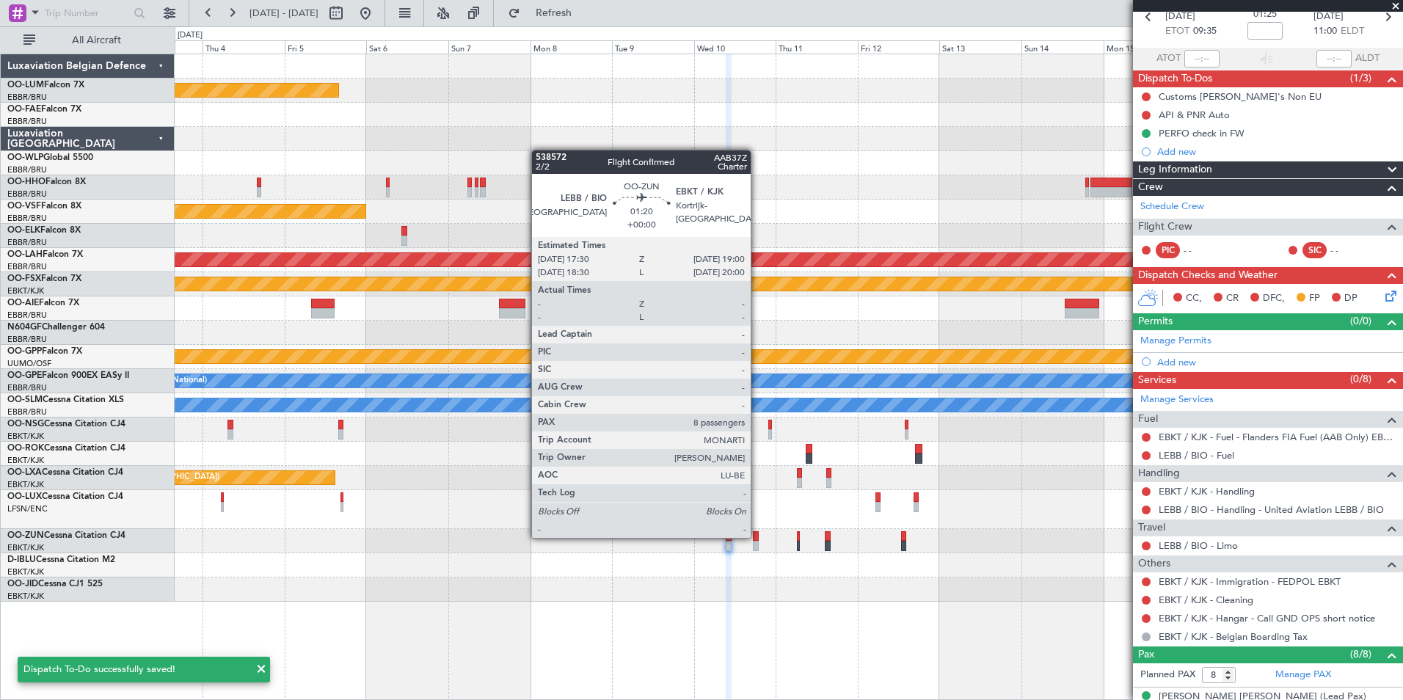
click at [757, 535] on div at bounding box center [755, 536] width 5 height 10
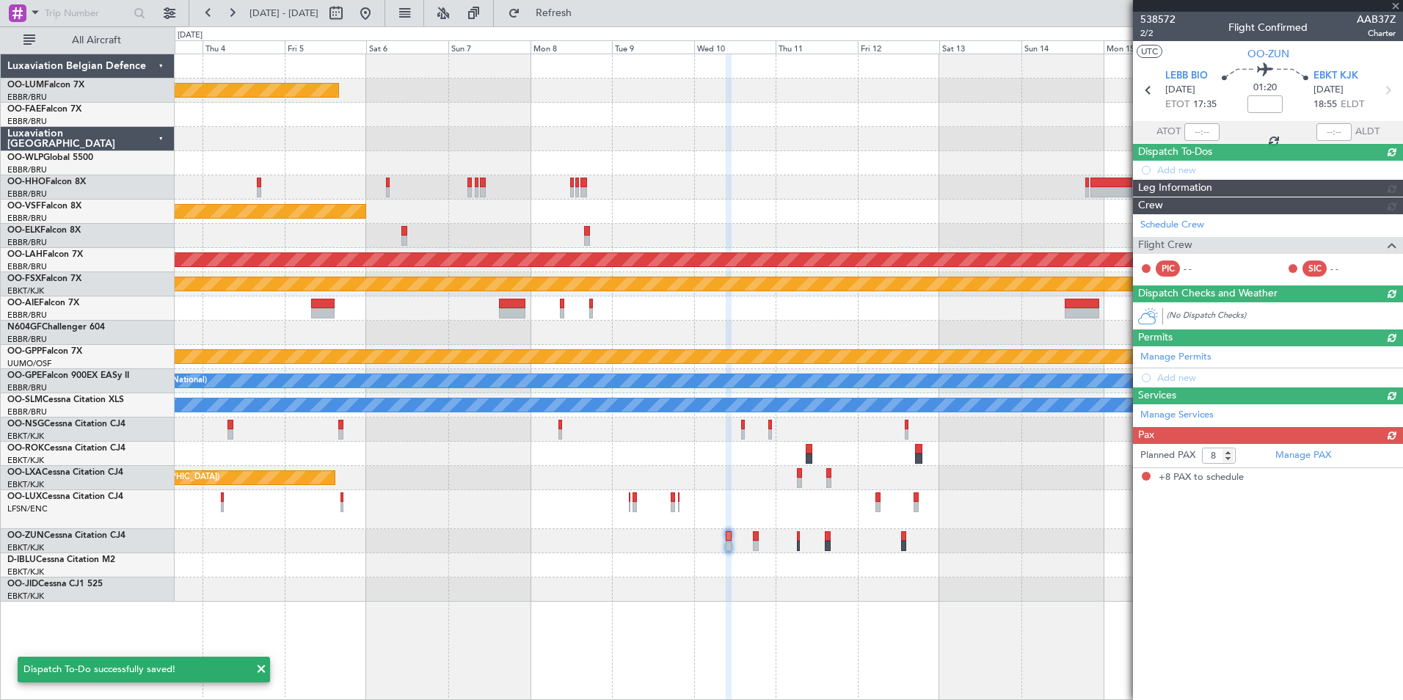
scroll to position [0, 0]
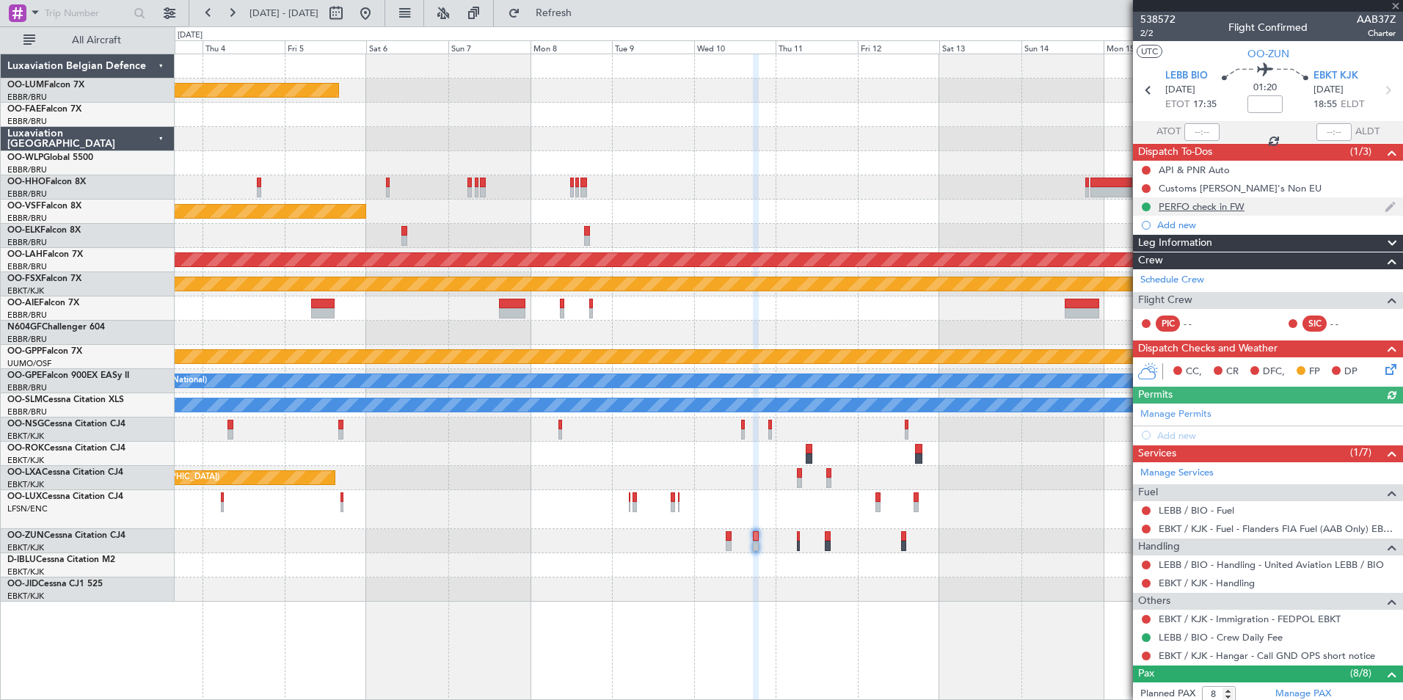
click at [1186, 203] on div "PERFO check in FW" at bounding box center [1202, 206] width 86 height 12
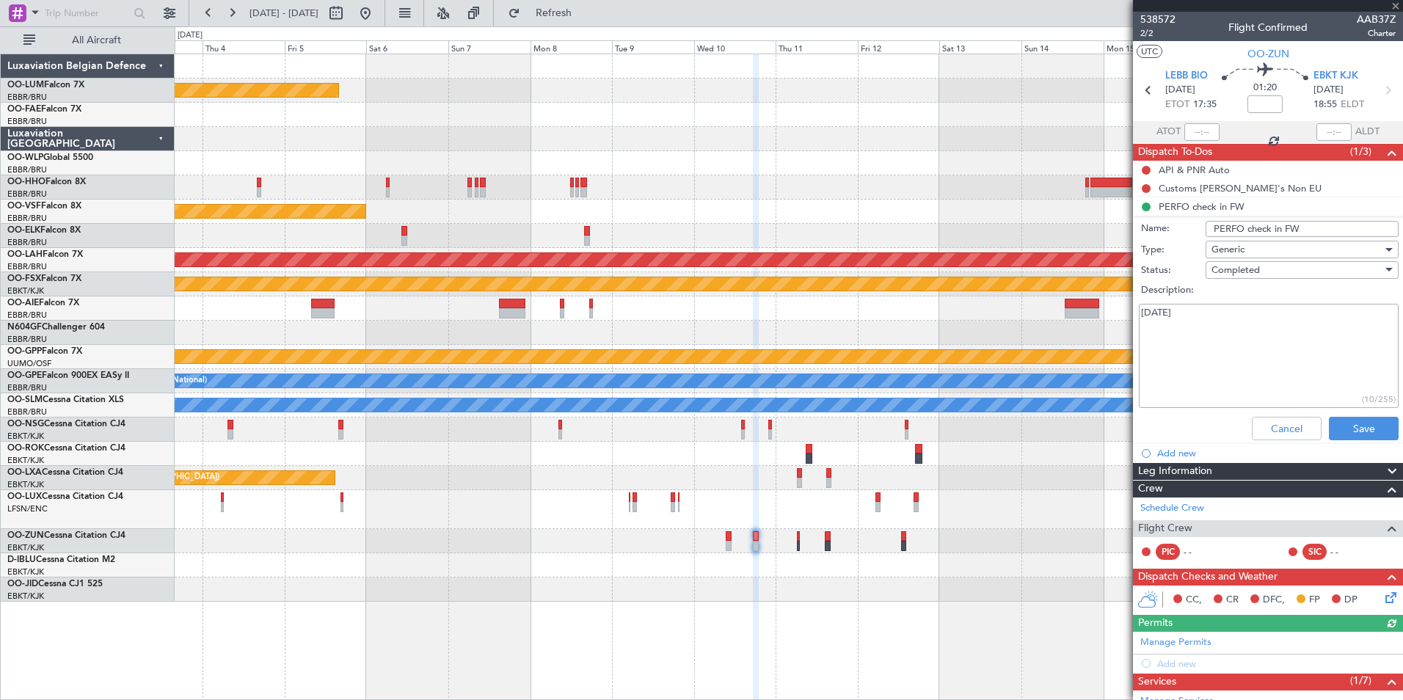
click at [1145, 344] on textarea "[DATE]" at bounding box center [1269, 356] width 260 height 105
click at [1188, 319] on textarea "[DATE]" at bounding box center [1269, 356] width 260 height 105
paste textarea "4 Female / 4 male perfo ok"
type textarea "09/10/2025 4 Female / 4 male perfo ok"
click at [1355, 429] on button "Save" at bounding box center [1364, 428] width 70 height 23
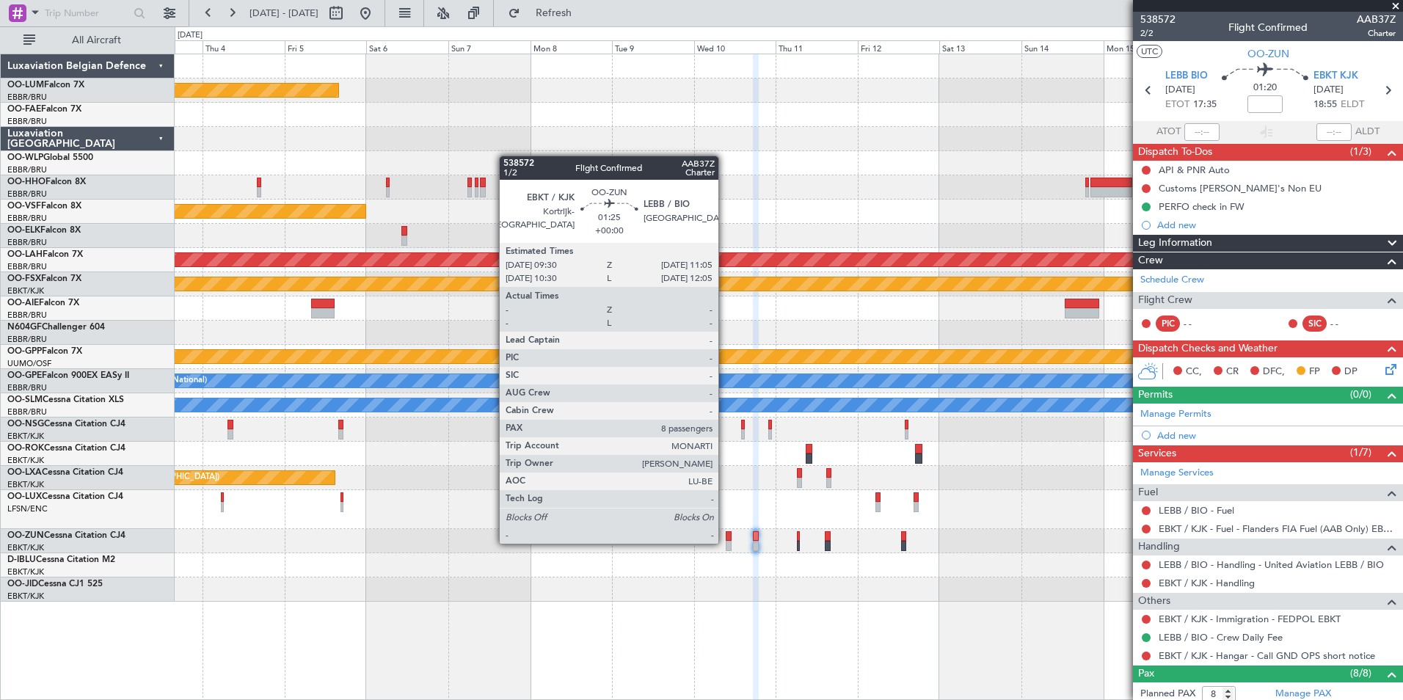
click at [726, 542] on div at bounding box center [729, 546] width 6 height 10
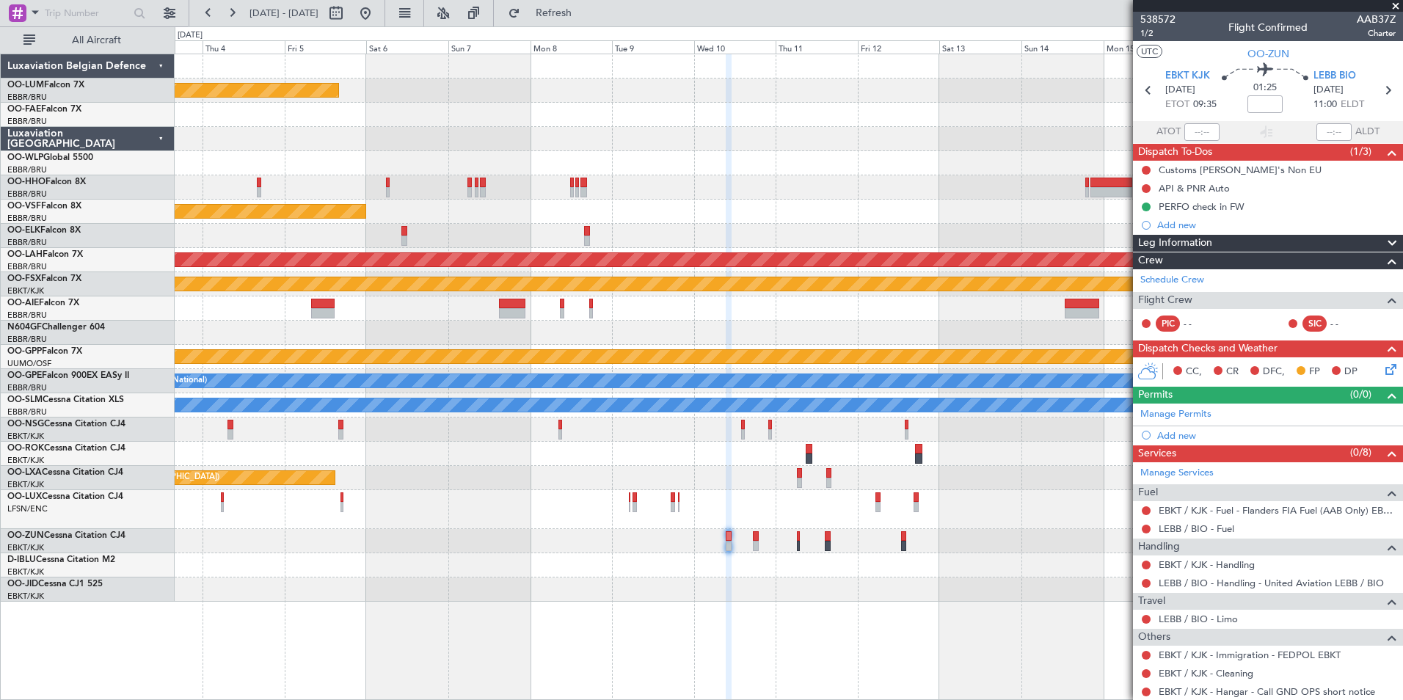
click at [730, 586] on div at bounding box center [789, 589] width 1228 height 24
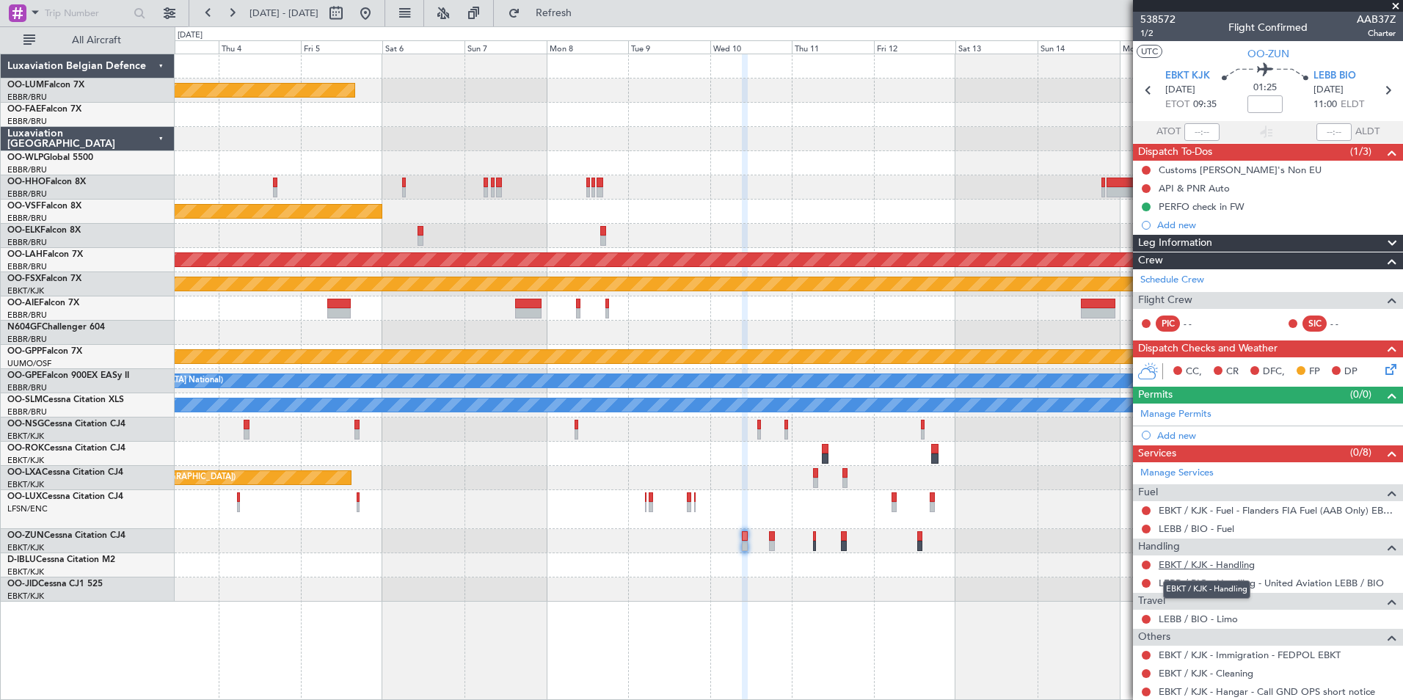
click at [1192, 563] on link "EBKT / KJK - Handling" at bounding box center [1207, 564] width 96 height 12
click at [585, 18] on span "Refresh" at bounding box center [554, 13] width 62 height 10
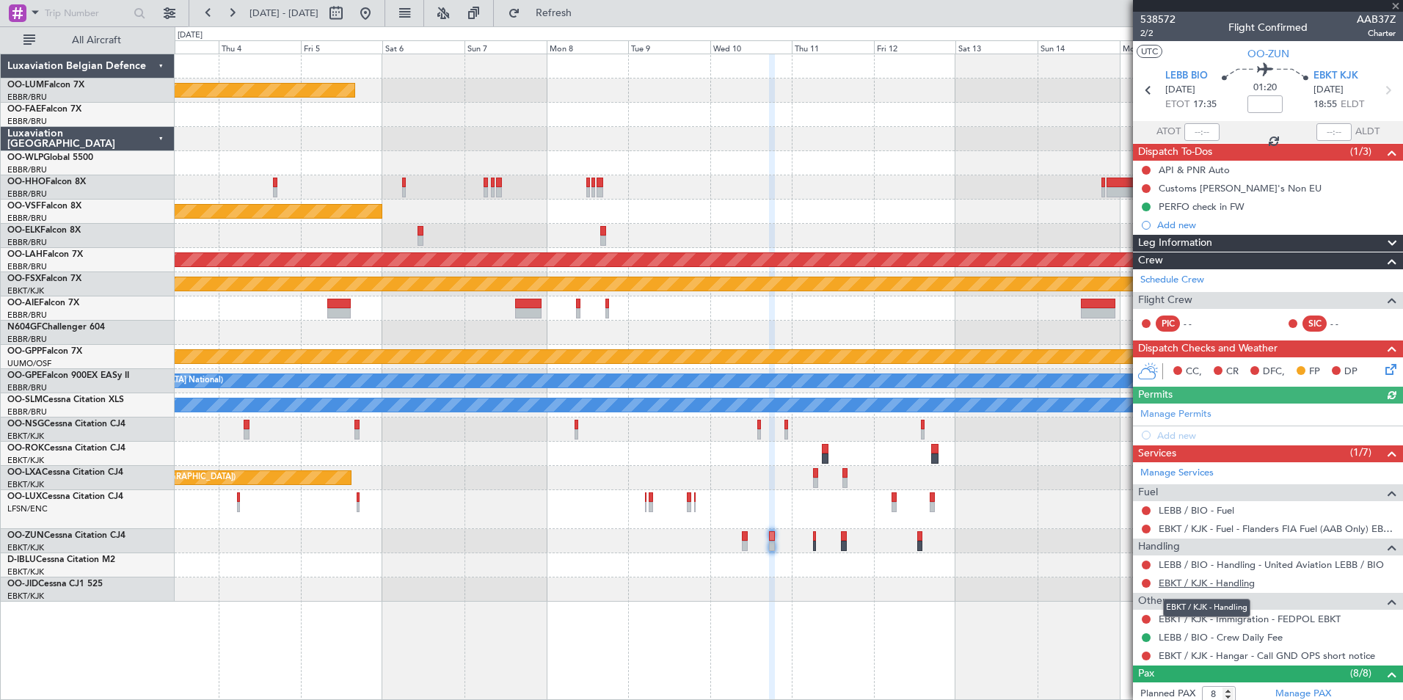
click at [1200, 577] on link "EBKT / KJK - Handling" at bounding box center [1207, 583] width 96 height 12
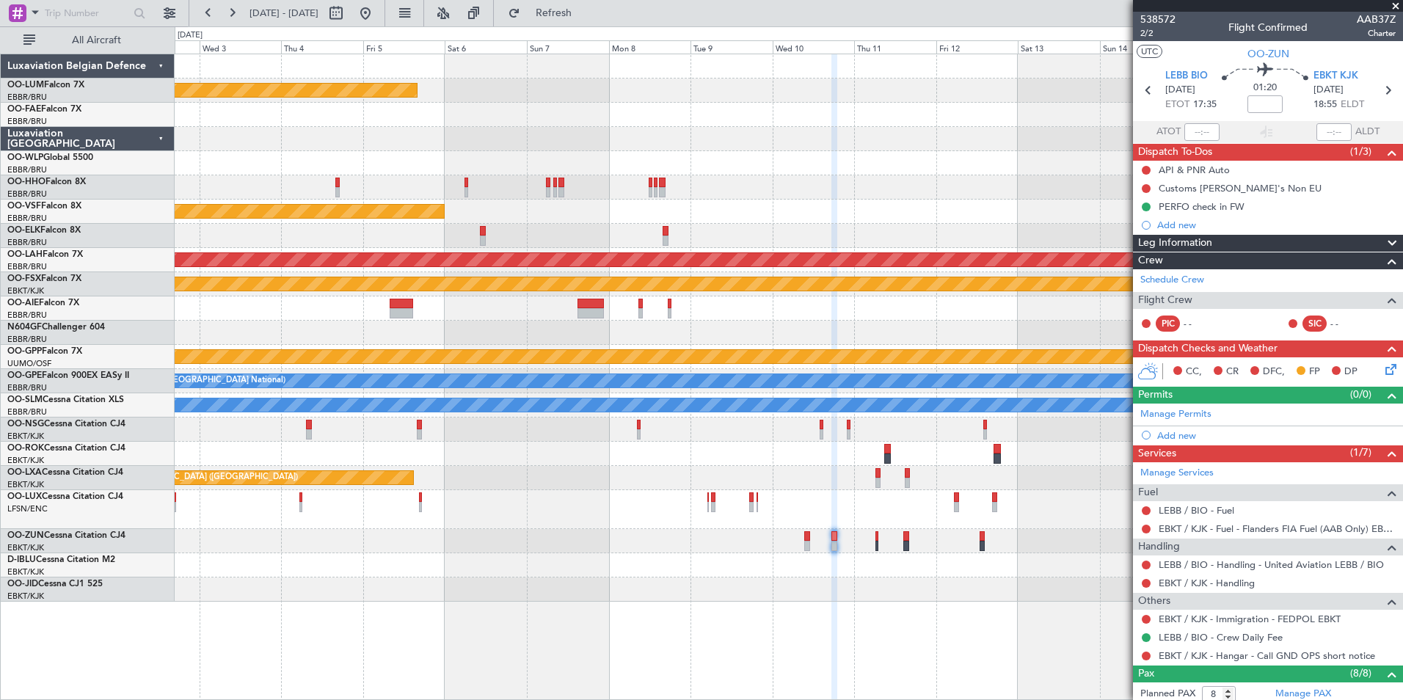
click at [784, 492] on div "Planned Maint Kortrijk-[GEOGRAPHIC_DATA] Planned Maint Geneva ([GEOGRAPHIC_DATA…" at bounding box center [789, 327] width 1228 height 547
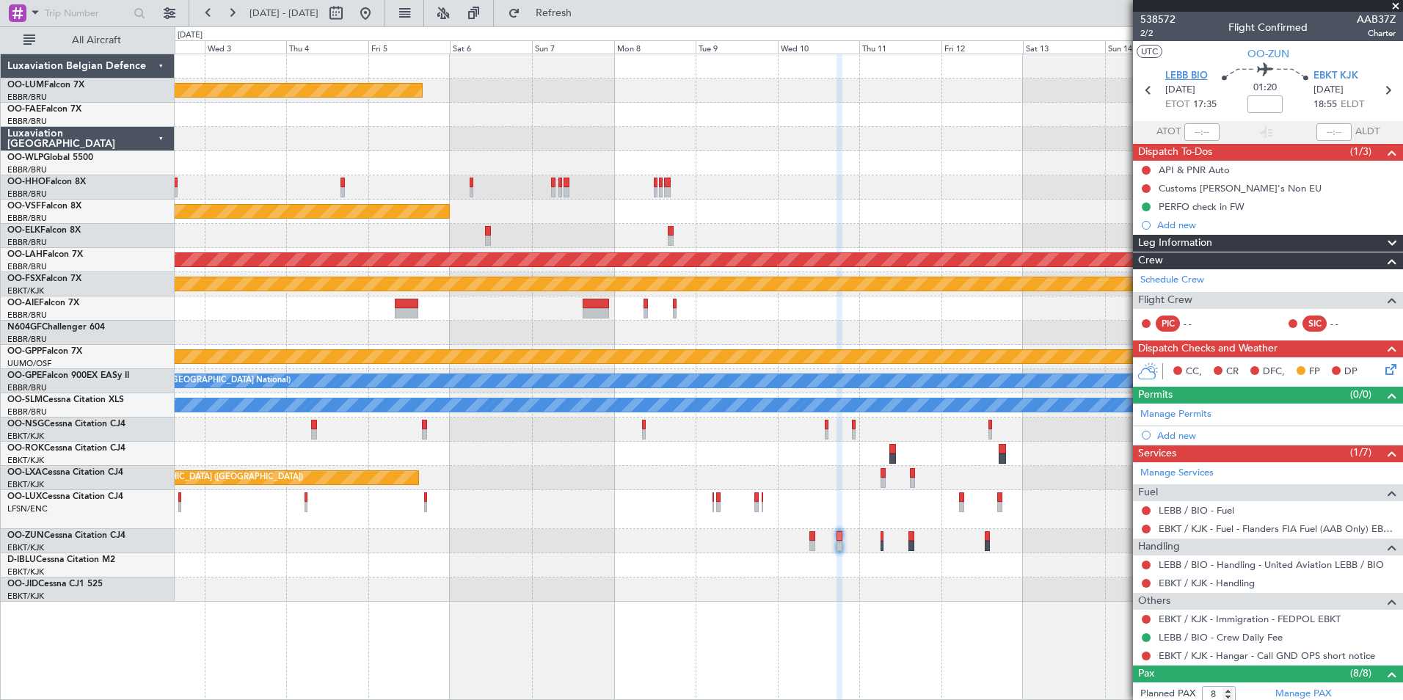
click at [1192, 79] on span "LEBB BIO" at bounding box center [1186, 76] width 43 height 15
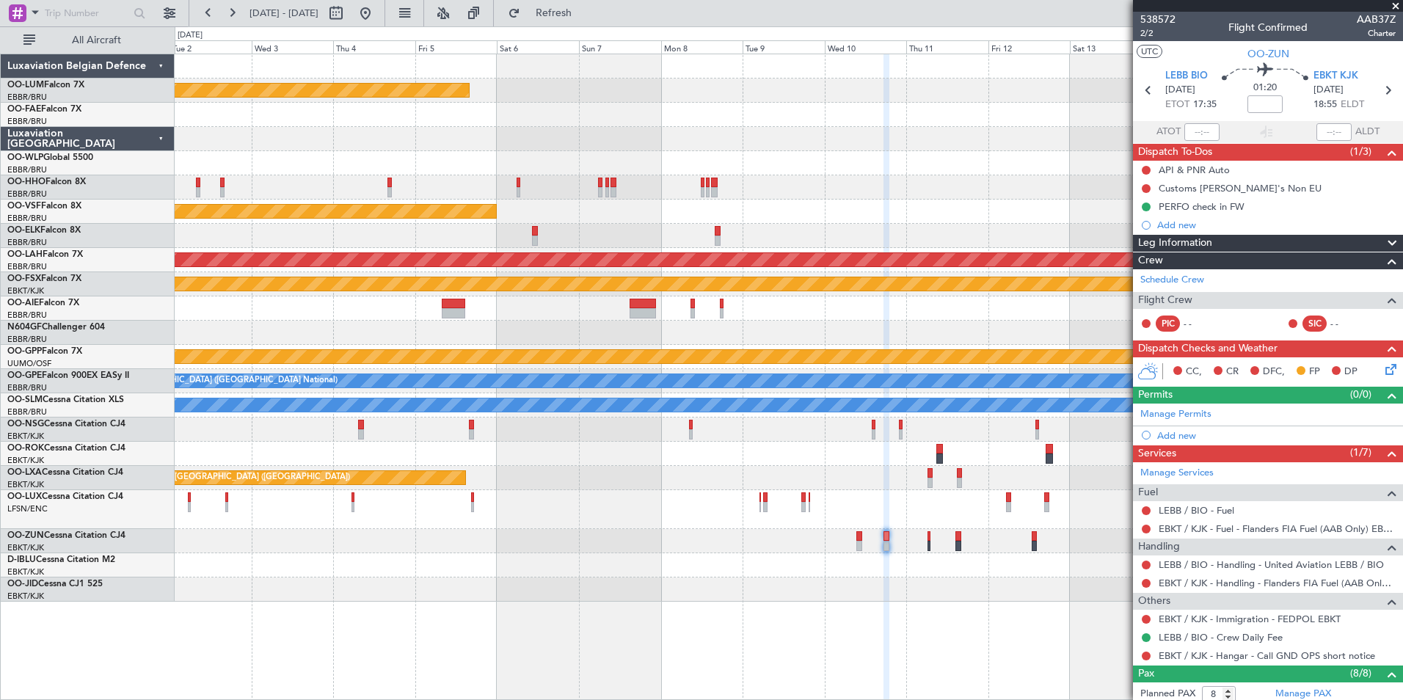
click at [858, 628] on div "Planned Maint Kortrijk-[GEOGRAPHIC_DATA] Planned Maint Geneva ([GEOGRAPHIC_DATA…" at bounding box center [789, 377] width 1228 height 646
click at [1144, 582] on button at bounding box center [1146, 583] width 9 height 9
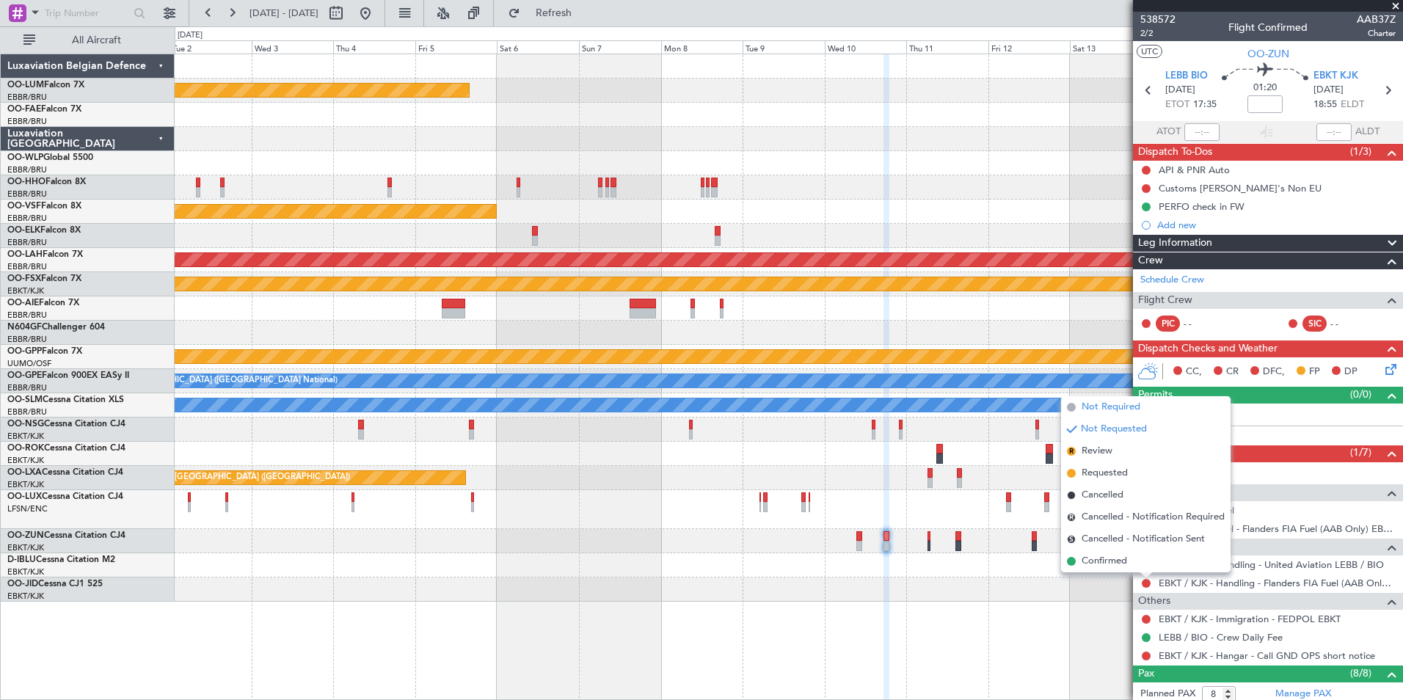
click at [1112, 412] on span "Not Required" at bounding box center [1111, 407] width 59 height 15
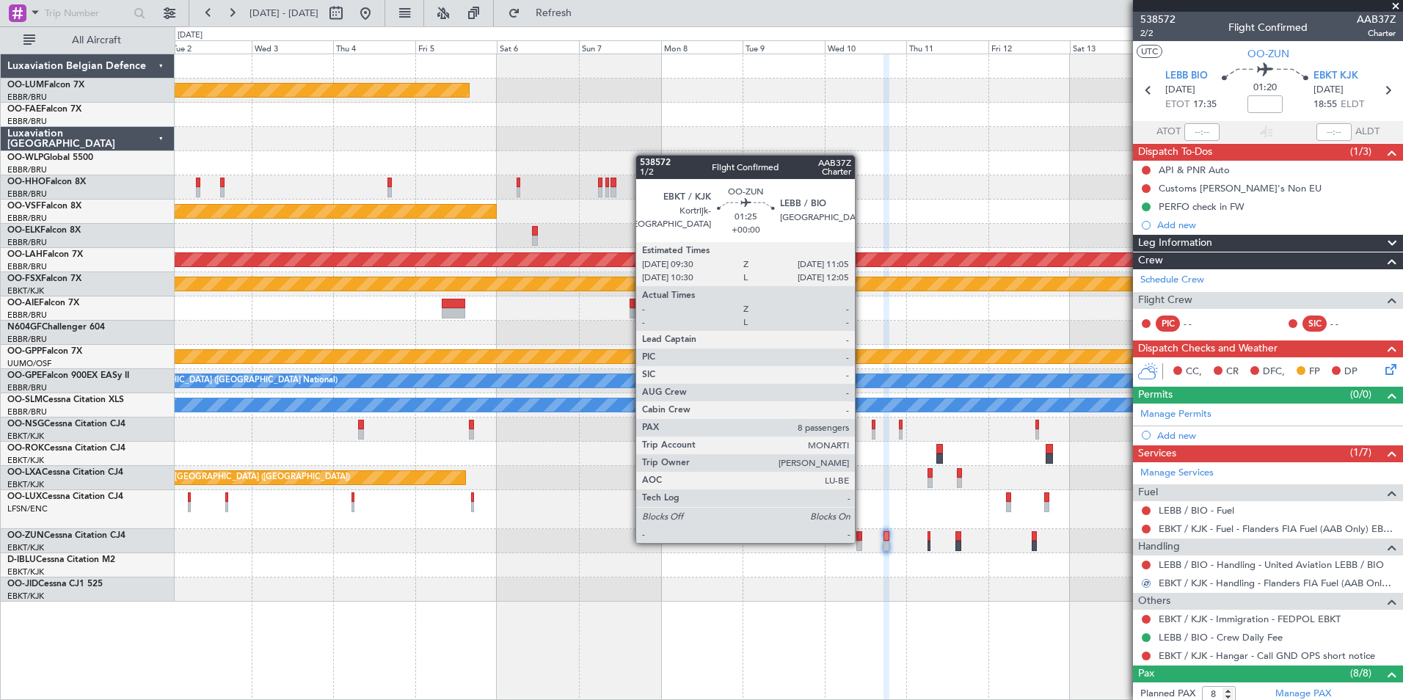
click at [861, 542] on div at bounding box center [859, 546] width 6 height 10
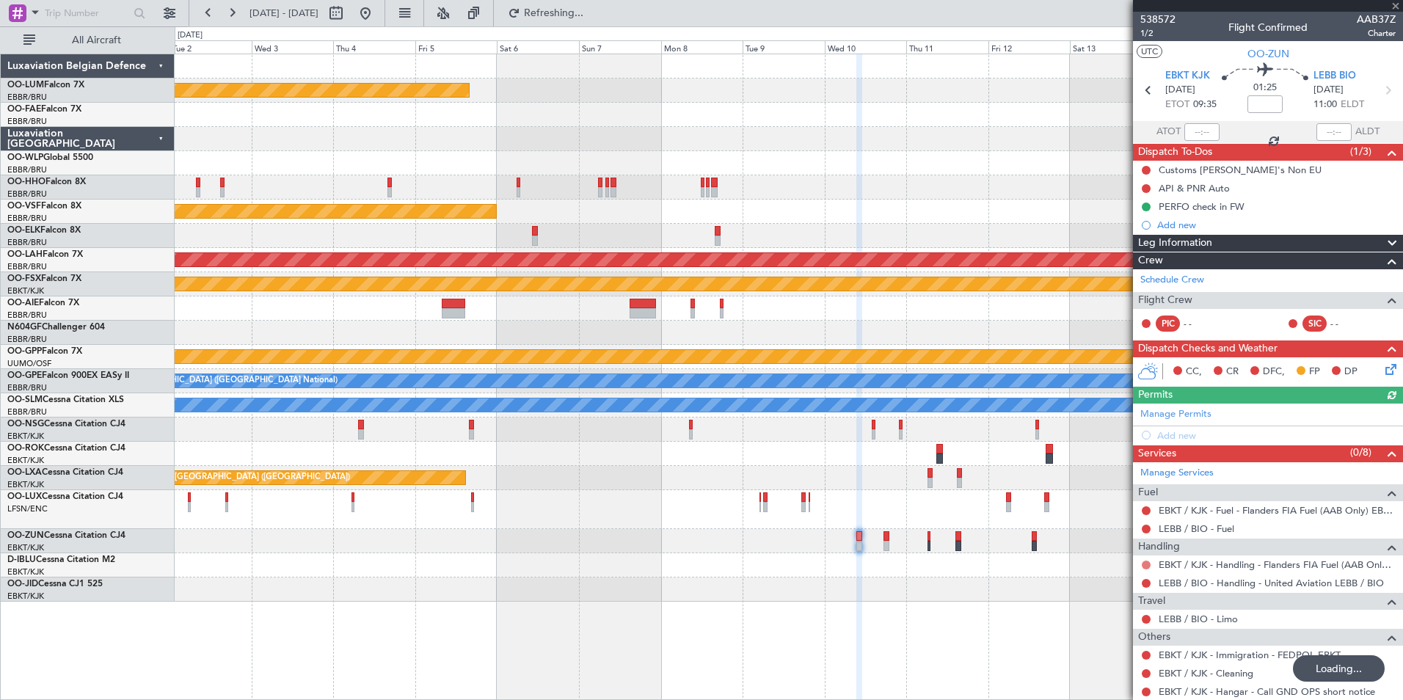
click at [1150, 563] on button at bounding box center [1146, 565] width 9 height 9
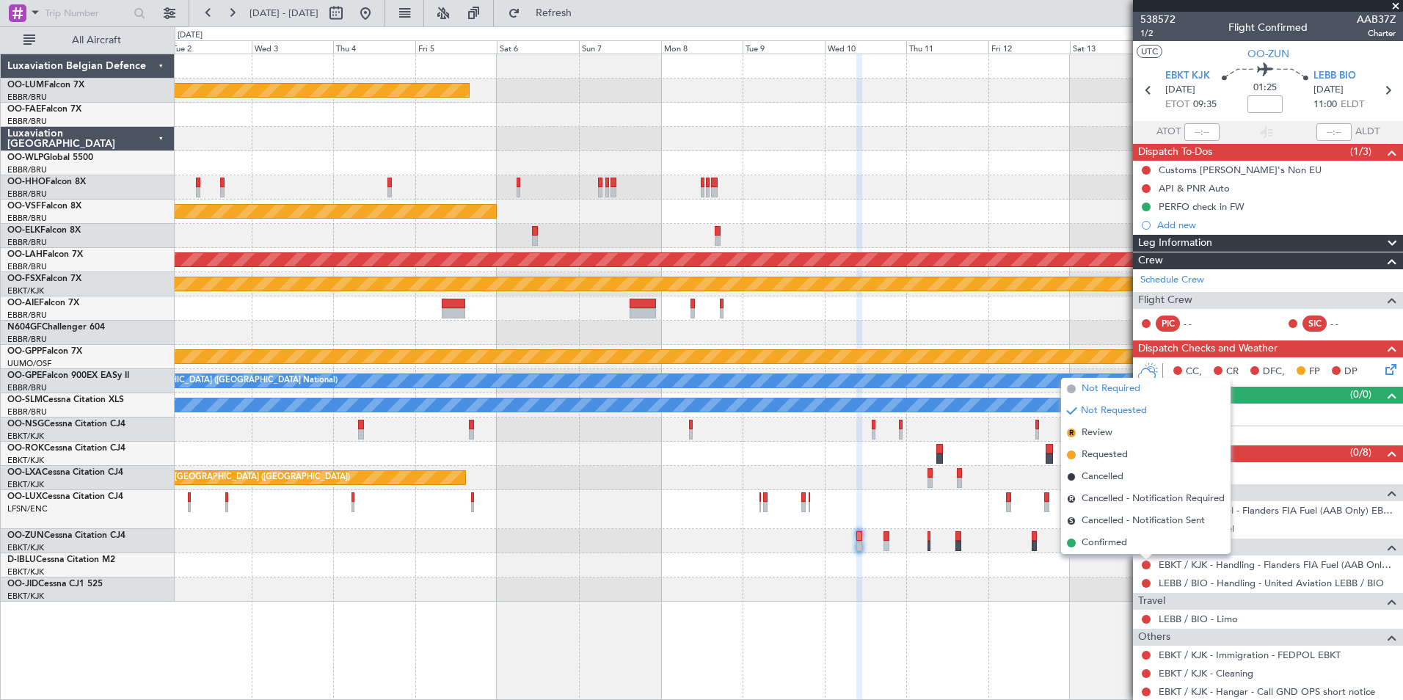
click at [1126, 396] on li "Not Required" at bounding box center [1145, 389] width 169 height 22
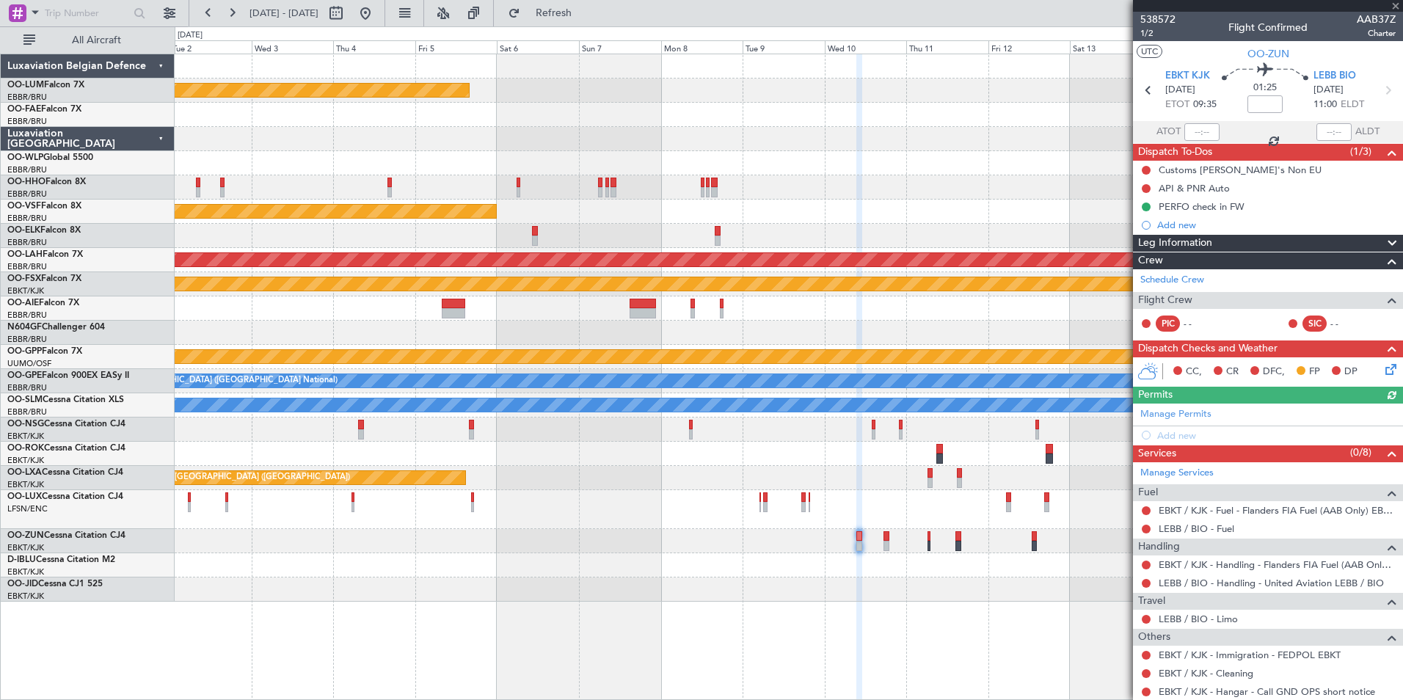
click at [834, 551] on div "Planned Maint [GEOGRAPHIC_DATA]" at bounding box center [789, 541] width 1228 height 24
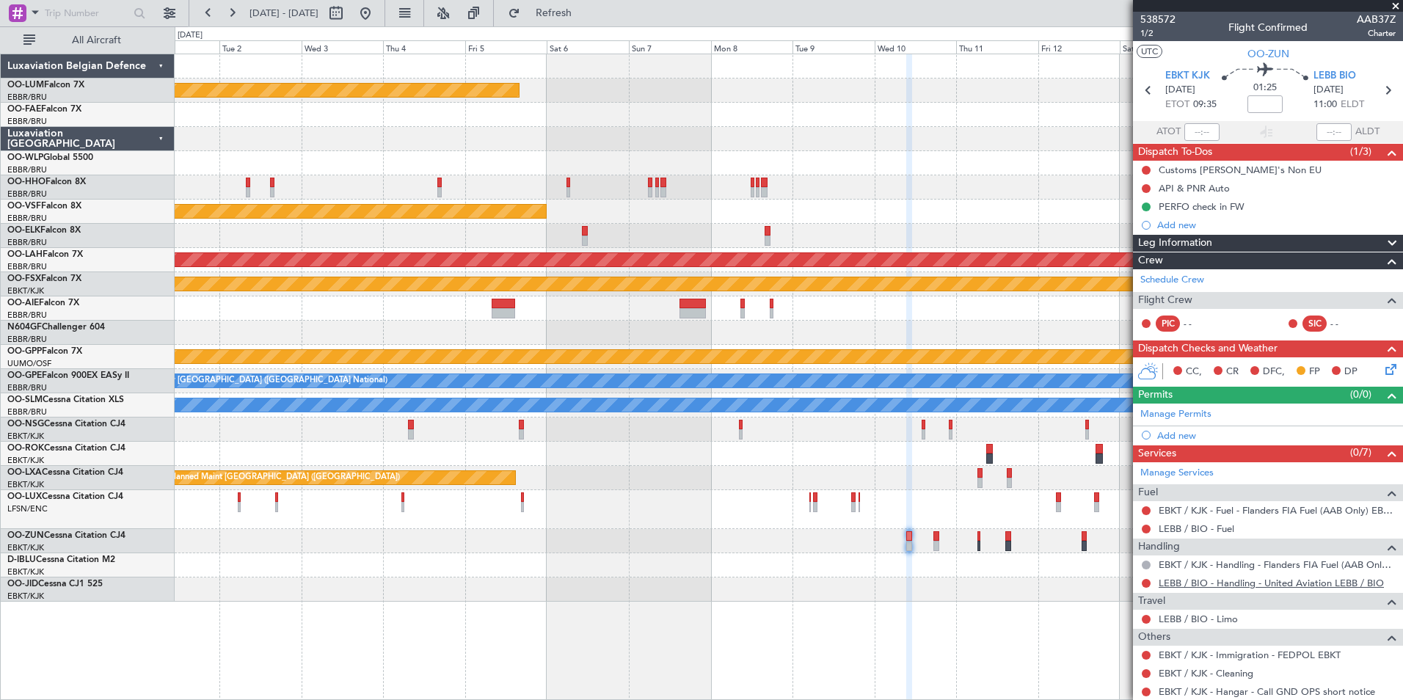
click at [1199, 583] on link "LEBB / BIO - Handling - United Aviation LEBB / BIO" at bounding box center [1271, 583] width 225 height 12
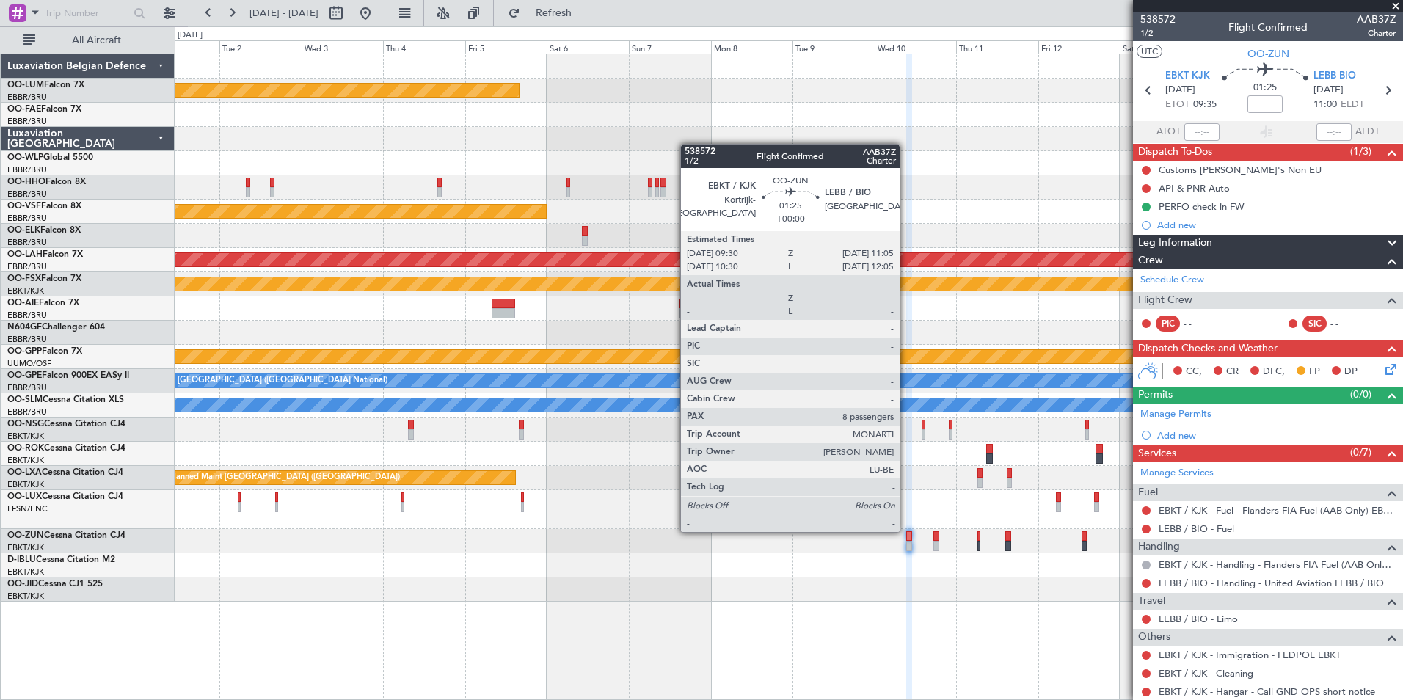
click at [740, 539] on div "Planned Maint [GEOGRAPHIC_DATA]" at bounding box center [789, 541] width 1228 height 24
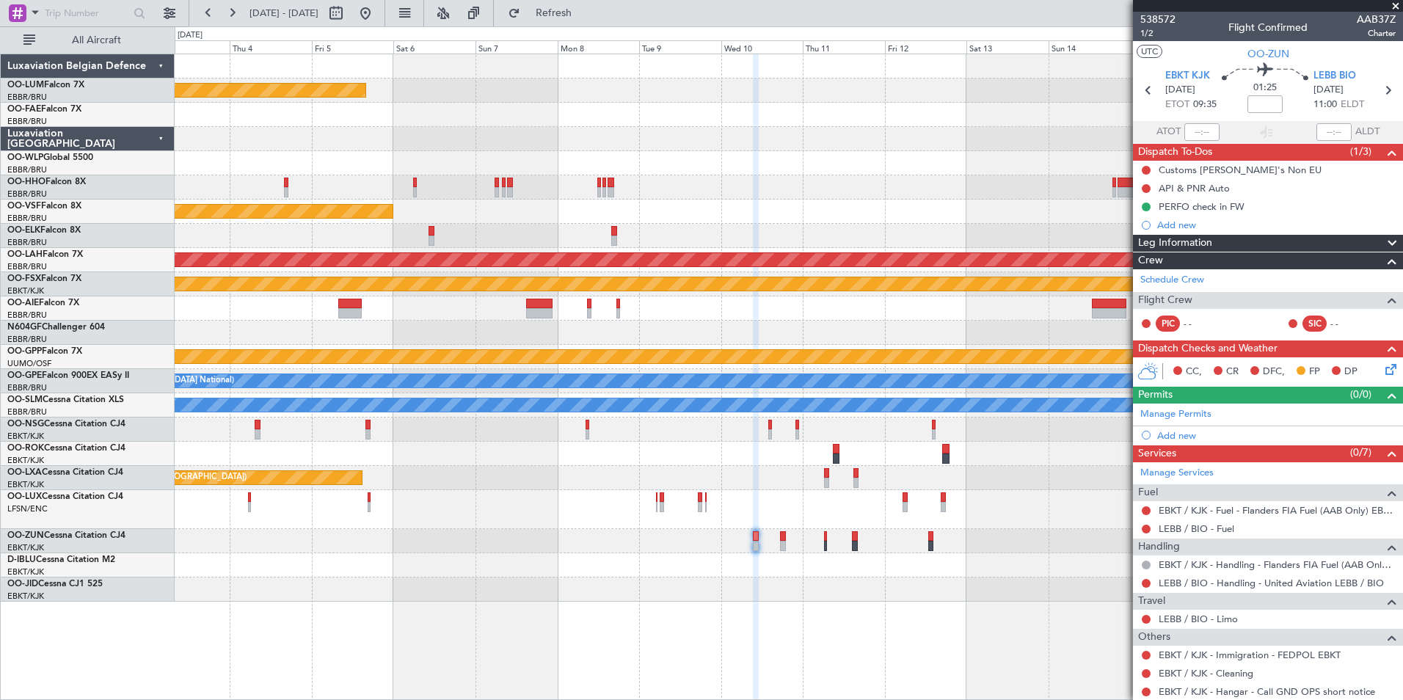
click at [1327, 68] on section "EBKT KJK [DATE] ETOT 09:35 01:25 LEBB BIO [DATE] 11:00 ELDT" at bounding box center [1268, 92] width 270 height 58
click at [1327, 70] on span "LEBB BIO" at bounding box center [1334, 76] width 43 height 15
click at [1170, 440] on div "Add new" at bounding box center [1269, 435] width 225 height 12
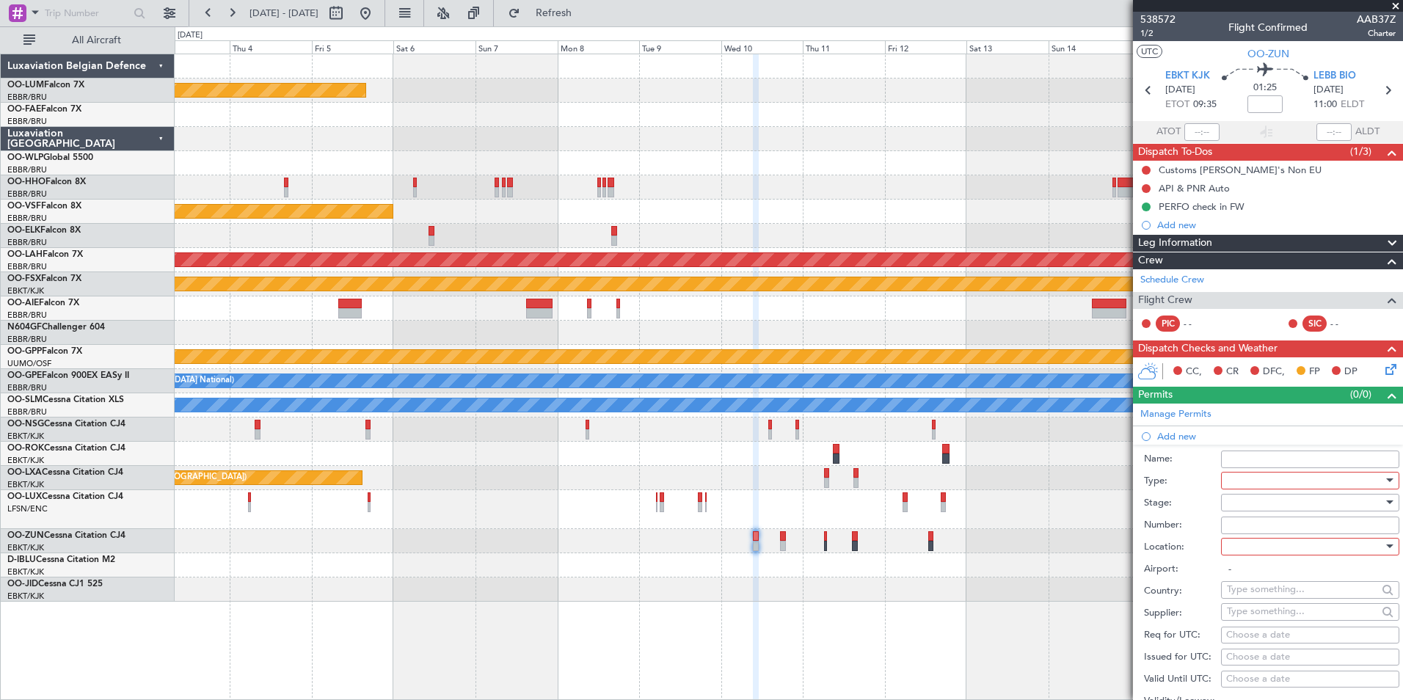
click at [1234, 485] on div at bounding box center [1305, 481] width 156 height 22
click at [1249, 610] on span "Slot" at bounding box center [1305, 619] width 154 height 22
click at [1257, 507] on div at bounding box center [1305, 503] width 156 height 22
click at [1269, 603] on span "Requested" at bounding box center [1305, 598] width 154 height 22
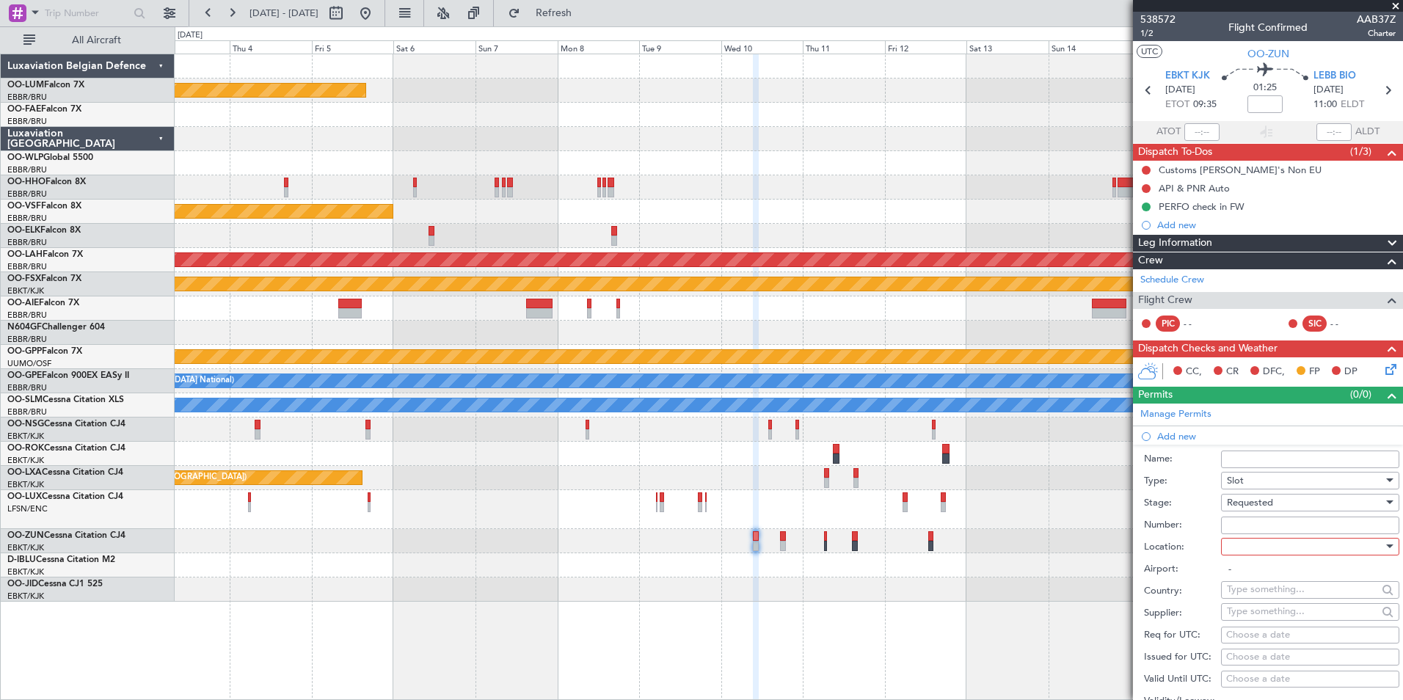
click at [1258, 561] on input "-" at bounding box center [1310, 570] width 178 height 18
click at [1258, 556] on div at bounding box center [1305, 547] width 156 height 22
click at [1261, 619] on span "Arrival" at bounding box center [1305, 620] width 154 height 22
type input "LEBB / BIO"
click at [1249, 632] on div "Choose a date" at bounding box center [1310, 635] width 168 height 15
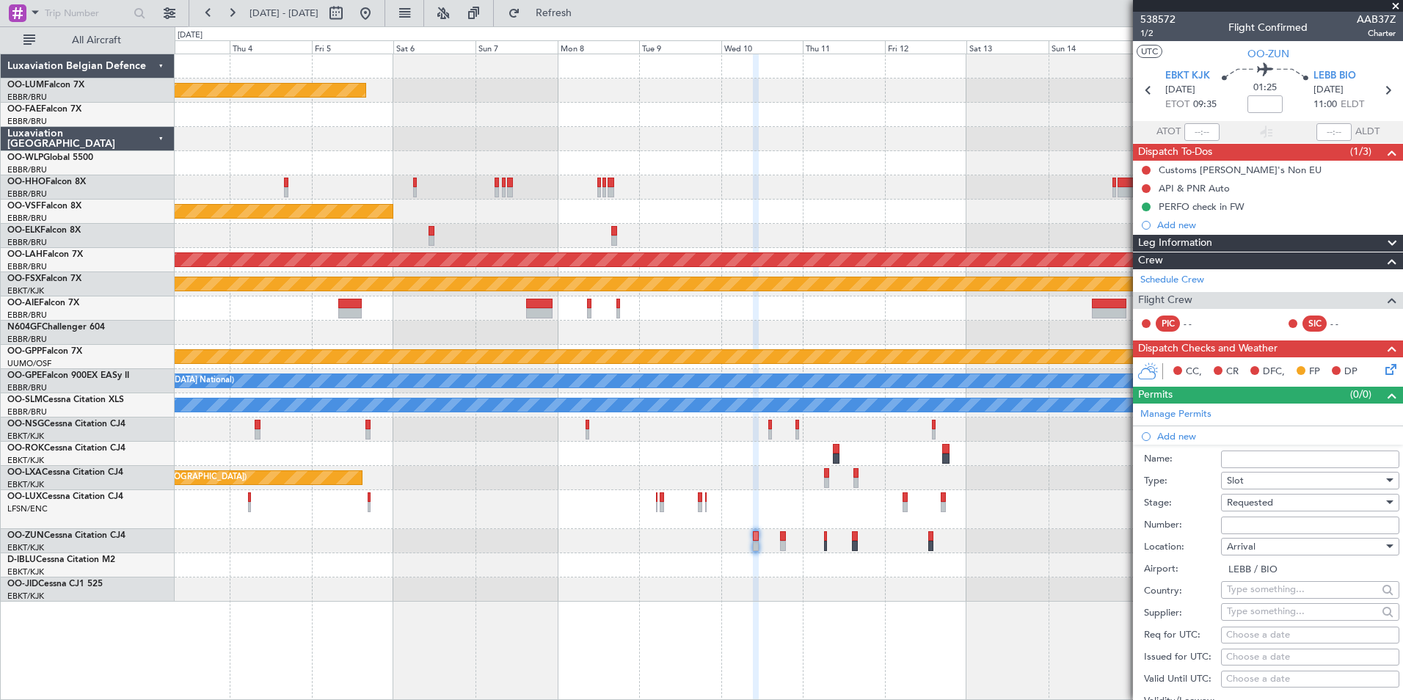
select select "10"
select select "2025"
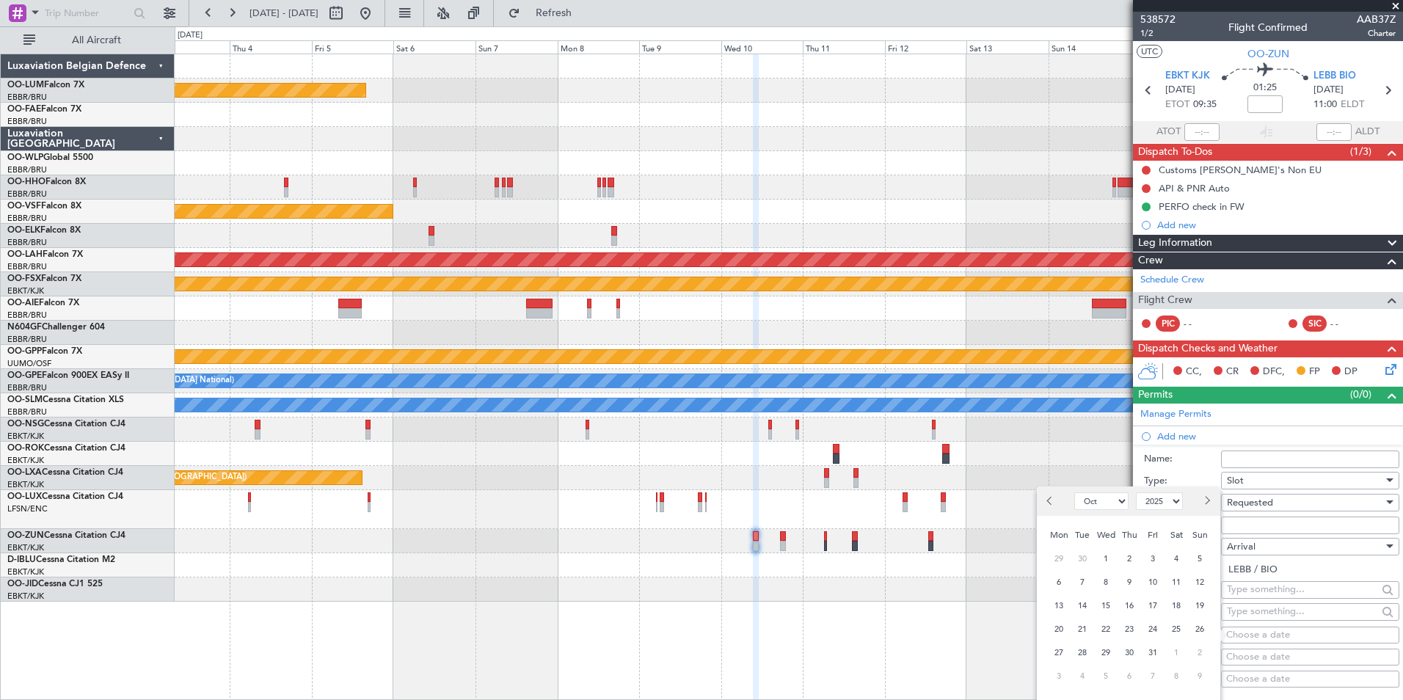
click at [1206, 499] on span "Next month" at bounding box center [1206, 500] width 9 height 9
select select "12"
click at [1107, 581] on span "10" at bounding box center [1106, 582] width 18 height 18
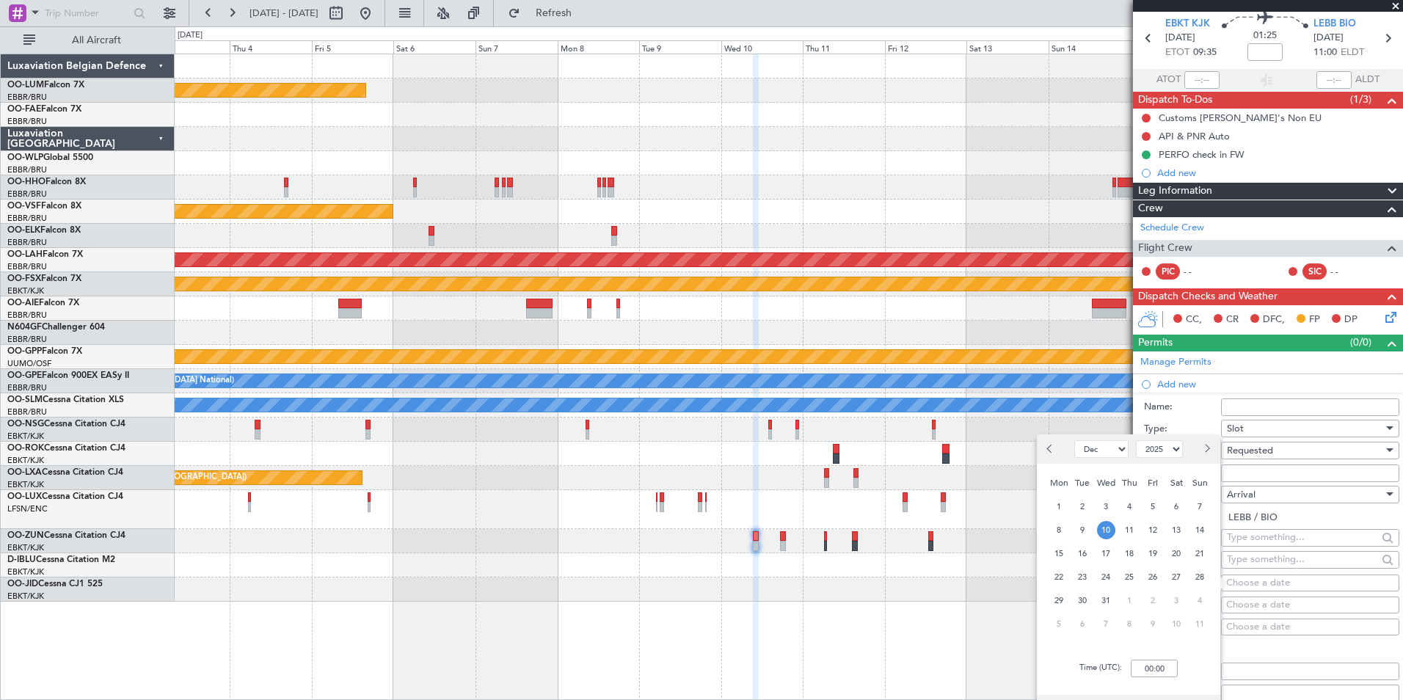
scroll to position [147, 0]
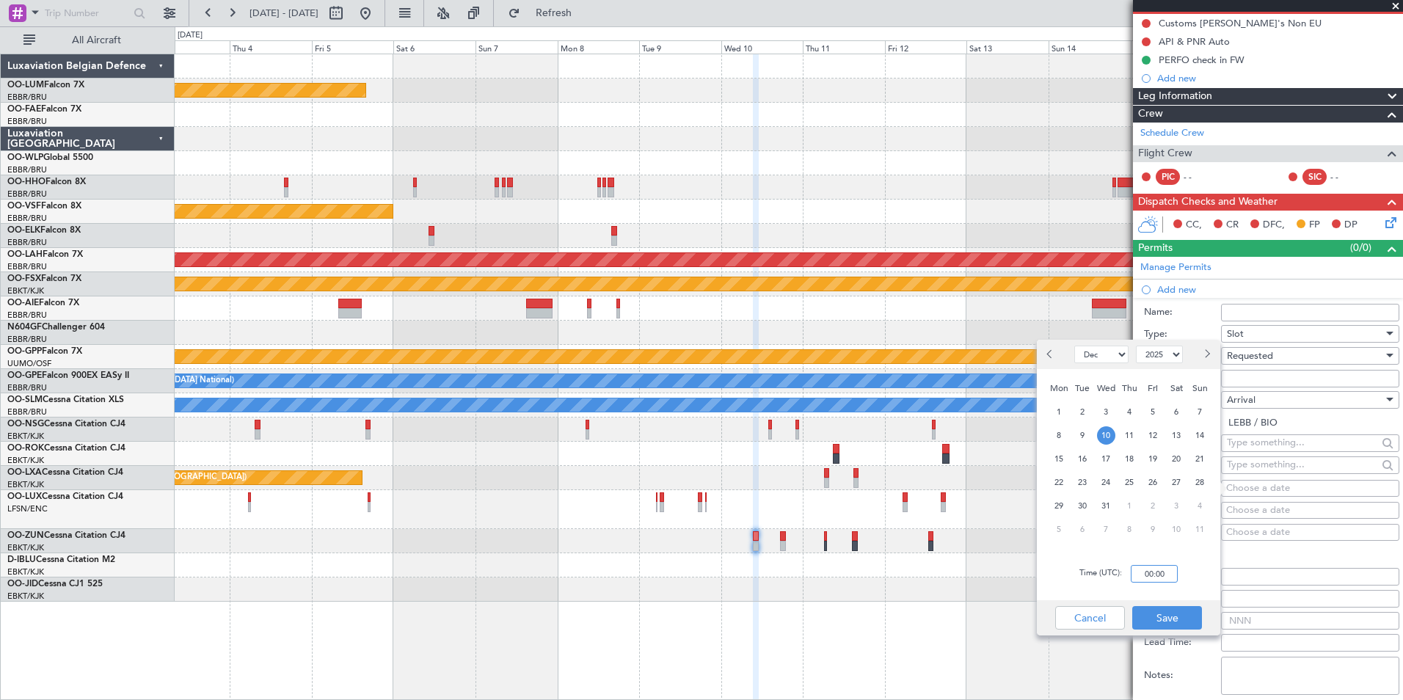
click at [1156, 577] on input "00:00" at bounding box center [1154, 574] width 47 height 18
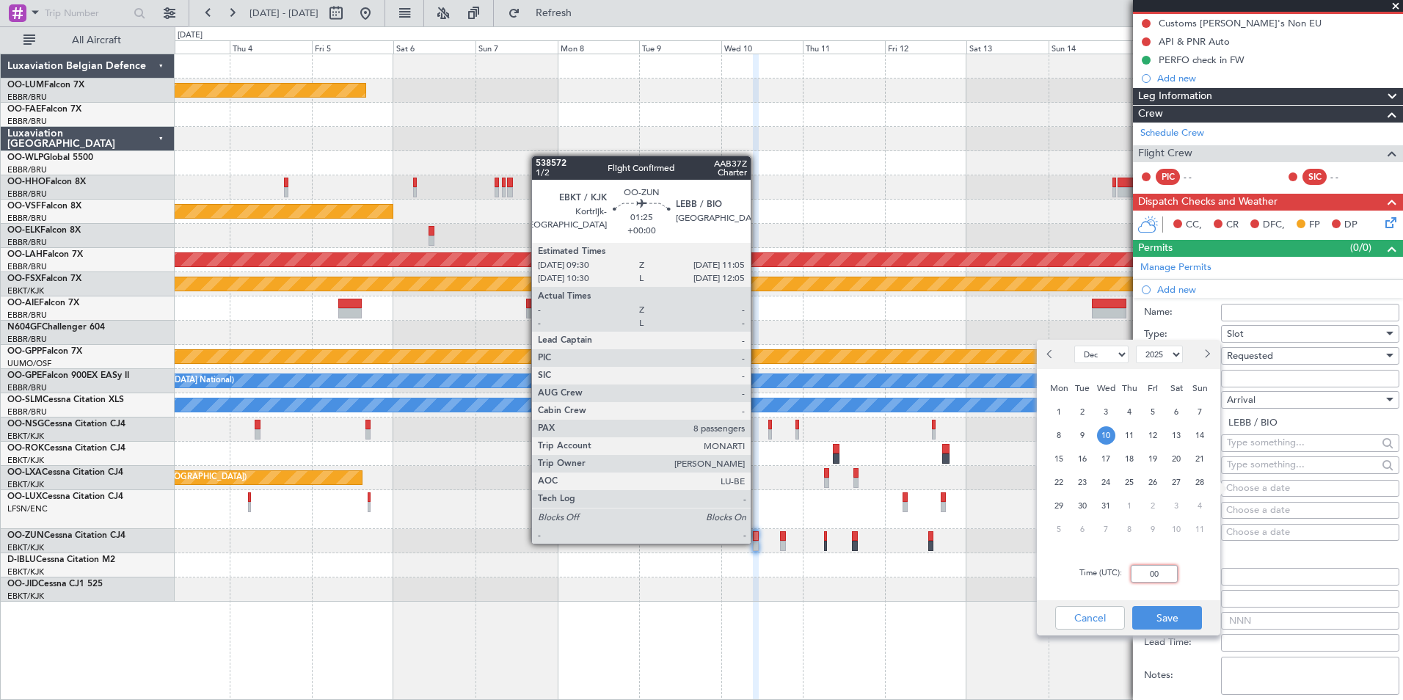
type input "0"
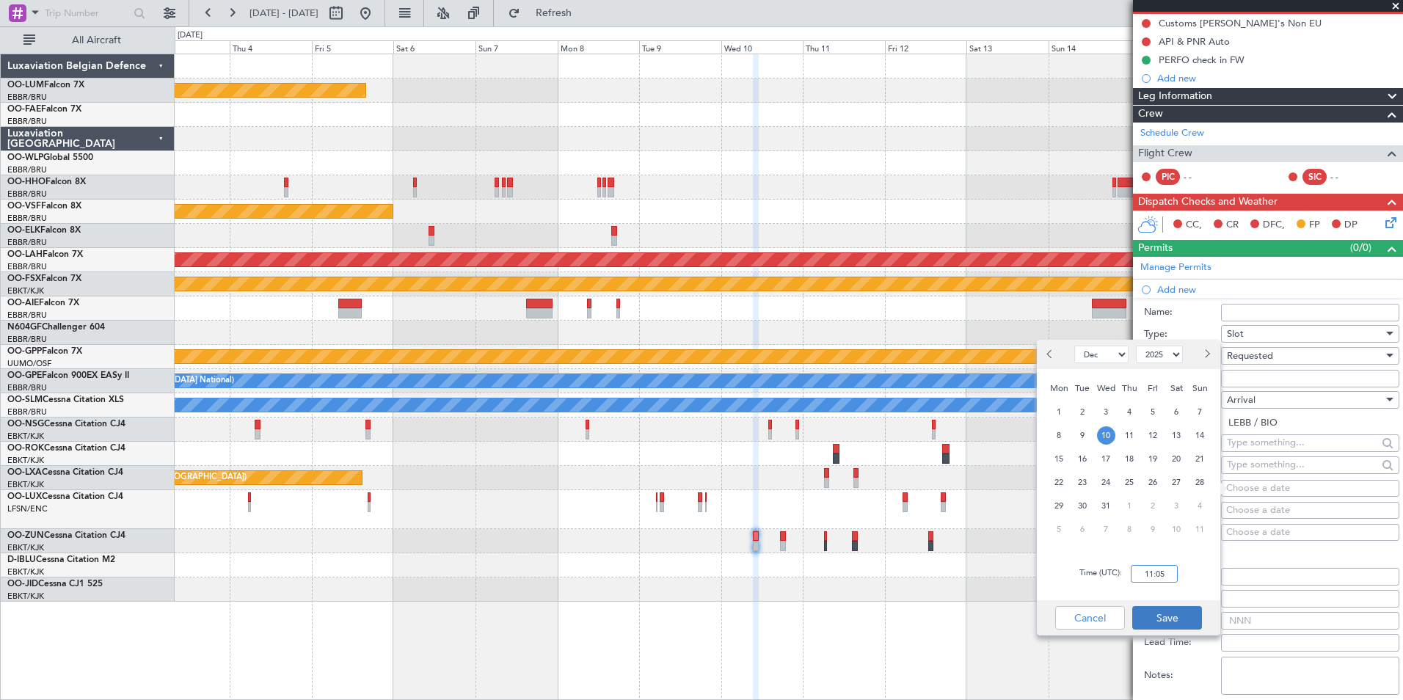
type input "11:05"
click at [1164, 627] on button "Save" at bounding box center [1167, 617] width 70 height 23
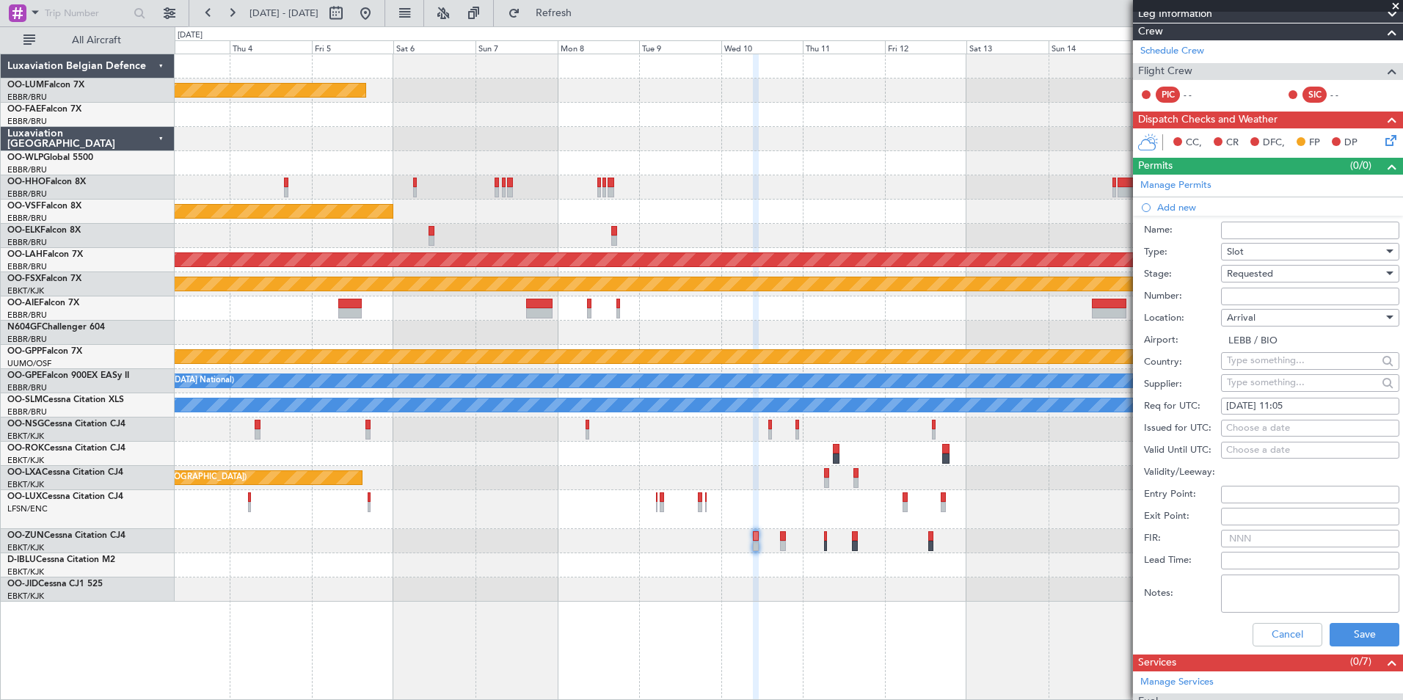
scroll to position [294, 0]
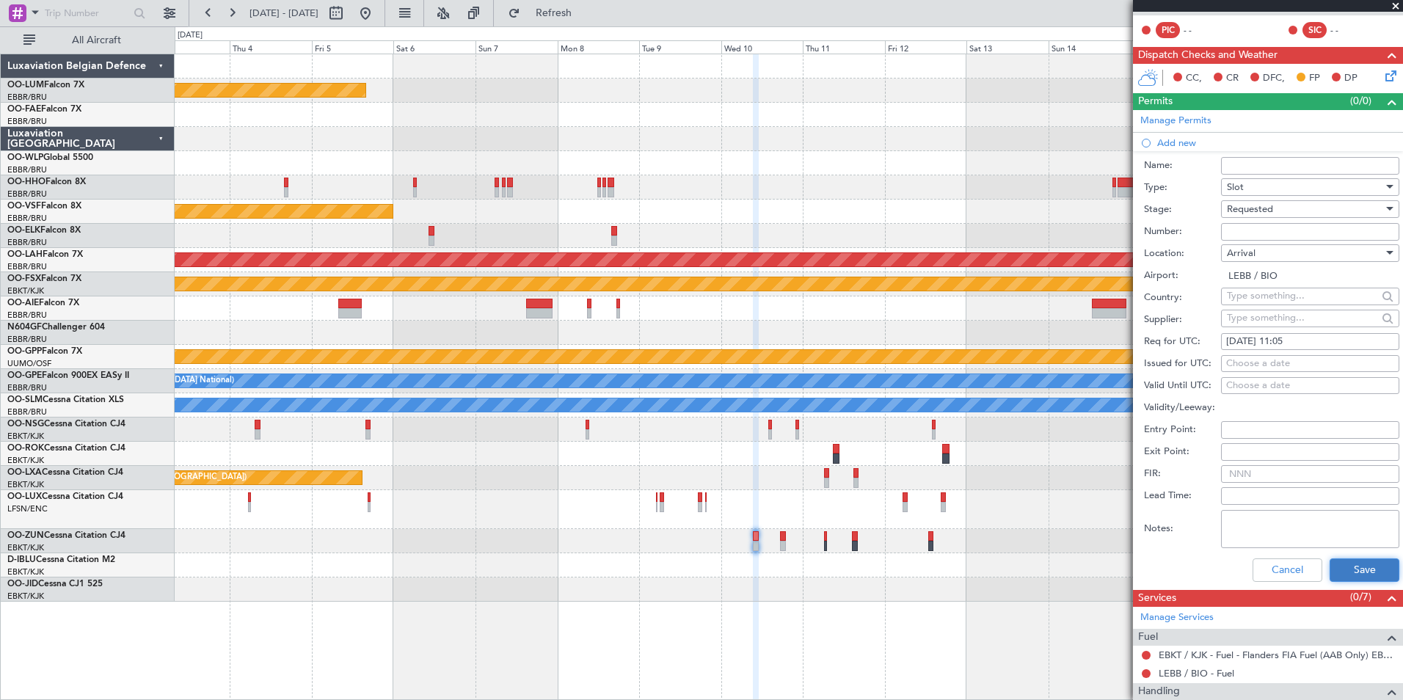
click at [1360, 575] on button "Save" at bounding box center [1365, 569] width 70 height 23
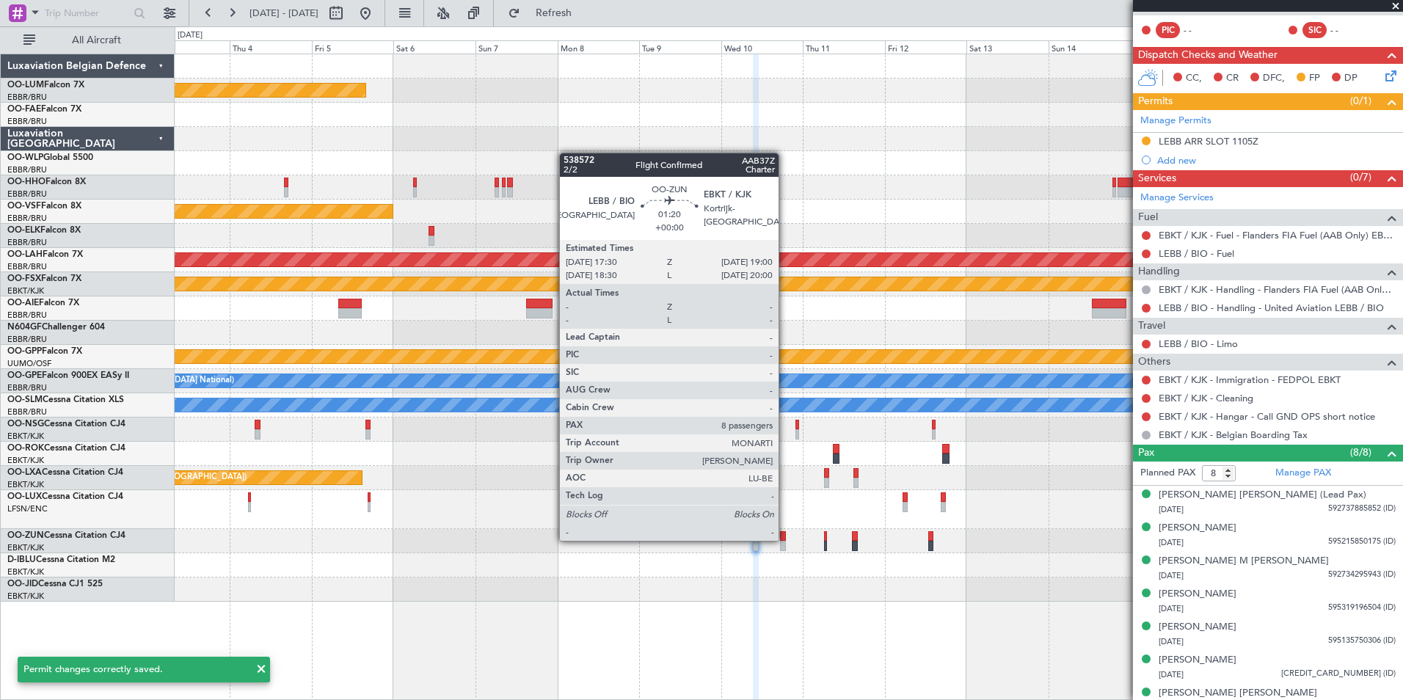
click at [785, 539] on div at bounding box center [782, 536] width 5 height 10
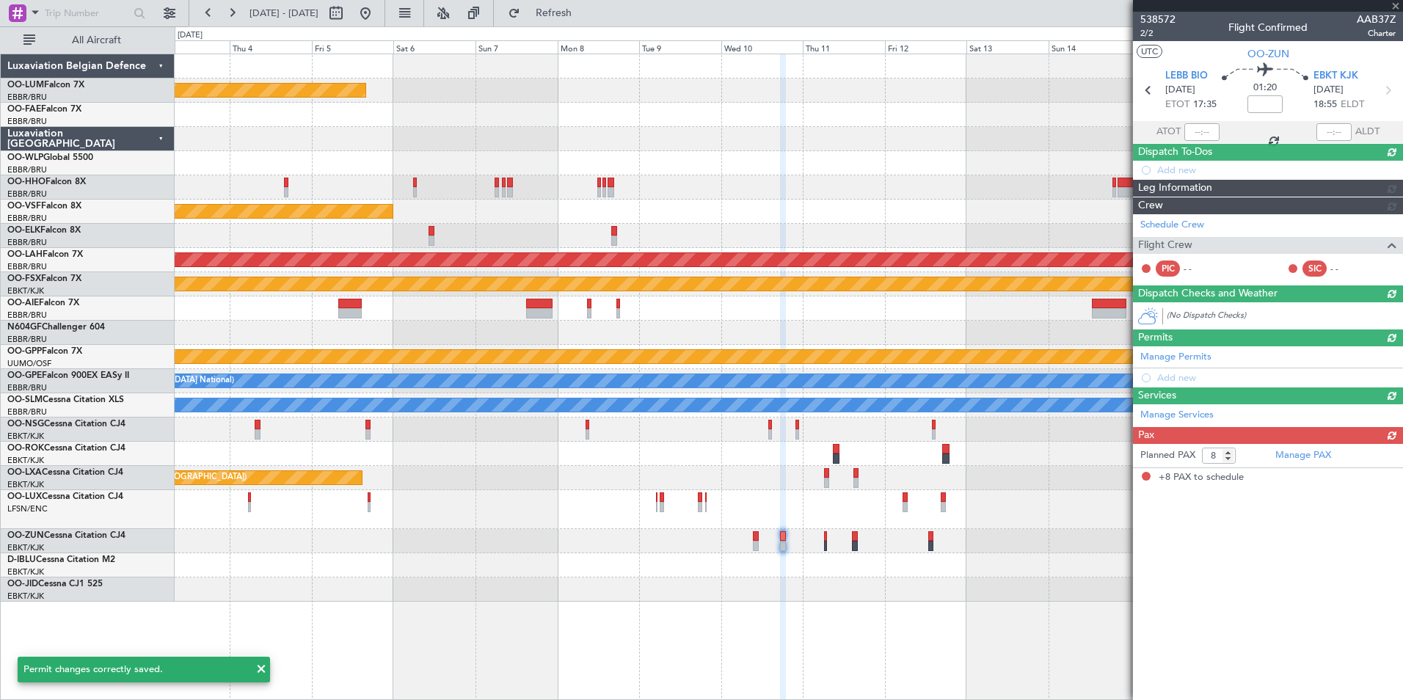
scroll to position [0, 0]
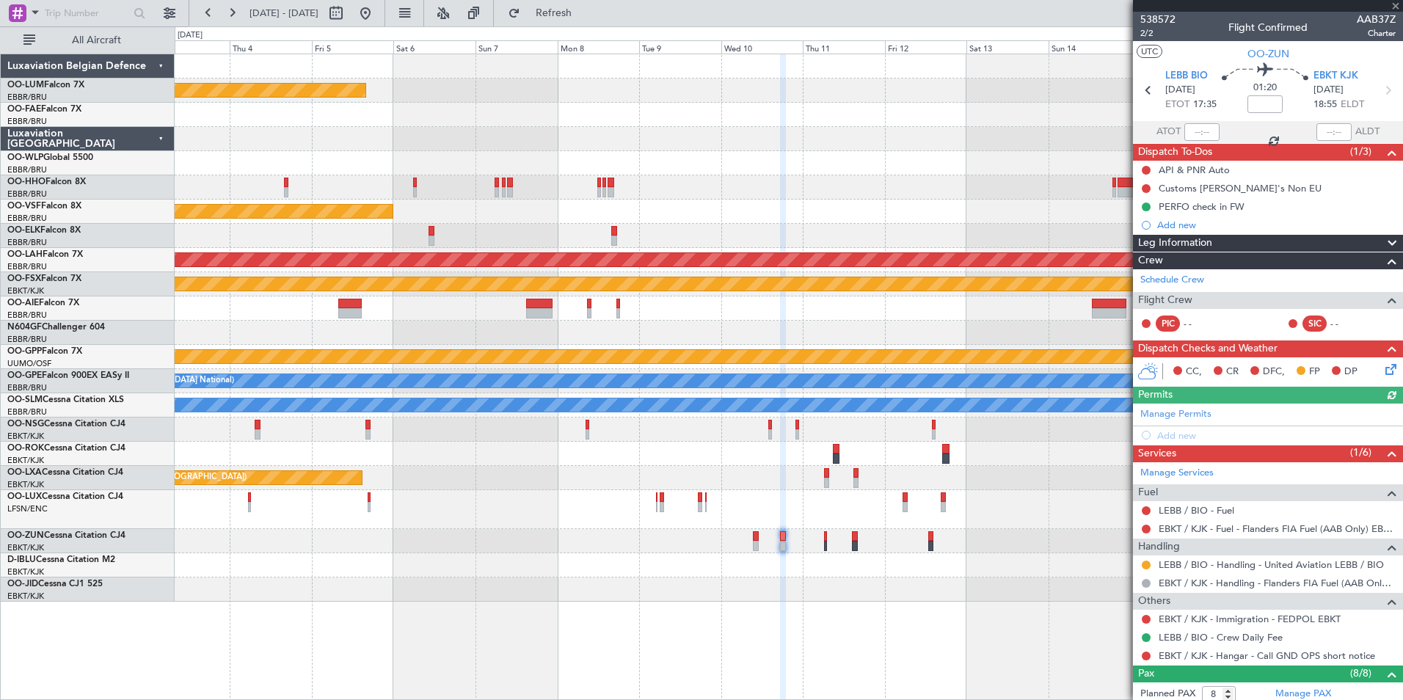
click at [1188, 432] on div "Add new" at bounding box center [1276, 435] width 238 height 12
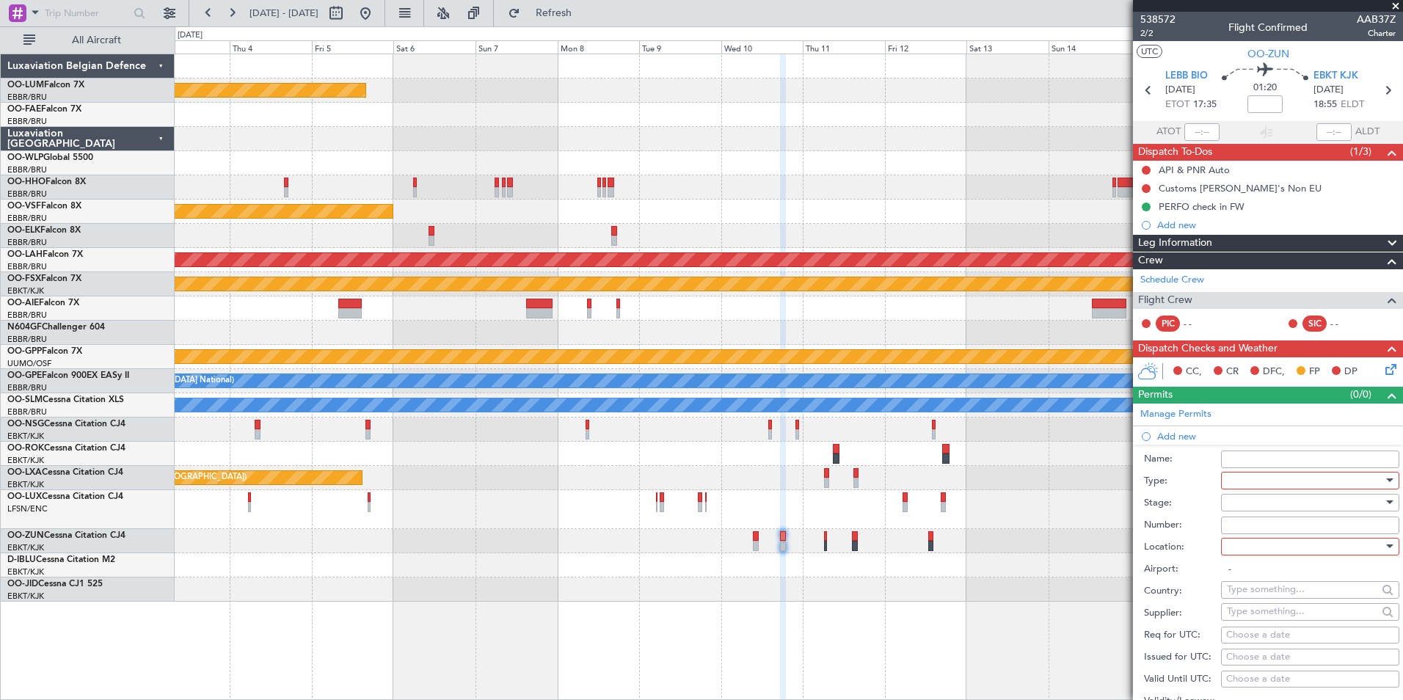
click at [1236, 485] on div at bounding box center [1305, 481] width 156 height 22
click at [1241, 604] on span "Risk Assessment" at bounding box center [1305, 597] width 154 height 22
click at [1261, 480] on span "Risk Assessment" at bounding box center [1263, 480] width 72 height 13
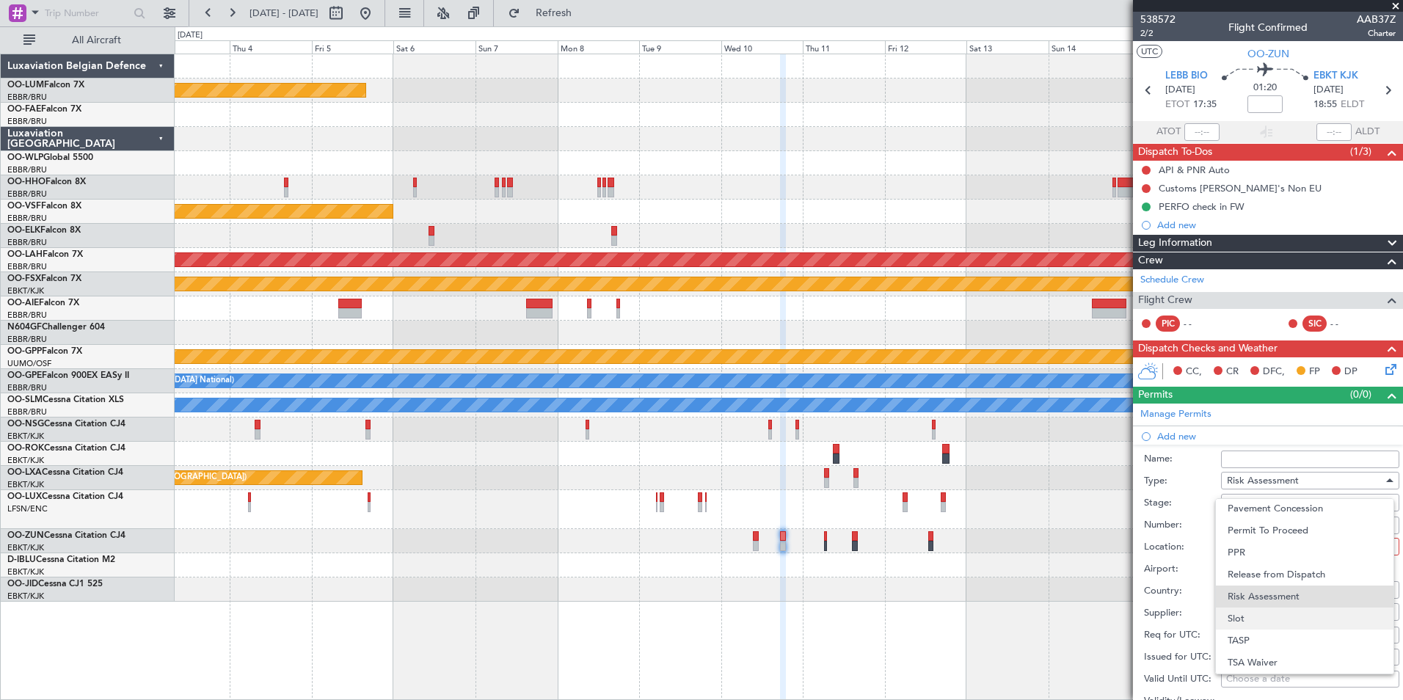
click at [1260, 616] on span "Slot" at bounding box center [1305, 619] width 154 height 22
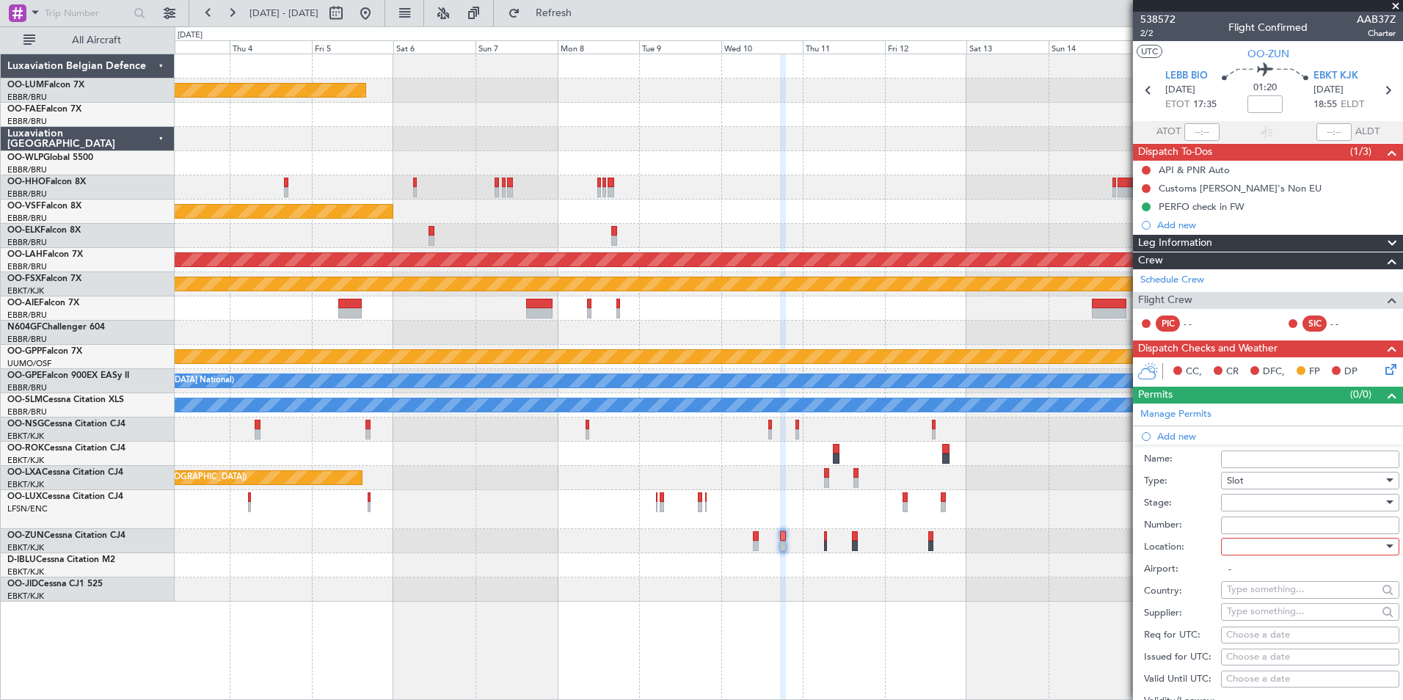
click at [1260, 508] on div at bounding box center [1305, 503] width 156 height 22
click at [1261, 592] on span "Requested" at bounding box center [1305, 598] width 154 height 22
click at [1247, 539] on div at bounding box center [1305, 547] width 156 height 22
click at [1260, 577] on span "Departure" at bounding box center [1305, 576] width 154 height 22
type input "LEBB / BIO"
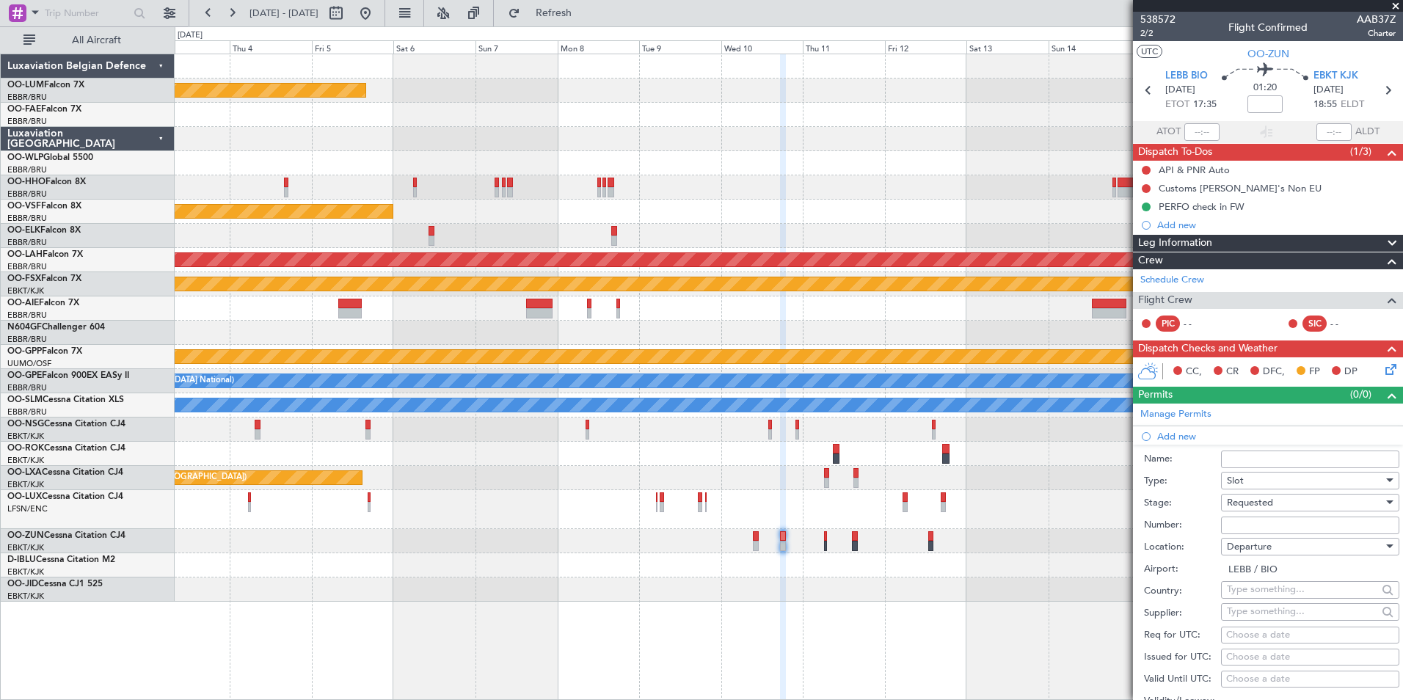
click at [1241, 615] on input "text" at bounding box center [1302, 611] width 150 height 22
click at [1245, 610] on input "text" at bounding box center [1302, 611] width 150 height 22
click at [1248, 636] on div "Choose a date" at bounding box center [1310, 635] width 168 height 15
select select "10"
select select "2025"
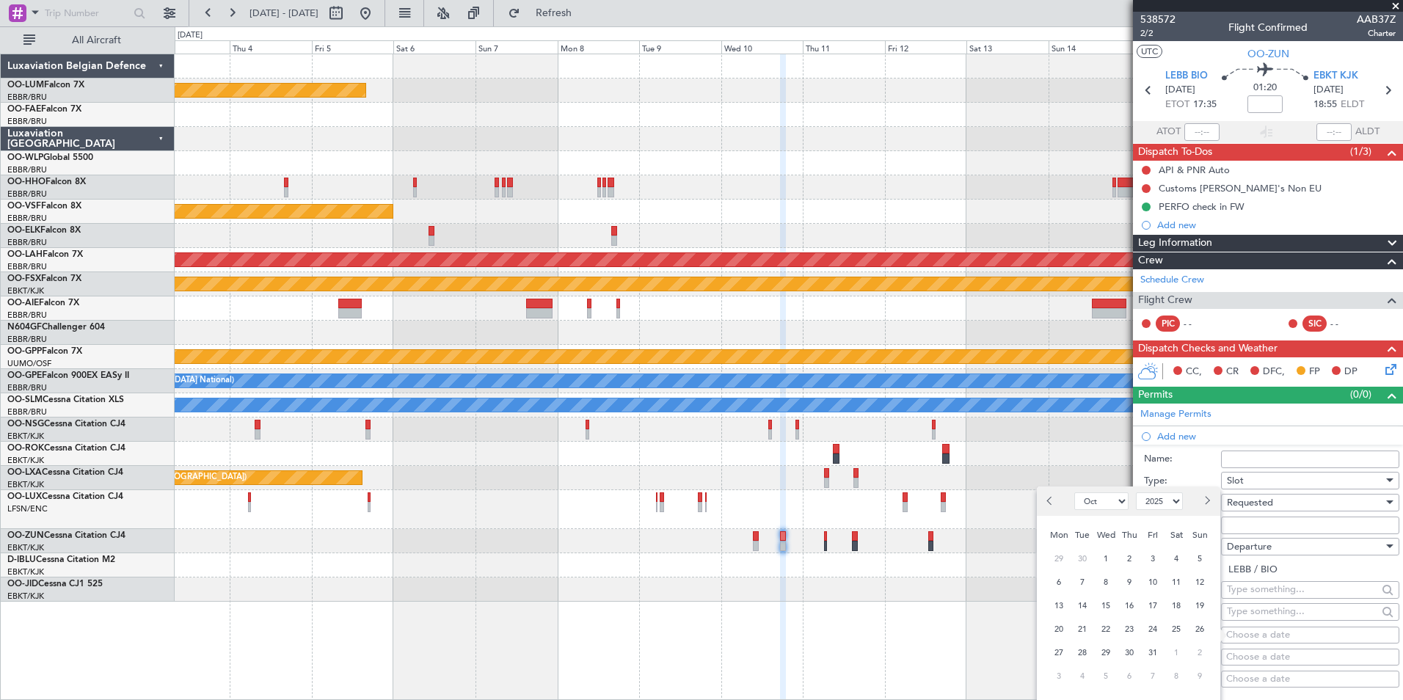
click at [1212, 497] on button "Next month" at bounding box center [1206, 500] width 16 height 23
click at [1206, 509] on button "Next month" at bounding box center [1206, 500] width 16 height 23
select select "12"
click at [1112, 582] on span "10" at bounding box center [1106, 582] width 18 height 18
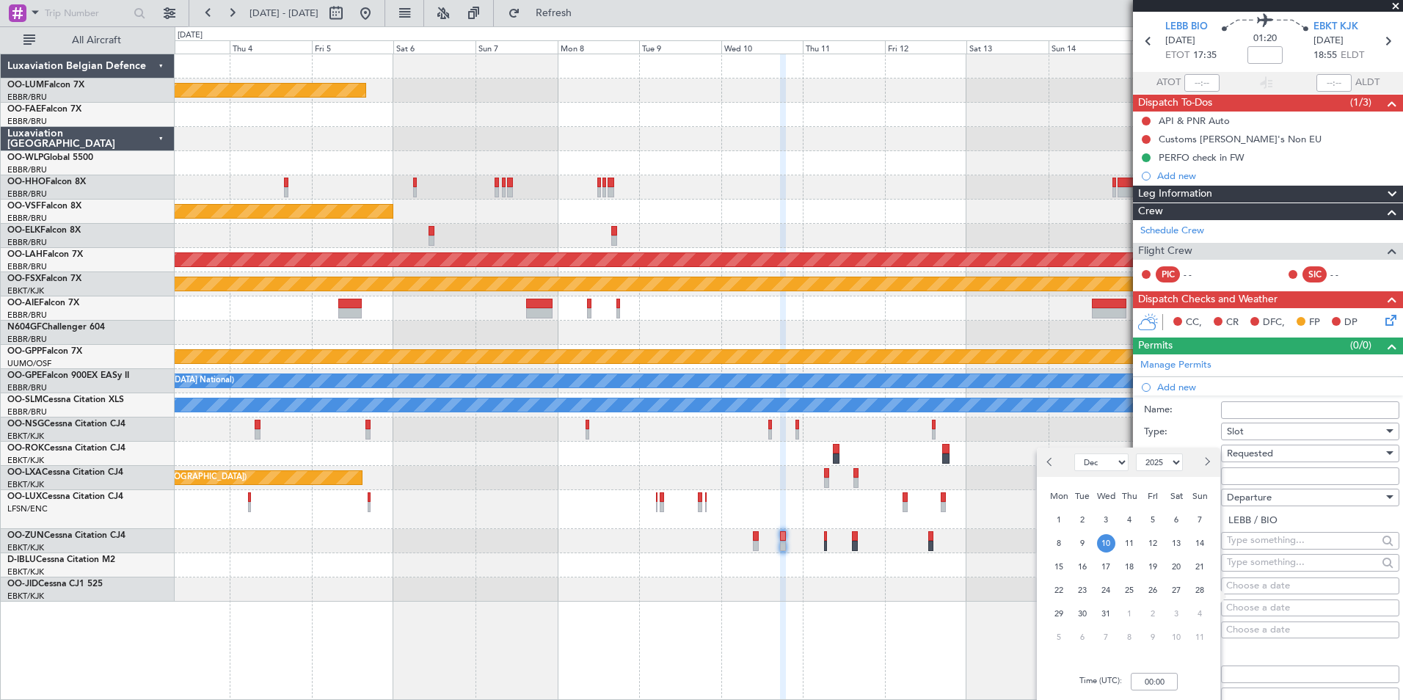
scroll to position [73, 0]
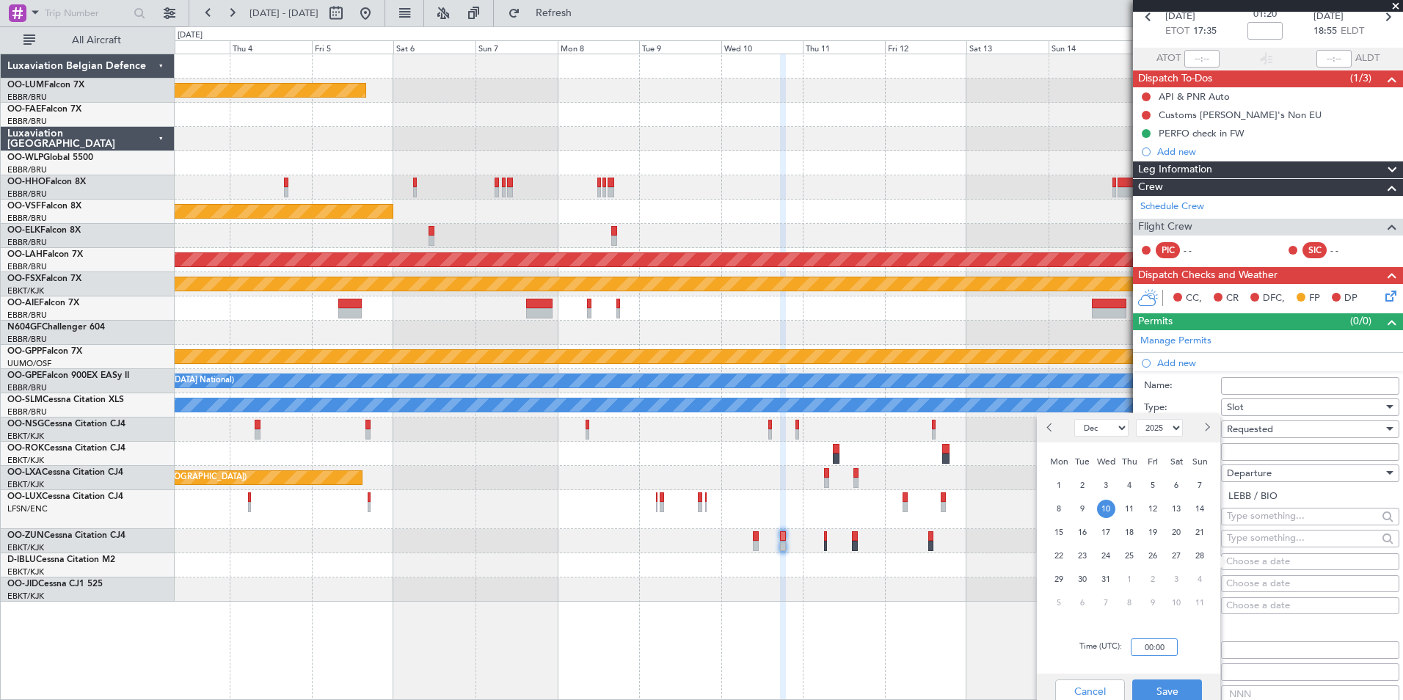
drag, startPoint x: 1162, startPoint y: 644, endPoint x: 1040, endPoint y: 609, distance: 127.5
click at [1162, 644] on input "00:00" at bounding box center [1154, 647] width 47 height 18
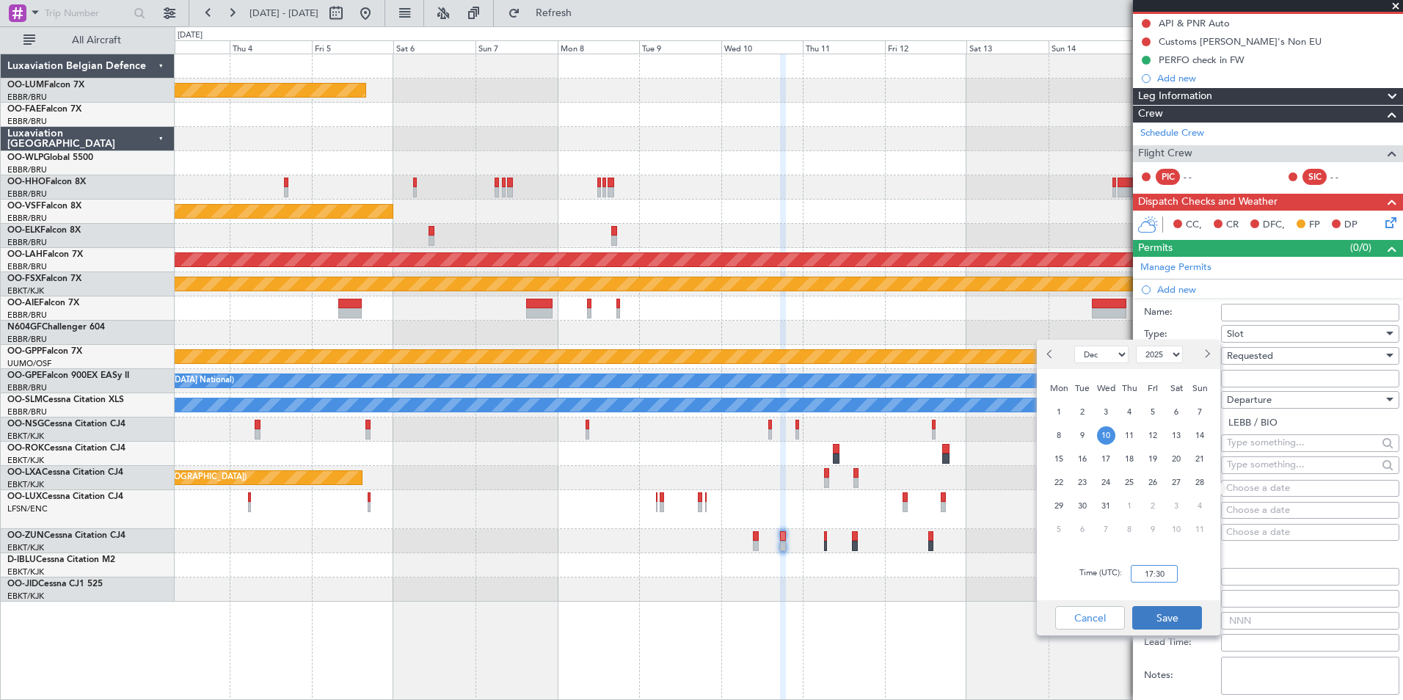
type input "17:30"
click at [1171, 608] on button "Save" at bounding box center [1167, 617] width 70 height 23
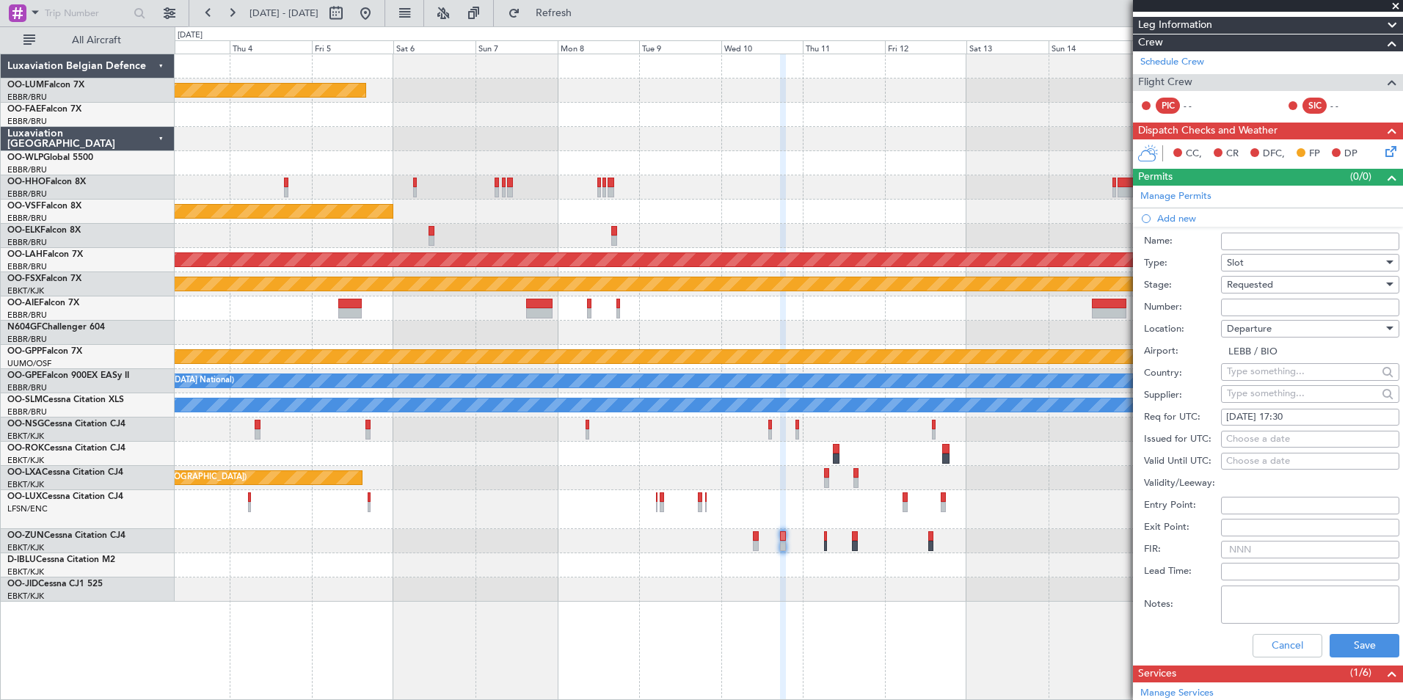
scroll to position [294, 0]
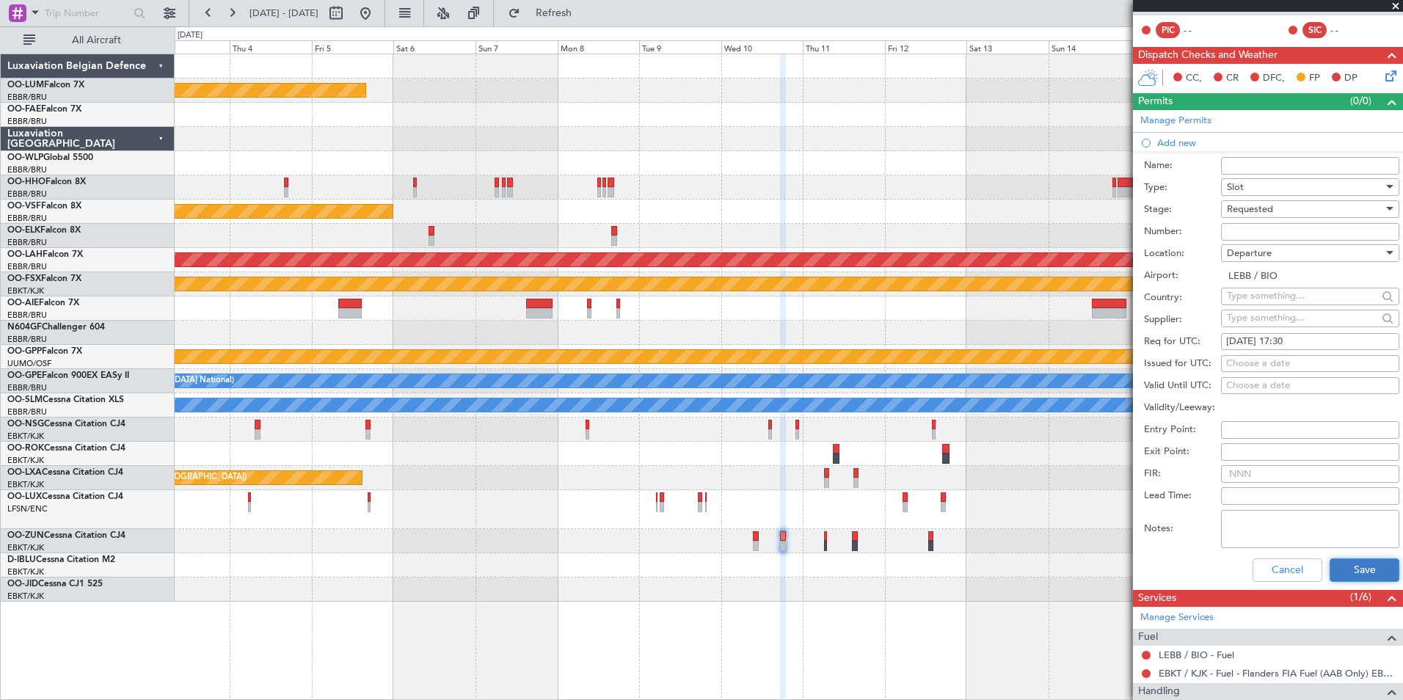
click at [1364, 574] on button "Save" at bounding box center [1365, 569] width 70 height 23
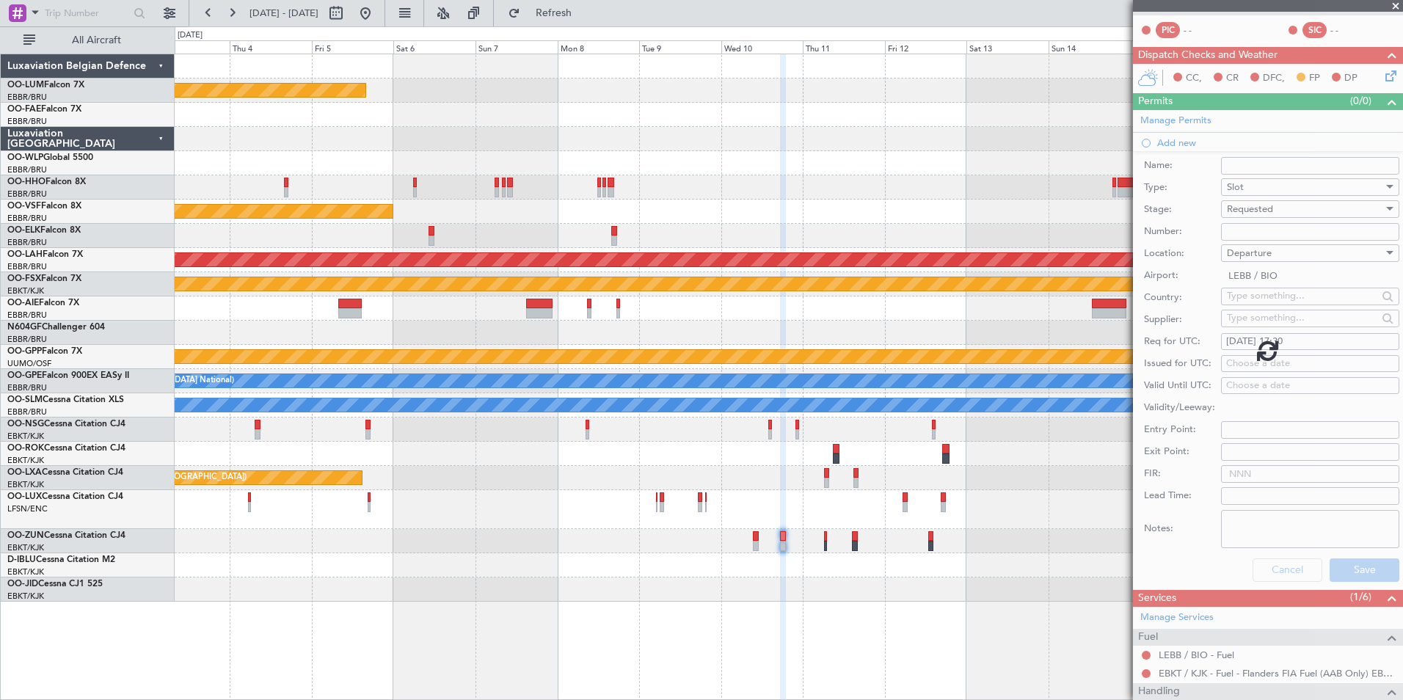
scroll to position [288, 0]
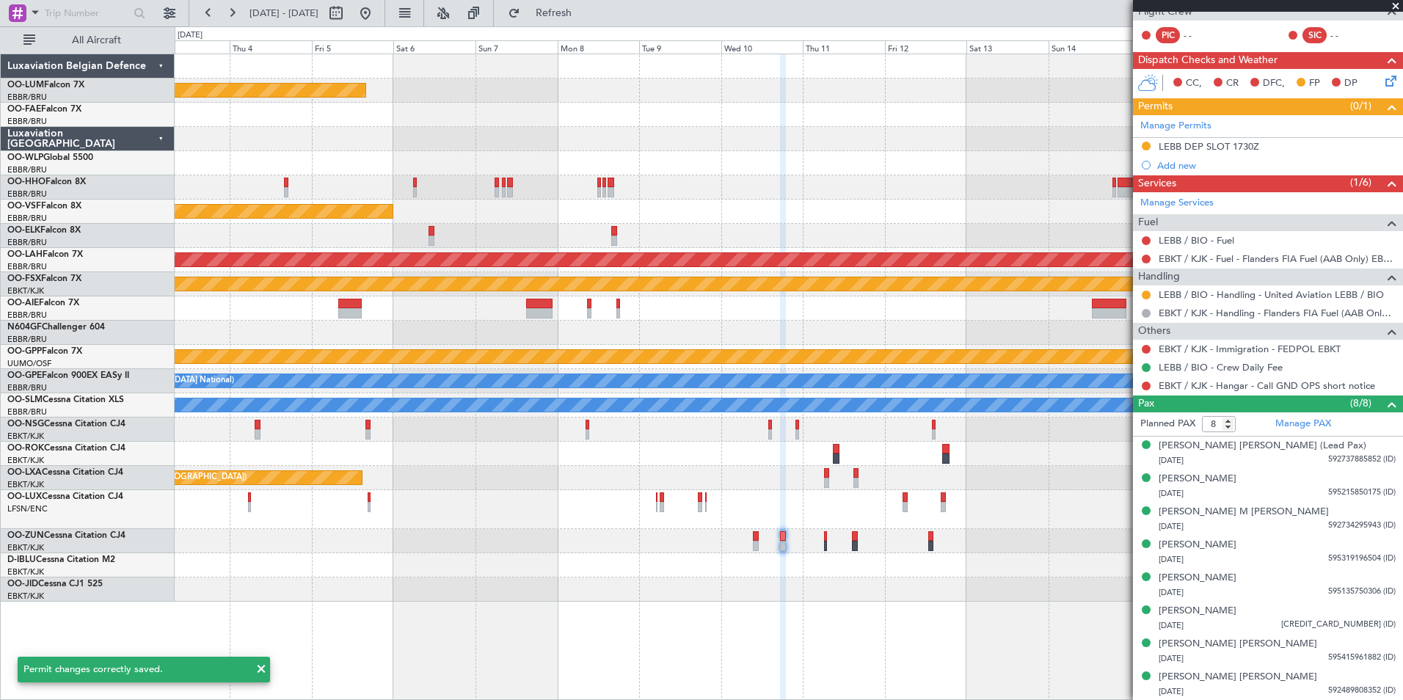
click at [777, 578] on div at bounding box center [789, 589] width 1228 height 24
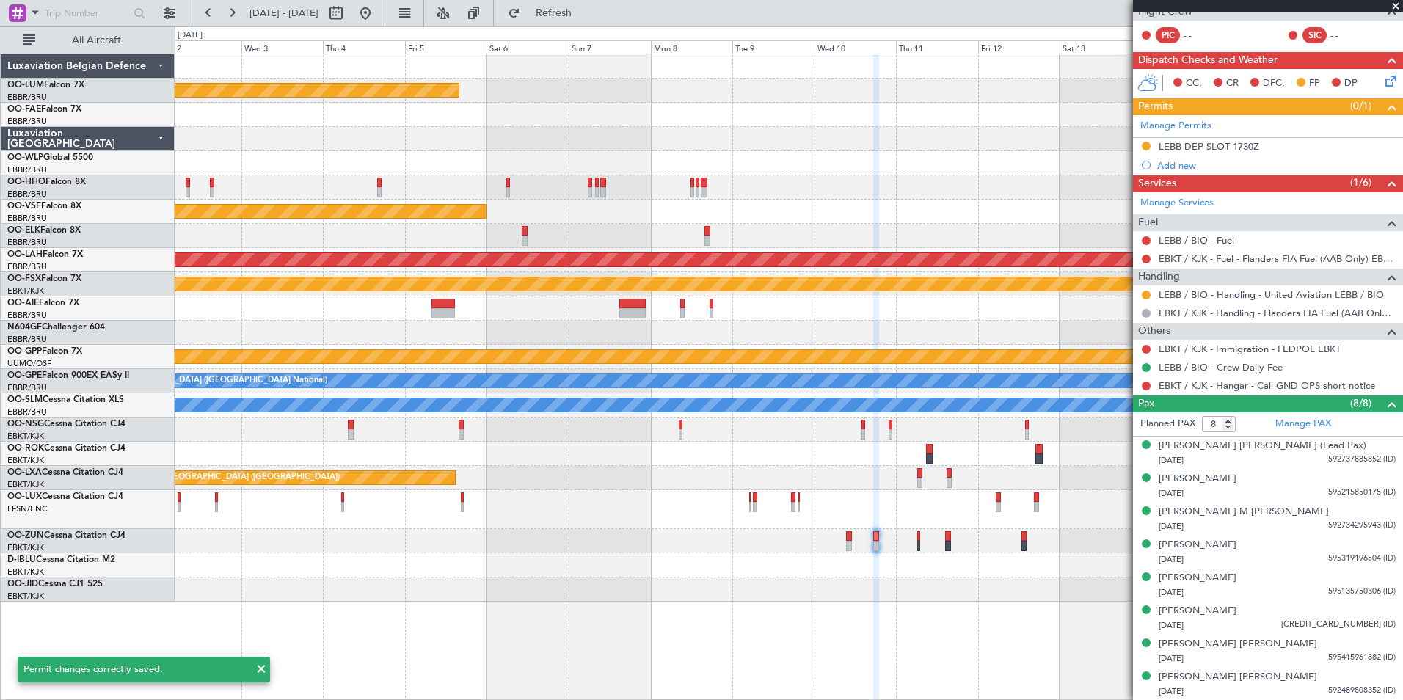
click at [832, 564] on div at bounding box center [789, 565] width 1228 height 24
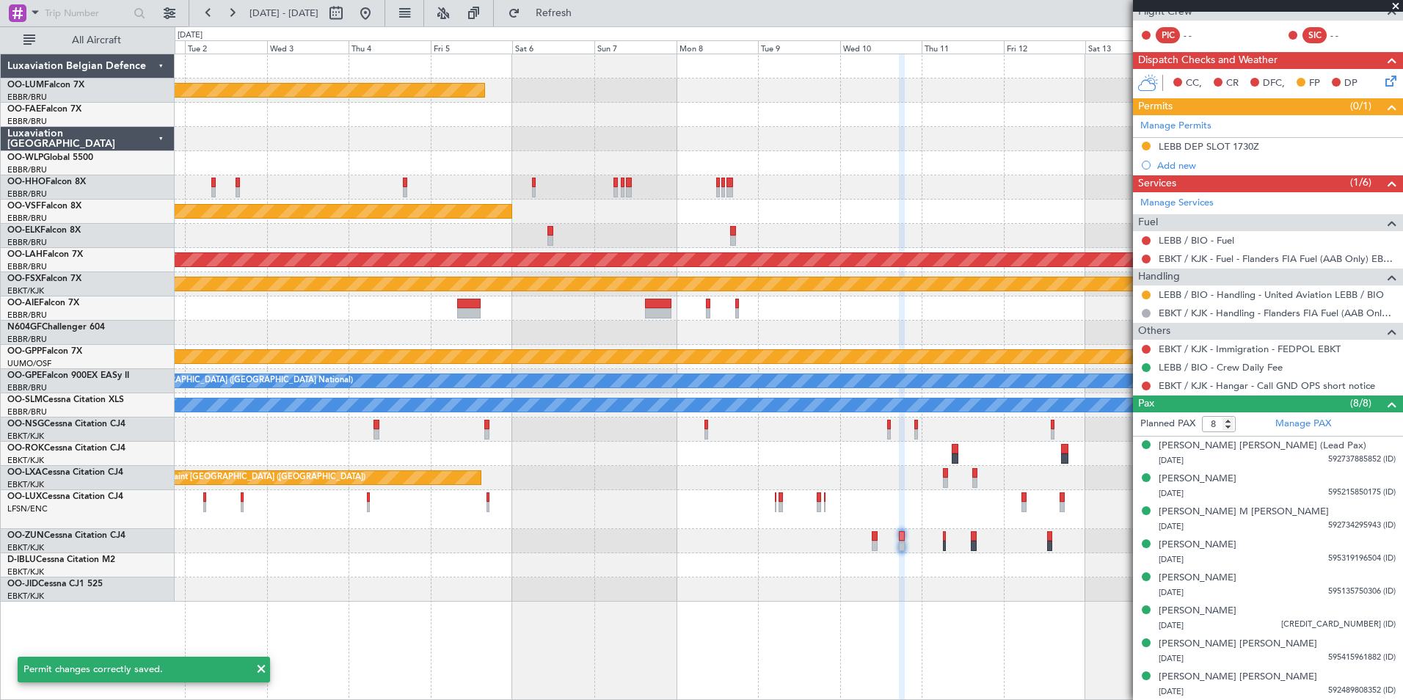
click at [759, 553] on div "Planned Maint [GEOGRAPHIC_DATA]" at bounding box center [789, 541] width 1228 height 24
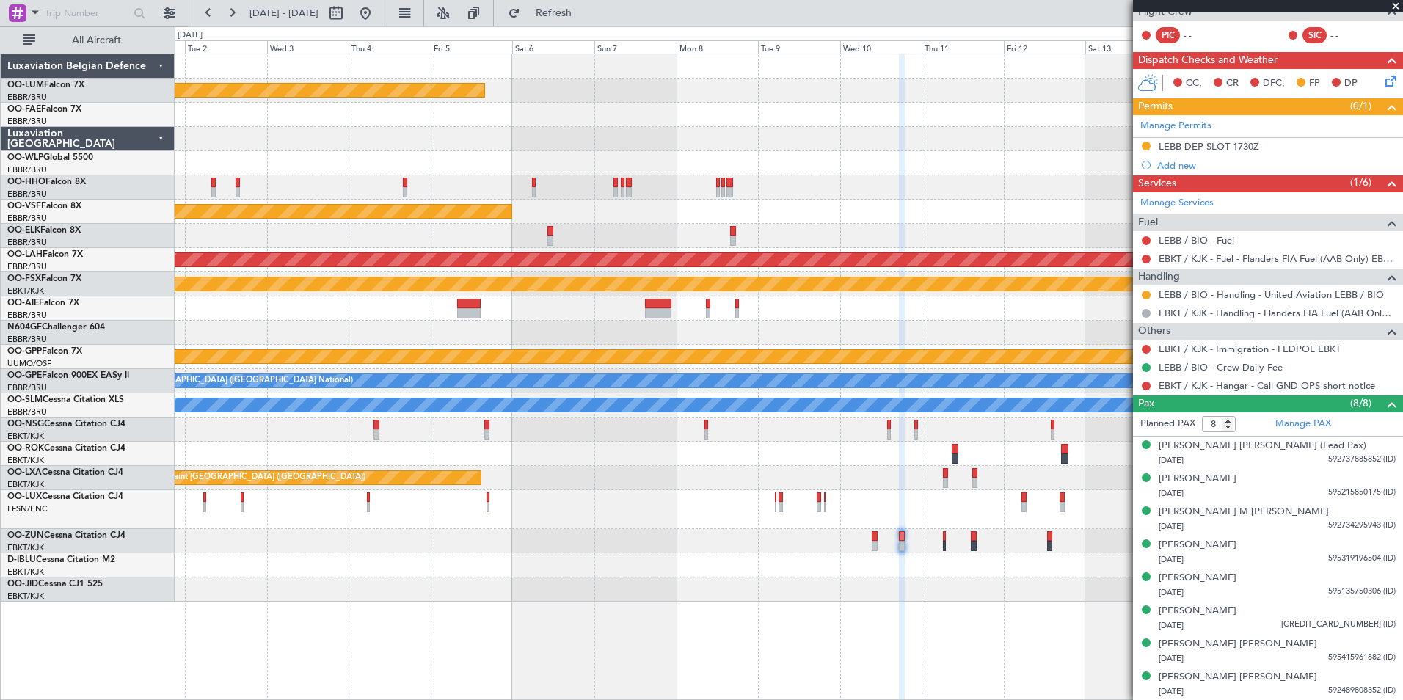
click at [1382, 83] on icon at bounding box center [1388, 79] width 12 height 12
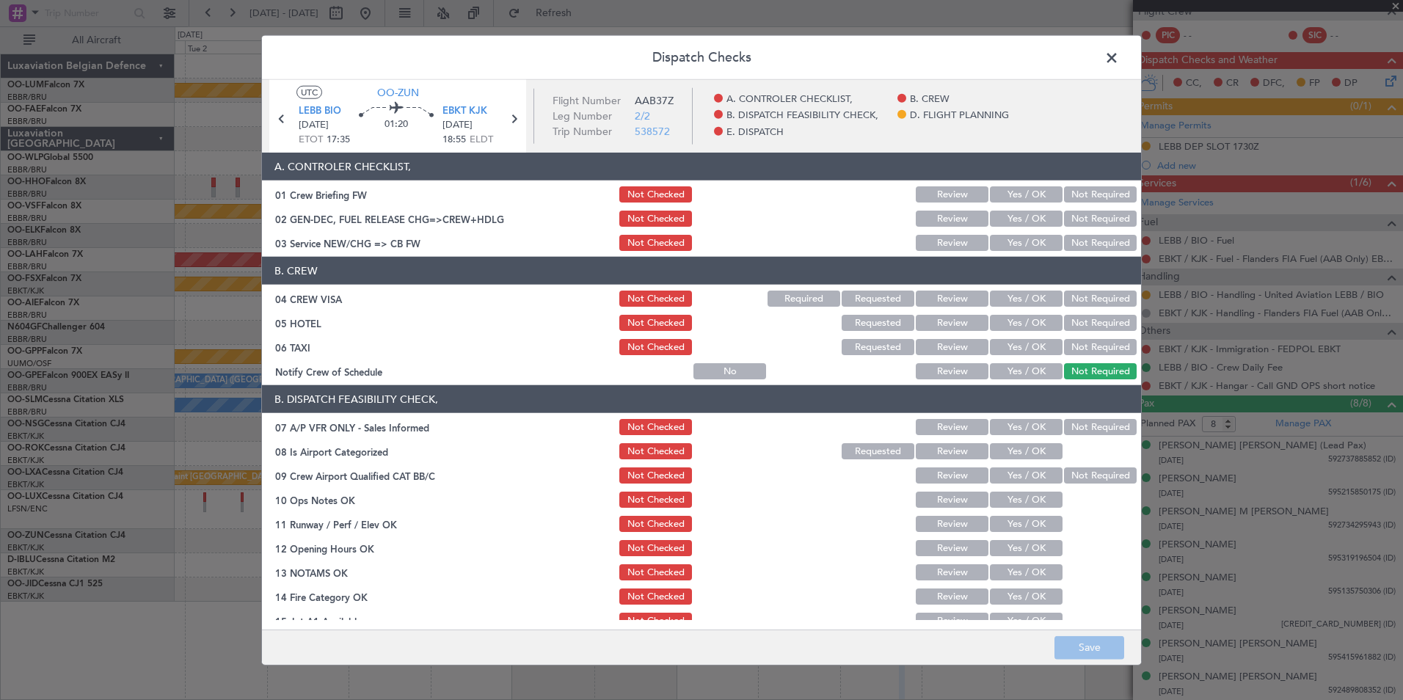
drag, startPoint x: 1016, startPoint y: 237, endPoint x: 1045, endPoint y: 257, distance: 34.8
click at [1016, 238] on button "Yes / OK" at bounding box center [1026, 243] width 73 height 16
click at [1083, 294] on button "Not Required" at bounding box center [1100, 299] width 73 height 16
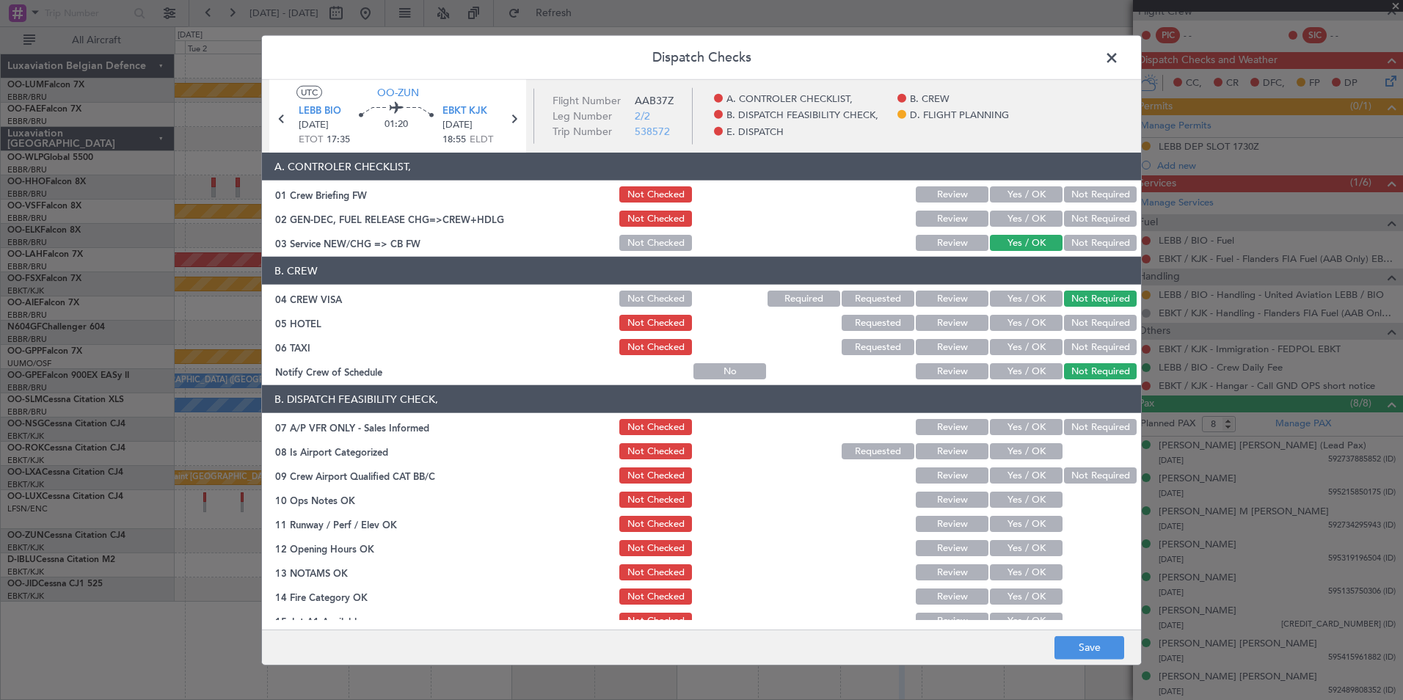
click at [1084, 318] on button "Not Required" at bounding box center [1100, 323] width 73 height 16
click at [1084, 346] on button "Not Required" at bounding box center [1100, 347] width 73 height 16
click at [1078, 429] on button "Not Required" at bounding box center [1100, 427] width 73 height 16
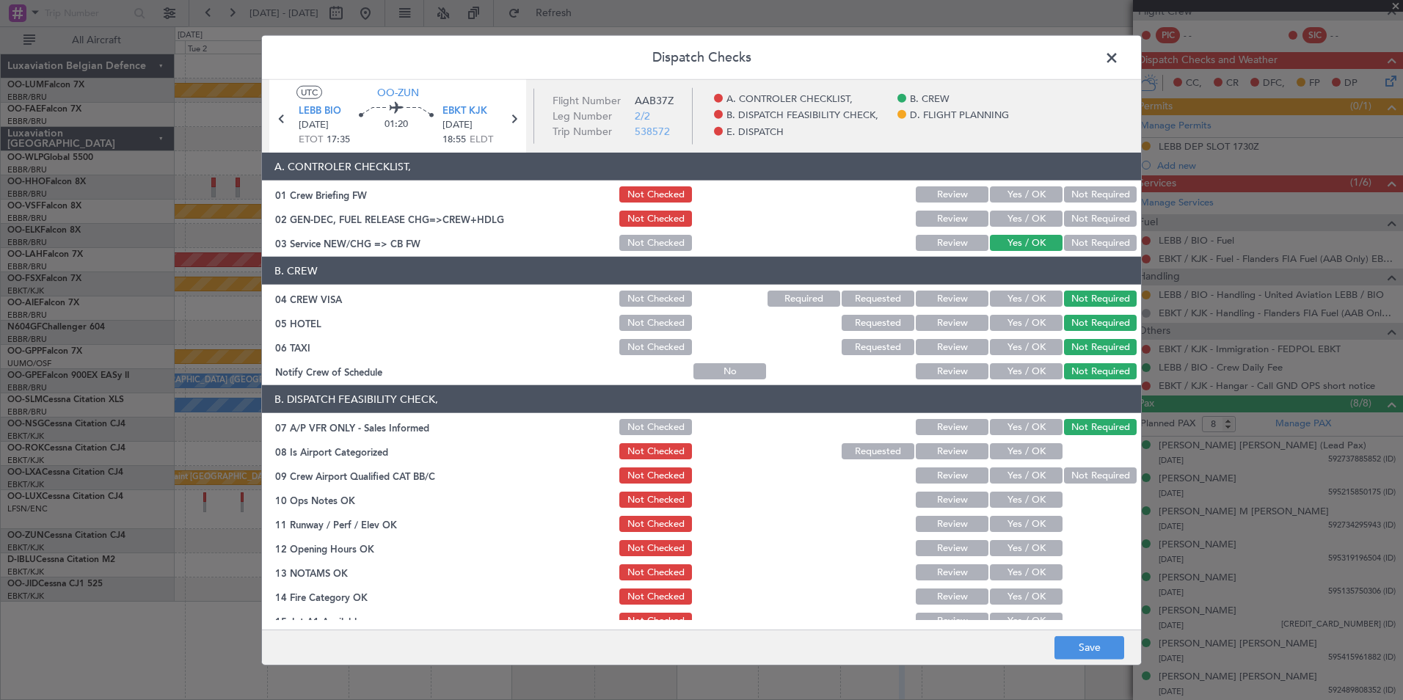
click at [1024, 456] on button "Yes / OK" at bounding box center [1026, 451] width 73 height 16
click at [1095, 479] on button "Not Required" at bounding box center [1100, 475] width 73 height 16
click at [1004, 498] on button "Yes / OK" at bounding box center [1026, 500] width 73 height 16
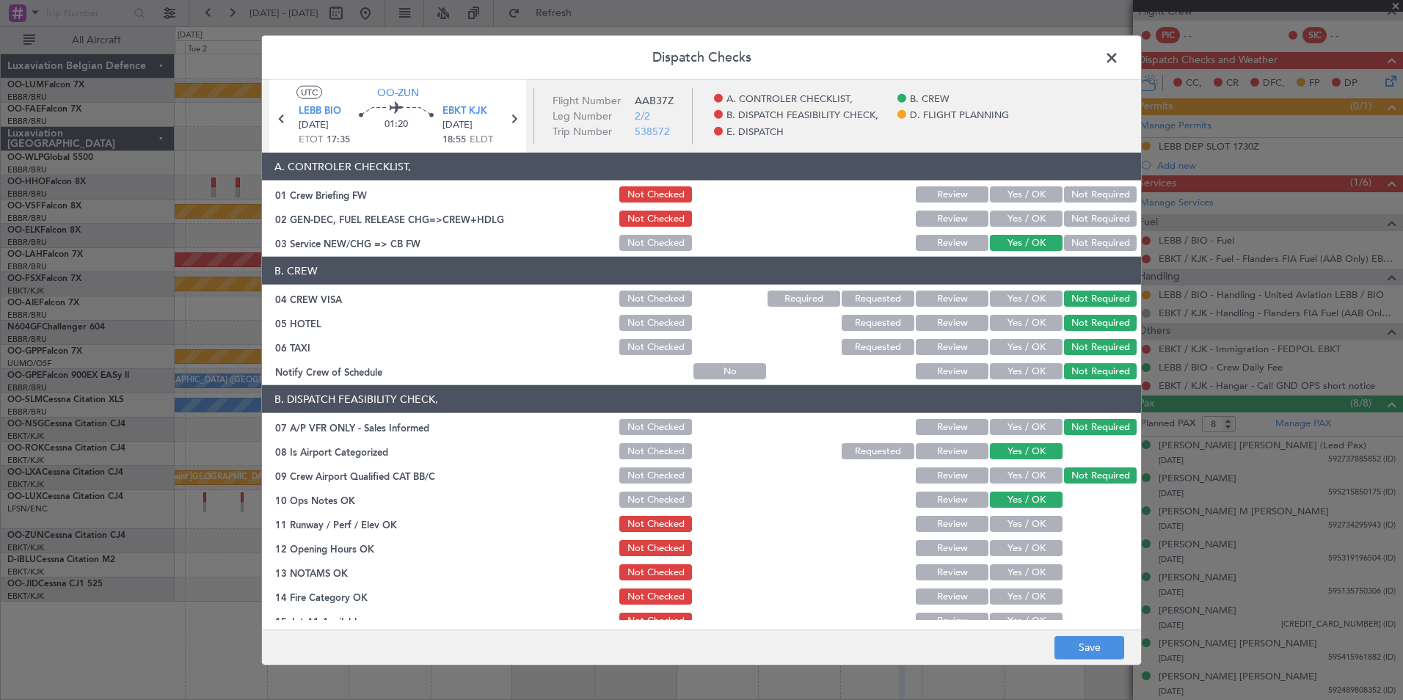
click at [1018, 522] on button "Yes / OK" at bounding box center [1026, 524] width 73 height 16
click at [1010, 543] on button "Yes / OK" at bounding box center [1026, 548] width 73 height 16
drag, startPoint x: 1007, startPoint y: 565, endPoint x: 1003, endPoint y: 579, distance: 14.6
click at [1007, 566] on button "Yes / OK" at bounding box center [1026, 572] width 73 height 16
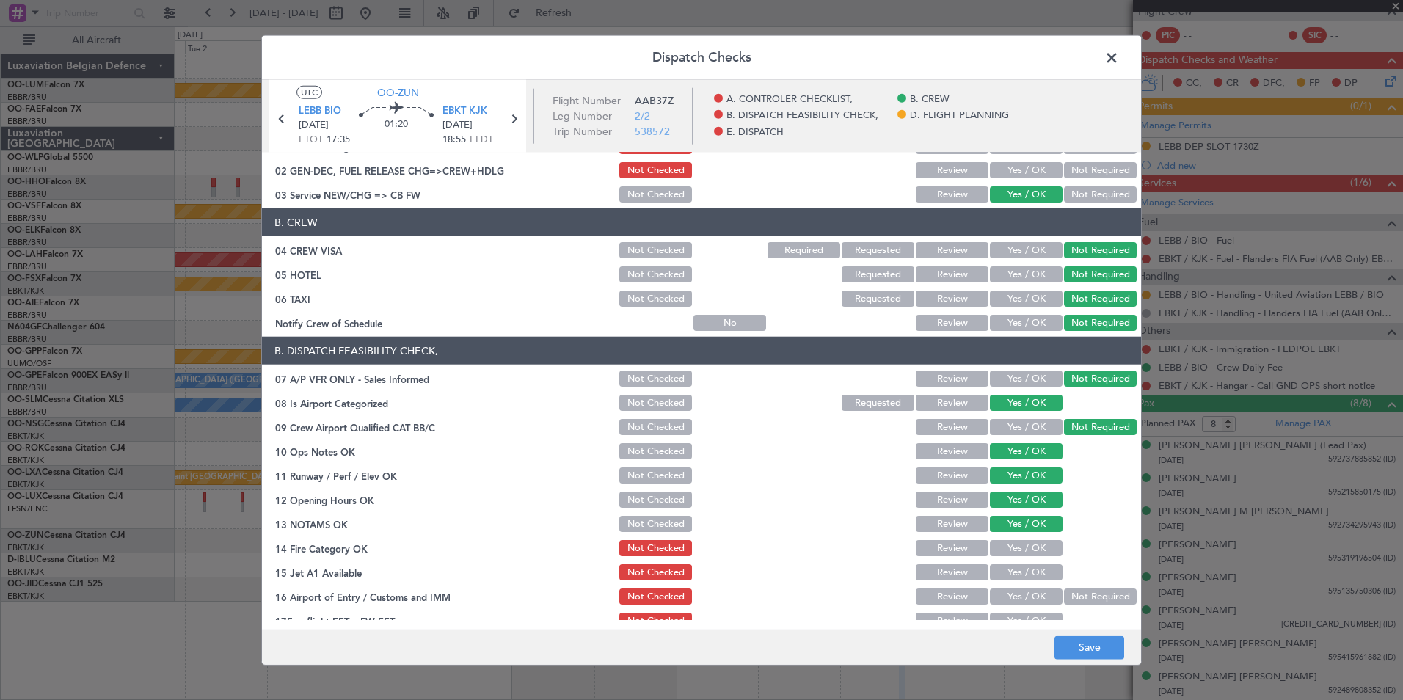
scroll to position [73, 0]
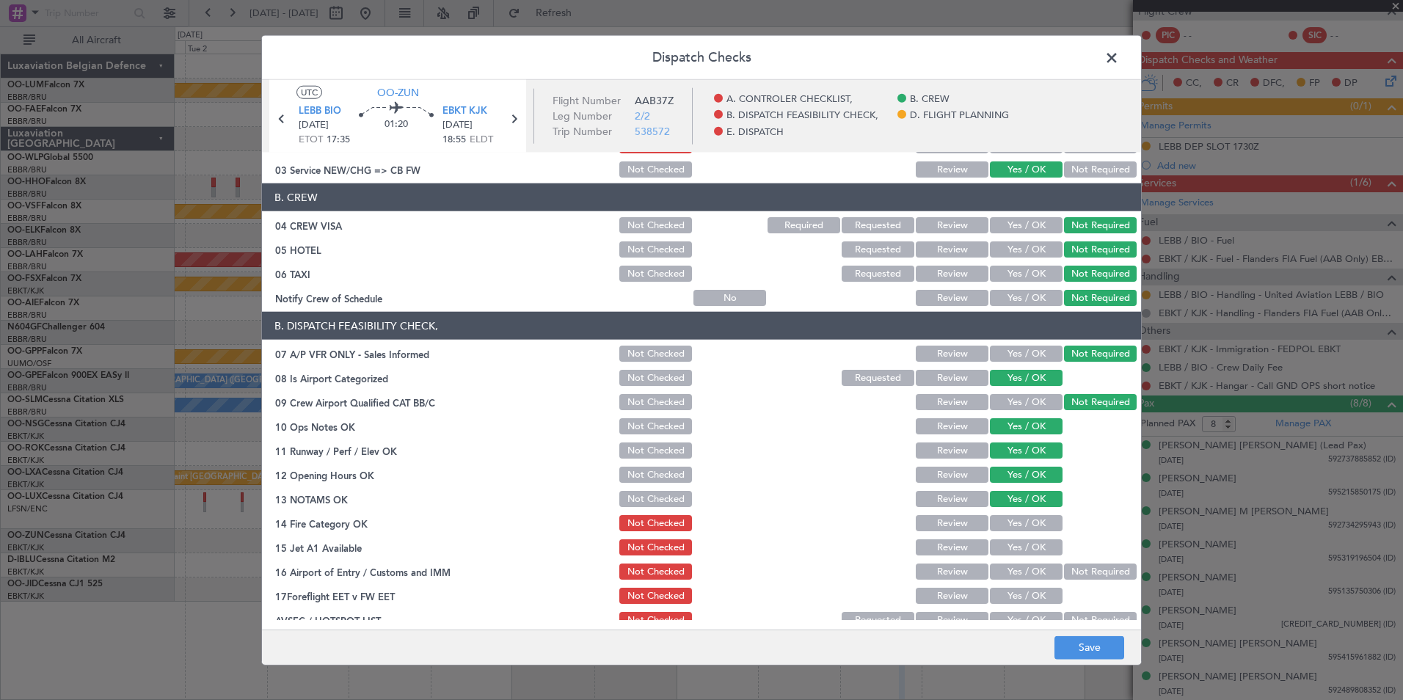
click at [1021, 510] on section "B. DISPATCH FEASIBILITY CHECK, 07 A/P VFR ONLY - Sales Informed Not Checked Rev…" at bounding box center [701, 471] width 879 height 318
click at [1021, 520] on button "Yes / OK" at bounding box center [1026, 523] width 73 height 16
click at [1019, 547] on button "Yes / OK" at bounding box center [1026, 547] width 73 height 16
click at [1016, 580] on div "Yes / OK" at bounding box center [1025, 571] width 74 height 21
drag, startPoint x: 1010, startPoint y: 602, endPoint x: 1005, endPoint y: 587, distance: 16.2
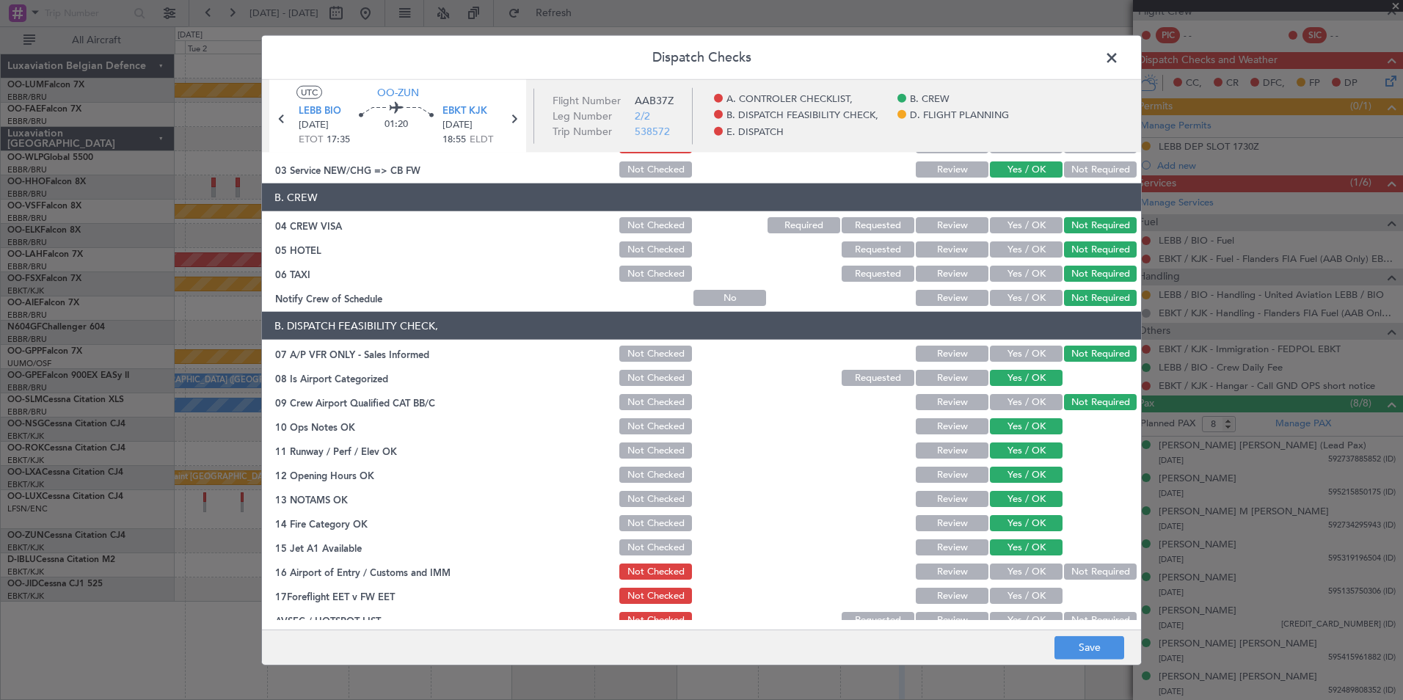
click at [1010, 603] on button "Yes / OK" at bounding box center [1026, 596] width 73 height 16
click at [1005, 579] on button "Yes / OK" at bounding box center [1026, 572] width 73 height 16
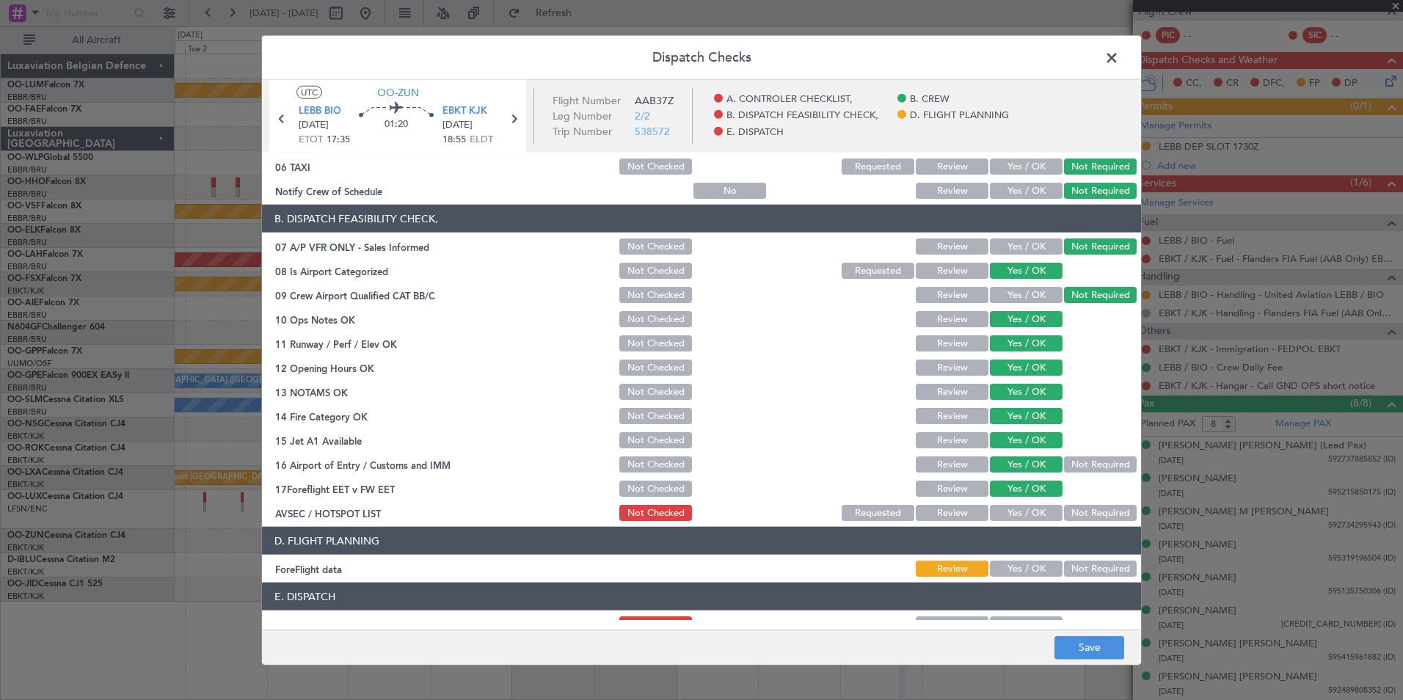
scroll to position [271, 0]
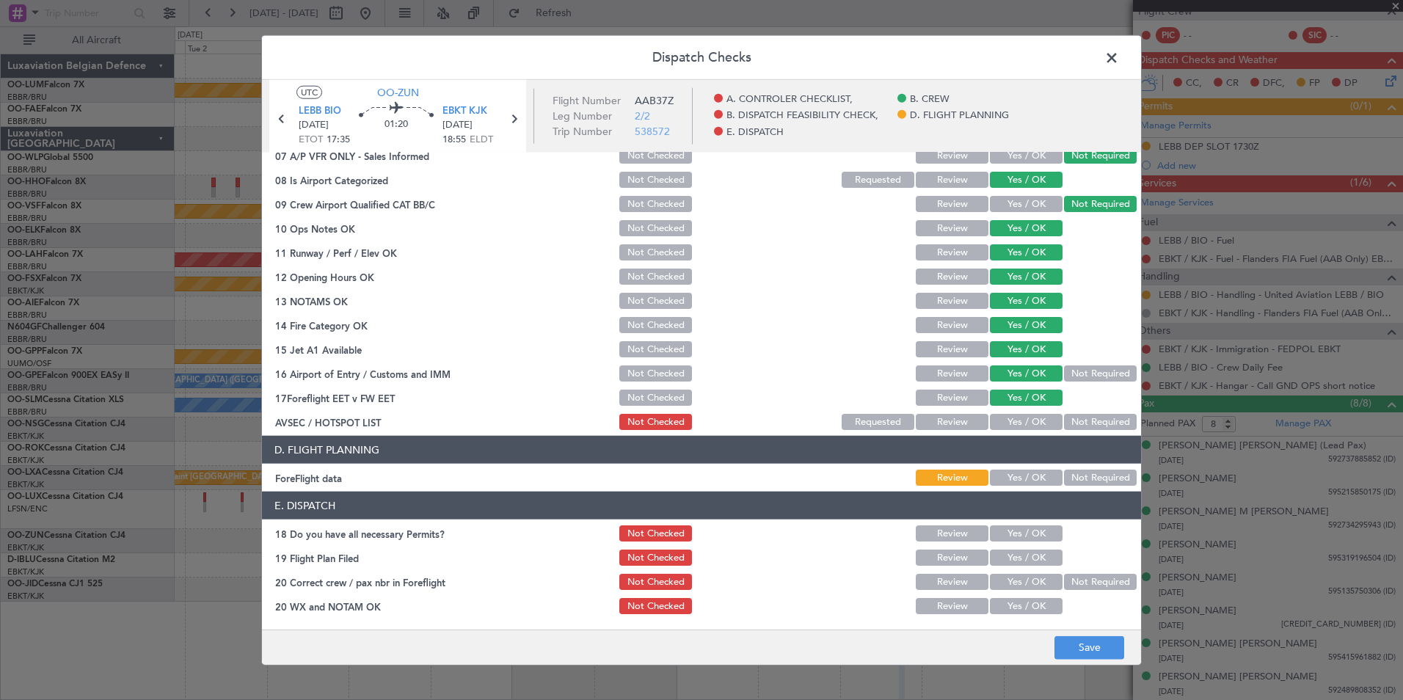
click at [1083, 417] on button "Not Required" at bounding box center [1100, 422] width 73 height 16
click at [928, 387] on section "B. DISPATCH FEASIBILITY CHECK, 07 A/P VFR ONLY - Sales Informed Not Checked Rev…" at bounding box center [701, 273] width 879 height 318
click at [944, 398] on button "Review" at bounding box center [952, 398] width 73 height 16
click at [1077, 641] on button "Save" at bounding box center [1089, 646] width 70 height 23
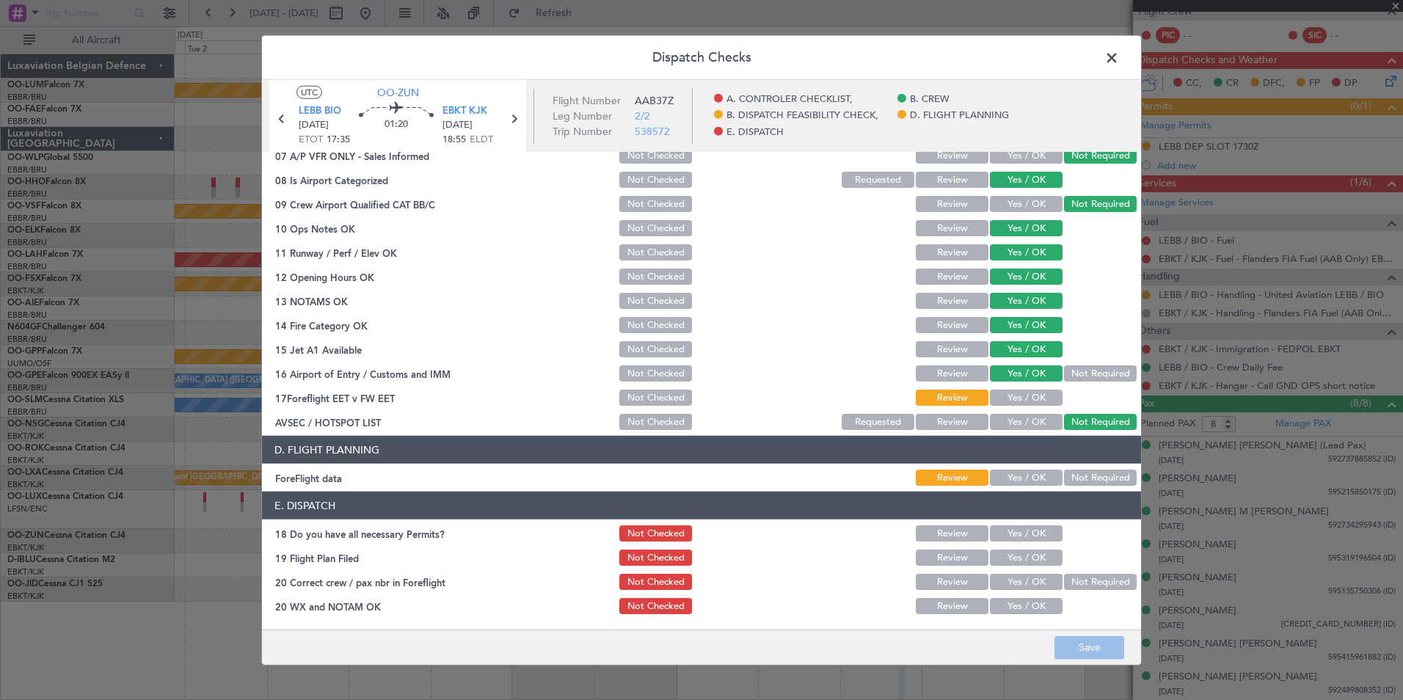
click at [1119, 62] on span at bounding box center [1119, 61] width 0 height 29
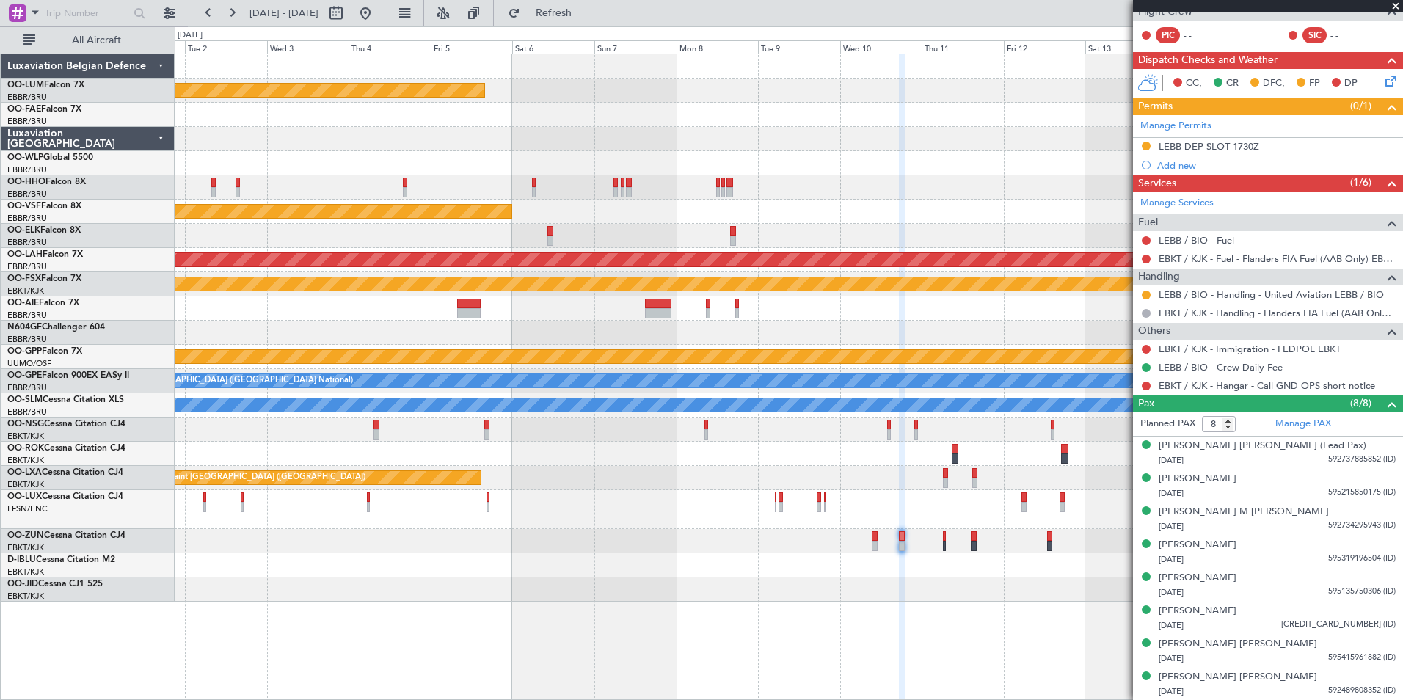
click at [941, 594] on div at bounding box center [789, 589] width 1228 height 24
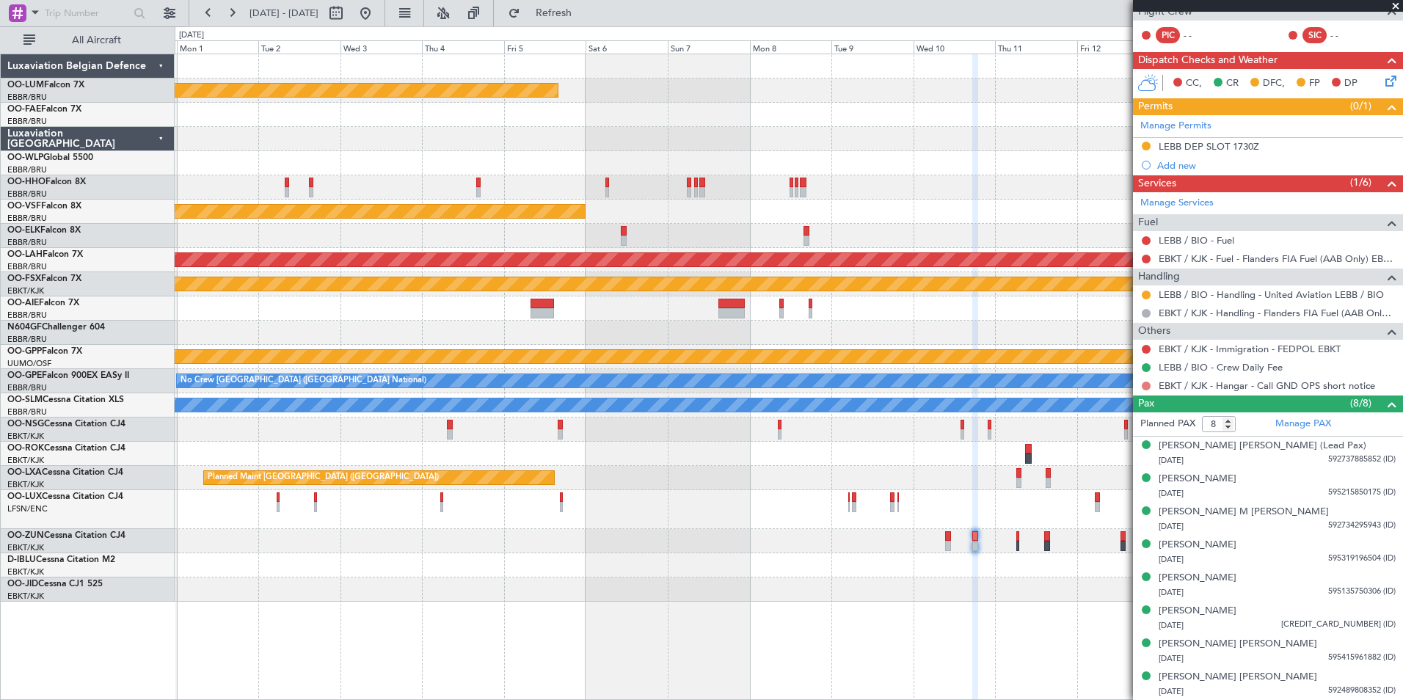
click at [1142, 382] on button at bounding box center [1146, 386] width 9 height 9
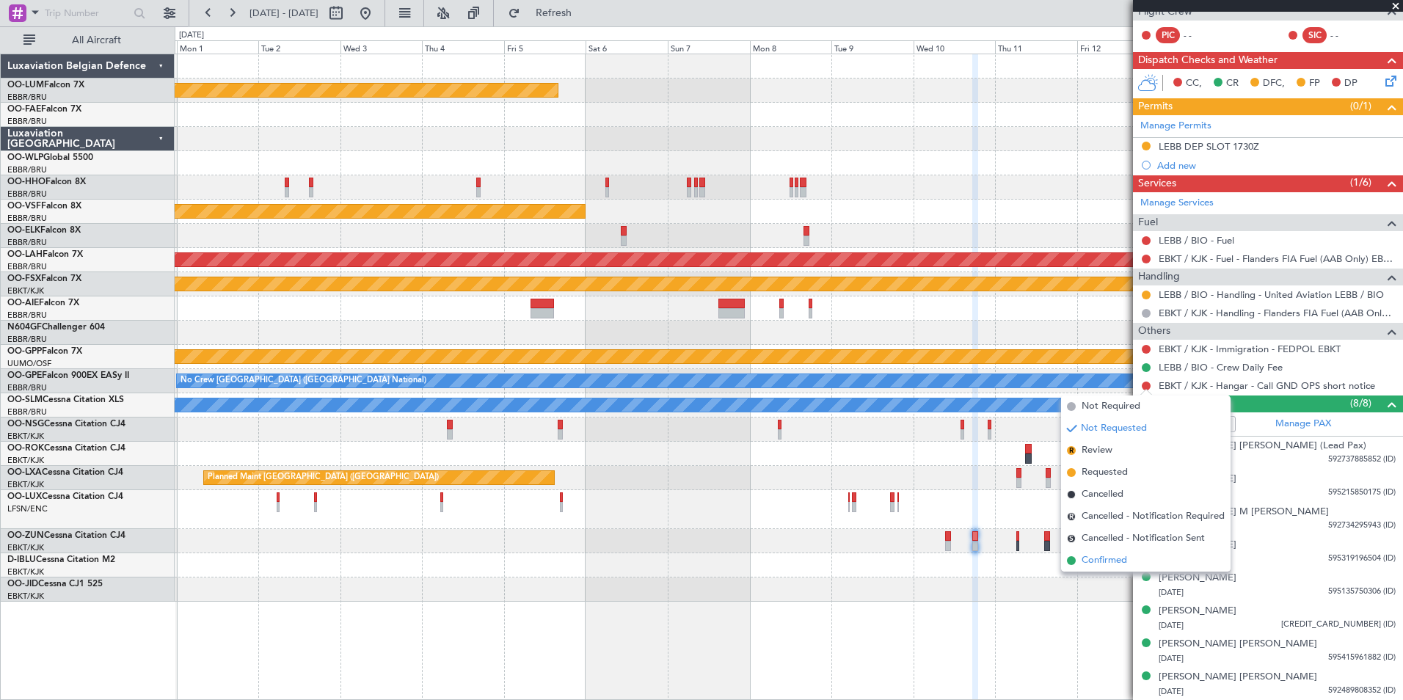
click at [1107, 567] on span "Confirmed" at bounding box center [1104, 560] width 45 height 15
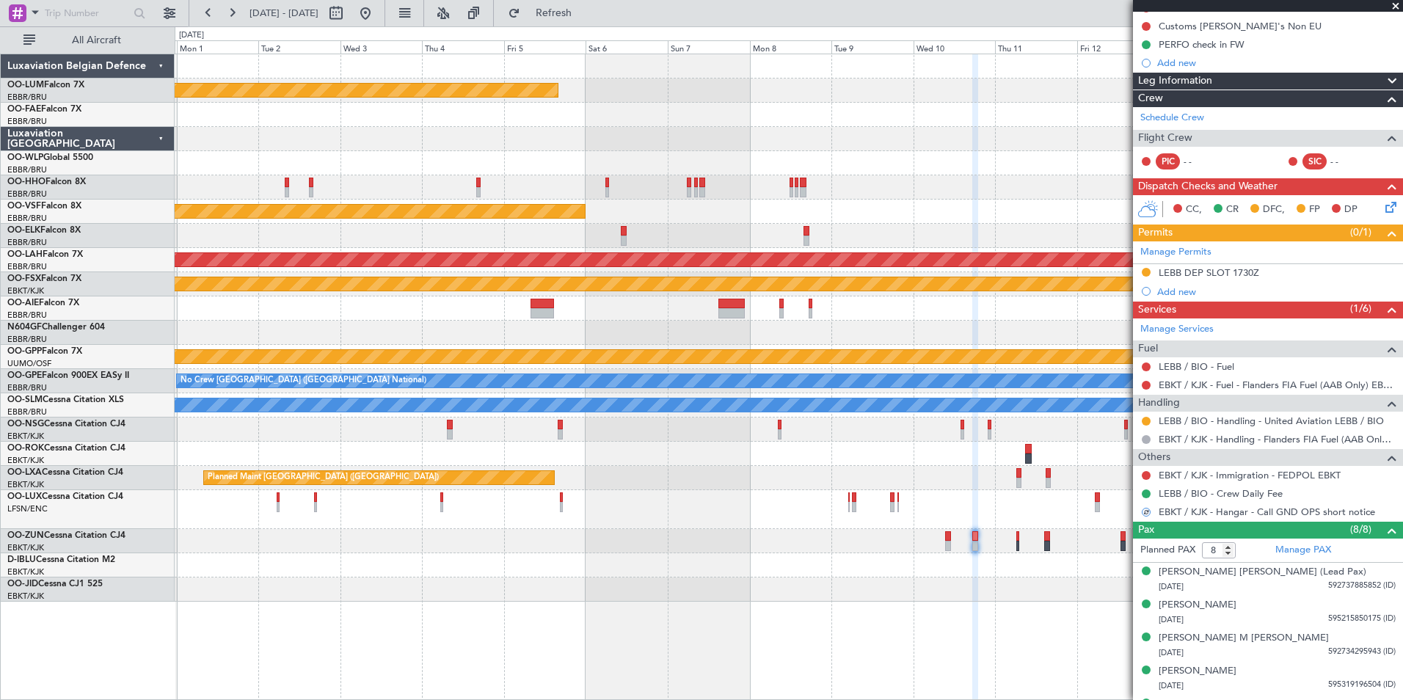
scroll to position [68, 0]
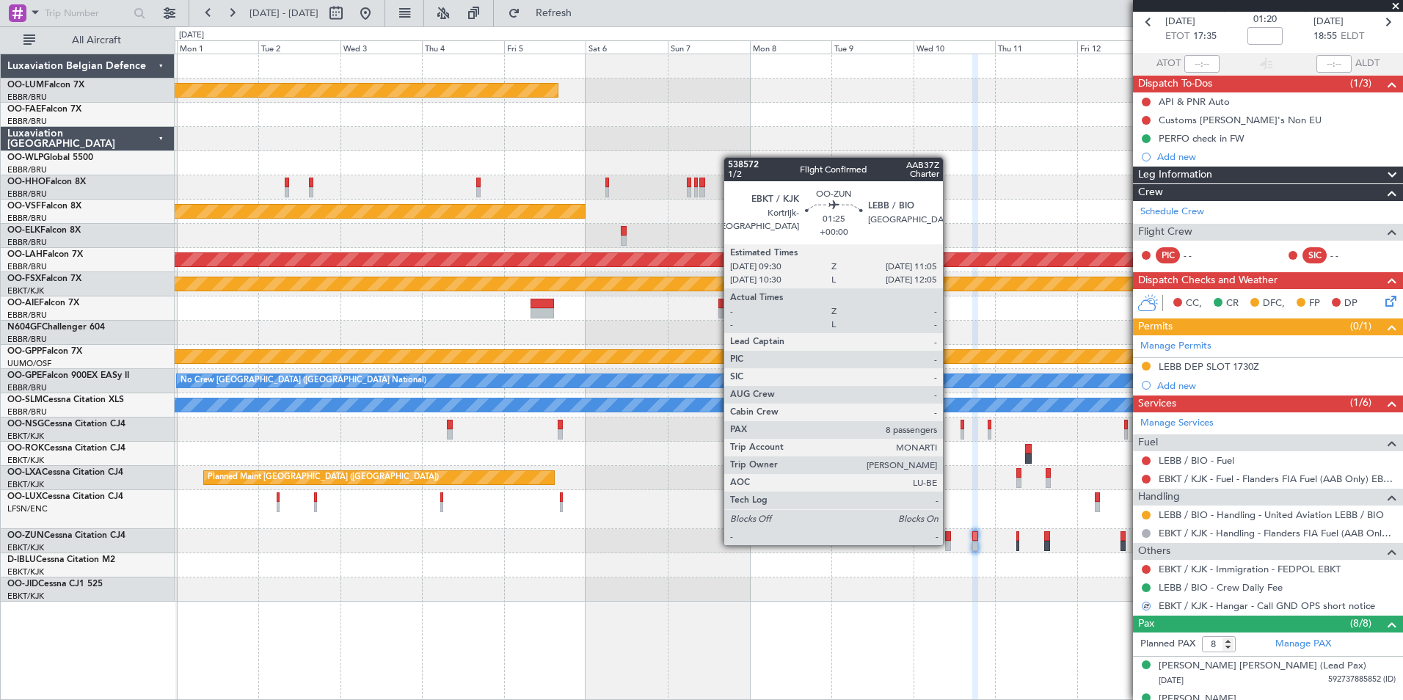
click at [949, 544] on div at bounding box center [948, 546] width 6 height 10
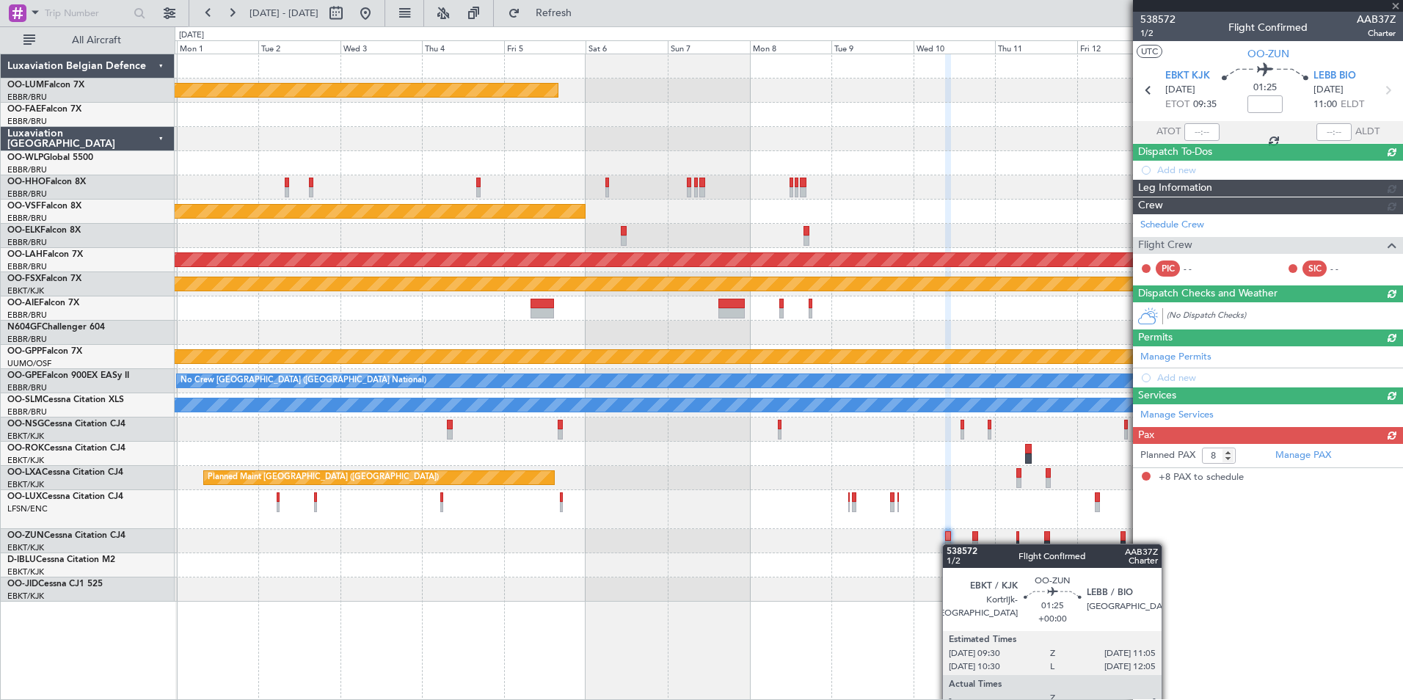
scroll to position [0, 0]
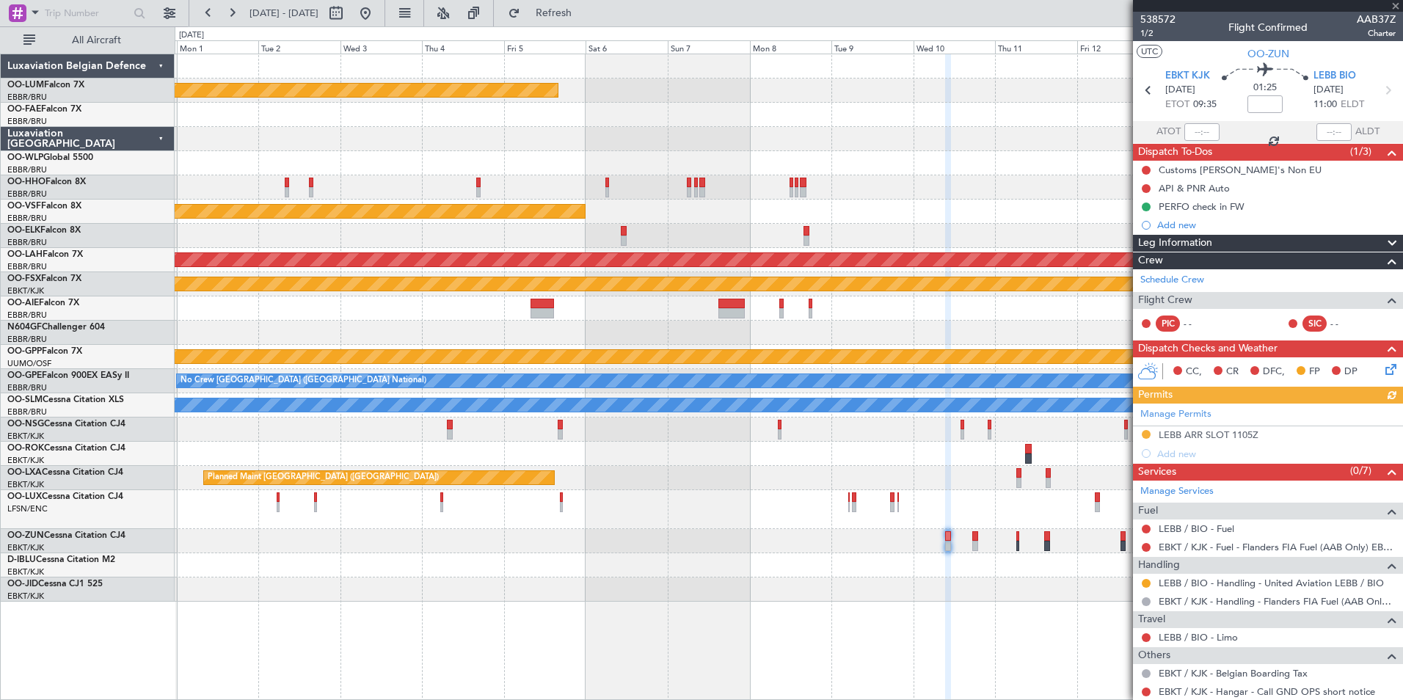
click at [1382, 371] on icon at bounding box center [1388, 367] width 12 height 12
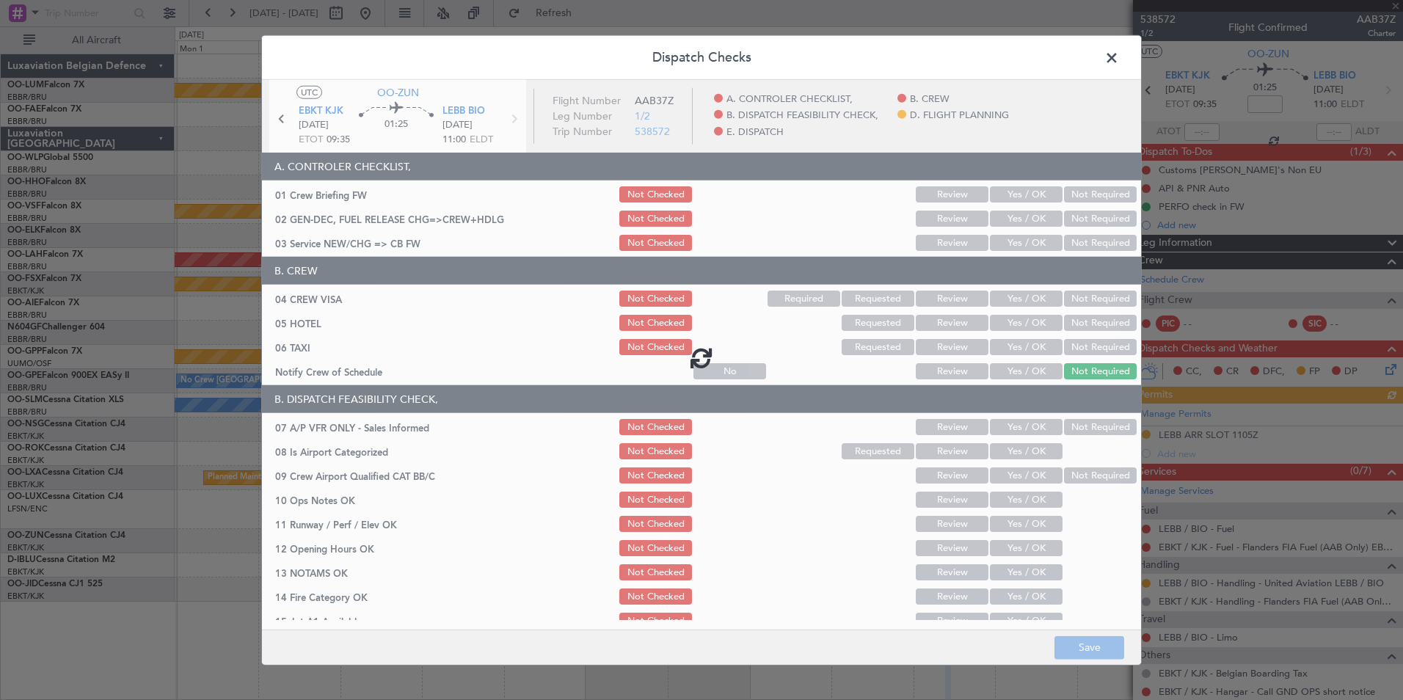
click at [1012, 243] on div at bounding box center [701, 357] width 879 height 555
click at [1007, 244] on div at bounding box center [701, 357] width 879 height 555
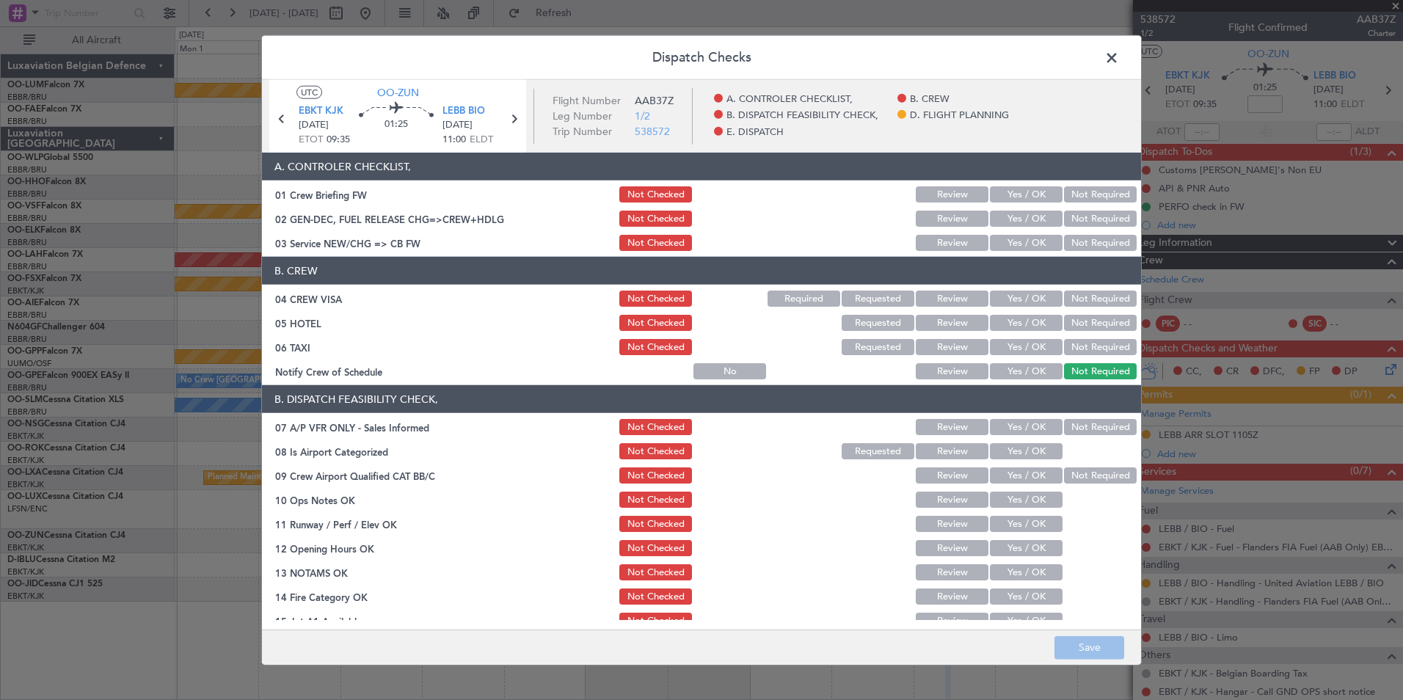
click at [1007, 245] on button "Yes / OK" at bounding box center [1026, 243] width 73 height 16
click at [1060, 283] on header "B. CREW" at bounding box center [701, 271] width 879 height 28
click at [1065, 293] on button "Not Required" at bounding box center [1100, 299] width 73 height 16
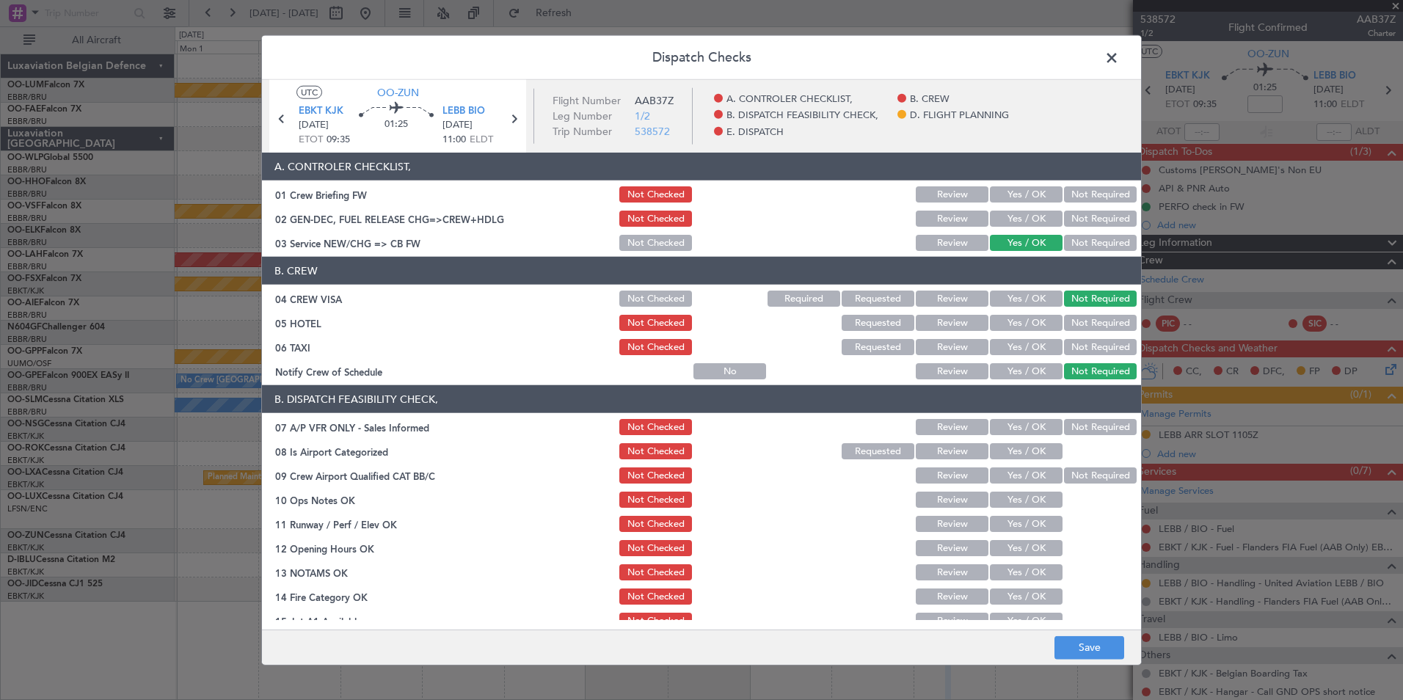
click at [1069, 351] on button "Not Required" at bounding box center [1100, 347] width 73 height 16
click at [1084, 437] on div "Not Required" at bounding box center [1099, 427] width 74 height 21
drag, startPoint x: 1082, startPoint y: 429, endPoint x: 1058, endPoint y: 438, distance: 25.3
click at [1079, 429] on button "Not Required" at bounding box center [1100, 427] width 73 height 16
click at [1025, 451] on button "Yes / OK" at bounding box center [1026, 451] width 73 height 16
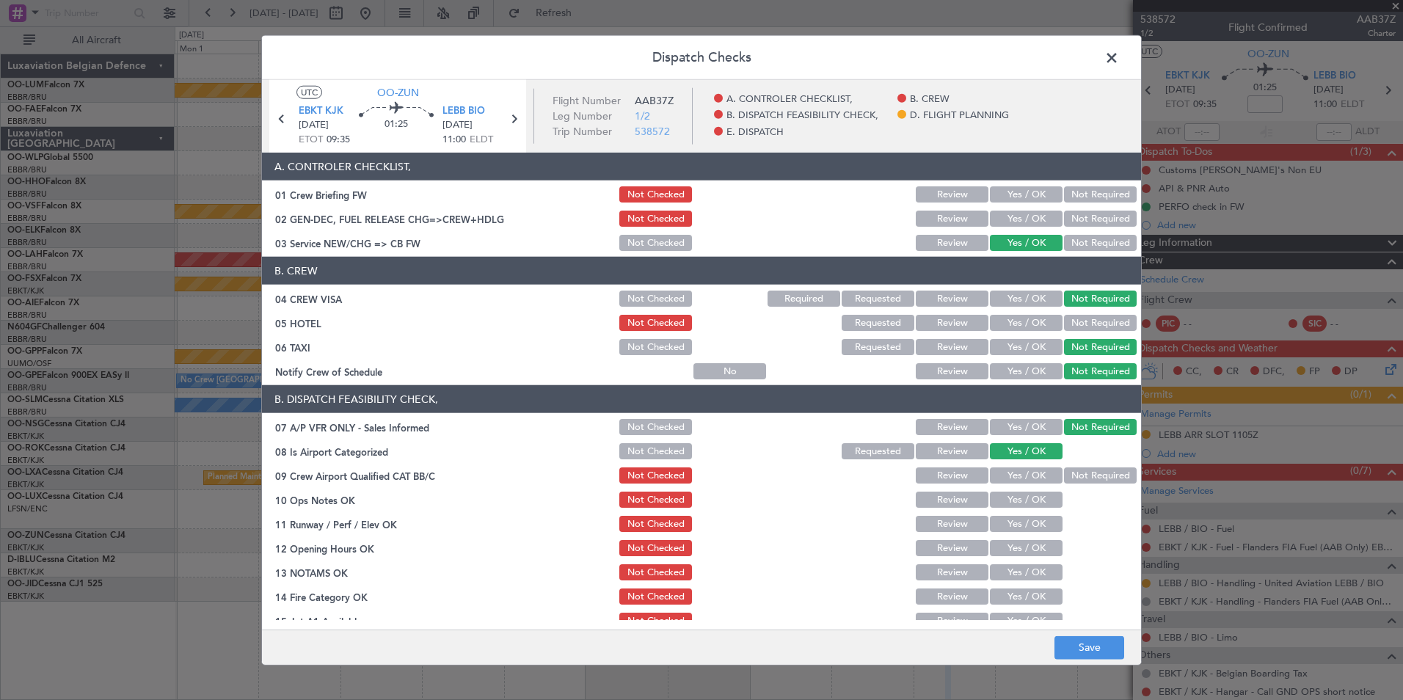
drag, startPoint x: 1072, startPoint y: 473, endPoint x: 1058, endPoint y: 484, distance: 18.2
click at [1073, 473] on button "Not Required" at bounding box center [1100, 475] width 73 height 16
click at [1039, 500] on button "Yes / OK" at bounding box center [1026, 500] width 73 height 16
click at [1038, 524] on button "Yes / OK" at bounding box center [1026, 524] width 73 height 16
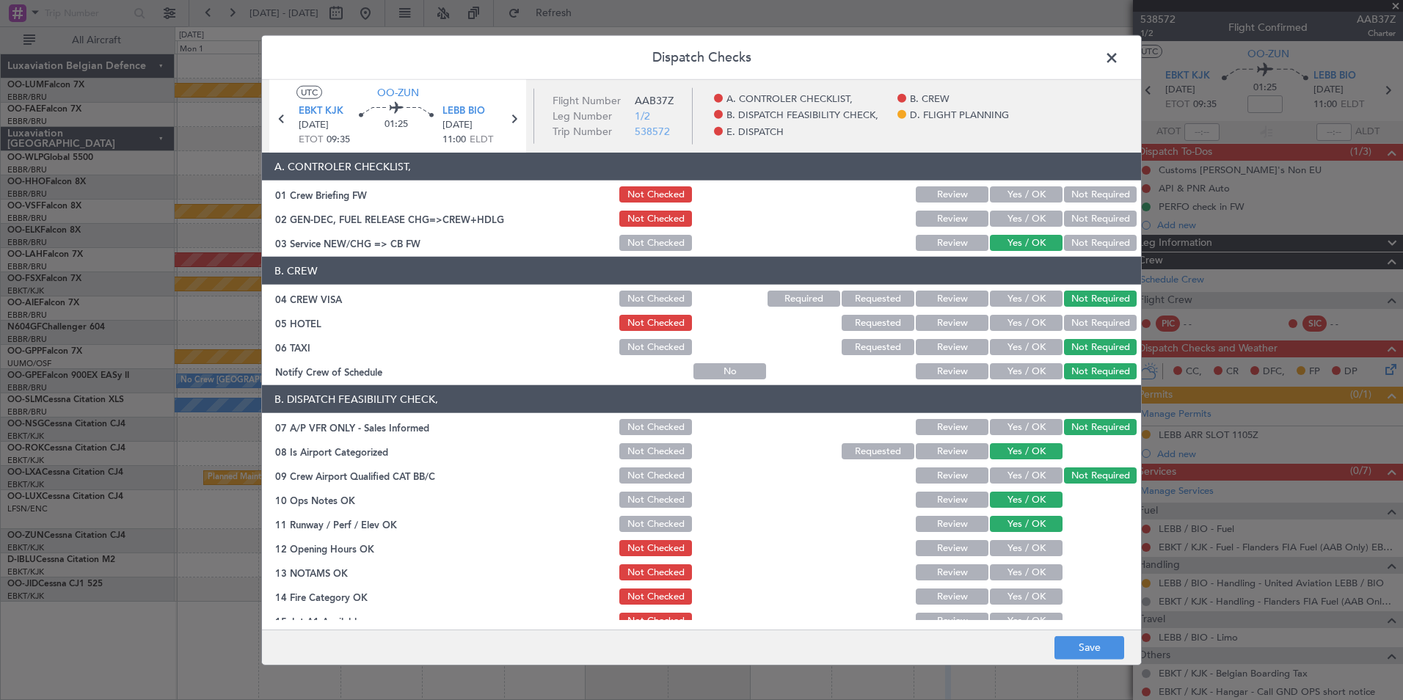
click at [1035, 541] on button "Yes / OK" at bounding box center [1026, 548] width 73 height 16
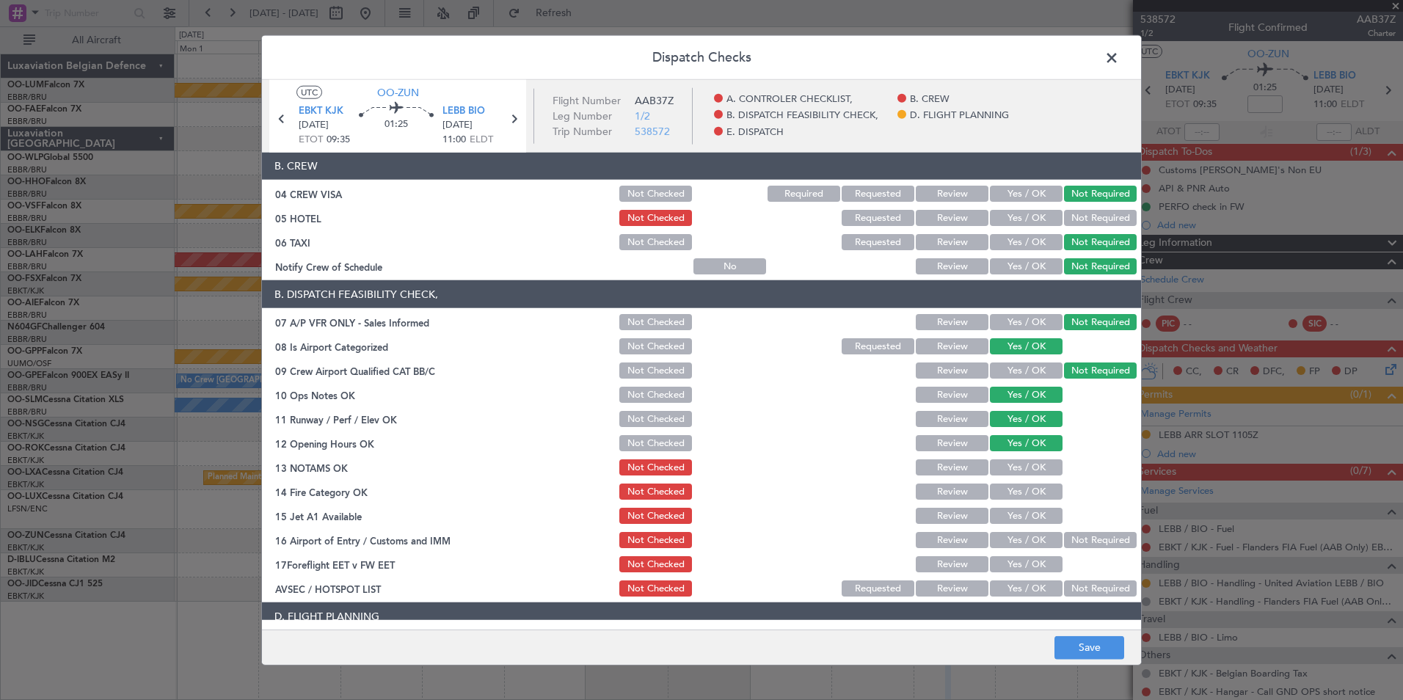
scroll to position [147, 0]
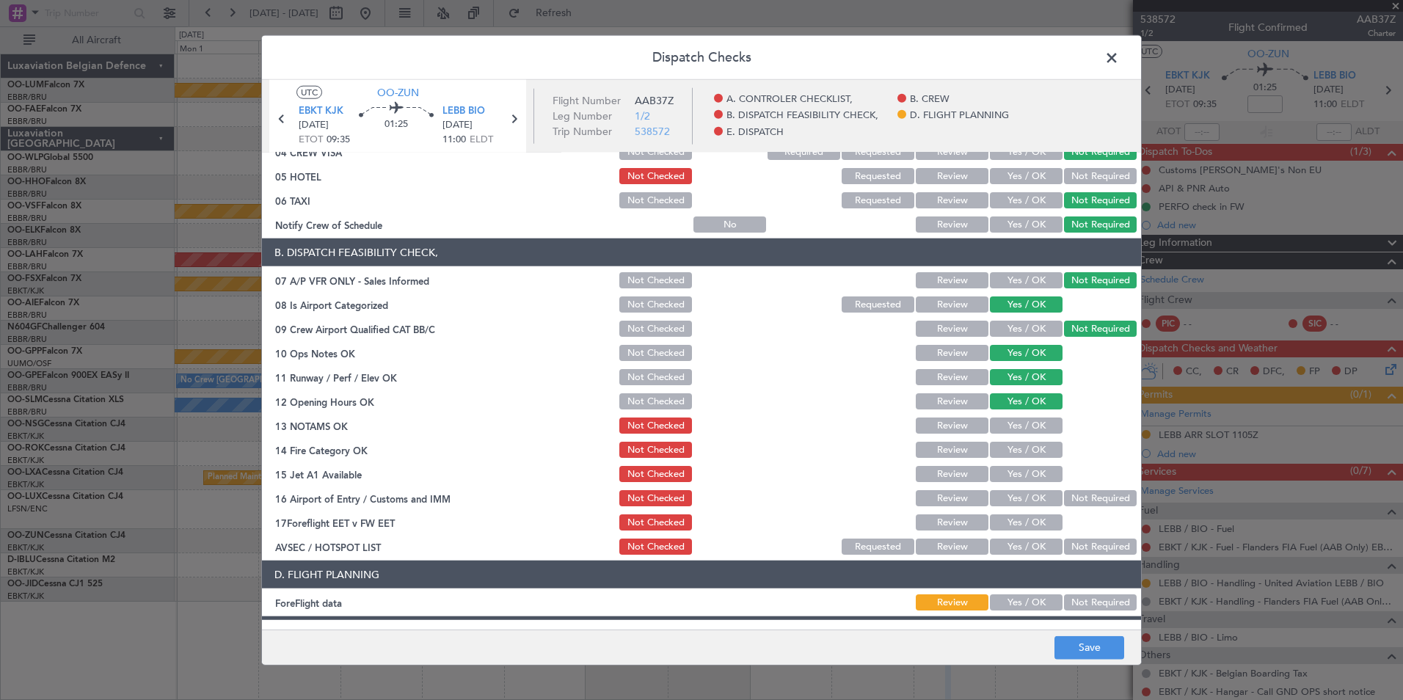
click at [1043, 428] on button "Yes / OK" at bounding box center [1026, 426] width 73 height 16
click at [1037, 452] on button "Yes / OK" at bounding box center [1026, 450] width 73 height 16
click at [1027, 475] on button "Yes / OK" at bounding box center [1026, 474] width 73 height 16
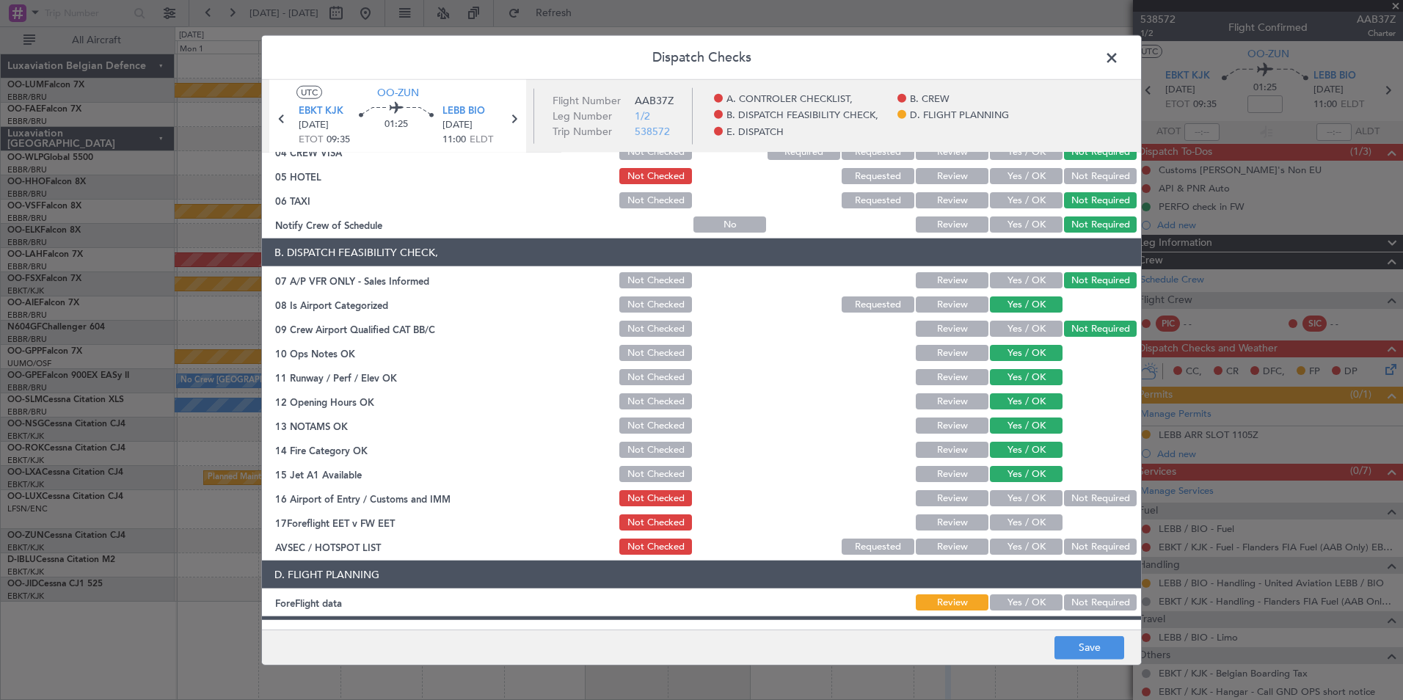
click at [1024, 499] on button "Yes / OK" at bounding box center [1026, 498] width 73 height 16
click at [969, 515] on button "Review" at bounding box center [952, 522] width 73 height 16
click at [1085, 545] on button "Not Required" at bounding box center [1100, 547] width 73 height 16
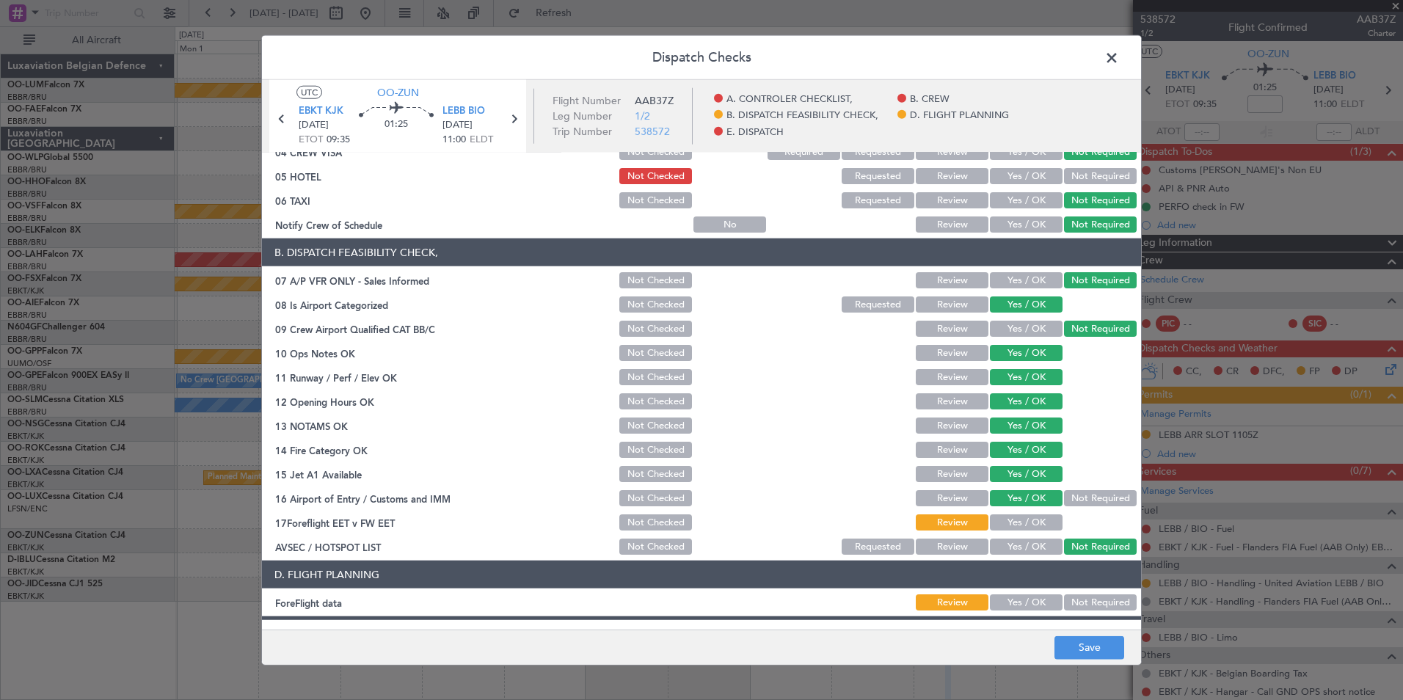
click at [1079, 663] on footer "Save" at bounding box center [701, 646] width 879 height 35
click at [1081, 661] on footer "Save" at bounding box center [701, 646] width 879 height 35
click at [1081, 655] on button "Save" at bounding box center [1089, 646] width 70 height 23
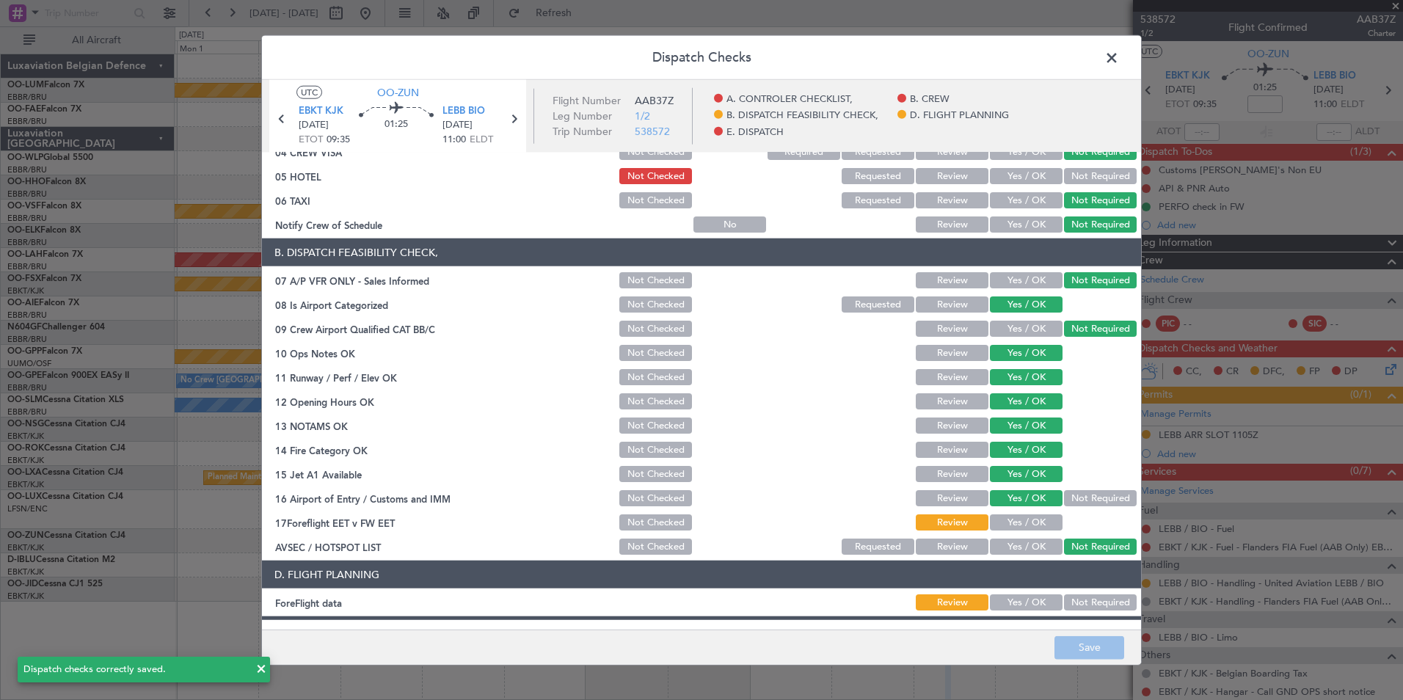
click at [1119, 57] on span at bounding box center [1119, 61] width 0 height 29
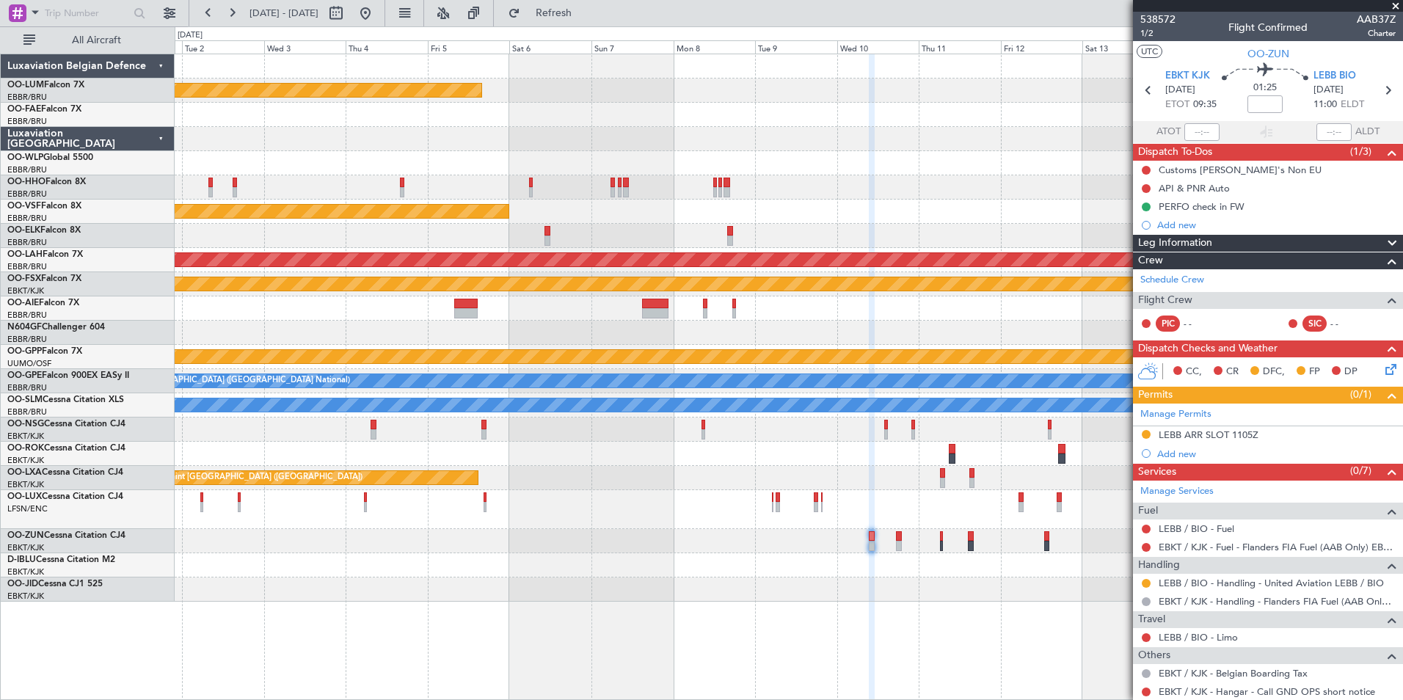
click at [883, 503] on div "Planned Maint Kortrijk-Wevelgem Planned Maint Geneva (Cointrin) Planned Maint A…" at bounding box center [789, 327] width 1228 height 547
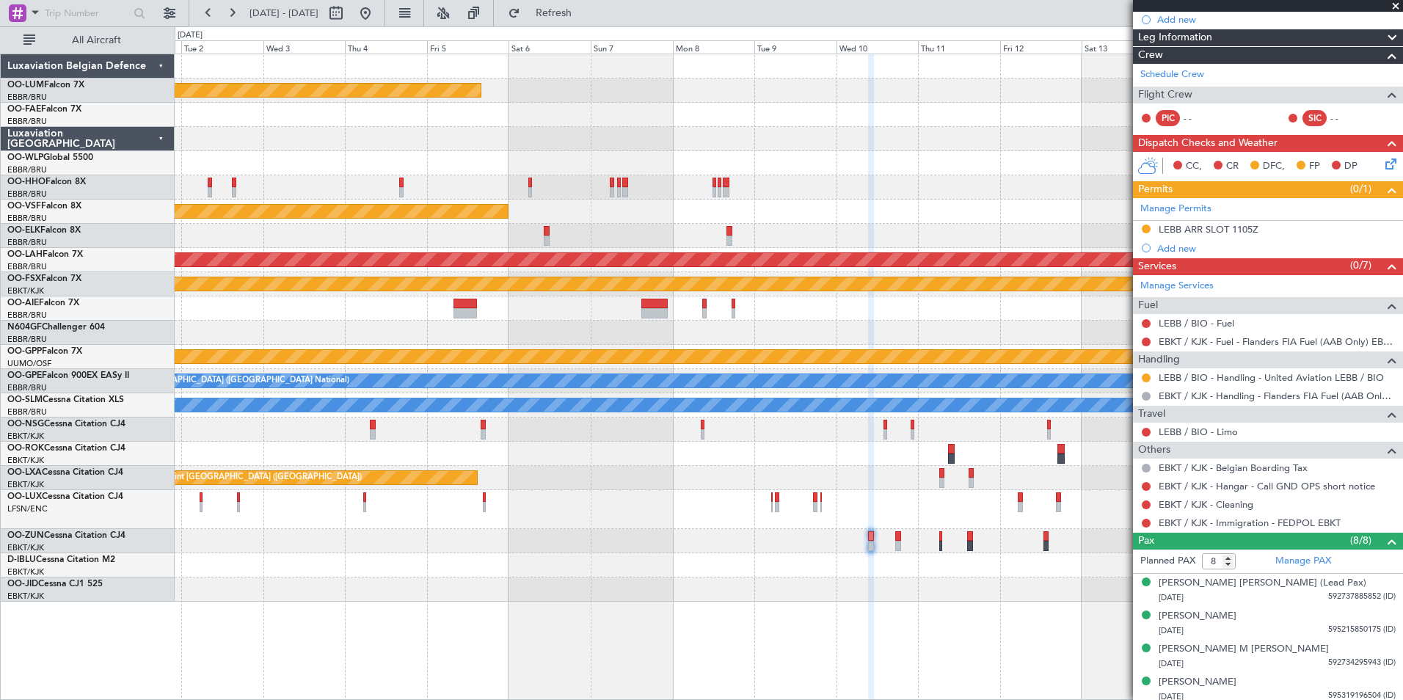
scroll to position [220, 0]
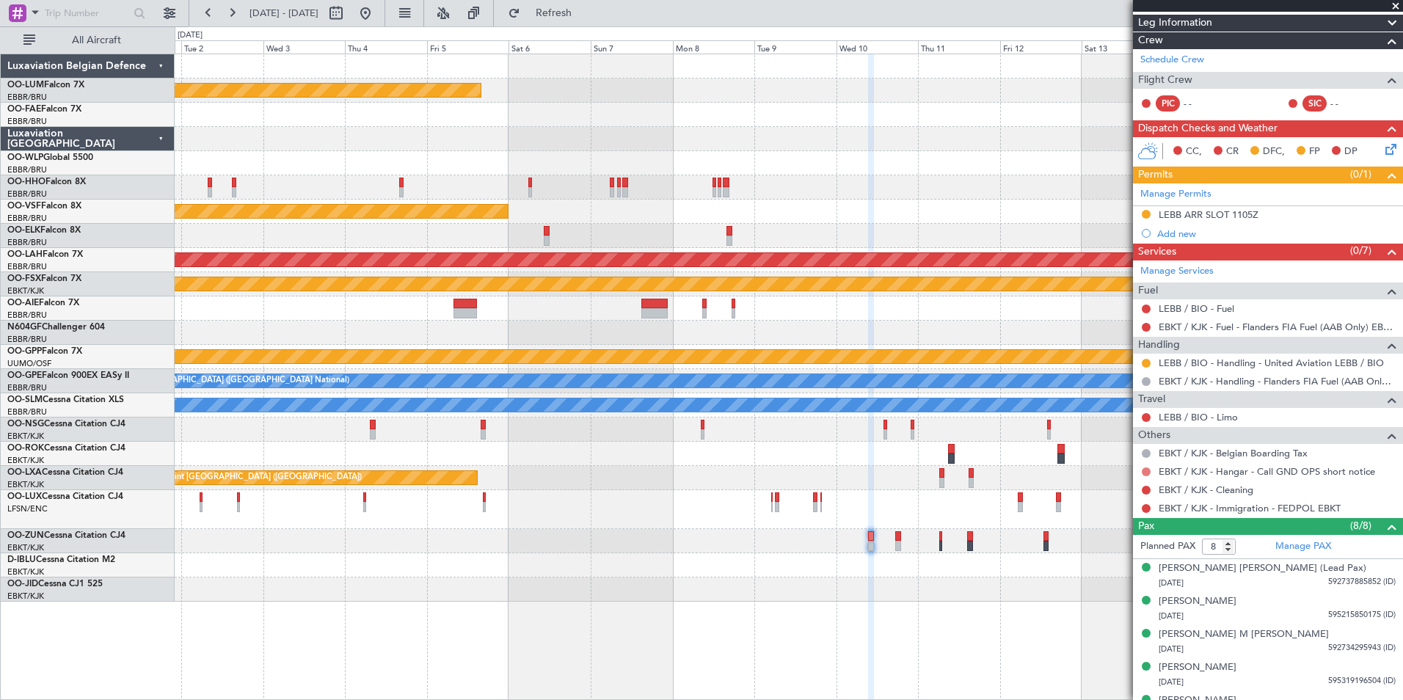
click at [1145, 467] on button at bounding box center [1146, 471] width 9 height 9
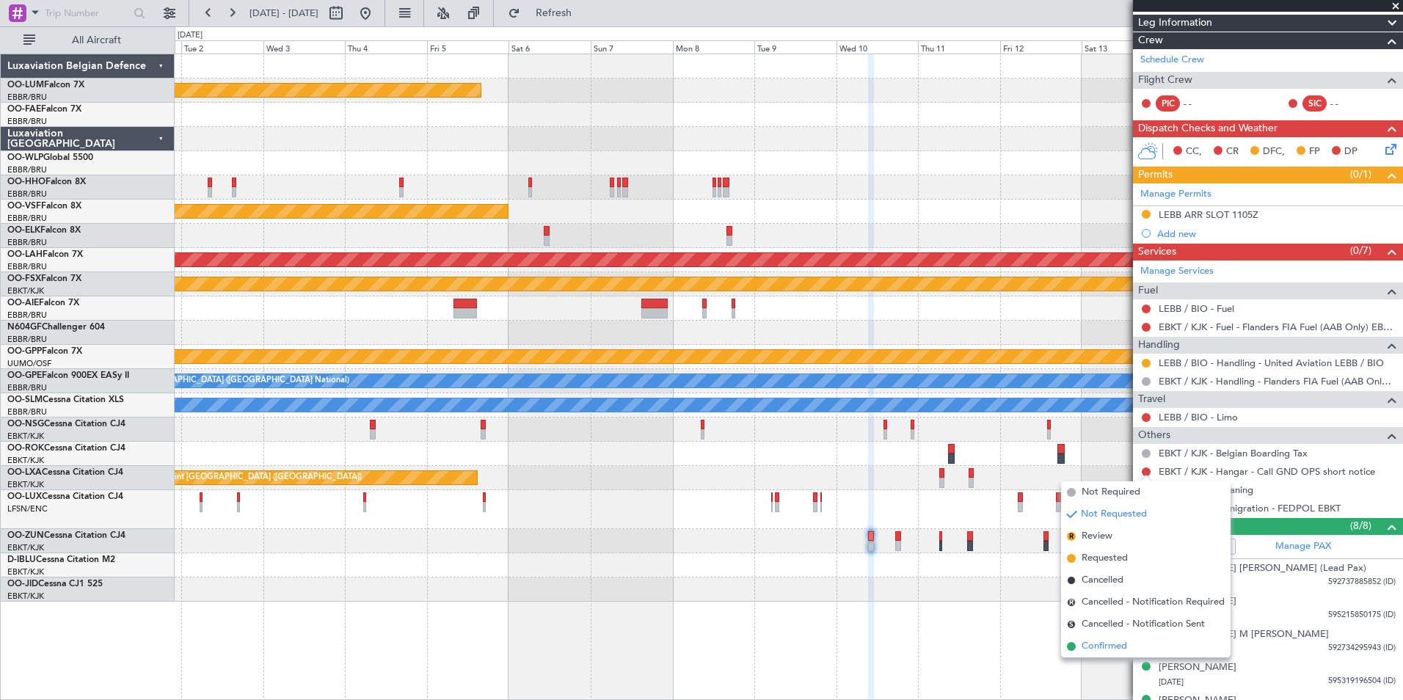
click at [1109, 649] on span "Confirmed" at bounding box center [1104, 646] width 45 height 15
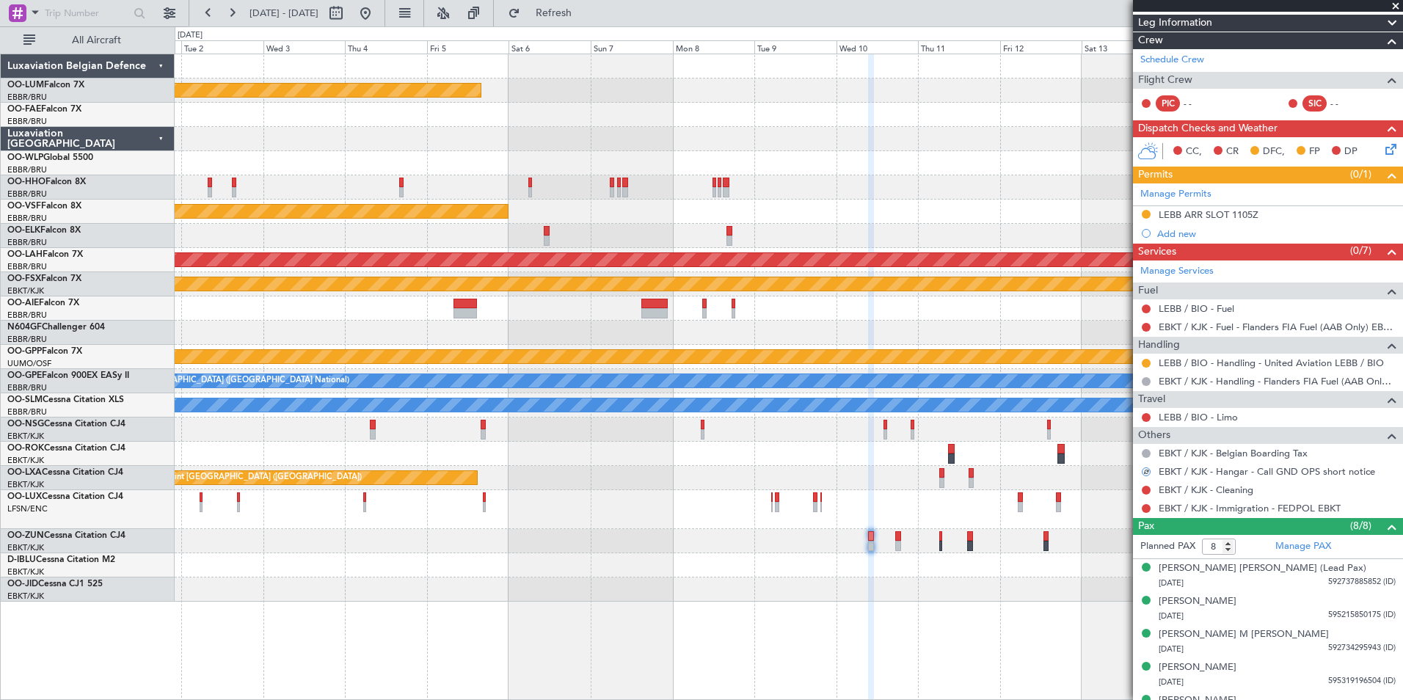
click at [1195, 409] on div "LEBB / BIO - Limo" at bounding box center [1268, 417] width 270 height 18
click at [1190, 415] on link "LEBB / BIO - Limo" at bounding box center [1198, 417] width 79 height 12
click at [585, 18] on span "Refresh" at bounding box center [554, 13] width 62 height 10
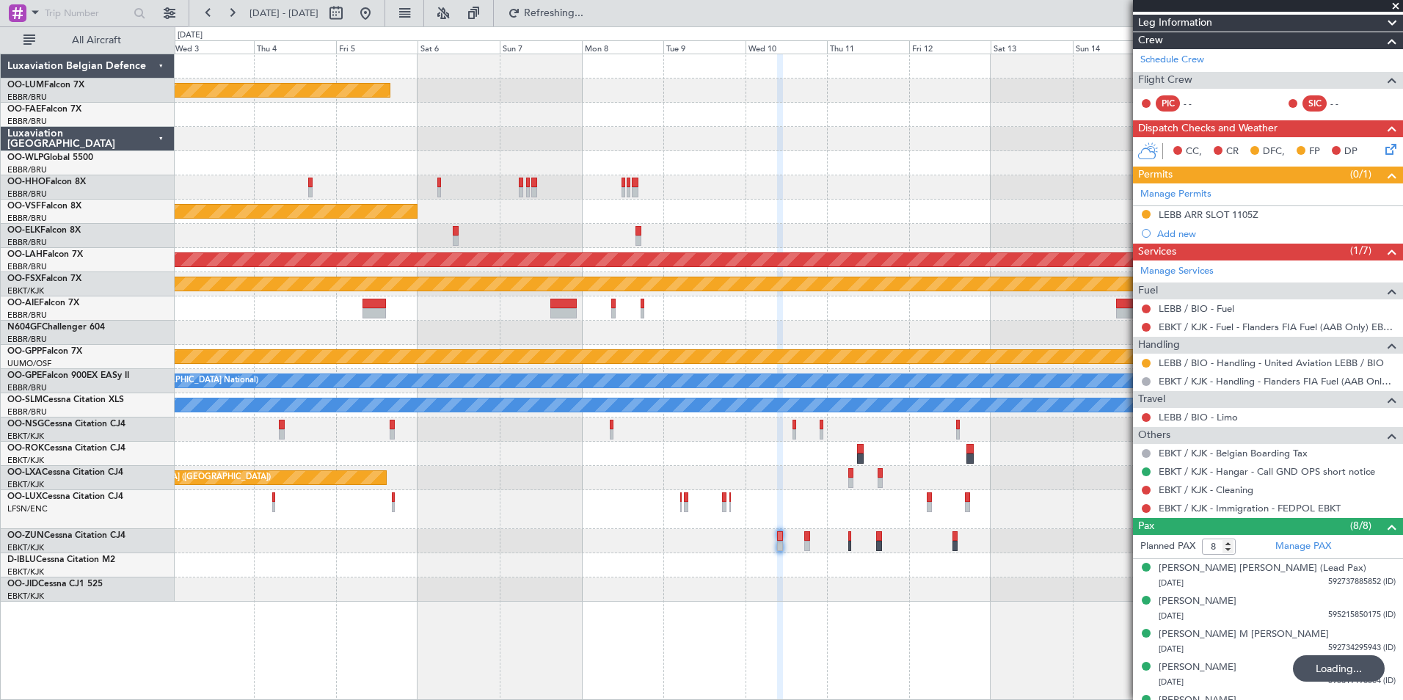
click at [817, 579] on div "Planned Maint Kortrijk-Wevelgem Planned Maint Geneva (Cointrin) Planned Maint A…" at bounding box center [789, 327] width 1228 height 547
click at [1146, 415] on button at bounding box center [1146, 417] width 9 height 9
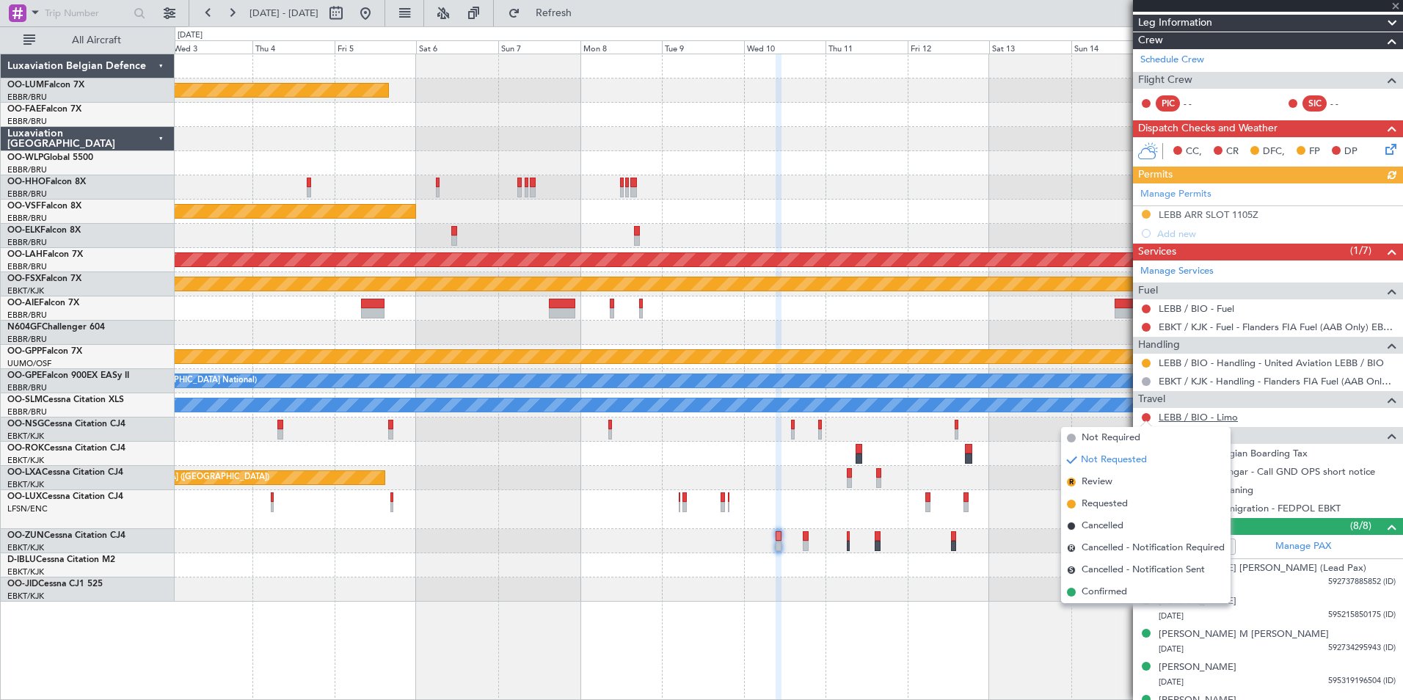
click at [1197, 418] on link "LEBB / BIO - Limo" at bounding box center [1198, 417] width 79 height 12
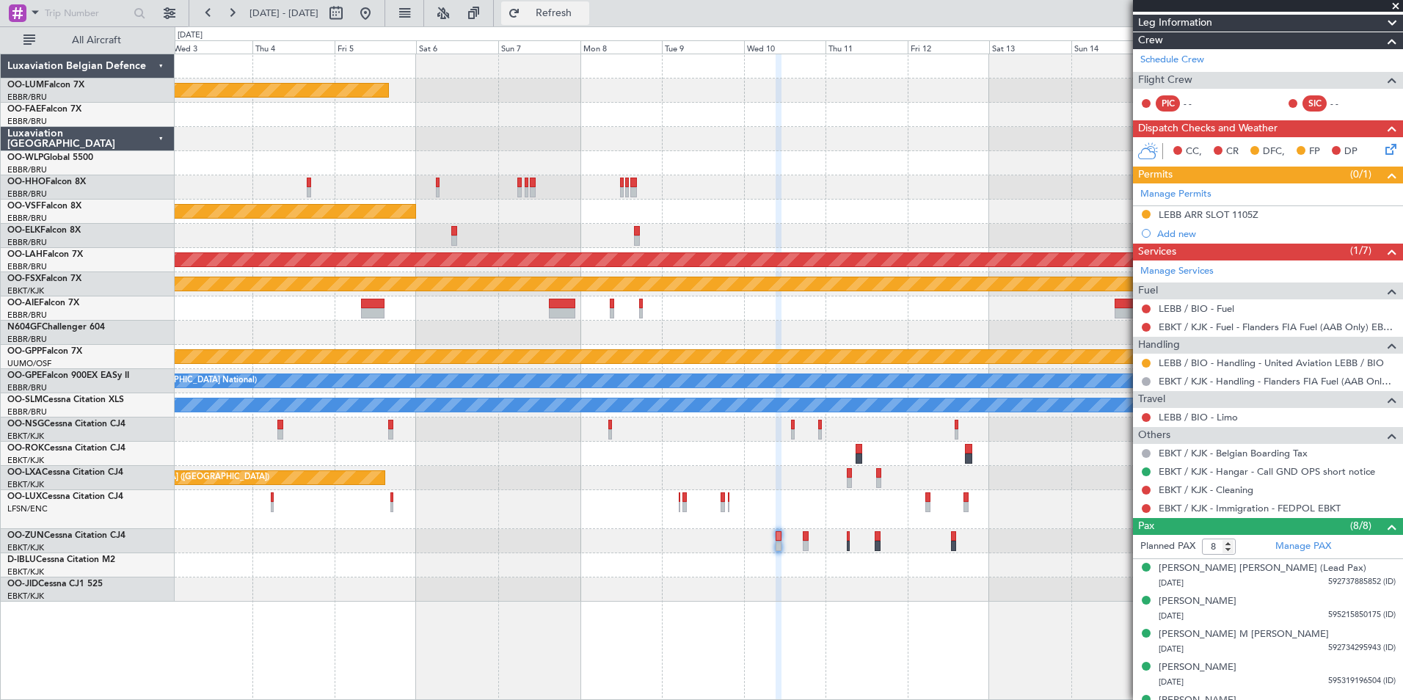
click at [585, 10] on span "Refresh" at bounding box center [554, 13] width 62 height 10
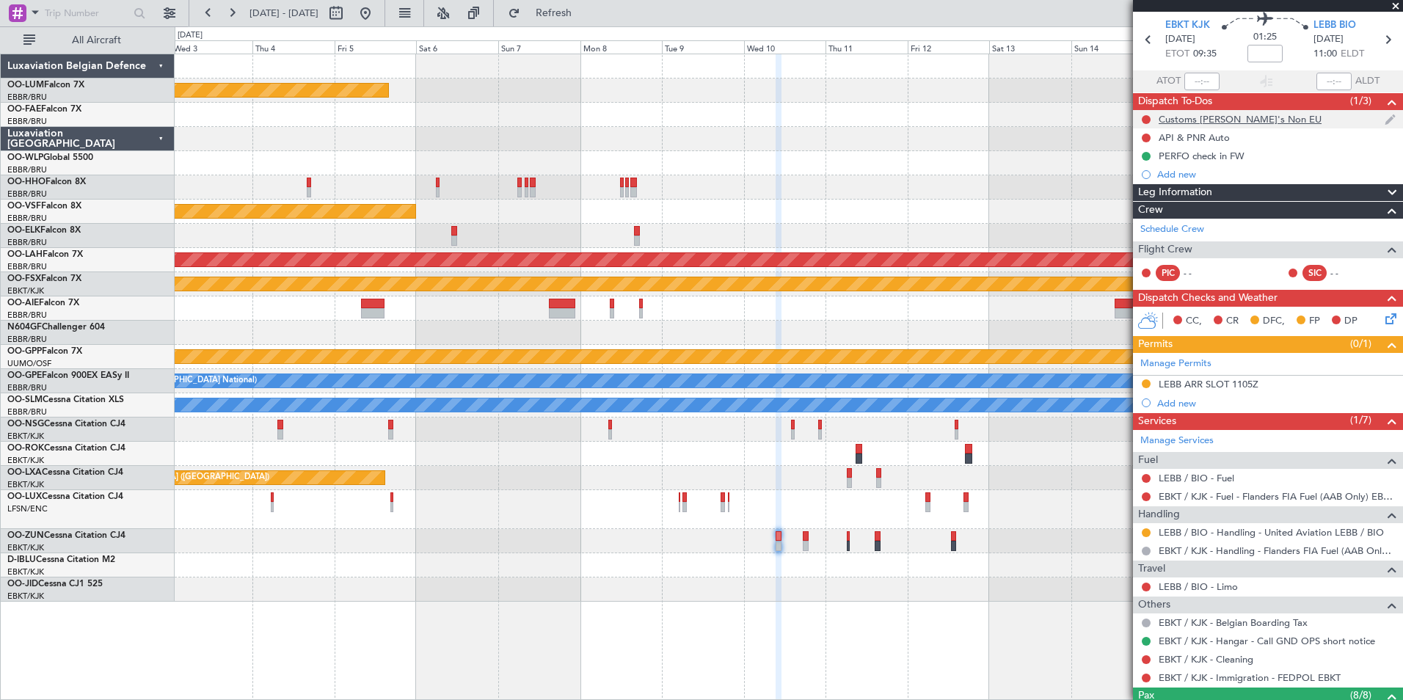
scroll to position [0, 0]
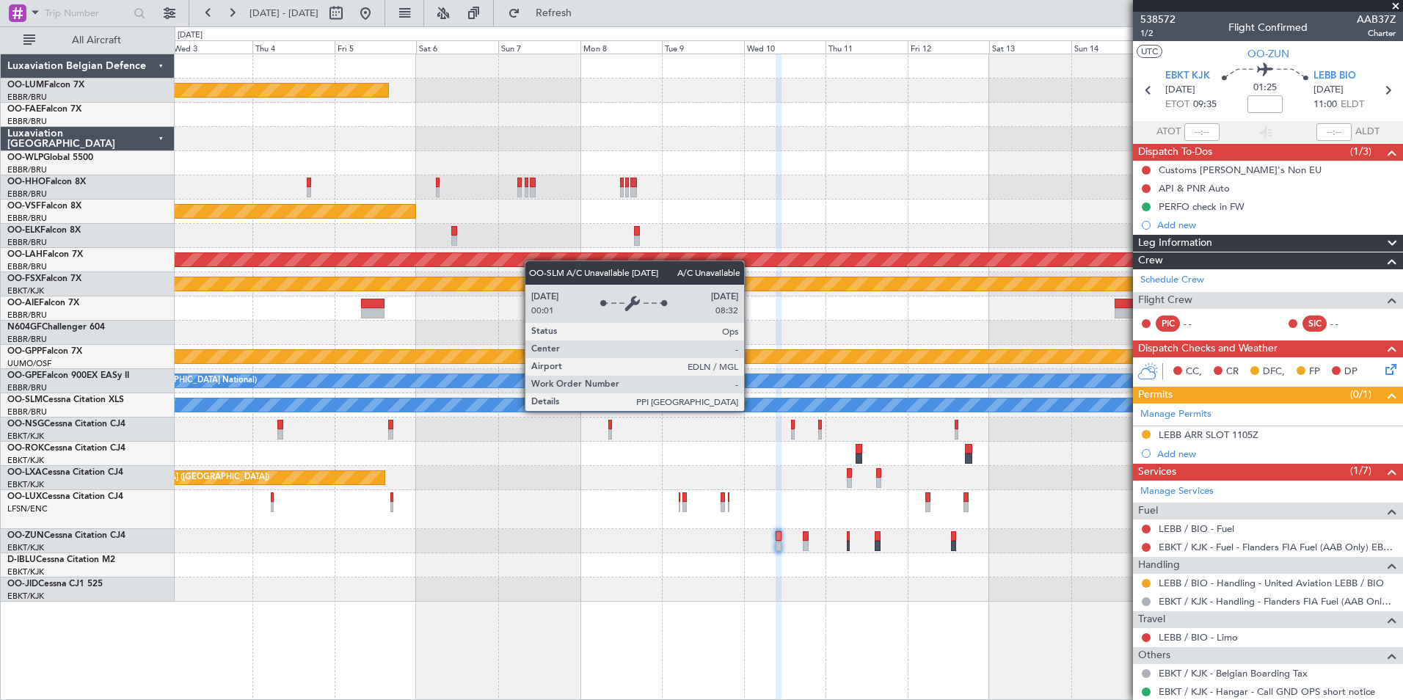
click at [1268, 520] on fb-app "03 Dec 2025 - 18 Dec 2025 Refresh Quick Links All Aircraft Planned Maint Kortri…" at bounding box center [701, 355] width 1403 height 689
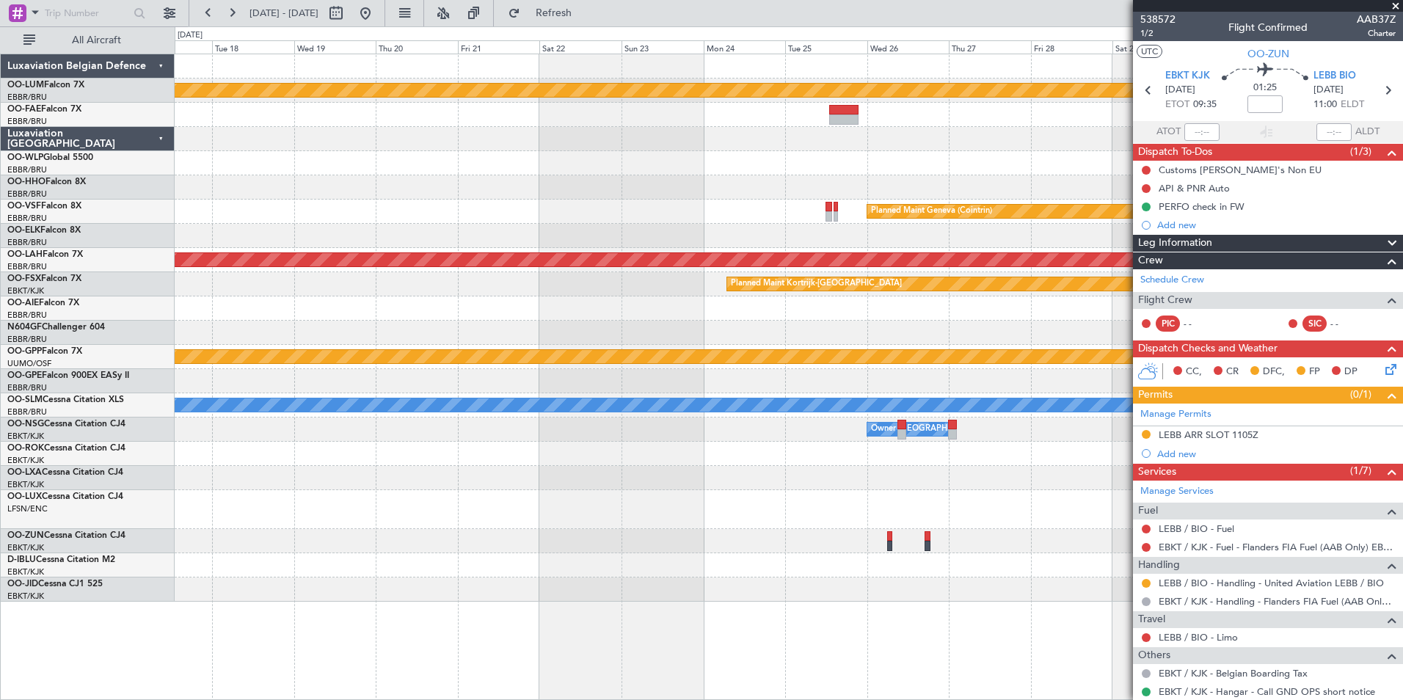
click at [1156, 475] on fb-app "03 Dec 2025 - 18 Dec 2025 Refresh Quick Links All Aircraft Planned Maint Kortri…" at bounding box center [701, 355] width 1403 height 689
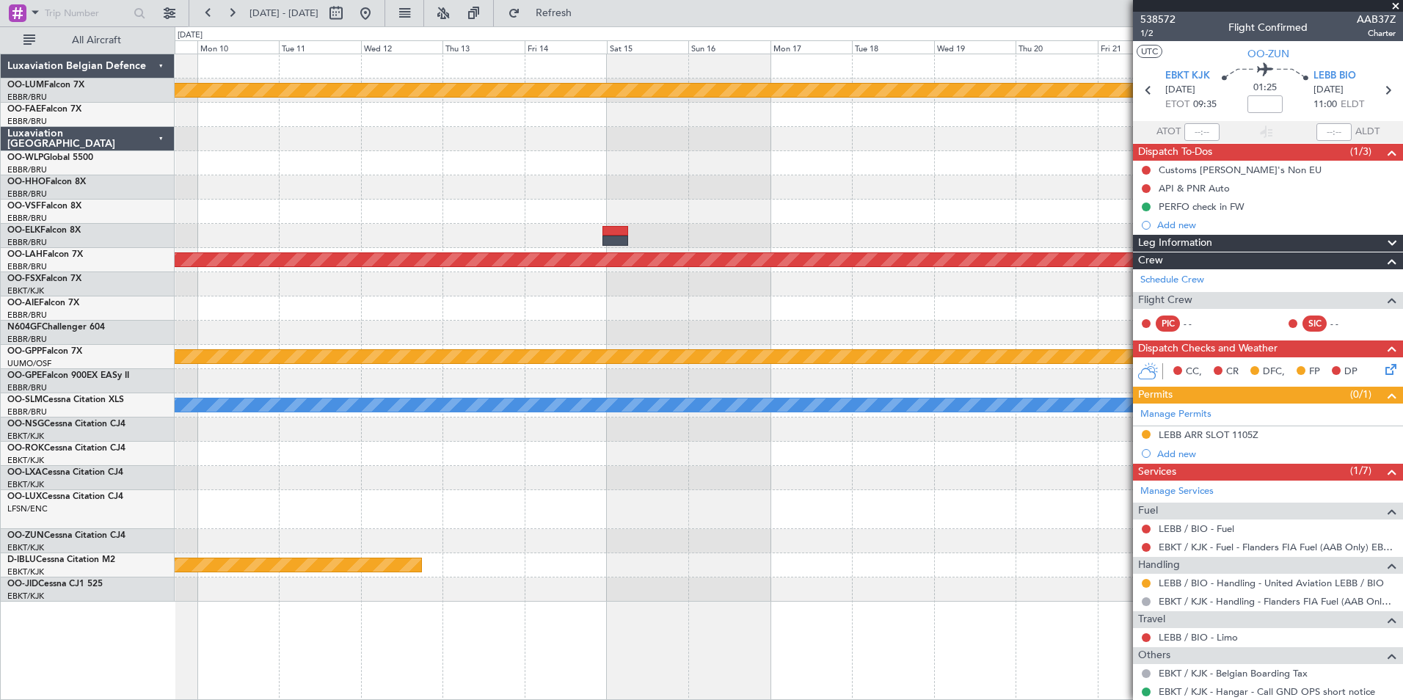
click at [1273, 423] on fb-app "03 Dec 2025 - 18 Dec 2025 Refresh Quick Links All Aircraft Planned Maint Kortri…" at bounding box center [701, 355] width 1403 height 689
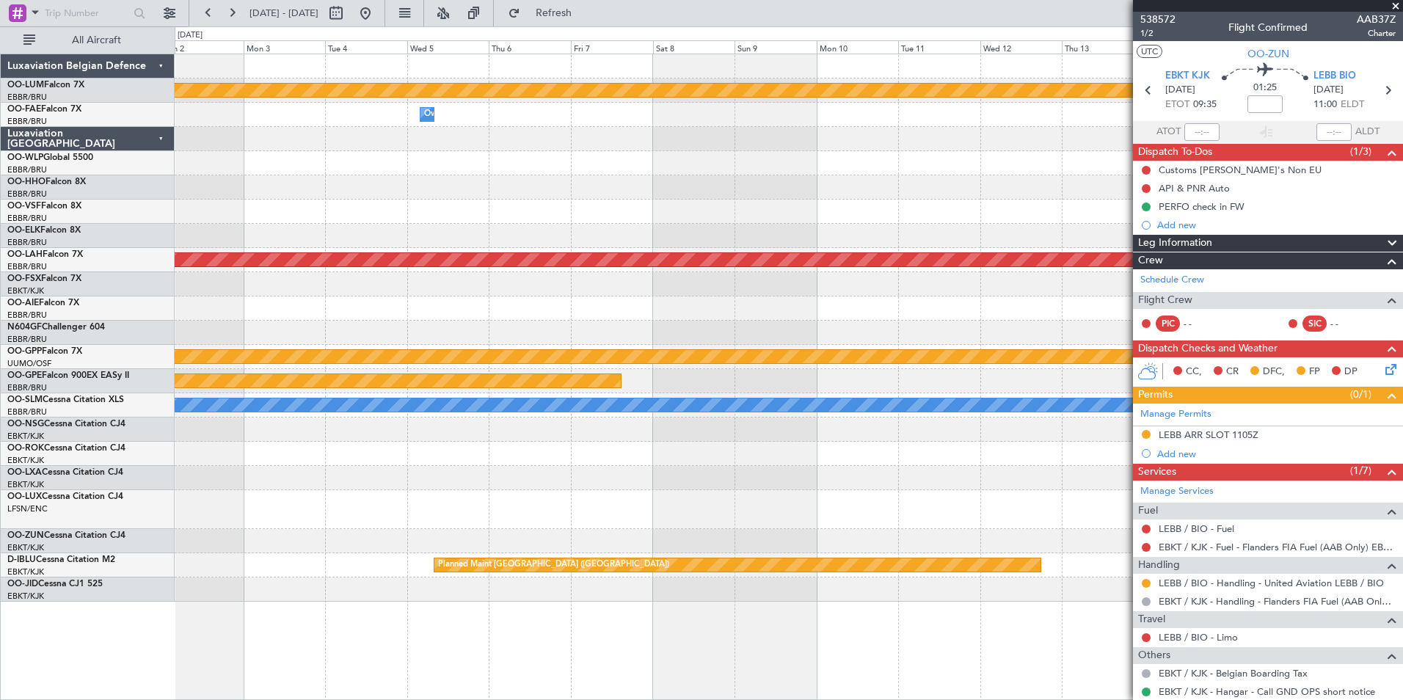
click at [1103, 380] on div "Planned Maint Kortrijk-Wevelgem Owner Melsbroek Air Base Planned Maint Alton-st…" at bounding box center [789, 327] width 1228 height 547
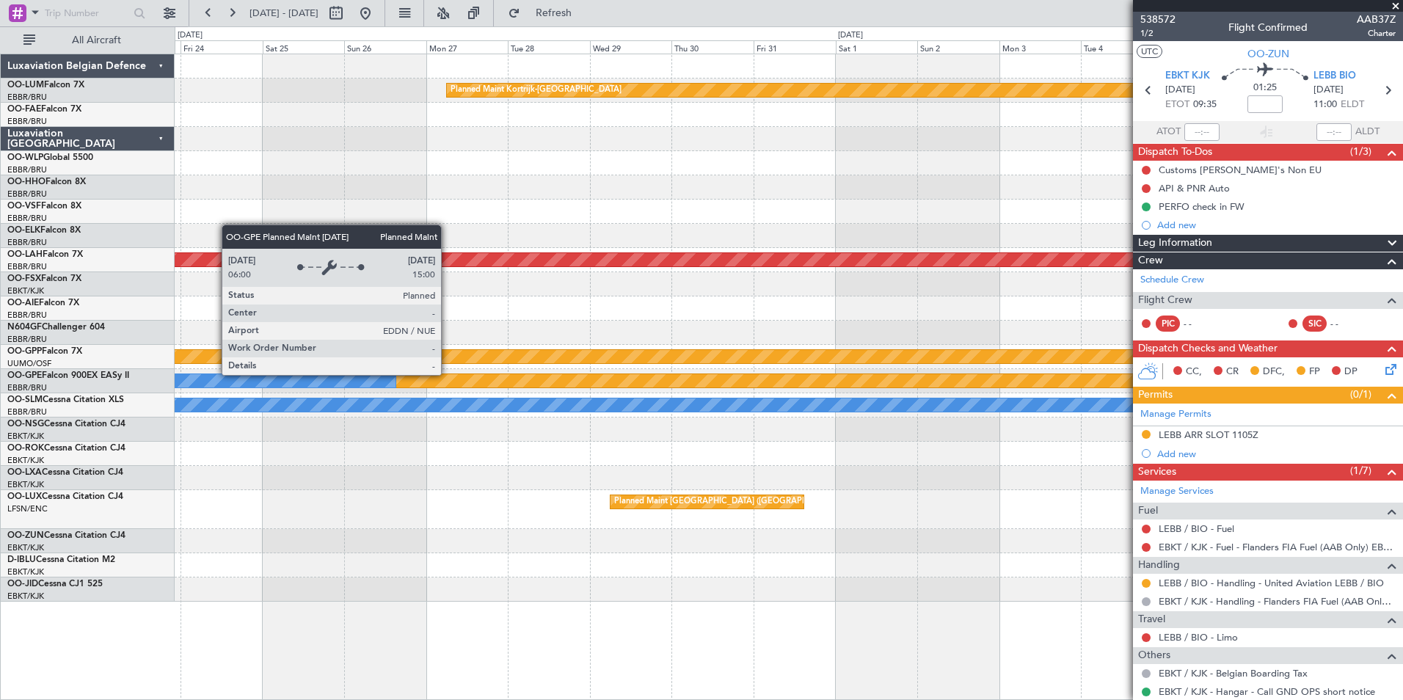
click at [693, 383] on div "Planned Maint Nurnberg" at bounding box center [665, 380] width 1421 height 13
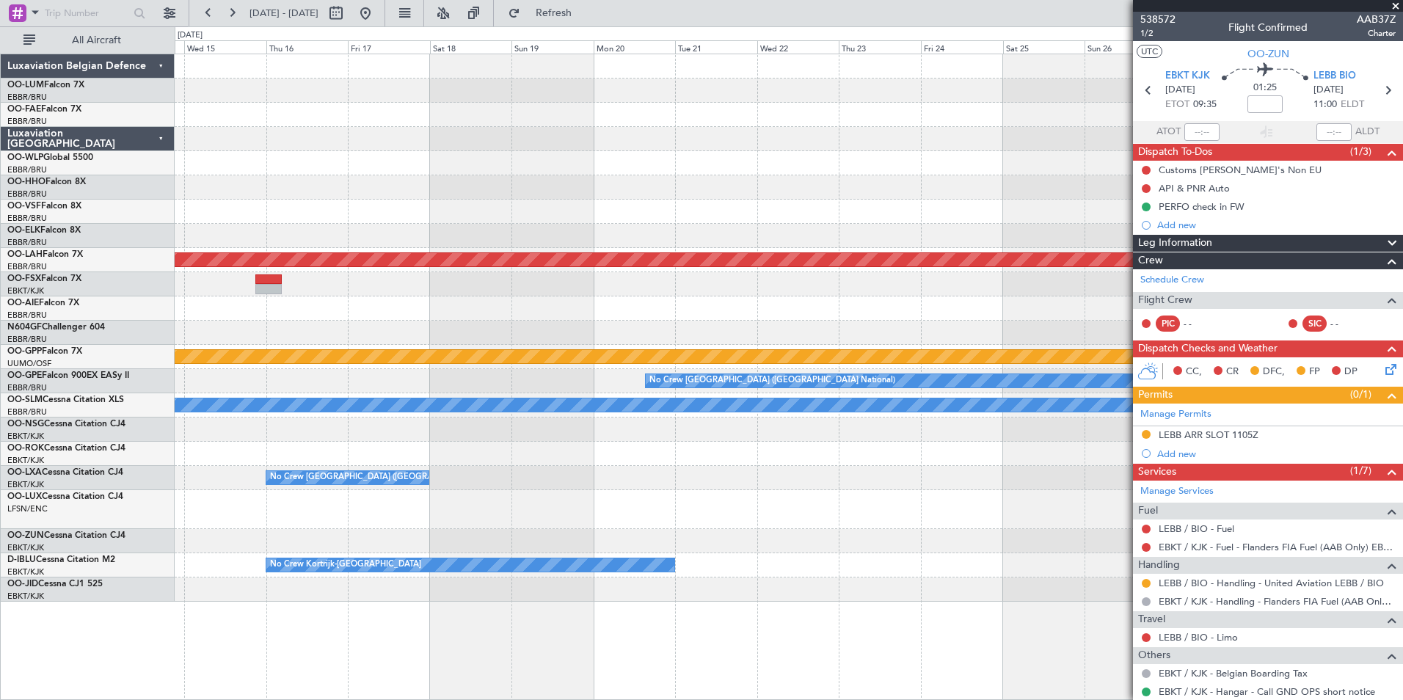
click at [1189, 362] on fb-app "03 Dec 2025 - 18 Dec 2025 Refresh Quick Links All Aircraft Planned Maint Kortri…" at bounding box center [701, 355] width 1403 height 689
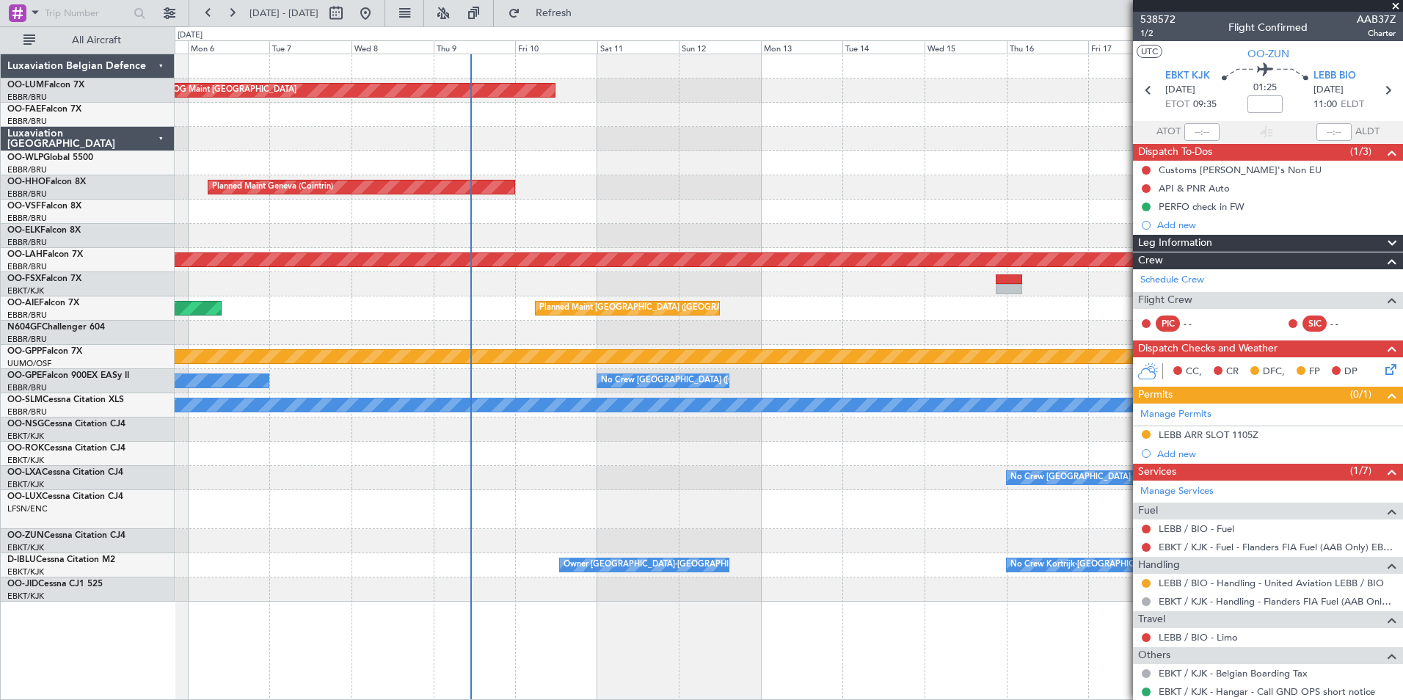
click at [1320, 324] on fb-app "03 Dec 2025 - 18 Dec 2025 Refresh Quick Links All Aircraft AOG Maint Sibiu Plan…" at bounding box center [701, 355] width 1403 height 689
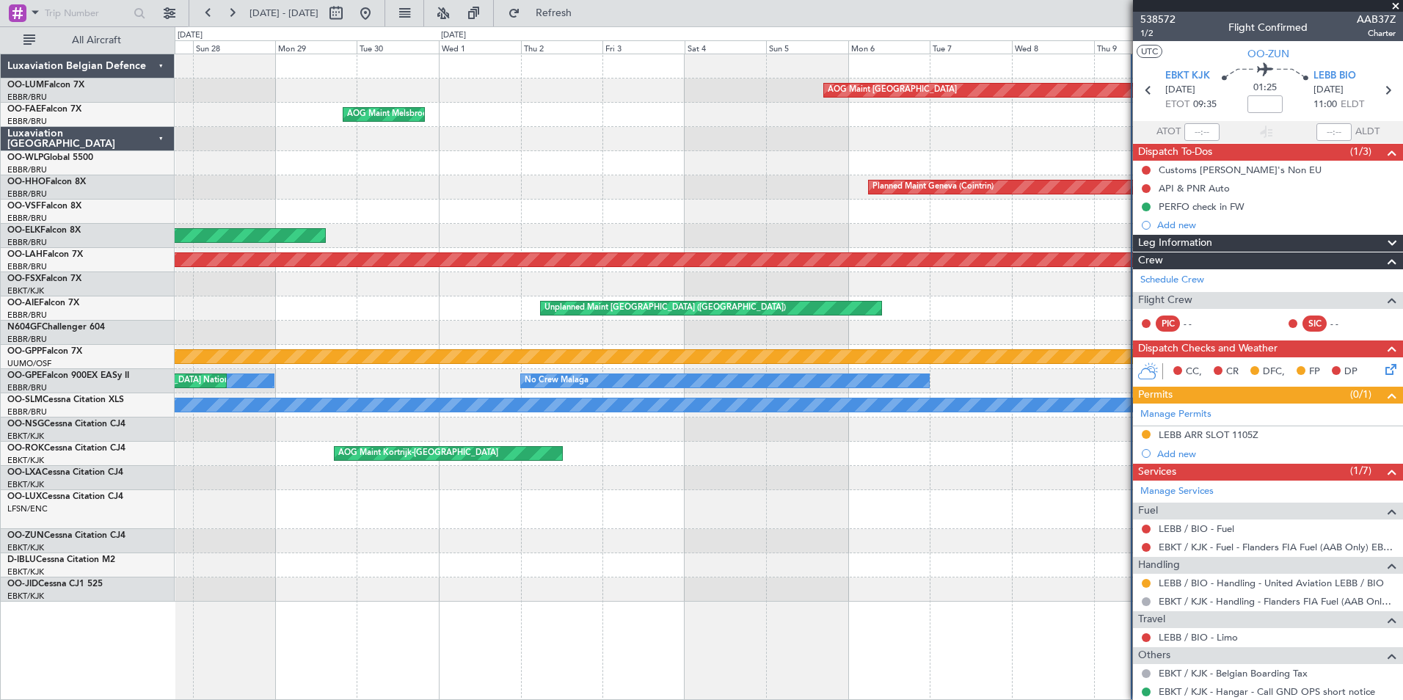
click at [1402, 302] on html "03 Dec 2025 - 18 Dec 2025 Refresh Quick Links All Aircraft AOG Maint Sibiu AOG …" at bounding box center [701, 350] width 1403 height 700
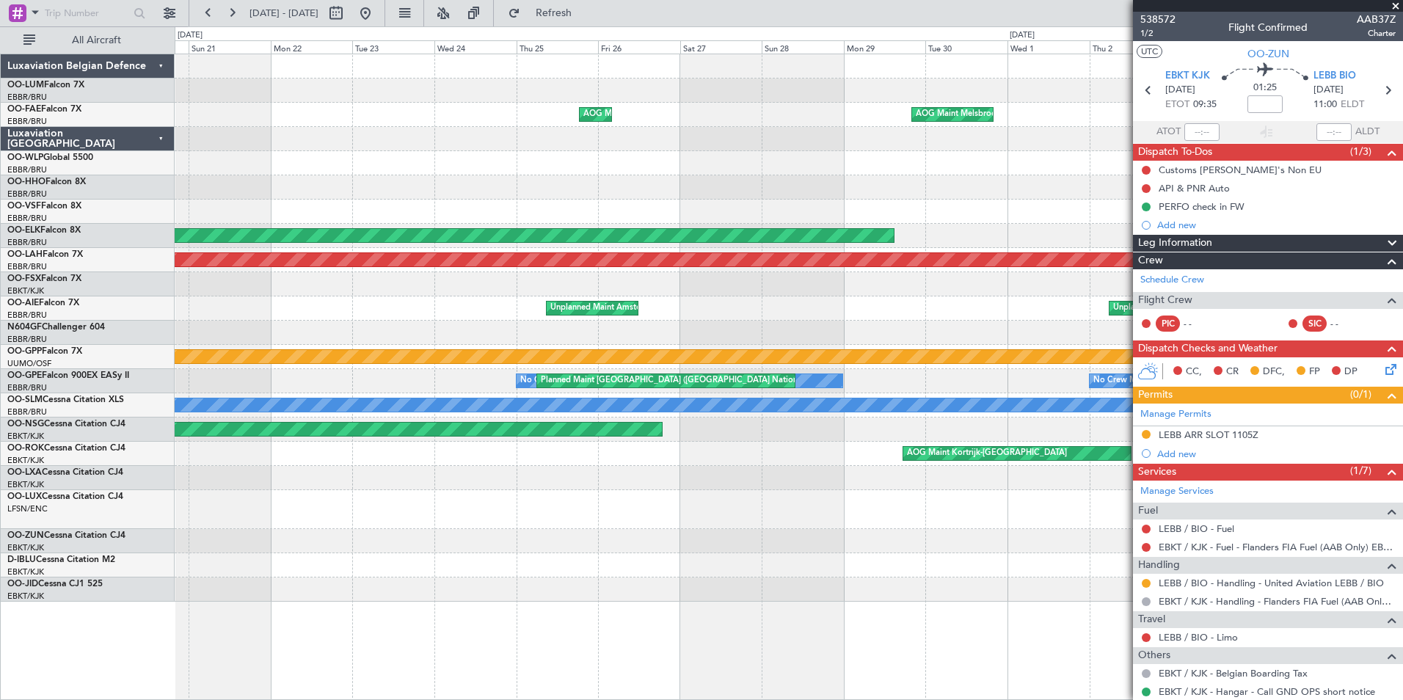
drag, startPoint x: 1216, startPoint y: 304, endPoint x: -60, endPoint y: 365, distance: 1277.5
click at [0, 365] on html "03 Dec 2025 - 18 Dec 2025 Refresh Quick Links All Aircraft AOG Maint Sibiu AOG …" at bounding box center [701, 350] width 1403 height 700
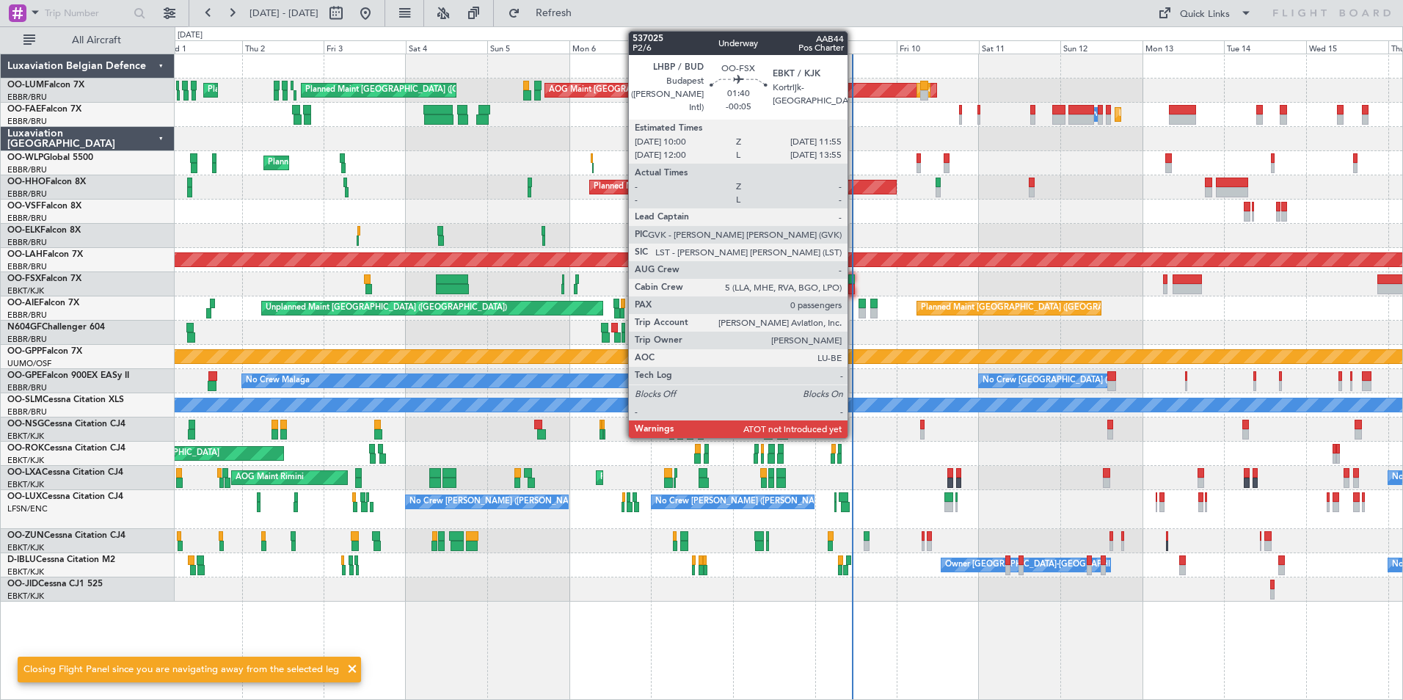
click at [854, 282] on div at bounding box center [851, 279] width 7 height 10
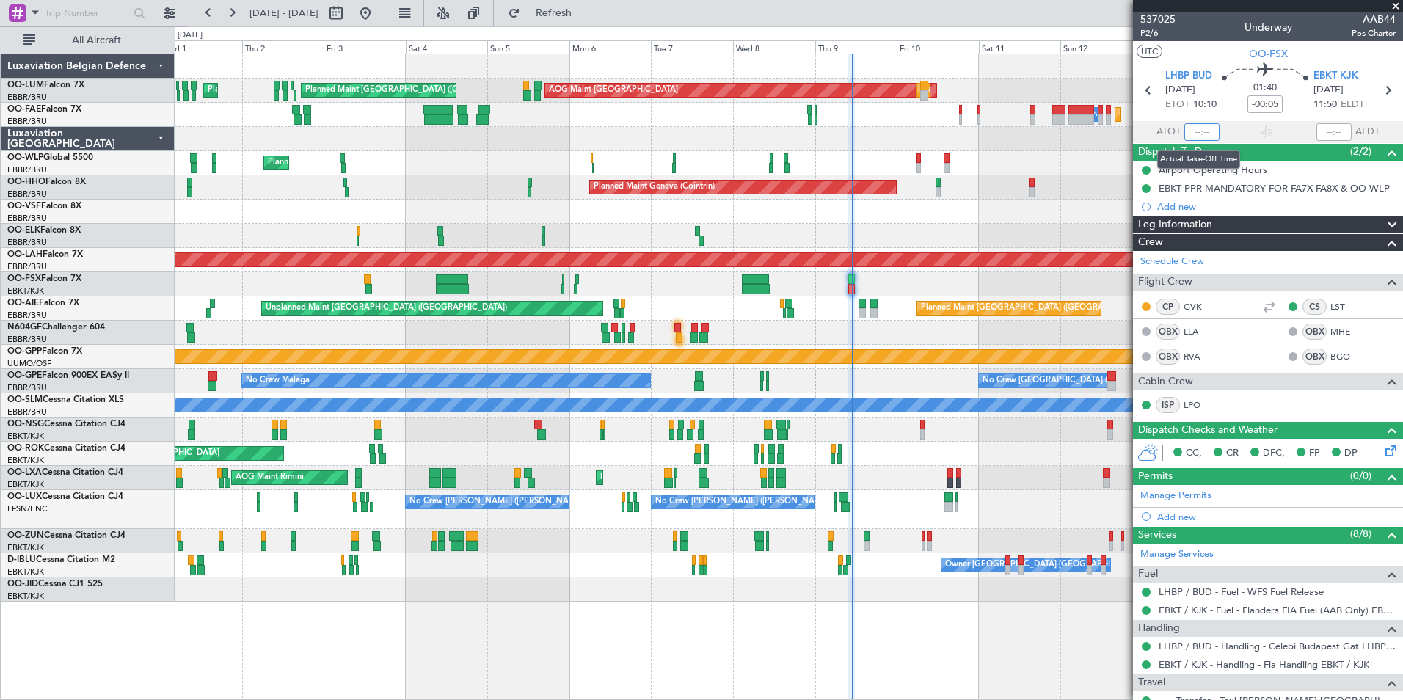
click at [1197, 133] on input "text" at bounding box center [1201, 132] width 35 height 18
click at [684, 414] on div "A/C Unavailable [GEOGRAPHIC_DATA]" at bounding box center [789, 405] width 1228 height 24
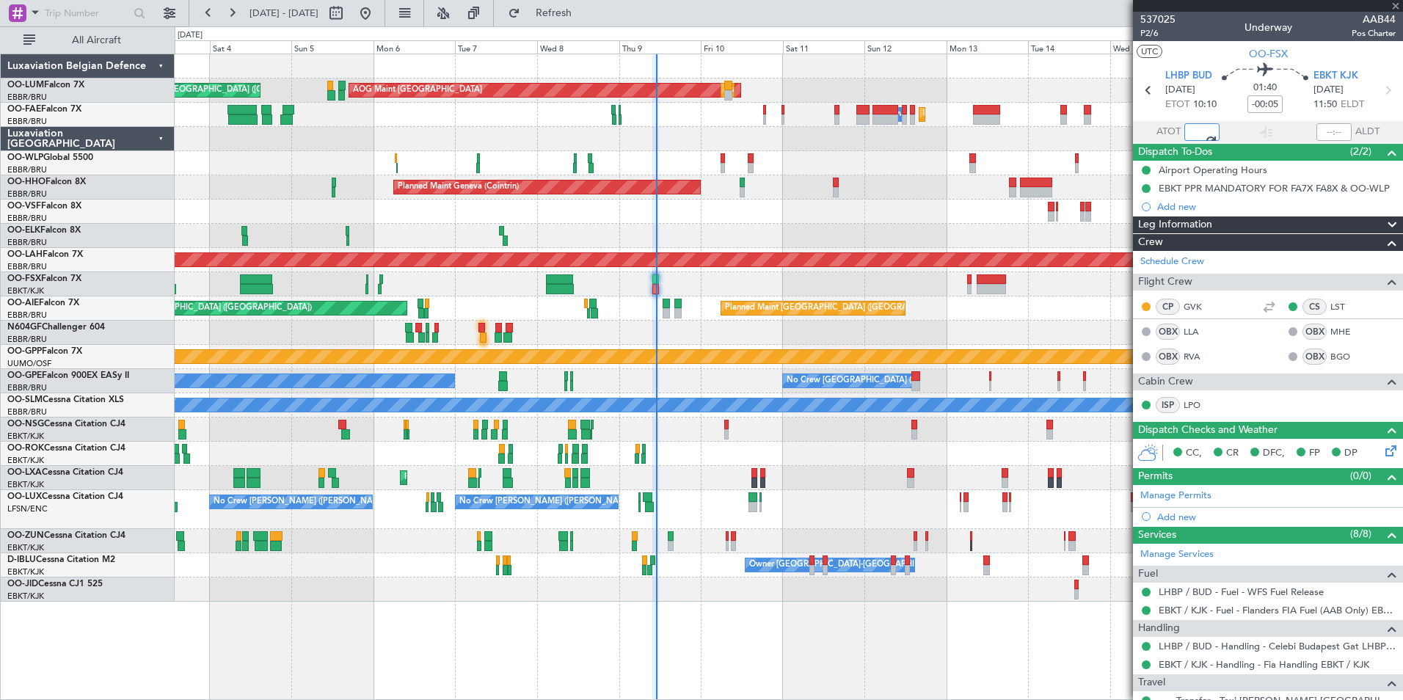
click at [640, 390] on div "No Crew Brussels (Brussels National) No Crew Malaga No Crew Brussels (Brussels …" at bounding box center [789, 381] width 1228 height 24
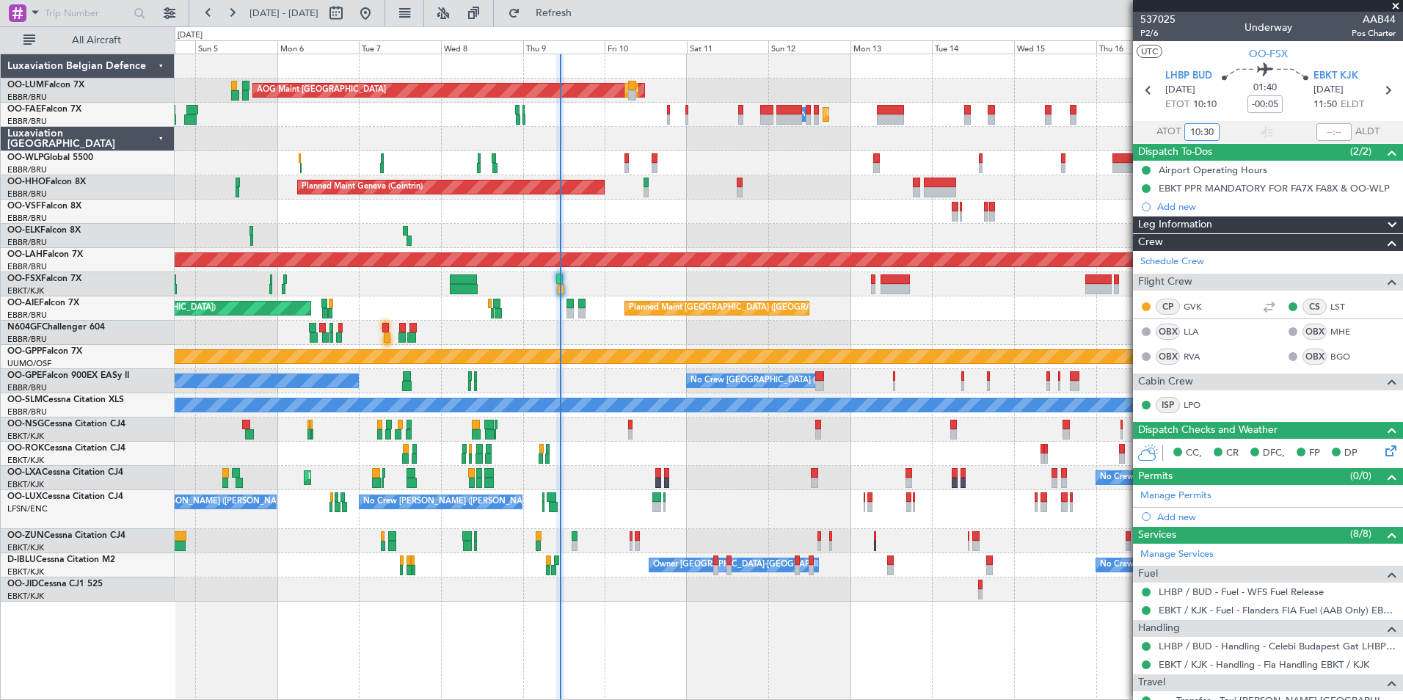
type input "10:30"
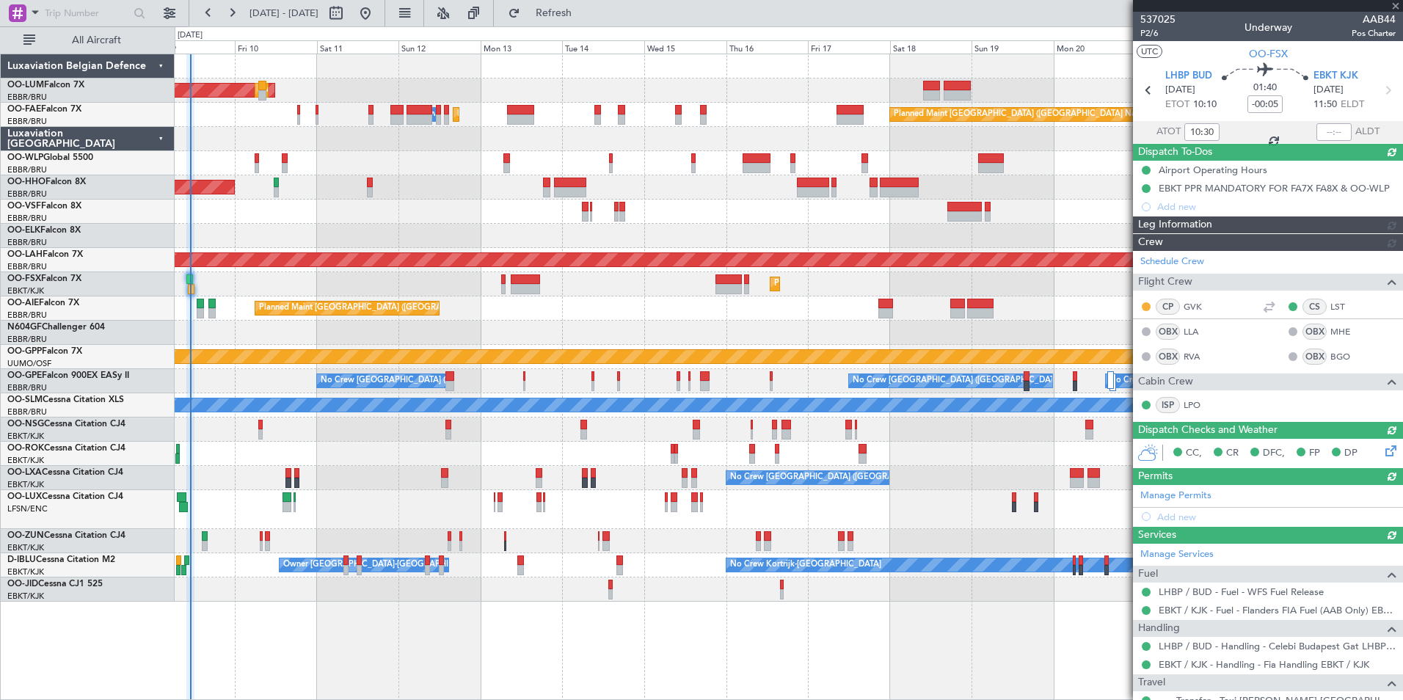
click at [477, 495] on div "AOG Maint Sibiu Planned Maint Brussels (Brussels National) Owner Melsbroek Air …" at bounding box center [789, 327] width 1228 height 547
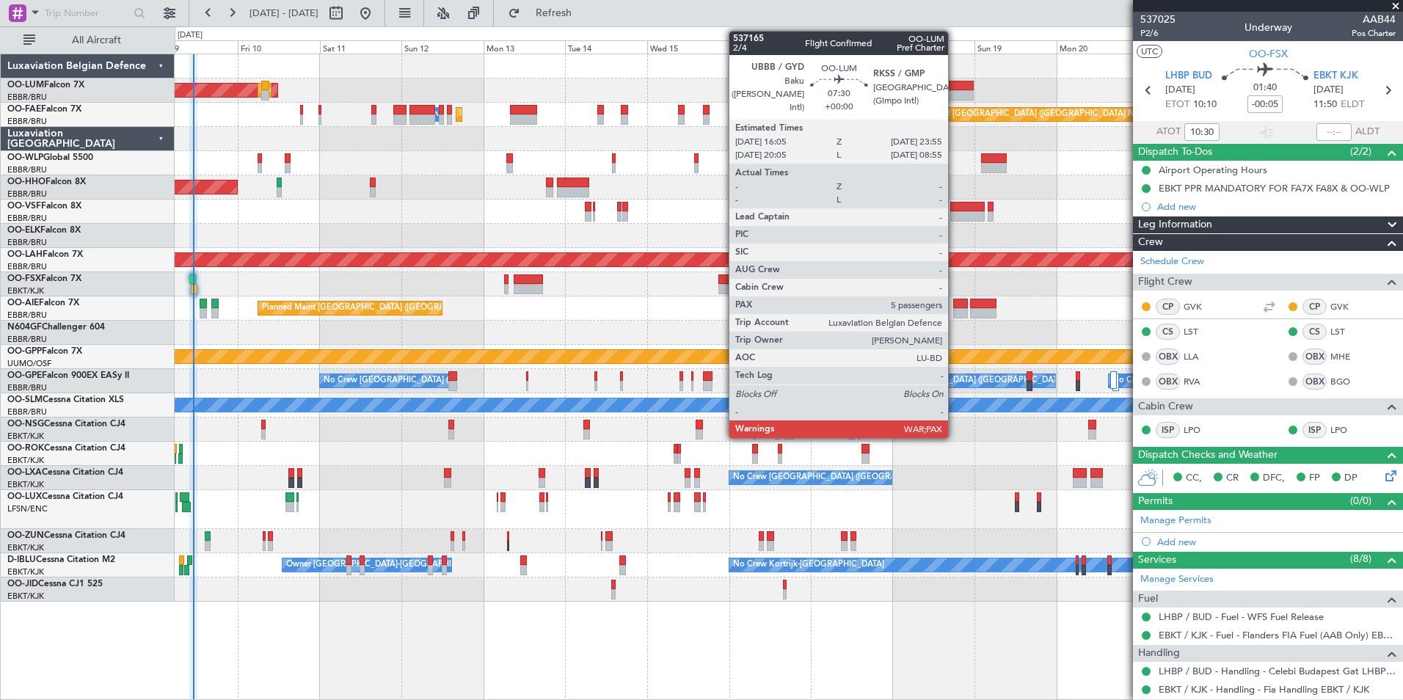
click at [820, 111] on div "AOG Maint Sibiu Planned Maint Brussels (Brussels National) Owner Melsbroek Air …" at bounding box center [789, 327] width 1228 height 547
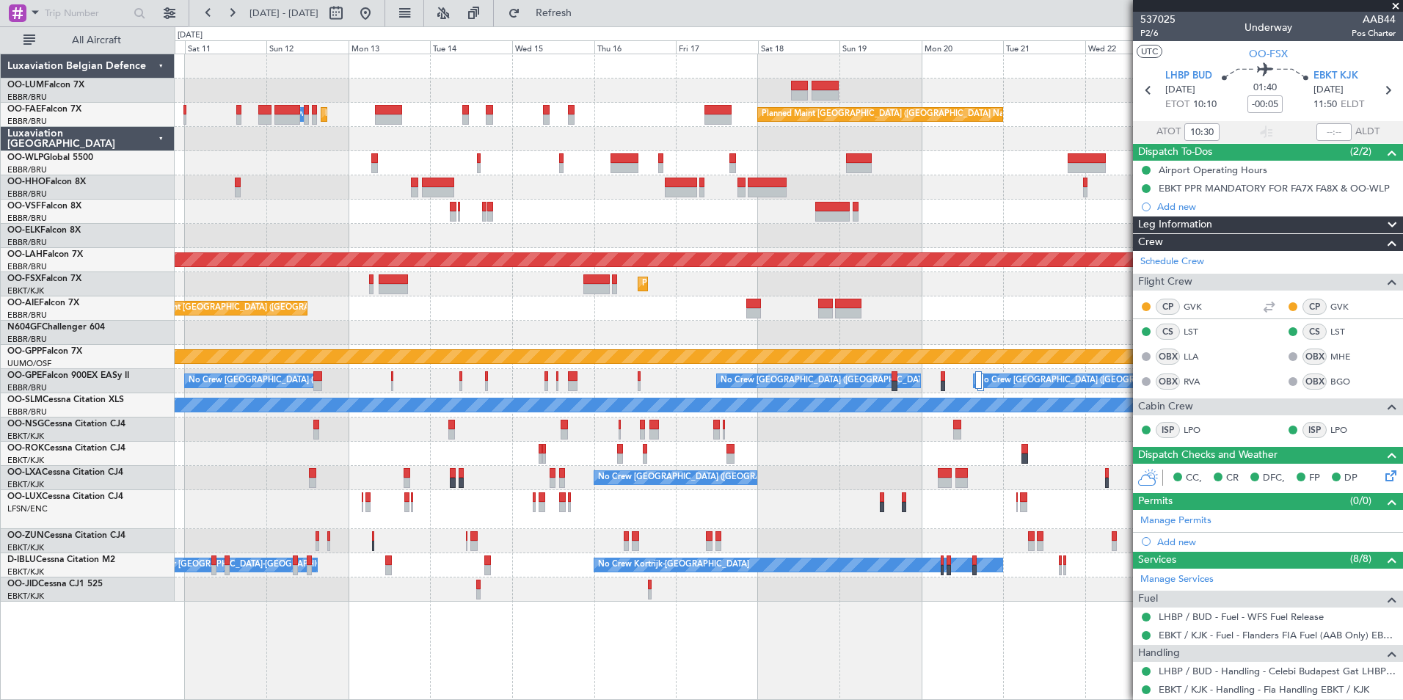
click at [790, 90] on div "Planned Maint Brussels (Brussels National) Owner Melsbroek Air Base Planned Mai…" at bounding box center [789, 91] width 1228 height 24
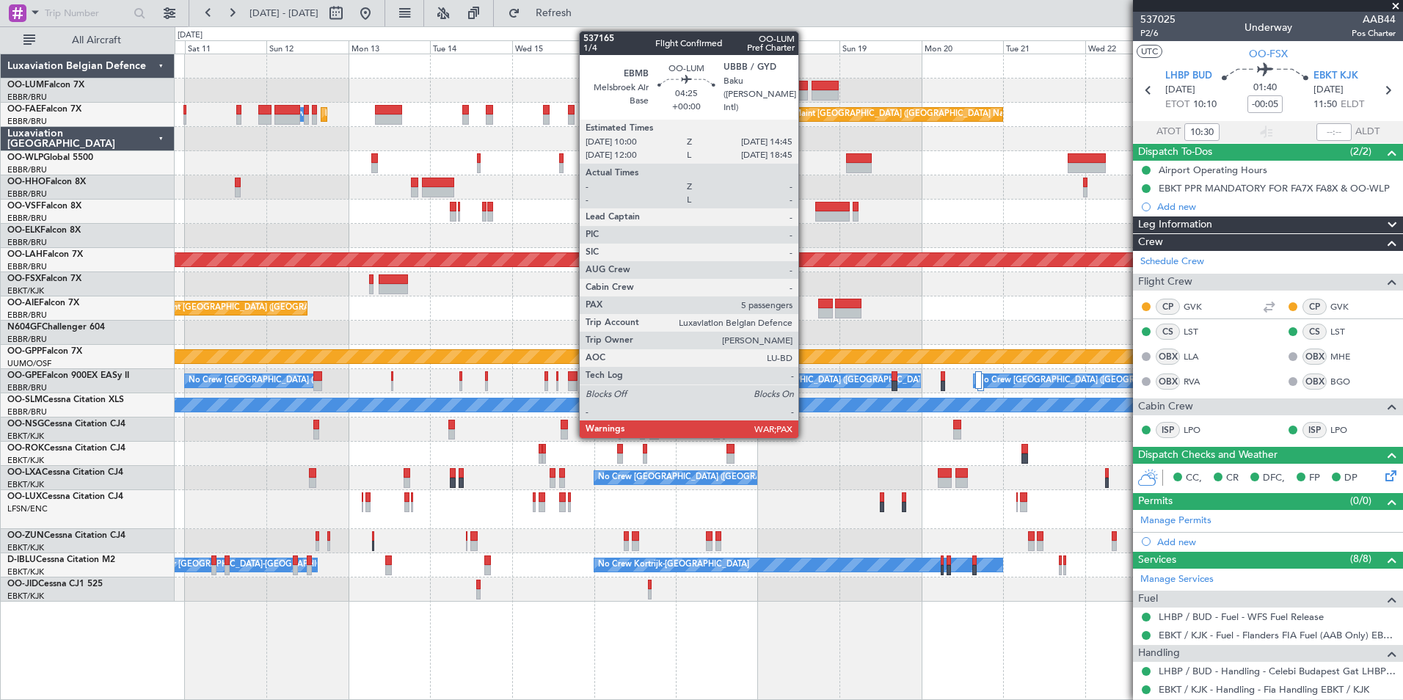
click at [805, 87] on div at bounding box center [799, 86] width 17 height 10
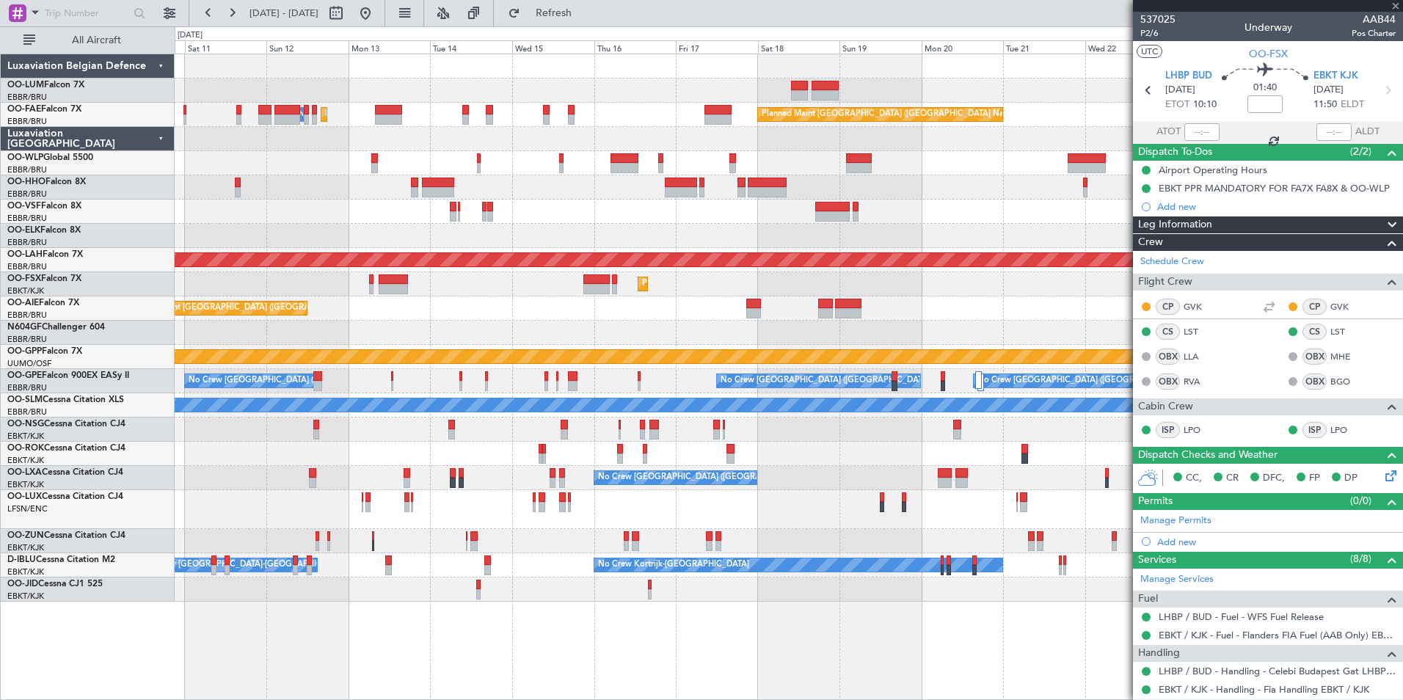
type input "5"
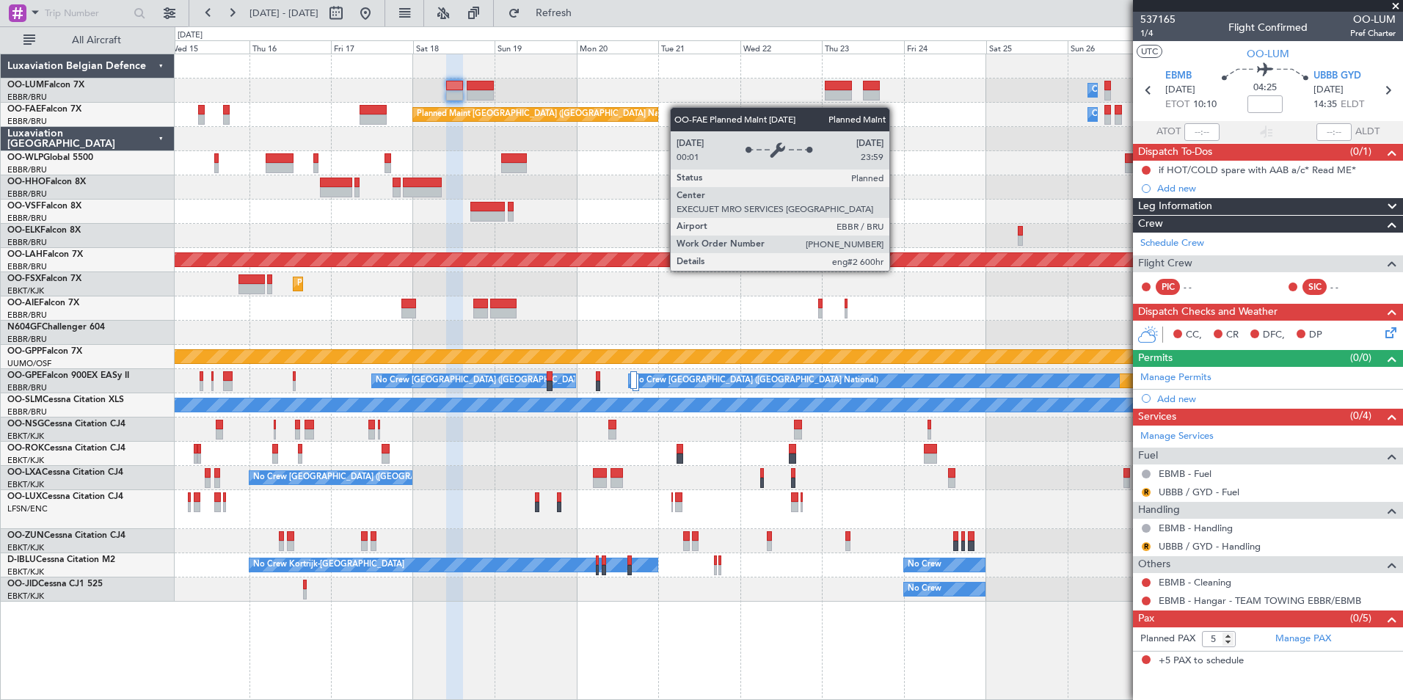
click at [575, 120] on div "Owner Melsbroek Air Base Planned Maint Kortrijk-Wevelgem Planned Maint Brussels…" at bounding box center [789, 327] width 1228 height 547
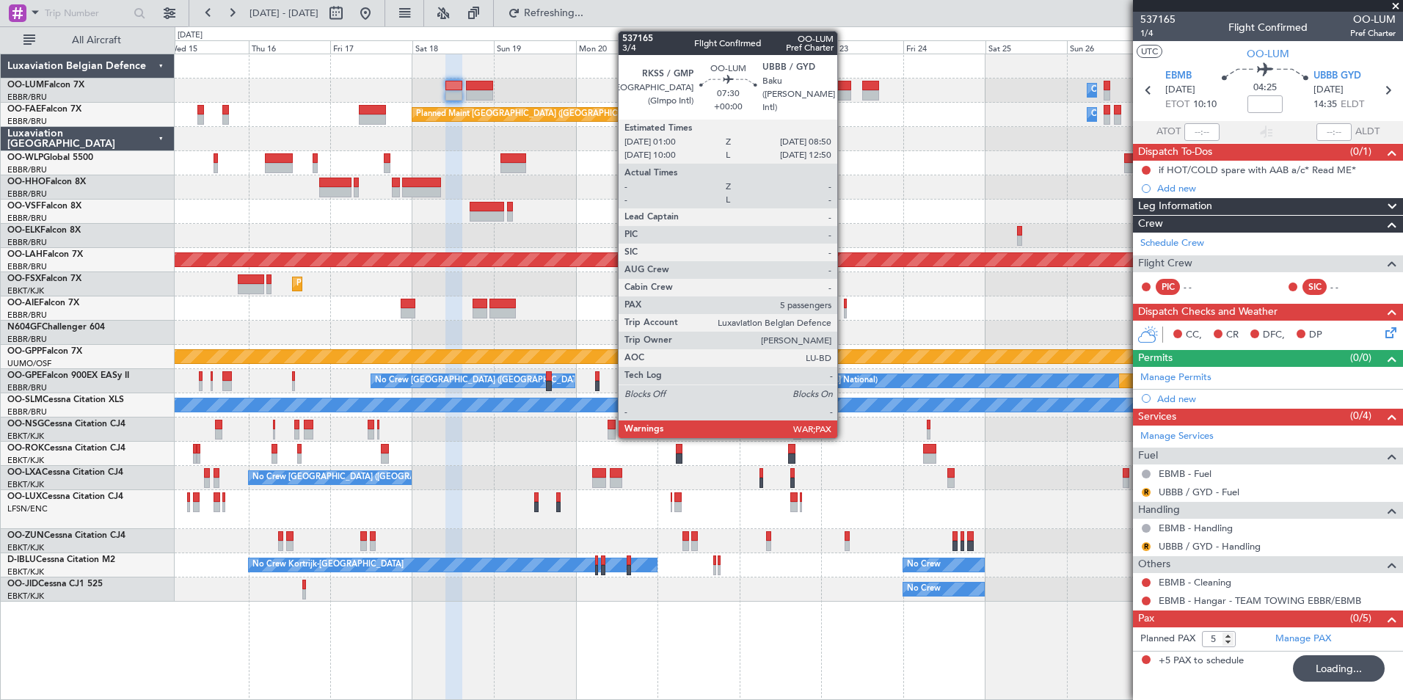
click at [844, 92] on div at bounding box center [837, 95] width 27 height 10
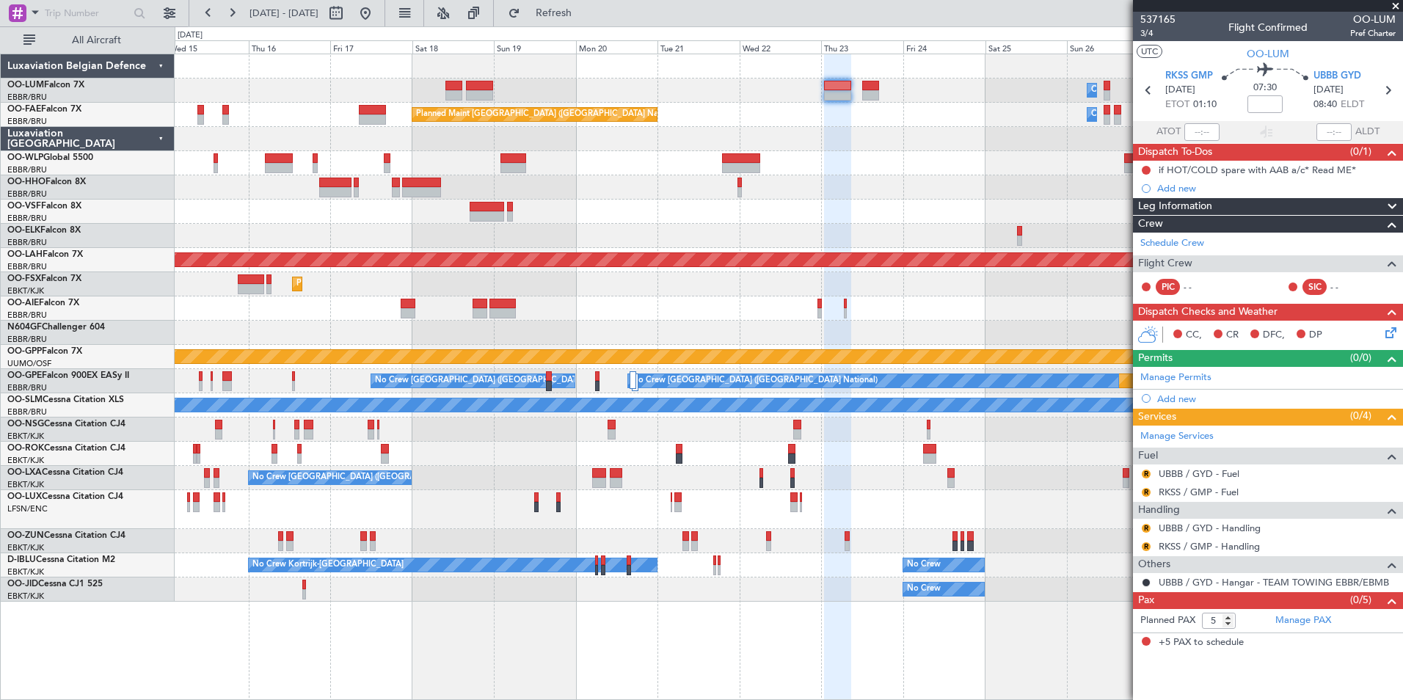
click at [1013, 447] on div "Planned Maint Kortrijk-Wevelgem Owner Melsbroek Air Base Owner Melsbroek Air Ba…" at bounding box center [789, 327] width 1228 height 547
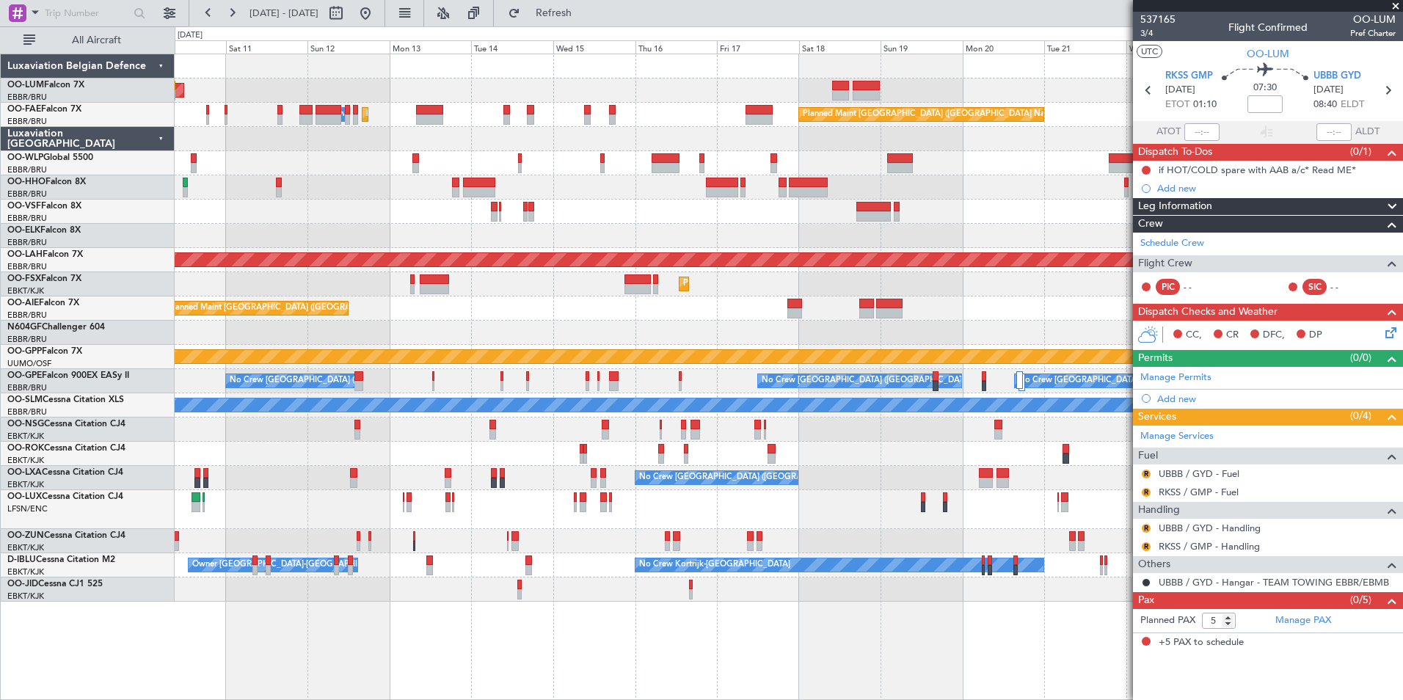
click at [642, 166] on div "Planned Maint Brussels (Brussels National) AOG Maint Sibiu Owner Melsbroek Air …" at bounding box center [789, 327] width 1228 height 547
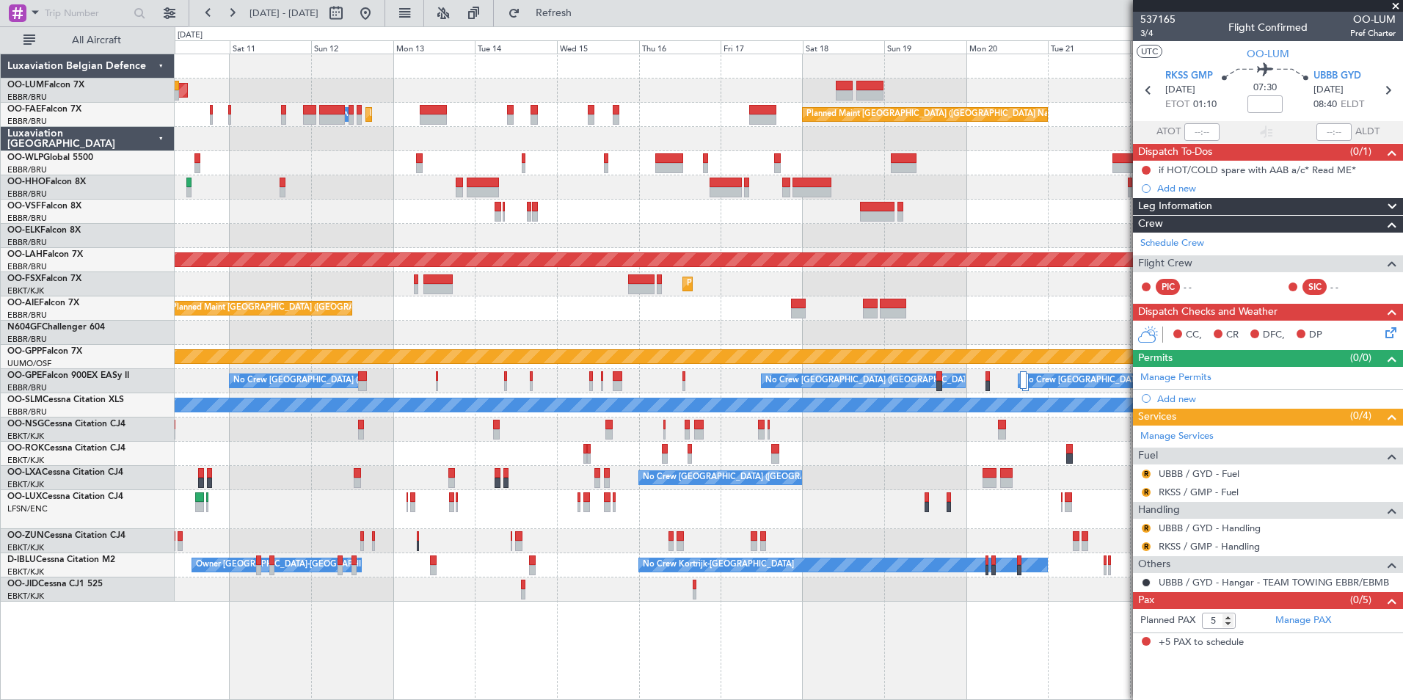
click at [539, 146] on div "Planned Maint Brussels (Brussels National) AOG Maint Sibiu Owner Melsbroek Air …" at bounding box center [789, 327] width 1228 height 547
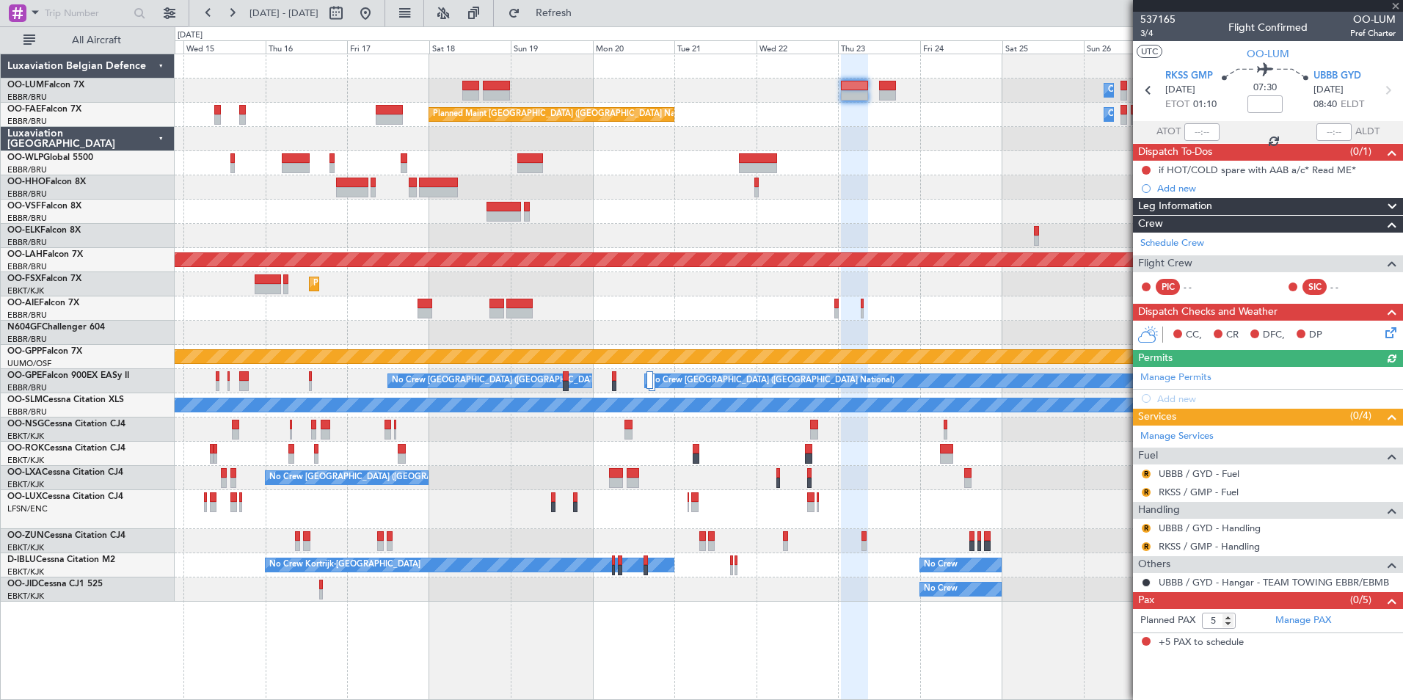
click at [1344, 68] on section "RKSS GMP 23/10/2025 ETOT 01:10 07:30 UBBB GYD 23/10/2025 08:40 ELDT" at bounding box center [1268, 92] width 270 height 58
click at [1340, 76] on span "UBBB GYD" at bounding box center [1337, 76] width 48 height 15
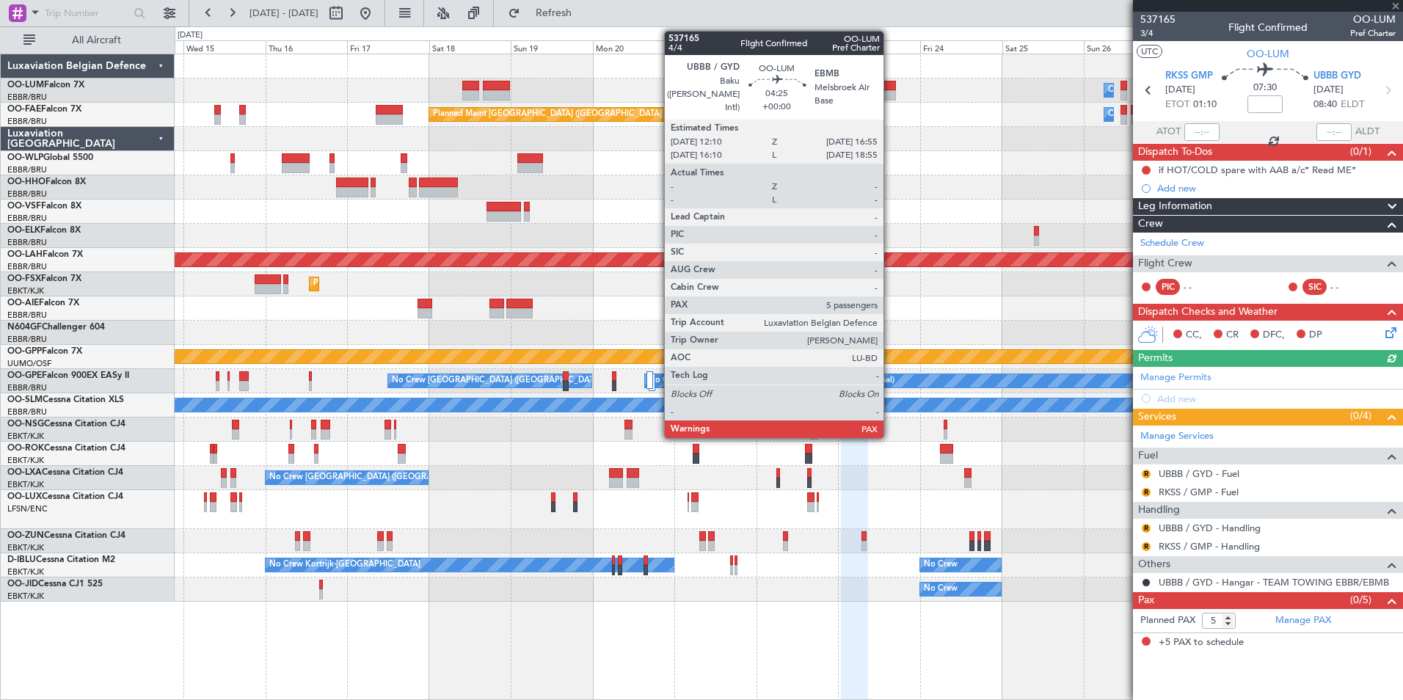
click at [890, 98] on div at bounding box center [887, 95] width 17 height 10
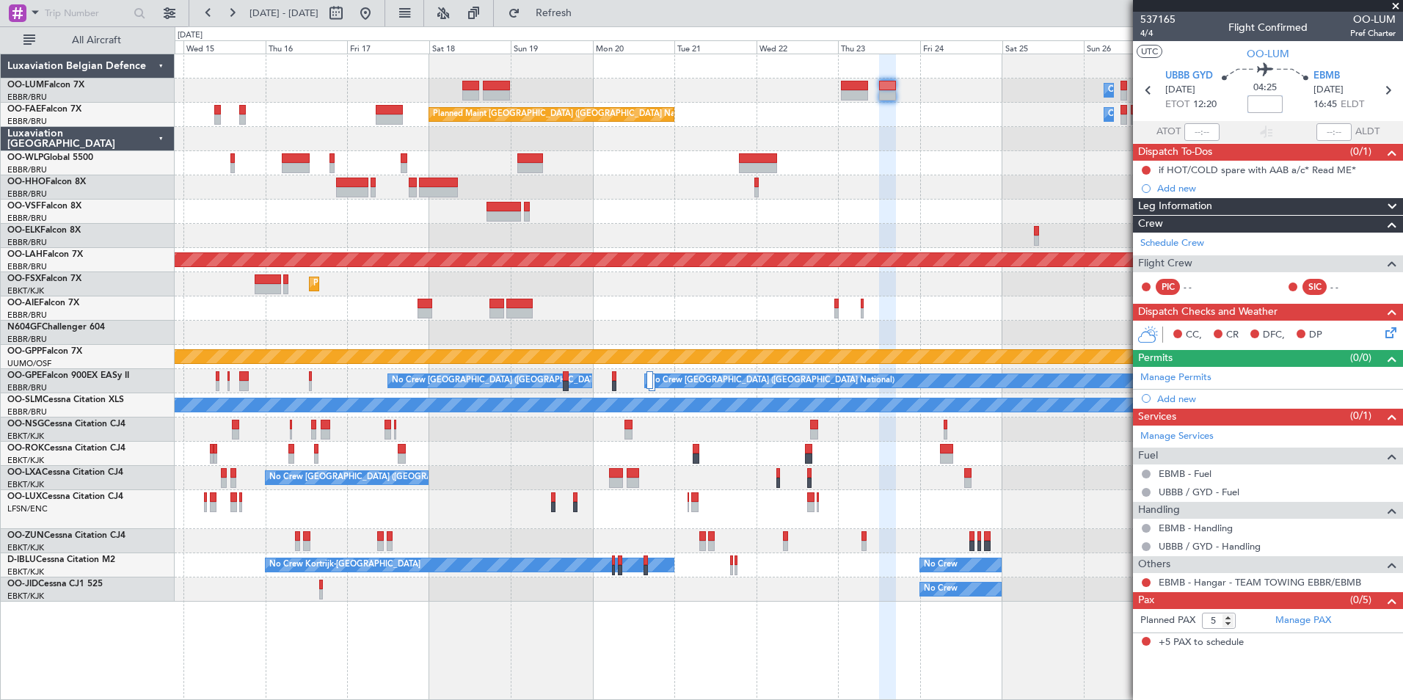
click at [1263, 104] on input at bounding box center [1264, 104] width 35 height 18
type input "+00:40"
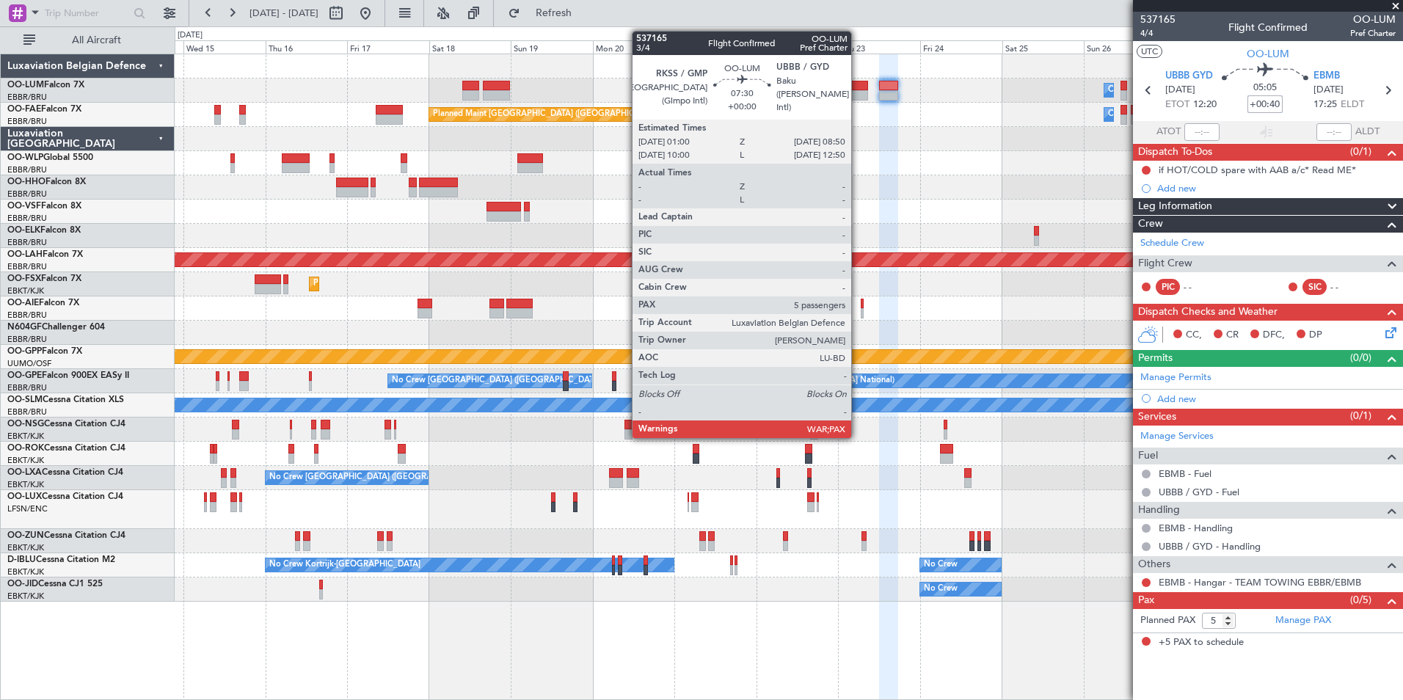
click at [858, 87] on div at bounding box center [854, 86] width 27 height 10
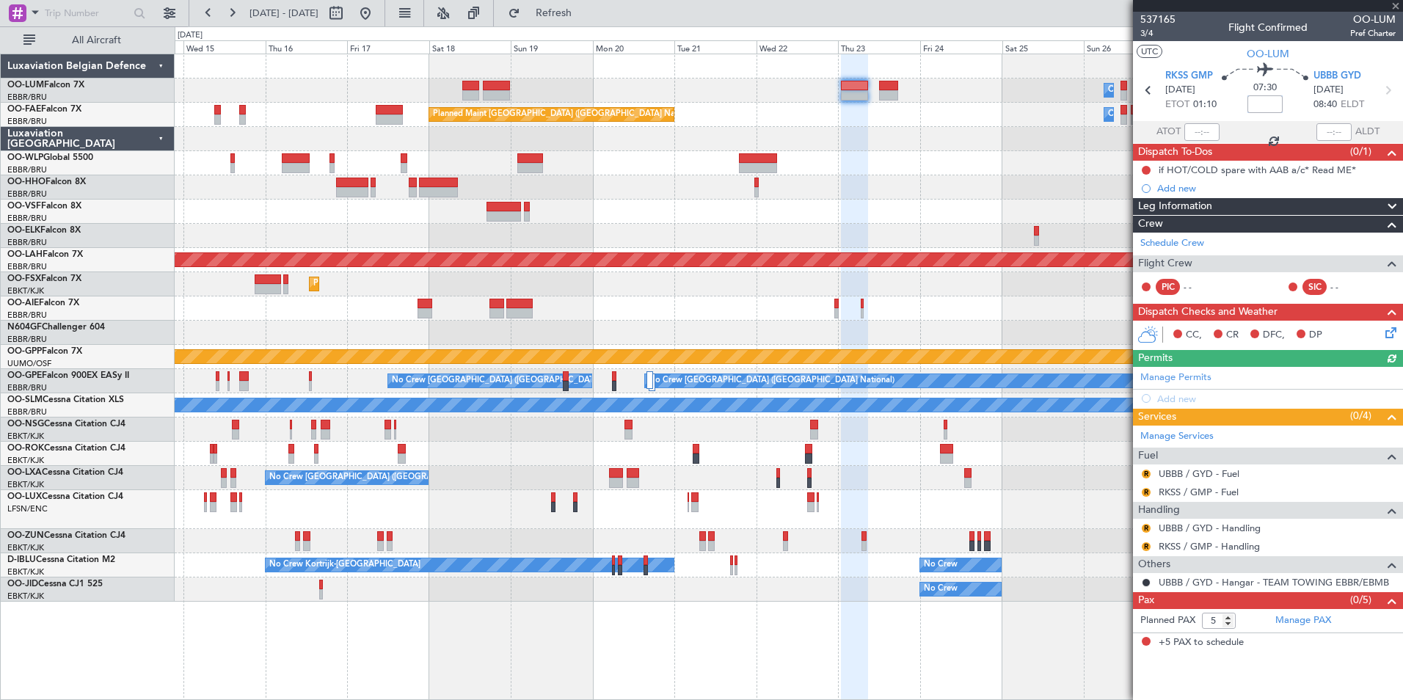
click at [1253, 105] on input at bounding box center [1264, 104] width 35 height 18
type input "1"
type input "+01:55"
click at [1008, 488] on div "Planned Maint Kortrijk-Wevelgem Owner Melsbroek Air Base Owner Melsbroek Air Ba…" at bounding box center [789, 327] width 1228 height 547
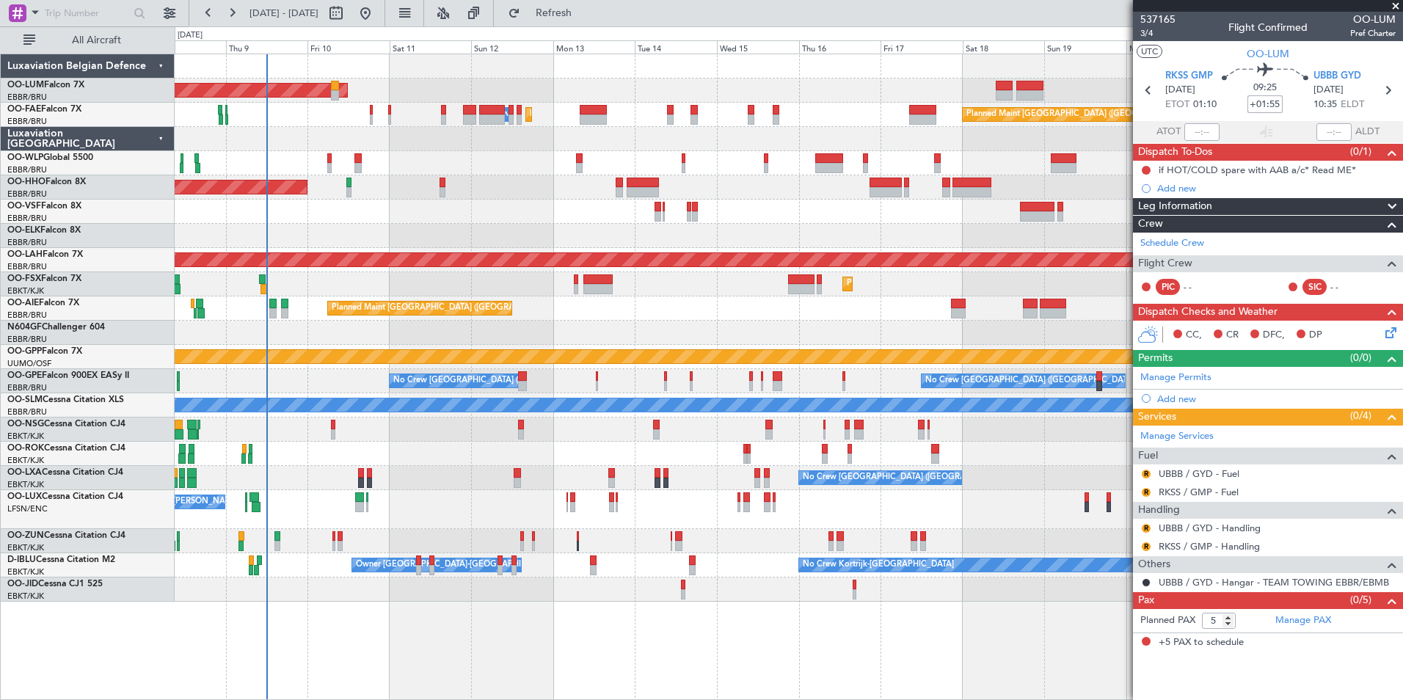
click at [872, 441] on div at bounding box center [789, 430] width 1228 height 24
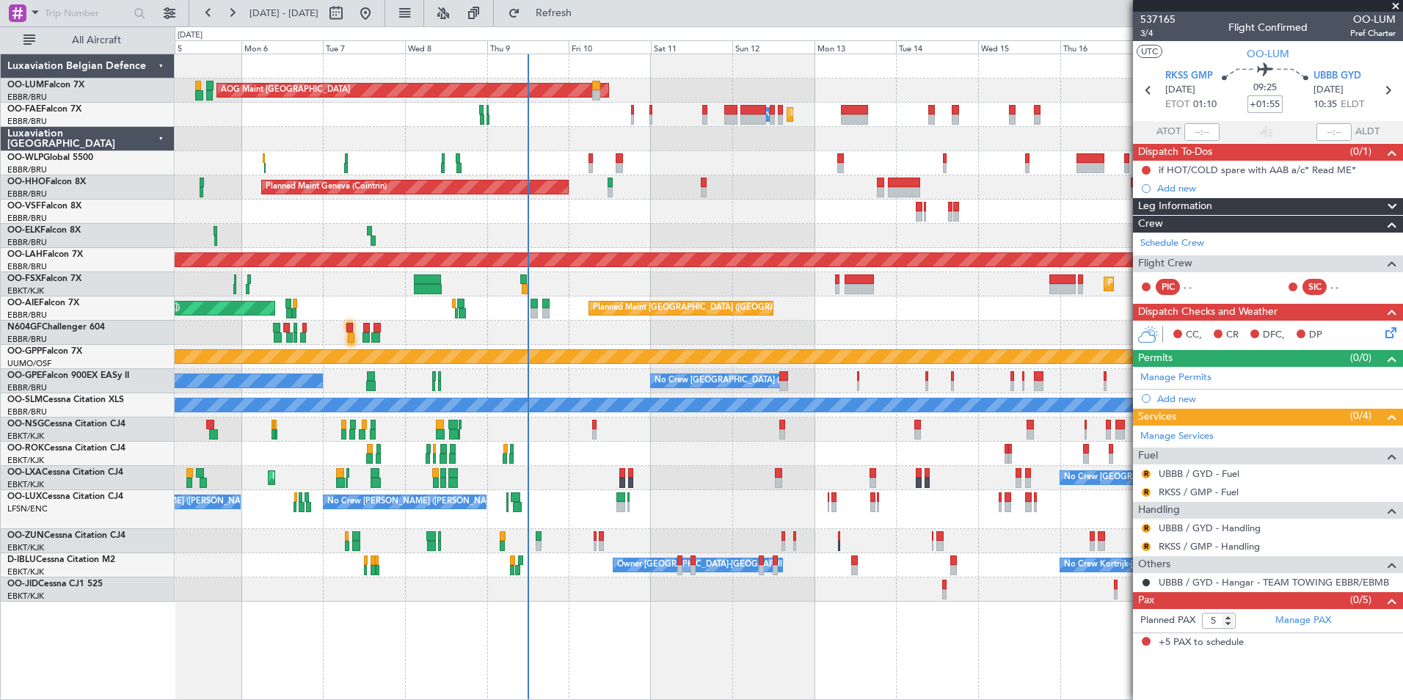
click at [491, 192] on div "Planned Maint Brussels (Brussels National) AOG Maint Sibiu Planned Maint Brusse…" at bounding box center [789, 327] width 1228 height 547
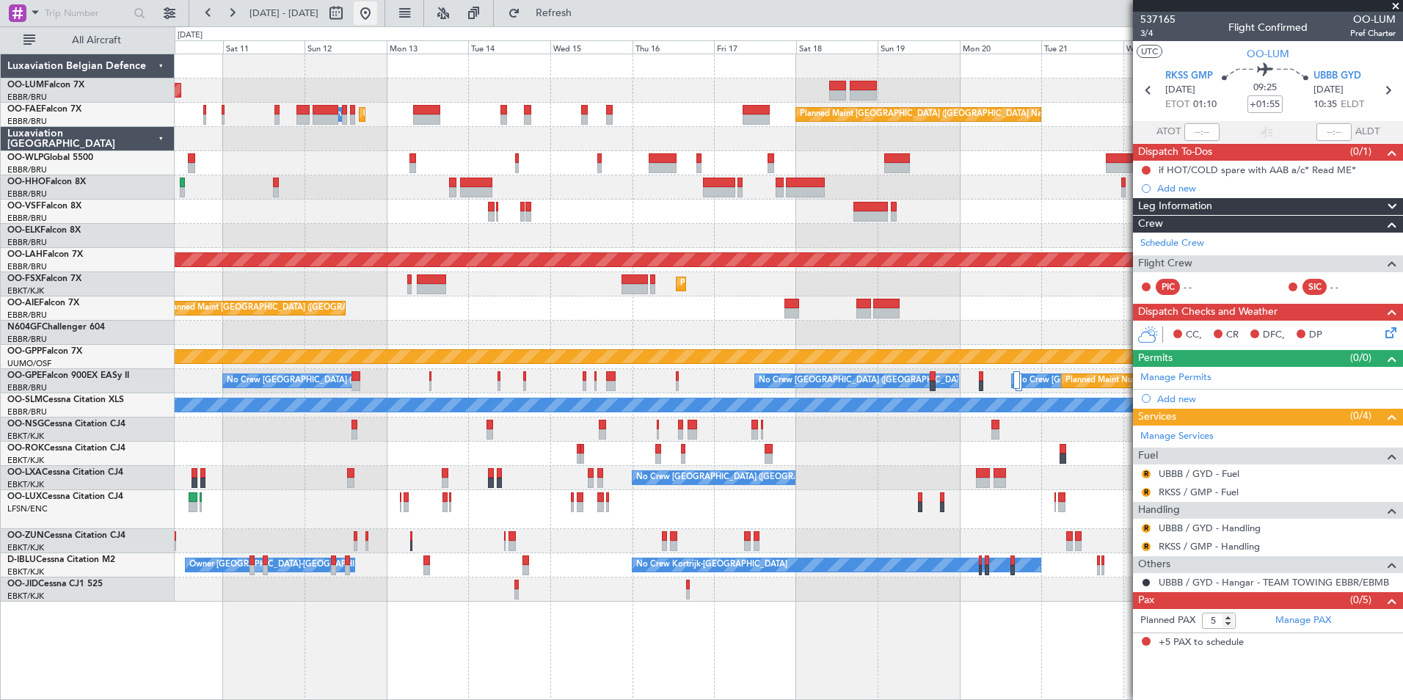
click at [377, 13] on button at bounding box center [365, 12] width 23 height 23
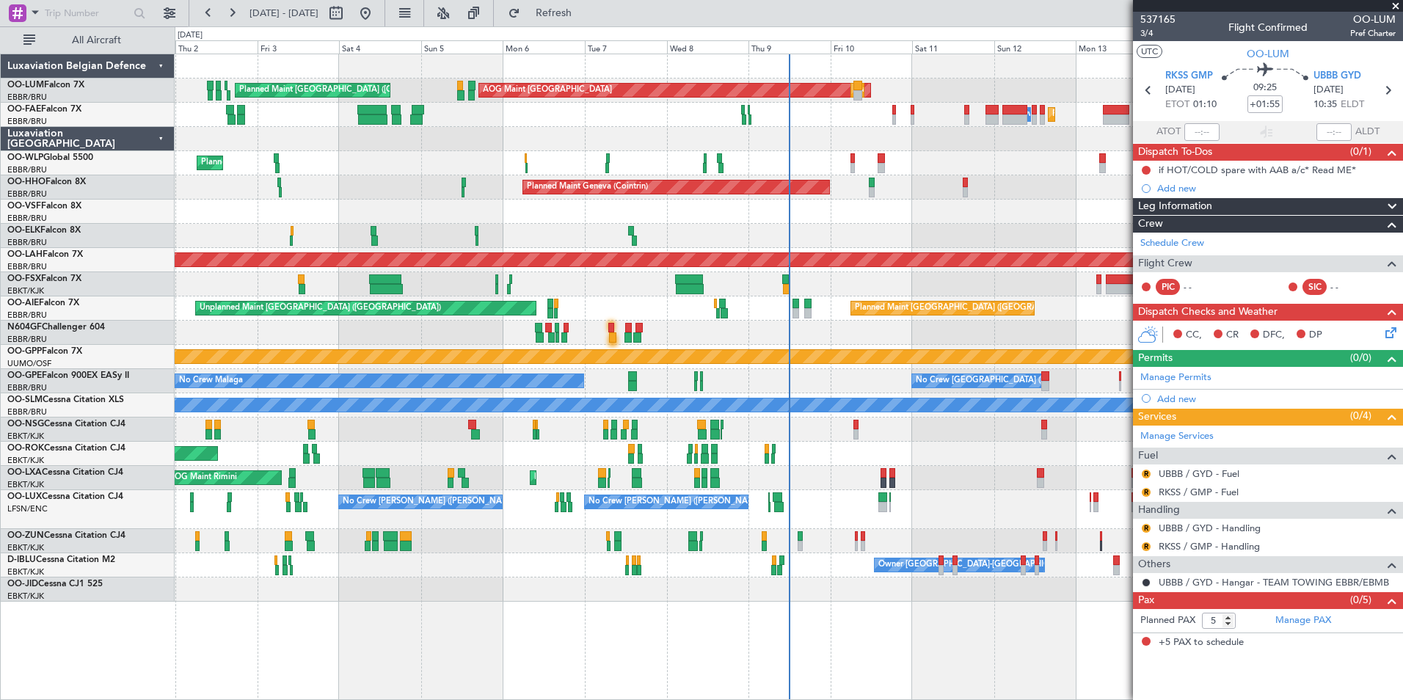
click at [706, 346] on div "AOG Maint Sibiu Planned Maint Brussels (Brussels National) Planned Maint Brusse…" at bounding box center [789, 327] width 1228 height 547
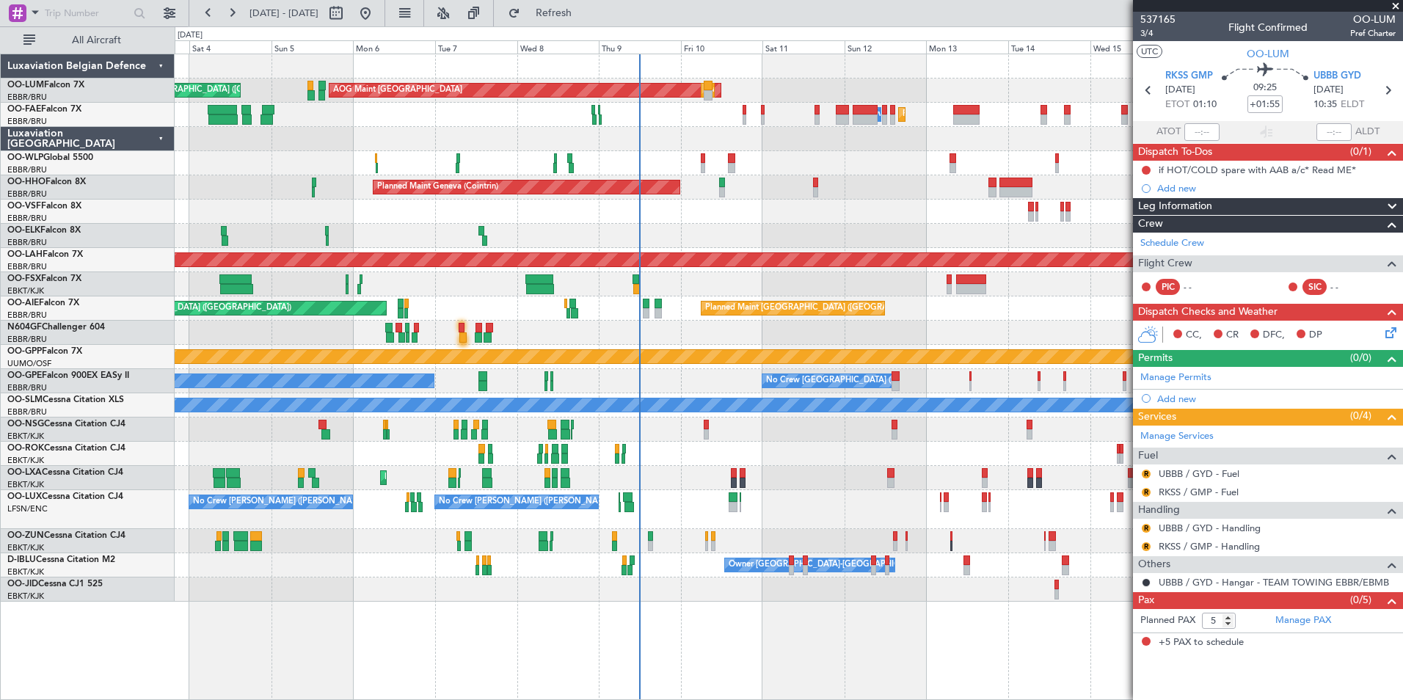
click at [686, 243] on div at bounding box center [789, 236] width 1228 height 24
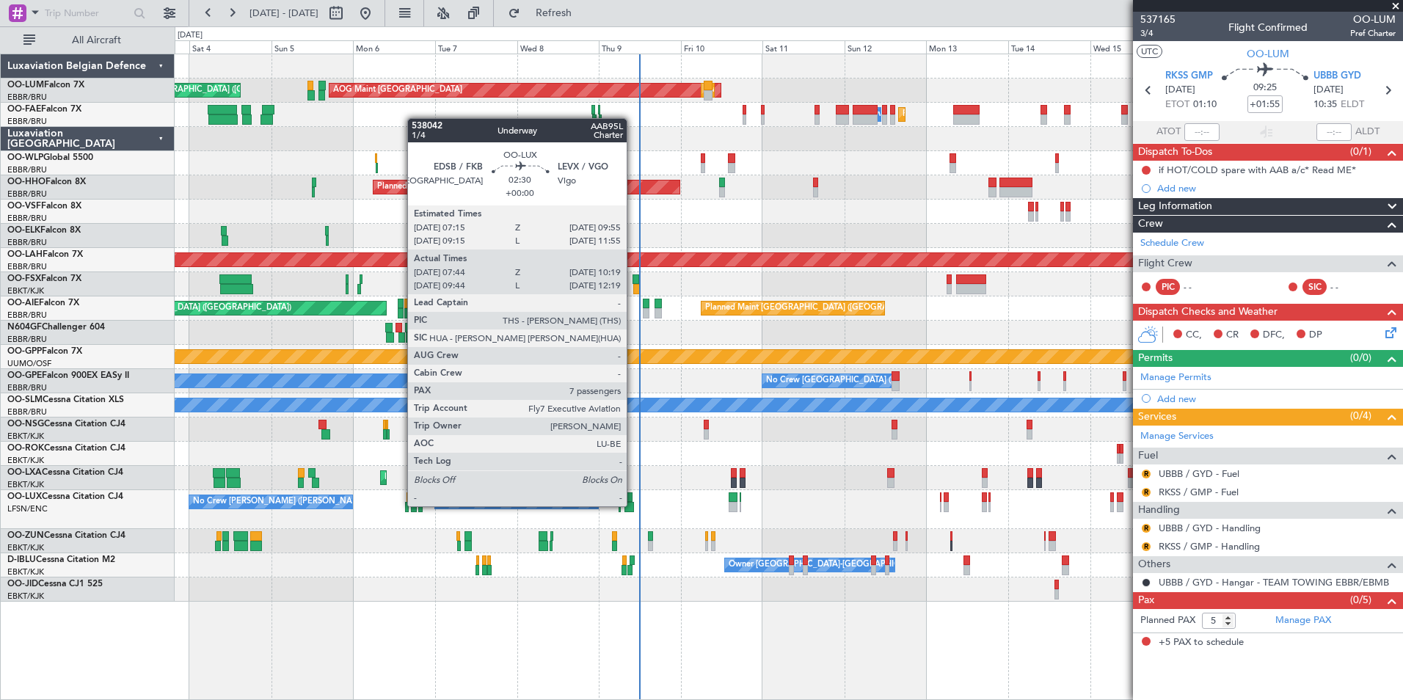
click at [633, 505] on div at bounding box center [629, 507] width 10 height 10
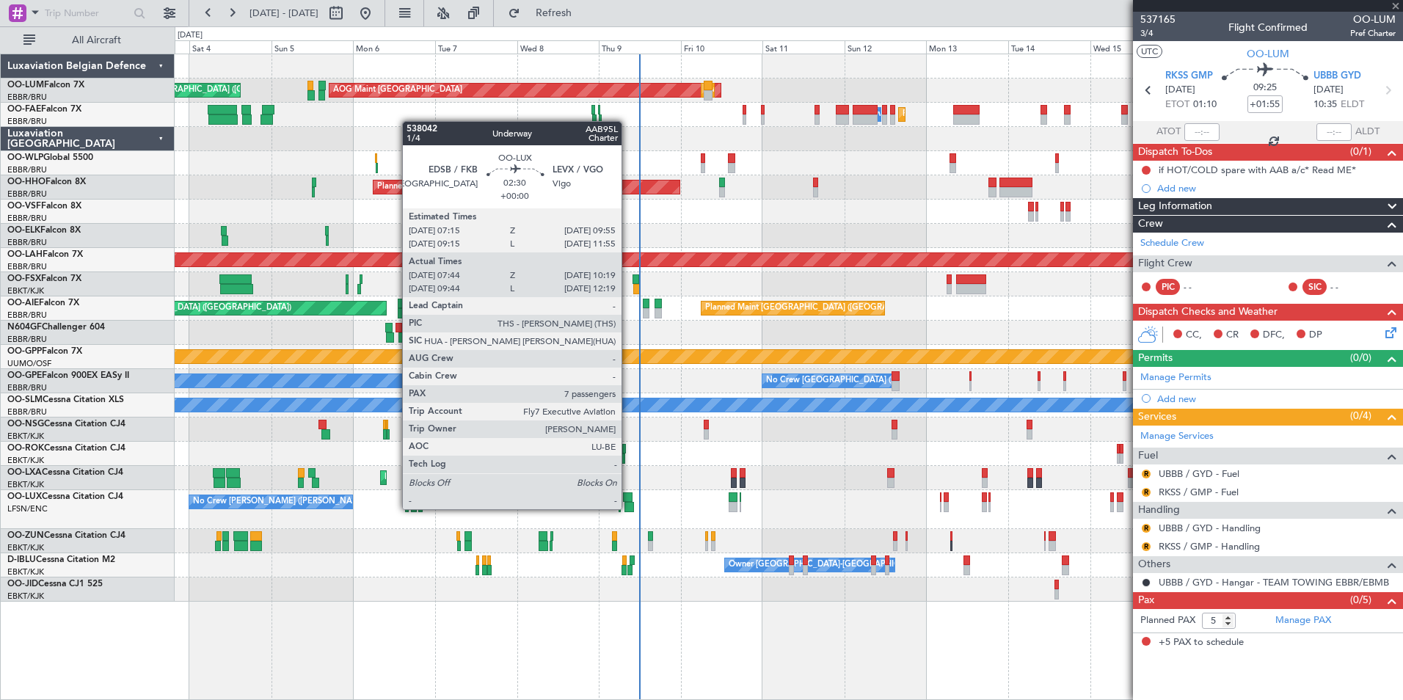
type input "07:49"
type input "10:14"
type input "7"
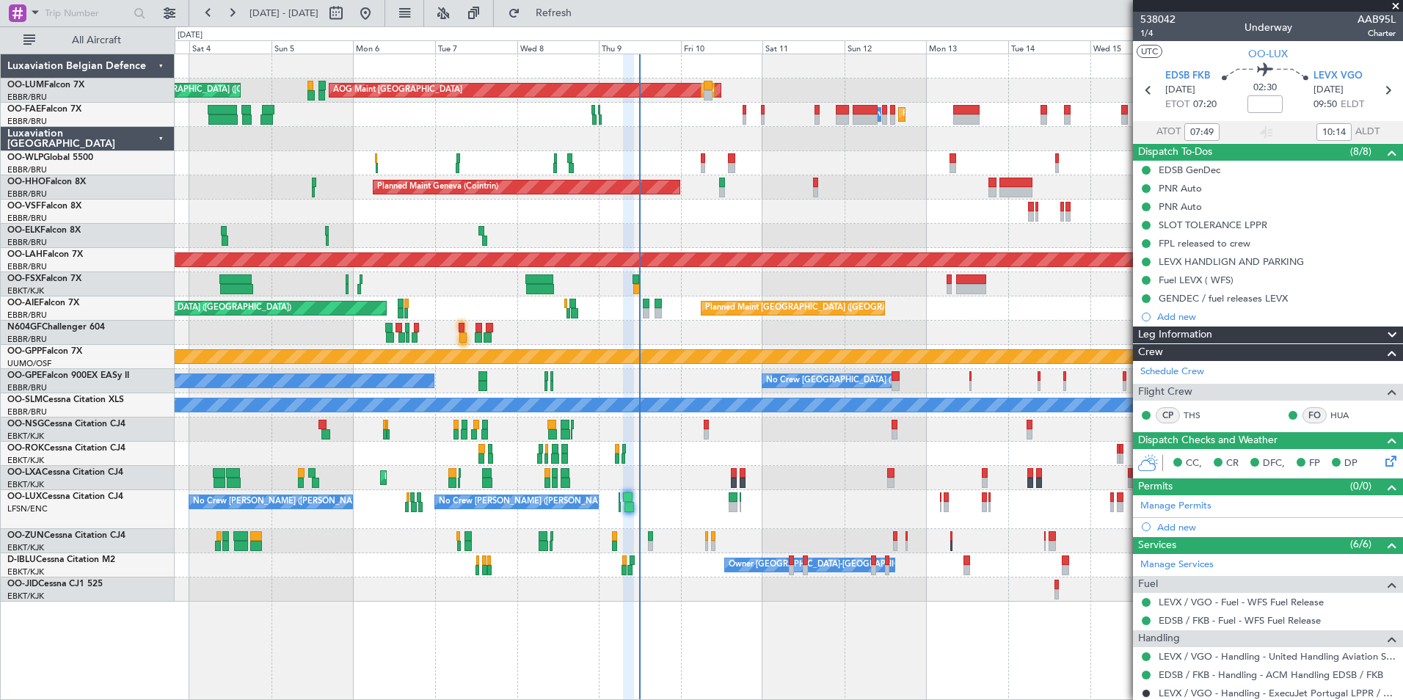
click at [584, 520] on div "No Crew [PERSON_NAME] ([PERSON_NAME]) No Crew [PERSON_NAME] ([PERSON_NAME])" at bounding box center [789, 509] width 1228 height 39
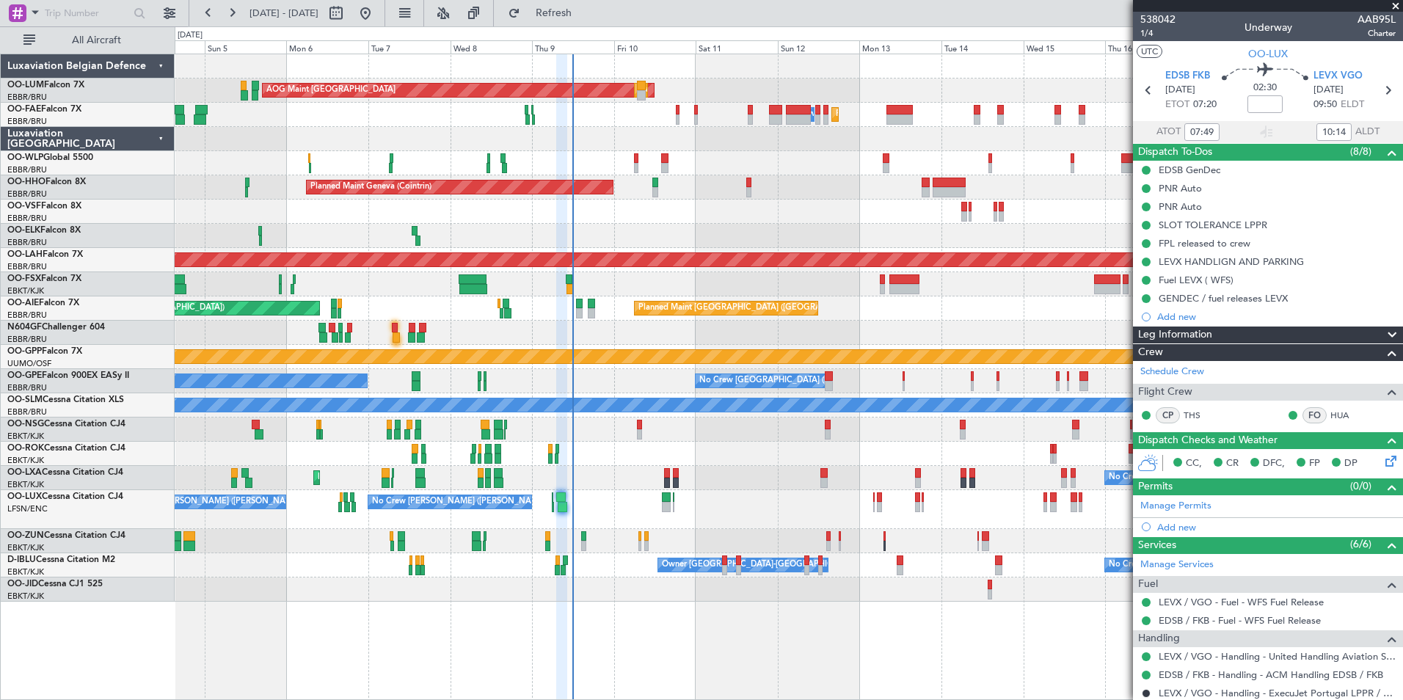
click at [608, 494] on div "No Crew [PERSON_NAME] ([PERSON_NAME]) No Crew [PERSON_NAME] ([PERSON_NAME])" at bounding box center [789, 509] width 1228 height 39
click at [564, 498] on div "No Crew [PERSON_NAME] ([PERSON_NAME]) No Crew [PERSON_NAME] ([PERSON_NAME])" at bounding box center [789, 509] width 1228 height 39
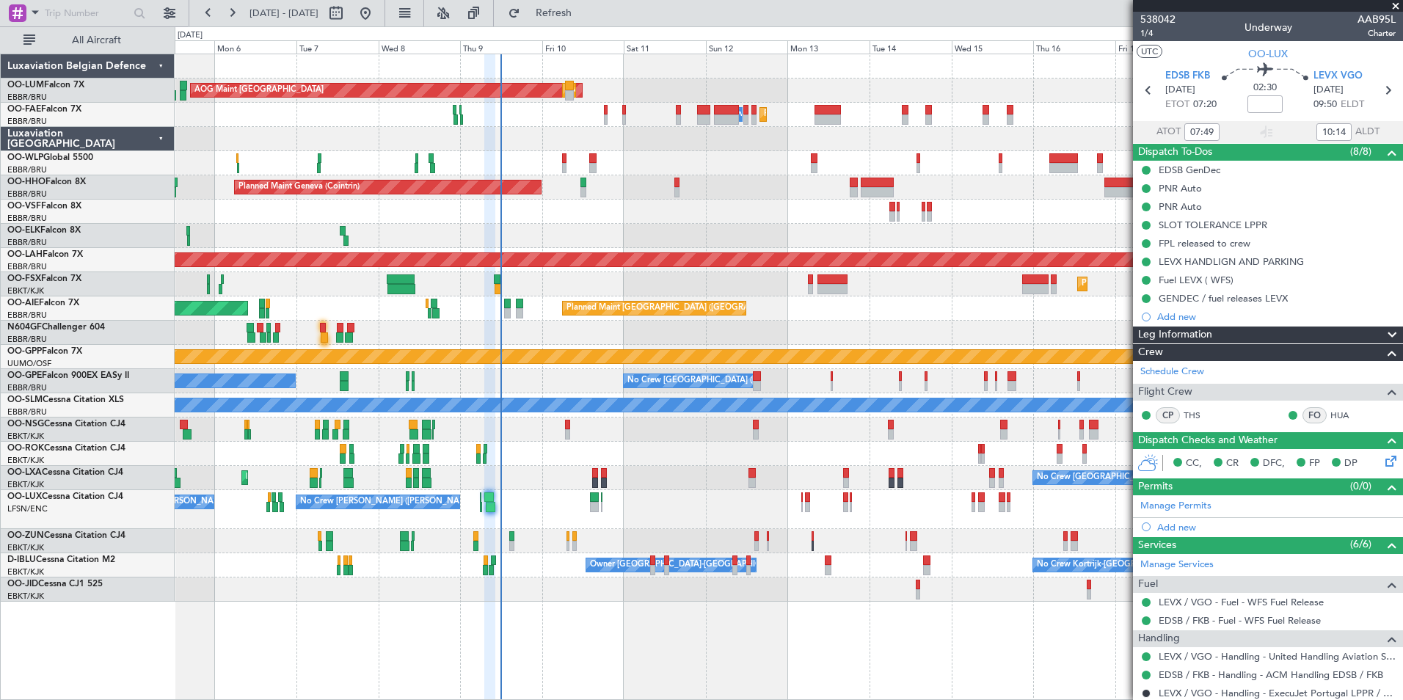
click at [528, 581] on div "No Crew" at bounding box center [789, 589] width 1228 height 24
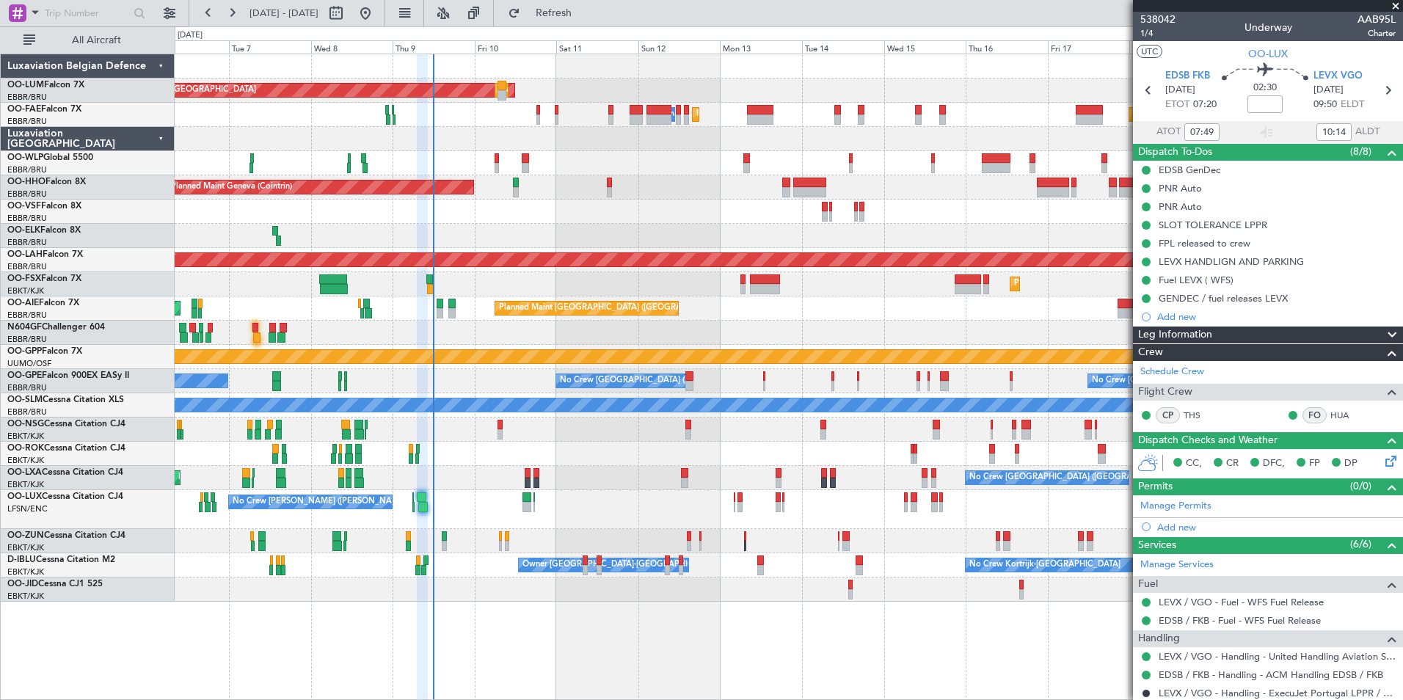
click at [520, 594] on div "No Crew" at bounding box center [789, 589] width 1228 height 24
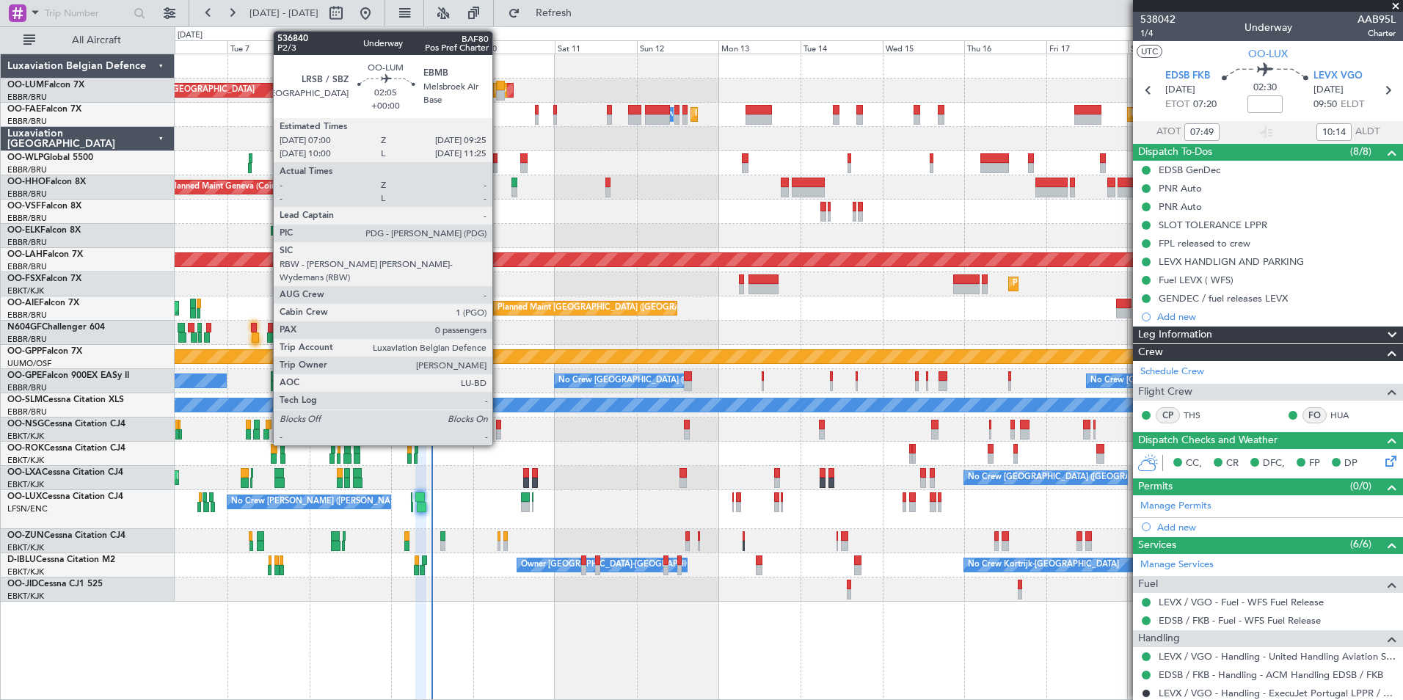
click at [499, 92] on div at bounding box center [500, 95] width 9 height 10
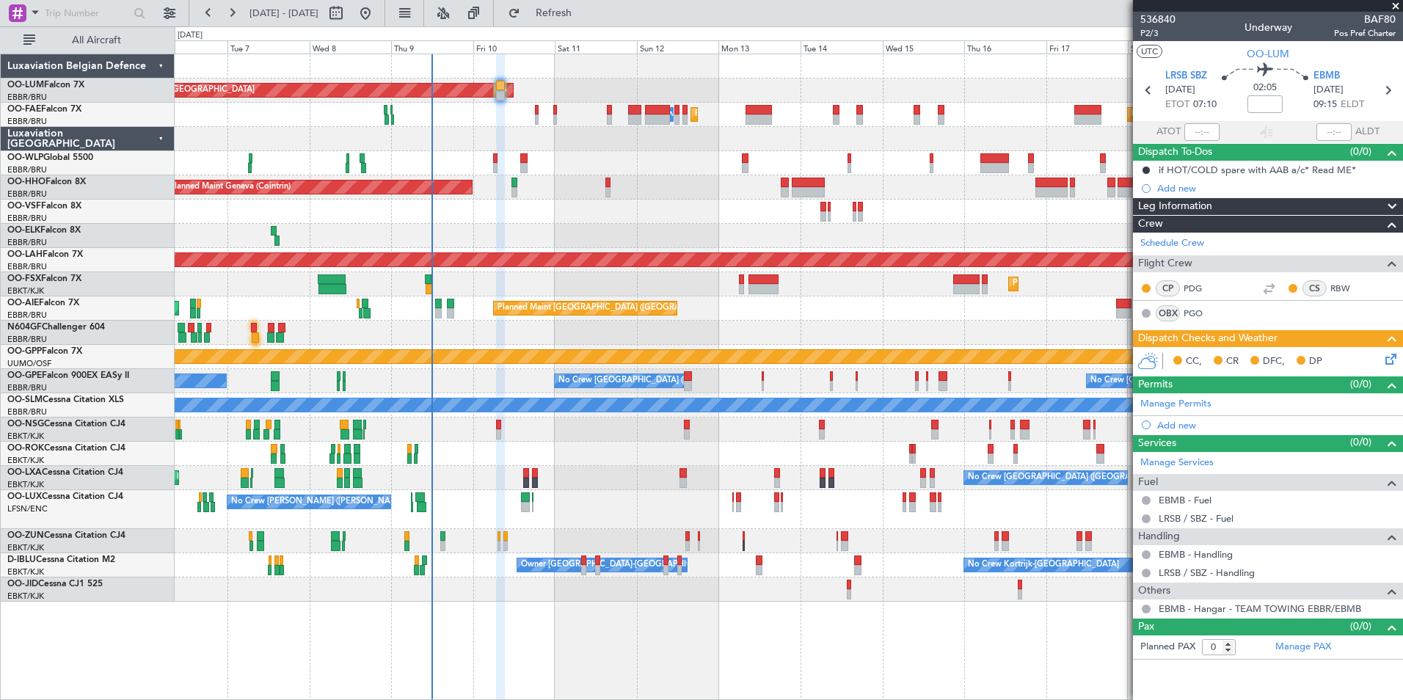
click at [1390, 360] on icon at bounding box center [1388, 357] width 12 height 12
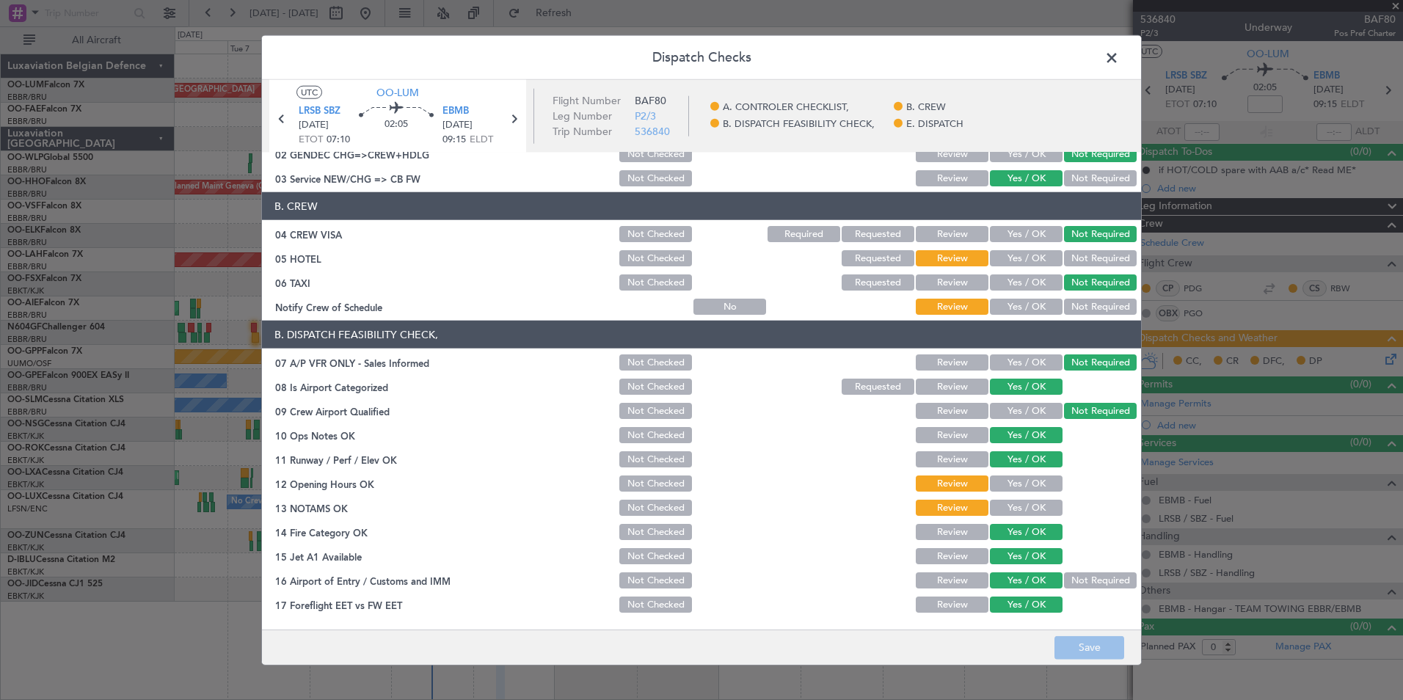
scroll to position [216, 0]
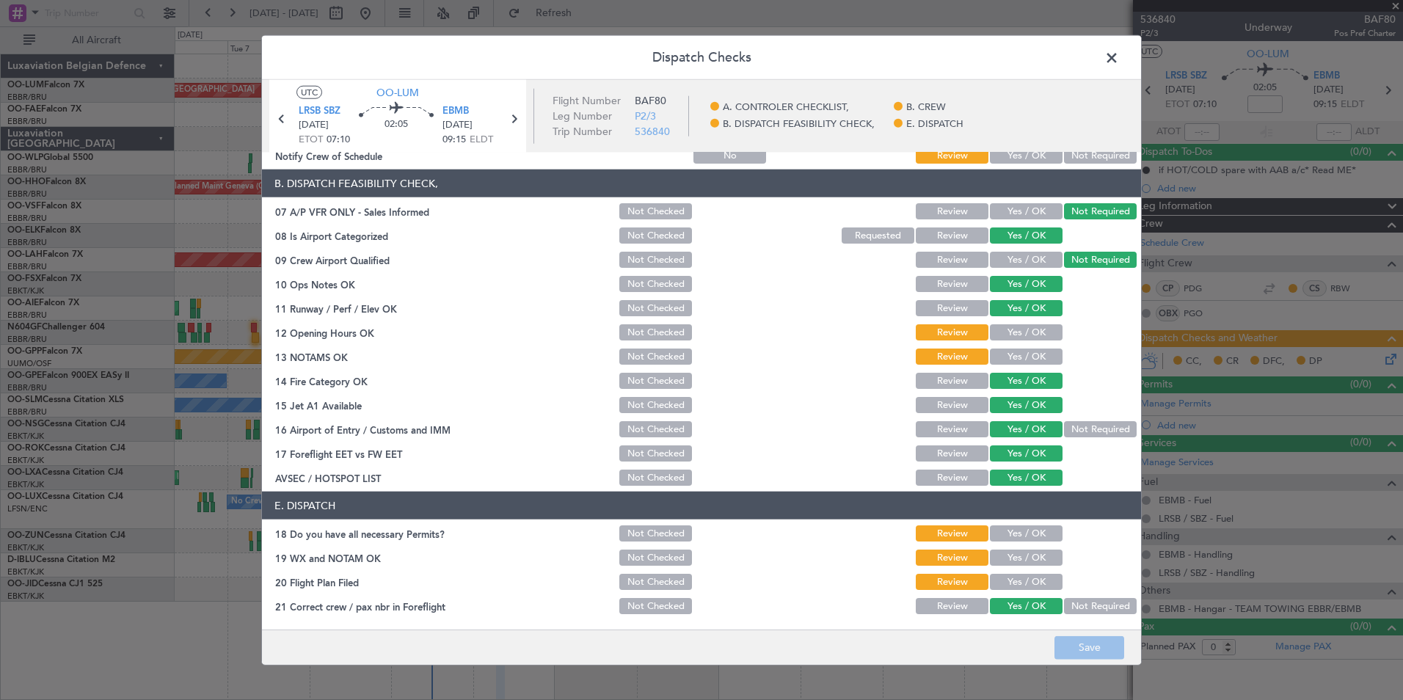
click at [641, 583] on button "Not Checked" at bounding box center [655, 582] width 73 height 16
click at [1087, 657] on button "Save" at bounding box center [1089, 646] width 70 height 23
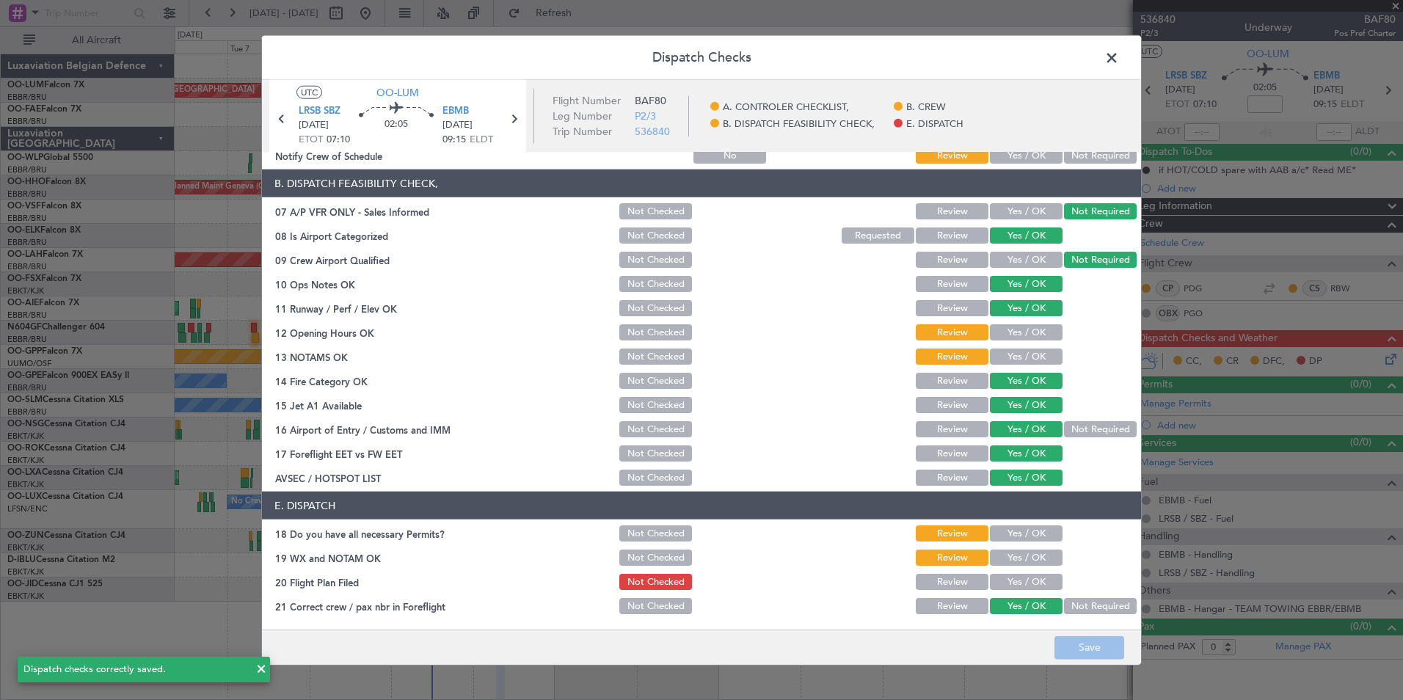
click at [1119, 51] on span at bounding box center [1119, 61] width 0 height 29
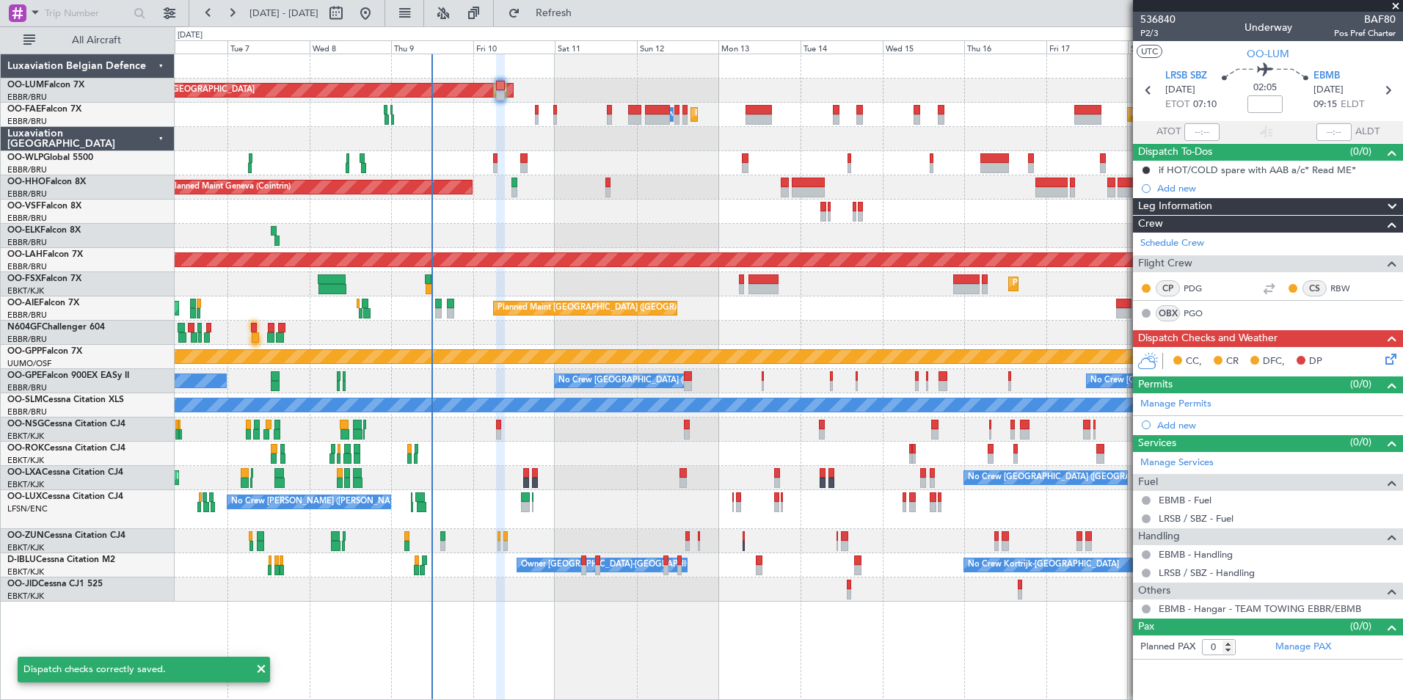
click at [586, 183] on div "Planned Maint Geneva (Cointrin)" at bounding box center [789, 187] width 1228 height 24
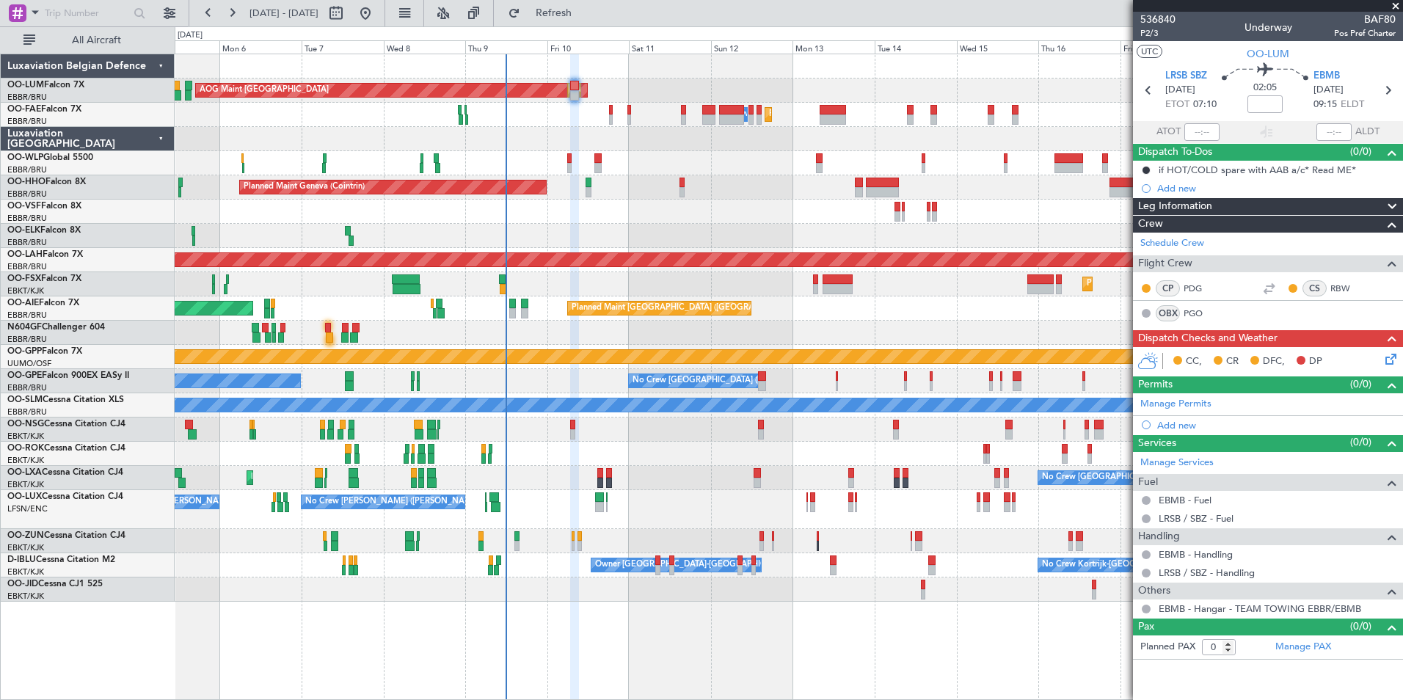
click at [569, 133] on div at bounding box center [789, 139] width 1228 height 24
click at [452, 145] on div at bounding box center [789, 139] width 1228 height 24
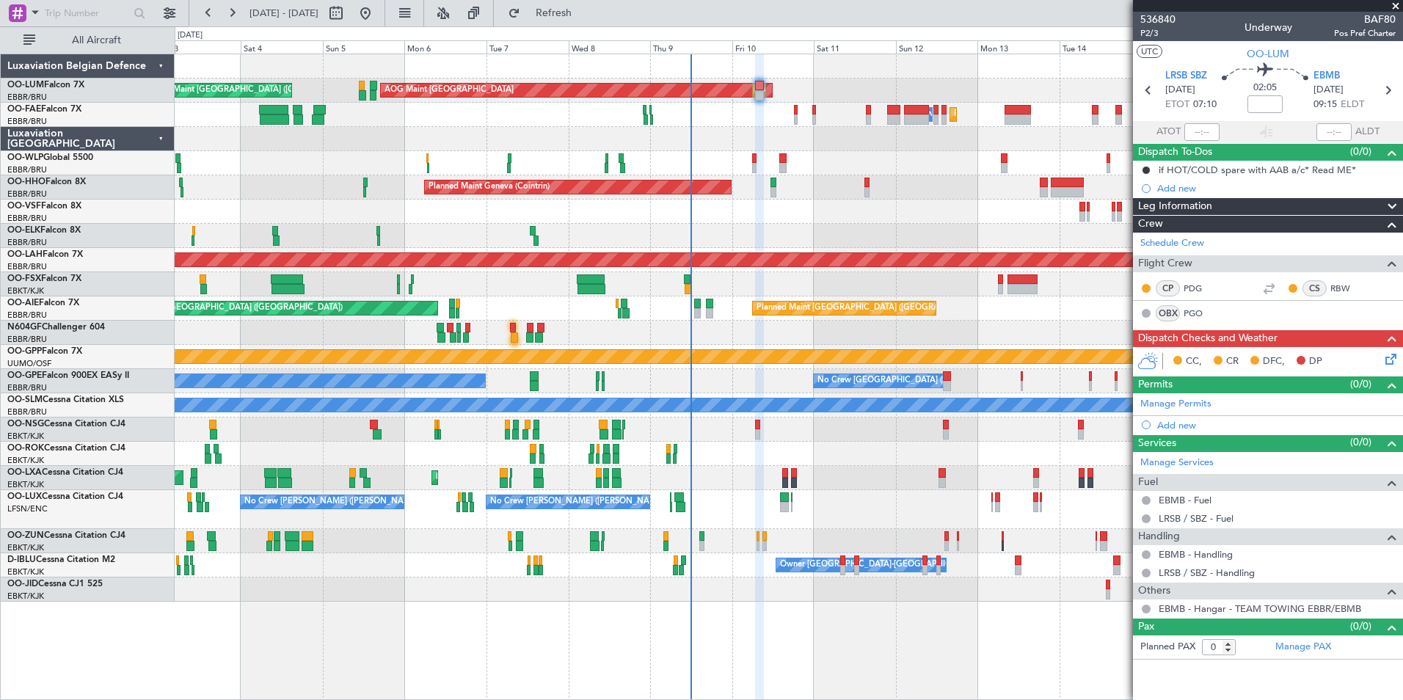
click at [707, 120] on div "Planned Maint [GEOGRAPHIC_DATA] ([GEOGRAPHIC_DATA] National) Planned Maint [GEO…" at bounding box center [789, 115] width 1228 height 24
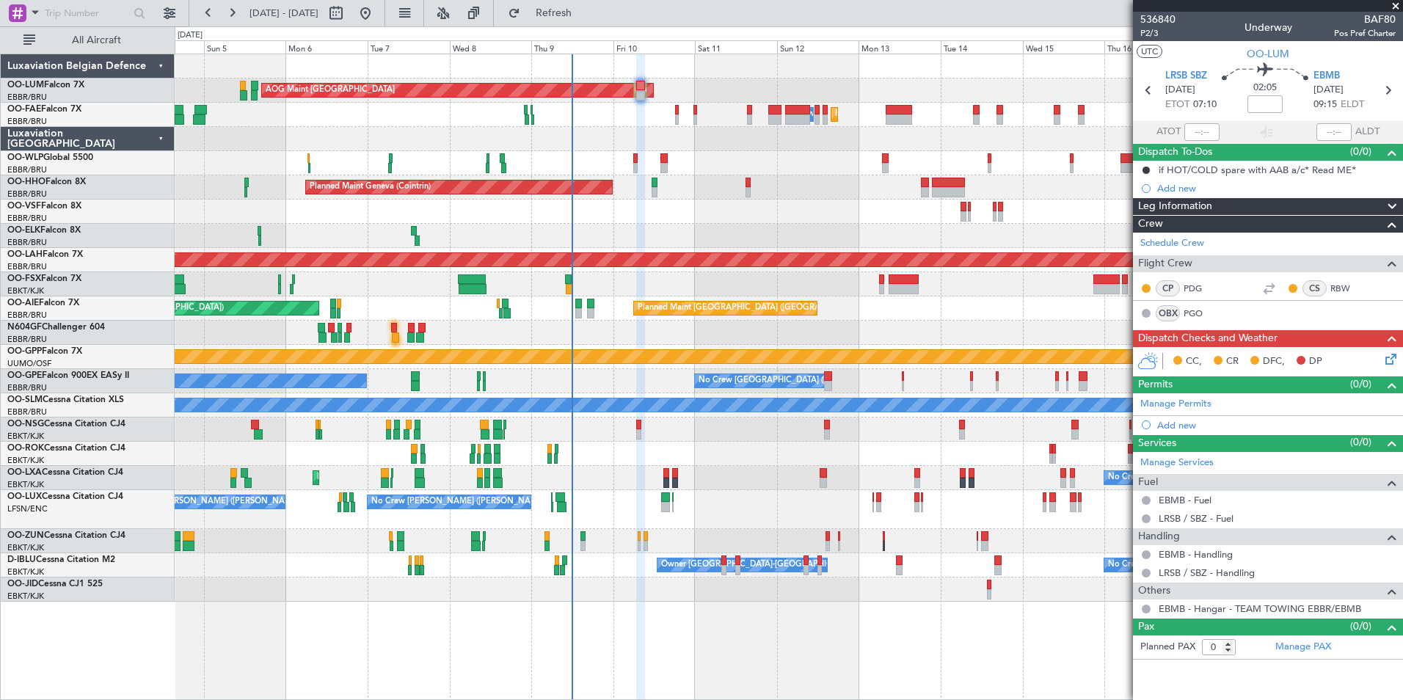
click at [655, 124] on div "Planned Maint [GEOGRAPHIC_DATA] ([GEOGRAPHIC_DATA] National) Planned Maint [GEO…" at bounding box center [789, 115] width 1228 height 24
click at [678, 114] on div "Planned Maint [GEOGRAPHIC_DATA] ([GEOGRAPHIC_DATA] National) Planned Maint [GEO…" at bounding box center [789, 115] width 1228 height 24
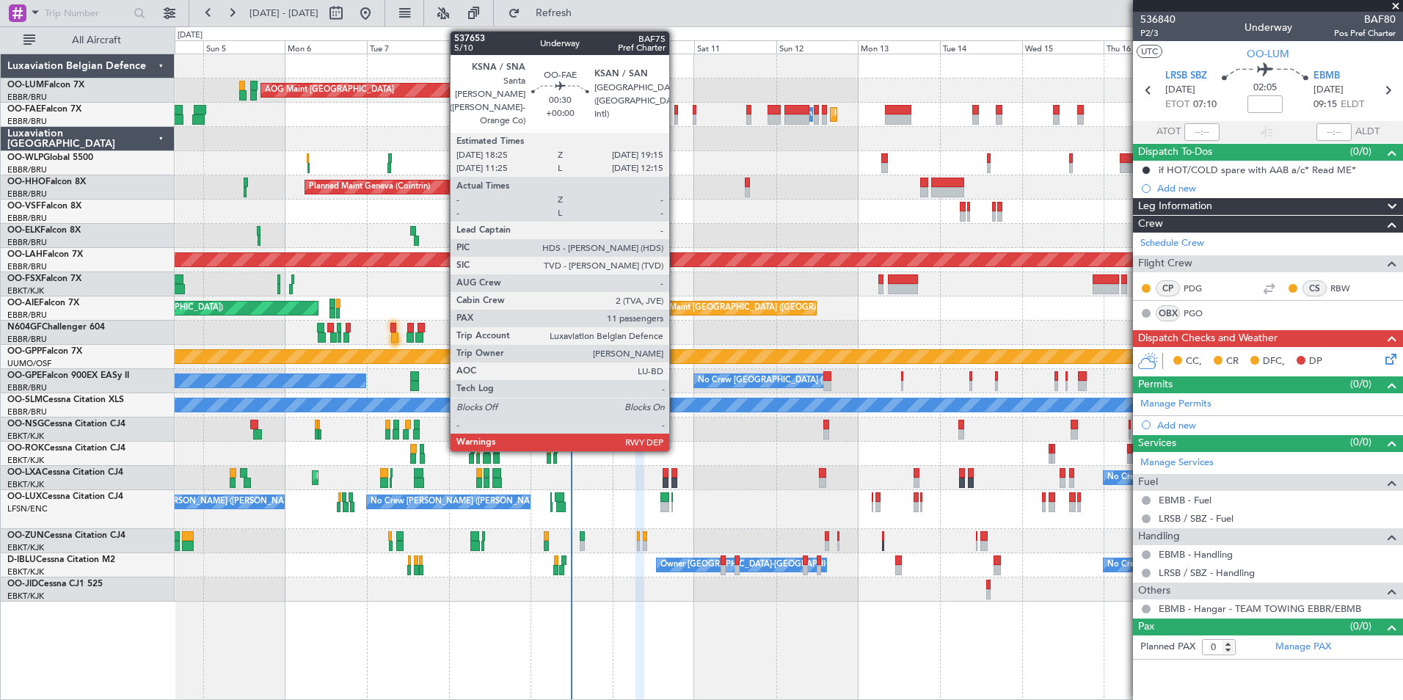
click at [676, 111] on div at bounding box center [675, 110] width 3 height 10
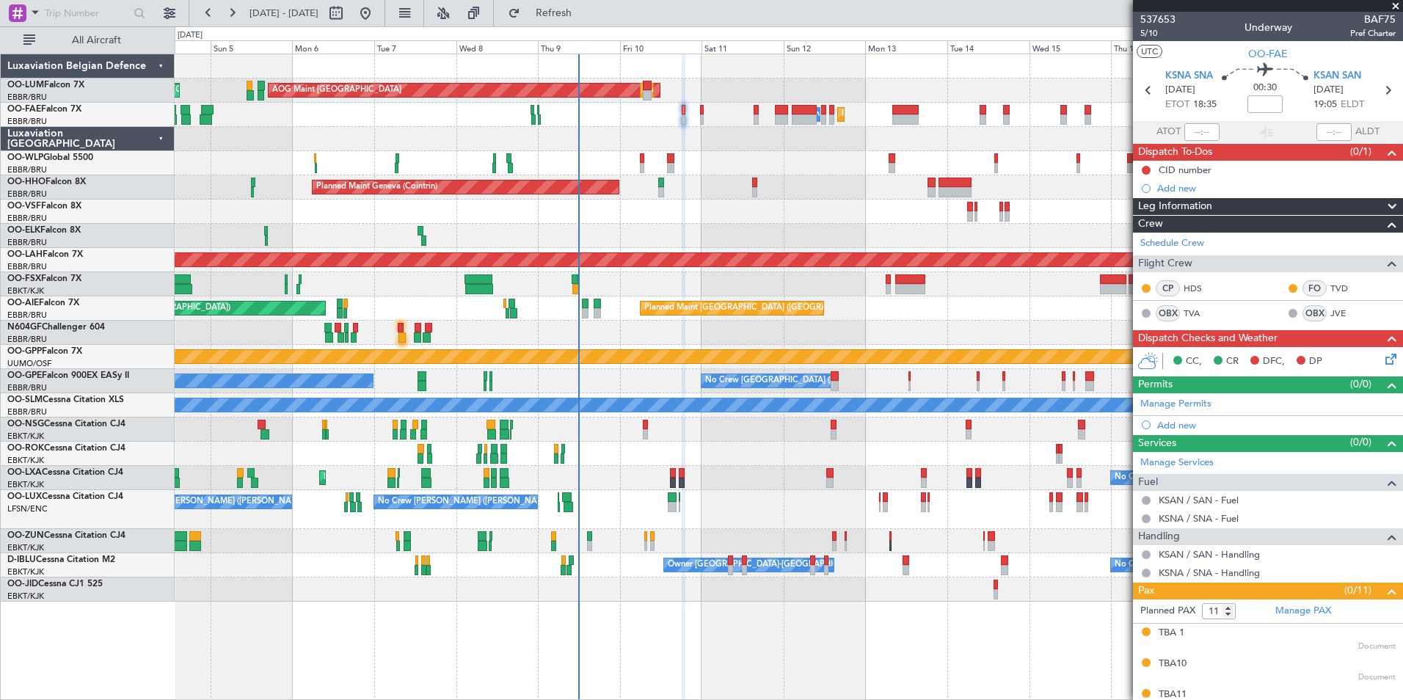
click at [418, 153] on div "AOG Maint [GEOGRAPHIC_DATA] Planned Maint [GEOGRAPHIC_DATA] ([GEOGRAPHIC_DATA])…" at bounding box center [789, 327] width 1228 height 547
click at [685, 234] on div at bounding box center [789, 236] width 1228 height 24
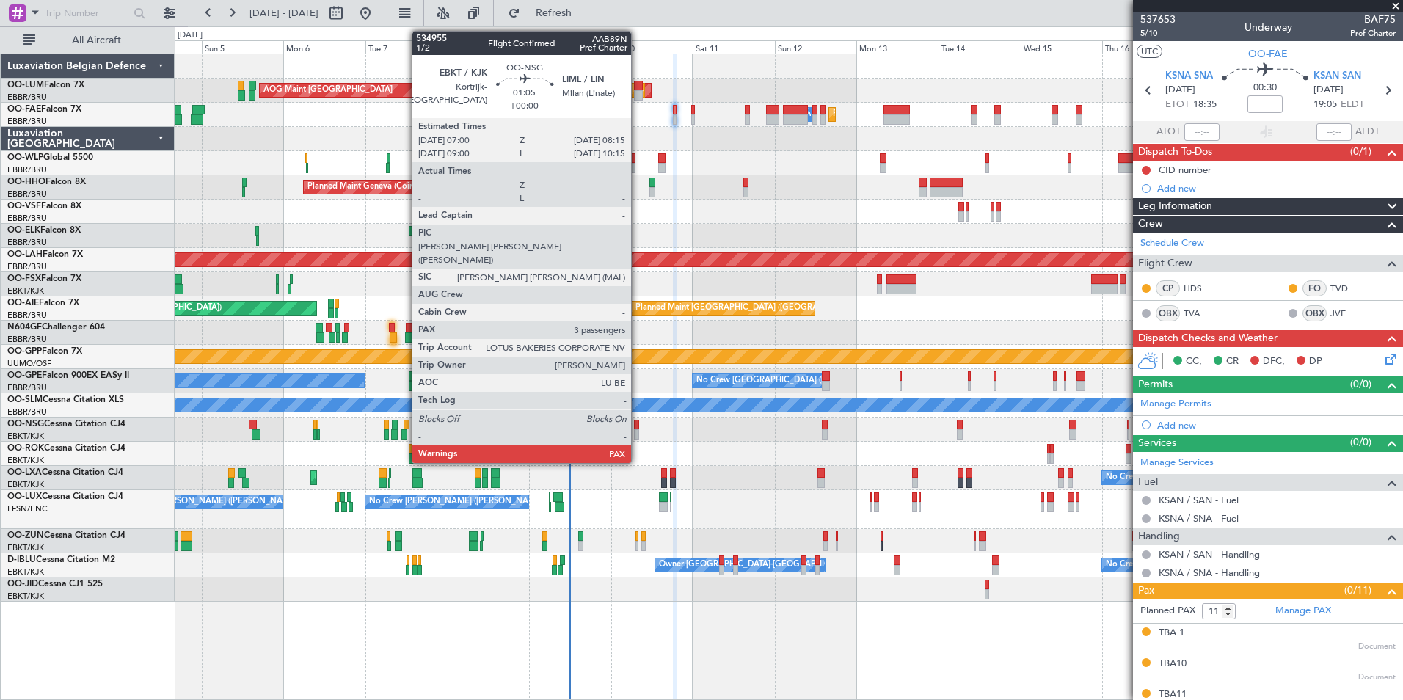
click at [638, 427] on div at bounding box center [636, 425] width 4 height 10
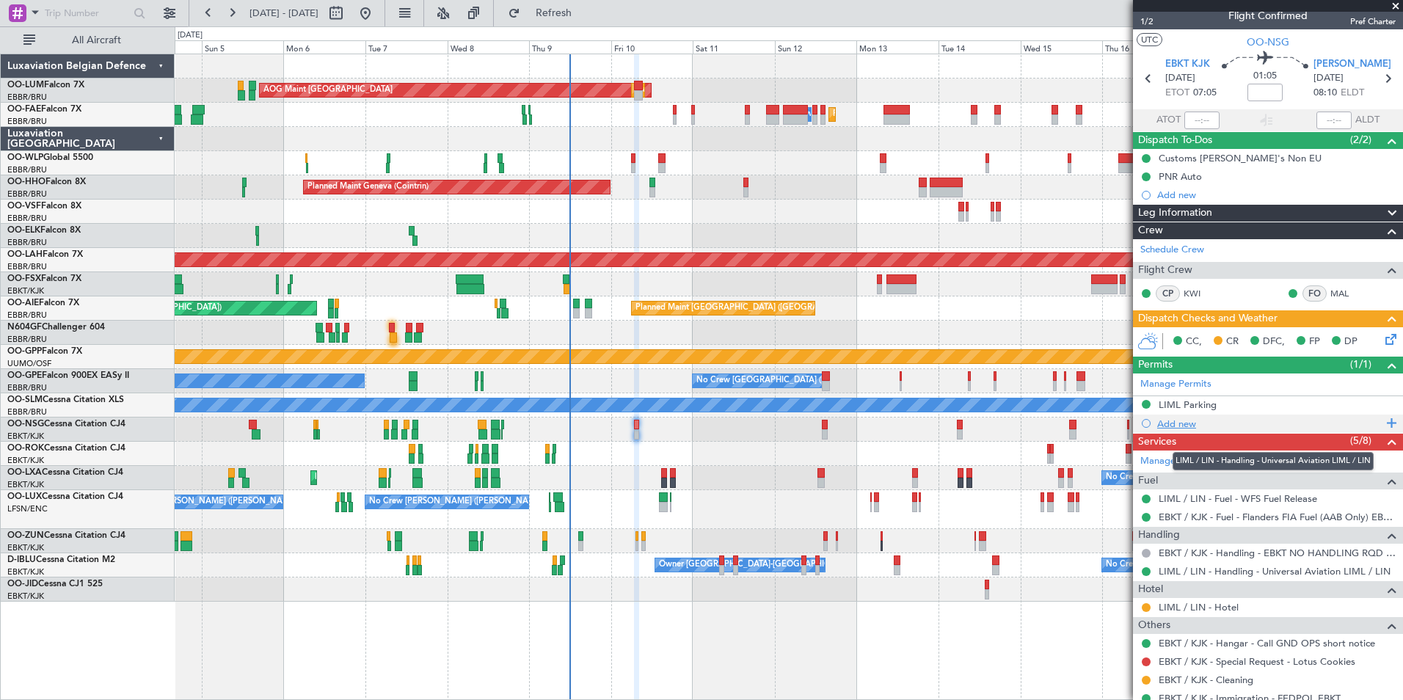
scroll to position [0, 0]
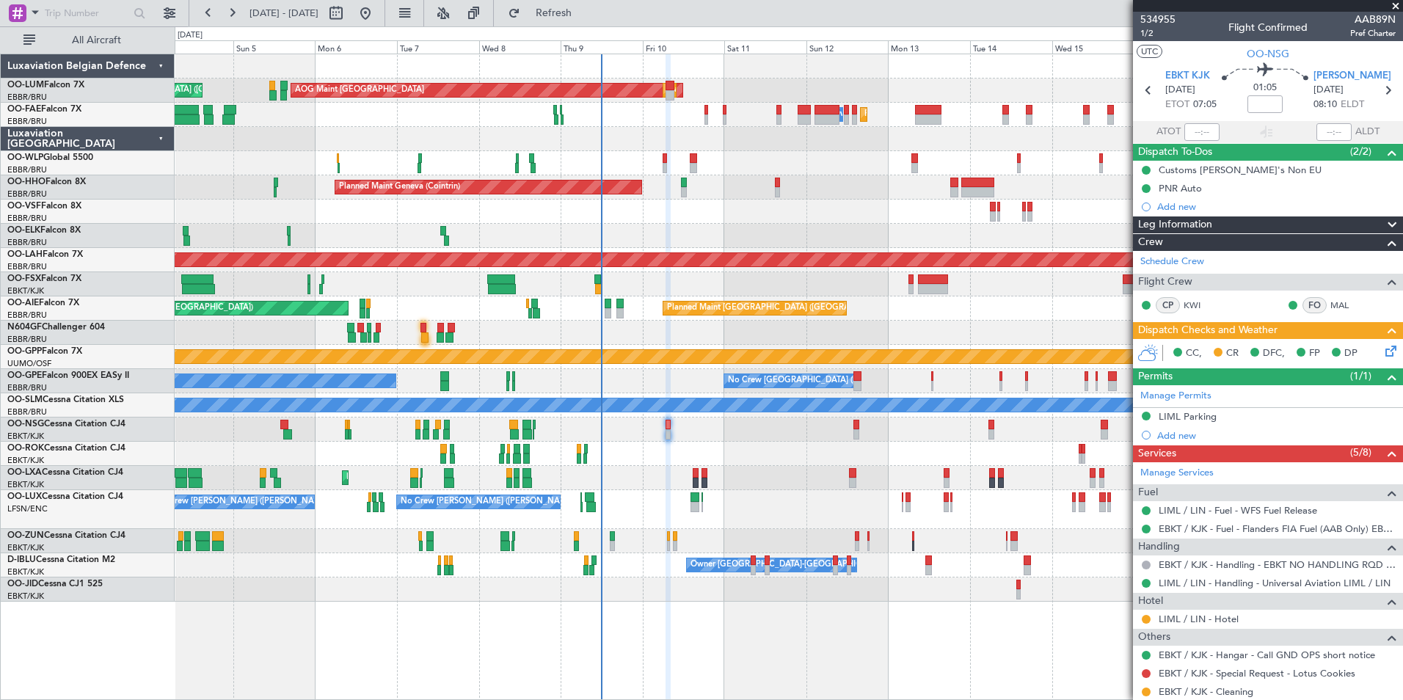
click at [716, 440] on div "AOG Maint [GEOGRAPHIC_DATA] Planned Maint [GEOGRAPHIC_DATA] ([GEOGRAPHIC_DATA])…" at bounding box center [789, 327] width 1228 height 547
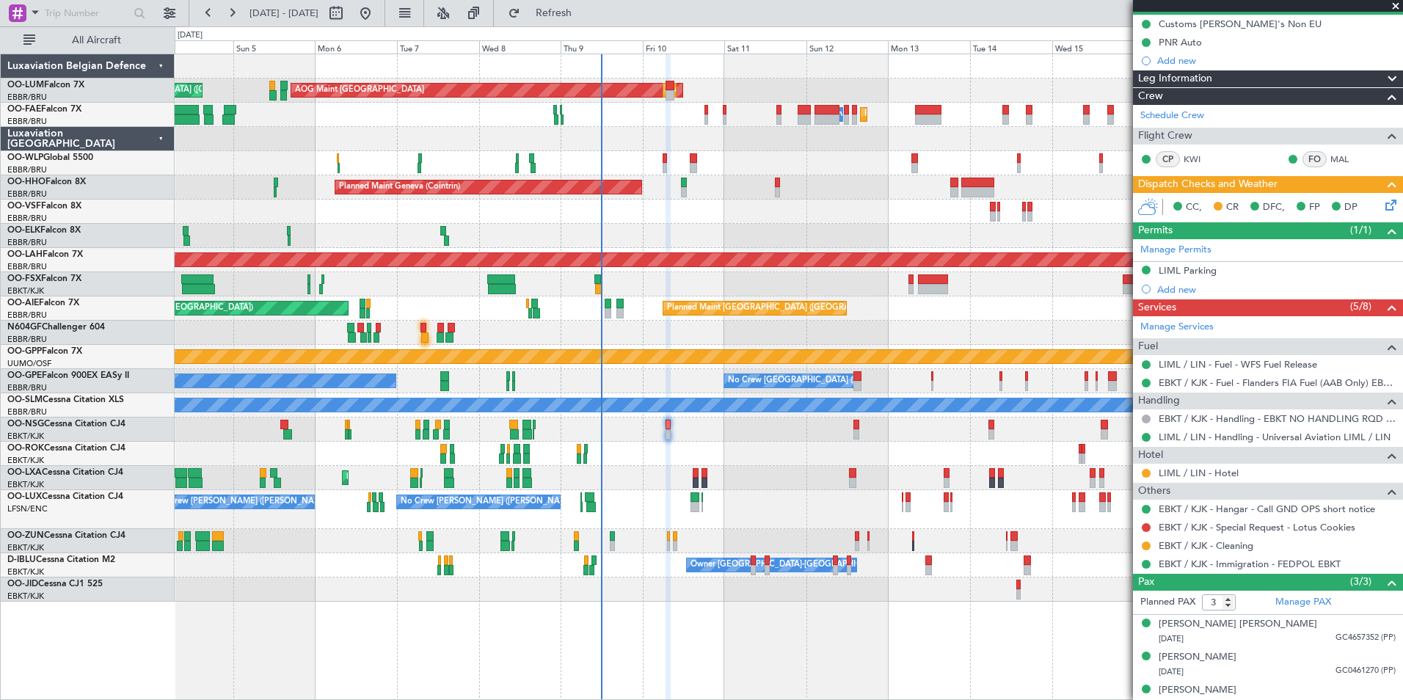
scroll to position [147, 0]
click at [1256, 526] on link "EBKT / KJK - Special Request - Lotus Cookies" at bounding box center [1257, 526] width 197 height 12
click at [1149, 523] on button at bounding box center [1146, 526] width 9 height 9
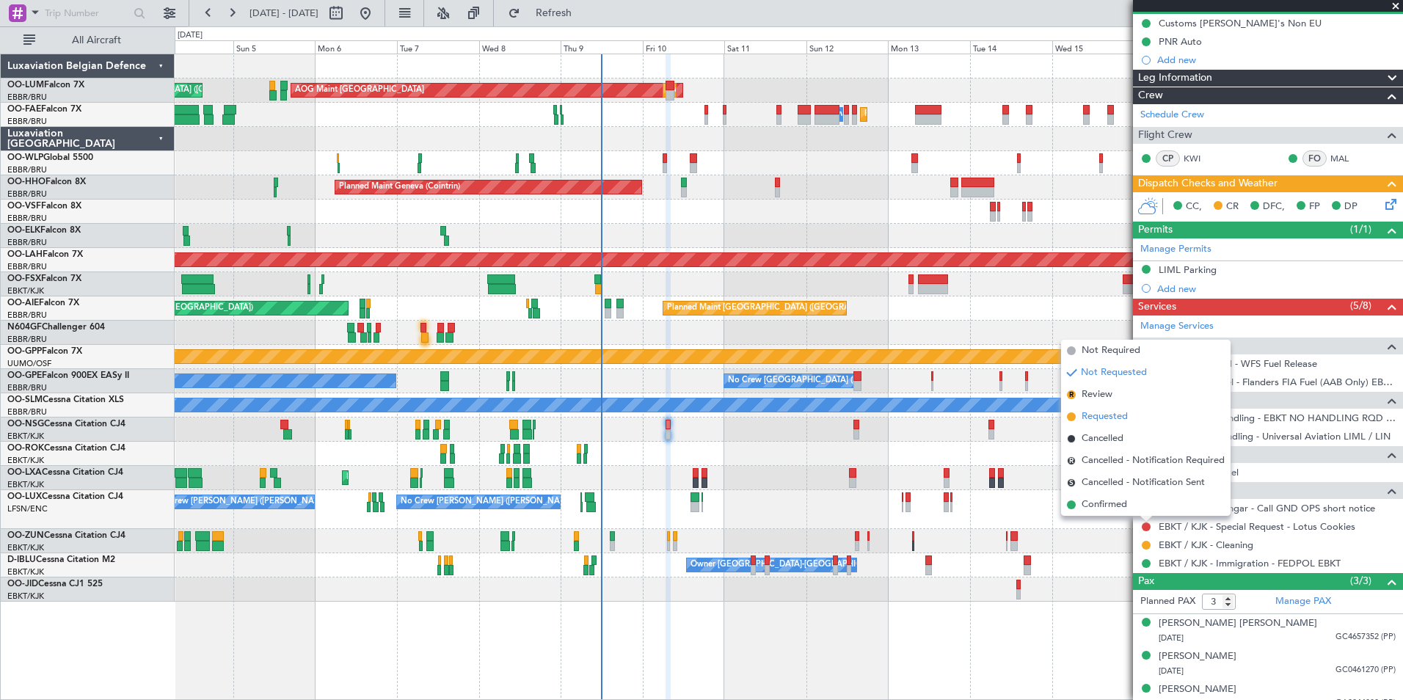
click at [1107, 418] on span "Requested" at bounding box center [1105, 416] width 46 height 15
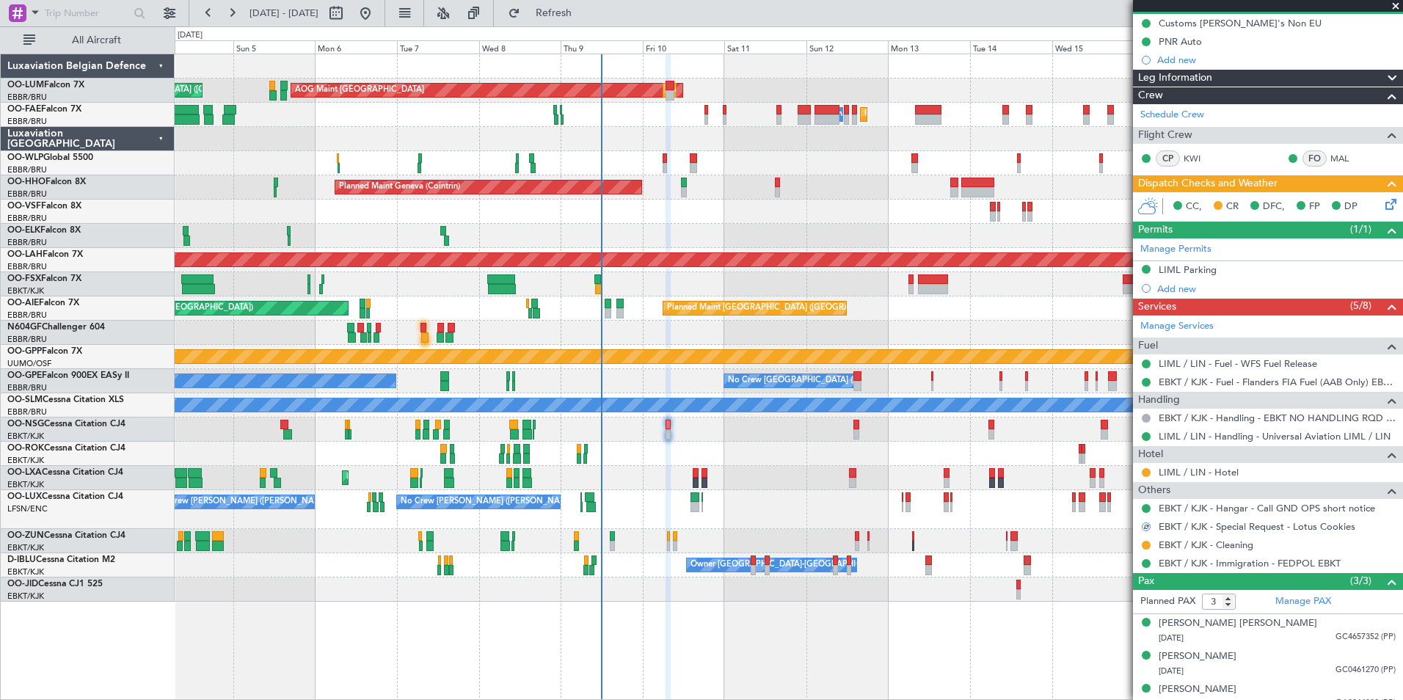
click at [679, 460] on div "AOG Maint [GEOGRAPHIC_DATA] Planned Maint [GEOGRAPHIC_DATA] ([GEOGRAPHIC_DATA])…" at bounding box center [789, 327] width 1228 height 547
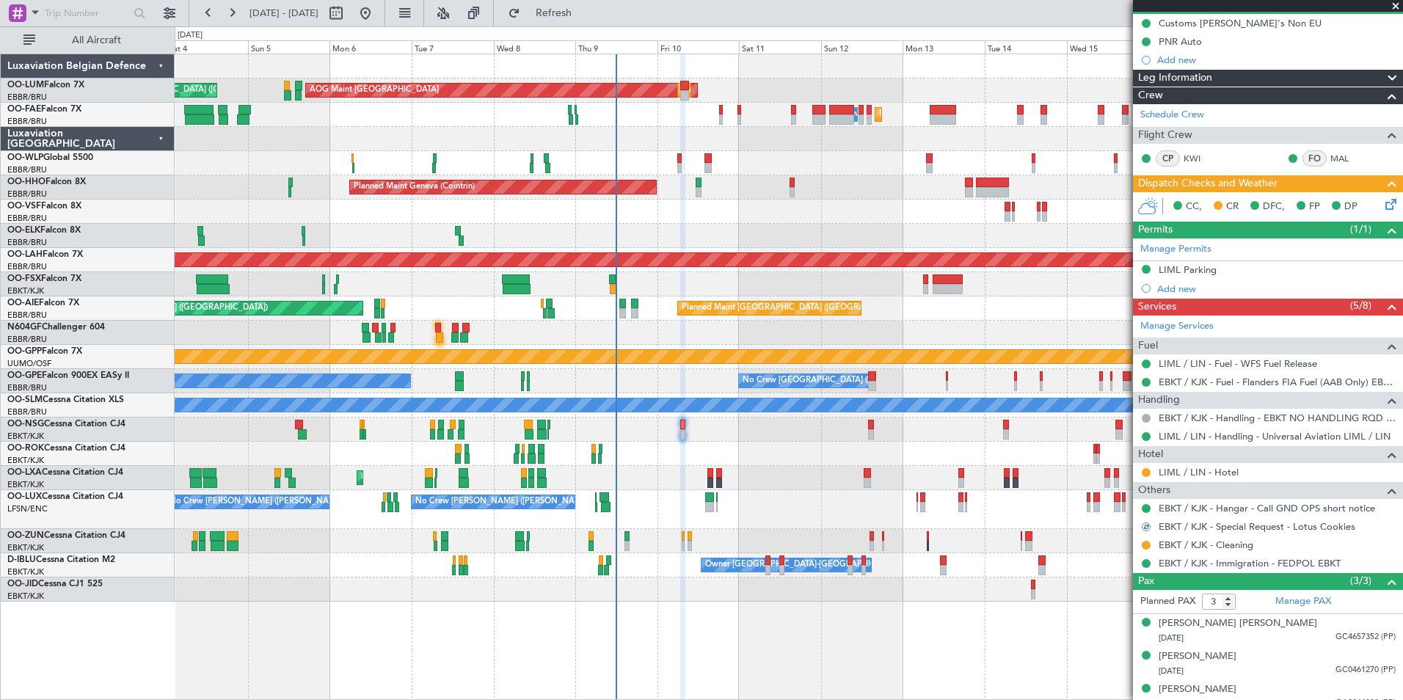
click at [693, 473] on div "No Crew [GEOGRAPHIC_DATA] ([GEOGRAPHIC_DATA] National) Planned Maint [GEOGRAPHI…" at bounding box center [789, 478] width 1228 height 24
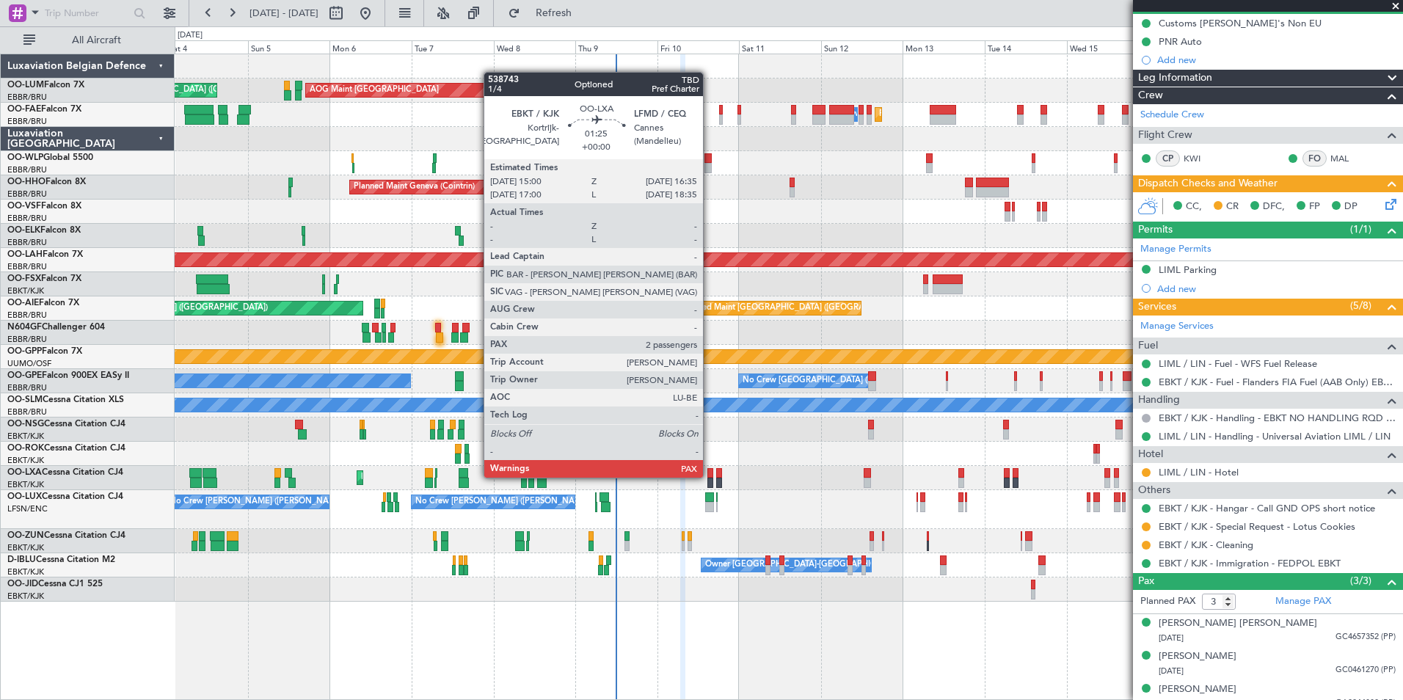
click at [710, 476] on div at bounding box center [710, 473] width 6 height 10
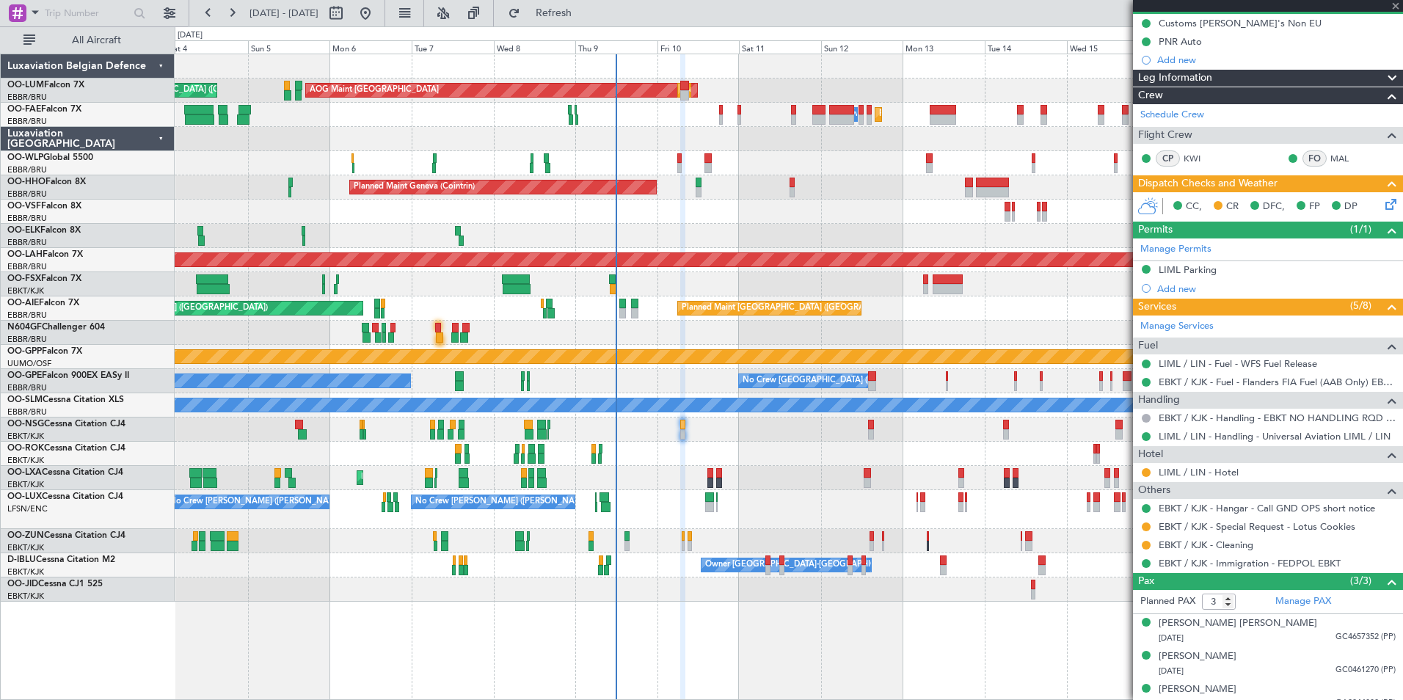
type input "2"
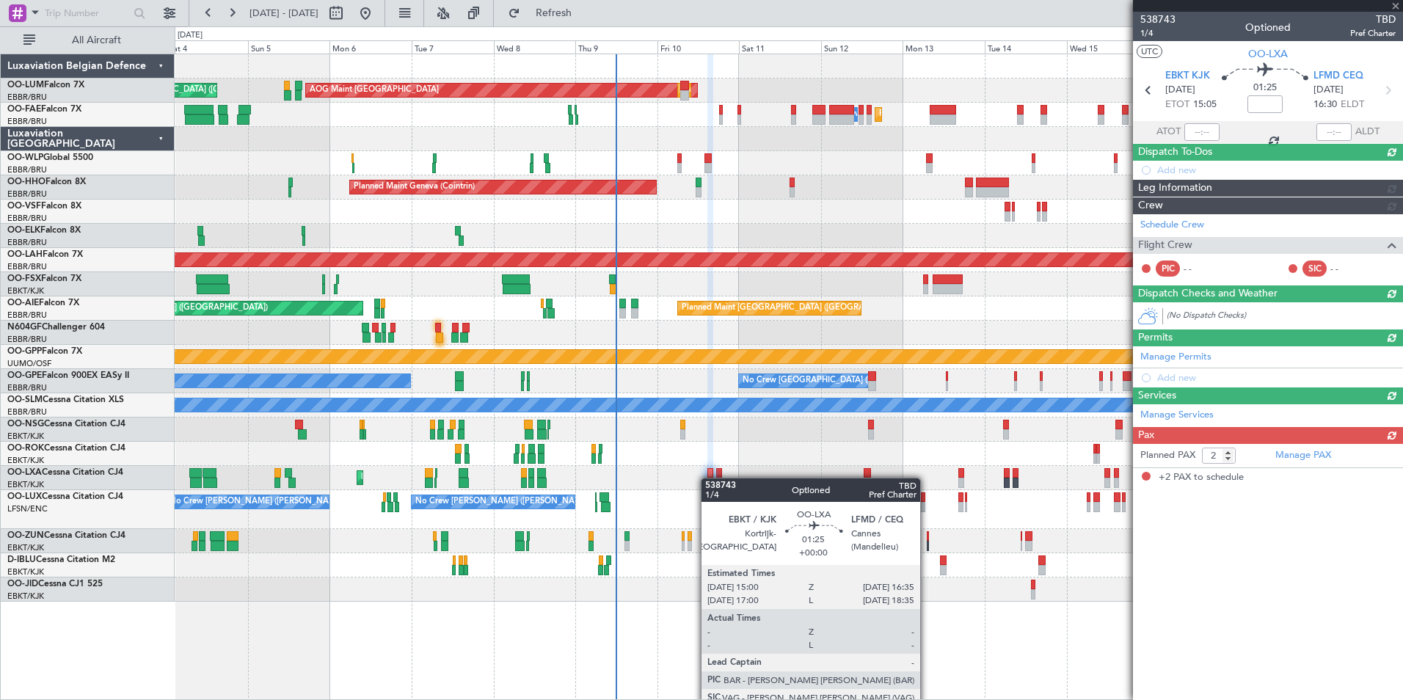
scroll to position [0, 0]
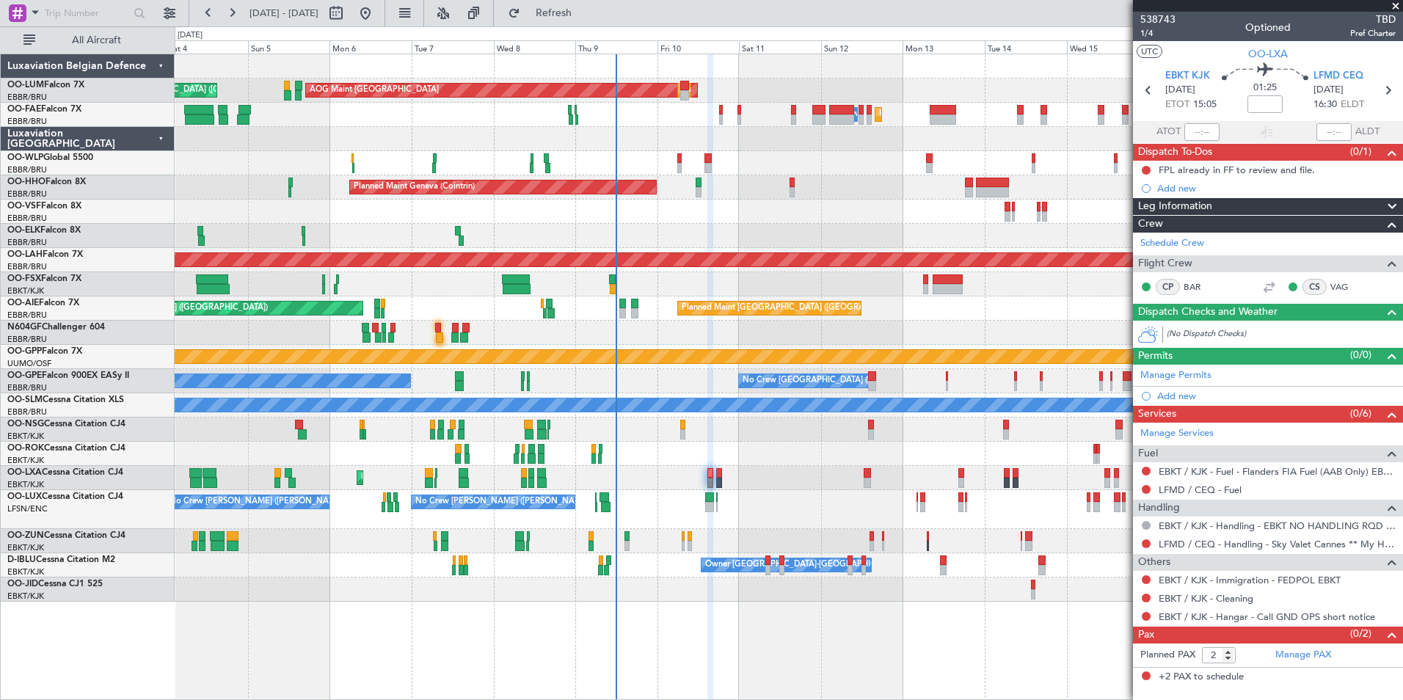
click at [711, 538] on div at bounding box center [789, 541] width 1228 height 24
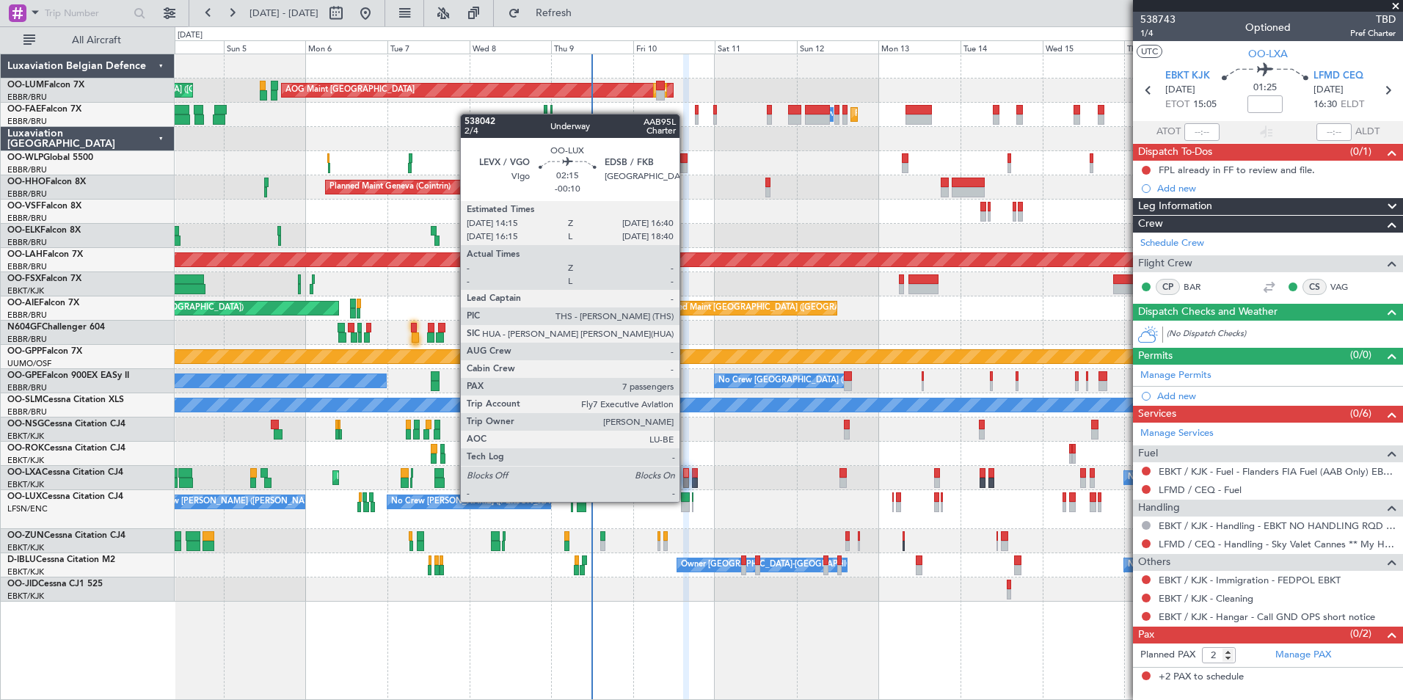
click at [686, 500] on div at bounding box center [685, 497] width 9 height 10
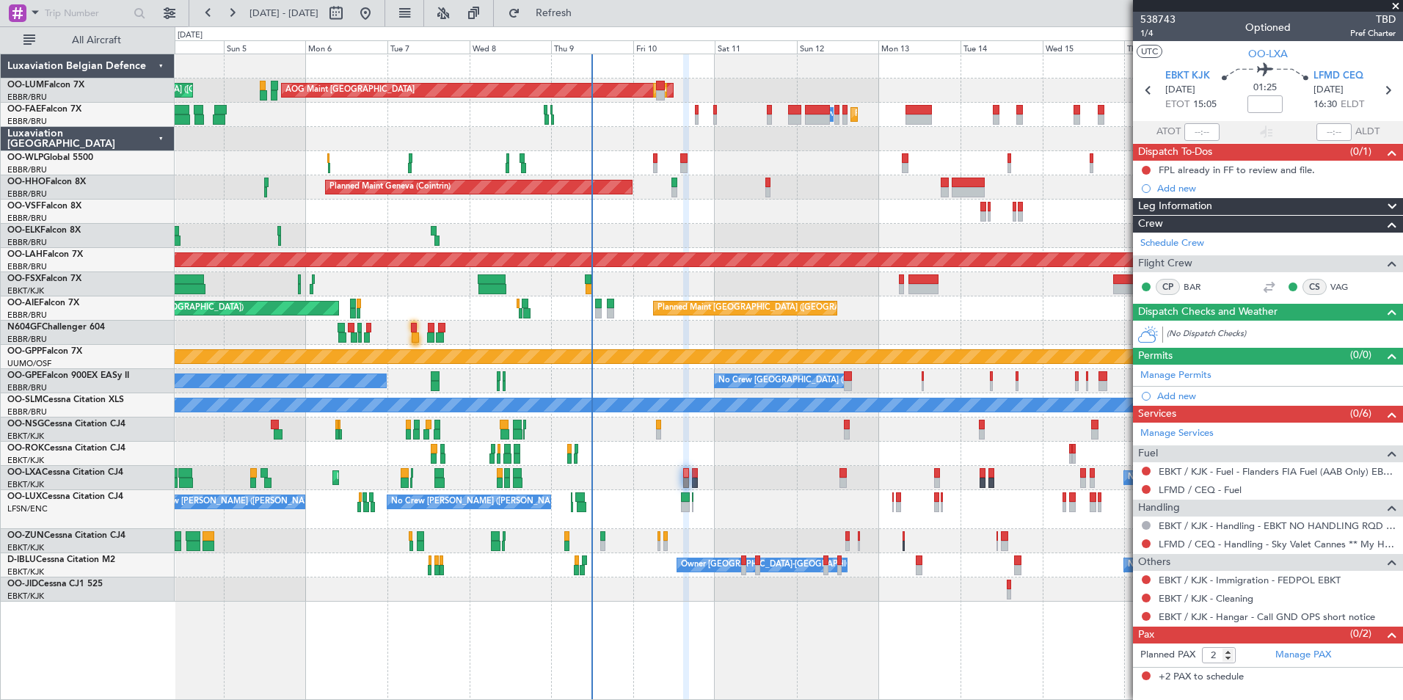
click at [693, 529] on div "AOG Maint [GEOGRAPHIC_DATA] Planned Maint [GEOGRAPHIC_DATA] ([GEOGRAPHIC_DATA])…" at bounding box center [789, 327] width 1228 height 547
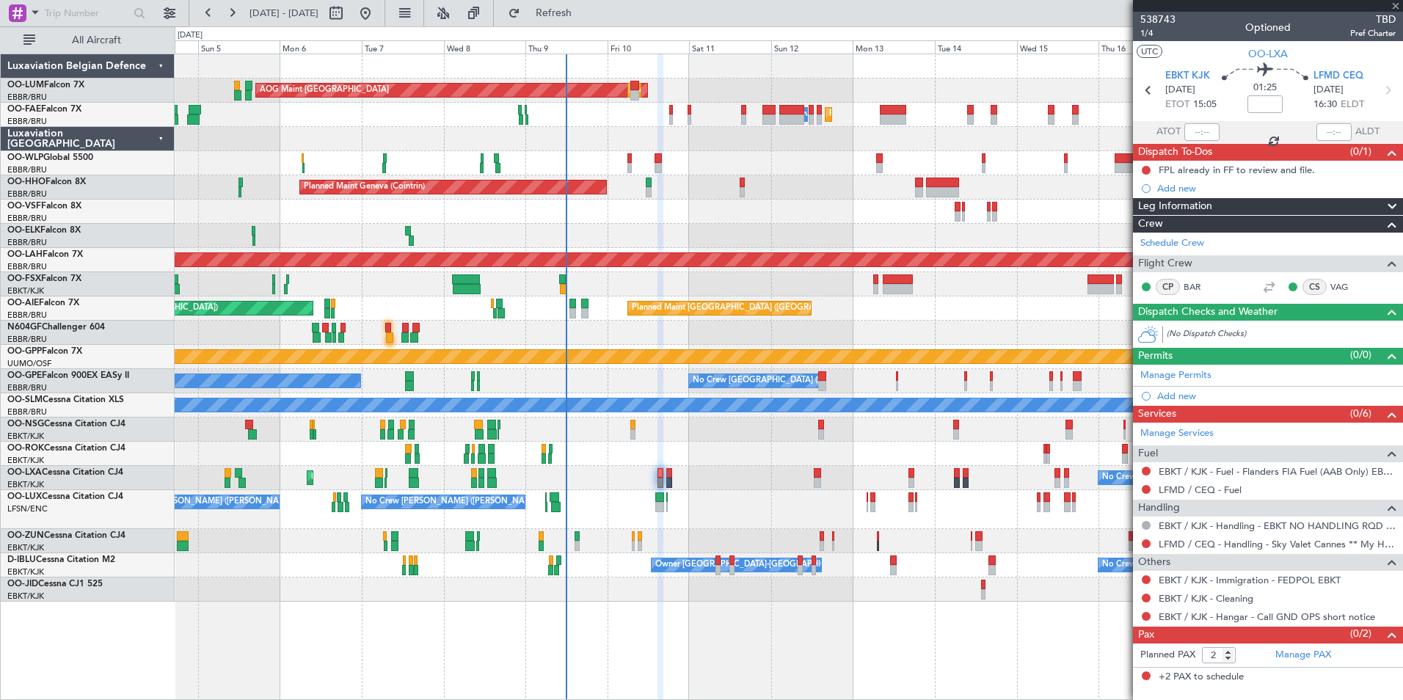
type input "-00:10"
type input "7"
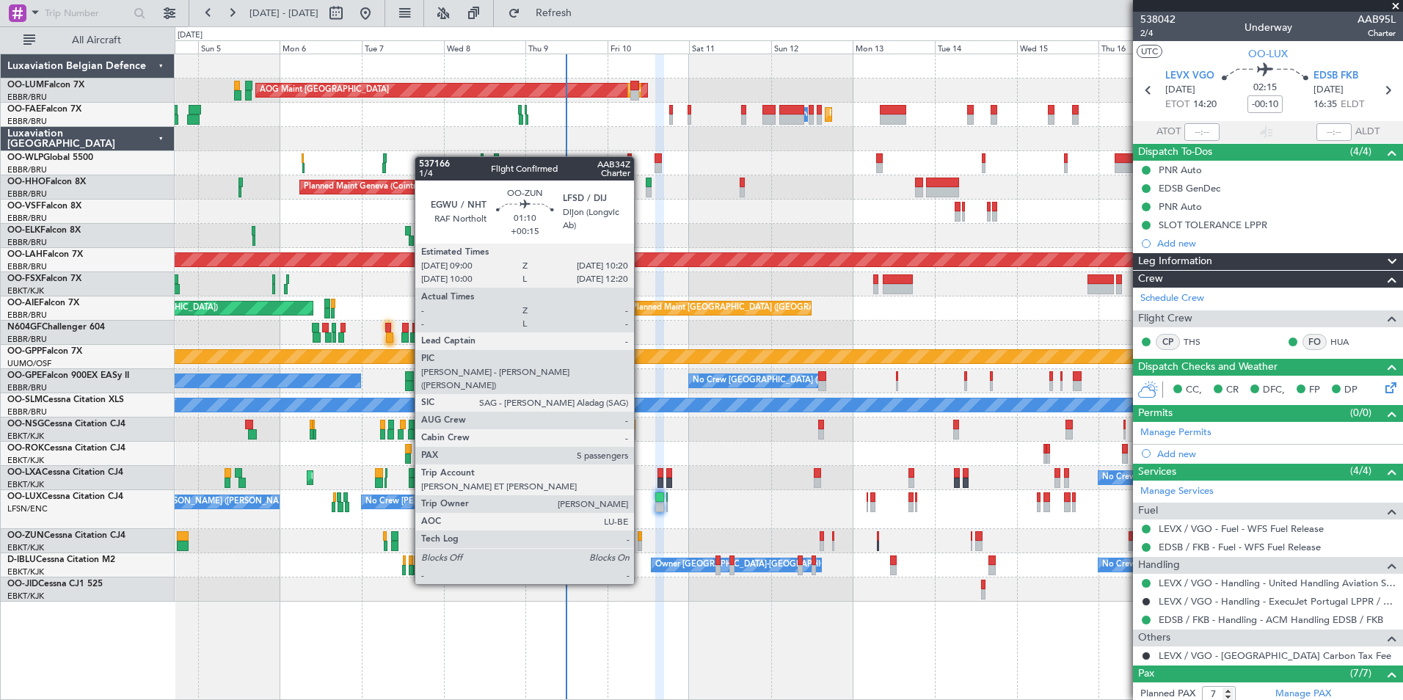
click at [641, 543] on div at bounding box center [640, 546] width 5 height 10
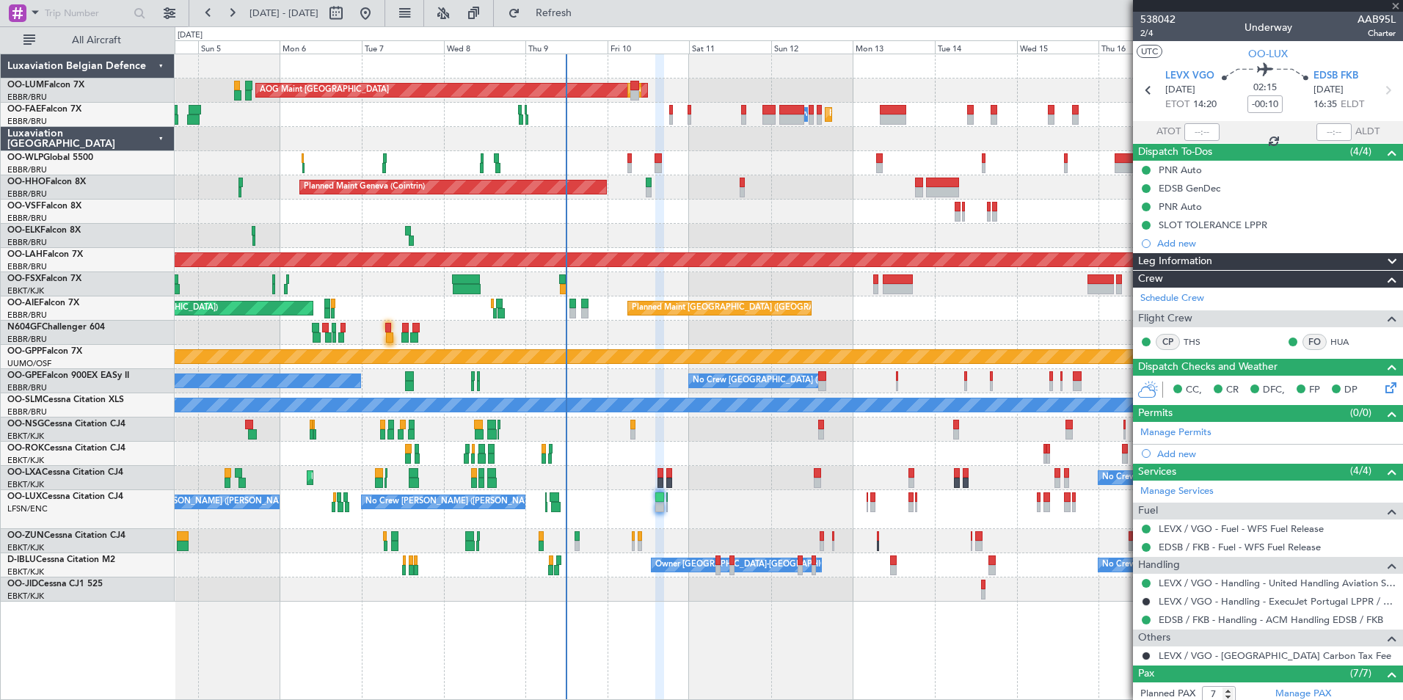
click at [611, 586] on div "AOG Maint [GEOGRAPHIC_DATA] Planned Maint [GEOGRAPHIC_DATA] ([GEOGRAPHIC_DATA])…" at bounding box center [789, 327] width 1228 height 547
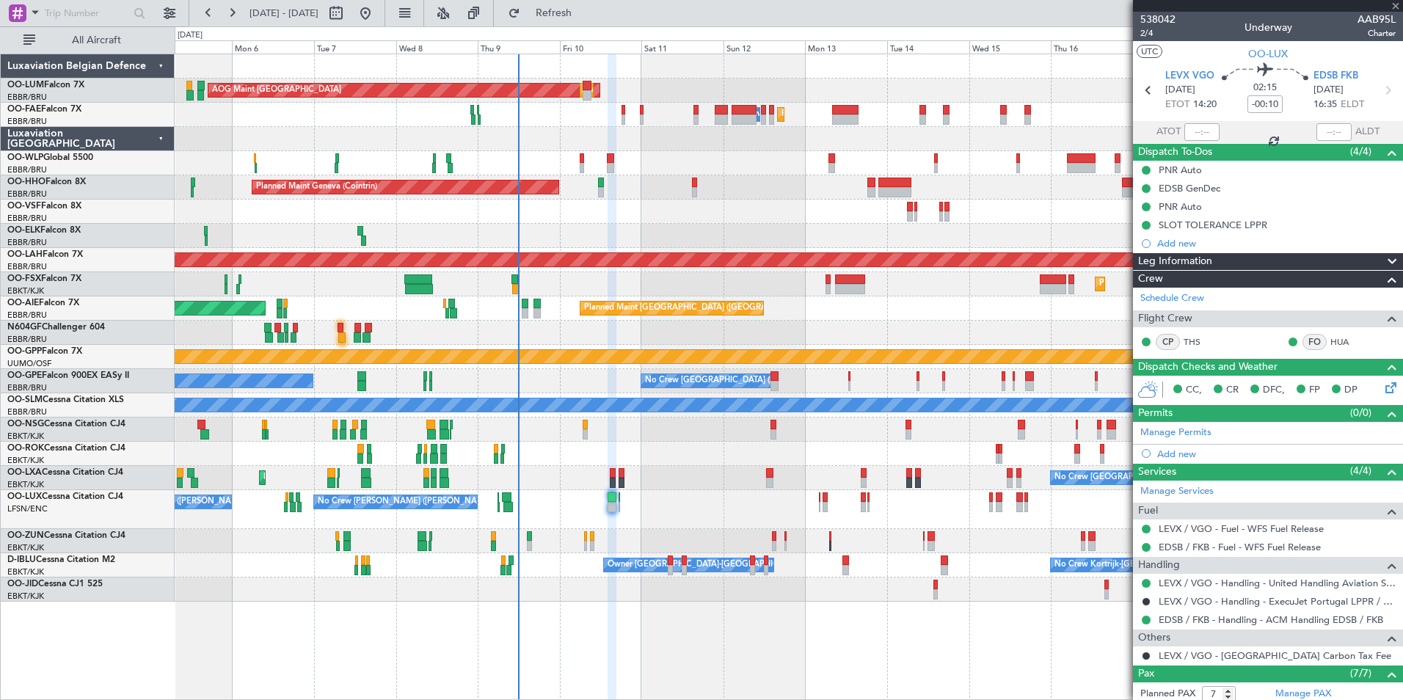
type input "+00:15"
type input "5"
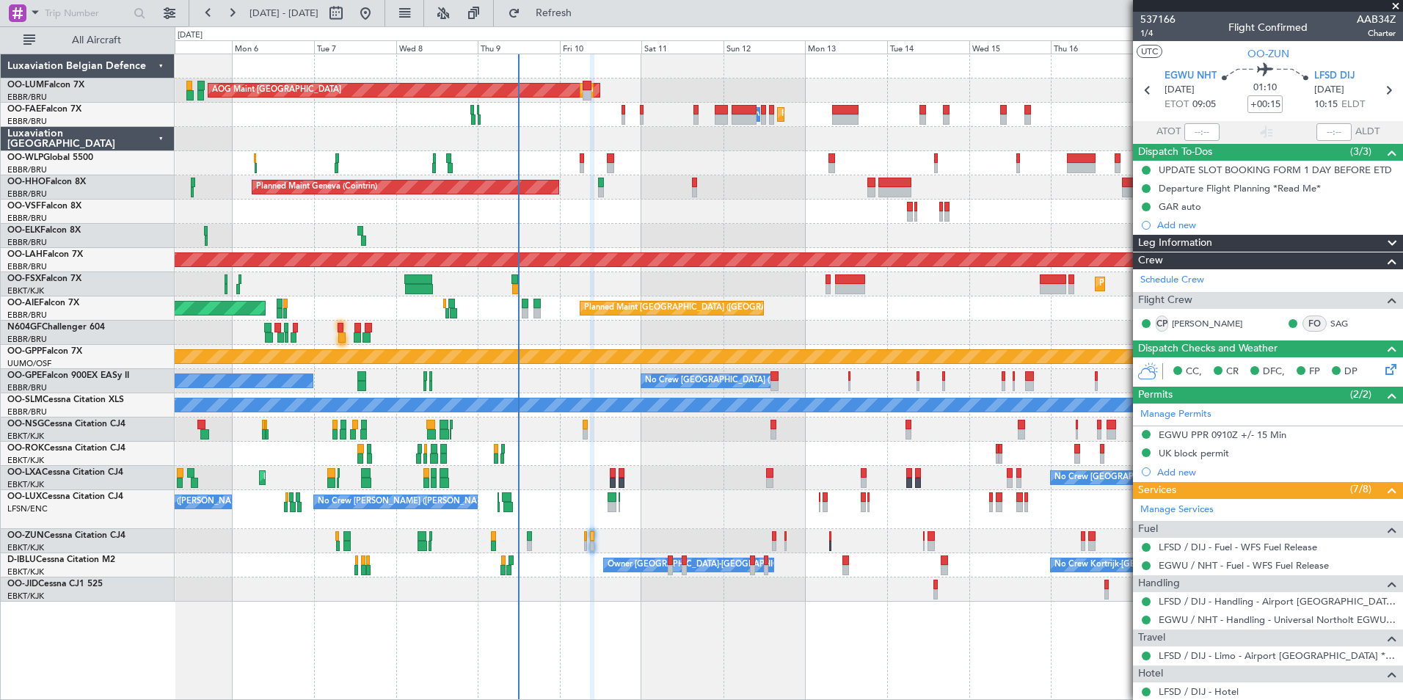
click at [596, 233] on div "AOG Maint [GEOGRAPHIC_DATA] Planned Maint [GEOGRAPHIC_DATA] ([GEOGRAPHIC_DATA])…" at bounding box center [789, 327] width 1228 height 547
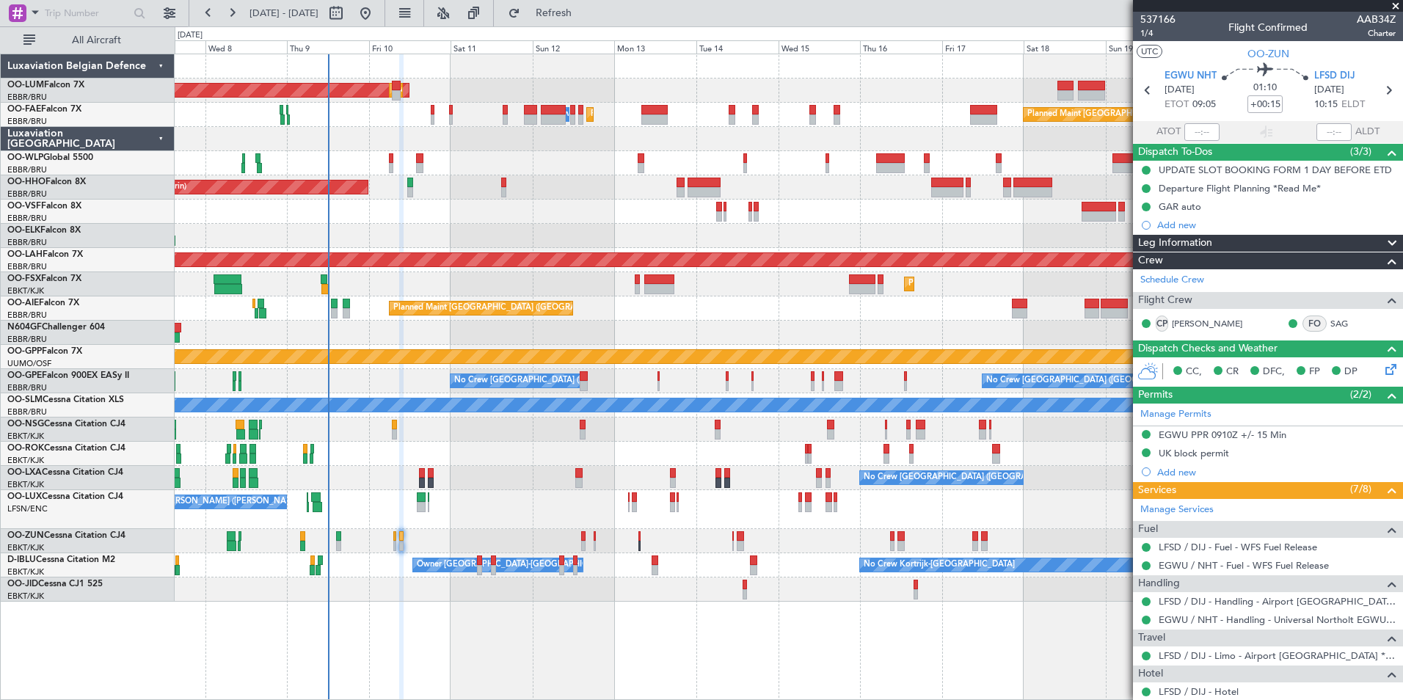
click at [558, 245] on div "AOG Maint [GEOGRAPHIC_DATA] Planned Maint [GEOGRAPHIC_DATA] ([GEOGRAPHIC_DATA])…" at bounding box center [789, 327] width 1228 height 547
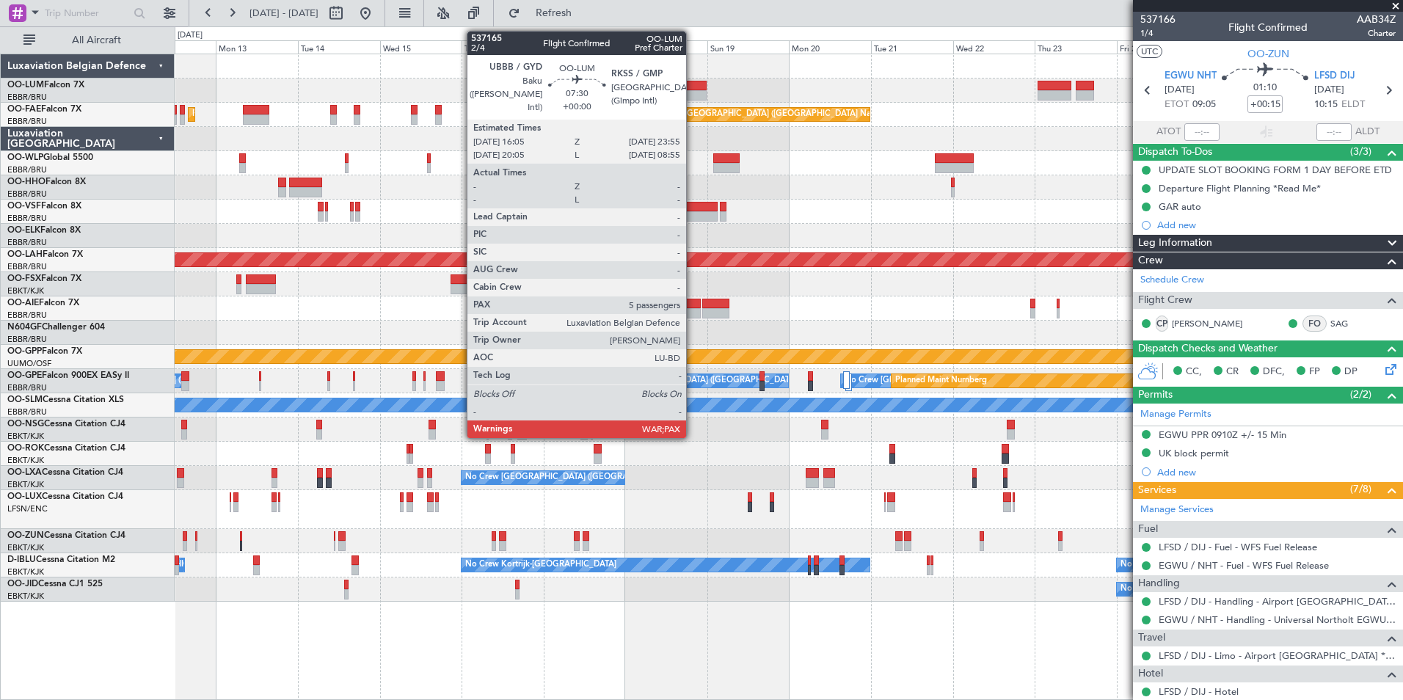
click at [693, 90] on div at bounding box center [692, 95] width 27 height 10
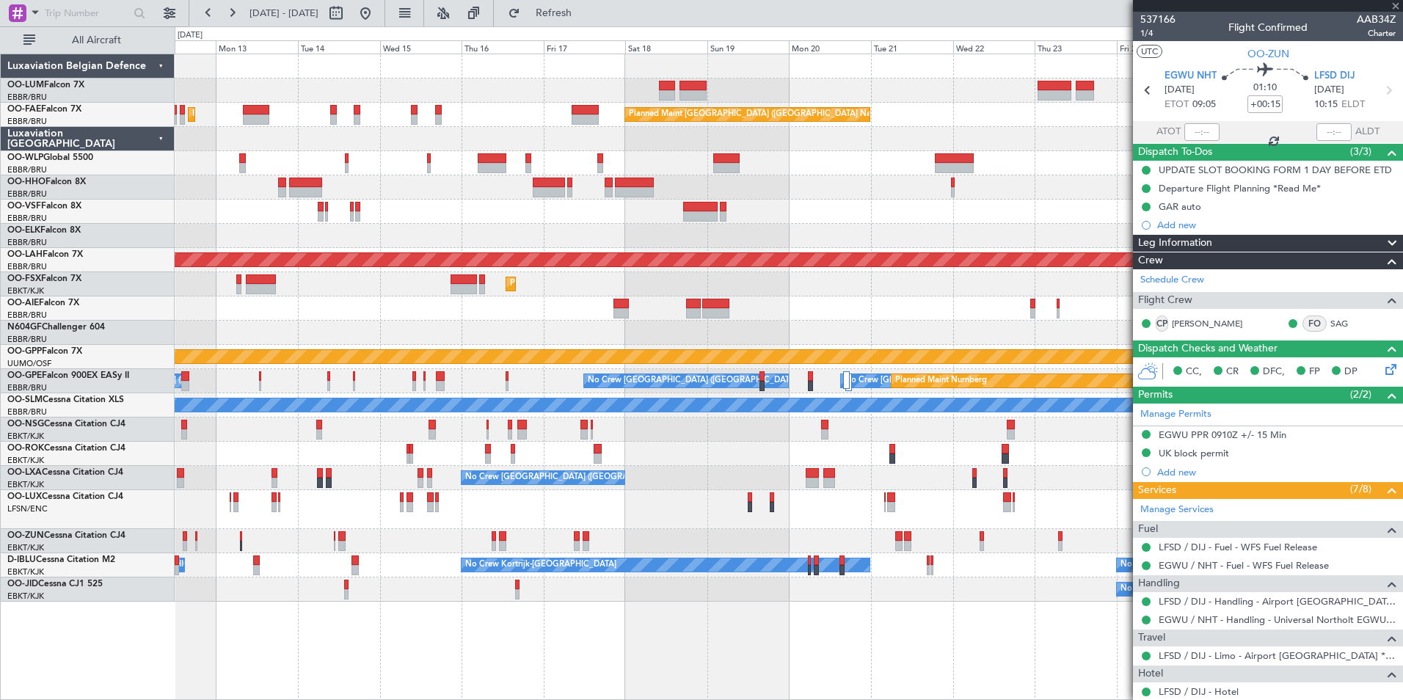
click at [397, 214] on div "Owner Melsbroek Air Base Planned Maint [GEOGRAPHIC_DATA]-[GEOGRAPHIC_DATA] Plan…" at bounding box center [789, 327] width 1228 height 547
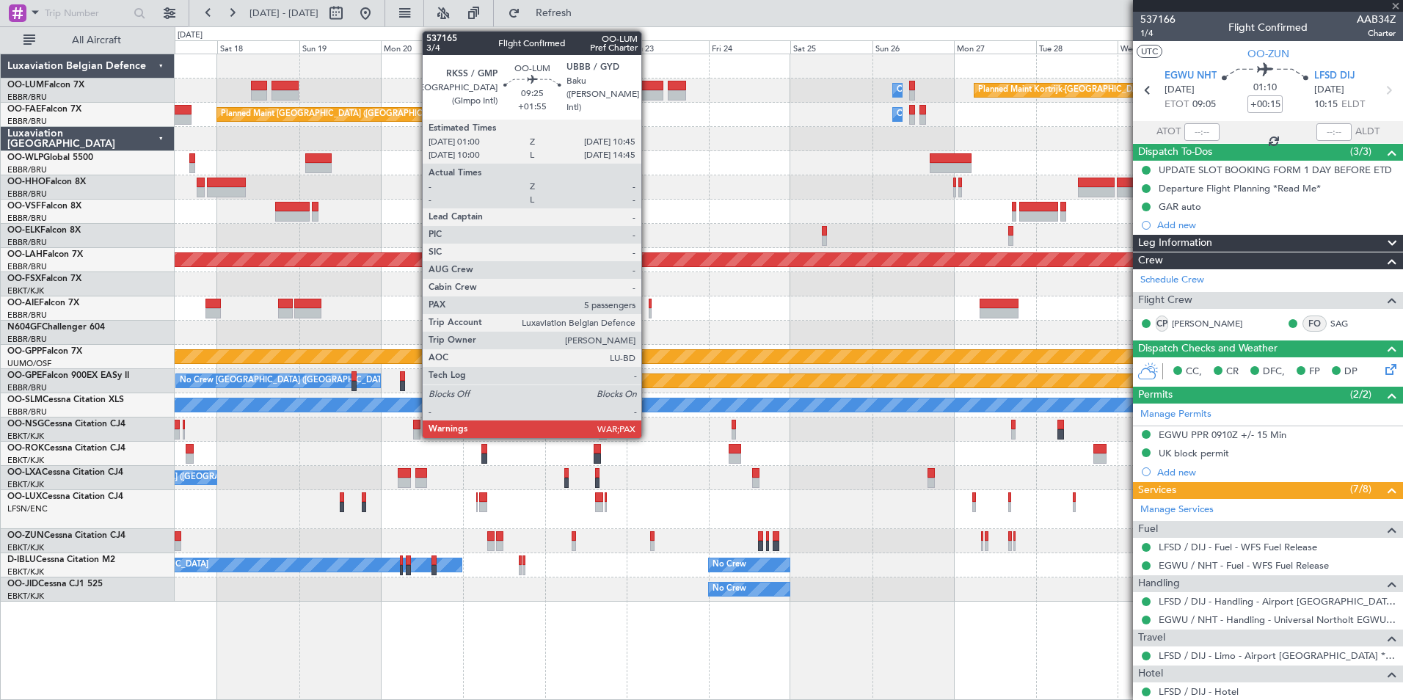
click at [648, 85] on div at bounding box center [647, 86] width 34 height 10
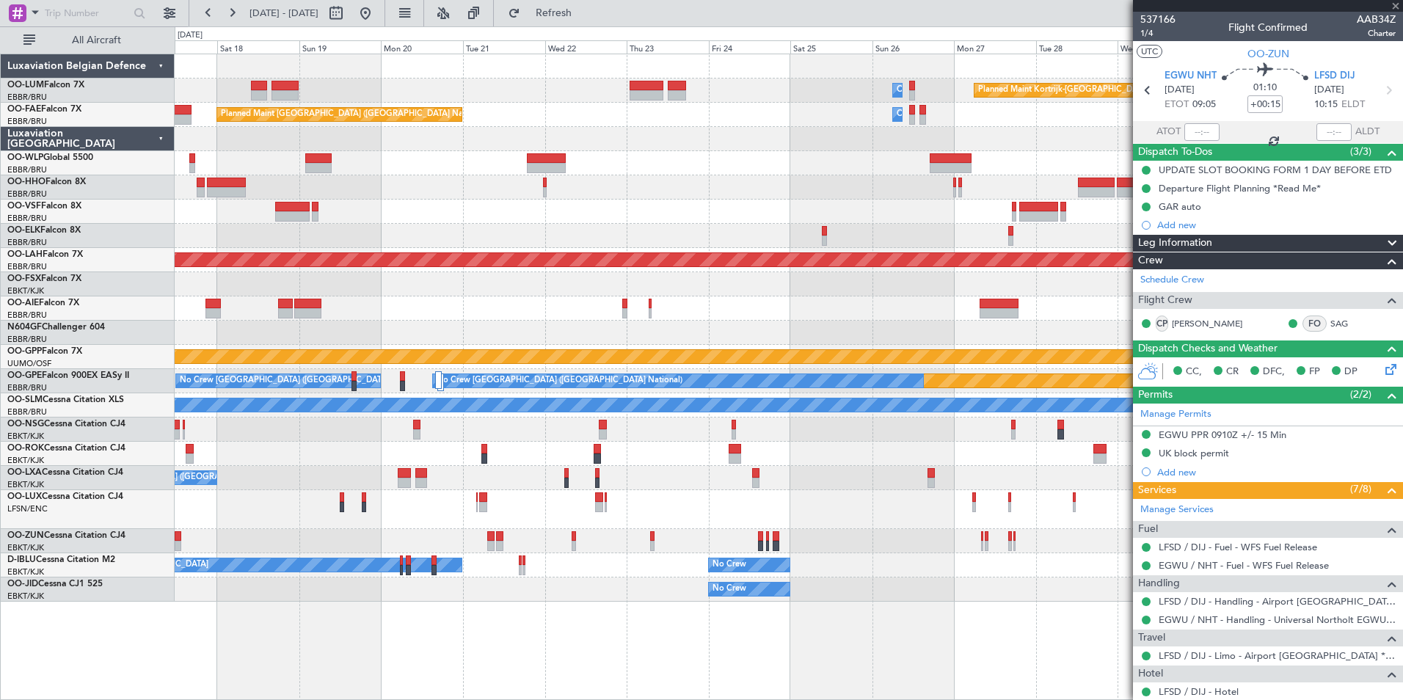
type input "+01:55"
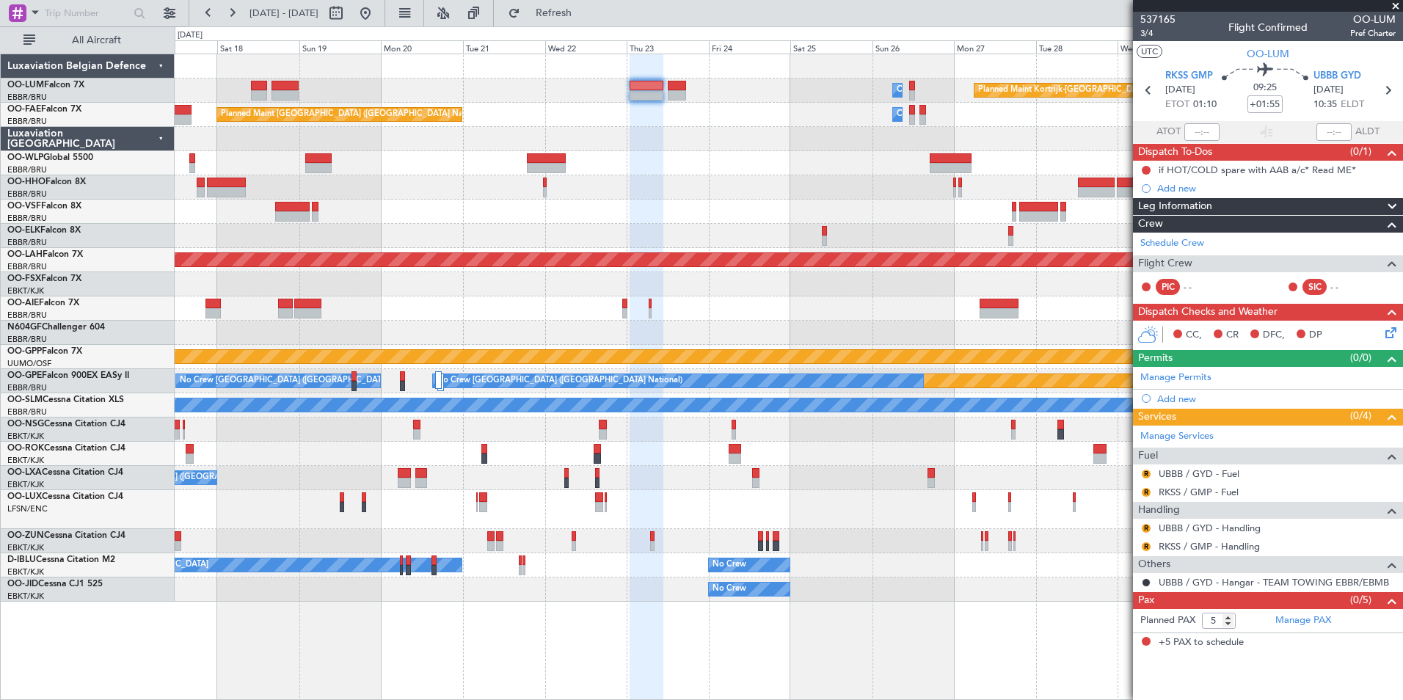
click at [1184, 189] on mat-tooltip-component "if HOT/COLD spare with AAB a/c* Read ME*" at bounding box center [1256, 194] width 192 height 39
click at [1181, 193] on div "Add new" at bounding box center [1269, 188] width 225 height 12
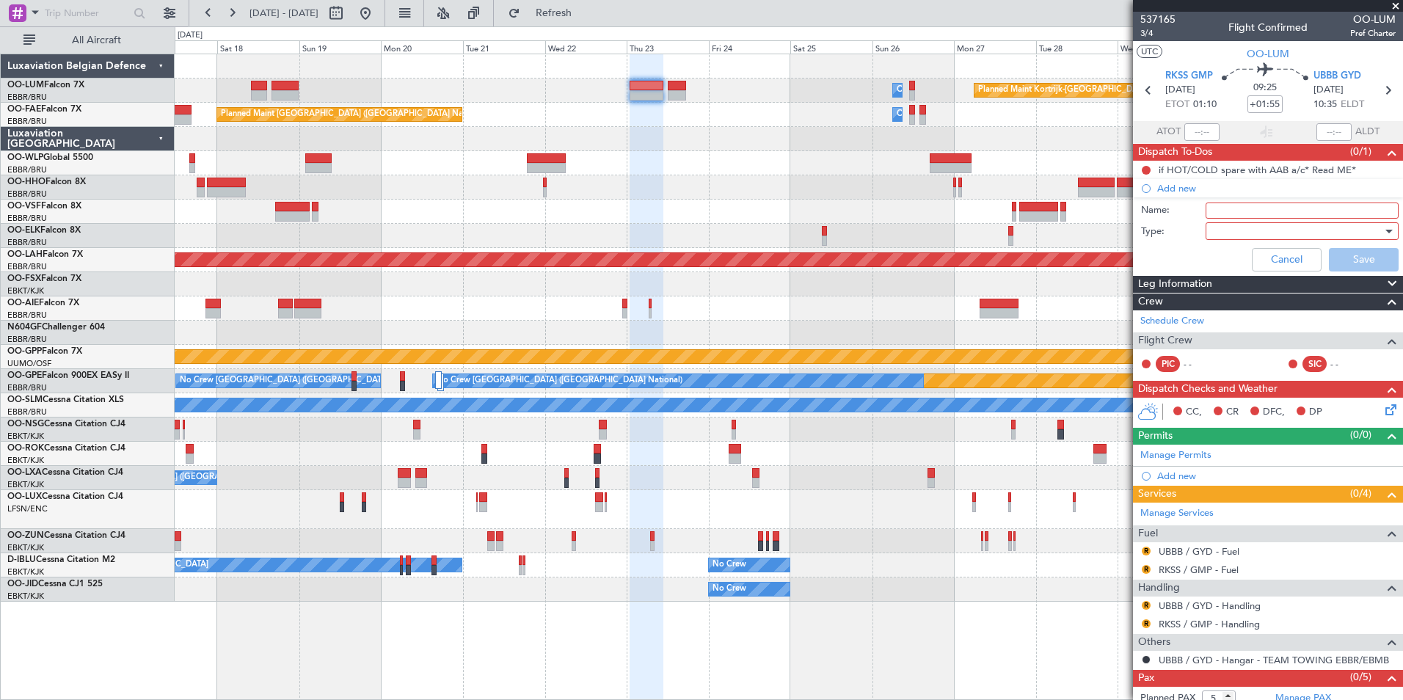
click at [1228, 212] on input "Name:" at bounding box center [1302, 211] width 193 height 16
type input "p"
type input "FPL in FF"
click at [1239, 235] on div at bounding box center [1296, 231] width 171 height 22
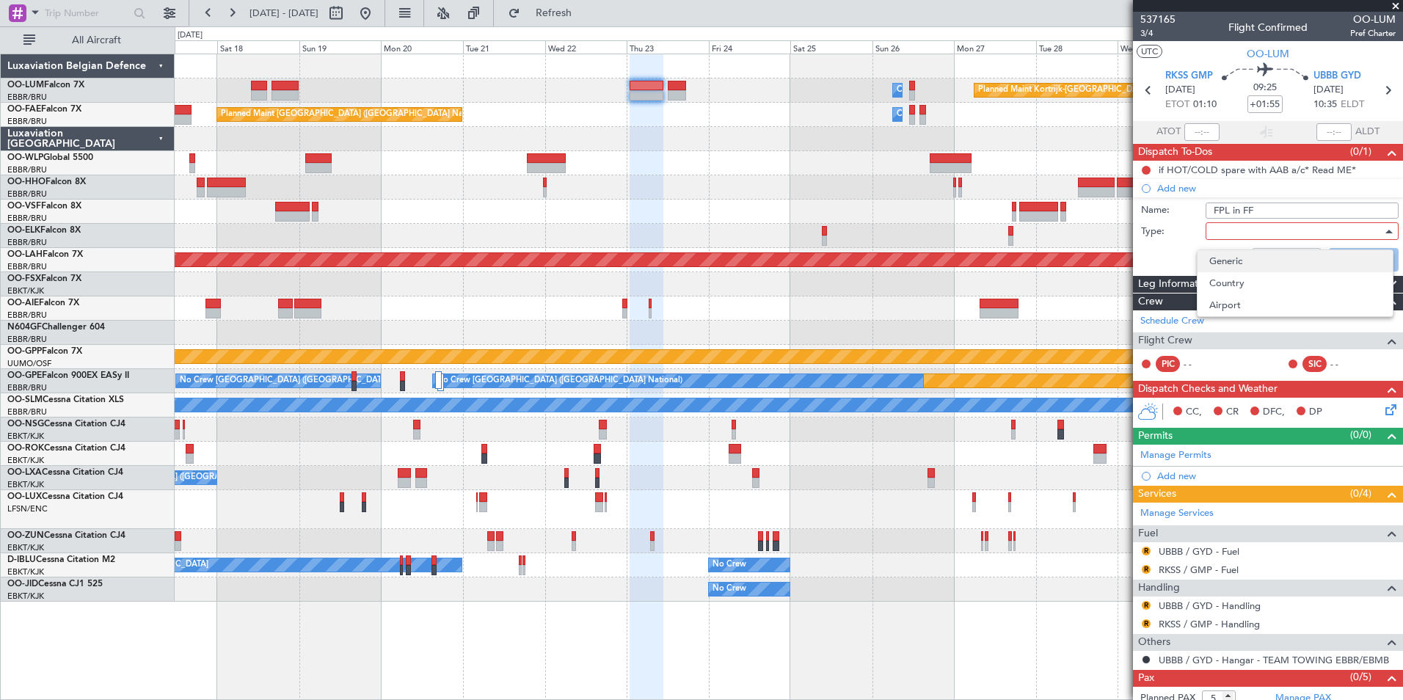
click at [1229, 252] on span "Generic" at bounding box center [1295, 261] width 172 height 22
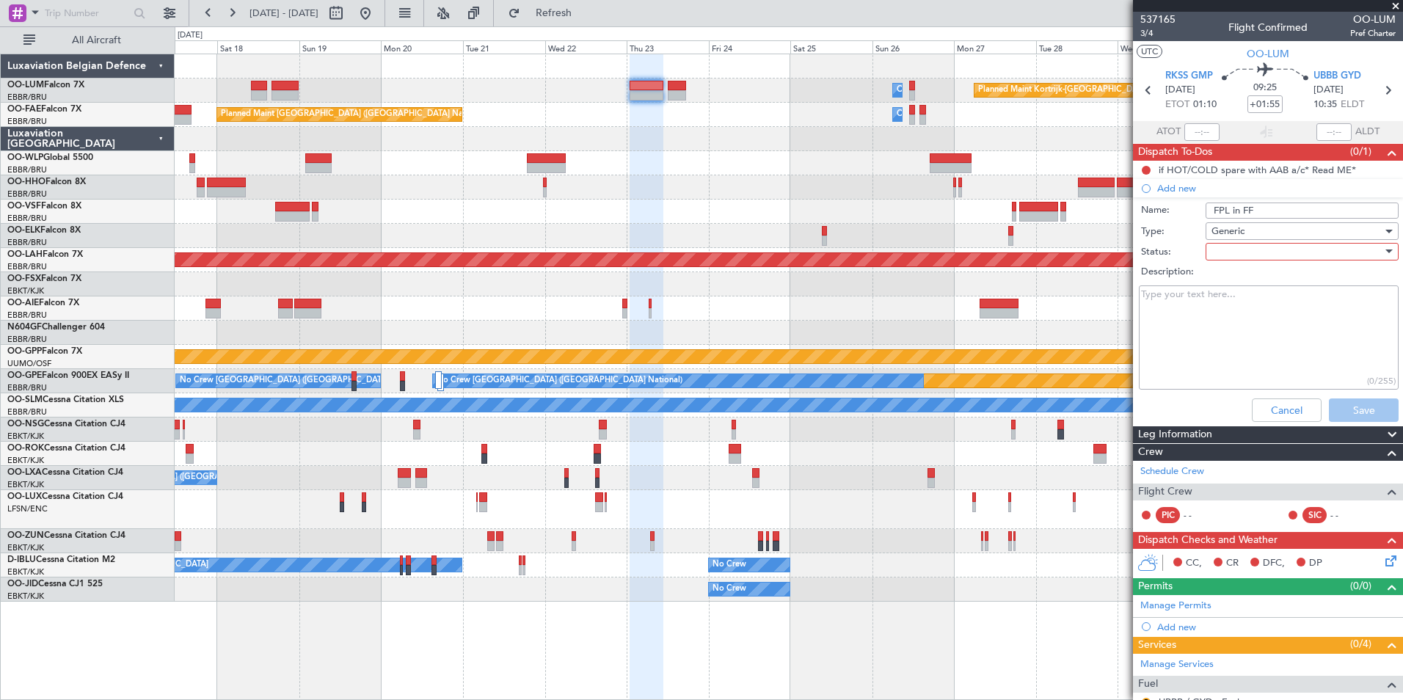
click at [1228, 254] on div at bounding box center [1296, 252] width 171 height 22
click at [1235, 274] on span "Not Started" at bounding box center [1295, 281] width 172 height 22
click at [1353, 406] on button "Save" at bounding box center [1364, 409] width 70 height 23
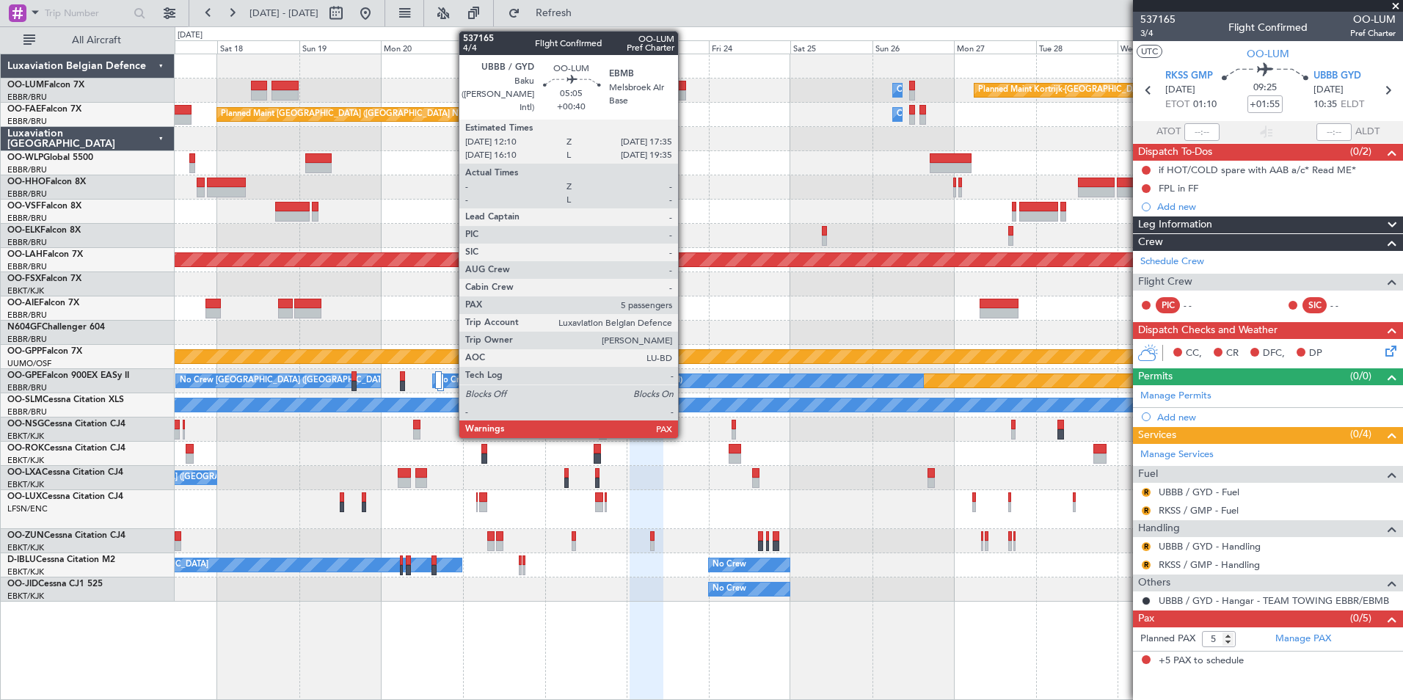
click at [685, 90] on div at bounding box center [677, 86] width 19 height 10
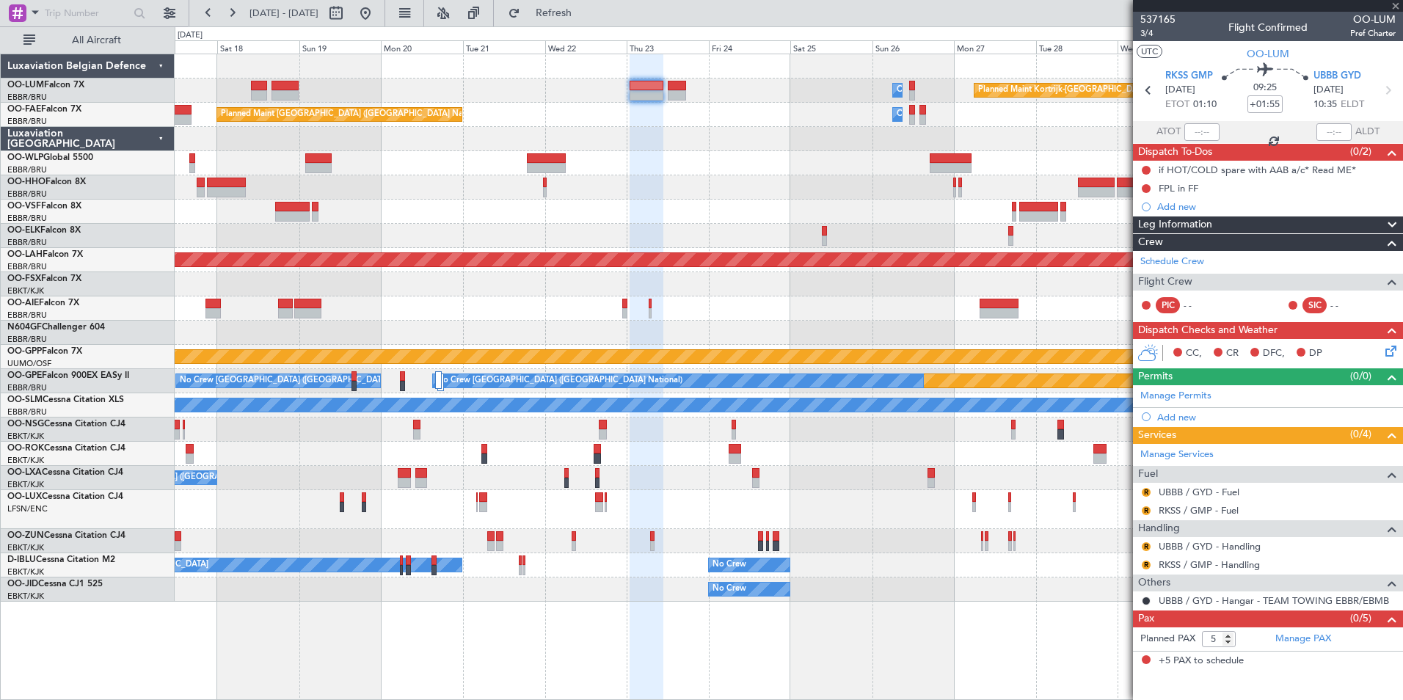
click at [681, 88] on div at bounding box center [677, 86] width 19 height 10
type input "+00:40"
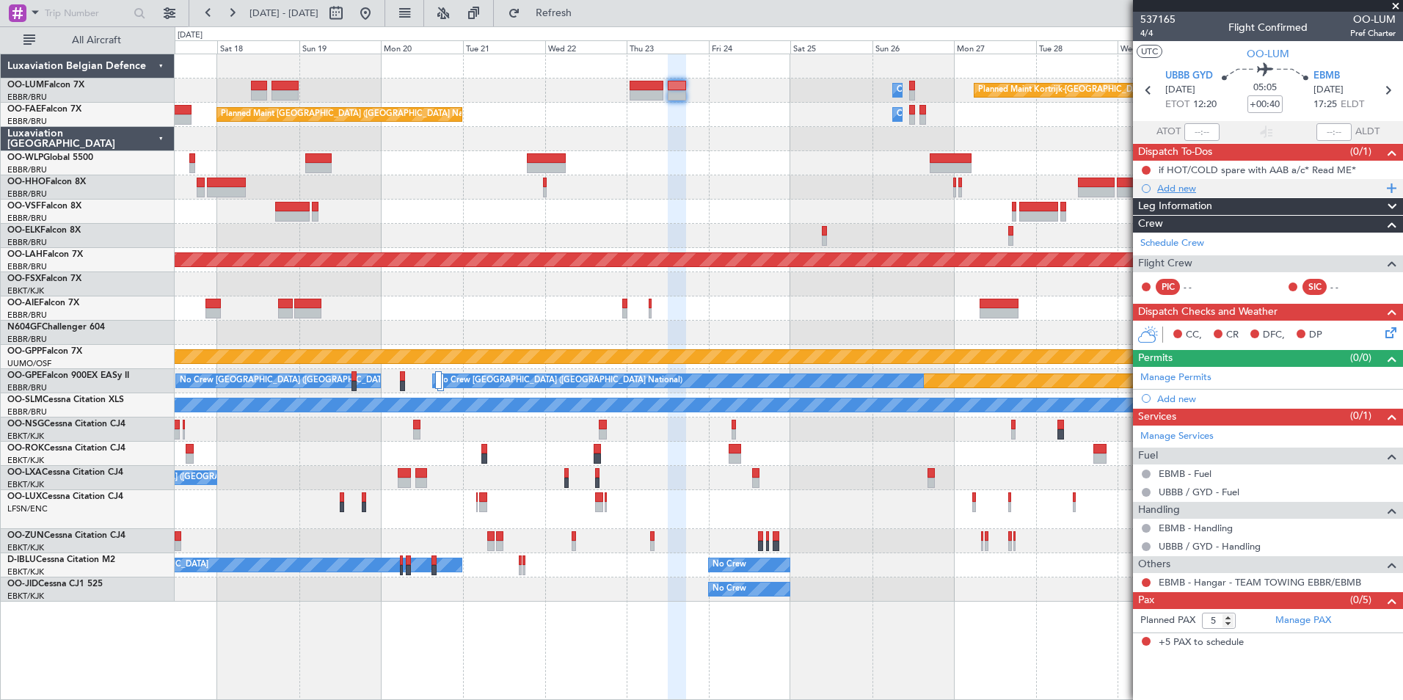
click at [1195, 189] on div "Add new" at bounding box center [1269, 188] width 225 height 12
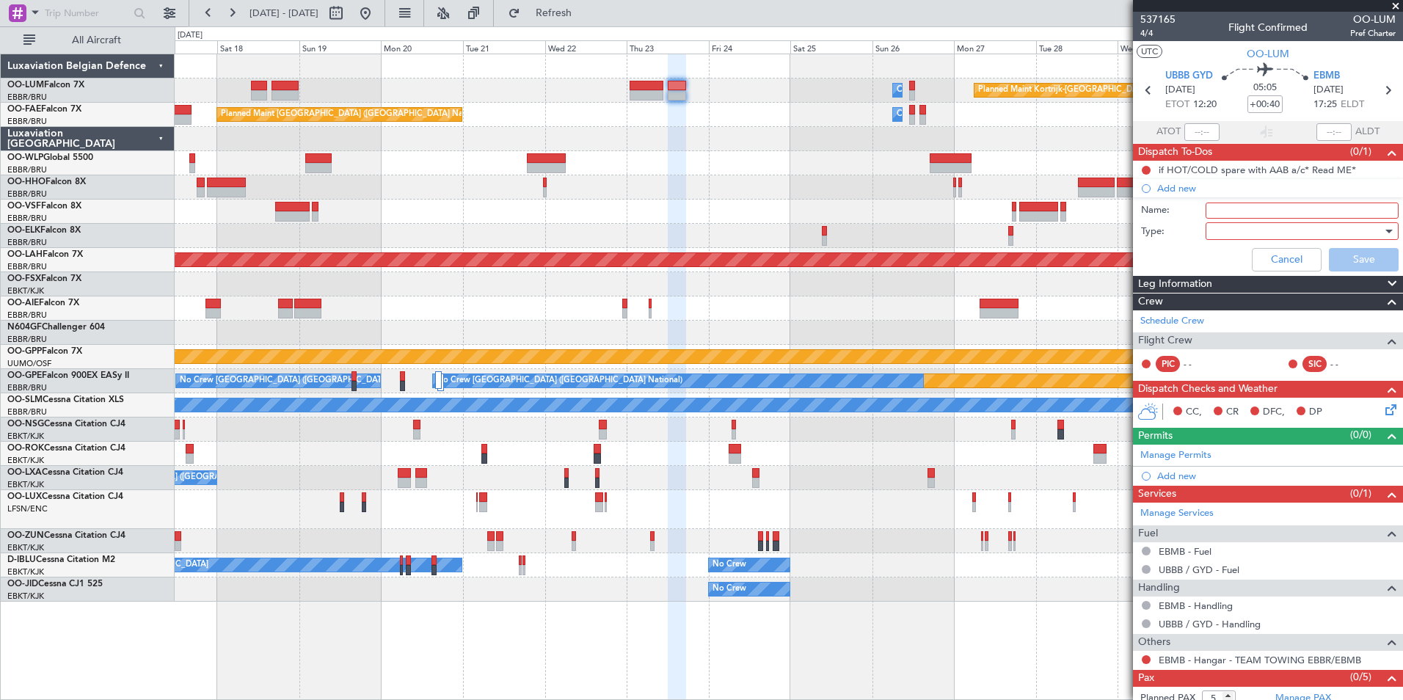
scroll to position [29, 0]
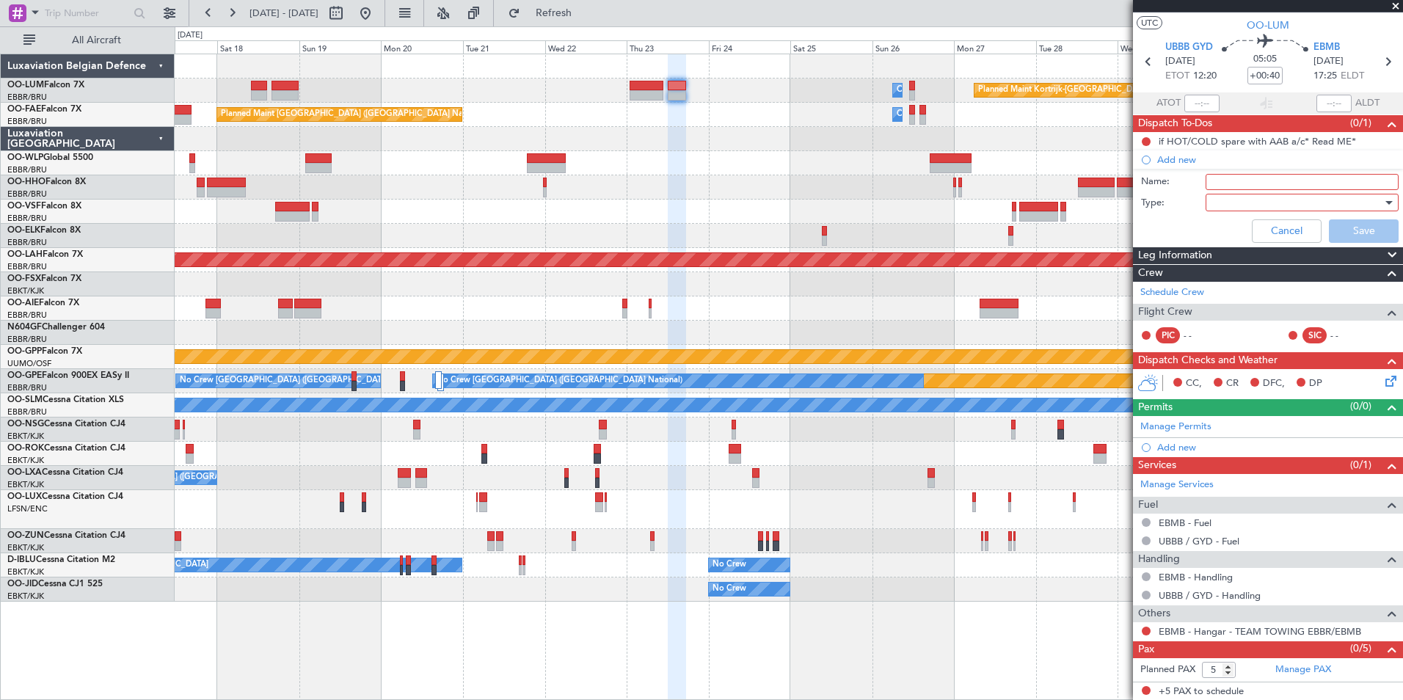
click at [1231, 181] on input "Name:" at bounding box center [1302, 182] width 193 height 16
type input "FPL in FF"
click at [1225, 208] on div at bounding box center [1296, 203] width 171 height 22
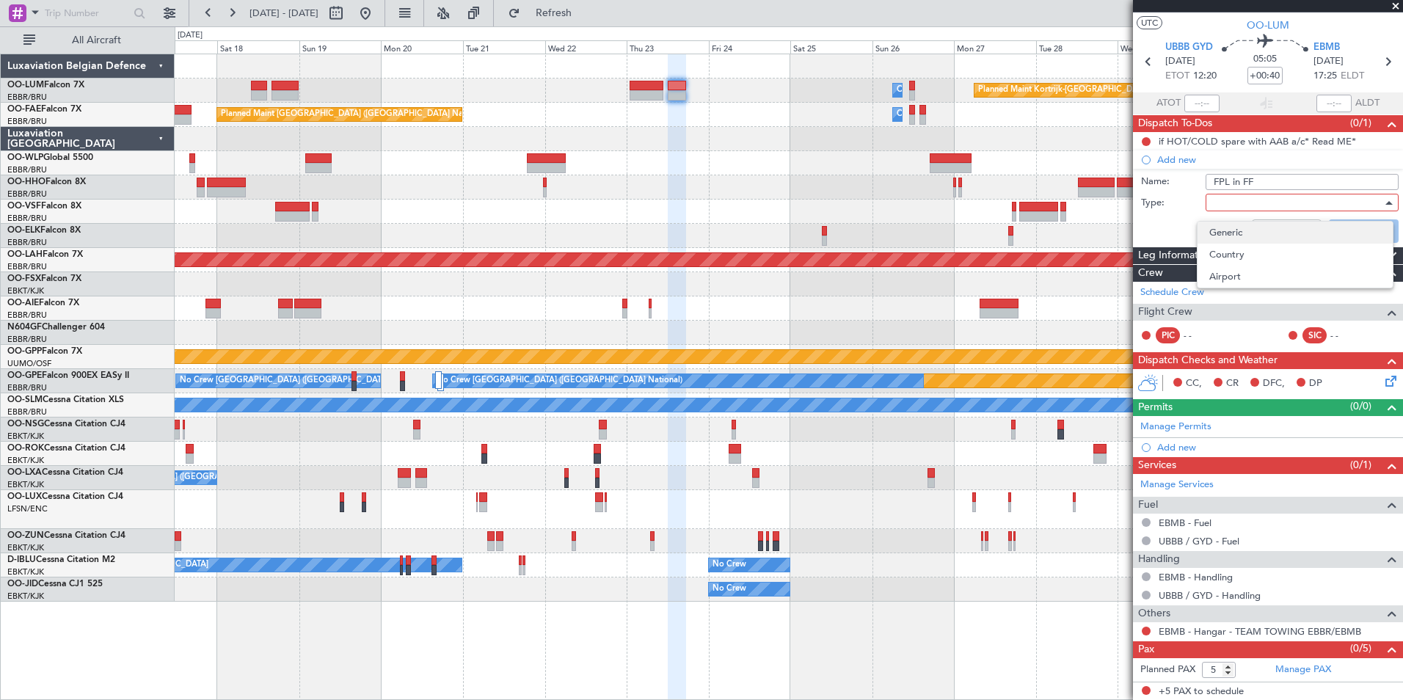
click at [1225, 231] on span "Generic" at bounding box center [1295, 233] width 172 height 22
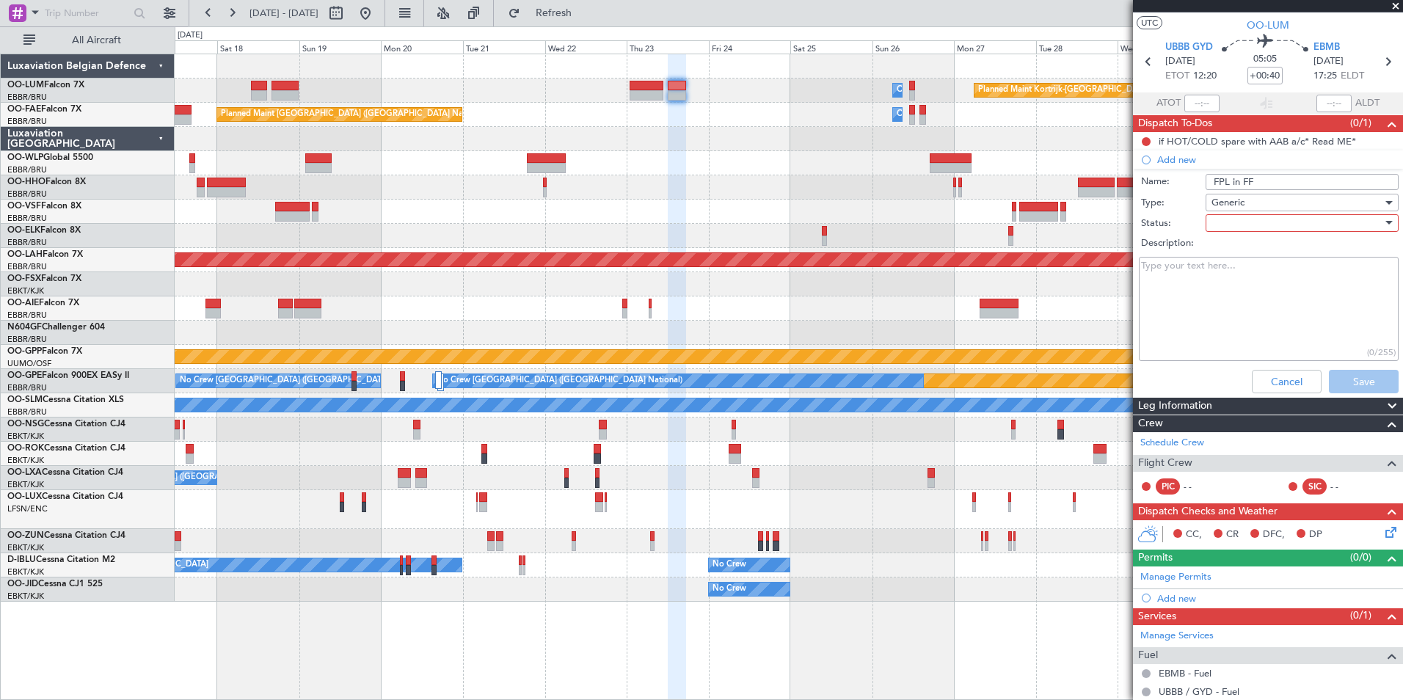
click at [1226, 237] on label "Description:" at bounding box center [1275, 243] width 269 height 15
click at [1226, 257] on textarea "Description:" at bounding box center [1269, 309] width 260 height 105
click at [1228, 228] on div at bounding box center [1296, 223] width 171 height 22
click at [1238, 248] on span "Not Started" at bounding box center [1295, 252] width 172 height 22
click at [1353, 379] on button "Save" at bounding box center [1364, 381] width 70 height 23
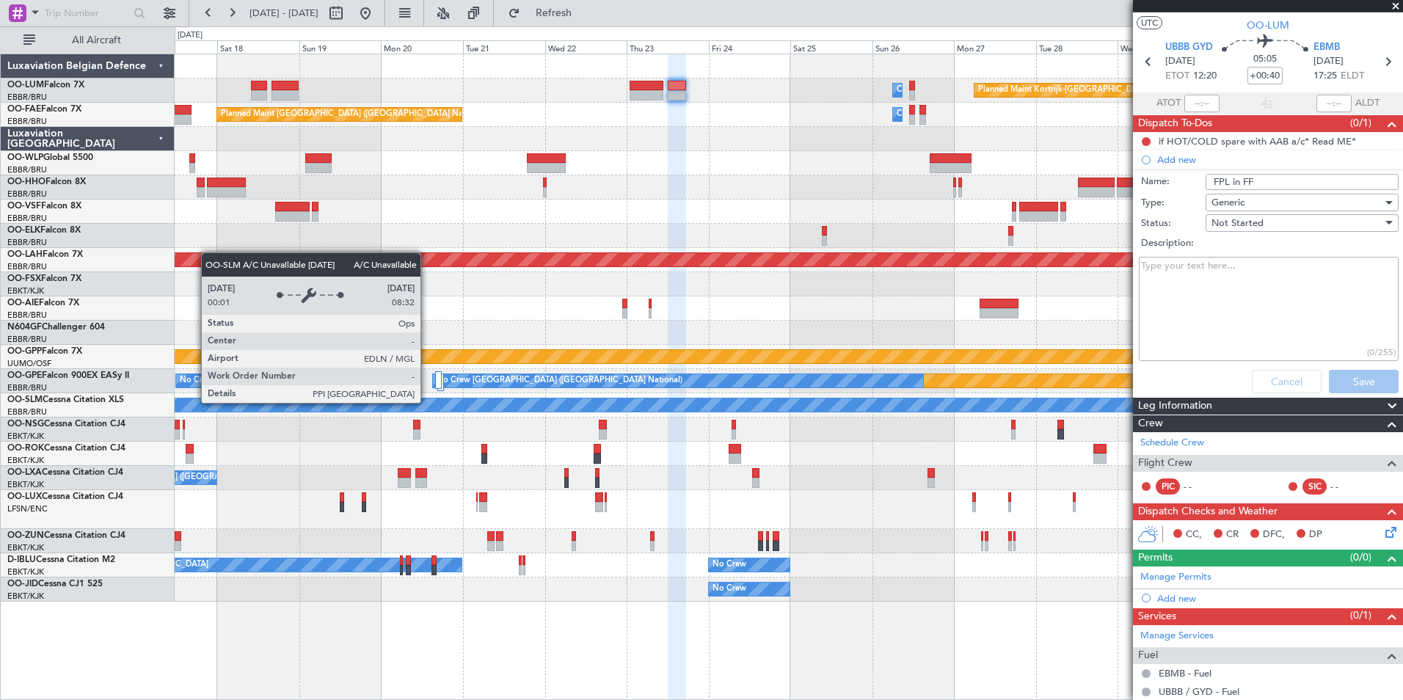
click at [637, 410] on div "A/C Unavailable [GEOGRAPHIC_DATA]" at bounding box center [789, 404] width 3682 height 13
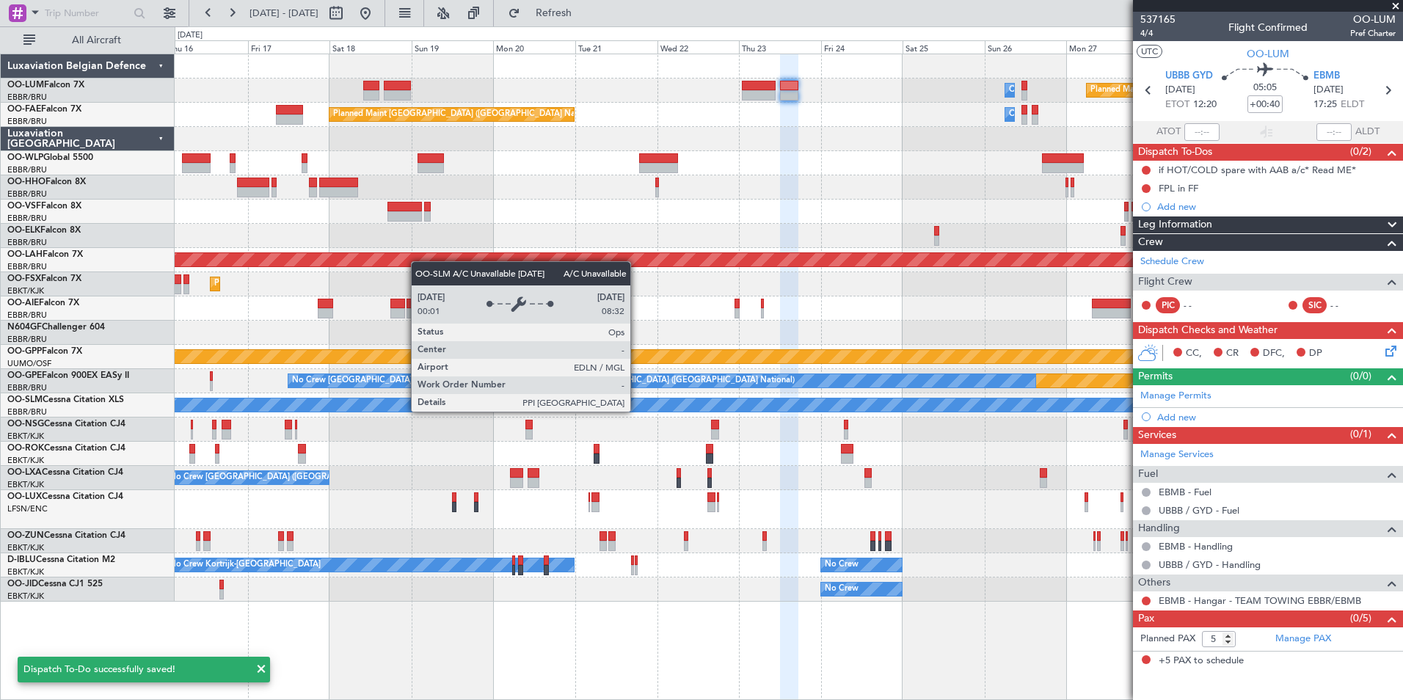
scroll to position [0, 0]
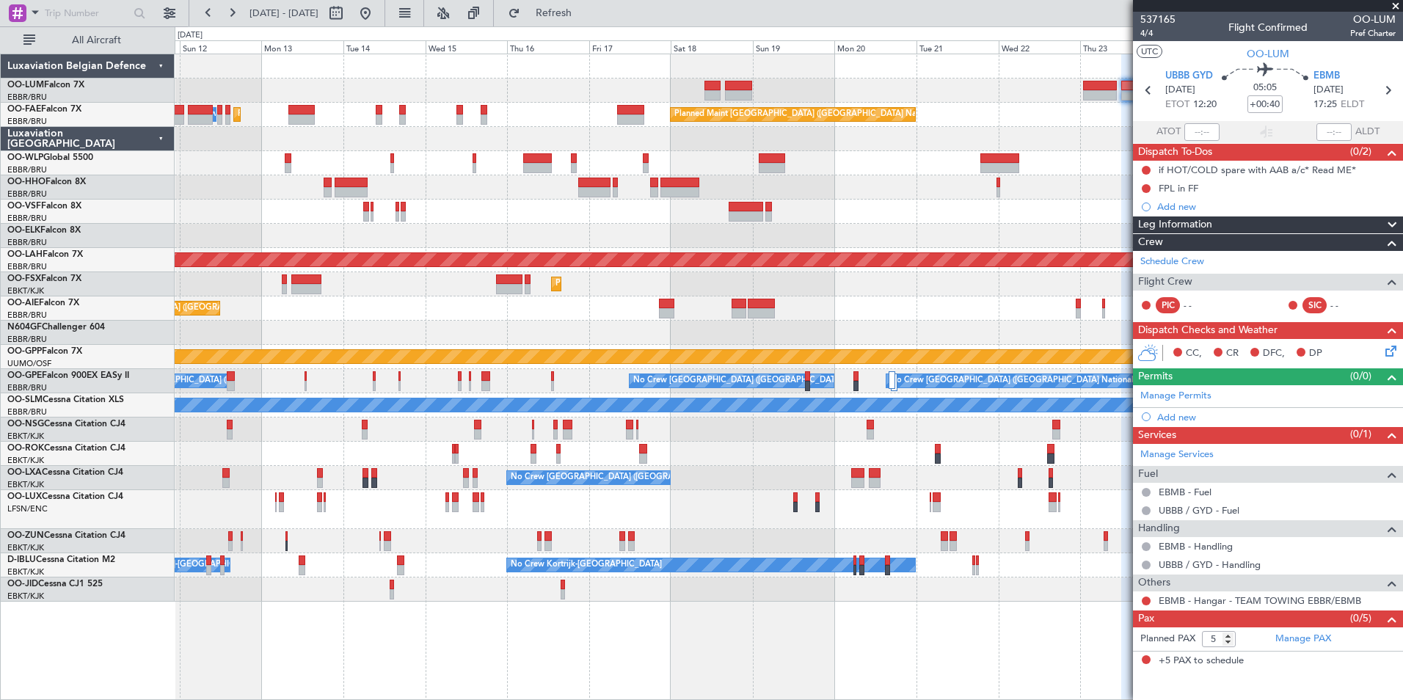
click at [657, 335] on div at bounding box center [789, 333] width 1228 height 24
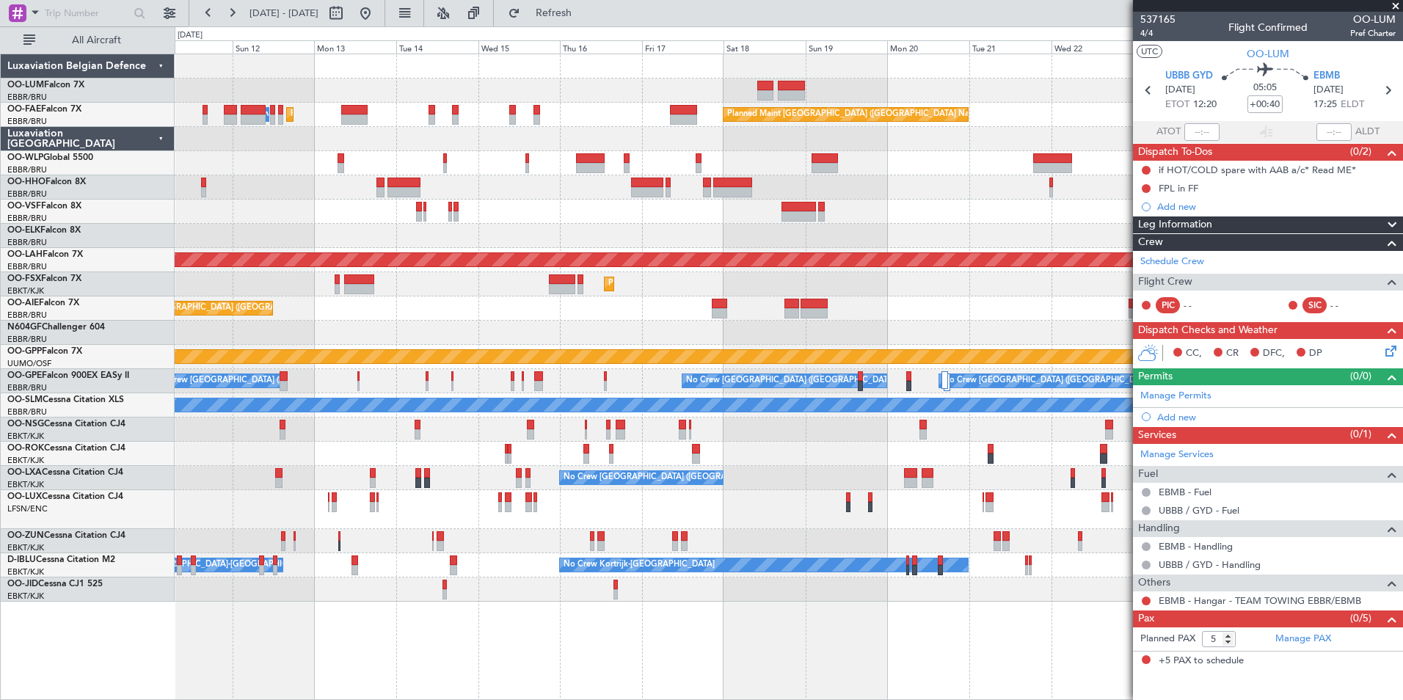
click at [266, 320] on div "Owner Melsbroek Air Base Planned Maint [GEOGRAPHIC_DATA] ([GEOGRAPHIC_DATA]) Pl…" at bounding box center [789, 327] width 1228 height 547
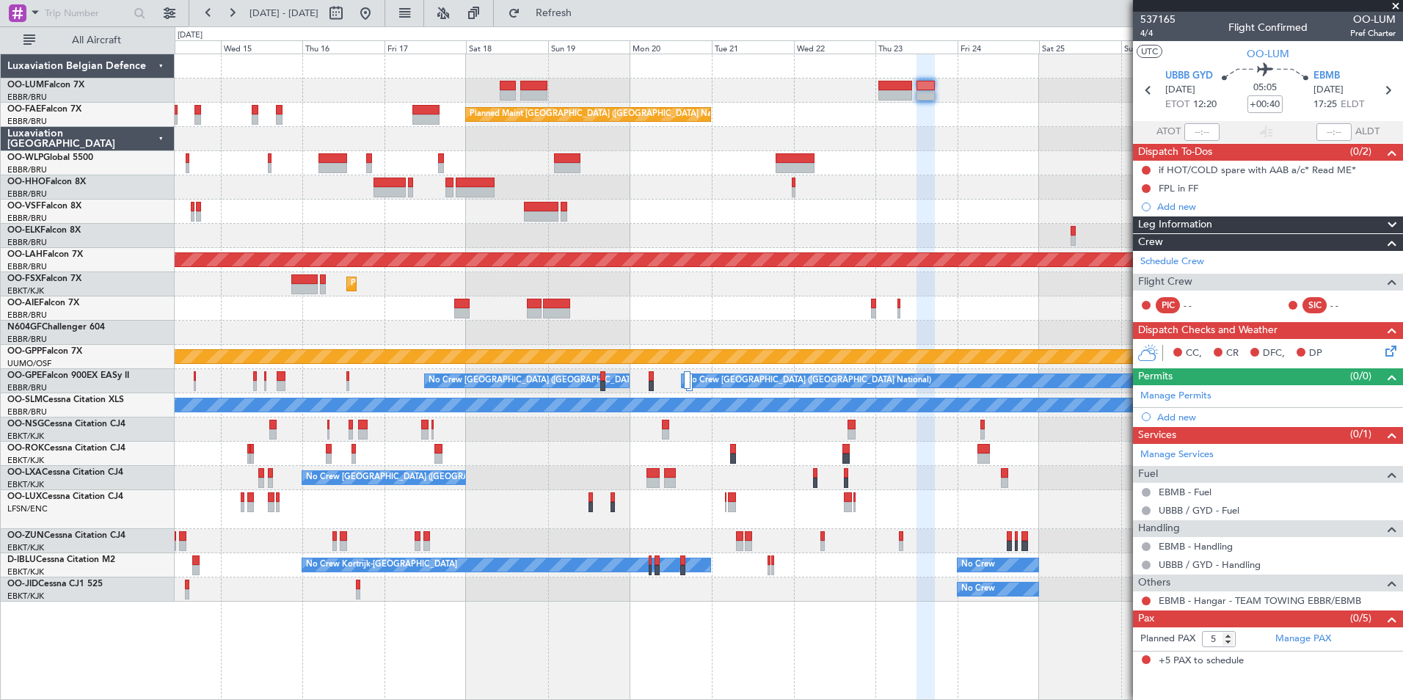
click at [401, 329] on div at bounding box center [789, 333] width 1228 height 24
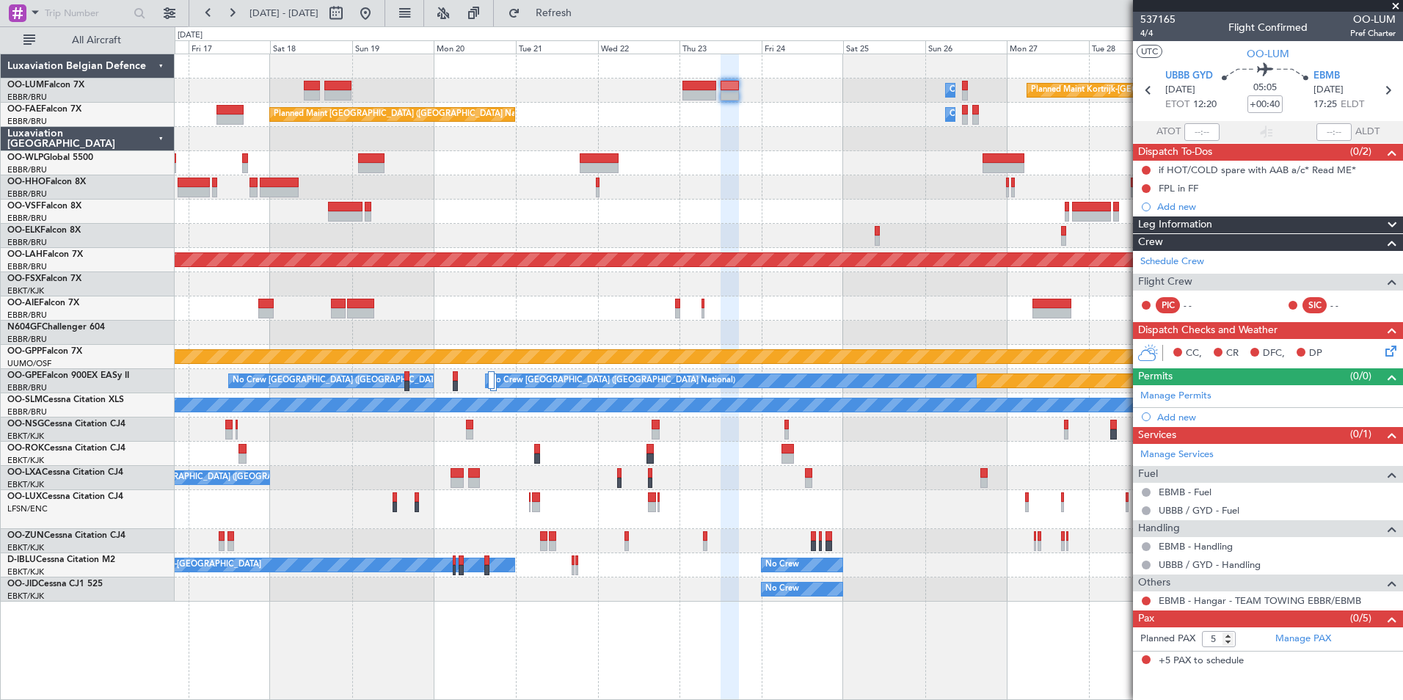
click at [760, 332] on div at bounding box center [789, 333] width 1228 height 24
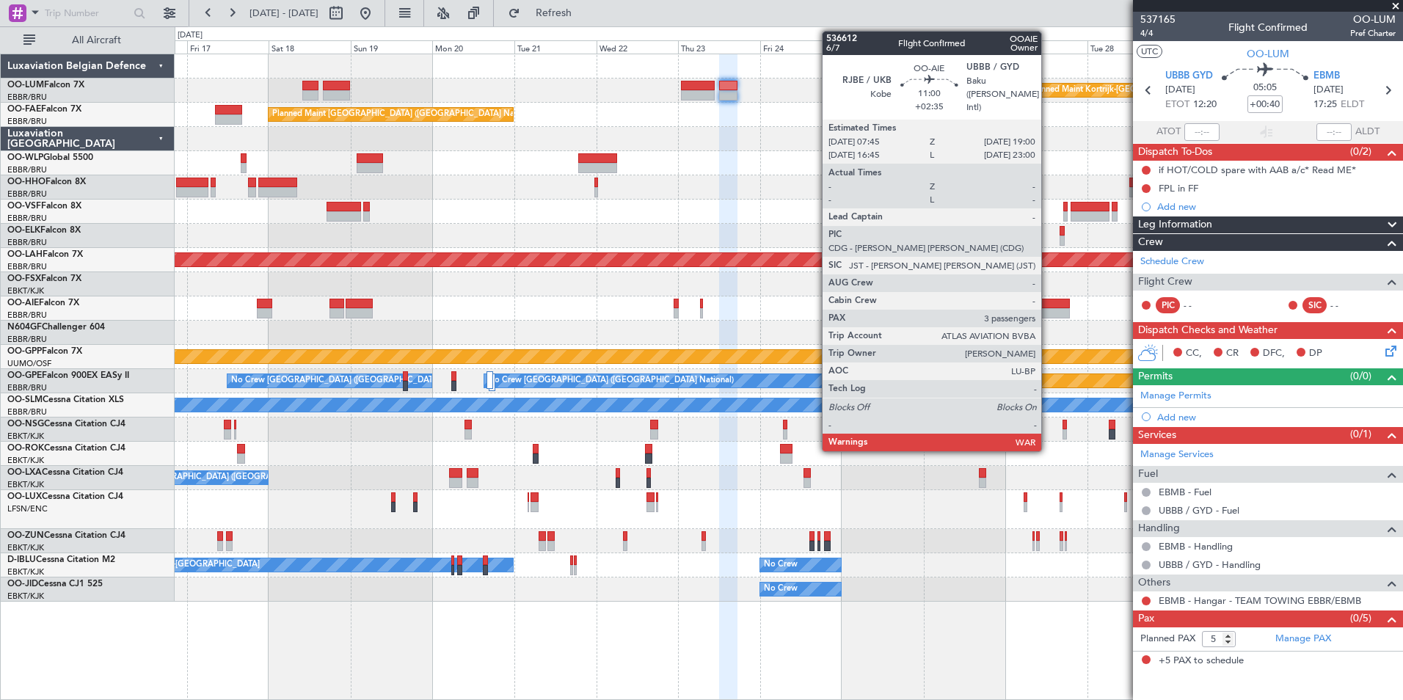
click at [1048, 305] on div at bounding box center [1050, 304] width 39 height 10
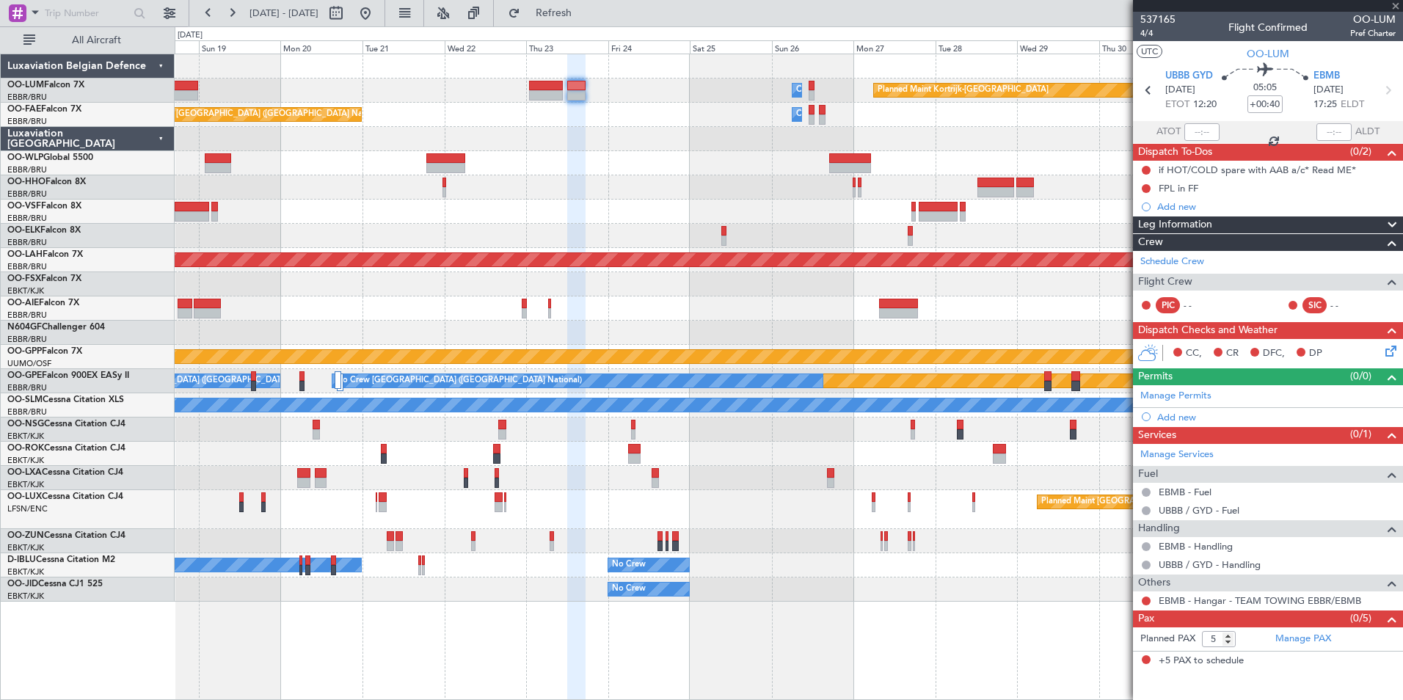
click at [798, 324] on div "Owner Melsbroek Air Base Planned Maint [GEOGRAPHIC_DATA]-[GEOGRAPHIC_DATA] Owne…" at bounding box center [789, 327] width 1228 height 547
type input "+02:35"
type input "3"
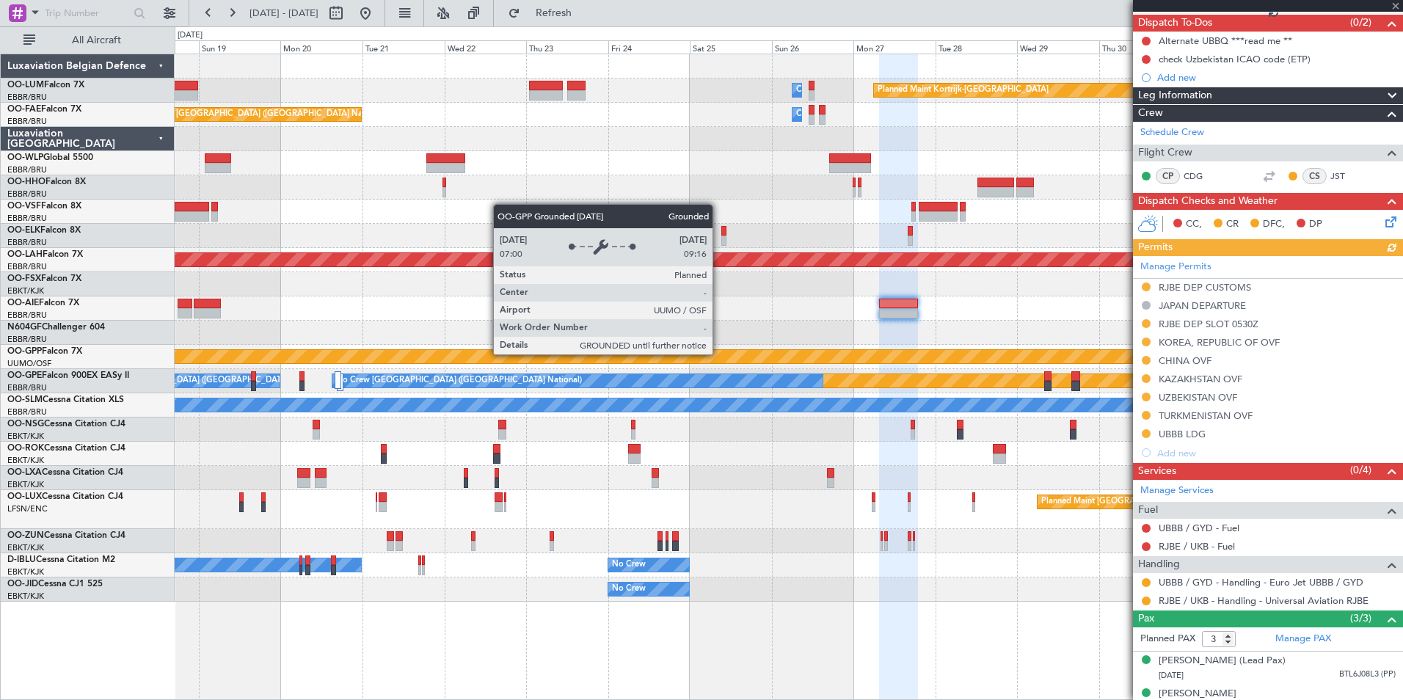
scroll to position [120, 0]
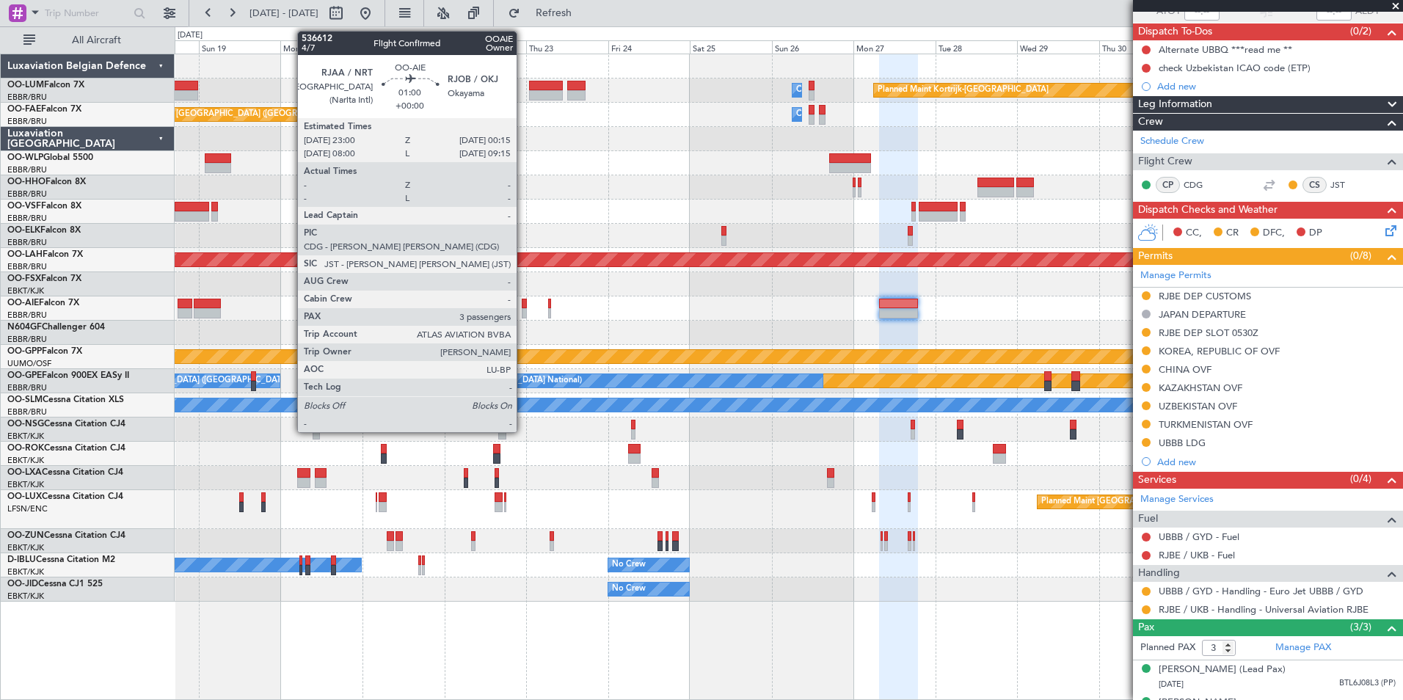
click at [523, 308] on div at bounding box center [524, 313] width 4 height 10
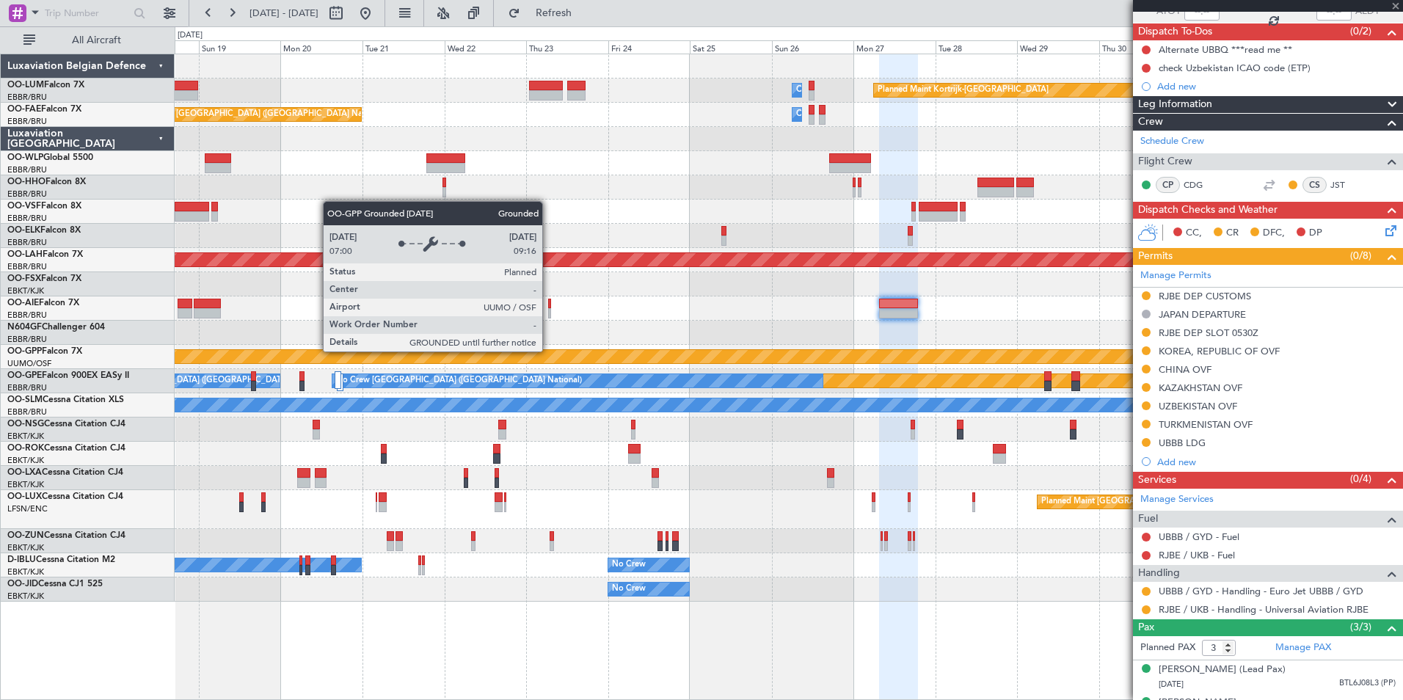
click at [553, 349] on div "Grounded [PERSON_NAME]" at bounding box center [788, 356] width 3683 height 15
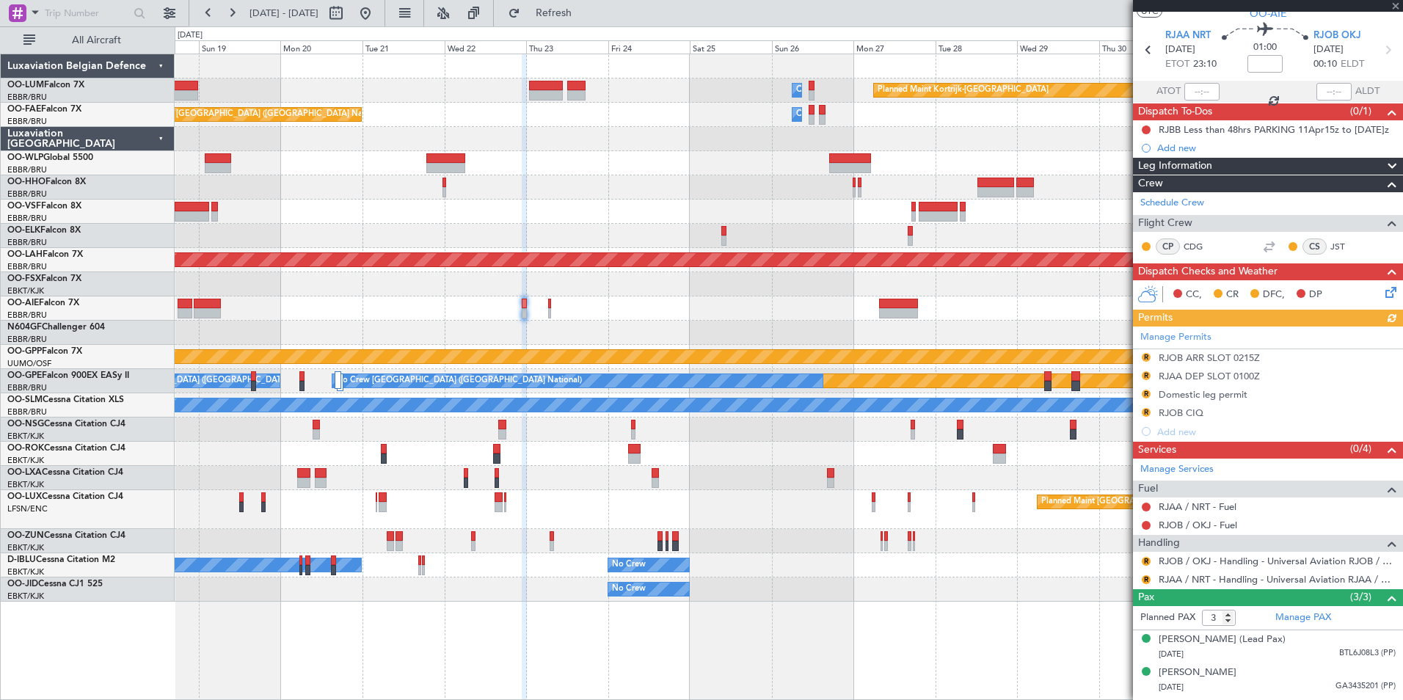
scroll to position [73, 0]
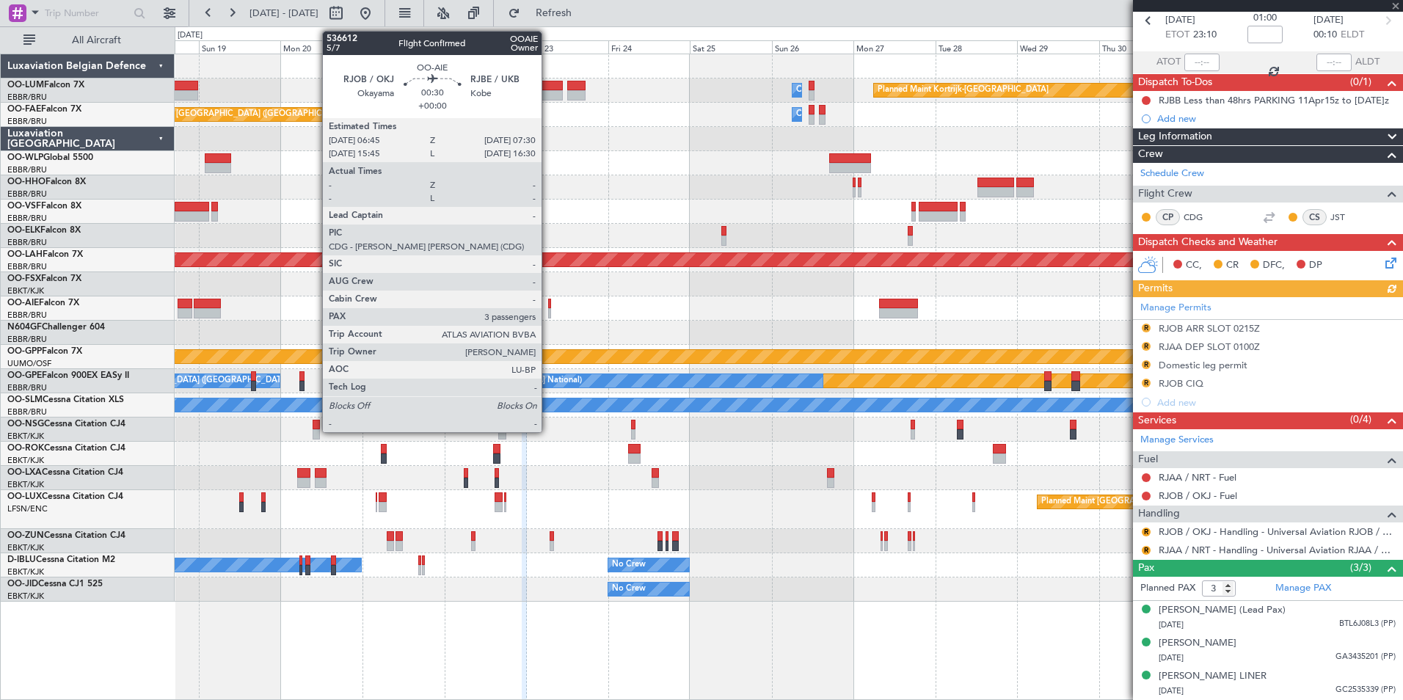
click at [548, 310] on div at bounding box center [549, 313] width 3 height 10
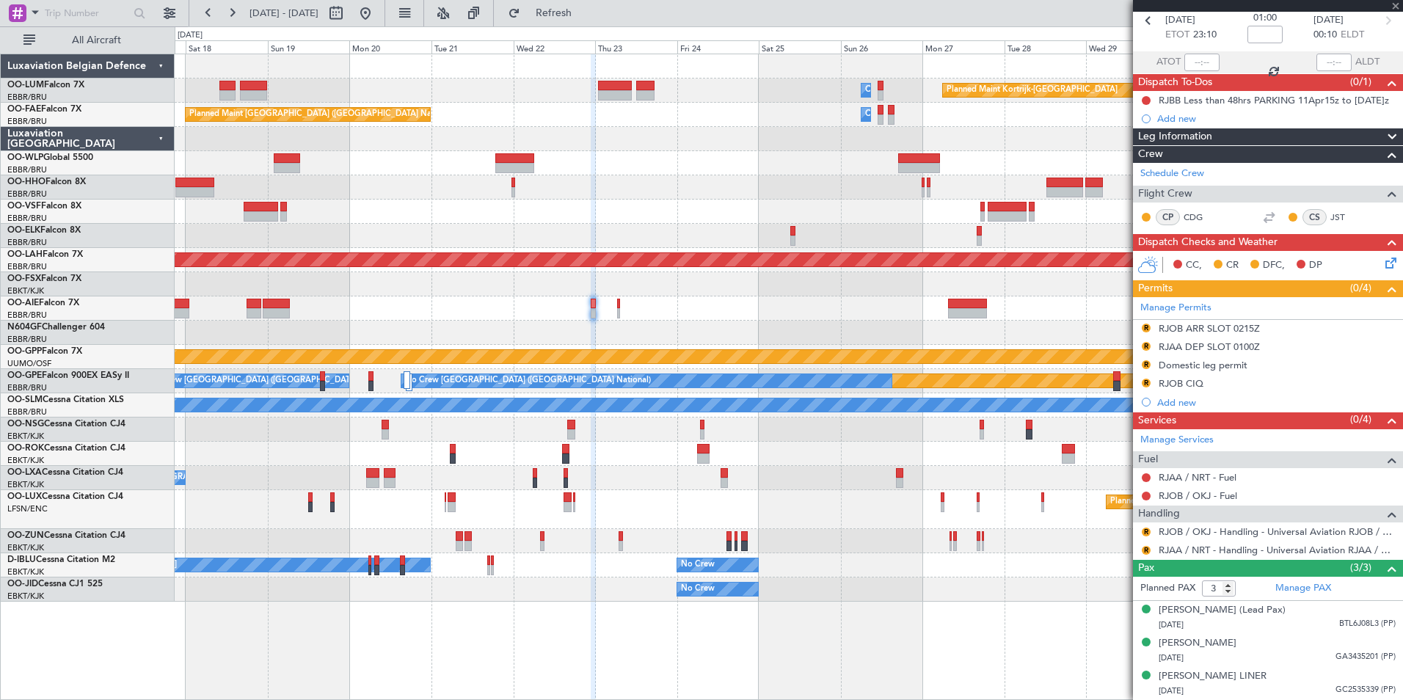
click at [570, 340] on div at bounding box center [789, 333] width 1228 height 24
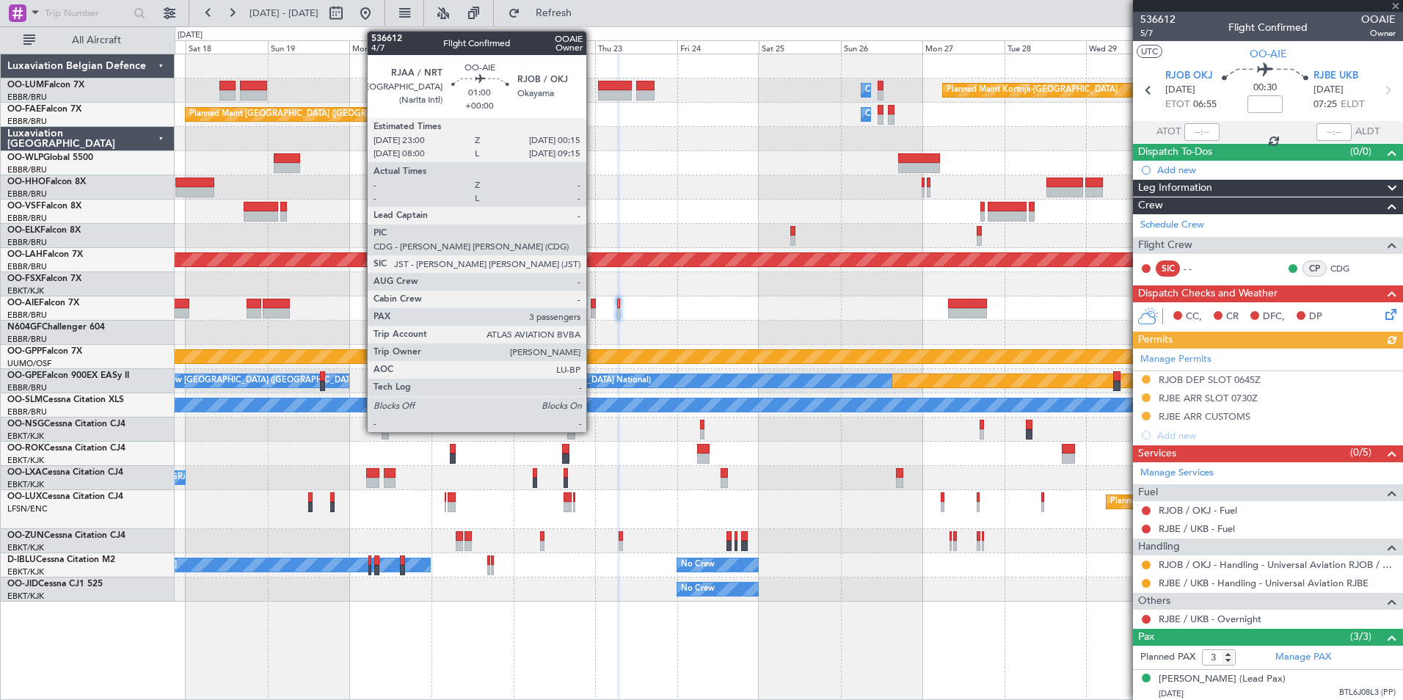
click at [594, 313] on div at bounding box center [593, 313] width 4 height 10
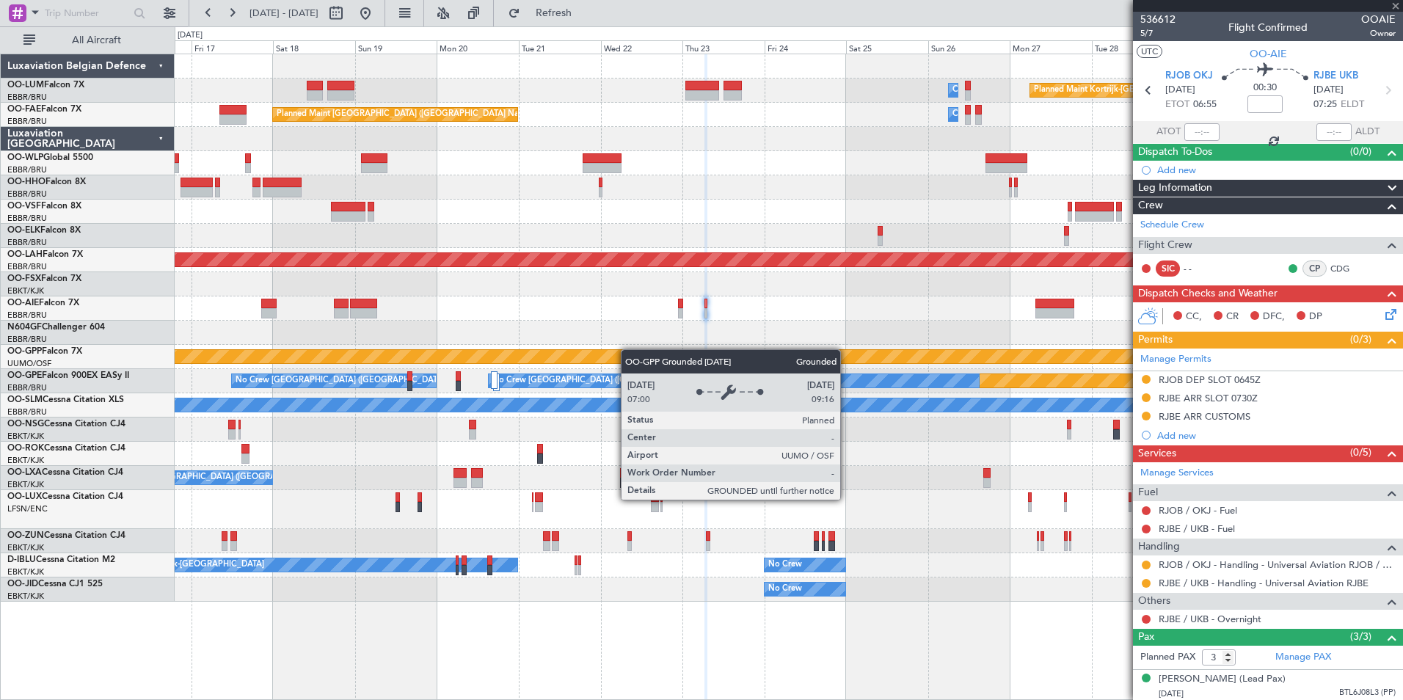
click at [654, 353] on div "Owner Melsbroek Air Base Planned Maint [GEOGRAPHIC_DATA]-[GEOGRAPHIC_DATA] Owne…" at bounding box center [789, 327] width 1228 height 547
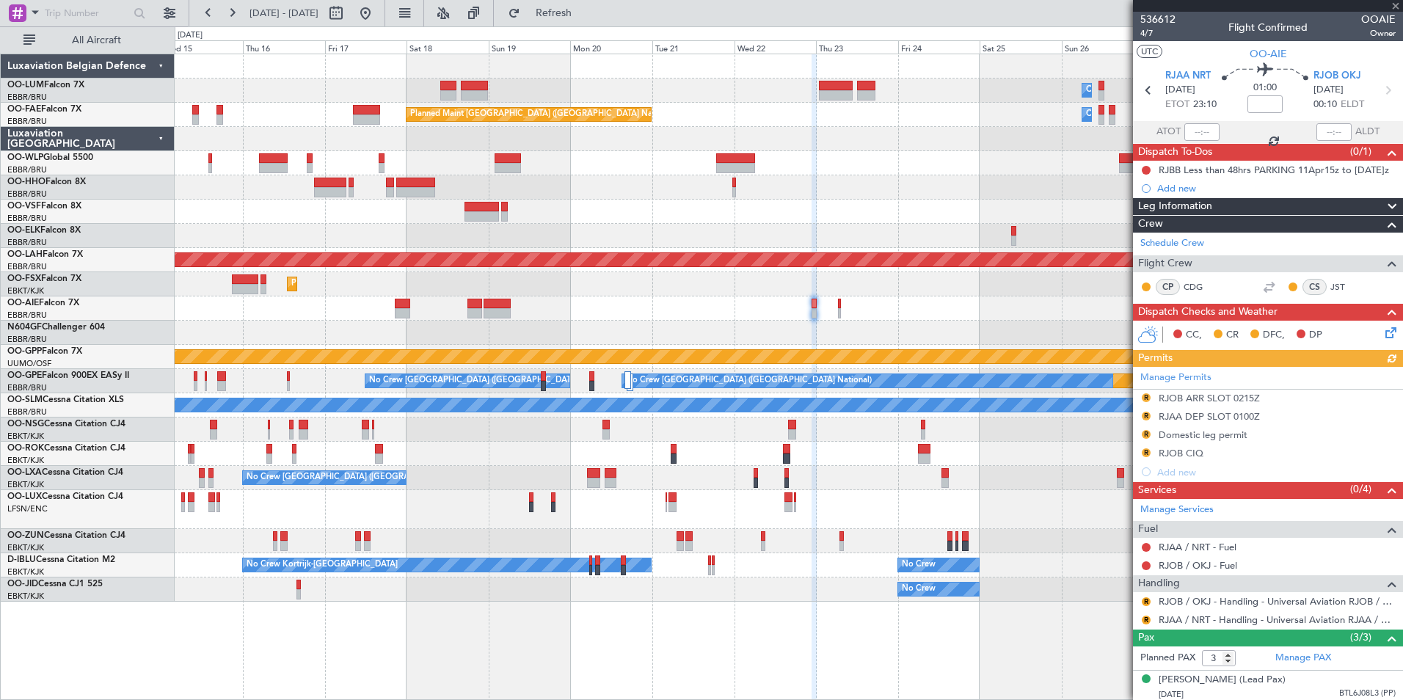
click at [697, 327] on div at bounding box center [789, 333] width 1228 height 24
click at [633, 323] on div "Owner Melsbroek Air Base Planned Maint [GEOGRAPHIC_DATA]-[GEOGRAPHIC_DATA] Owne…" at bounding box center [789, 327] width 1228 height 547
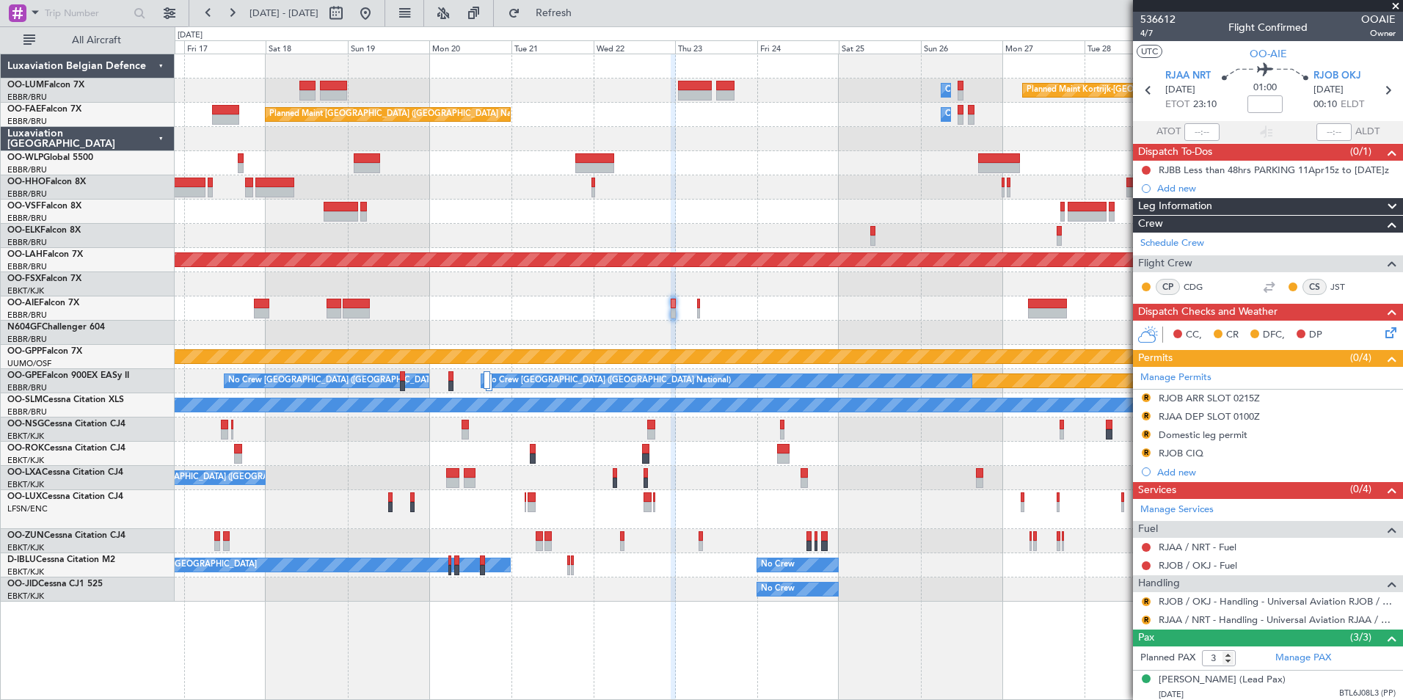
click at [610, 324] on div at bounding box center [789, 333] width 1228 height 24
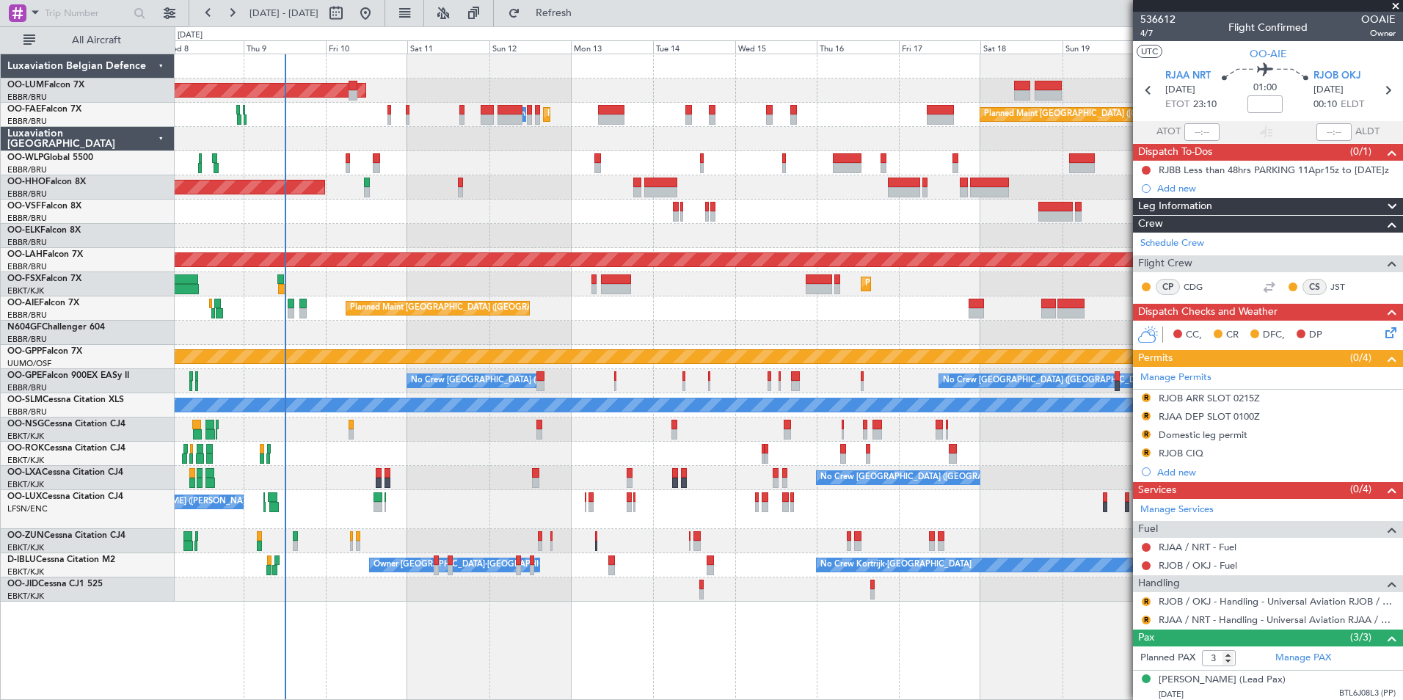
click at [829, 394] on div "Planned Maint [GEOGRAPHIC_DATA] ([GEOGRAPHIC_DATA] National) AOG Maint [GEOGRAP…" at bounding box center [789, 327] width 1228 height 547
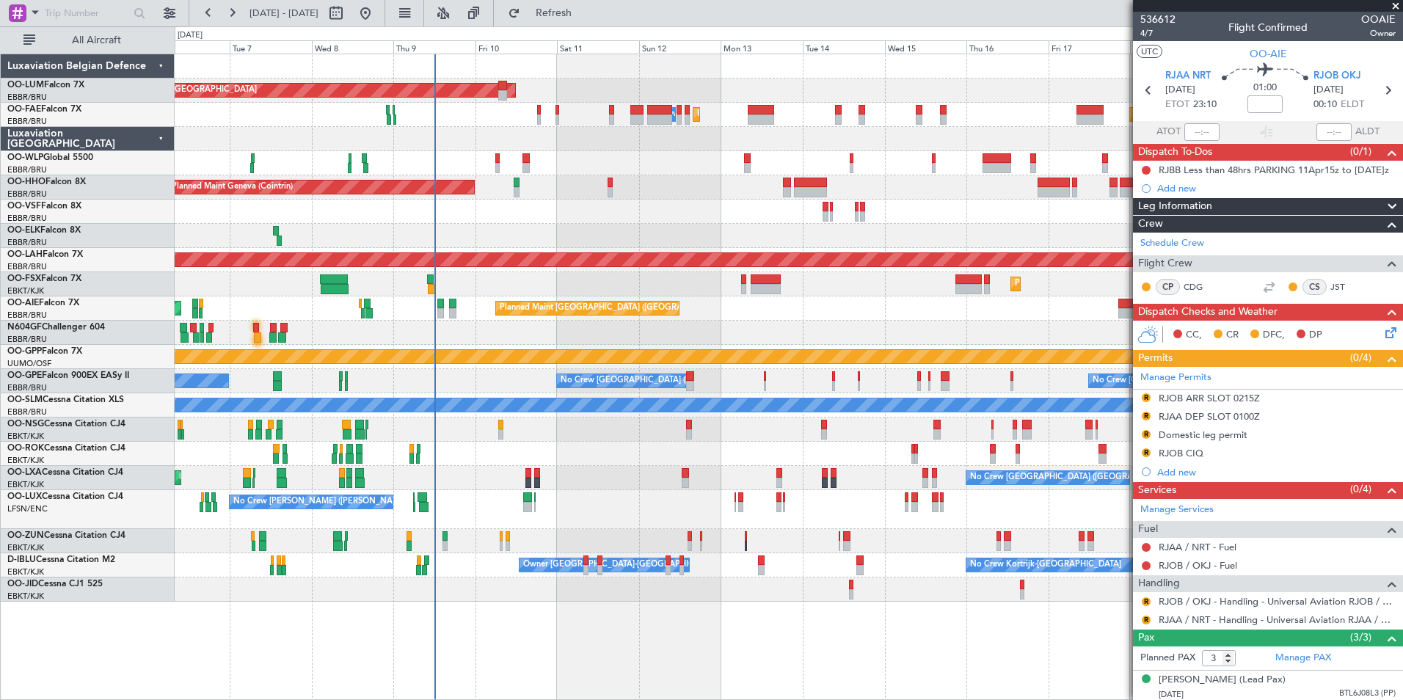
click at [663, 420] on div "Planned Maint [GEOGRAPHIC_DATA] ([GEOGRAPHIC_DATA] National) AOG Maint [GEOGRAP…" at bounding box center [789, 327] width 1228 height 547
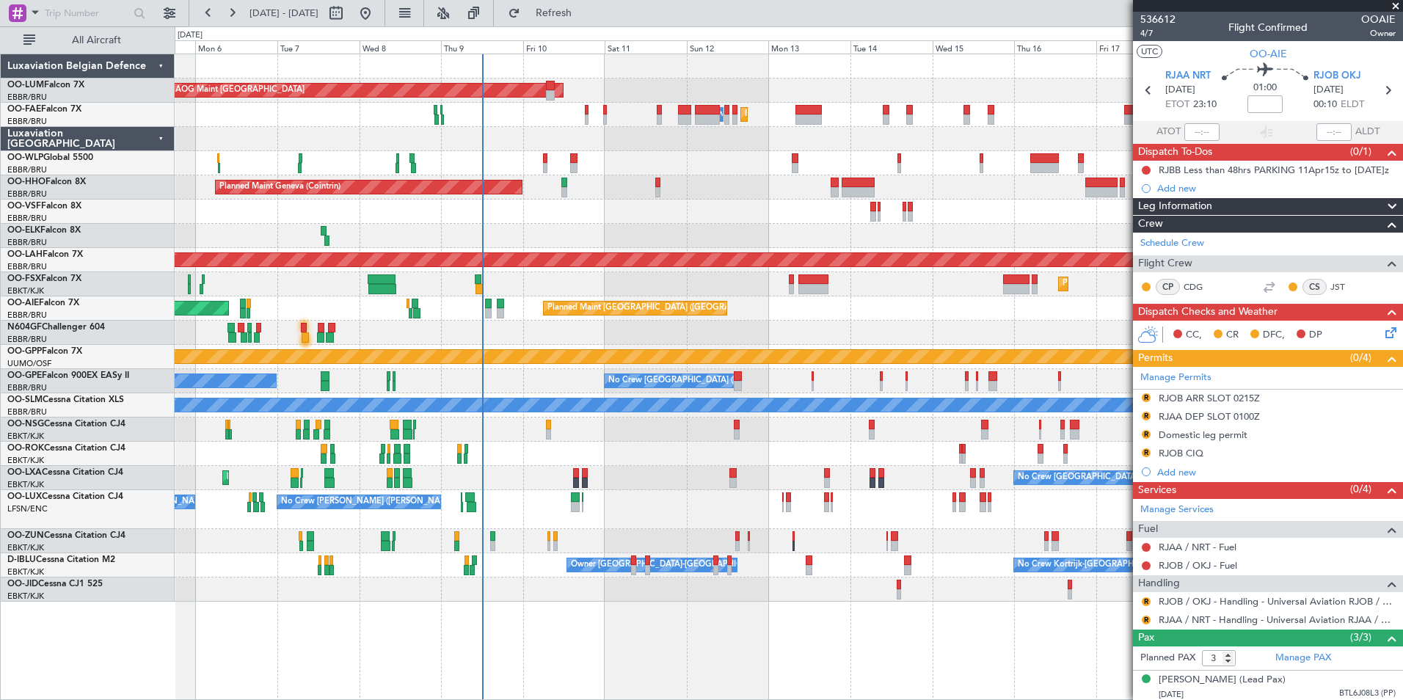
click at [593, 458] on div "AOG Maint Kortrijk-[GEOGRAPHIC_DATA]" at bounding box center [789, 454] width 1228 height 24
